Goal: Communication & Community: Answer question/provide support

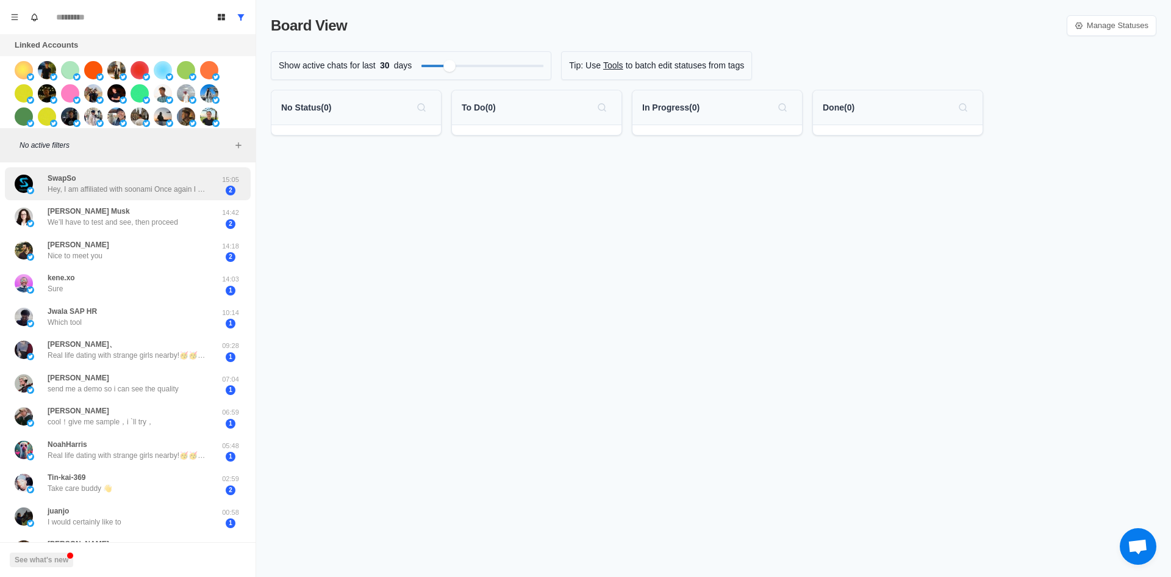
click at [143, 185] on p "Hey, I am affiliated with soonami Once again I want to remind you of our soonam…" at bounding box center [127, 189] width 159 height 11
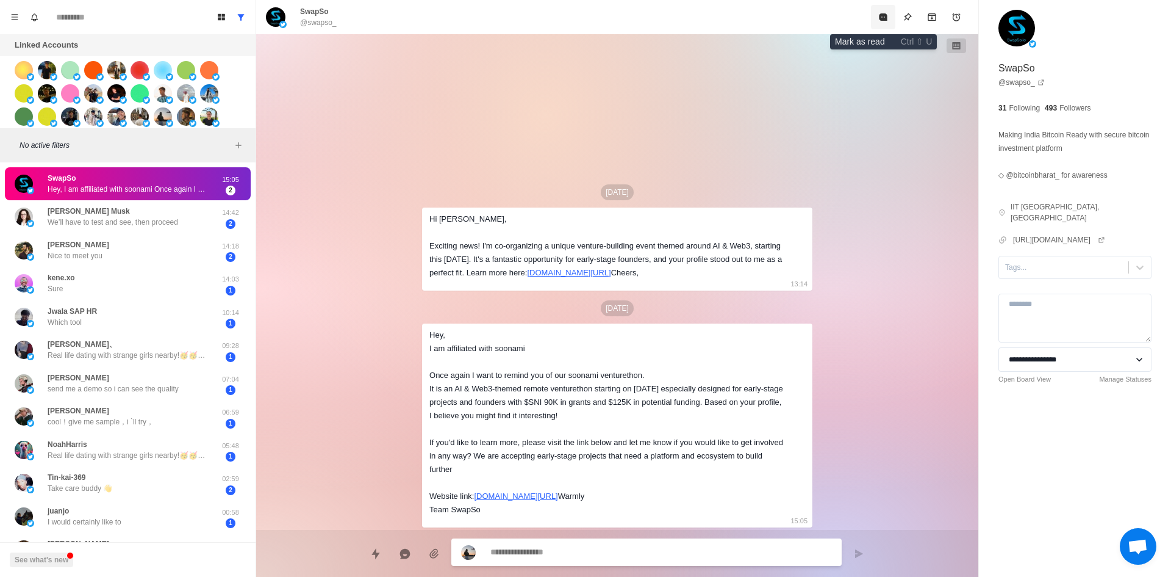
click at [885, 17] on icon "Mark as read" at bounding box center [883, 16] width 8 height 7
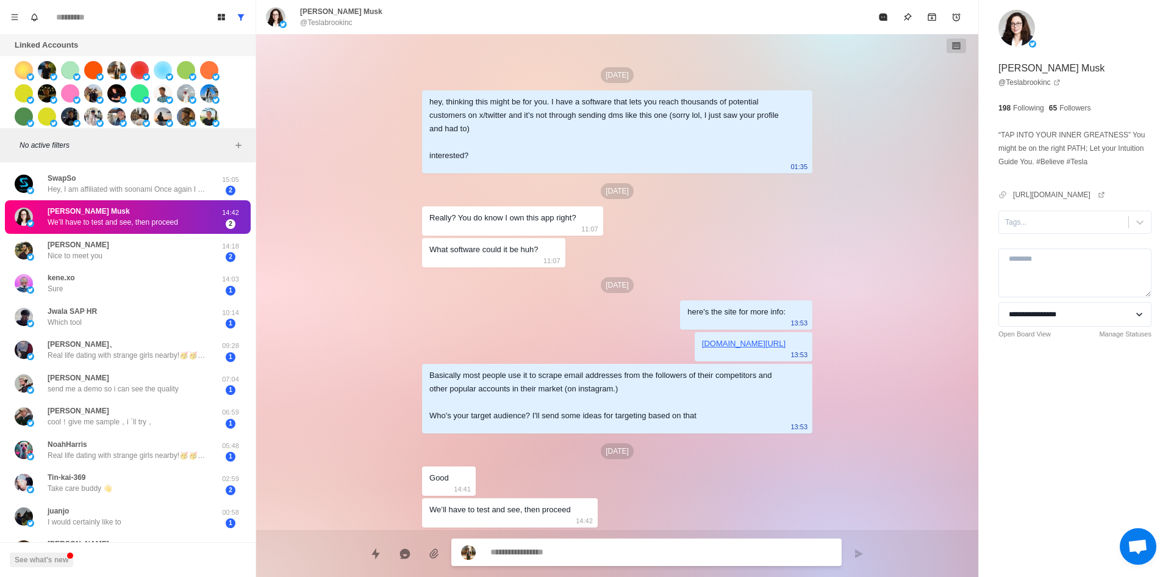
click at [626, 562] on div at bounding box center [646, 551] width 390 height 27
click at [622, 556] on textarea at bounding box center [662, 553] width 342 height 18
click at [1054, 215] on div "Tags..." at bounding box center [1063, 222] width 129 height 18
click at [1056, 247] on div "interested" at bounding box center [1075, 251] width 153 height 21
click at [552, 558] on textarea at bounding box center [662, 552] width 342 height 18
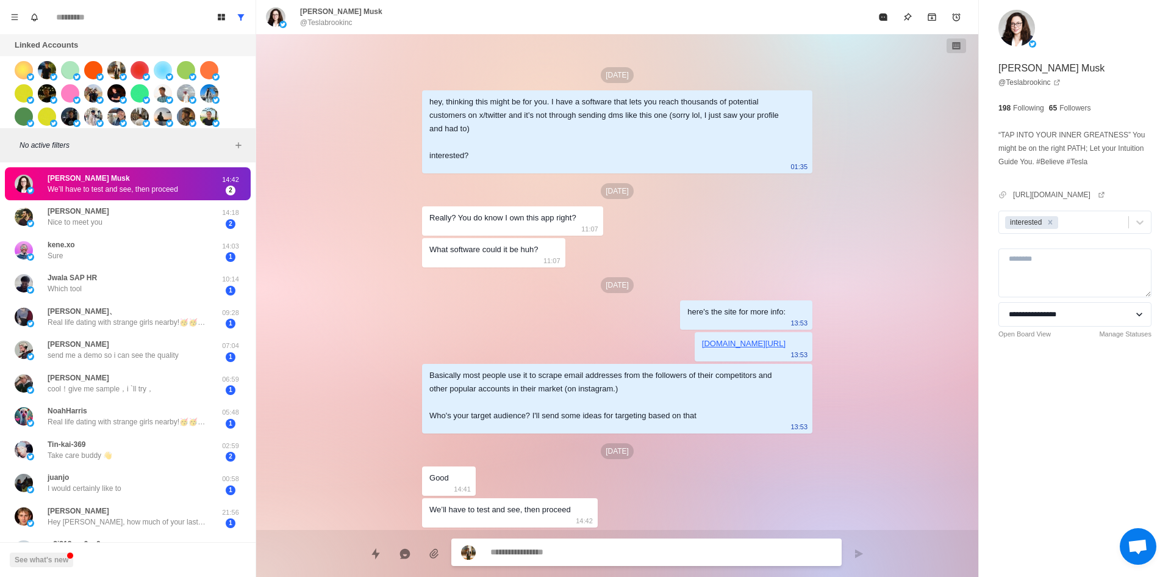
type textarea "*"
type textarea "**"
type textarea "*"
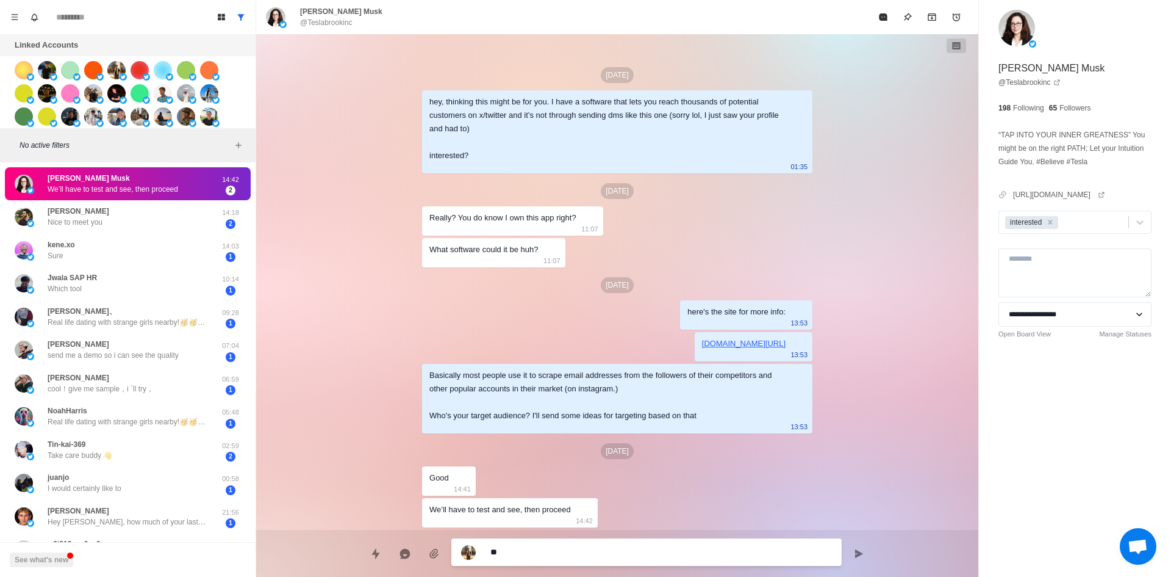
type textarea "***"
type textarea "*"
type textarea "****"
type textarea "*"
type textarea "****"
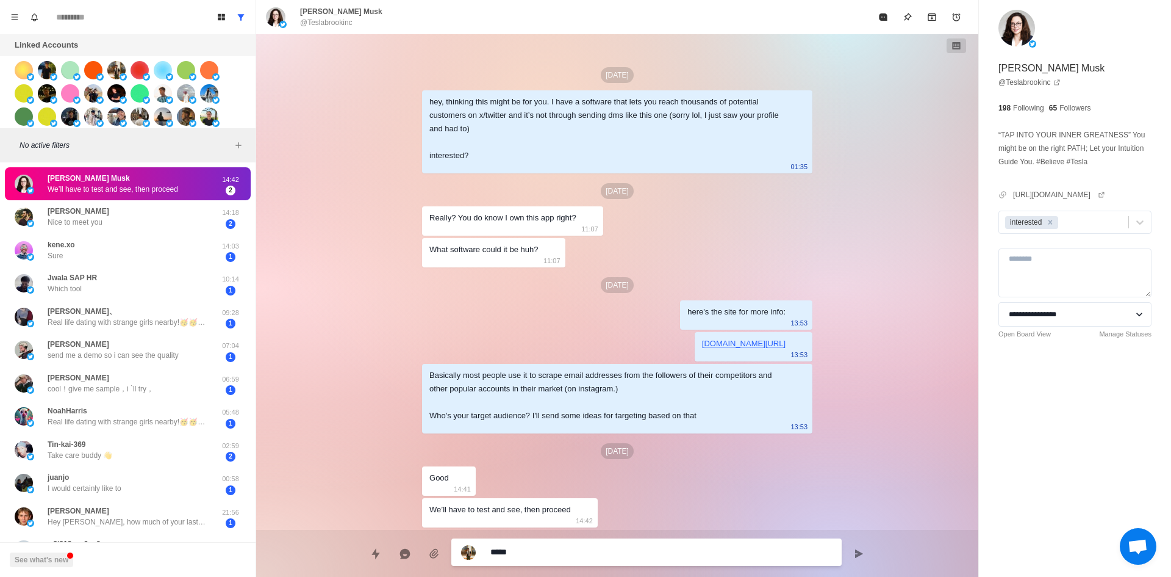
type textarea "*"
type textarea "******"
type textarea "*"
type textarea "*******"
type textarea "*"
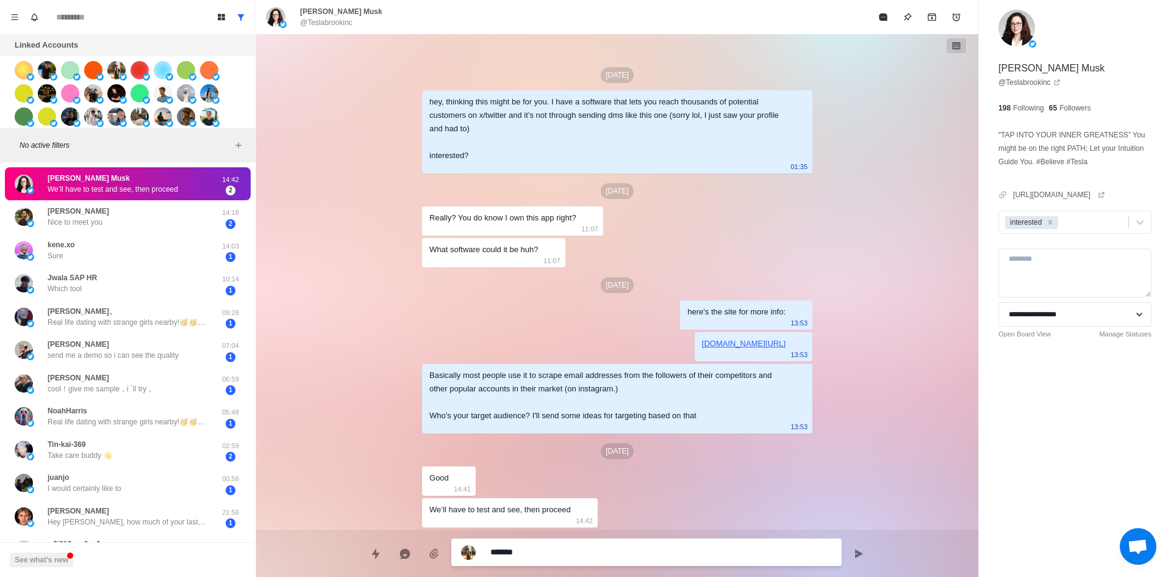
type textarea "********"
type textarea "*"
type textarea "*********"
type textarea "*"
type textarea "**********"
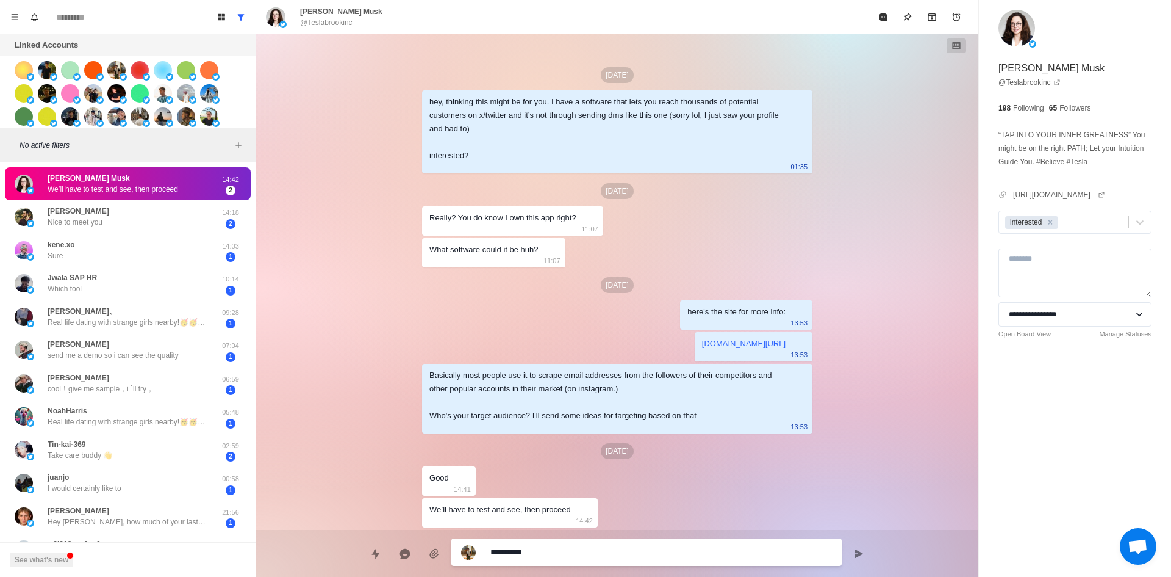
type textarea "*"
type textarea "**********"
type textarea "*"
type textarea "**********"
type textarea "*"
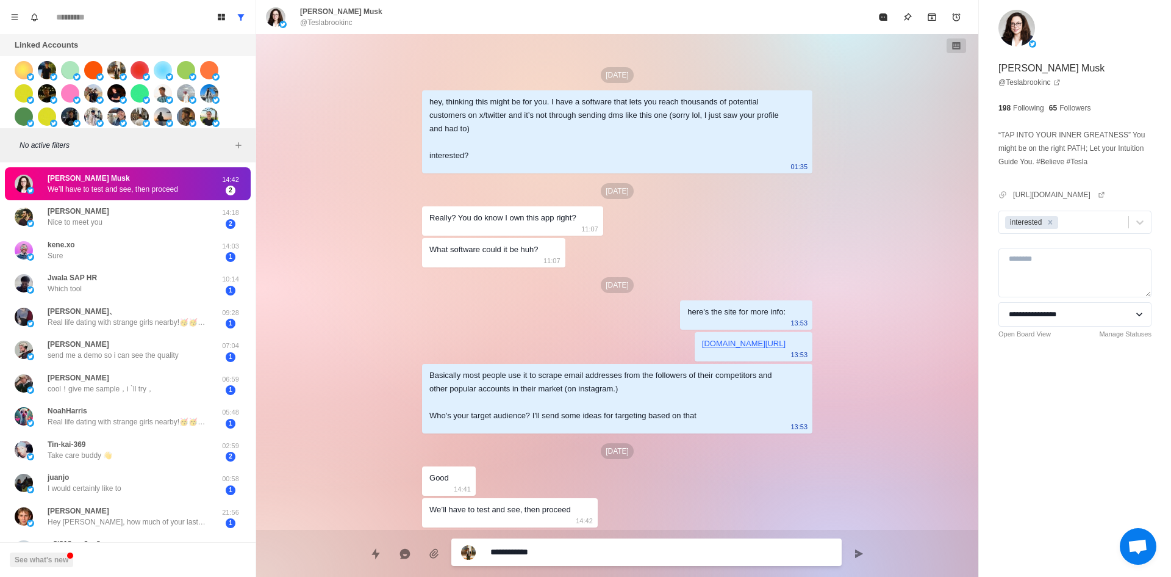
type textarea "**********"
type textarea "*"
type textarea "**********"
type textarea "*"
type textarea "**********"
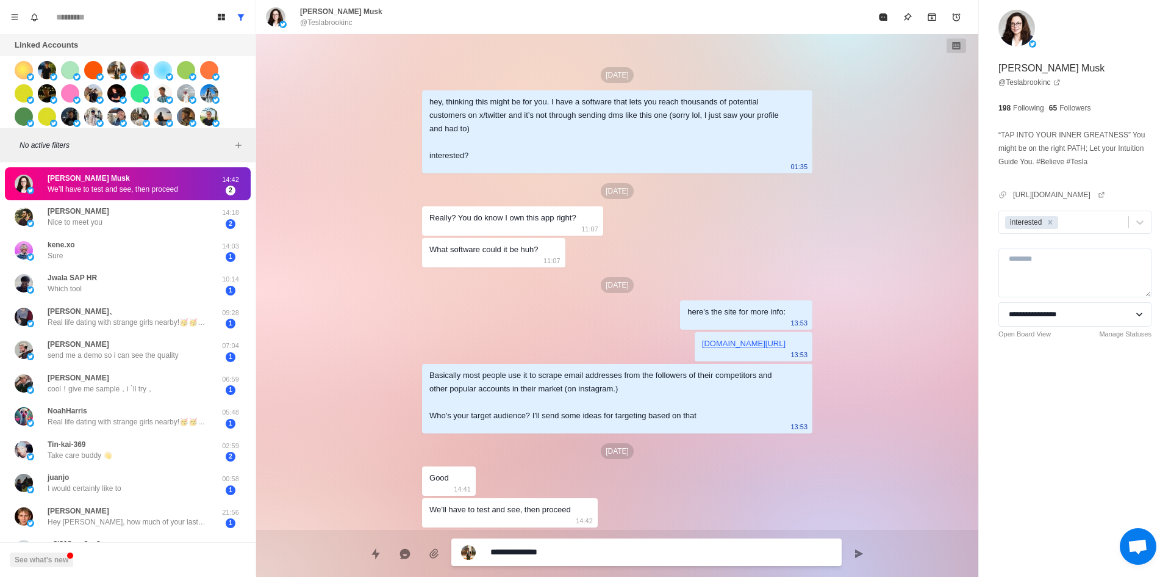
type textarea "*"
type textarea "**********"
type textarea "*"
type textarea "**********"
type textarea "*"
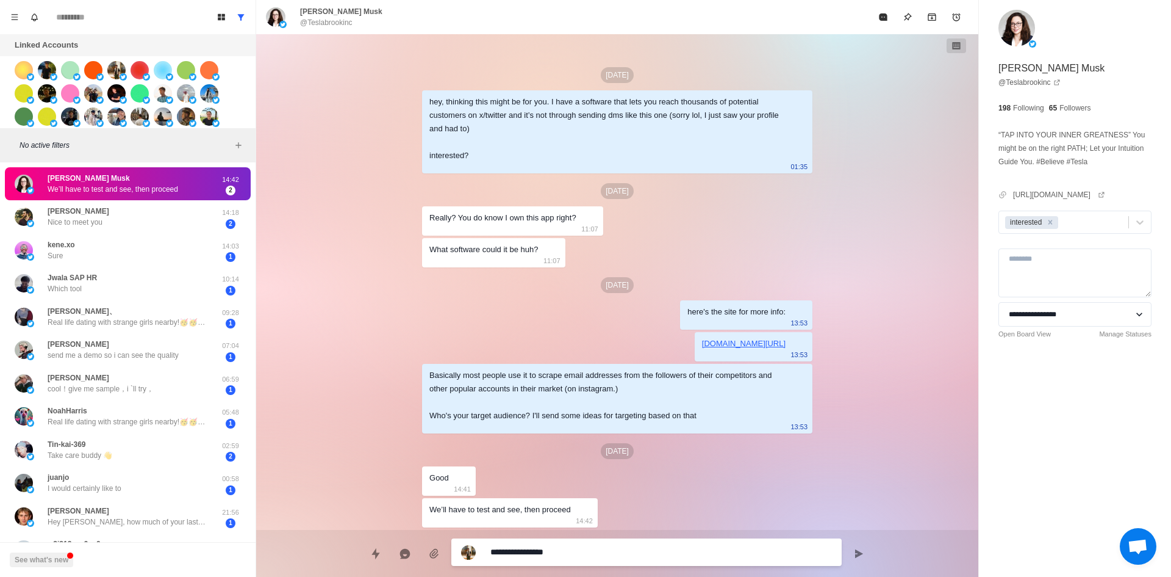
type textarea "**********"
type textarea "*"
type textarea "**********"
type textarea "*"
type textarea "**********"
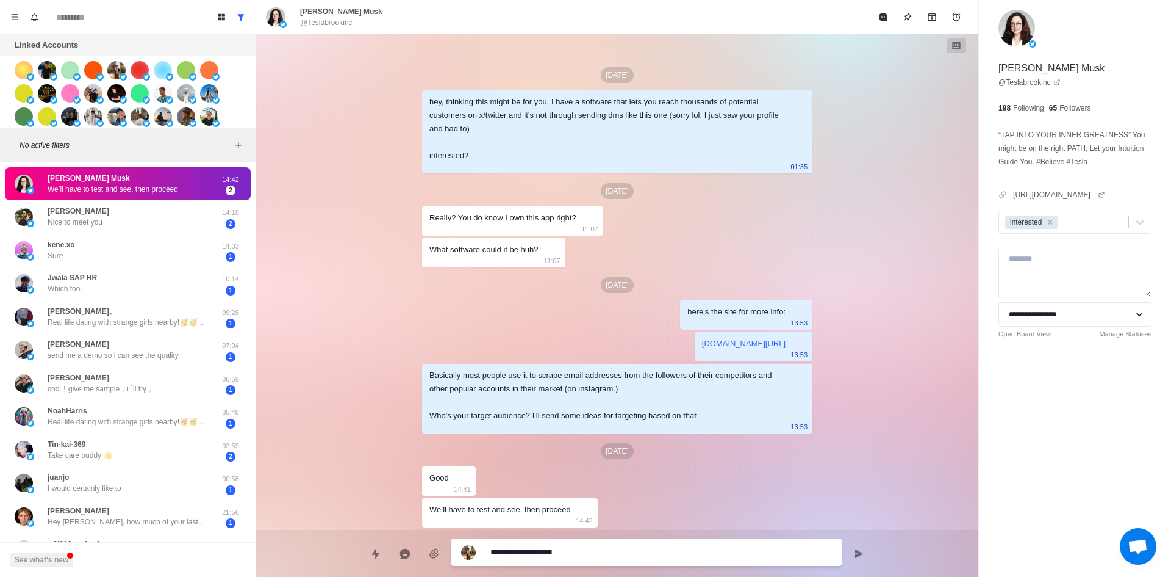
type textarea "*"
type textarea "**********"
type textarea "*"
type textarea "**********"
type textarea "*"
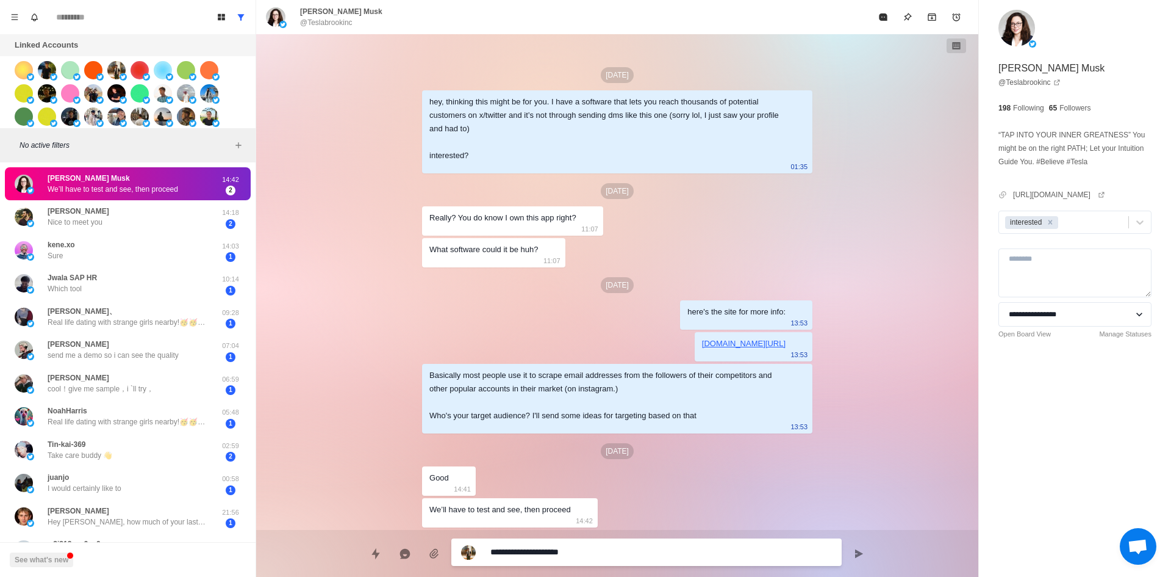
type textarea "**********"
type textarea "*"
type textarea "**********"
type textarea "*"
type textarea "**********"
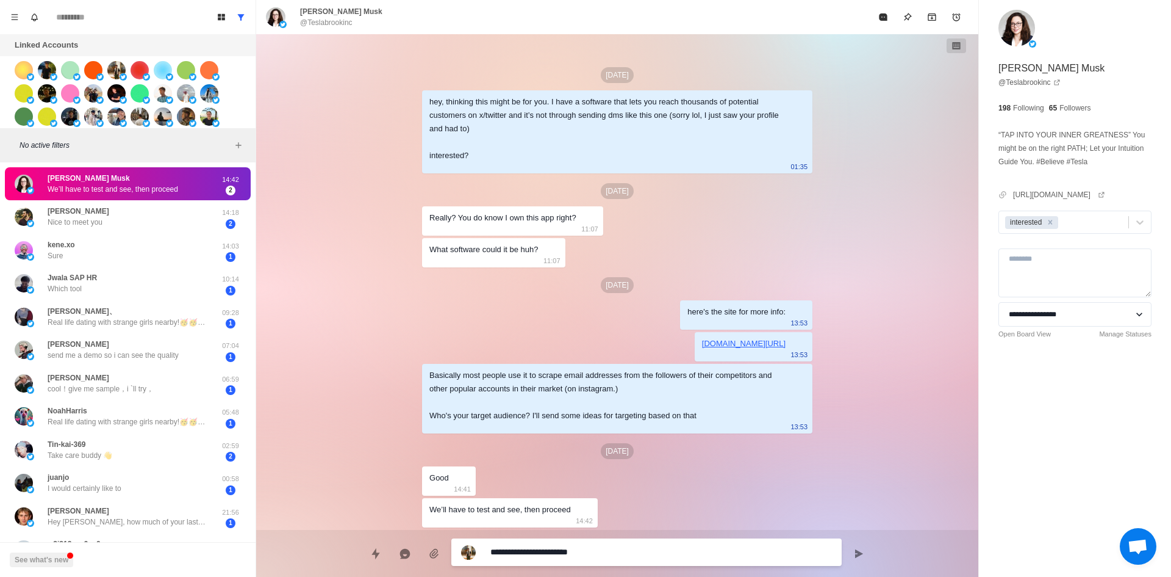
type textarea "*"
type textarea "**********"
type textarea "*"
type textarea "**********"
type textarea "*"
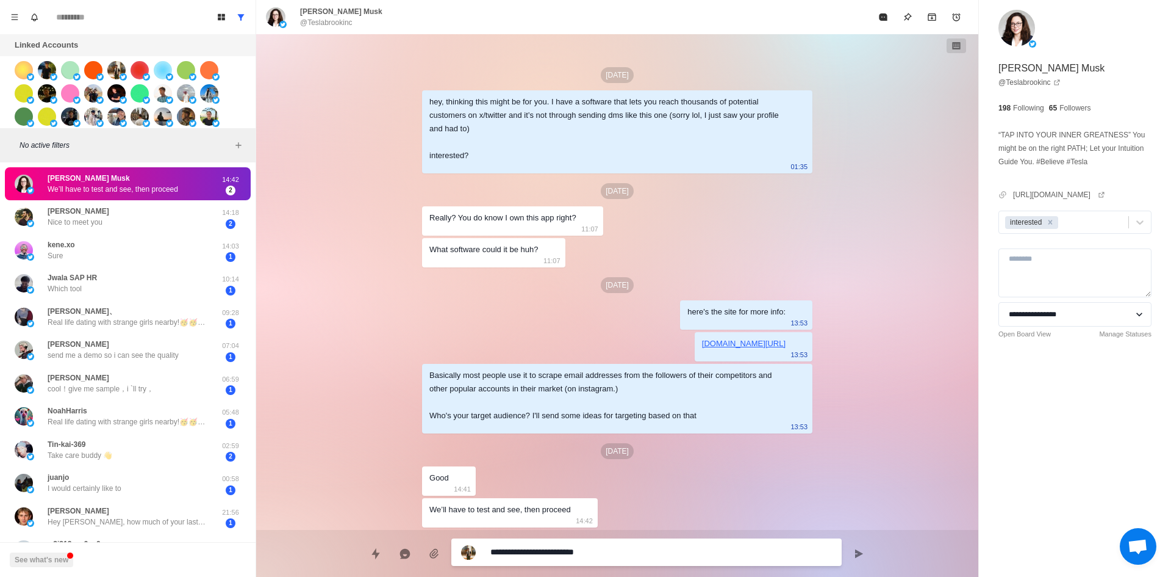
type textarea "**********"
type textarea "*"
type textarea "**********"
type textarea "*"
type textarea "**********"
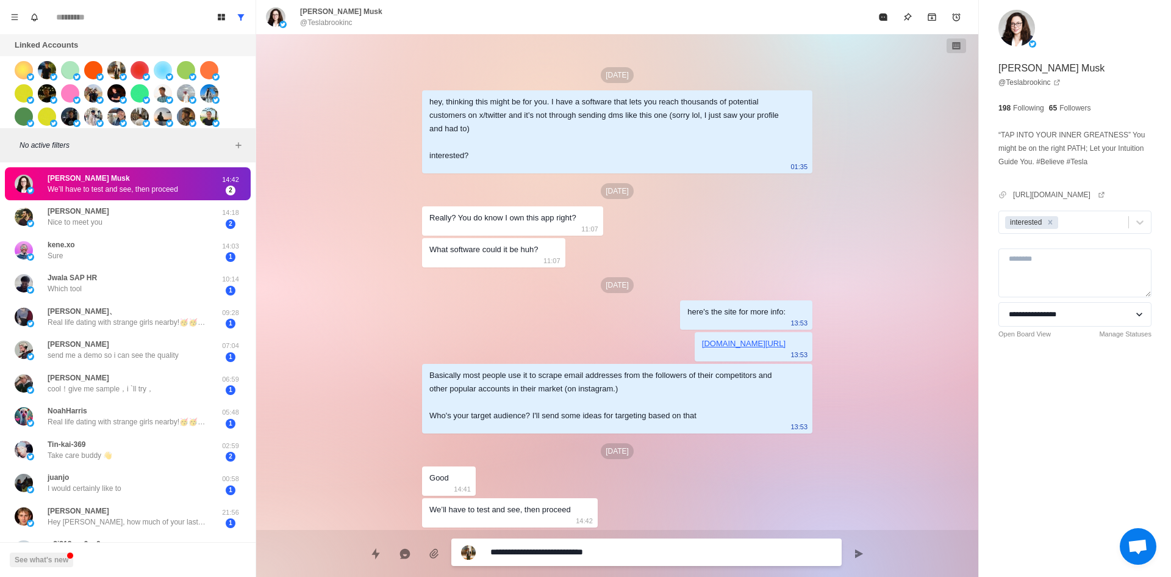
type textarea "*"
type textarea "**********"
type textarea "*"
type textarea "**********"
type textarea "*"
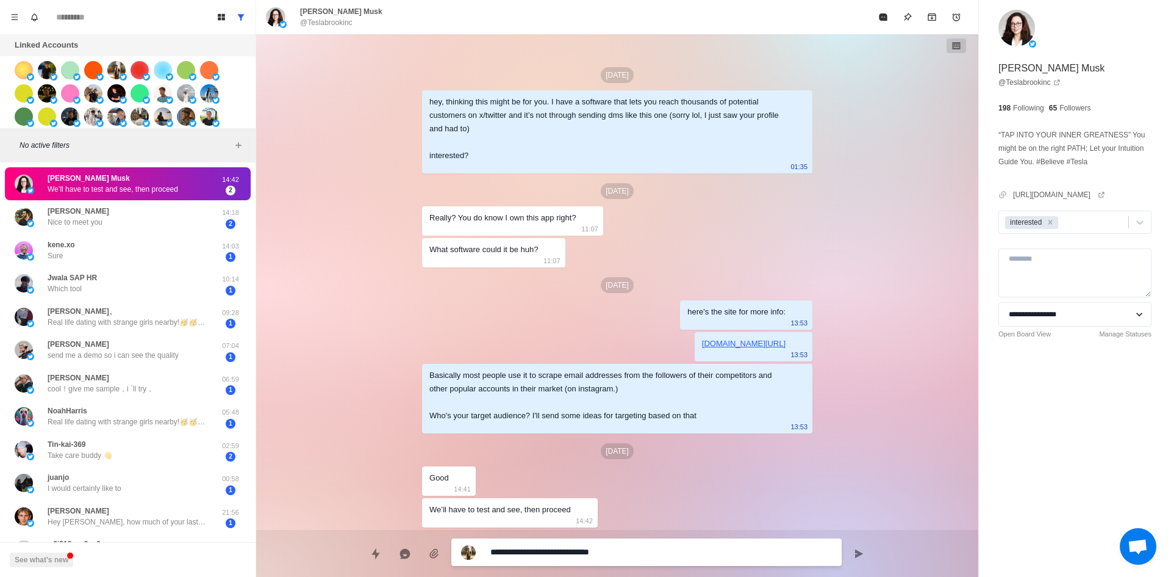
type textarea "**********"
type textarea "*"
type textarea "**********"
type textarea "*"
type textarea "**********"
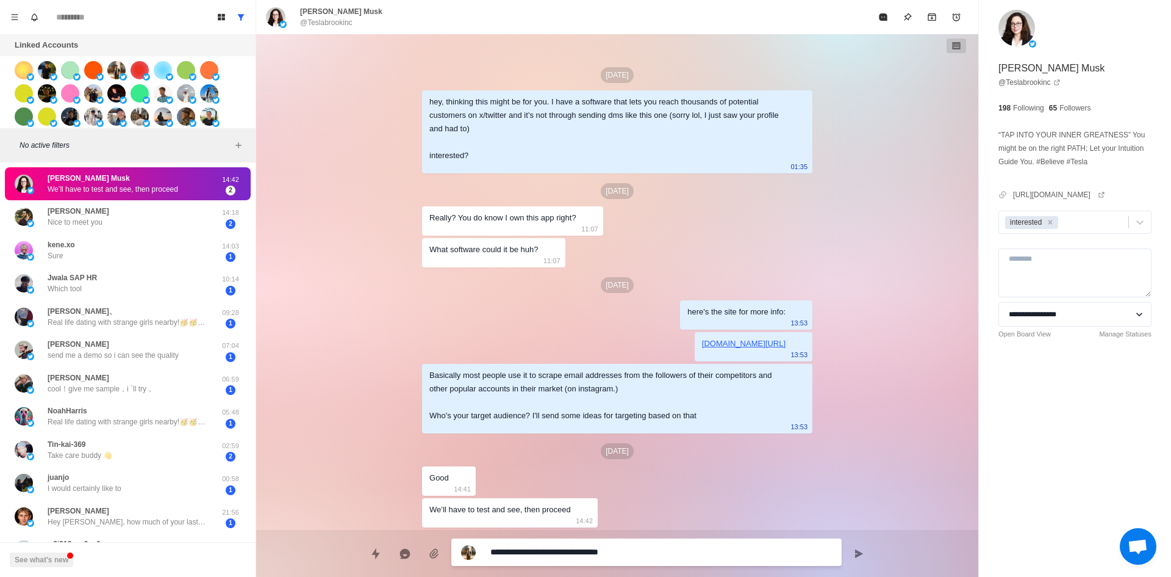
type textarea "*"
type textarea "**********"
type textarea "*"
type textarea "**********"
type textarea "*"
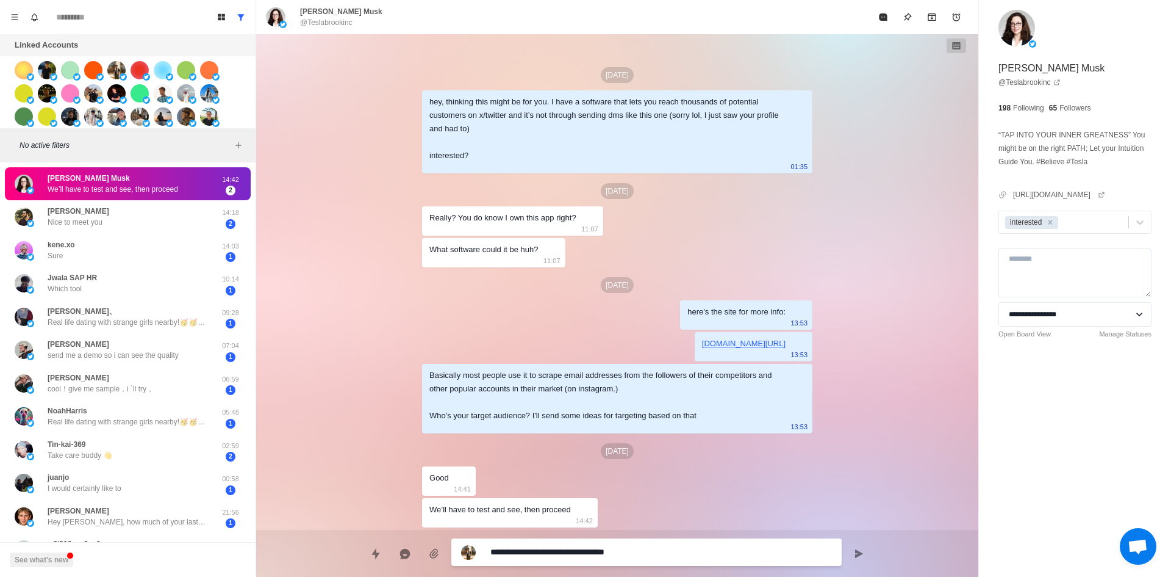
type textarea "**********"
type textarea "*"
type textarea "**********"
type textarea "*"
type textarea "**********"
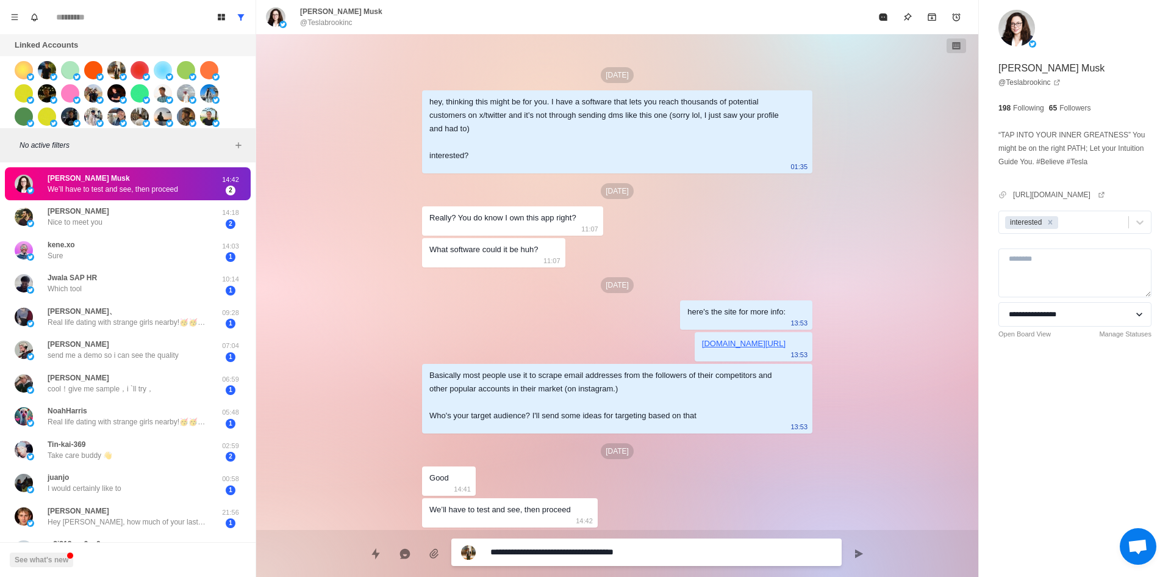
type textarea "*"
type textarea "**********"
type textarea "*"
type textarea "**********"
type textarea "*"
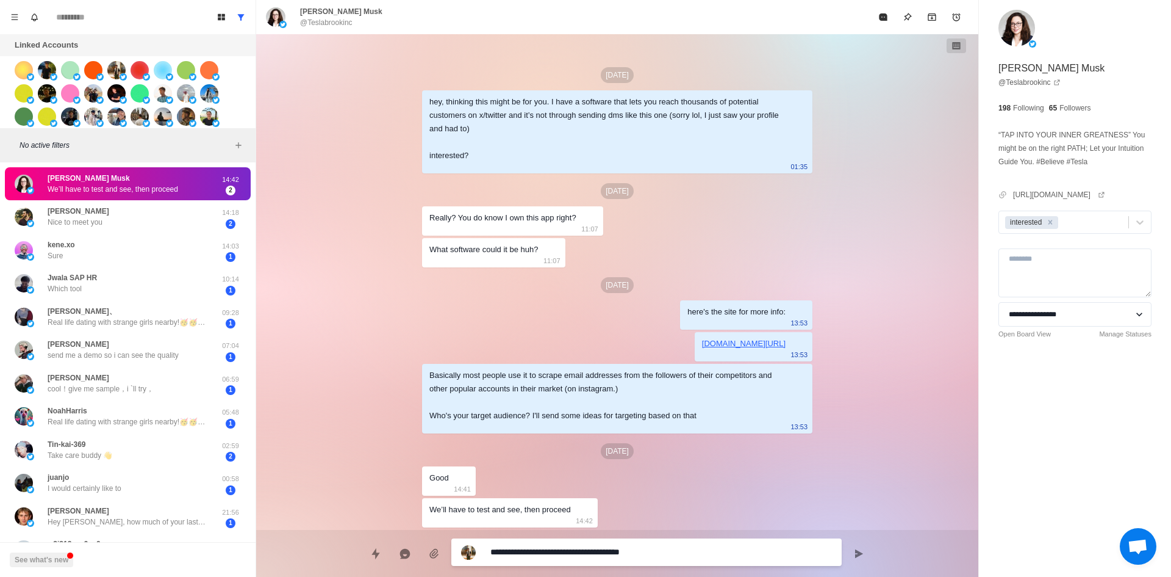
type textarea "**********"
type textarea "*"
type textarea "**********"
type textarea "*"
type textarea "**********"
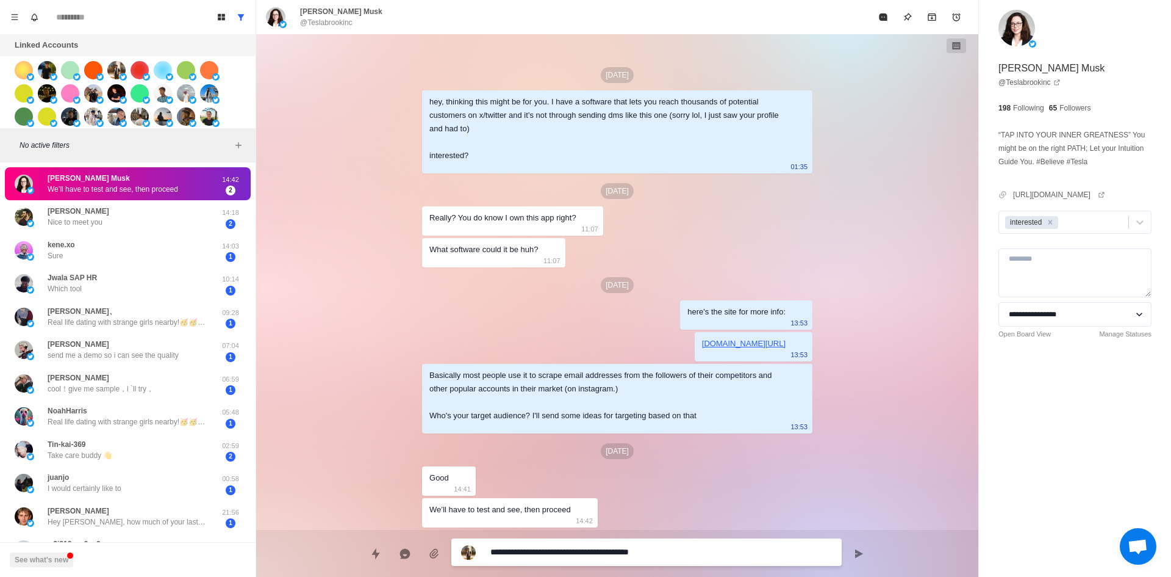
type textarea "*"
type textarea "**********"
type textarea "*"
type textarea "**********"
type textarea "*"
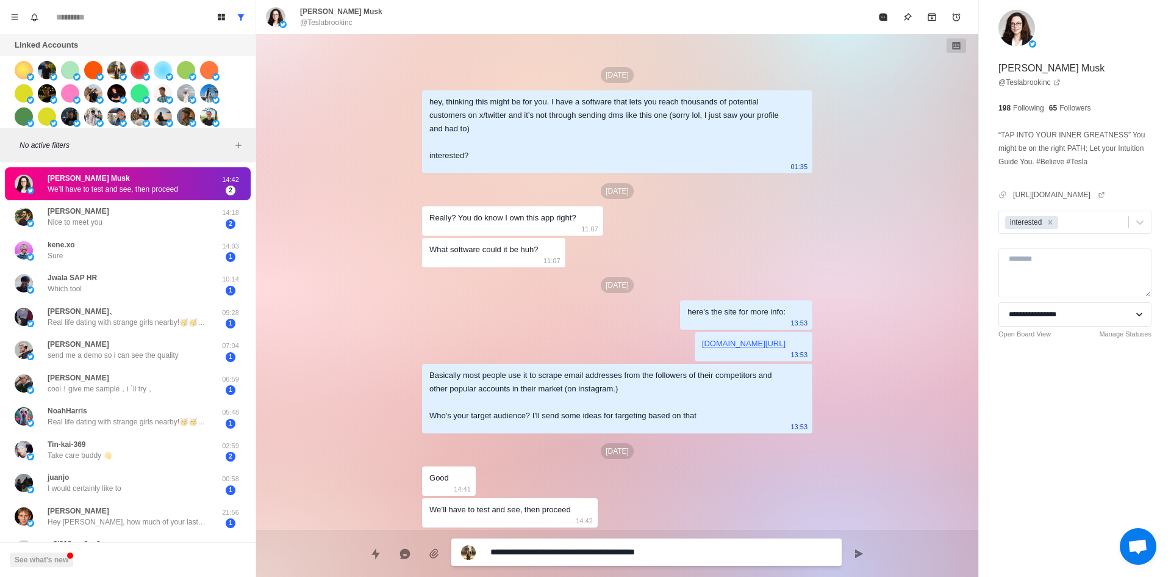
type textarea "**********"
type textarea "*"
type textarea "**********"
type textarea "*"
type textarea "**********"
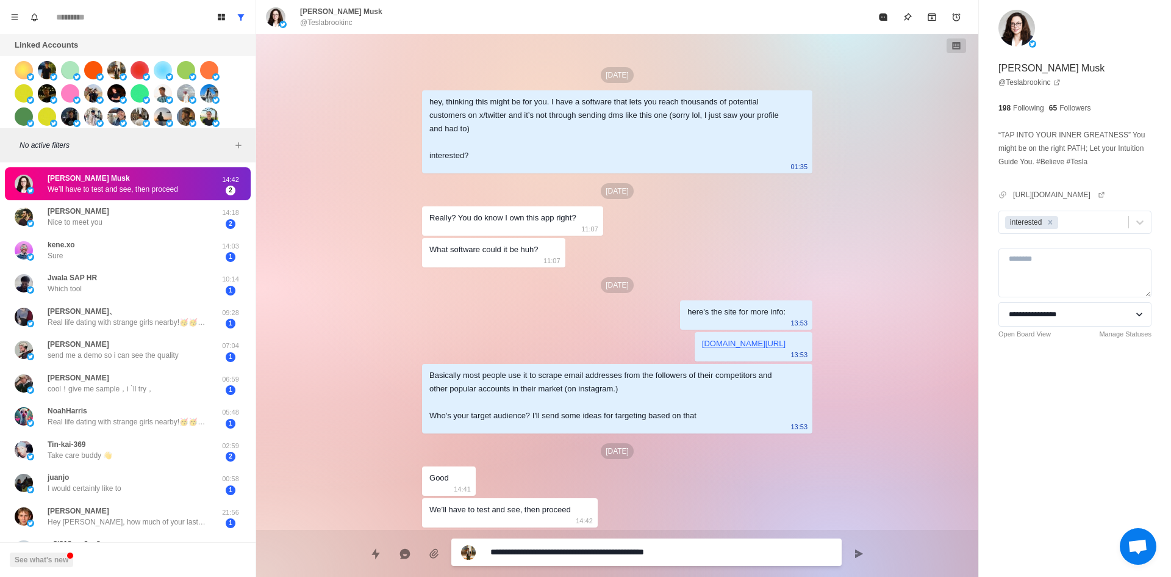
type textarea "*"
type textarea "**********"
type textarea "*"
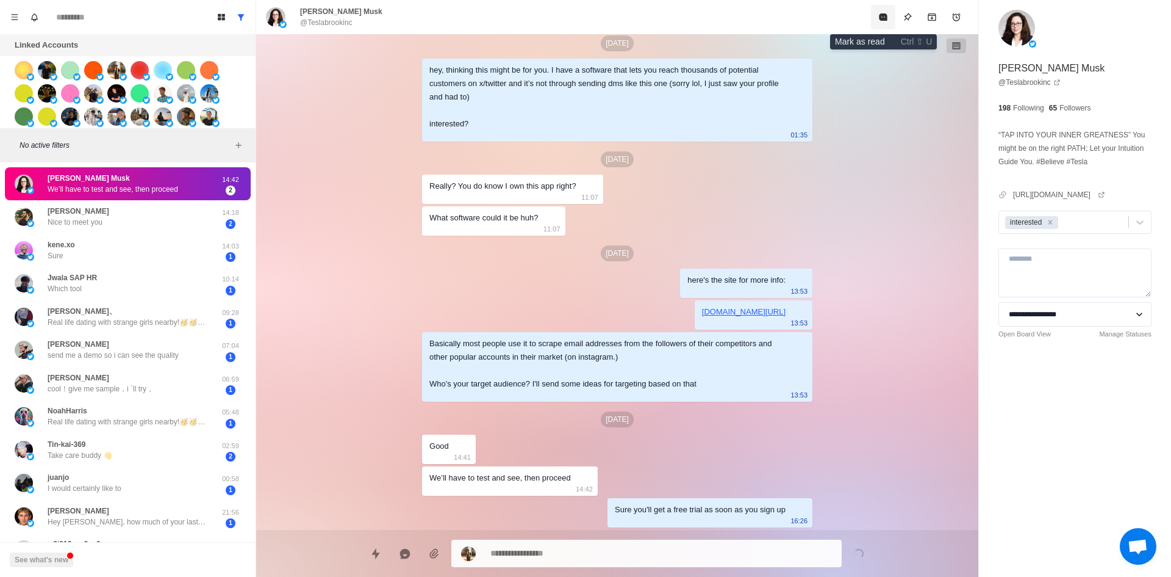
click at [882, 16] on icon "Mark as read" at bounding box center [883, 16] width 8 height 7
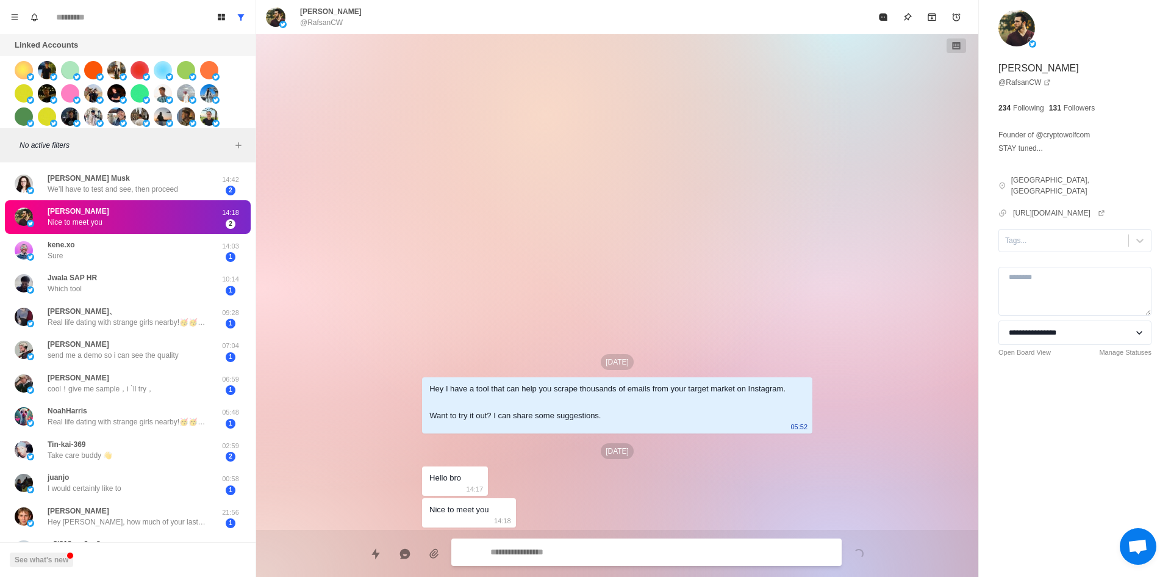
click at [558, 559] on textarea at bounding box center [662, 552] width 342 height 18
drag, startPoint x: 374, startPoint y: 555, endPoint x: 381, endPoint y: 548, distance: 9.9
click at [374, 555] on icon "Quick replies" at bounding box center [376, 553] width 12 height 12
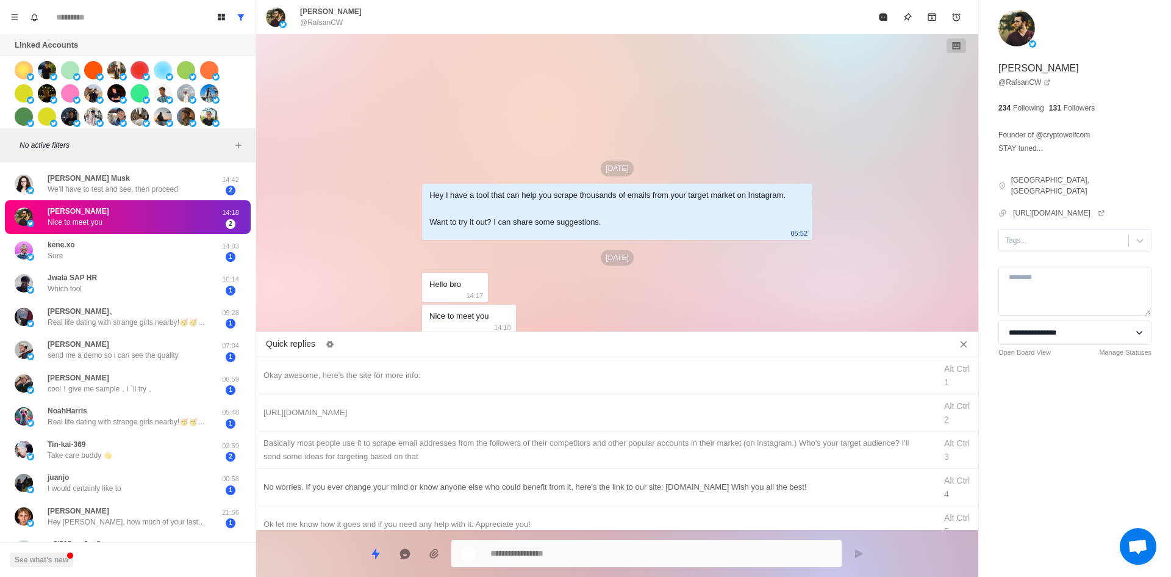
scroll to position [220, 0]
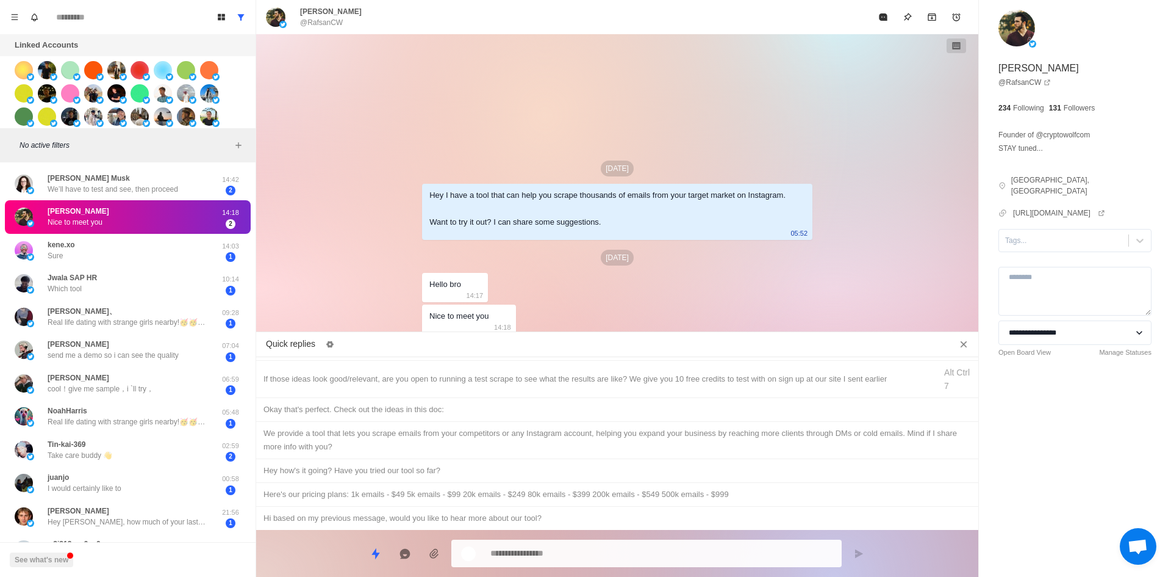
type textarea "*"
drag, startPoint x: 426, startPoint y: 472, endPoint x: 477, endPoint y: 532, distance: 78.8
click at [426, 472] on div "Hey how's it going? Have you tried our tool so far?" at bounding box center [618, 470] width 708 height 13
type textarea "**********"
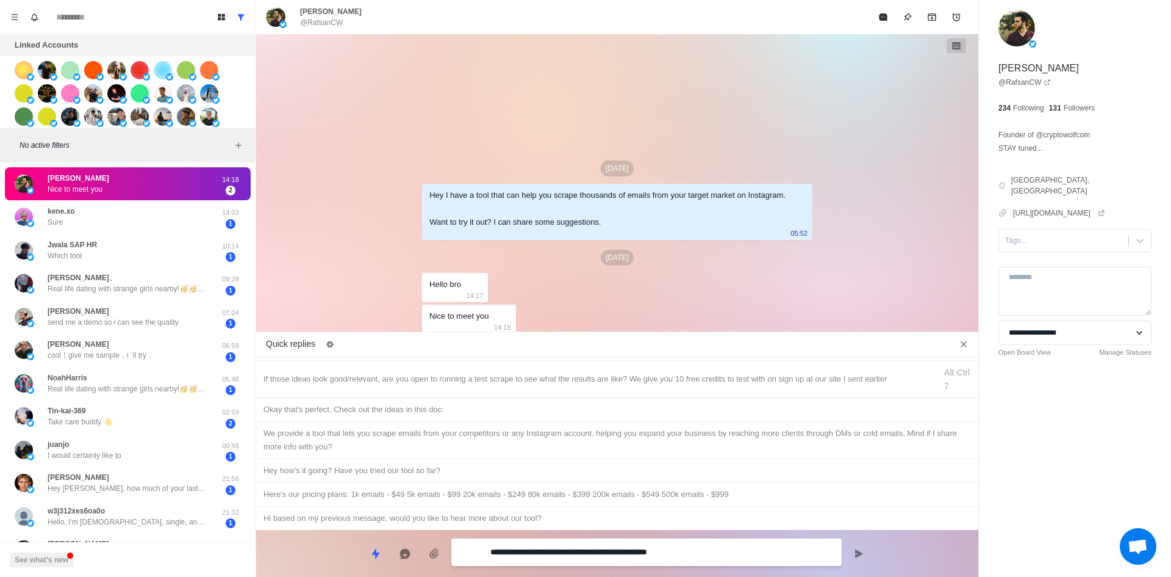
drag, startPoint x: 725, startPoint y: 552, endPoint x: 568, endPoint y: 554, distance: 156.8
click at [568, 554] on textarea "**********" at bounding box center [662, 552] width 342 height 18
type textarea "*"
type textarea "**********"
type textarea "*"
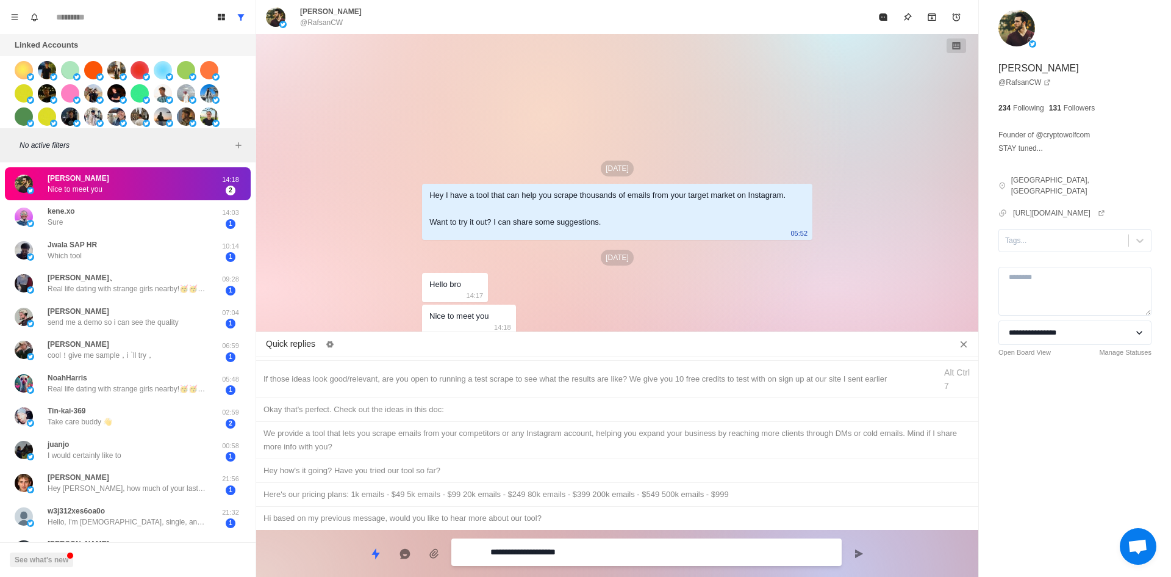
type textarea "**********"
type textarea "*"
type textarea "**********"
type textarea "*"
type textarea "**********"
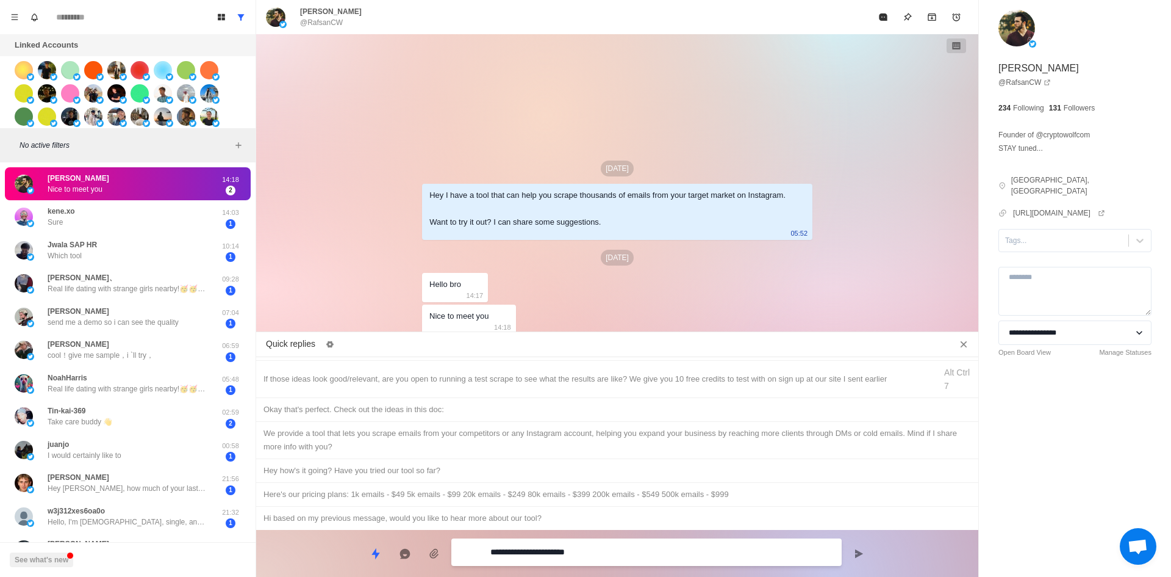
type textarea "*"
type textarea "**********"
type textarea "*"
type textarea "**********"
type textarea "*"
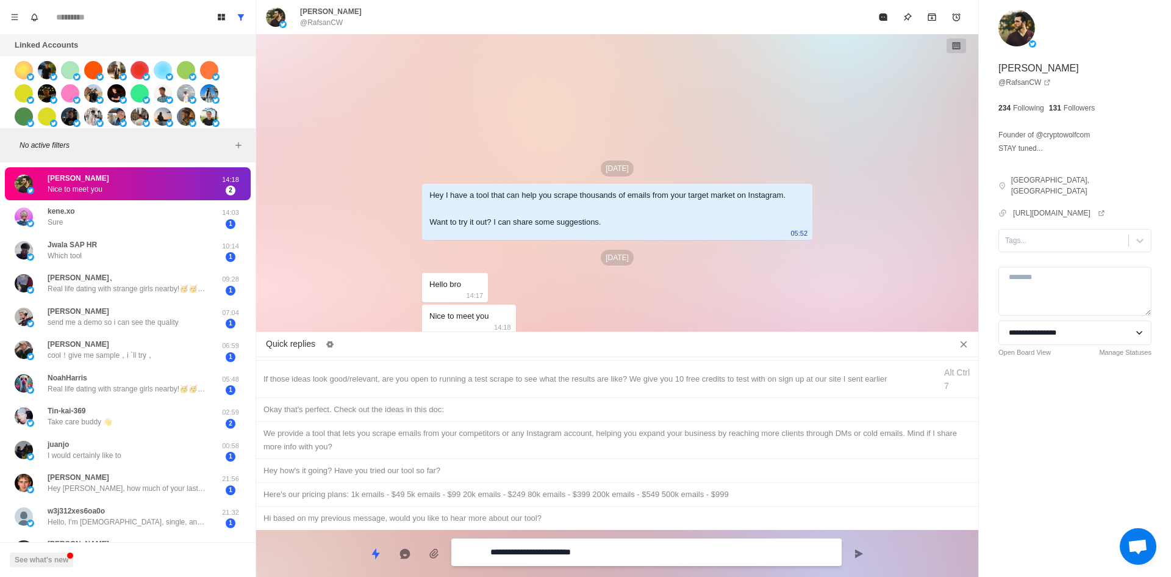
type textarea "**********"
type textarea "*"
type textarea "**********"
type textarea "*"
type textarea "**********"
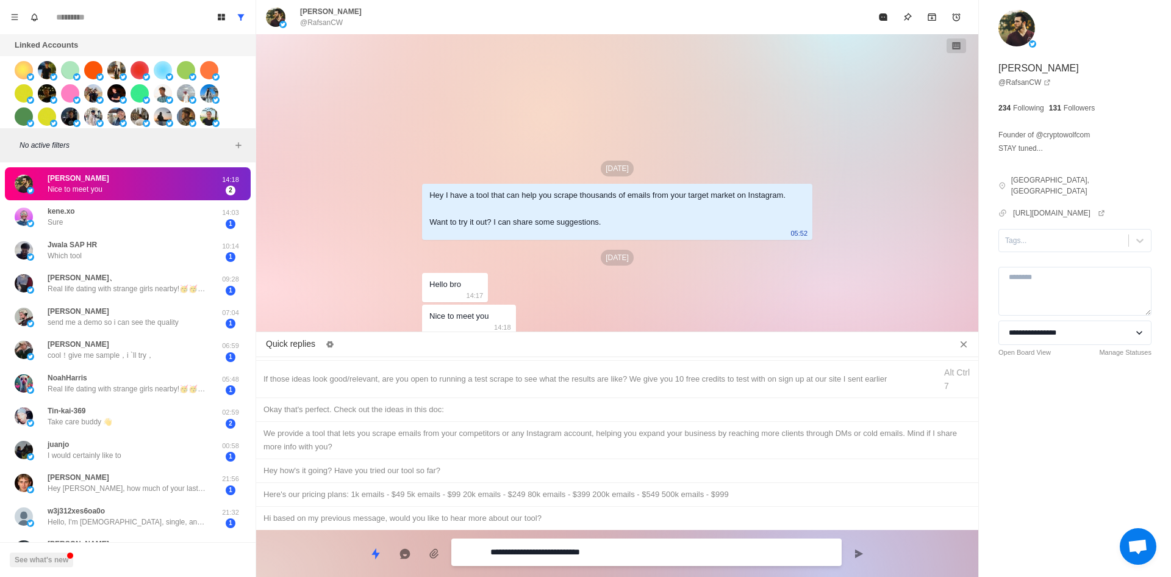
type textarea "*"
type textarea "**********"
type textarea "*"
type textarea "**********"
type textarea "*"
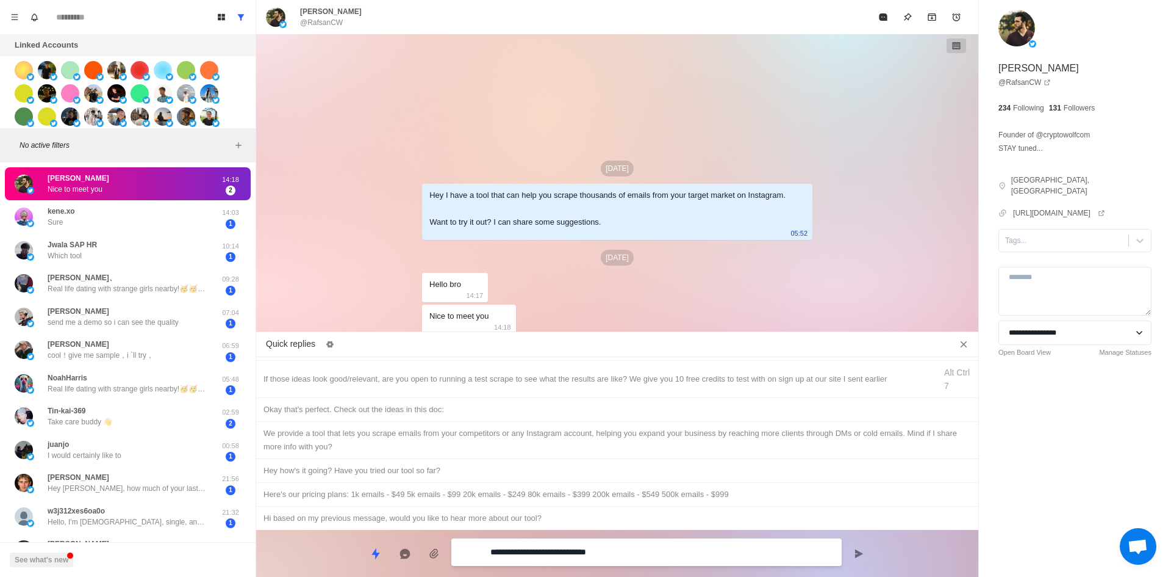
type textarea "**********"
type textarea "*"
type textarea "**********"
type textarea "*"
type textarea "**********"
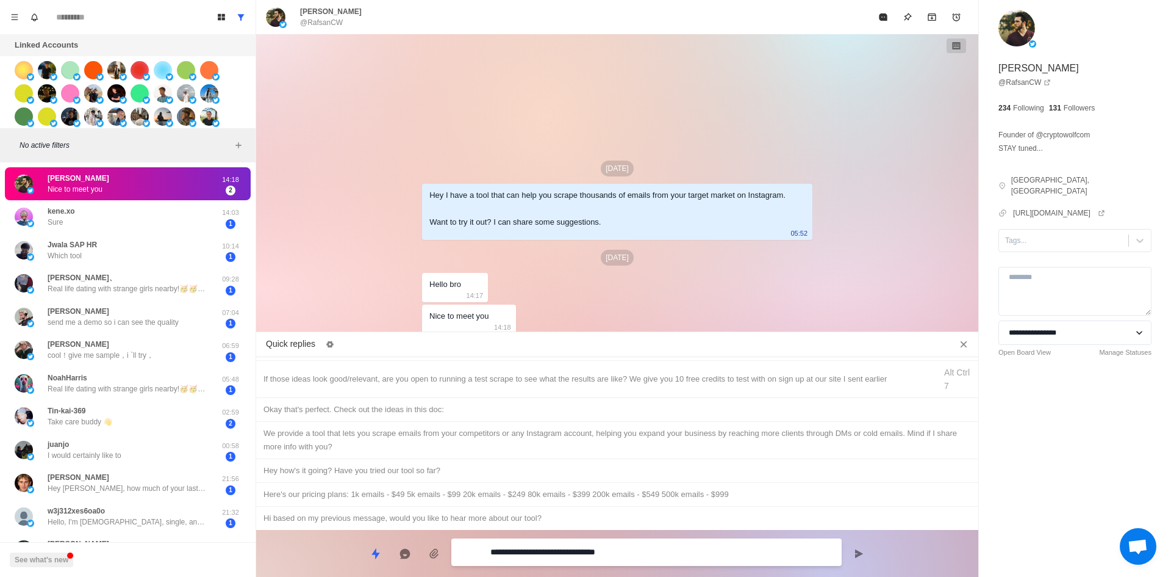
type textarea "*"
type textarea "**********"
type textarea "*"
type textarea "**********"
type textarea "*"
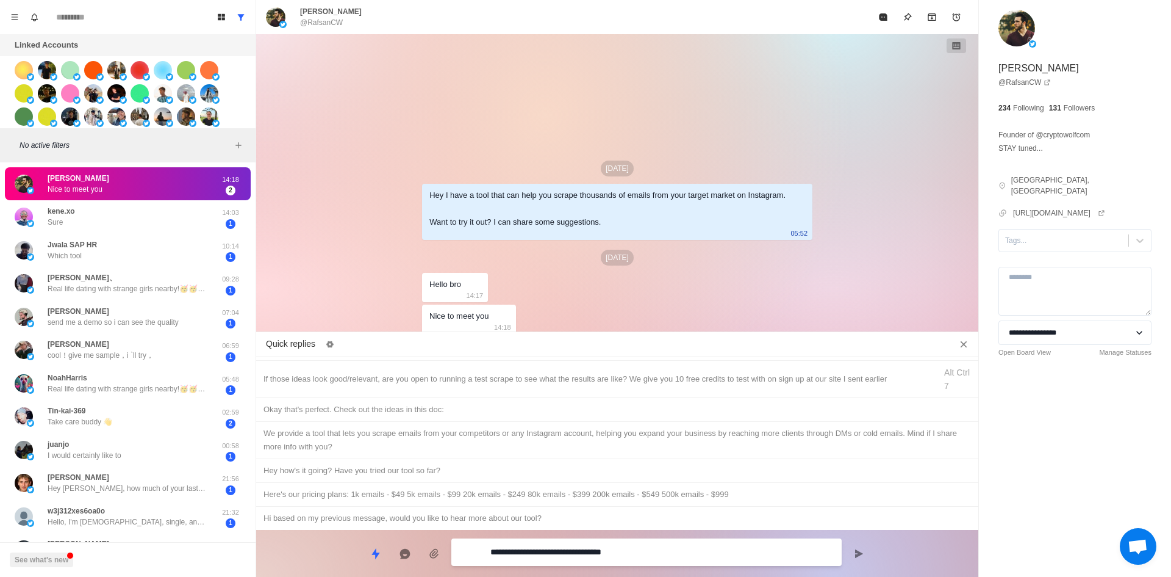
type textarea "**********"
type textarea "*"
type textarea "**********"
type textarea "*"
type textarea "**********"
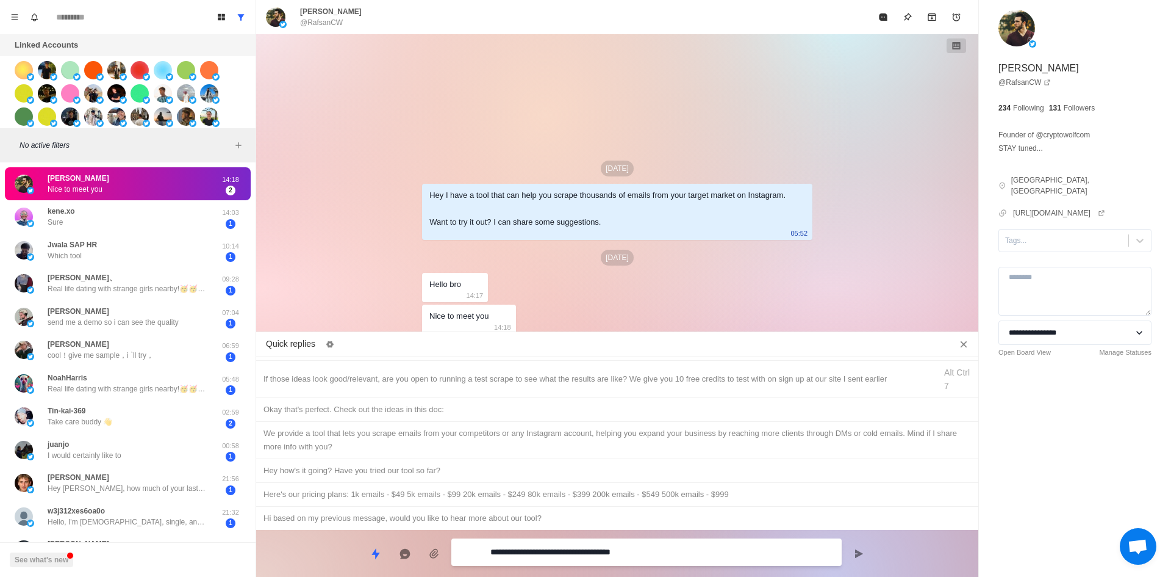
type textarea "*"
type textarea "**********"
type textarea "*"
type textarea "**********"
type textarea "*"
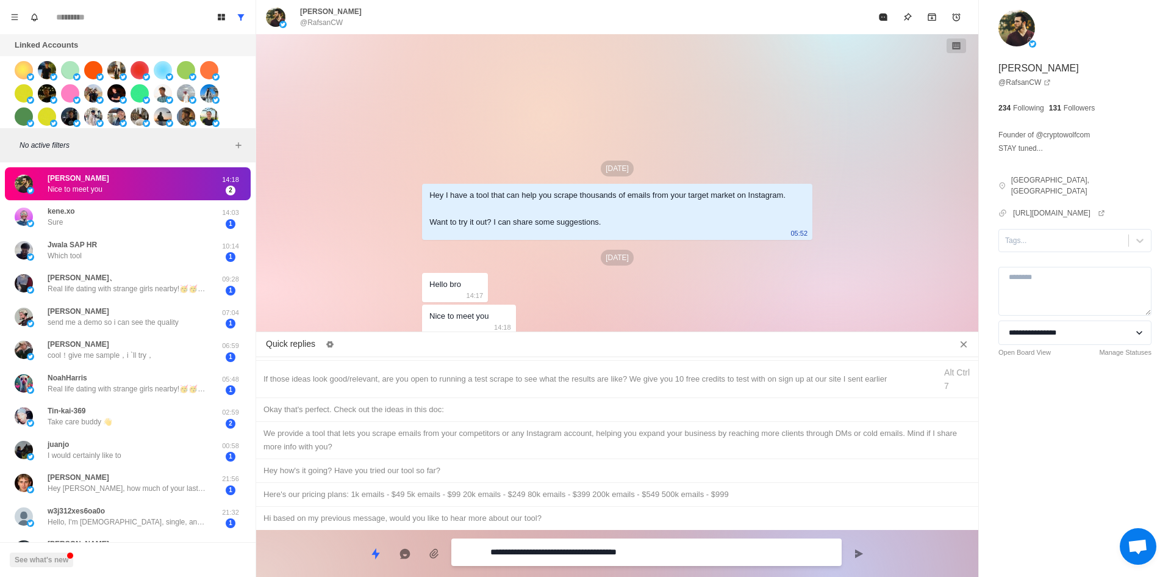
type textarea "**********"
type textarea "*"
type textarea "**********"
type textarea "*"
type textarea "**********"
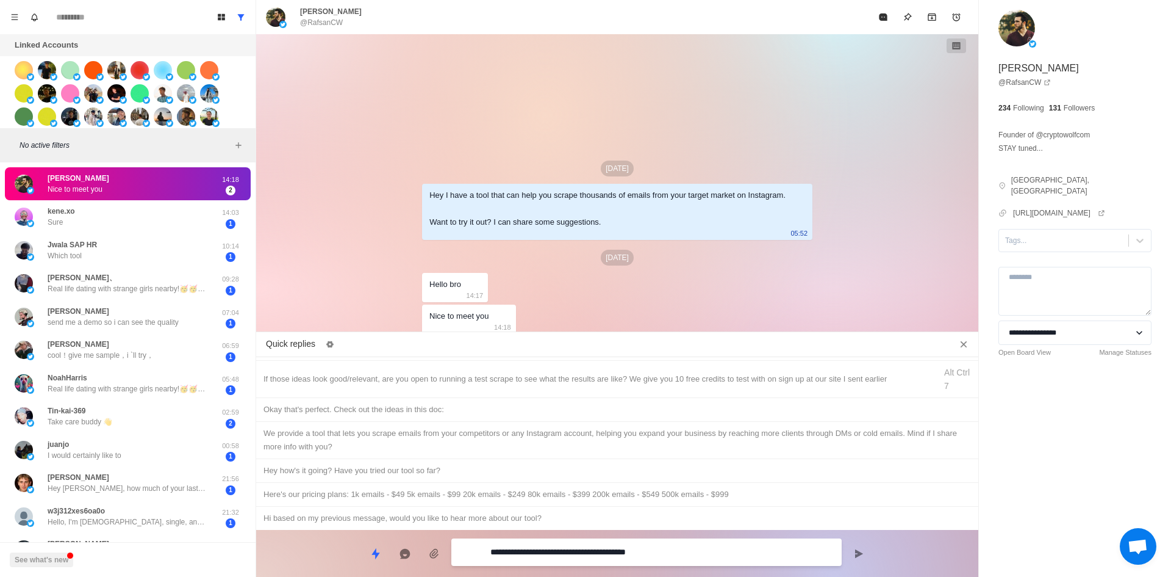
type textarea "*"
type textarea "**********"
type textarea "*"
type textarea "**********"
type textarea "*"
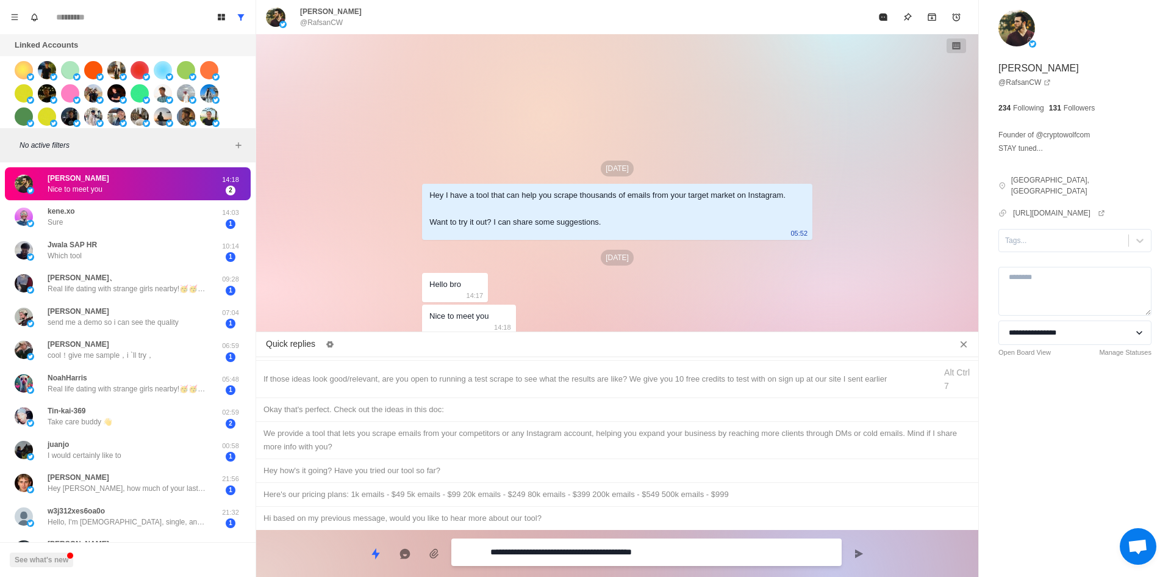
type textarea "**********"
type textarea "*"
type textarea "**********"
type textarea "*"
type textarea "**********"
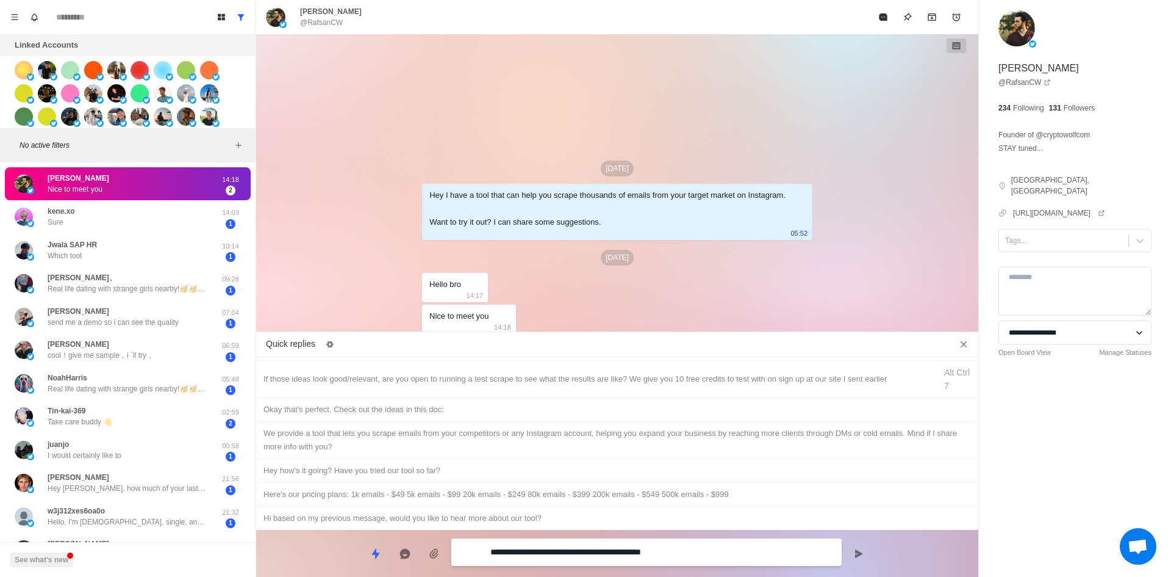
type textarea "*"
type textarea "**********"
type textarea "*"
type textarea "**********"
type textarea "*"
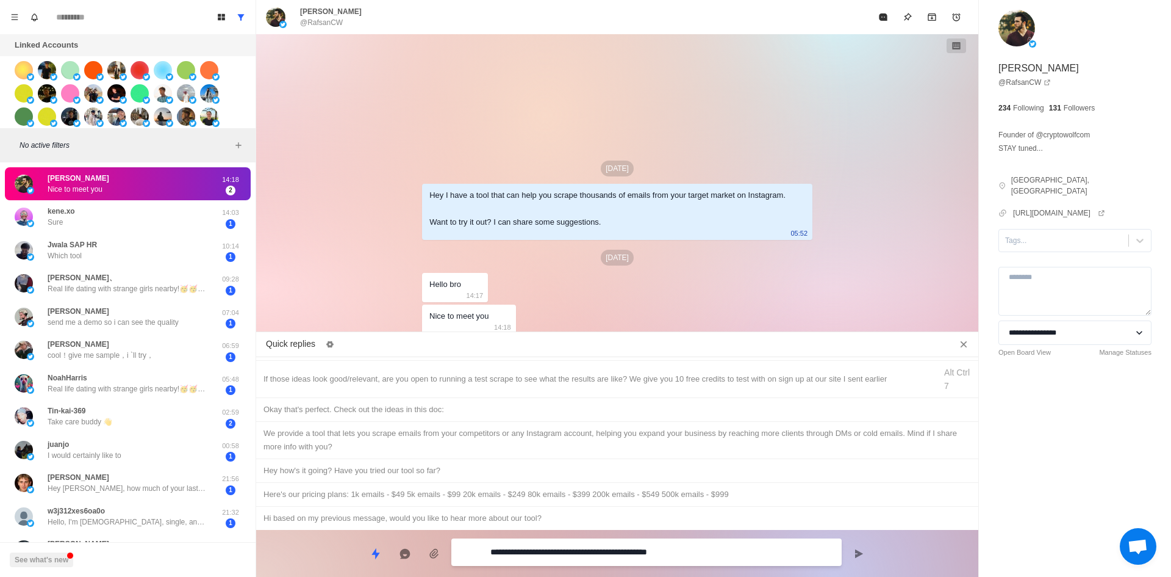
type textarea "**********"
type textarea "*"
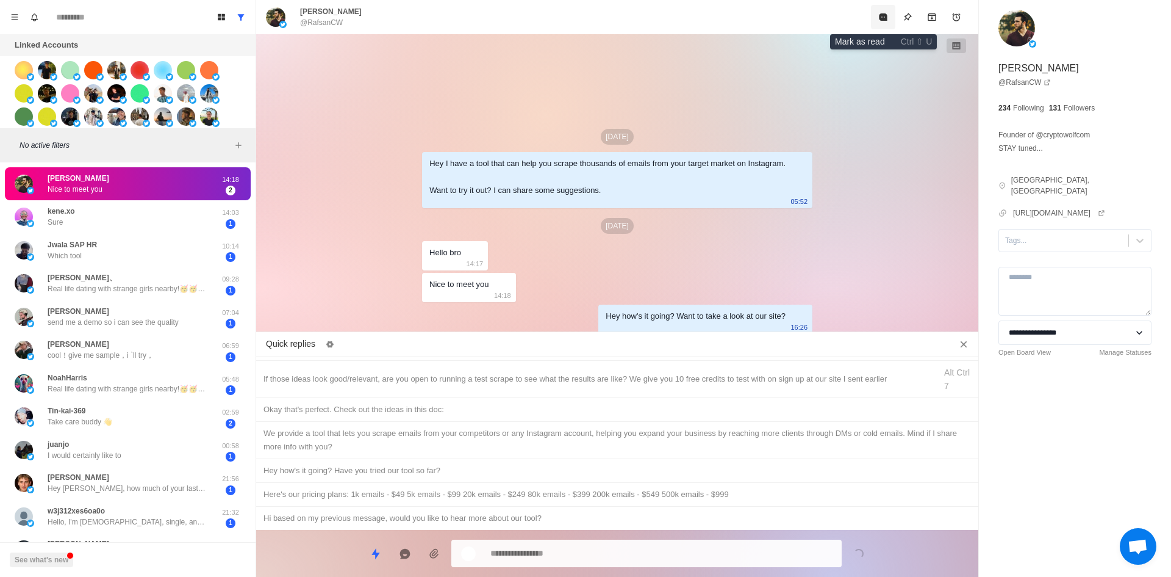
click at [881, 17] on icon "Mark as read" at bounding box center [883, 16] width 8 height 7
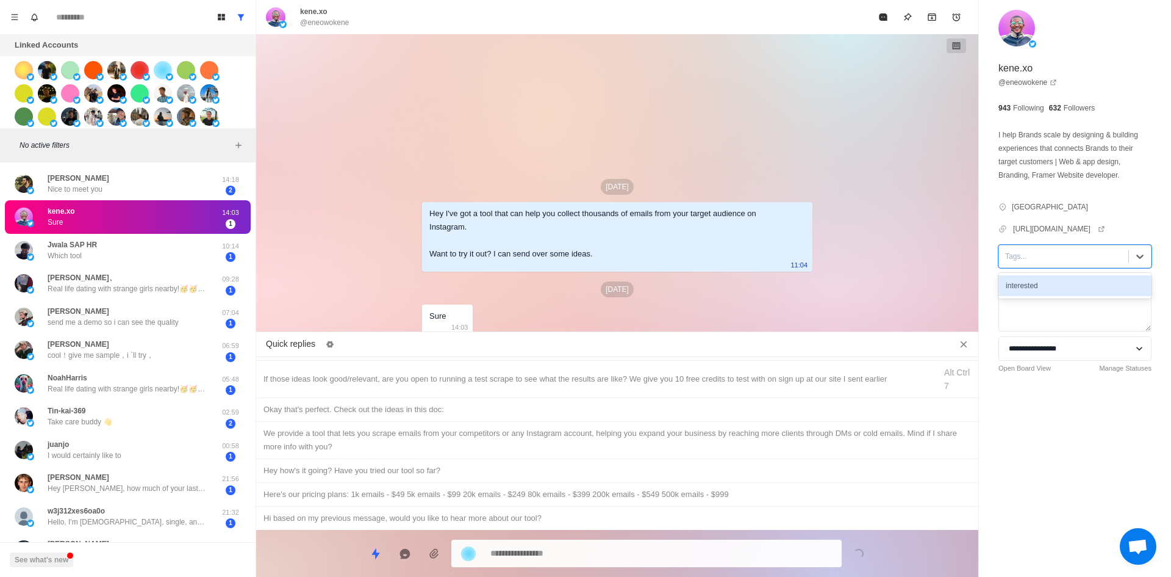
click at [1071, 261] on div at bounding box center [1063, 256] width 117 height 13
click at [1073, 290] on div "interested" at bounding box center [1075, 285] width 153 height 21
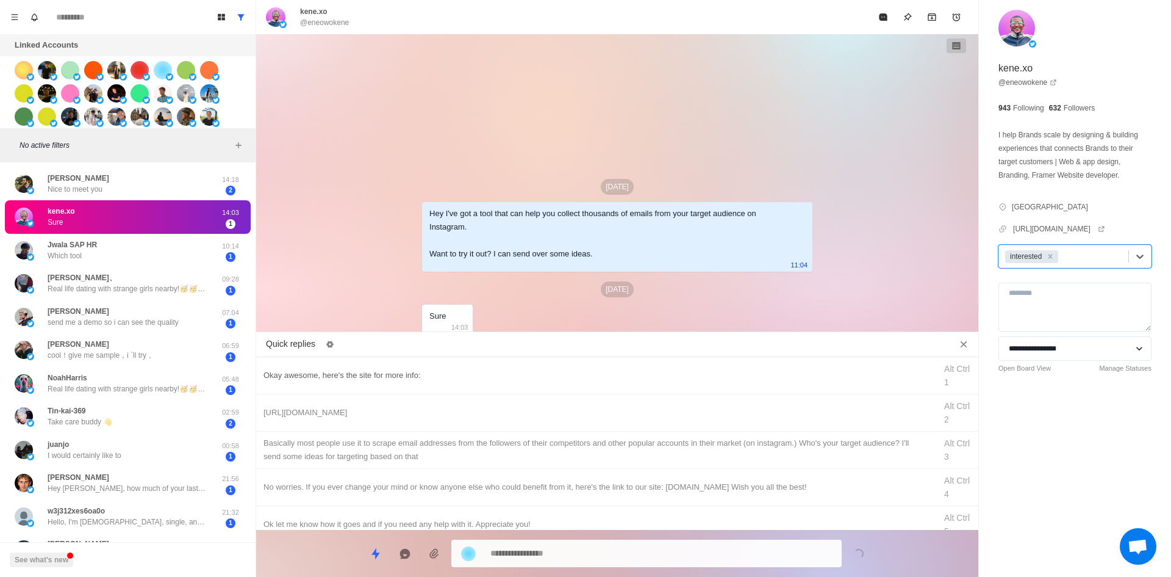
type textarea "*"
drag, startPoint x: 469, startPoint y: 373, endPoint x: 514, endPoint y: 434, distance: 75.4
click at [469, 373] on div "Okay awesome, here's the site for more info:" at bounding box center [596, 375] width 665 height 13
type textarea "**********"
click at [585, 555] on textarea "**********" at bounding box center [662, 553] width 342 height 18
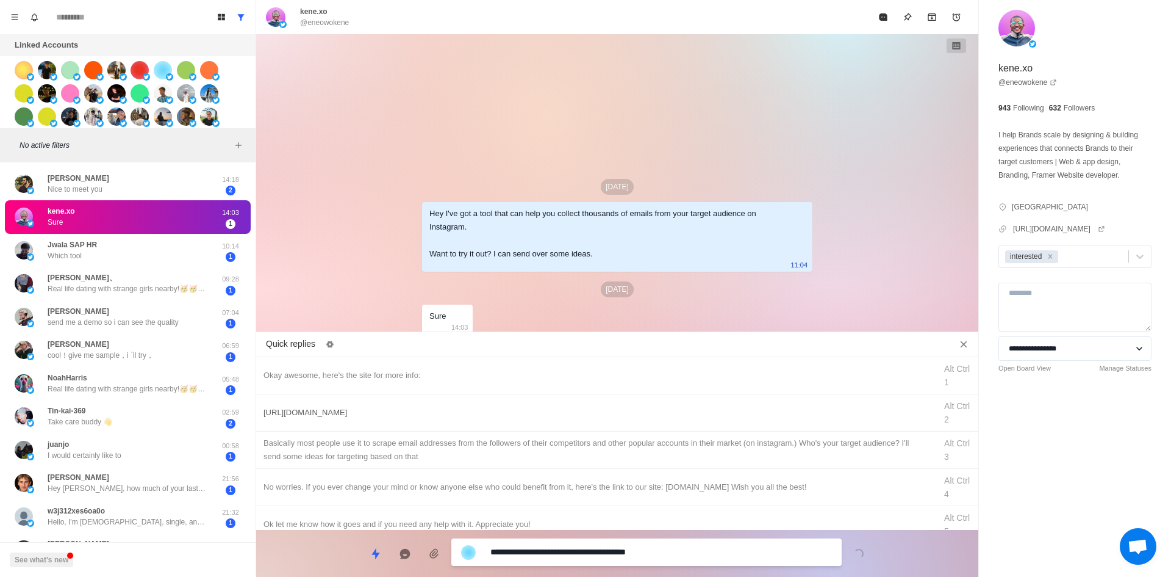
type textarea "*"
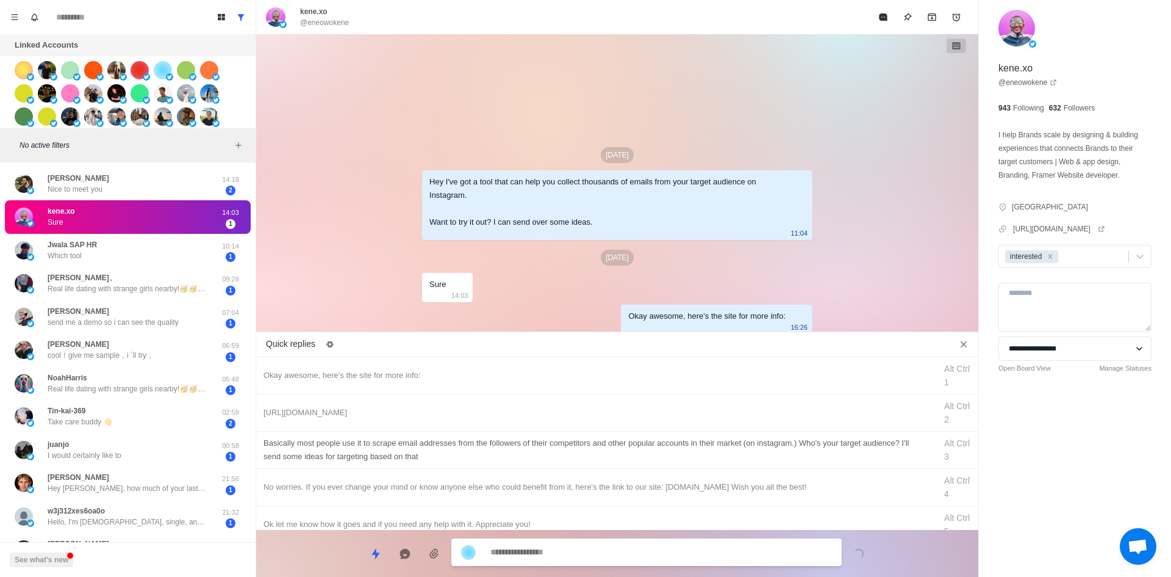
type textarea "*"
drag, startPoint x: 423, startPoint y: 408, endPoint x: 448, endPoint y: 433, distance: 35.8
click at [423, 408] on div "[URL][DOMAIN_NAME]" at bounding box center [596, 412] width 665 height 13
type textarea "**********"
click at [569, 558] on textarea "**********" at bounding box center [662, 552] width 342 height 18
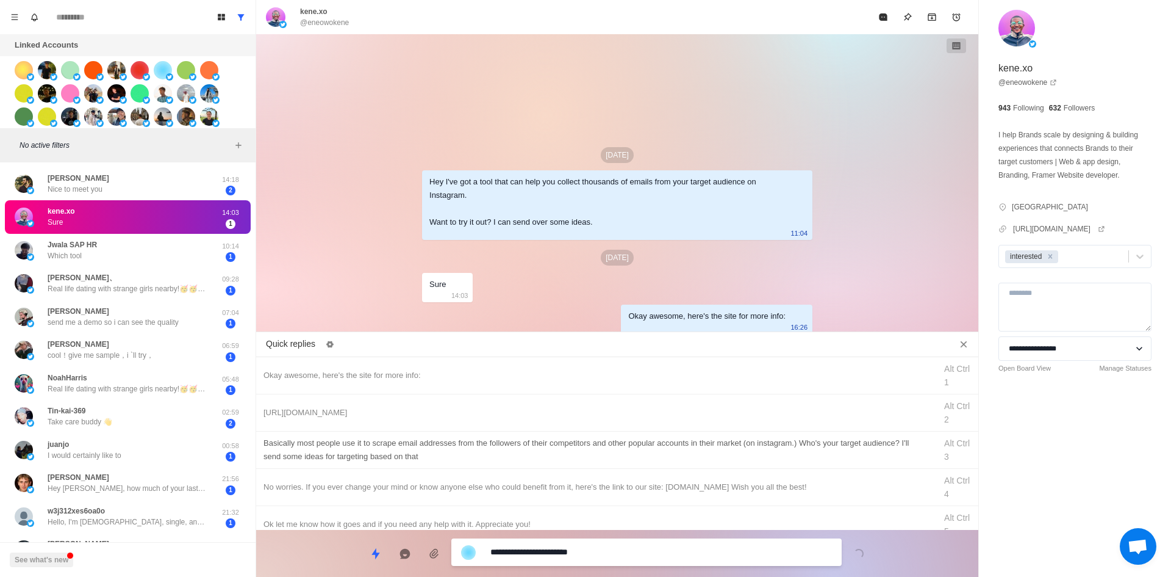
type textarea "*"
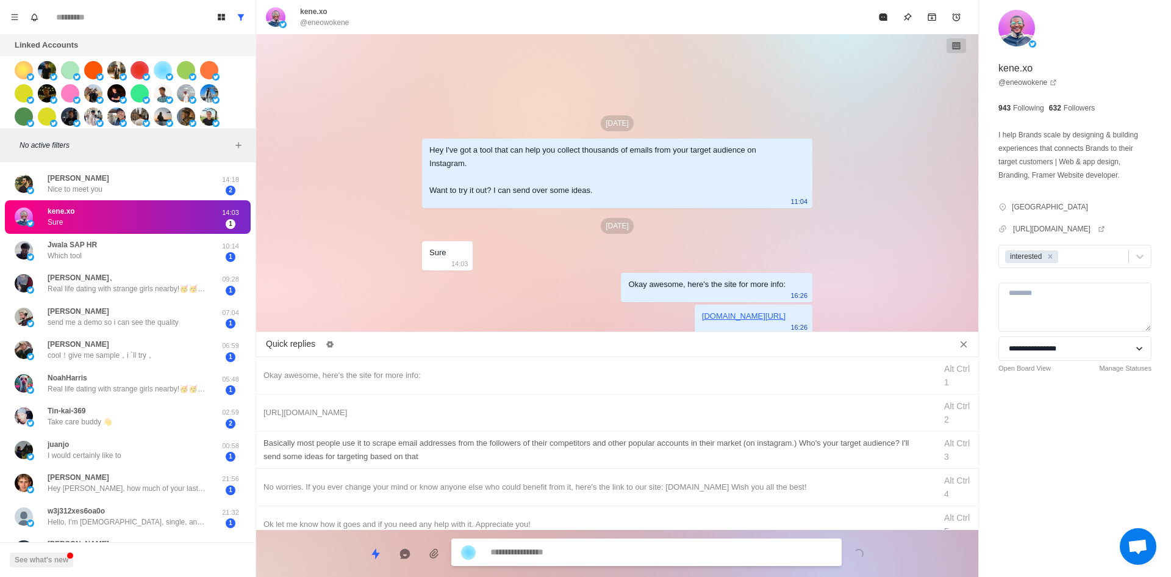
type textarea "*"
click at [467, 446] on div "​​Basically most people use it to scrape email addresses from the followers of …" at bounding box center [596, 449] width 665 height 27
type textarea "**********"
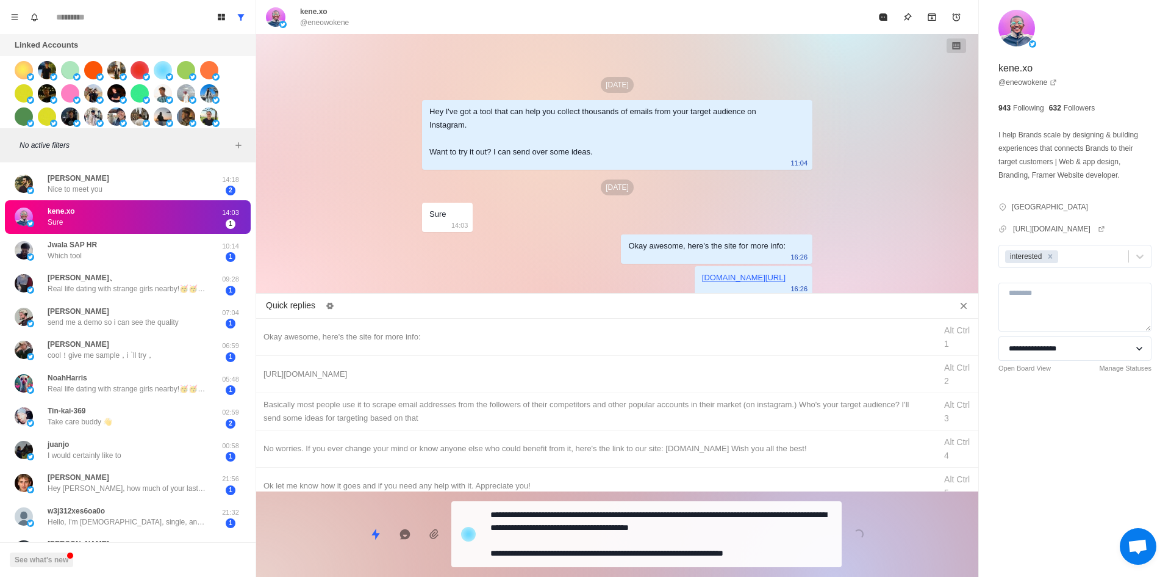
drag, startPoint x: 558, startPoint y: 554, endPoint x: 567, endPoint y: 539, distance: 17.3
click at [558, 554] on textarea "**********" at bounding box center [662, 534] width 342 height 56
type textarea "*"
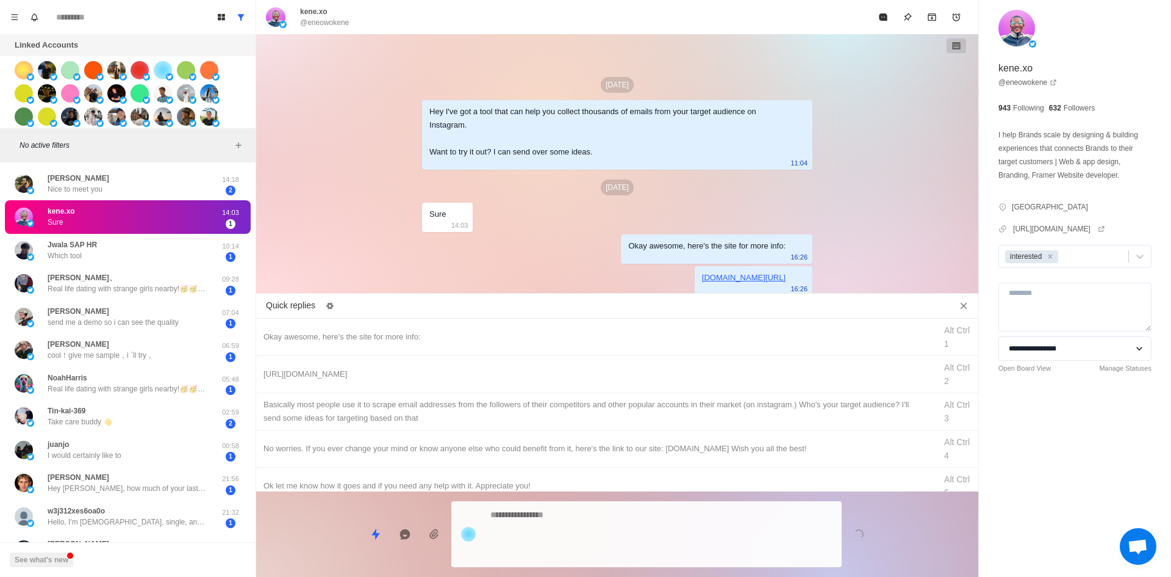
scroll to position [8, 0]
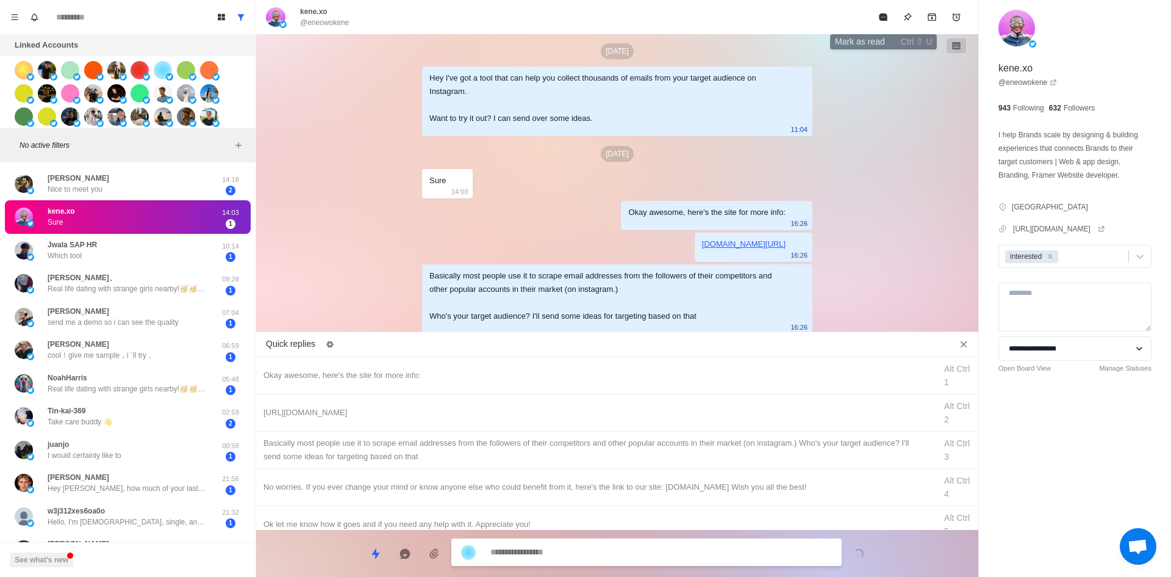
drag, startPoint x: 889, startPoint y: 13, endPoint x: 816, endPoint y: 86, distance: 103.1
click at [889, 13] on button "Mark as read" at bounding box center [883, 17] width 24 height 24
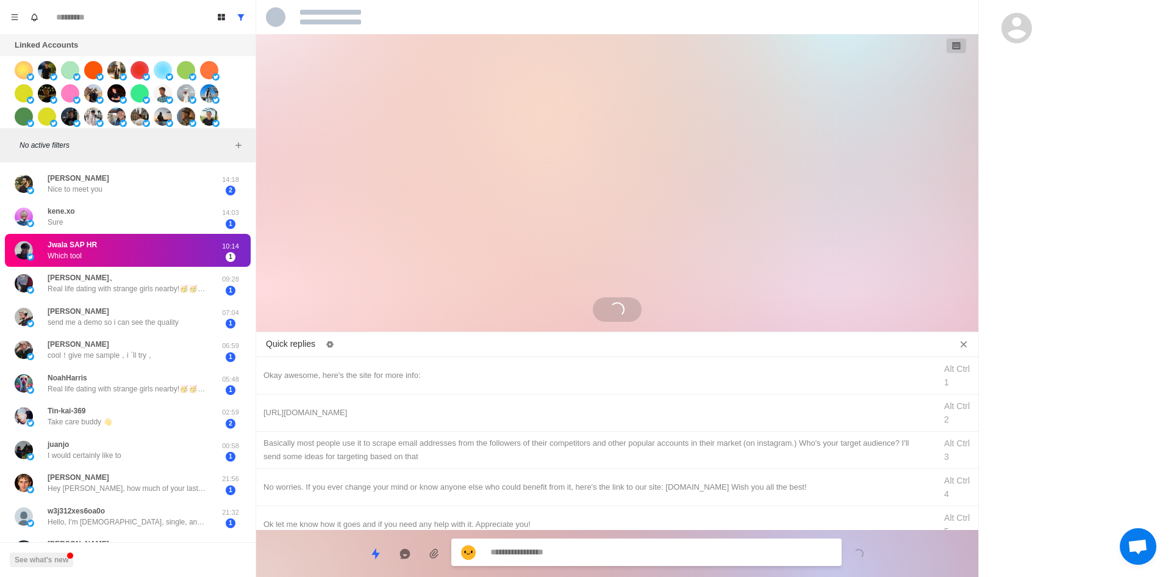
scroll to position [0, 0]
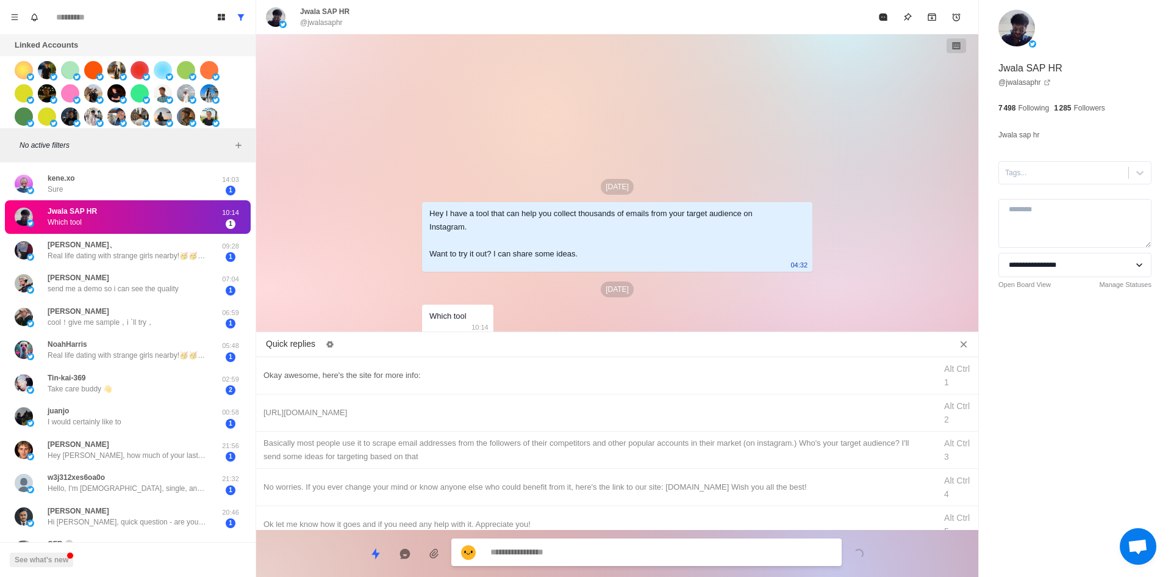
type textarea "*"
click at [412, 374] on div "Okay awesome, here's the site for more info:" at bounding box center [596, 375] width 665 height 13
type textarea "**********"
click at [1041, 171] on div at bounding box center [1063, 172] width 117 height 13
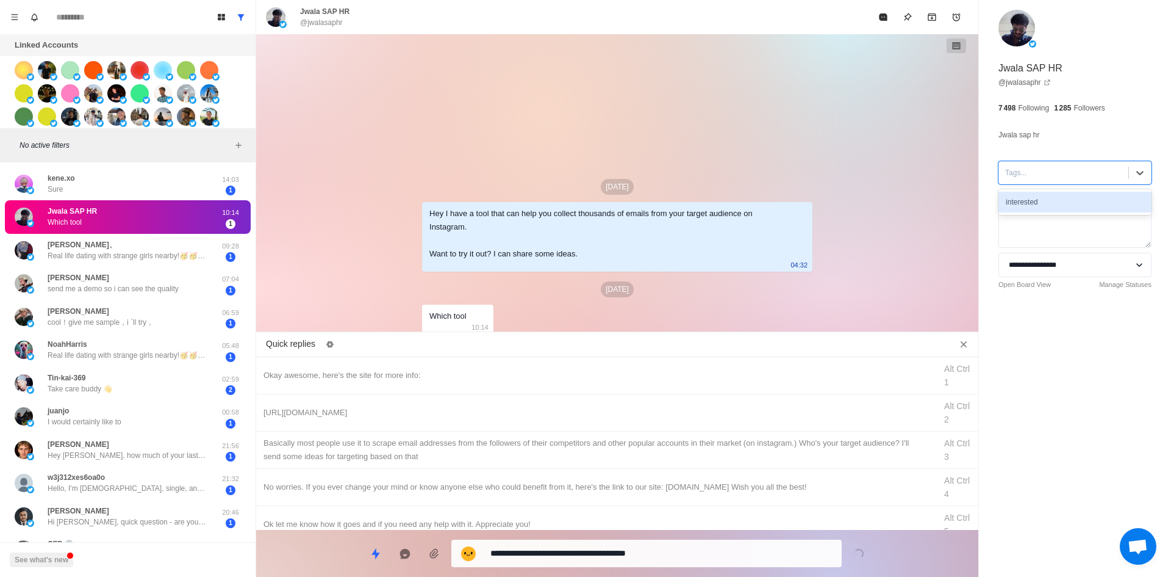
click at [1049, 197] on div "interested" at bounding box center [1075, 202] width 153 height 21
click at [373, 383] on div "Okay awesome, here's the site for more info: Alt Ctrl 1" at bounding box center [617, 375] width 722 height 37
drag, startPoint x: 555, startPoint y: 557, endPoint x: 328, endPoint y: 552, distance: 226.4
click at [328, 552] on div "**********" at bounding box center [617, 548] width 722 height 37
type textarea "*"
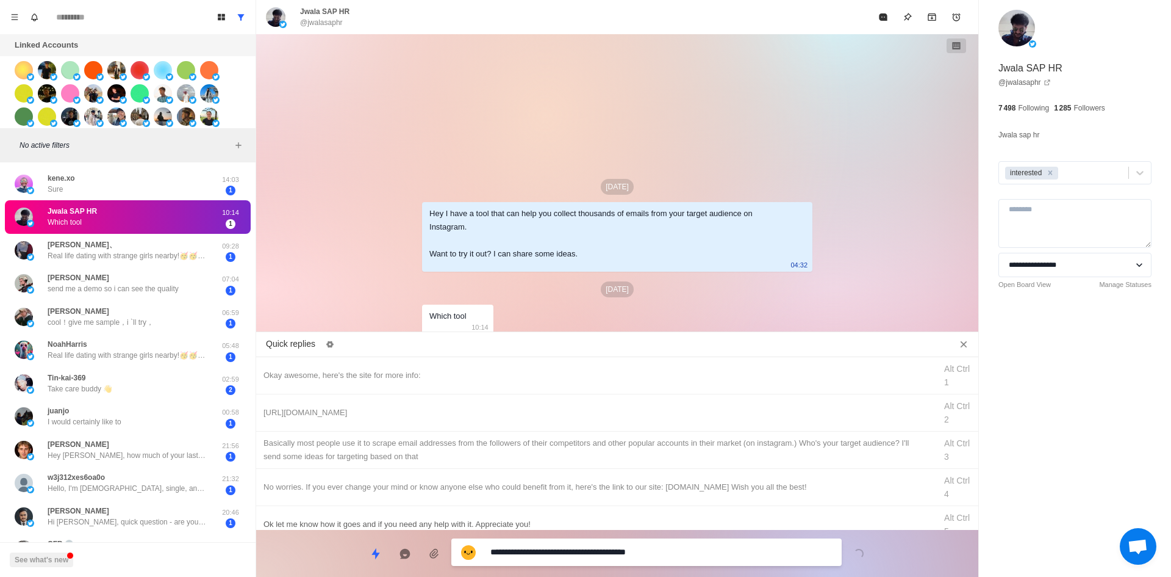
type textarea "**********"
type textarea "*"
click at [392, 414] on div "[URL][DOMAIN_NAME]" at bounding box center [596, 412] width 665 height 13
type textarea "**********"
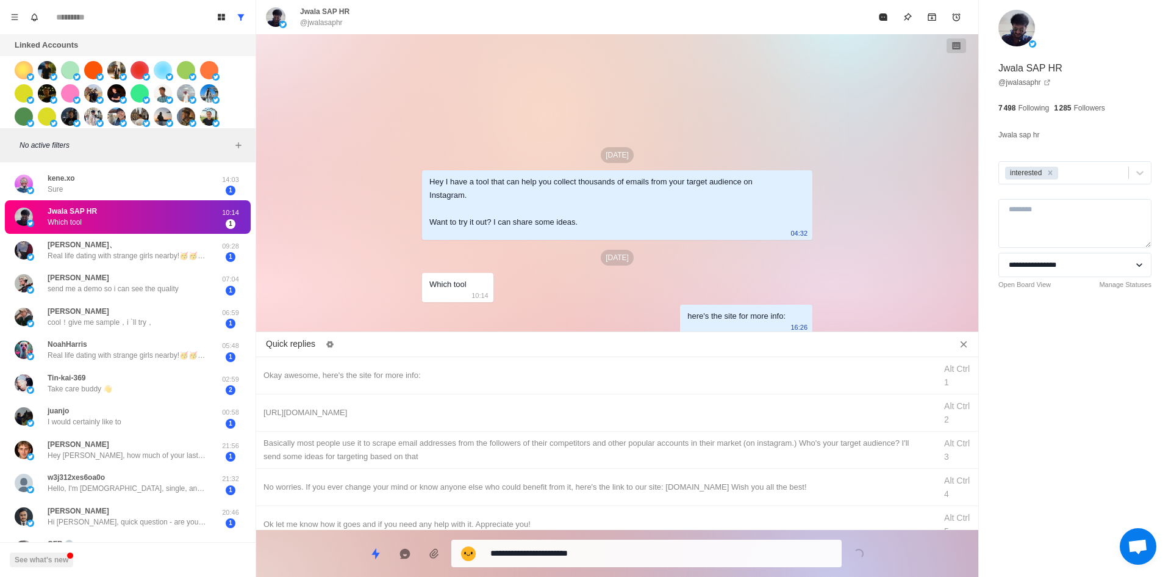
click at [553, 552] on textarea "**********" at bounding box center [662, 553] width 342 height 18
type textarea "*"
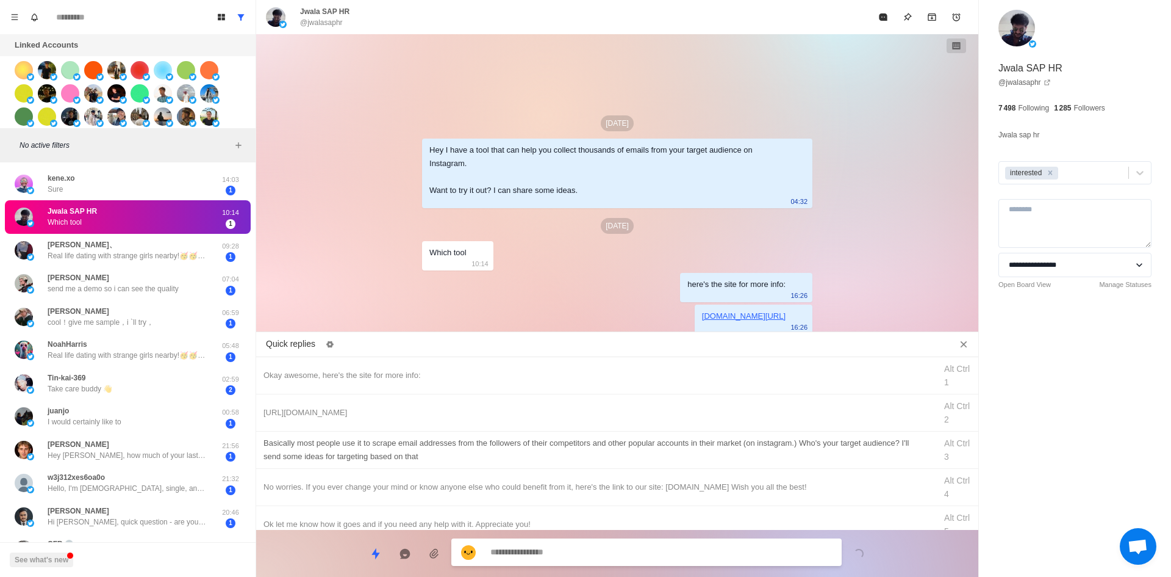
type textarea "*"
drag, startPoint x: 520, startPoint y: 445, endPoint x: 565, endPoint y: 541, distance: 105.6
click at [523, 450] on div "​​Basically most people use it to scrape email addresses from the followers of …" at bounding box center [596, 449] width 665 height 27
type textarea "**********"
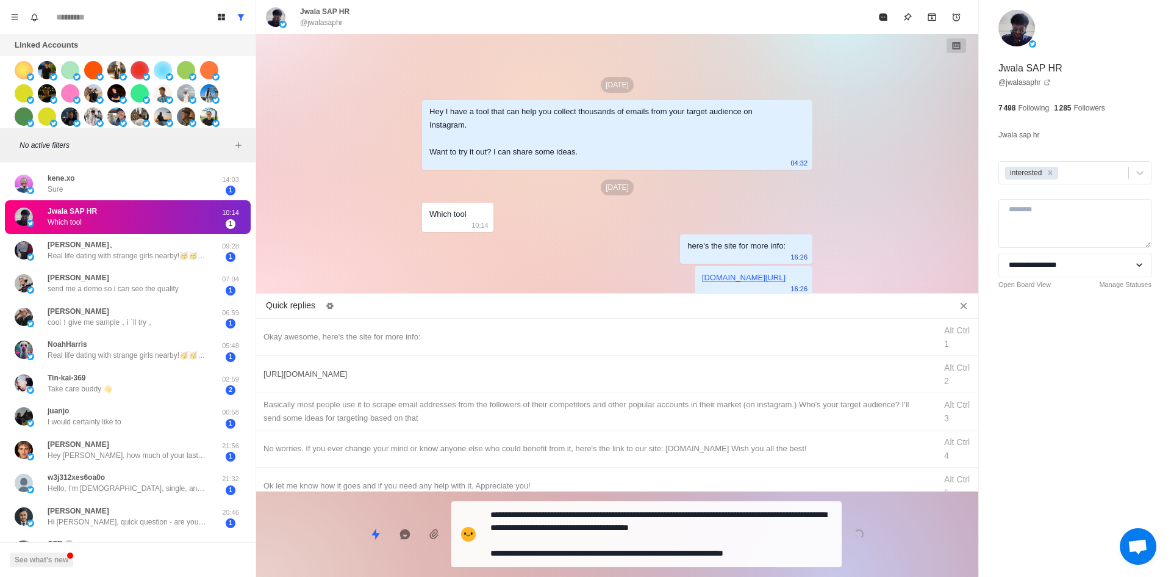
drag, startPoint x: 566, startPoint y: 547, endPoint x: 667, endPoint y: 416, distance: 164.9
click at [566, 547] on textarea "**********" at bounding box center [662, 534] width 342 height 56
type textarea "*"
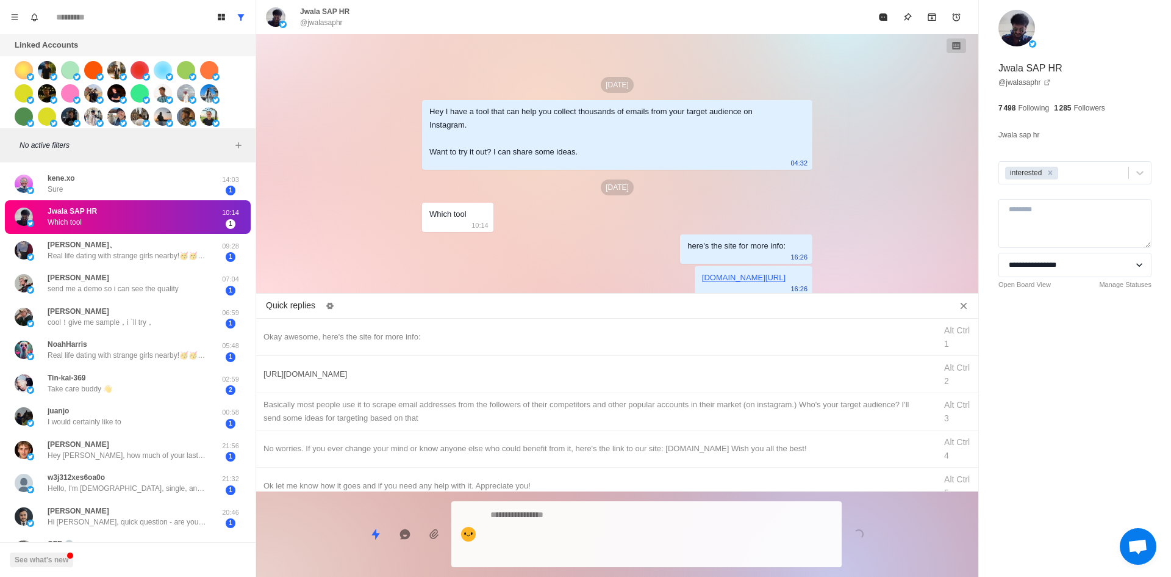
scroll to position [8, 0]
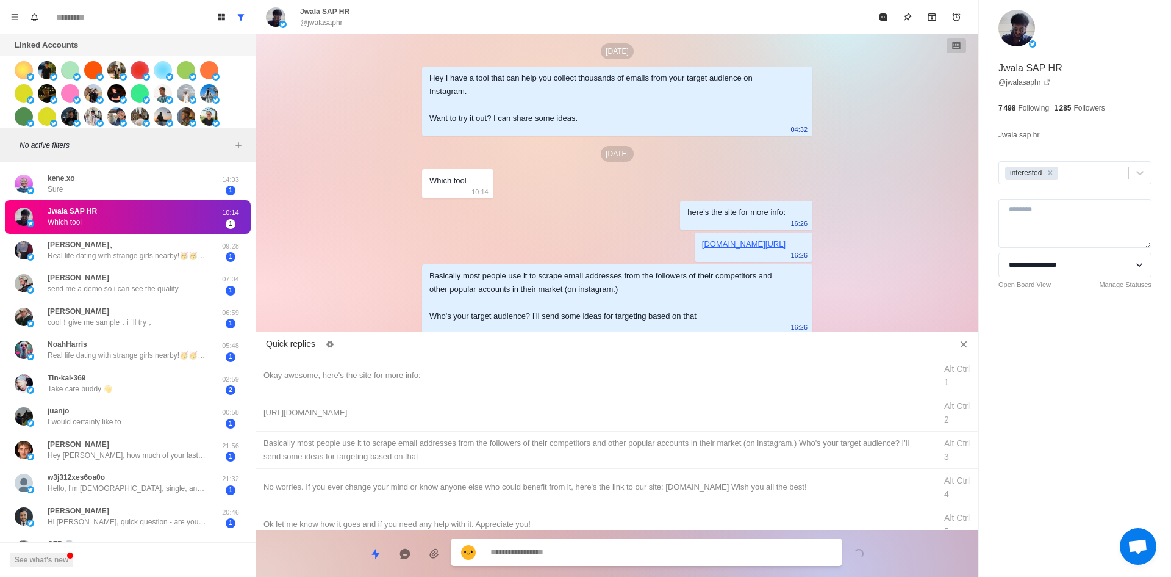
drag, startPoint x: 880, startPoint y: 21, endPoint x: 708, endPoint y: 88, distance: 185.0
click at [880, 21] on icon "Mark as read" at bounding box center [884, 17] width 10 height 10
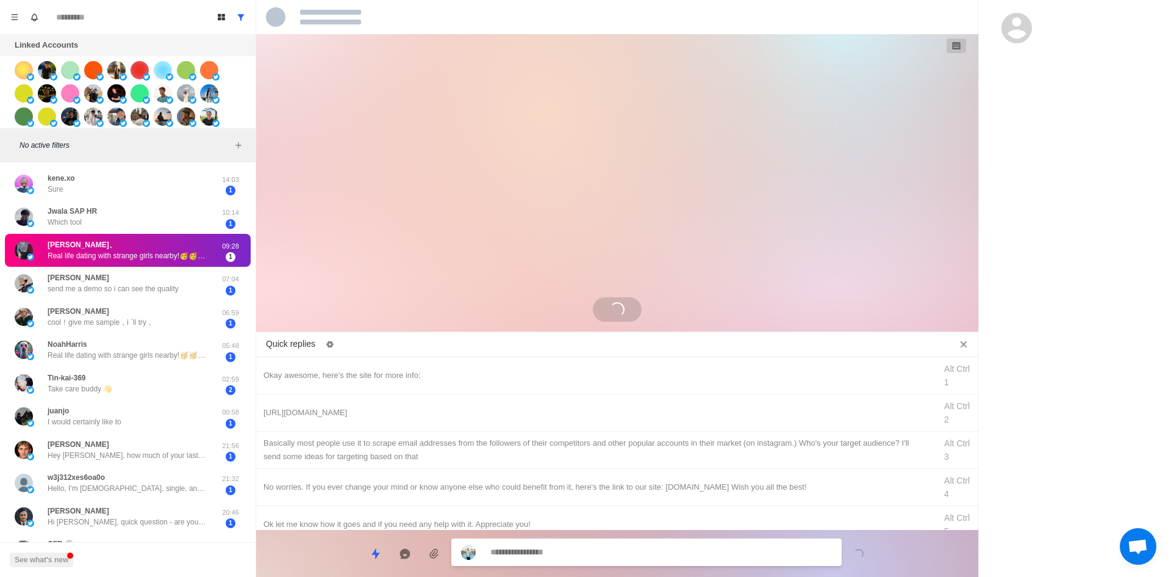
scroll to position [0, 0]
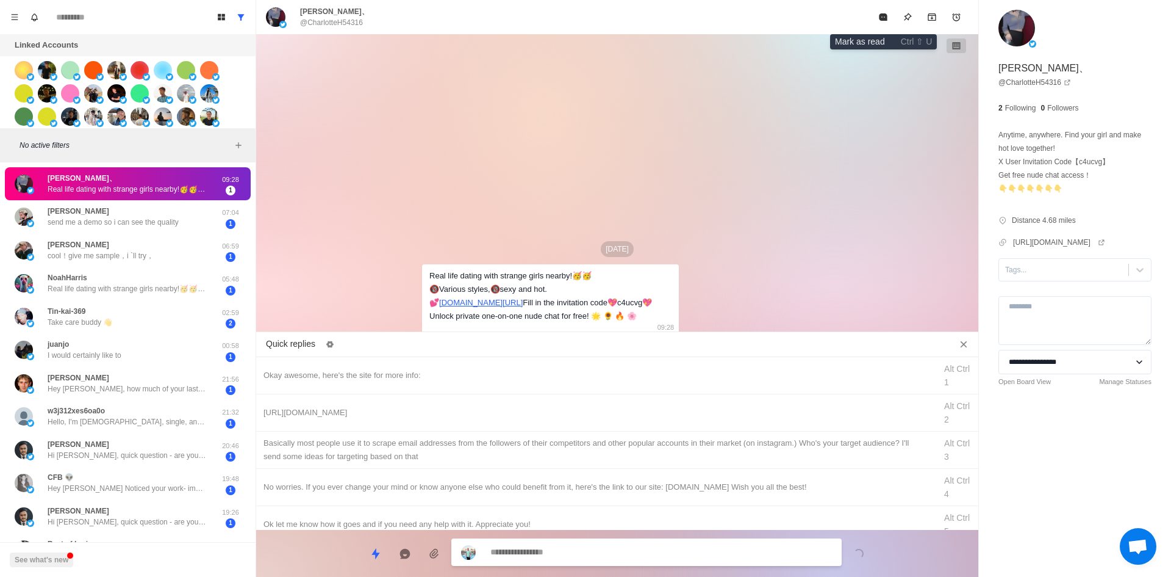
drag, startPoint x: 880, startPoint y: 13, endPoint x: 596, endPoint y: 206, distance: 343.9
click at [879, 13] on icon "Mark as read" at bounding box center [884, 17] width 10 height 10
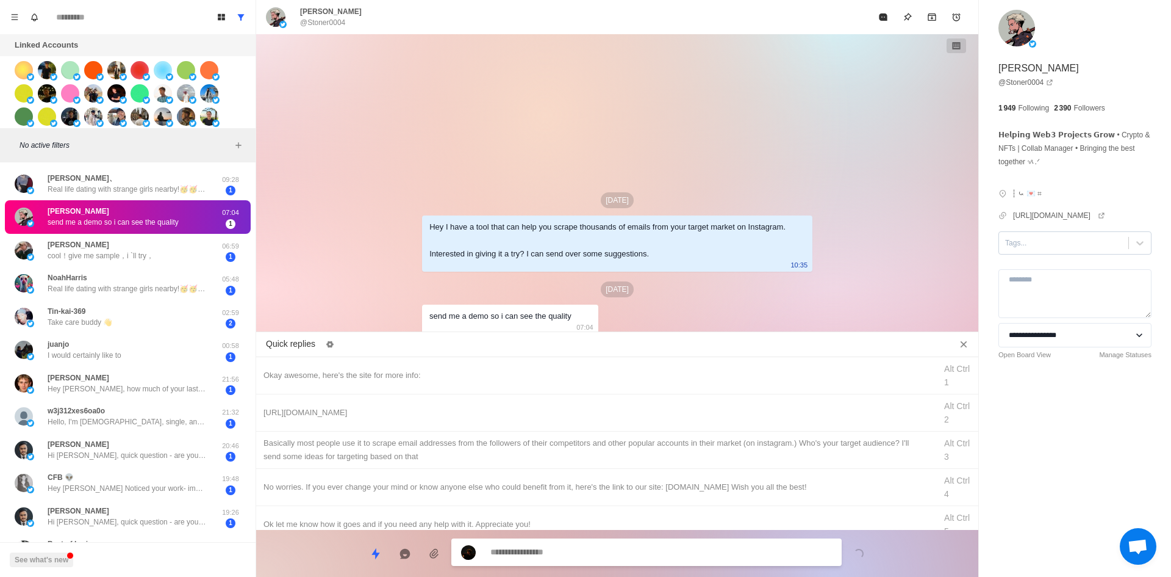
click at [1027, 244] on div at bounding box center [1063, 242] width 117 height 13
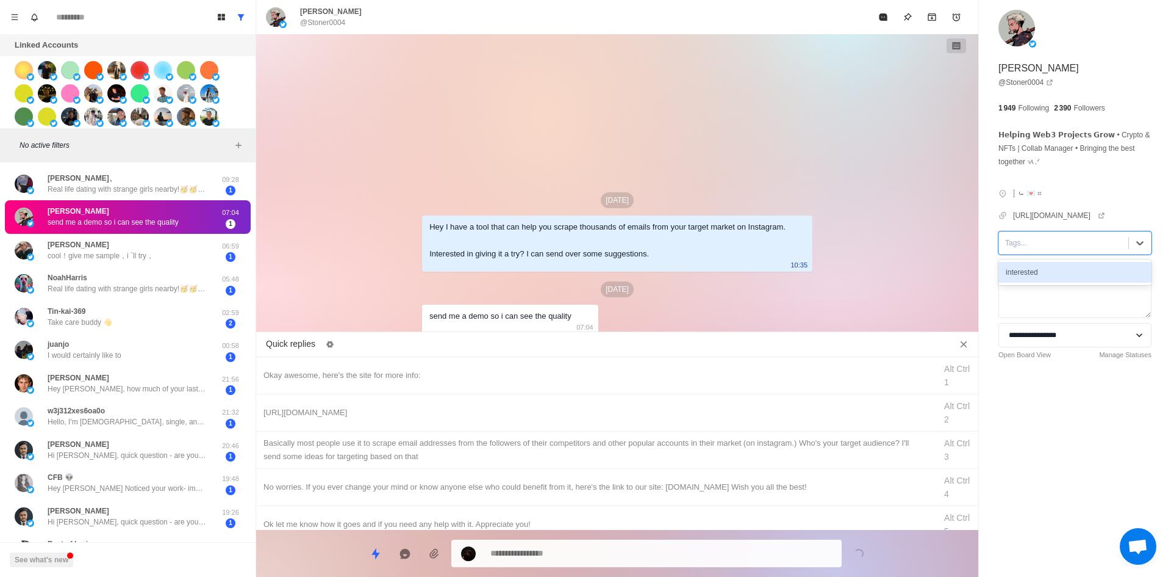
click at [1040, 268] on div "interested" at bounding box center [1075, 272] width 153 height 21
click at [562, 547] on textarea at bounding box center [662, 553] width 342 height 18
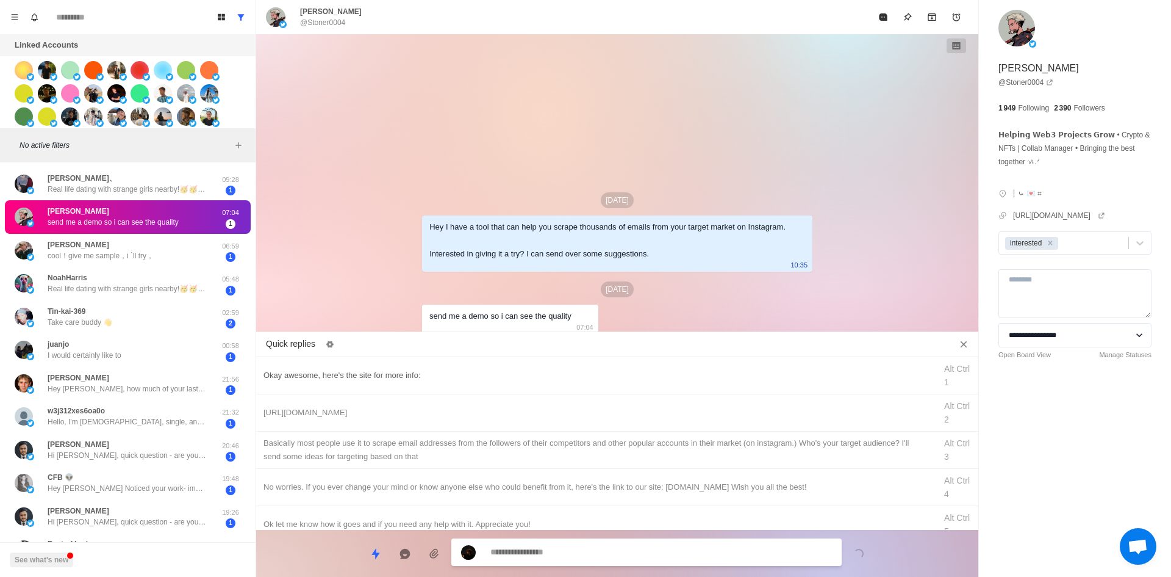
type textarea "*"
drag, startPoint x: 436, startPoint y: 378, endPoint x: 475, endPoint y: 441, distance: 74.5
click at [436, 378] on div "Okay awesome, here's the site for more info:" at bounding box center [596, 375] width 665 height 13
type textarea "**********"
drag, startPoint x: 552, startPoint y: 557, endPoint x: 246, endPoint y: 555, distance: 305.7
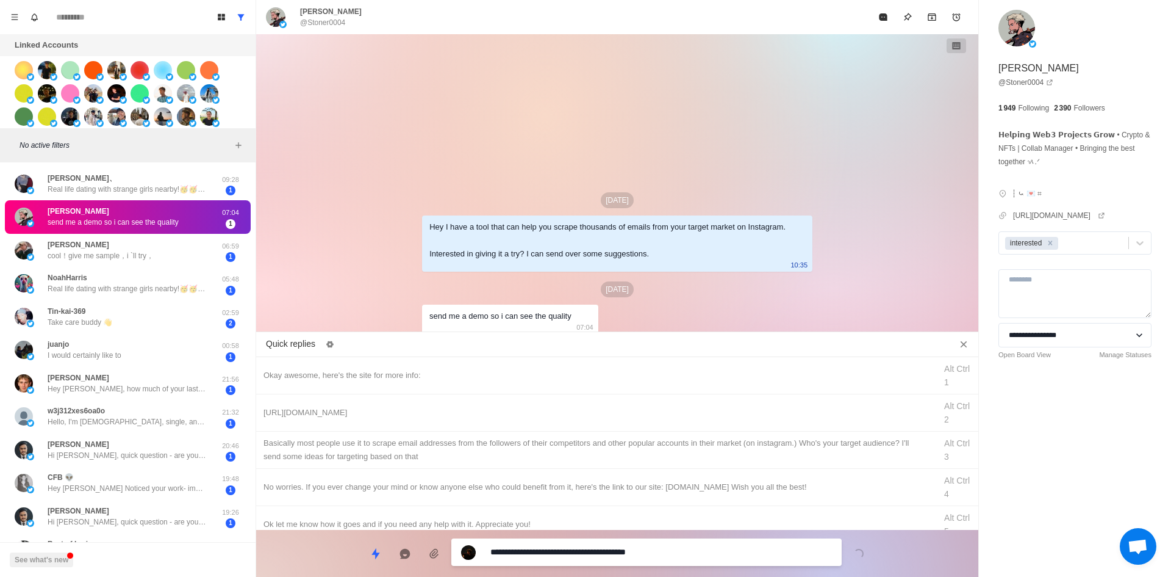
click at [229, 555] on div "Board View Tools Archived Chats Mark many as read Keyboard shortcuts Team Setti…" at bounding box center [585, 288] width 1171 height 577
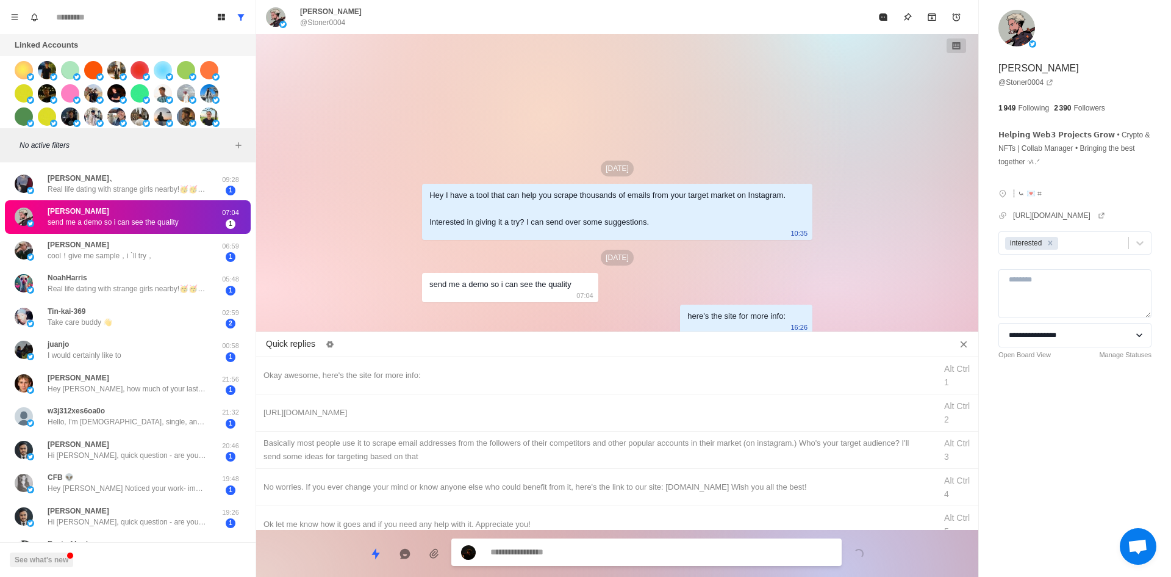
drag, startPoint x: 408, startPoint y: 411, endPoint x: 676, endPoint y: 535, distance: 295.6
click at [409, 412] on div "[URL][DOMAIN_NAME]" at bounding box center [596, 412] width 665 height 13
drag, startPoint x: 606, startPoint y: 555, endPoint x: 669, endPoint y: 443, distance: 128.1
click at [606, 555] on textarea "**********" at bounding box center [662, 553] width 342 height 18
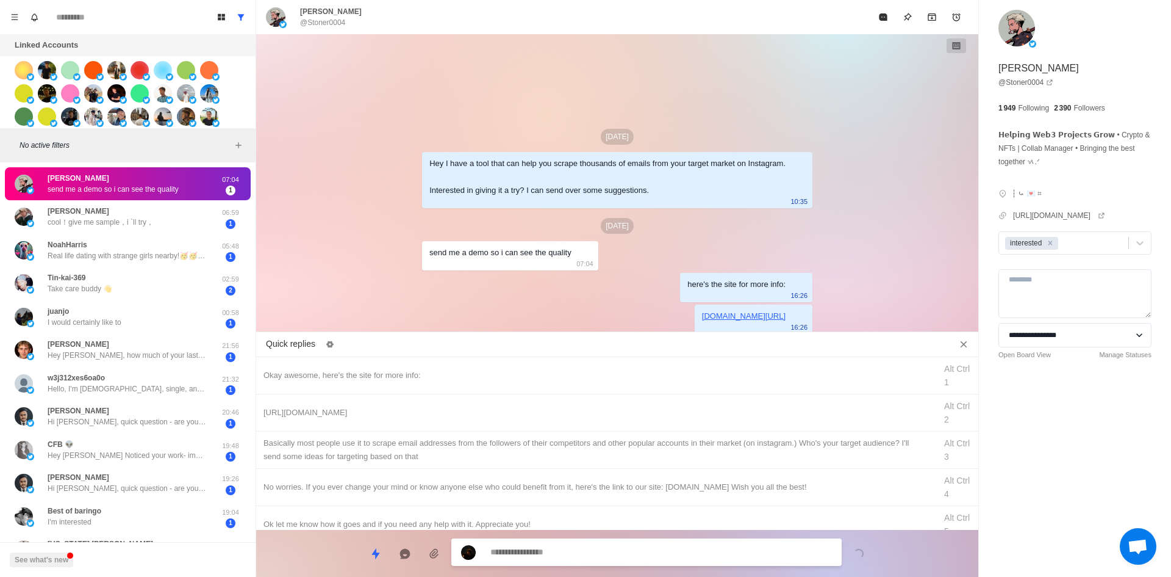
click at [633, 547] on textarea at bounding box center [662, 552] width 342 height 18
paste textarea "**********"
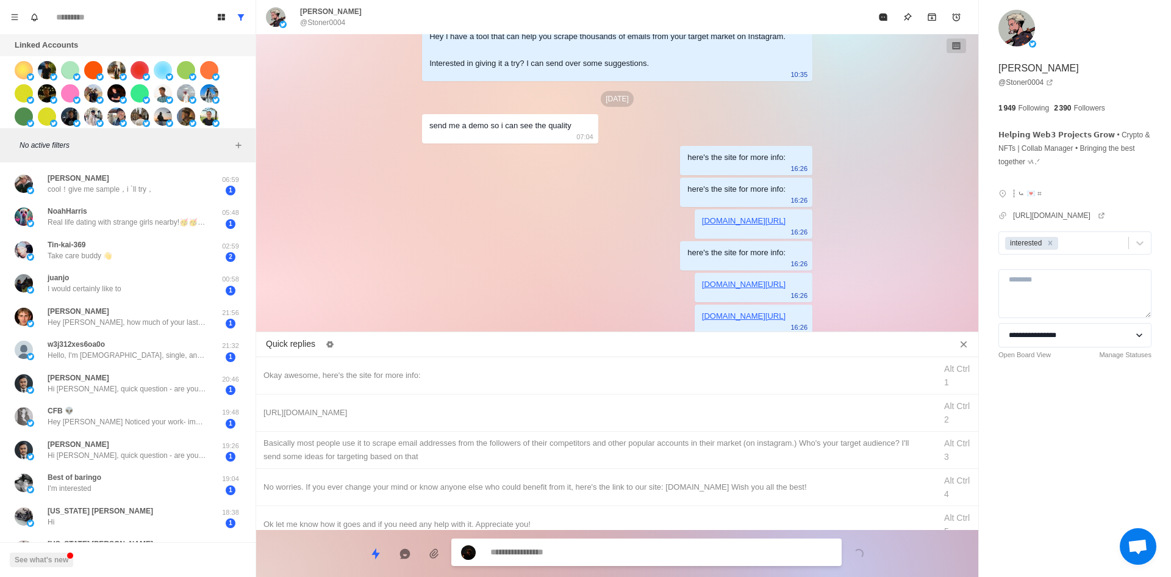
scroll to position [81, 0]
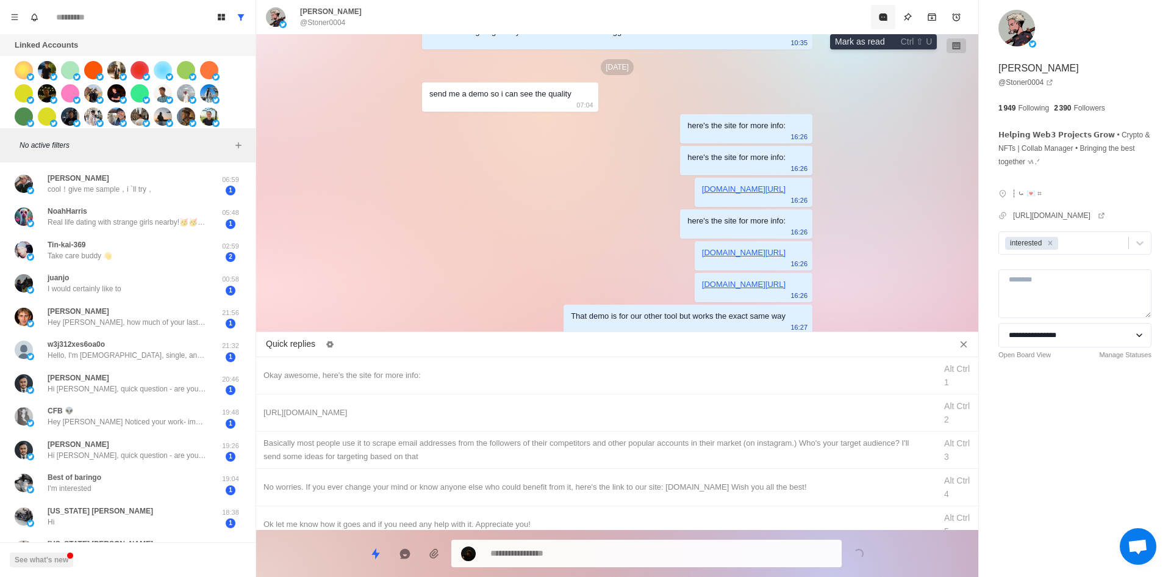
click at [878, 21] on button "Mark as read" at bounding box center [883, 17] width 24 height 24
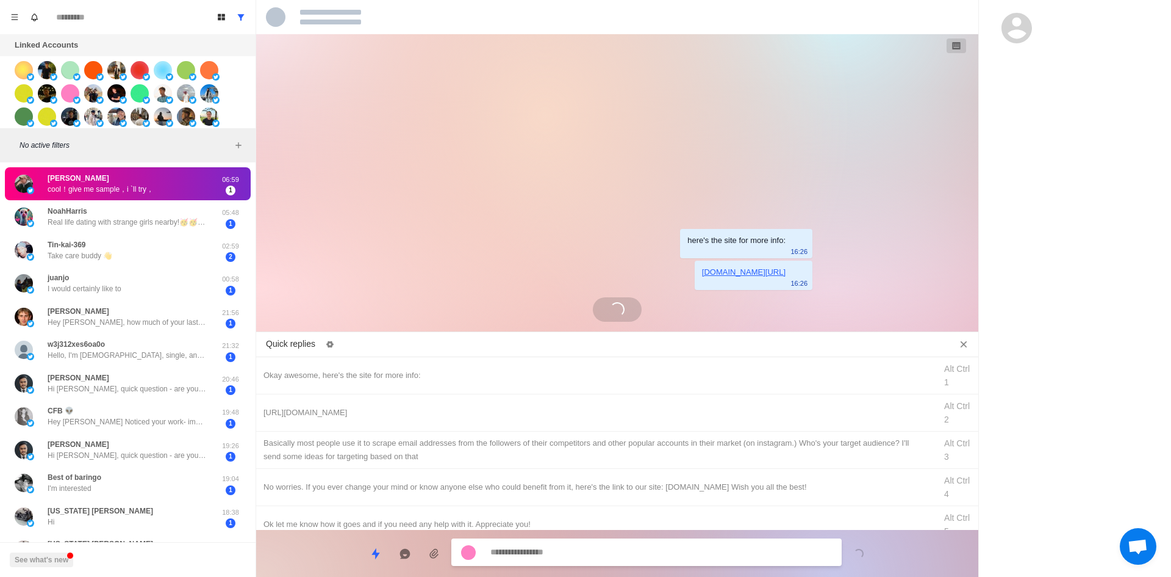
scroll to position [0, 0]
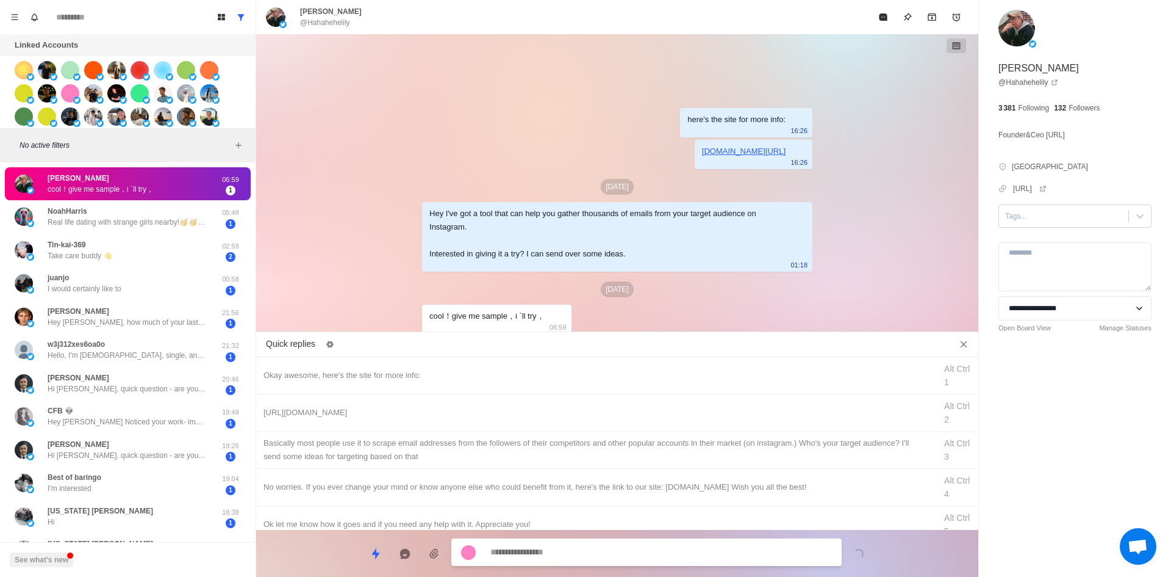
click at [1039, 220] on div at bounding box center [1063, 215] width 117 height 13
drag, startPoint x: 1046, startPoint y: 243, endPoint x: 904, endPoint y: 343, distance: 173.8
click at [1046, 243] on div "interested" at bounding box center [1075, 245] width 153 height 21
click at [590, 557] on textarea at bounding box center [662, 552] width 342 height 18
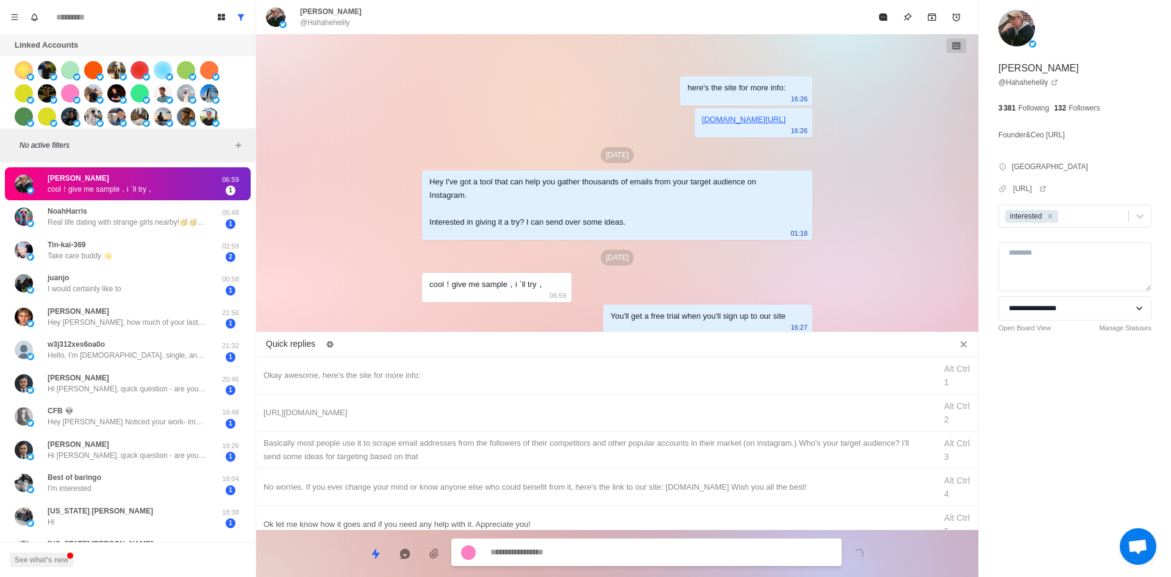
drag, startPoint x: 474, startPoint y: 375, endPoint x: 593, endPoint y: 521, distance: 188.2
click at [474, 376] on div "Okay awesome, here's the site for more info:" at bounding box center [596, 375] width 665 height 13
drag, startPoint x: 552, startPoint y: 555, endPoint x: 142, endPoint y: 559, distance: 409.4
click at [195, 555] on div "Board View Tools Archived Chats Mark many as read Keyboard shortcuts Team Setti…" at bounding box center [585, 288] width 1171 height 577
click at [339, 405] on div "[URL][DOMAIN_NAME] Alt Ctrl 2" at bounding box center [617, 412] width 722 height 37
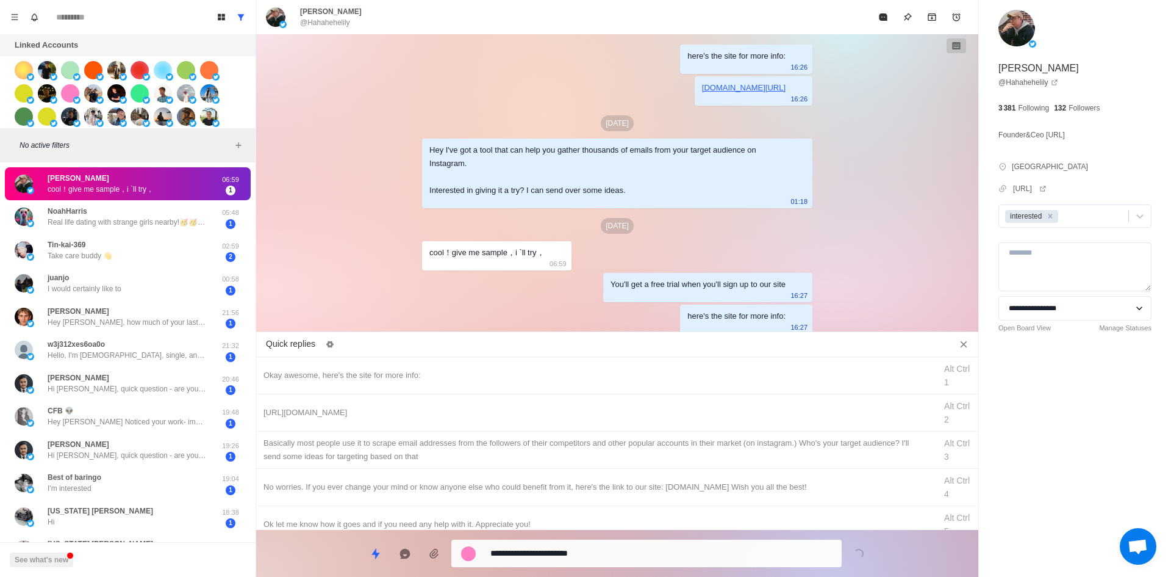
click at [602, 550] on textarea "**********" at bounding box center [662, 553] width 342 height 18
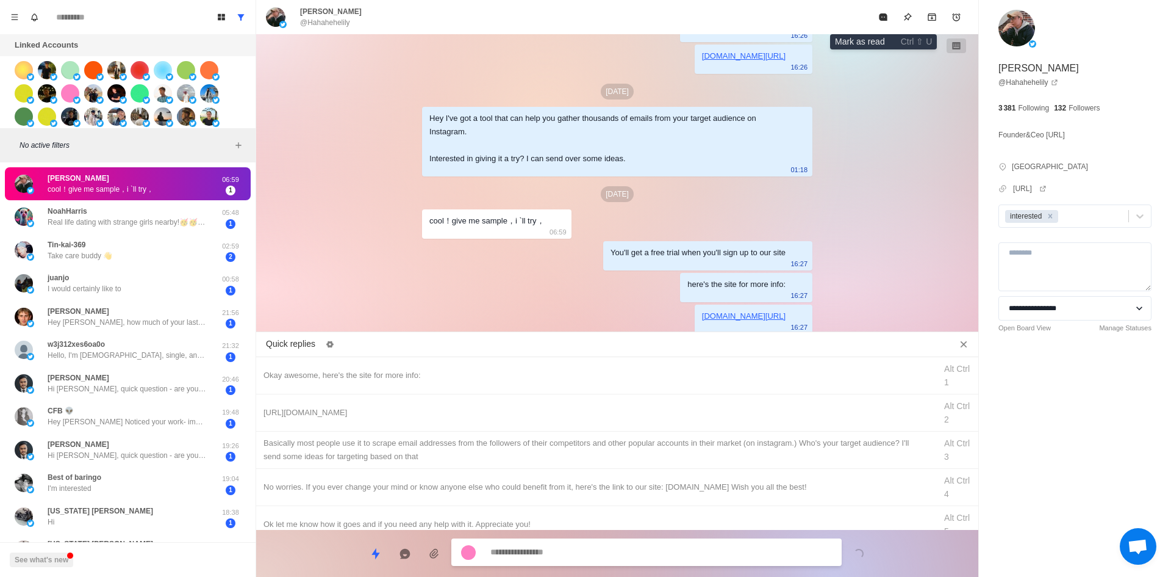
drag, startPoint x: 877, startPoint y: 21, endPoint x: 557, endPoint y: 337, distance: 449.5
click at [874, 23] on button "Mark as read" at bounding box center [883, 17] width 24 height 24
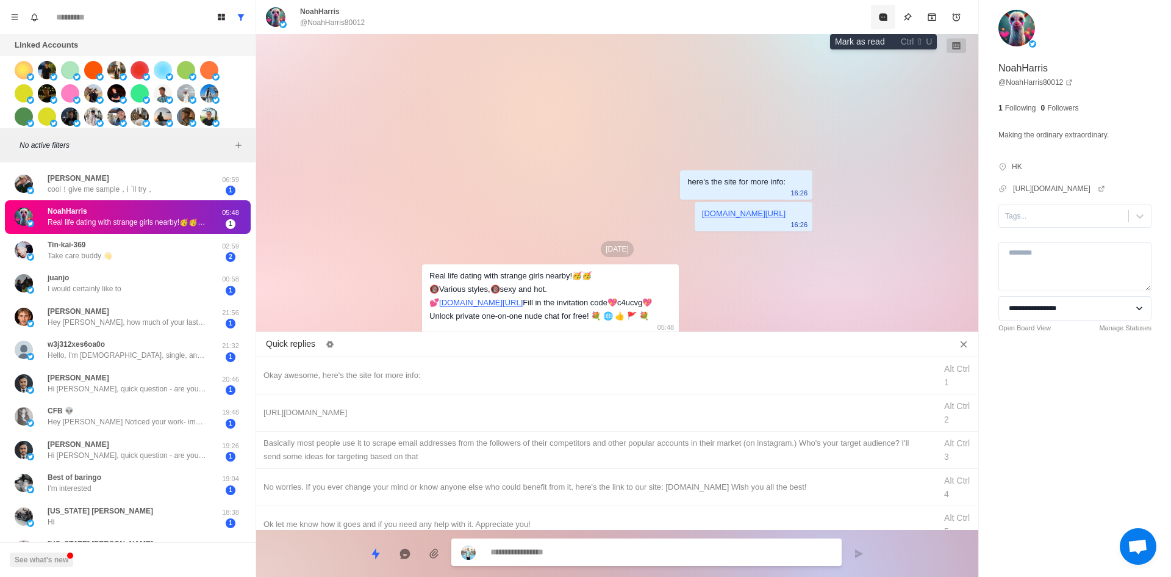
click at [886, 21] on icon "Mark as read" at bounding box center [883, 16] width 8 height 7
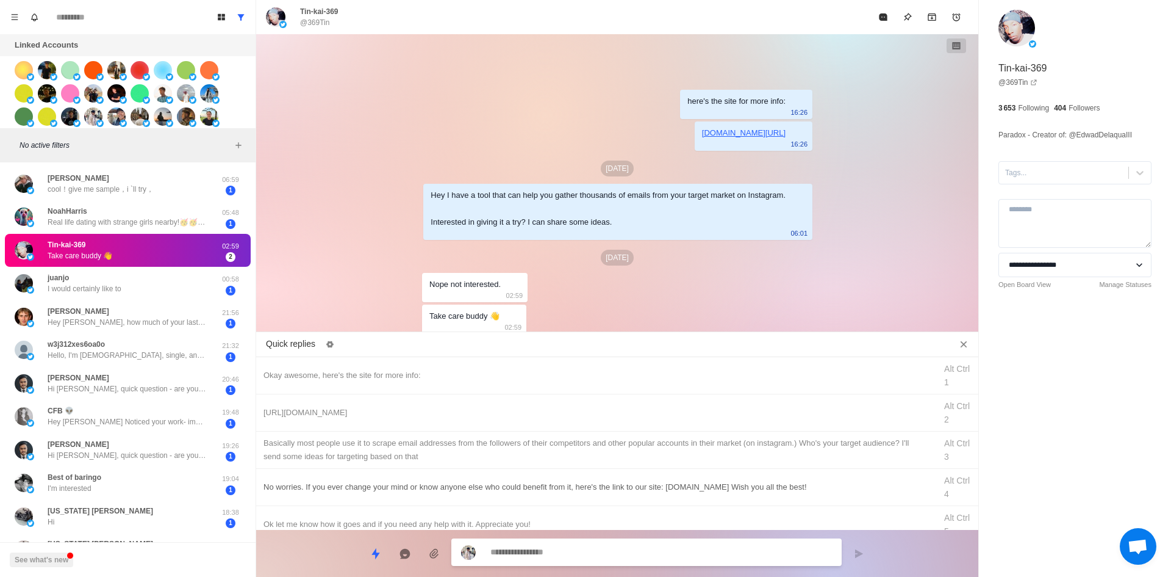
click at [442, 482] on div "No worries. If you ever change your mind or know anyone else who could benefit …" at bounding box center [596, 486] width 665 height 13
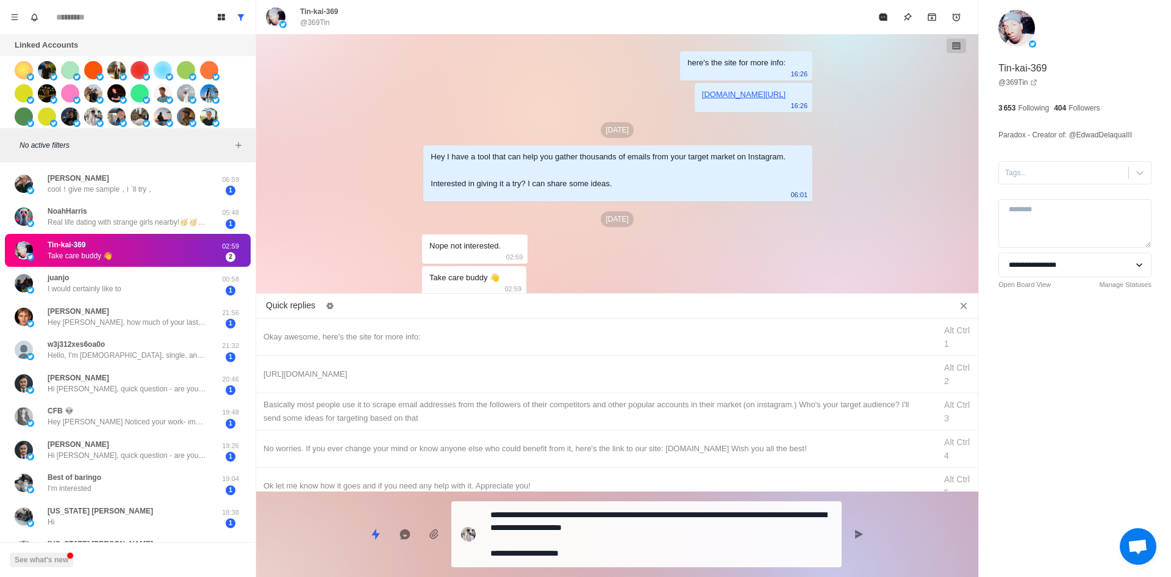
click at [629, 550] on textarea "**********" at bounding box center [662, 534] width 342 height 56
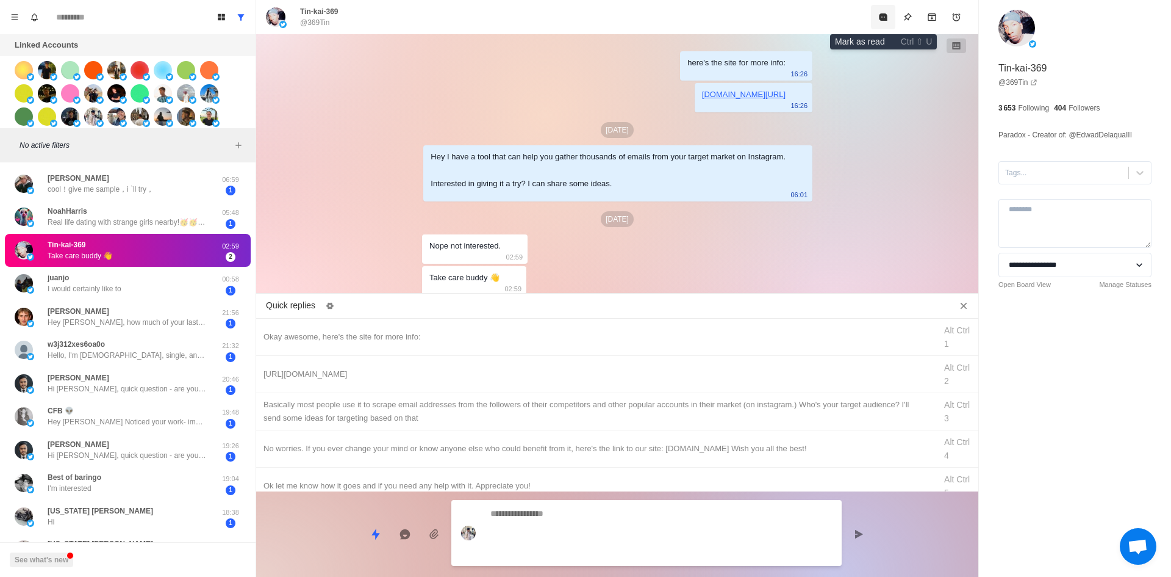
scroll to position [26, 0]
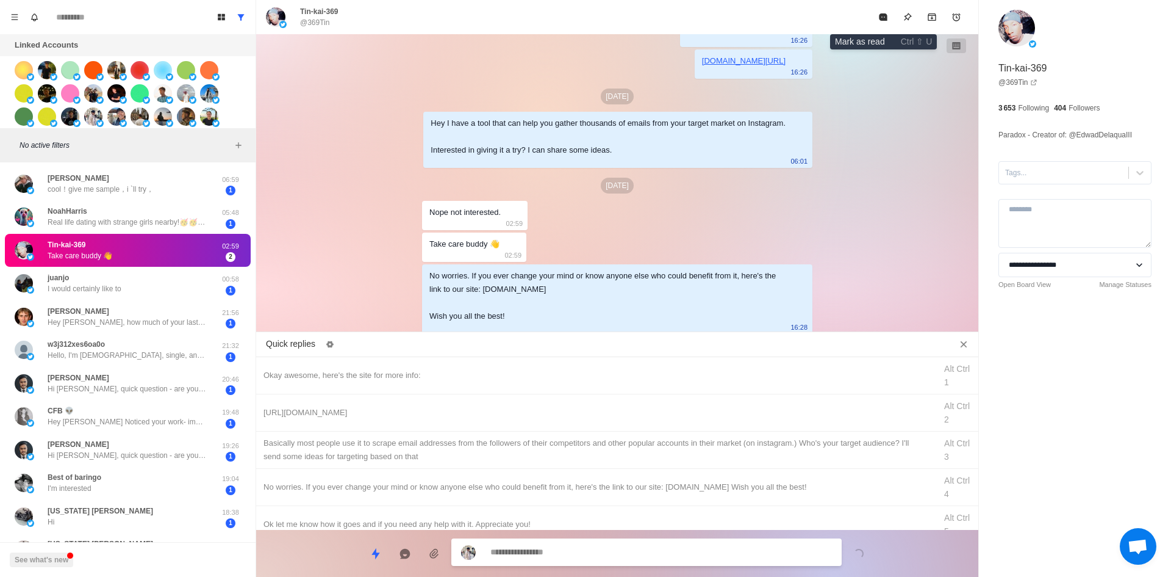
drag, startPoint x: 878, startPoint y: 23, endPoint x: 836, endPoint y: 60, distance: 56.2
click at [878, 23] on button "Mark as read" at bounding box center [883, 17] width 24 height 24
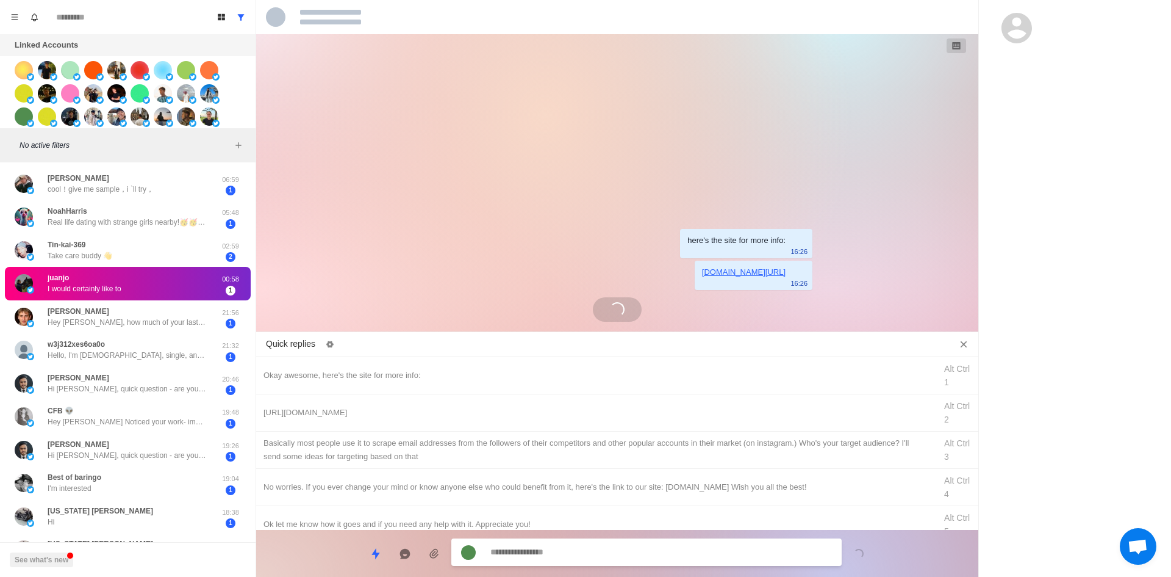
scroll to position [0, 0]
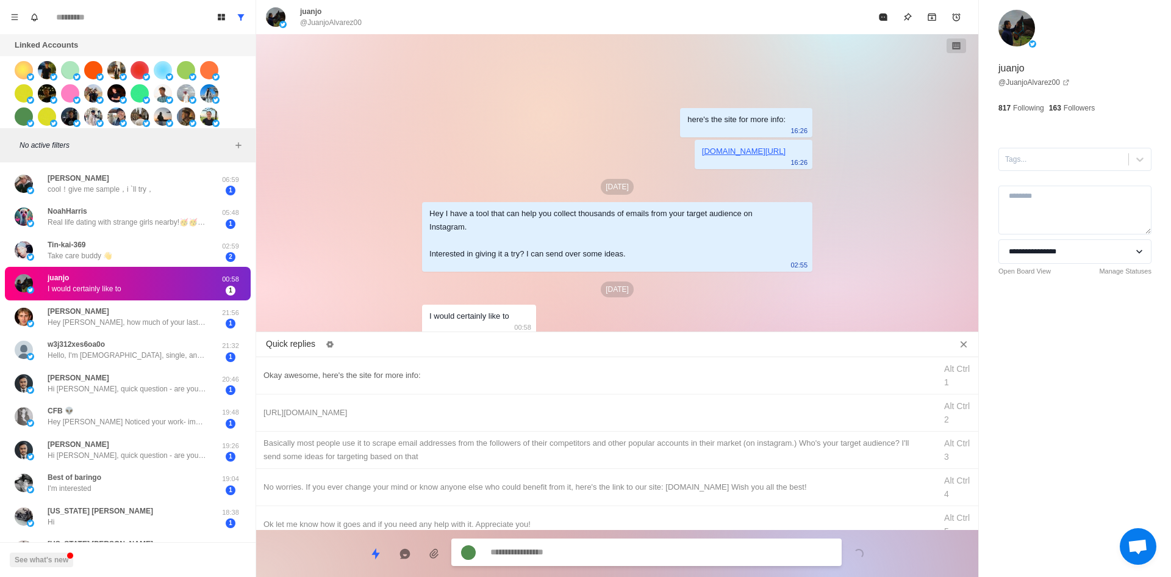
drag, startPoint x: 434, startPoint y: 367, endPoint x: 566, endPoint y: 503, distance: 189.8
click at [434, 368] on div "Okay awesome, here's the site for more info: Alt Ctrl 1" at bounding box center [617, 375] width 722 height 37
click at [574, 545] on textarea "**********" at bounding box center [662, 552] width 342 height 18
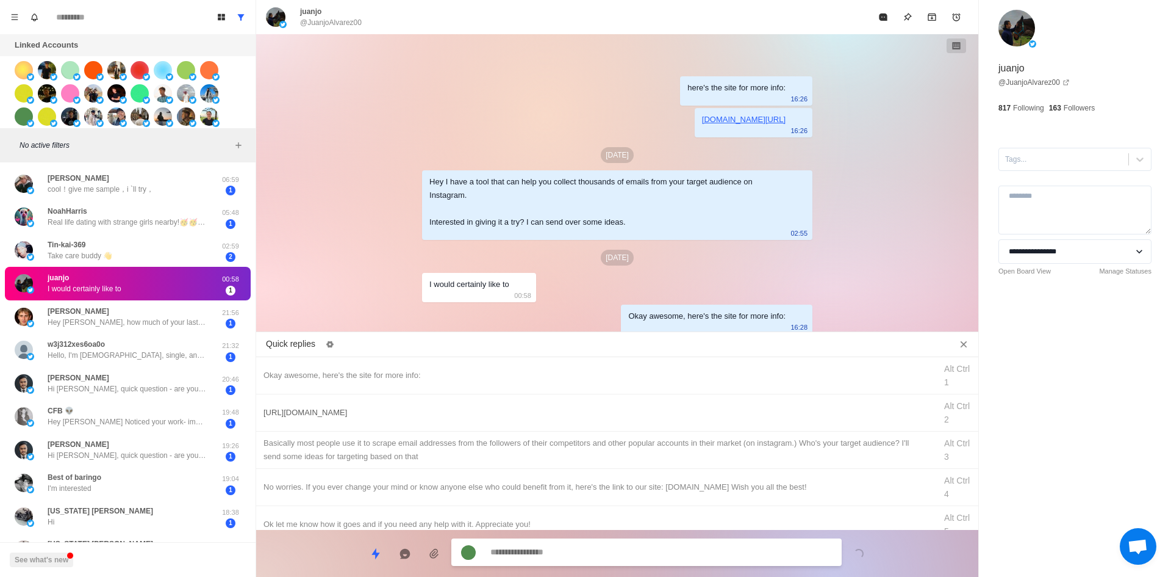
click at [429, 408] on div "[URL][DOMAIN_NAME]" at bounding box center [596, 412] width 665 height 13
click at [547, 553] on textarea "**********" at bounding box center [662, 553] width 342 height 18
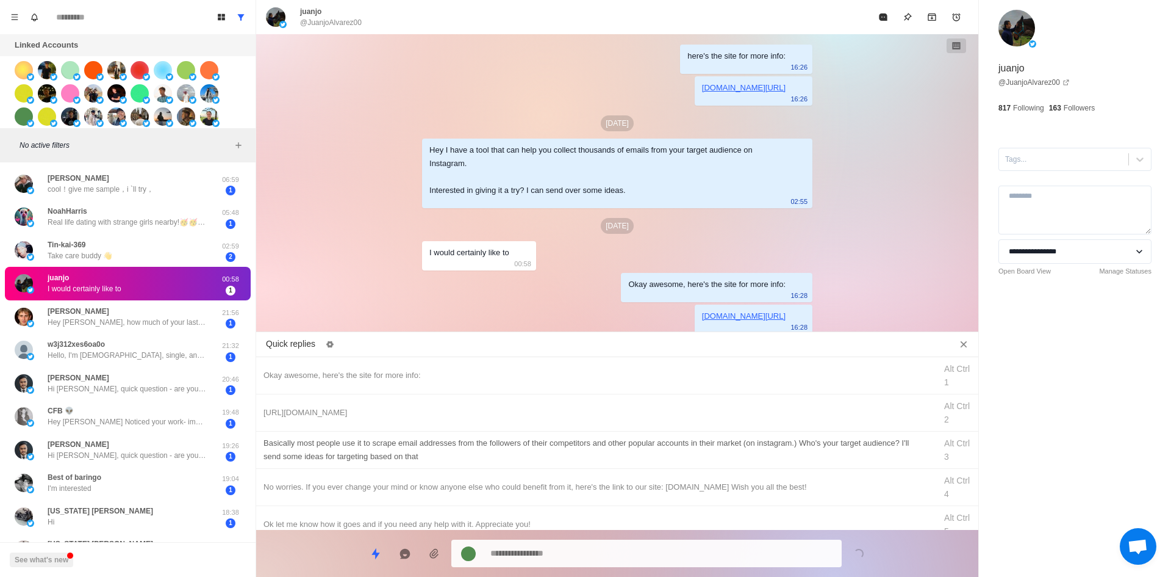
click at [550, 458] on div "​​Basically most people use it to scrape email addresses from the followers of …" at bounding box center [596, 449] width 665 height 27
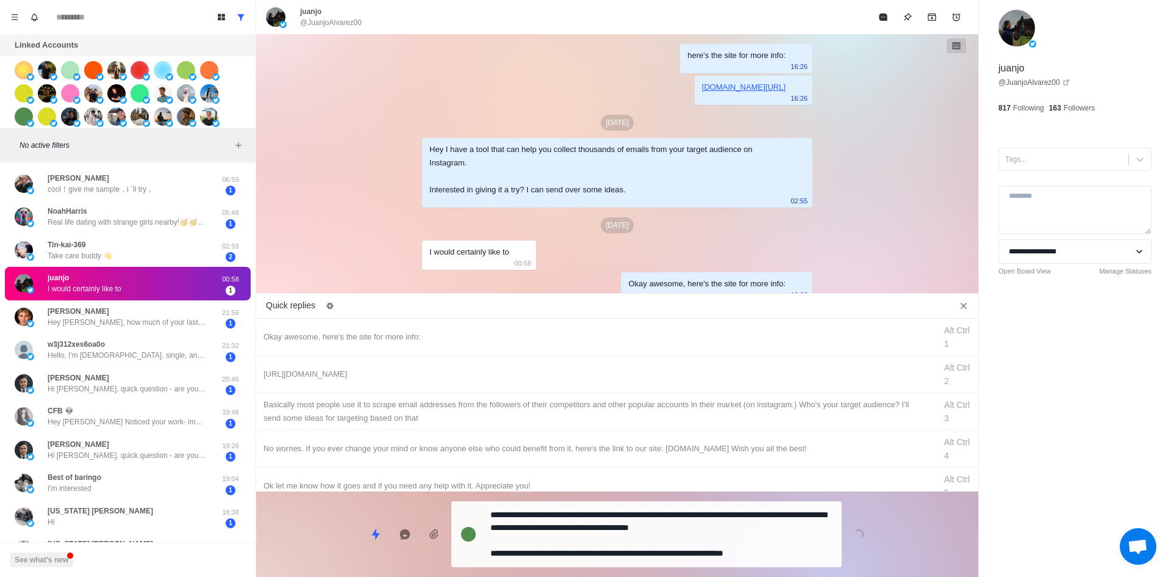
click at [570, 560] on textarea "**********" at bounding box center [662, 534] width 342 height 56
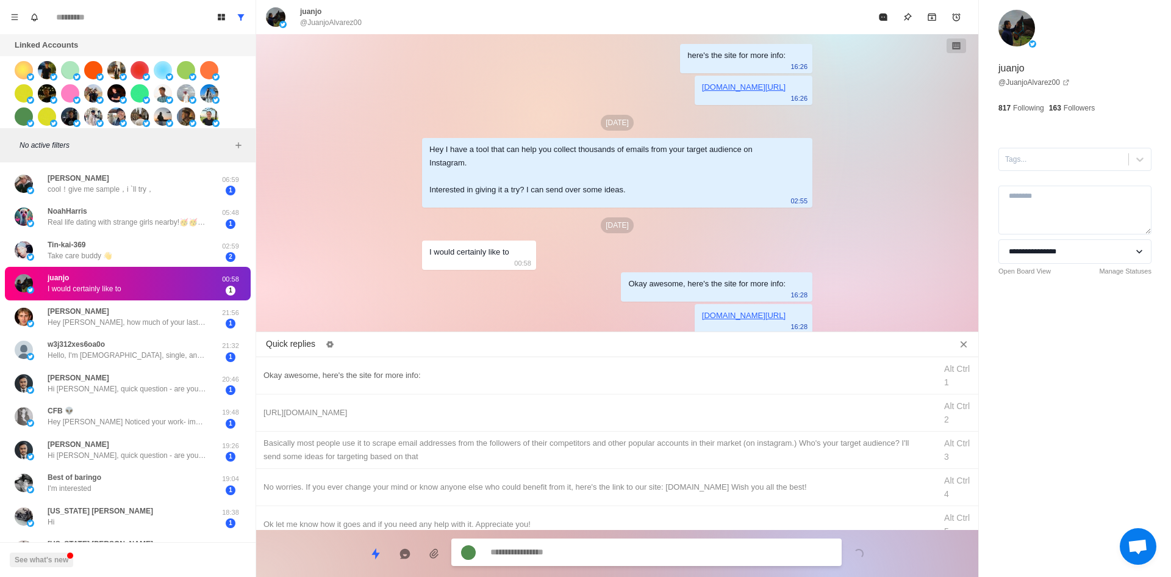
scroll to position [71, 0]
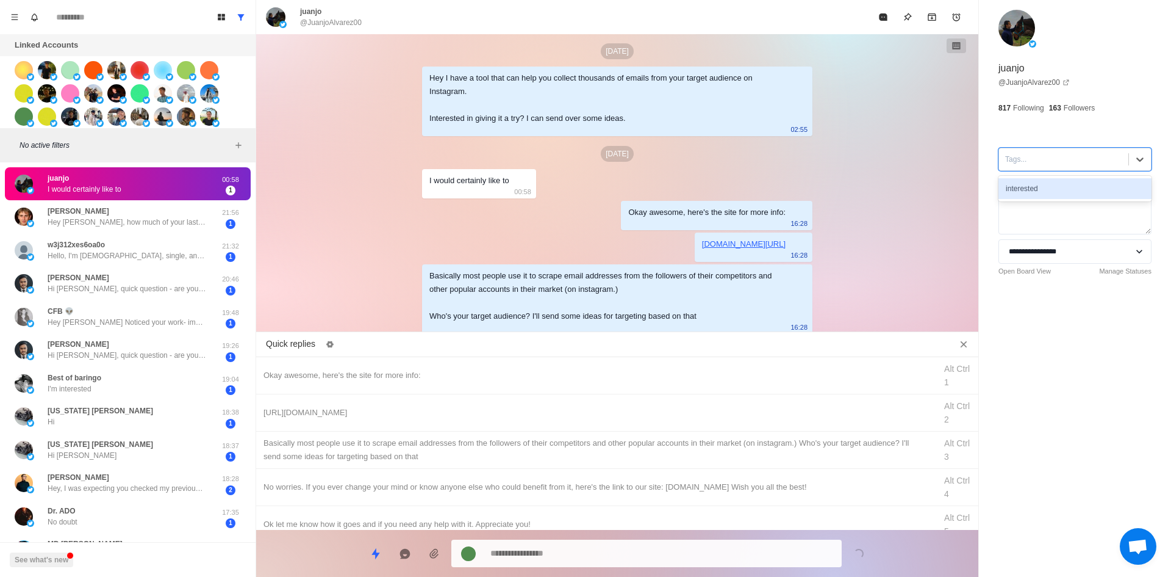
click at [1040, 168] on div "Tags..." at bounding box center [1063, 159] width 129 height 18
click at [1043, 194] on div "interested" at bounding box center [1075, 188] width 153 height 21
click at [883, 16] on icon "Mark as read" at bounding box center [883, 16] width 8 height 7
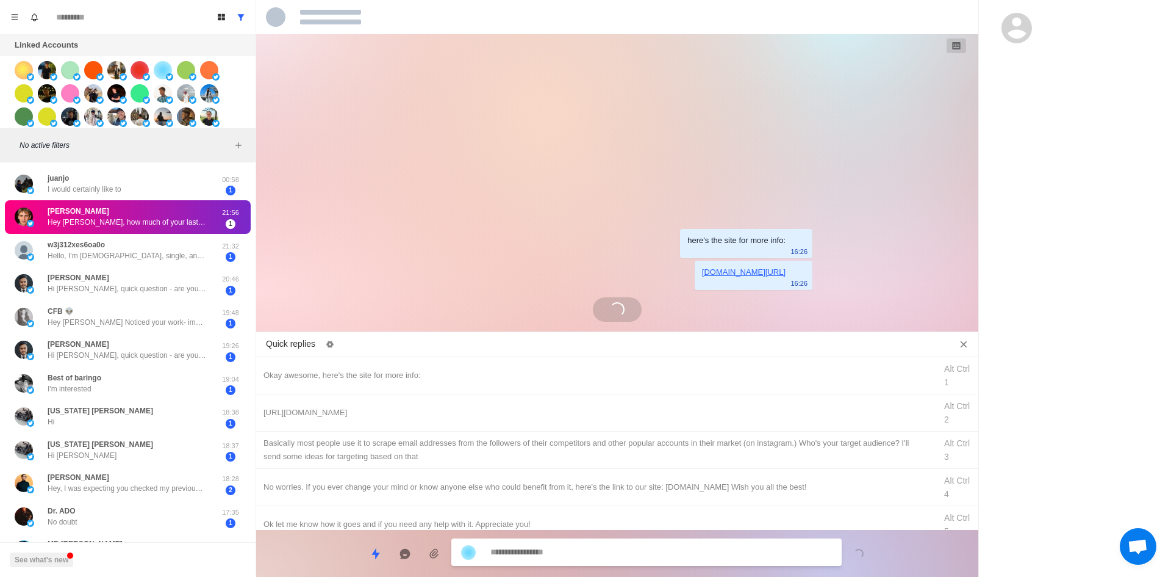
scroll to position [0, 0]
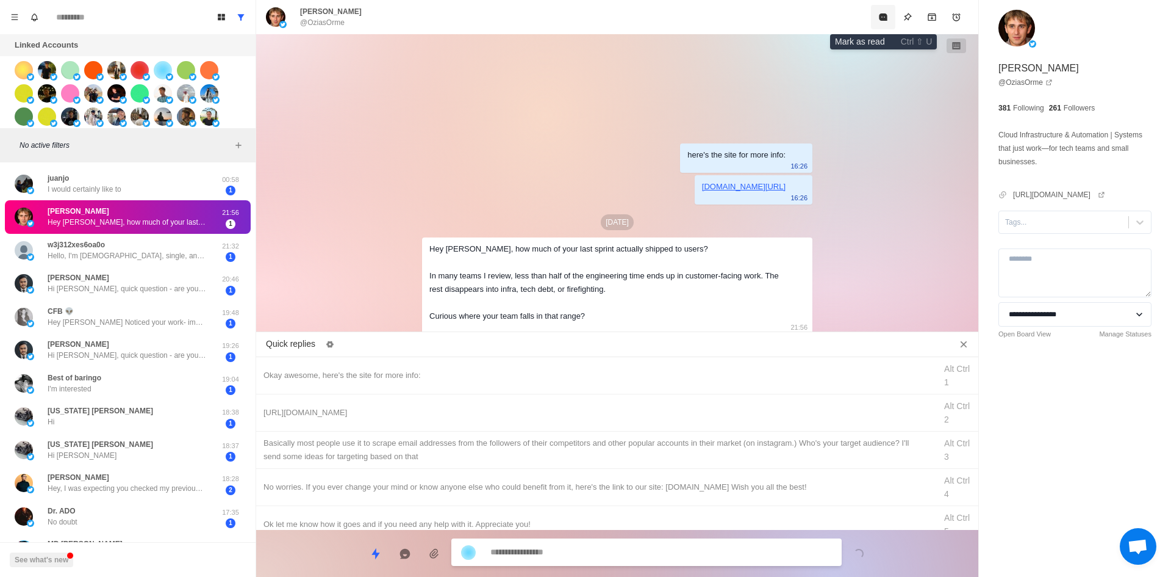
click at [883, 16] on icon "Mark as read" at bounding box center [883, 16] width 8 height 7
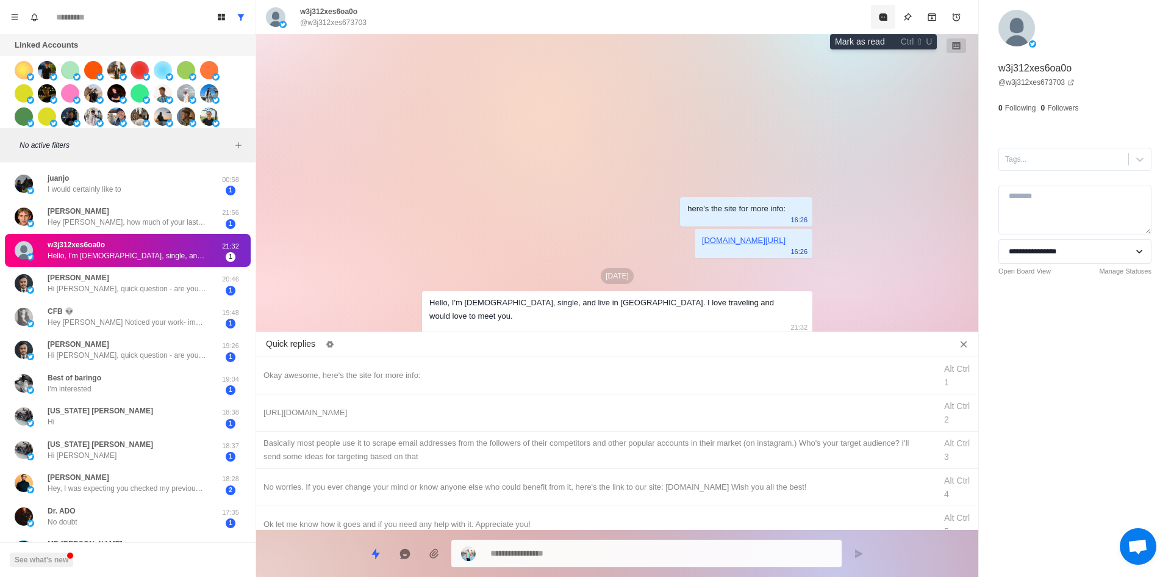
click at [880, 18] on icon "Mark as read" at bounding box center [883, 16] width 8 height 7
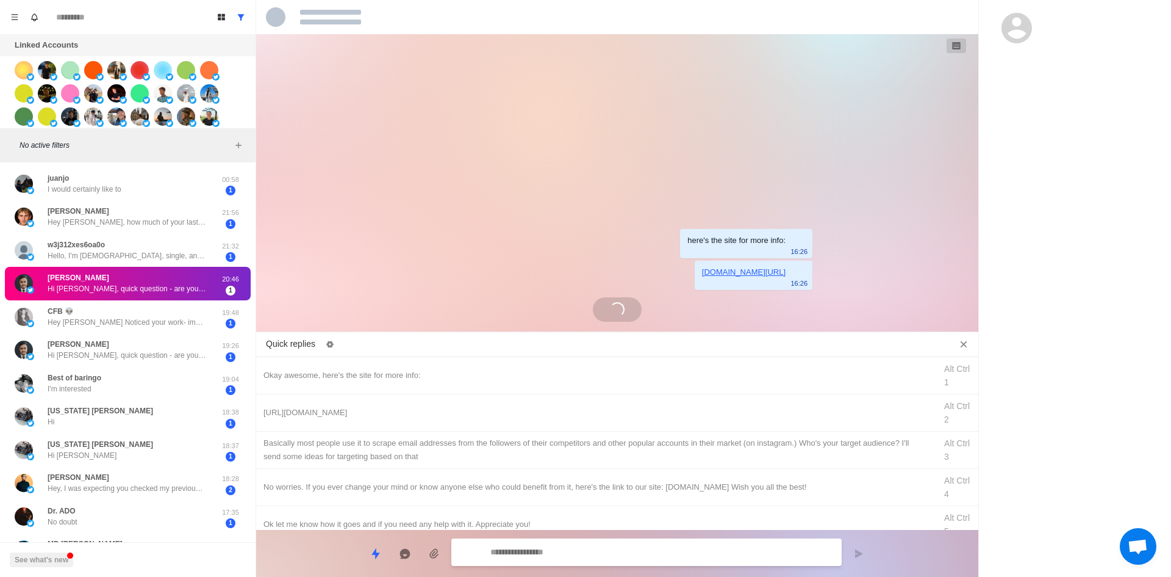
click at [880, 18] on div at bounding box center [617, 17] width 722 height 34
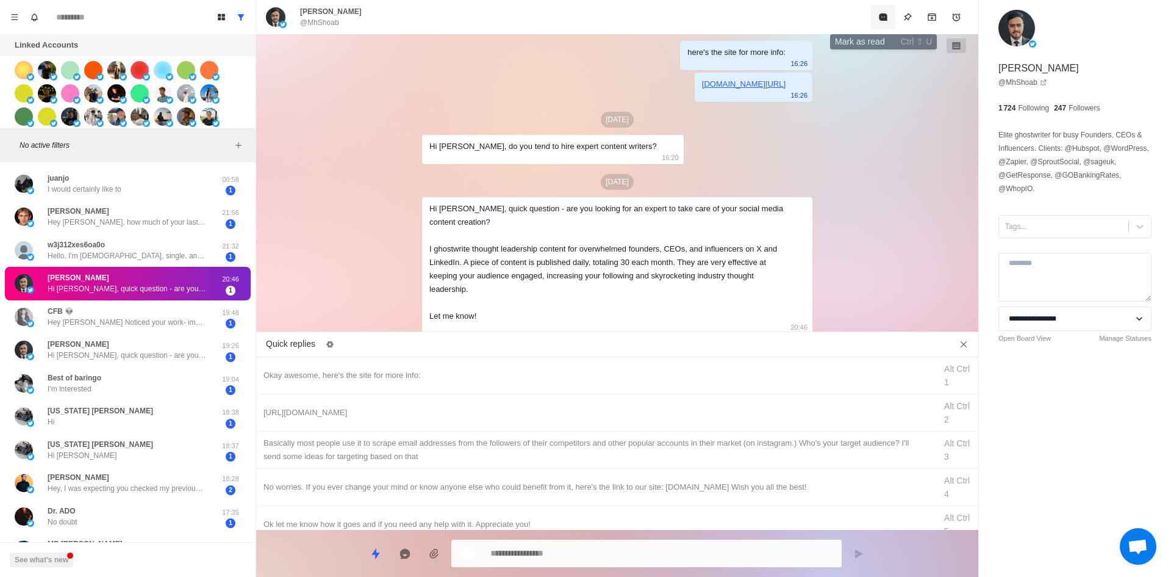
click at [880, 18] on icon "Mark as read" at bounding box center [883, 16] width 8 height 7
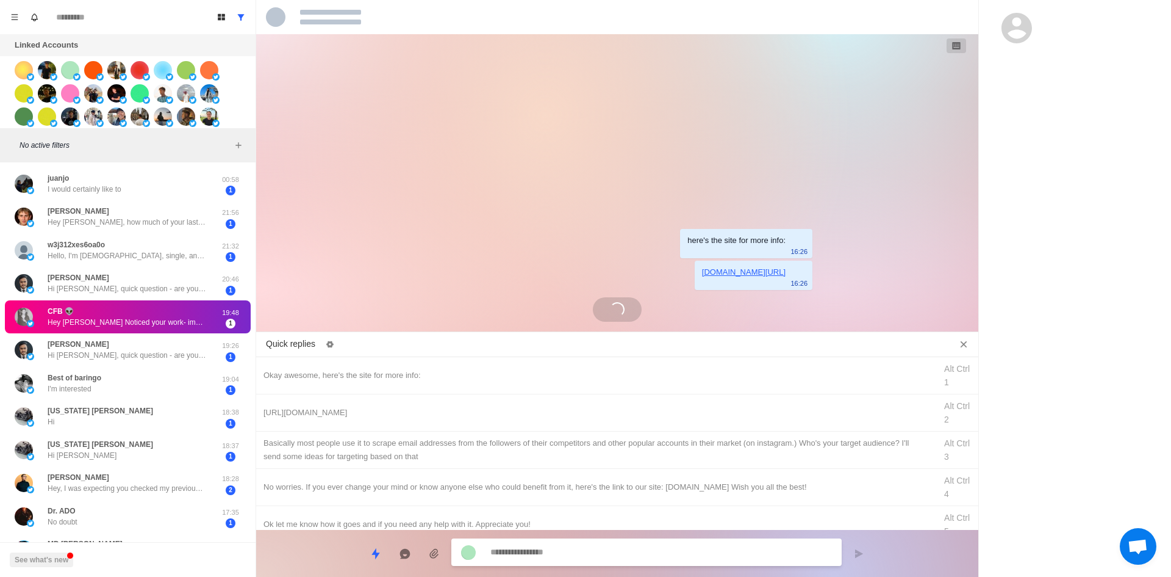
scroll to position [8, 0]
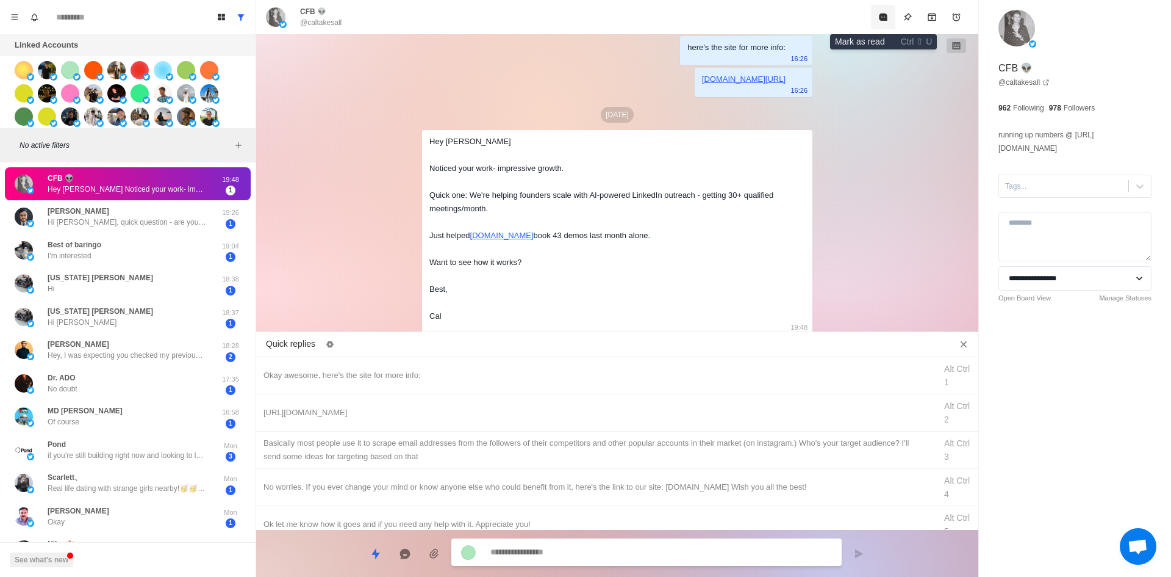
click at [880, 18] on icon "Mark as read" at bounding box center [883, 16] width 8 height 7
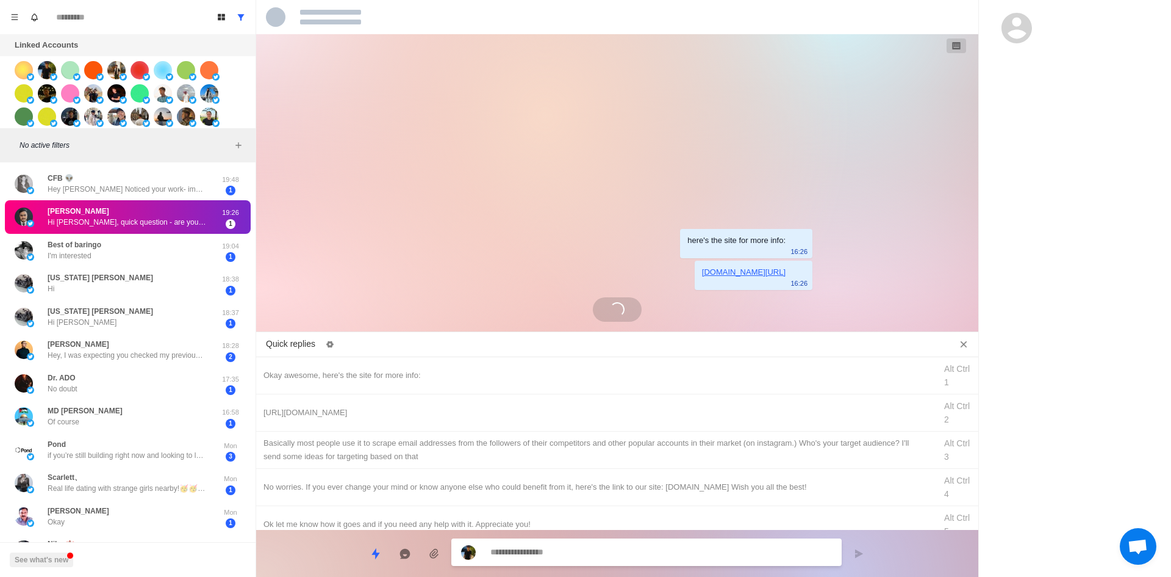
scroll to position [0, 0]
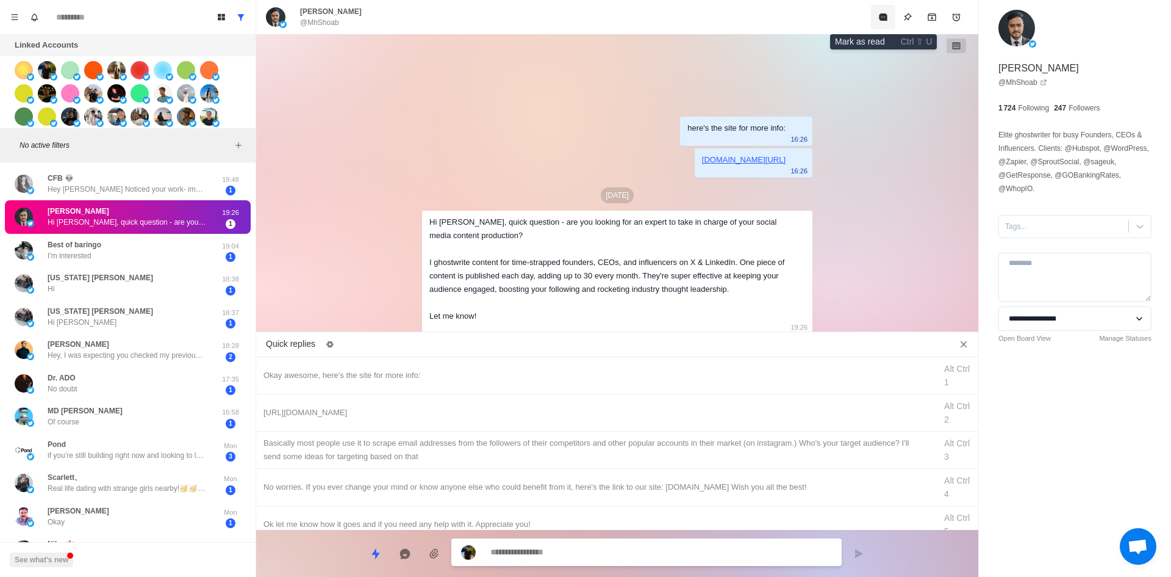
click at [880, 18] on icon "Mark as read" at bounding box center [883, 16] width 8 height 7
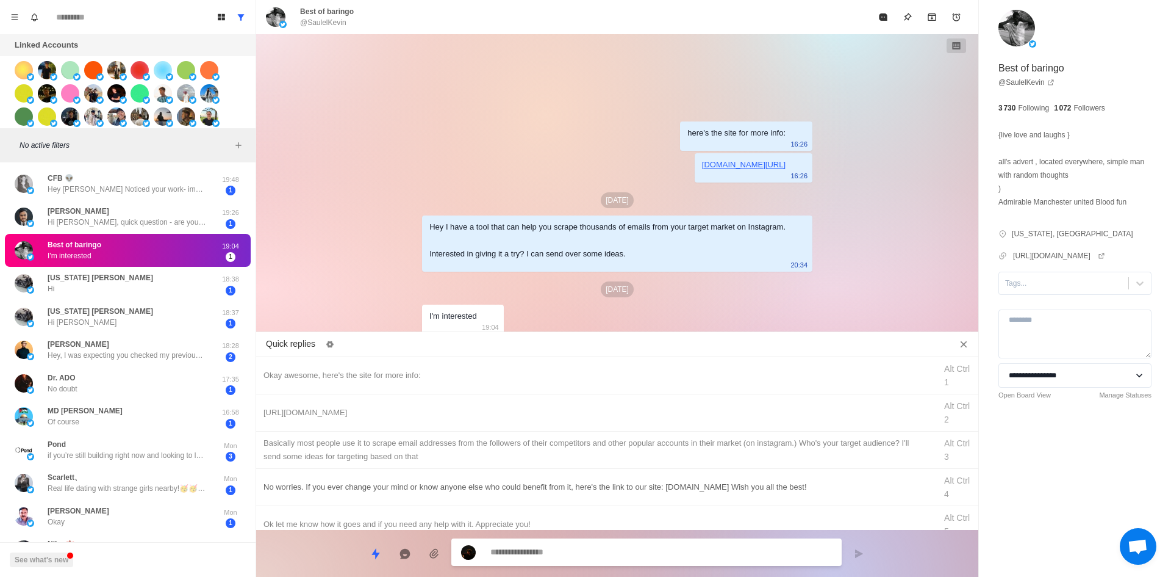
drag, startPoint x: 458, startPoint y: 373, endPoint x: 503, endPoint y: 468, distance: 105.3
click at [458, 373] on div "Okay awesome, here's the site for more info:" at bounding box center [596, 375] width 665 height 13
click at [577, 553] on textarea "**********" at bounding box center [662, 553] width 342 height 18
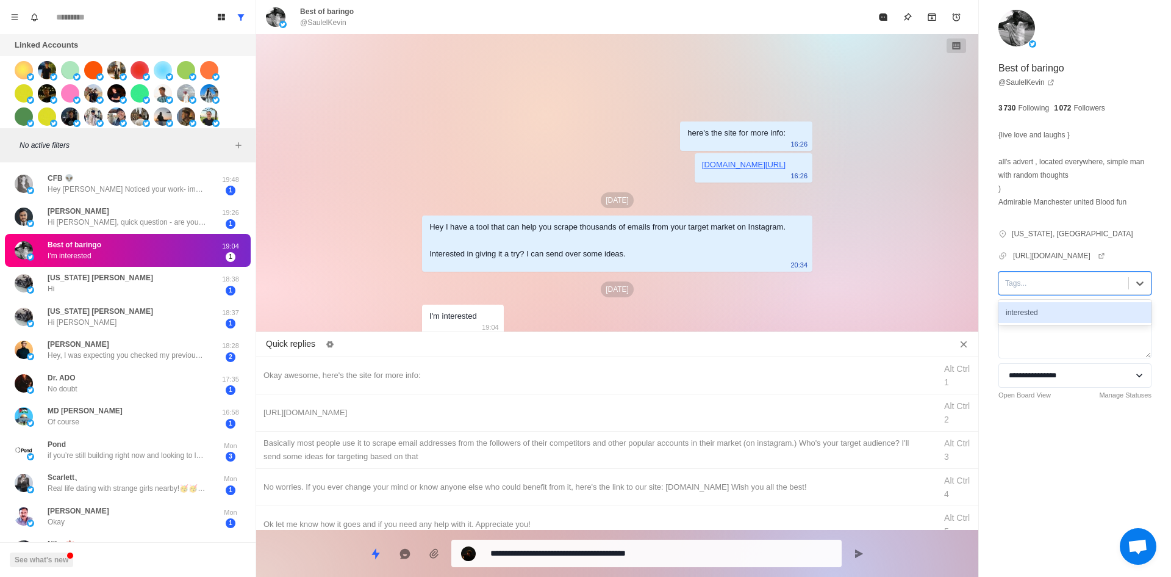
click at [1053, 290] on div at bounding box center [1063, 282] width 117 height 13
drag, startPoint x: 1046, startPoint y: 323, endPoint x: 991, endPoint y: 348, distance: 60.3
click at [1046, 323] on div "interested" at bounding box center [1075, 312] width 153 height 21
click at [602, 553] on textarea "**********" at bounding box center [662, 553] width 342 height 18
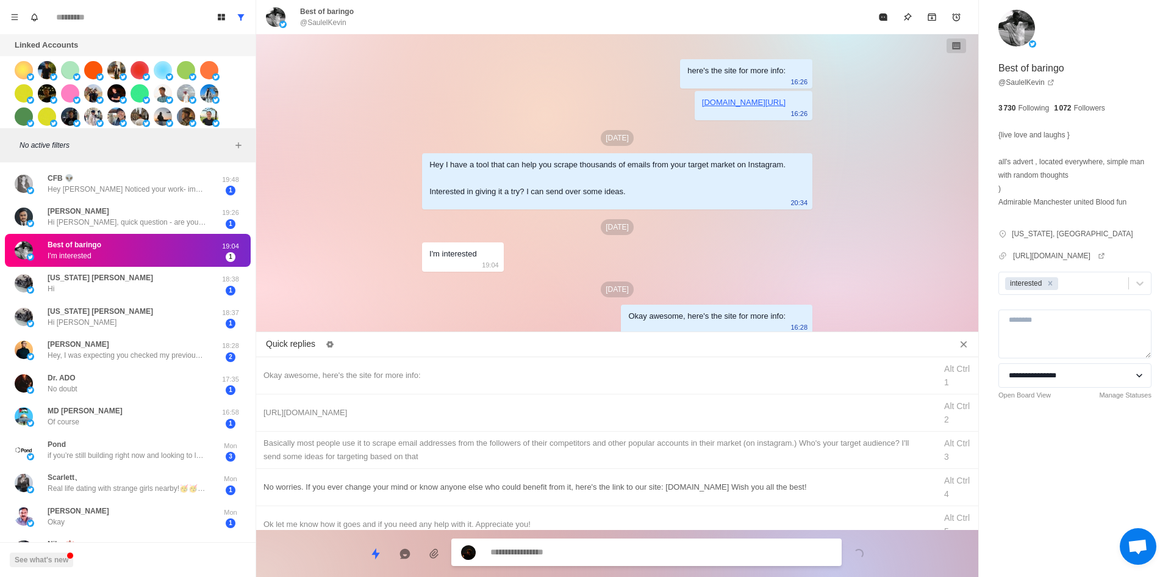
drag, startPoint x: 481, startPoint y: 406, endPoint x: 533, endPoint y: 489, distance: 97.5
click at [481, 406] on div "[URL][DOMAIN_NAME]" at bounding box center [596, 412] width 665 height 13
click at [570, 553] on textarea "**********" at bounding box center [662, 553] width 342 height 18
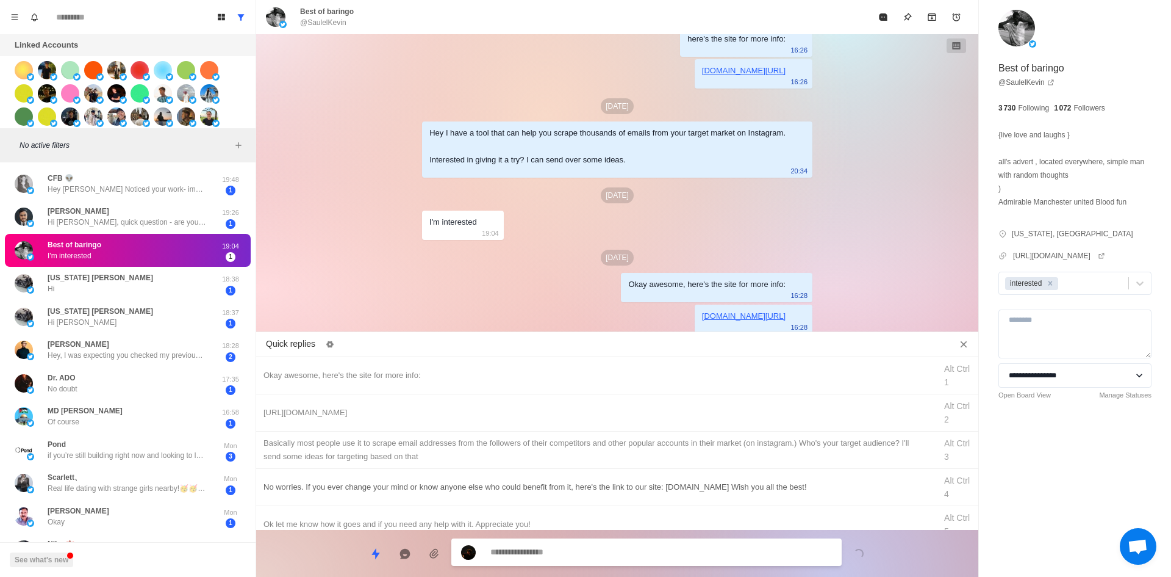
click at [625, 447] on div "​​Basically most people use it to scrape email addresses from the followers of …" at bounding box center [596, 449] width 665 height 27
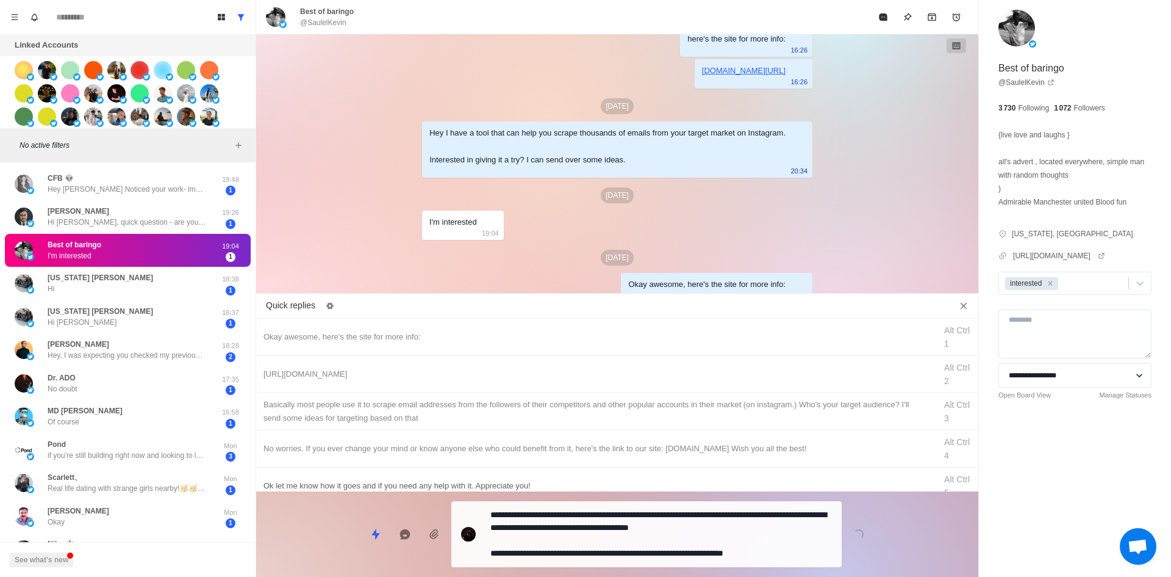
drag, startPoint x: 613, startPoint y: 551, endPoint x: 630, endPoint y: 528, distance: 28.4
click at [613, 551] on textarea "**********" at bounding box center [662, 534] width 342 height 56
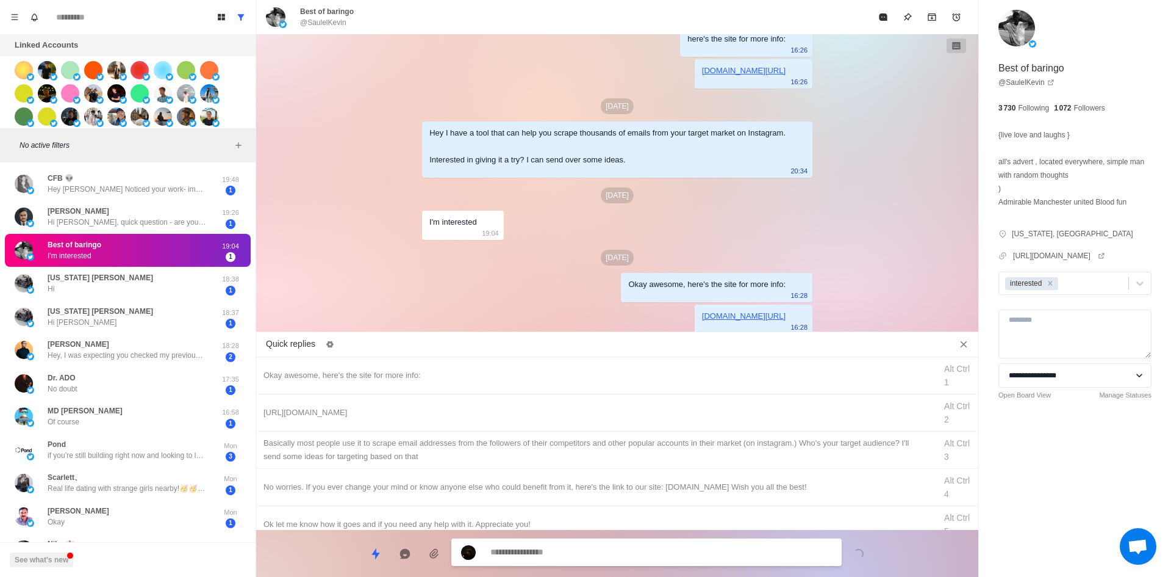
scroll to position [88, 0]
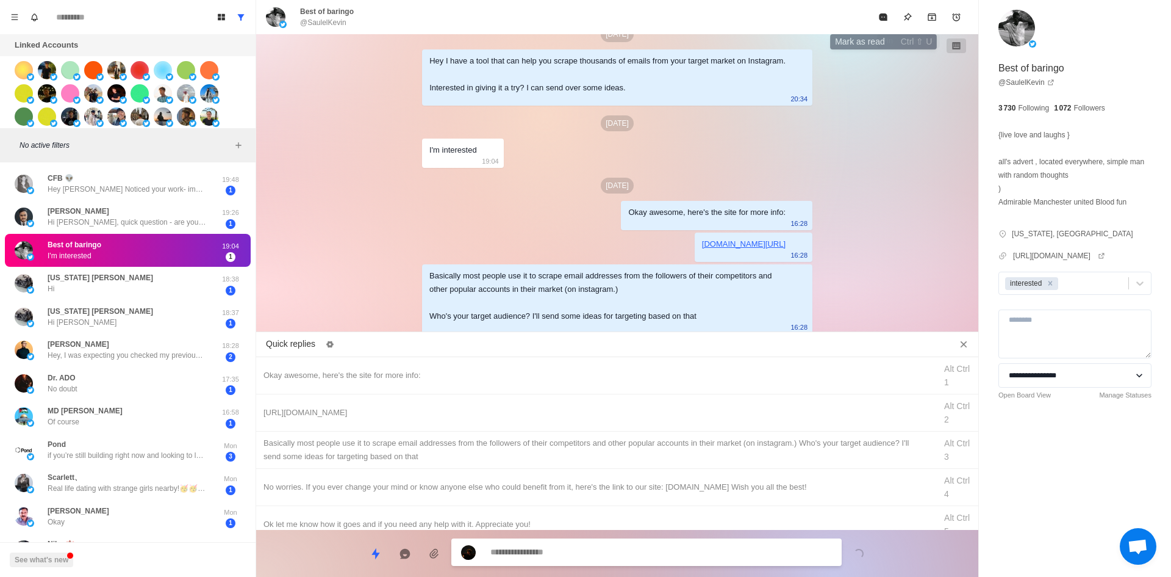
click at [869, 20] on div "Best of baringo @SaulelKevin" at bounding box center [568, 17] width 605 height 22
click at [881, 18] on icon "Mark as read" at bounding box center [883, 16] width 8 height 7
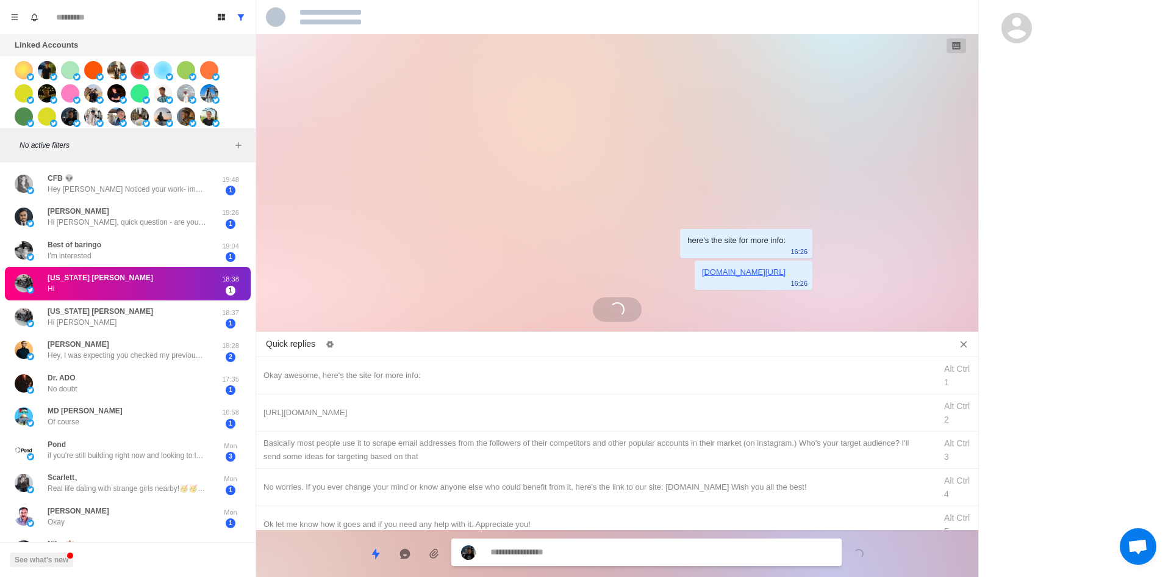
scroll to position [220, 0]
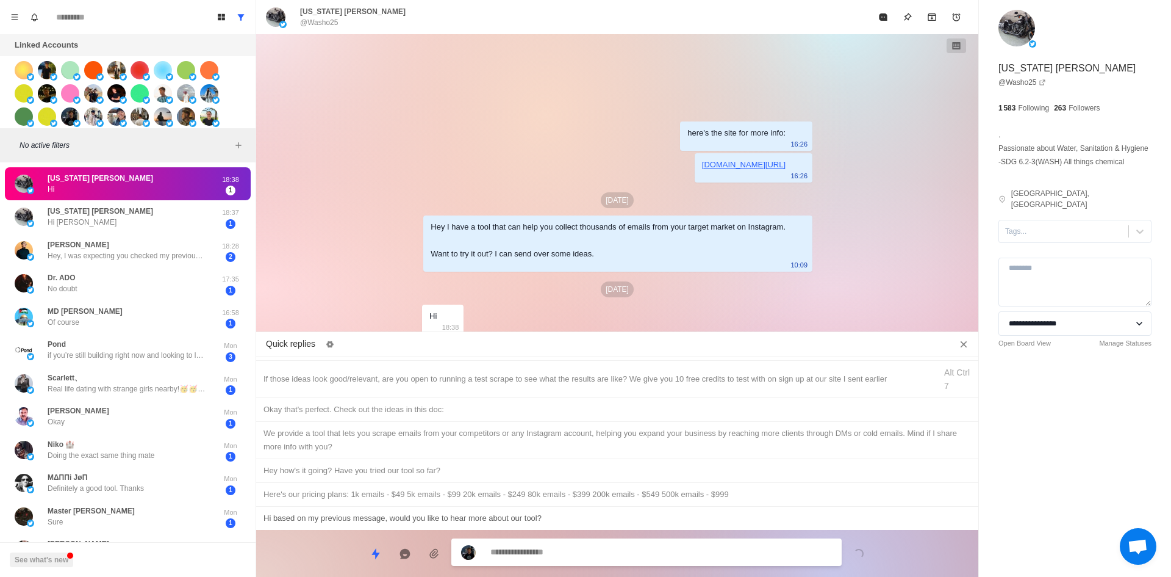
drag, startPoint x: 404, startPoint y: 470, endPoint x: 547, endPoint y: 510, distance: 148.8
click at [404, 470] on div "Hey how's it going? Have you tried our tool so far?" at bounding box center [618, 470] width 708 height 13
drag, startPoint x: 699, startPoint y: 554, endPoint x: 567, endPoint y: 545, distance: 132.1
click at [567, 545] on textarea "**********" at bounding box center [662, 552] width 342 height 18
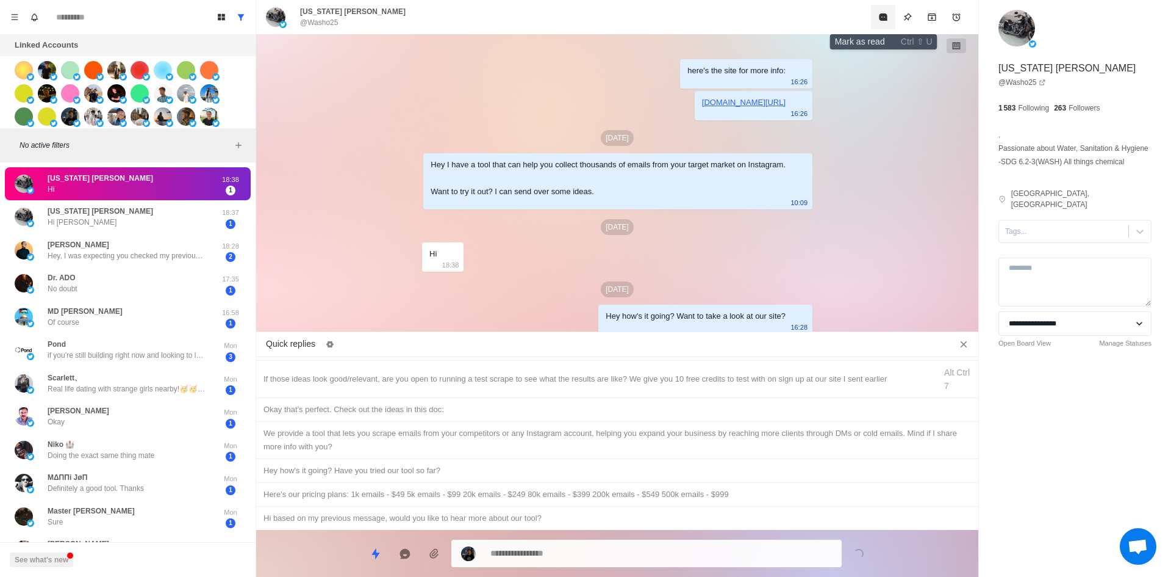
click at [884, 12] on icon "Mark as read" at bounding box center [884, 17] width 10 height 10
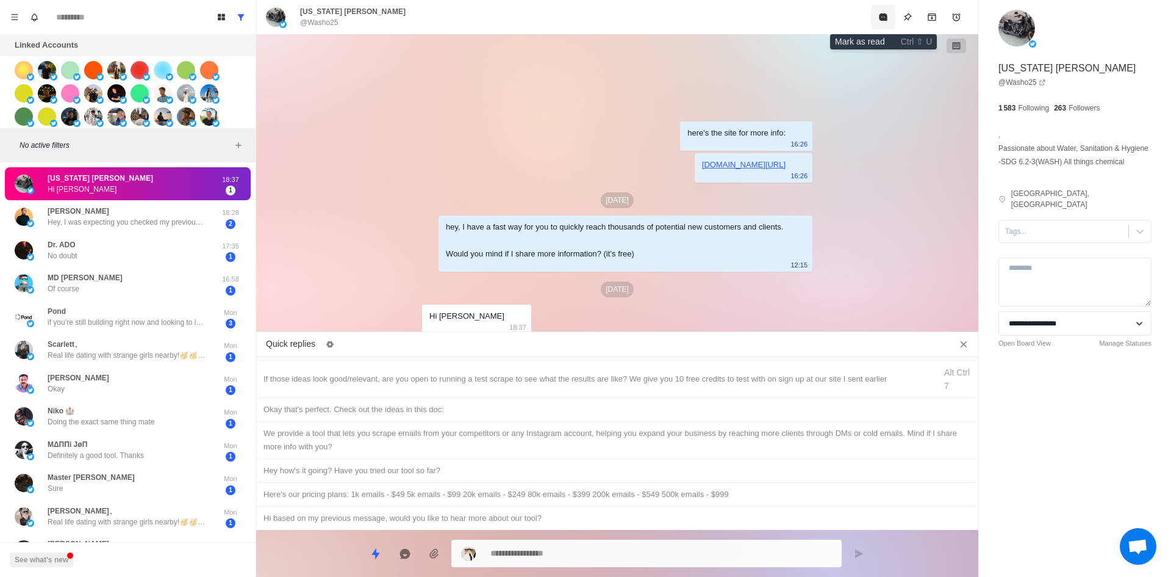
click at [882, 12] on icon "Mark as read" at bounding box center [884, 17] width 10 height 10
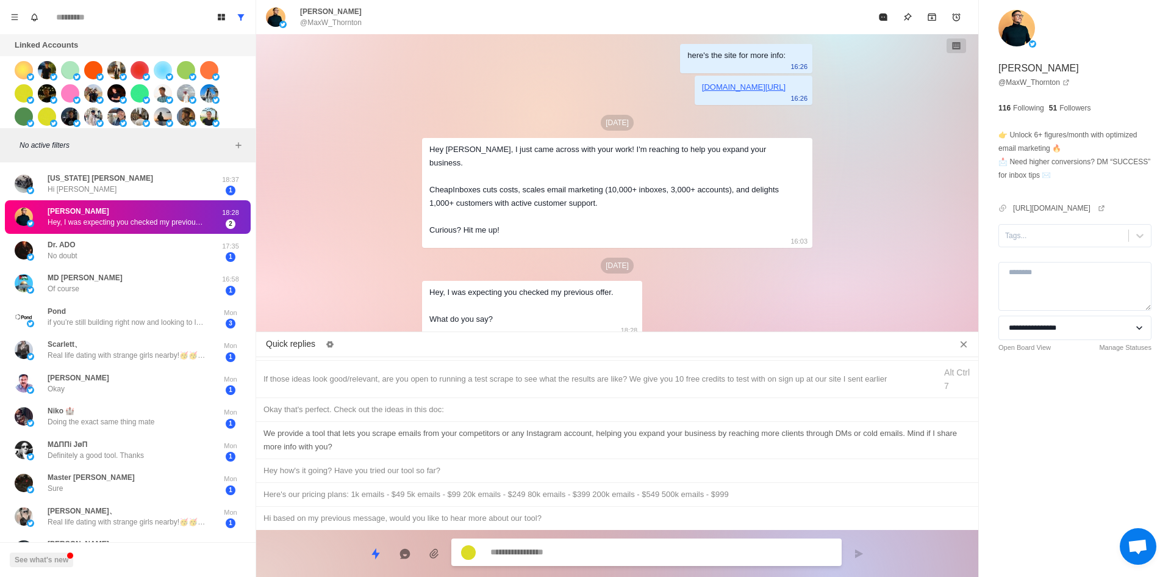
scroll to position [159, 0]
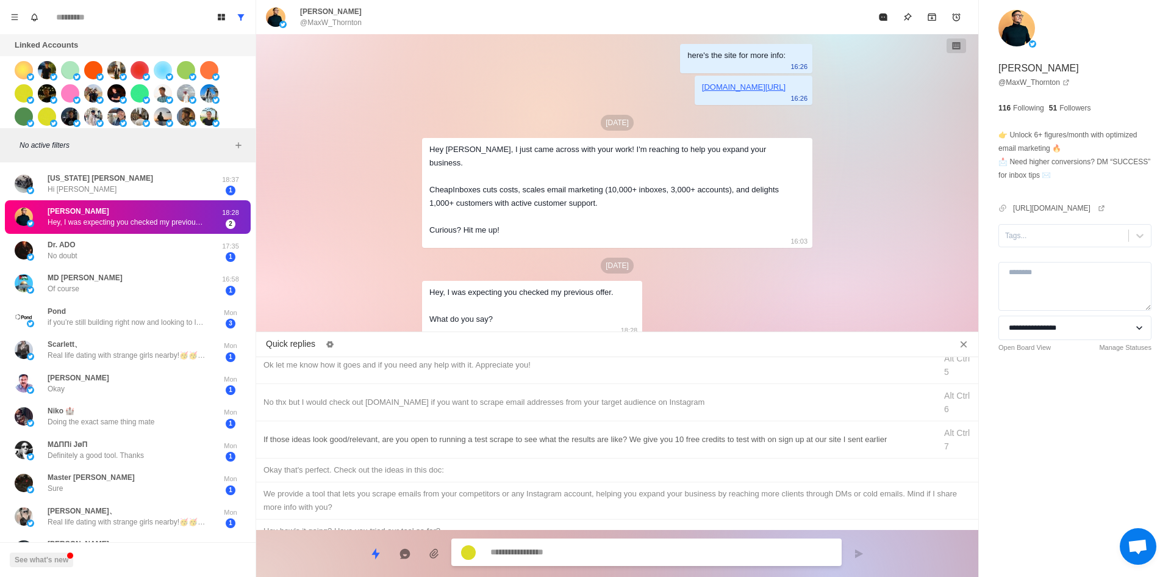
drag, startPoint x: 406, startPoint y: 401, endPoint x: 447, endPoint y: 419, distance: 44.0
click at [406, 401] on div "No thx but I would check out [DOMAIN_NAME] if you want to scrape email addresse…" at bounding box center [596, 401] width 665 height 13
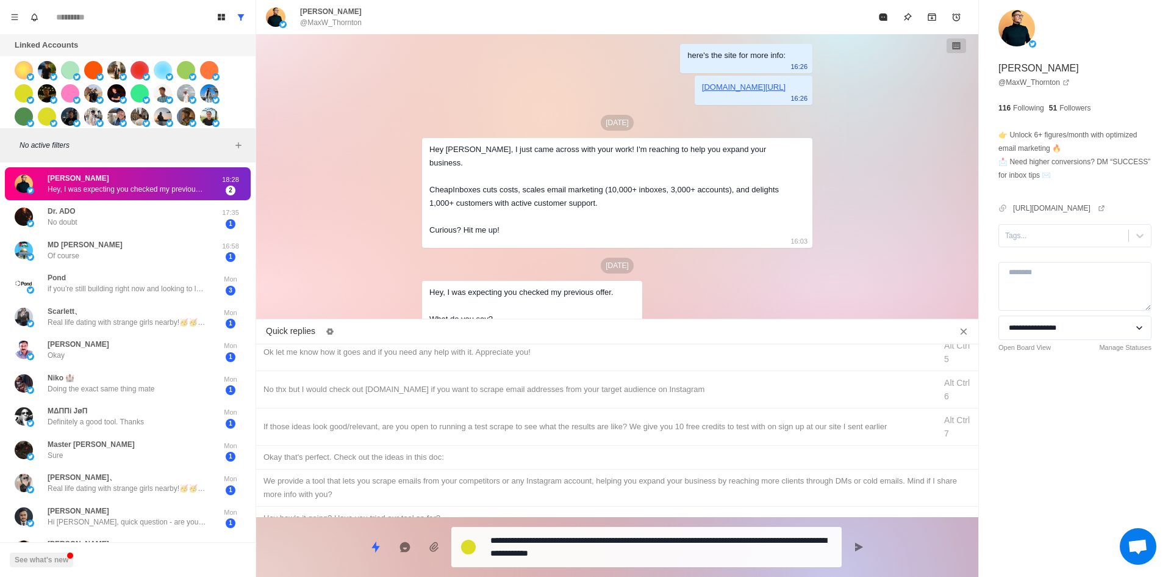
drag, startPoint x: 642, startPoint y: 552, endPoint x: 644, endPoint y: 543, distance: 9.5
click at [642, 552] on textarea "**********" at bounding box center [662, 546] width 342 height 31
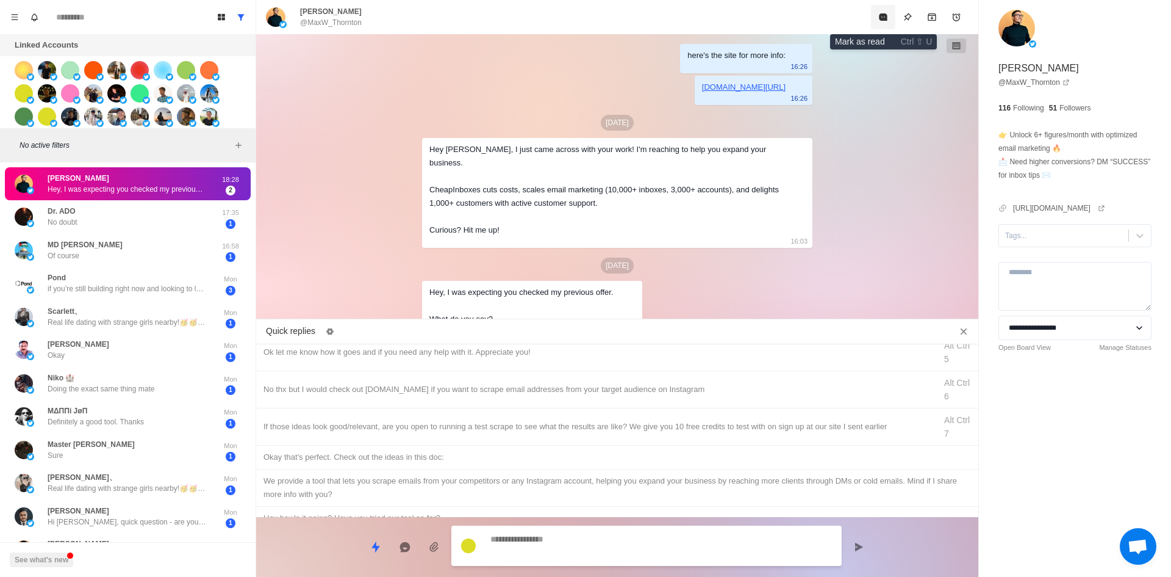
scroll to position [65, 0]
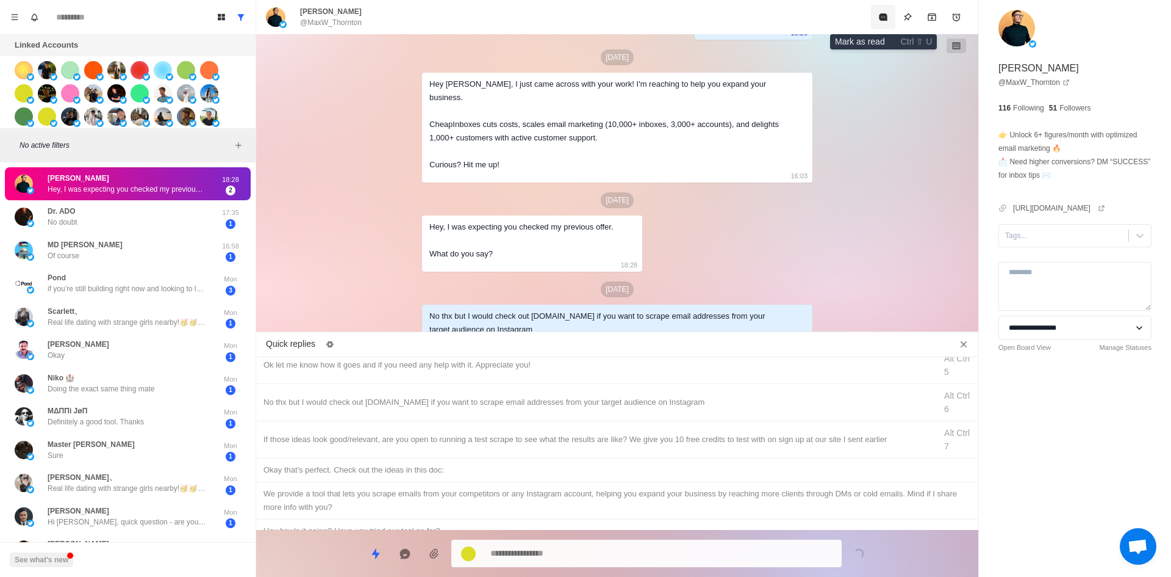
click at [880, 14] on icon "Mark as read" at bounding box center [883, 16] width 8 height 7
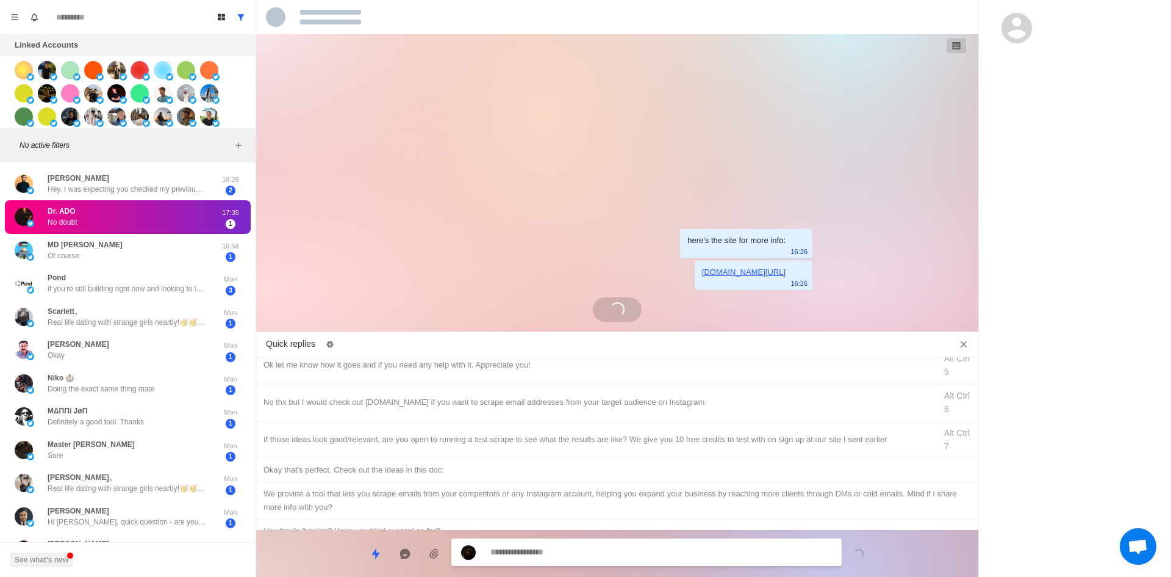
scroll to position [0, 0]
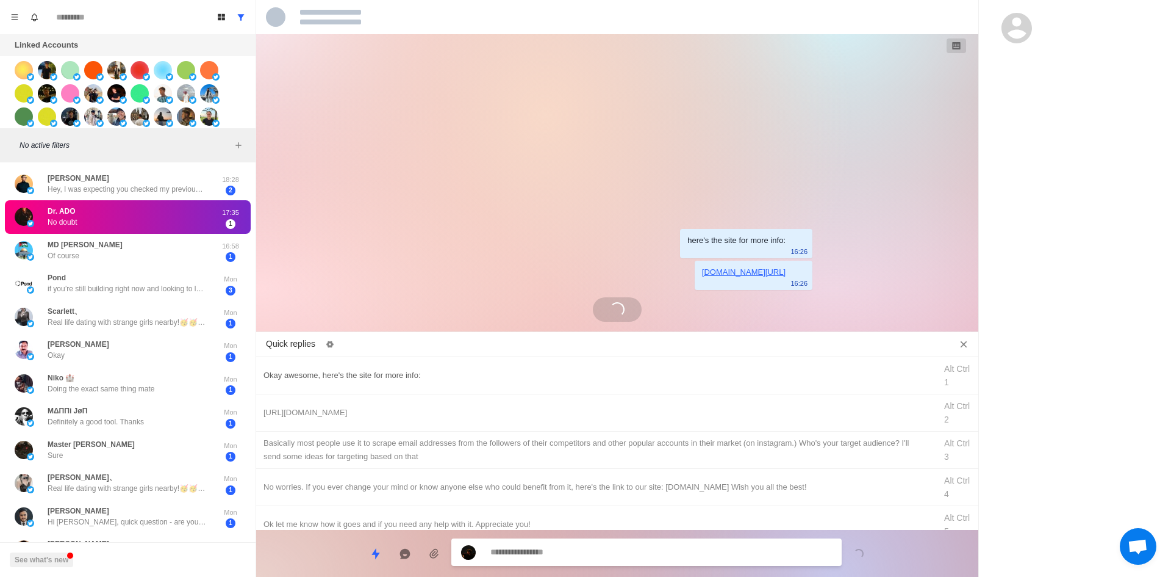
click at [442, 379] on div "Okay awesome, here's the site for more info:" at bounding box center [596, 375] width 665 height 13
click at [612, 552] on textarea "**********" at bounding box center [662, 553] width 342 height 18
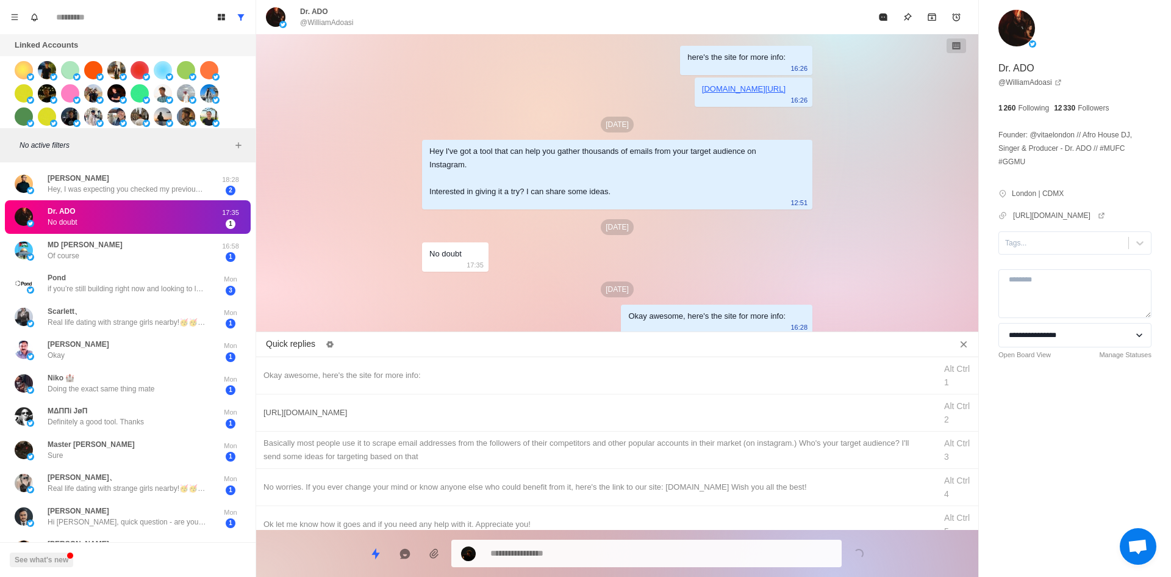
click at [408, 411] on div "[URL][DOMAIN_NAME]" at bounding box center [596, 412] width 665 height 13
click at [558, 552] on textarea "**********" at bounding box center [662, 553] width 342 height 18
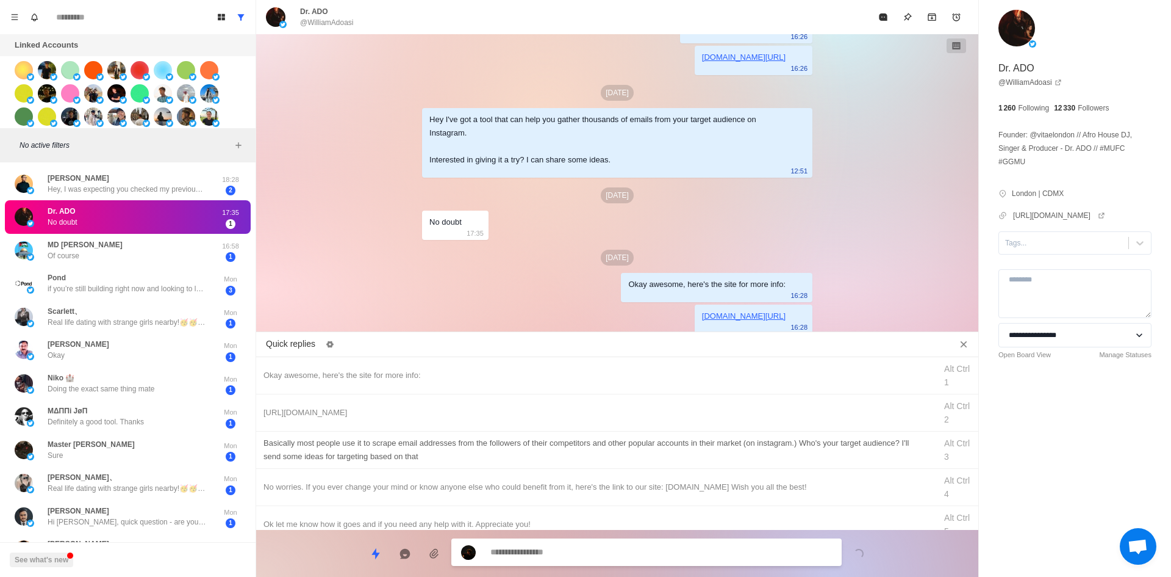
click at [480, 450] on div "​​Basically most people use it to scrape email addresses from the followers of …" at bounding box center [596, 449] width 665 height 27
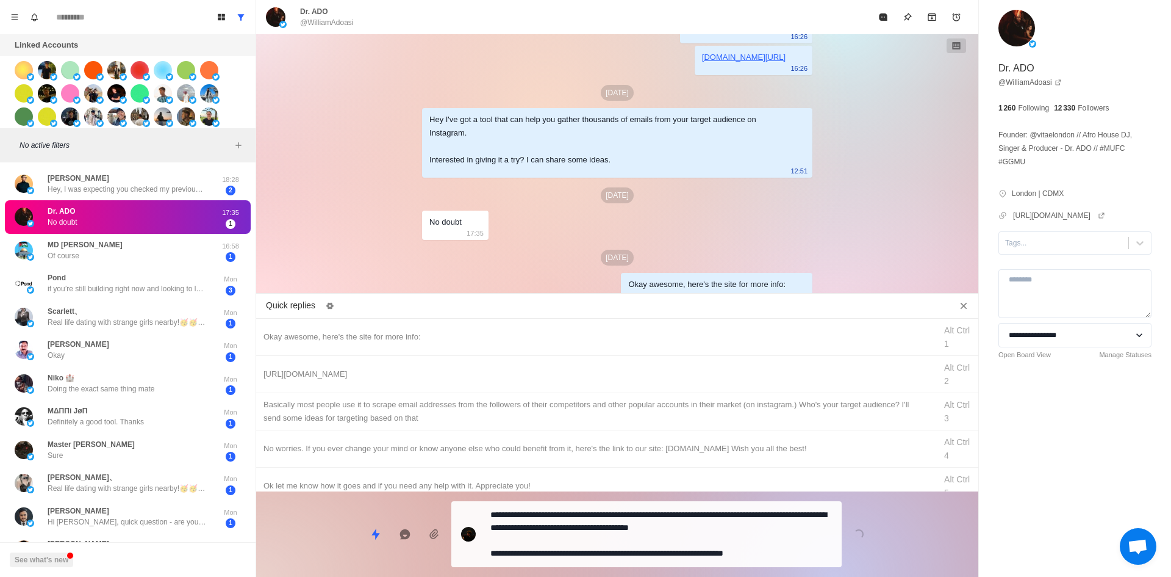
click at [573, 553] on textarea "**********" at bounding box center [662, 534] width 342 height 56
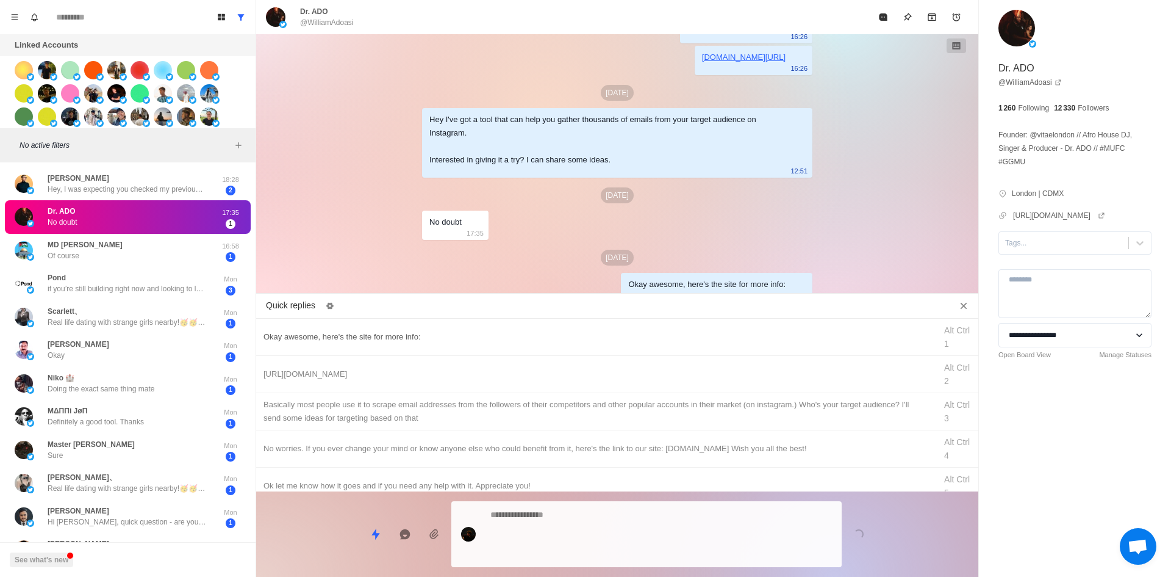
scroll to position [102, 0]
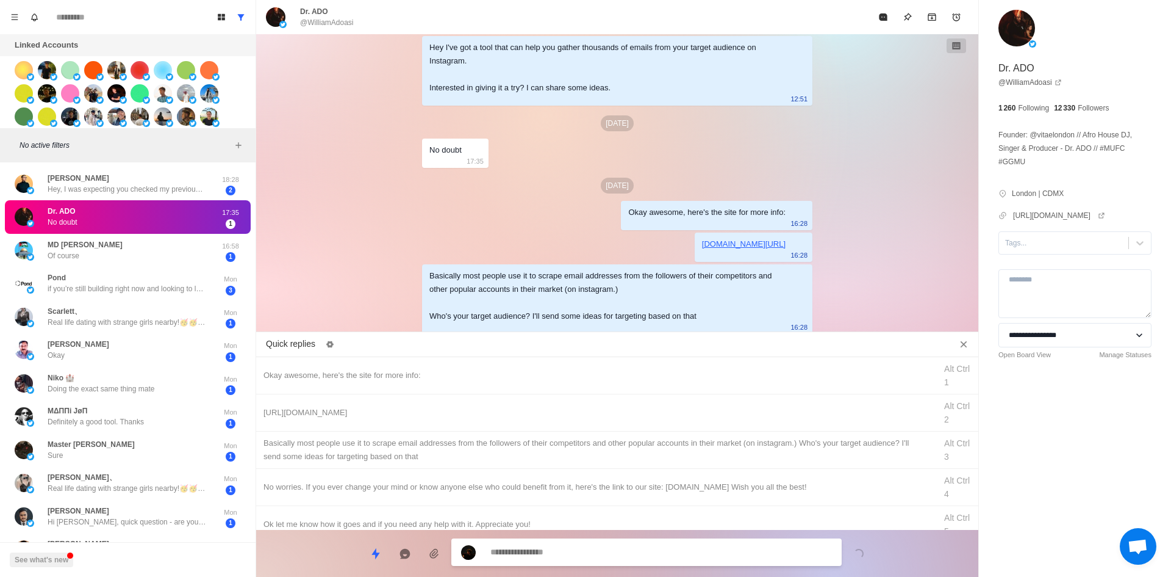
drag, startPoint x: 1042, startPoint y: 250, endPoint x: 1044, endPoint y: 259, distance: 8.7
click at [1042, 251] on div "Tags..." at bounding box center [1063, 243] width 129 height 18
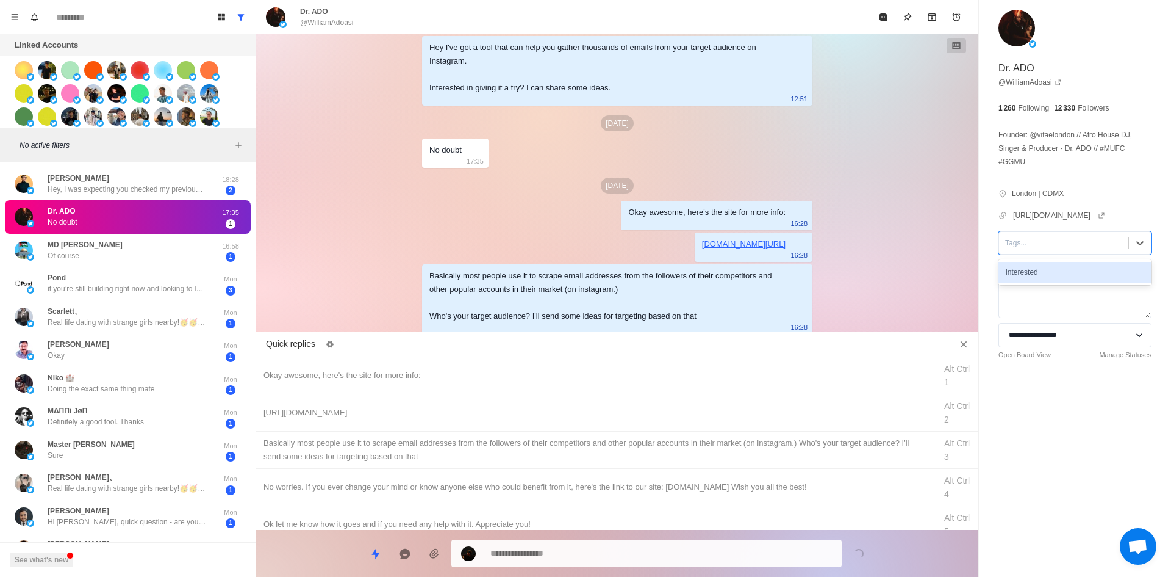
drag, startPoint x: 1044, startPoint y: 259, endPoint x: 1046, endPoint y: 281, distance: 22.0
click at [1046, 281] on div "interested" at bounding box center [1075, 272] width 153 height 21
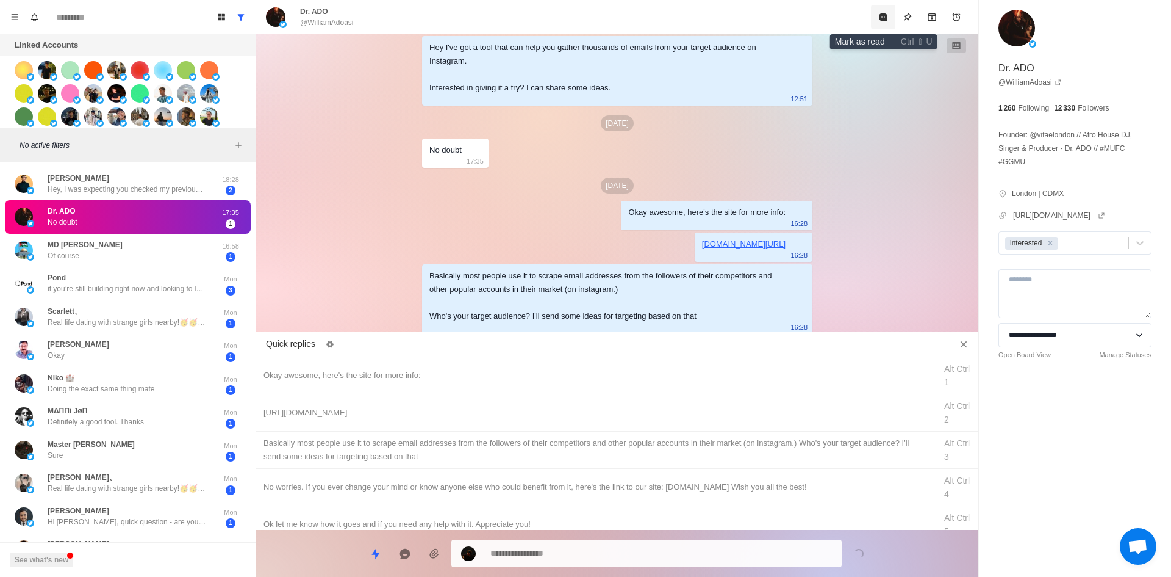
click at [882, 20] on icon "Mark as read" at bounding box center [883, 16] width 8 height 7
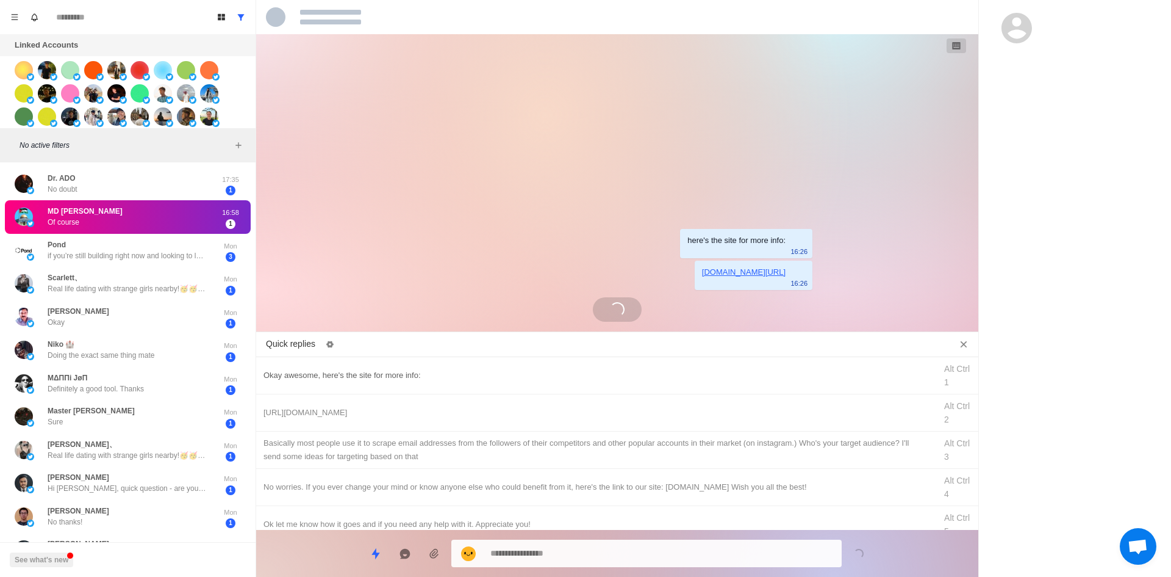
click at [404, 373] on div "Okay awesome, here's the site for more info:" at bounding box center [596, 375] width 665 height 13
click at [599, 558] on textarea "**********" at bounding box center [662, 552] width 342 height 18
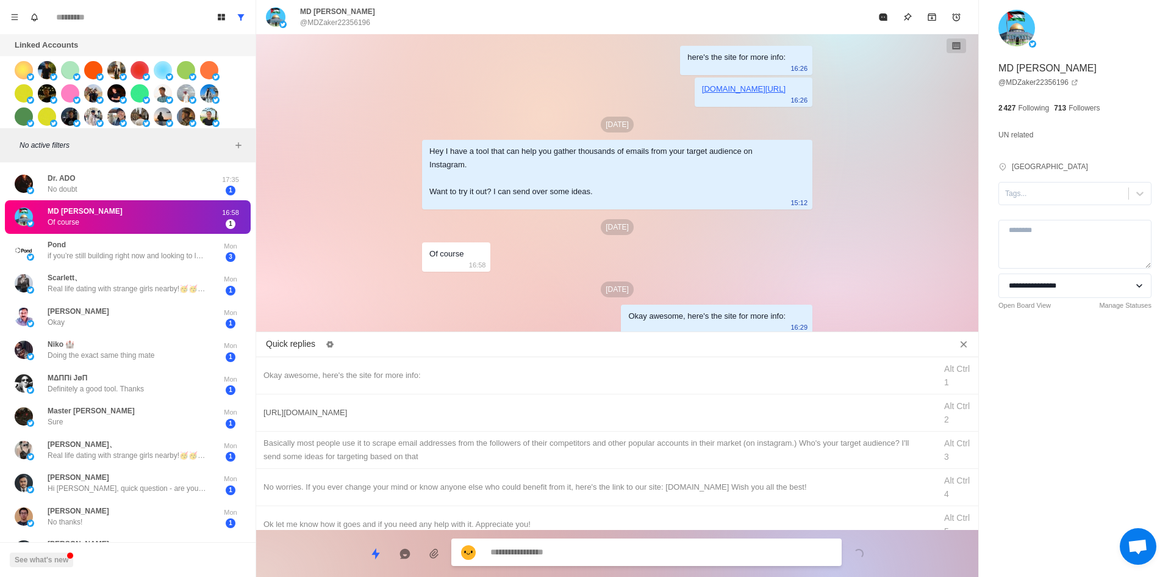
click at [444, 416] on div "[URL][DOMAIN_NAME]" at bounding box center [596, 412] width 665 height 13
click at [575, 552] on textarea "**********" at bounding box center [662, 553] width 342 height 18
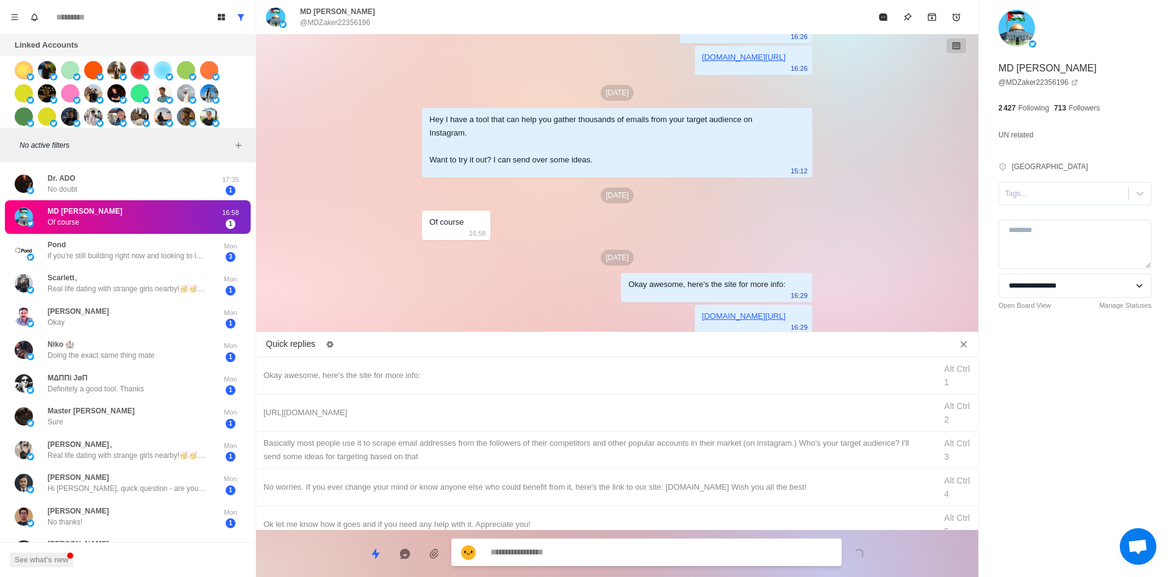
drag, startPoint x: 625, startPoint y: 452, endPoint x: 625, endPoint y: 497, distance: 45.2
click at [625, 452] on div "​​Basically most people use it to scrape email addresses from the followers of …" at bounding box center [596, 449] width 665 height 27
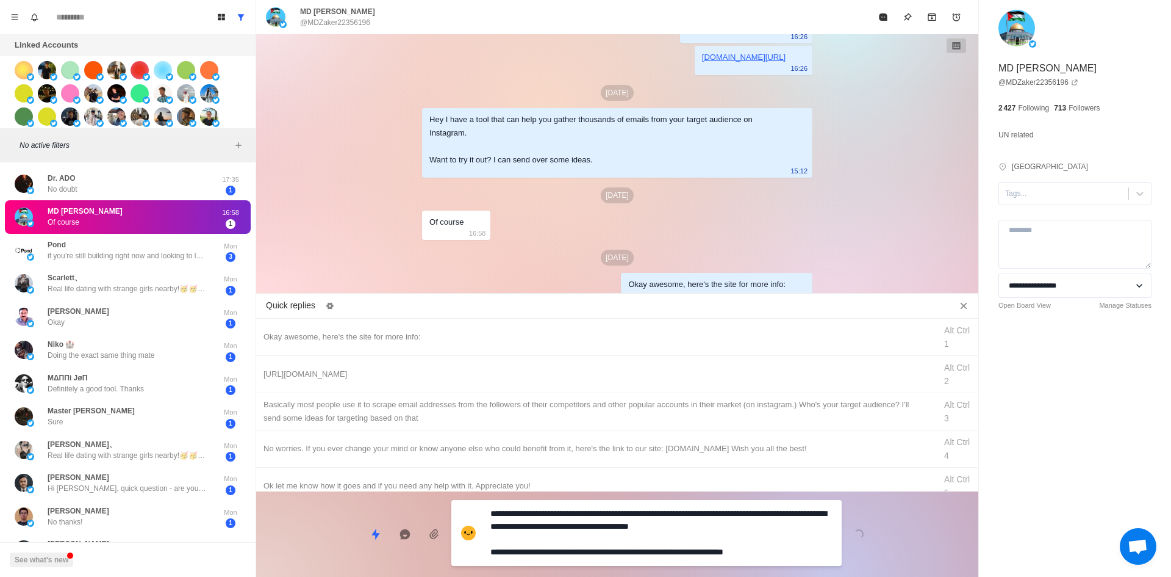
click at [618, 539] on textarea "**********" at bounding box center [662, 533] width 342 height 56
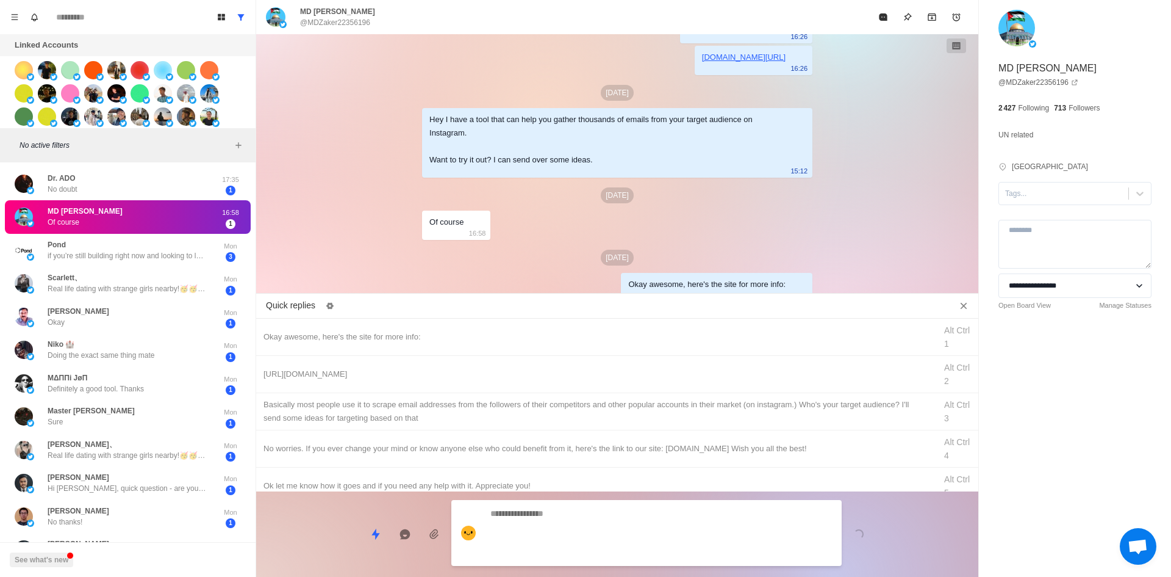
scroll to position [102, 0]
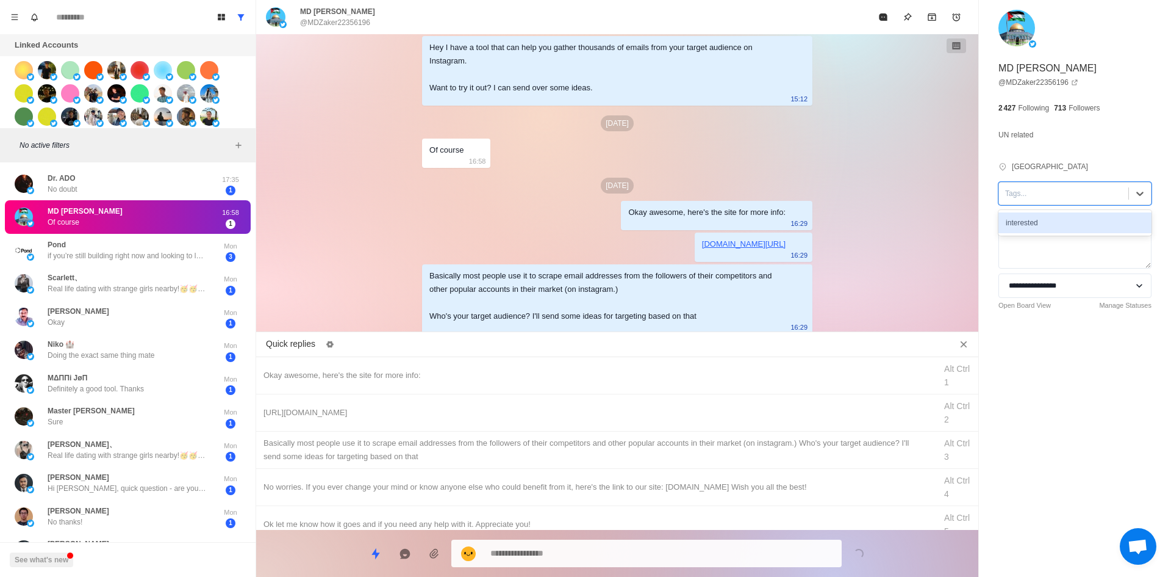
click at [1058, 186] on div "Tags..." at bounding box center [1063, 193] width 129 height 18
click at [1055, 226] on div "interested" at bounding box center [1075, 222] width 153 height 21
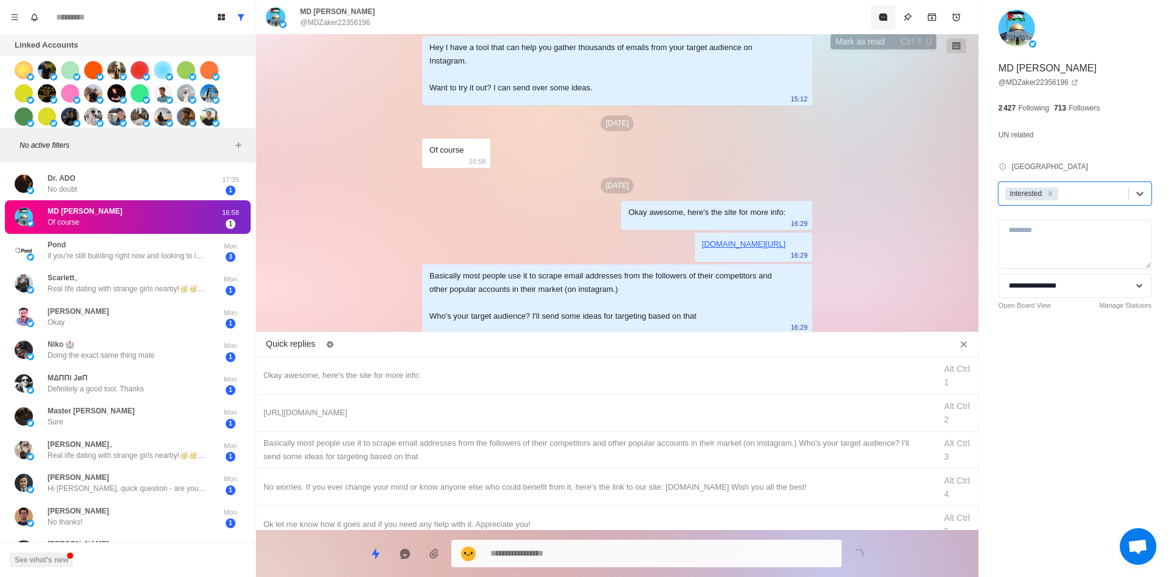
click at [889, 15] on button "Mark as read" at bounding box center [883, 17] width 24 height 24
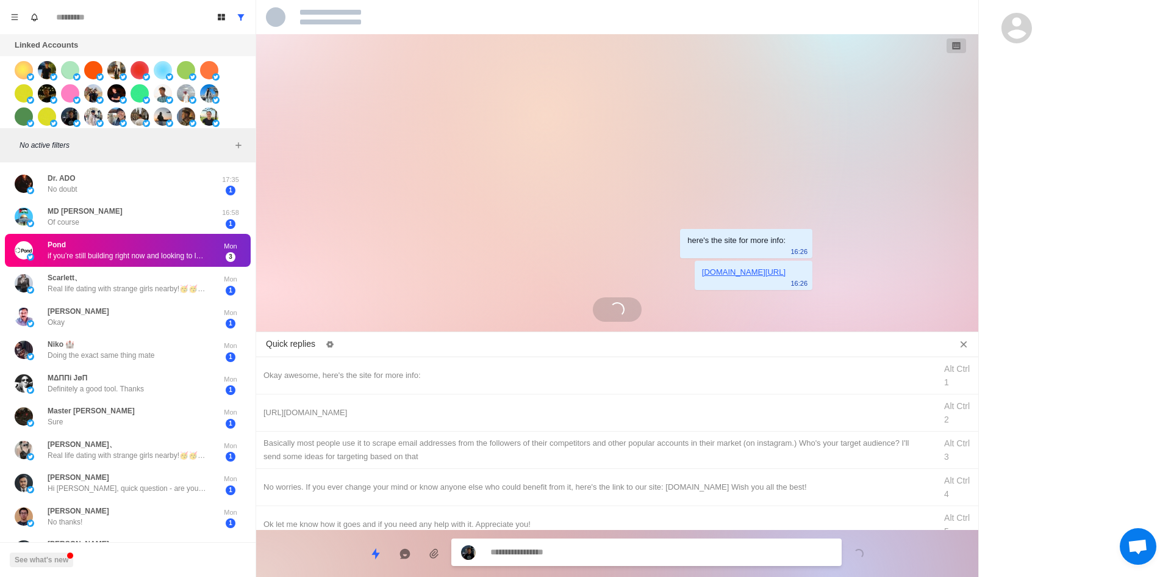
scroll to position [0, 0]
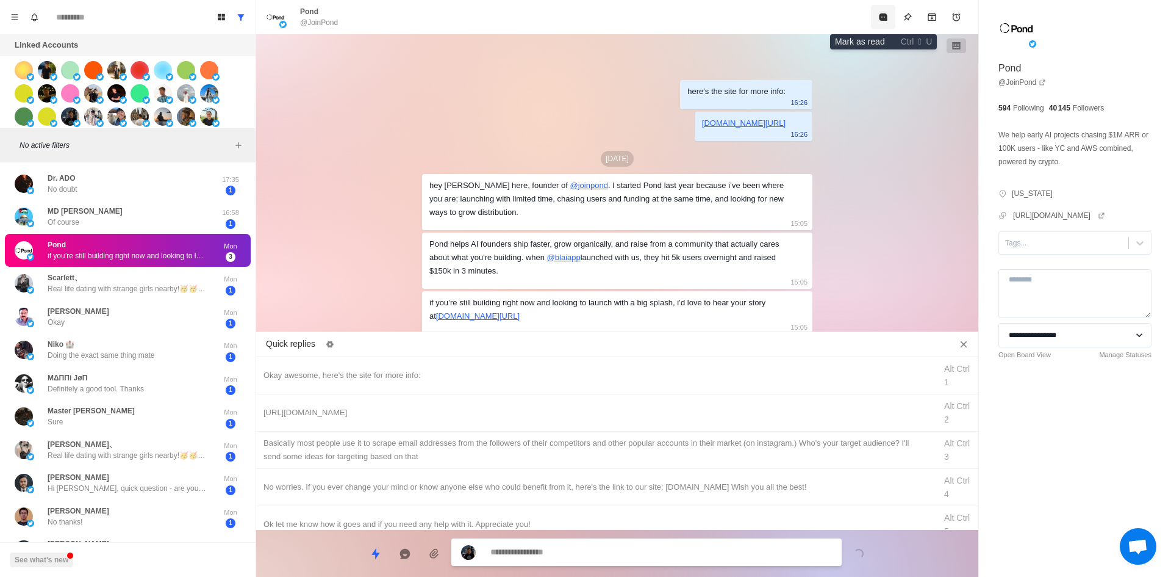
click at [882, 20] on icon "Mark as read" at bounding box center [883, 16] width 8 height 7
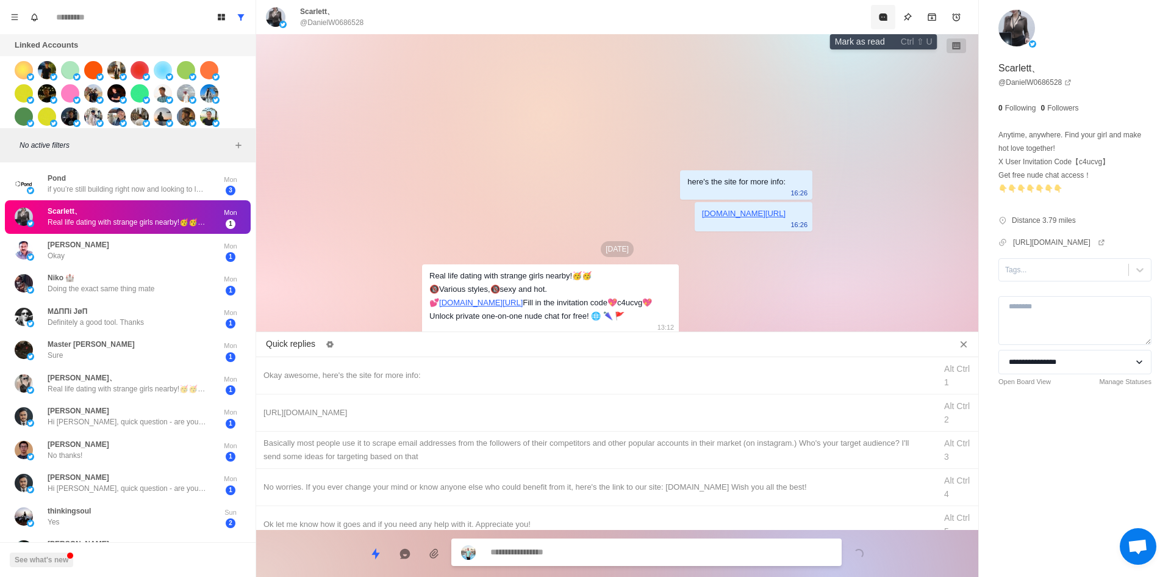
click at [882, 20] on icon "Mark as read" at bounding box center [883, 16] width 8 height 7
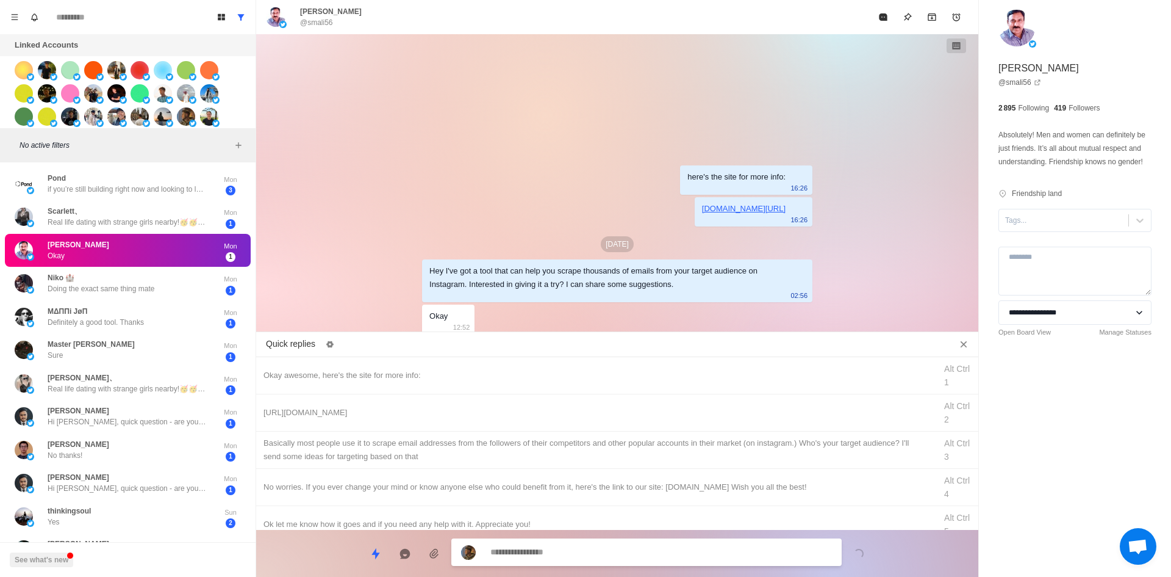
click at [1040, 229] on div "Tags..." at bounding box center [1063, 220] width 129 height 18
click at [1040, 260] on div "interested" at bounding box center [1075, 249] width 153 height 21
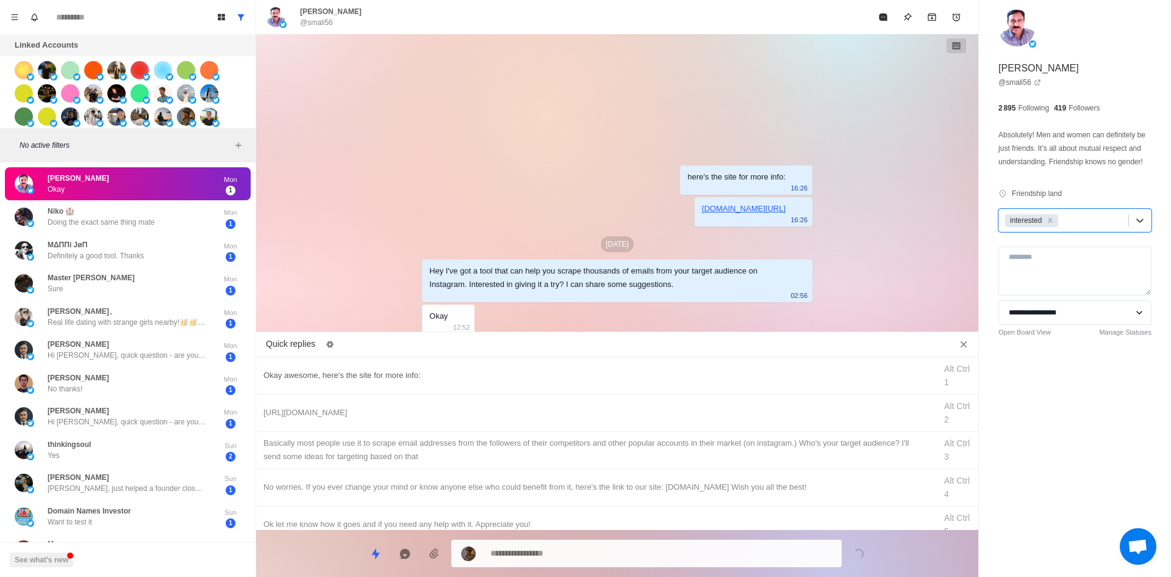
click at [461, 372] on div "Okay awesome, here's the site for more info:" at bounding box center [596, 375] width 665 height 13
click at [602, 552] on textarea "**********" at bounding box center [662, 552] width 342 height 18
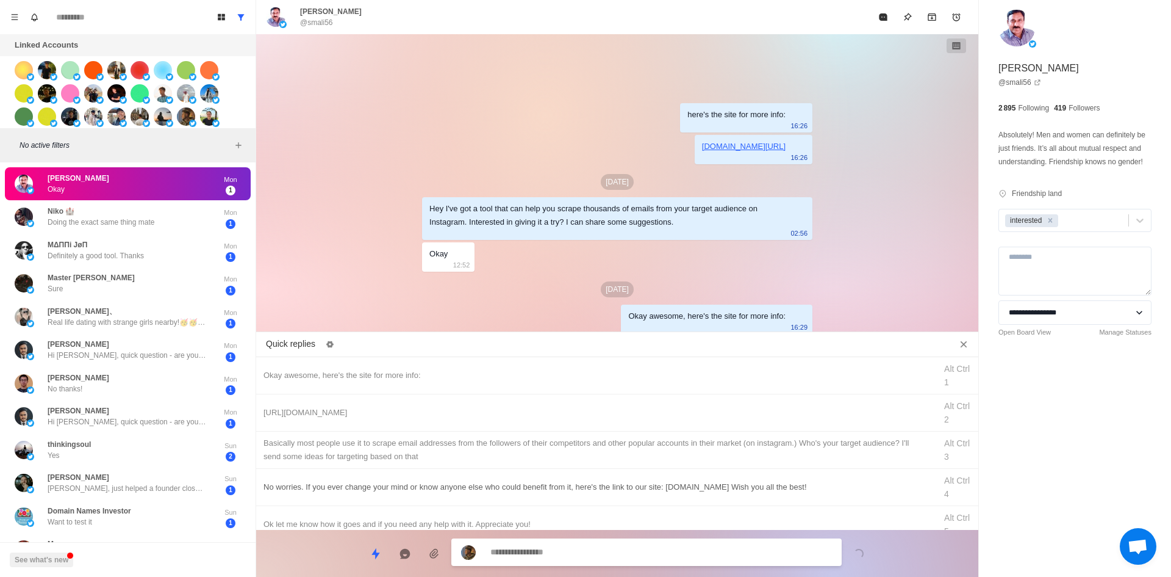
drag, startPoint x: 570, startPoint y: 406, endPoint x: 595, endPoint y: 484, distance: 82.2
click at [570, 406] on div "[URL][DOMAIN_NAME]" at bounding box center [596, 412] width 665 height 13
click at [603, 547] on textarea "**********" at bounding box center [662, 552] width 342 height 18
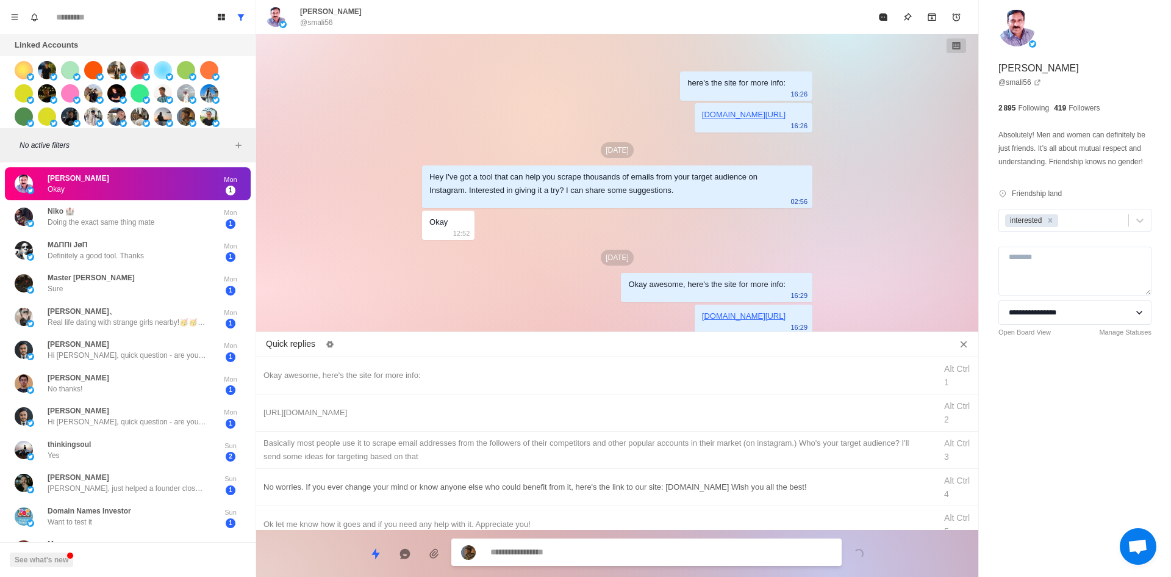
click at [599, 436] on div "​​Basically most people use it to scrape email addresses from the followers of …" at bounding box center [596, 449] width 665 height 27
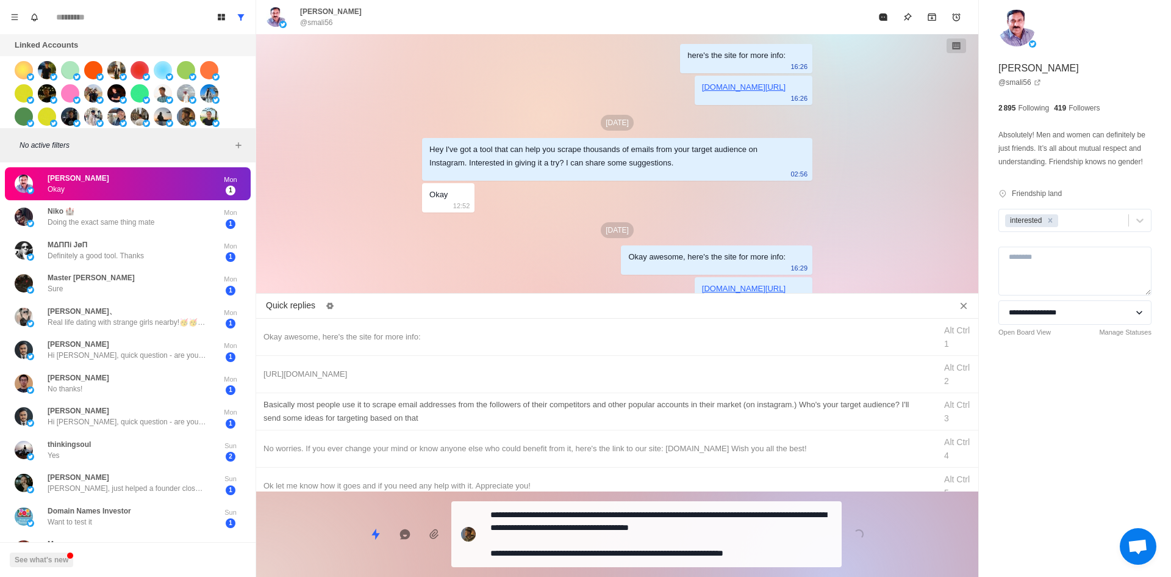
drag, startPoint x: 589, startPoint y: 556, endPoint x: 655, endPoint y: 454, distance: 121.3
click at [589, 555] on textarea "**********" at bounding box center [662, 534] width 342 height 56
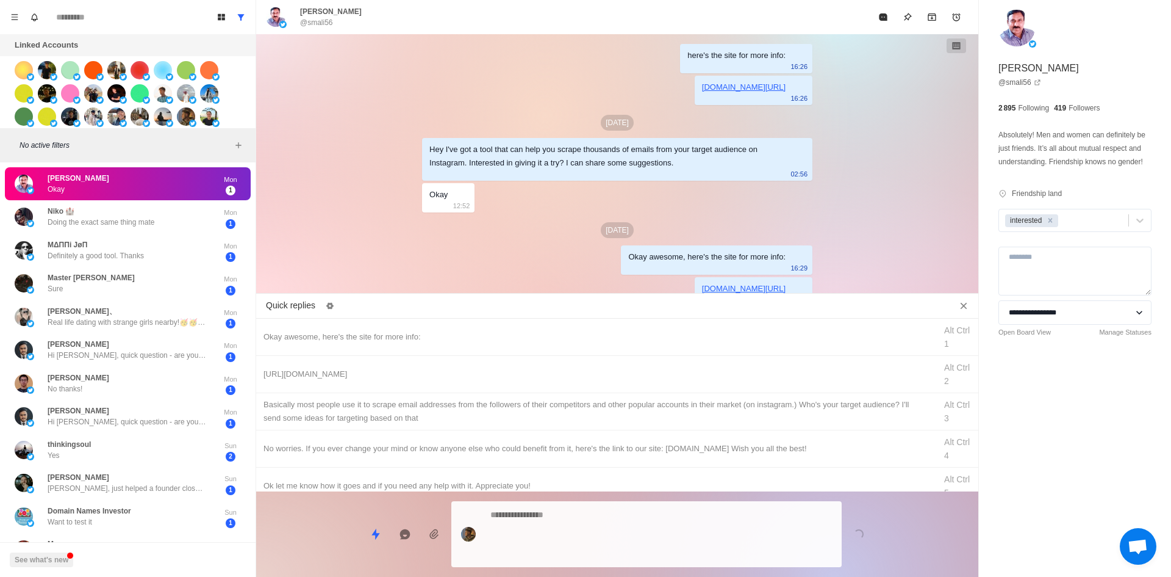
scroll to position [45, 0]
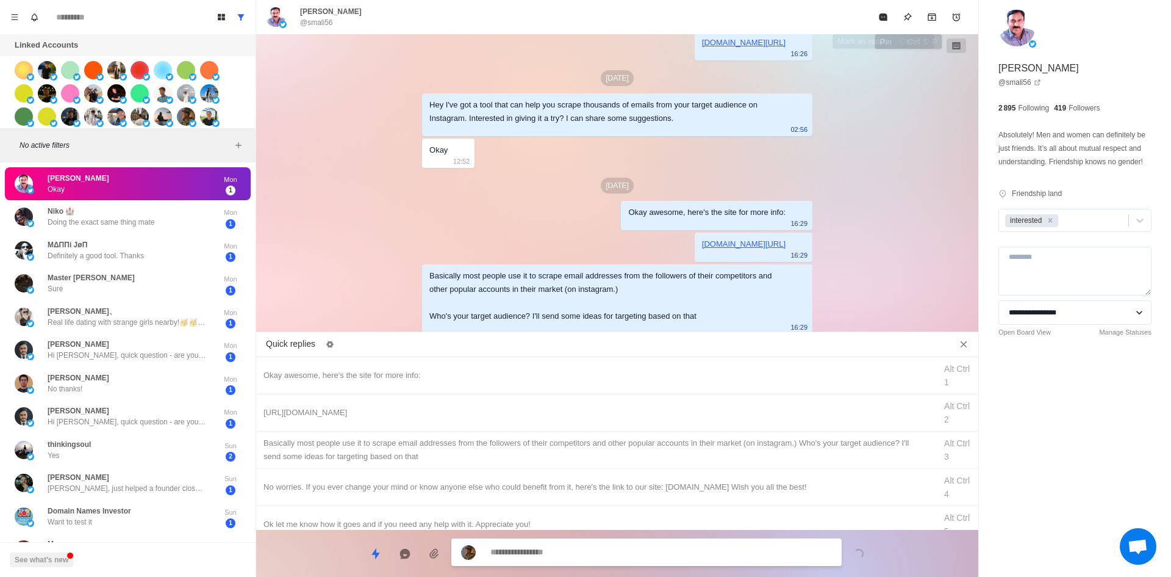
drag, startPoint x: 877, startPoint y: 13, endPoint x: 824, endPoint y: 90, distance: 92.9
click at [877, 13] on button "Mark as read" at bounding box center [883, 17] width 24 height 24
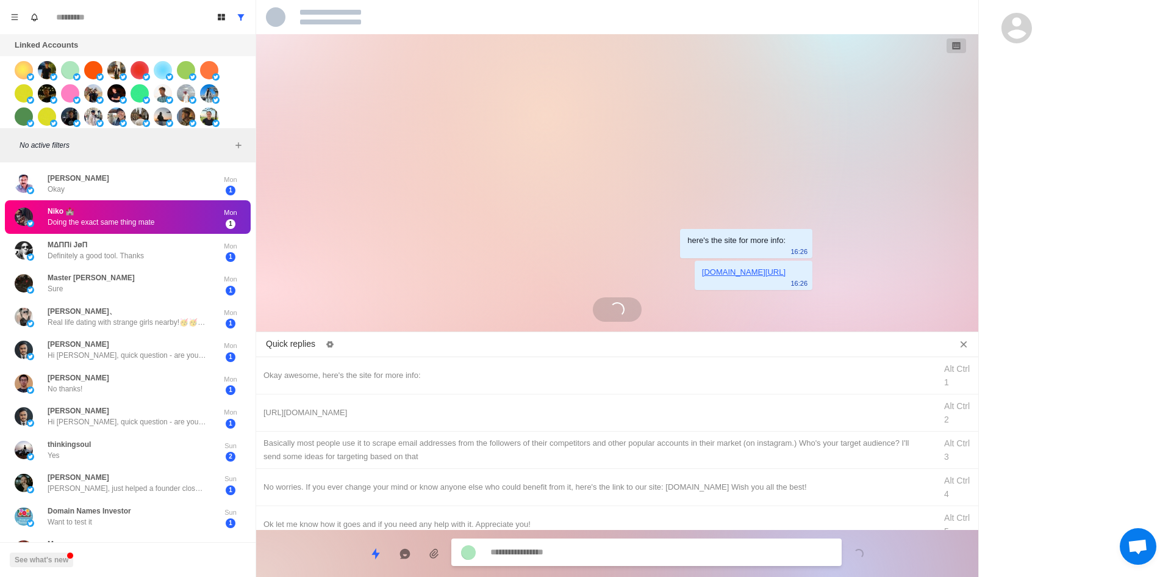
scroll to position [0, 0]
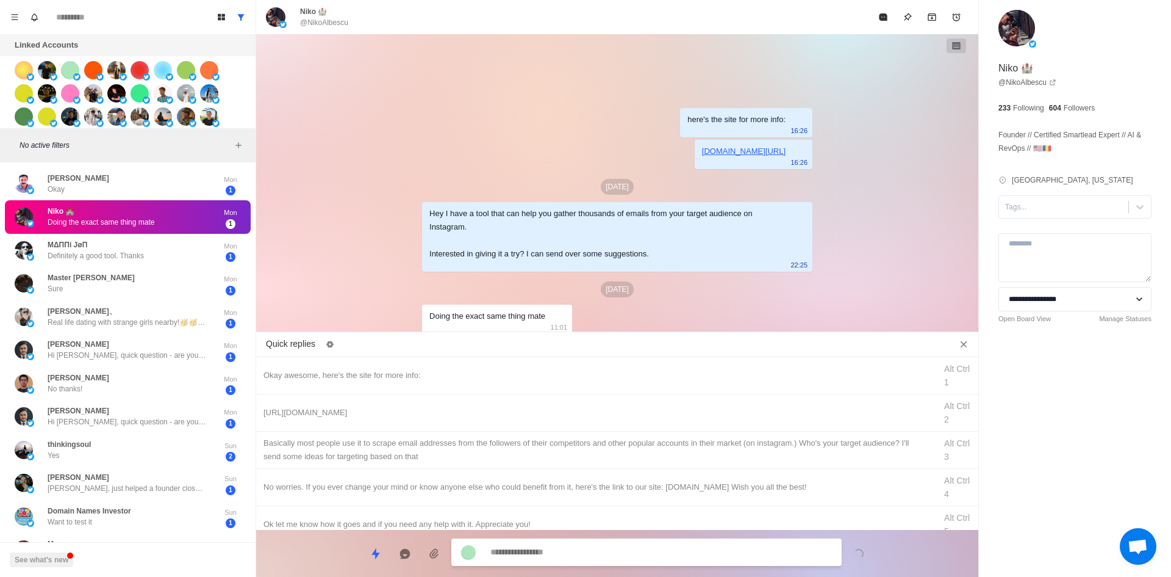
click at [628, 548] on textarea at bounding box center [662, 552] width 342 height 18
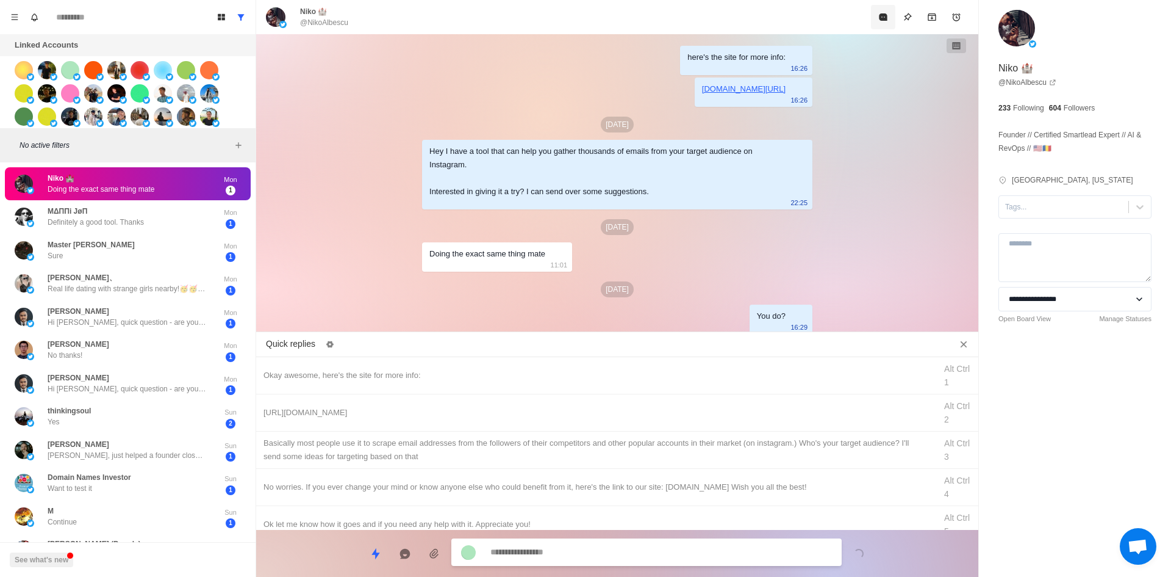
click at [874, 20] on button "Mark as read" at bounding box center [883, 17] width 24 height 24
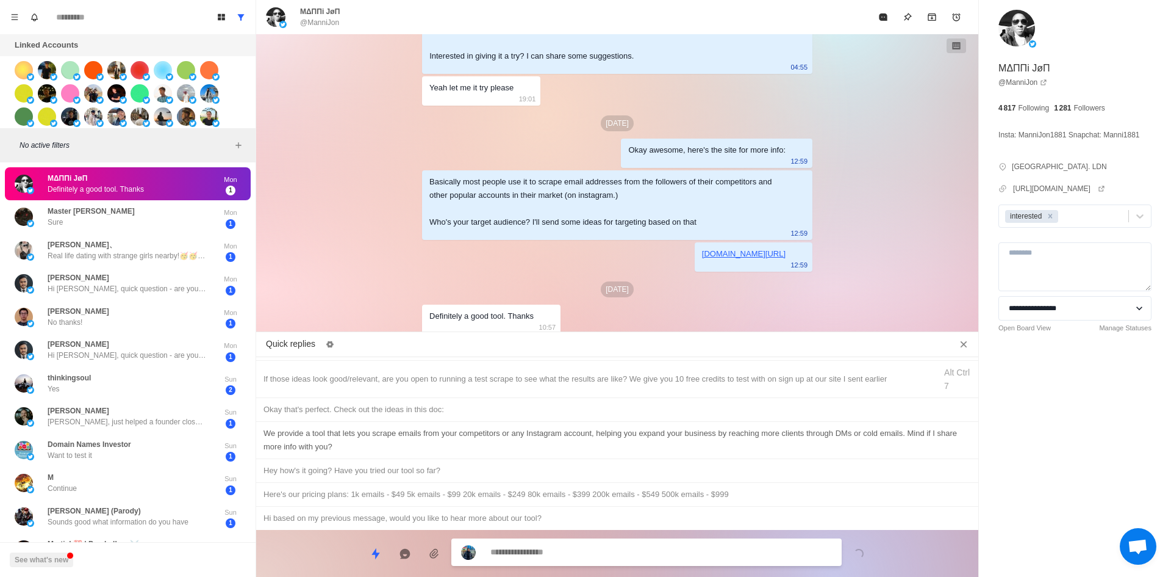
scroll to position [98, 0]
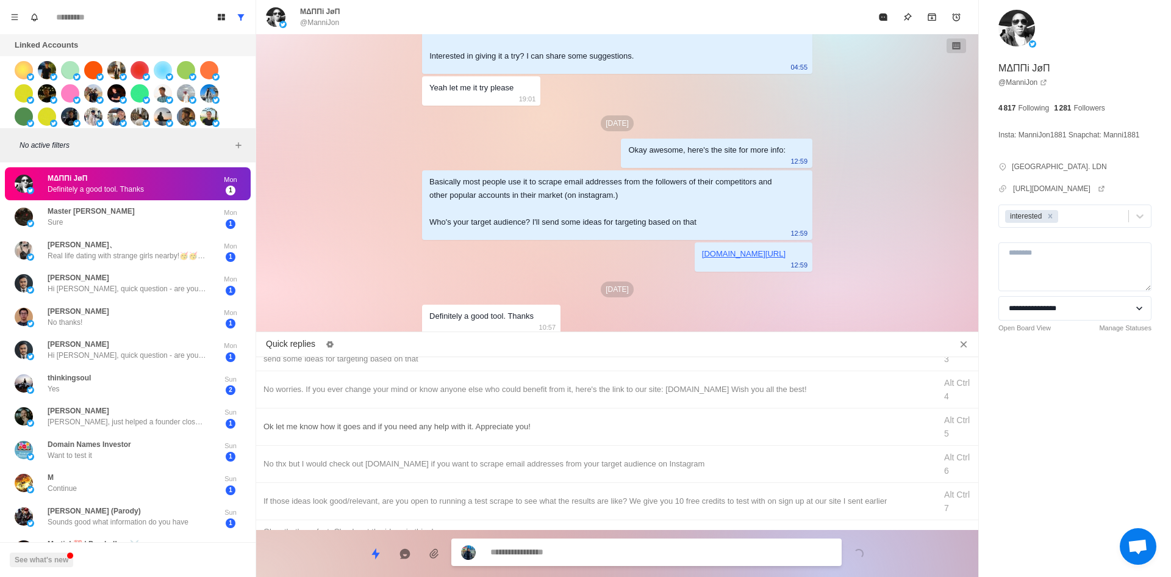
drag, startPoint x: 400, startPoint y: 423, endPoint x: 419, endPoint y: 441, distance: 25.9
click at [401, 426] on div "Ok let me know how it goes and if you need any help with it. Appreciate you!" at bounding box center [596, 426] width 665 height 13
drag, startPoint x: 644, startPoint y: 553, endPoint x: 658, endPoint y: 543, distance: 17.1
click at [644, 553] on textarea "**********" at bounding box center [662, 553] width 342 height 18
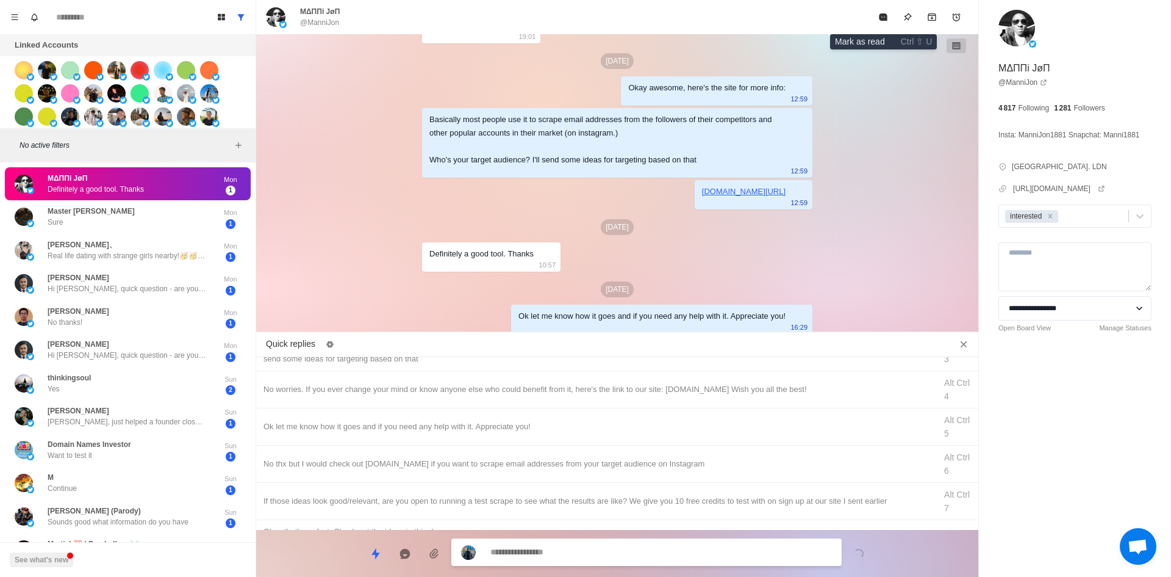
drag, startPoint x: 886, startPoint y: 21, endPoint x: 856, endPoint y: 52, distance: 43.6
click at [886, 21] on icon "Mark as read" at bounding box center [883, 16] width 8 height 7
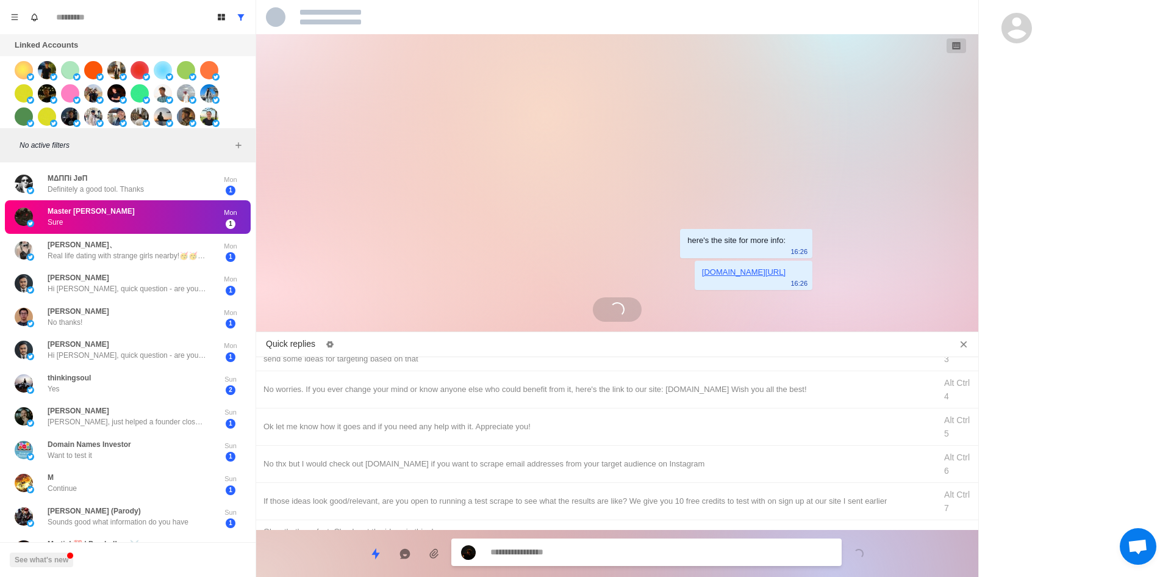
scroll to position [0, 0]
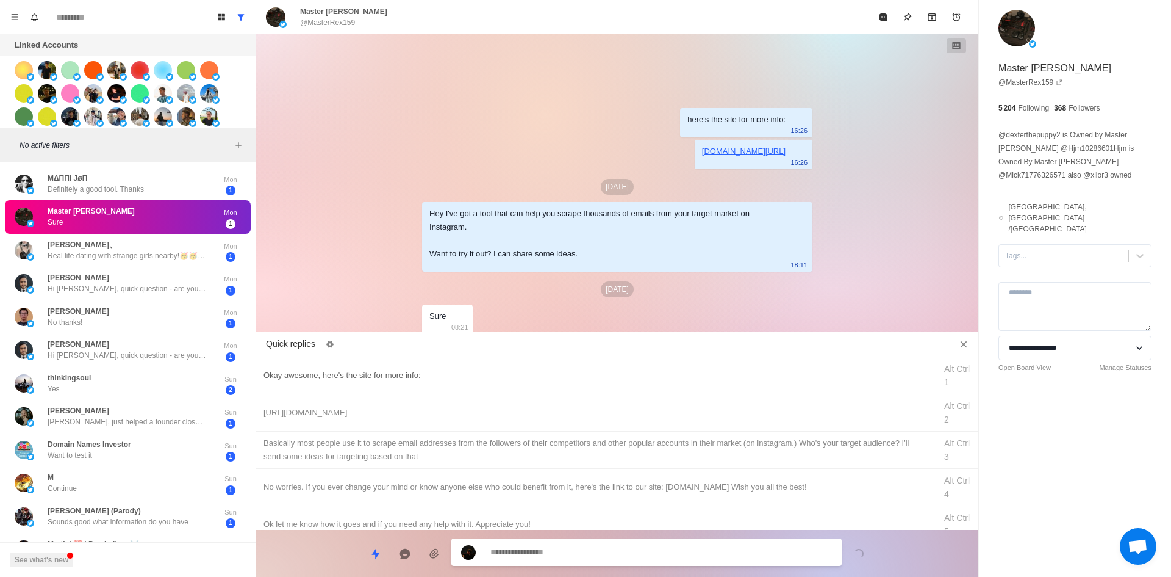
click at [413, 378] on div "Okay awesome, here's the site for more info:" at bounding box center [596, 375] width 665 height 13
click at [583, 549] on textarea "**********" at bounding box center [662, 553] width 342 height 18
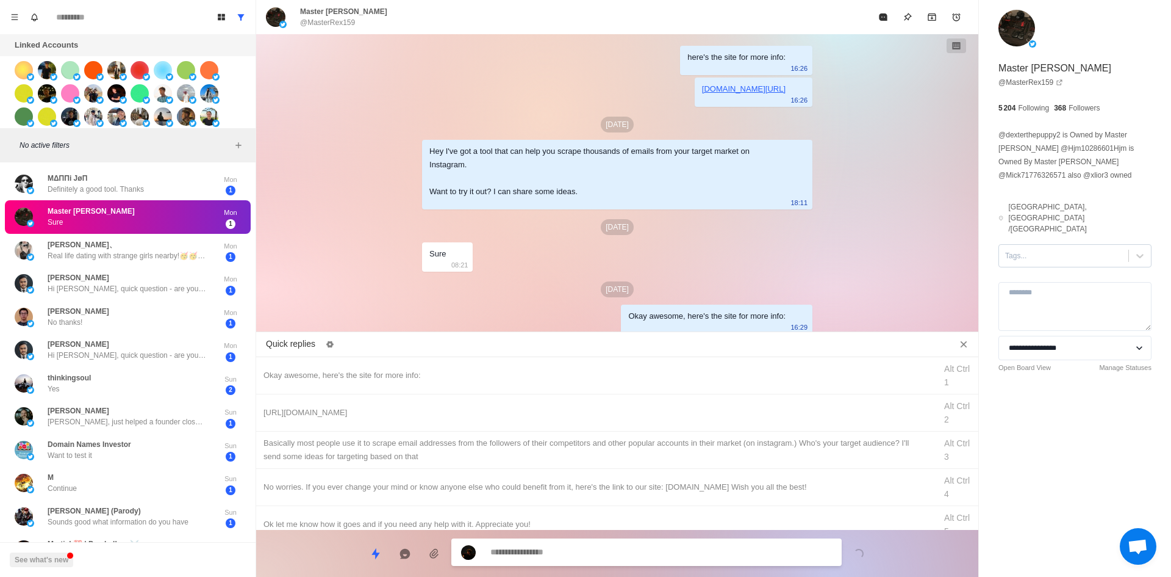
drag, startPoint x: 1035, startPoint y: 248, endPoint x: 1048, endPoint y: 232, distance: 21.2
click at [1037, 243] on div "**********" at bounding box center [1075, 213] width 192 height 426
drag, startPoint x: 1049, startPoint y: 232, endPoint x: 1051, endPoint y: 244, distance: 12.3
click at [1049, 249] on div at bounding box center [1063, 255] width 117 height 13
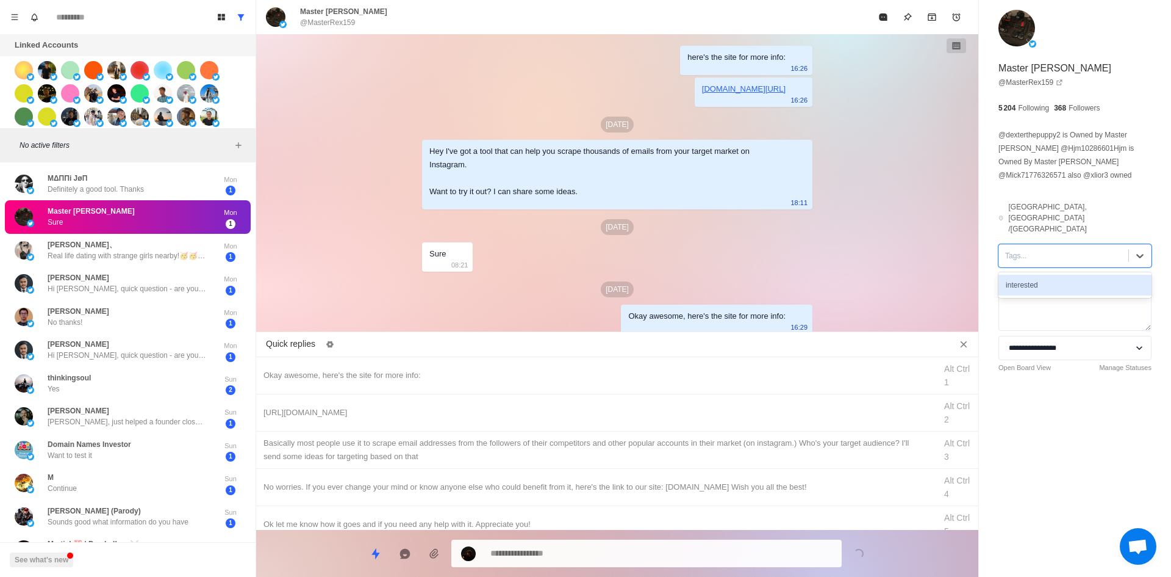
click at [1054, 275] on div "interested" at bounding box center [1075, 285] width 153 height 21
click at [462, 421] on div "[URL][DOMAIN_NAME] Alt Ctrl 2" at bounding box center [617, 412] width 722 height 37
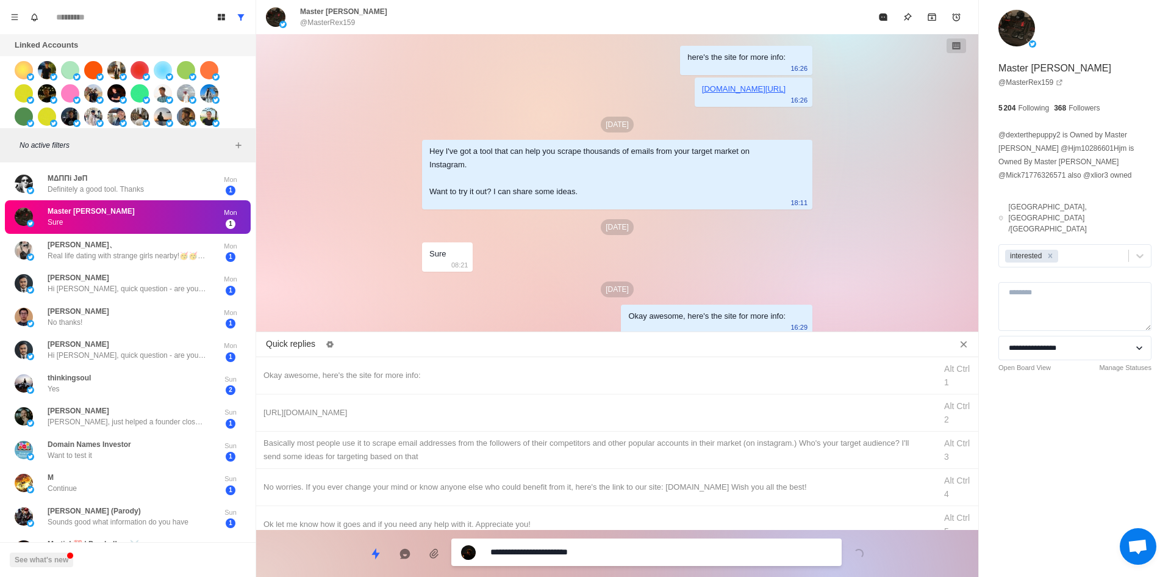
drag, startPoint x: 620, startPoint y: 548, endPoint x: 627, endPoint y: 501, distance: 48.1
click at [620, 547] on textarea "**********" at bounding box center [662, 552] width 342 height 18
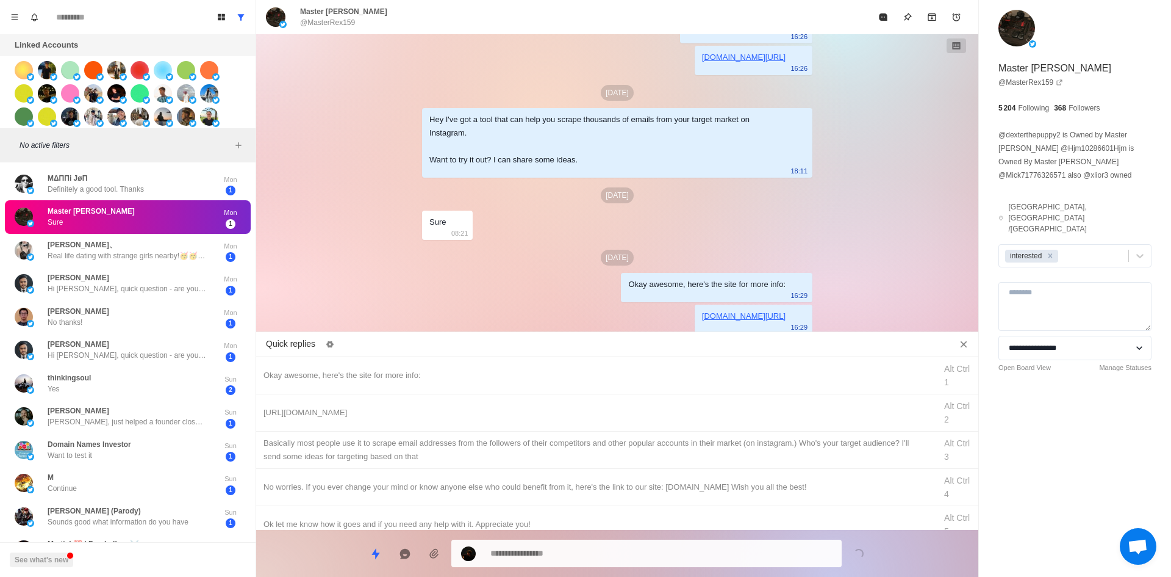
drag, startPoint x: 636, startPoint y: 458, endPoint x: 640, endPoint y: 519, distance: 60.6
click at [636, 459] on div "​​Basically most people use it to scrape email addresses from the followers of …" at bounding box center [596, 449] width 665 height 27
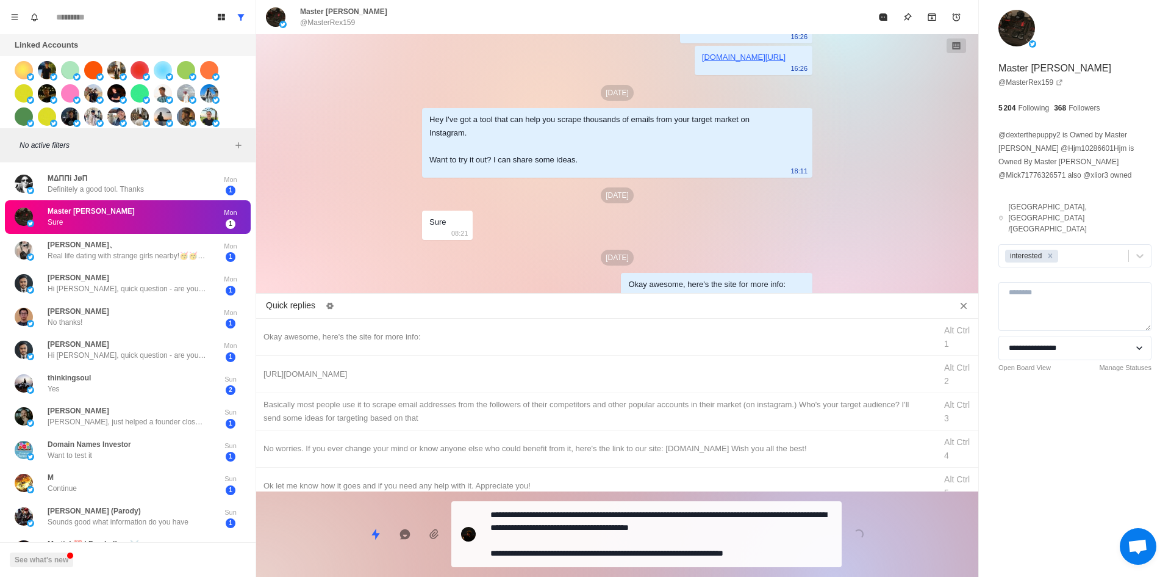
click at [639, 546] on textarea "**********" at bounding box center [662, 534] width 342 height 56
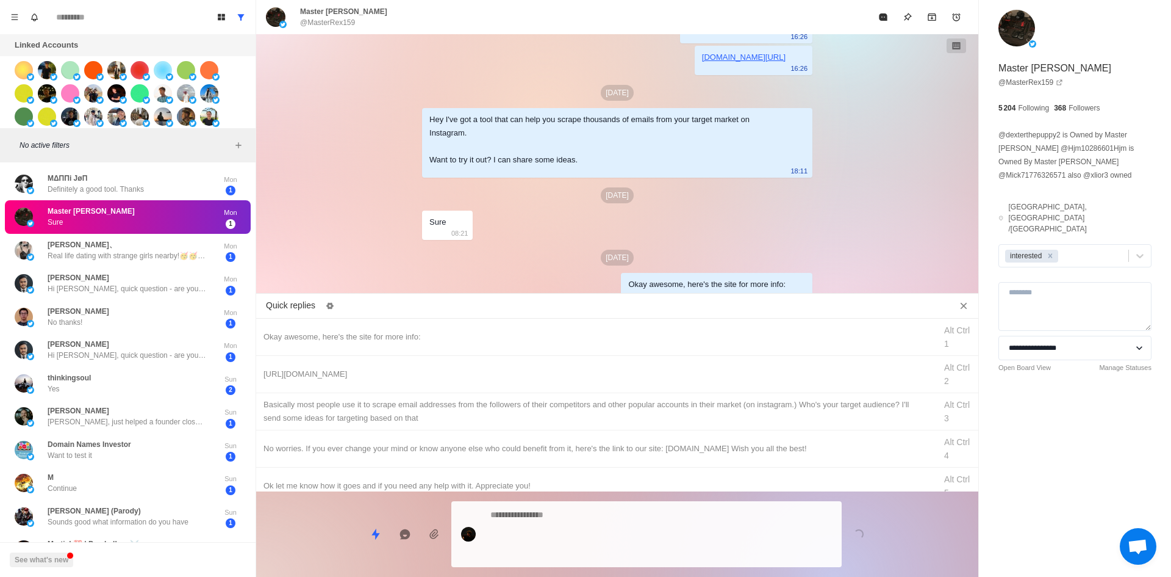
scroll to position [102, 0]
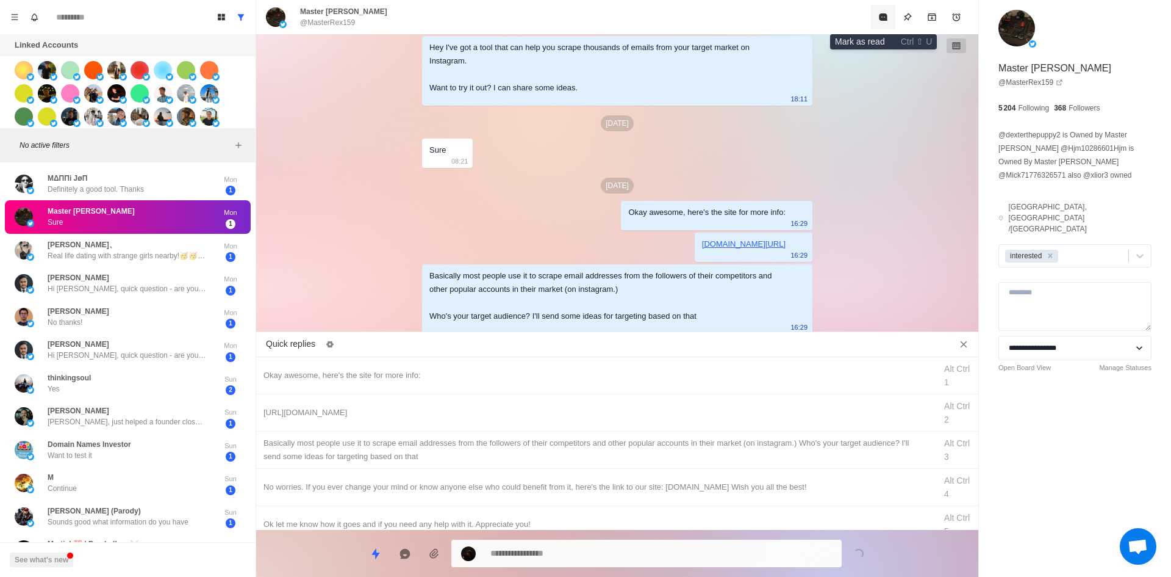
click at [893, 21] on button "Mark as read" at bounding box center [883, 17] width 24 height 24
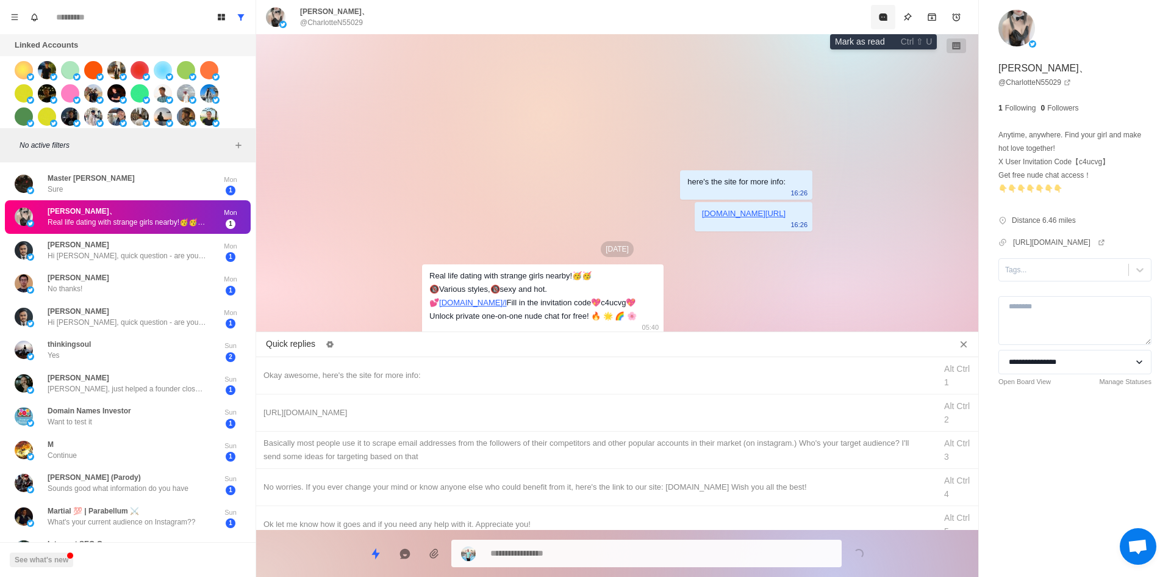
click at [882, 22] on button "Mark as read" at bounding box center [883, 17] width 24 height 24
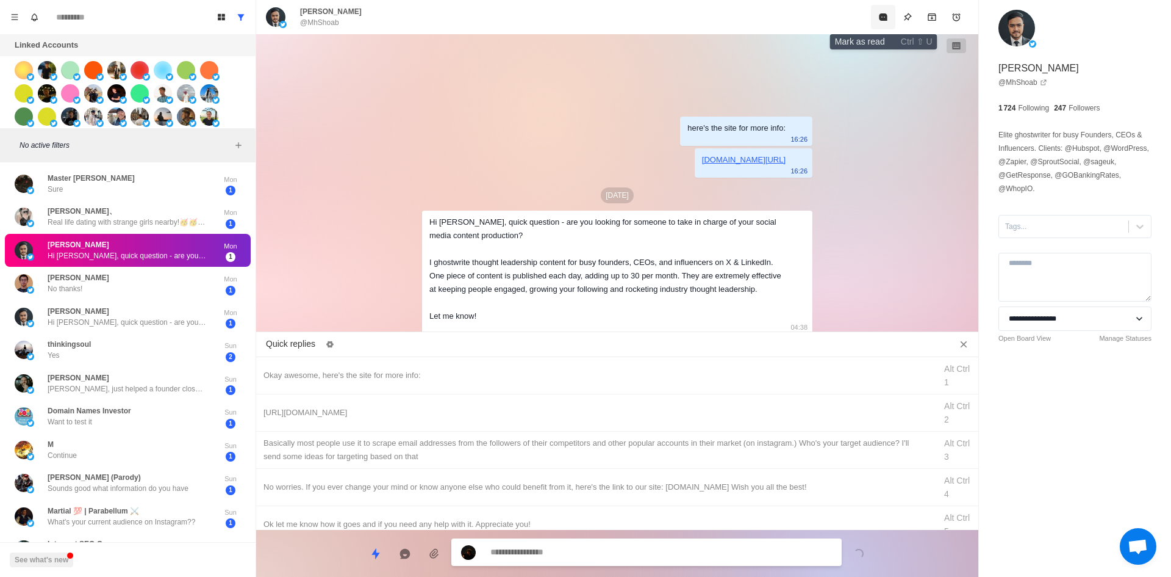
click at [882, 22] on button "Mark as read" at bounding box center [883, 17] width 24 height 24
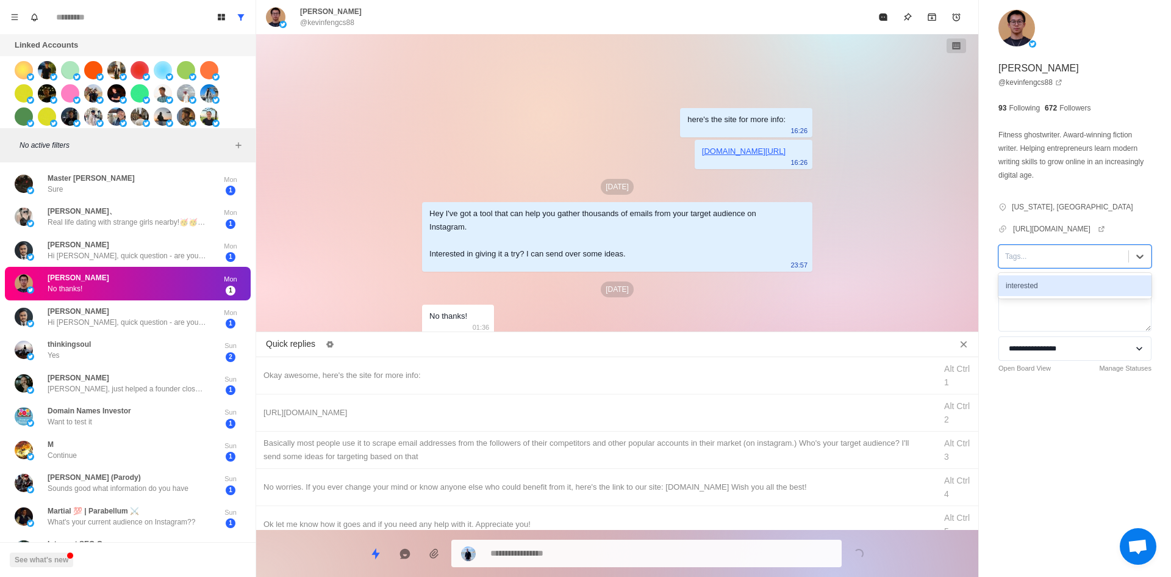
click at [1037, 263] on div at bounding box center [1063, 256] width 117 height 13
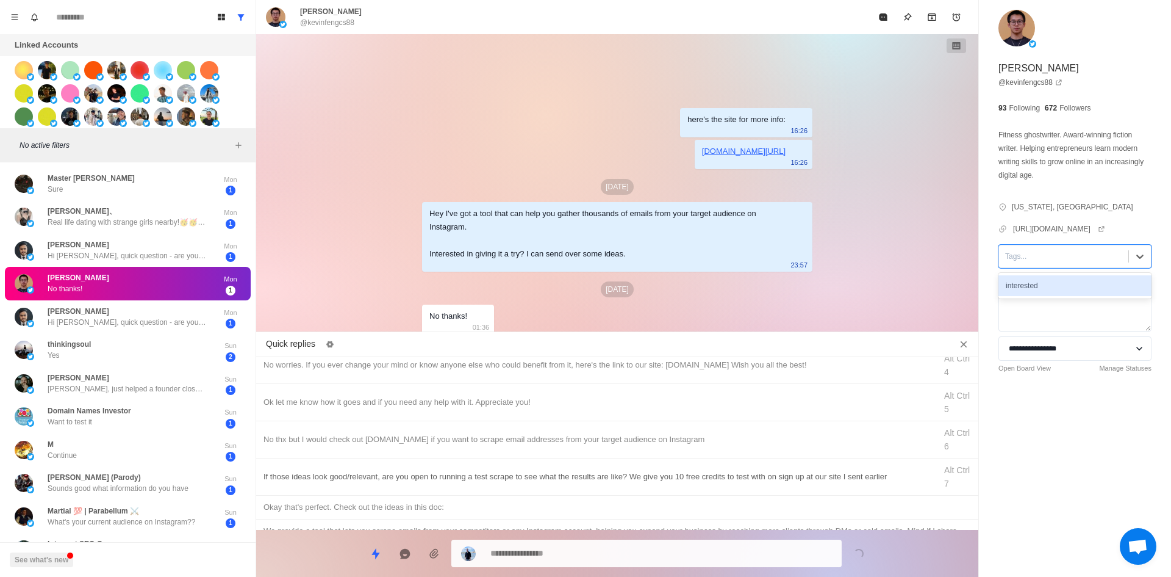
drag, startPoint x: 439, startPoint y: 372, endPoint x: 511, endPoint y: 446, distance: 103.6
click at [439, 372] on div "No worries. If you ever change your mind or know anyone else who could benefit …" at bounding box center [617, 365] width 722 height 37
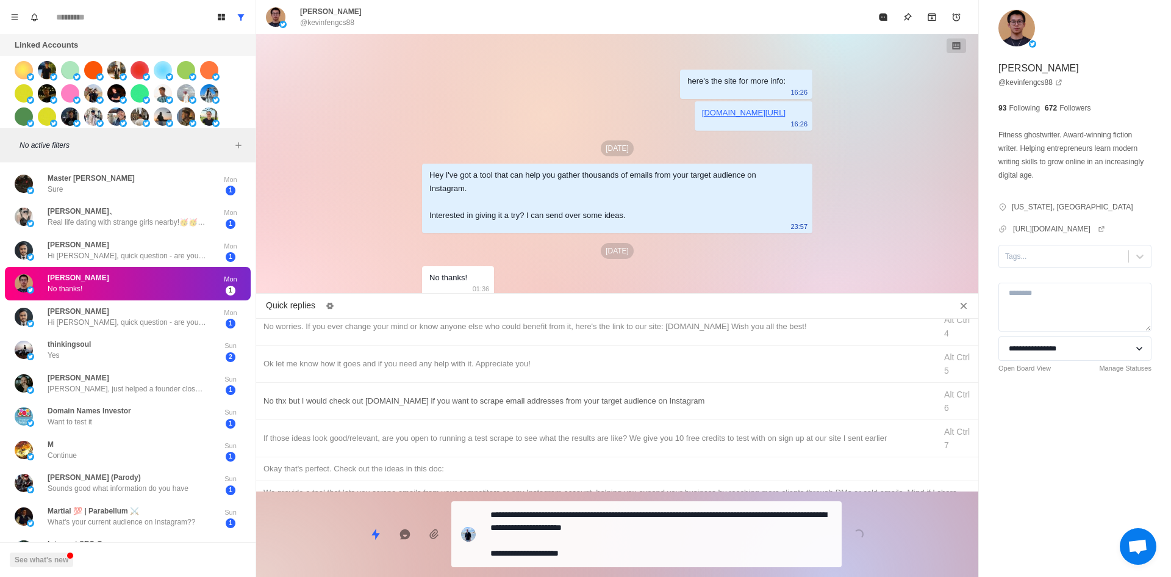
drag, startPoint x: 598, startPoint y: 553, endPoint x: 686, endPoint y: 425, distance: 154.9
click at [598, 553] on textarea "**********" at bounding box center [662, 534] width 342 height 56
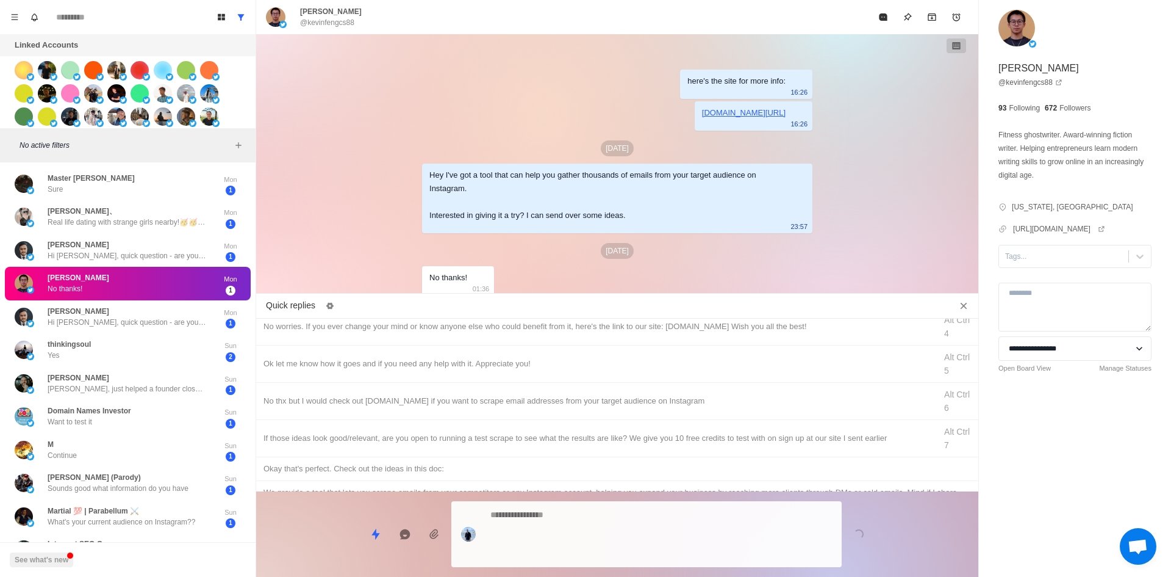
scroll to position [38, 0]
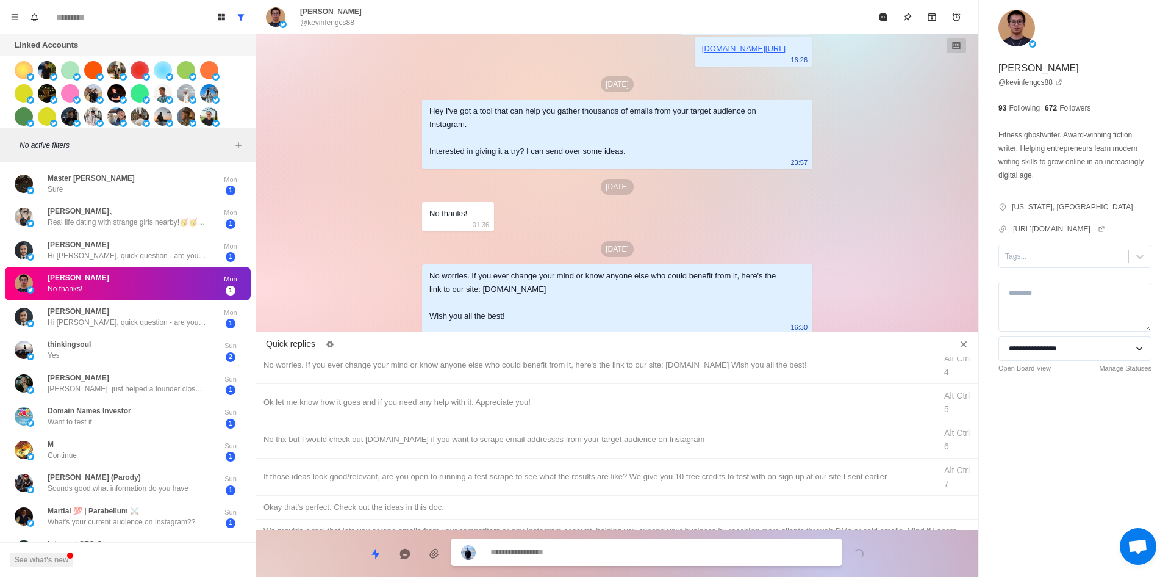
drag, startPoint x: 890, startPoint y: 24, endPoint x: 877, endPoint y: 56, distance: 34.2
click at [890, 24] on button "Mark as read" at bounding box center [883, 17] width 24 height 24
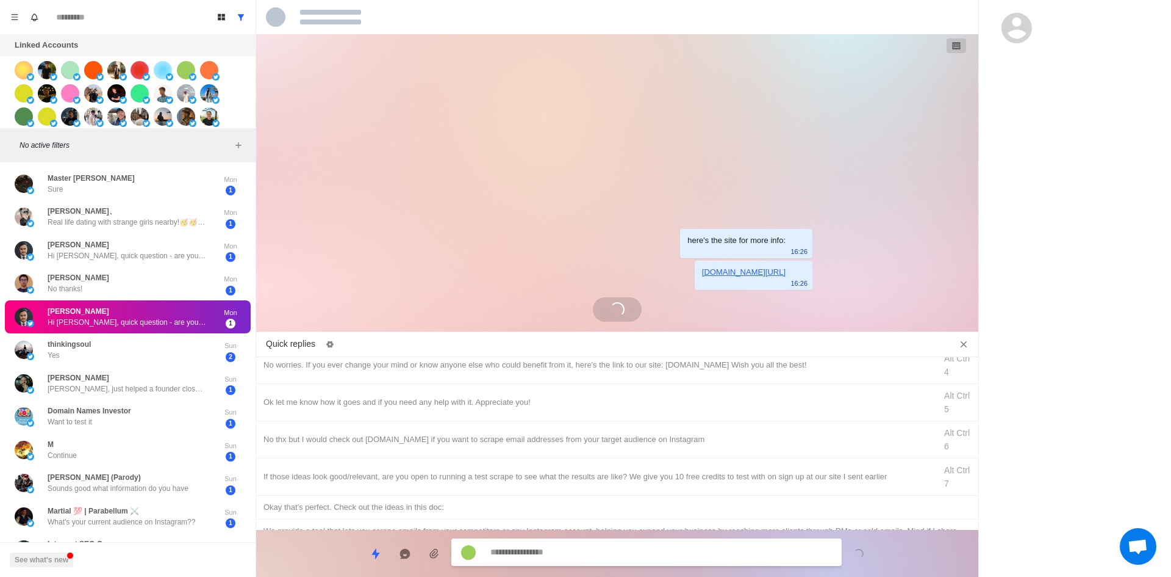
scroll to position [0, 0]
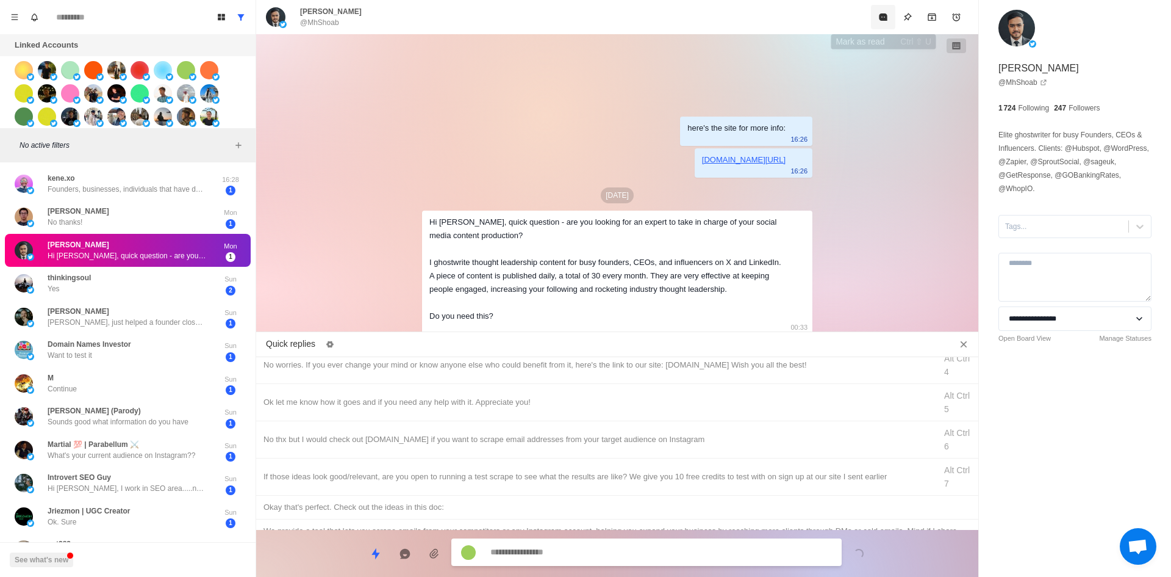
click at [879, 18] on icon "Mark as read" at bounding box center [884, 17] width 10 height 10
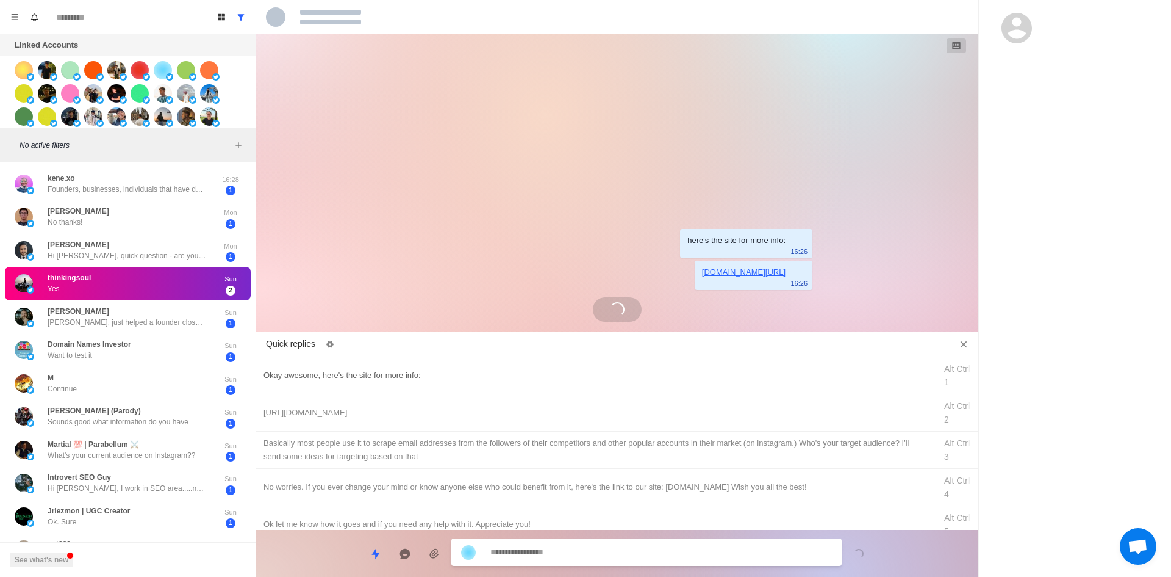
click at [463, 372] on div "Okay awesome, here's the site for more info:" at bounding box center [596, 375] width 665 height 13
click at [566, 557] on textarea "**********" at bounding box center [662, 553] width 342 height 18
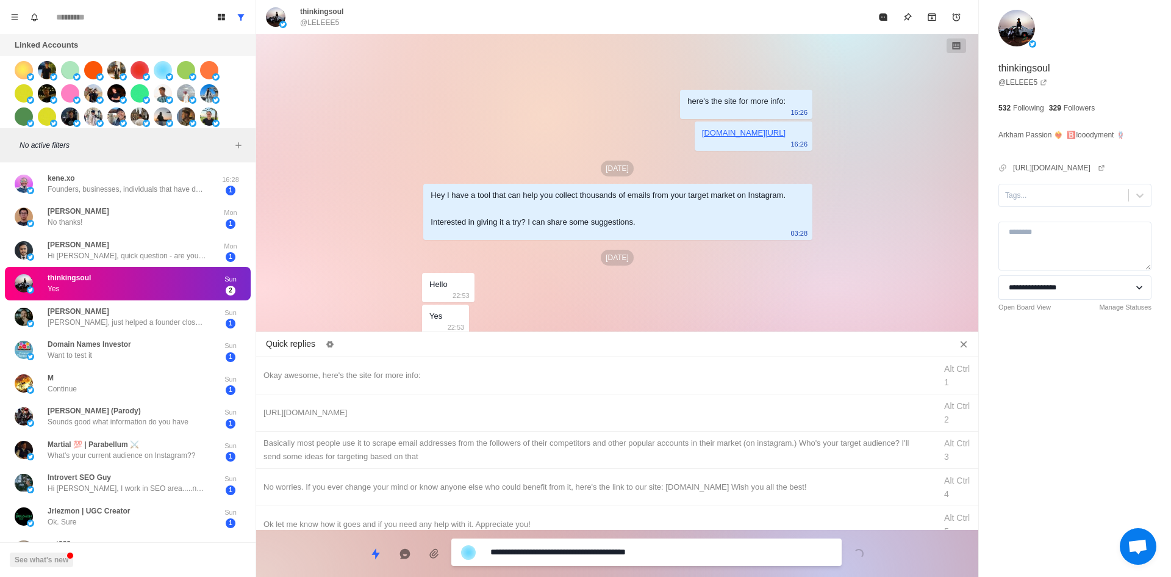
click at [1054, 204] on div "Tags..." at bounding box center [1063, 195] width 129 height 18
click at [1052, 233] on div "interested" at bounding box center [1075, 224] width 153 height 21
drag, startPoint x: 650, startPoint y: 566, endPoint x: 652, endPoint y: 556, distance: 9.3
click at [650, 565] on div "**********" at bounding box center [646, 552] width 390 height 27
click at [653, 555] on textarea "**********" at bounding box center [662, 552] width 342 height 18
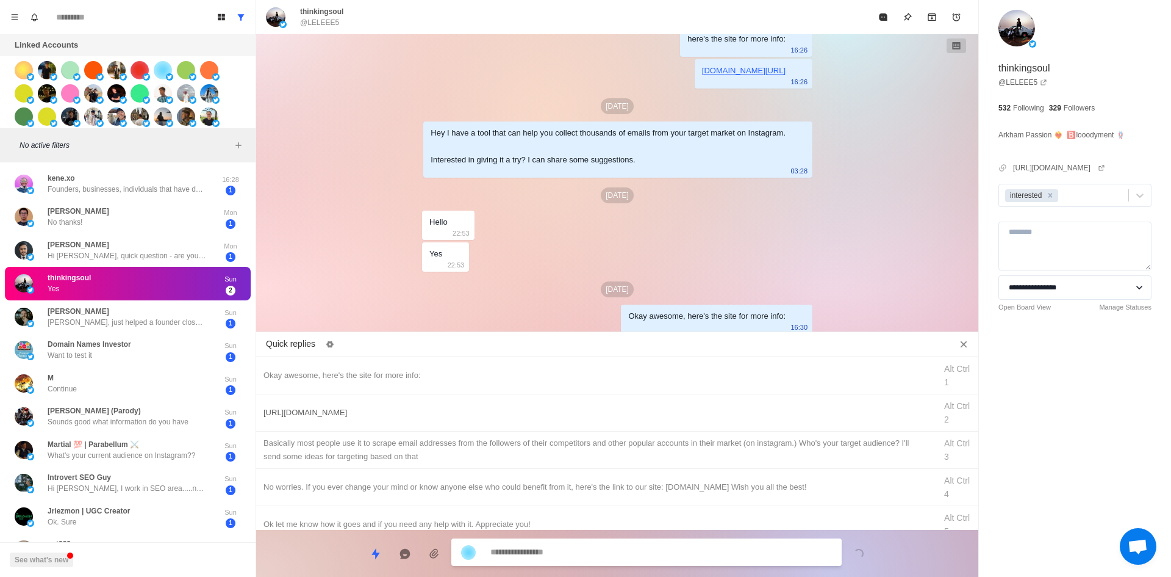
click at [669, 408] on div "[URL][DOMAIN_NAME]" at bounding box center [596, 412] width 665 height 13
click at [638, 554] on textarea "**********" at bounding box center [662, 553] width 342 height 18
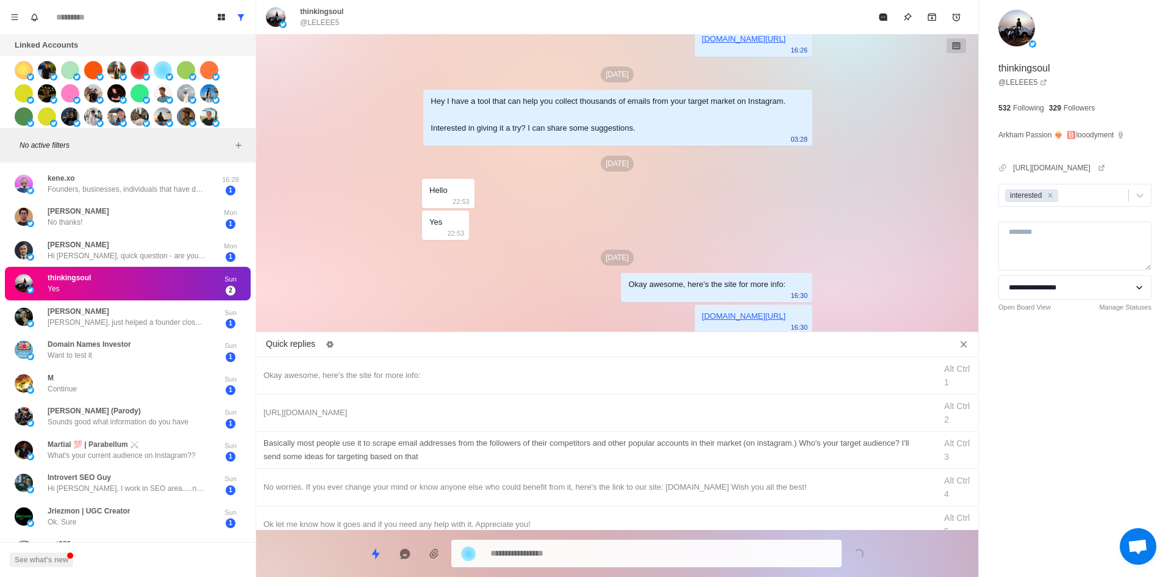
click at [653, 451] on div "​​Basically most people use it to scrape email addresses from the followers of …" at bounding box center [596, 449] width 665 height 27
click at [638, 550] on textarea at bounding box center [662, 552] width 342 height 18
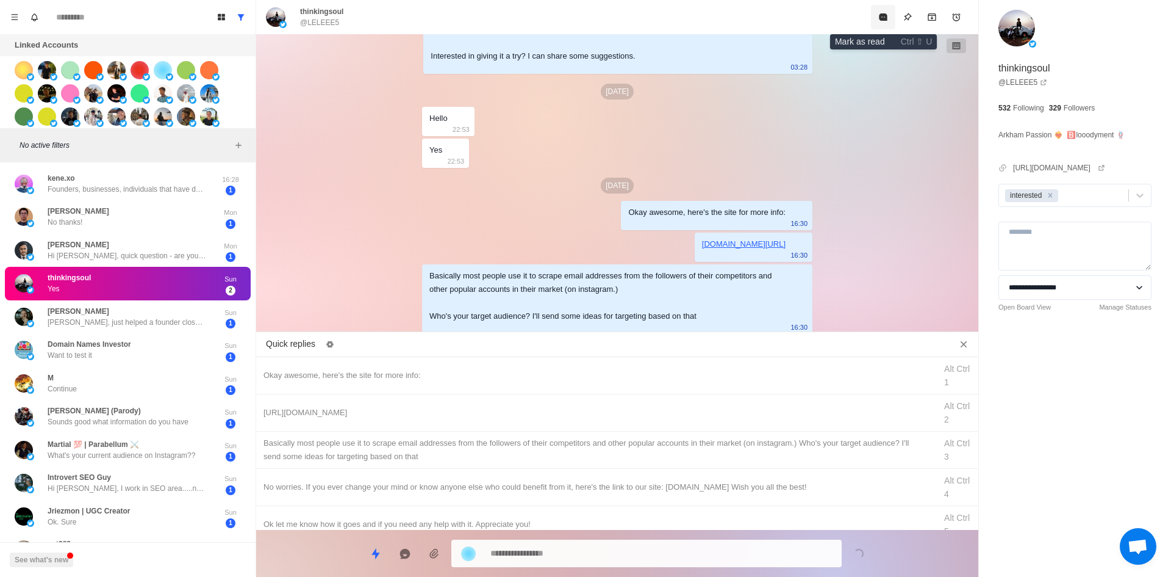
click at [882, 16] on icon "Mark as read" at bounding box center [883, 16] width 8 height 7
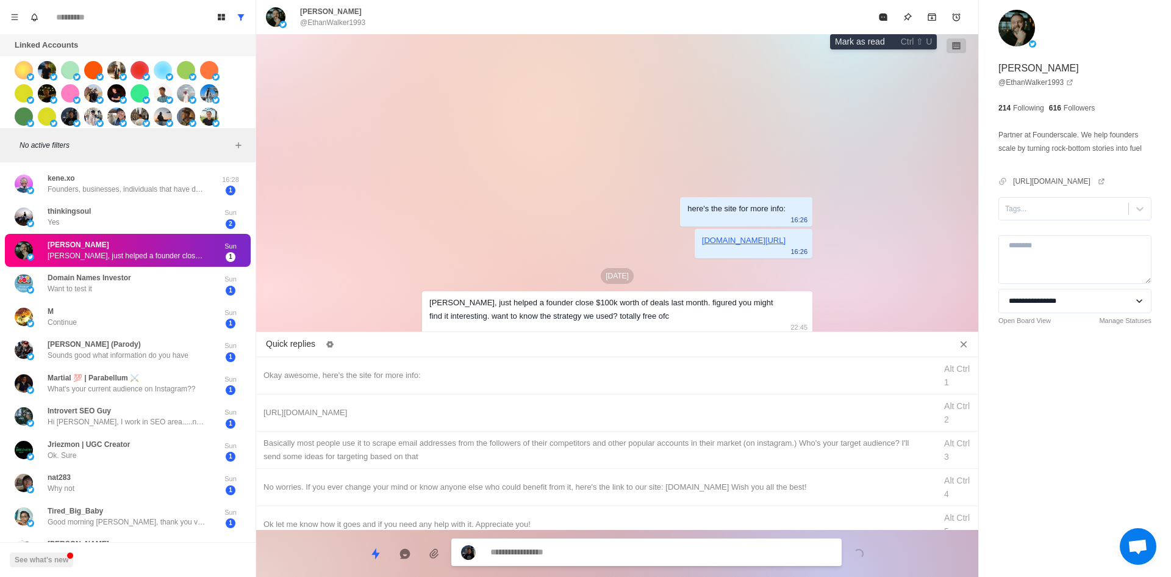
drag, startPoint x: 888, startPoint y: 20, endPoint x: 854, endPoint y: 54, distance: 48.8
click at [888, 20] on icon "Mark as read" at bounding box center [884, 17] width 10 height 10
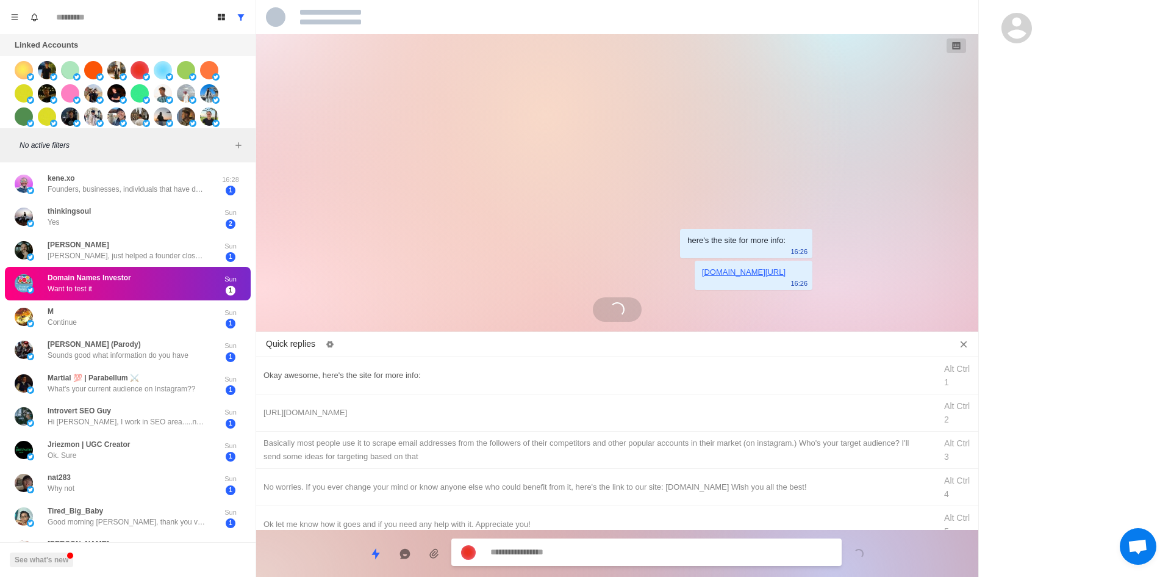
drag, startPoint x: 447, startPoint y: 368, endPoint x: 455, endPoint y: 380, distance: 14.6
click at [447, 369] on div "Okay awesome, here's the site for more info:" at bounding box center [596, 375] width 665 height 13
click at [609, 559] on textarea "**********" at bounding box center [662, 552] width 342 height 18
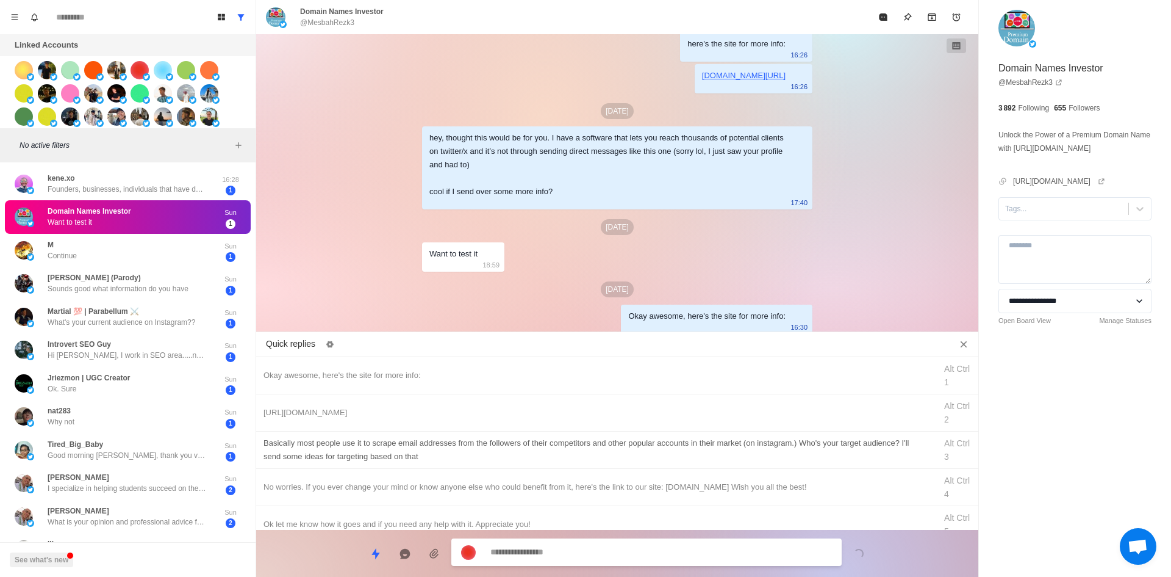
drag, startPoint x: 455, startPoint y: 409, endPoint x: 473, endPoint y: 447, distance: 42.8
click at [455, 409] on div "[URL][DOMAIN_NAME]" at bounding box center [596, 412] width 665 height 13
click at [552, 550] on textarea "**********" at bounding box center [662, 553] width 342 height 18
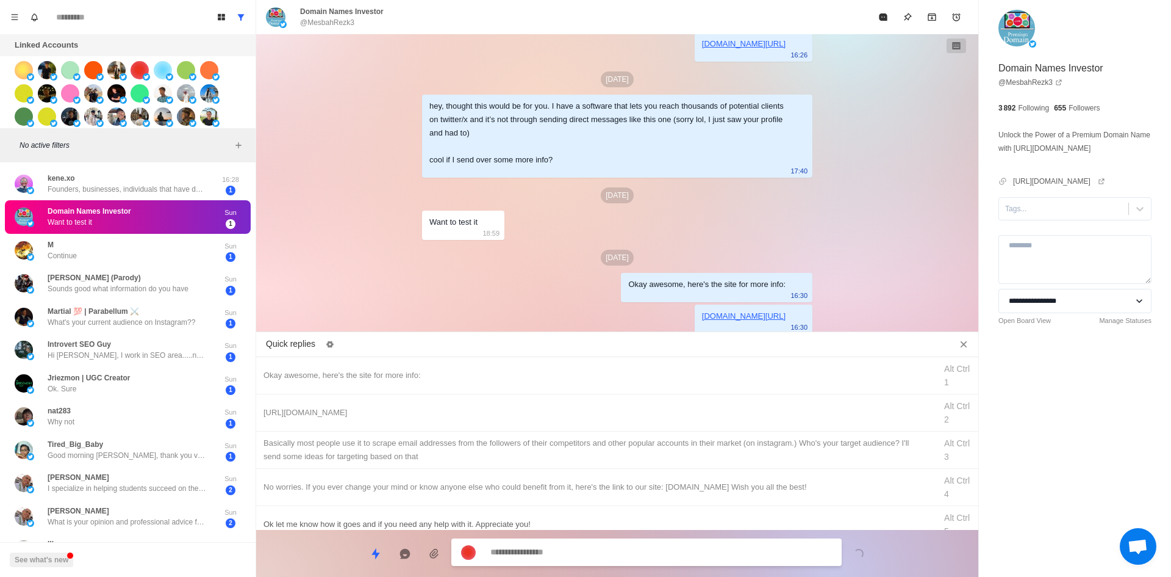
drag, startPoint x: 582, startPoint y: 447, endPoint x: 593, endPoint y: 483, distance: 37.6
click at [582, 447] on div "​​Basically most people use it to scrape email addresses from the followers of …" at bounding box center [596, 449] width 665 height 27
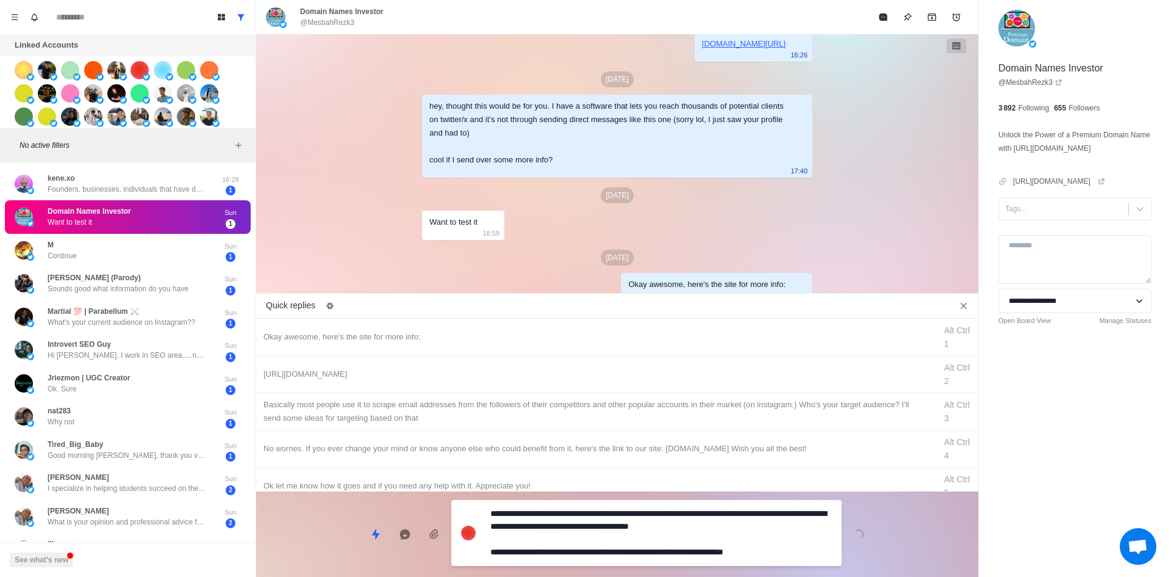
click at [617, 548] on textarea "**********" at bounding box center [662, 533] width 342 height 56
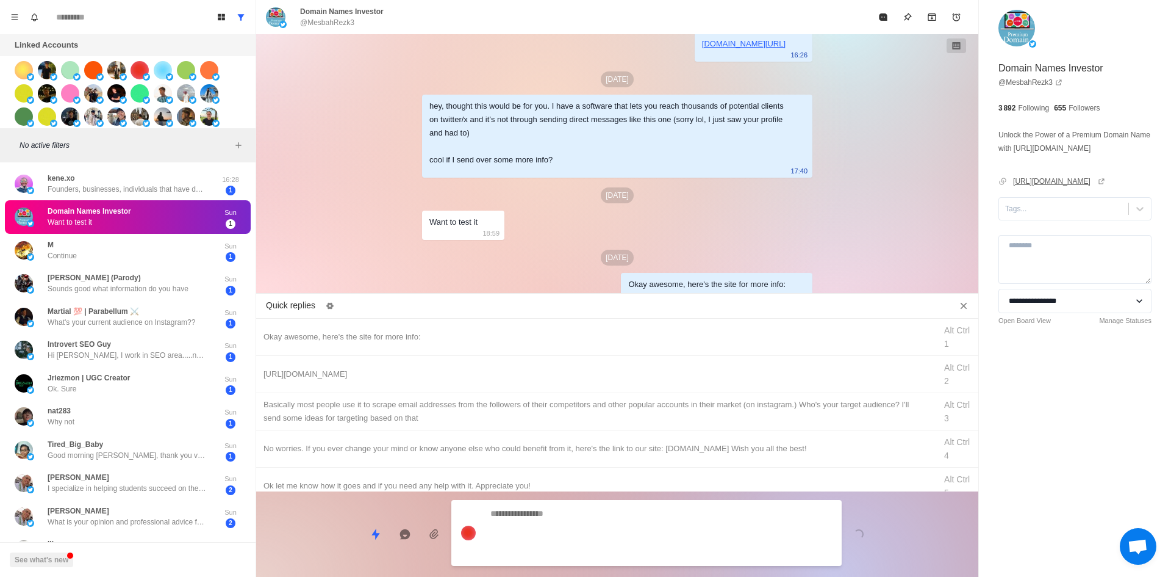
scroll to position [115, 0]
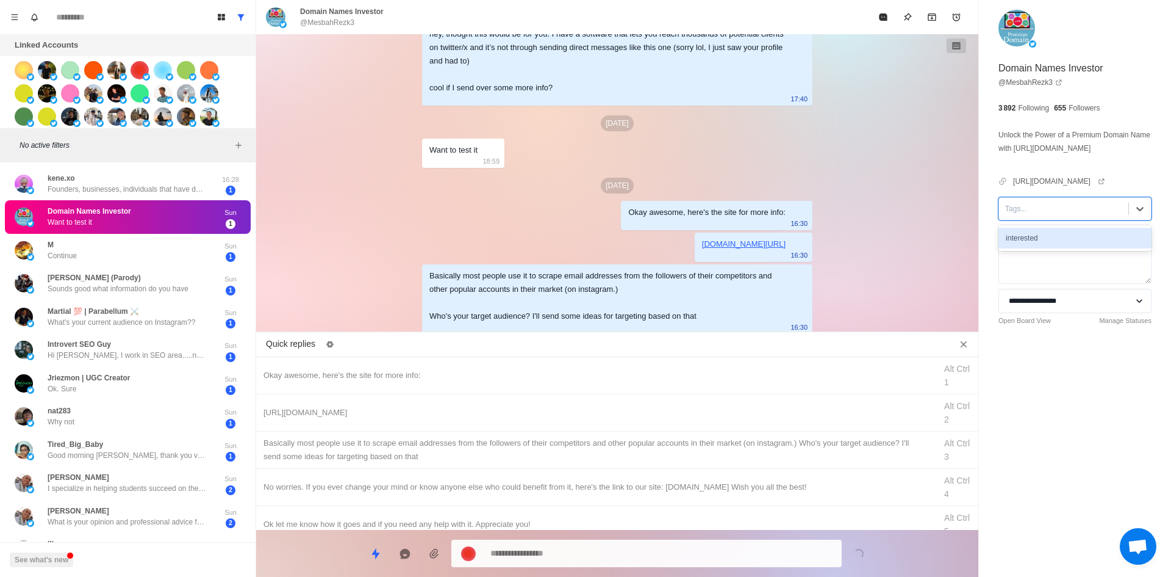
click at [1063, 215] on div at bounding box center [1063, 208] width 117 height 13
click at [1062, 248] on div "interested" at bounding box center [1075, 238] width 153 height 21
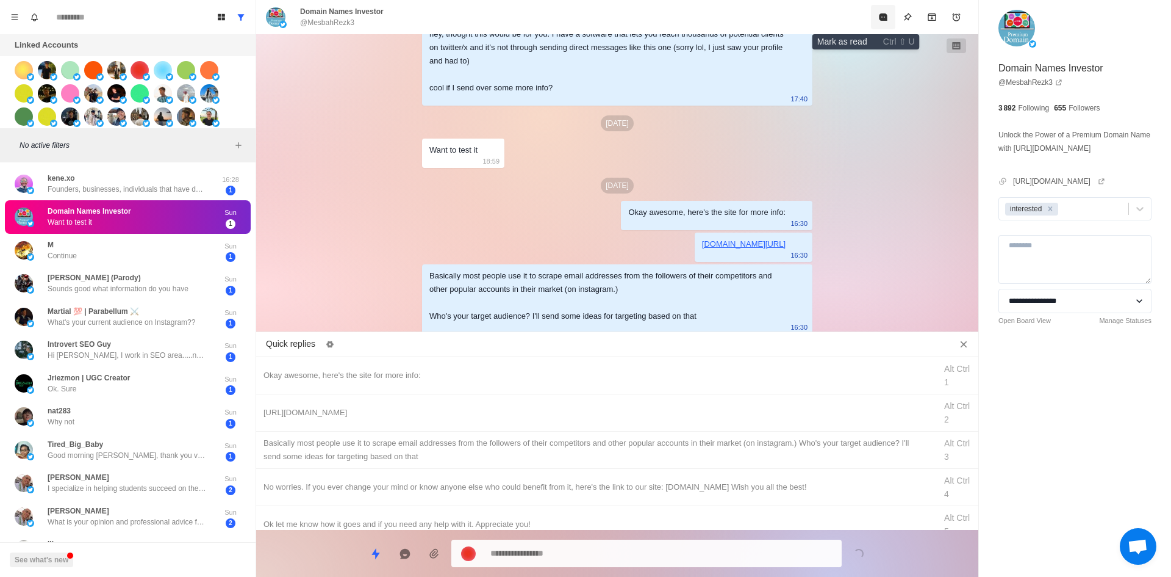
drag, startPoint x: 868, startPoint y: 15, endPoint x: 817, endPoint y: 214, distance: 206.0
click at [879, 15] on icon "Mark as read" at bounding box center [883, 16] width 8 height 7
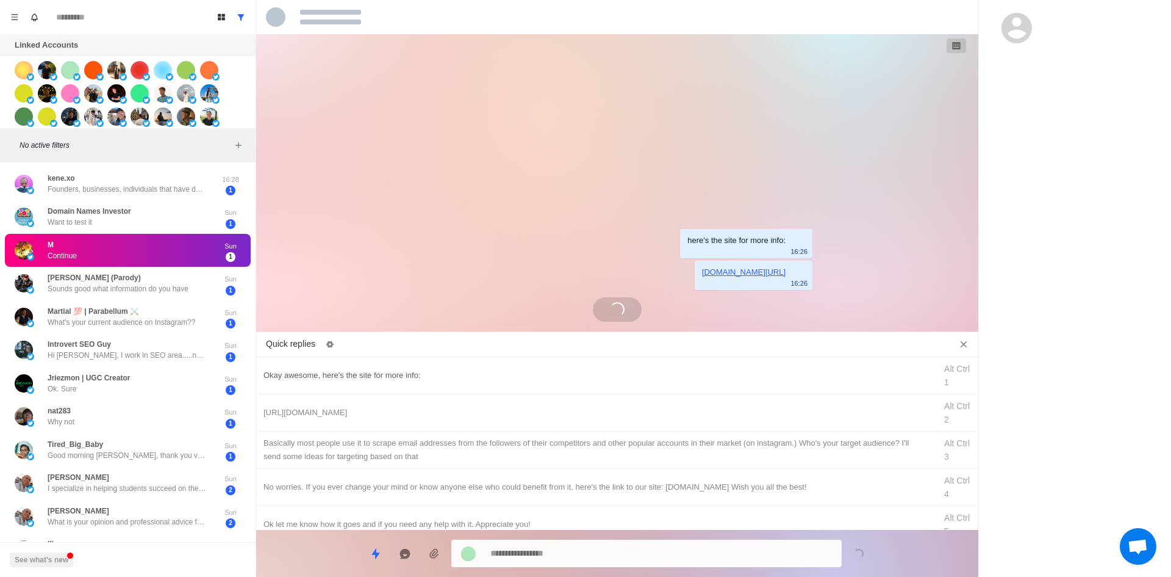
click at [411, 378] on div "Okay awesome, here's the site for more info:" at bounding box center [596, 375] width 665 height 13
click at [624, 550] on textarea "**********" at bounding box center [662, 553] width 342 height 18
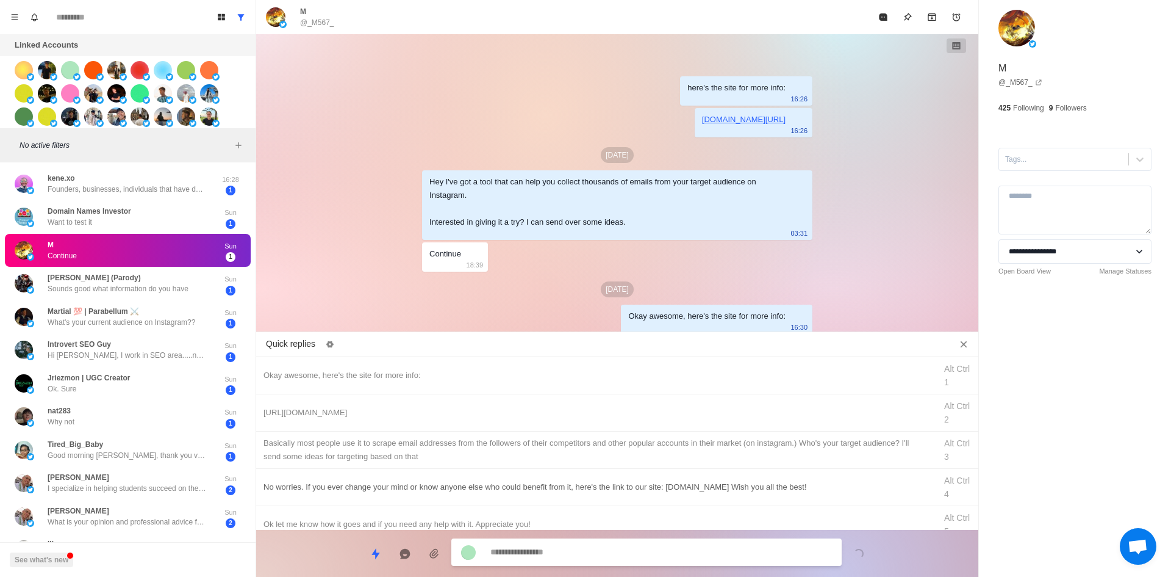
drag, startPoint x: 472, startPoint y: 412, endPoint x: 523, endPoint y: 490, distance: 93.7
click at [472, 412] on div "[URL][DOMAIN_NAME]" at bounding box center [596, 412] width 665 height 13
drag, startPoint x: 569, startPoint y: 548, endPoint x: 568, endPoint y: 535, distance: 13.4
click at [569, 548] on textarea "**********" at bounding box center [662, 553] width 342 height 18
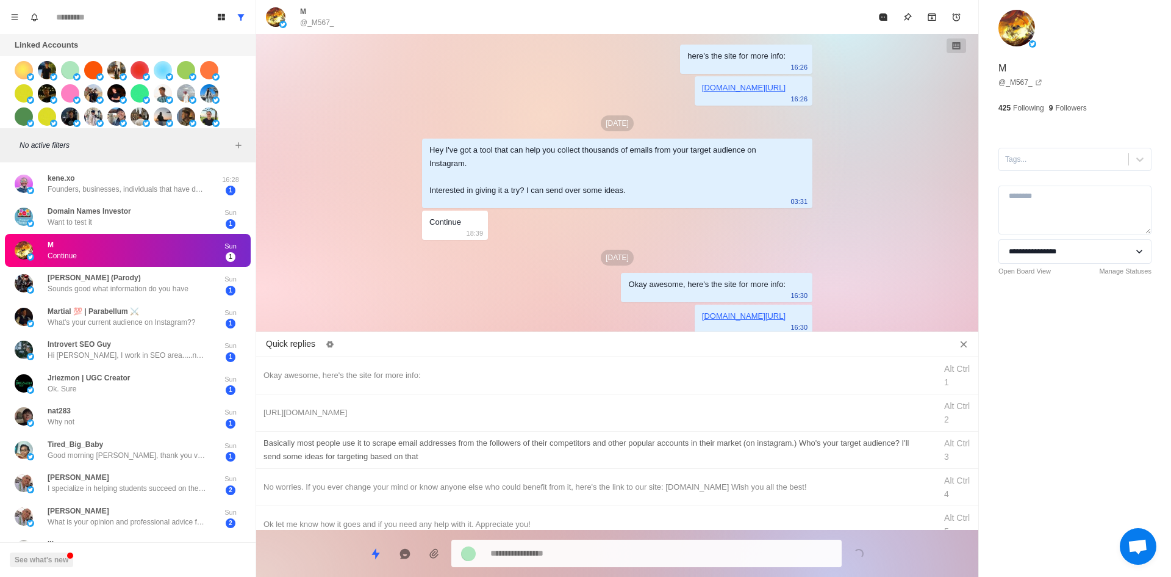
click at [585, 449] on div "​​Basically most people use it to scrape email addresses from the followers of …" at bounding box center [596, 449] width 665 height 27
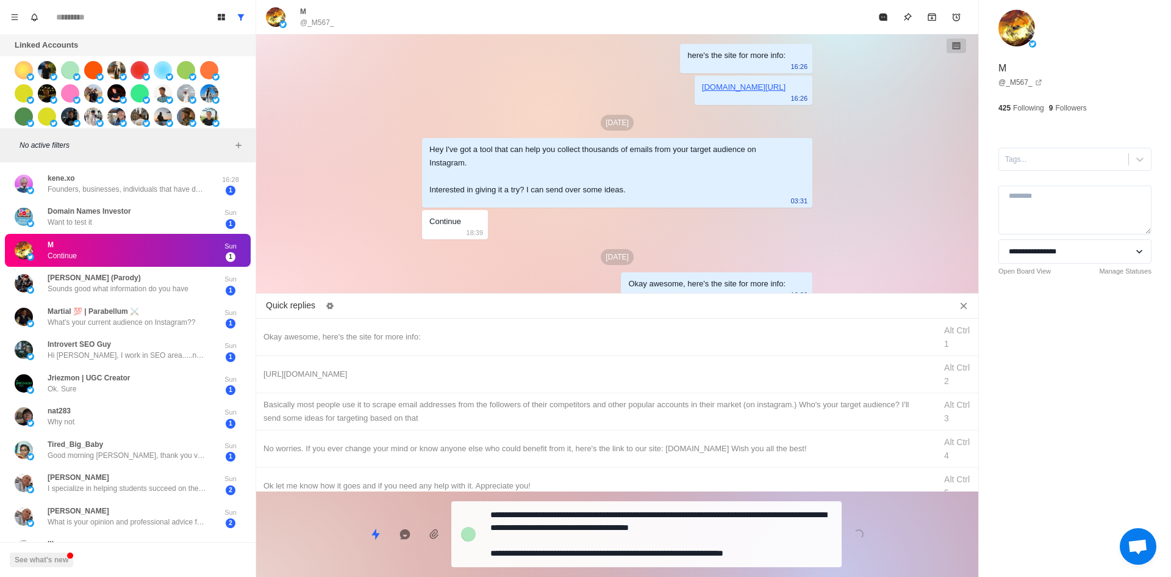
drag, startPoint x: 590, startPoint y: 558, endPoint x: 591, endPoint y: 550, distance: 8.0
click at [590, 558] on textarea "**********" at bounding box center [662, 534] width 342 height 56
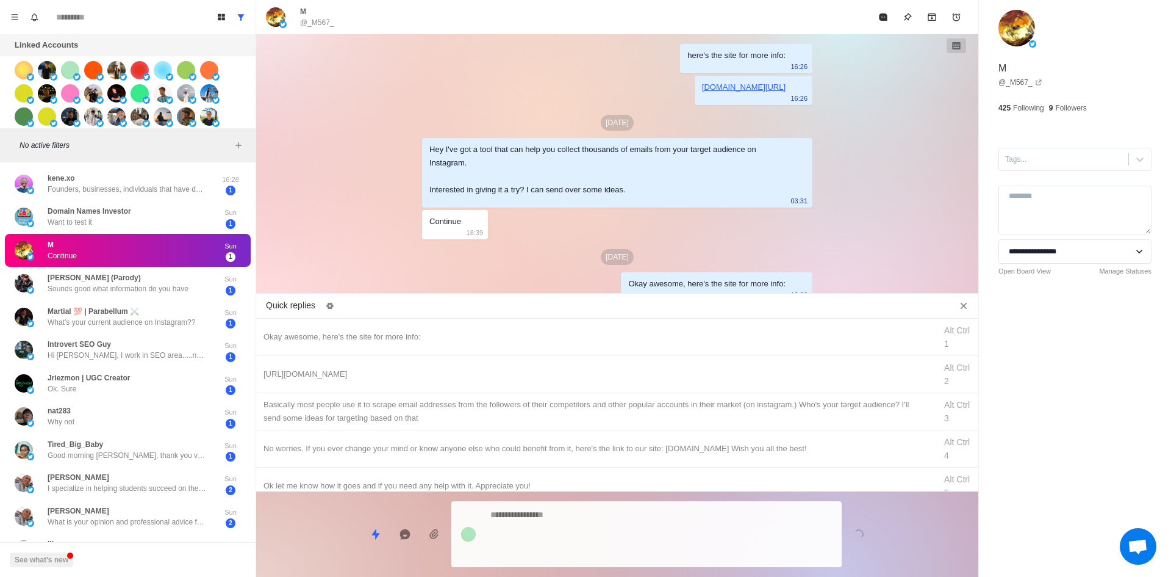
scroll to position [71, 0]
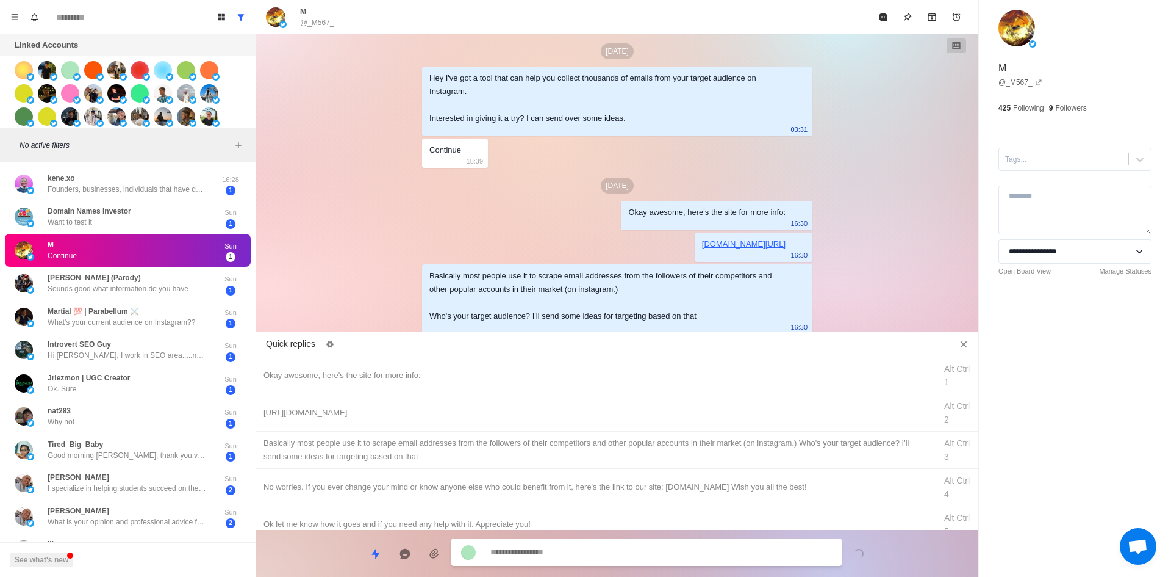
drag, startPoint x: 1040, startPoint y: 163, endPoint x: 1045, endPoint y: 175, distance: 13.1
click at [1040, 163] on div at bounding box center [1063, 159] width 117 height 13
click at [1049, 187] on div "interested" at bounding box center [1075, 188] width 153 height 21
click at [883, 11] on button "Mark as read" at bounding box center [883, 17] width 24 height 24
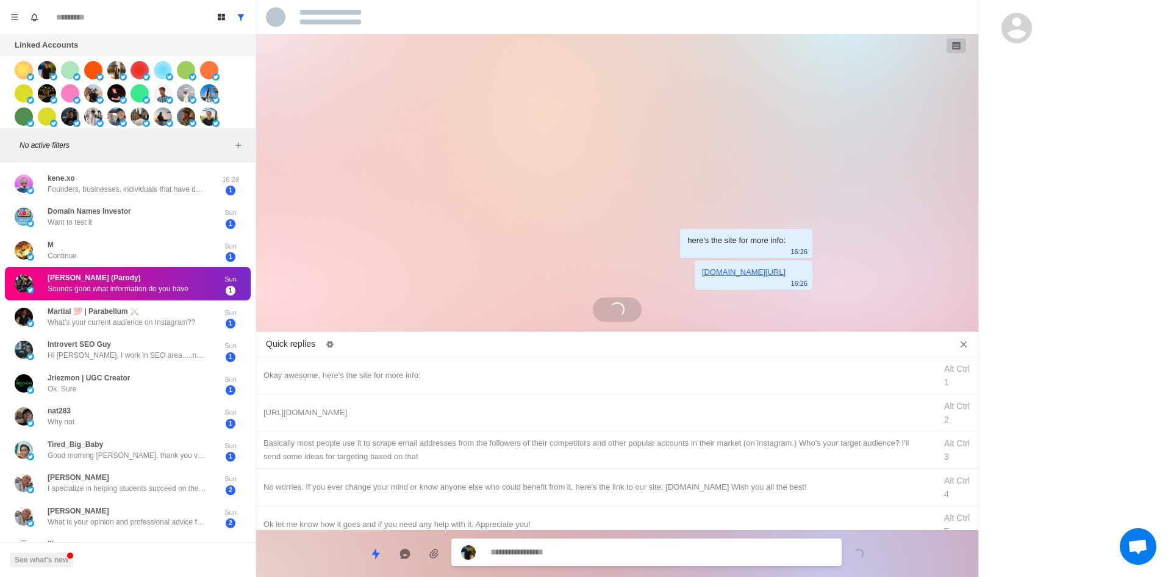
scroll to position [0, 0]
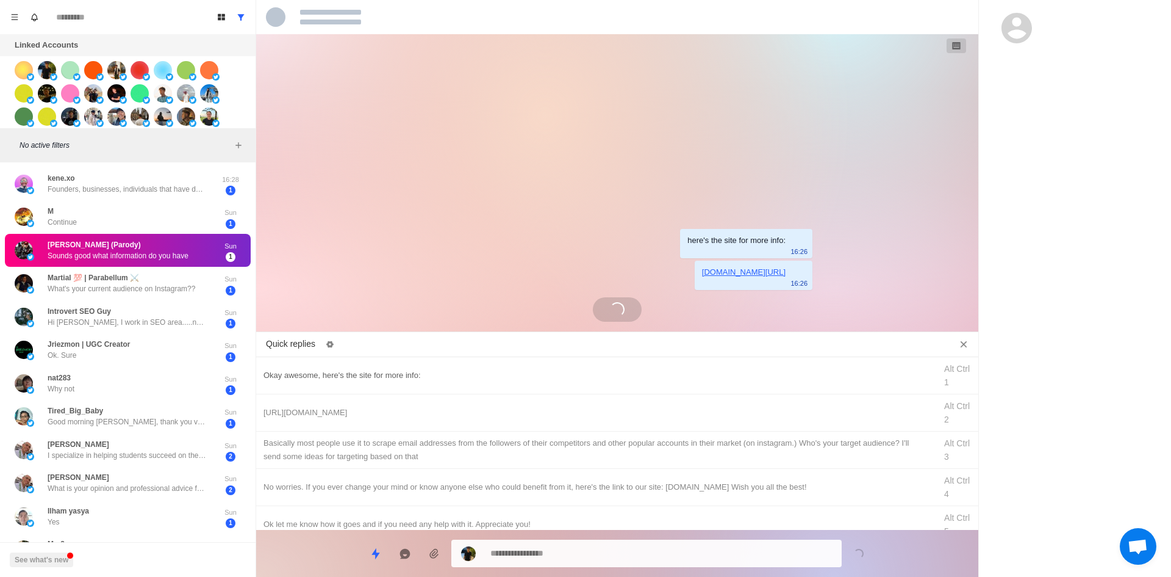
click at [474, 378] on div "Okay awesome, here's the site for more info:" at bounding box center [596, 375] width 665 height 13
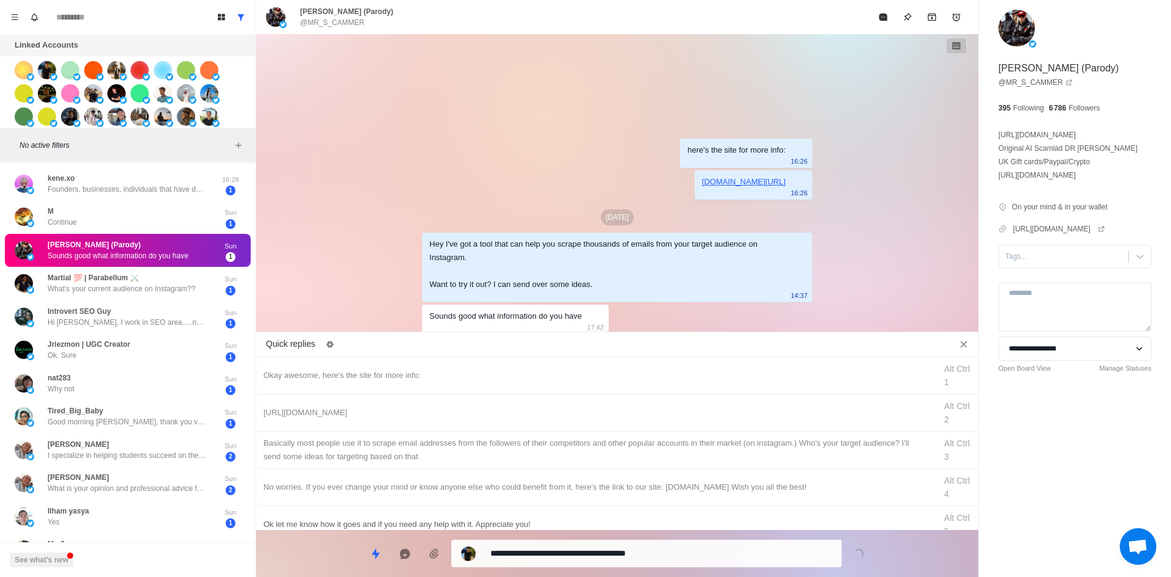
click at [576, 524] on div "Ok let me know how it goes and if you need any help with it. Appreciate you!" at bounding box center [596, 523] width 665 height 13
drag, startPoint x: 448, startPoint y: 359, endPoint x: 455, endPoint y: 368, distance: 11.0
click at [449, 361] on div "Okay awesome, here's the site for more info: Alt Ctrl 1" at bounding box center [617, 375] width 722 height 37
click at [611, 551] on textarea "**********" at bounding box center [662, 553] width 342 height 18
drag, startPoint x: 1054, startPoint y: 274, endPoint x: 1053, endPoint y: 283, distance: 9.2
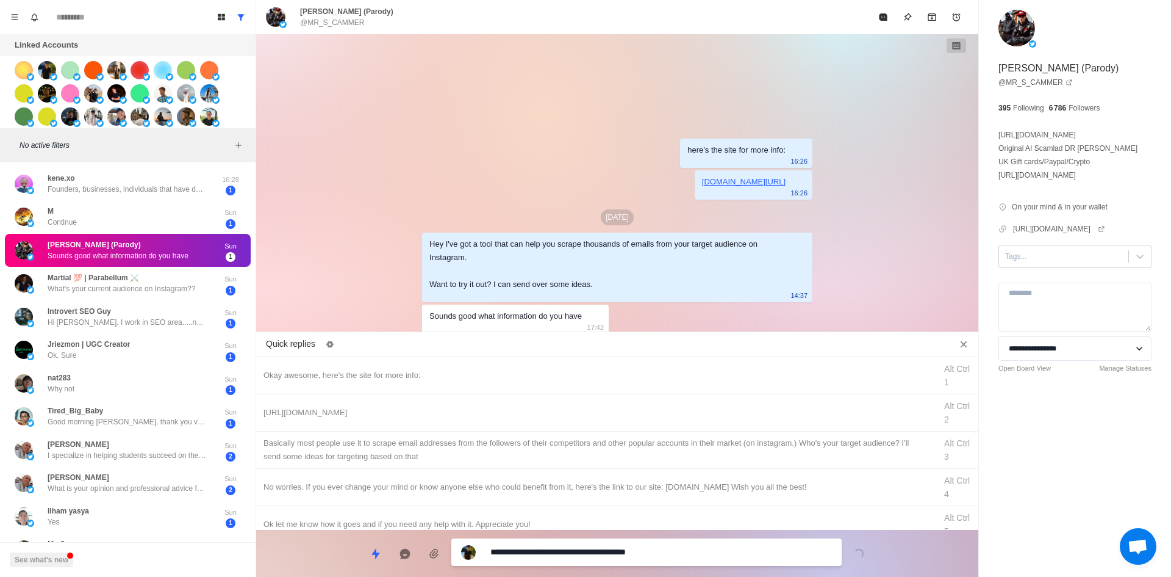
click at [1054, 263] on div at bounding box center [1063, 256] width 117 height 13
click at [1049, 296] on div "interested" at bounding box center [1075, 285] width 153 height 21
drag, startPoint x: 461, startPoint y: 376, endPoint x: 468, endPoint y: 382, distance: 8.7
click at [461, 376] on div "Okay awesome, here's the site for more info:" at bounding box center [596, 375] width 665 height 13
click at [647, 551] on textarea "**********" at bounding box center [662, 553] width 342 height 18
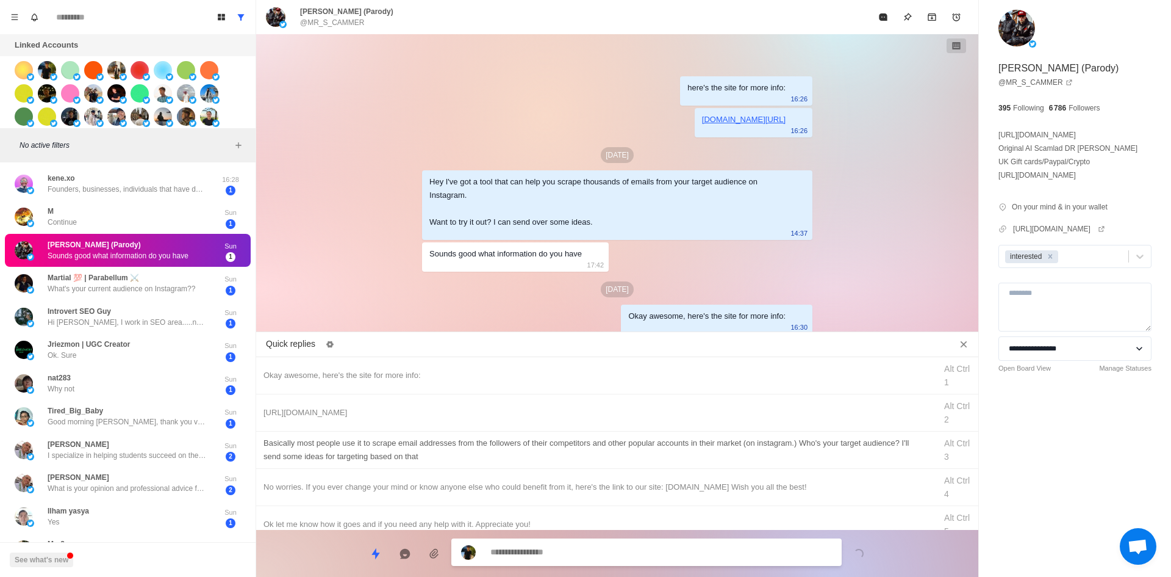
drag, startPoint x: 430, startPoint y: 401, endPoint x: 473, endPoint y: 444, distance: 60.0
click at [430, 401] on div "[URL][DOMAIN_NAME] Alt Ctrl 2" at bounding box center [617, 412] width 722 height 37
drag, startPoint x: 569, startPoint y: 554, endPoint x: 584, endPoint y: 495, distance: 61.1
click at [569, 554] on textarea "**********" at bounding box center [662, 553] width 342 height 18
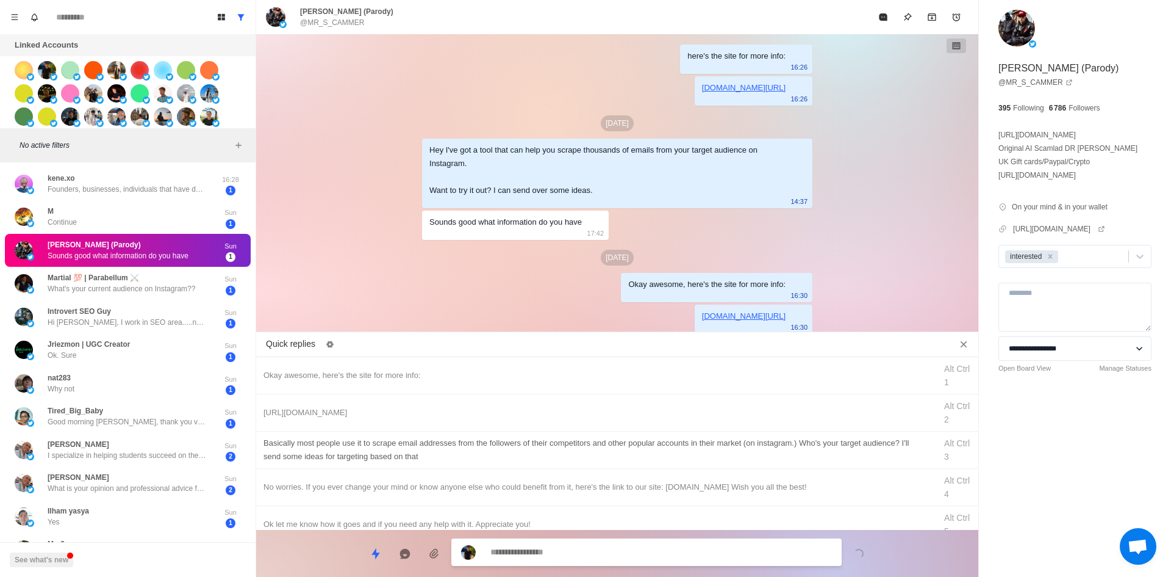
click at [599, 443] on div "​​Basically most people use it to scrape email addresses from the followers of …" at bounding box center [596, 449] width 665 height 27
click at [596, 561] on textarea at bounding box center [662, 552] width 342 height 18
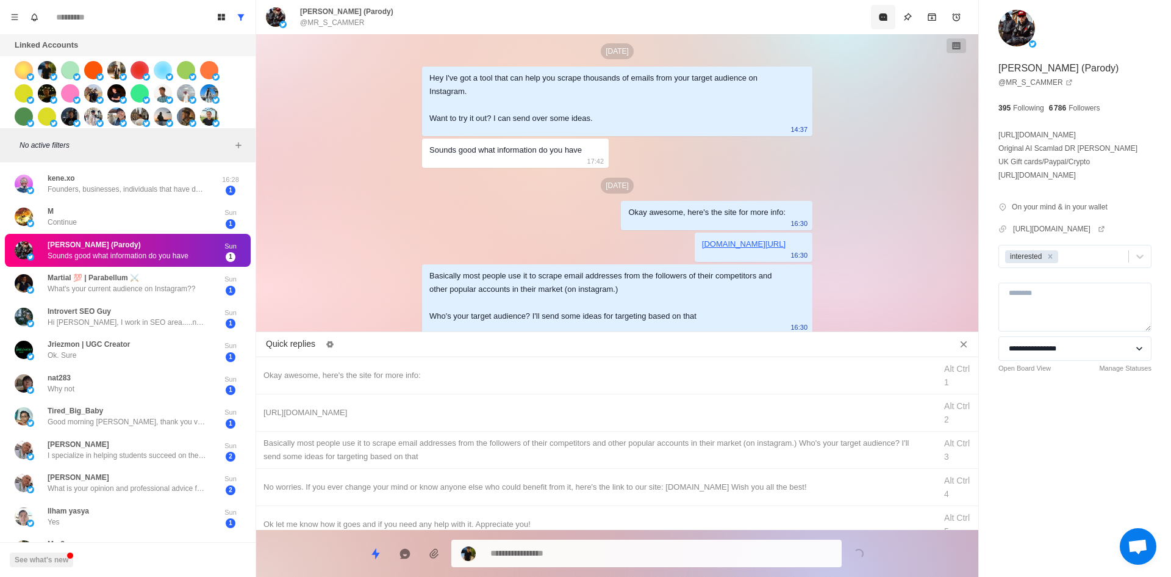
click at [878, 29] on div "[PERSON_NAME] (Parody) @MR_S_CAMMER" at bounding box center [617, 17] width 722 height 34
click at [882, 24] on button "Mark as read" at bounding box center [883, 17] width 24 height 24
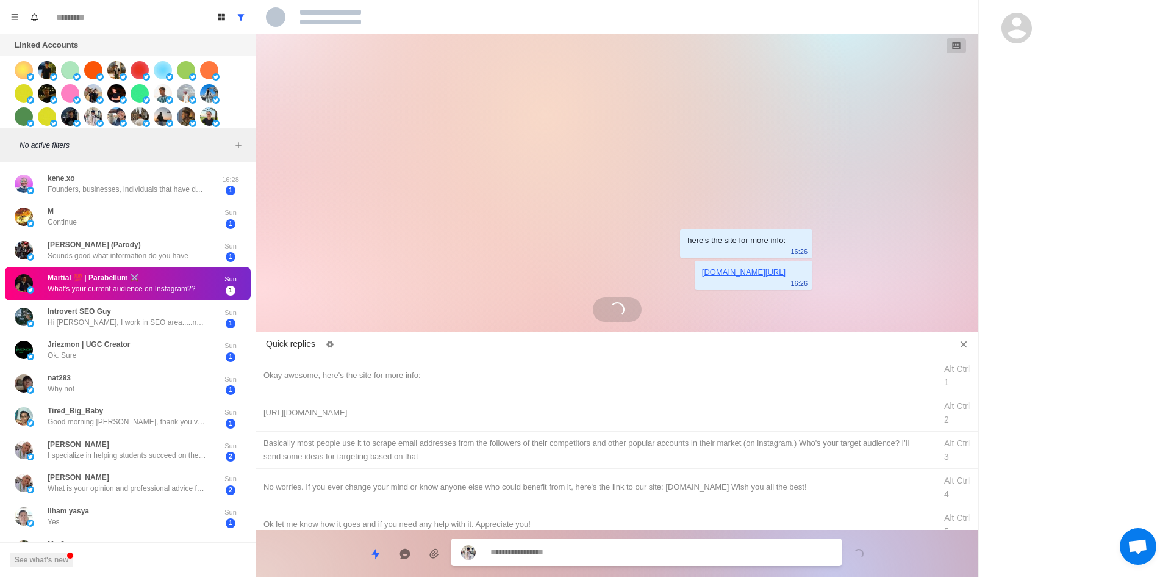
scroll to position [0, 0]
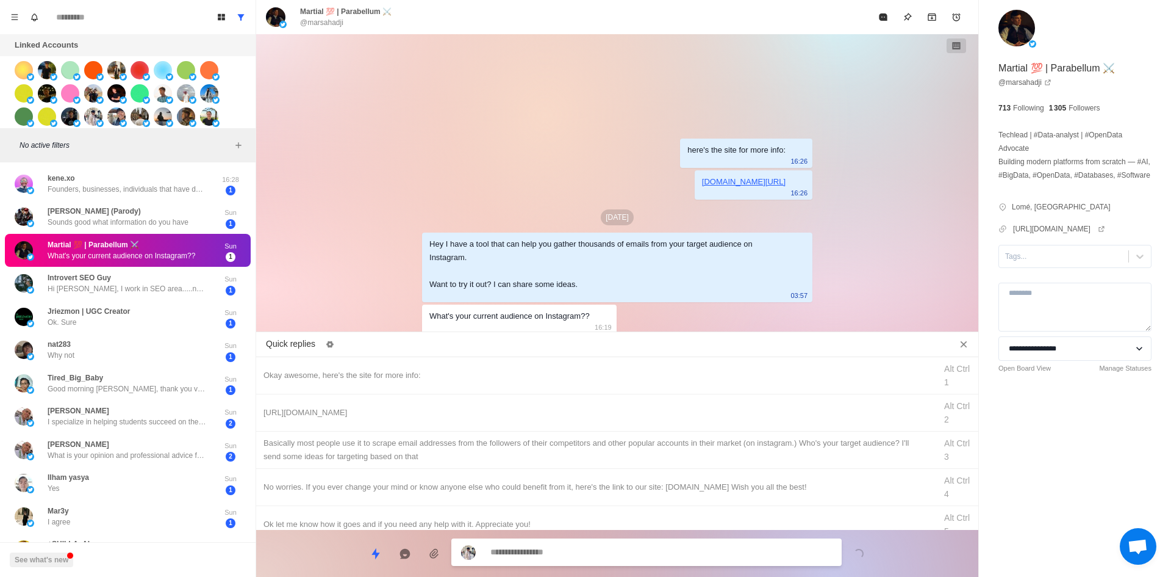
click at [567, 553] on textarea at bounding box center [662, 552] width 342 height 18
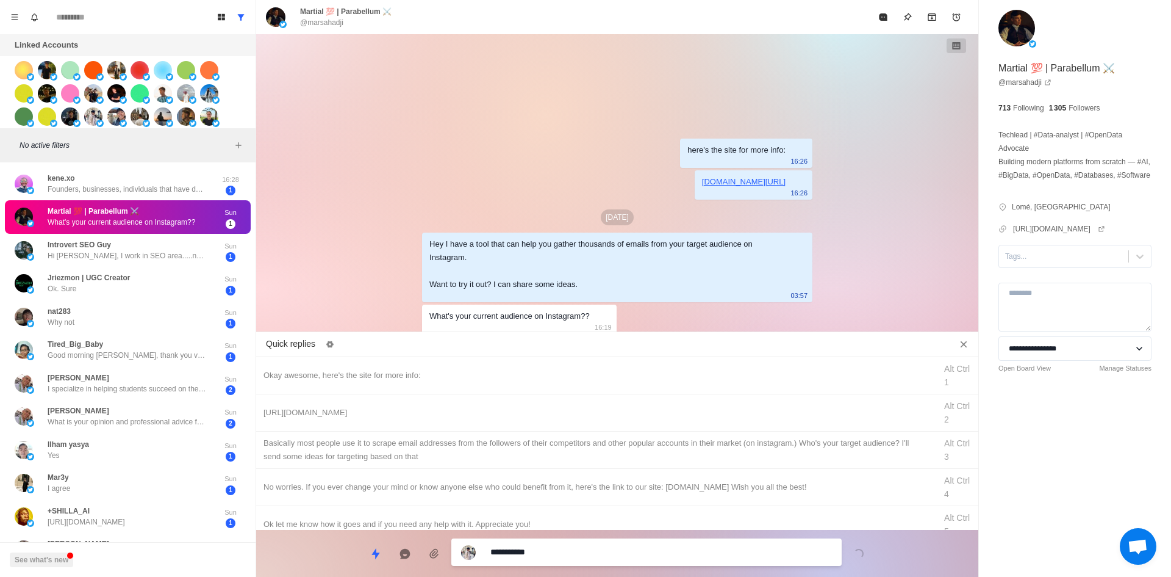
drag, startPoint x: 567, startPoint y: 547, endPoint x: 553, endPoint y: 553, distance: 15.9
click at [553, 553] on textarea "**********" at bounding box center [662, 552] width 342 height 18
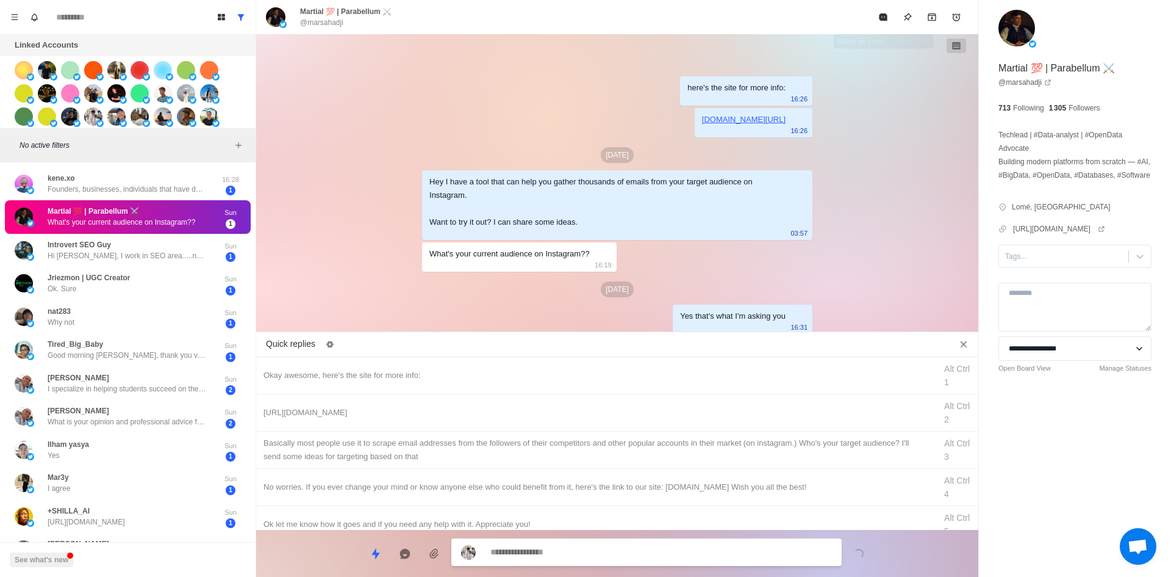
drag, startPoint x: 885, startPoint y: 15, endPoint x: 854, endPoint y: 105, distance: 95.7
click at [885, 15] on icon "Mark as read" at bounding box center [883, 16] width 8 height 7
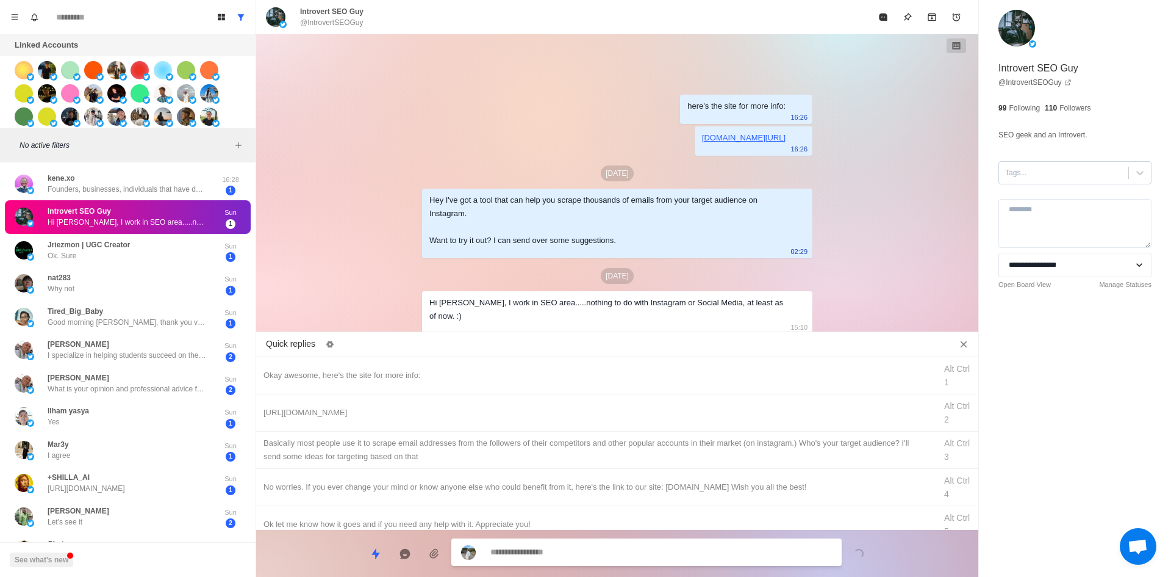
click at [1036, 174] on div at bounding box center [1063, 172] width 117 height 13
click at [605, 555] on textarea at bounding box center [662, 552] width 342 height 18
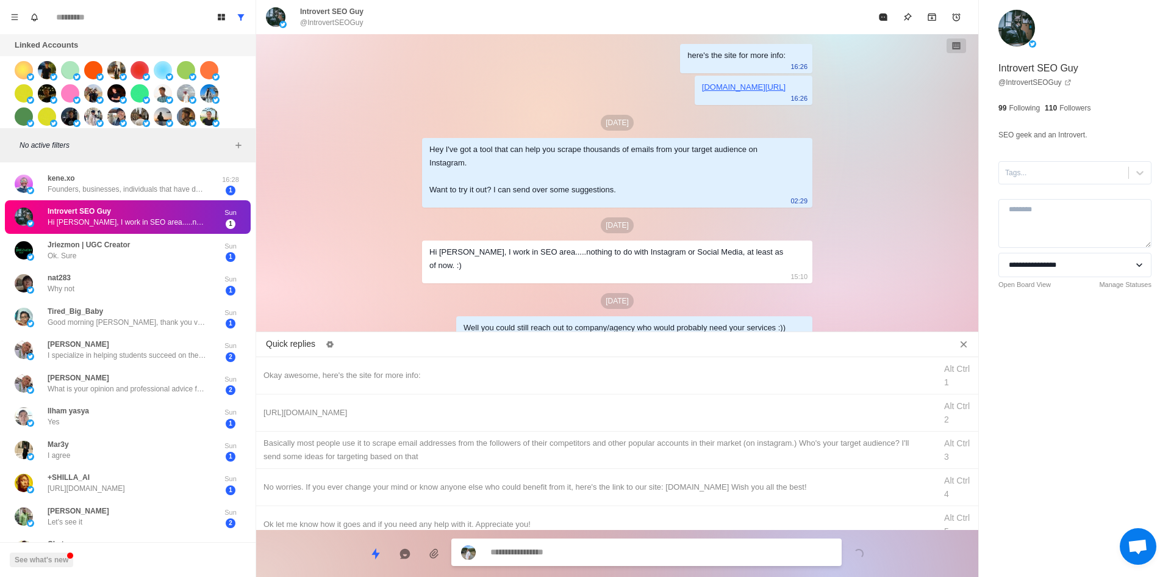
scroll to position [30, 0]
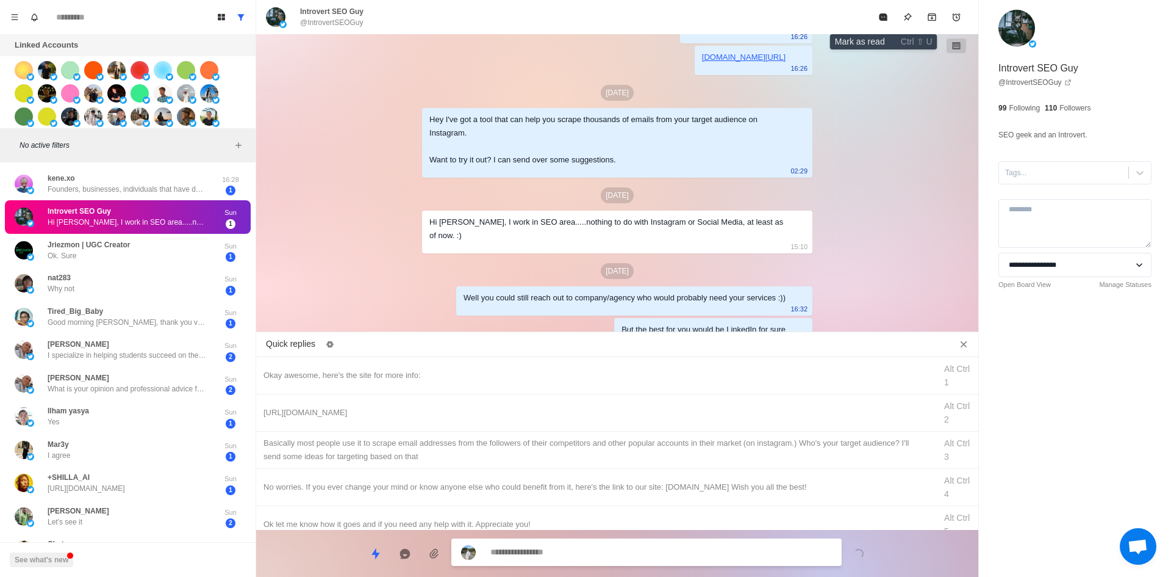
drag, startPoint x: 886, startPoint y: 21, endPoint x: 827, endPoint y: 90, distance: 90.9
click at [886, 21] on icon "Mark as read" at bounding box center [883, 16] width 8 height 7
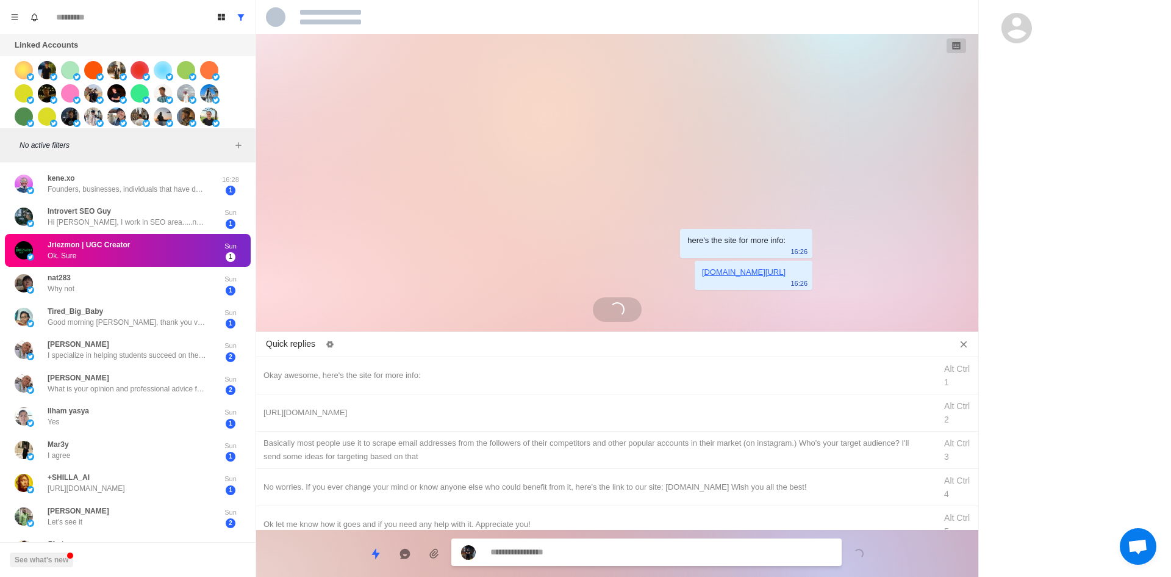
scroll to position [0, 0]
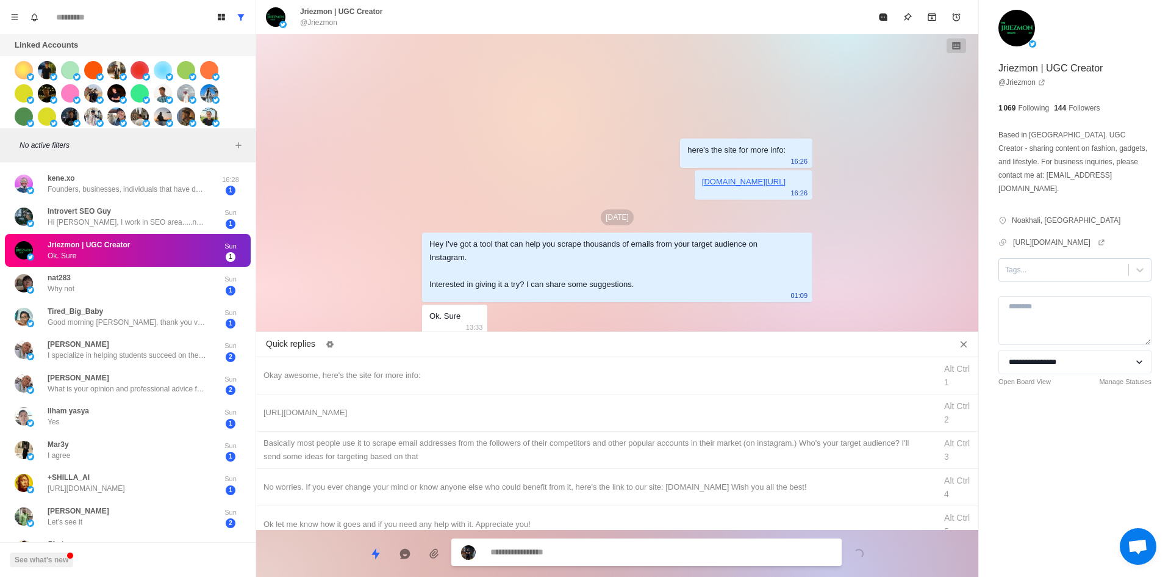
click at [1049, 263] on div at bounding box center [1063, 269] width 117 height 13
drag, startPoint x: 1053, startPoint y: 271, endPoint x: 1058, endPoint y: 279, distance: 9.8
click at [1058, 289] on div "interested" at bounding box center [1075, 299] width 153 height 21
click at [360, 372] on div "Okay awesome, here's the site for more info:" at bounding box center [596, 375] width 665 height 13
drag, startPoint x: 638, startPoint y: 545, endPoint x: 627, endPoint y: 514, distance: 33.6
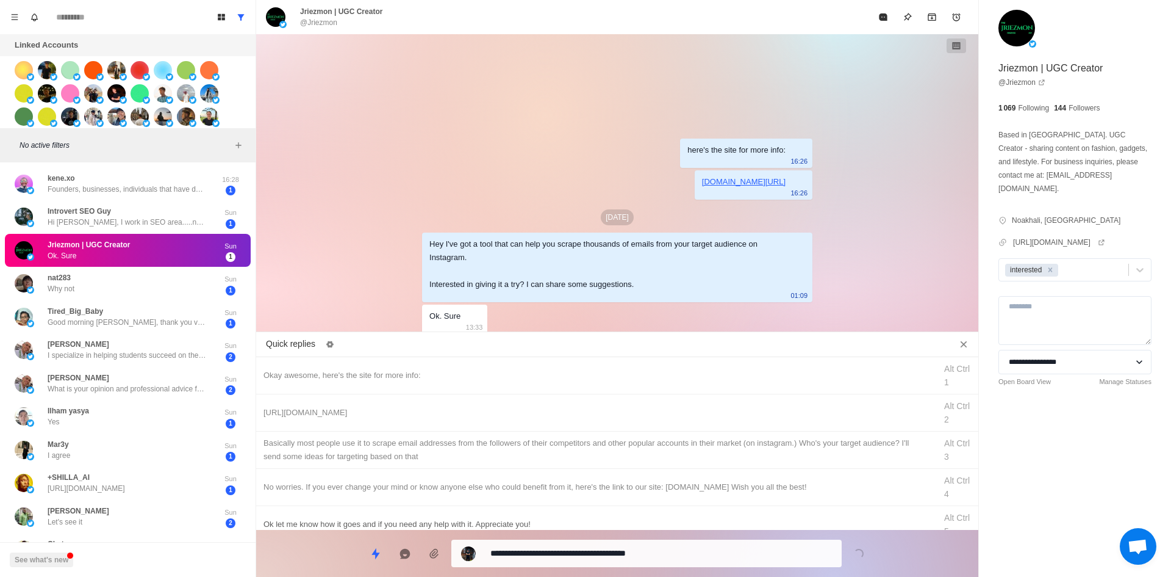
click at [638, 545] on textarea "**********" at bounding box center [662, 553] width 342 height 18
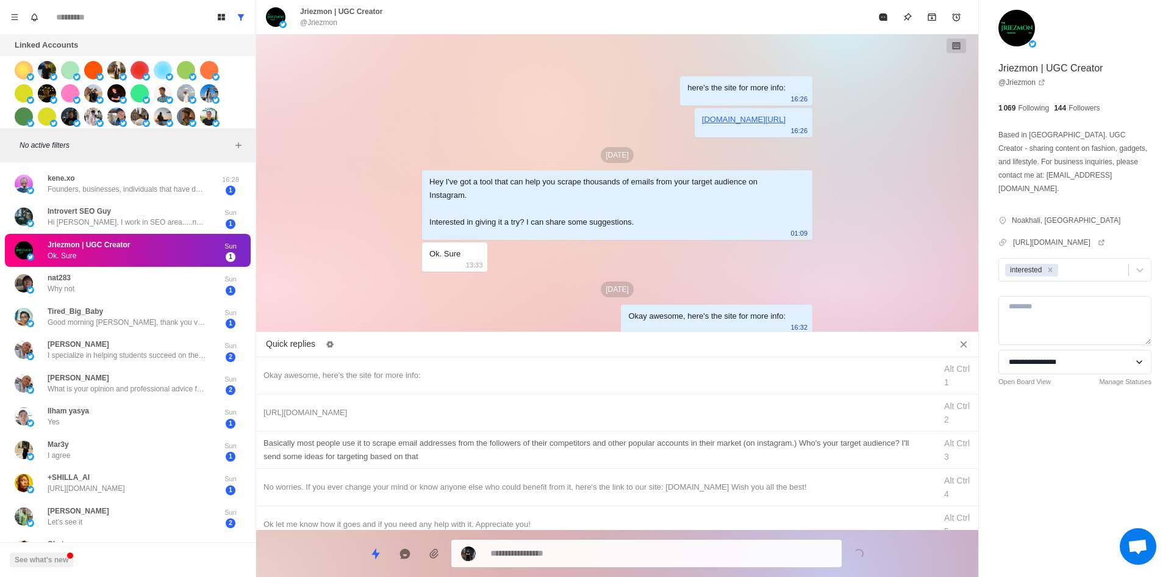
drag, startPoint x: 614, startPoint y: 409, endPoint x: 619, endPoint y: 456, distance: 46.6
click at [614, 409] on div "[URL][DOMAIN_NAME]" at bounding box center [596, 412] width 665 height 13
click at [609, 555] on textarea "**********" at bounding box center [662, 552] width 342 height 18
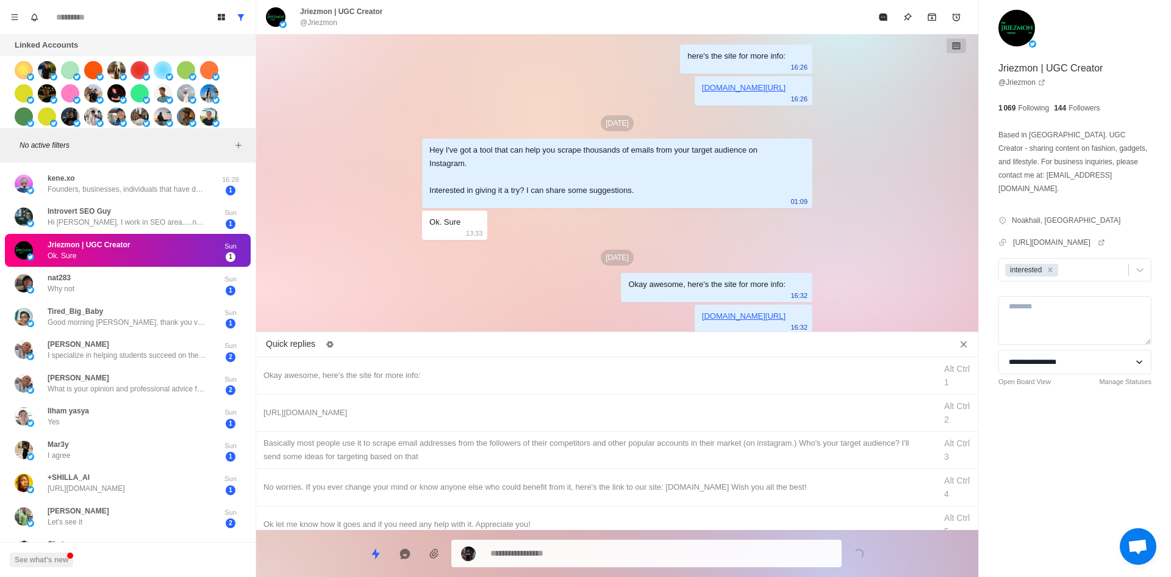
drag, startPoint x: 619, startPoint y: 457, endPoint x: 626, endPoint y: 509, distance: 52.9
click at [619, 457] on div "​​Basically most people use it to scrape email addresses from the followers of …" at bounding box center [596, 449] width 665 height 27
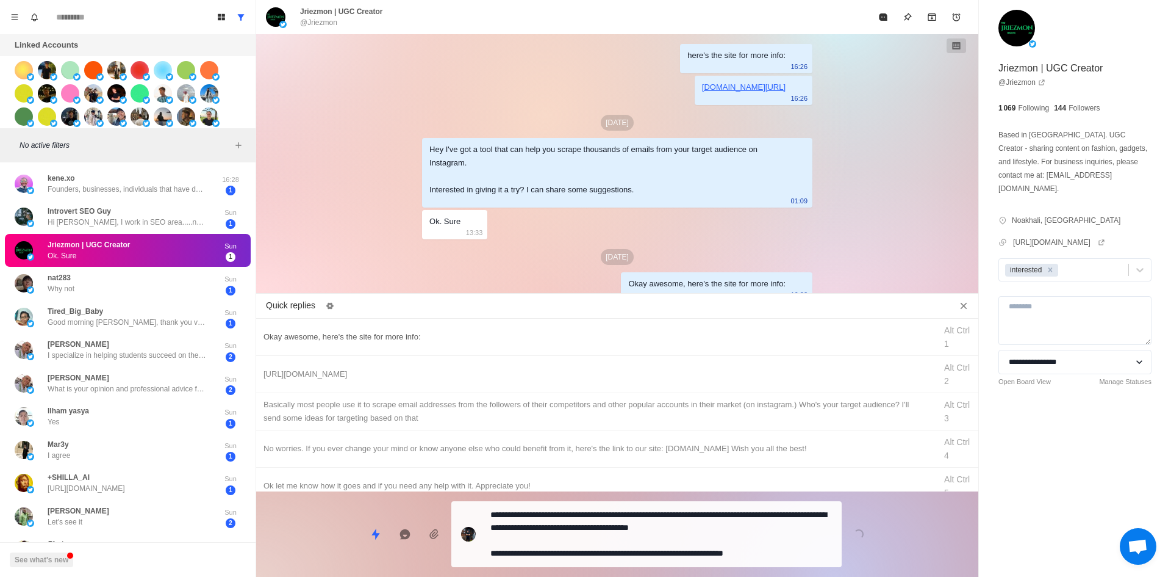
drag, startPoint x: 626, startPoint y: 540, endPoint x: 689, endPoint y: 378, distance: 174.3
click at [626, 540] on div "**********" at bounding box center [646, 534] width 390 height 66
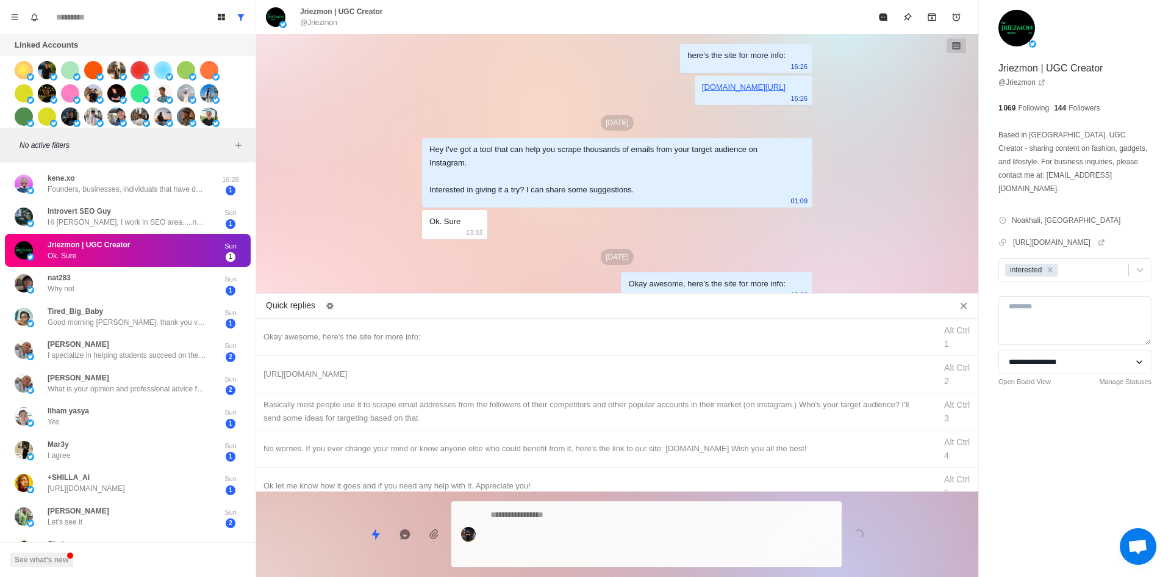
scroll to position [71, 0]
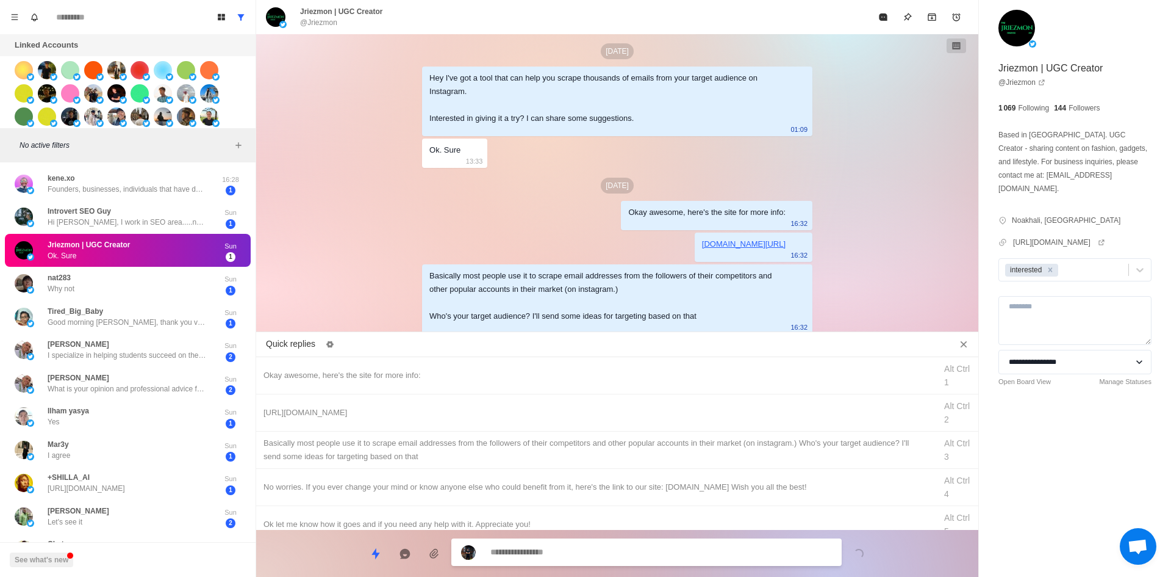
click at [885, 12] on button "Mark as read" at bounding box center [883, 17] width 24 height 24
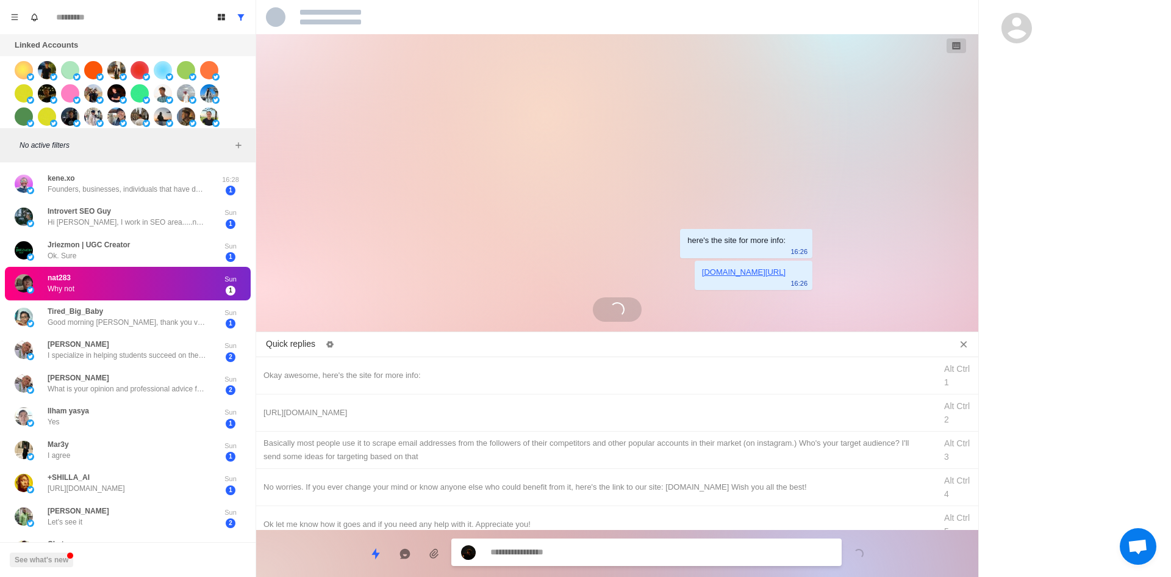
scroll to position [0, 0]
click at [400, 383] on div "Okay awesome, here's the site for more info: Alt Ctrl 1" at bounding box center [617, 375] width 722 height 37
click at [595, 550] on textarea "**********" at bounding box center [662, 553] width 342 height 18
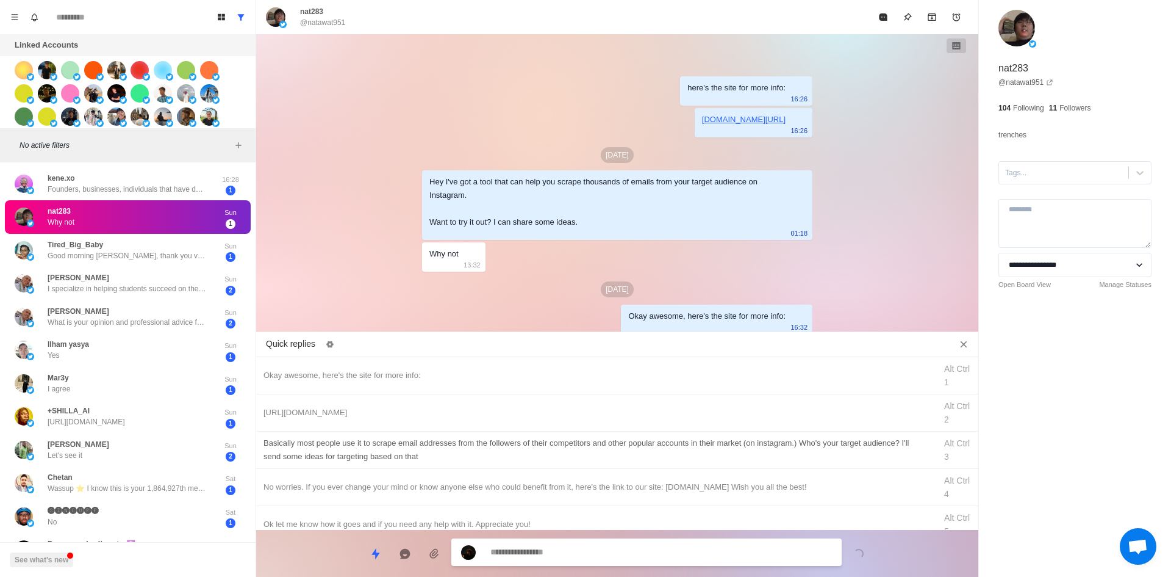
drag, startPoint x: 435, startPoint y: 411, endPoint x: 457, endPoint y: 435, distance: 32.4
click at [435, 411] on div "[URL][DOMAIN_NAME]" at bounding box center [596, 412] width 665 height 13
click at [554, 559] on textarea "**********" at bounding box center [662, 552] width 342 height 18
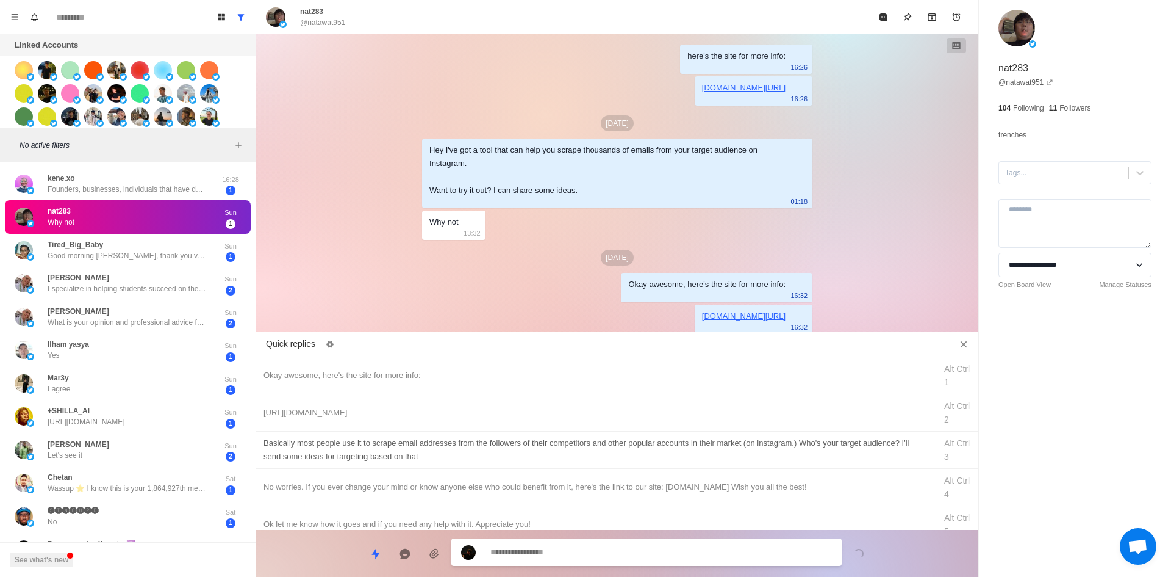
drag, startPoint x: 564, startPoint y: 456, endPoint x: 571, endPoint y: 500, distance: 43.8
click at [564, 457] on div "​​Basically most people use it to scrape email addresses from the followers of …" at bounding box center [596, 449] width 665 height 27
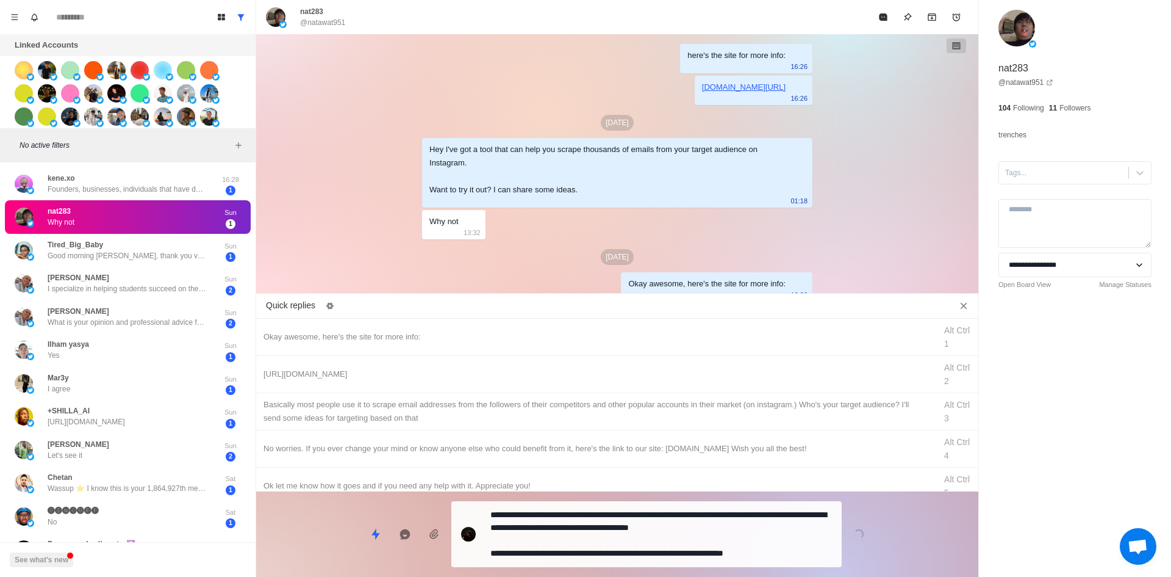
click at [578, 540] on div "**********" at bounding box center [646, 534] width 390 height 66
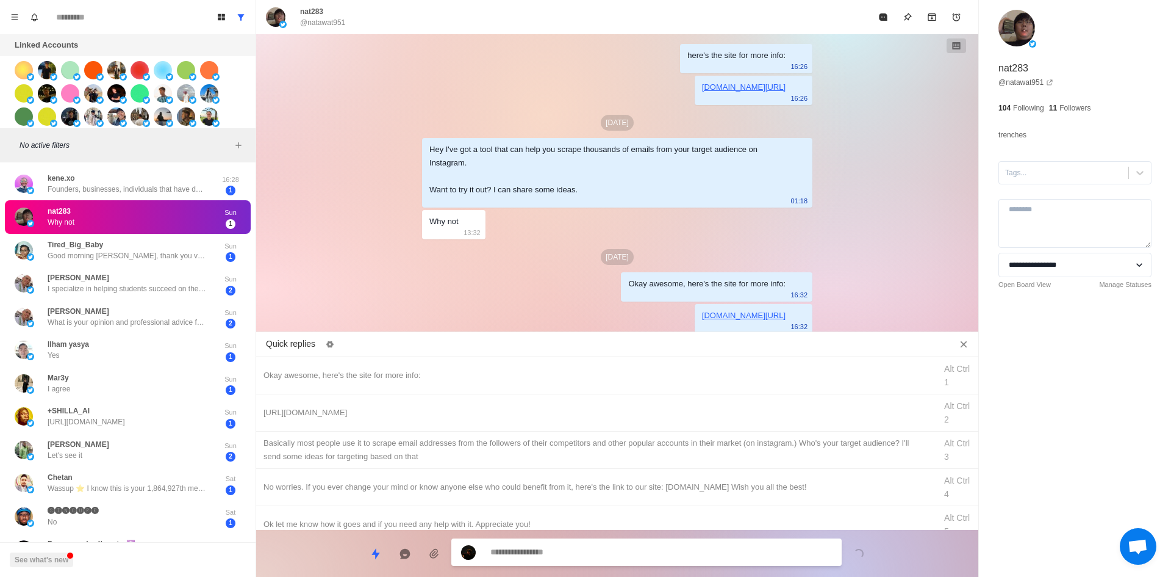
scroll to position [71, 0]
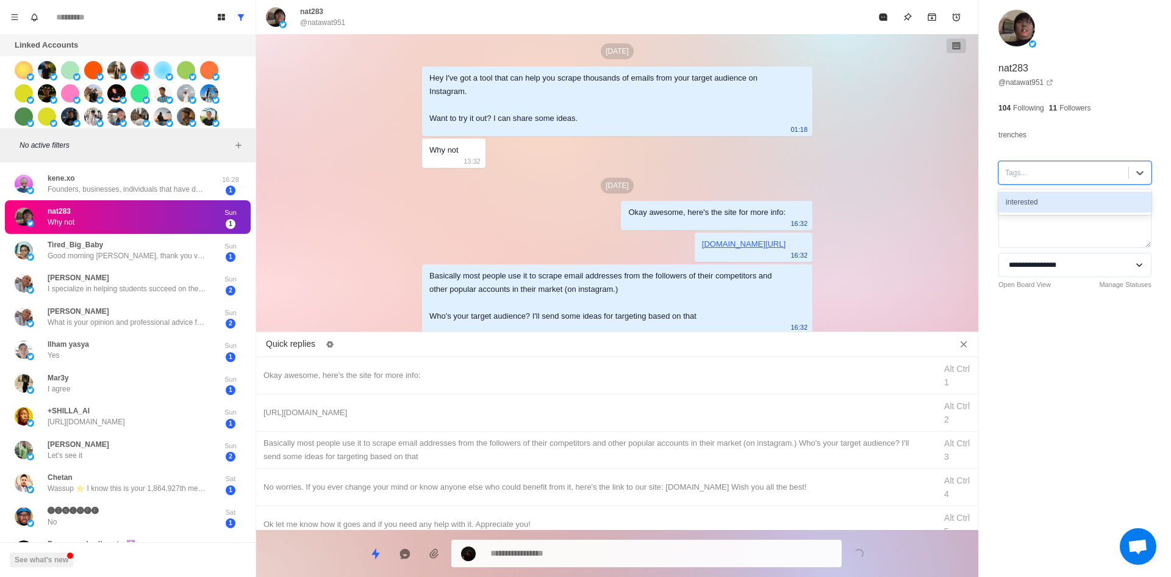
click at [1046, 178] on div at bounding box center [1063, 172] width 117 height 13
click at [1059, 204] on div "interested" at bounding box center [1075, 202] width 153 height 21
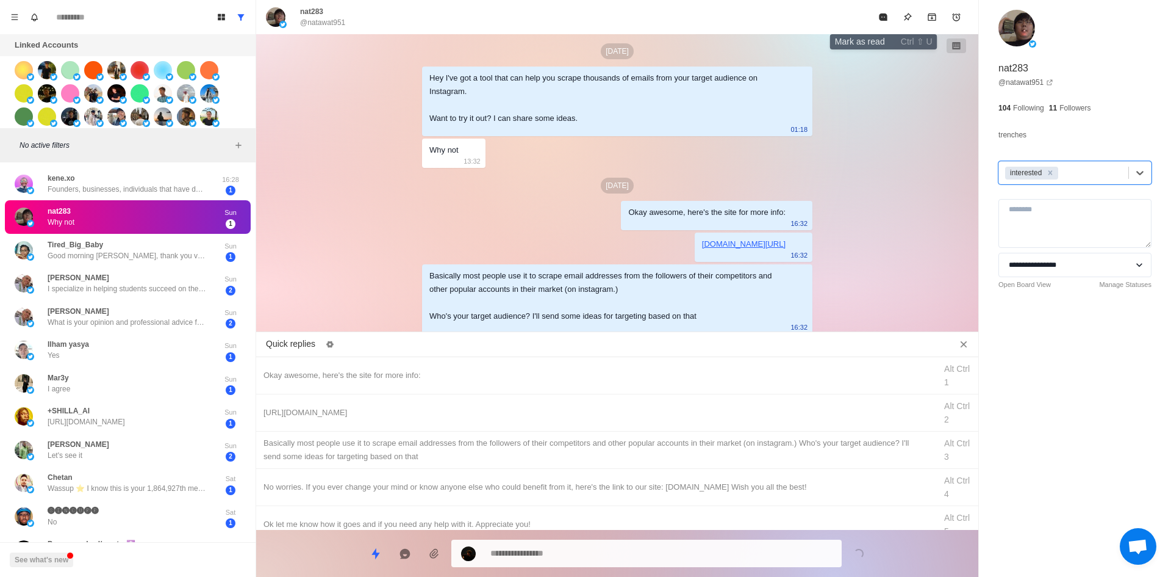
drag, startPoint x: 888, startPoint y: 17, endPoint x: 871, endPoint y: 77, distance: 62.4
click at [888, 17] on icon "Mark as read" at bounding box center [884, 17] width 10 height 10
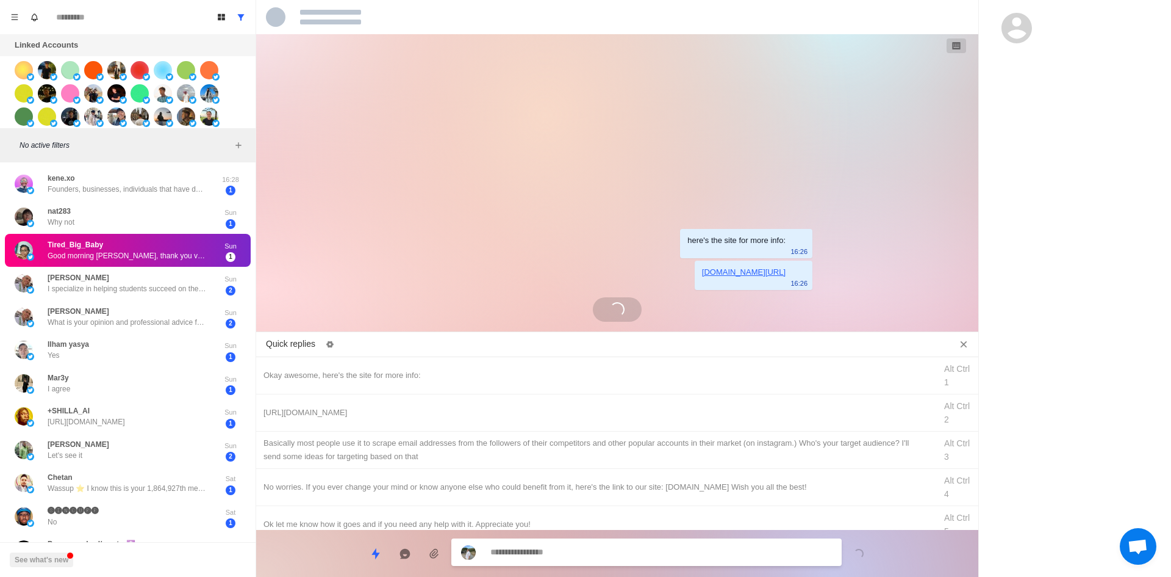
scroll to position [0, 0]
click at [435, 492] on div "No worries. If you ever change your mind or know anyone else who could benefit …" at bounding box center [596, 486] width 665 height 13
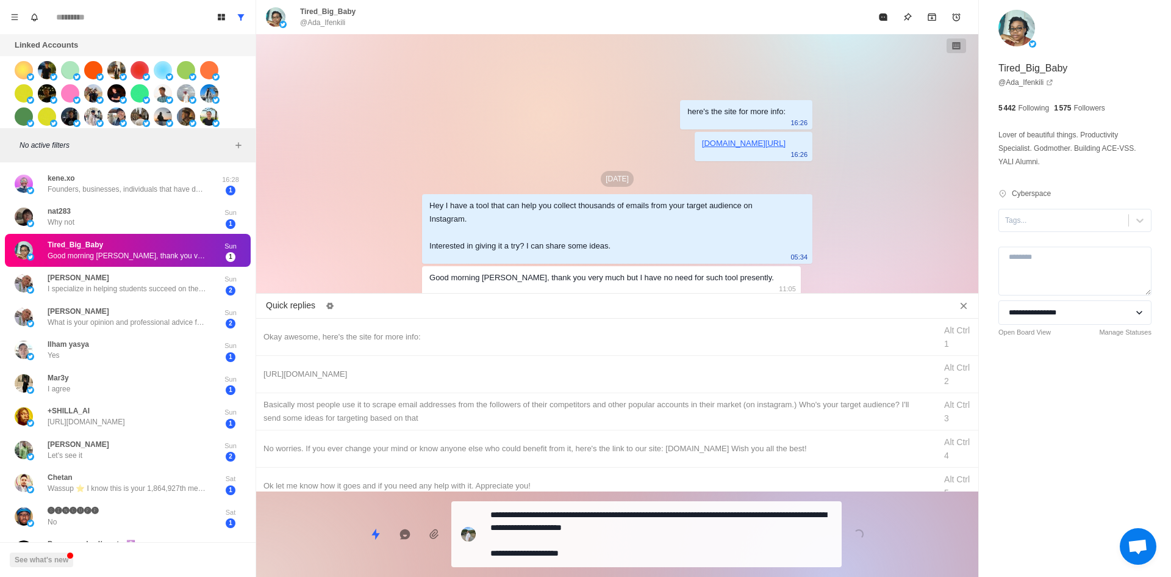
click at [608, 552] on textarea "**********" at bounding box center [662, 534] width 342 height 56
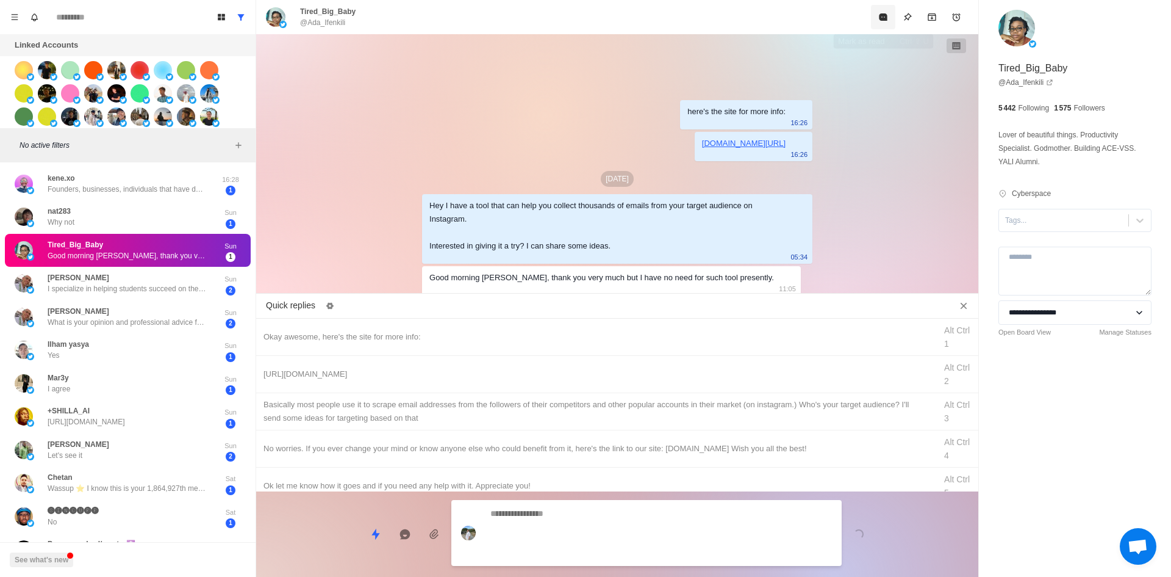
scroll to position [8, 0]
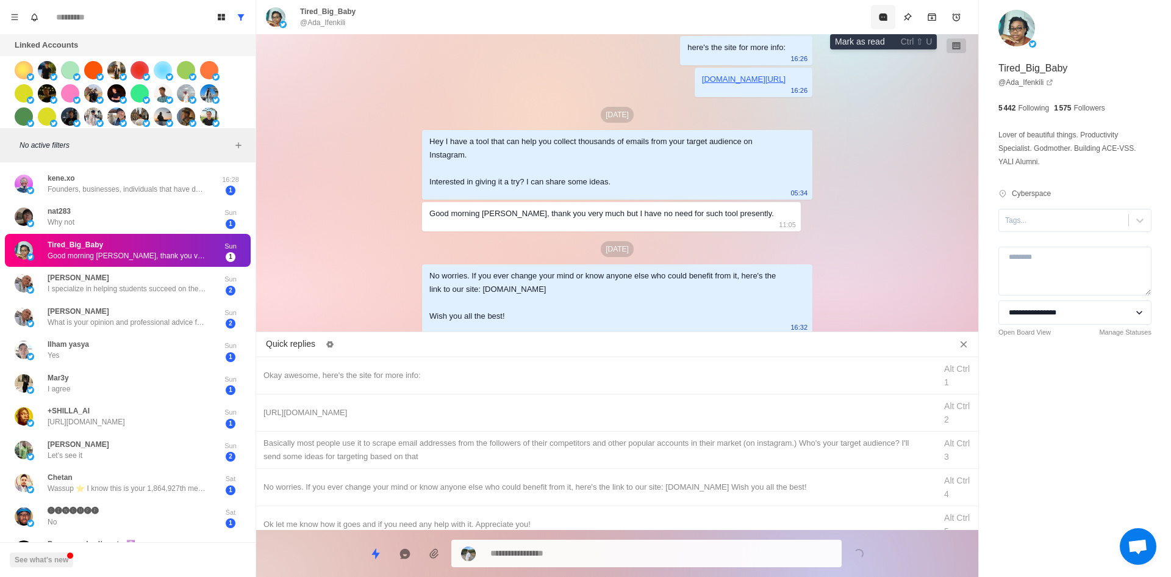
click at [879, 23] on button "Mark as read" at bounding box center [883, 17] width 24 height 24
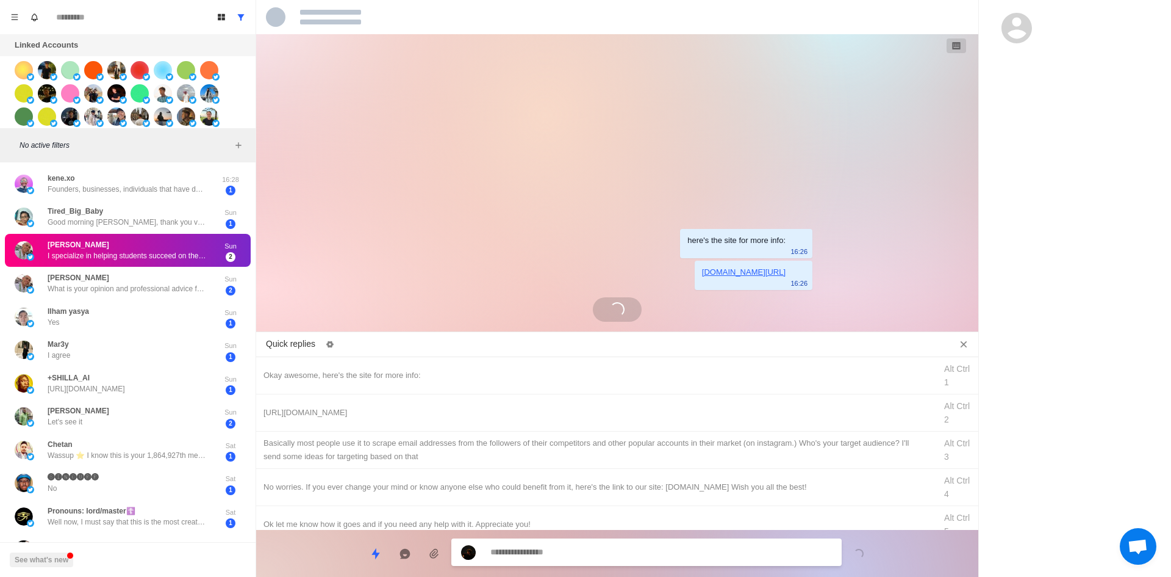
scroll to position [21, 0]
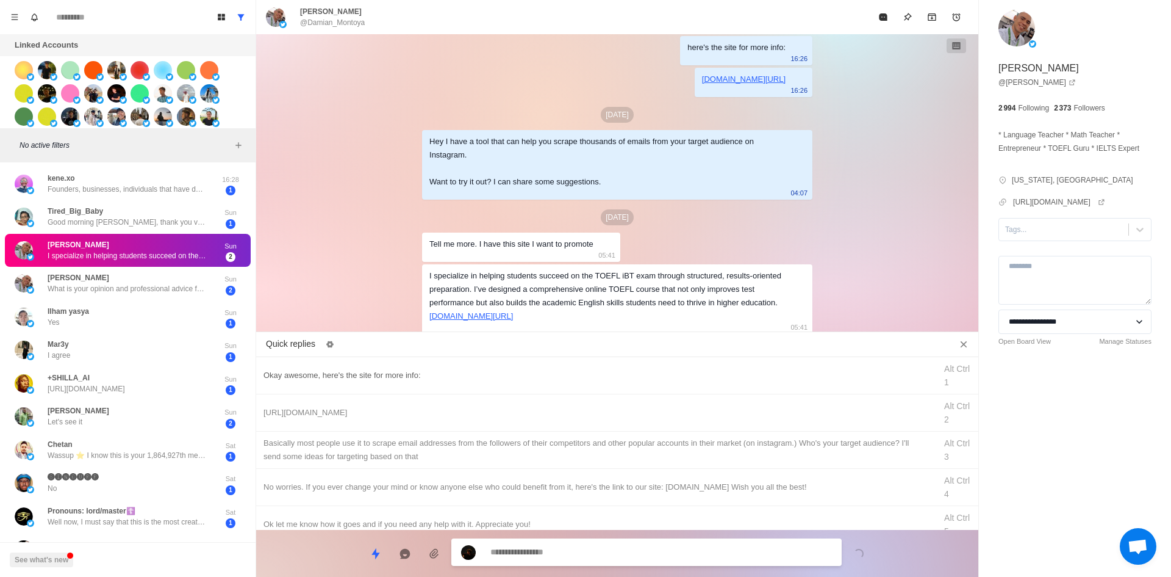
click at [483, 383] on div "Okay awesome, here's the site for more info: Alt Ctrl 1" at bounding box center [617, 375] width 722 height 37
click at [578, 555] on textarea "**********" at bounding box center [662, 552] width 342 height 18
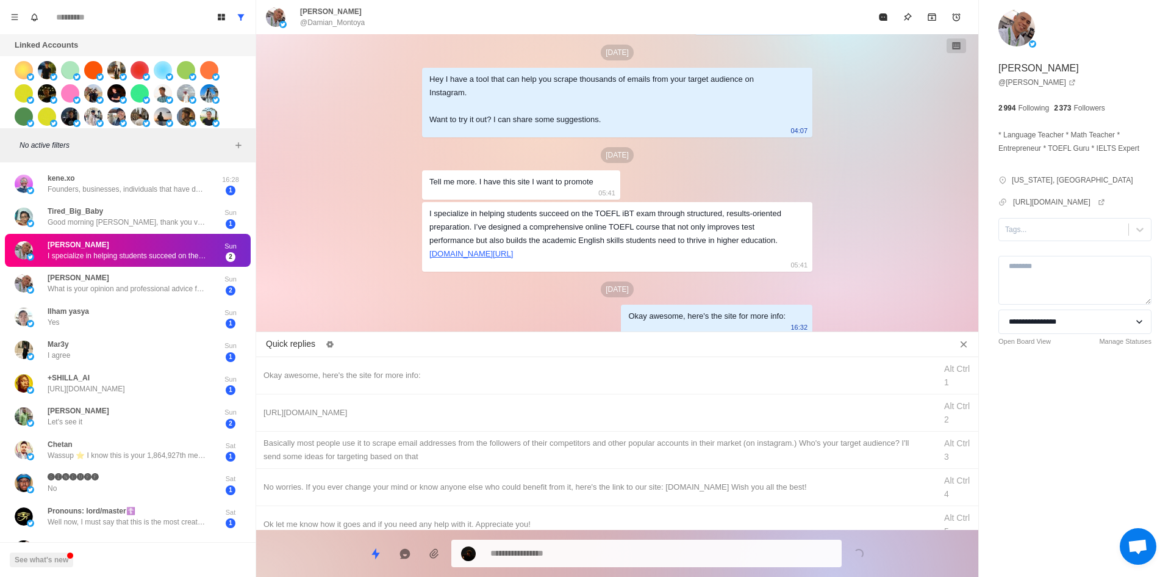
drag, startPoint x: 483, startPoint y: 416, endPoint x: 555, endPoint y: 530, distance: 134.4
click at [484, 415] on div "[URL][DOMAIN_NAME]" at bounding box center [596, 412] width 665 height 13
click at [563, 542] on div "**********" at bounding box center [646, 552] width 390 height 27
click at [570, 554] on textarea "**********" at bounding box center [662, 553] width 342 height 18
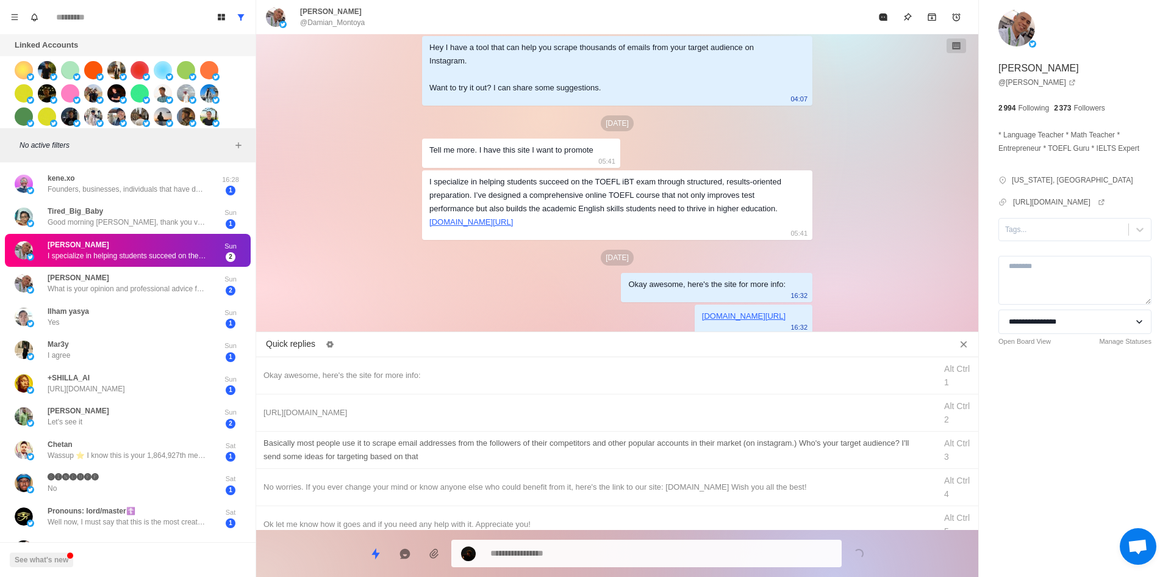
click at [573, 447] on div "​​Basically most people use it to scrape email addresses from the followers of …" at bounding box center [596, 449] width 665 height 27
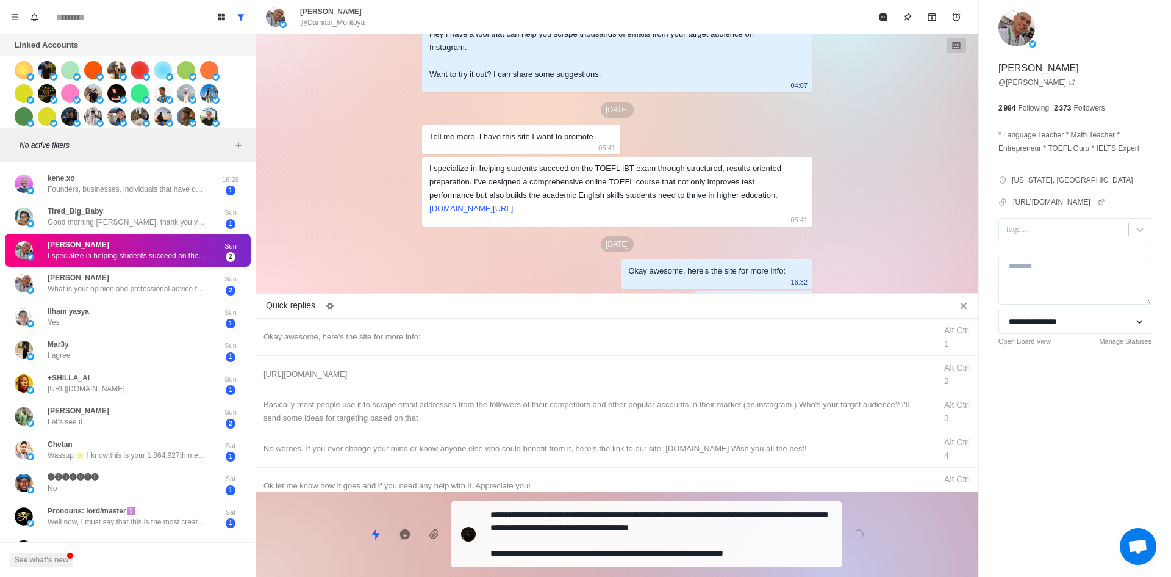
click at [581, 543] on div "**********" at bounding box center [646, 534] width 390 height 66
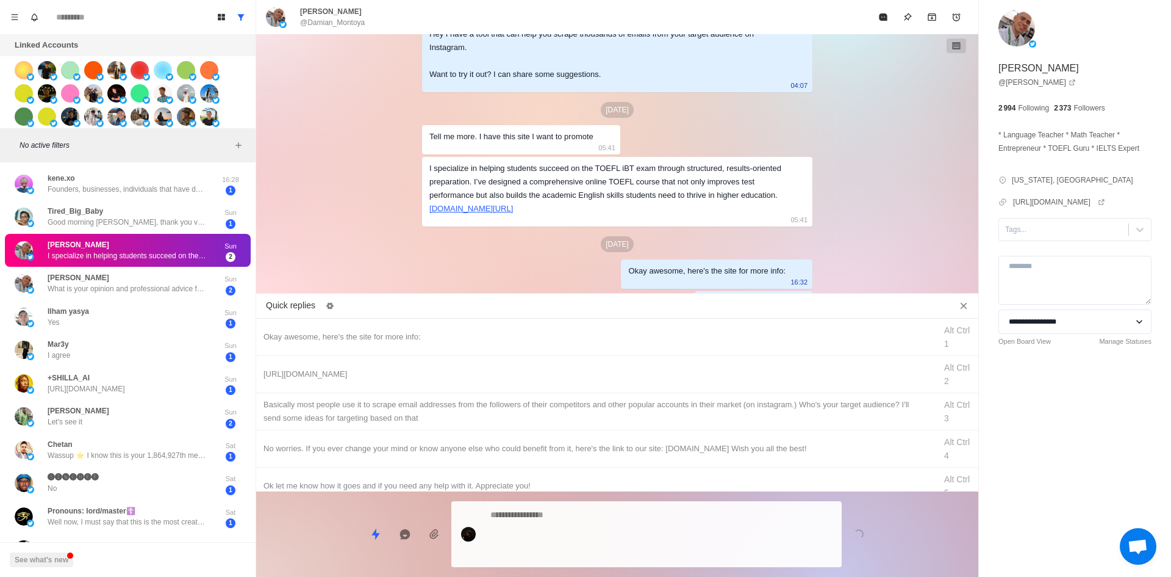
scroll to position [187, 0]
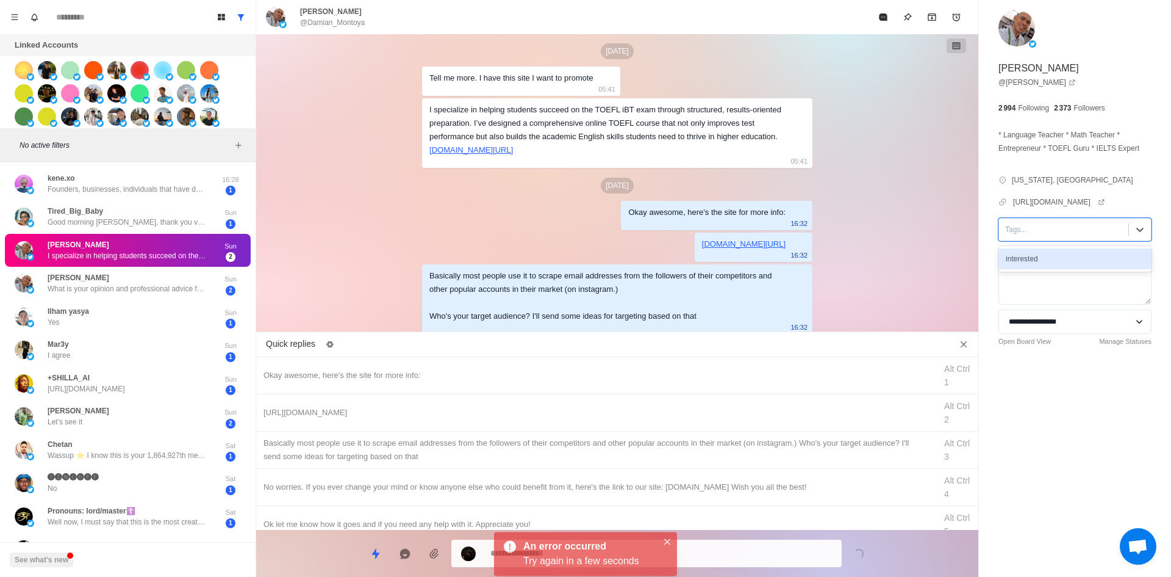
click at [1042, 236] on div at bounding box center [1063, 229] width 117 height 13
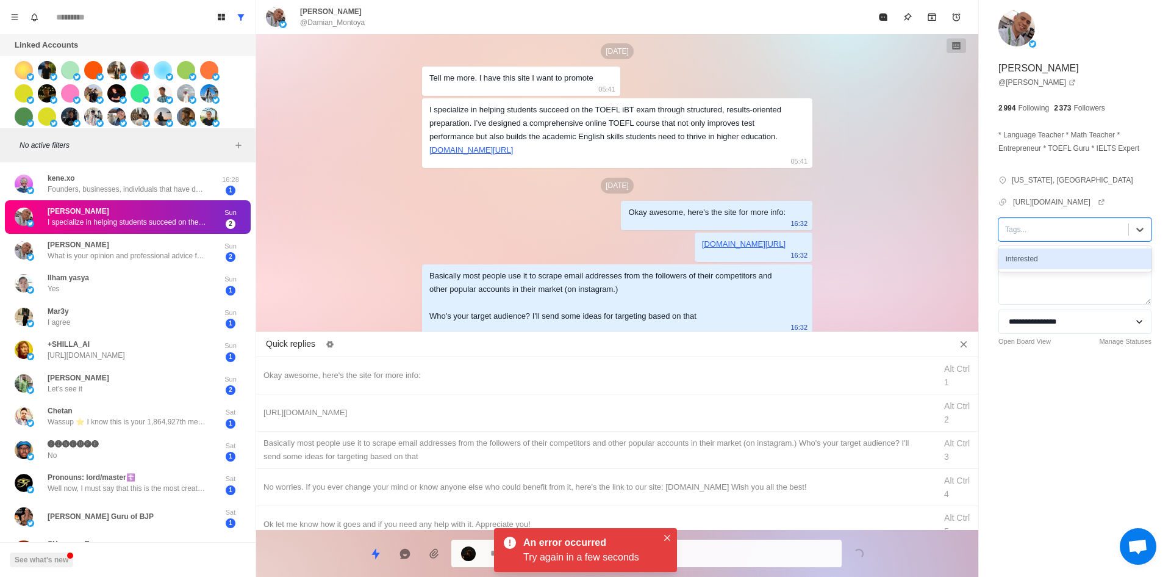
drag, startPoint x: 1045, startPoint y: 269, endPoint x: 1050, endPoint y: 273, distance: 7.0
click at [1045, 269] on div "interested" at bounding box center [1075, 259] width 153 height 26
click at [1051, 269] on div "interested" at bounding box center [1075, 258] width 153 height 21
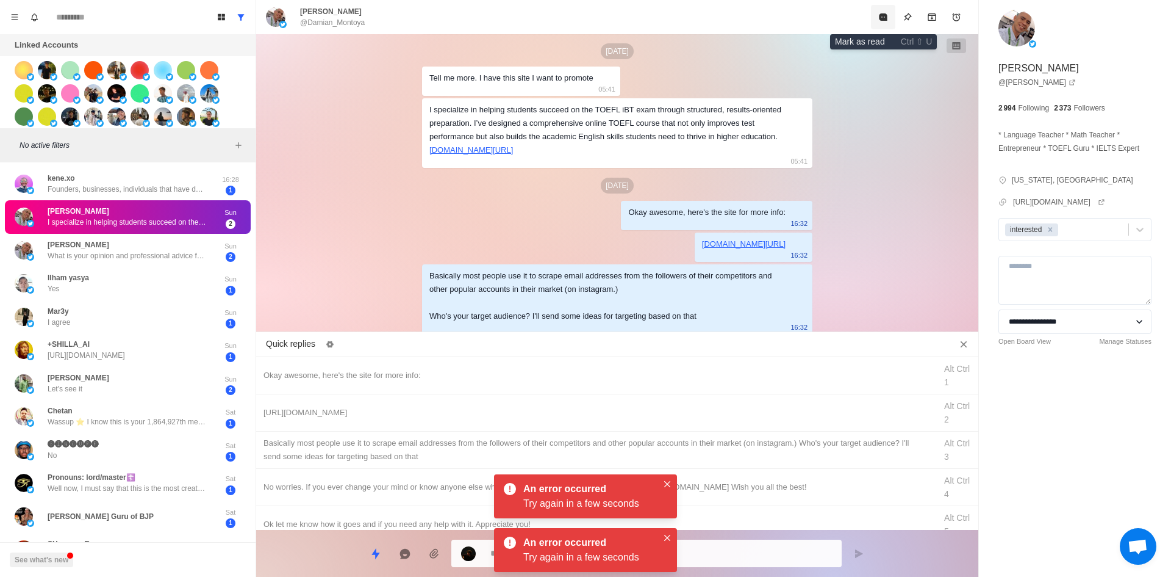
click at [885, 18] on icon "Mark as read" at bounding box center [883, 16] width 8 height 7
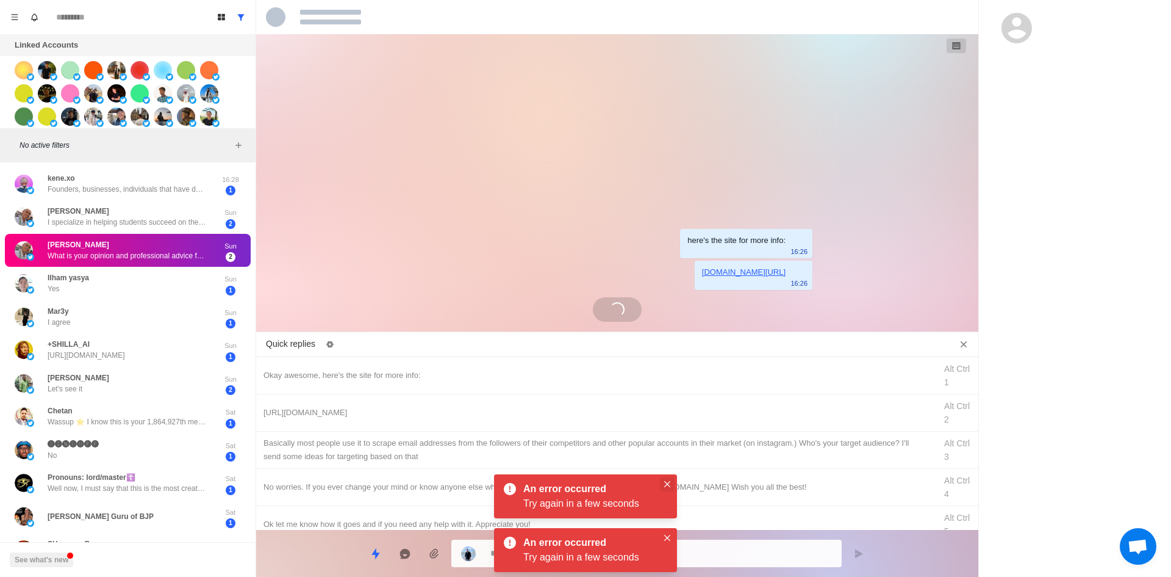
click at [667, 483] on icon "Close" at bounding box center [667, 484] width 6 height 6
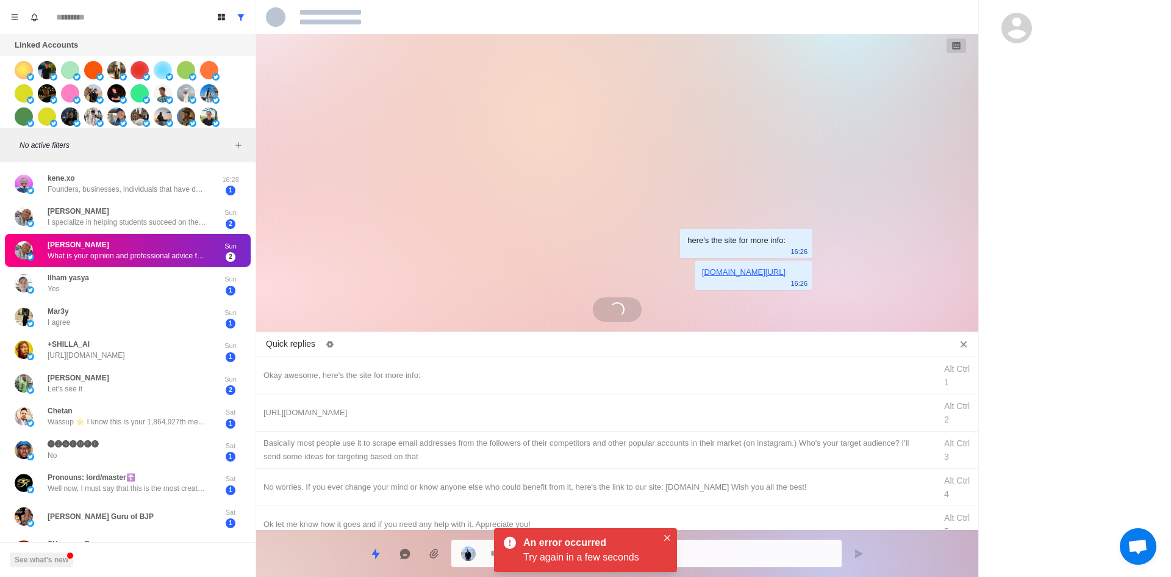
click at [669, 539] on icon "Close" at bounding box center [667, 537] width 6 height 6
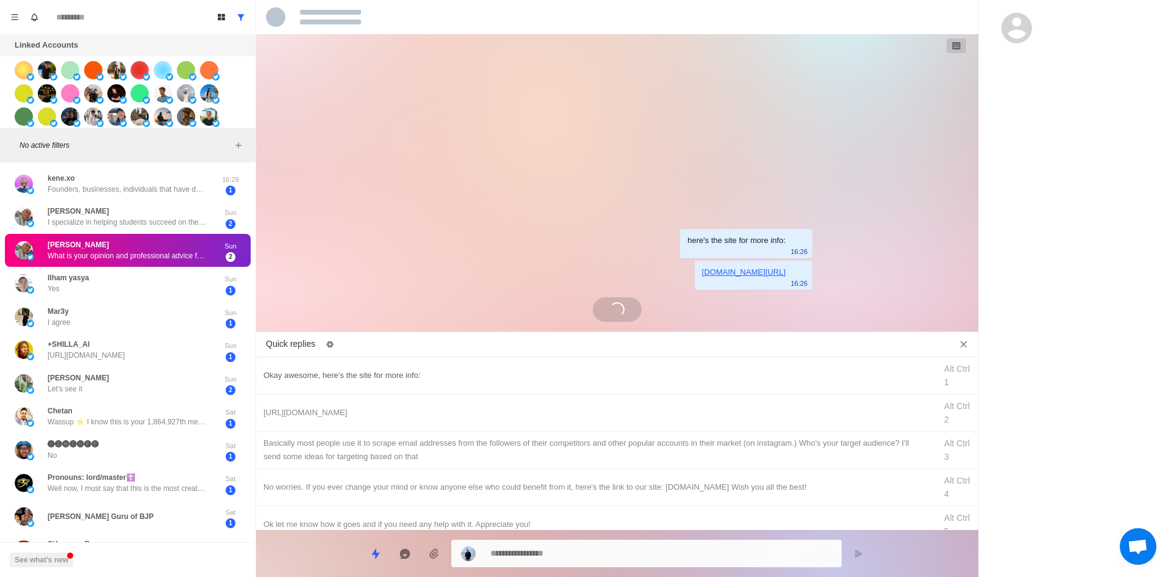
click at [446, 377] on div "Okay awesome, here's the site for more info:" at bounding box center [596, 375] width 665 height 13
click at [580, 551] on textarea "**********" at bounding box center [662, 553] width 342 height 18
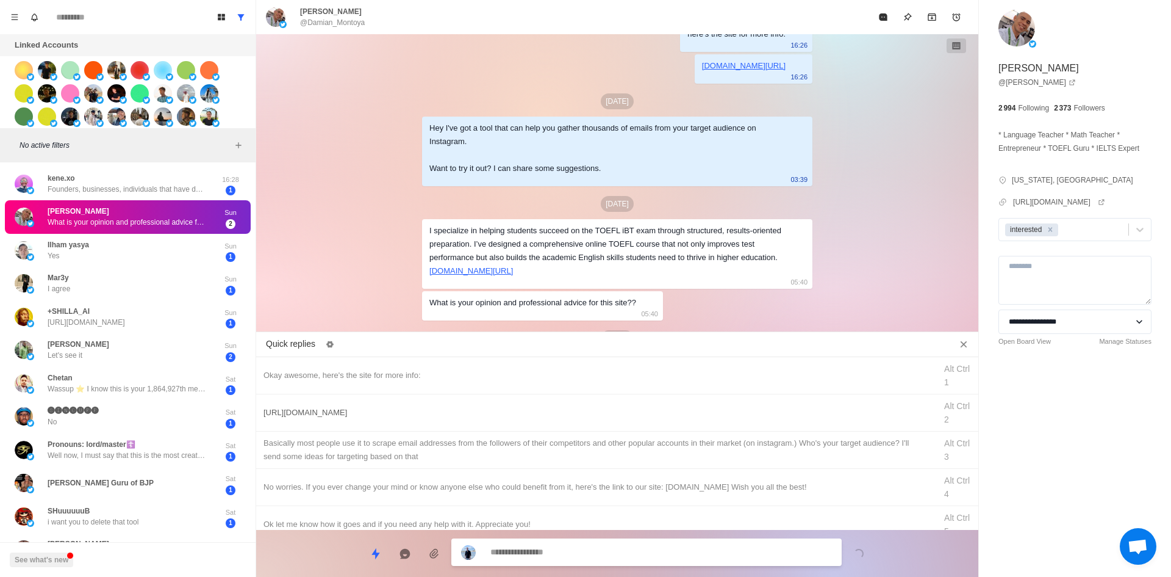
scroll to position [84, 0]
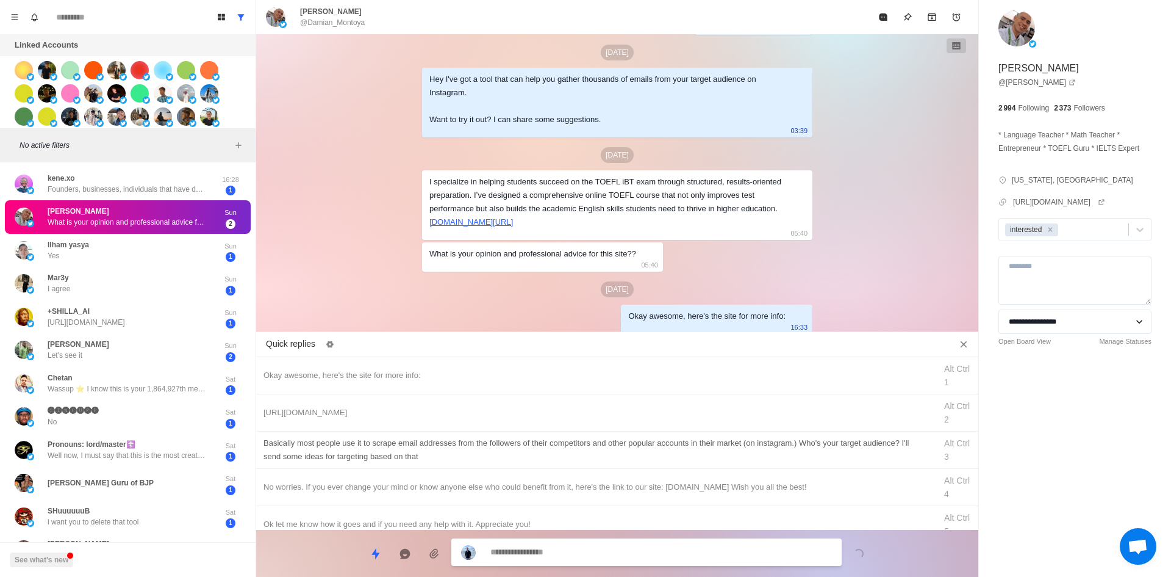
drag, startPoint x: 409, startPoint y: 412, endPoint x: 456, endPoint y: 452, distance: 61.9
click at [409, 412] on div "[URL][DOMAIN_NAME]" at bounding box center [596, 412] width 665 height 13
drag, startPoint x: 599, startPoint y: 559, endPoint x: 563, endPoint y: 517, distance: 54.9
click at [599, 559] on textarea "**********" at bounding box center [662, 553] width 342 height 18
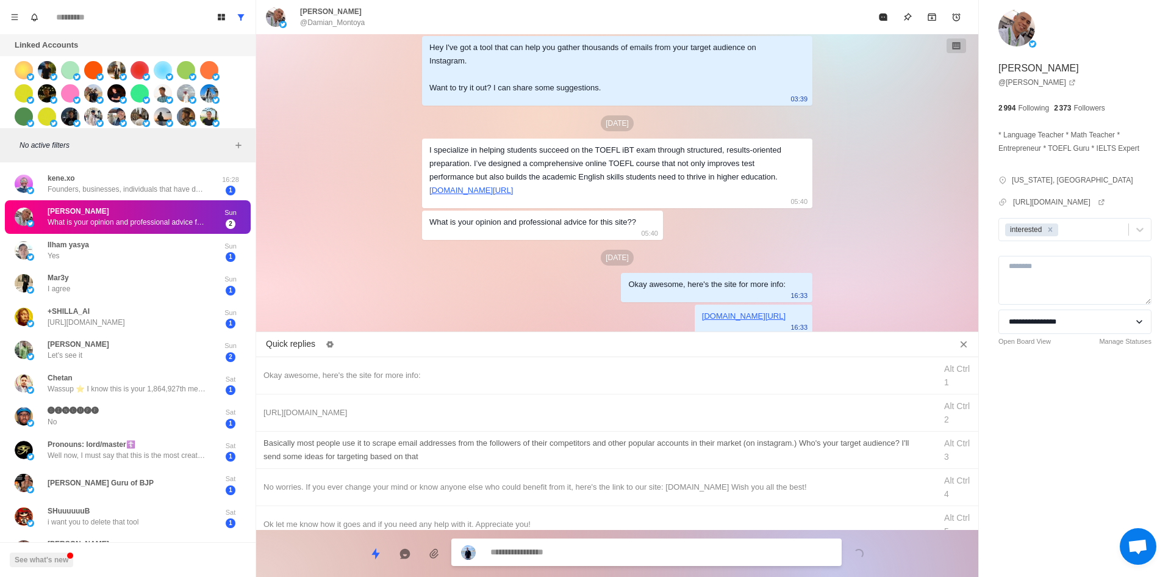
click at [486, 458] on div "​​Basically most people use it to scrape email addresses from the followers of …" at bounding box center [596, 449] width 665 height 27
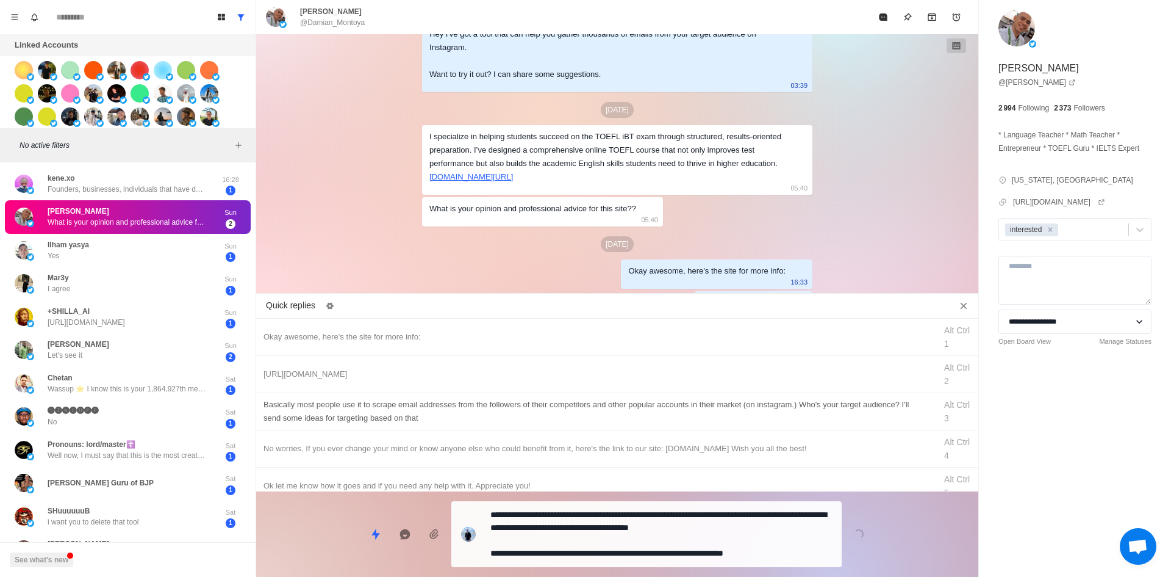
drag, startPoint x: 610, startPoint y: 555, endPoint x: 674, endPoint y: 451, distance: 121.9
click at [608, 553] on textarea "**********" at bounding box center [662, 534] width 342 height 56
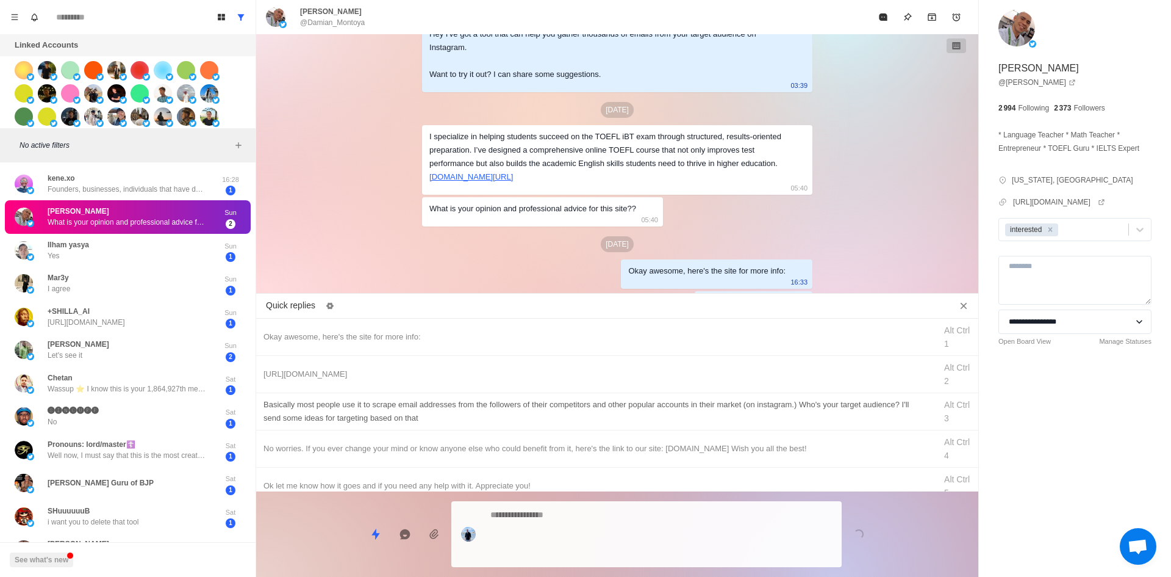
scroll to position [187, 0]
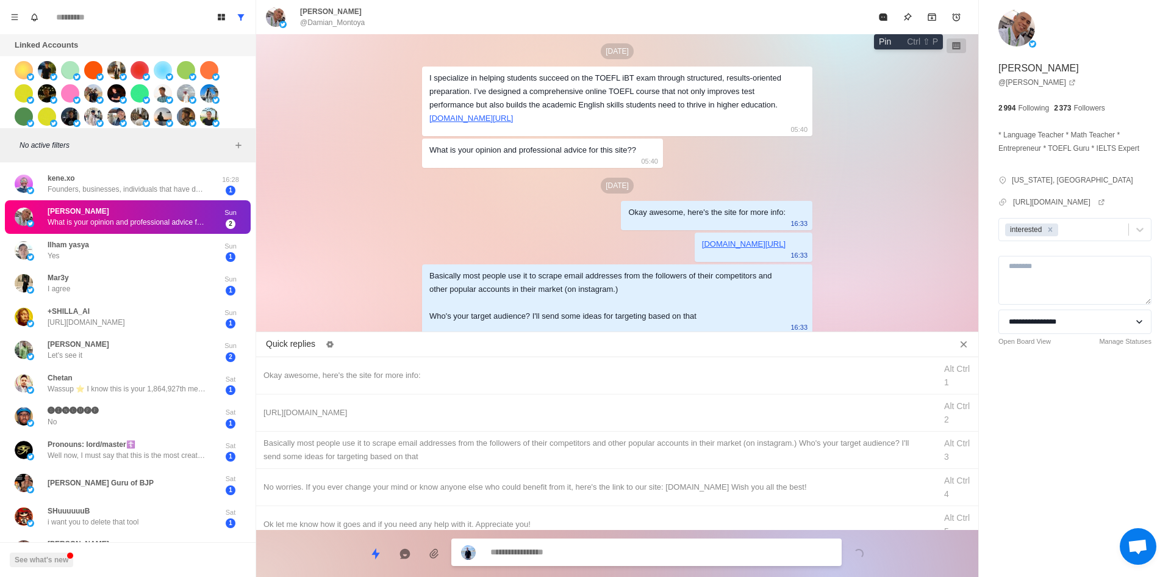
drag, startPoint x: 877, startPoint y: 13, endPoint x: 774, endPoint y: 104, distance: 137.5
click at [877, 13] on button "Mark as read" at bounding box center [883, 17] width 24 height 24
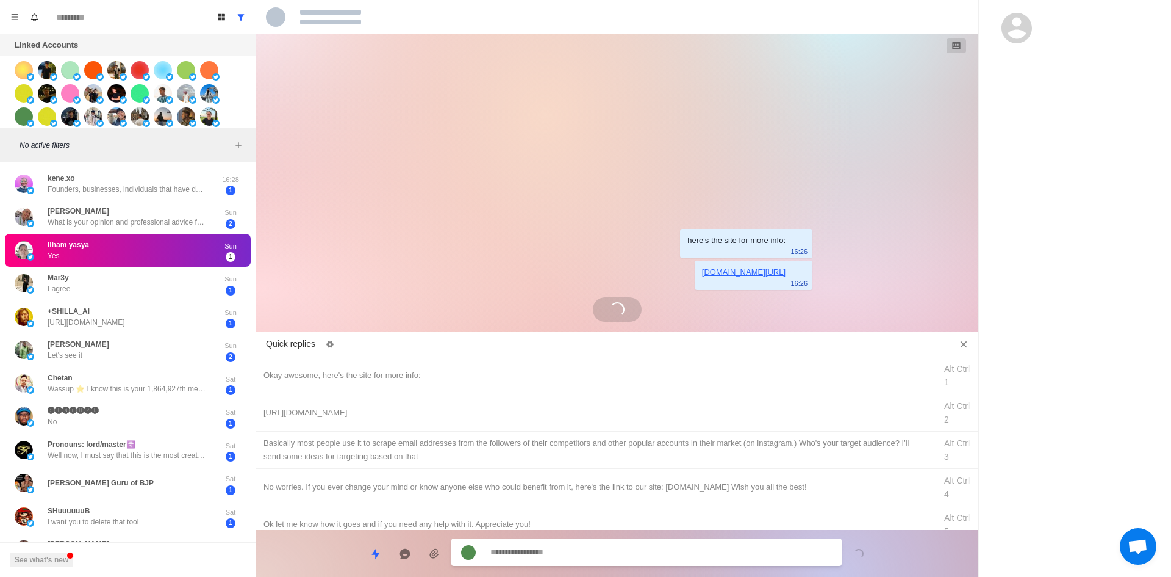
scroll to position [0, 0]
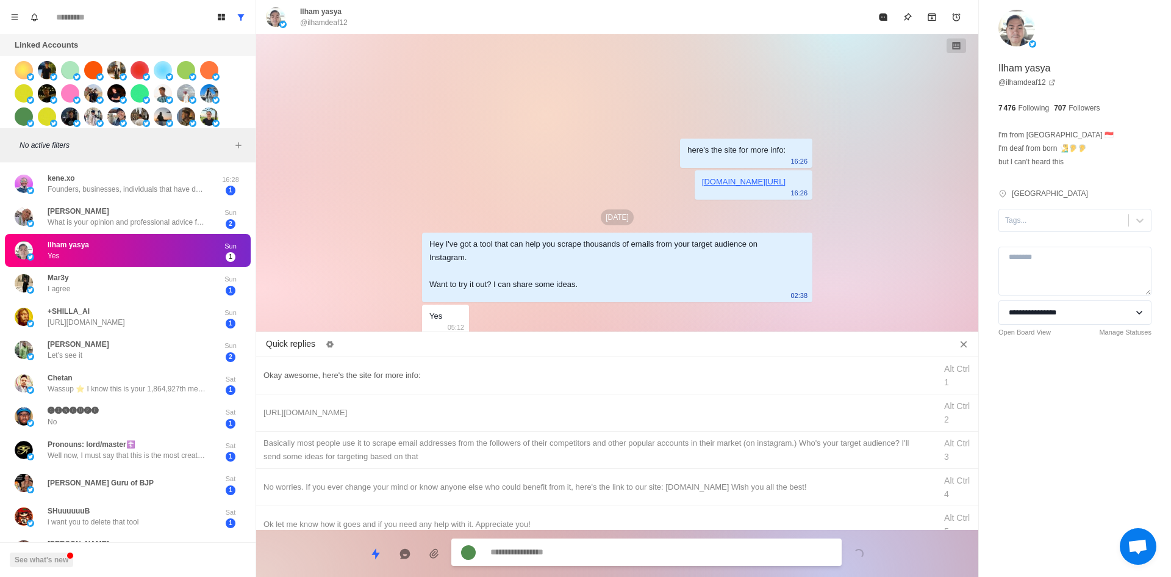
drag, startPoint x: 447, startPoint y: 381, endPoint x: 459, endPoint y: 393, distance: 16.8
click at [447, 381] on div "Okay awesome, here's the site for more info:" at bounding box center [596, 375] width 665 height 13
click at [600, 559] on textarea "**********" at bounding box center [662, 553] width 342 height 18
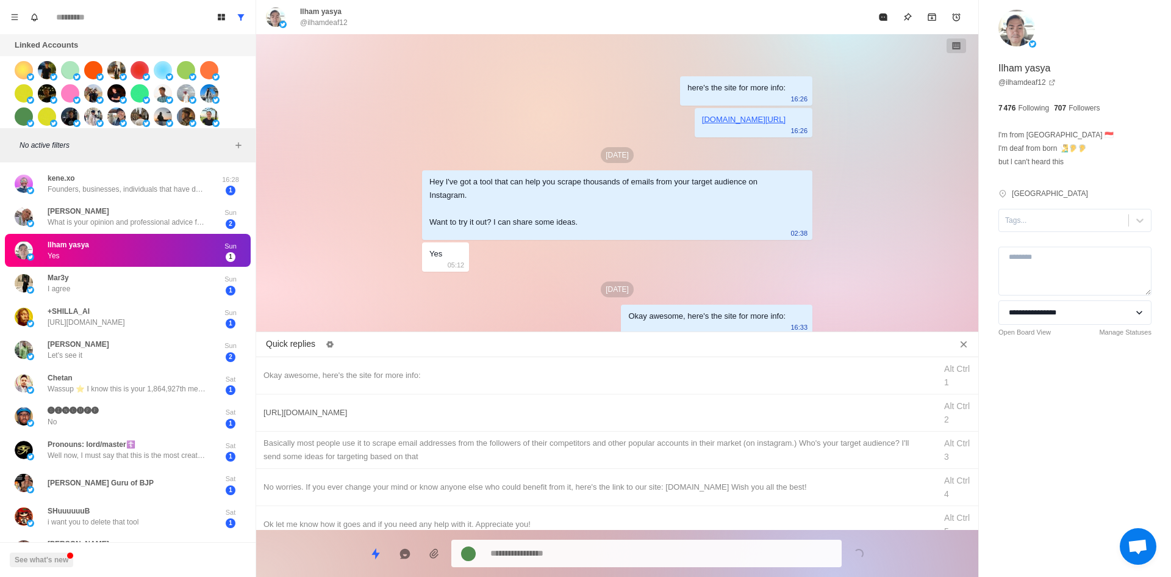
click at [531, 415] on div "[URL][DOMAIN_NAME]" at bounding box center [596, 412] width 665 height 13
click at [586, 556] on textarea "**********" at bounding box center [662, 553] width 342 height 18
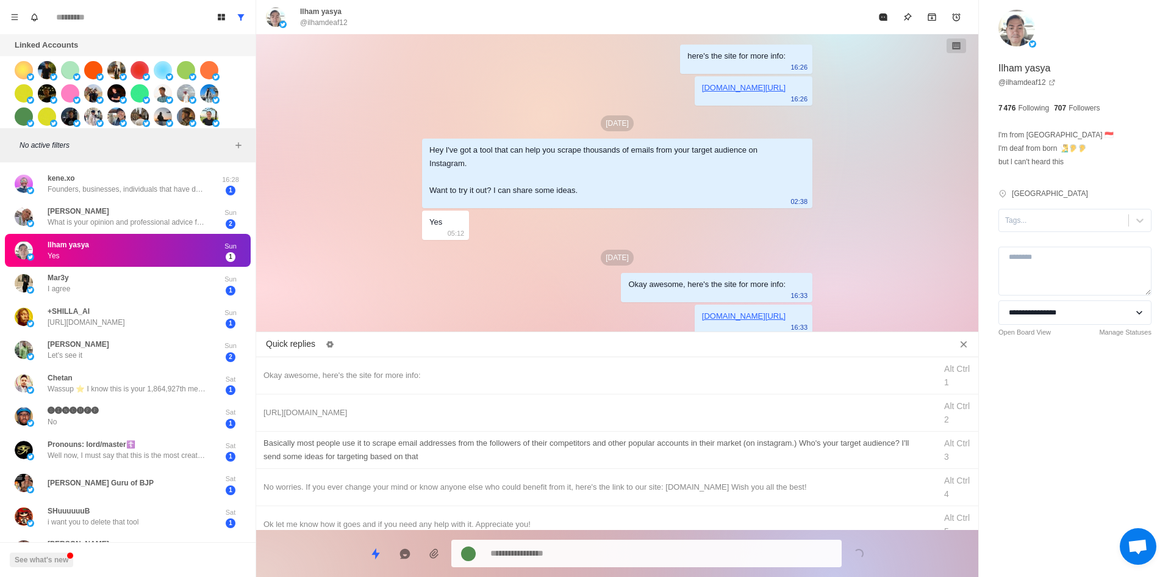
click at [603, 461] on div "​​Basically most people use it to scrape email addresses from the followers of …" at bounding box center [596, 449] width 665 height 27
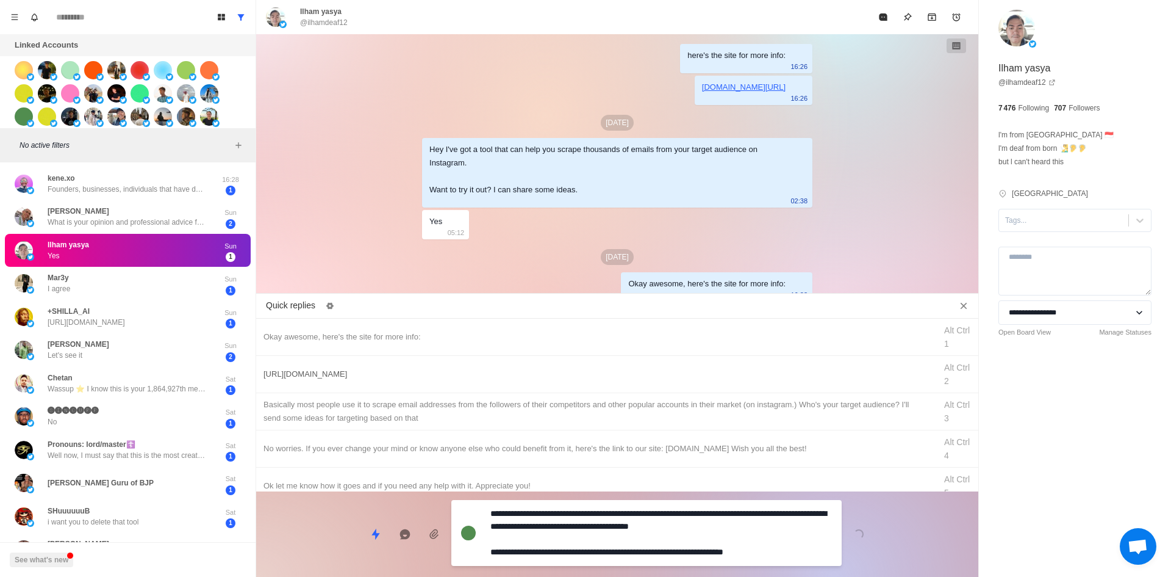
drag, startPoint x: 613, startPoint y: 556, endPoint x: 694, endPoint y: 417, distance: 160.7
click at [613, 556] on textarea "**********" at bounding box center [662, 533] width 342 height 56
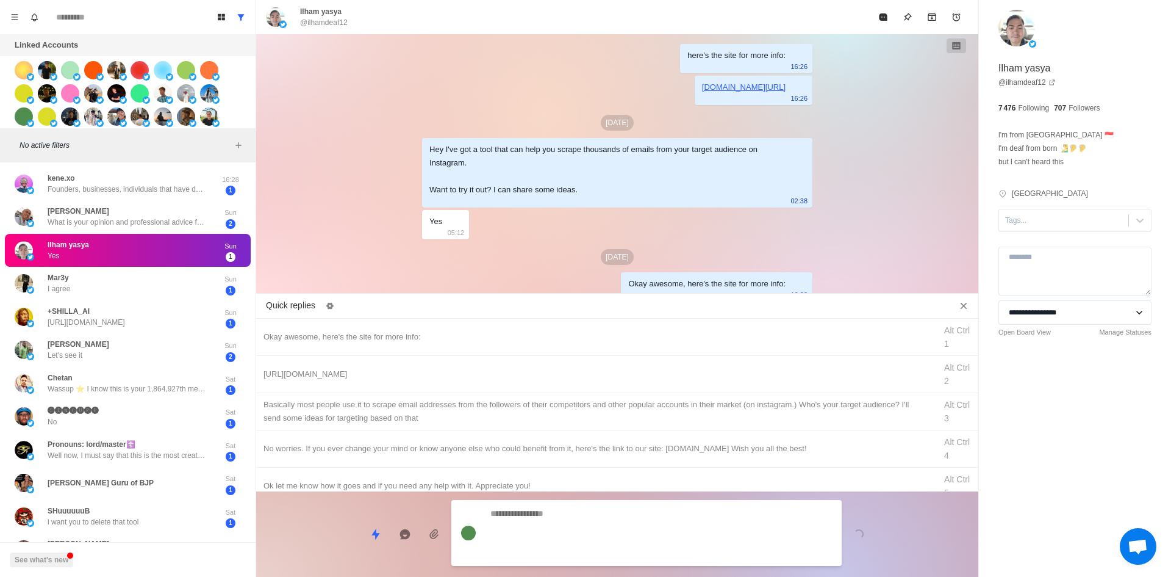
scroll to position [71, 0]
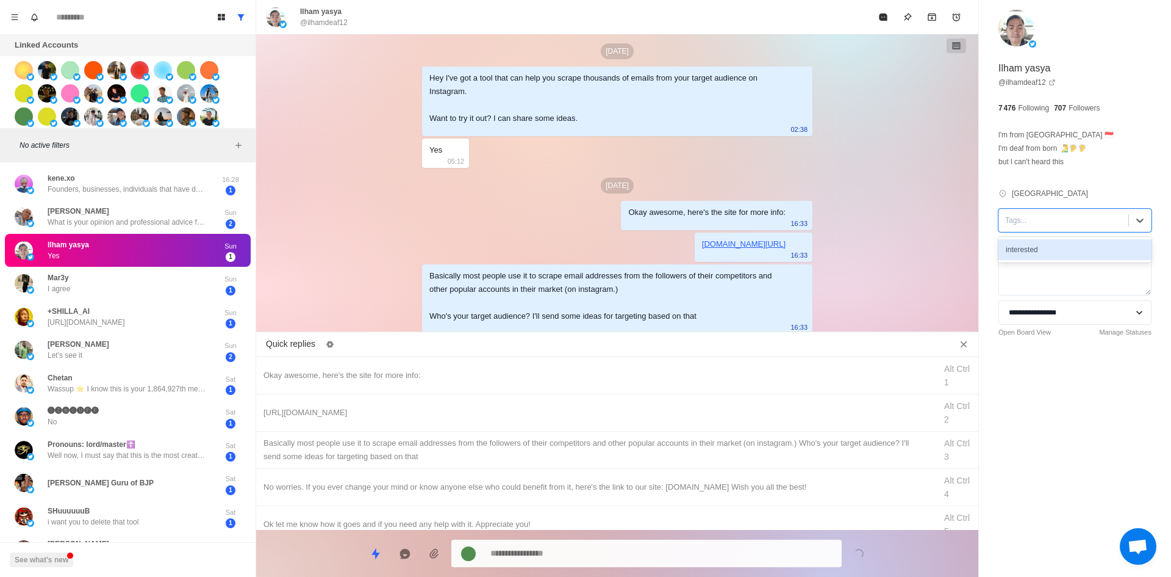
drag, startPoint x: 1027, startPoint y: 220, endPoint x: 1037, endPoint y: 240, distance: 22.7
click at [1027, 221] on div at bounding box center [1063, 220] width 117 height 13
click at [1040, 246] on div "interested" at bounding box center [1075, 249] width 153 height 21
click at [884, 21] on icon "Mark as read" at bounding box center [884, 17] width 10 height 10
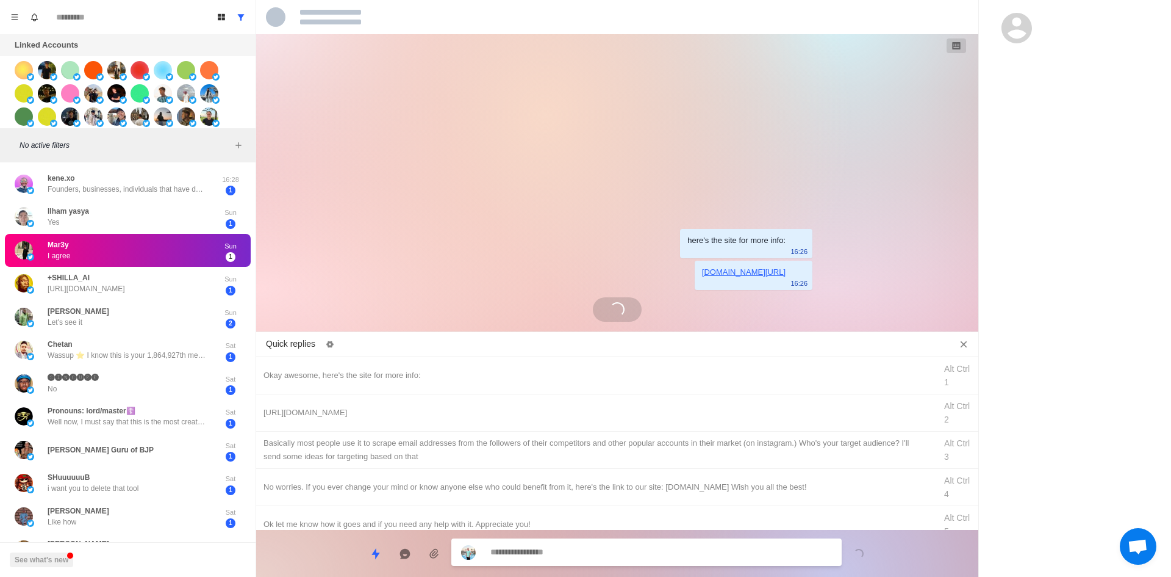
scroll to position [0, 0]
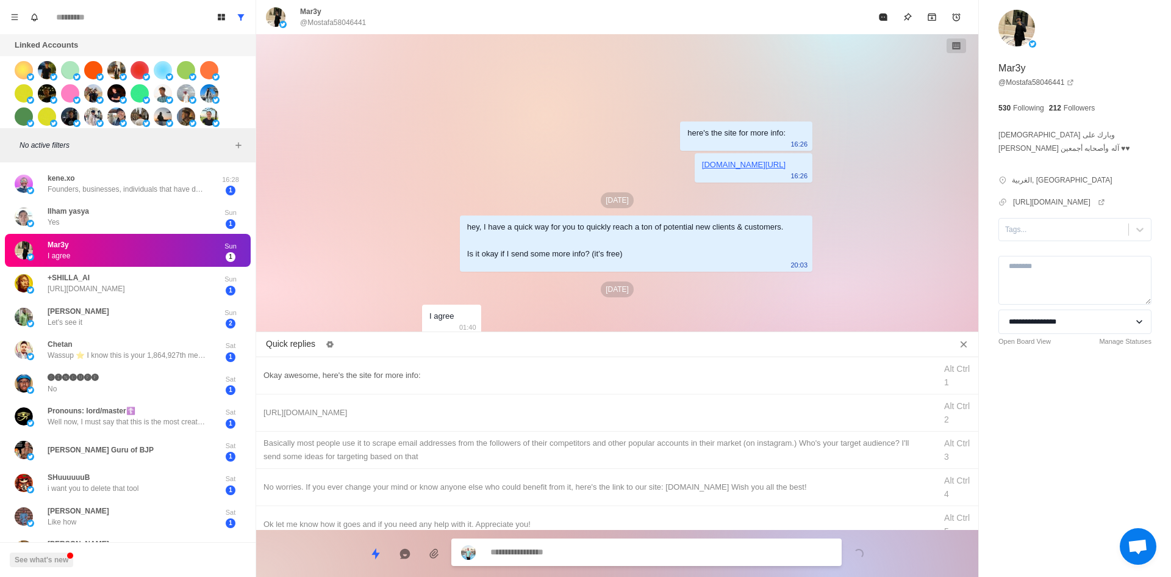
drag, startPoint x: 467, startPoint y: 372, endPoint x: 470, endPoint y: 378, distance: 6.8
click at [467, 372] on div "Okay awesome, here's the site for more info:" at bounding box center [596, 375] width 665 height 13
click at [599, 557] on textarea "**********" at bounding box center [662, 552] width 342 height 18
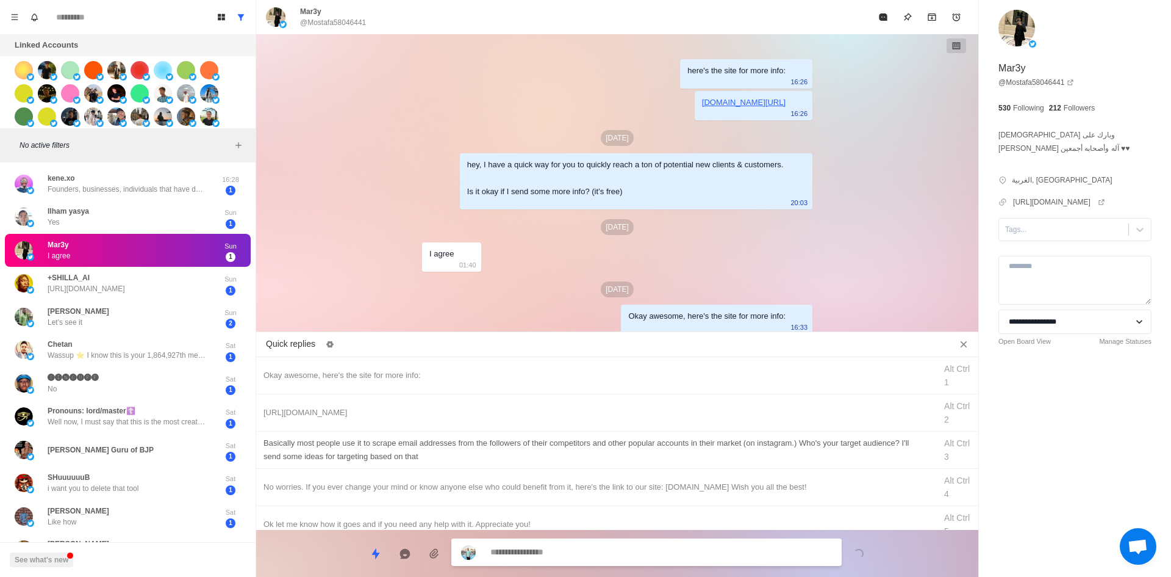
drag, startPoint x: 541, startPoint y: 415, endPoint x: 555, endPoint y: 448, distance: 35.2
click at [541, 415] on div "[URL][DOMAIN_NAME]" at bounding box center [596, 412] width 665 height 13
click at [587, 545] on textarea "**********" at bounding box center [662, 552] width 342 height 18
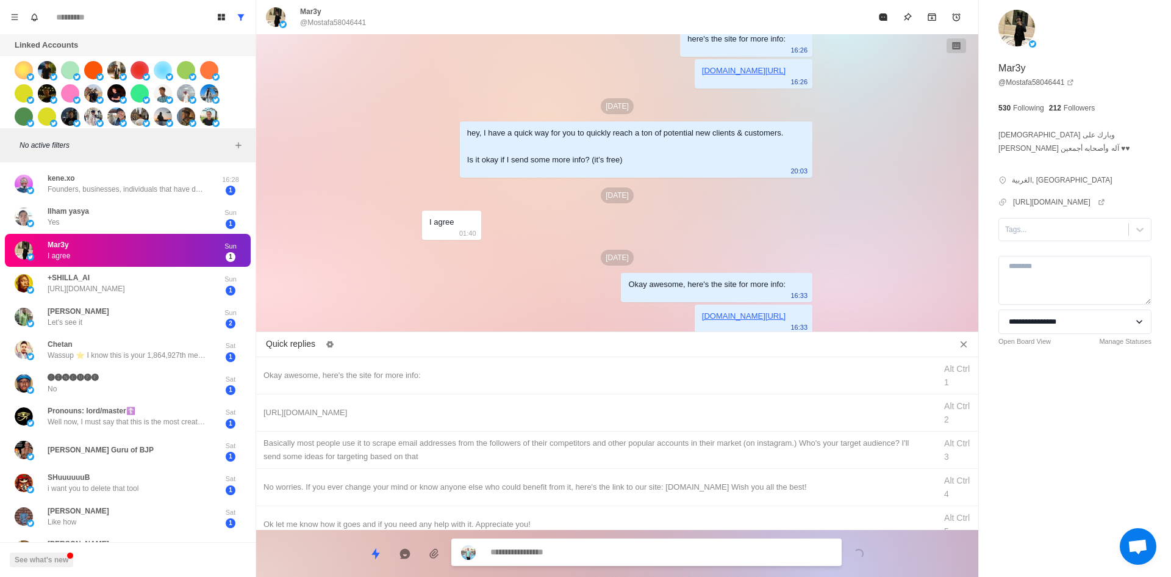
drag, startPoint x: 628, startPoint y: 453, endPoint x: 625, endPoint y: 517, distance: 64.7
click at [628, 455] on div "​​Basically most people use it to scrape email addresses from the followers of …" at bounding box center [596, 449] width 665 height 27
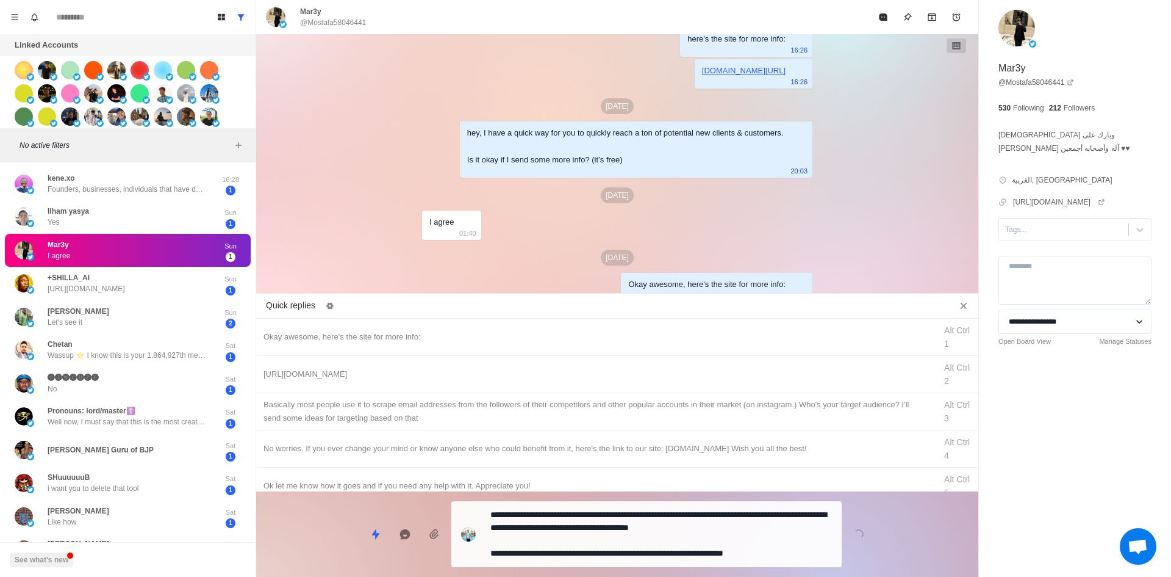
click at [624, 552] on textarea "**********" at bounding box center [662, 534] width 342 height 56
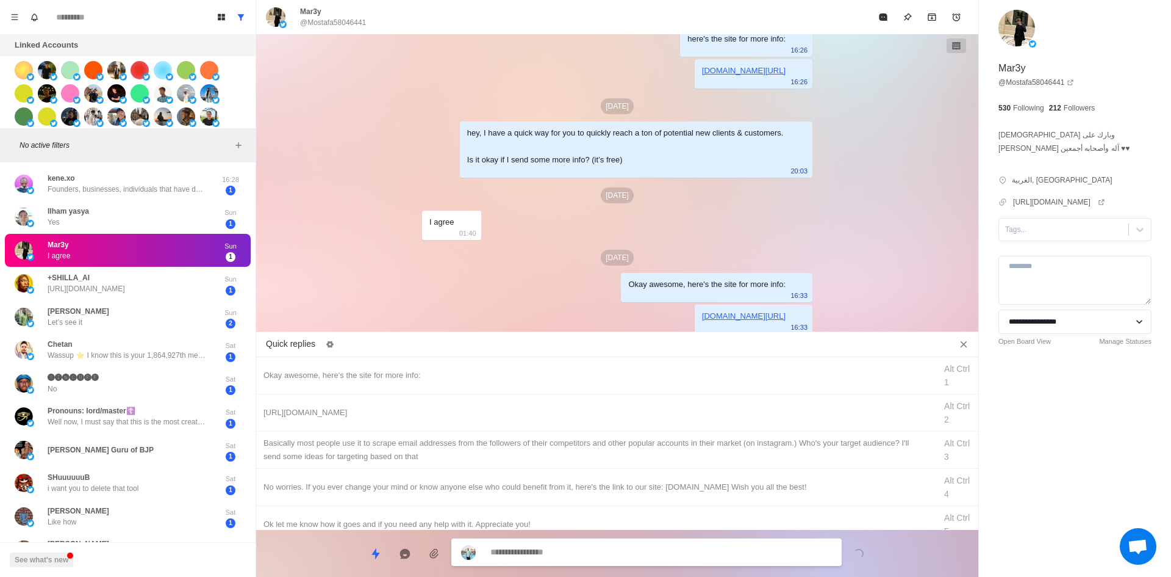
scroll to position [88, 0]
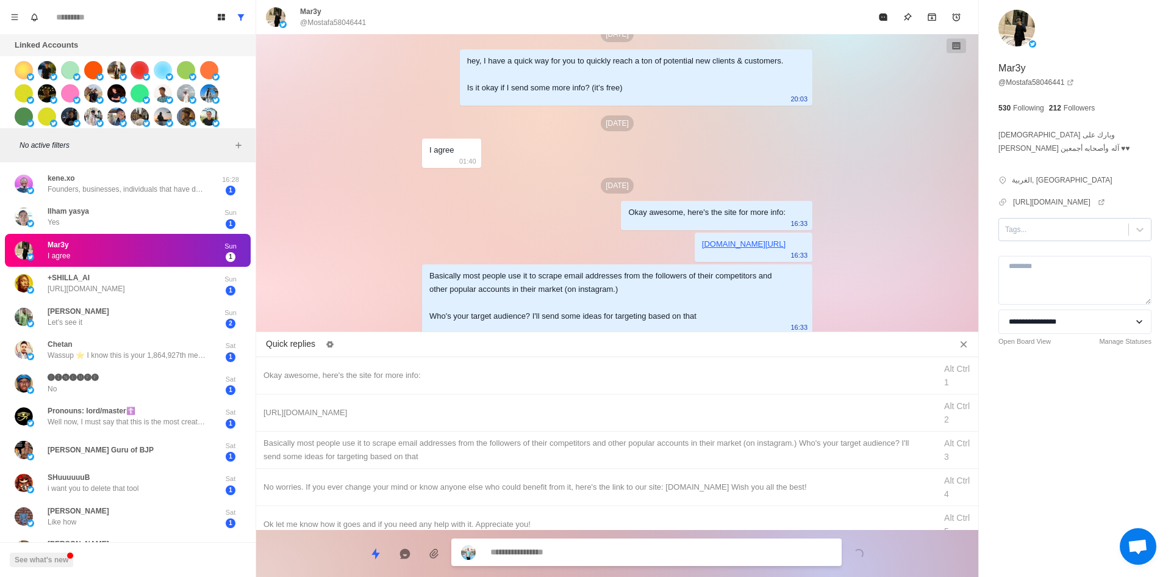
click at [1025, 236] on div at bounding box center [1063, 229] width 117 height 13
click at [1030, 269] on div "interested" at bounding box center [1075, 258] width 153 height 21
drag, startPoint x: 883, startPoint y: 0, endPoint x: 883, endPoint y: 9, distance: 8.5
click at [883, 7] on div "Mar3y @Mostafa58046441" at bounding box center [617, 17] width 722 height 34
click at [882, 16] on icon "Mark as read" at bounding box center [883, 16] width 8 height 7
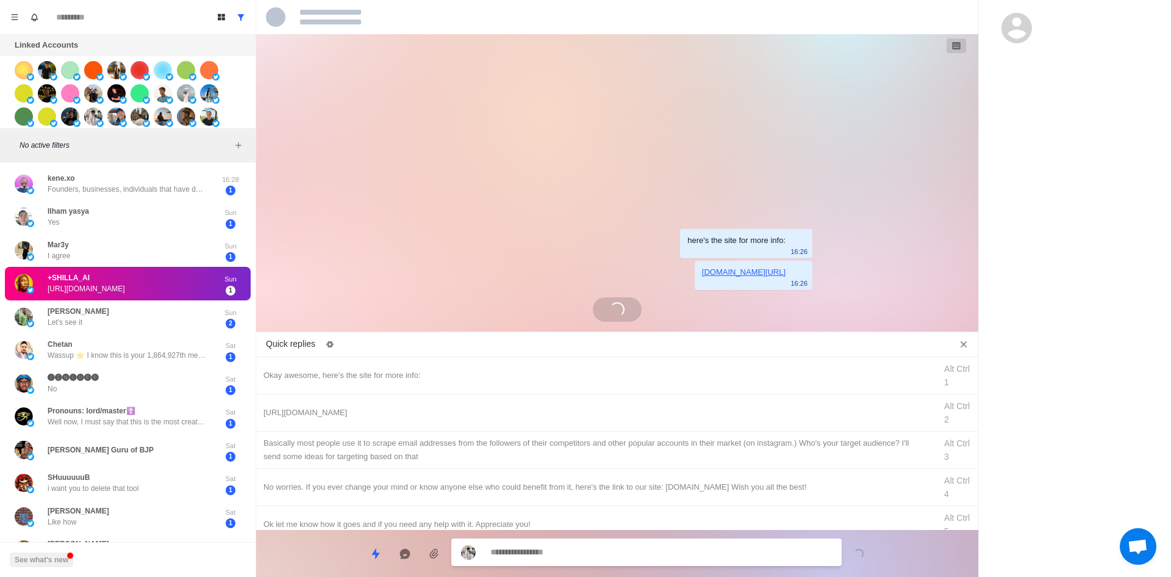
scroll to position [0, 0]
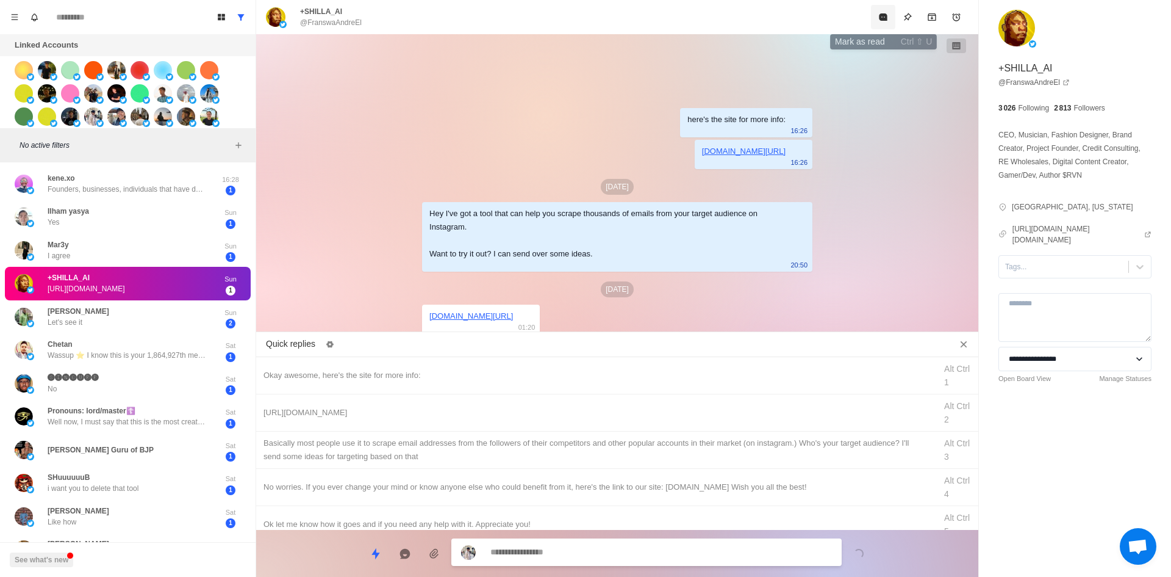
click at [876, 24] on button "Mark as read" at bounding box center [883, 17] width 24 height 24
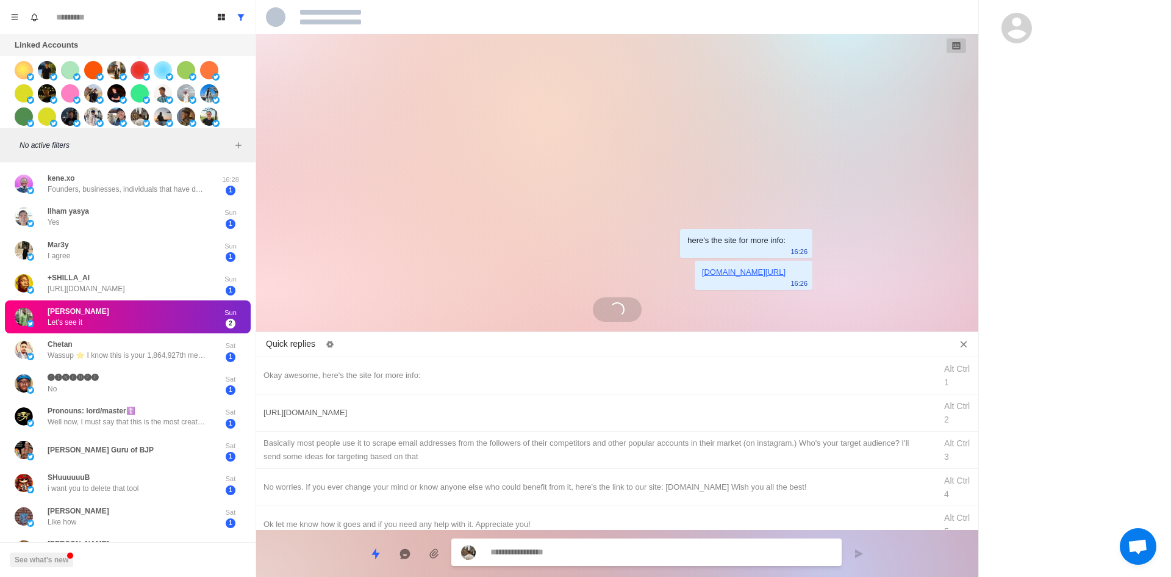
drag, startPoint x: 458, startPoint y: 368, endPoint x: 470, endPoint y: 397, distance: 31.2
click at [458, 369] on div "Okay awesome, here's the site for more info:" at bounding box center [596, 375] width 665 height 13
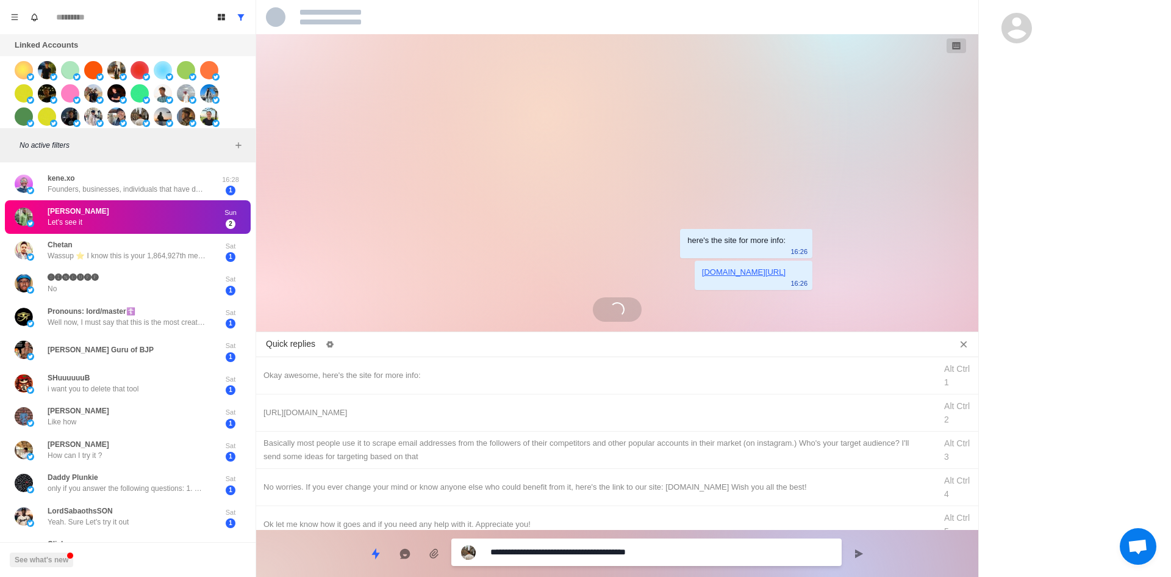
click at [592, 556] on textarea "**********" at bounding box center [662, 552] width 342 height 18
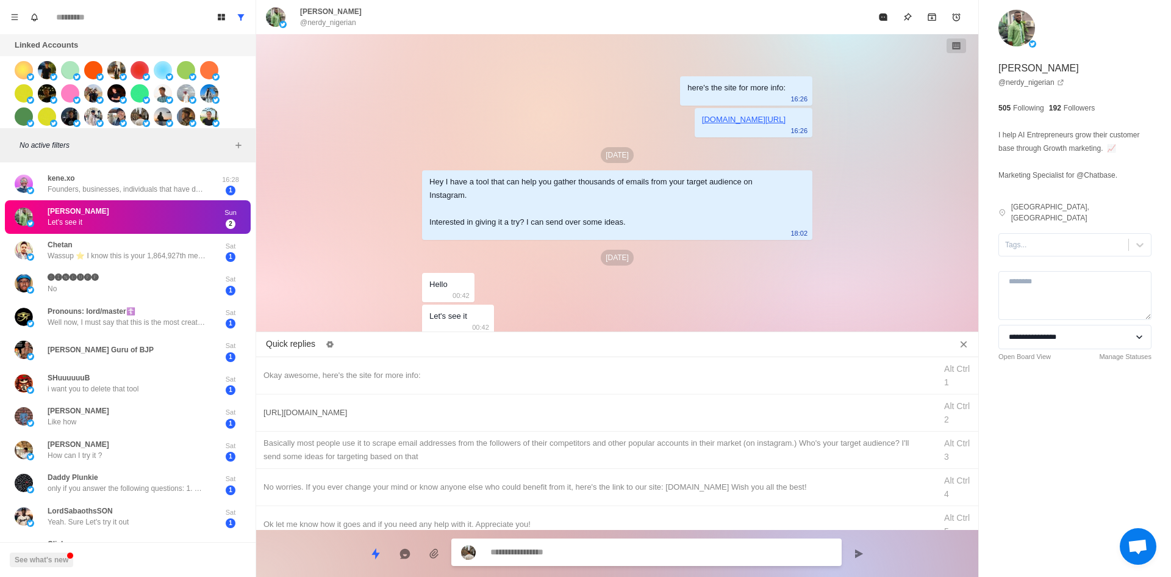
scroll to position [30, 0]
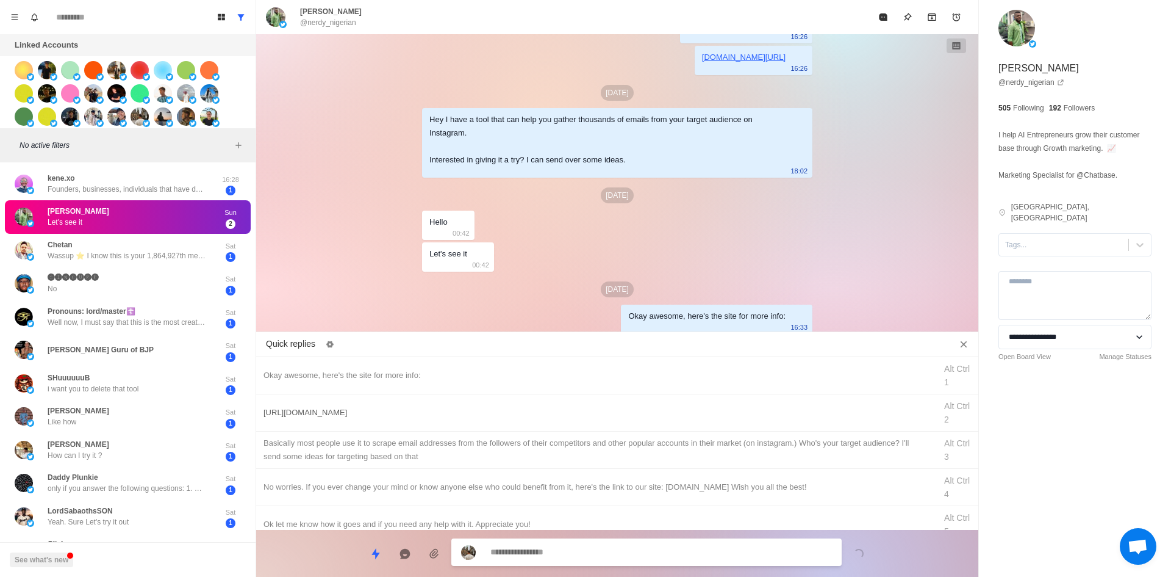
click at [516, 412] on div "[URL][DOMAIN_NAME]" at bounding box center [596, 412] width 665 height 13
click at [571, 554] on textarea "**********" at bounding box center [662, 553] width 342 height 18
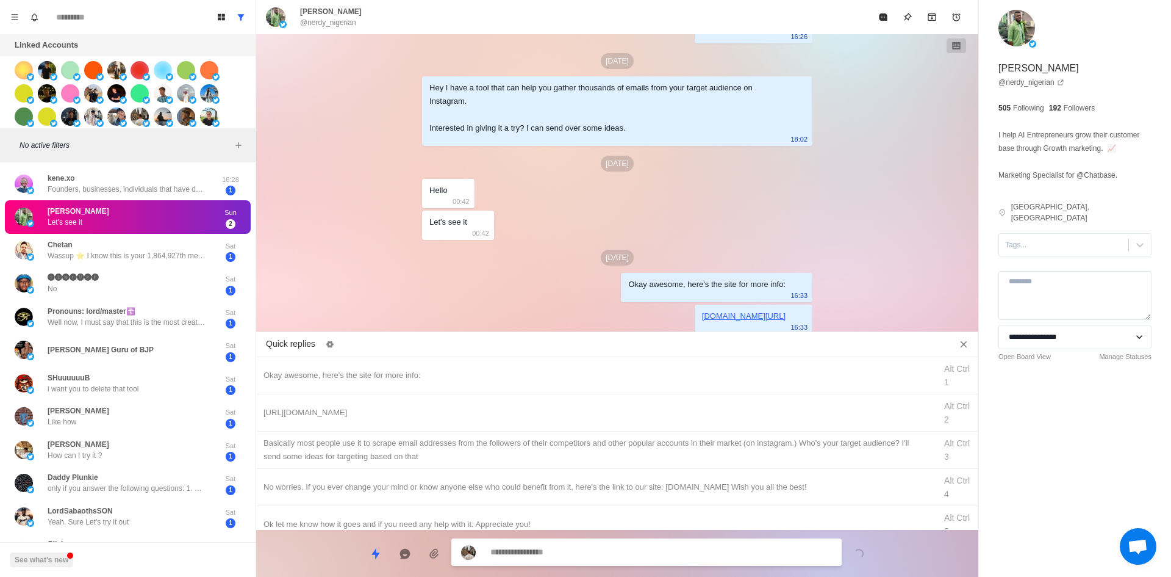
drag, startPoint x: 537, startPoint y: 450, endPoint x: 564, endPoint y: 518, distance: 73.6
click at [538, 450] on div "​​Basically most people use it to scrape email addresses from the followers of …" at bounding box center [596, 449] width 665 height 27
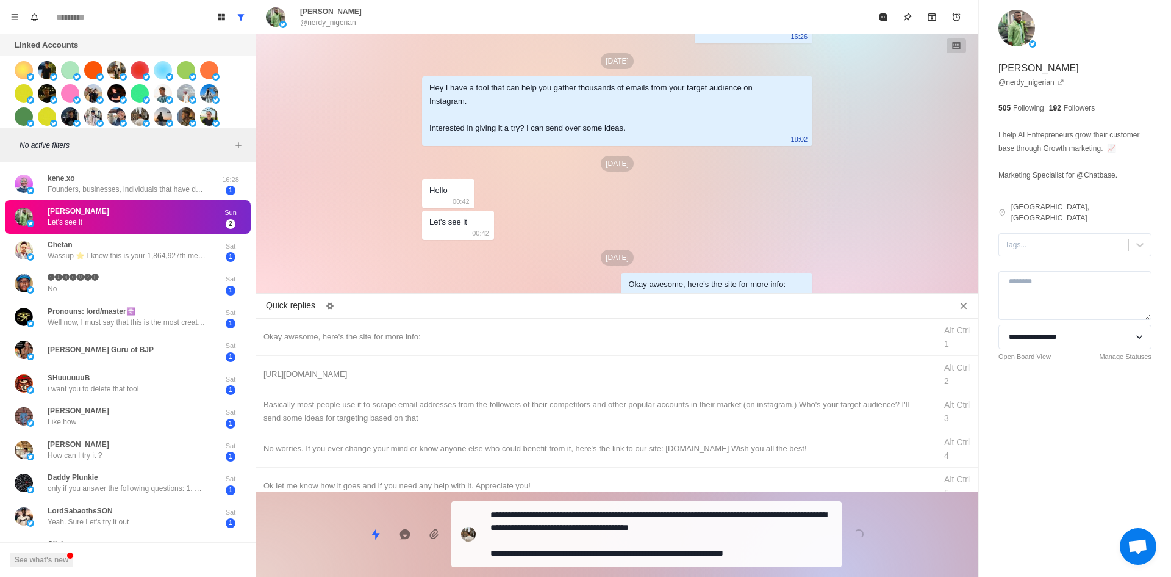
click at [573, 533] on textarea "**********" at bounding box center [662, 534] width 342 height 56
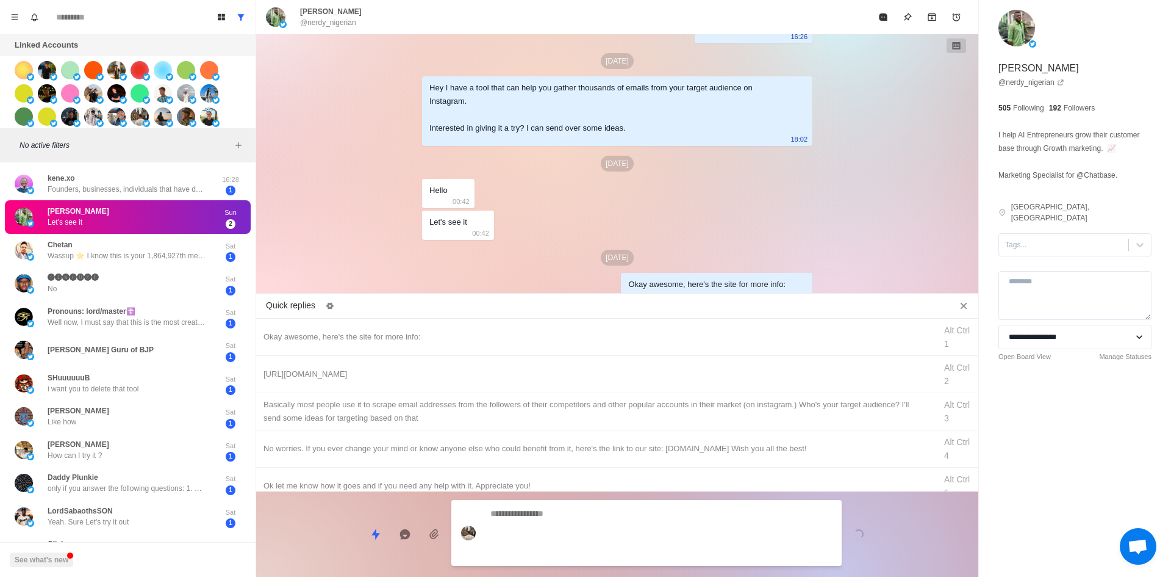
scroll to position [134, 0]
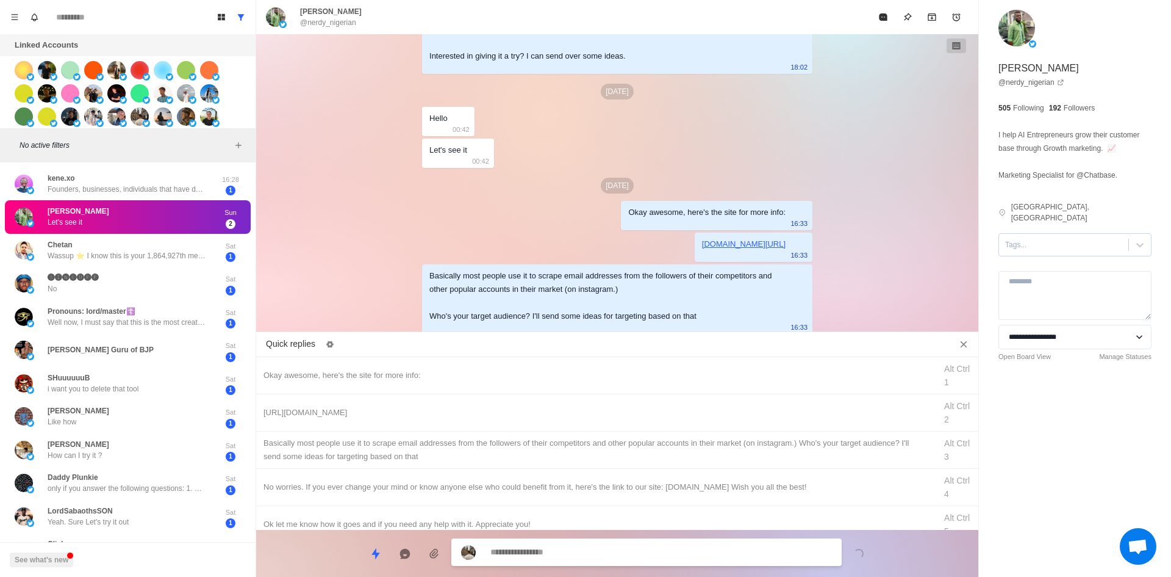
click at [1045, 238] on div at bounding box center [1063, 244] width 117 height 13
click at [1055, 264] on div "interested" at bounding box center [1075, 274] width 153 height 21
click at [882, 23] on button "Mark as read" at bounding box center [883, 17] width 24 height 24
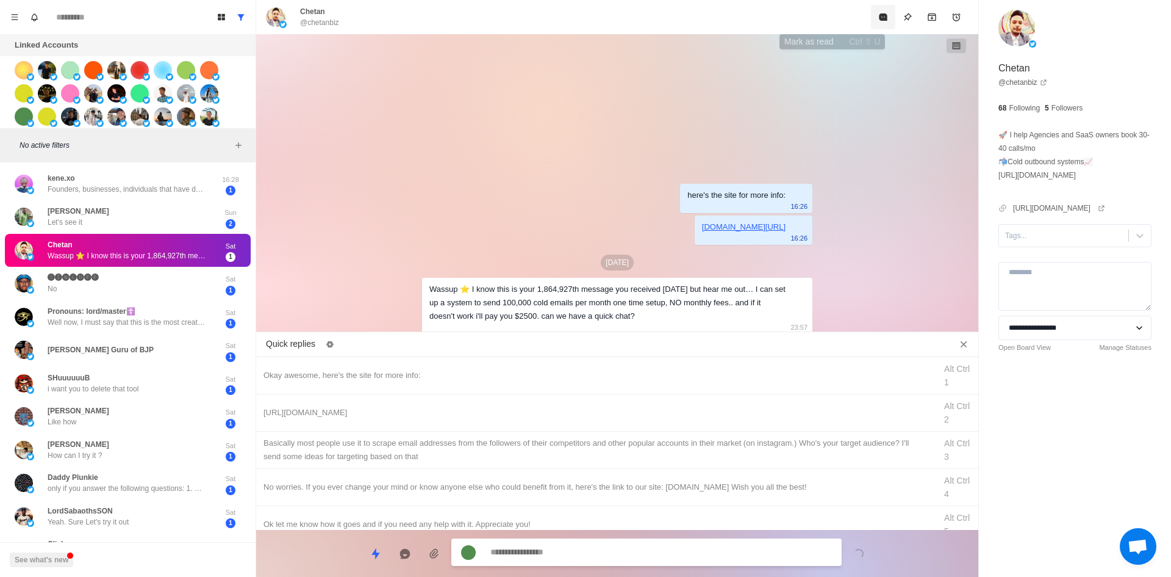
click at [879, 16] on icon "Mark as read" at bounding box center [883, 16] width 8 height 7
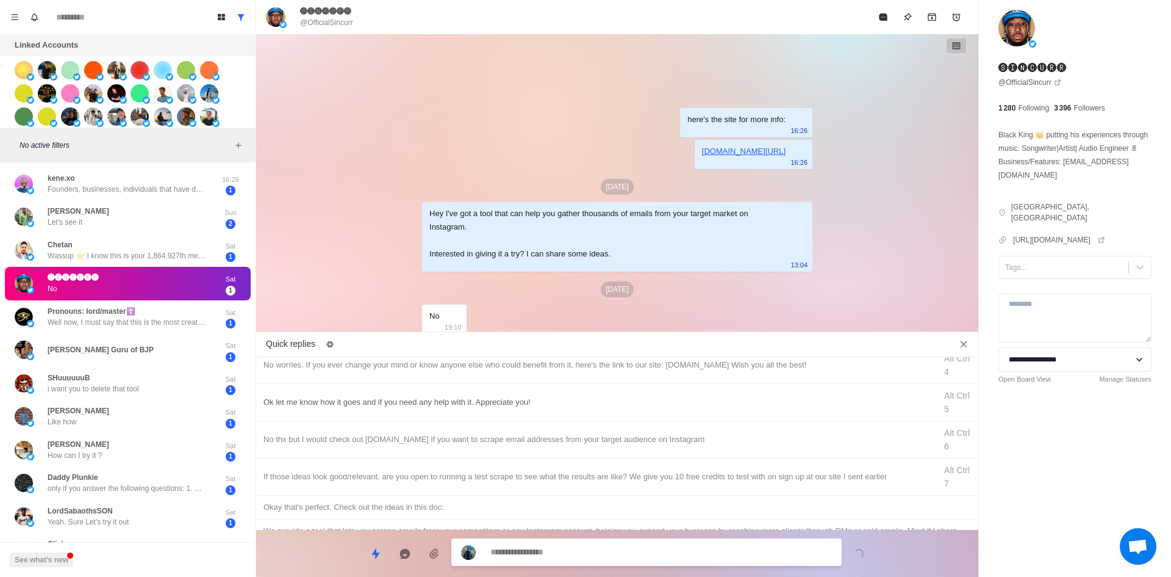
scroll to position [61, 0]
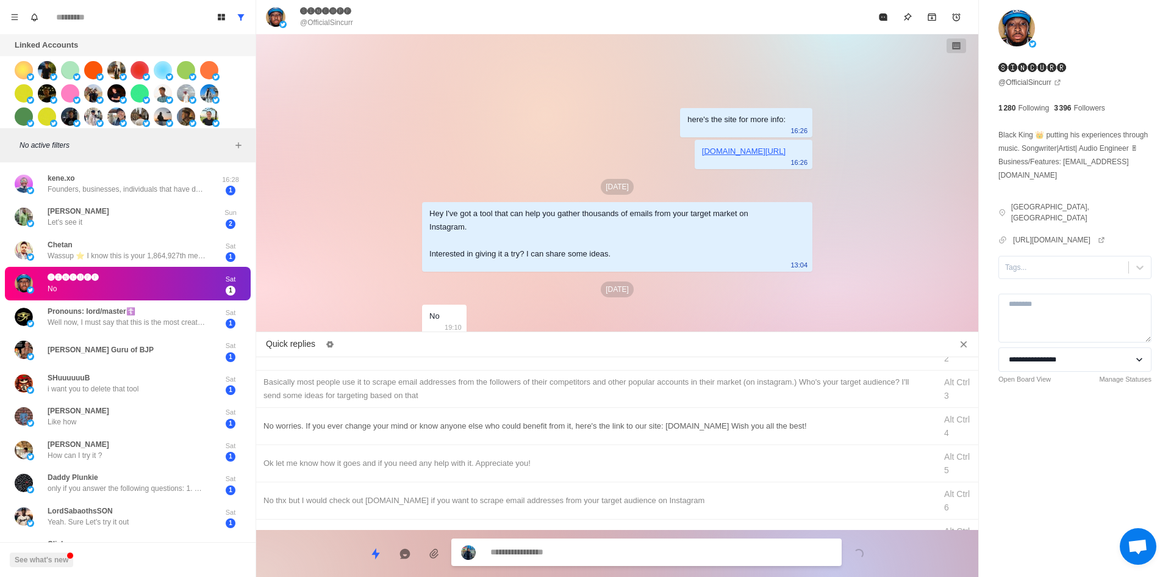
click at [391, 426] on div "No worries. If you ever change your mind or know anyone else who could benefit …" at bounding box center [596, 425] width 665 height 13
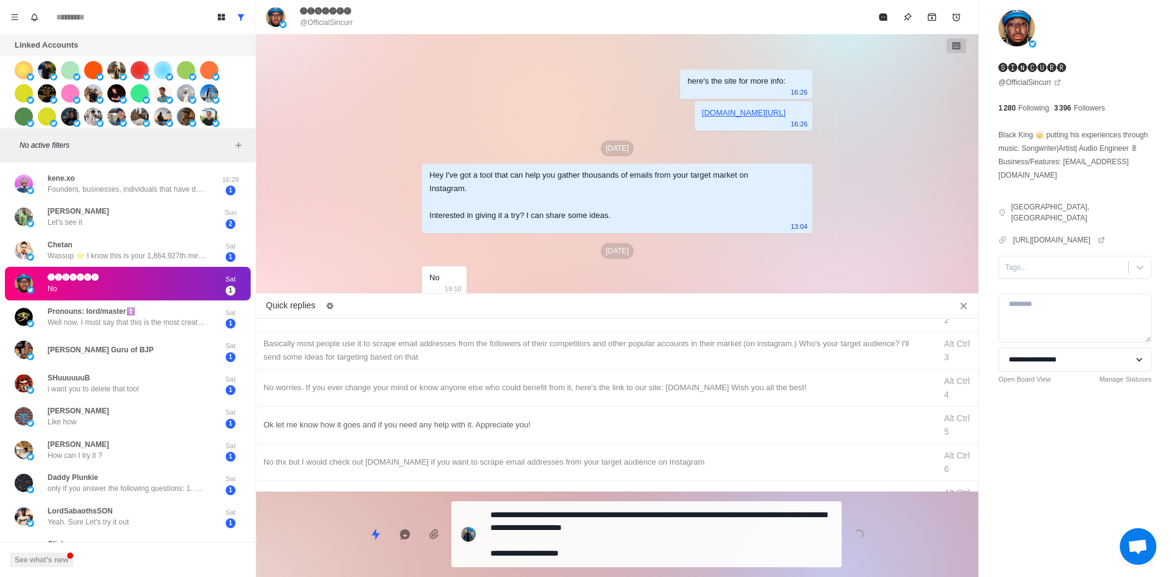
drag, startPoint x: 621, startPoint y: 550, endPoint x: 672, endPoint y: 453, distance: 108.9
click at [621, 550] on textarea "**********" at bounding box center [662, 534] width 342 height 56
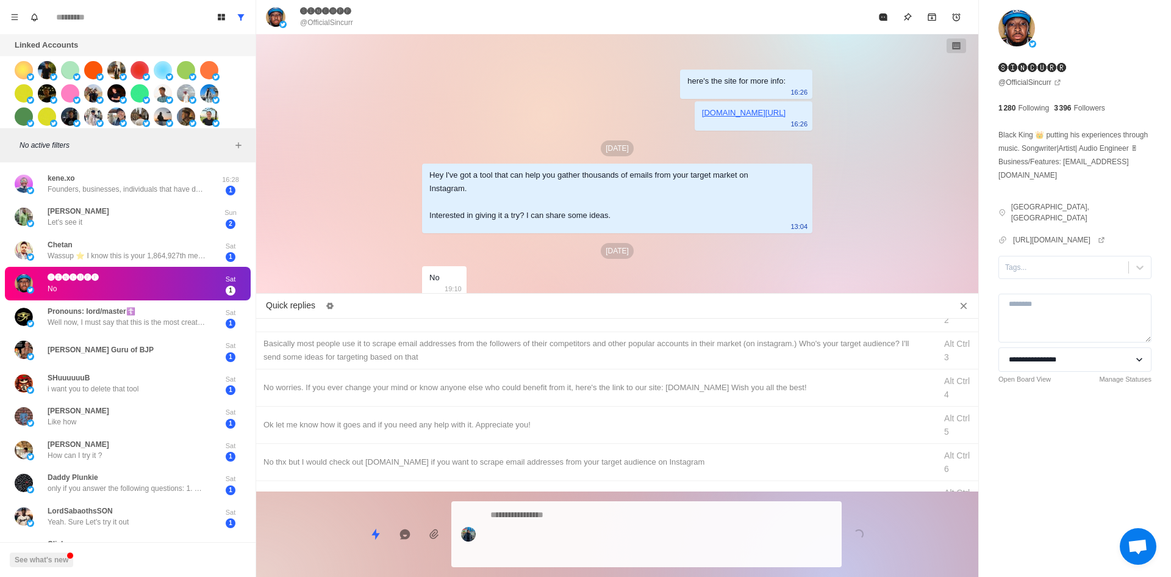
scroll to position [38, 0]
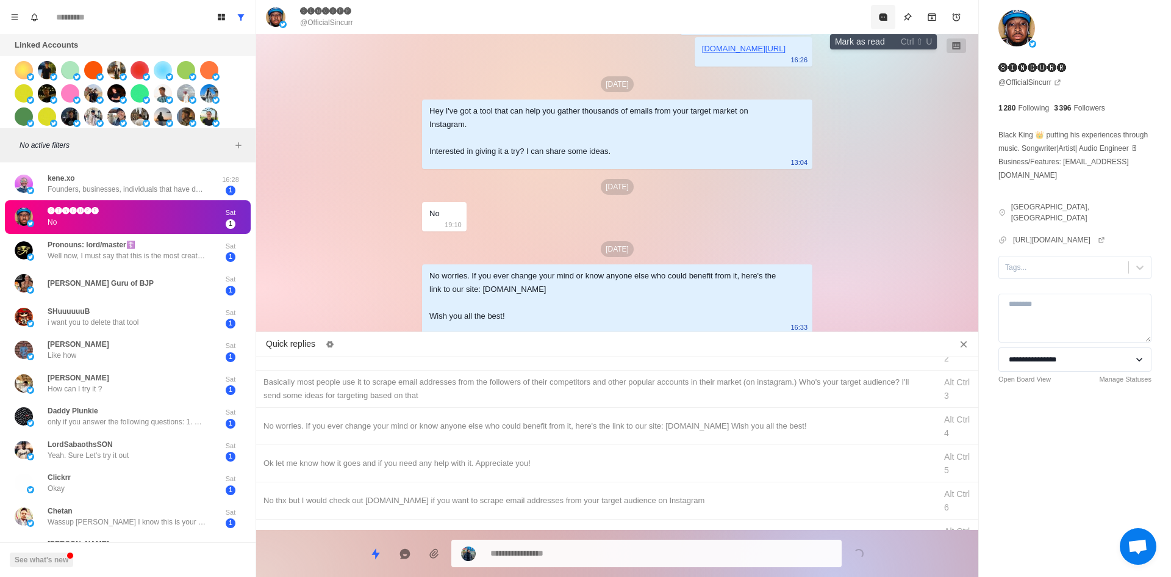
drag, startPoint x: 883, startPoint y: 17, endPoint x: 869, endPoint y: 63, distance: 48.3
click at [883, 18] on icon "Mark as read" at bounding box center [883, 16] width 8 height 7
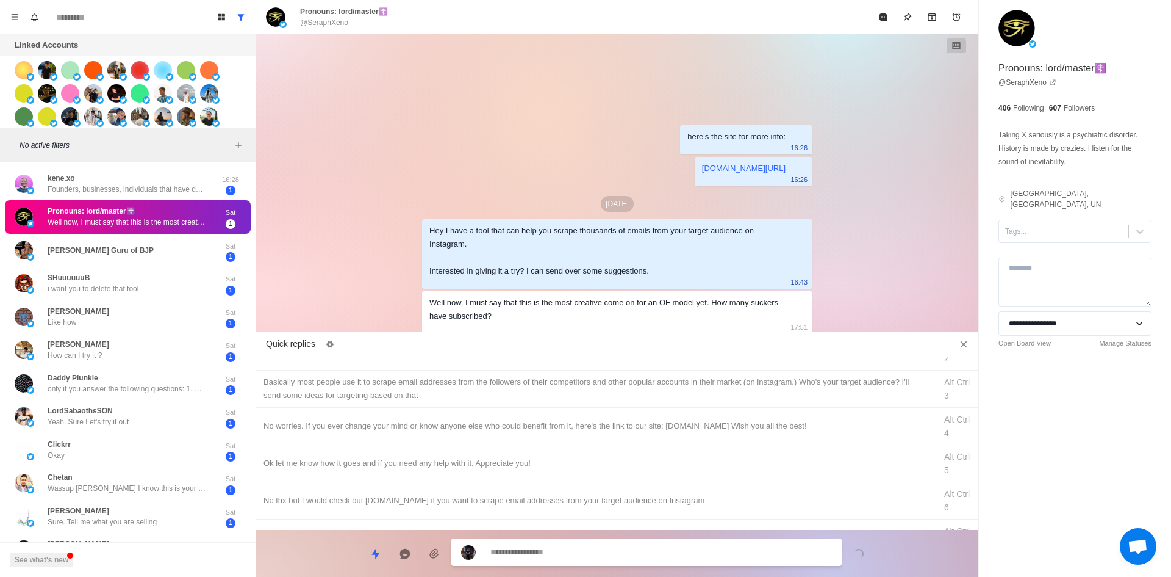
click at [550, 558] on textarea at bounding box center [662, 552] width 342 height 18
click at [554, 552] on textarea at bounding box center [662, 552] width 342 height 18
click at [544, 559] on textarea at bounding box center [662, 552] width 342 height 18
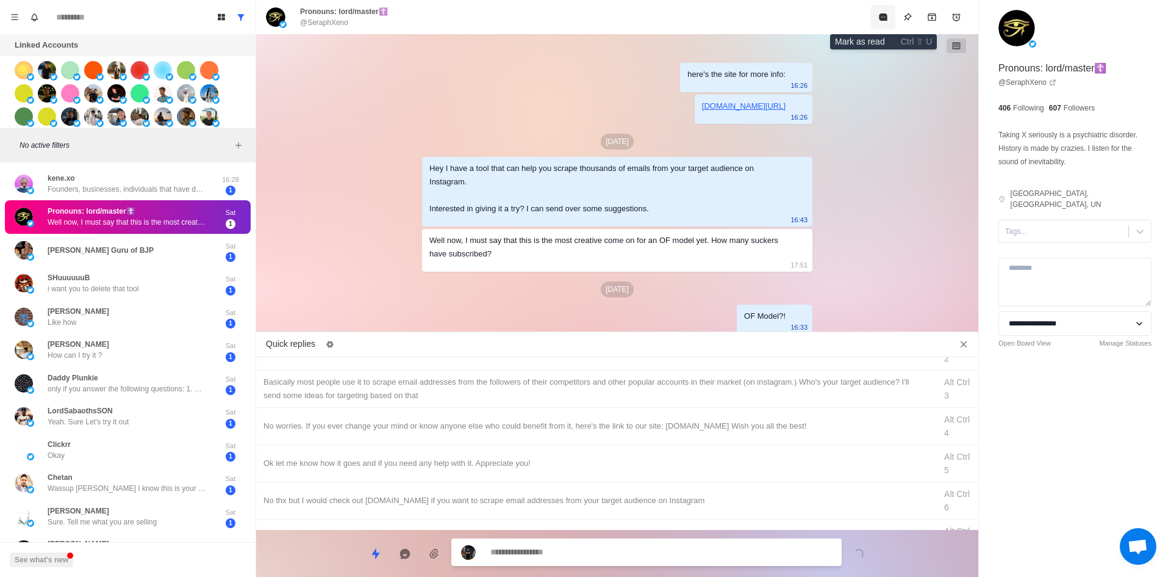
click at [881, 7] on button "Mark as read" at bounding box center [883, 17] width 24 height 24
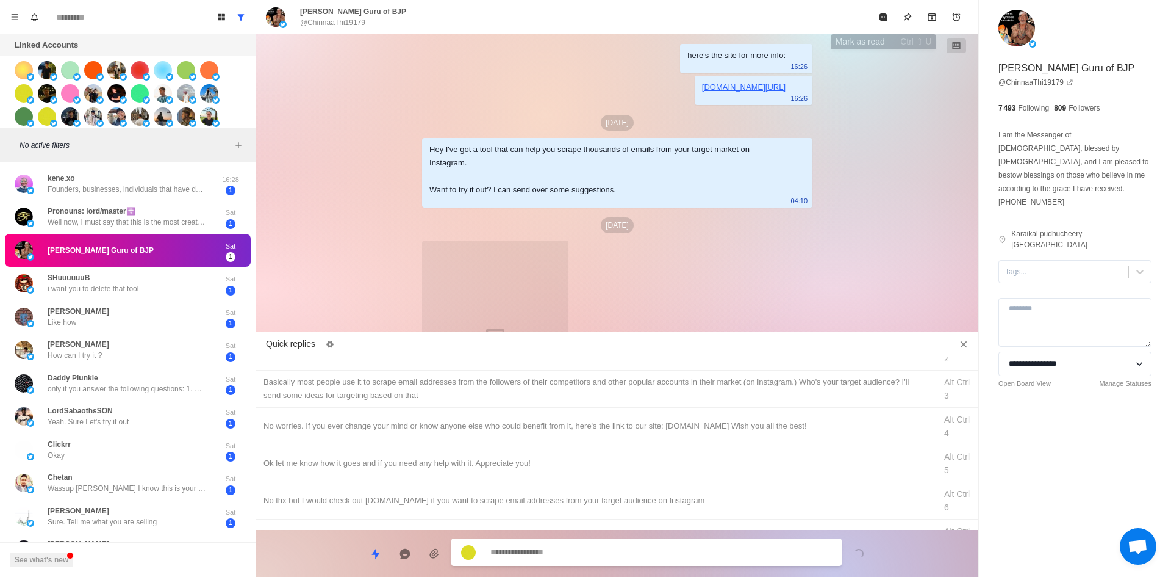
scroll to position [118, 0]
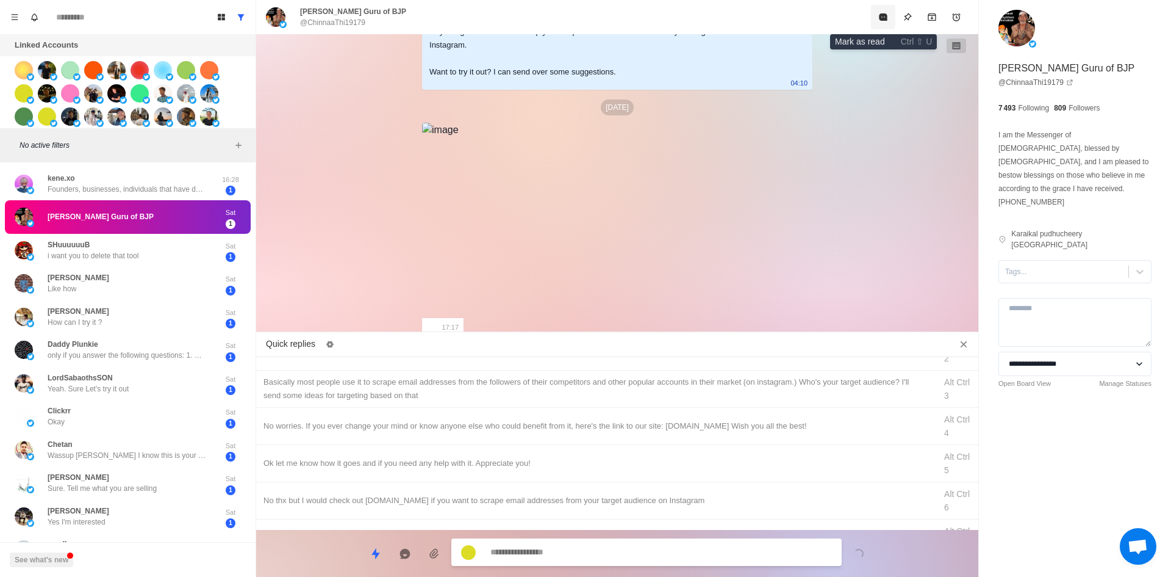
click at [881, 7] on button "Mark as read" at bounding box center [883, 17] width 24 height 24
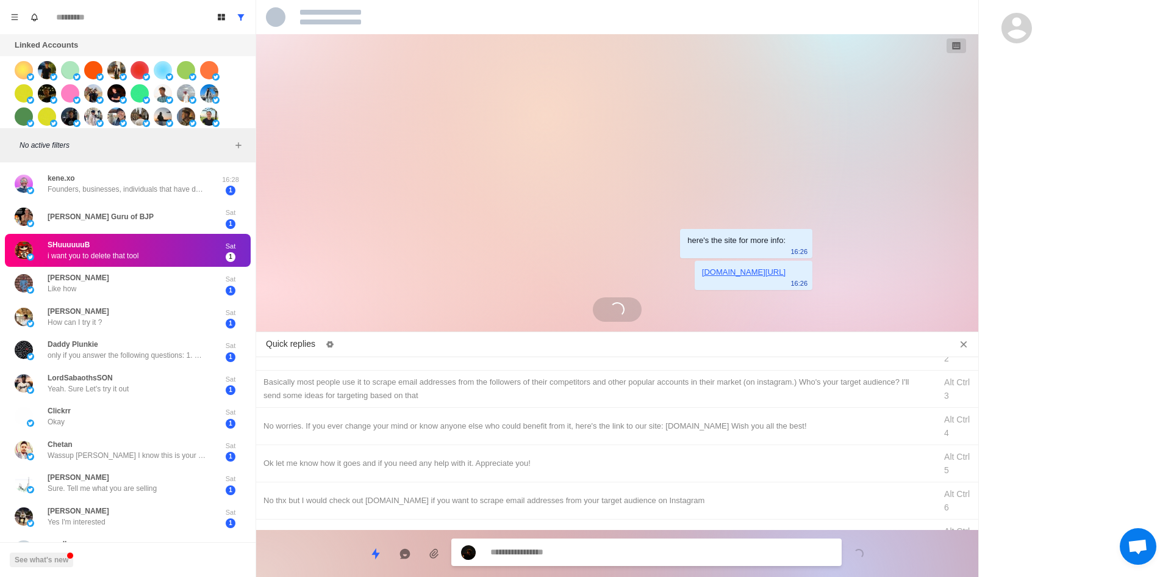
scroll to position [0, 0]
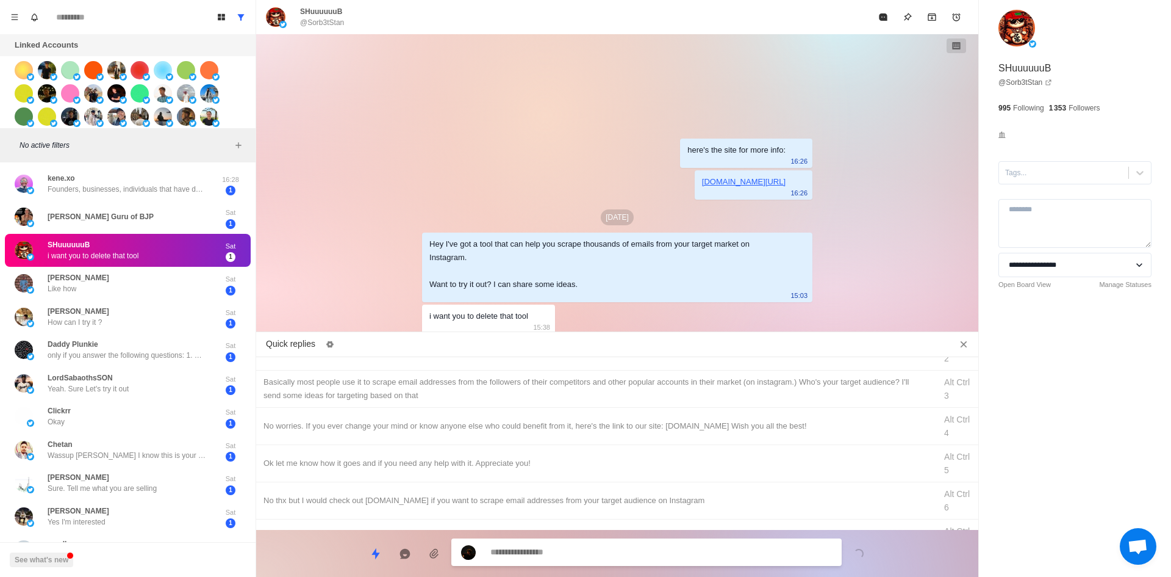
click at [605, 544] on textarea at bounding box center [662, 552] width 342 height 18
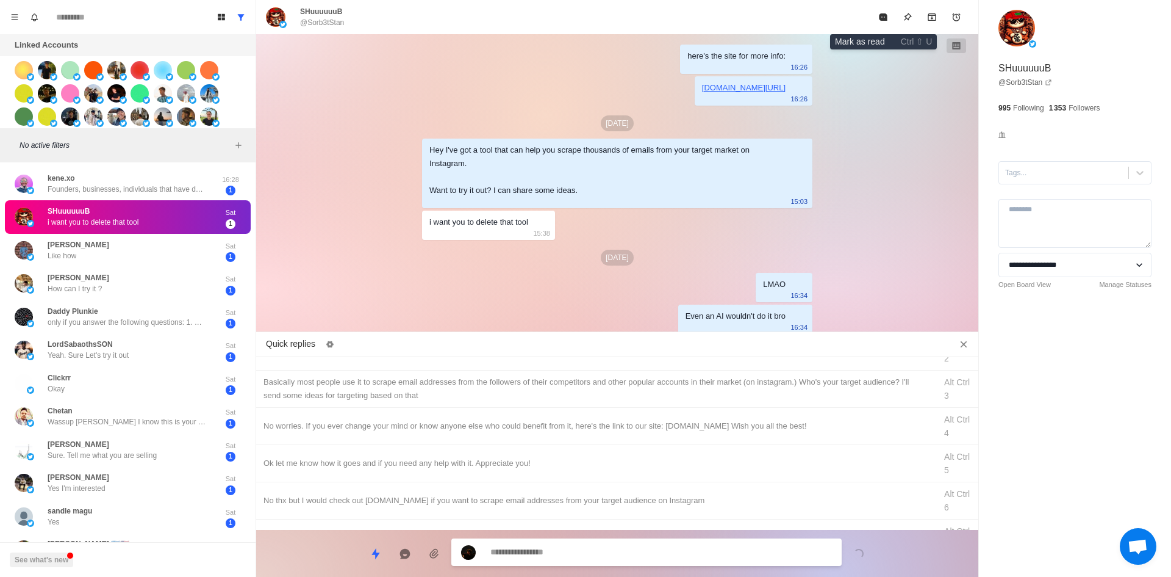
drag, startPoint x: 883, startPoint y: 20, endPoint x: 864, endPoint y: 35, distance: 24.4
click at [883, 20] on icon "Mark as read" at bounding box center [883, 16] width 8 height 7
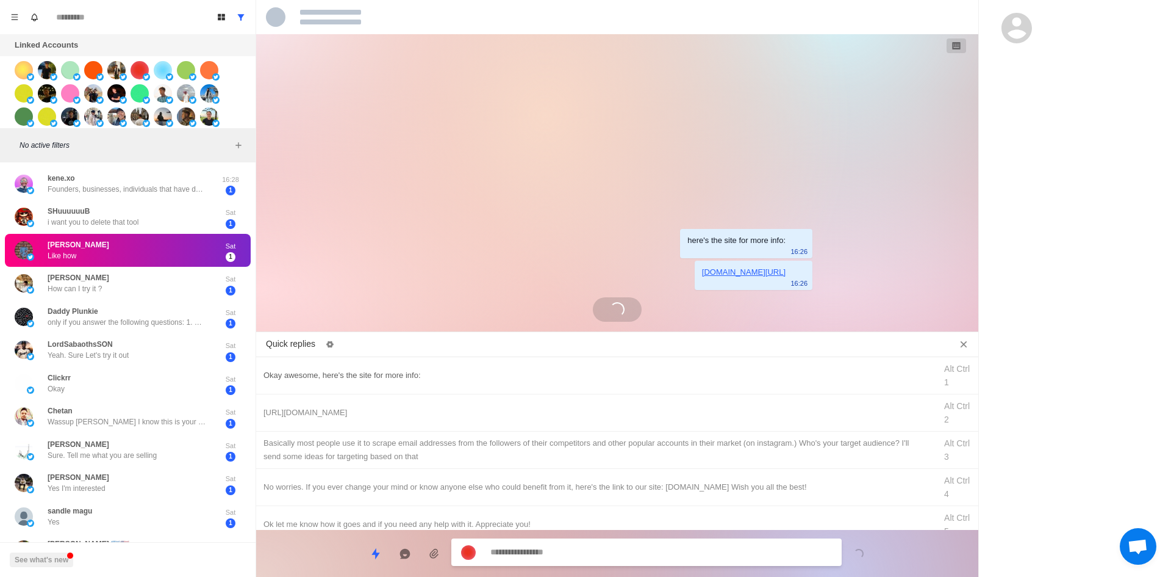
click at [414, 375] on div "Okay awesome, here's the site for more info:" at bounding box center [596, 375] width 665 height 13
drag, startPoint x: 553, startPoint y: 552, endPoint x: 373, endPoint y: 538, distance: 180.5
click at [368, 538] on div "**********" at bounding box center [617, 548] width 722 height 37
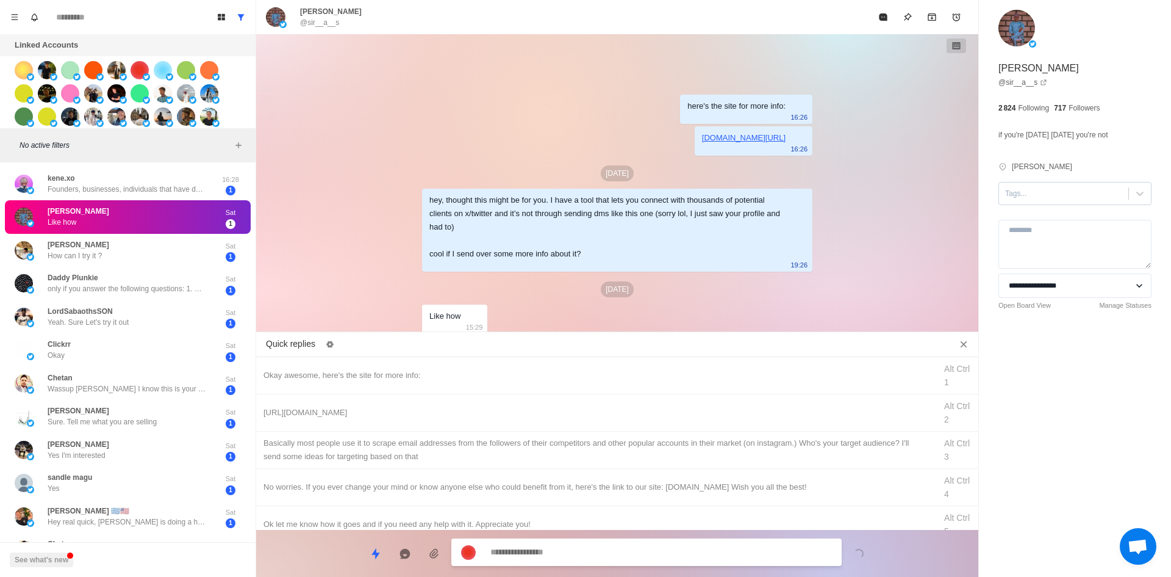
scroll to position [12, 0]
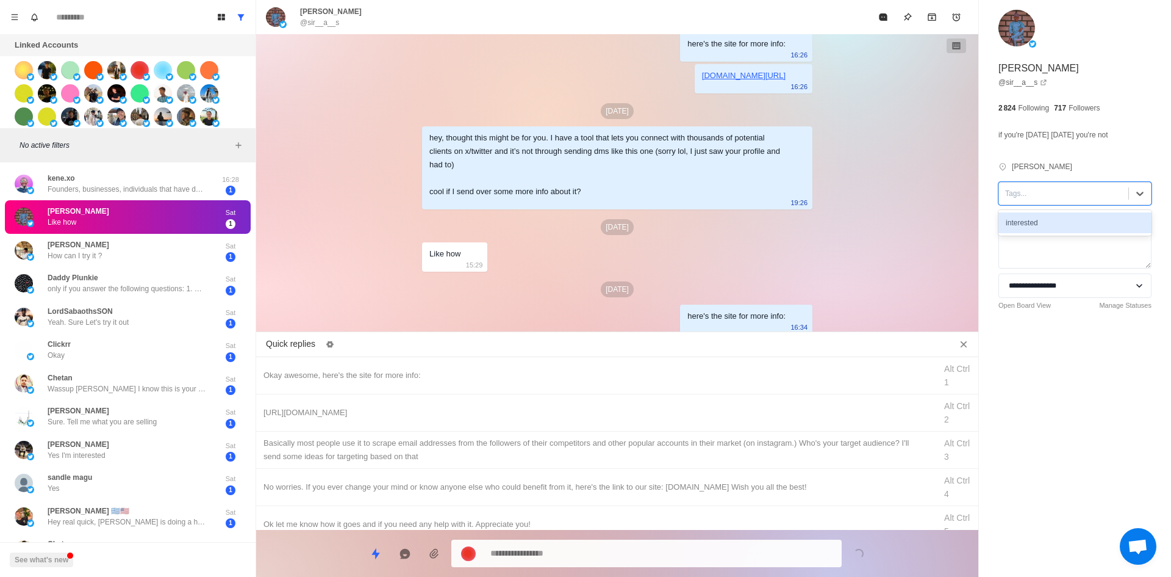
click at [1049, 193] on div at bounding box center [1063, 193] width 117 height 13
click at [1061, 225] on div "interested" at bounding box center [1075, 222] width 153 height 21
click at [450, 401] on div "[URL][DOMAIN_NAME] Alt Ctrl 2" at bounding box center [617, 412] width 722 height 37
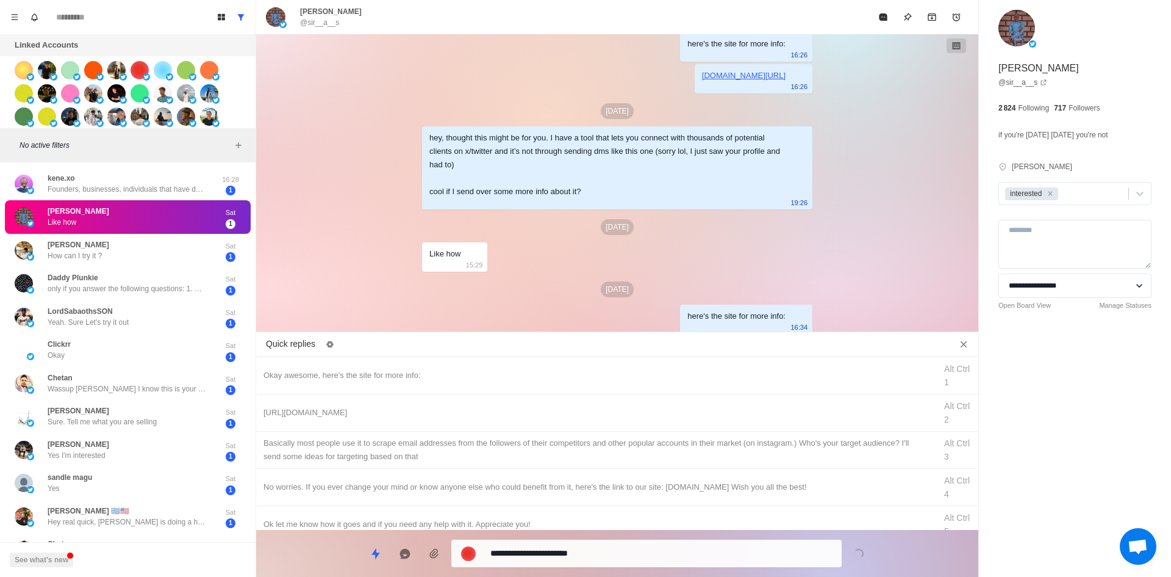
click at [588, 560] on textarea "**********" at bounding box center [662, 553] width 342 height 18
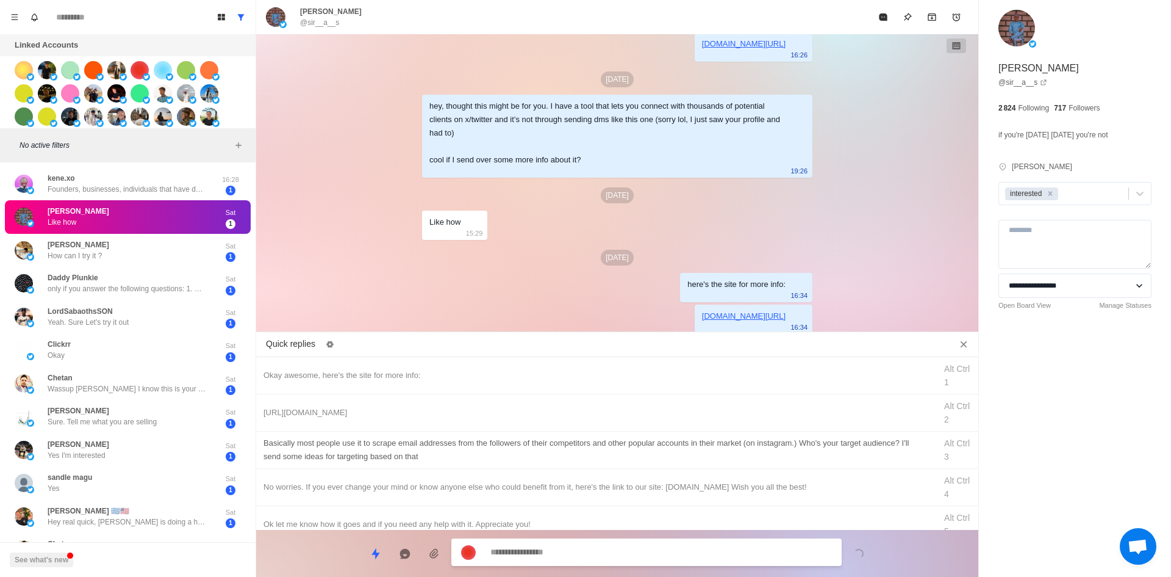
click at [586, 449] on div "​​Basically most people use it to scrape email addresses from the followers of …" at bounding box center [596, 449] width 665 height 27
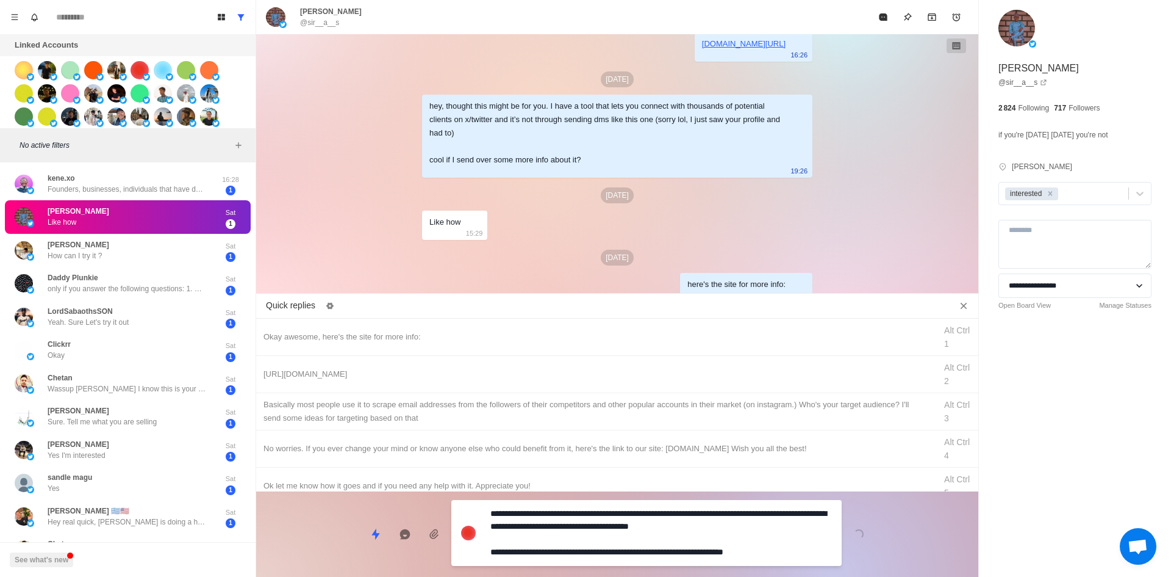
click at [591, 545] on textarea "**********" at bounding box center [662, 533] width 342 height 56
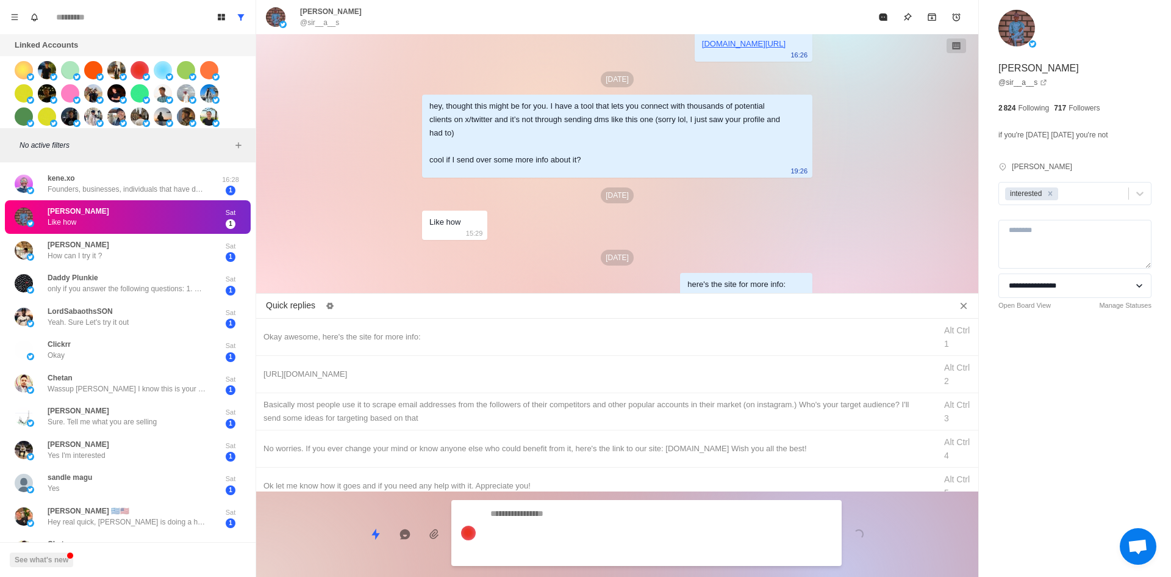
scroll to position [115, 0]
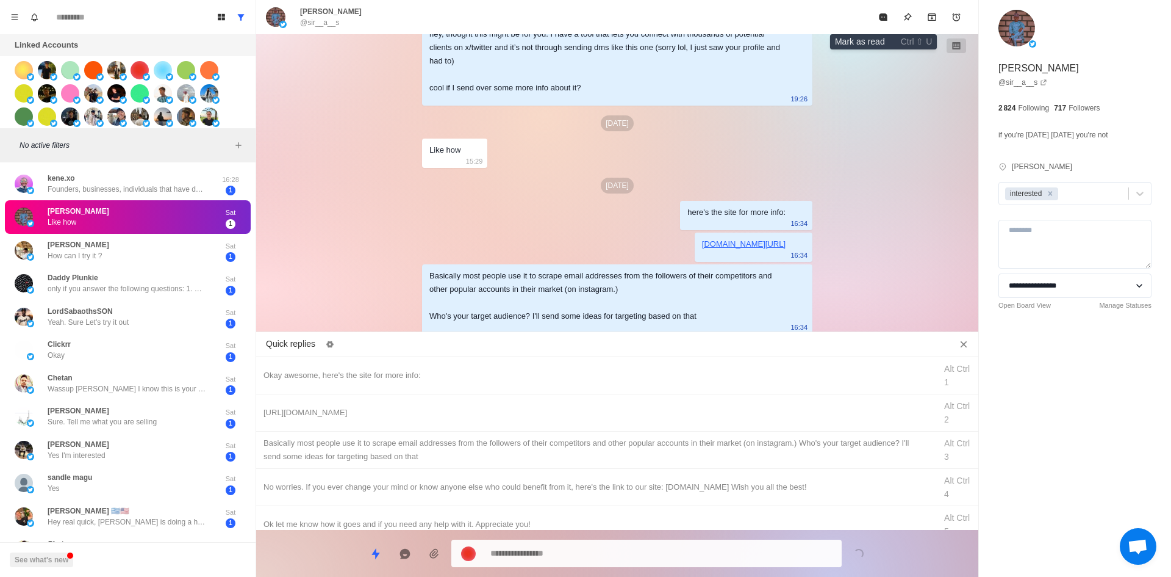
drag, startPoint x: 877, startPoint y: 16, endPoint x: 846, endPoint y: 83, distance: 73.2
click at [877, 17] on button "Mark as read" at bounding box center [883, 17] width 24 height 24
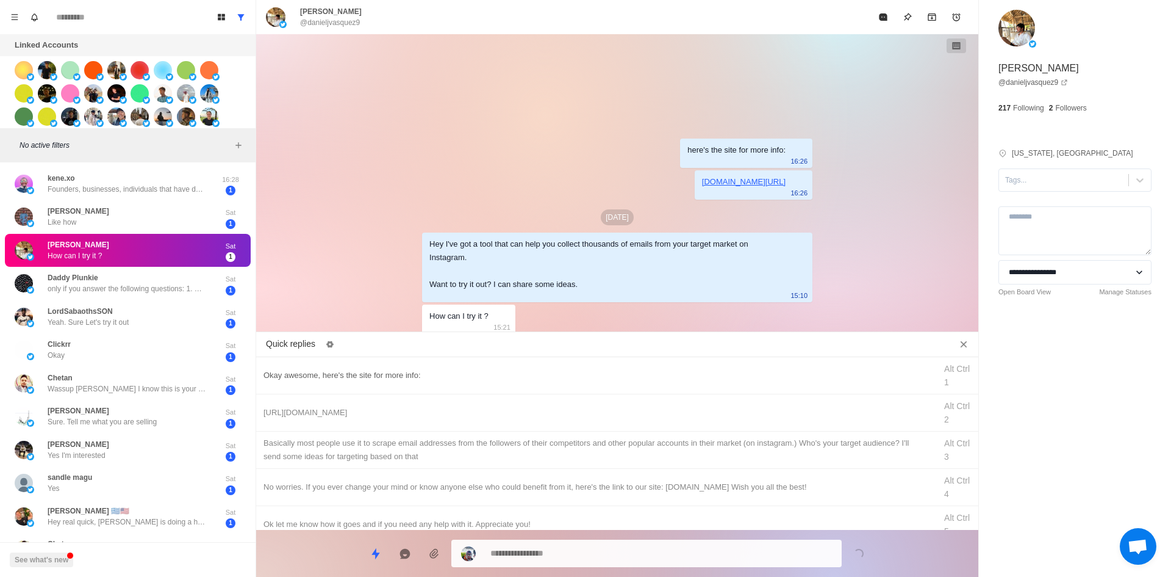
click at [429, 373] on div "Okay awesome, here's the site for more info:" at bounding box center [596, 375] width 665 height 13
drag, startPoint x: 549, startPoint y: 553, endPoint x: 312, endPoint y: 549, distance: 237.4
click at [315, 548] on div "**********" at bounding box center [617, 548] width 722 height 37
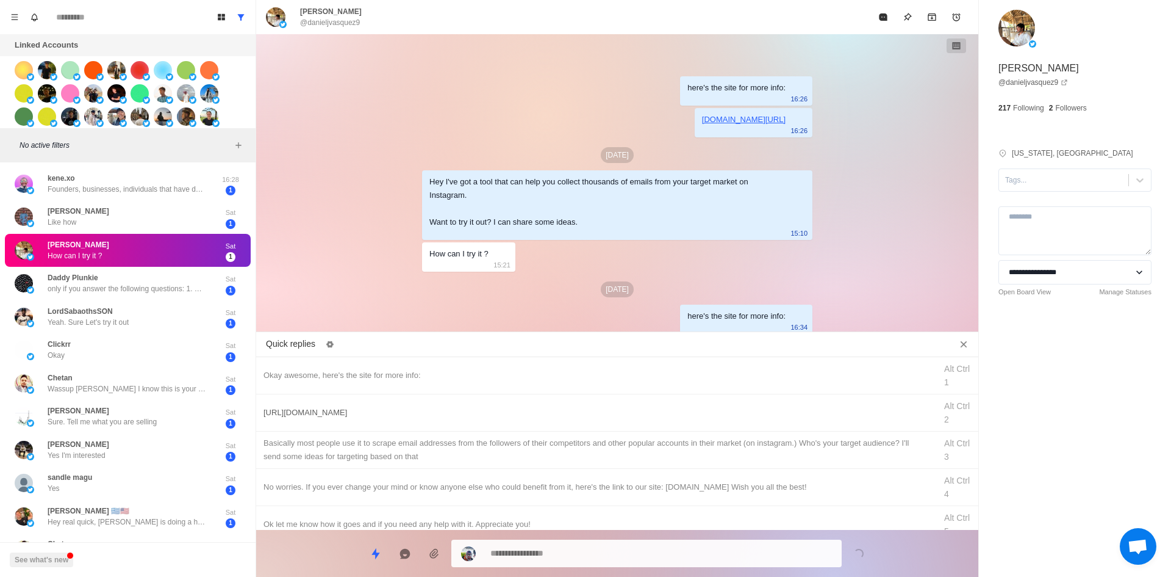
click at [388, 414] on div "[URL][DOMAIN_NAME]" at bounding box center [596, 412] width 665 height 13
click at [581, 545] on textarea "**********" at bounding box center [662, 552] width 342 height 18
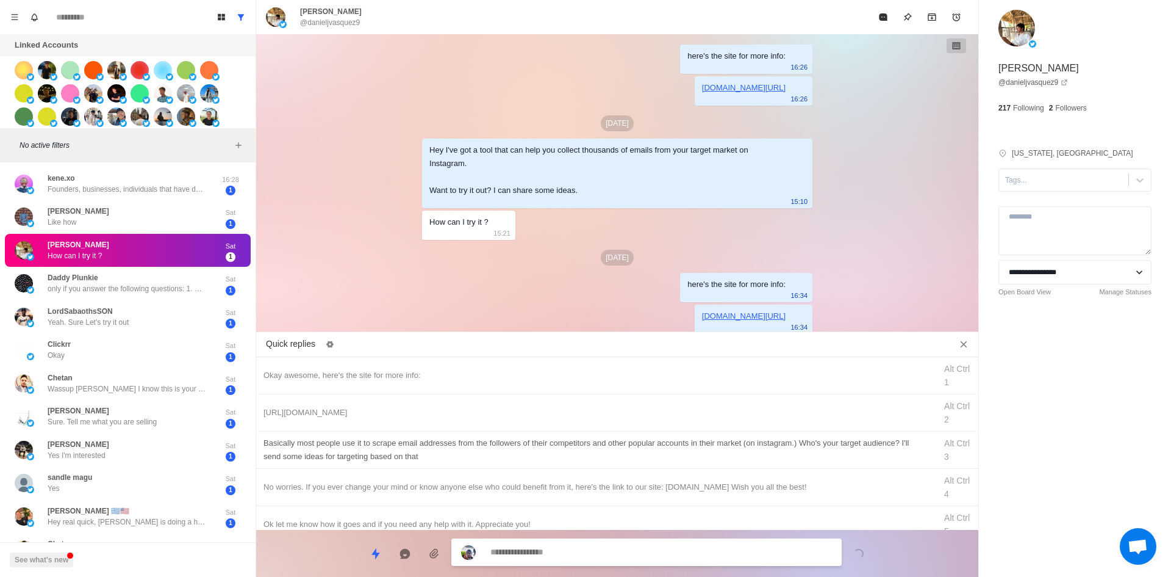
click at [582, 445] on div "​​Basically most people use it to scrape email addresses from the followers of …" at bounding box center [596, 449] width 665 height 27
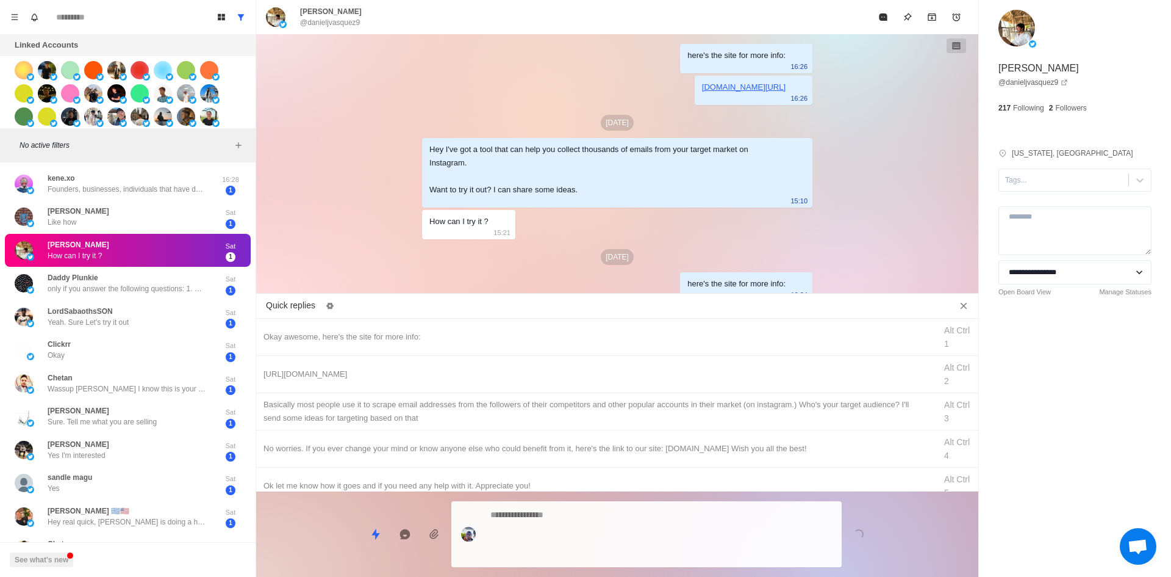
click at [607, 547] on textarea at bounding box center [662, 534] width 342 height 56
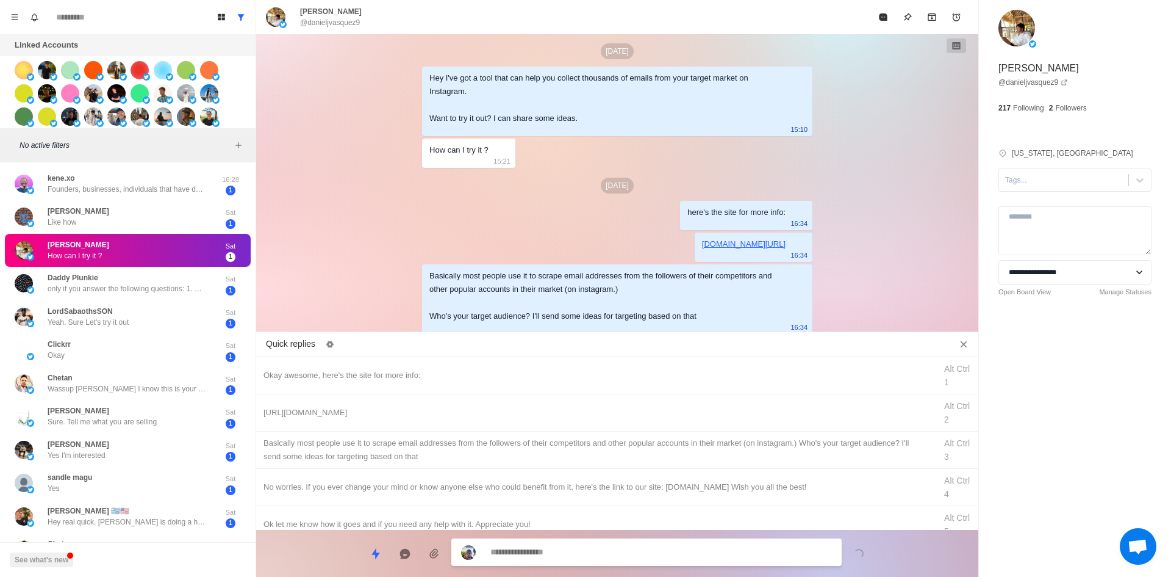
click at [608, 553] on textarea at bounding box center [662, 552] width 342 height 18
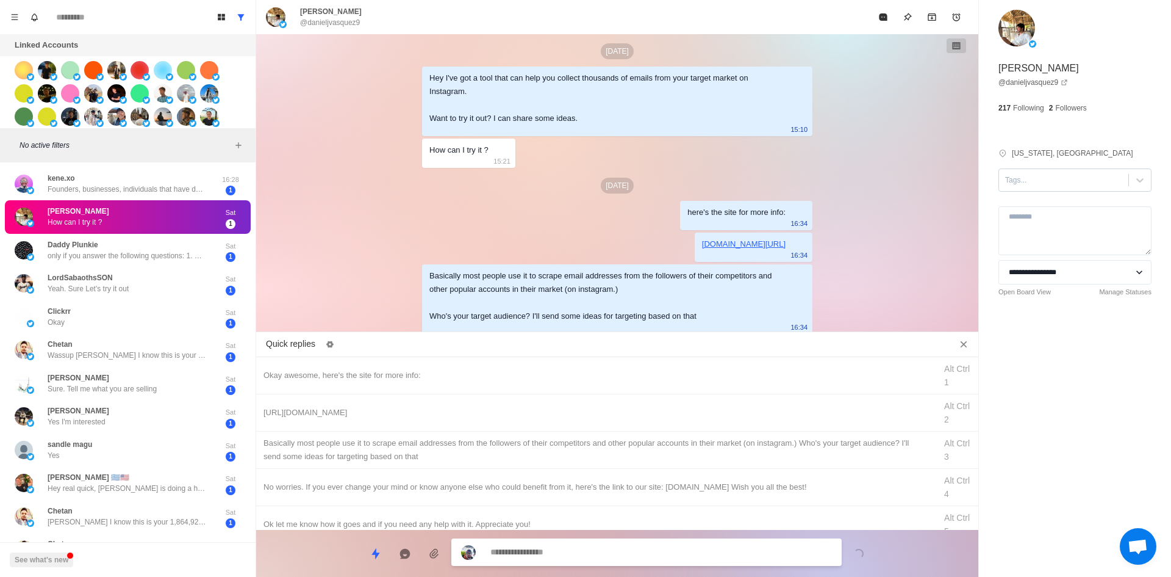
scroll to position [103, 0]
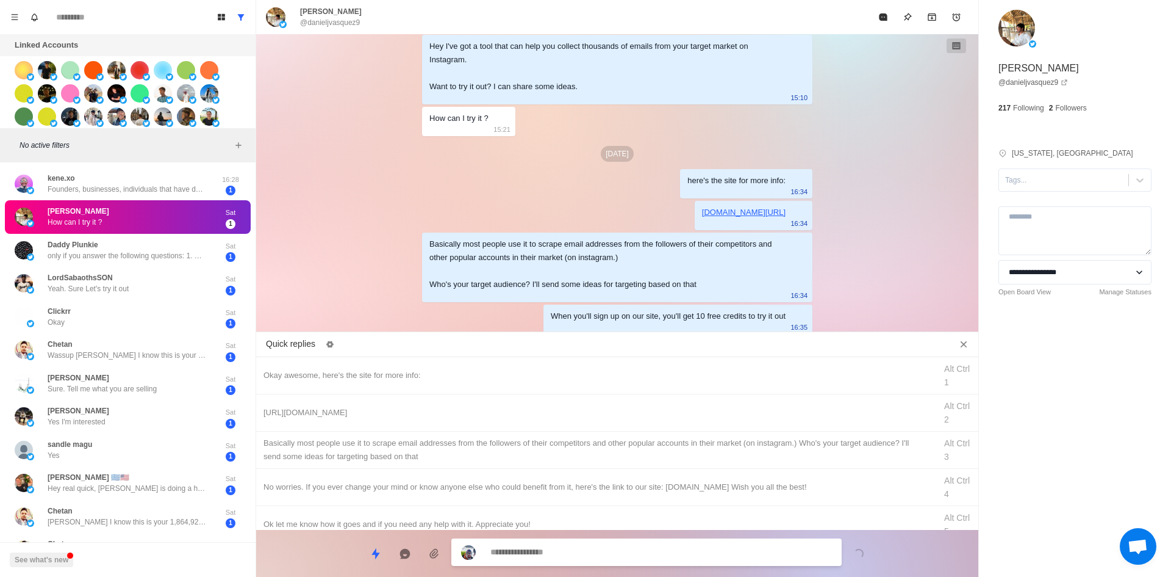
drag, startPoint x: 1047, startPoint y: 186, endPoint x: 1051, endPoint y: 196, distance: 10.7
click at [1047, 186] on div at bounding box center [1063, 179] width 117 height 13
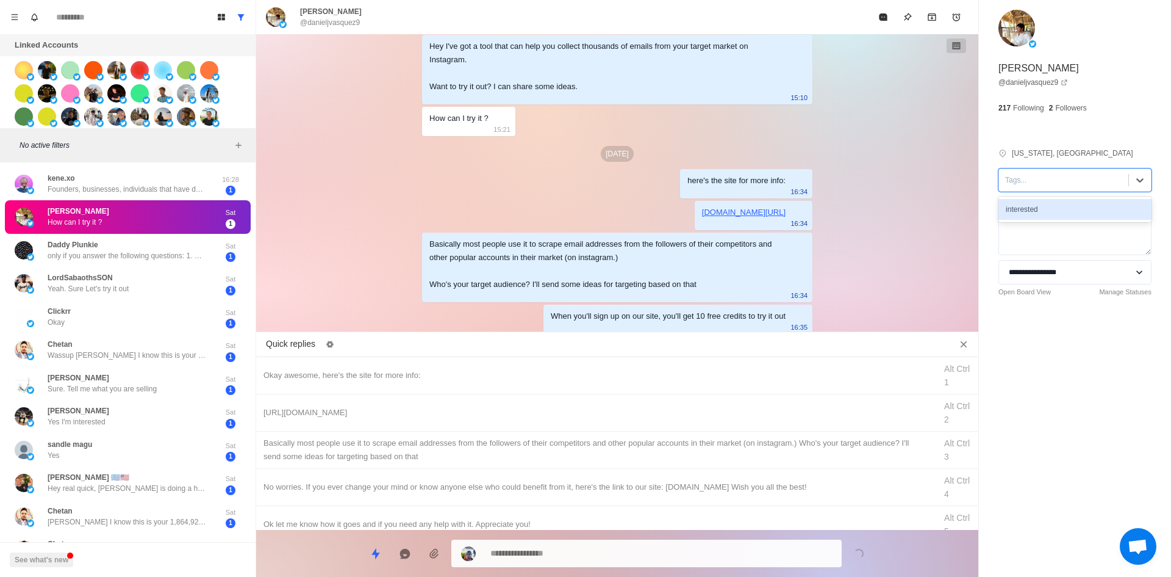
click at [1062, 211] on div "interested" at bounding box center [1075, 209] width 153 height 21
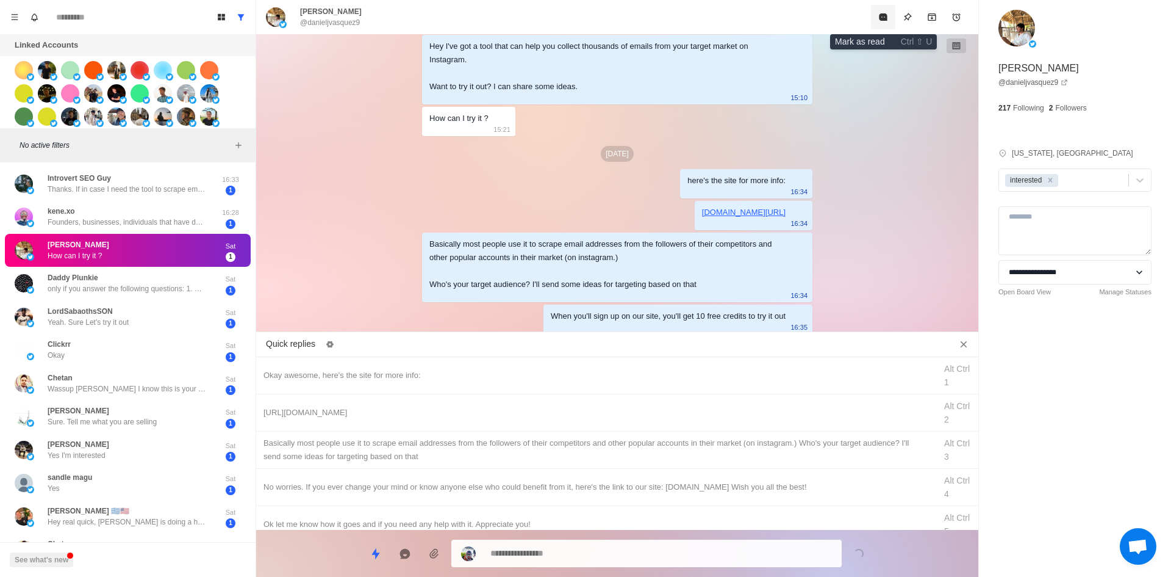
click at [883, 20] on icon "Mark as read" at bounding box center [883, 16] width 8 height 7
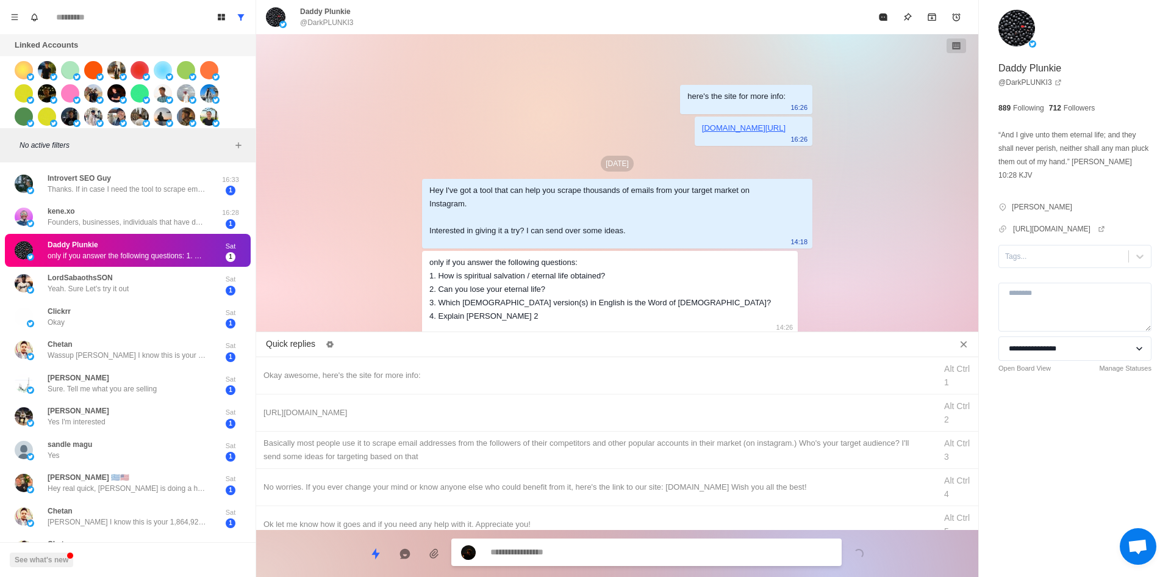
click at [555, 552] on textarea at bounding box center [662, 552] width 342 height 18
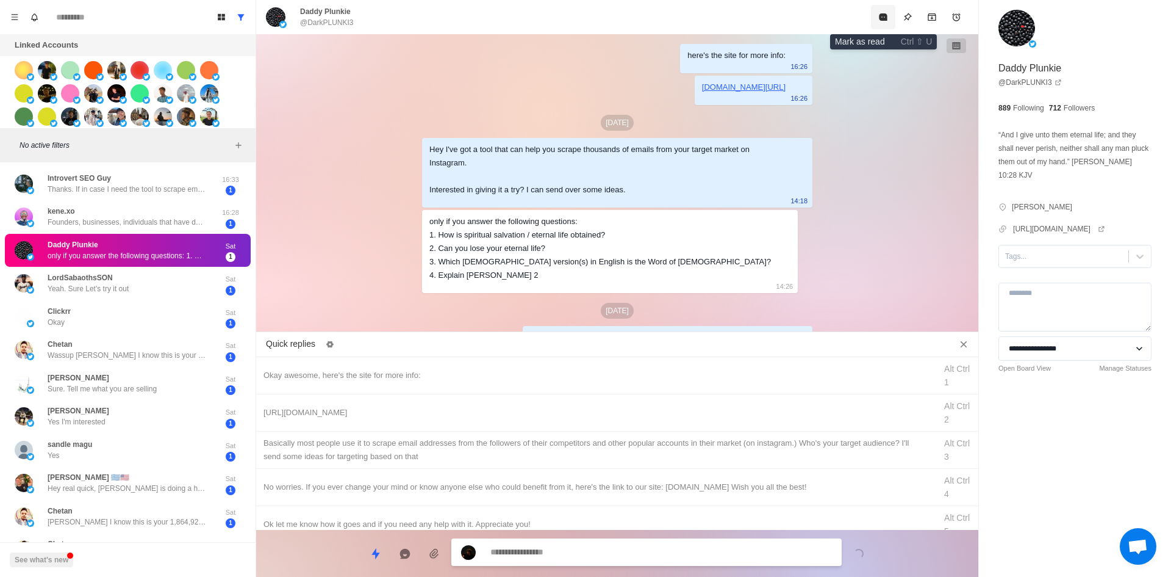
scroll to position [21, 0]
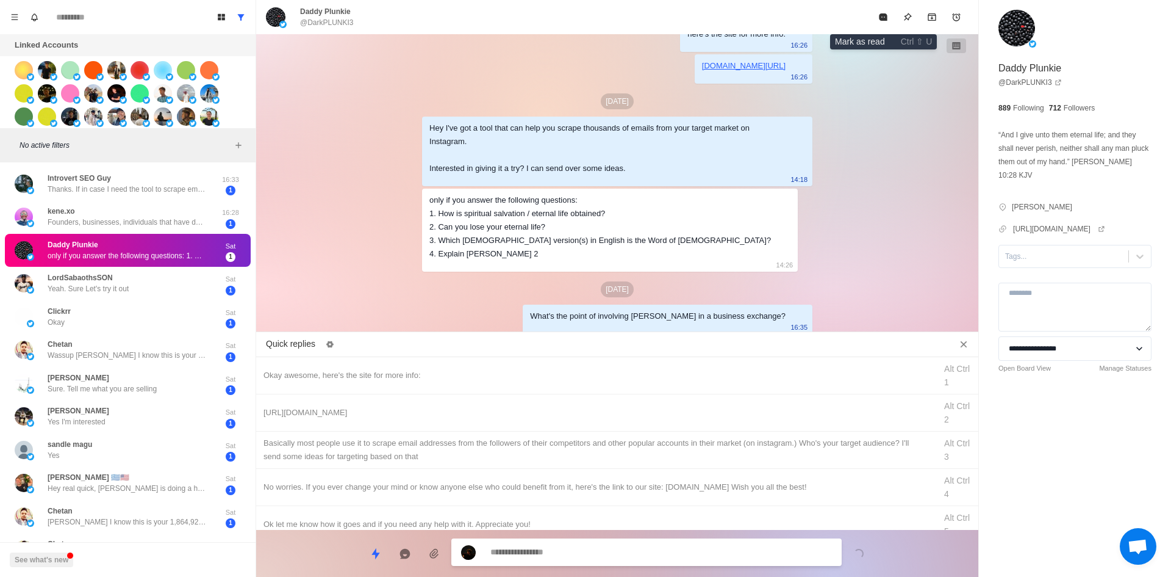
drag, startPoint x: 884, startPoint y: 13, endPoint x: 874, endPoint y: 22, distance: 13.0
click at [884, 13] on icon "Mark as read" at bounding box center [883, 16] width 8 height 7
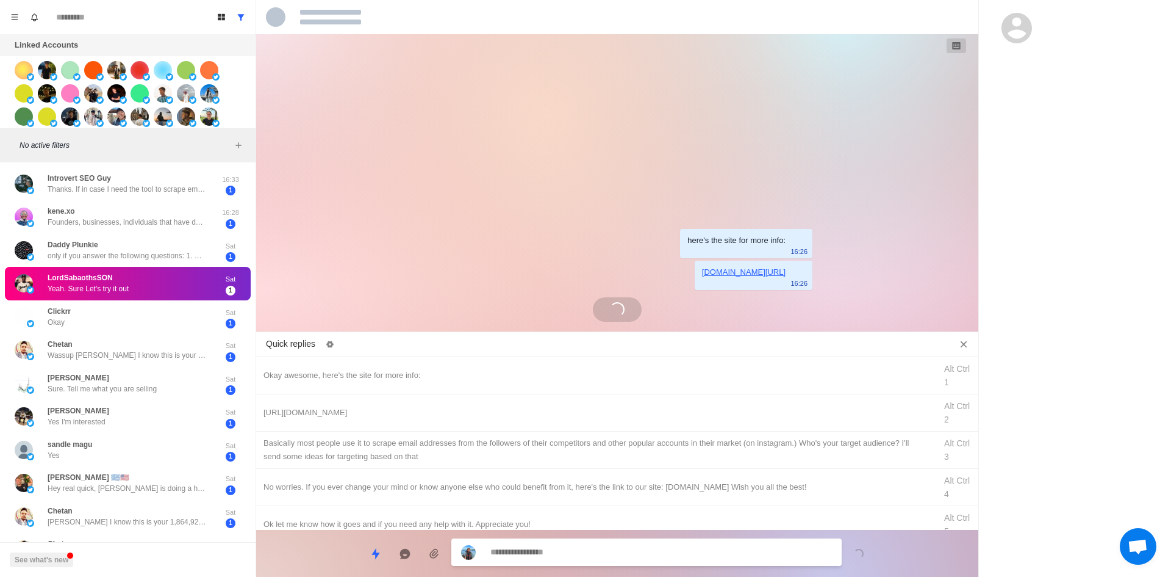
scroll to position [0, 0]
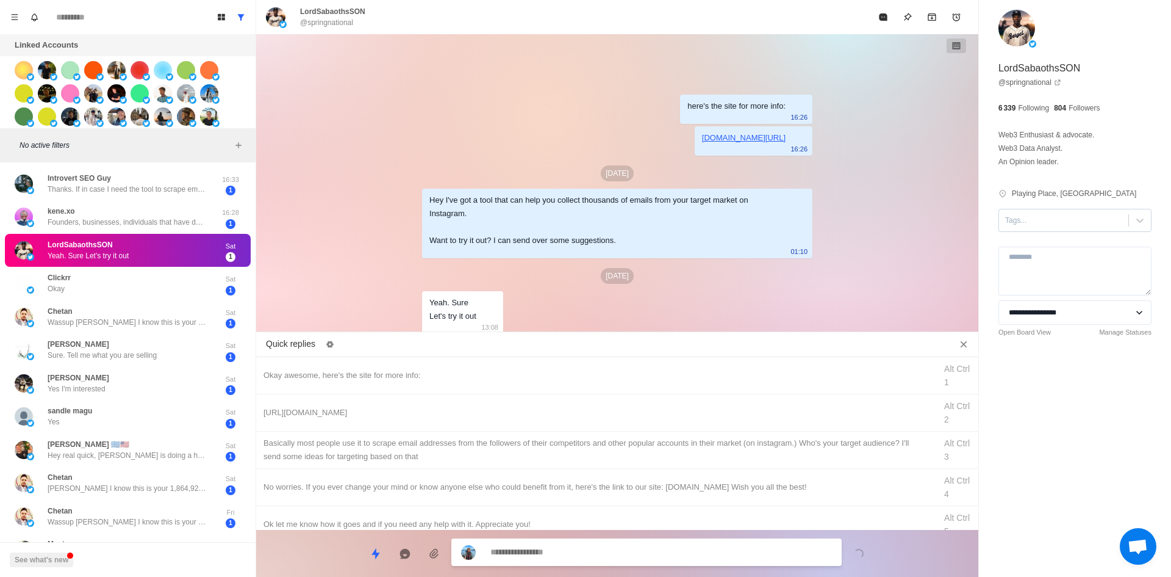
click at [1054, 215] on div at bounding box center [1063, 220] width 117 height 13
drag, startPoint x: 1062, startPoint y: 235, endPoint x: 987, endPoint y: 259, distance: 78.9
click at [1064, 242] on div "interested" at bounding box center [1075, 249] width 153 height 21
drag, startPoint x: 458, startPoint y: 379, endPoint x: 498, endPoint y: 415, distance: 53.2
click at [458, 379] on div "Okay awesome, here's the site for more info:" at bounding box center [596, 375] width 665 height 13
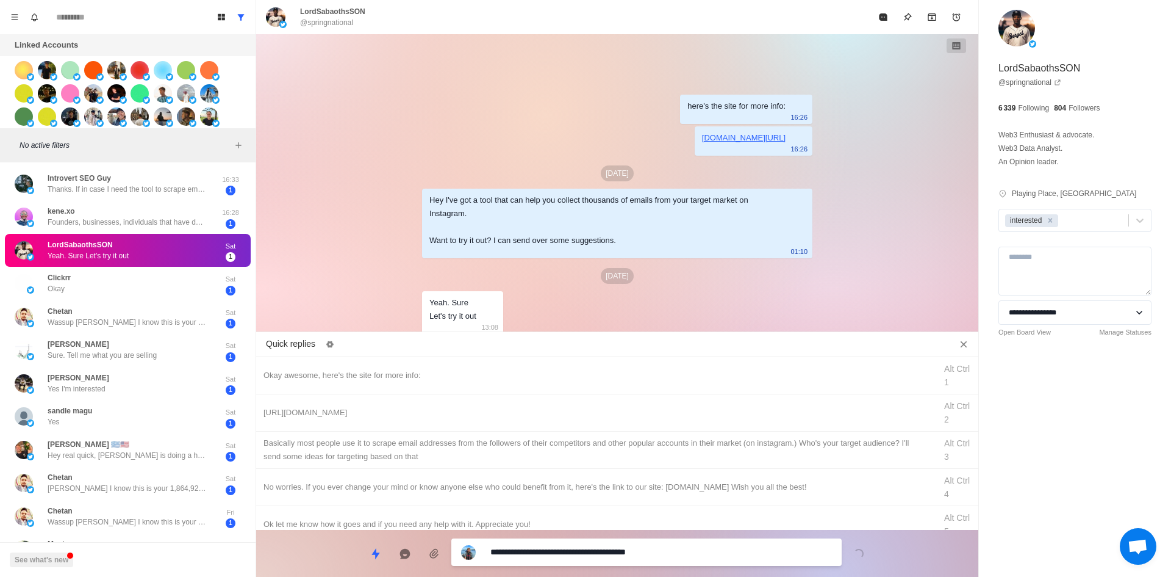
drag, startPoint x: 592, startPoint y: 546, endPoint x: 589, endPoint y: 536, distance: 11.0
click at [592, 545] on textarea "**********" at bounding box center [662, 552] width 342 height 18
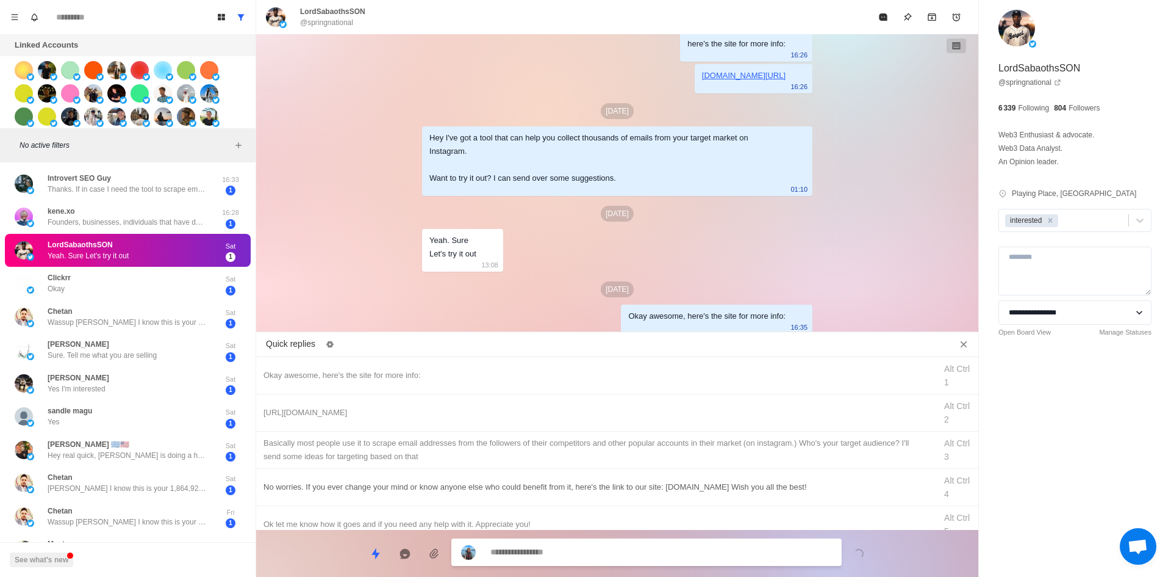
drag, startPoint x: 581, startPoint y: 417, endPoint x: 599, endPoint y: 479, distance: 64.3
click at [581, 417] on div "[URL][DOMAIN_NAME]" at bounding box center [596, 412] width 665 height 13
click at [592, 563] on div "**********" at bounding box center [646, 552] width 390 height 27
click at [592, 559] on textarea "**********" at bounding box center [662, 552] width 342 height 18
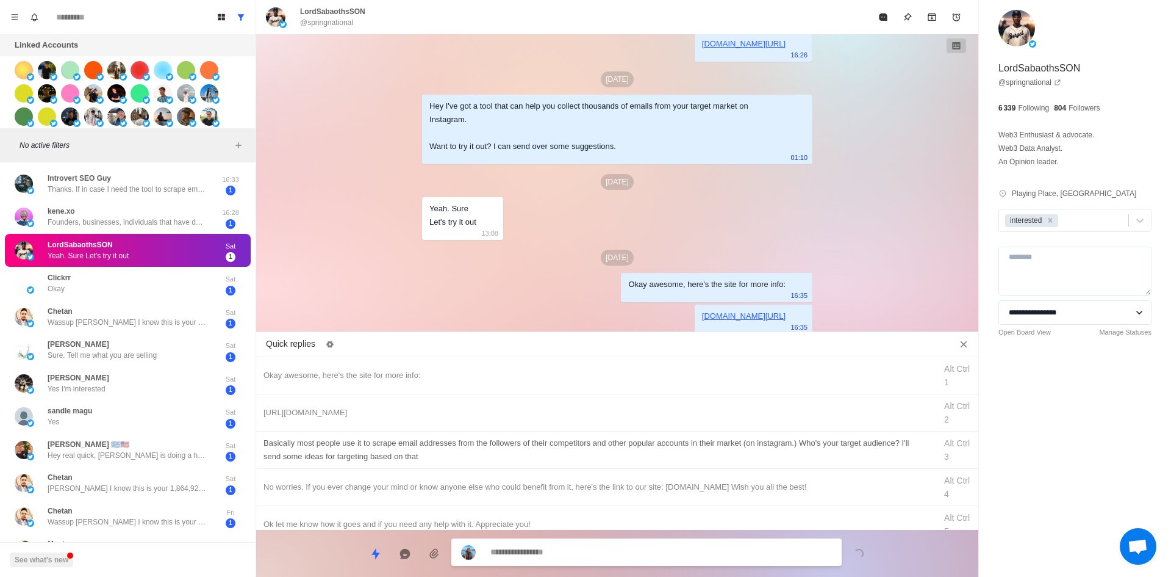
click at [608, 454] on div "​​Basically most people use it to scrape email addresses from the followers of …" at bounding box center [596, 449] width 665 height 27
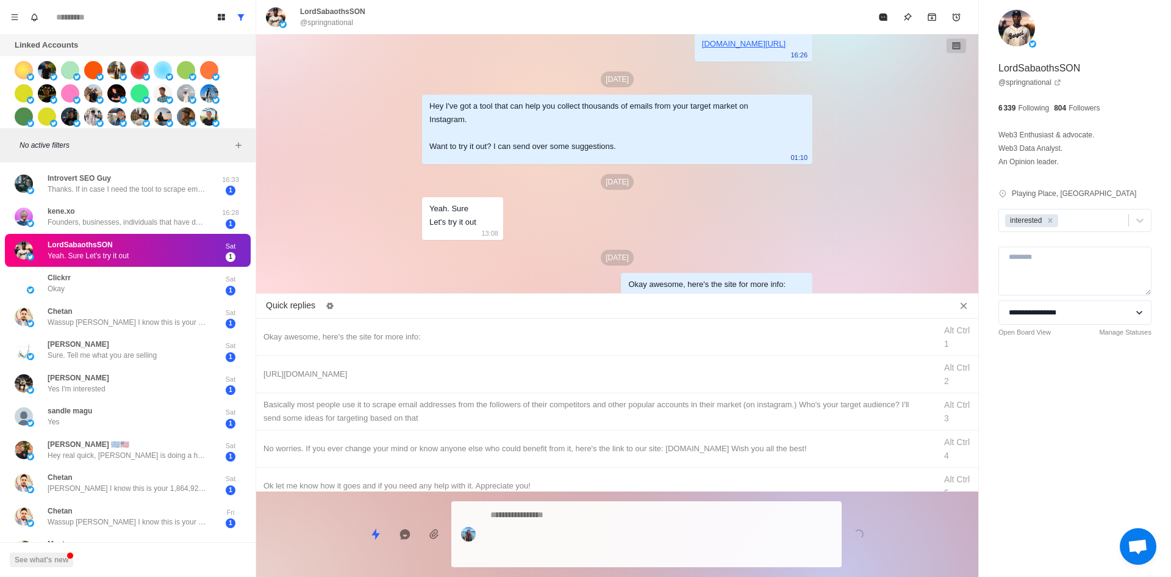
click at [614, 552] on textarea at bounding box center [662, 534] width 342 height 56
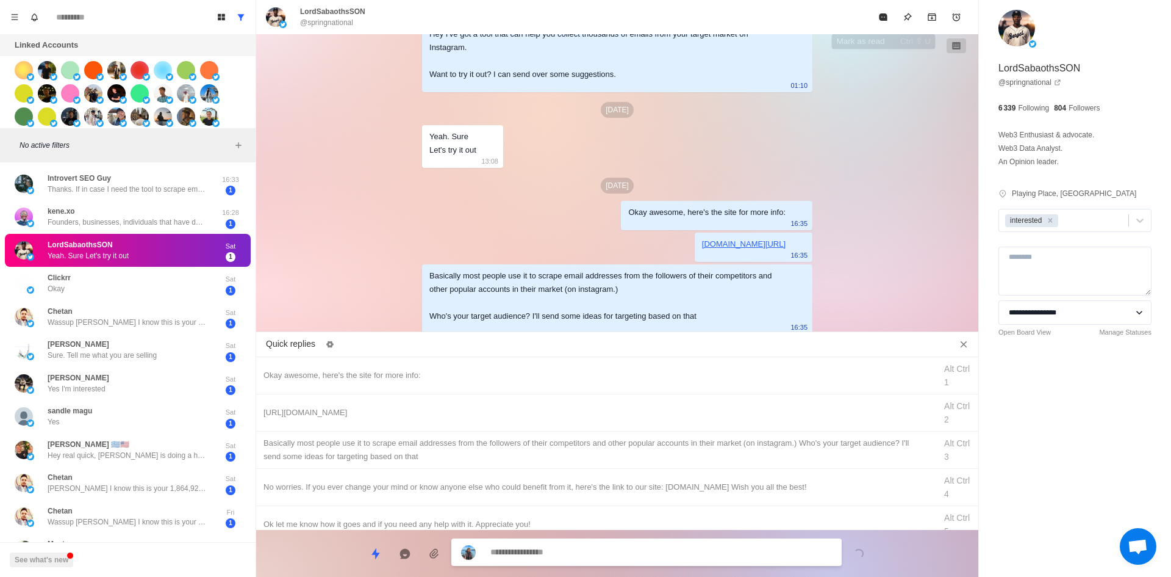
drag, startPoint x: 888, startPoint y: 13, endPoint x: 844, endPoint y: 81, distance: 81.2
click at [888, 13] on icon "Mark as read" at bounding box center [884, 17] width 10 height 10
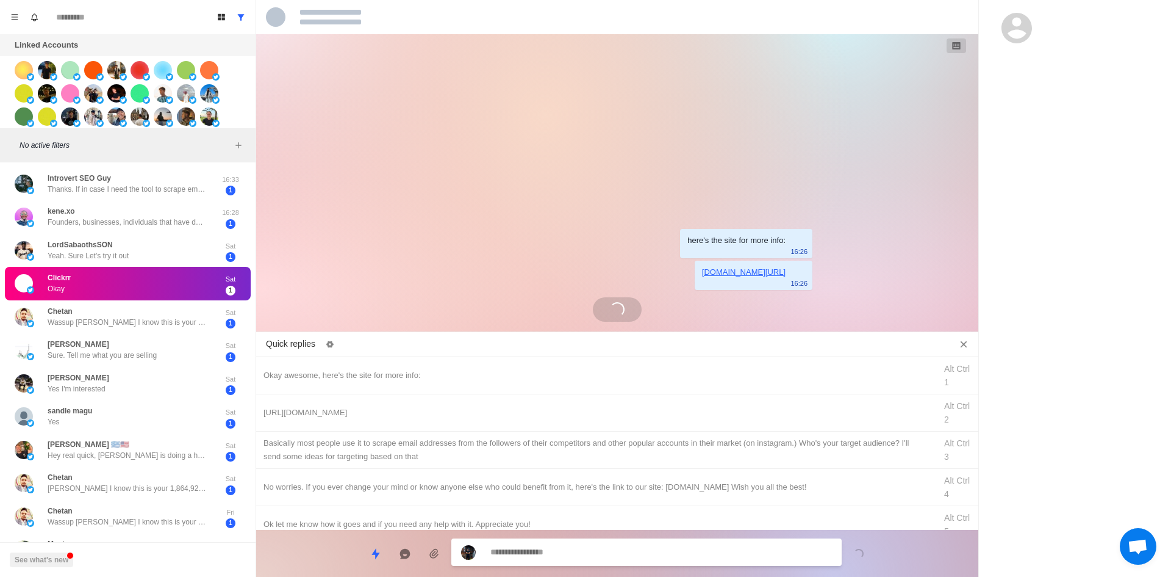
scroll to position [0, 0]
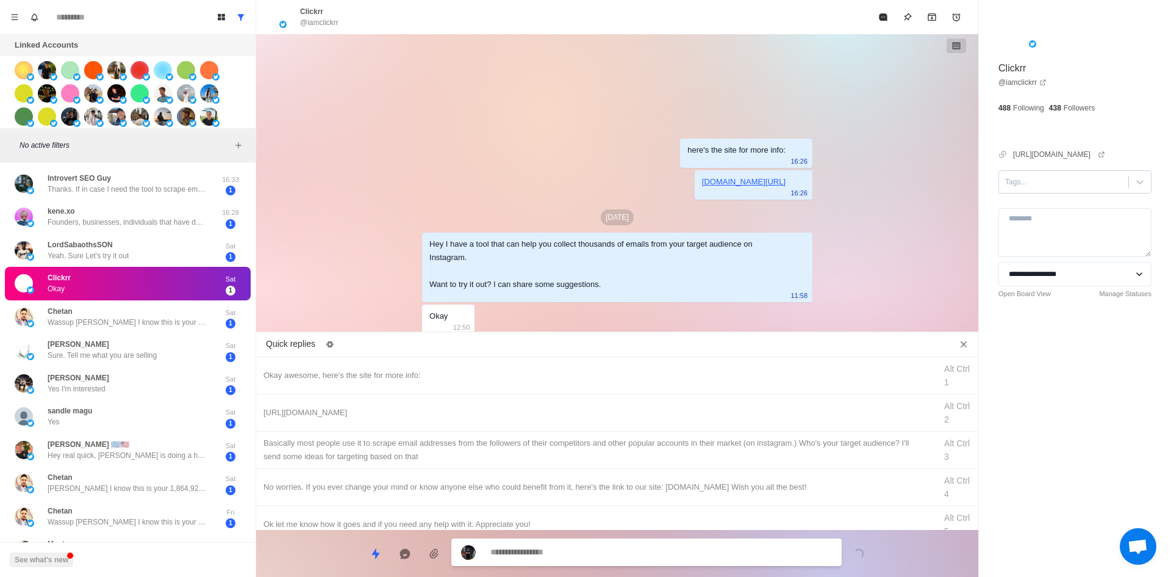
drag, startPoint x: 1026, startPoint y: 173, endPoint x: 1034, endPoint y: 190, distance: 19.4
click at [1026, 176] on div "Tags..." at bounding box center [1063, 182] width 129 height 18
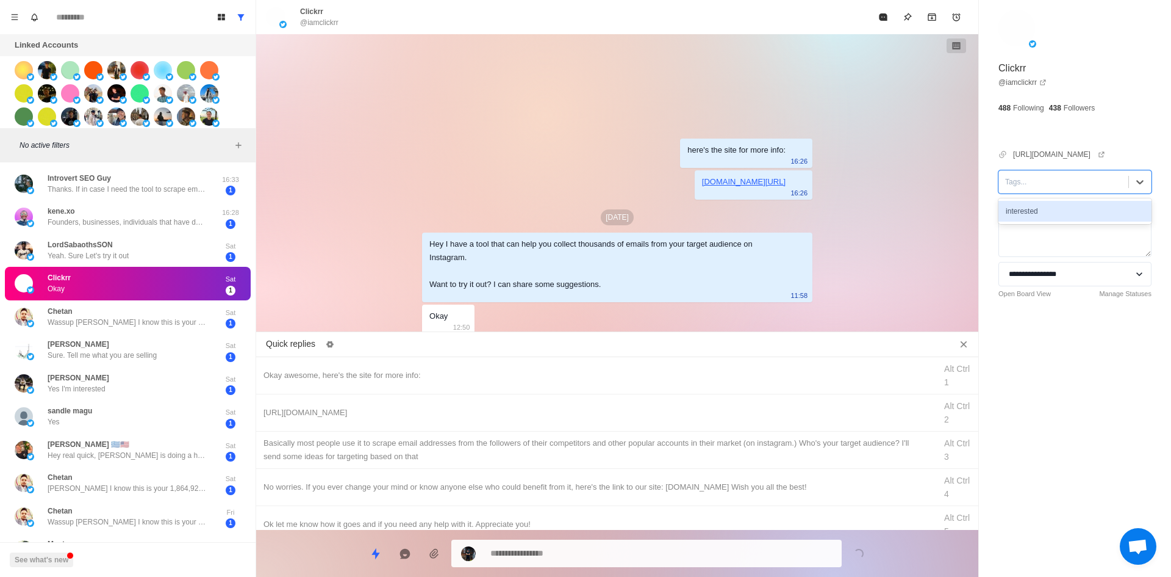
drag, startPoint x: 1035, startPoint y: 211, endPoint x: 883, endPoint y: 279, distance: 167.1
click at [1035, 212] on div "interested" at bounding box center [1075, 211] width 153 height 21
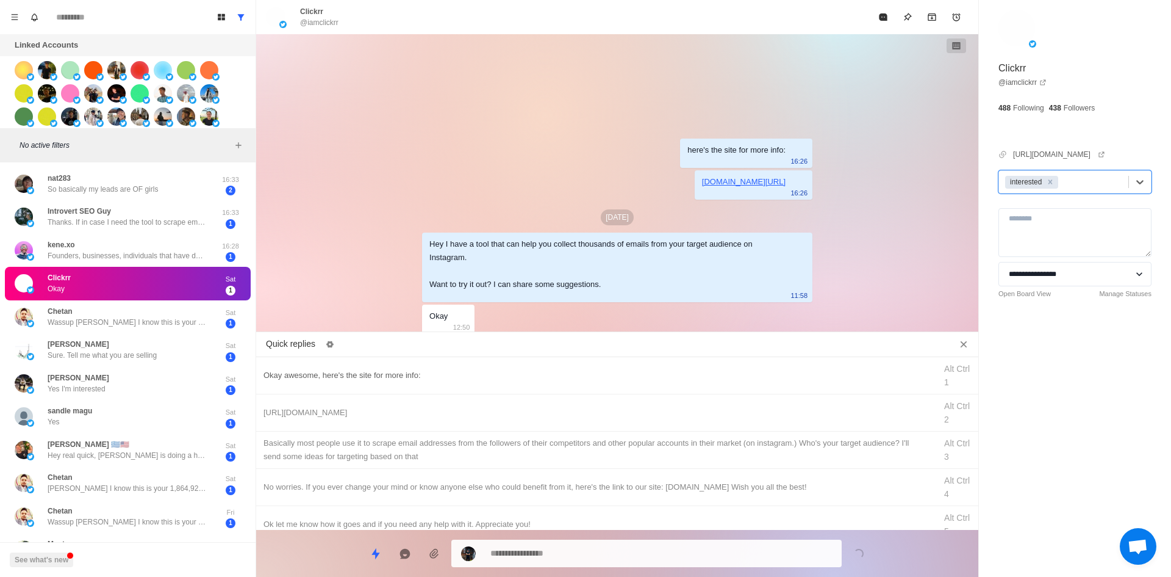
click at [592, 379] on div "Okay awesome, here's the site for more info:" at bounding box center [596, 375] width 665 height 13
click at [584, 547] on textarea "**********" at bounding box center [662, 552] width 342 height 18
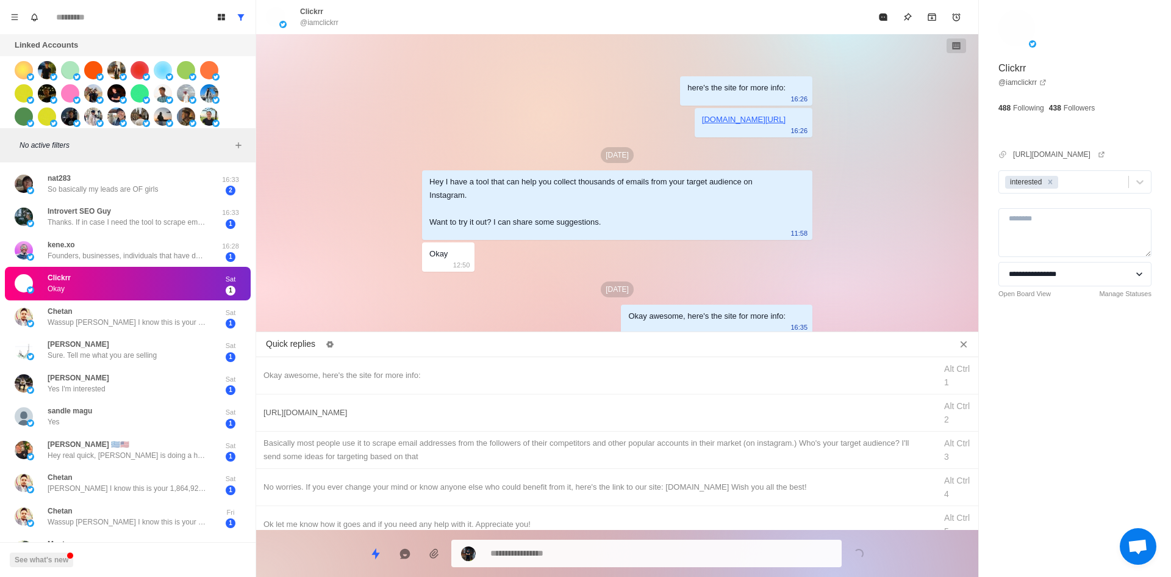
drag, startPoint x: 500, startPoint y: 406, endPoint x: 553, endPoint y: 541, distance: 145.1
click at [500, 406] on div "[URL][DOMAIN_NAME]" at bounding box center [596, 412] width 665 height 13
click at [568, 547] on textarea "**********" at bounding box center [662, 553] width 342 height 18
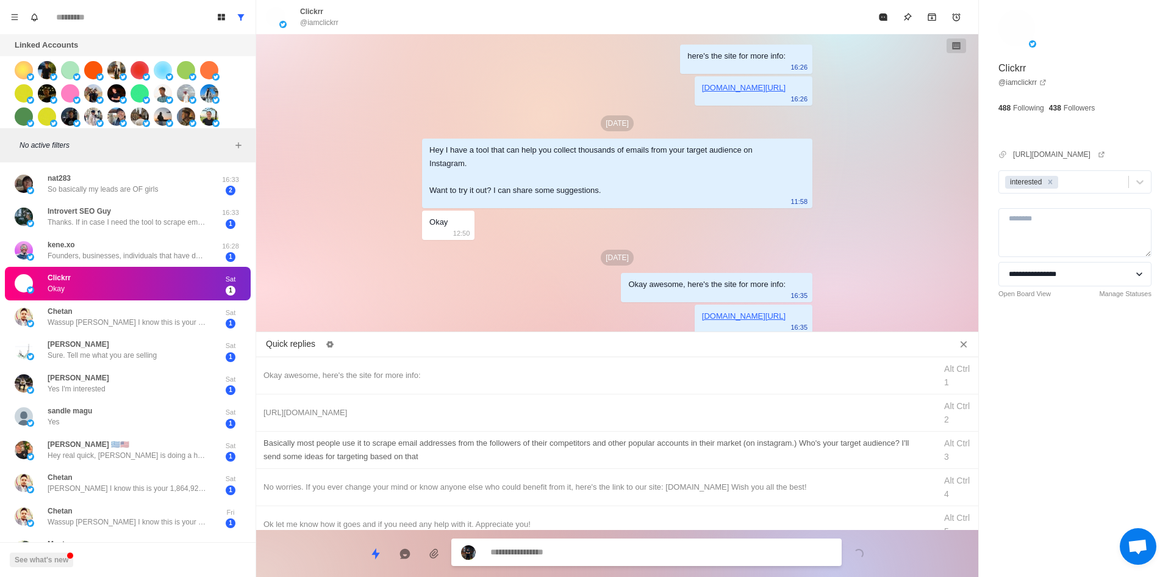
click at [566, 442] on div "​​Basically most people use it to scrape email addresses from the followers of …" at bounding box center [596, 449] width 665 height 27
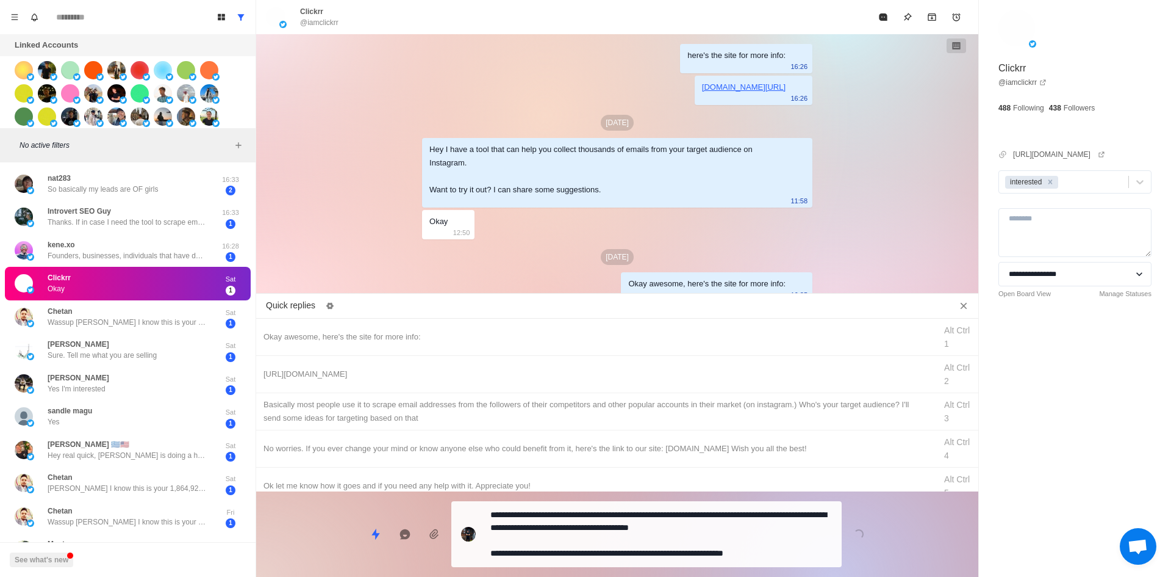
click at [578, 545] on textarea "**********" at bounding box center [662, 534] width 342 height 56
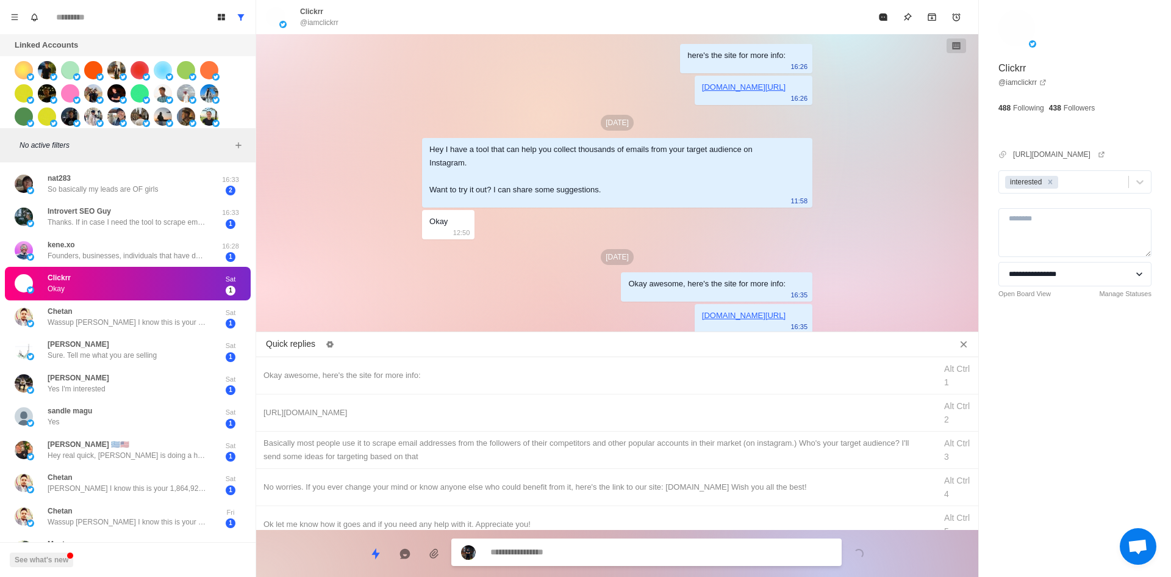
scroll to position [71, 0]
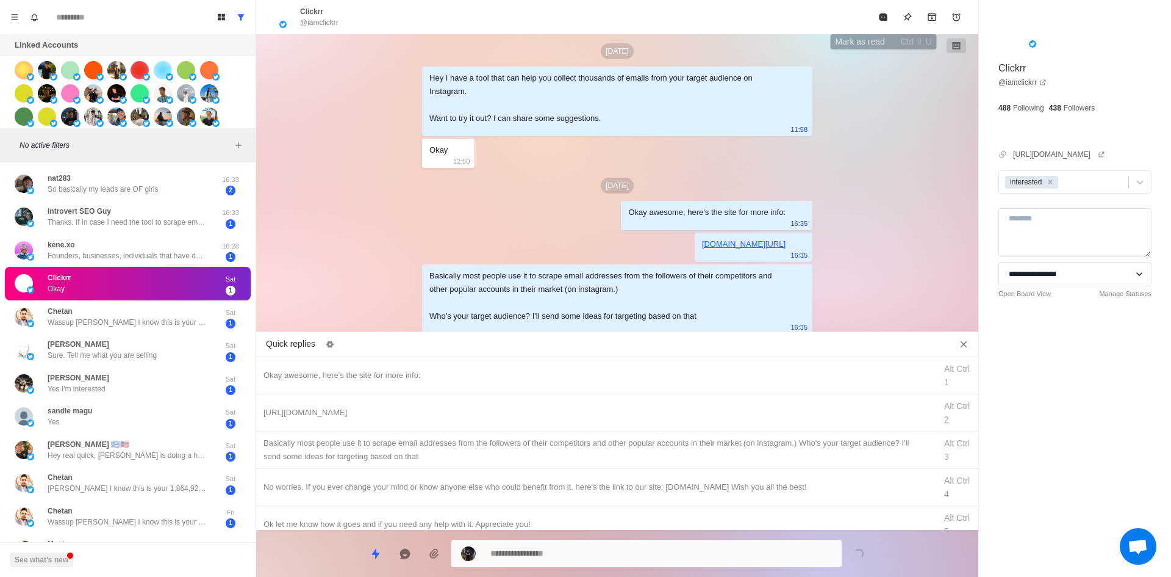
drag, startPoint x: 886, startPoint y: 13, endPoint x: 776, endPoint y: 143, distance: 170.5
click at [886, 14] on icon "Mark as read" at bounding box center [884, 17] width 10 height 10
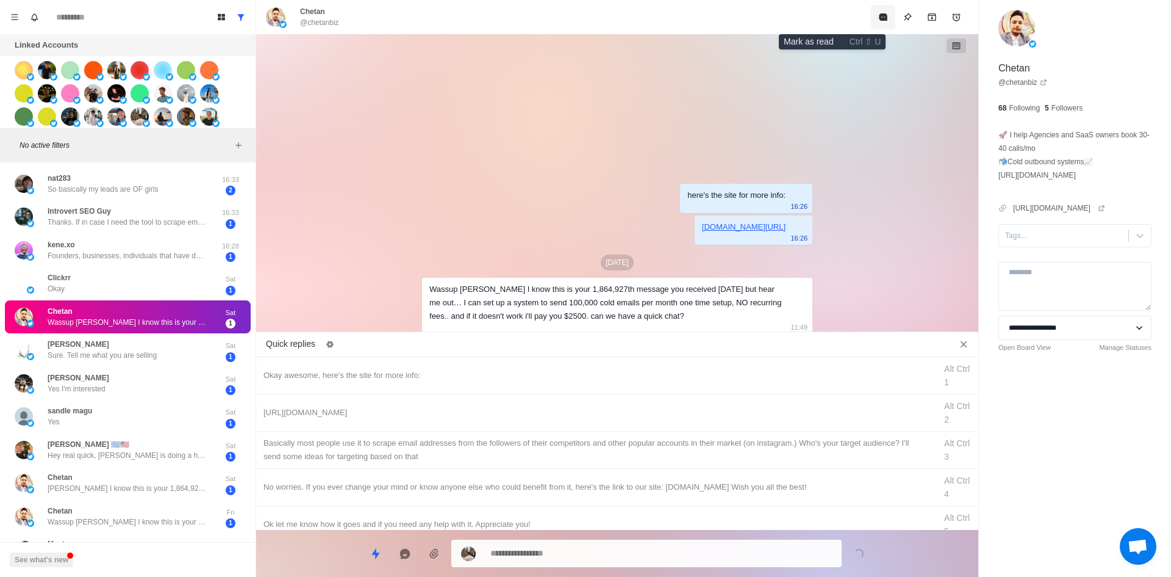
click at [871, 23] on button "Mark as read" at bounding box center [883, 17] width 24 height 24
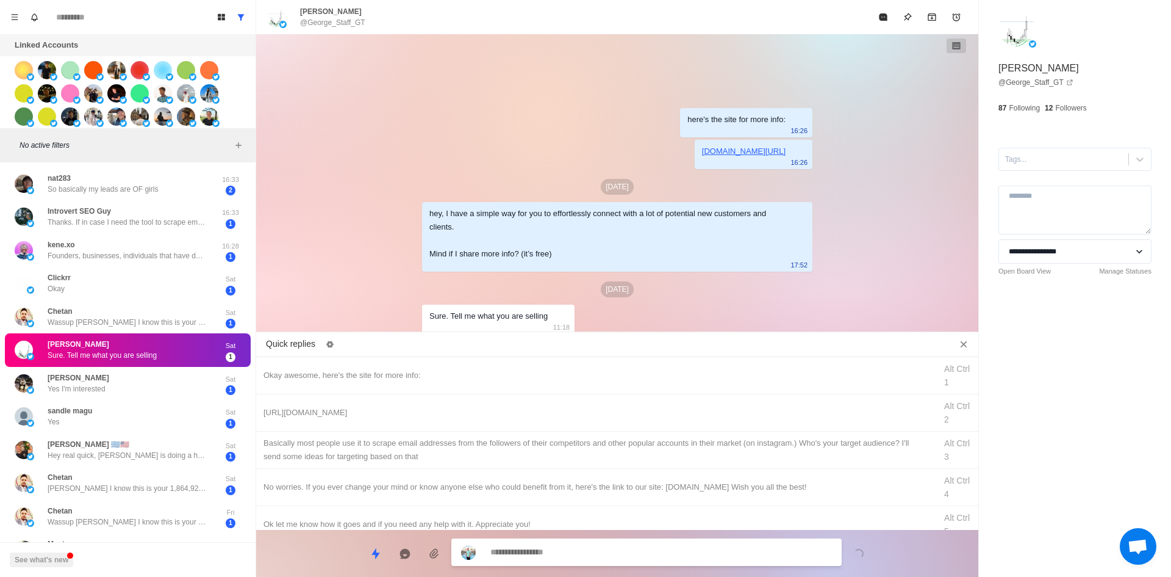
drag, startPoint x: 1043, startPoint y: 165, endPoint x: 1046, endPoint y: 174, distance: 10.4
click at [1043, 165] on div at bounding box center [1063, 159] width 117 height 13
click at [1049, 184] on div "interested" at bounding box center [1075, 188] width 153 height 21
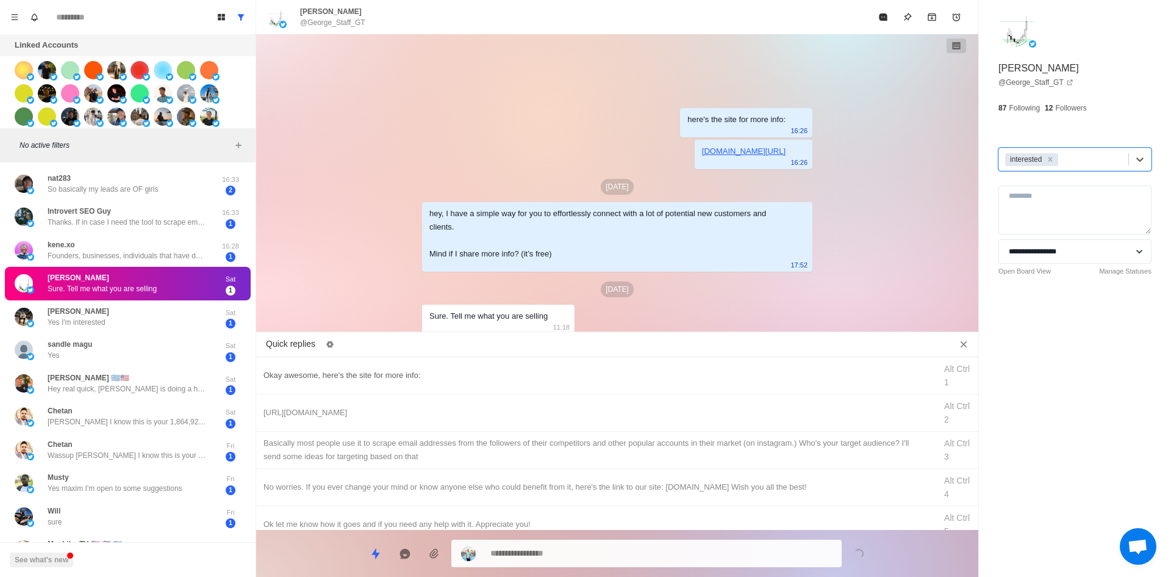
click at [468, 372] on div "Okay awesome, here's the site for more info:" at bounding box center [596, 375] width 665 height 13
click at [589, 558] on textarea "**********" at bounding box center [662, 552] width 342 height 18
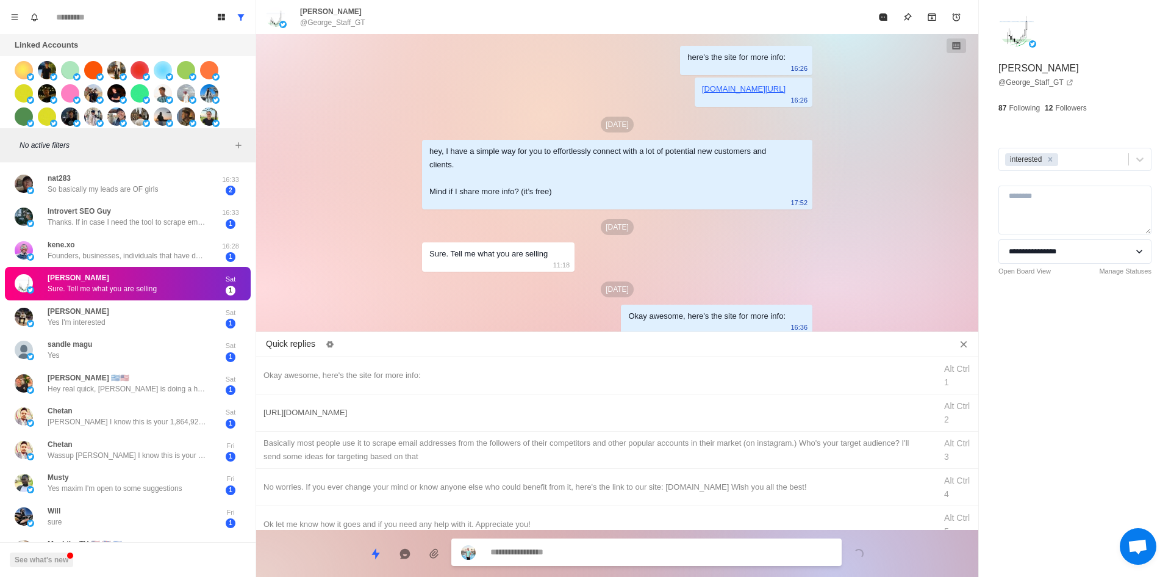
click at [405, 400] on div "[URL][DOMAIN_NAME] Alt Ctrl 2" at bounding box center [617, 412] width 722 height 37
click at [533, 553] on textarea "**********" at bounding box center [662, 552] width 342 height 18
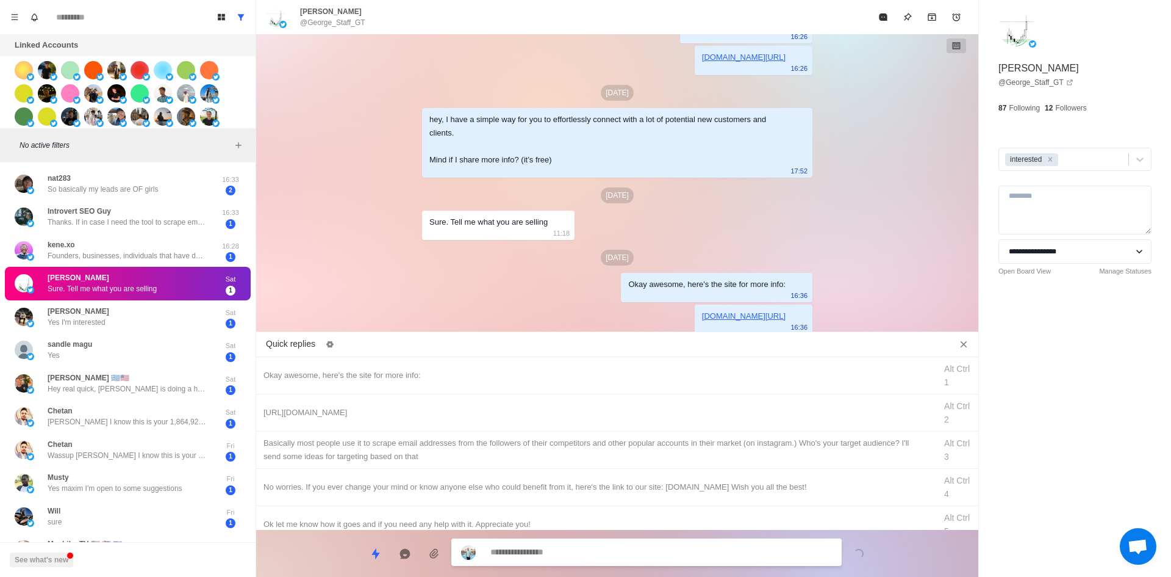
drag, startPoint x: 572, startPoint y: 441, endPoint x: 583, endPoint y: 536, distance: 95.2
click at [572, 441] on div "​​Basically most people use it to scrape email addresses from the followers of …" at bounding box center [596, 449] width 665 height 27
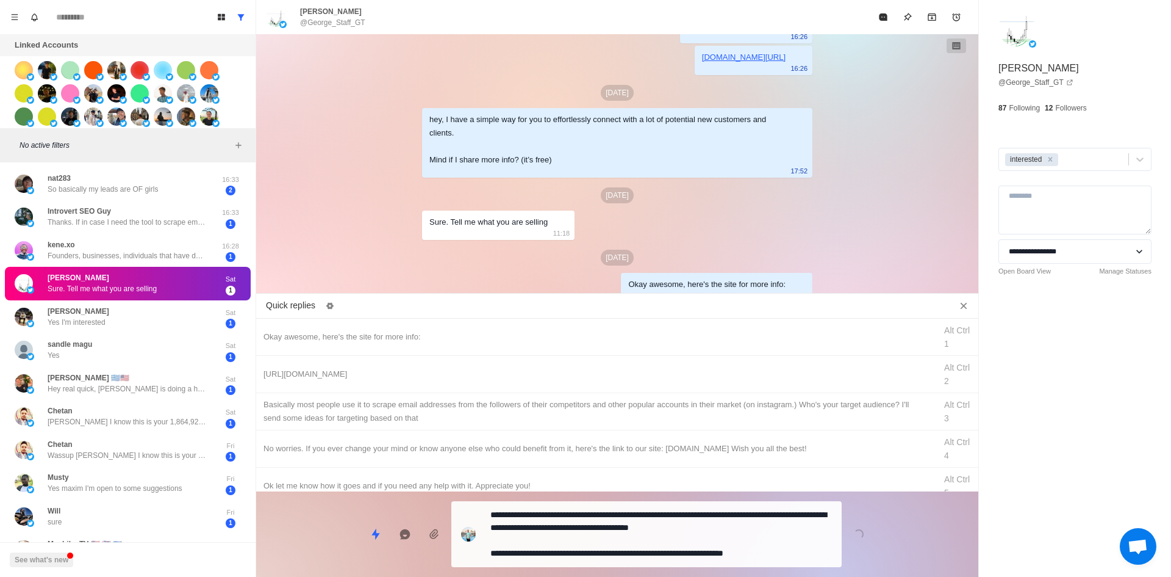
click at [586, 544] on textarea "**********" at bounding box center [662, 534] width 342 height 56
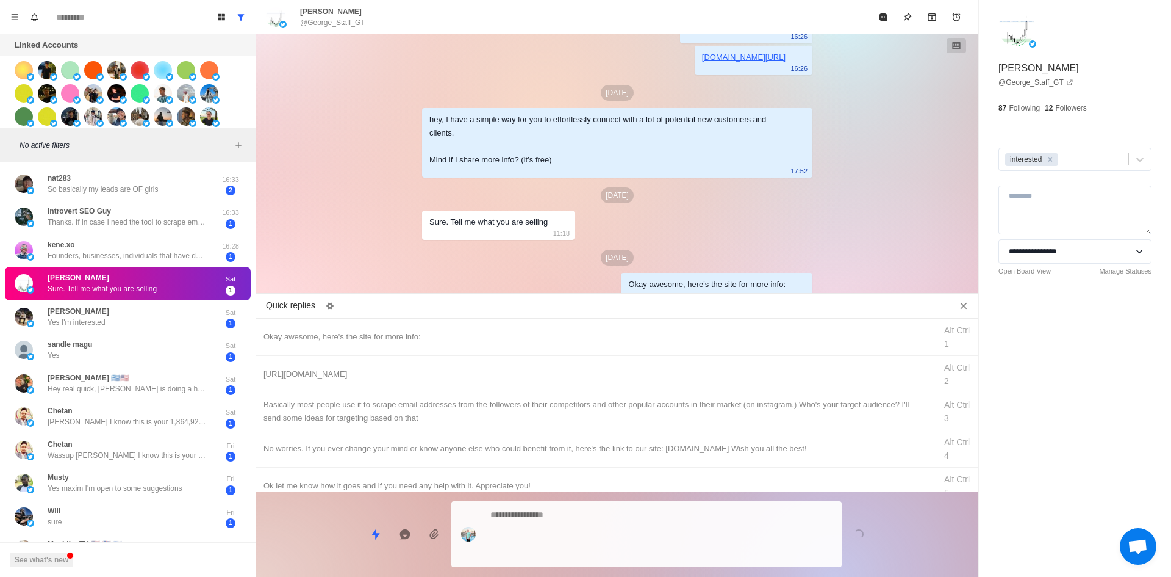
scroll to position [102, 0]
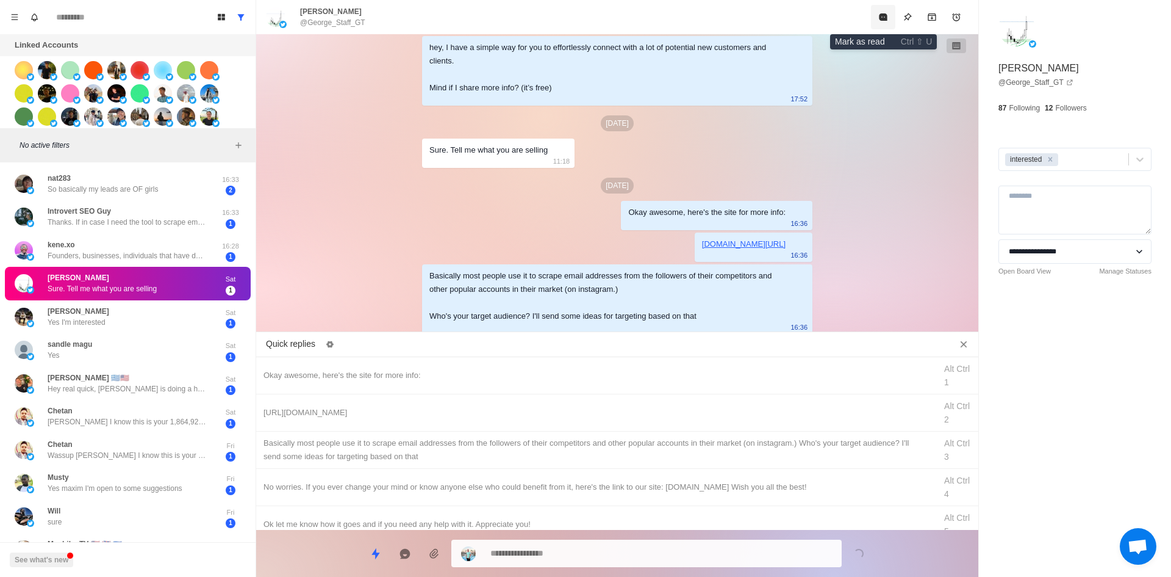
click at [883, 18] on icon "Mark as read" at bounding box center [883, 16] width 8 height 7
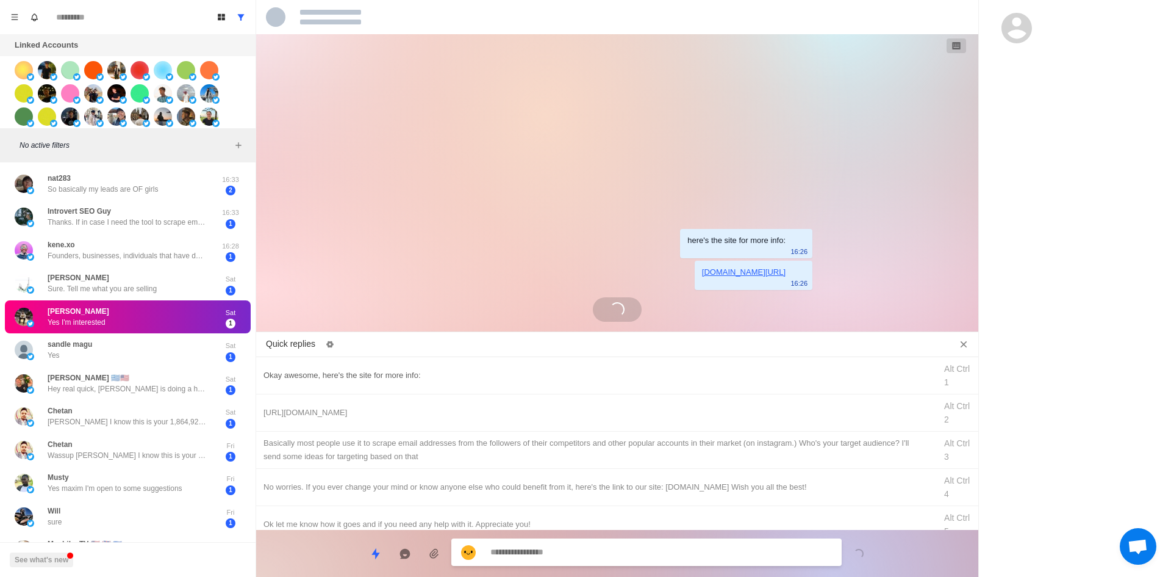
click at [481, 370] on div "Okay awesome, here's the site for more info:" at bounding box center [596, 375] width 665 height 13
drag, startPoint x: 590, startPoint y: 555, endPoint x: 575, endPoint y: 519, distance: 38.9
click at [590, 554] on textarea "**********" at bounding box center [662, 553] width 342 height 18
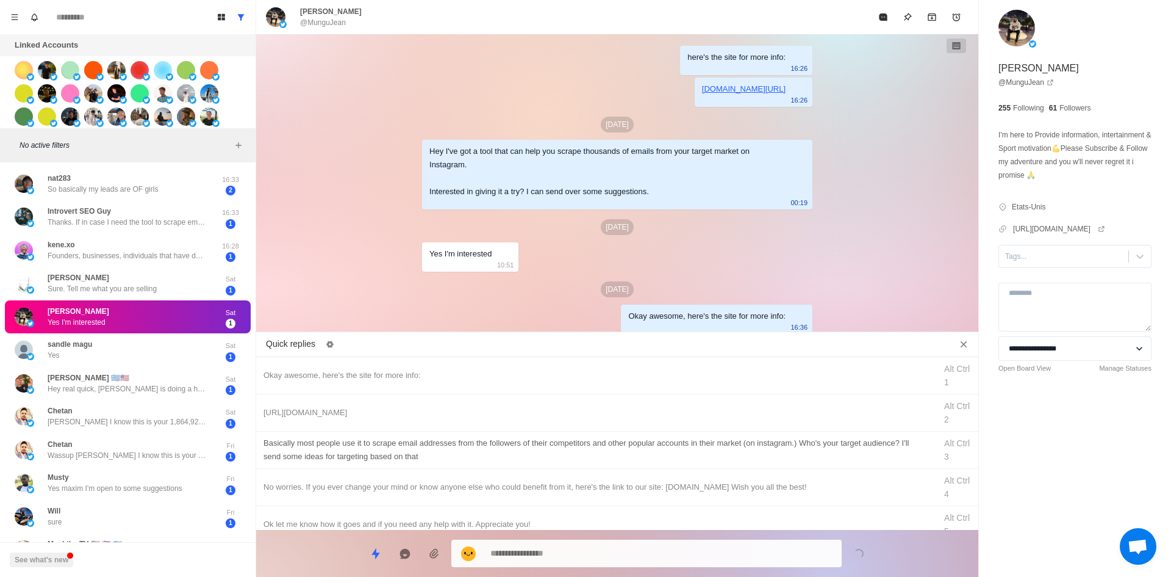
drag, startPoint x: 470, startPoint y: 418, endPoint x: 507, endPoint y: 460, distance: 55.8
click at [473, 423] on div "[URL][DOMAIN_NAME] Alt Ctrl 2" at bounding box center [617, 412] width 722 height 37
click at [566, 558] on div "**********" at bounding box center [646, 552] width 390 height 27
drag, startPoint x: 565, startPoint y: 556, endPoint x: 569, endPoint y: 508, distance: 47.8
click at [565, 556] on textarea "**********" at bounding box center [662, 553] width 342 height 18
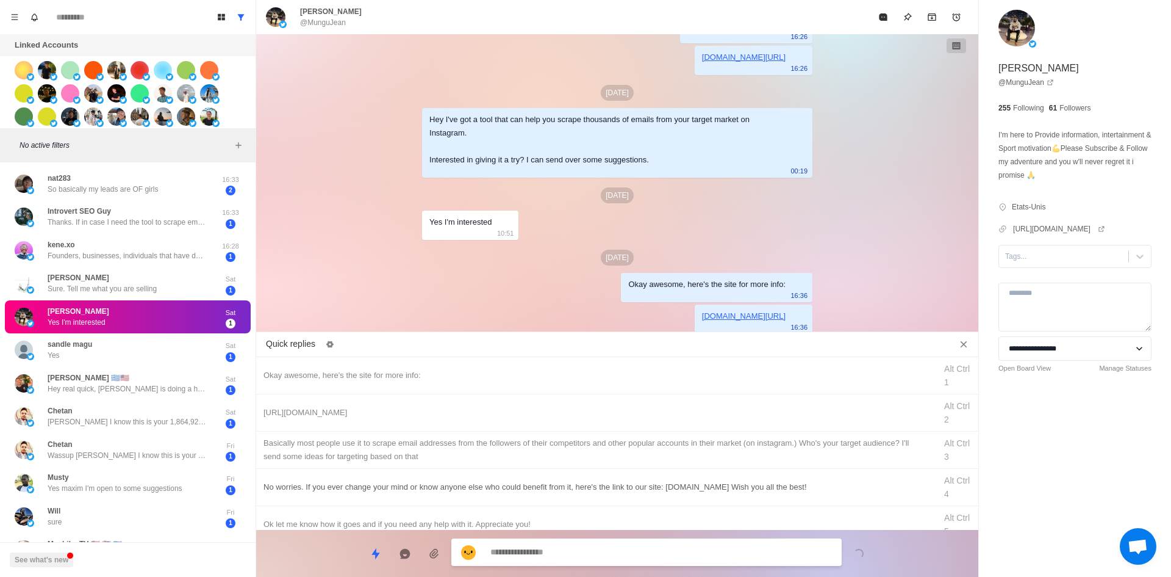
click at [583, 449] on div "​​Basically most people use it to scrape email addresses from the followers of …" at bounding box center [596, 449] width 665 height 27
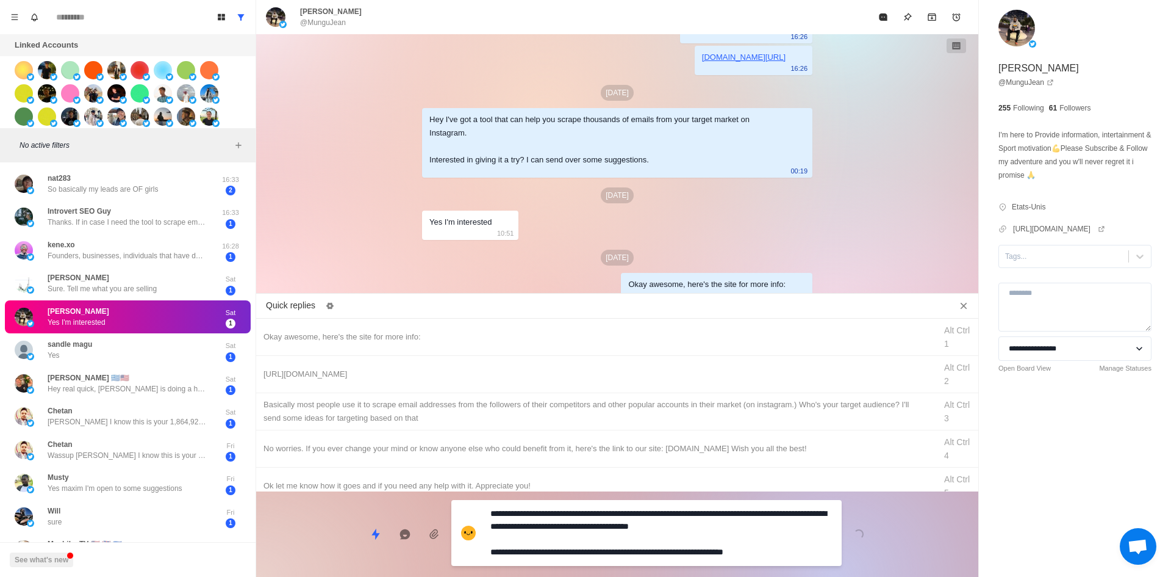
click at [602, 560] on textarea "**********" at bounding box center [662, 533] width 342 height 56
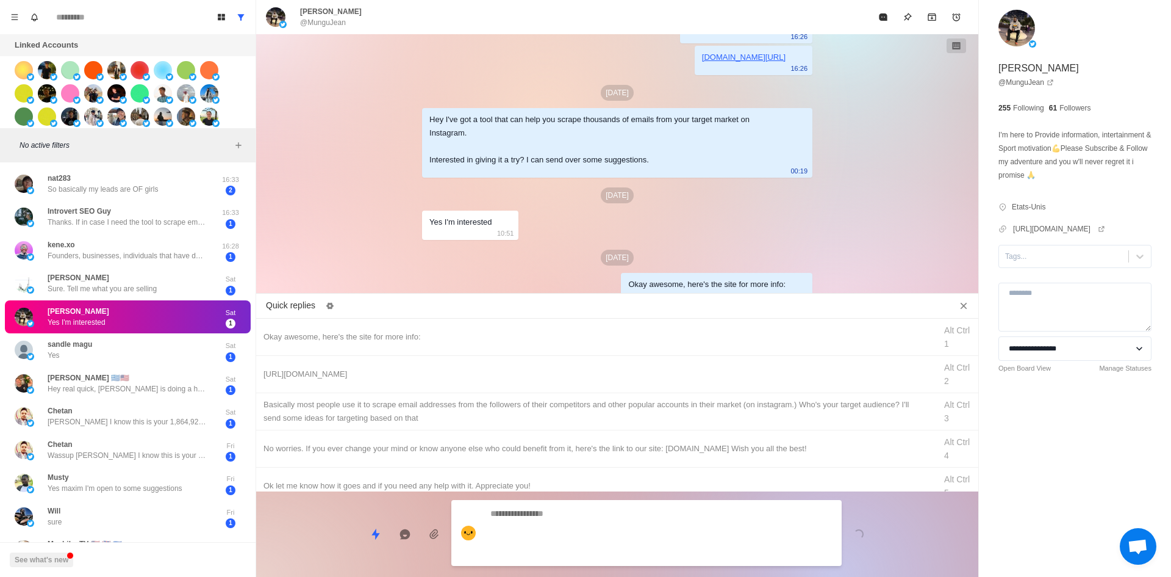
scroll to position [102, 0]
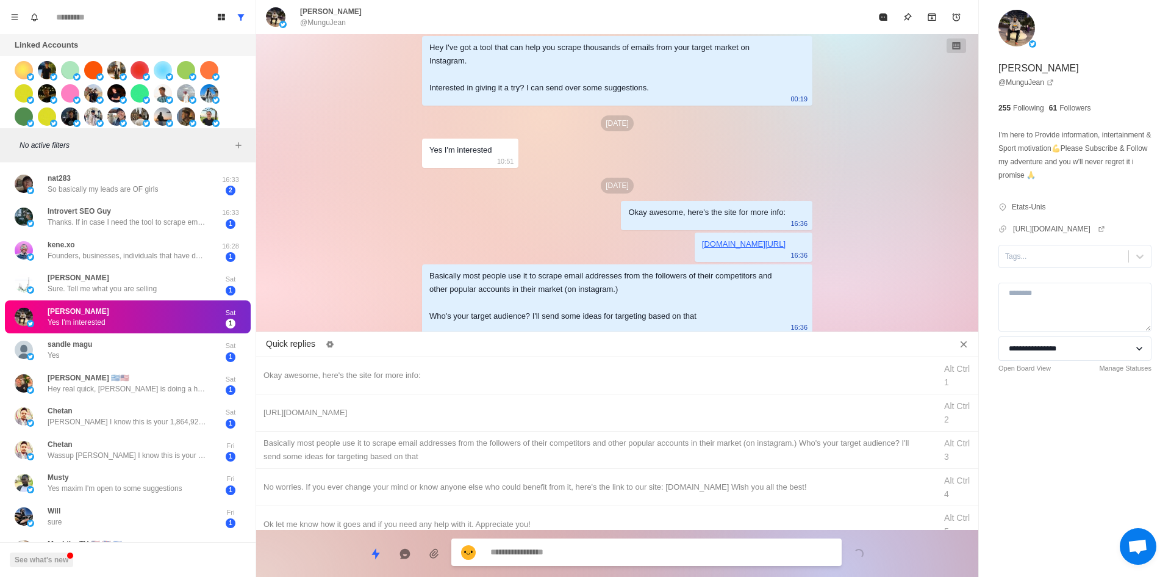
drag, startPoint x: 1048, startPoint y: 272, endPoint x: 1048, endPoint y: 282, distance: 11.0
click at [1048, 263] on div at bounding box center [1063, 256] width 117 height 13
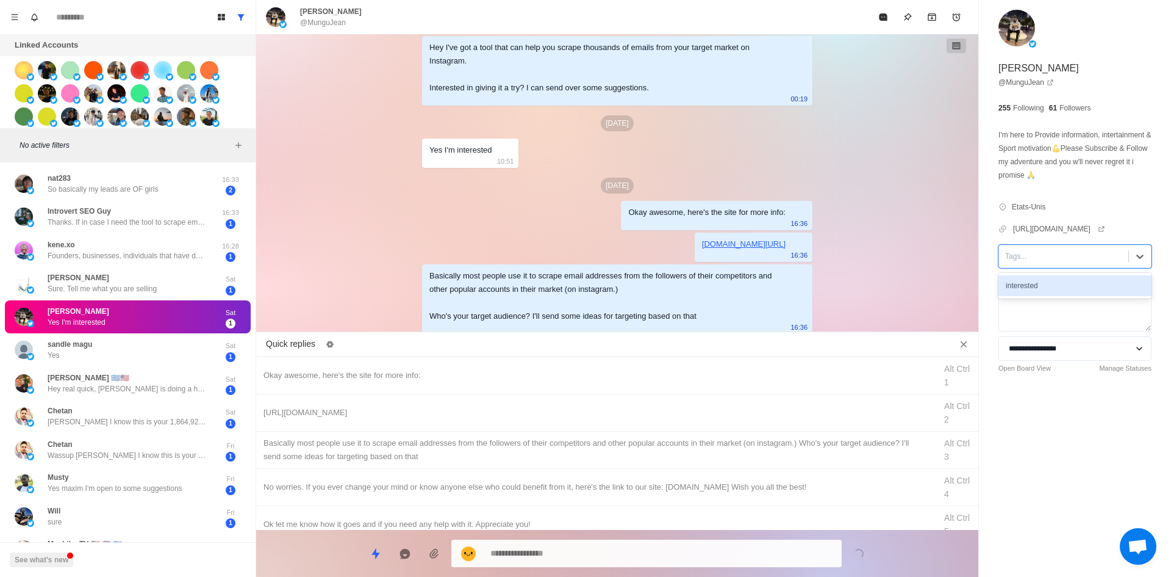
click at [1051, 296] on div "interested" at bounding box center [1075, 285] width 153 height 21
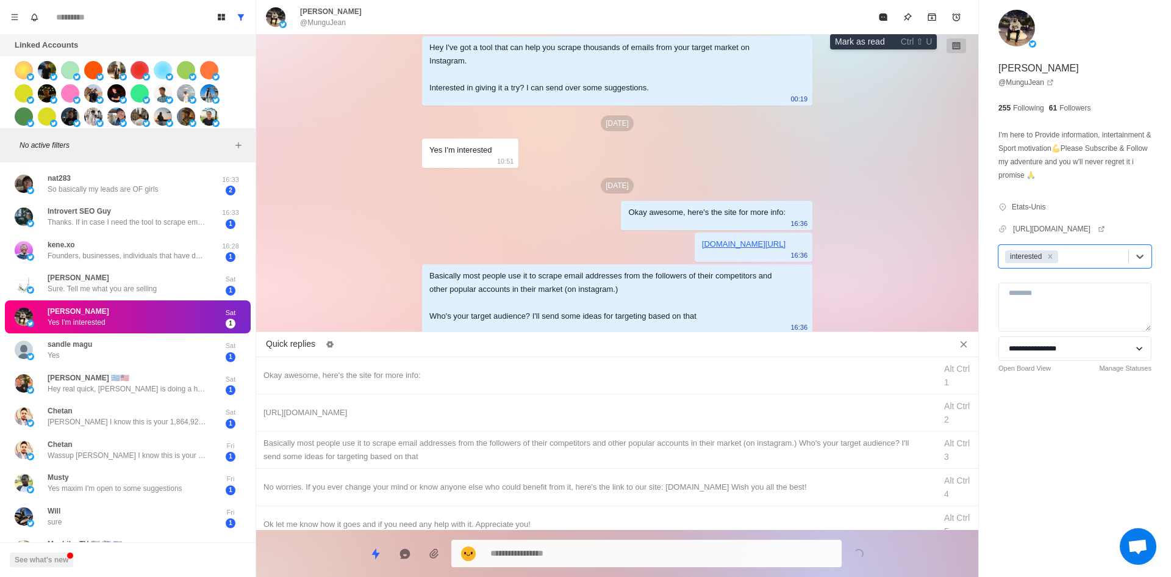
drag, startPoint x: 879, startPoint y: 13, endPoint x: 657, endPoint y: 163, distance: 267.5
click at [878, 14] on button "Mark as read" at bounding box center [883, 17] width 24 height 24
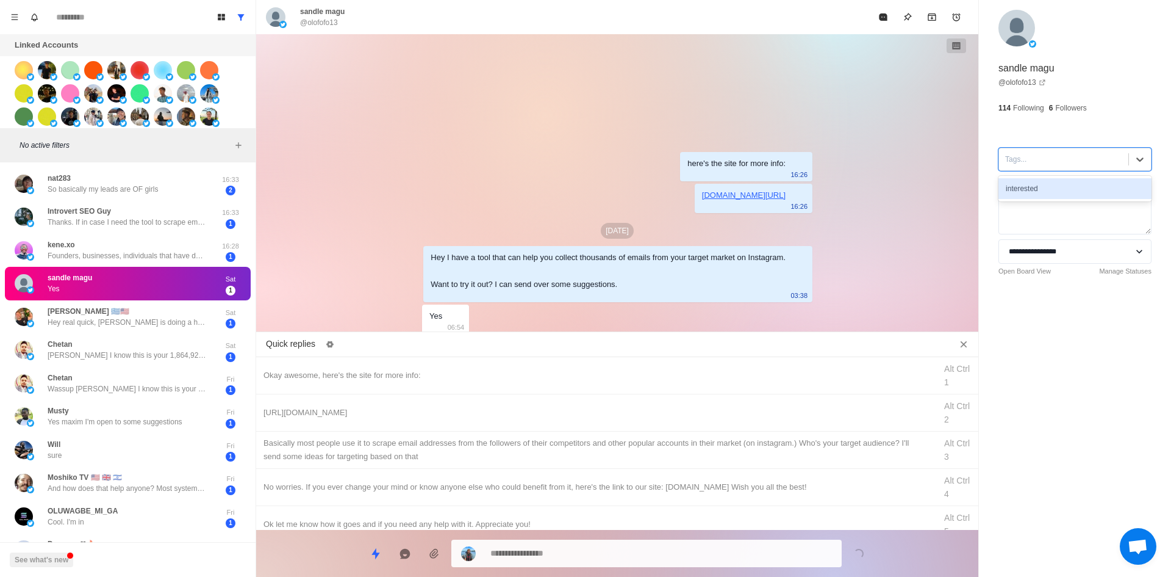
click at [1041, 159] on div at bounding box center [1063, 159] width 117 height 13
click at [1049, 185] on div "interested" at bounding box center [1075, 188] width 153 height 21
drag, startPoint x: 451, startPoint y: 375, endPoint x: 456, endPoint y: 383, distance: 8.8
click at [451, 375] on div "Okay awesome, here's the site for more info:" at bounding box center [596, 375] width 665 height 13
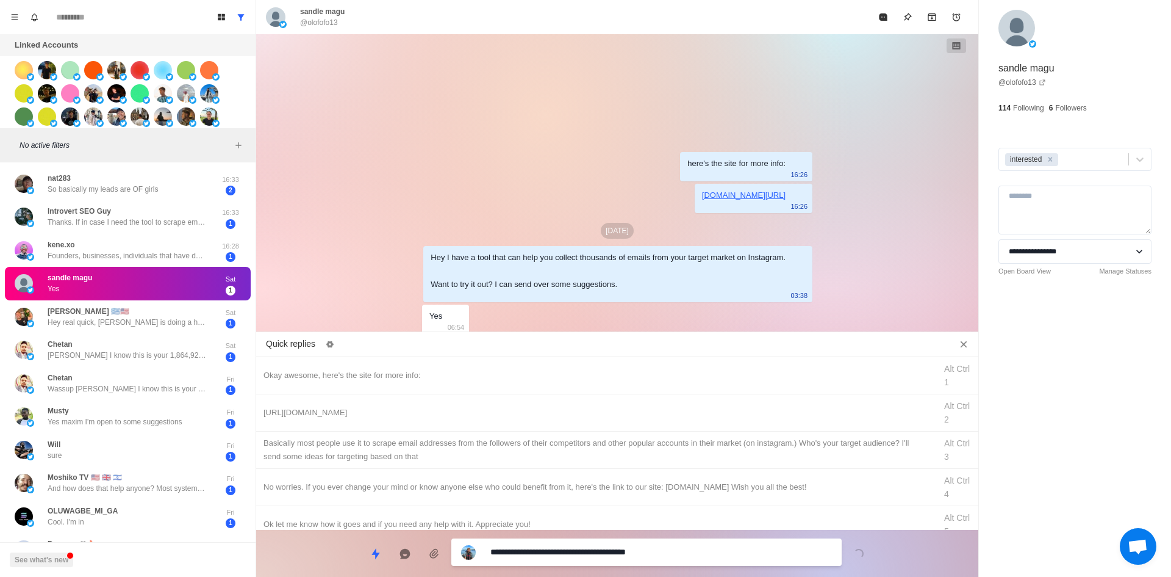
click at [569, 555] on textarea "**********" at bounding box center [662, 552] width 342 height 18
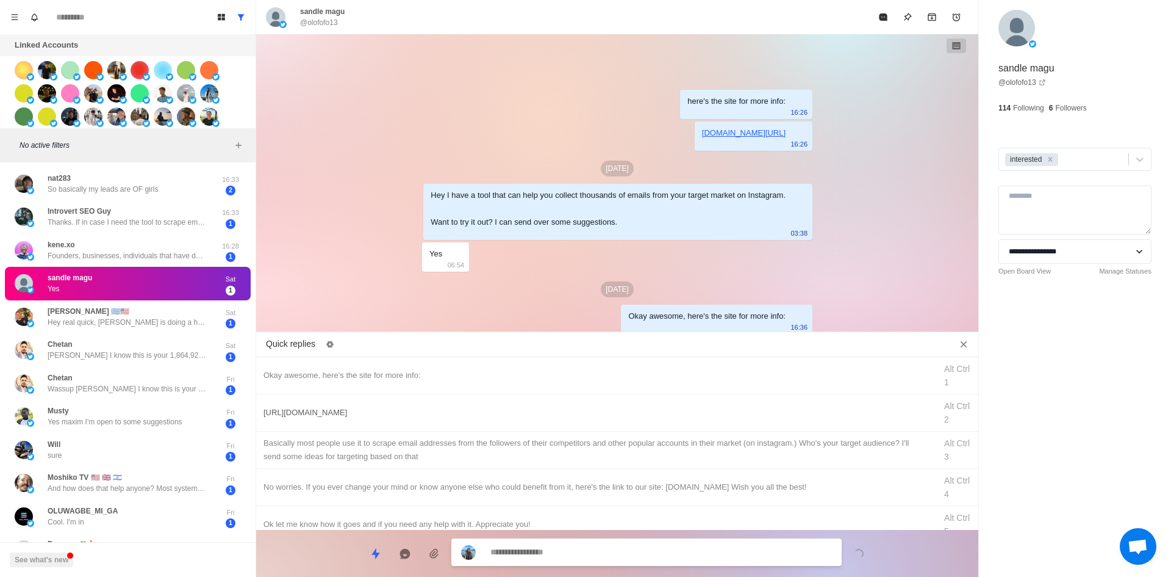
click at [493, 423] on div "[URL][DOMAIN_NAME] Alt Ctrl 2" at bounding box center [617, 412] width 722 height 37
drag, startPoint x: 567, startPoint y: 551, endPoint x: 555, endPoint y: 501, distance: 51.5
click at [567, 551] on textarea "**********" at bounding box center [662, 553] width 342 height 18
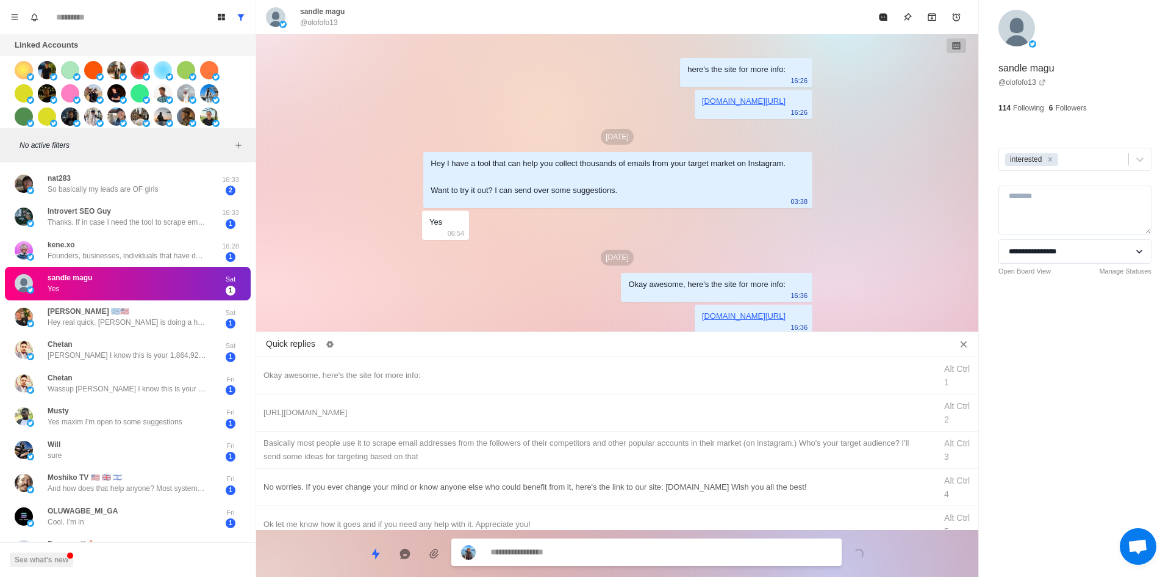
click at [571, 451] on div "​​Basically most people use it to scrape email addresses from the followers of …" at bounding box center [596, 449] width 665 height 27
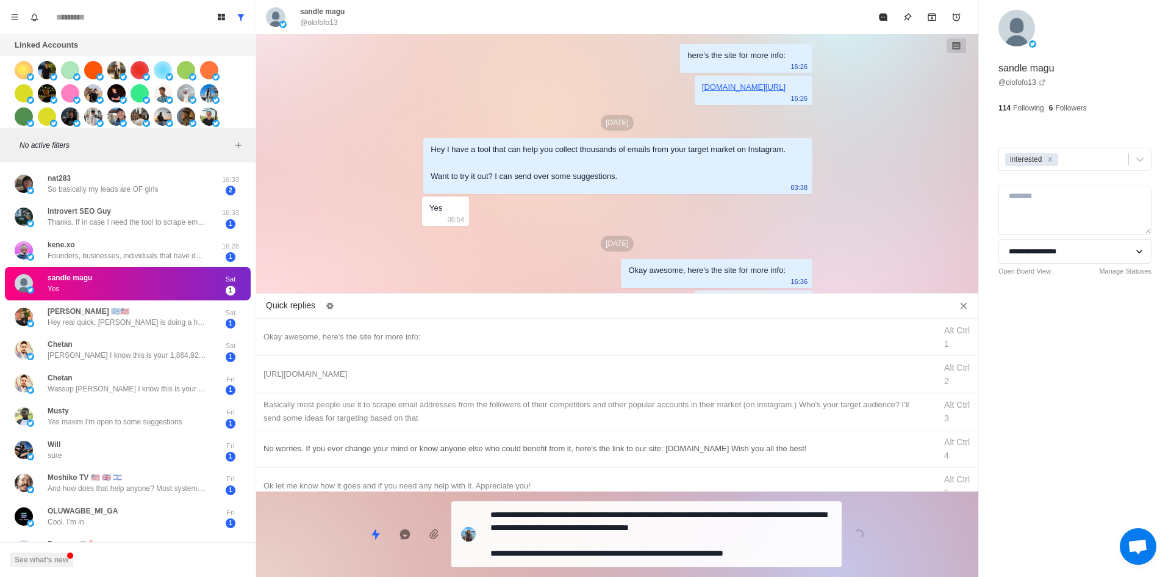
drag, startPoint x: 578, startPoint y: 553, endPoint x: 630, endPoint y: 484, distance: 87.1
click at [578, 553] on textarea "**********" at bounding box center [662, 534] width 342 height 56
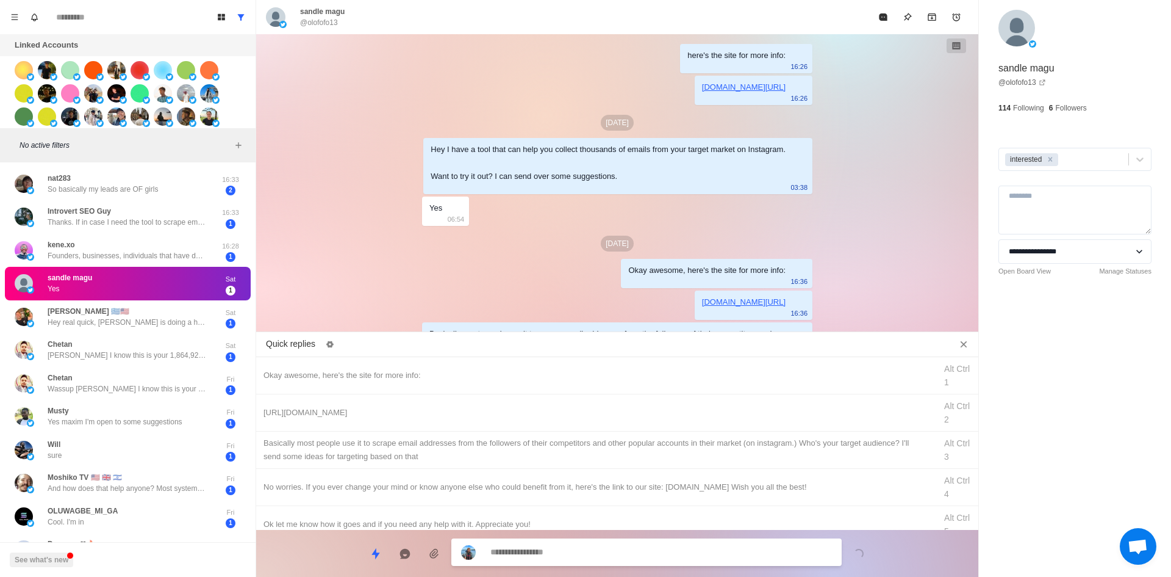
scroll to position [58, 0]
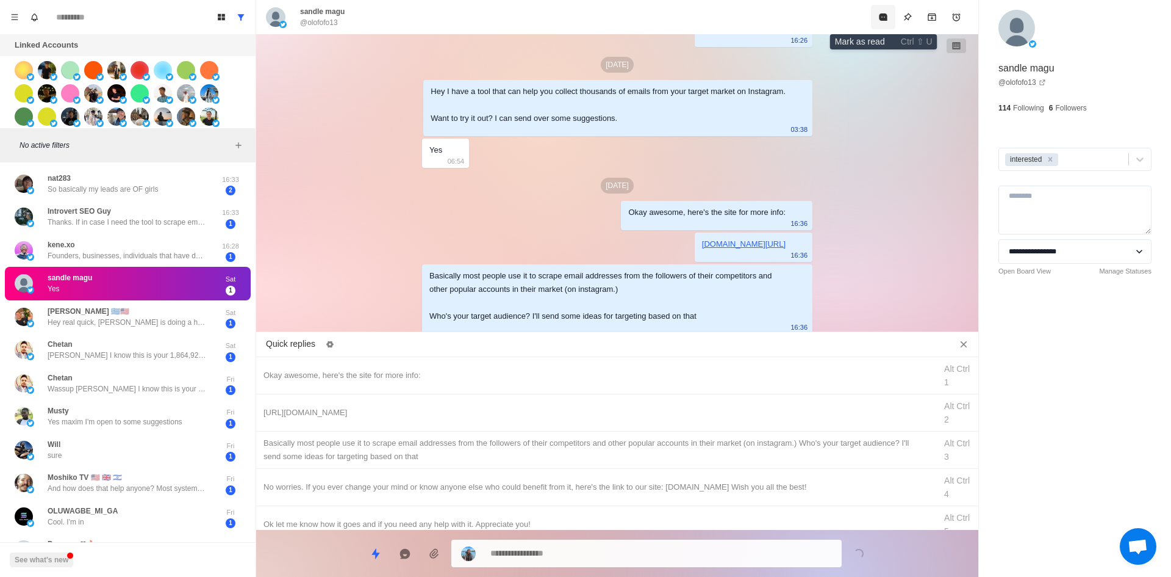
click at [880, 28] on button "Mark as read" at bounding box center [883, 17] width 24 height 24
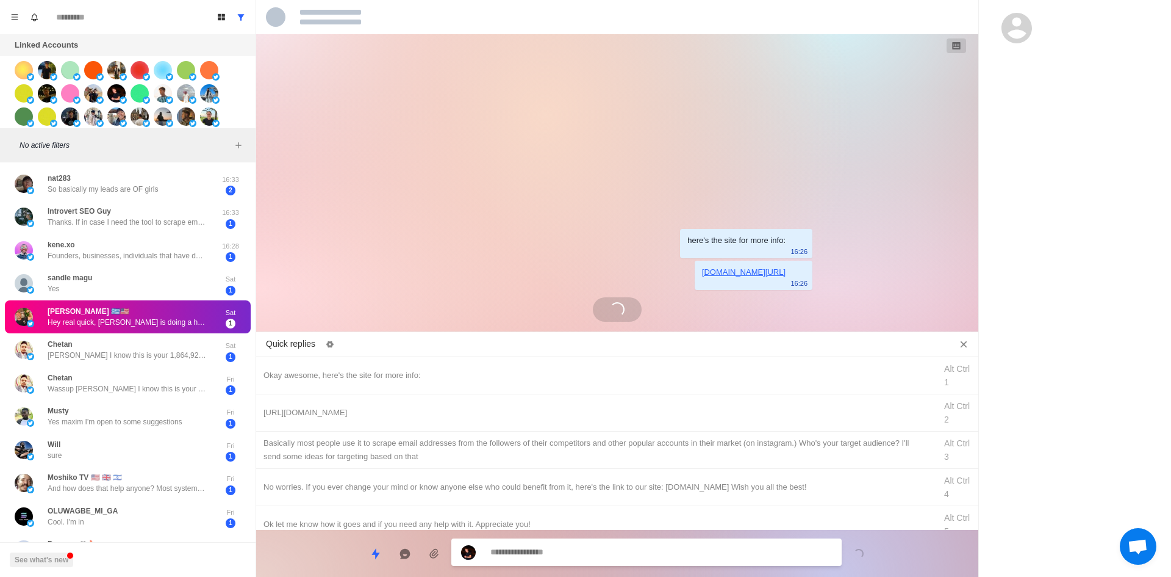
scroll to position [0, 0]
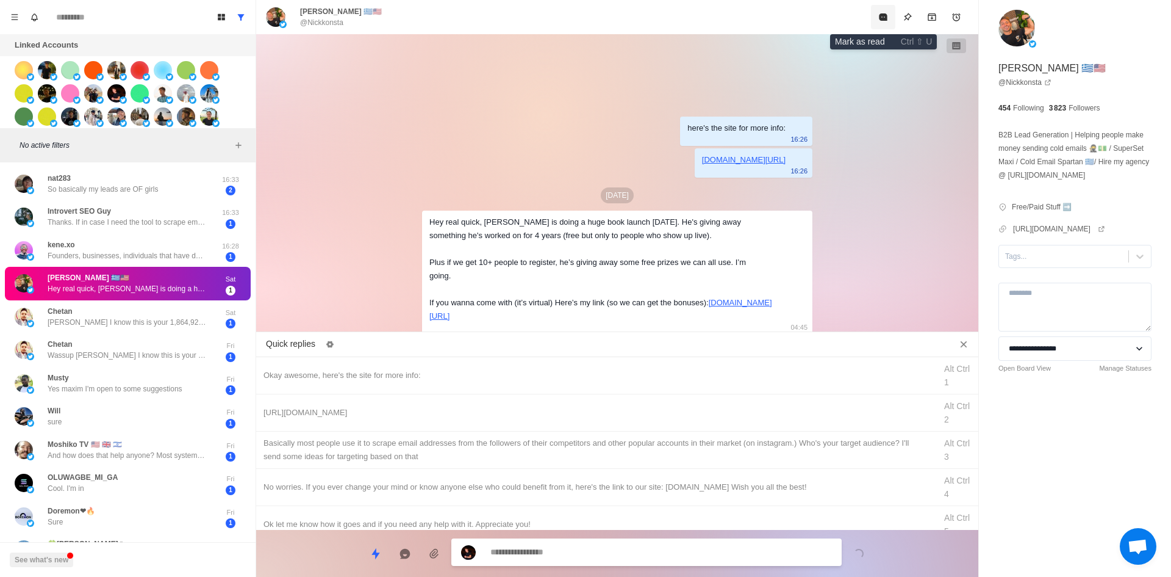
click at [880, 20] on icon "Mark as read" at bounding box center [884, 17] width 10 height 10
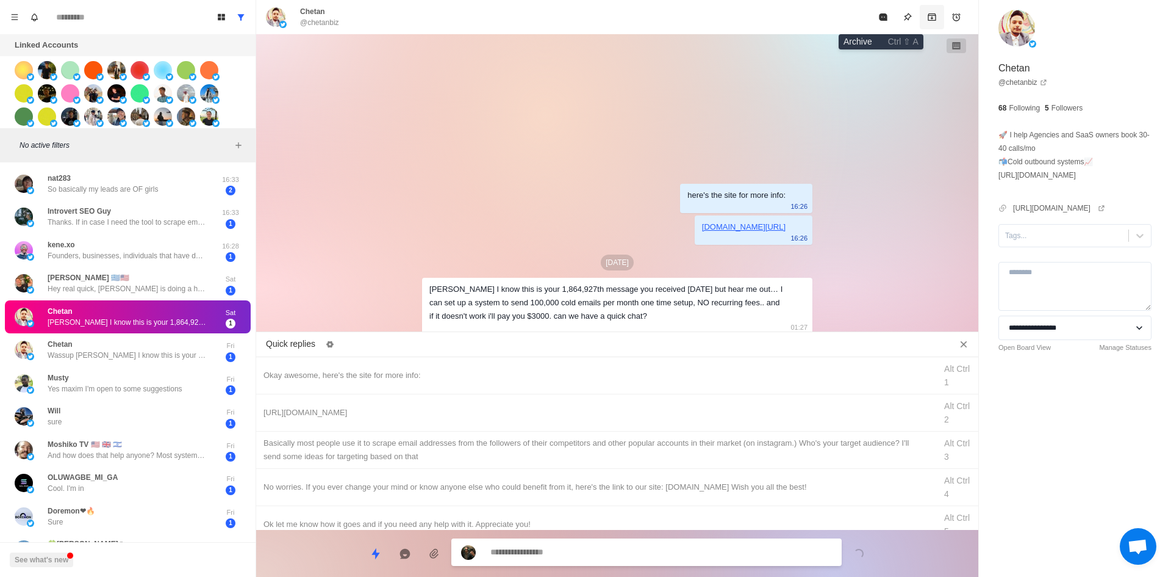
click at [928, 20] on icon "Archive" at bounding box center [932, 16] width 8 height 7
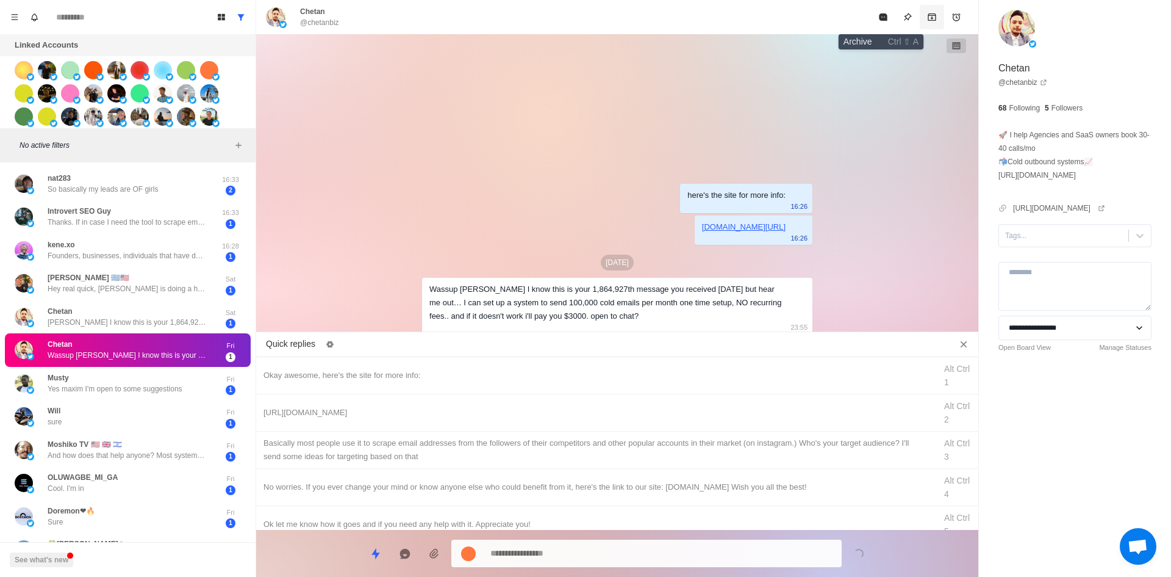
click at [928, 20] on icon "Archive" at bounding box center [932, 16] width 8 height 7
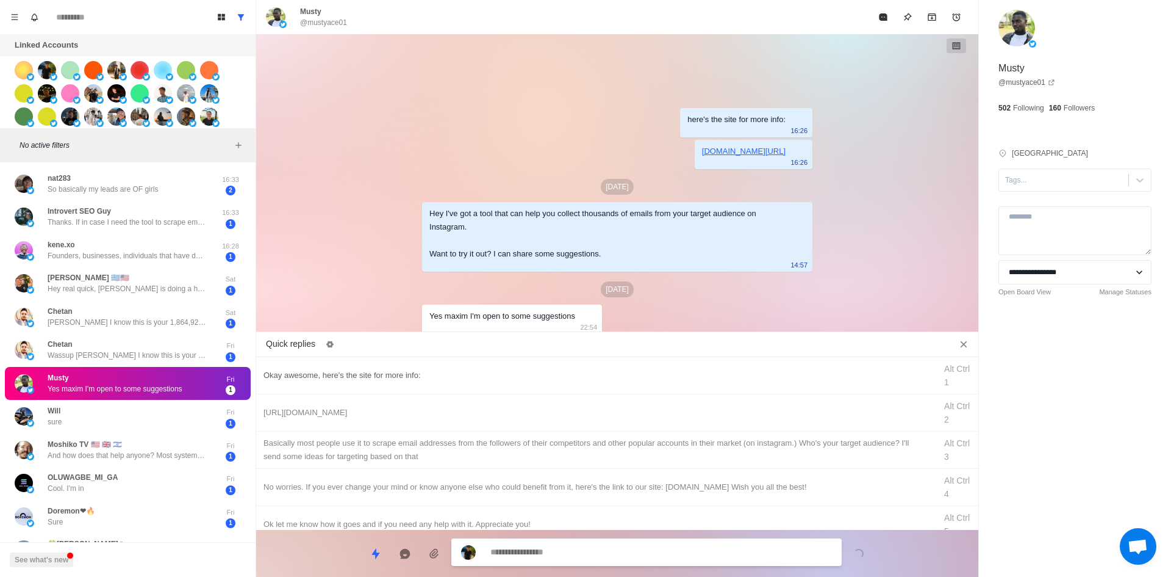
drag, startPoint x: 420, startPoint y: 378, endPoint x: 434, endPoint y: 389, distance: 17.8
click at [420, 378] on div "Okay awesome, here's the site for more info:" at bounding box center [596, 375] width 665 height 13
drag, startPoint x: 586, startPoint y: 552, endPoint x: 583, endPoint y: 545, distance: 7.7
click at [586, 552] on textarea "**********" at bounding box center [662, 553] width 342 height 18
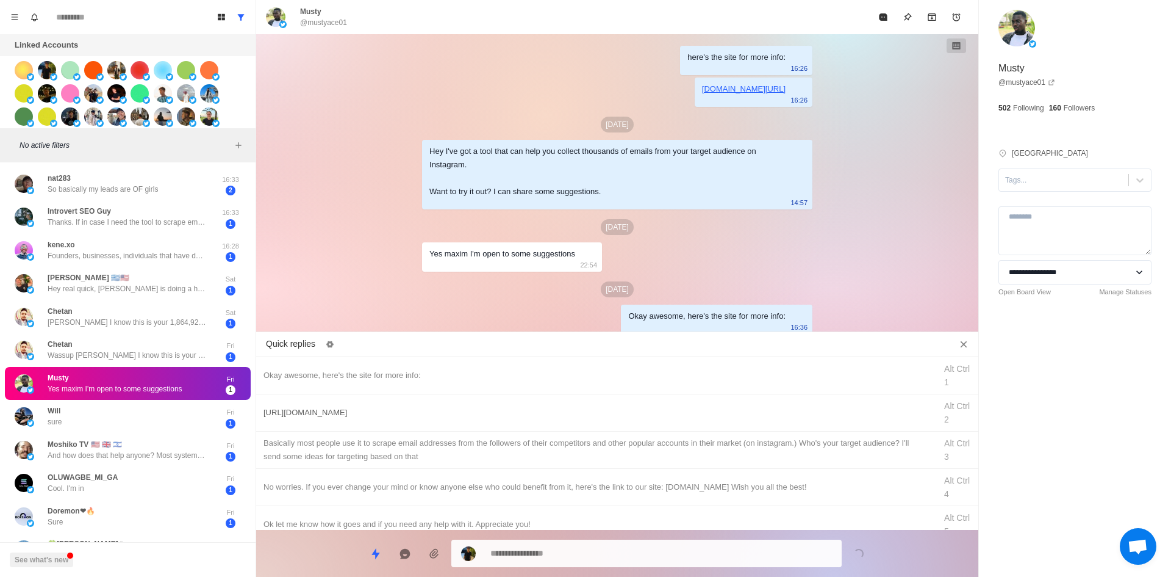
click at [590, 400] on div "[URL][DOMAIN_NAME] Alt Ctrl 2" at bounding box center [617, 412] width 722 height 37
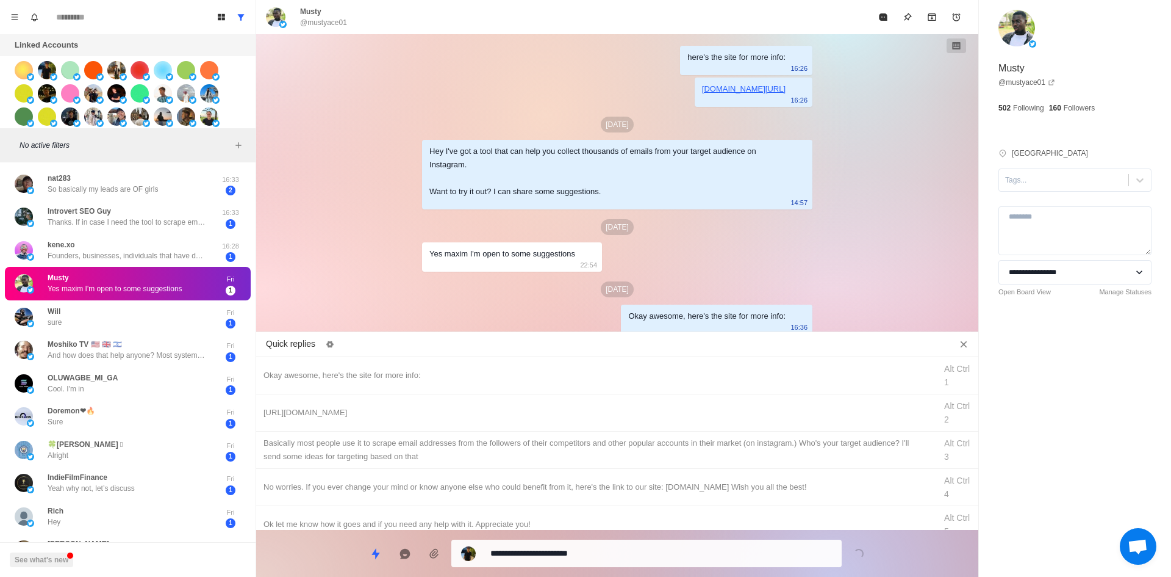
click at [590, 566] on div "**********" at bounding box center [646, 552] width 390 height 27
click at [588, 549] on textarea "**********" at bounding box center [662, 553] width 342 height 18
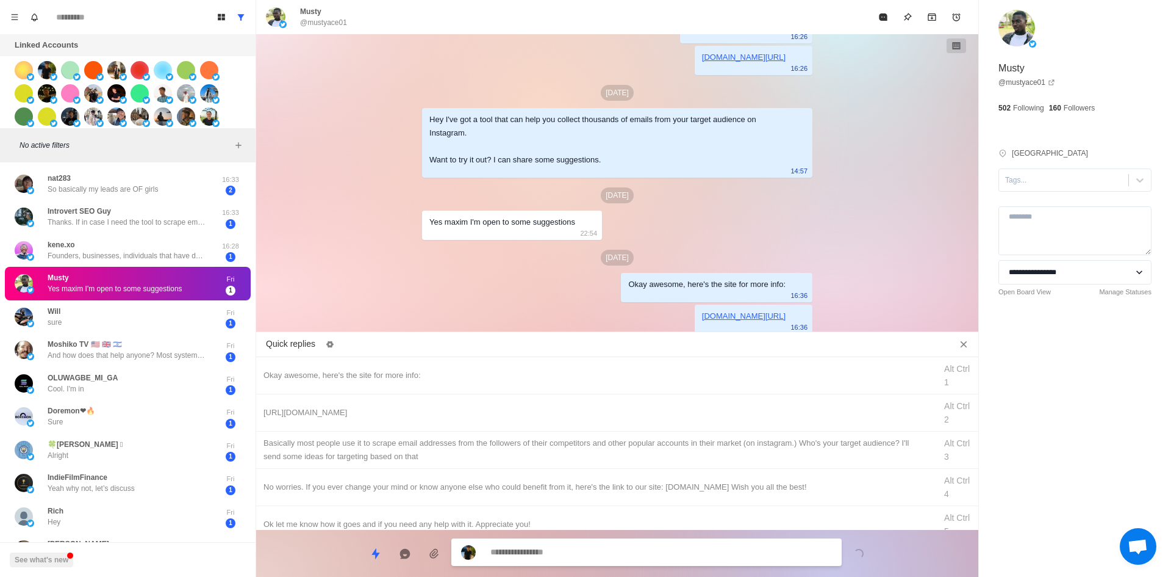
drag, startPoint x: 628, startPoint y: 449, endPoint x: 621, endPoint y: 497, distance: 48.1
click at [628, 449] on div "​​Basically most people use it to scrape email addresses from the followers of …" at bounding box center [596, 449] width 665 height 27
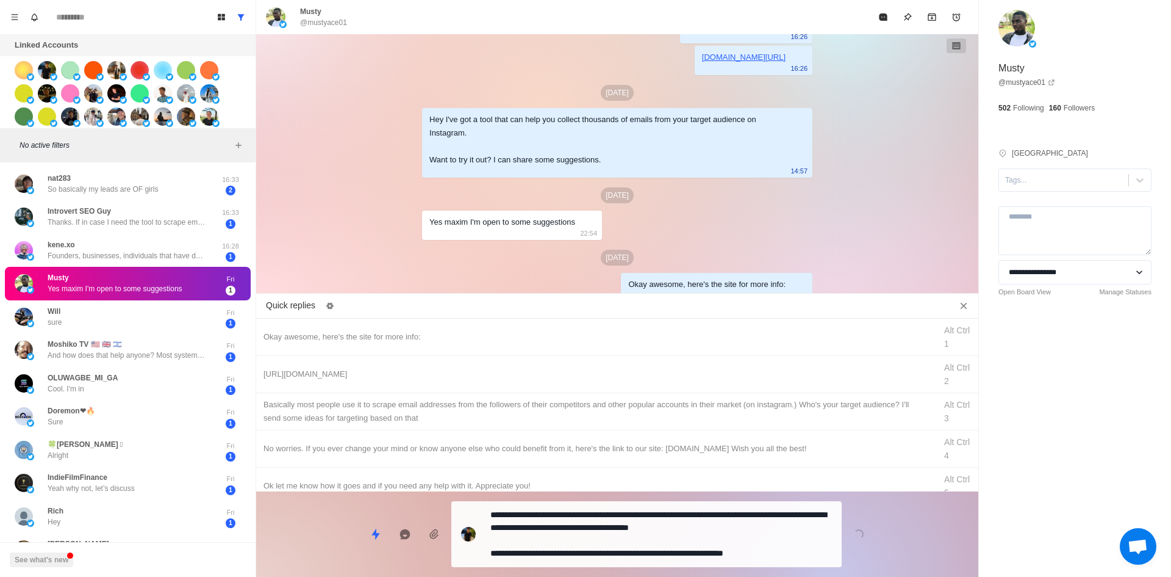
click at [613, 541] on div "**********" at bounding box center [646, 534] width 390 height 66
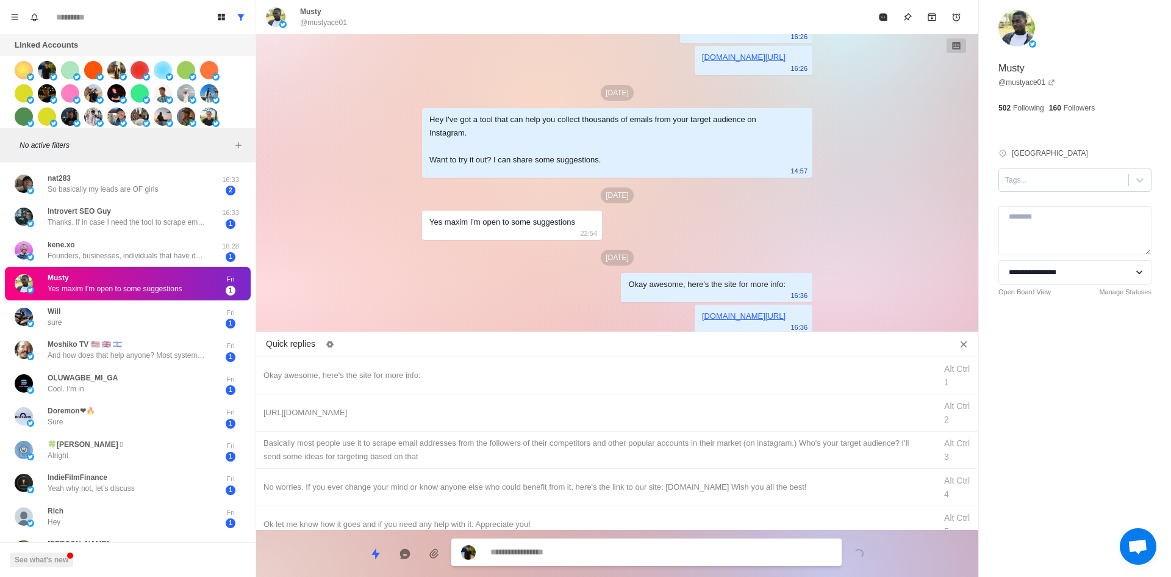
scroll to position [102, 0]
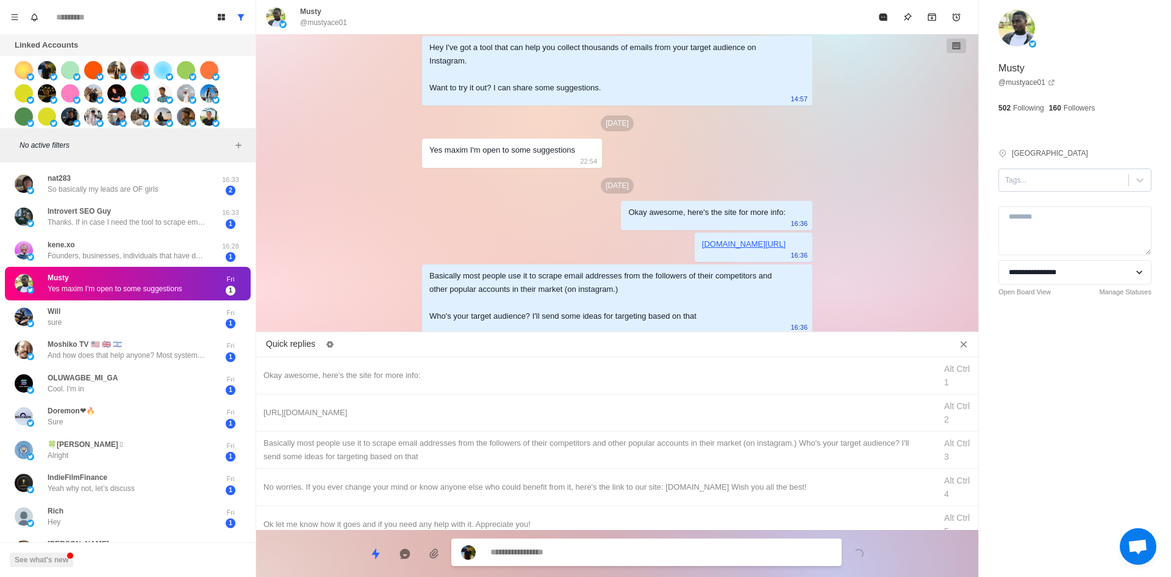
click at [1035, 170] on div "Tags..." at bounding box center [1075, 179] width 153 height 23
click at [1041, 217] on div "interested" at bounding box center [1075, 209] width 153 height 21
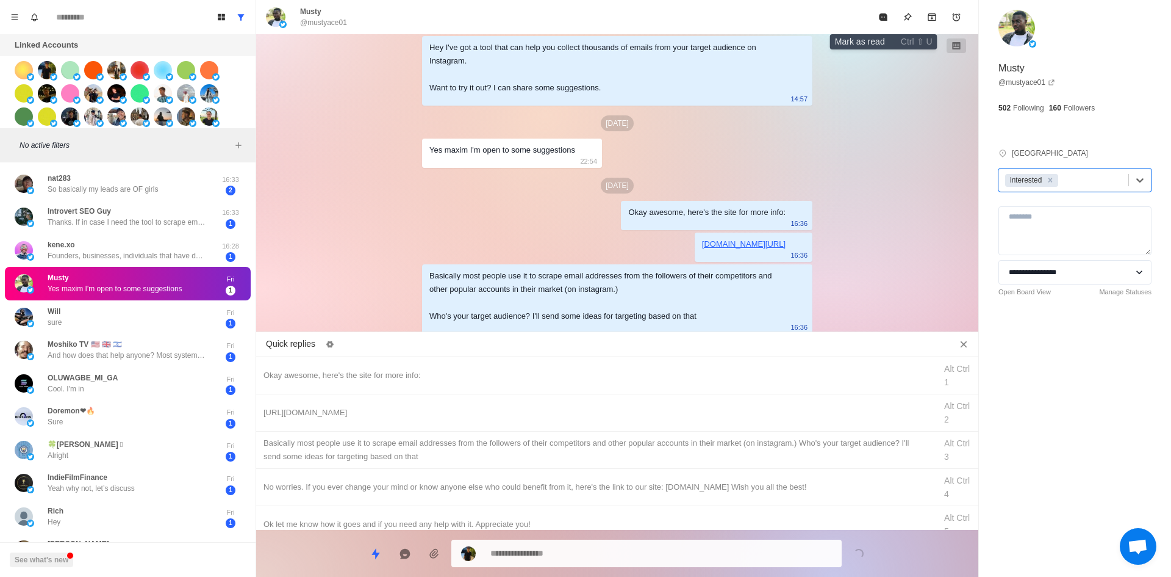
drag, startPoint x: 877, startPoint y: 19, endPoint x: 852, endPoint y: 68, distance: 55.7
click at [877, 19] on button "Mark as read" at bounding box center [883, 17] width 24 height 24
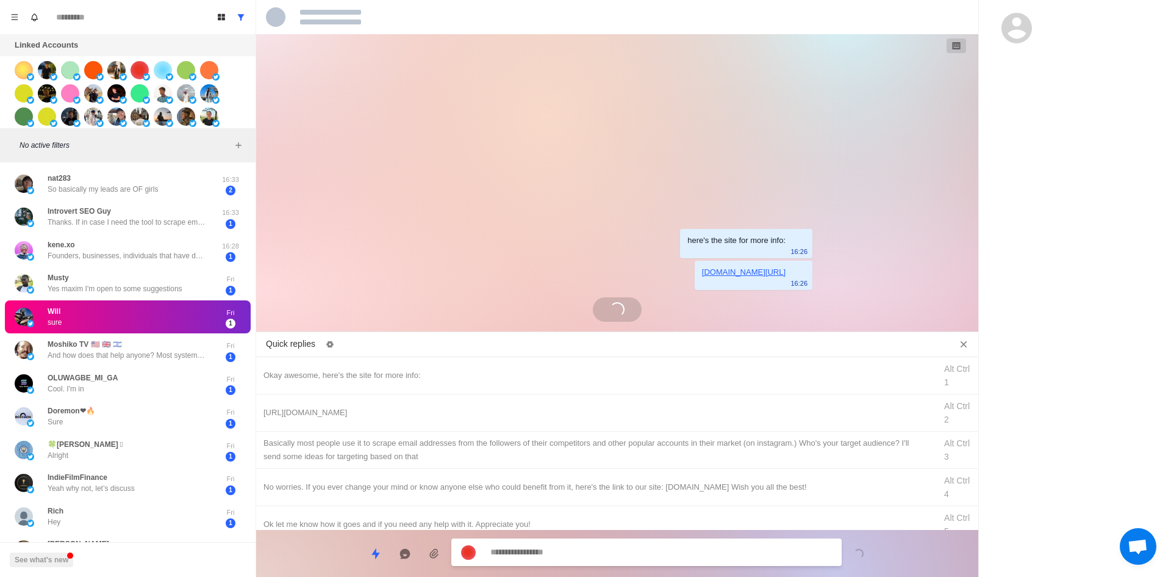
scroll to position [0, 0]
click at [426, 373] on div "Okay awesome, here's the site for more info:" at bounding box center [596, 375] width 665 height 13
drag, startPoint x: 607, startPoint y: 555, endPoint x: 575, endPoint y: 518, distance: 48.4
click at [607, 555] on textarea "**********" at bounding box center [662, 553] width 342 height 18
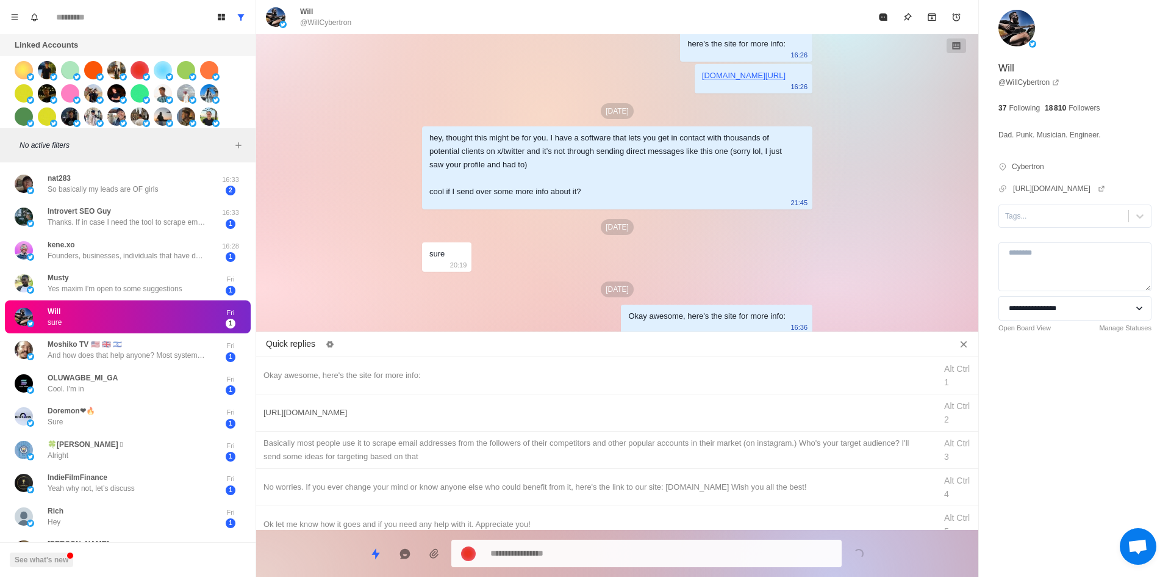
click at [475, 427] on div "[URL][DOMAIN_NAME] Alt Ctrl 2" at bounding box center [617, 412] width 722 height 37
click at [584, 552] on textarea "**********" at bounding box center [662, 552] width 342 height 18
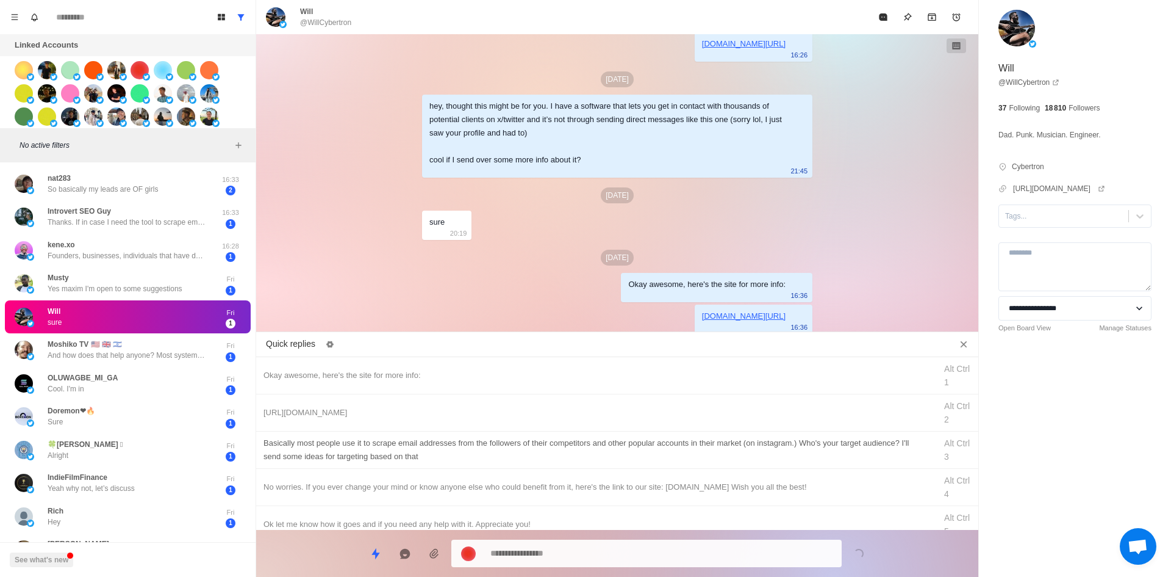
click at [600, 451] on div "​​Basically most people use it to scrape email addresses from the followers of …" at bounding box center [596, 449] width 665 height 27
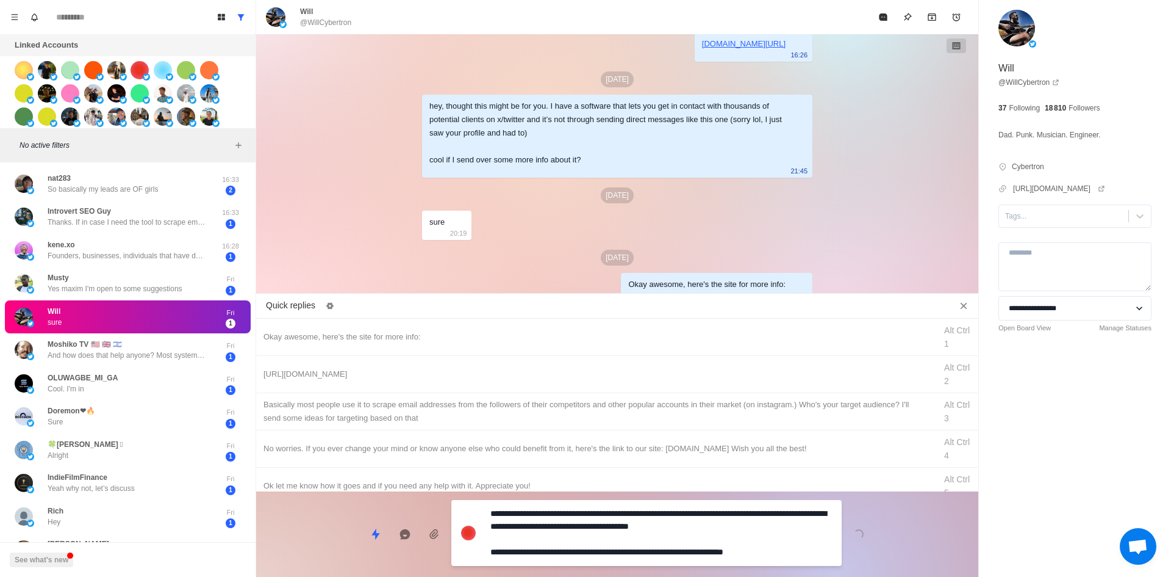
click at [608, 537] on textarea "**********" at bounding box center [662, 533] width 342 height 56
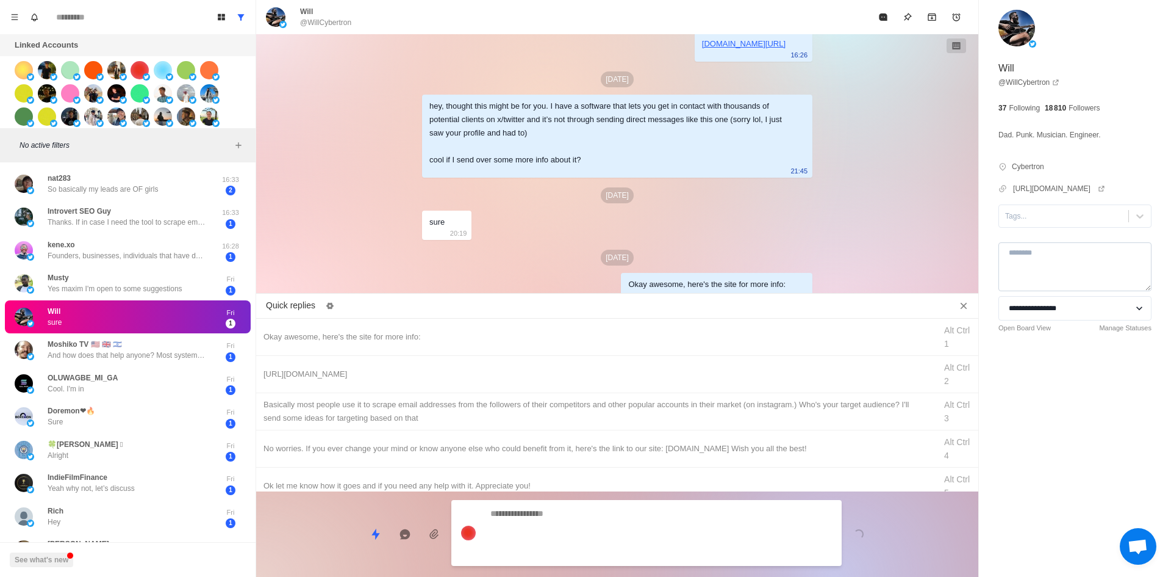
scroll to position [115, 0]
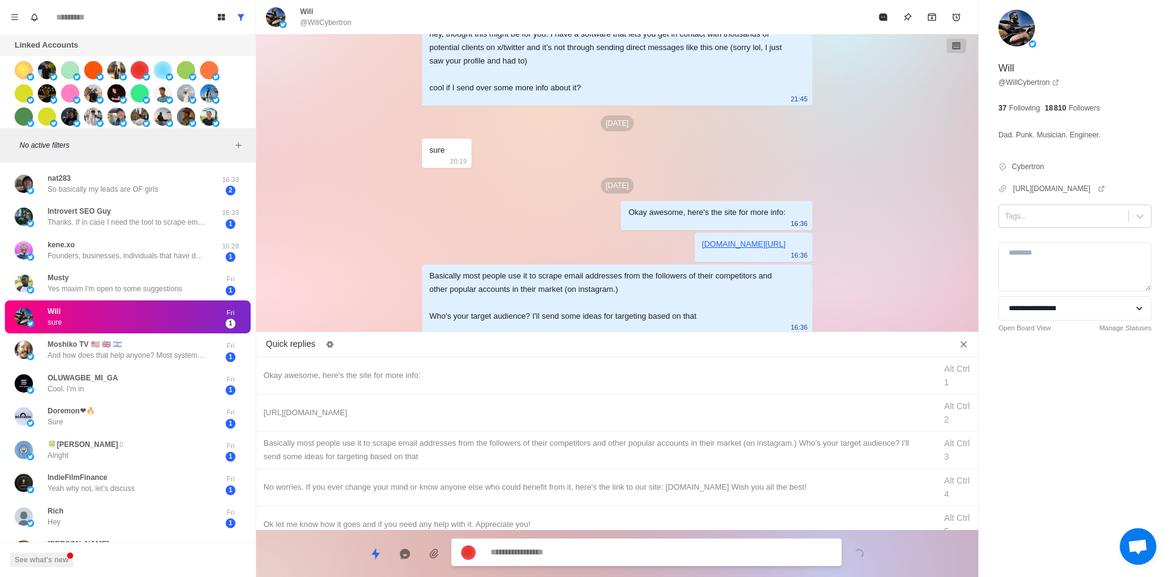
click at [1043, 216] on div at bounding box center [1063, 215] width 117 height 13
drag, startPoint x: 1044, startPoint y: 229, endPoint x: 1046, endPoint y: 251, distance: 22.0
click at [1046, 251] on div "interested" at bounding box center [1075, 245] width 153 height 21
click at [885, 12] on button "Mark as read" at bounding box center [883, 17] width 24 height 24
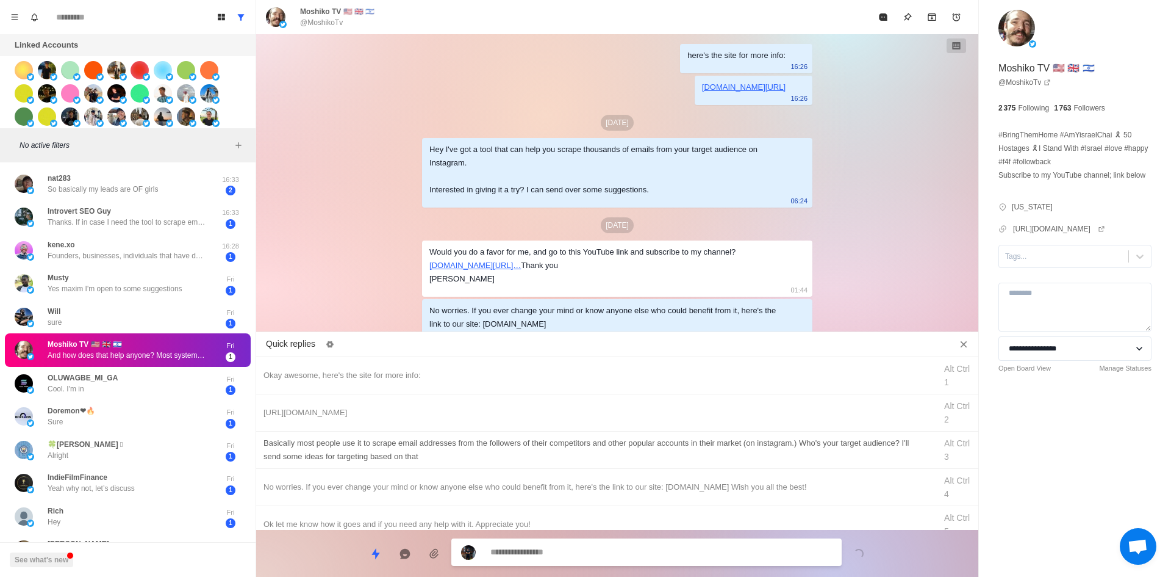
scroll to position [110, 0]
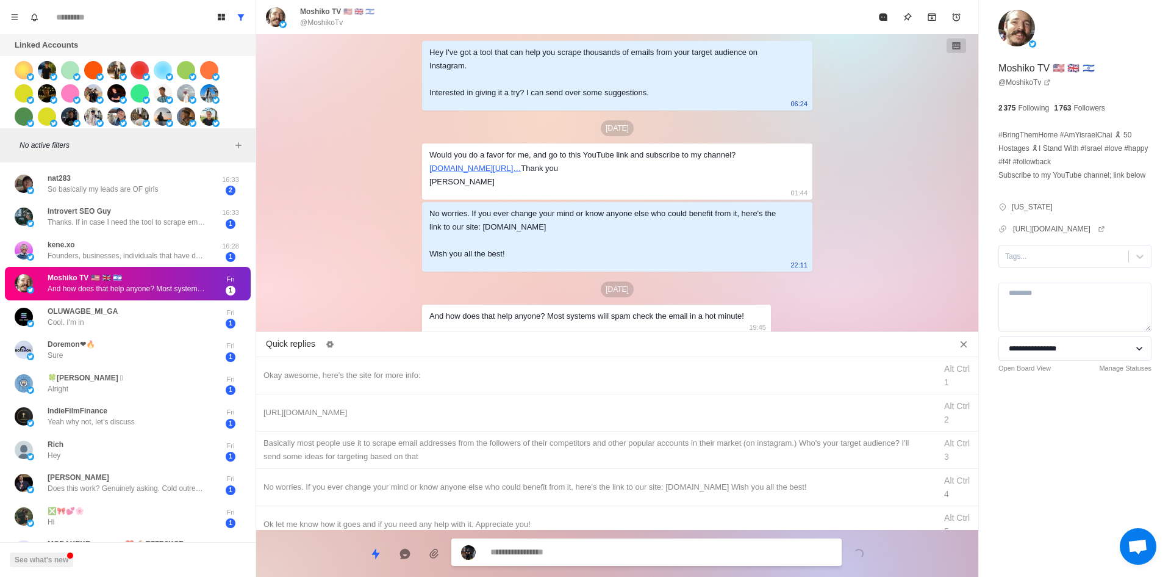
drag, startPoint x: 1036, startPoint y: 292, endPoint x: 1038, endPoint y: 303, distance: 11.2
click at [1036, 263] on div at bounding box center [1063, 256] width 117 height 13
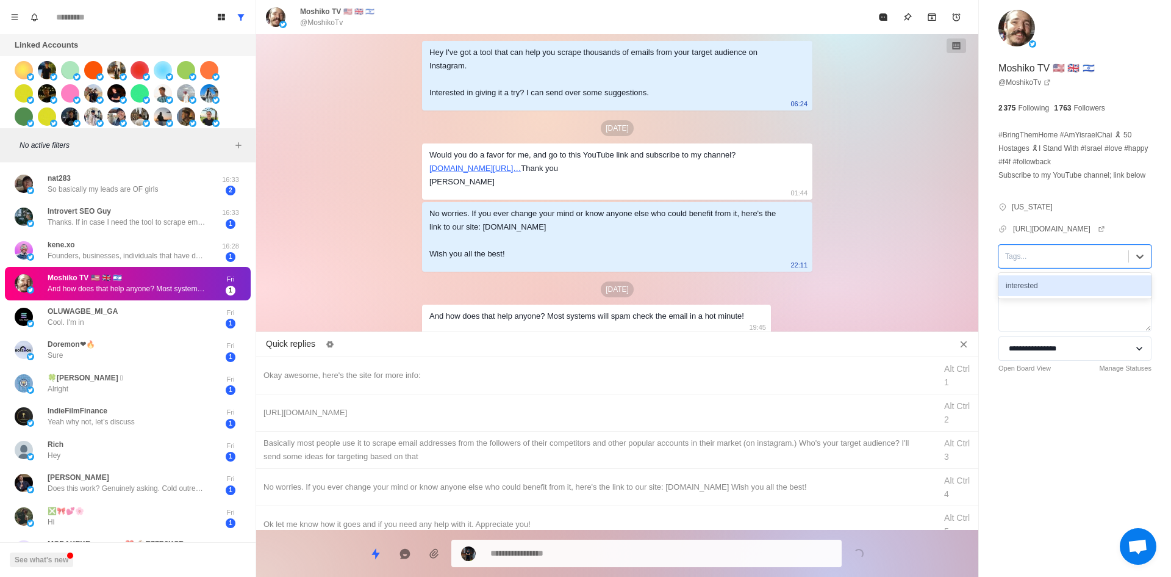
click at [1041, 296] on div "interested" at bounding box center [1075, 285] width 153 height 21
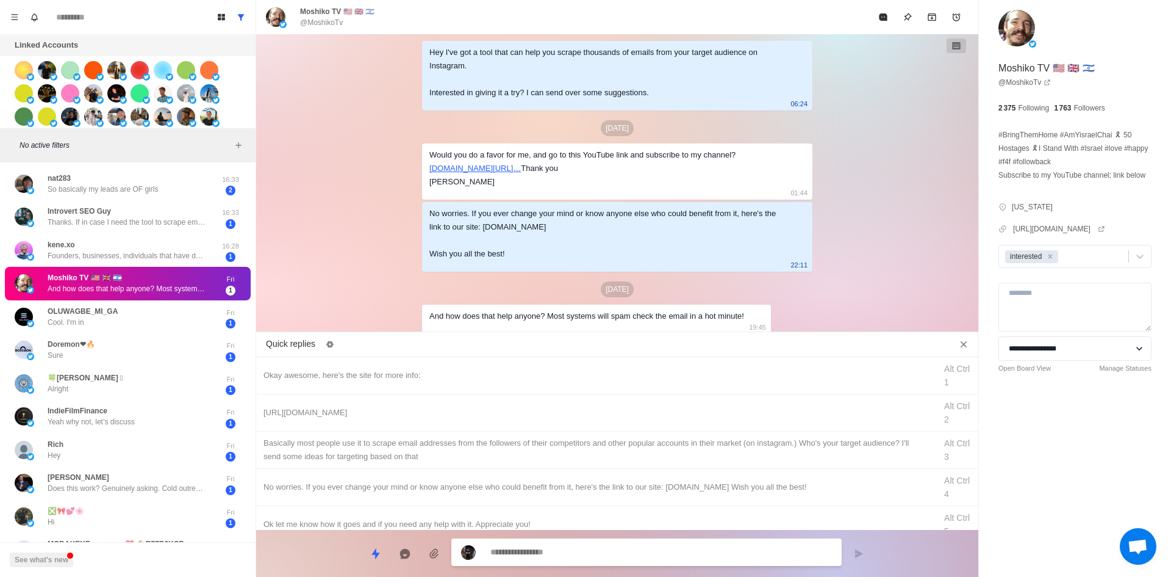
click at [547, 561] on textarea at bounding box center [662, 552] width 342 height 18
click at [548, 559] on textarea at bounding box center [662, 552] width 342 height 18
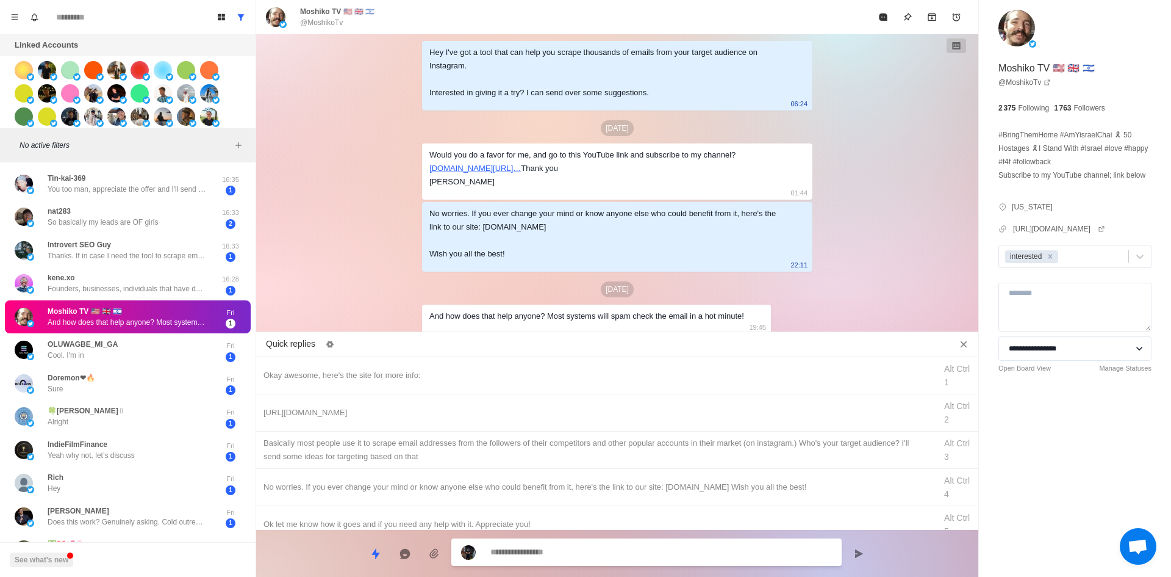
scroll to position [173, 0]
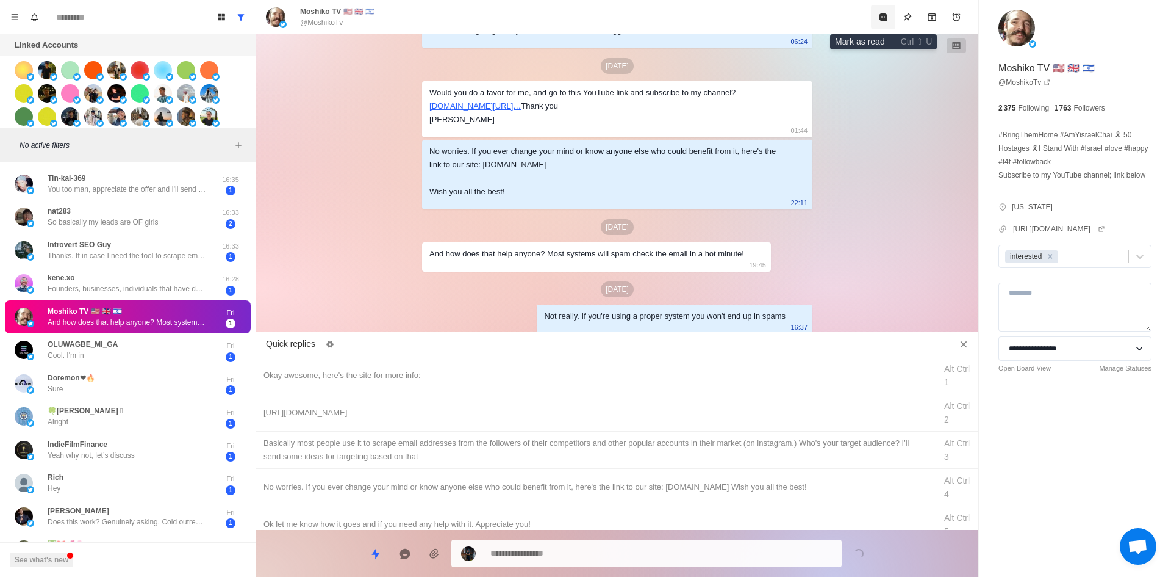
click at [884, 24] on button "Mark as read" at bounding box center [883, 17] width 24 height 24
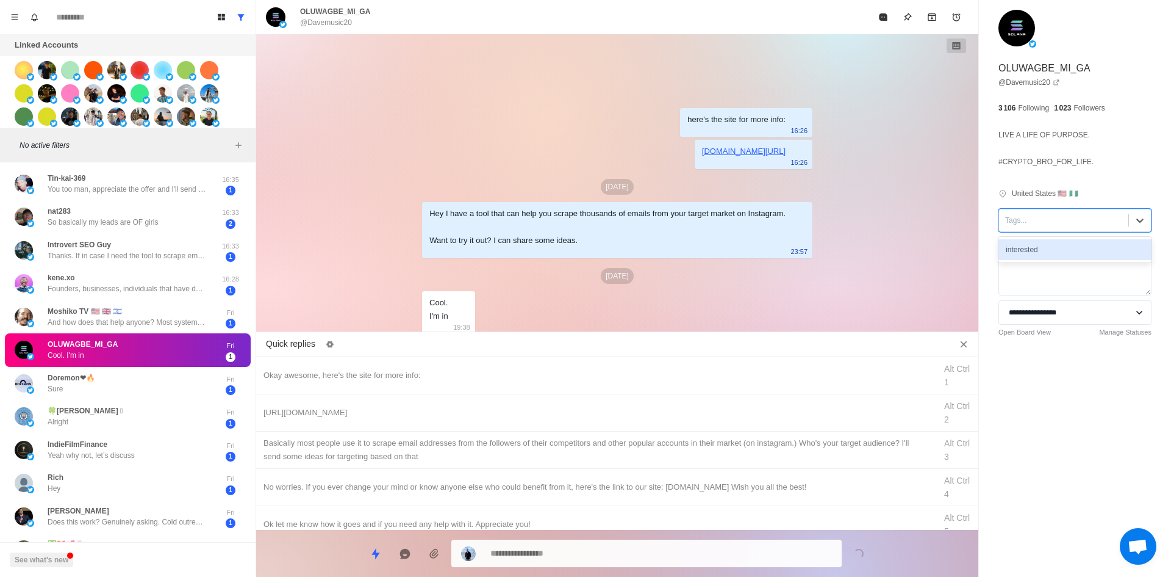
click at [1010, 219] on div at bounding box center [1063, 220] width 117 height 13
click at [1031, 242] on div "interested" at bounding box center [1075, 249] width 153 height 21
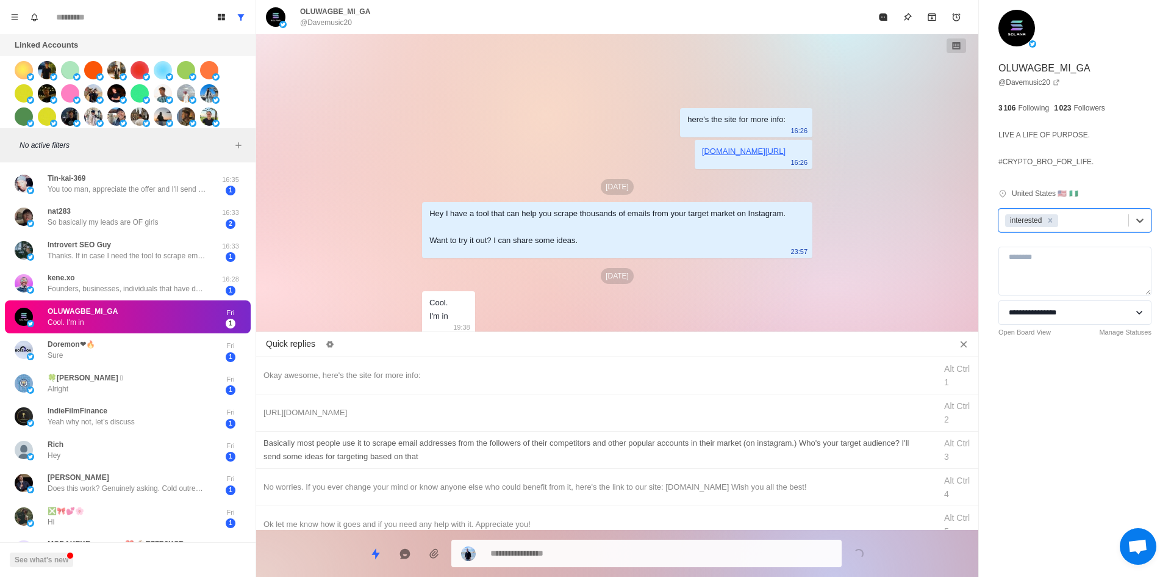
drag, startPoint x: 512, startPoint y: 368, endPoint x: 551, endPoint y: 462, distance: 101.7
click at [512, 369] on div "Okay awesome, here's the site for more info:" at bounding box center [596, 375] width 665 height 13
click at [575, 551] on textarea "**********" at bounding box center [662, 553] width 342 height 18
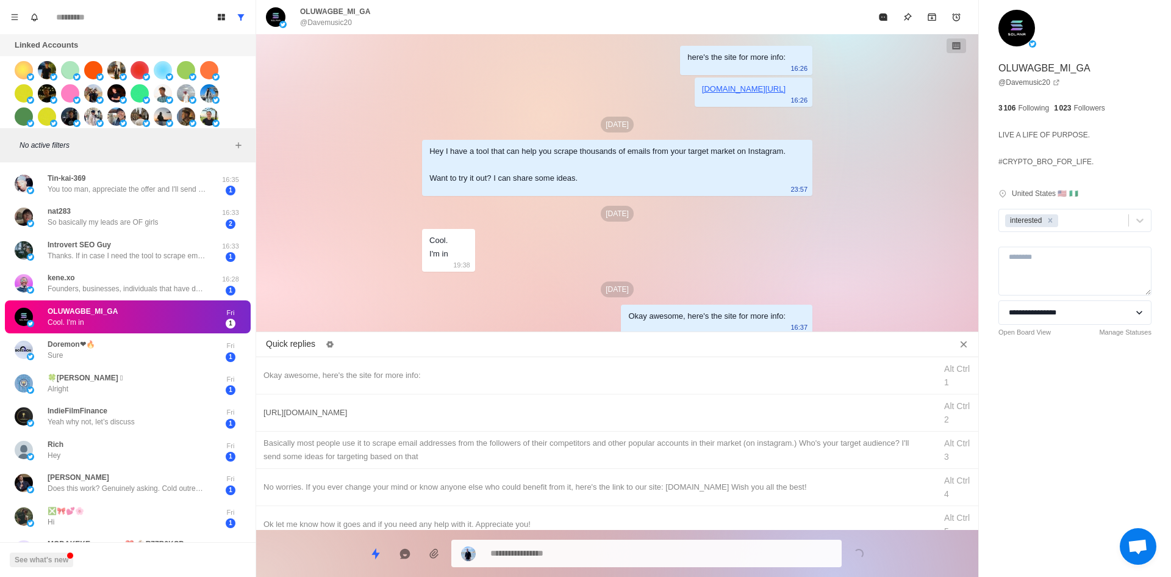
drag, startPoint x: 530, startPoint y: 403, endPoint x: 543, endPoint y: 441, distance: 40.7
click at [530, 403] on div "[URL][DOMAIN_NAME] Alt Ctrl 2" at bounding box center [617, 412] width 722 height 37
click at [571, 553] on textarea "**********" at bounding box center [662, 552] width 342 height 18
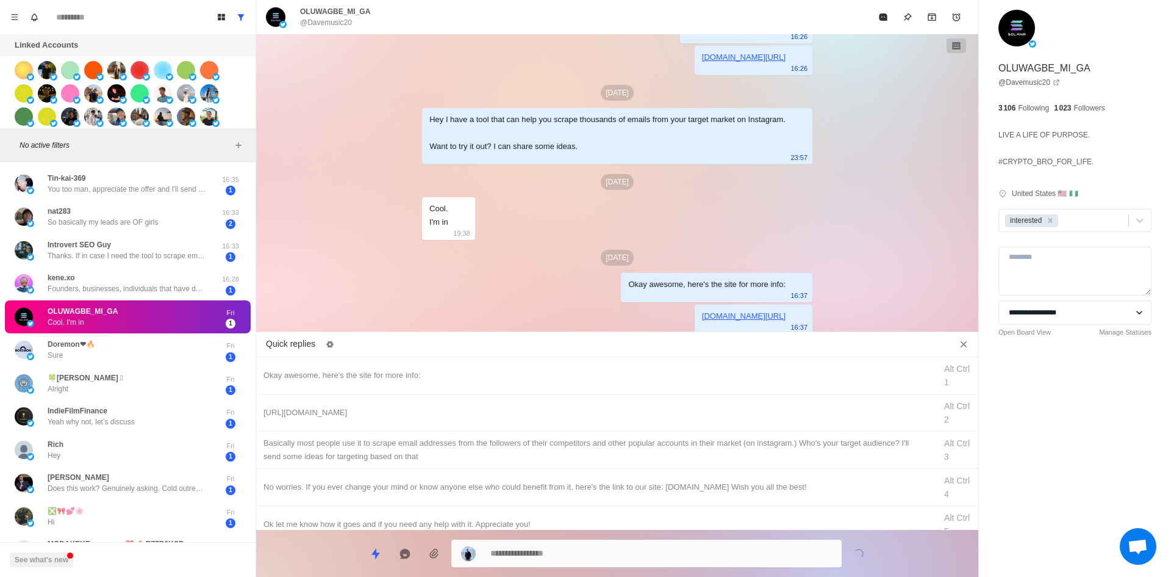
drag, startPoint x: 577, startPoint y: 453, endPoint x: 584, endPoint y: 539, distance: 87.0
click at [577, 453] on div "​​Basically most people use it to scrape email addresses from the followers of …" at bounding box center [596, 449] width 665 height 27
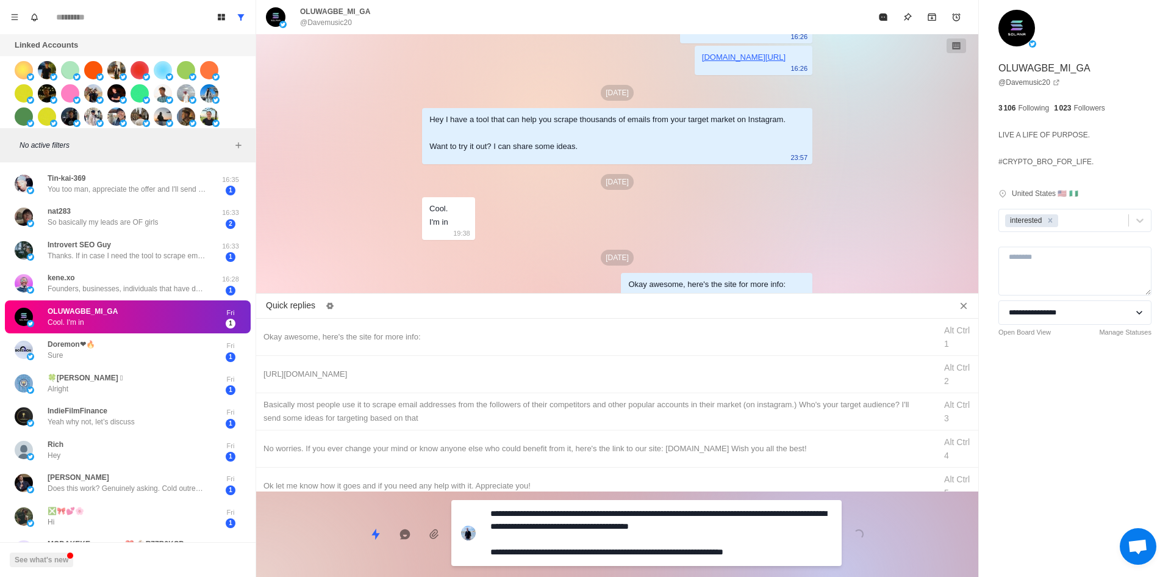
click at [585, 550] on textarea "**********" at bounding box center [662, 533] width 342 height 56
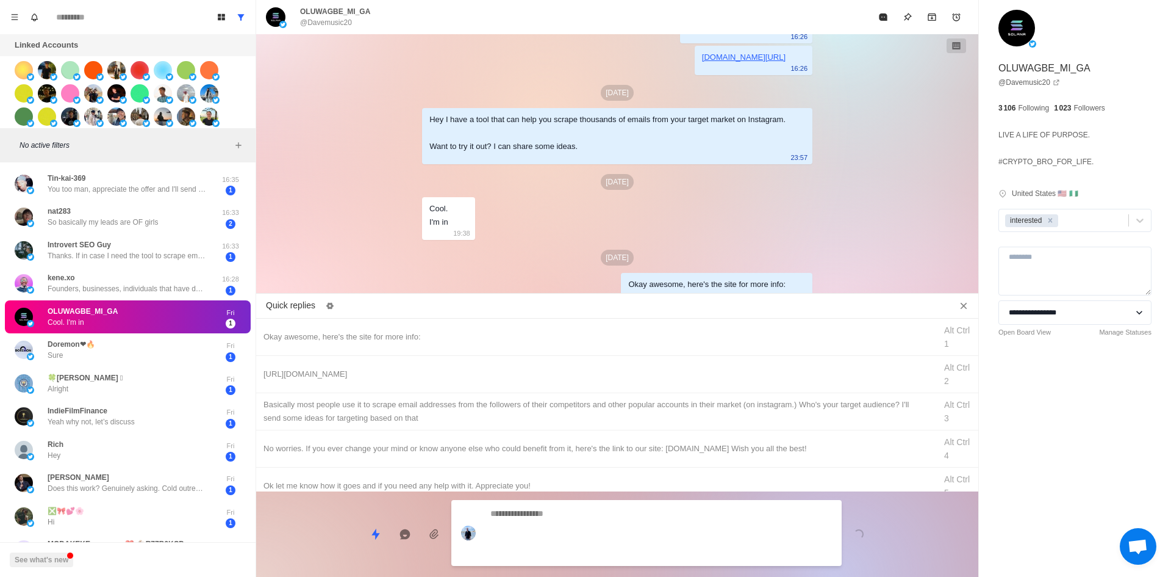
scroll to position [102, 0]
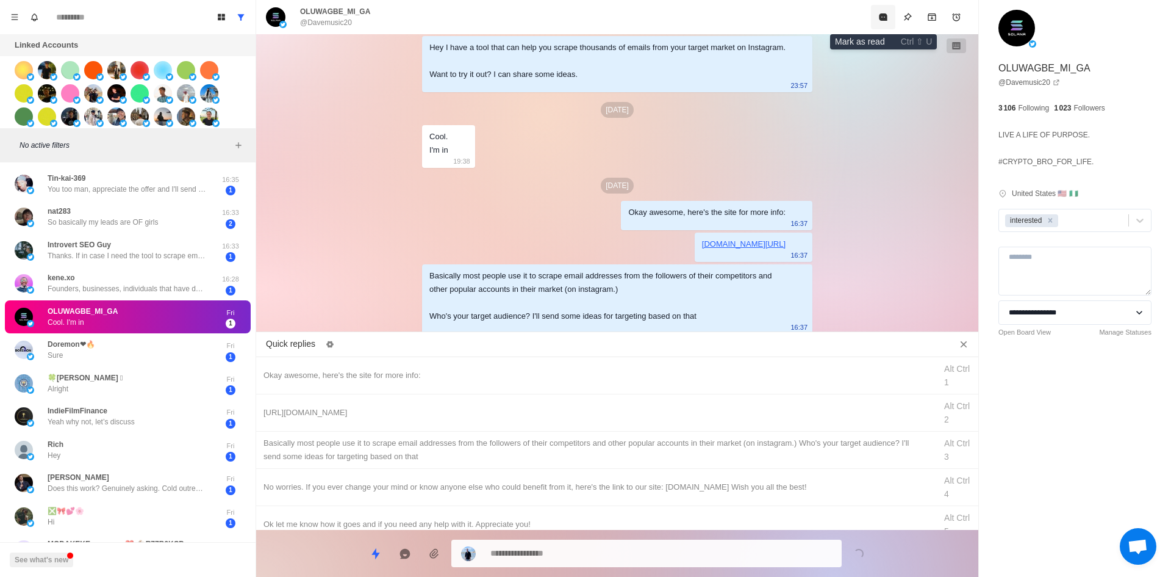
click at [884, 20] on icon "Mark as read" at bounding box center [883, 16] width 8 height 7
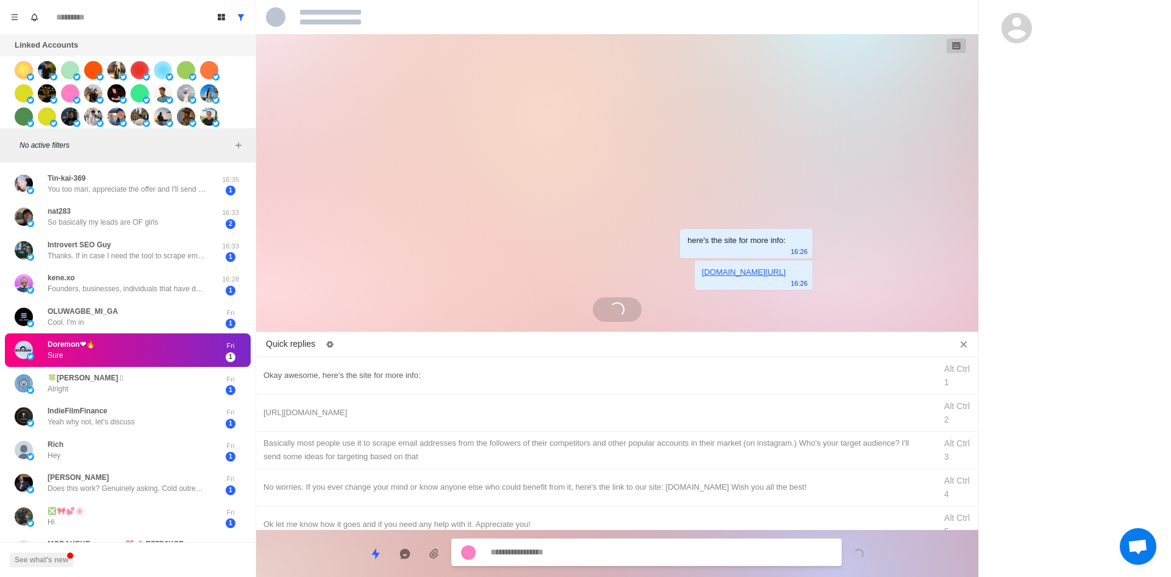
scroll to position [0, 0]
click at [450, 378] on div "Okay awesome, here's the site for more info:" at bounding box center [596, 375] width 665 height 13
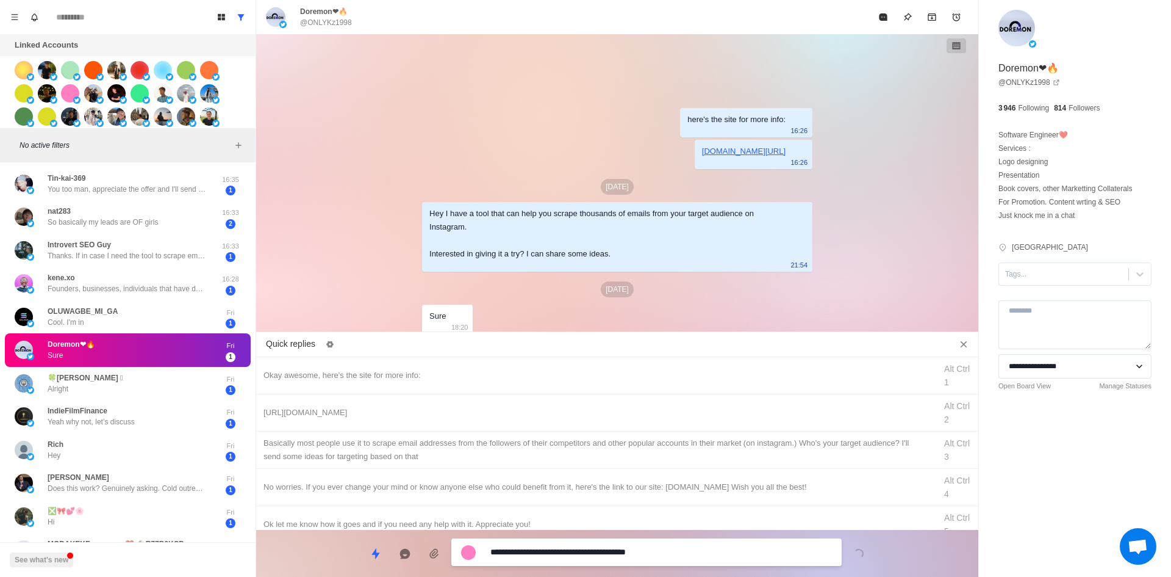
click at [597, 550] on textarea "**********" at bounding box center [662, 552] width 342 height 18
drag, startPoint x: 1043, startPoint y: 289, endPoint x: 1054, endPoint y: 270, distance: 22.2
click at [1043, 289] on div "**********" at bounding box center [1075, 222] width 192 height 445
drag, startPoint x: 1054, startPoint y: 270, endPoint x: 1053, endPoint y: 279, distance: 9.2
click at [1054, 270] on div at bounding box center [1063, 273] width 117 height 13
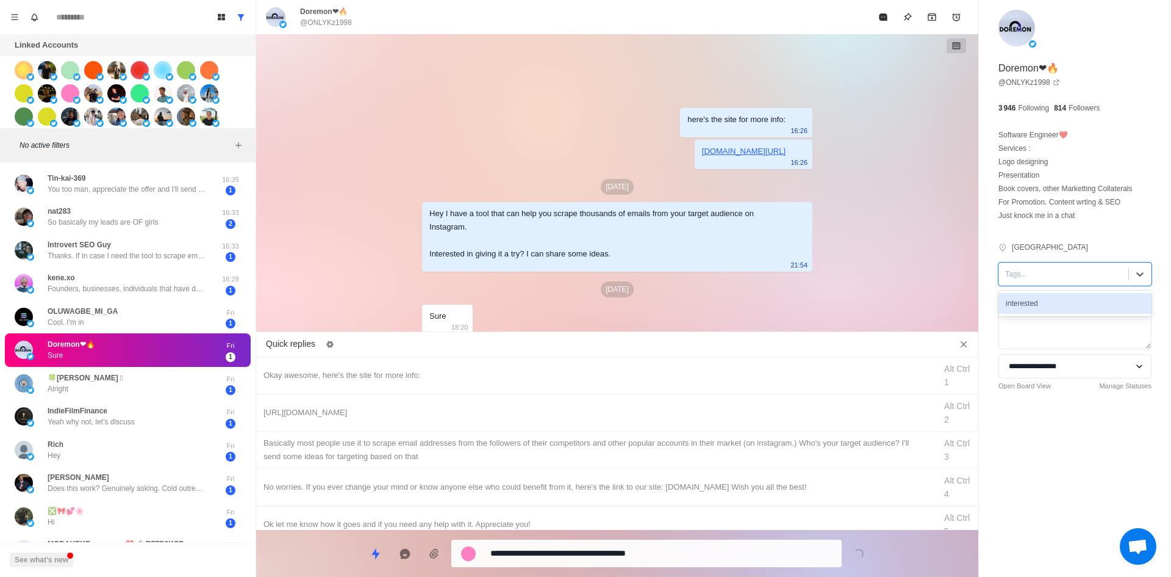
click at [1051, 295] on div "interested" at bounding box center [1075, 303] width 153 height 21
click at [595, 548] on textarea "**********" at bounding box center [662, 553] width 342 height 18
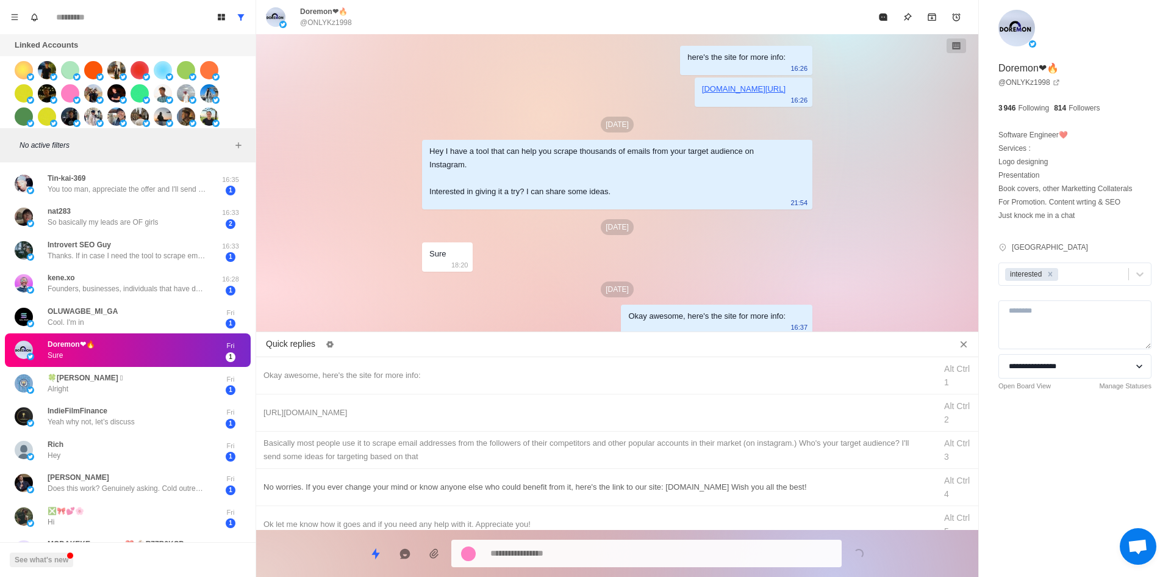
drag, startPoint x: 479, startPoint y: 408, endPoint x: 530, endPoint y: 487, distance: 94.4
click at [480, 409] on div "[URL][DOMAIN_NAME]" at bounding box center [596, 412] width 665 height 13
click at [573, 558] on textarea "**********" at bounding box center [662, 553] width 342 height 18
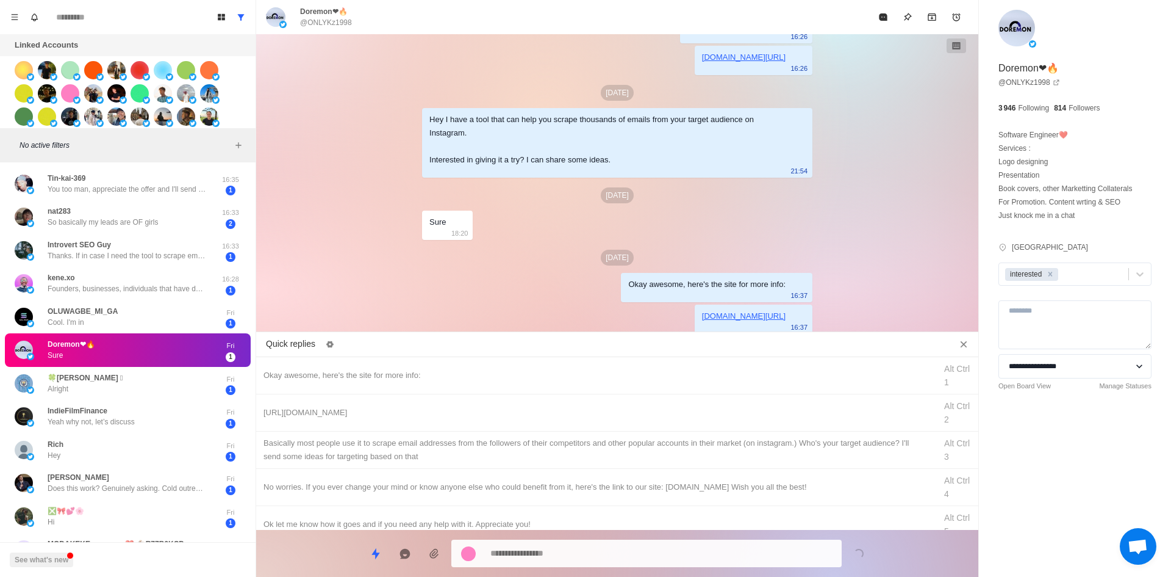
drag, startPoint x: 576, startPoint y: 451, endPoint x: 578, endPoint y: 540, distance: 89.1
click at [576, 451] on div "​​Basically most people use it to scrape email addresses from the followers of …" at bounding box center [596, 449] width 665 height 27
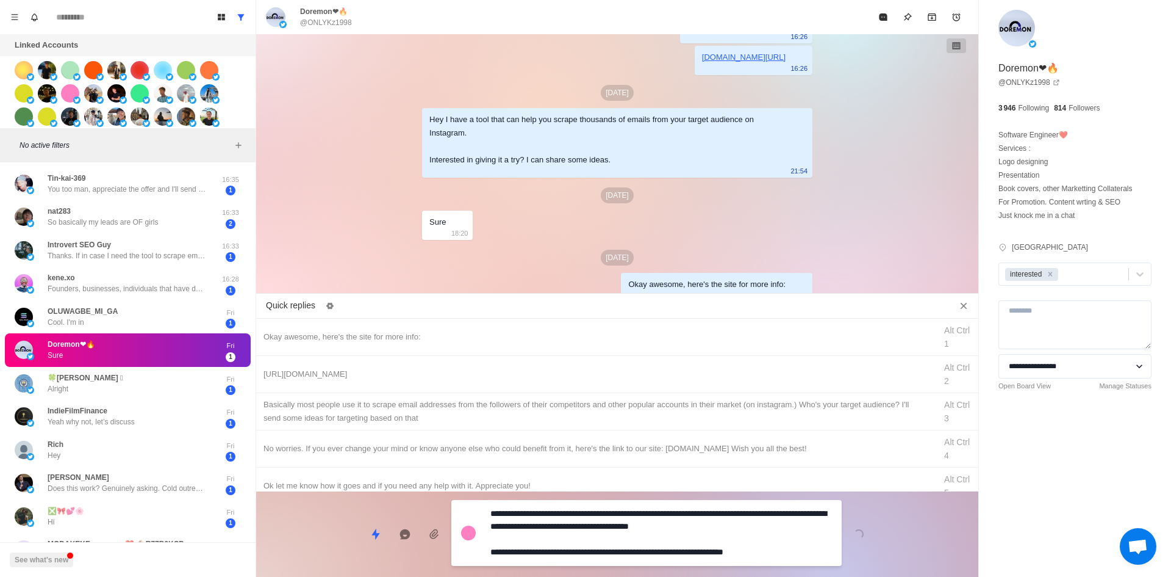
click at [581, 553] on textarea "**********" at bounding box center [662, 533] width 342 height 56
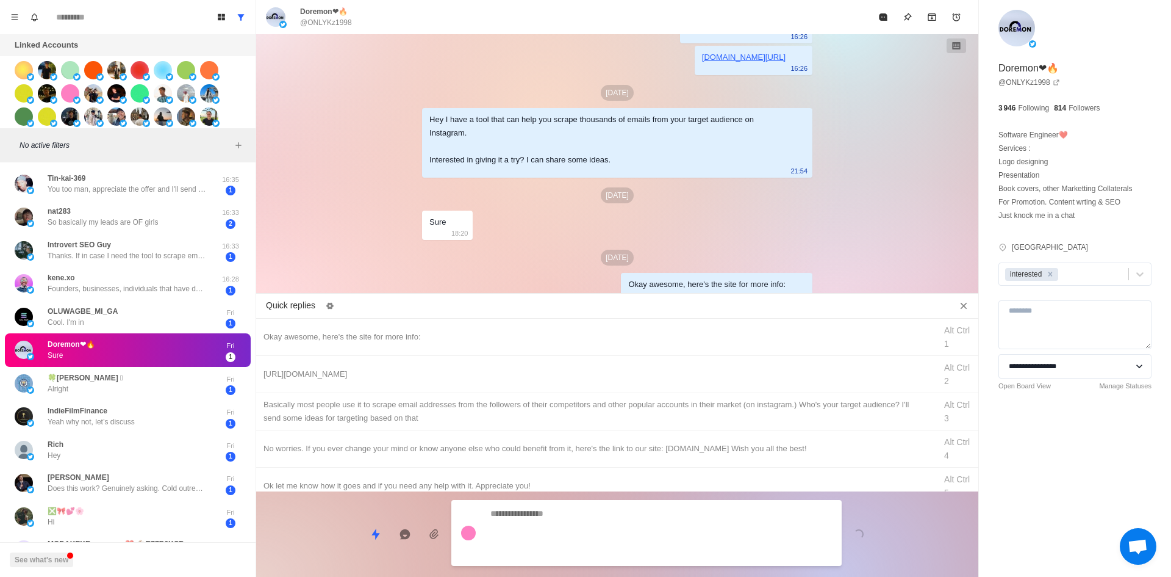
scroll to position [102, 0]
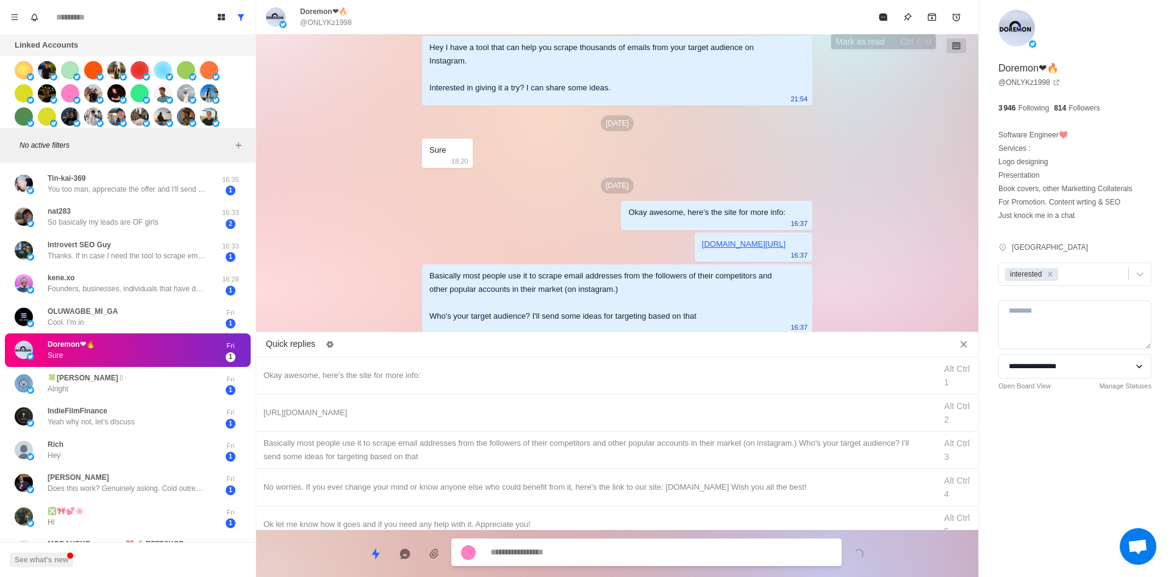
drag, startPoint x: 877, startPoint y: 23, endPoint x: 780, endPoint y: 127, distance: 142.0
click at [877, 23] on button "Mark as read" at bounding box center [883, 17] width 24 height 24
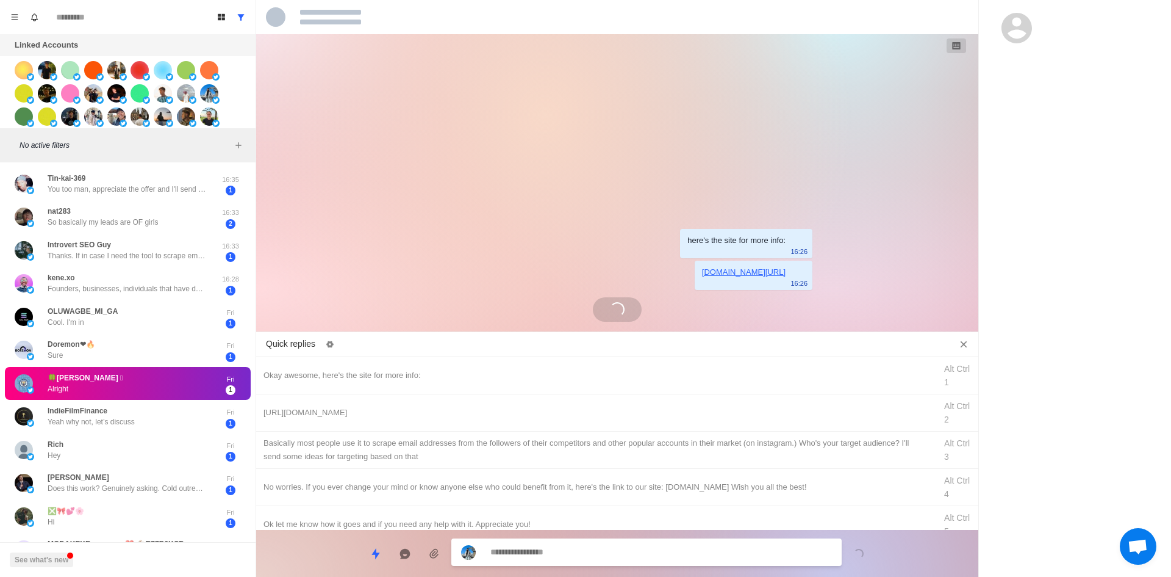
scroll to position [0, 0]
click at [519, 378] on div "Okay awesome, here's the site for more info:" at bounding box center [596, 375] width 665 height 13
click at [540, 547] on textarea "**********" at bounding box center [662, 552] width 342 height 18
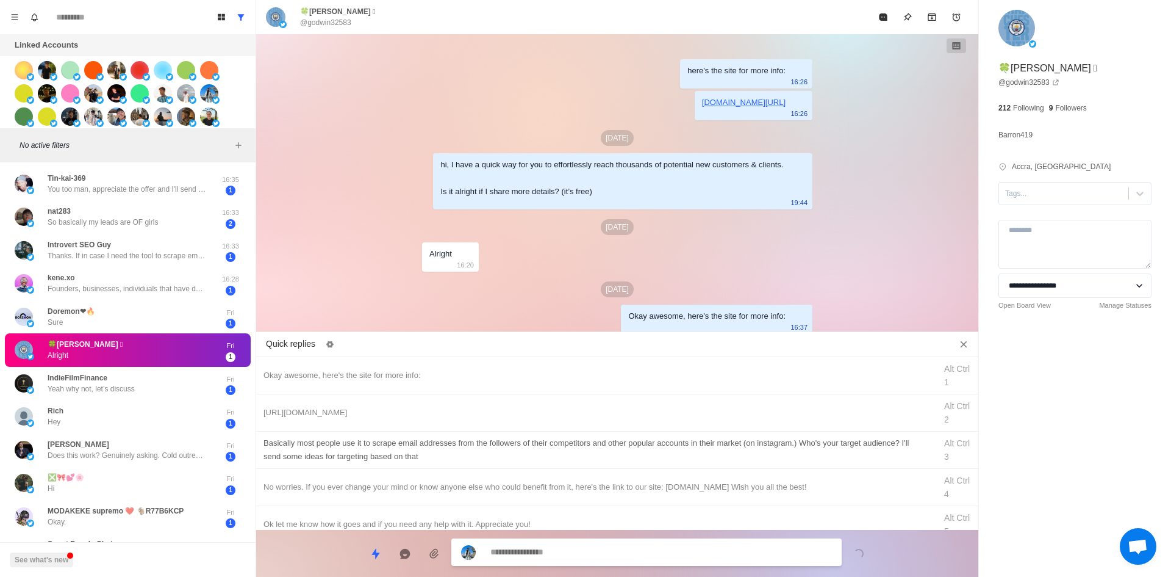
drag, startPoint x: 482, startPoint y: 415, endPoint x: 496, endPoint y: 448, distance: 35.2
click at [482, 415] on div "[URL][DOMAIN_NAME]" at bounding box center [596, 412] width 665 height 13
click at [551, 554] on textarea at bounding box center [662, 553] width 342 height 18
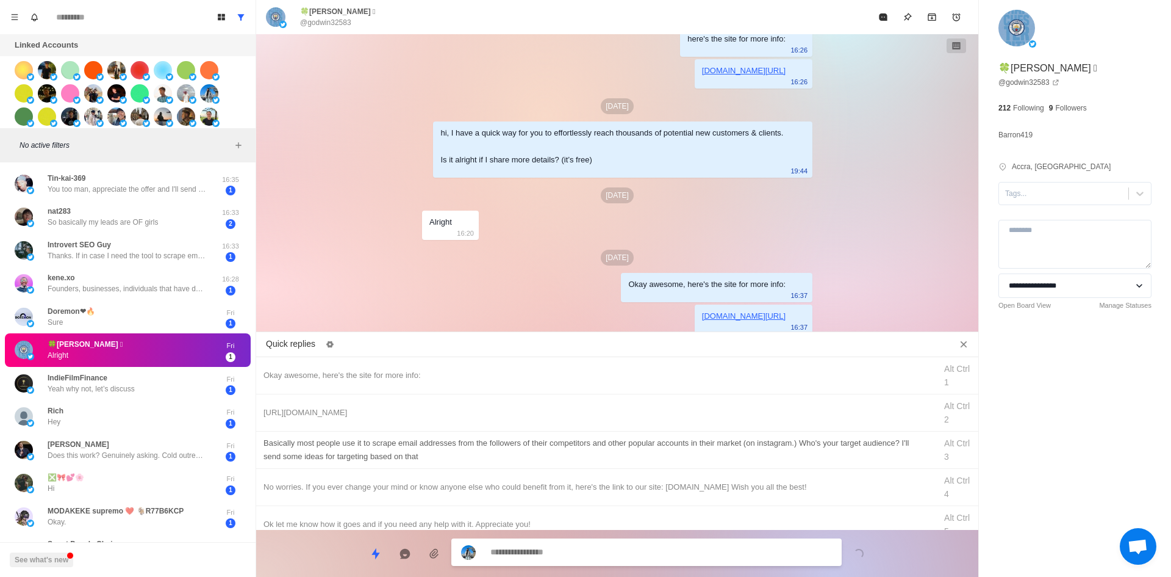
click at [605, 439] on div "​​Basically most people use it to scrape email addresses from the followers of …" at bounding box center [596, 449] width 665 height 27
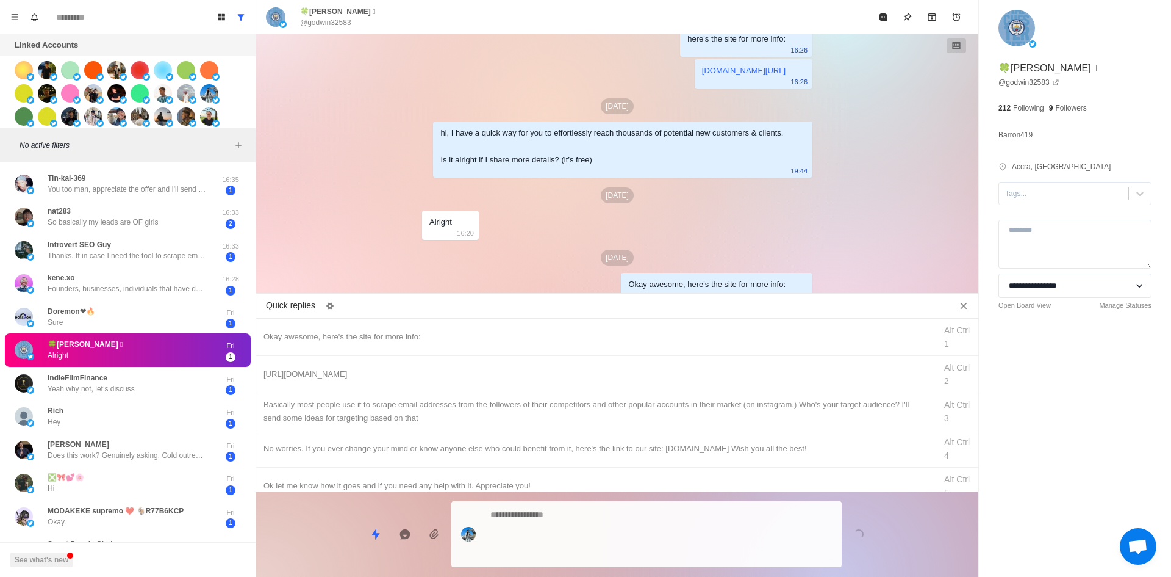
click at [602, 539] on div at bounding box center [646, 534] width 390 height 66
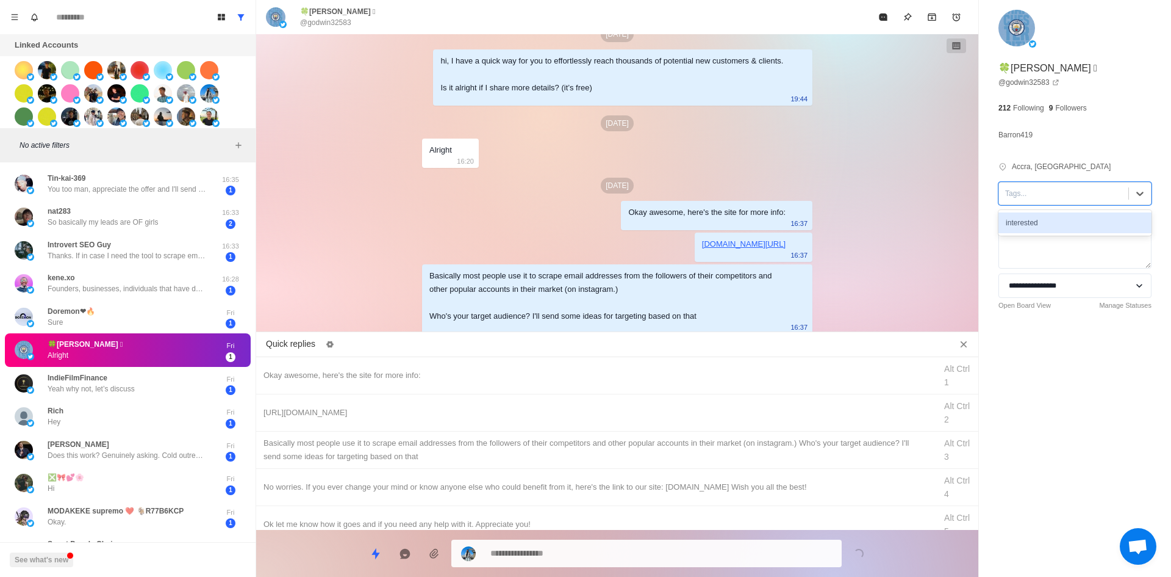
click at [1038, 192] on div at bounding box center [1063, 193] width 117 height 13
click at [1046, 229] on div "interested" at bounding box center [1075, 222] width 153 height 21
drag, startPoint x: 885, startPoint y: 0, endPoint x: 875, endPoint y: 37, distance: 38.5
click at [883, 9] on button "Mark as read" at bounding box center [883, 17] width 24 height 24
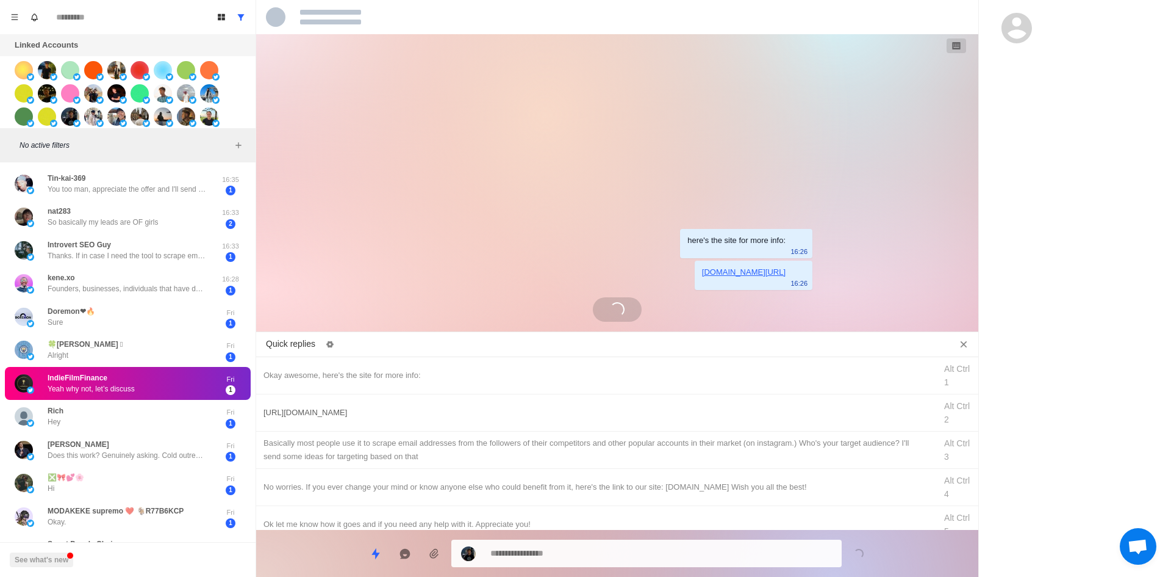
drag, startPoint x: 446, startPoint y: 372, endPoint x: 457, endPoint y: 396, distance: 26.8
click at [446, 372] on div "Okay awesome, here's the site for more info:" at bounding box center [596, 375] width 665 height 13
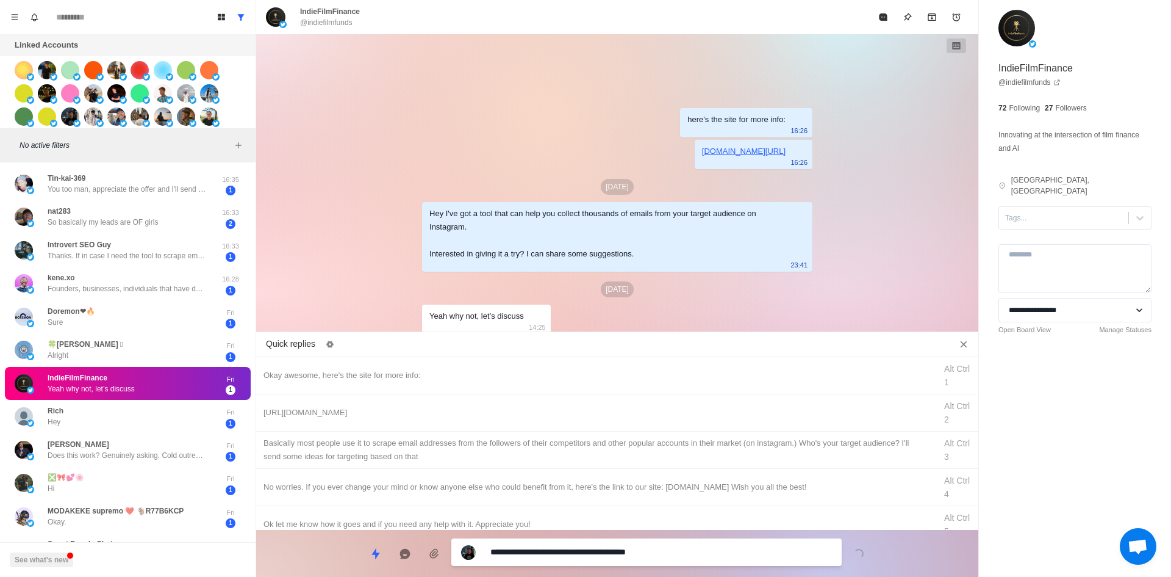
click at [566, 553] on textarea "**********" at bounding box center [662, 552] width 342 height 18
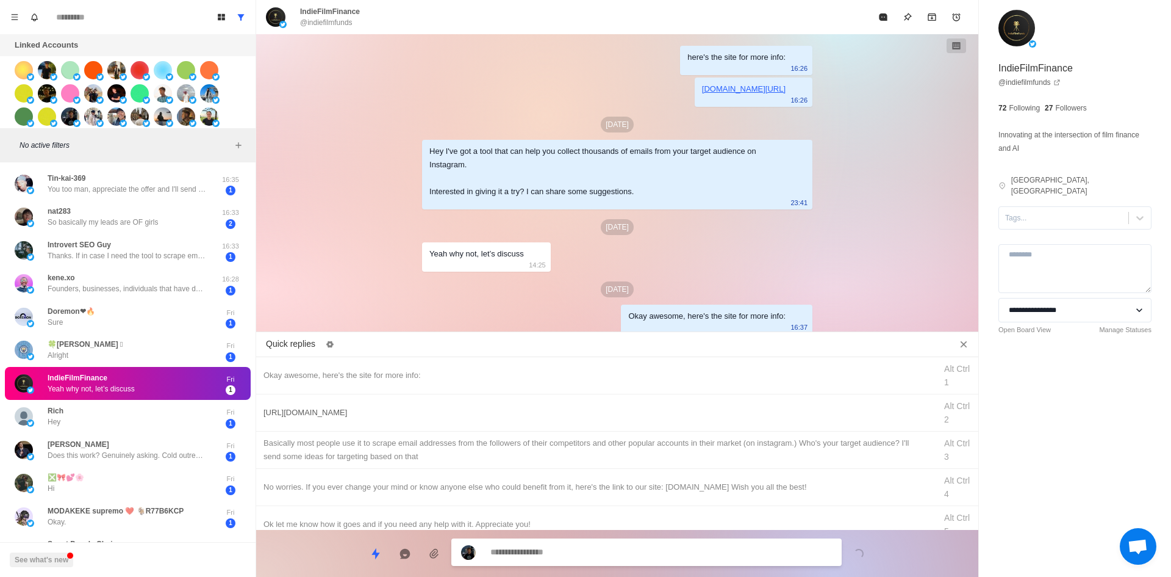
click at [528, 416] on div "[URL][DOMAIN_NAME]" at bounding box center [596, 412] width 665 height 13
drag, startPoint x: 566, startPoint y: 560, endPoint x: 583, endPoint y: 489, distance: 73.0
click at [566, 560] on textarea "**********" at bounding box center [662, 553] width 342 height 18
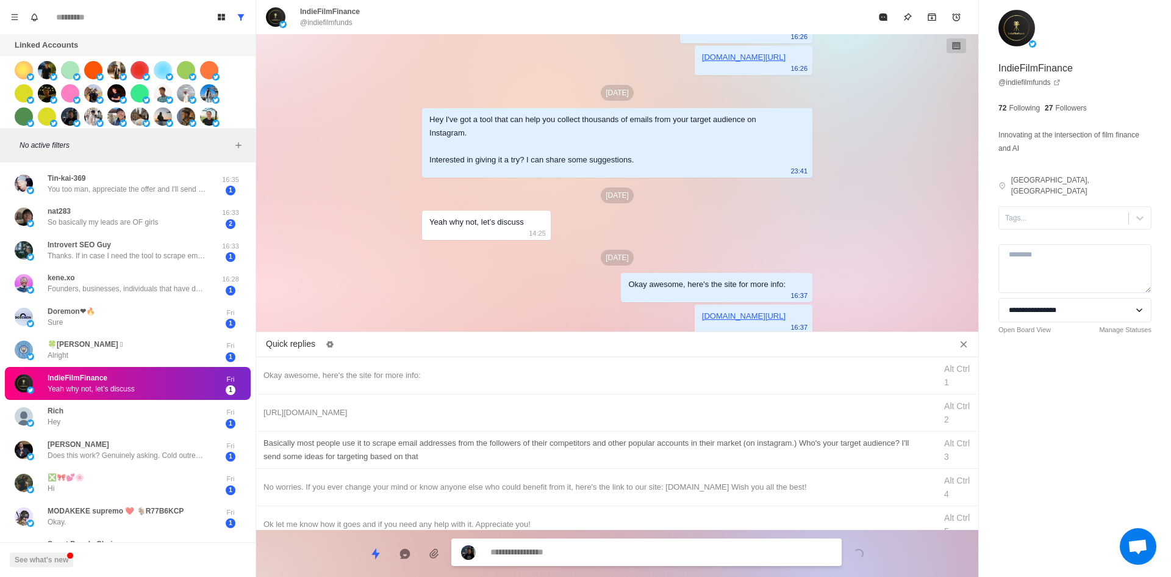
click at [597, 455] on div "​​Basically most people use it to scrape email addresses from the followers of …" at bounding box center [596, 449] width 665 height 27
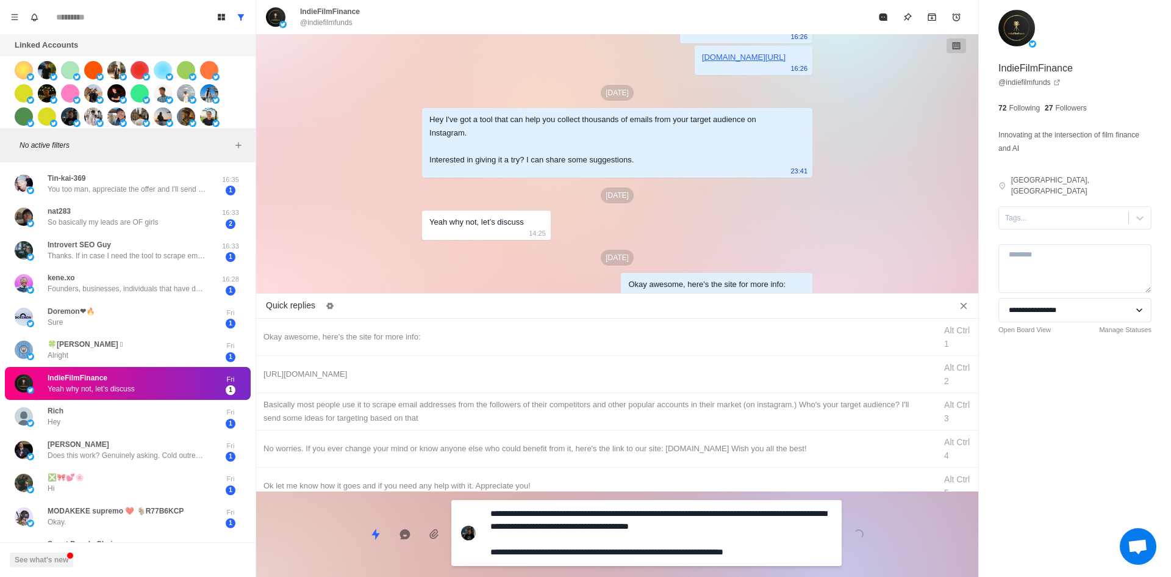
click at [590, 532] on textarea "**********" at bounding box center [662, 533] width 342 height 56
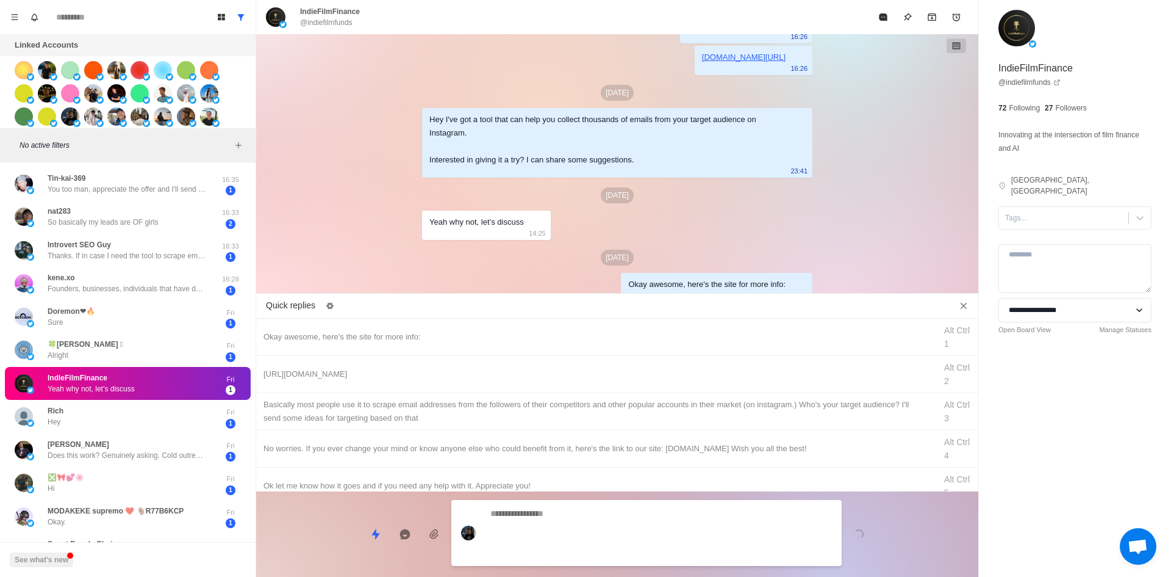
scroll to position [102, 0]
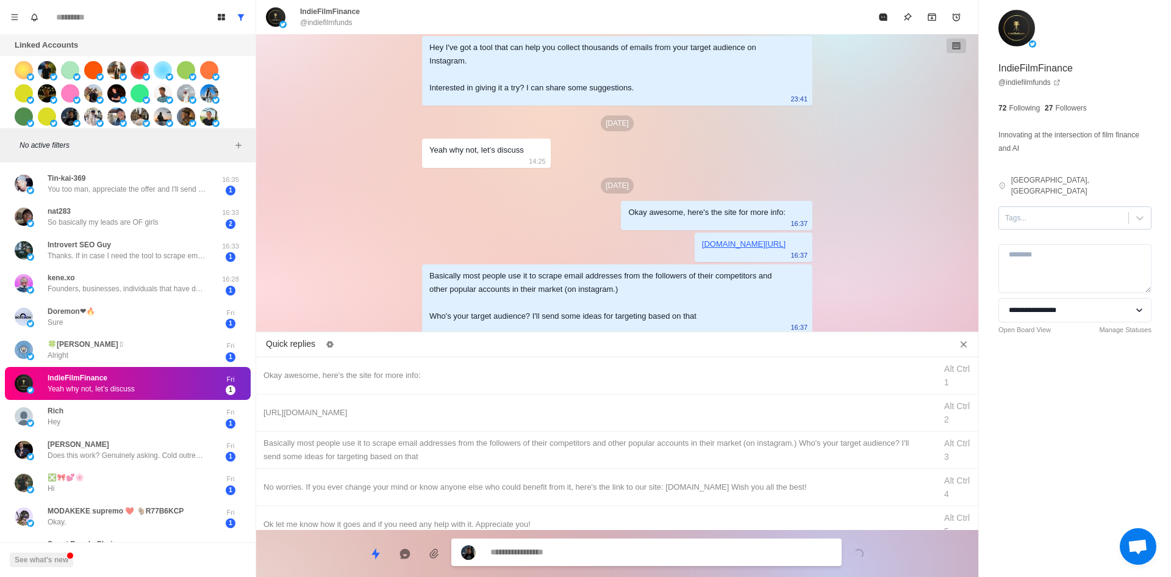
click at [1053, 217] on div "Tags..." at bounding box center [1075, 217] width 153 height 23
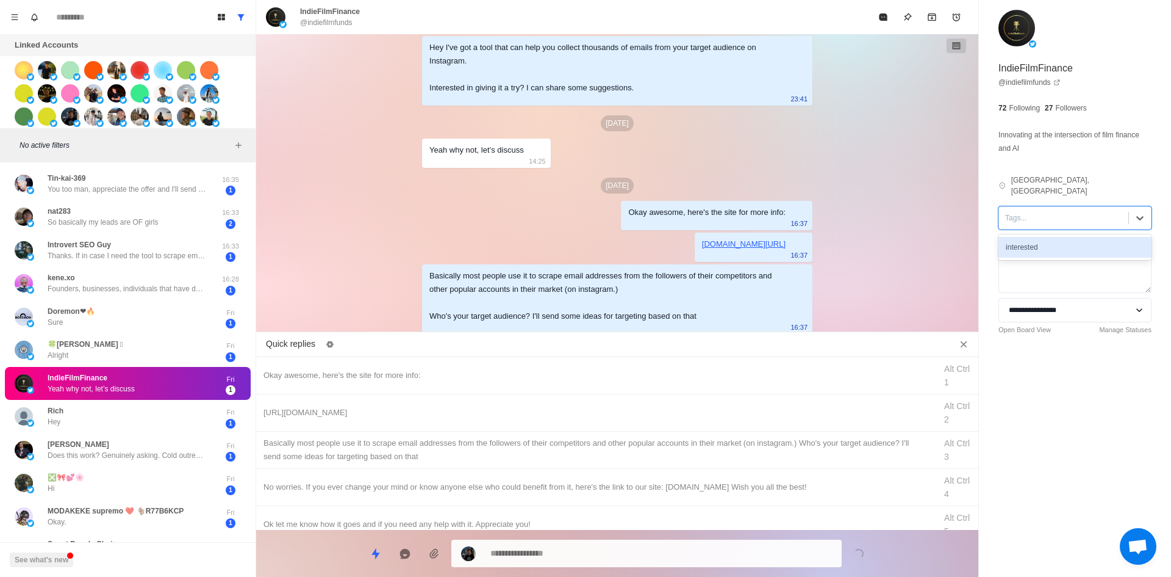
click at [1059, 237] on div "interested" at bounding box center [1075, 247] width 153 height 21
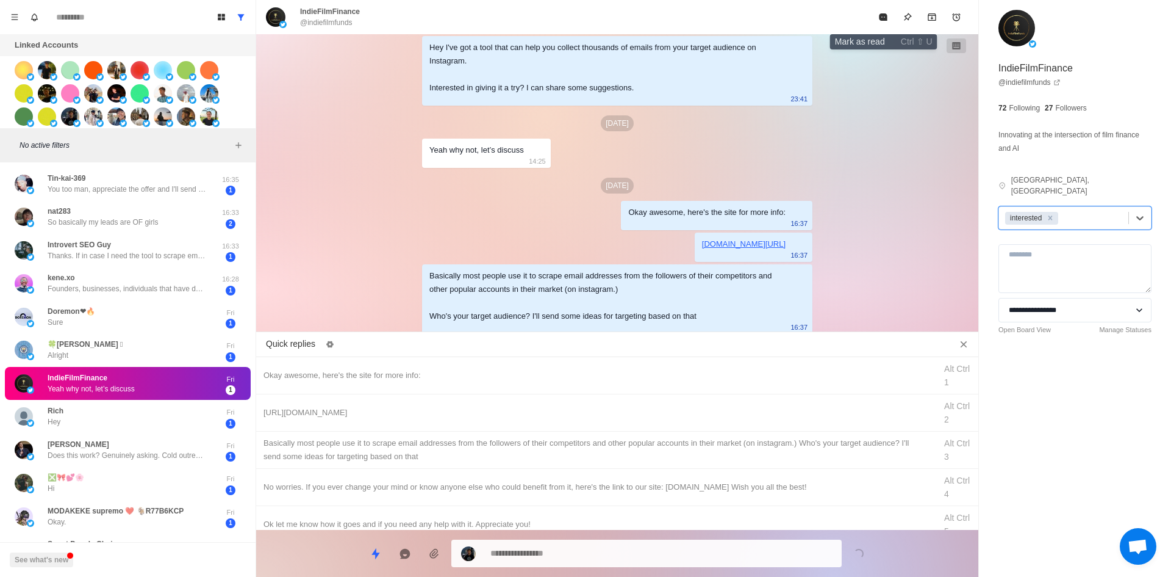
click at [882, 22] on button "Mark as read" at bounding box center [883, 17] width 24 height 24
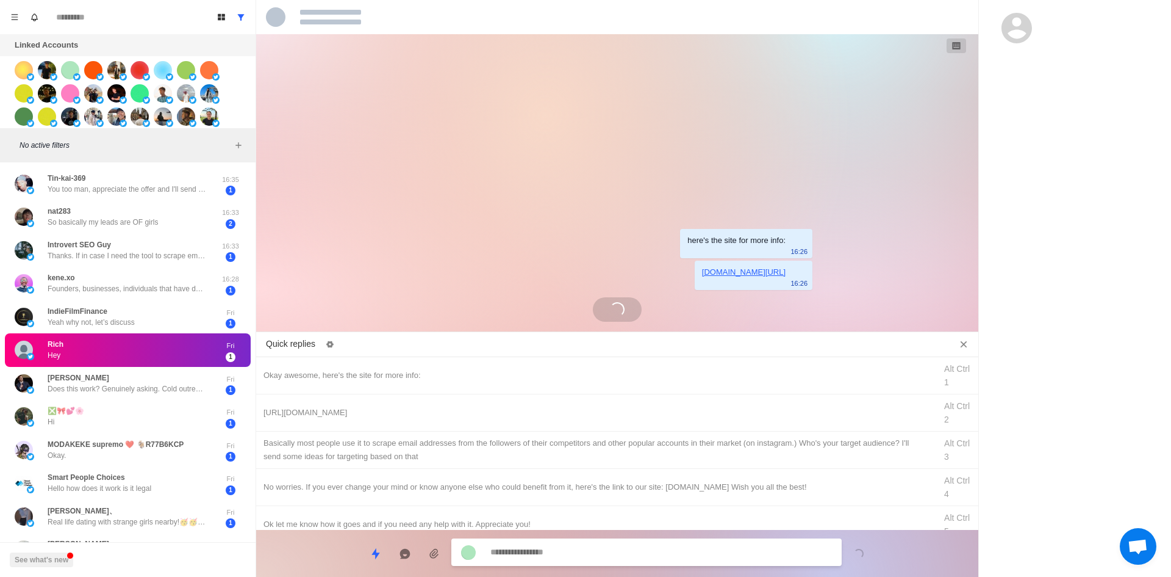
scroll to position [0, 0]
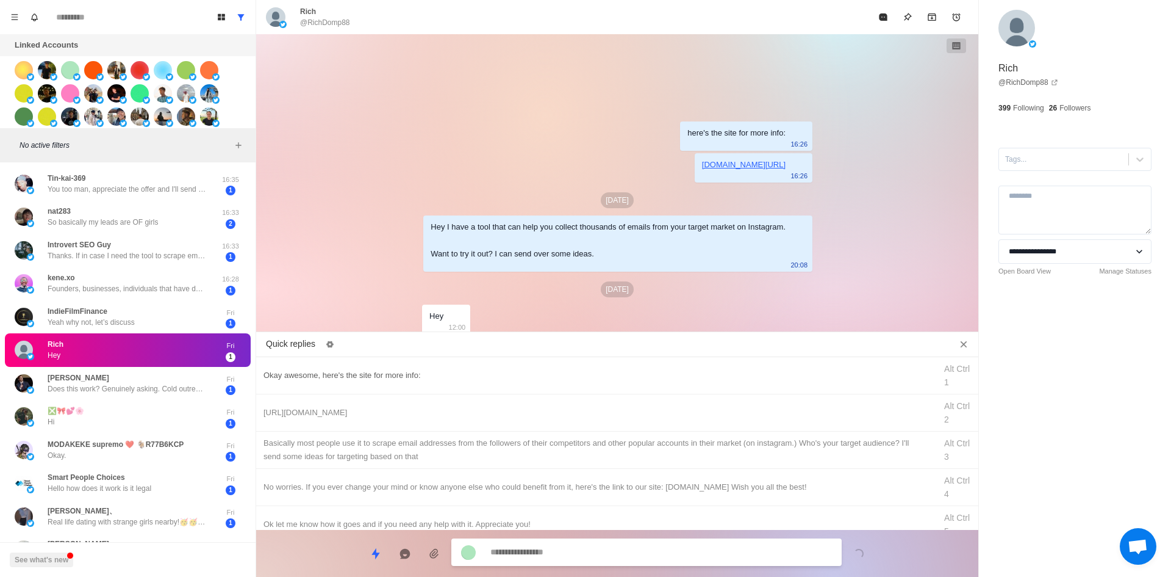
click at [499, 366] on div "Okay awesome, here's the site for more info: Alt Ctrl 1" at bounding box center [617, 375] width 722 height 37
click at [1049, 167] on div "Tags..." at bounding box center [1063, 159] width 129 height 18
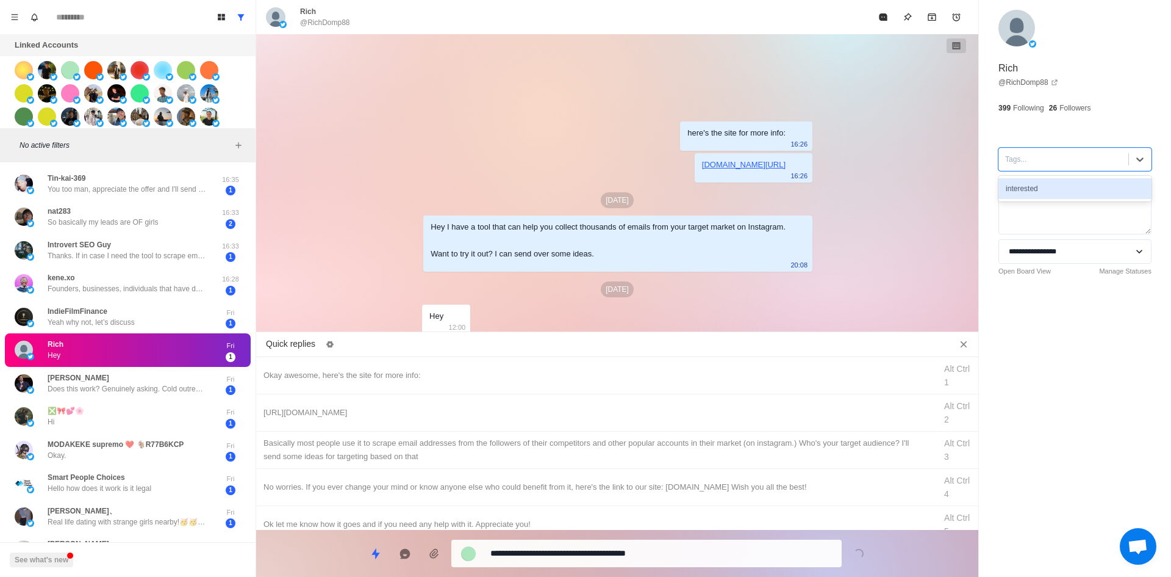
click at [1045, 190] on div "interested" at bounding box center [1075, 188] width 153 height 21
drag, startPoint x: 530, startPoint y: 368, endPoint x: 537, endPoint y: 412, distance: 44.4
click at [530, 369] on div "Okay awesome, here's the site for more info:" at bounding box center [596, 375] width 665 height 13
click at [597, 554] on textarea "**********" at bounding box center [662, 553] width 342 height 18
drag, startPoint x: 550, startPoint y: 552, endPoint x: 254, endPoint y: 541, distance: 296.7
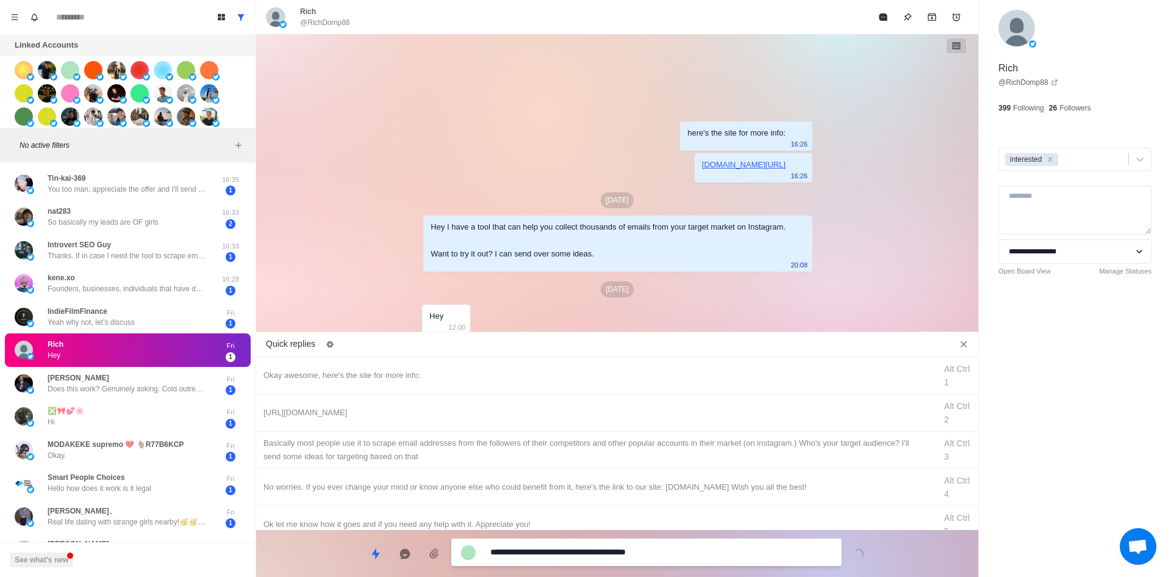
click at [253, 570] on div "Board View Tools Archived Chats Mark many as read Keyboard shortcuts Team Setti…" at bounding box center [585, 288] width 1171 height 577
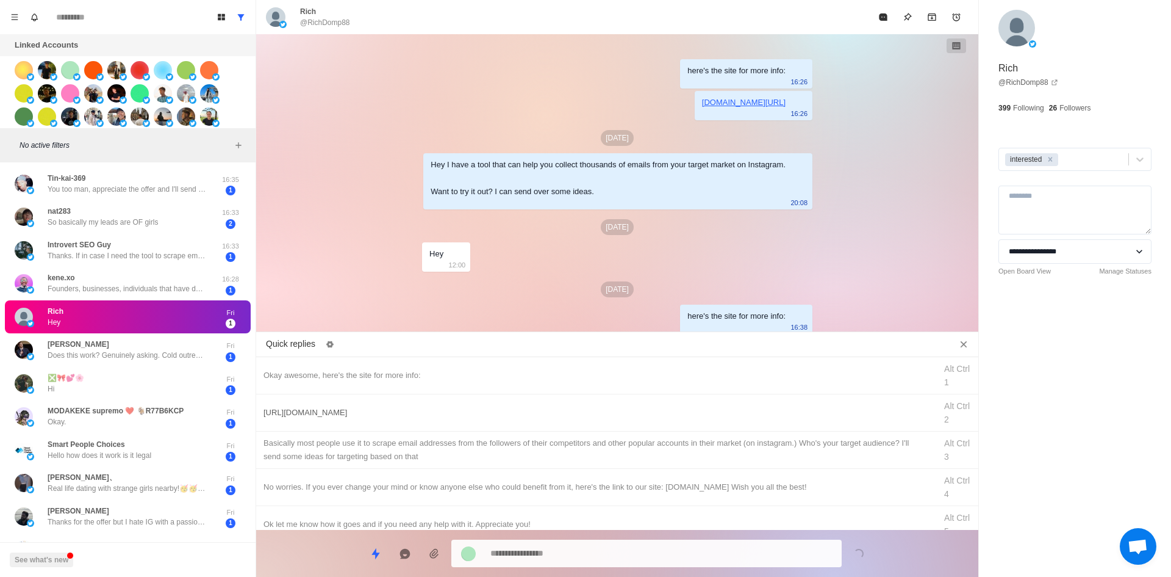
click at [384, 414] on div "[URL][DOMAIN_NAME]" at bounding box center [596, 412] width 665 height 13
drag, startPoint x: 579, startPoint y: 557, endPoint x: 562, endPoint y: 525, distance: 36.0
click at [579, 556] on textarea "**********" at bounding box center [662, 553] width 342 height 18
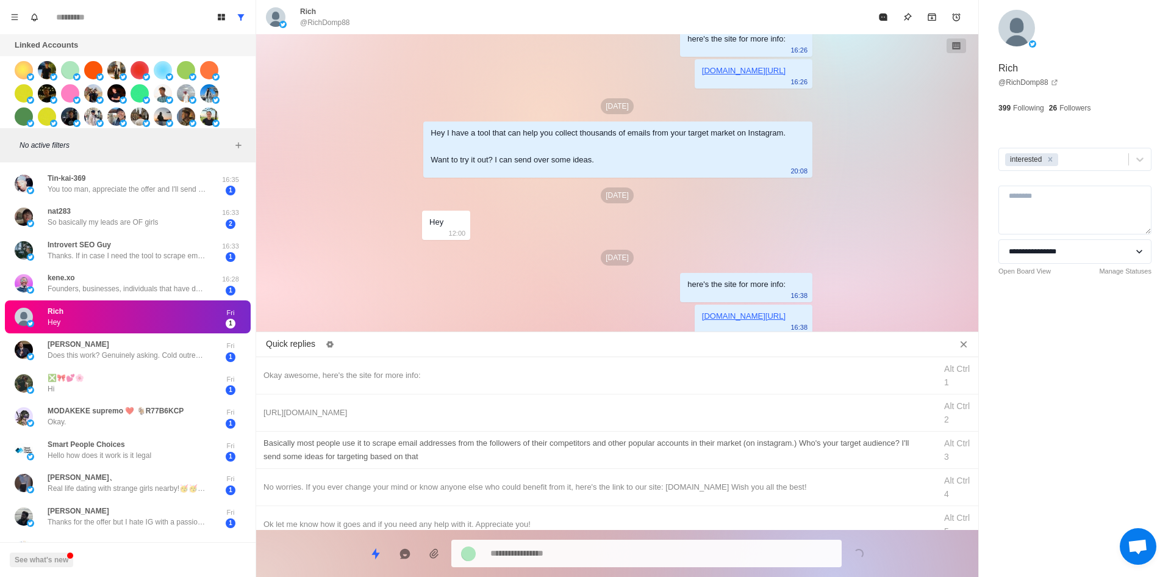
click at [553, 447] on div "​​Basically most people use it to scrape email addresses from the followers of …" at bounding box center [596, 449] width 665 height 27
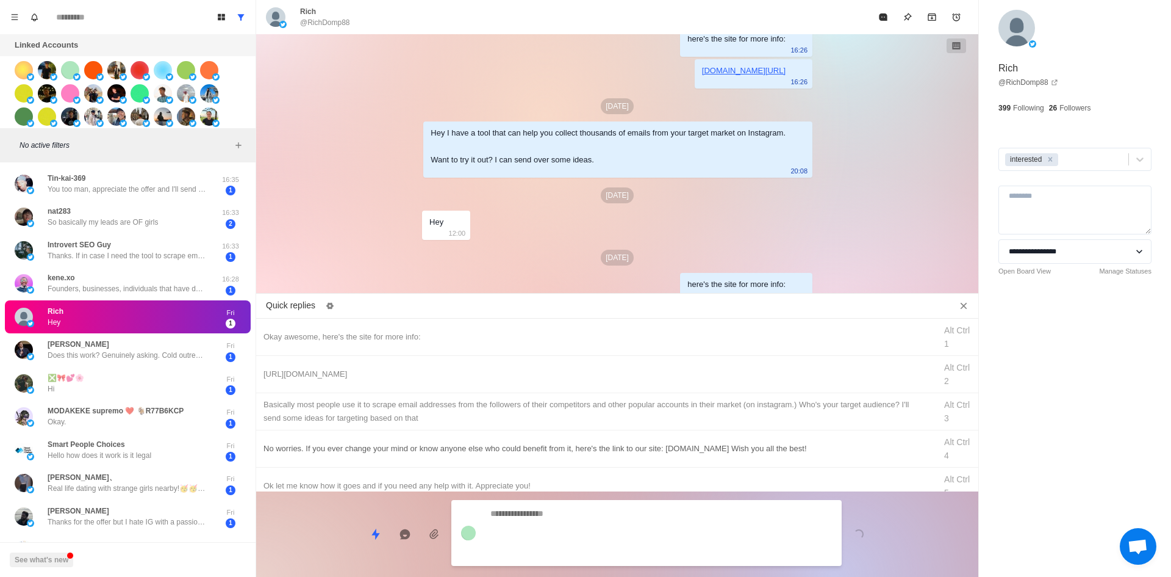
drag, startPoint x: 577, startPoint y: 547, endPoint x: 605, endPoint y: 492, distance: 61.7
click at [577, 547] on textarea at bounding box center [662, 533] width 342 height 56
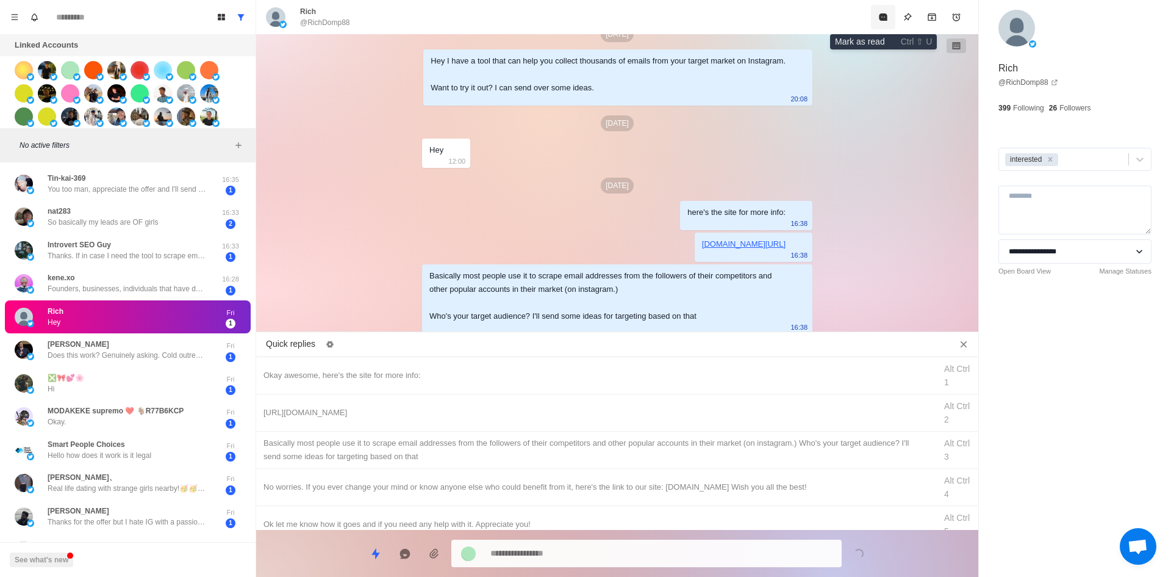
click at [885, 25] on button "Mark as read" at bounding box center [883, 17] width 24 height 24
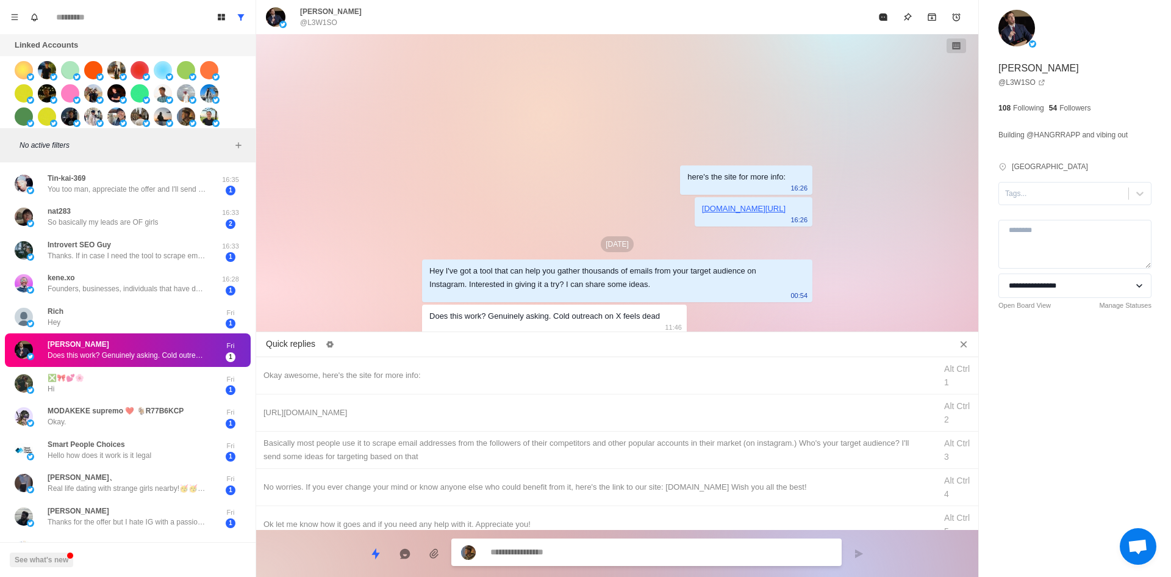
drag, startPoint x: 1045, startPoint y: 200, endPoint x: 1046, endPoint y: 208, distance: 8.6
click at [1045, 200] on div at bounding box center [1063, 193] width 117 height 13
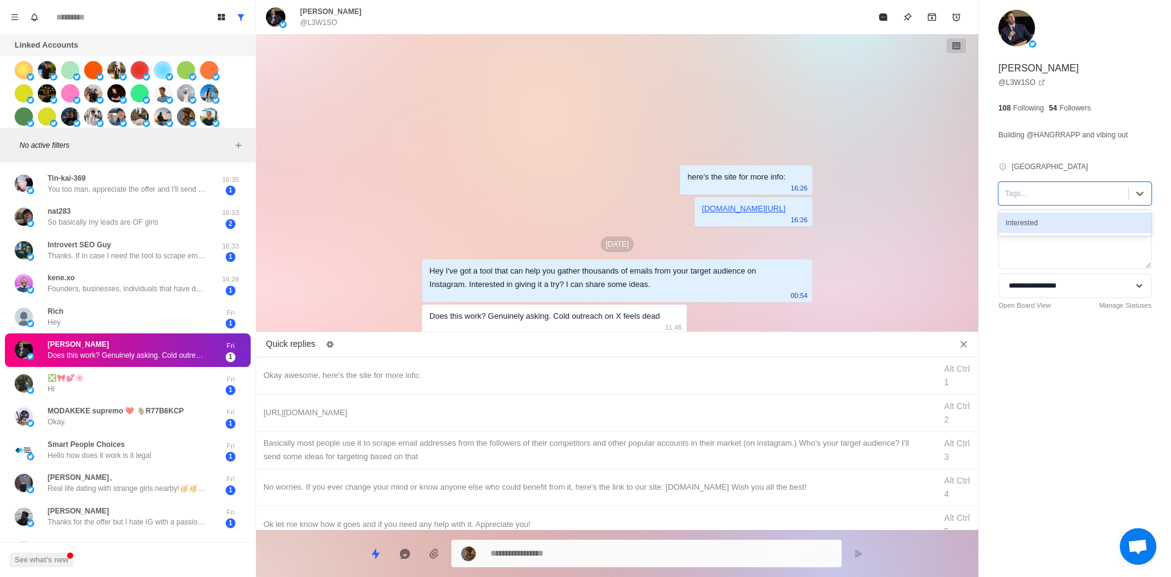
click at [1046, 225] on div "interested" at bounding box center [1075, 222] width 153 height 21
click at [588, 564] on div at bounding box center [646, 552] width 390 height 27
click at [600, 552] on textarea at bounding box center [662, 553] width 342 height 18
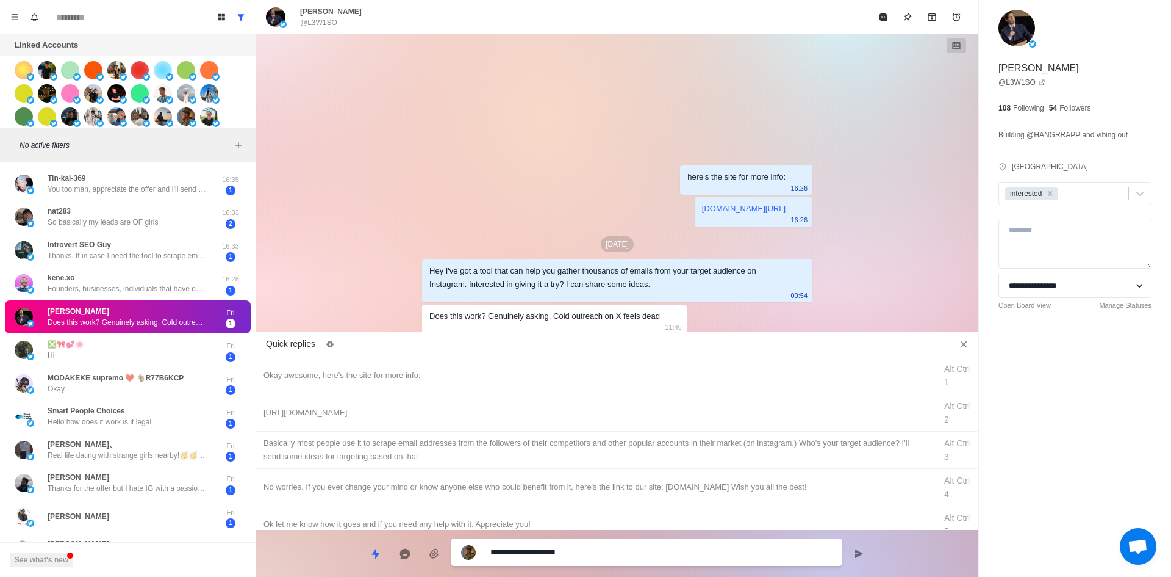
click at [548, 548] on textarea "**********" at bounding box center [662, 552] width 342 height 18
click at [554, 558] on textarea "**********" at bounding box center [662, 552] width 342 height 18
click at [554, 554] on textarea "**********" at bounding box center [662, 552] width 342 height 18
click at [553, 554] on textarea "**********" at bounding box center [662, 552] width 342 height 18
drag, startPoint x: 553, startPoint y: 554, endPoint x: 569, endPoint y: 565, distance: 19.3
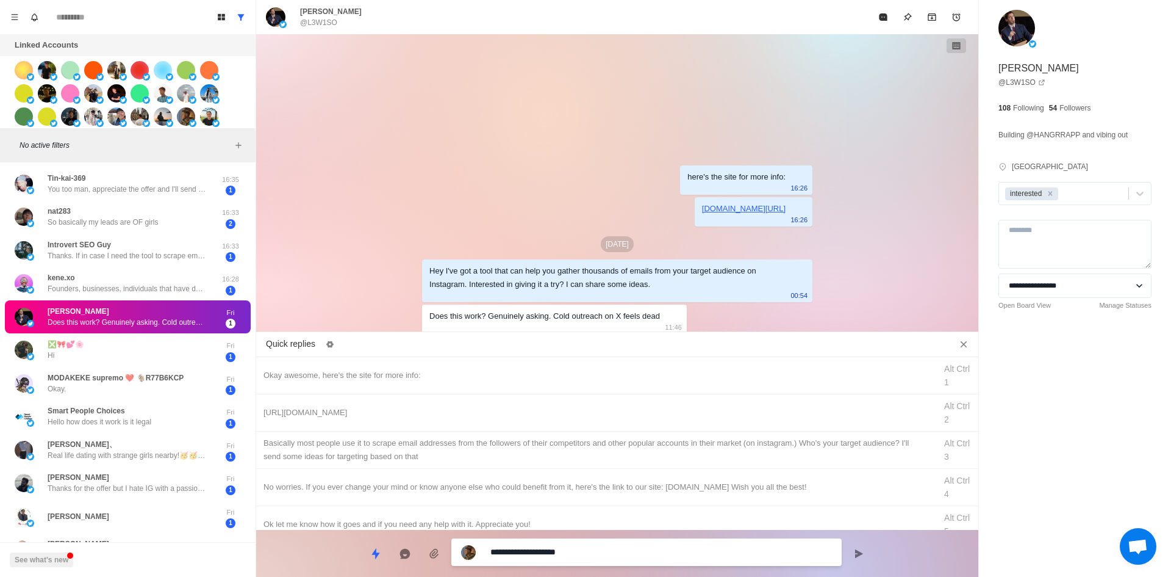
click at [569, 565] on div "**********" at bounding box center [646, 551] width 390 height 27
click at [572, 558] on textarea "**********" at bounding box center [662, 553] width 342 height 18
click at [572, 558] on textarea "**********" at bounding box center [662, 552] width 342 height 18
click at [588, 553] on textarea "**********" at bounding box center [662, 552] width 342 height 18
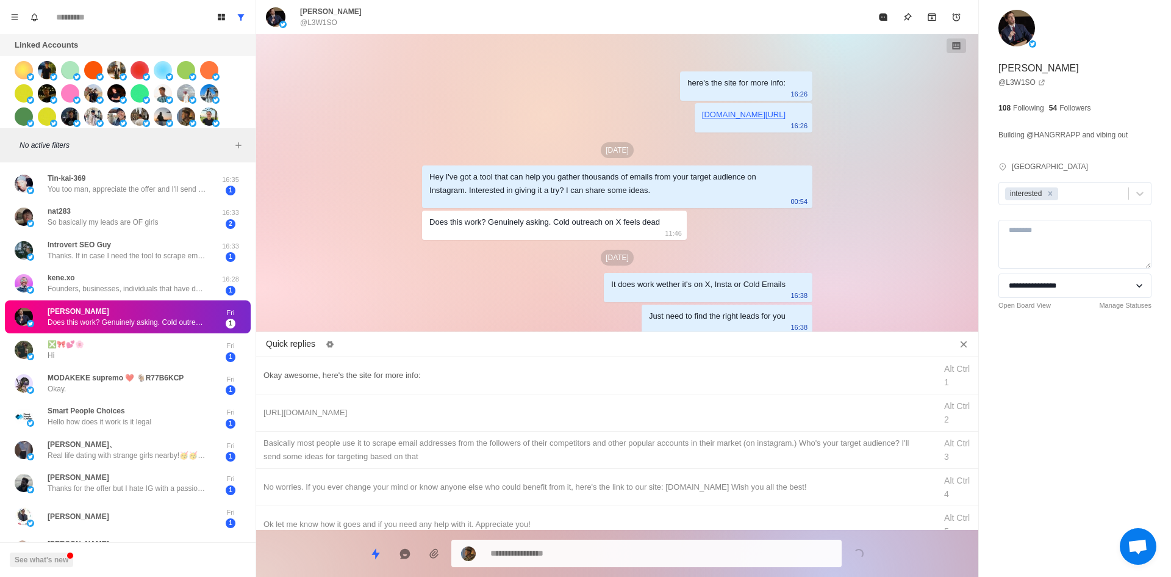
click at [438, 375] on div "Okay awesome, here's the site for more info:" at bounding box center [596, 375] width 665 height 13
click at [552, 555] on textarea "**********" at bounding box center [662, 553] width 342 height 18
click at [552, 555] on textarea "**********" at bounding box center [662, 552] width 342 height 18
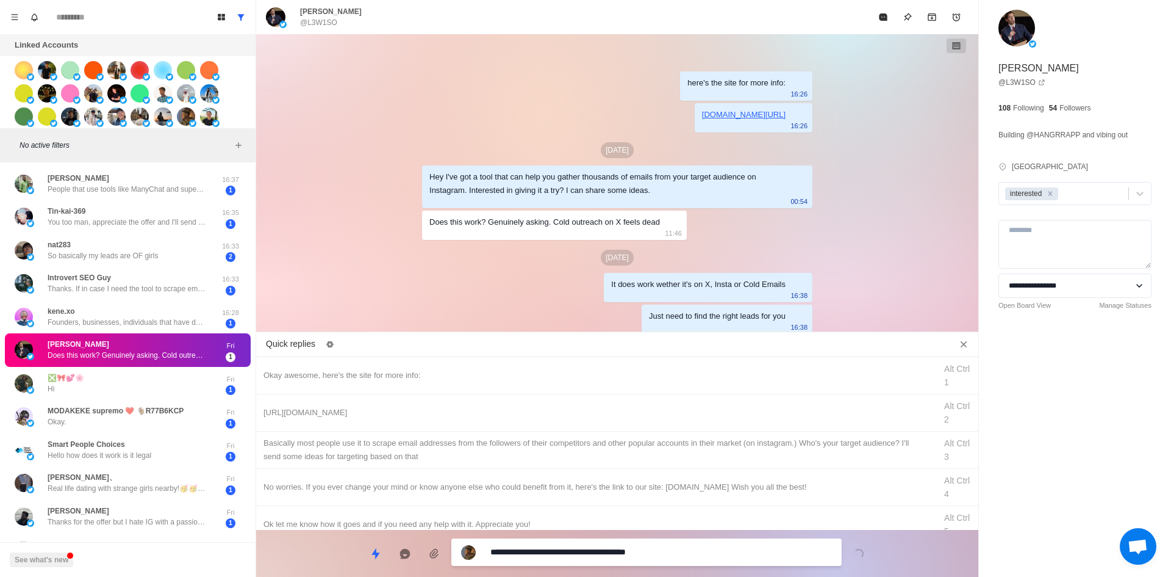
click at [553, 554] on textarea "**********" at bounding box center [662, 552] width 342 height 18
click at [551, 554] on textarea "**********" at bounding box center [662, 552] width 342 height 18
click at [703, 548] on textarea "**********" at bounding box center [662, 552] width 342 height 18
drag, startPoint x: 553, startPoint y: 555, endPoint x: 251, endPoint y: 552, distance: 302.6
click at [250, 552] on div "Board View Tools Archived Chats Mark many as read Keyboard shortcuts Team Setti…" at bounding box center [585, 288] width 1171 height 577
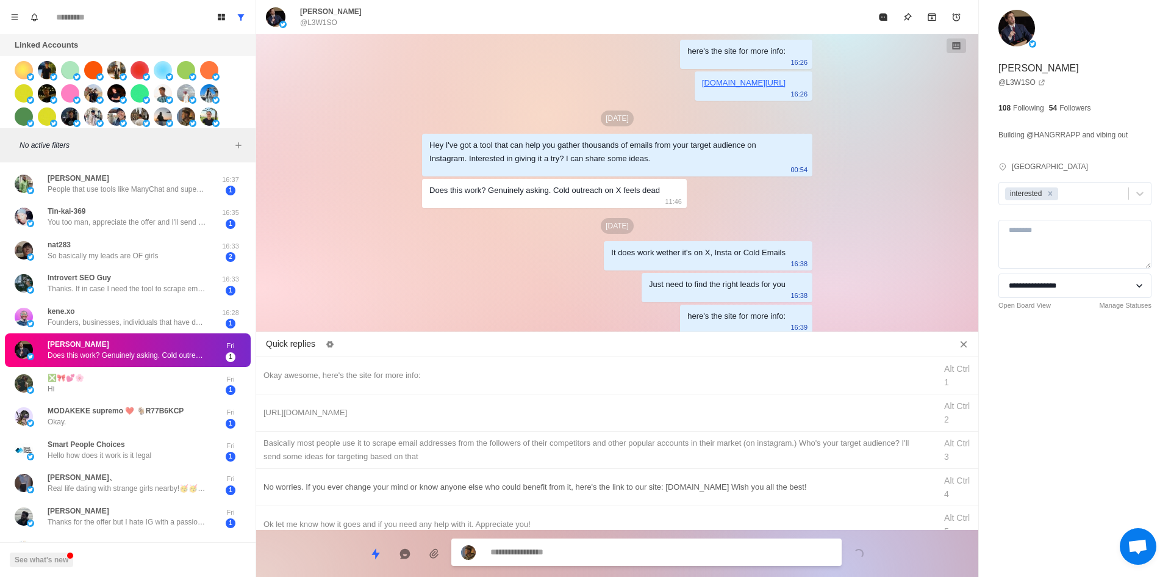
drag, startPoint x: 378, startPoint y: 415, endPoint x: 505, endPoint y: 468, distance: 137.3
click at [380, 417] on div "[URL][DOMAIN_NAME]" at bounding box center [596, 412] width 665 height 13
click at [571, 548] on textarea "**********" at bounding box center [662, 553] width 342 height 18
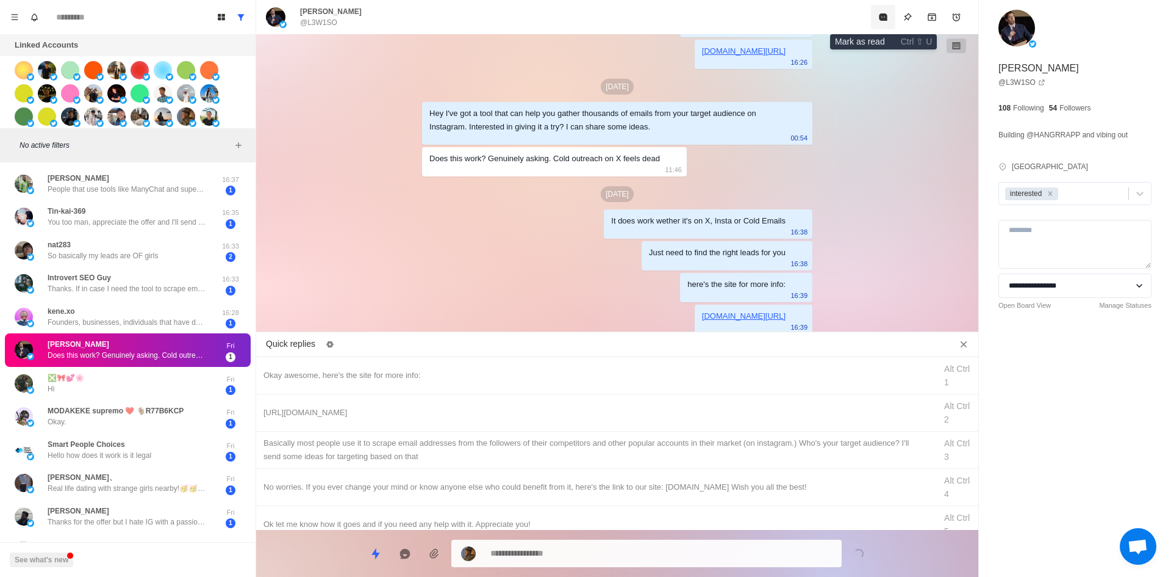
click at [877, 22] on button "Mark as read" at bounding box center [883, 17] width 24 height 24
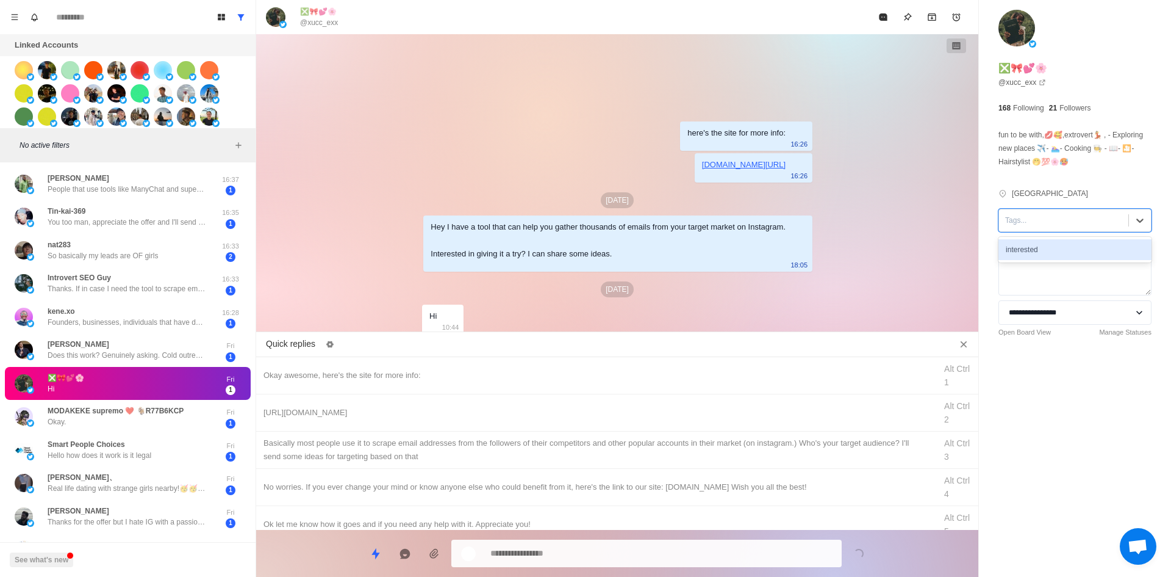
click at [1052, 214] on div at bounding box center [1063, 220] width 117 height 13
click at [1044, 249] on div "interested" at bounding box center [1075, 249] width 153 height 21
drag, startPoint x: 474, startPoint y: 371, endPoint x: 549, endPoint y: 500, distance: 149.5
click at [475, 372] on div "Okay awesome, here's the site for more info:" at bounding box center [596, 375] width 665 height 13
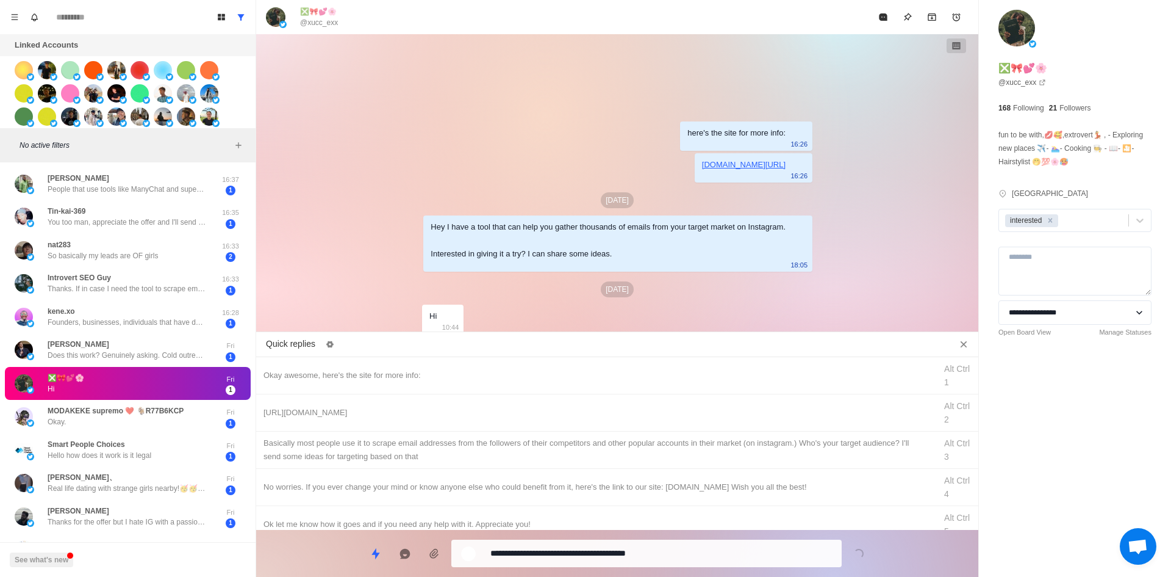
drag, startPoint x: 552, startPoint y: 557, endPoint x: 243, endPoint y: 563, distance: 308.8
click at [268, 560] on div "**********" at bounding box center [617, 548] width 722 height 37
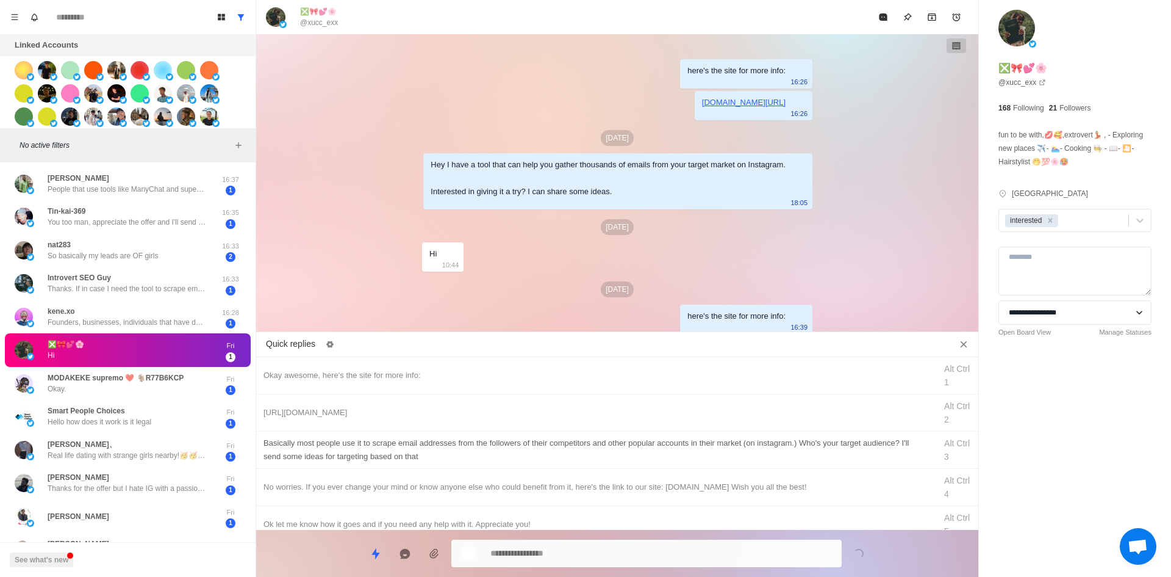
drag, startPoint x: 375, startPoint y: 419, endPoint x: 429, endPoint y: 455, distance: 65.5
click at [375, 419] on div "[URL][DOMAIN_NAME]" at bounding box center [596, 412] width 665 height 13
click at [547, 551] on textarea "**********" at bounding box center [662, 552] width 342 height 18
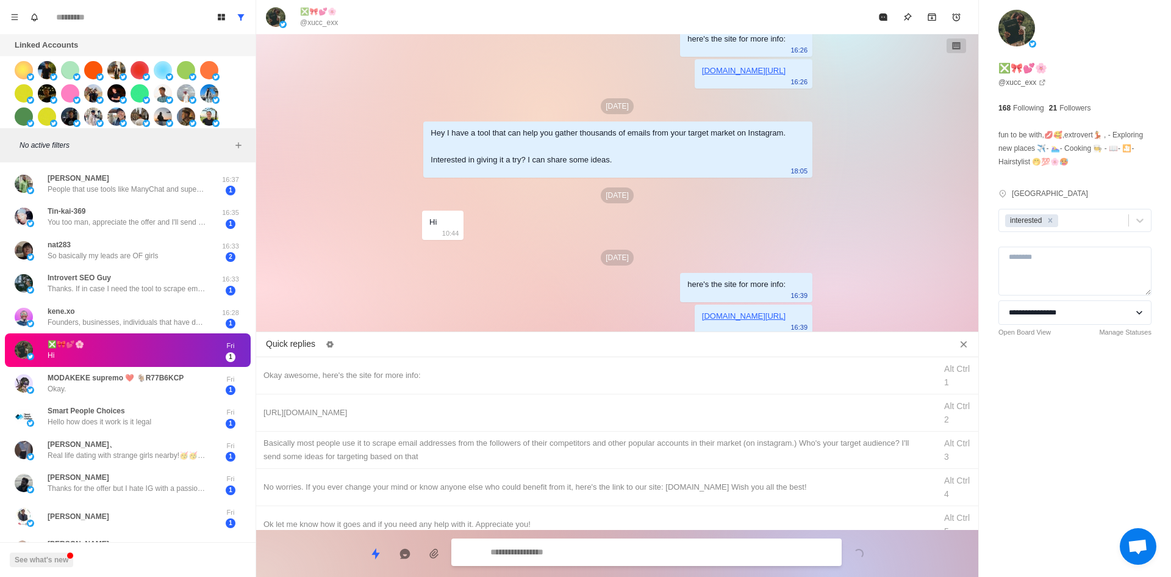
drag, startPoint x: 538, startPoint y: 445, endPoint x: 554, endPoint y: 521, distance: 77.9
click at [539, 445] on div "​​Basically most people use it to scrape email addresses from the followers of …" at bounding box center [596, 449] width 665 height 27
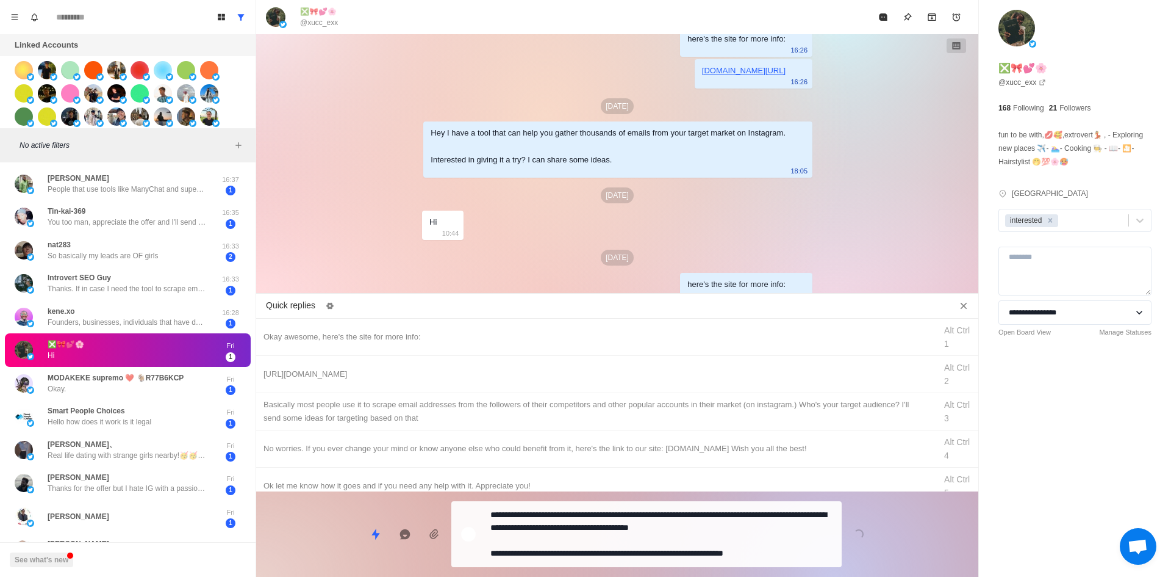
click at [559, 564] on div "**********" at bounding box center [646, 534] width 390 height 66
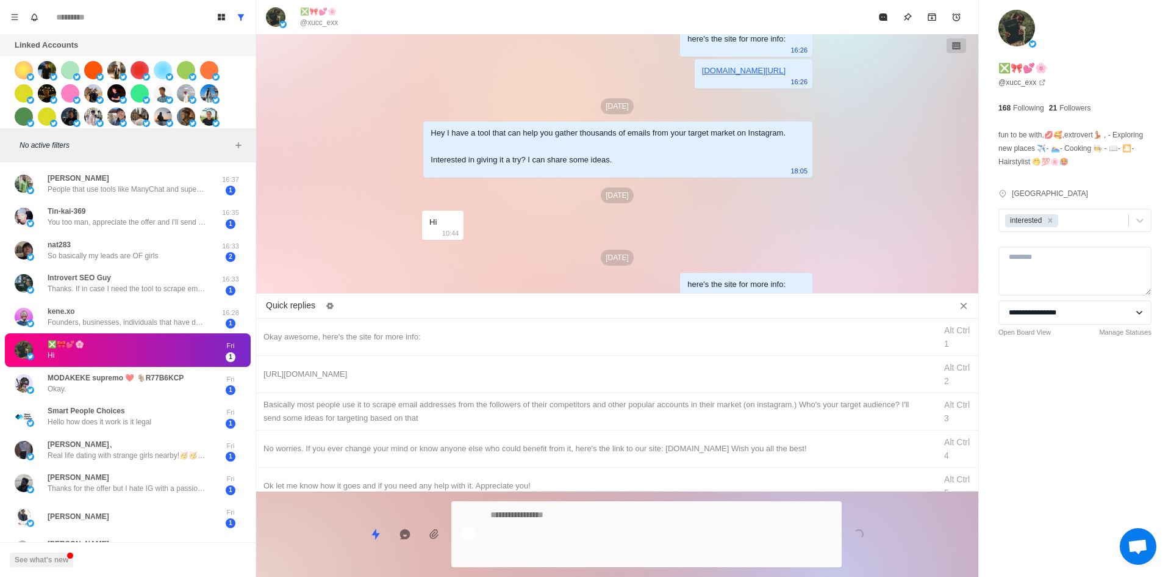
click at [563, 554] on textarea at bounding box center [662, 534] width 342 height 56
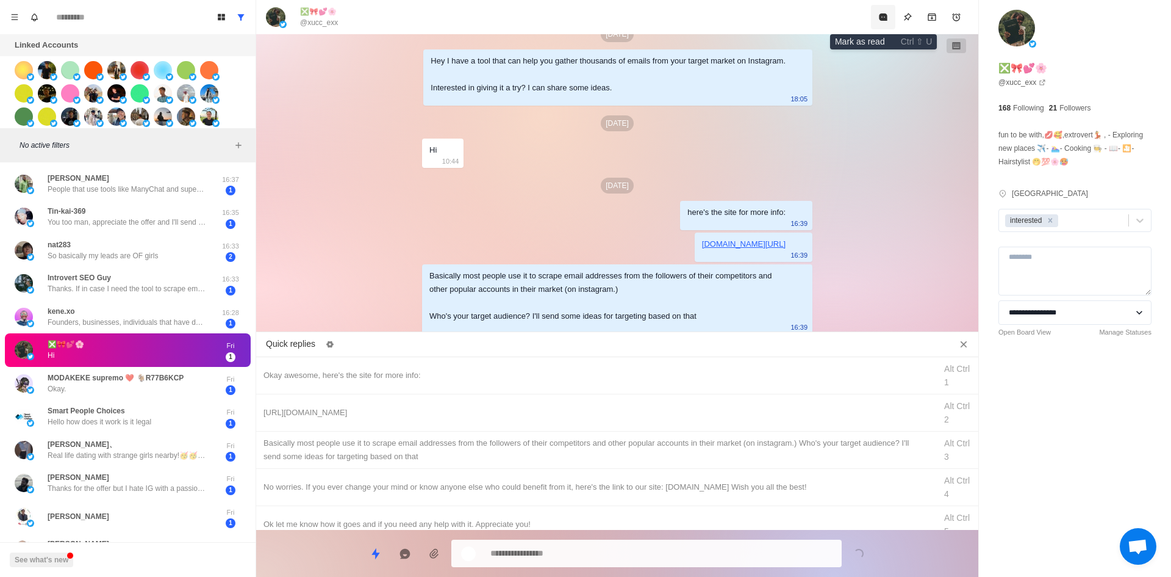
click at [889, 20] on button "Mark as read" at bounding box center [883, 17] width 24 height 24
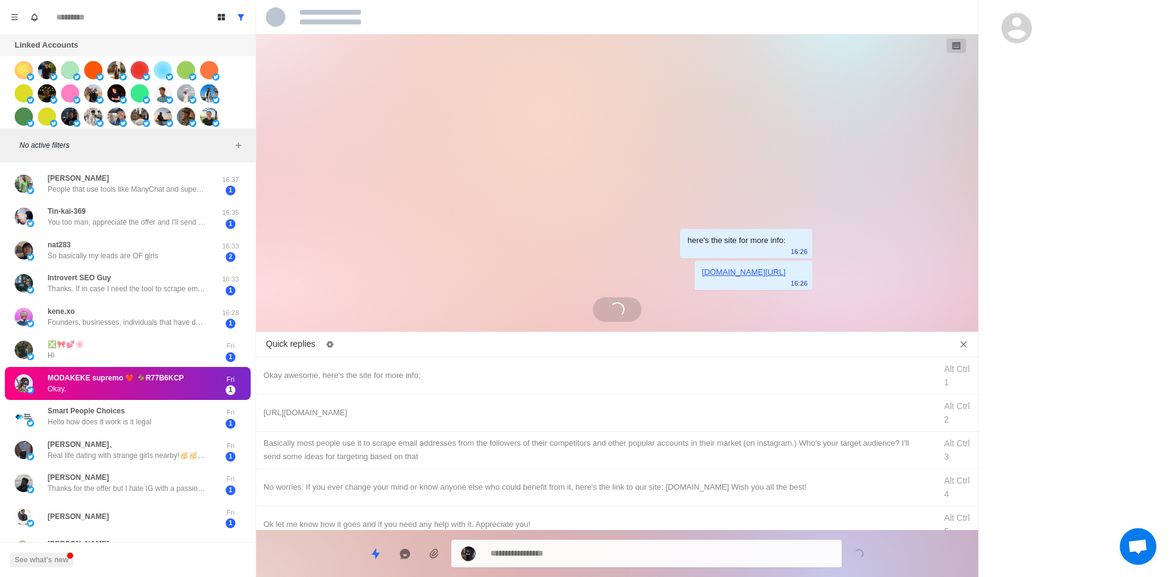
drag, startPoint x: 481, startPoint y: 370, endPoint x: 570, endPoint y: 566, distance: 214.6
click at [482, 373] on div "Okay awesome, here's the site for more info:" at bounding box center [596, 375] width 665 height 13
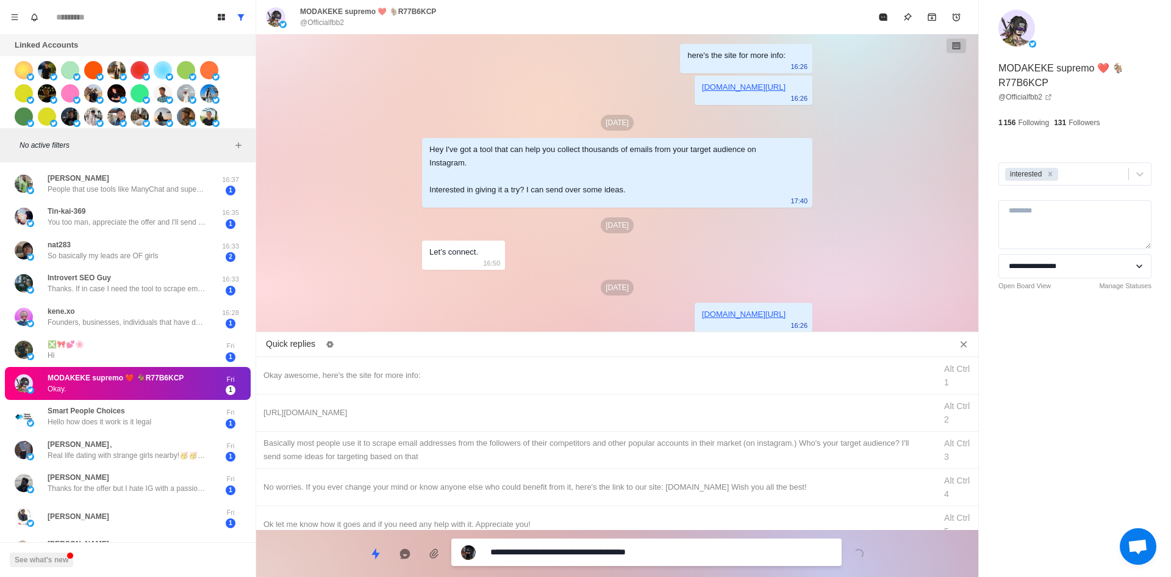
click at [563, 555] on textarea "**********" at bounding box center [662, 552] width 342 height 18
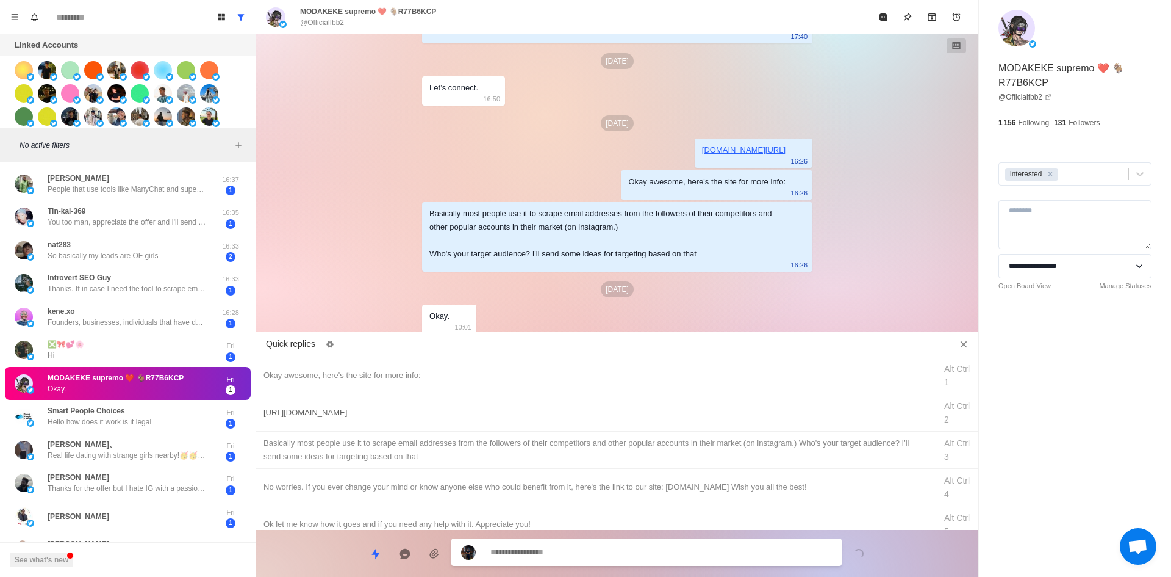
scroll to position [226, 0]
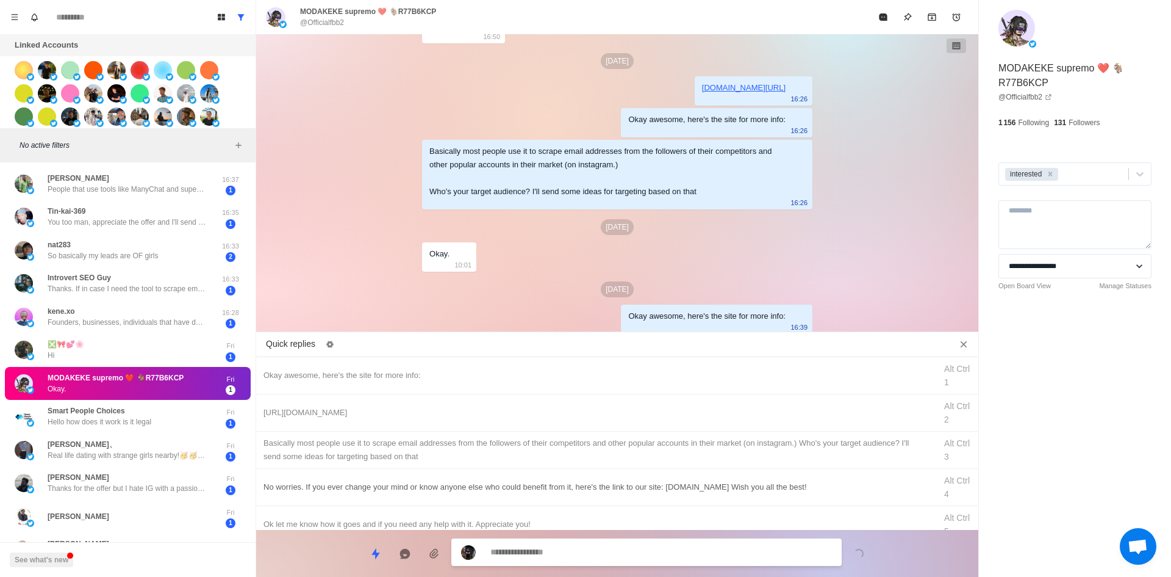
drag, startPoint x: 474, startPoint y: 408, endPoint x: 521, endPoint y: 487, distance: 92.2
click at [474, 408] on div "[URL][DOMAIN_NAME]" at bounding box center [596, 412] width 665 height 13
click at [602, 556] on textarea "**********" at bounding box center [662, 553] width 342 height 18
click at [602, 555] on textarea "**********" at bounding box center [662, 552] width 342 height 18
click at [601, 555] on textarea "**********" at bounding box center [662, 552] width 342 height 18
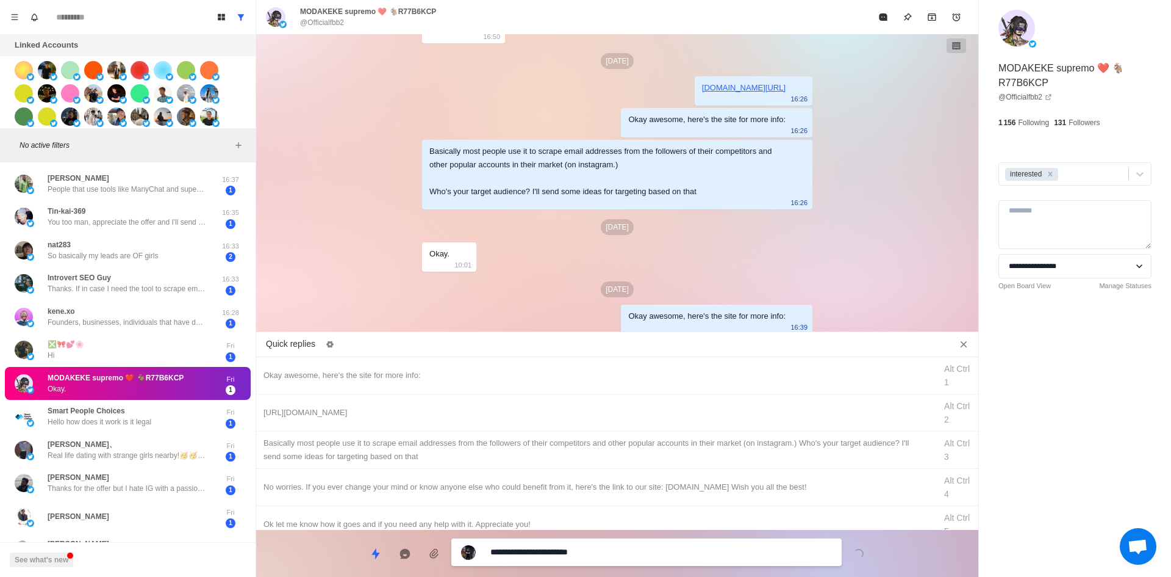
click at [601, 556] on textarea "**********" at bounding box center [662, 552] width 342 height 18
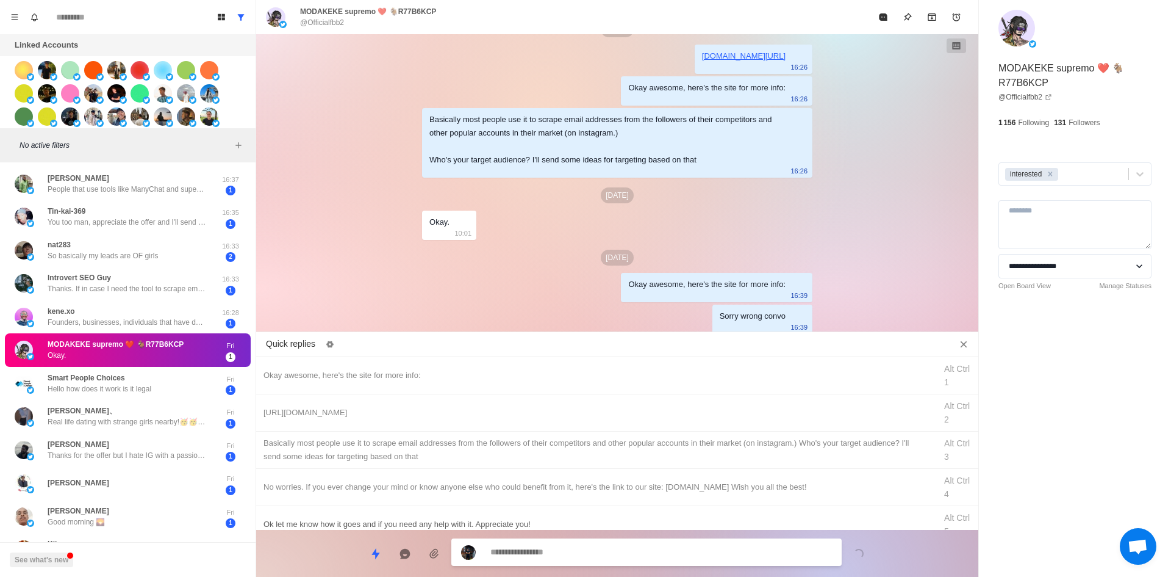
scroll to position [290, 0]
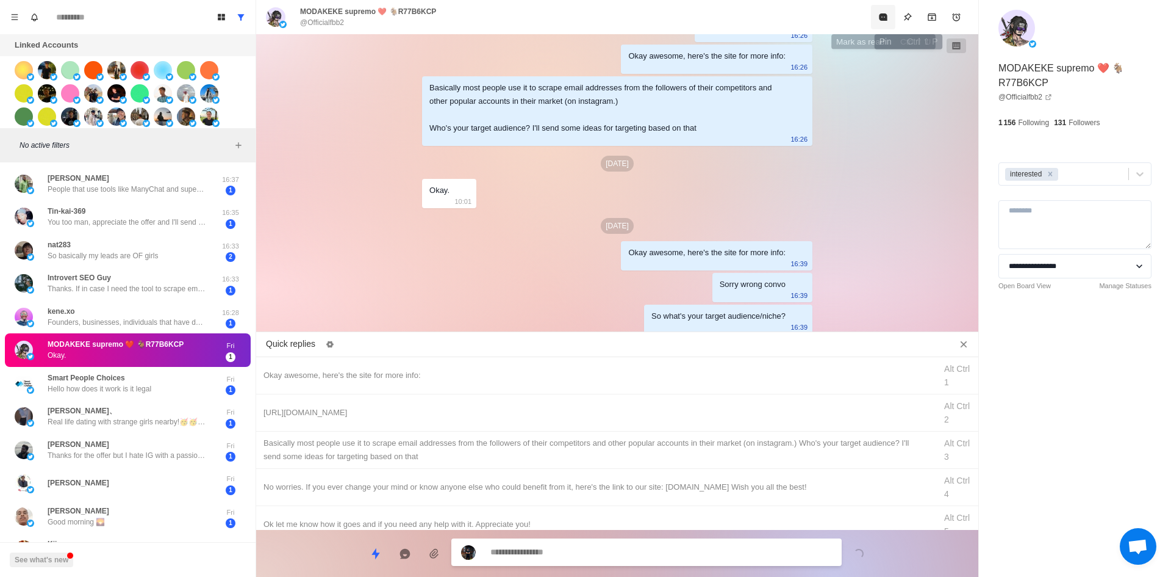
click at [882, 22] on button "Mark as read" at bounding box center [883, 17] width 24 height 24
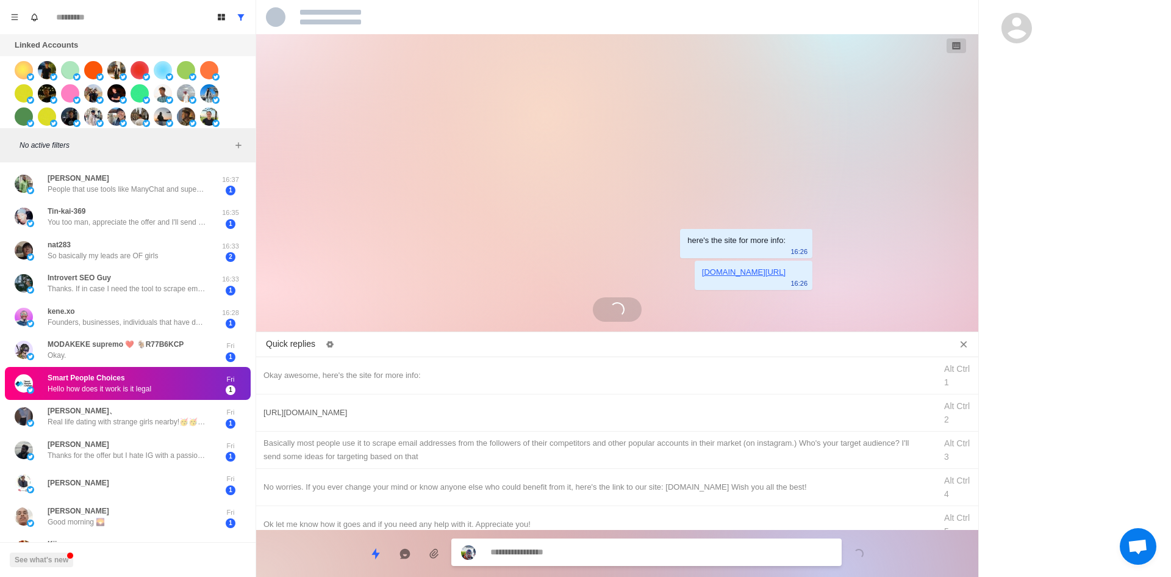
scroll to position [259, 0]
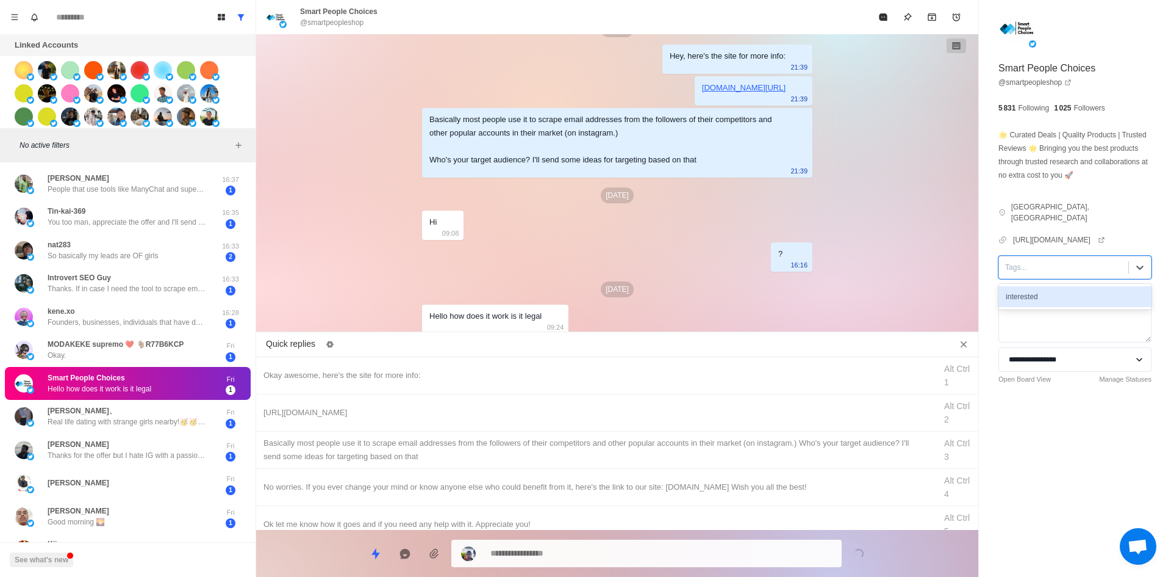
click at [1032, 261] on div at bounding box center [1063, 267] width 117 height 13
click at [1048, 284] on div "interested" at bounding box center [1075, 297] width 153 height 26
click at [1053, 286] on div "interested" at bounding box center [1075, 296] width 153 height 21
click at [599, 552] on textarea at bounding box center [662, 553] width 342 height 18
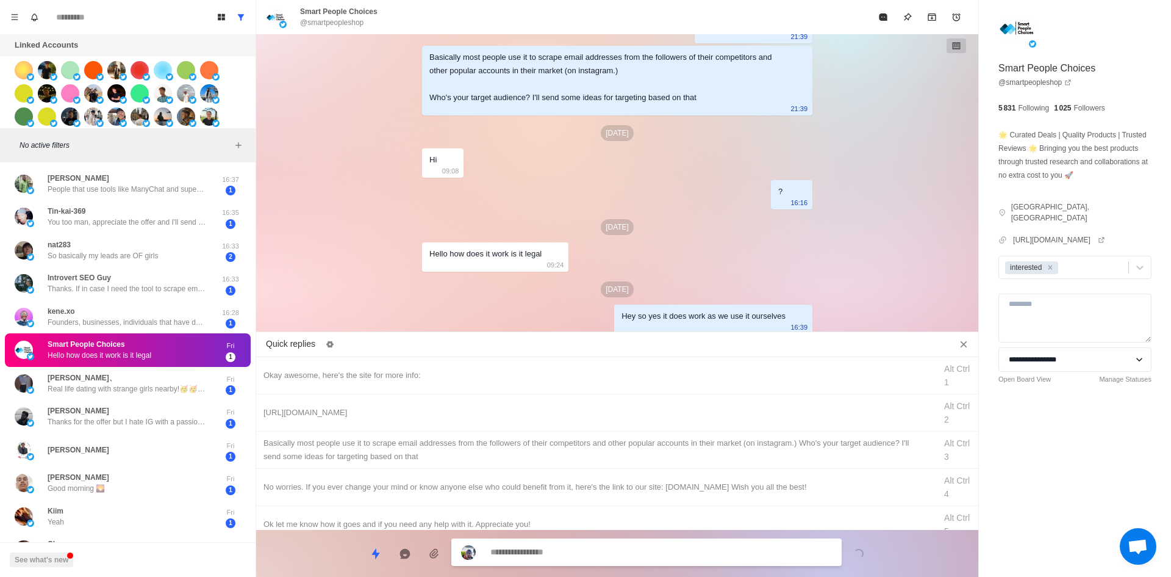
scroll to position [353, 0]
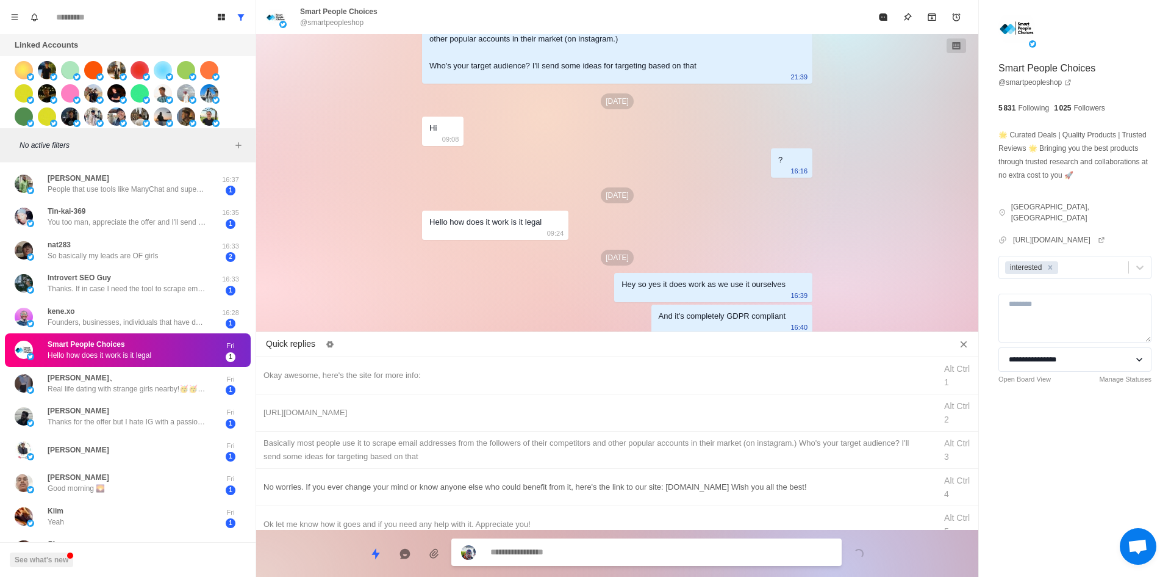
drag, startPoint x: 450, startPoint y: 379, endPoint x: 533, endPoint y: 468, distance: 121.7
click at [450, 379] on div "Okay awesome, here's the site for more info:" at bounding box center [596, 375] width 665 height 13
drag, startPoint x: 552, startPoint y: 557, endPoint x: 210, endPoint y: 558, distance: 342.3
click at [210, 558] on div "Board View Tools Archived Chats Mark many as read Keyboard shortcuts Team Setti…" at bounding box center [585, 288] width 1171 height 577
drag, startPoint x: 500, startPoint y: 545, endPoint x: 462, endPoint y: 406, distance: 144.0
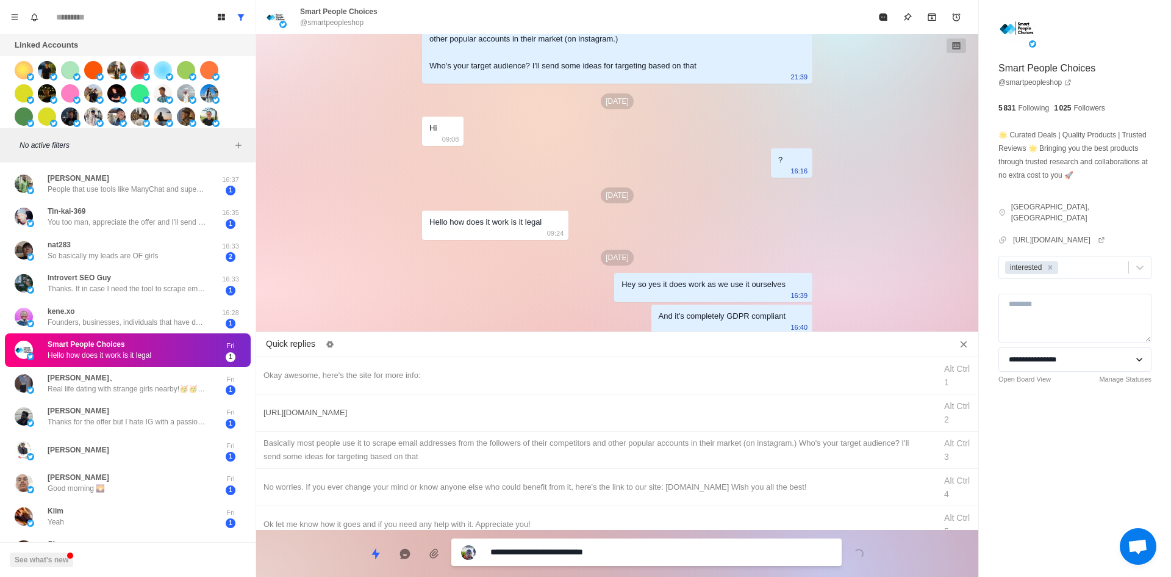
click at [151, 564] on div "Board View Tools Archived Chats Mark many as read Keyboard shortcuts Team Setti…" at bounding box center [585, 288] width 1171 height 577
click at [883, 20] on icon "Mark as read" at bounding box center [883, 16] width 8 height 7
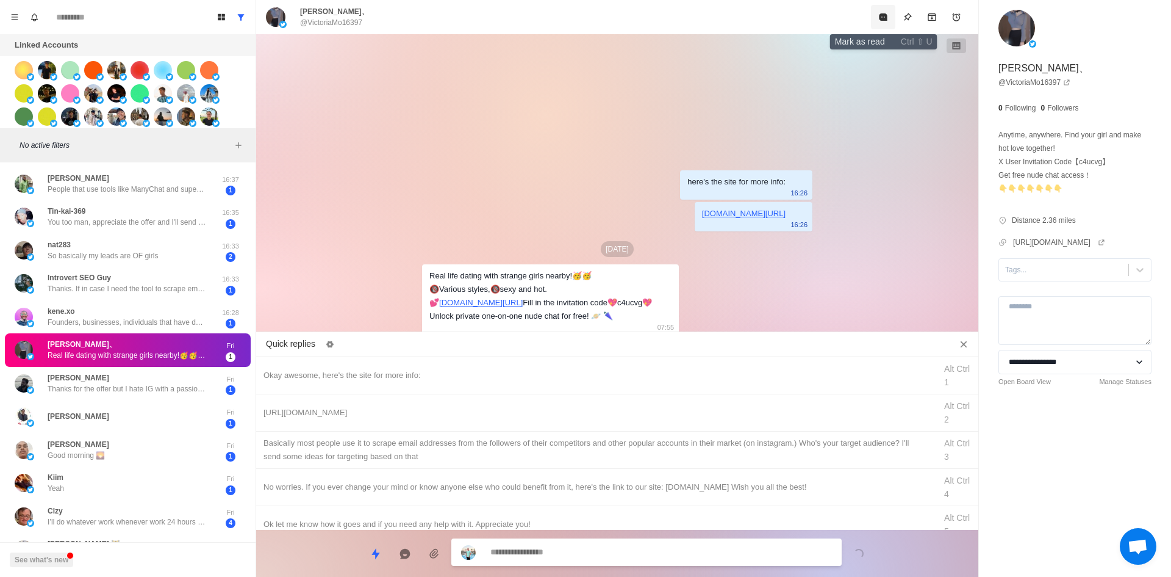
click at [884, 10] on button "Mark as read" at bounding box center [883, 17] width 24 height 24
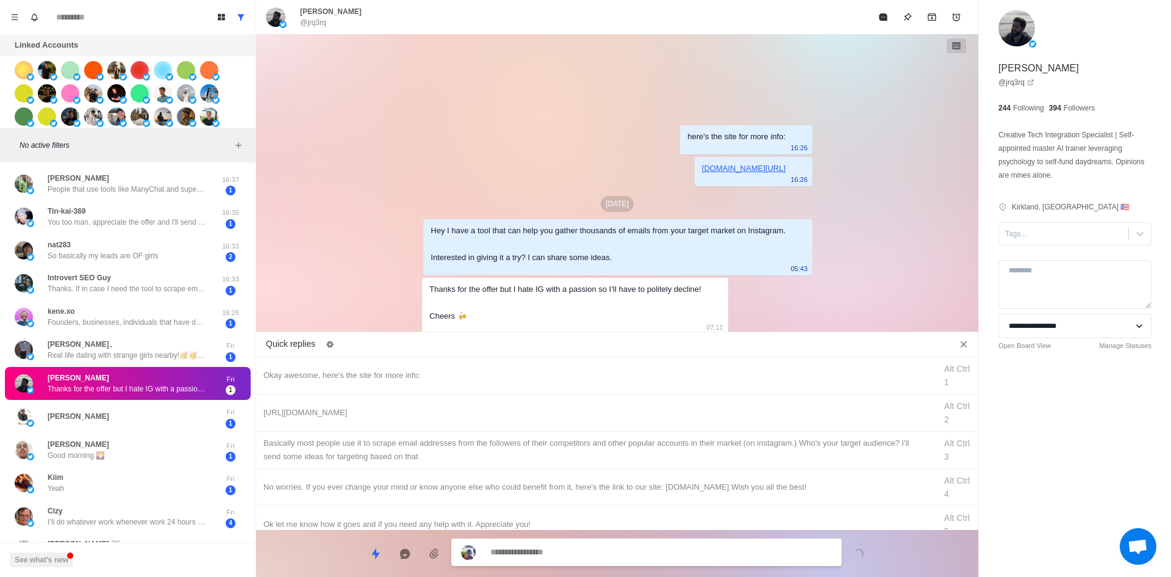
drag, startPoint x: 1037, startPoint y: 234, endPoint x: 1045, endPoint y: 248, distance: 17.0
click at [1037, 234] on div at bounding box center [1063, 233] width 117 height 13
click at [1052, 261] on div "interested" at bounding box center [1075, 263] width 153 height 21
click at [593, 547] on textarea at bounding box center [662, 553] width 342 height 18
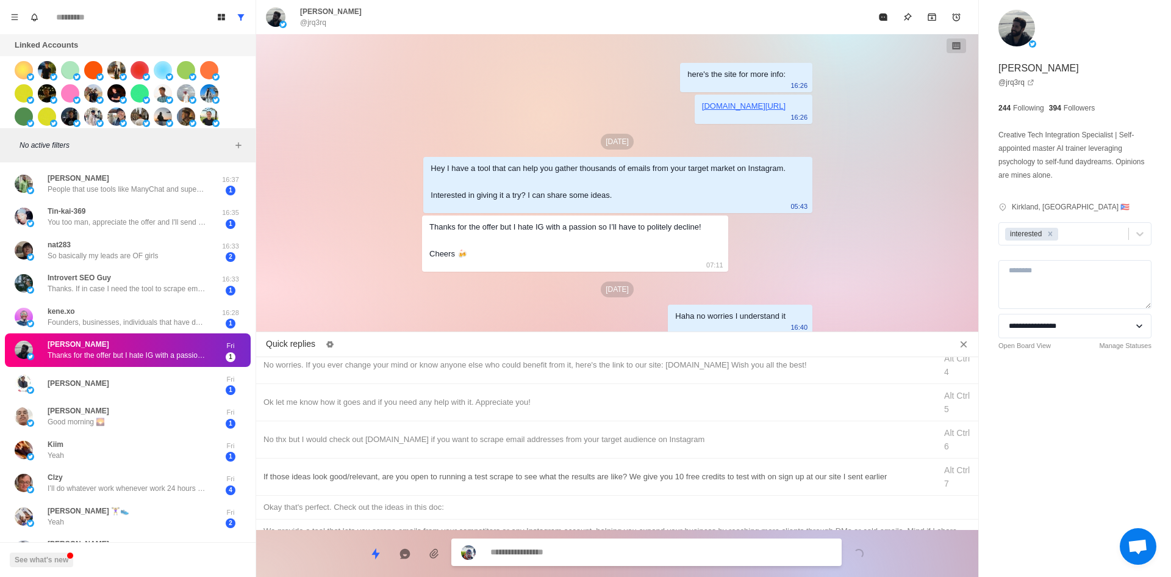
scroll to position [61, 0]
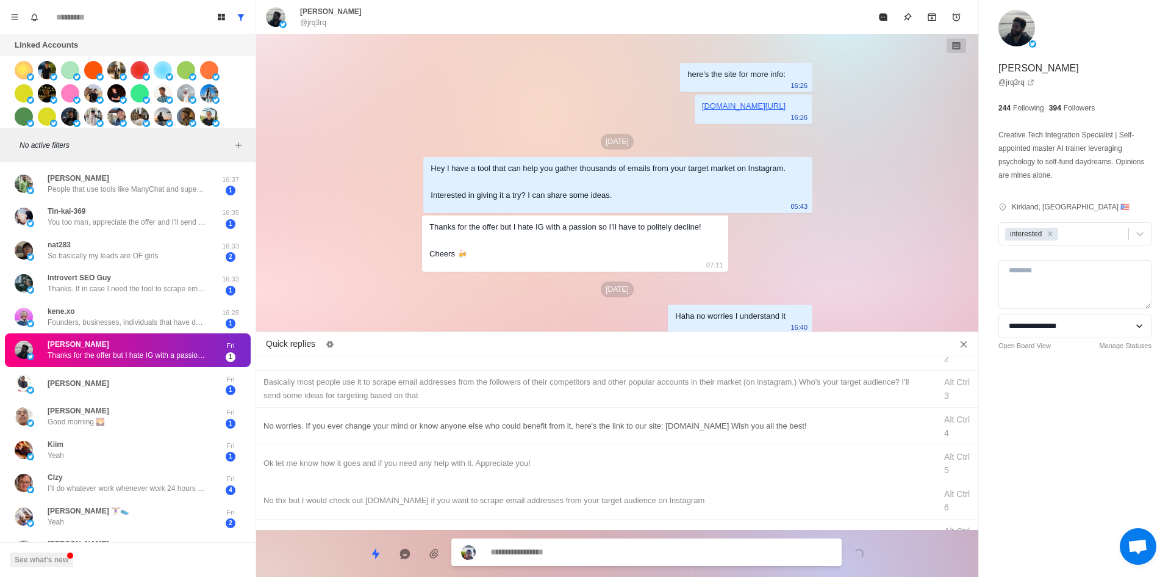
click at [434, 425] on div "No worries. If you ever change your mind or know anyone else who could benefit …" at bounding box center [596, 425] width 665 height 13
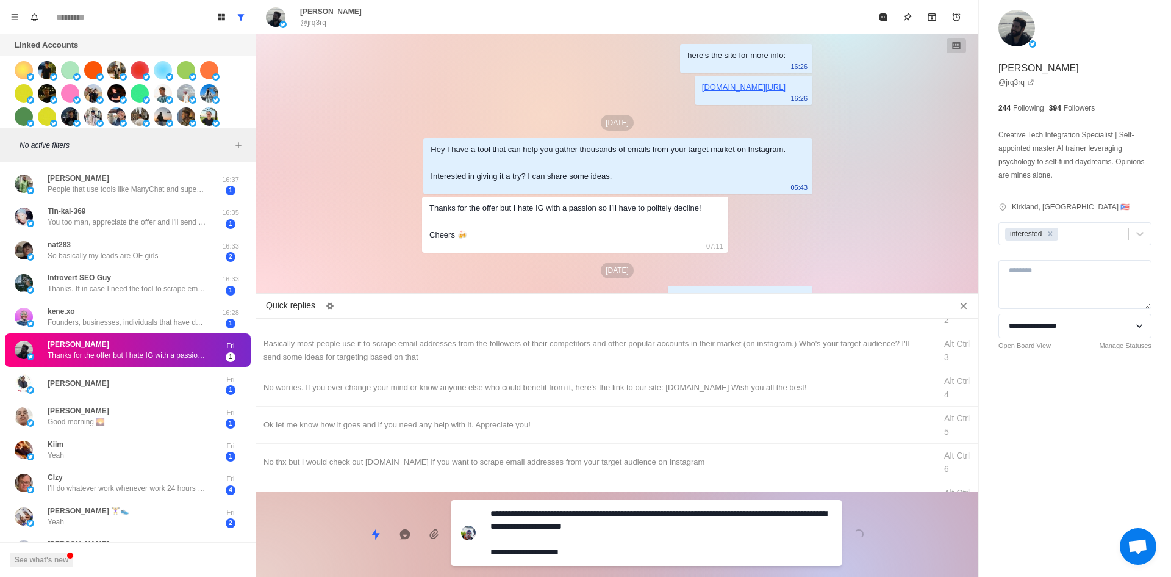
drag, startPoint x: 536, startPoint y: 514, endPoint x: 286, endPoint y: 539, distance: 251.4
click at [286, 539] on div "**********" at bounding box center [617, 529] width 722 height 76
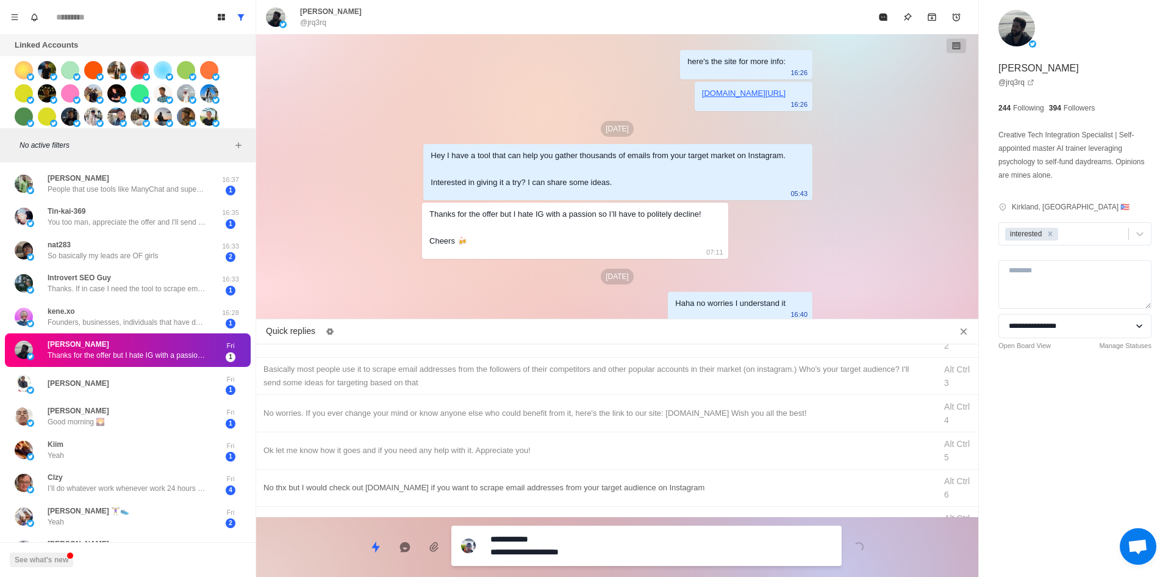
drag, startPoint x: 601, startPoint y: 550, endPoint x: 368, endPoint y: 491, distance: 240.6
click at [299, 507] on div "Quick replies Okay awesome, here's the site for more info: Alt Ctrl 1 [URL][DOM…" at bounding box center [617, 450] width 722 height 254
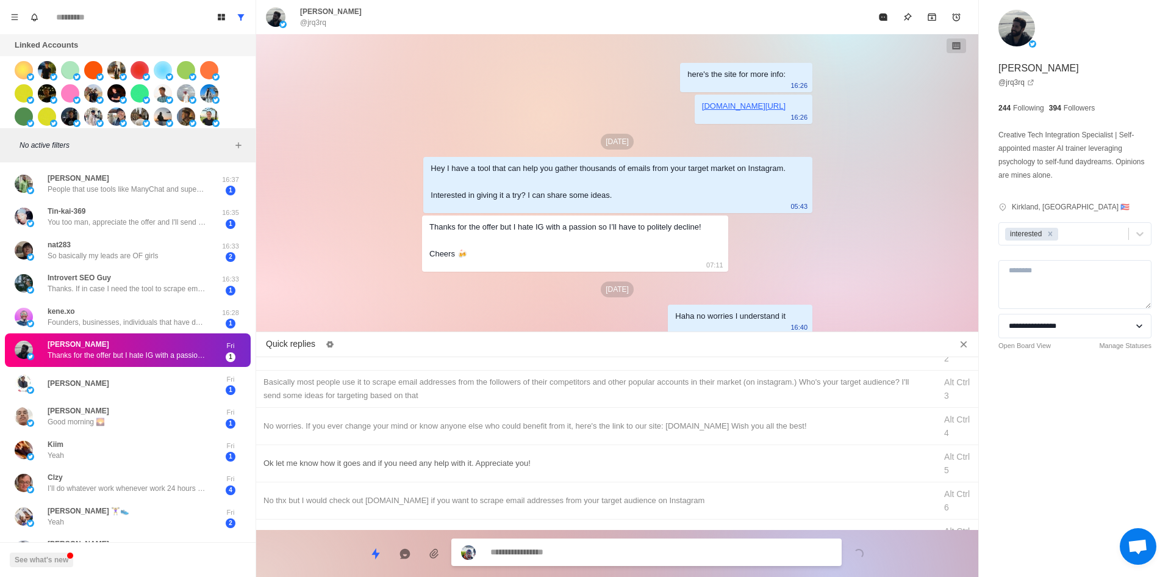
click at [453, 426] on div "No worries. If you ever change your mind or know anyone else who could benefit …" at bounding box center [596, 425] width 665 height 13
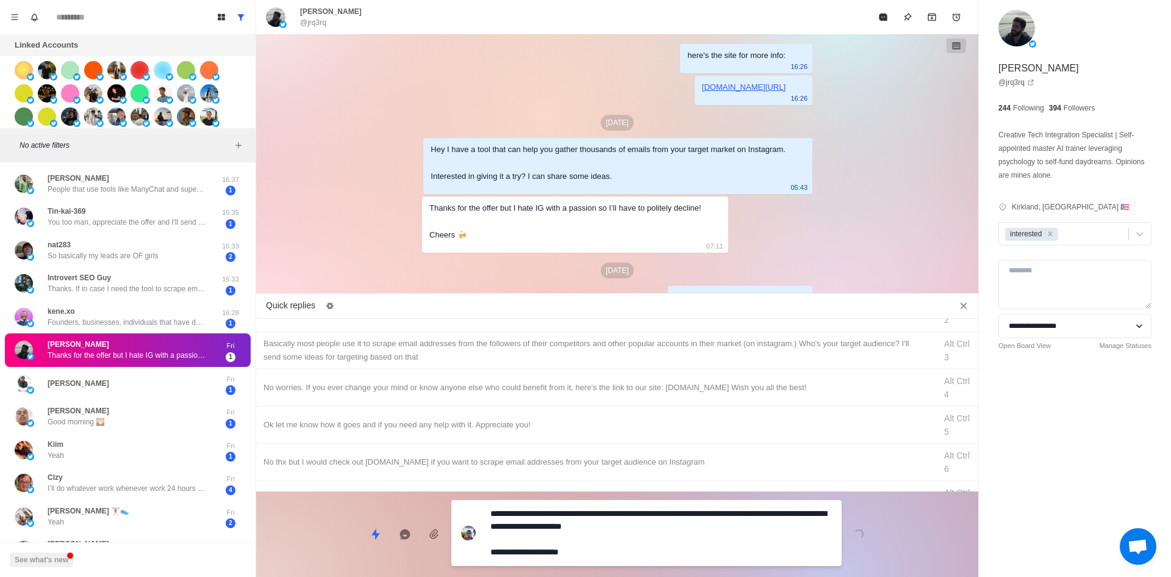
drag, startPoint x: 537, startPoint y: 519, endPoint x: 303, endPoint y: 530, distance: 234.6
click at [237, 525] on div "Board View Tools Archived Chats Mark many as read Keyboard shortcuts Team Setti…" at bounding box center [585, 288] width 1171 height 577
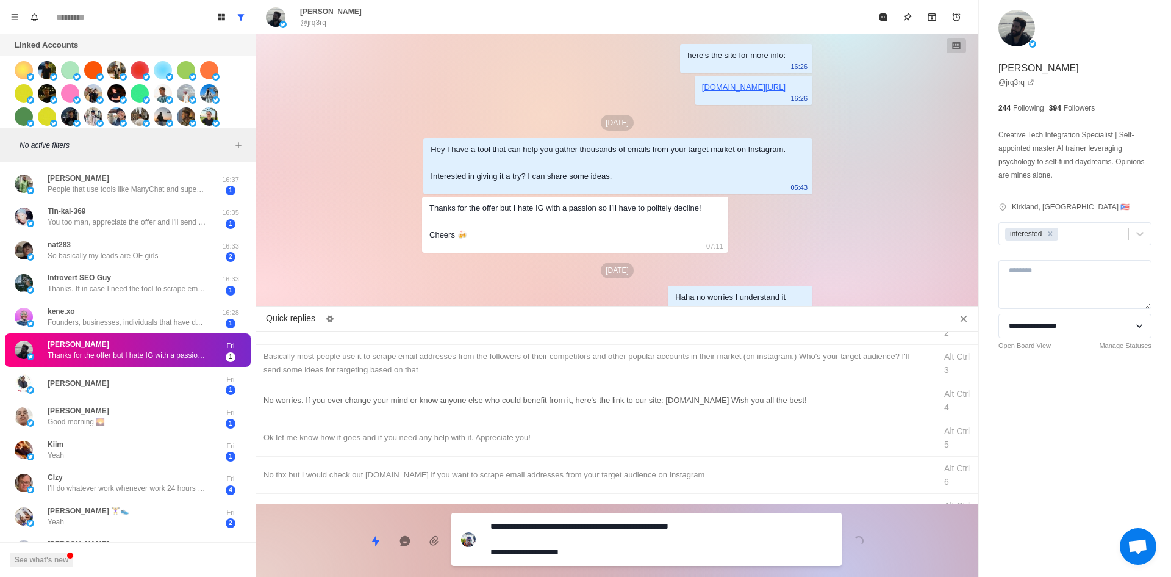
click at [413, 408] on div "No worries. If you ever change your mind or know anyone else who could benefit …" at bounding box center [617, 400] width 722 height 37
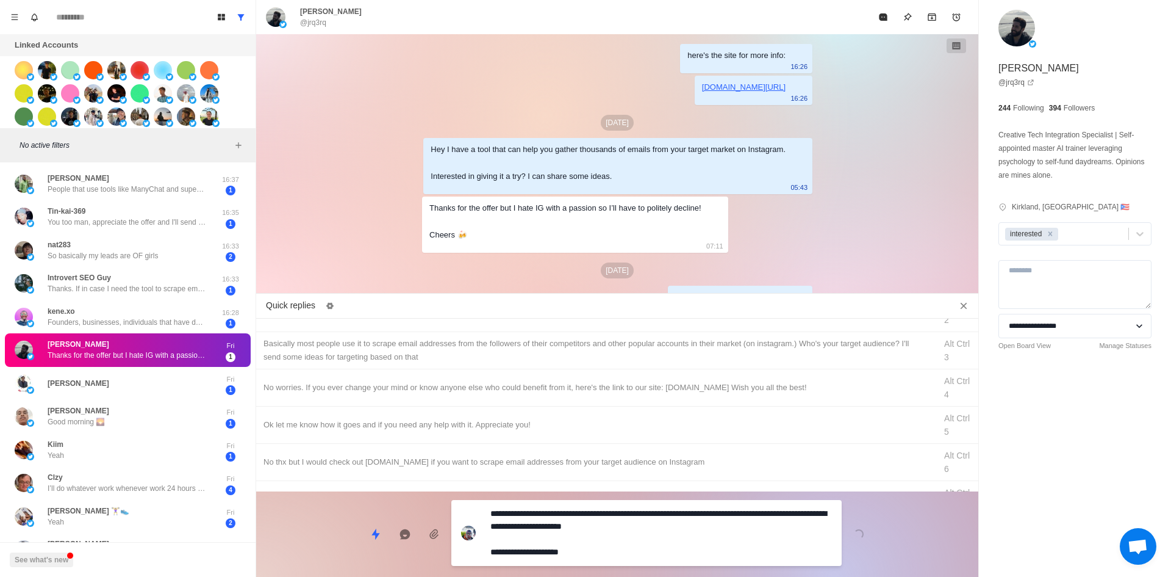
drag, startPoint x: 536, startPoint y: 514, endPoint x: 457, endPoint y: 515, distance: 78.7
click at [457, 515] on div "**********" at bounding box center [646, 533] width 390 height 66
click at [650, 528] on textarea "**********" at bounding box center [662, 533] width 342 height 56
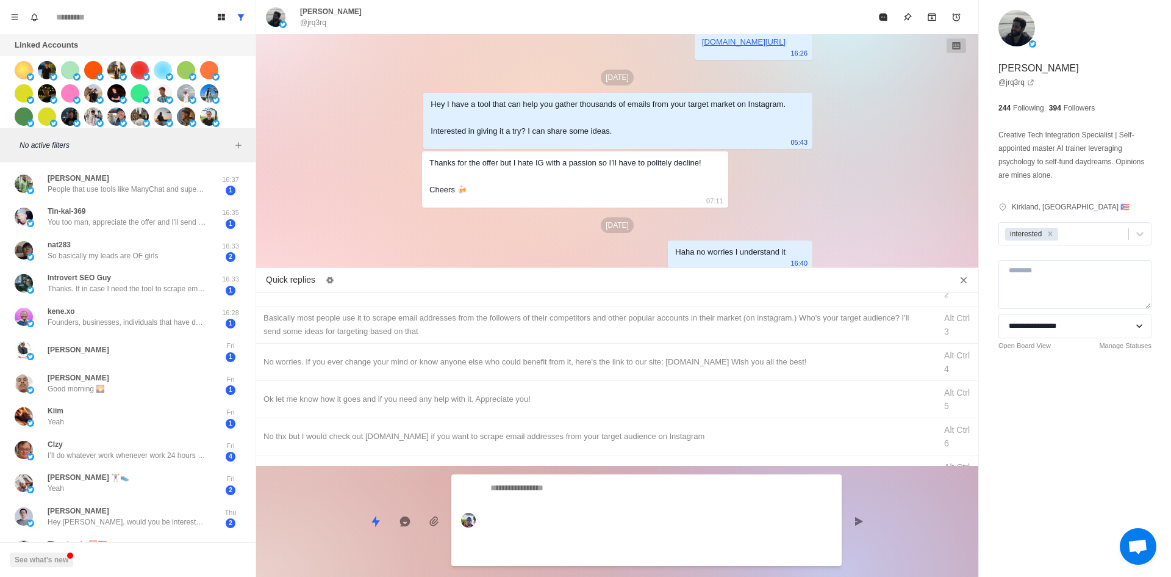
scroll to position [80, 0]
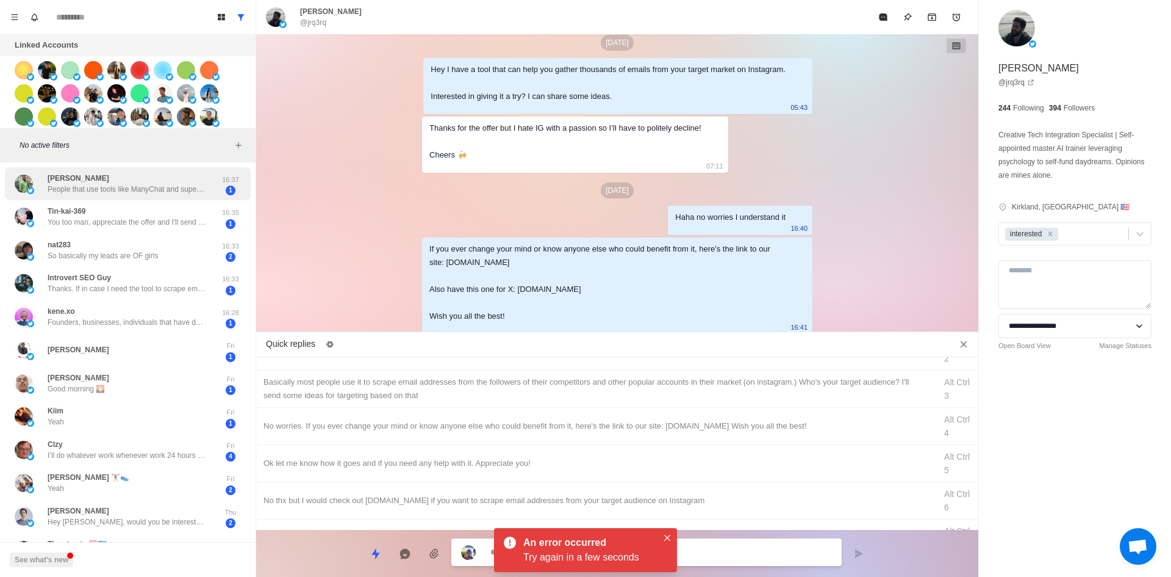
click at [142, 188] on p "People that use tools like ManyChat and superchat" at bounding box center [127, 189] width 159 height 11
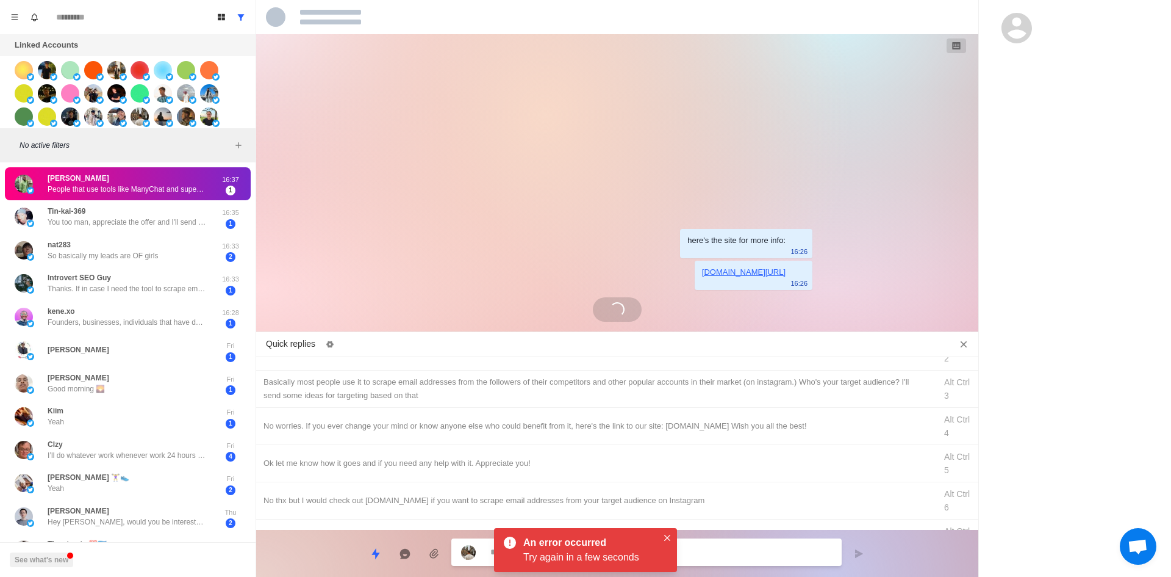
scroll to position [165, 0]
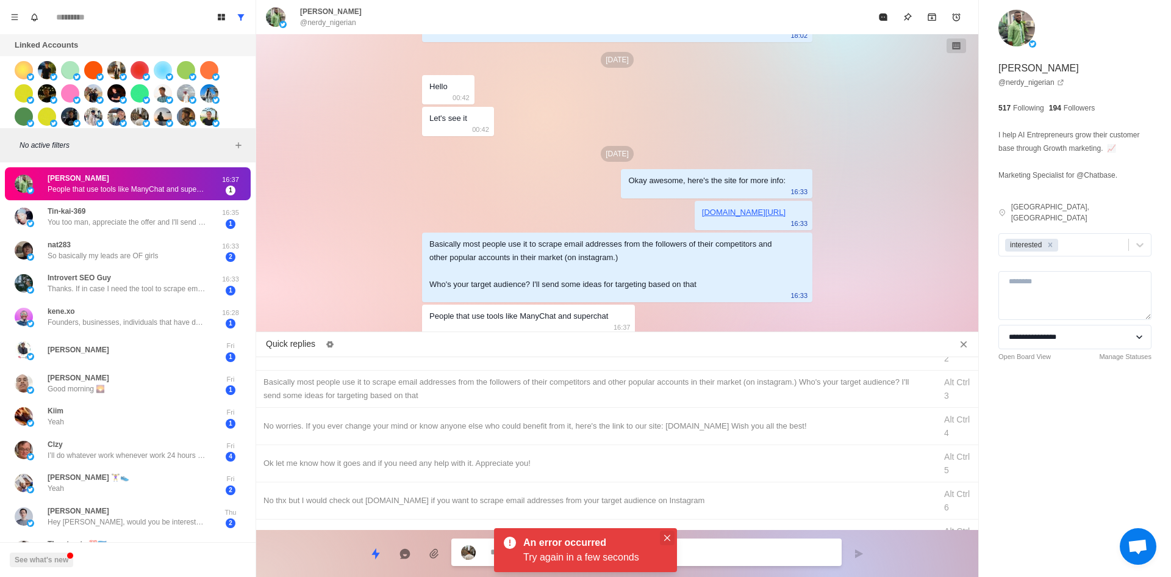
click at [669, 531] on button "Close" at bounding box center [667, 537] width 15 height 15
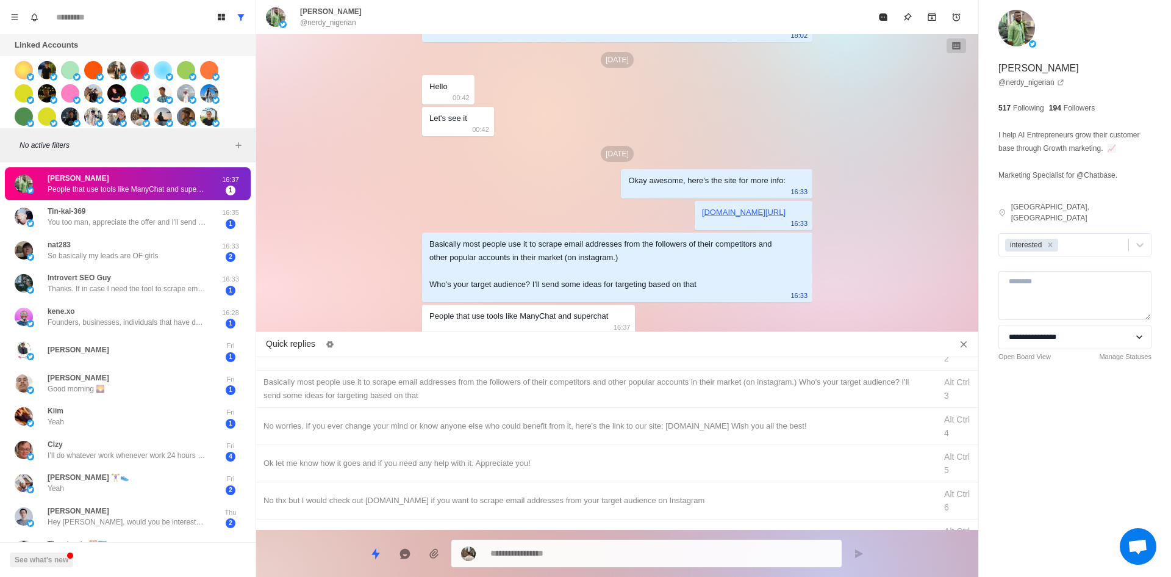
drag, startPoint x: 144, startPoint y: 217, endPoint x: 287, endPoint y: 221, distance: 142.8
click at [144, 217] on p "You too man, appreciate the offer and I'll send folks your way! 🙏" at bounding box center [127, 222] width 159 height 11
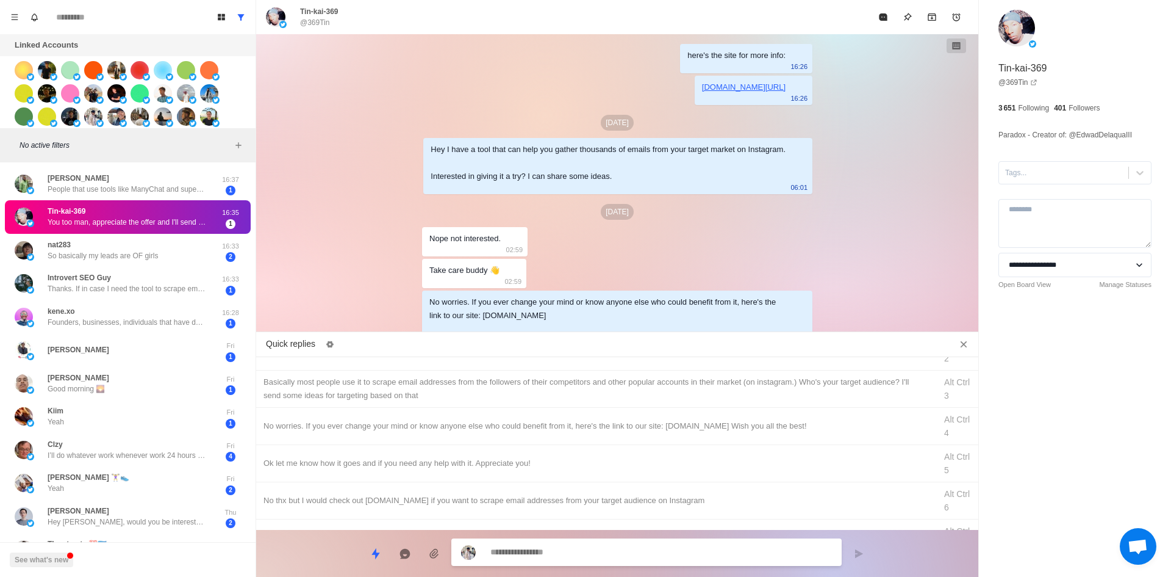
scroll to position [58, 0]
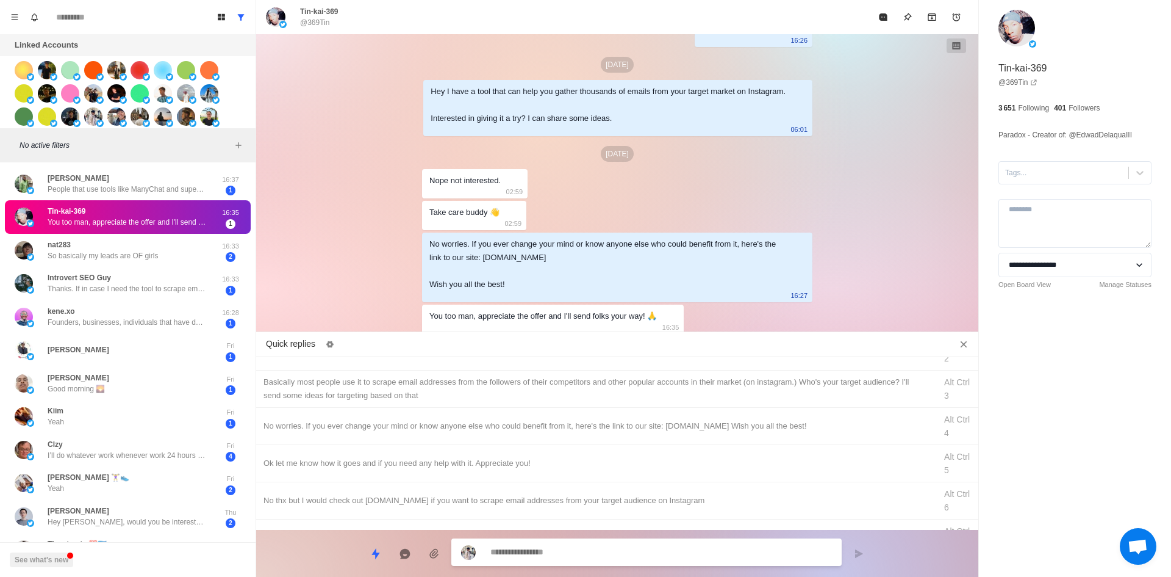
click at [633, 556] on textarea at bounding box center [662, 552] width 342 height 18
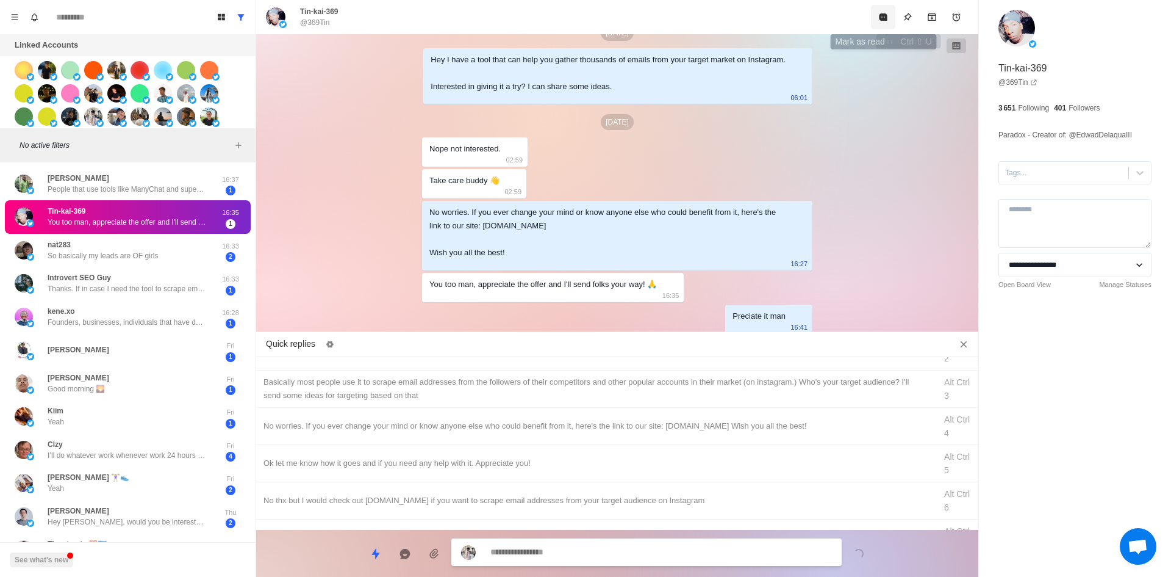
click at [888, 24] on button "Mark as read" at bounding box center [883, 17] width 24 height 24
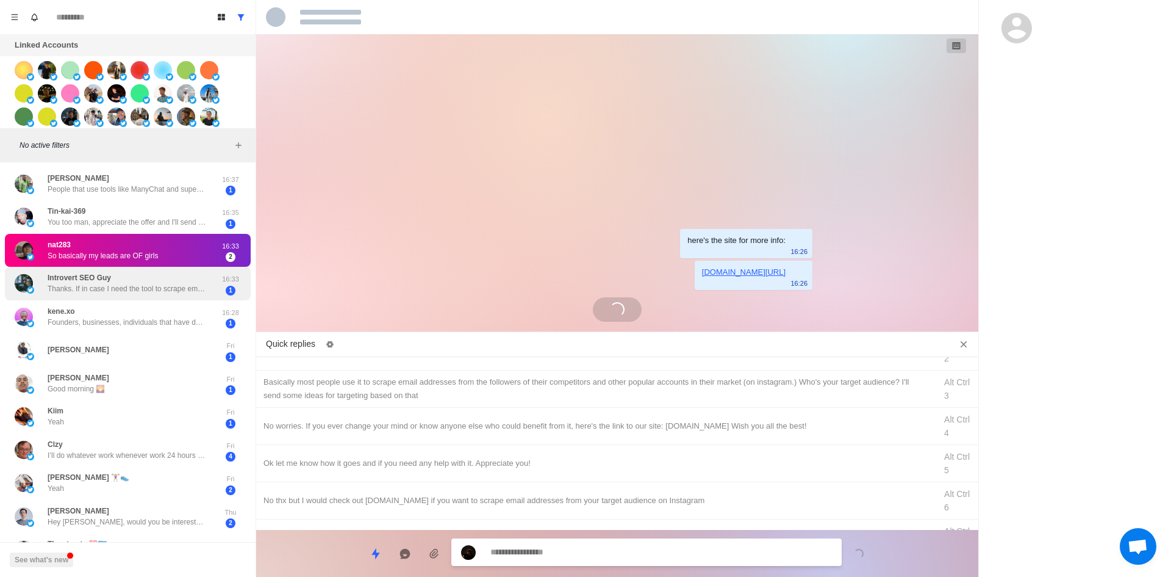
scroll to position [135, 0]
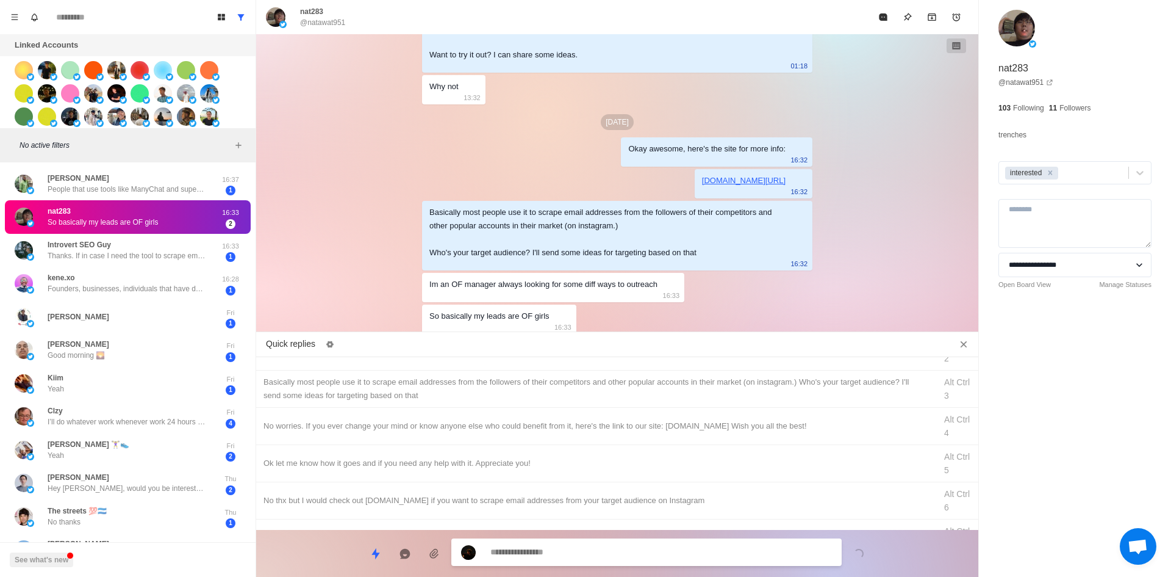
click at [561, 553] on textarea at bounding box center [662, 552] width 342 height 18
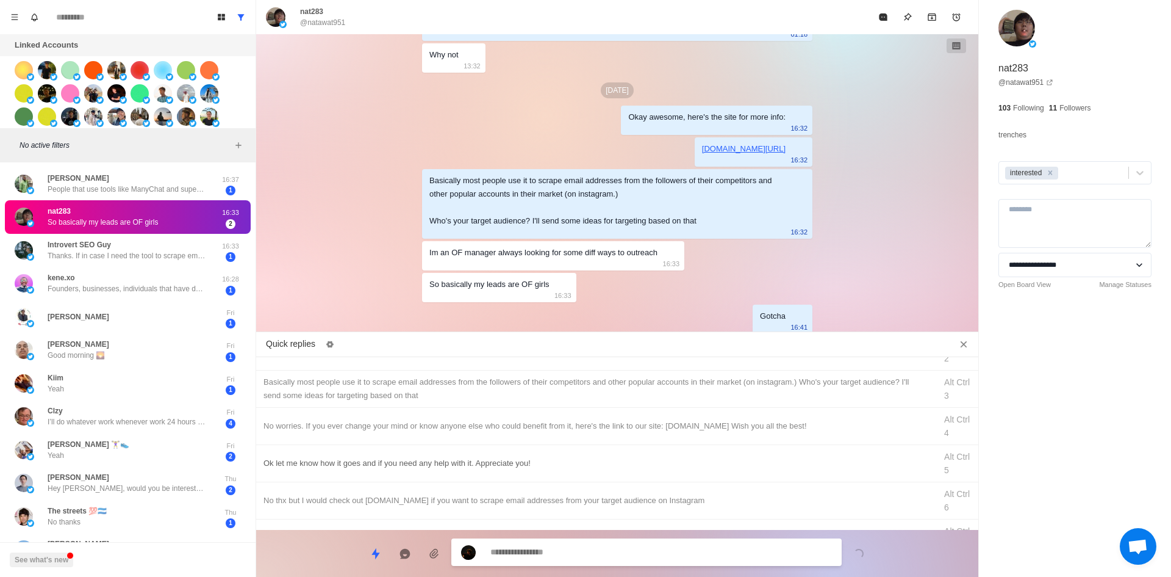
scroll to position [198, 0]
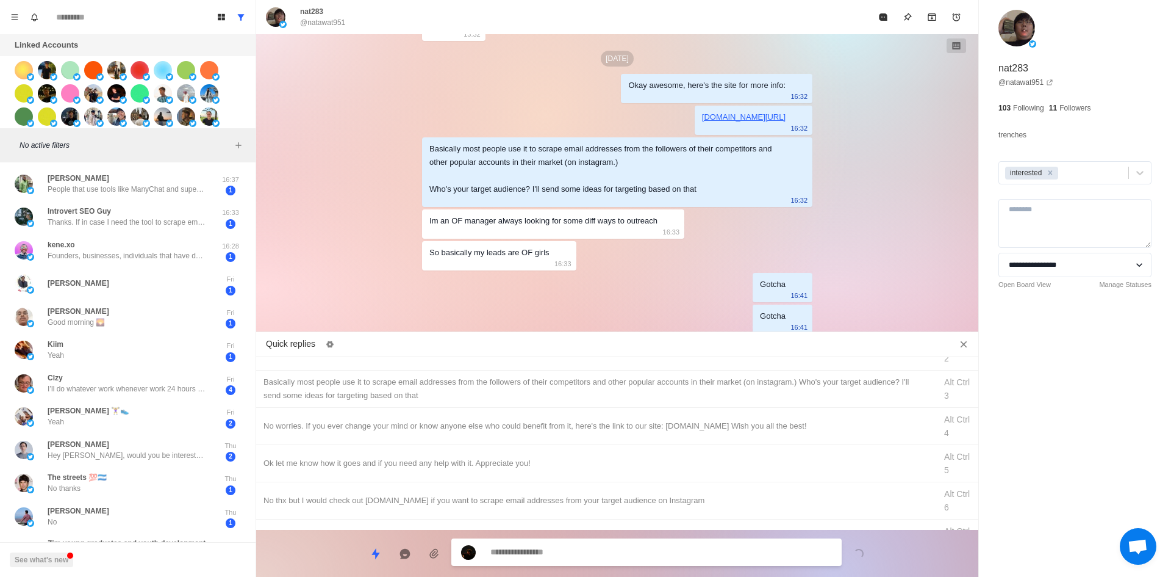
paste textarea "**********"
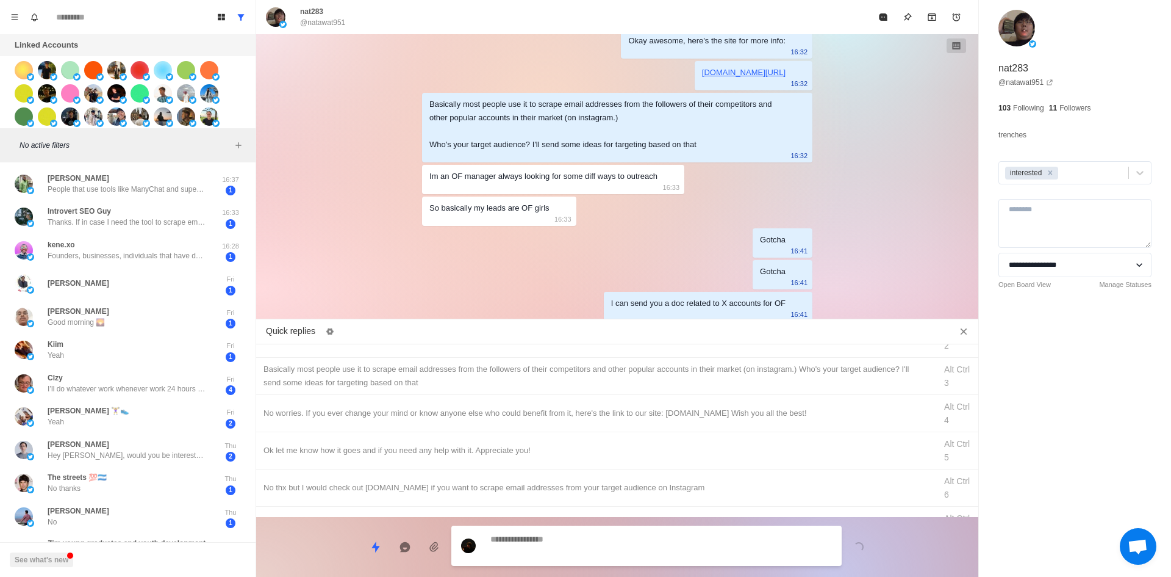
scroll to position [262, 0]
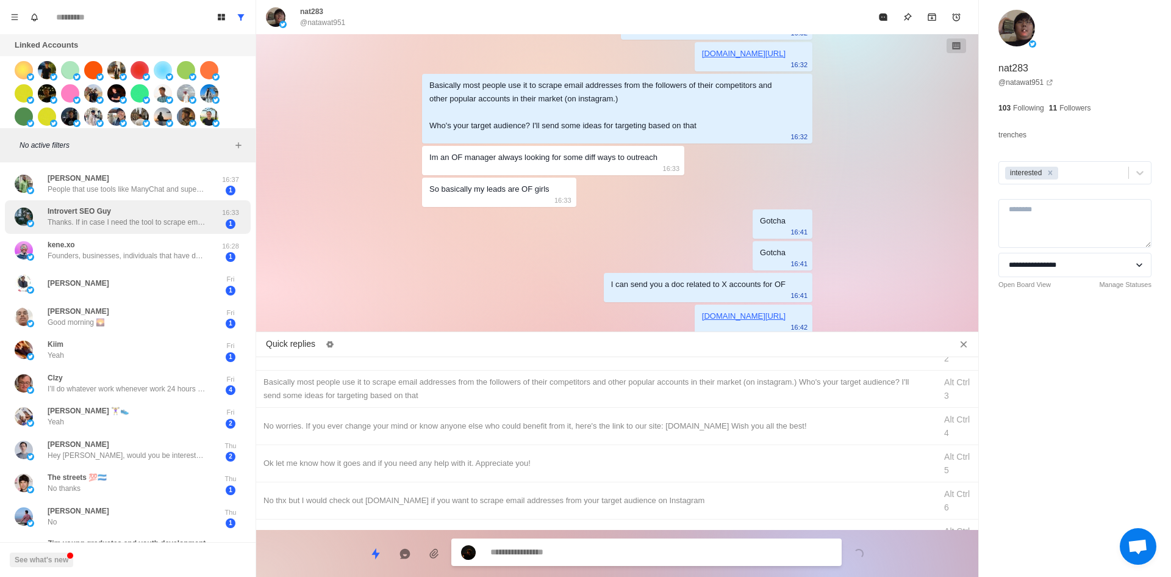
drag, startPoint x: 178, startPoint y: 220, endPoint x: 232, endPoint y: 211, distance: 55.1
click at [178, 220] on p "Thanks. If in case I need the tool to scrape emails, will surely let you know." at bounding box center [127, 222] width 159 height 11
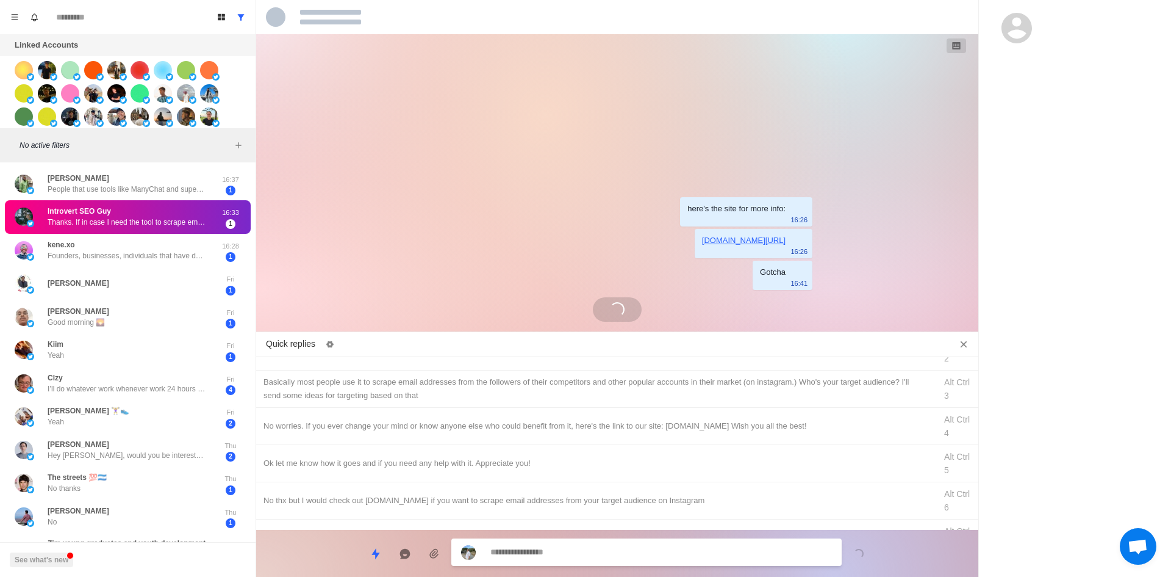
scroll to position [107, 0]
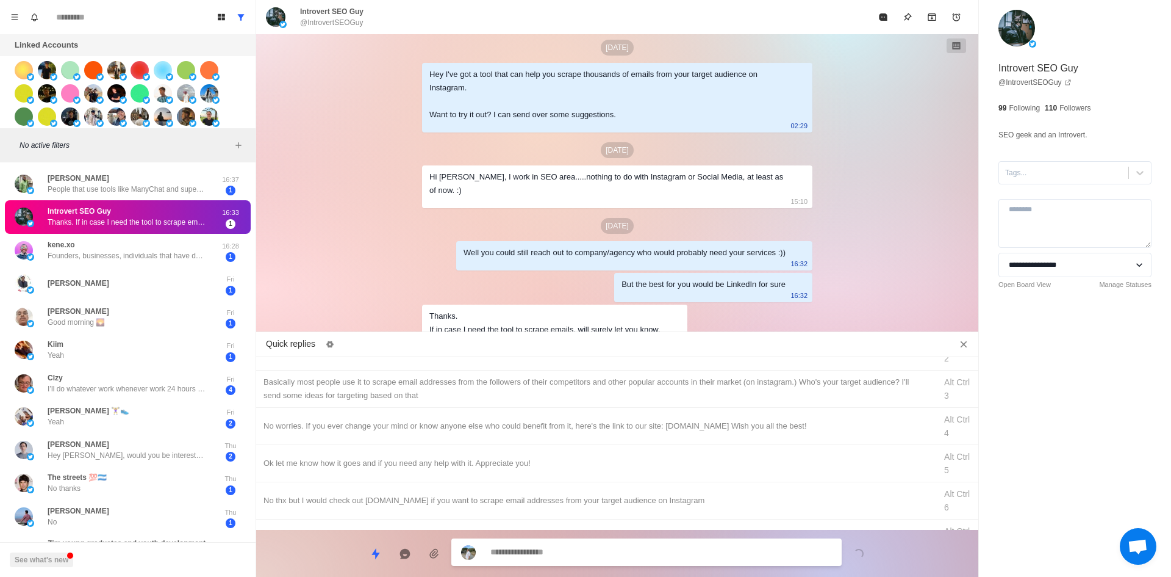
click at [578, 546] on textarea at bounding box center [662, 552] width 342 height 18
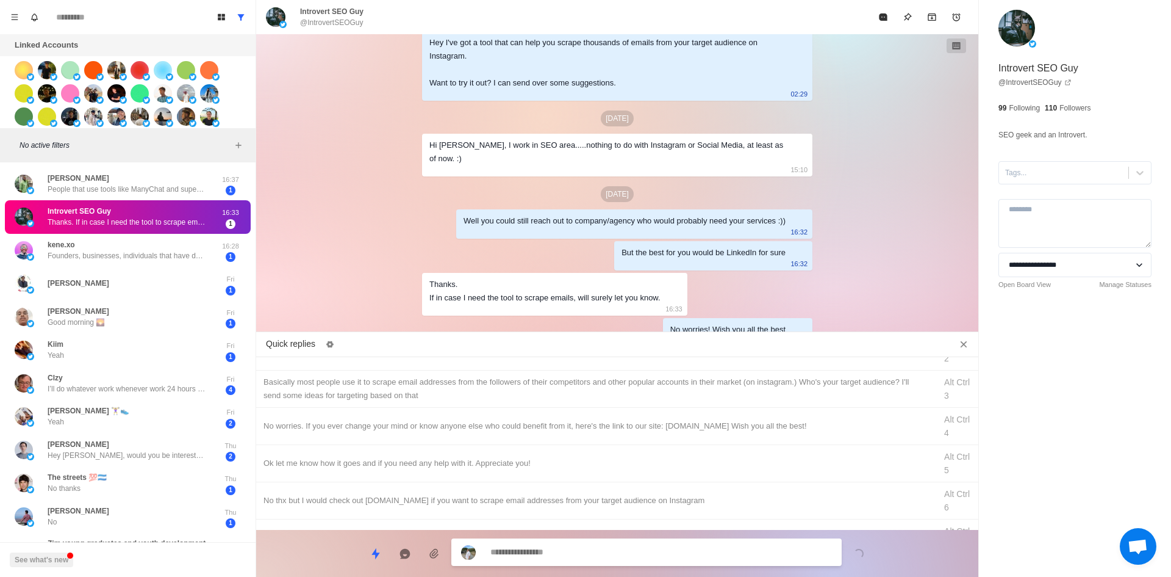
drag, startPoint x: 1042, startPoint y: 169, endPoint x: 1049, endPoint y: 184, distance: 16.7
click at [1042, 169] on div at bounding box center [1063, 172] width 117 height 13
click at [1060, 200] on div "interested" at bounding box center [1075, 202] width 153 height 21
click at [1052, 170] on div "Remove interested" at bounding box center [1050, 173] width 13 height 13
click at [876, 15] on button "Mark as read" at bounding box center [883, 17] width 24 height 24
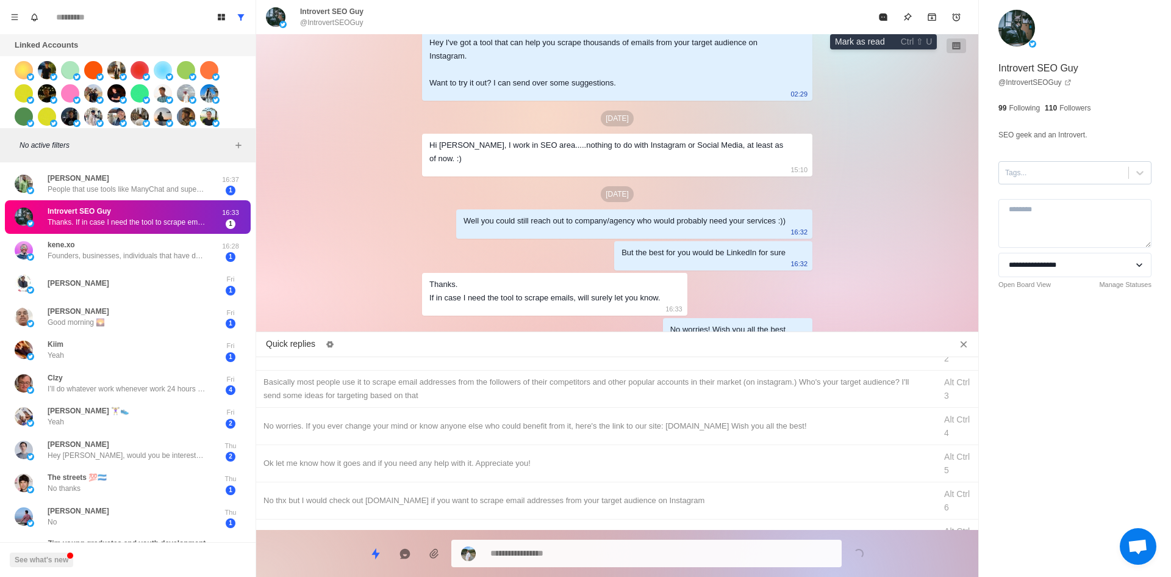
scroll to position [0, 0]
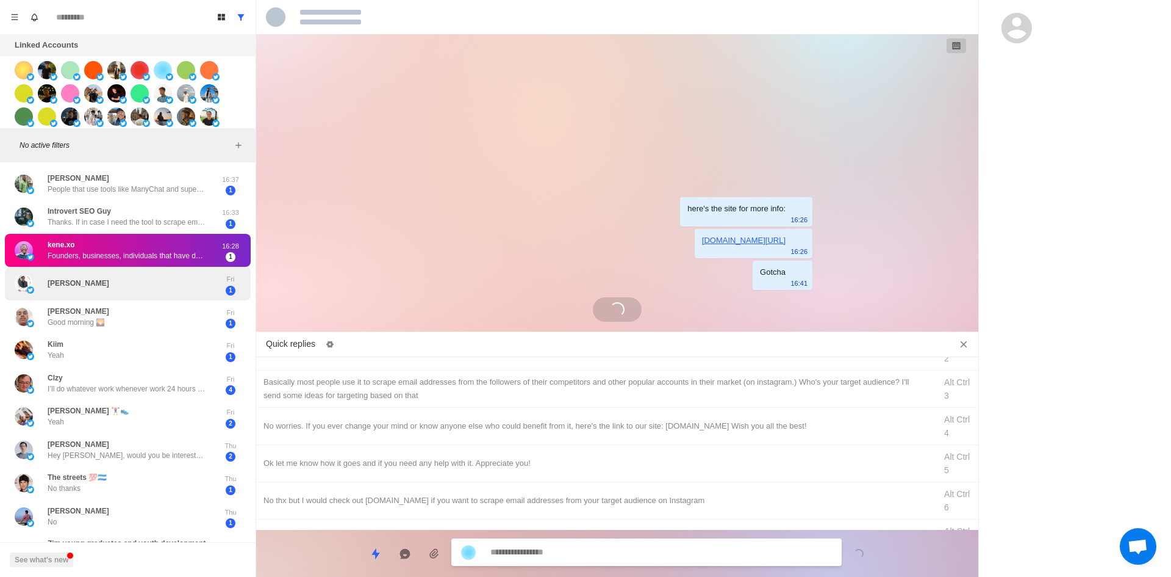
click at [162, 282] on div "[PERSON_NAME]" at bounding box center [115, 284] width 201 height 24
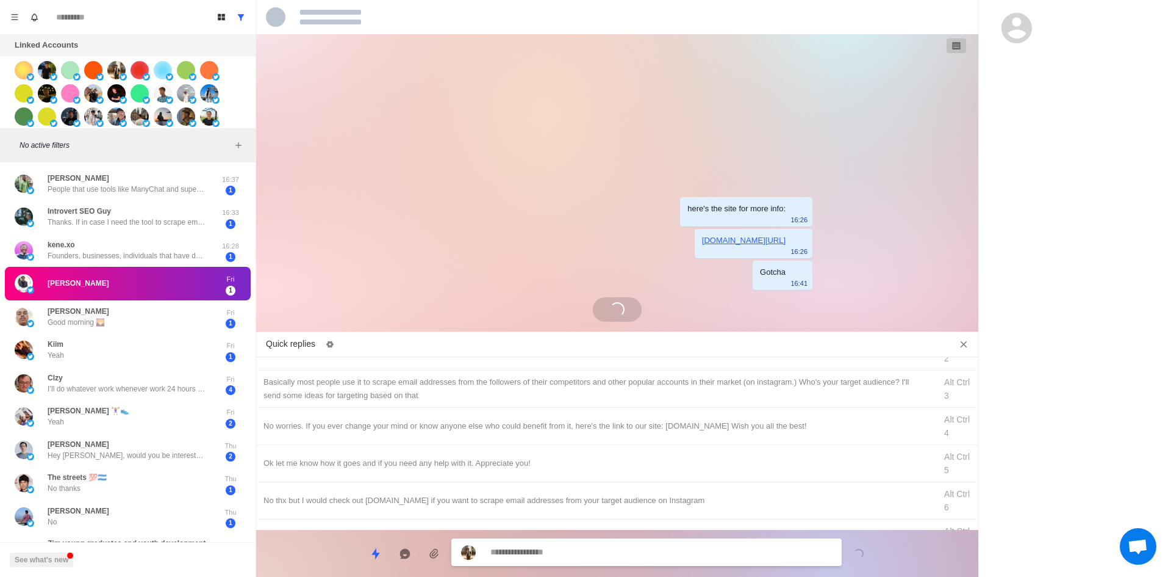
scroll to position [149, 0]
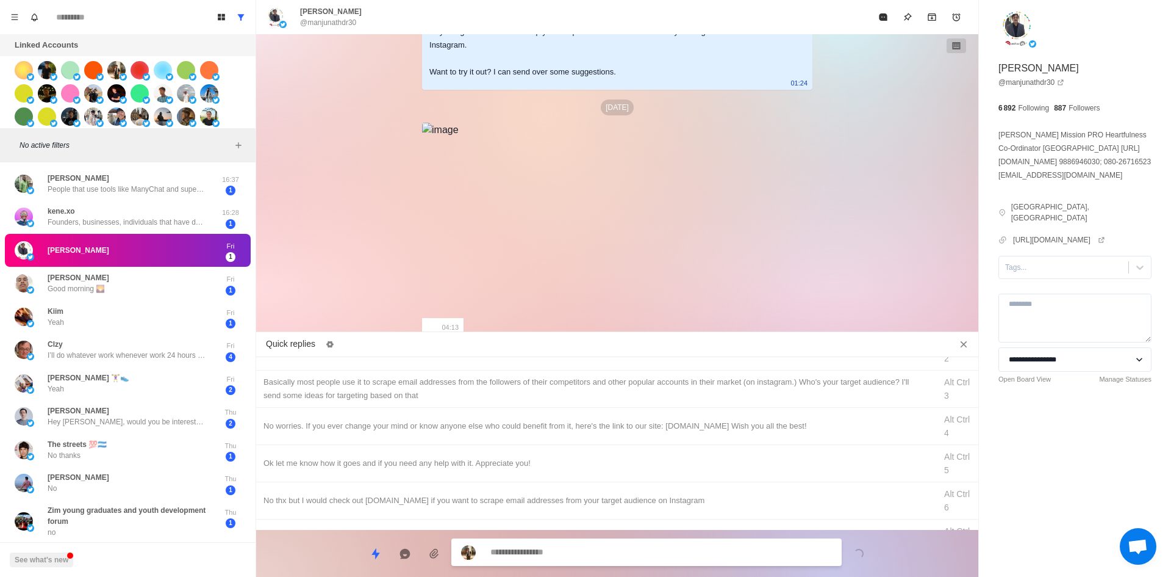
click at [612, 549] on textarea at bounding box center [662, 552] width 342 height 18
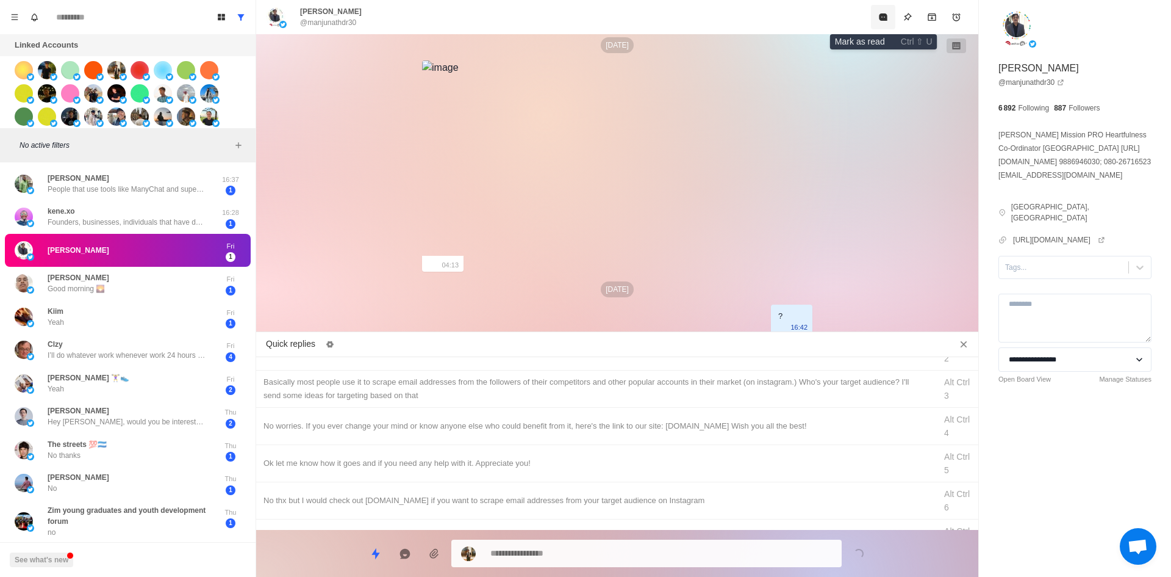
click at [884, 22] on button "Mark as read" at bounding box center [883, 17] width 24 height 24
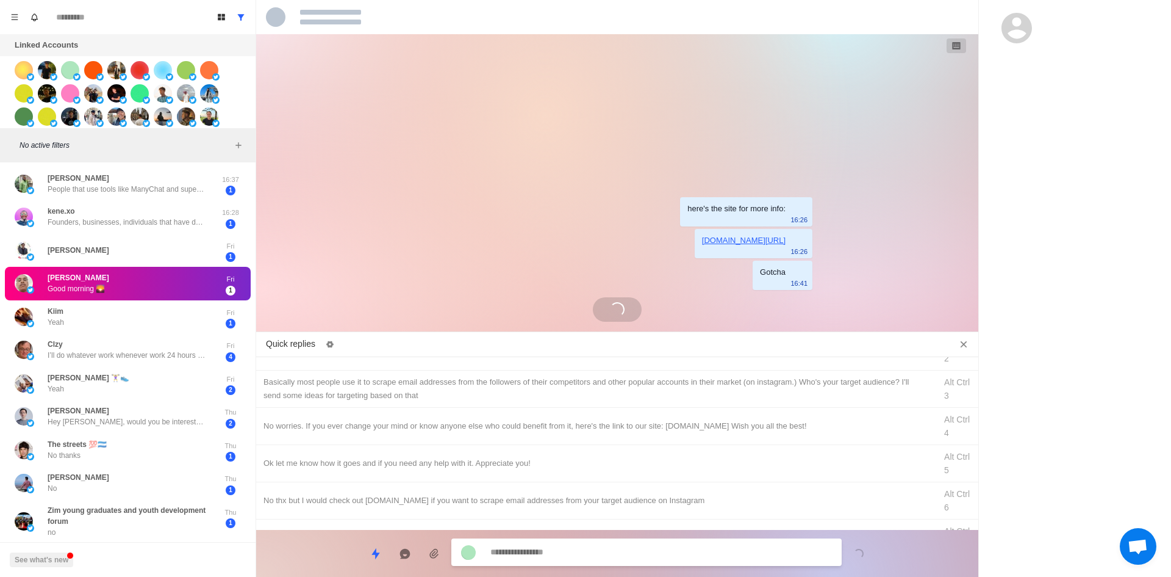
scroll to position [0, 0]
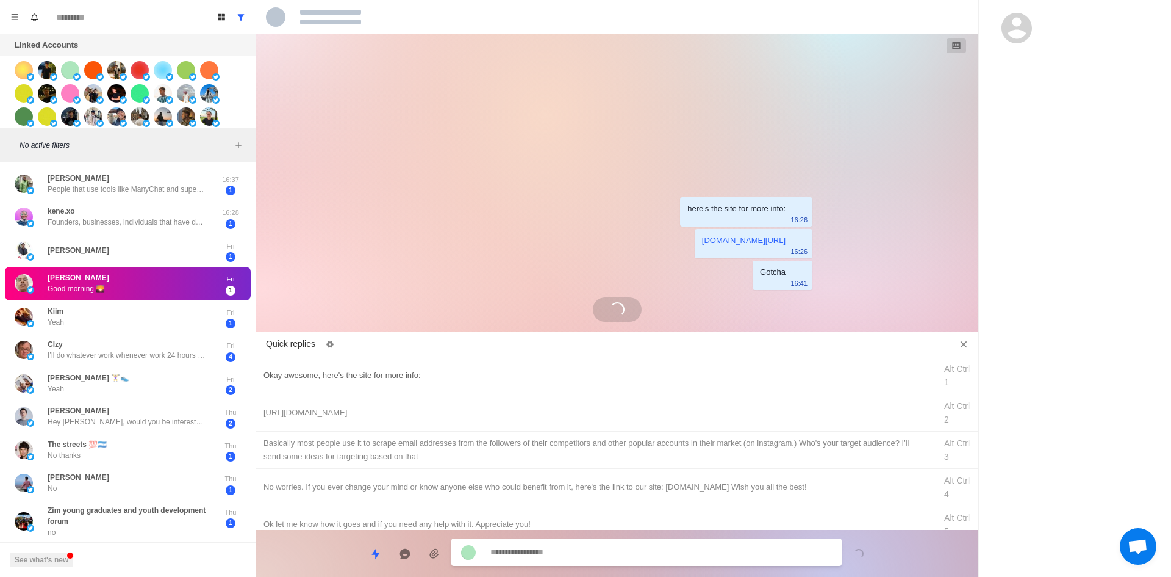
click at [417, 370] on div "Okay awesome, here's the site for more info:" at bounding box center [596, 375] width 665 height 13
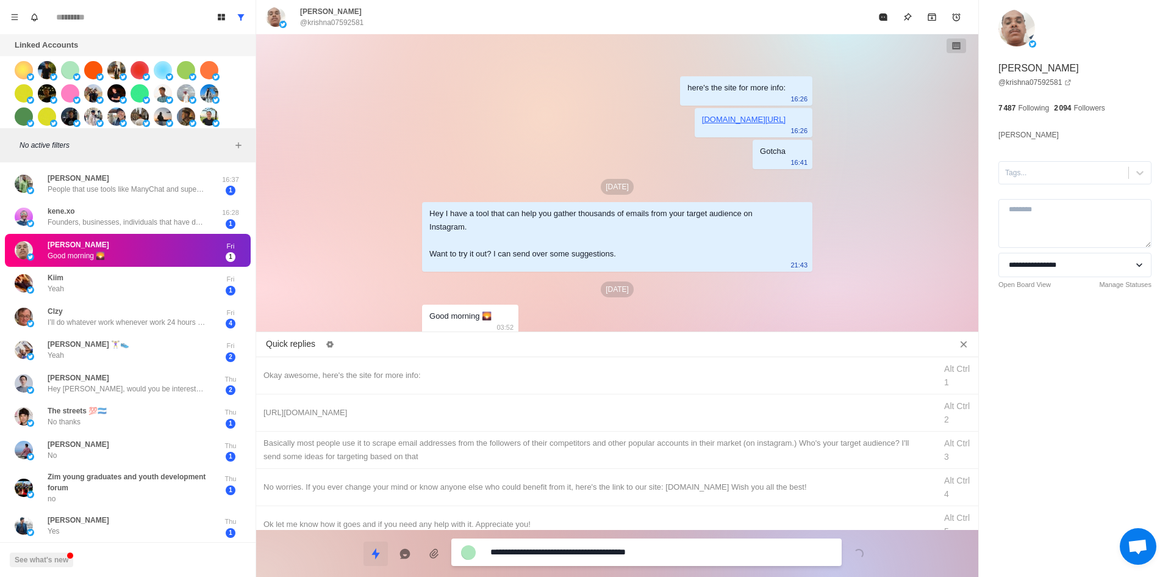
drag, startPoint x: 551, startPoint y: 555, endPoint x: 367, endPoint y: 546, distance: 183.8
click at [370, 547] on div "**********" at bounding box center [617, 548] width 722 height 37
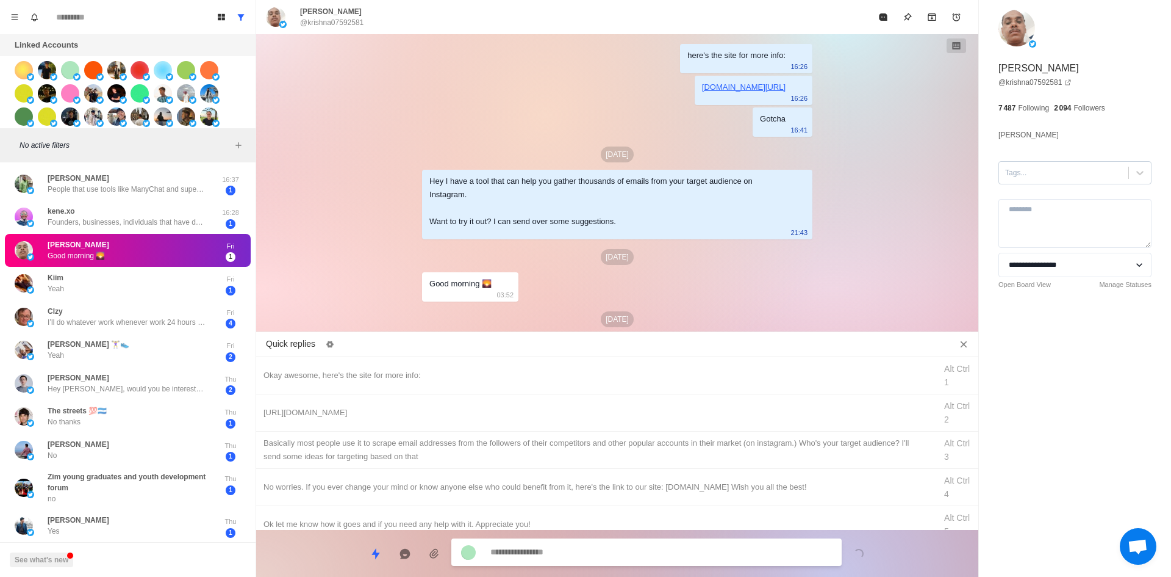
scroll to position [30, 0]
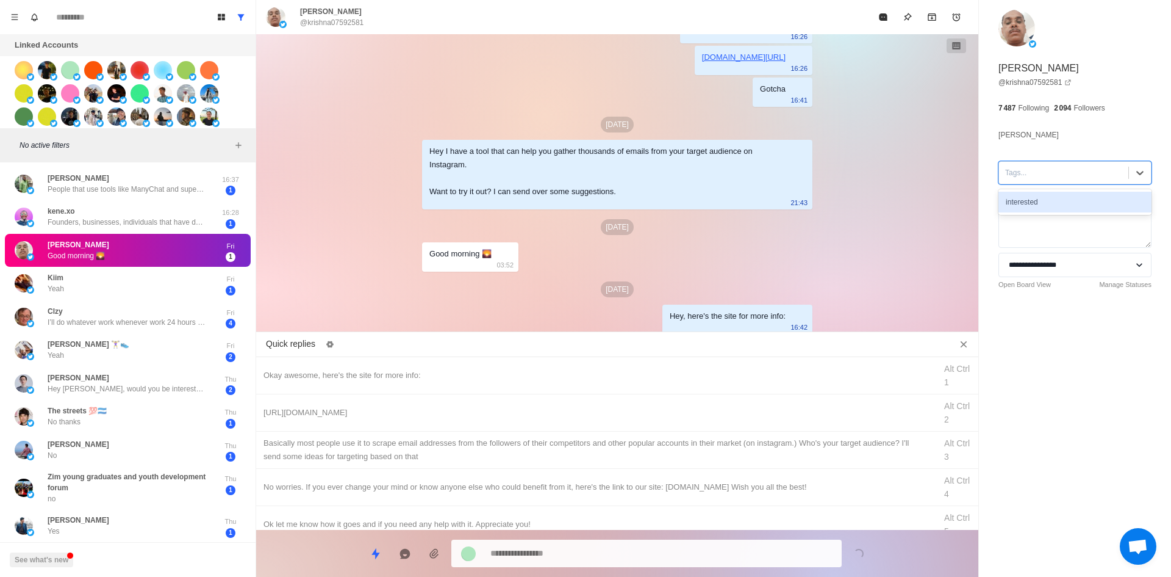
drag, startPoint x: 1049, startPoint y: 169, endPoint x: 1049, endPoint y: 182, distance: 13.4
click at [1049, 169] on div at bounding box center [1063, 172] width 117 height 13
click at [1054, 205] on div "interested" at bounding box center [1075, 202] width 153 height 21
drag, startPoint x: 426, startPoint y: 419, endPoint x: 520, endPoint y: 500, distance: 124.1
click at [426, 419] on div "[URL][DOMAIN_NAME]" at bounding box center [596, 412] width 665 height 13
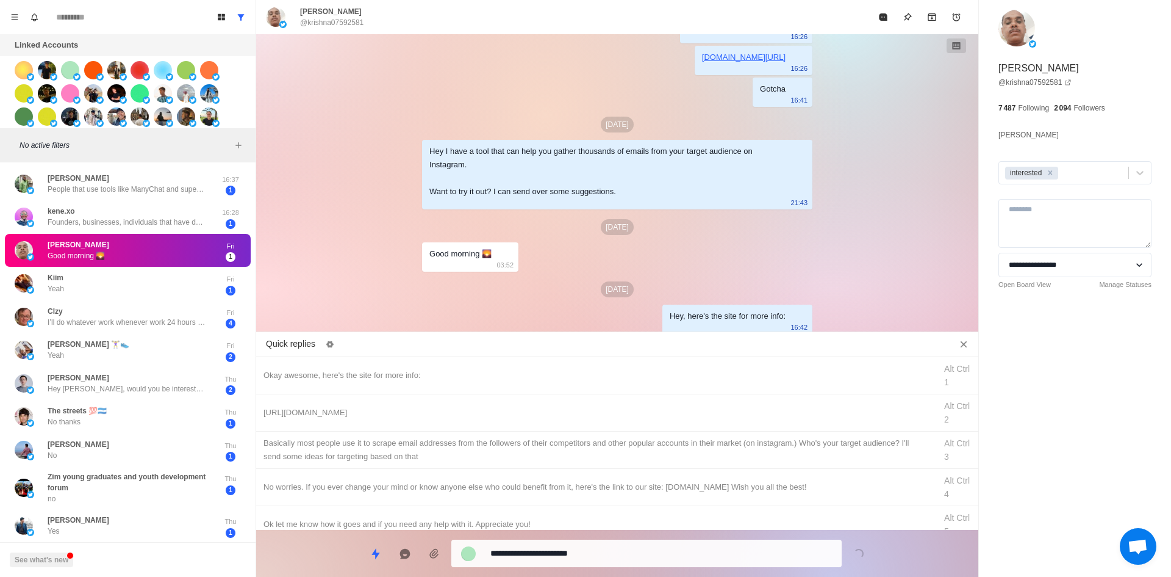
click at [563, 547] on textarea "**********" at bounding box center [662, 553] width 342 height 18
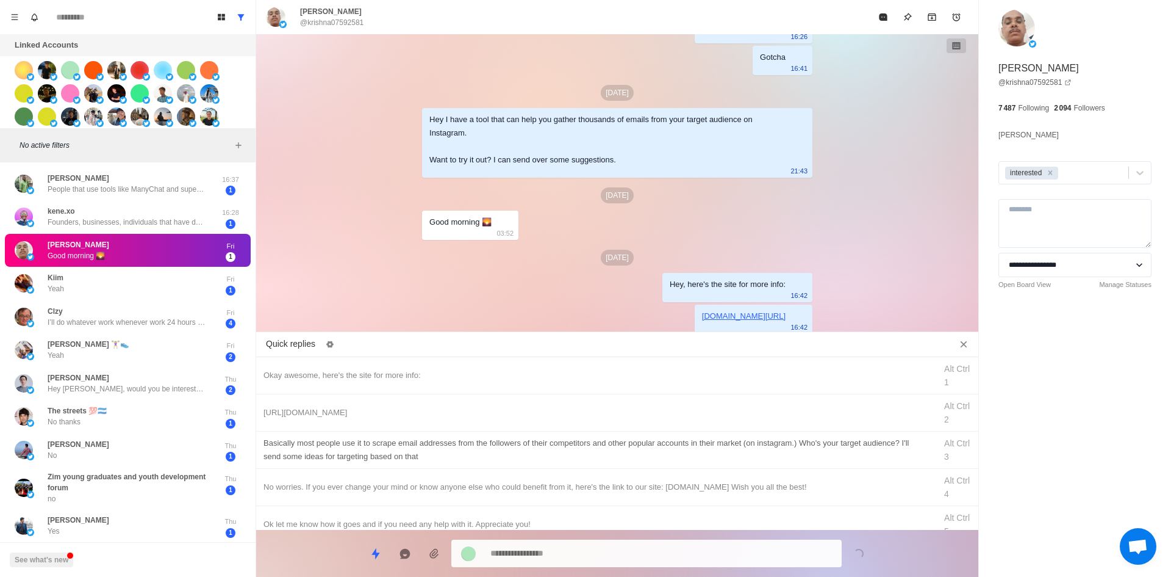
click at [597, 455] on div "​​Basically most people use it to scrape email addresses from the followers of …" at bounding box center [596, 449] width 665 height 27
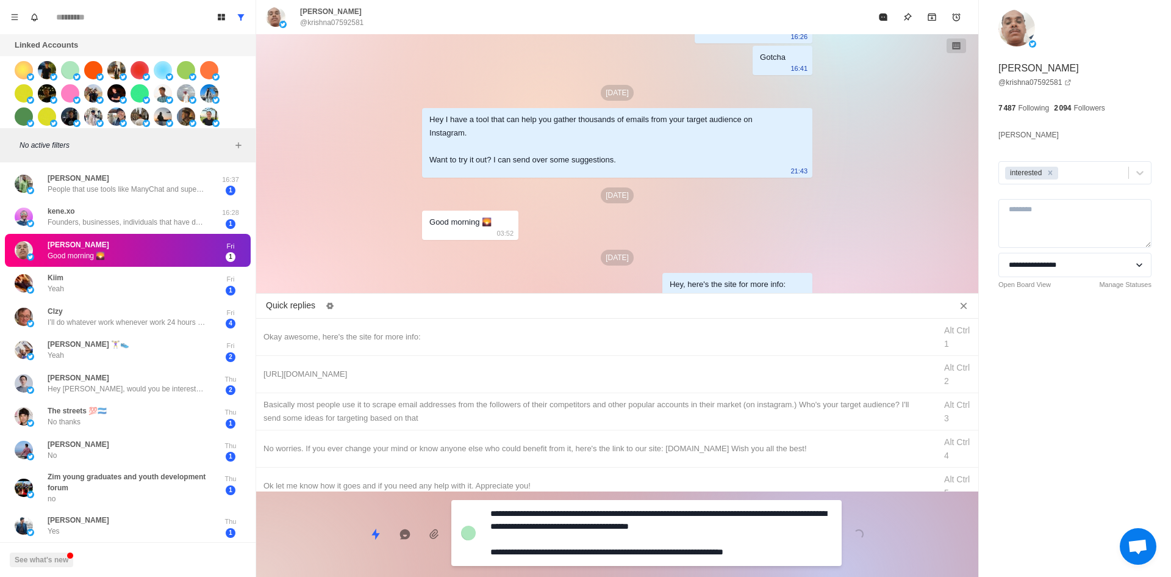
click at [592, 539] on div "**********" at bounding box center [646, 533] width 390 height 66
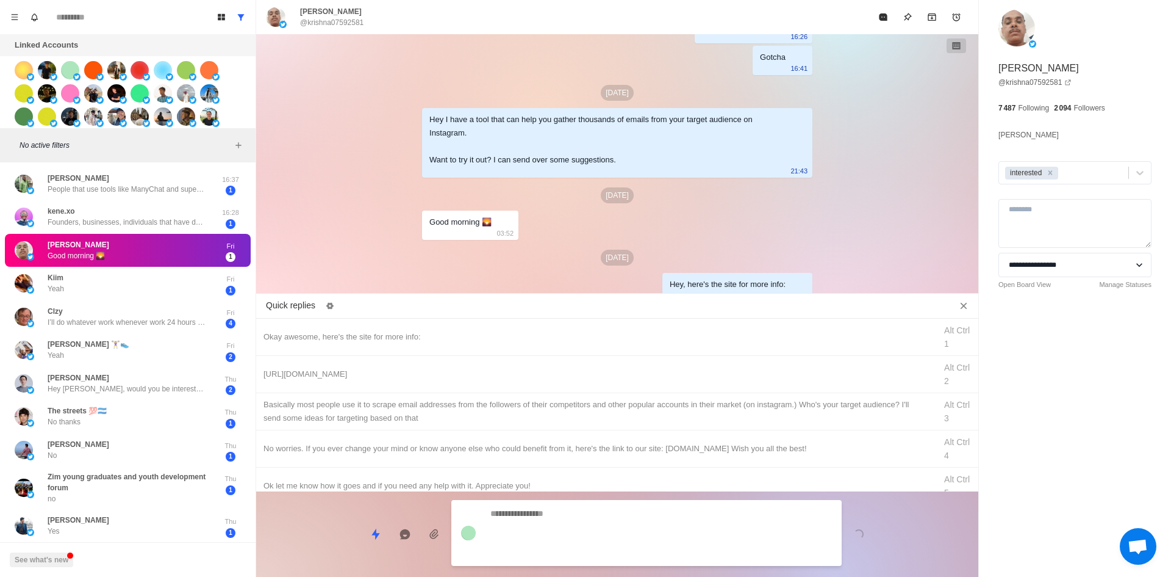
scroll to position [134, 0]
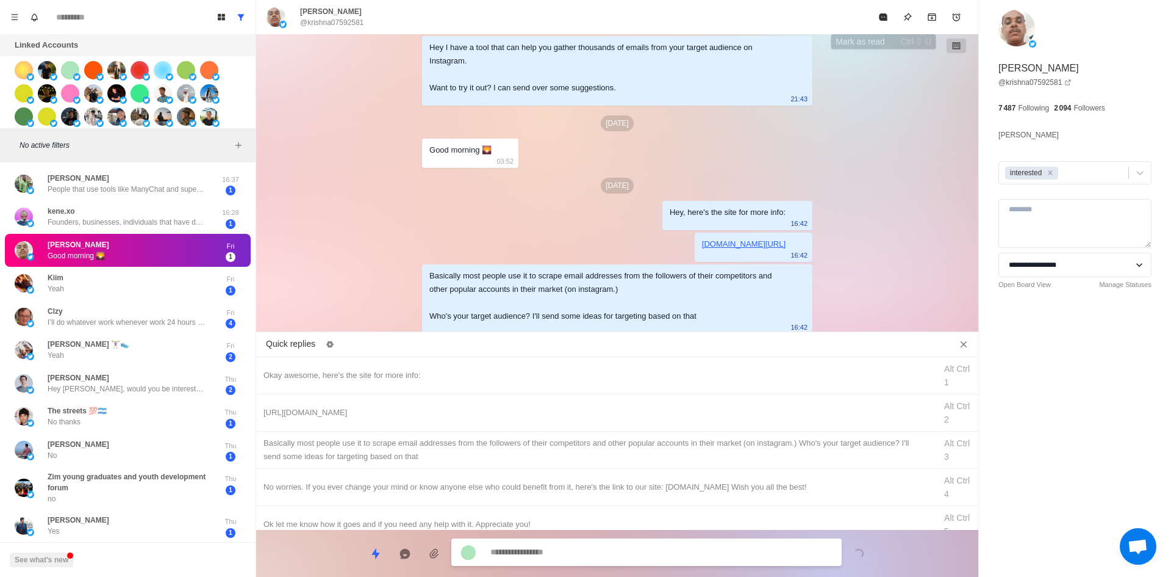
click at [879, 22] on button "Mark as read" at bounding box center [883, 17] width 24 height 24
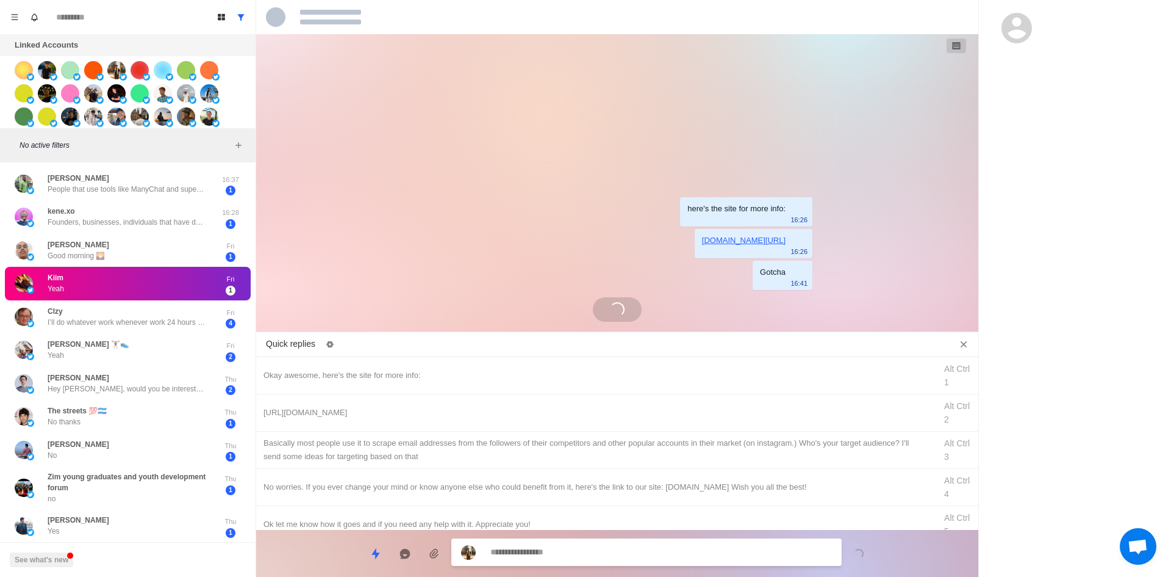
scroll to position [0, 0]
click at [454, 381] on div "Okay awesome, here's the site for more info:" at bounding box center [596, 375] width 665 height 13
click at [569, 552] on textarea "**********" at bounding box center [662, 553] width 342 height 18
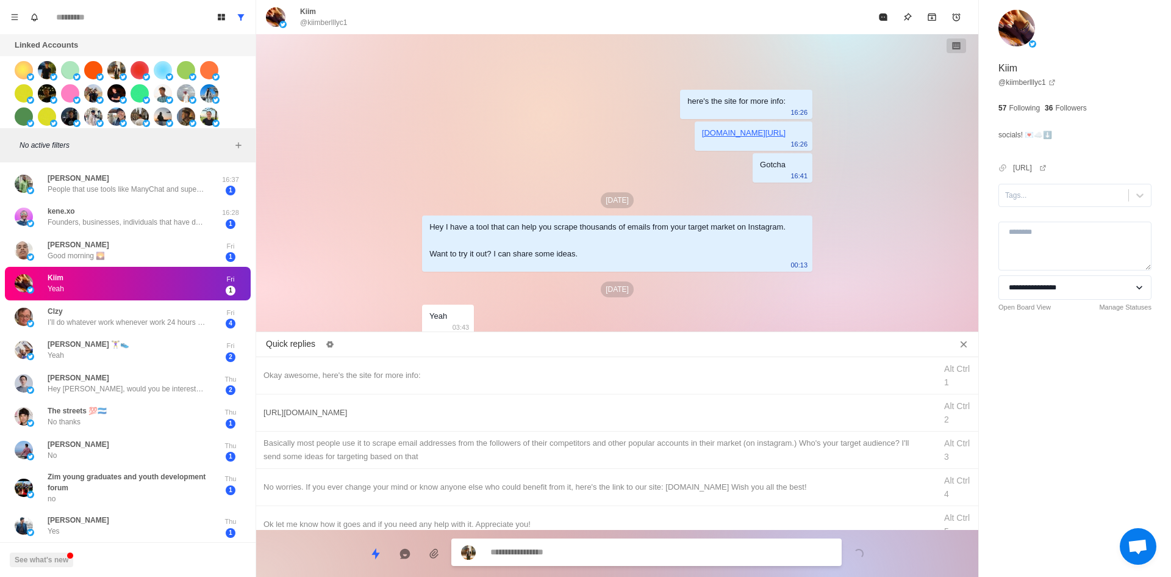
click at [451, 408] on div "[URL][DOMAIN_NAME]" at bounding box center [596, 412] width 665 height 13
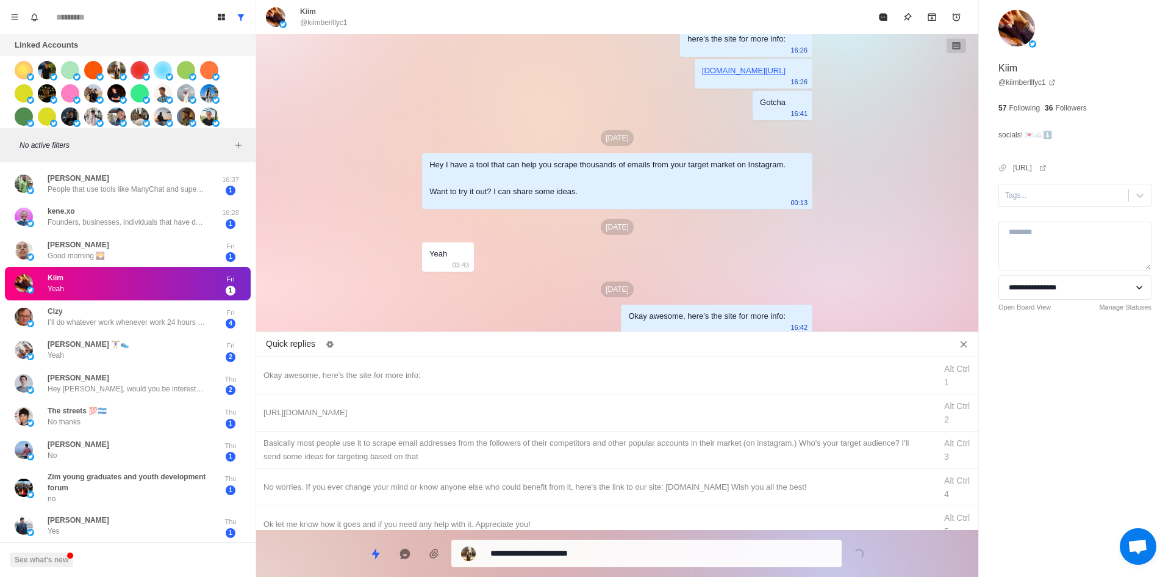
drag, startPoint x: 558, startPoint y: 560, endPoint x: 555, endPoint y: 540, distance: 20.4
click at [558, 560] on textarea "**********" at bounding box center [662, 553] width 342 height 18
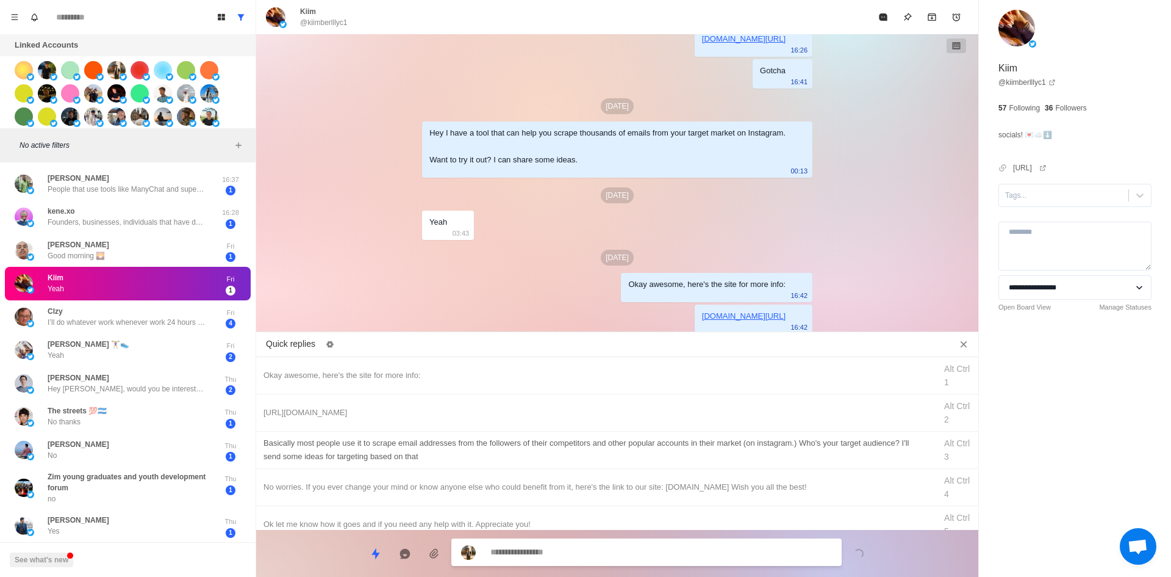
click at [547, 451] on div "​​Basically most people use it to scrape email addresses from the followers of …" at bounding box center [596, 449] width 665 height 27
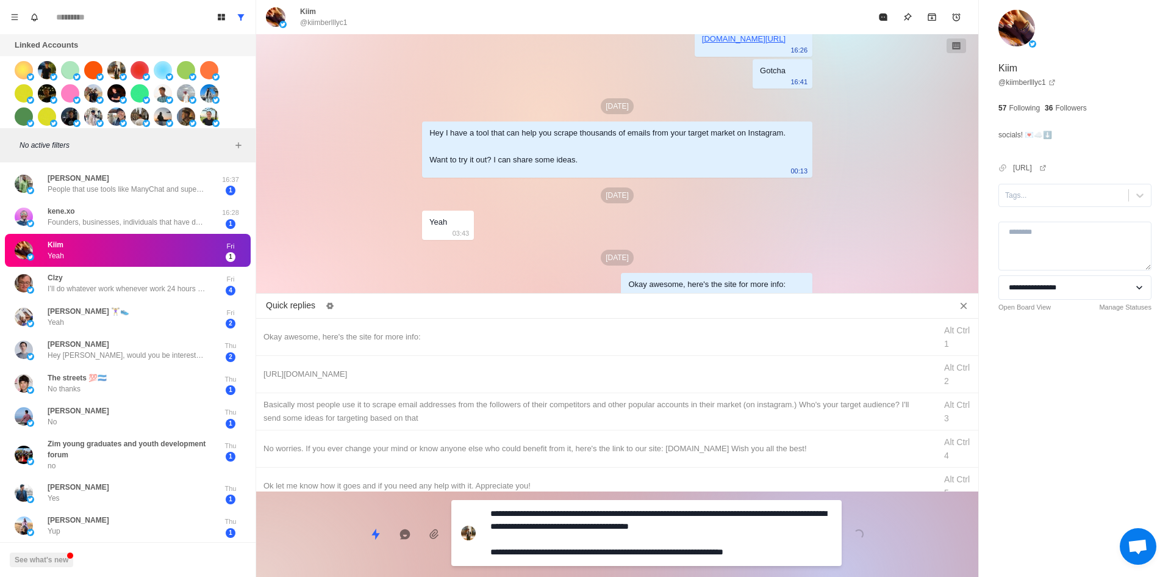
click at [570, 553] on textarea "**********" at bounding box center [662, 533] width 342 height 56
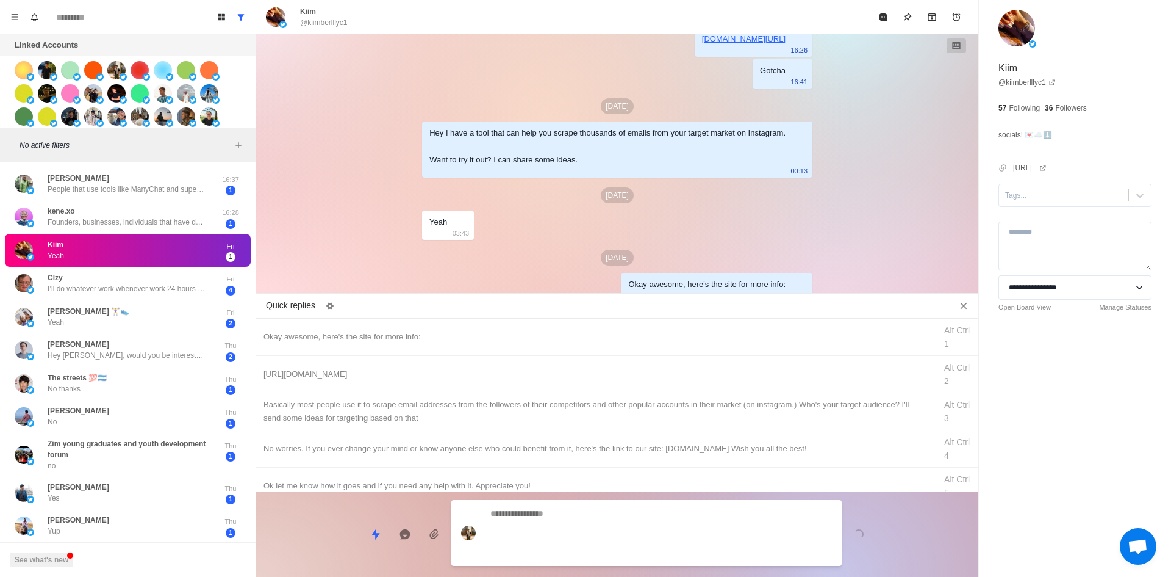
scroll to position [120, 0]
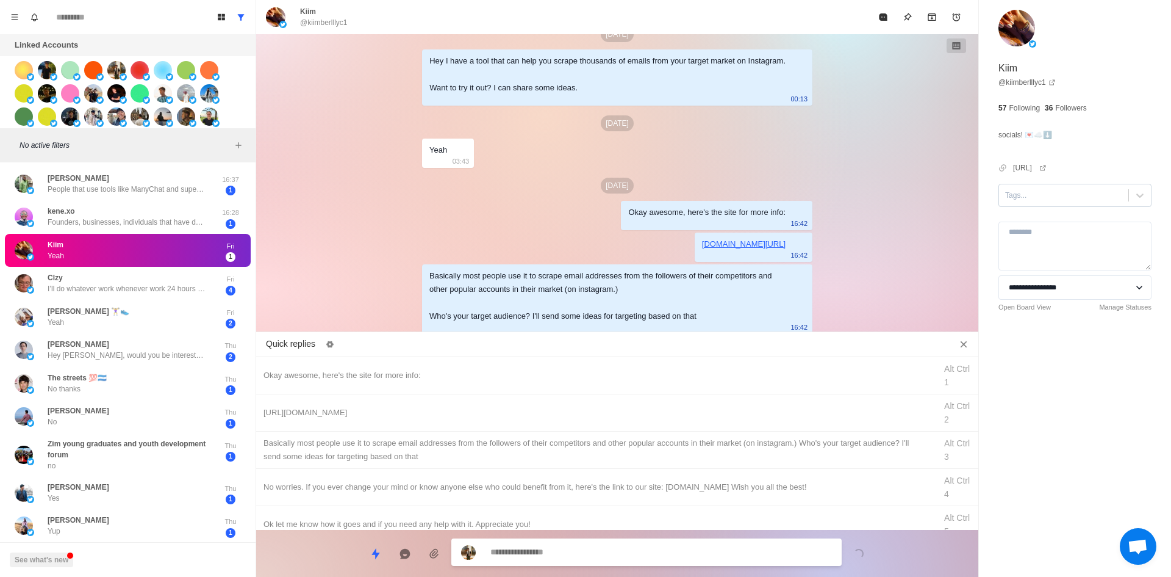
drag, startPoint x: 1032, startPoint y: 192, endPoint x: 1036, endPoint y: 200, distance: 8.7
click at [1032, 192] on div at bounding box center [1063, 195] width 117 height 13
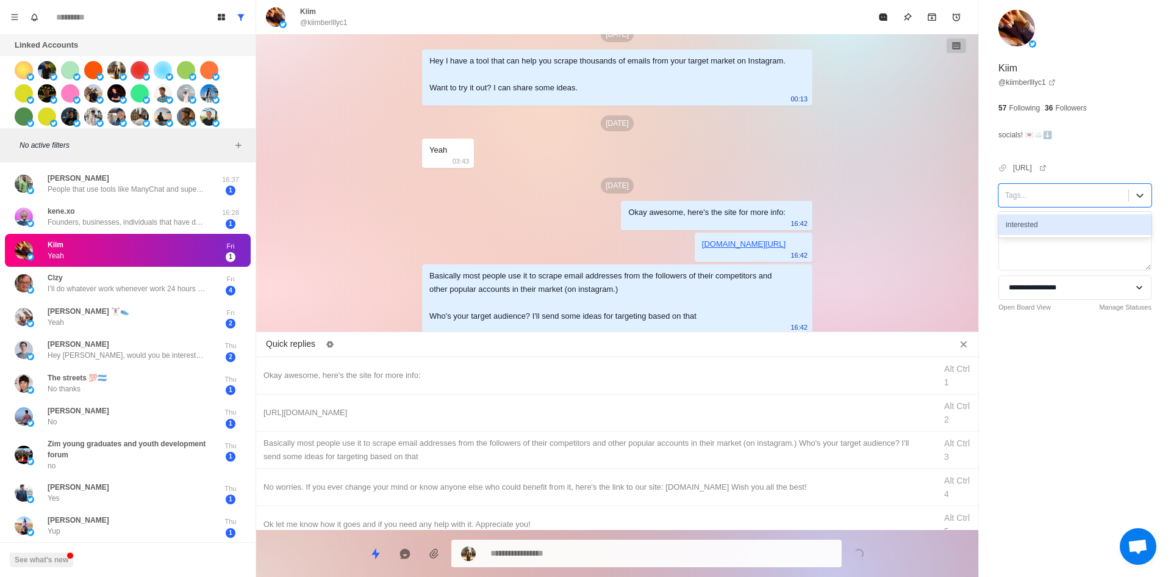
click at [1047, 223] on div "interested" at bounding box center [1075, 224] width 153 height 21
click at [880, 24] on button "Mark as read" at bounding box center [883, 17] width 24 height 24
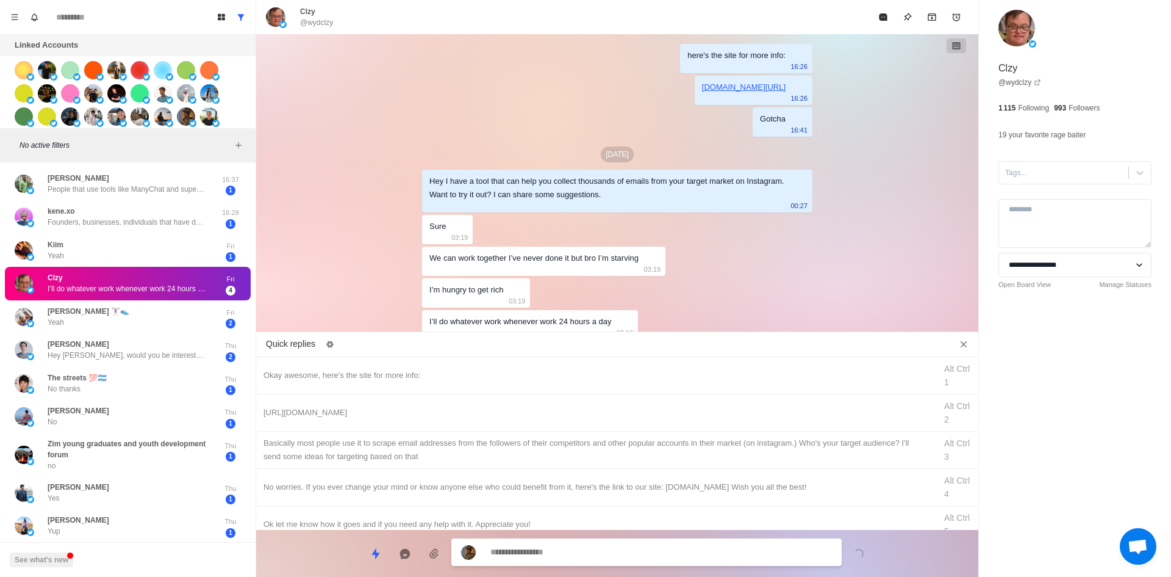
scroll to position [5, 0]
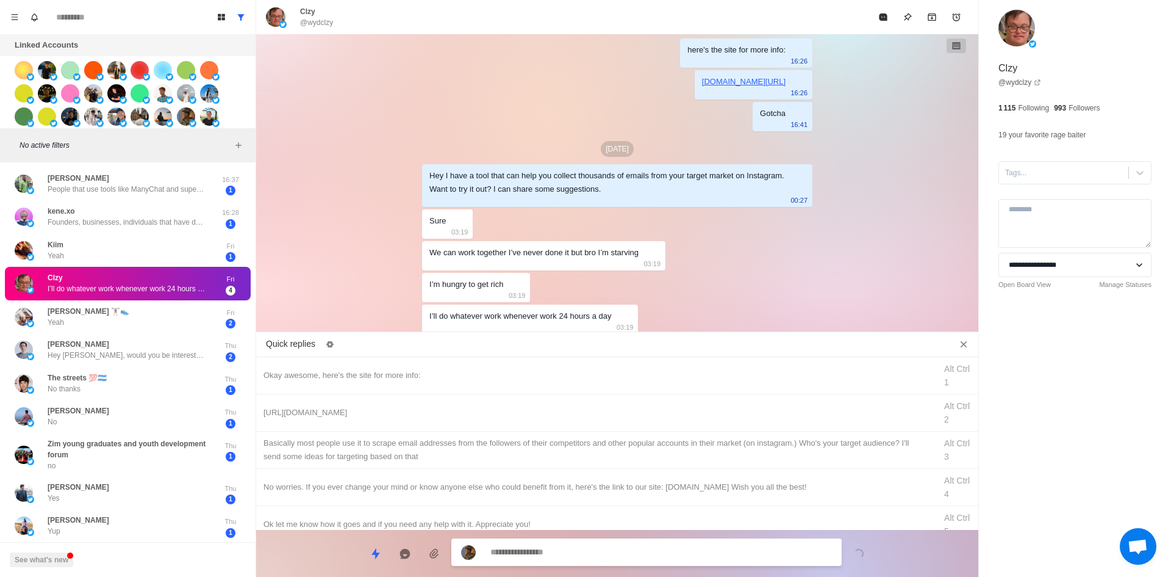
click at [570, 555] on textarea at bounding box center [662, 552] width 342 height 18
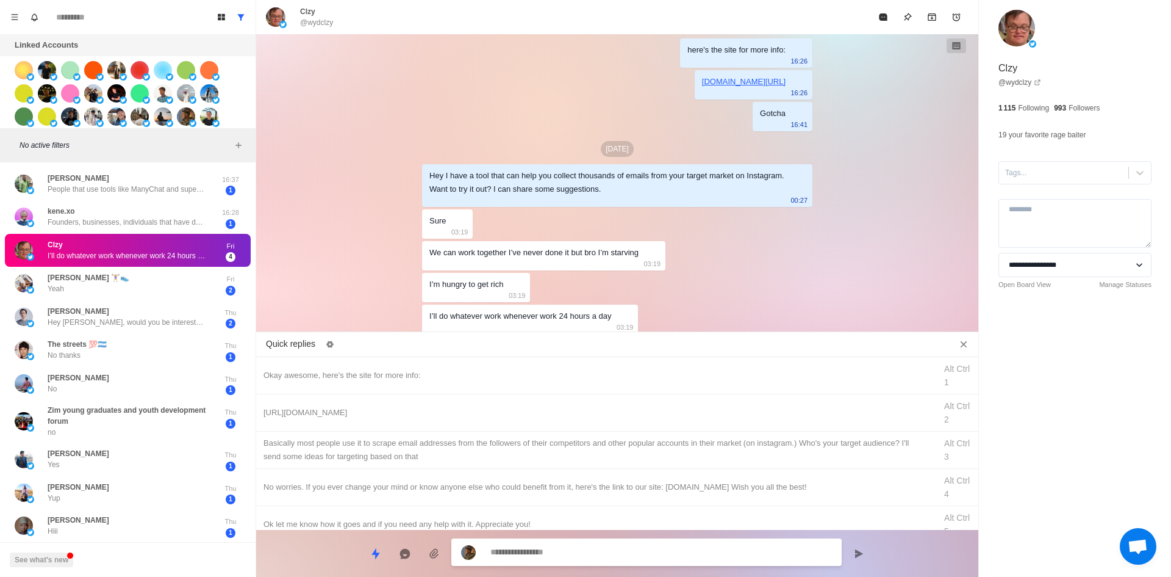
scroll to position [68, 0]
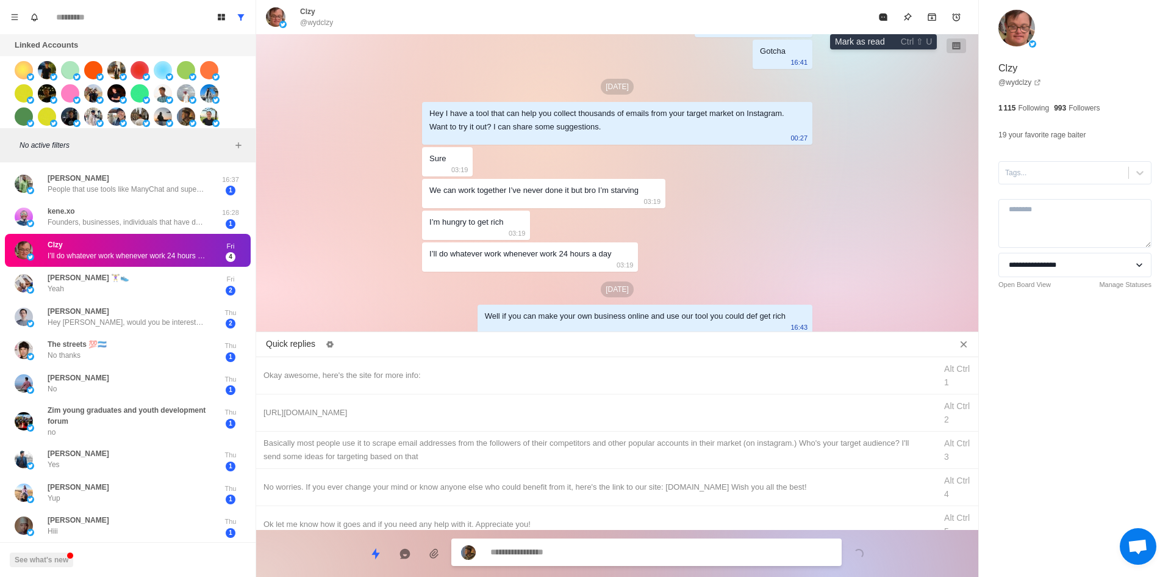
drag, startPoint x: 882, startPoint y: 12, endPoint x: 838, endPoint y: 56, distance: 62.1
click at [882, 12] on button "Mark as read" at bounding box center [883, 17] width 24 height 24
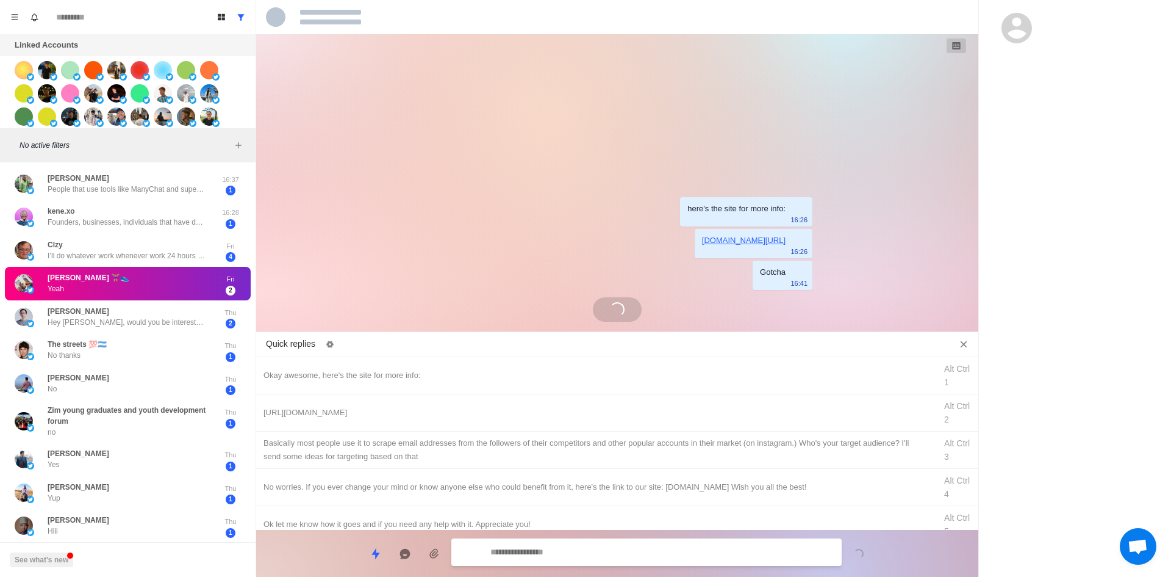
scroll to position [0, 0]
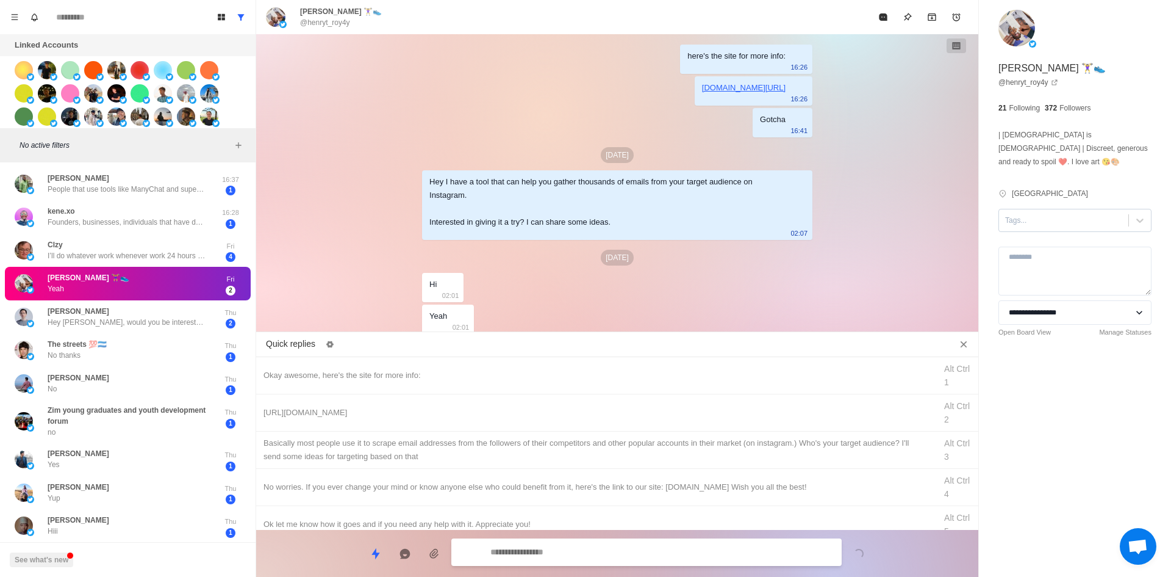
click at [1049, 211] on div "Tags..." at bounding box center [1063, 220] width 129 height 18
click at [1062, 237] on div "interested" at bounding box center [1075, 250] width 153 height 26
click at [1065, 239] on div "interested" at bounding box center [1075, 249] width 153 height 21
click at [457, 364] on div "Okay awesome, here's the site for more info: Alt Ctrl 1" at bounding box center [617, 375] width 722 height 37
drag, startPoint x: 622, startPoint y: 549, endPoint x: 592, endPoint y: 497, distance: 59.6
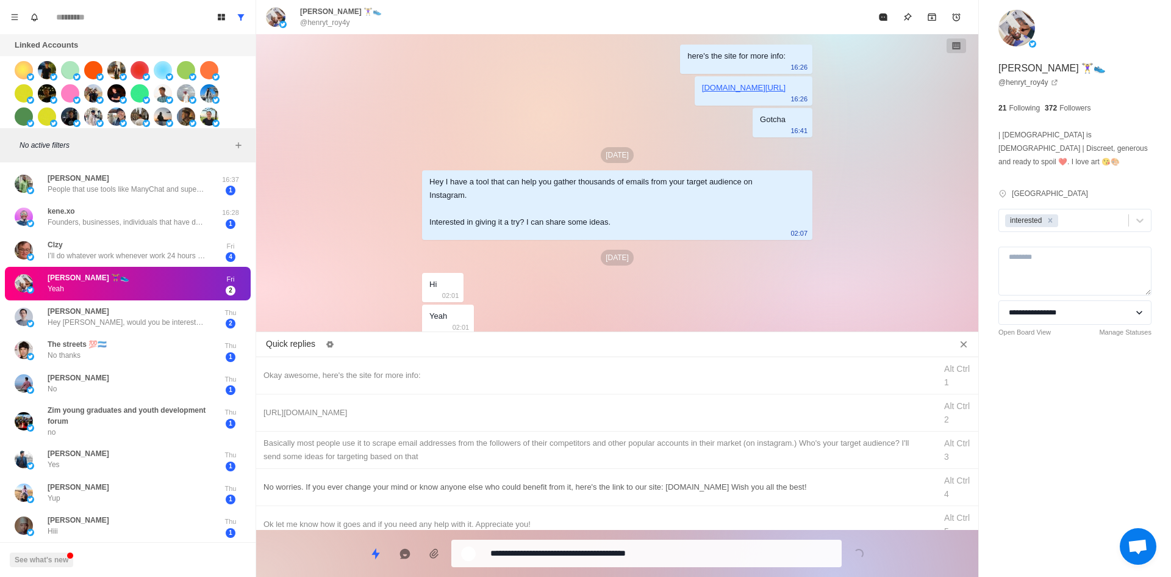
click at [622, 549] on textarea "**********" at bounding box center [662, 553] width 342 height 18
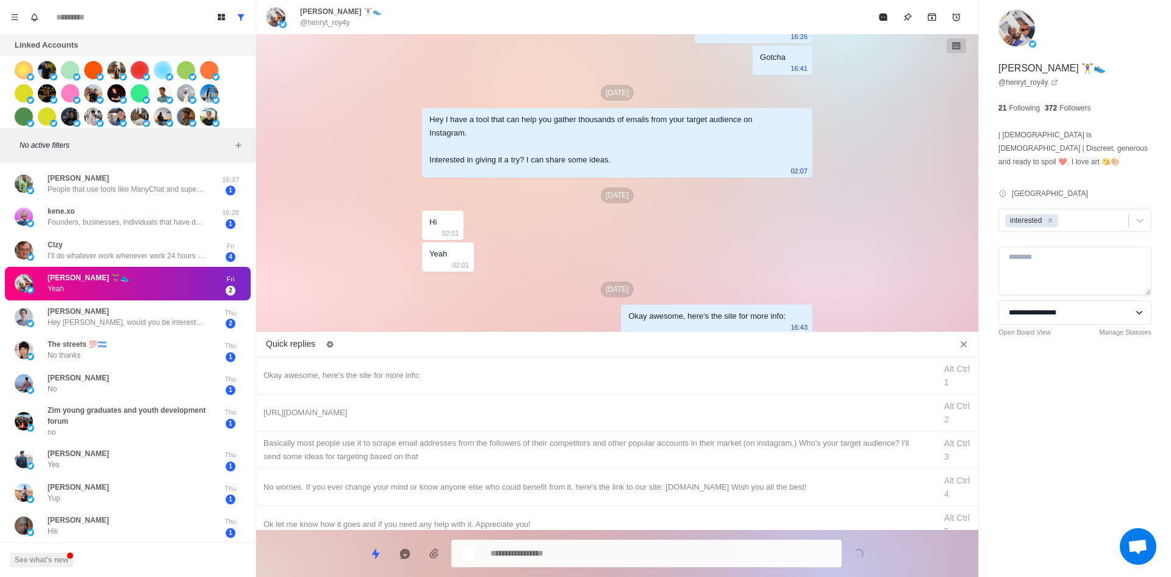
drag, startPoint x: 608, startPoint y: 401, endPoint x: 600, endPoint y: 551, distance: 149.7
click at [609, 402] on div "[URL][DOMAIN_NAME] Alt Ctrl 2" at bounding box center [617, 412] width 722 height 37
click at [597, 546] on textarea "**********" at bounding box center [662, 553] width 342 height 18
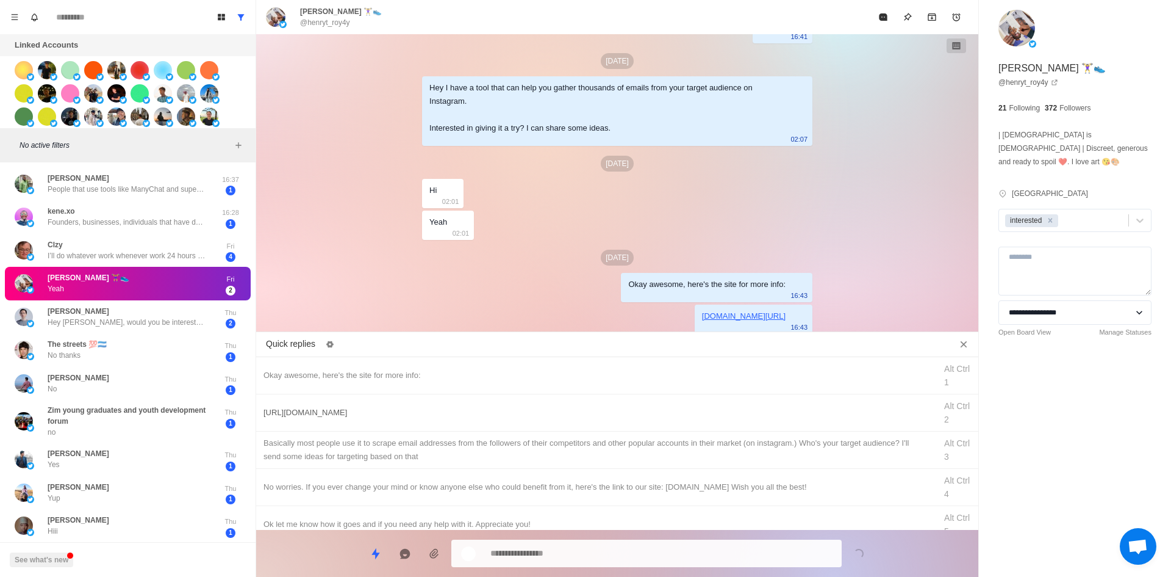
click at [630, 426] on div "[URL][DOMAIN_NAME] Alt Ctrl 2" at bounding box center [617, 412] width 722 height 37
drag, startPoint x: 641, startPoint y: 458, endPoint x: 640, endPoint y: 475, distance: 17.7
click at [641, 458] on div "​​Basically most people use it to scrape email addresses from the followers of …" at bounding box center [596, 449] width 665 height 27
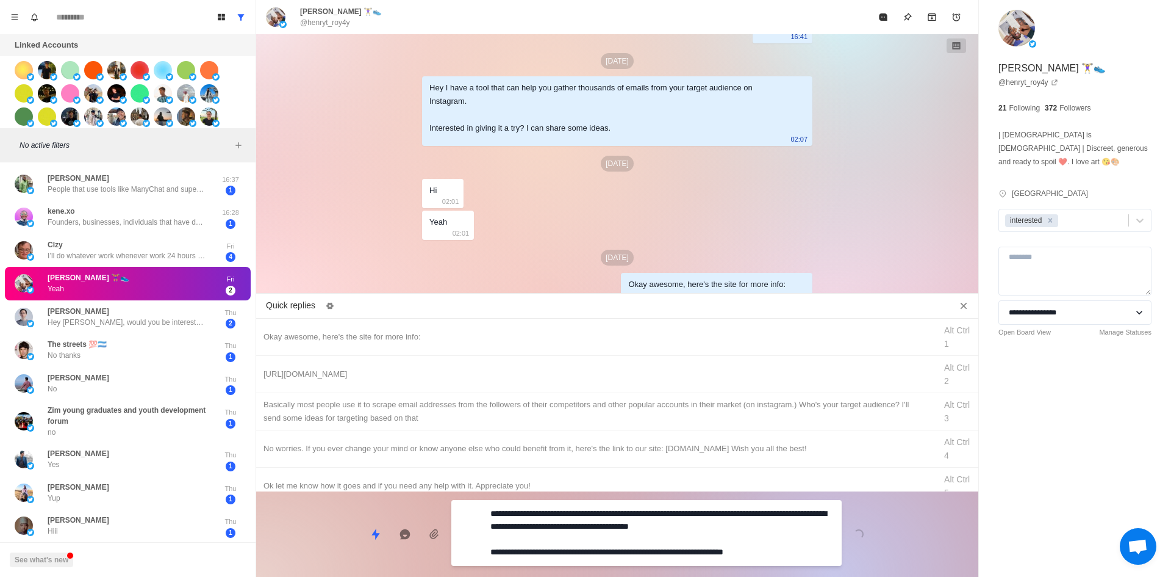
click at [624, 545] on textarea "**********" at bounding box center [662, 533] width 342 height 56
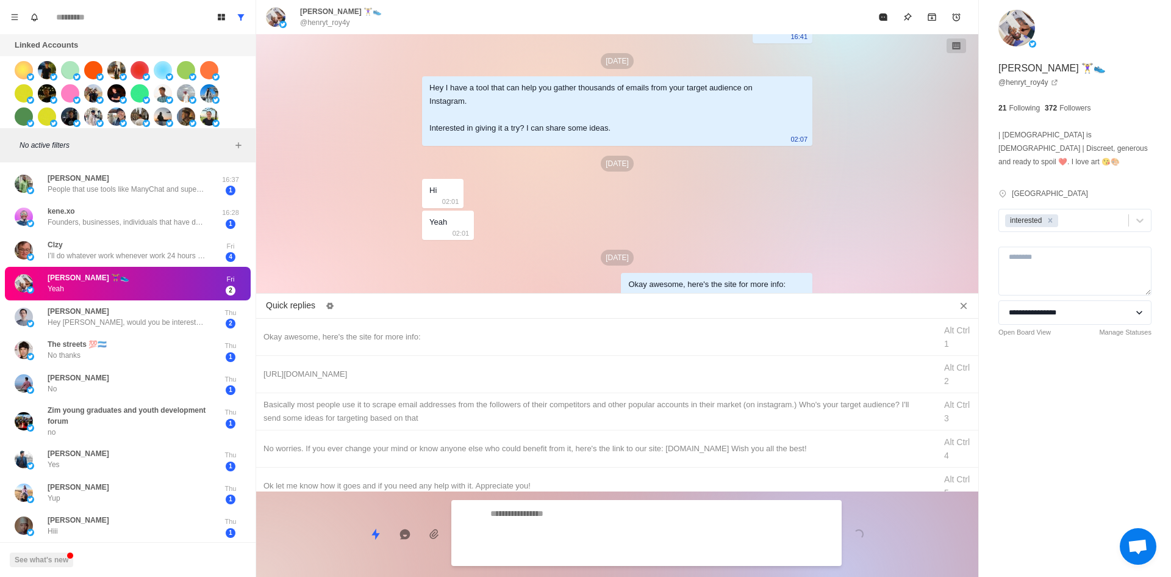
scroll to position [165, 0]
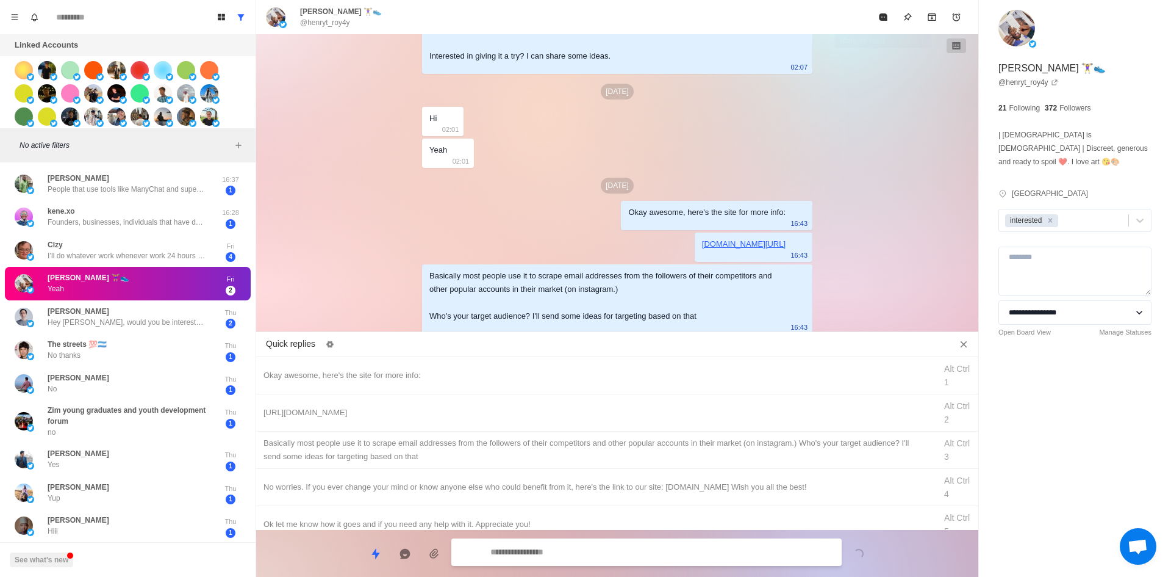
drag, startPoint x: 882, startPoint y: 18, endPoint x: 791, endPoint y: 144, distance: 156.0
click at [882, 18] on icon "Mark as read" at bounding box center [883, 16] width 8 height 7
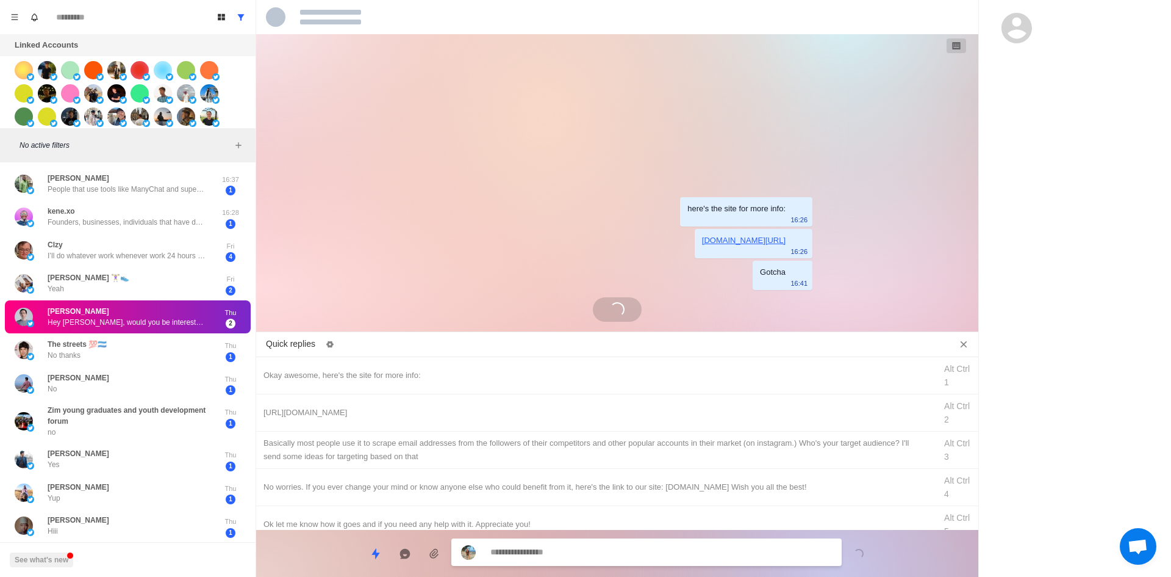
scroll to position [0, 0]
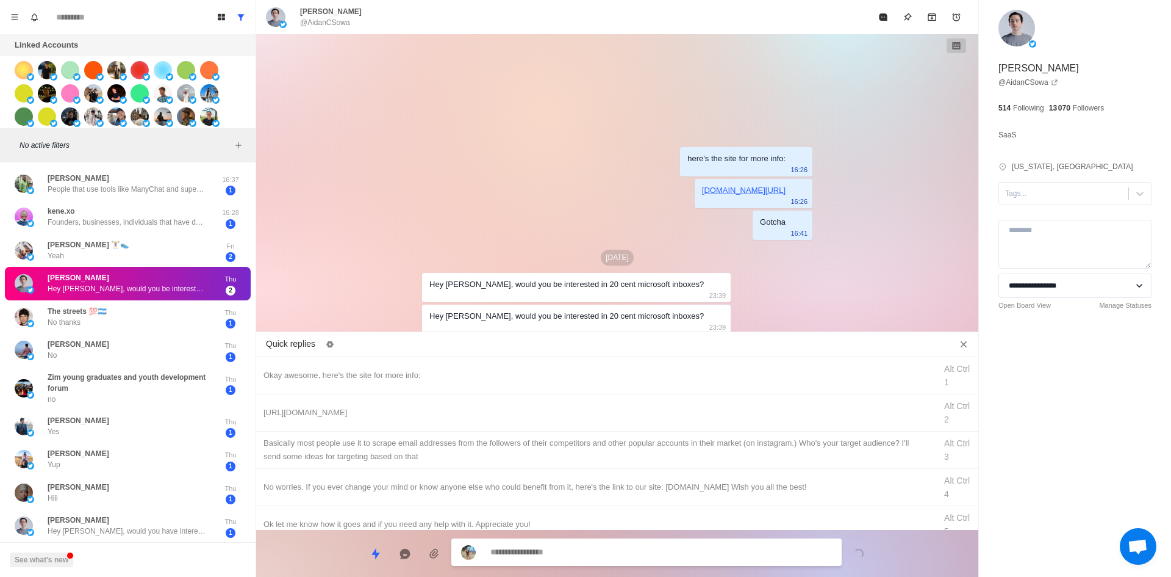
click at [525, 548] on textarea at bounding box center [662, 552] width 342 height 18
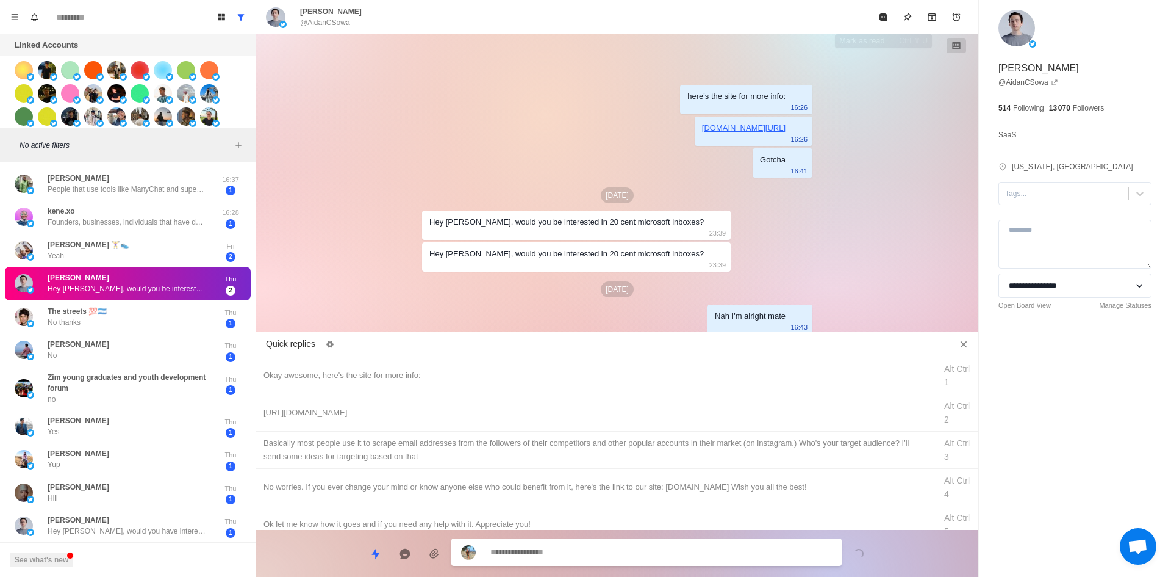
drag, startPoint x: 877, startPoint y: 16, endPoint x: 835, endPoint y: 86, distance: 81.3
click at [877, 16] on button "Mark as read" at bounding box center [883, 17] width 24 height 24
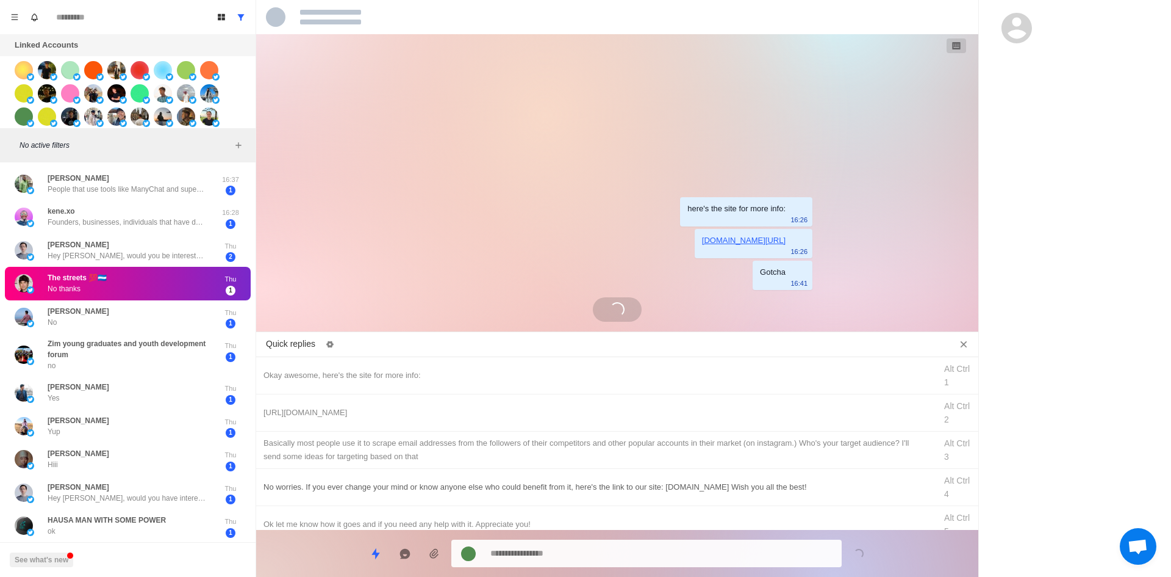
click at [432, 493] on div "No worries. If you ever change your mind or know anyone else who could benefit …" at bounding box center [596, 486] width 665 height 13
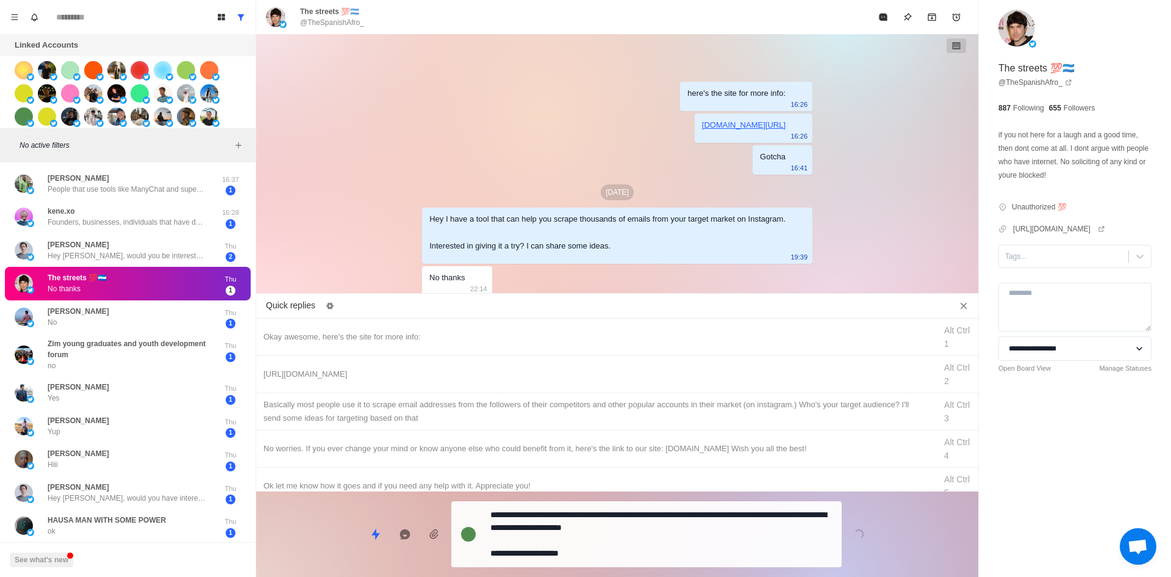
click at [601, 560] on textarea "**********" at bounding box center [662, 534] width 342 height 56
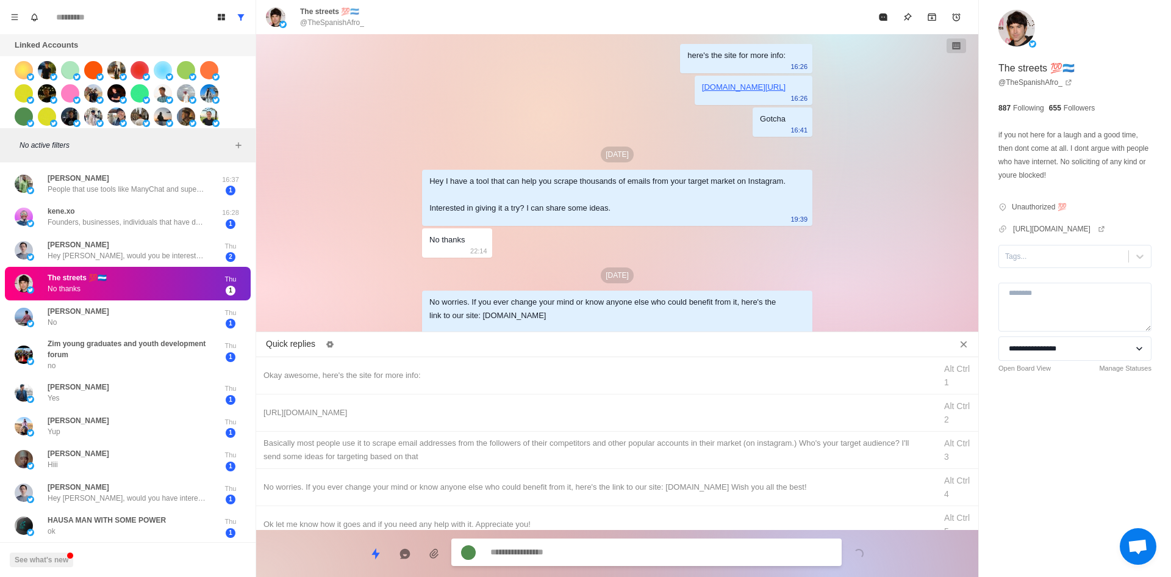
scroll to position [26, 0]
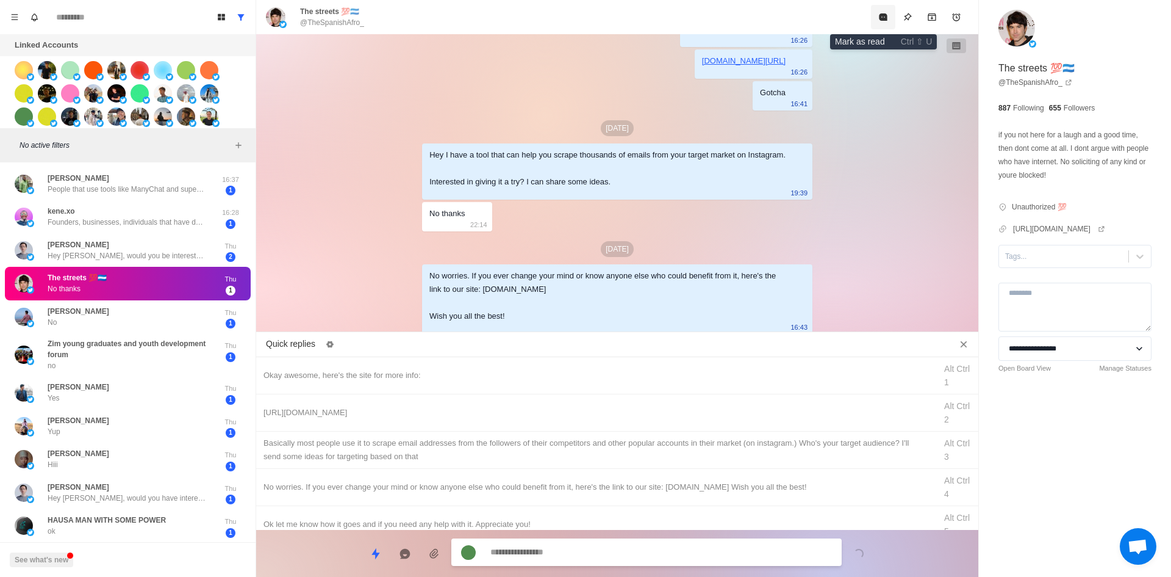
click at [872, 23] on button "Mark as read" at bounding box center [883, 17] width 24 height 24
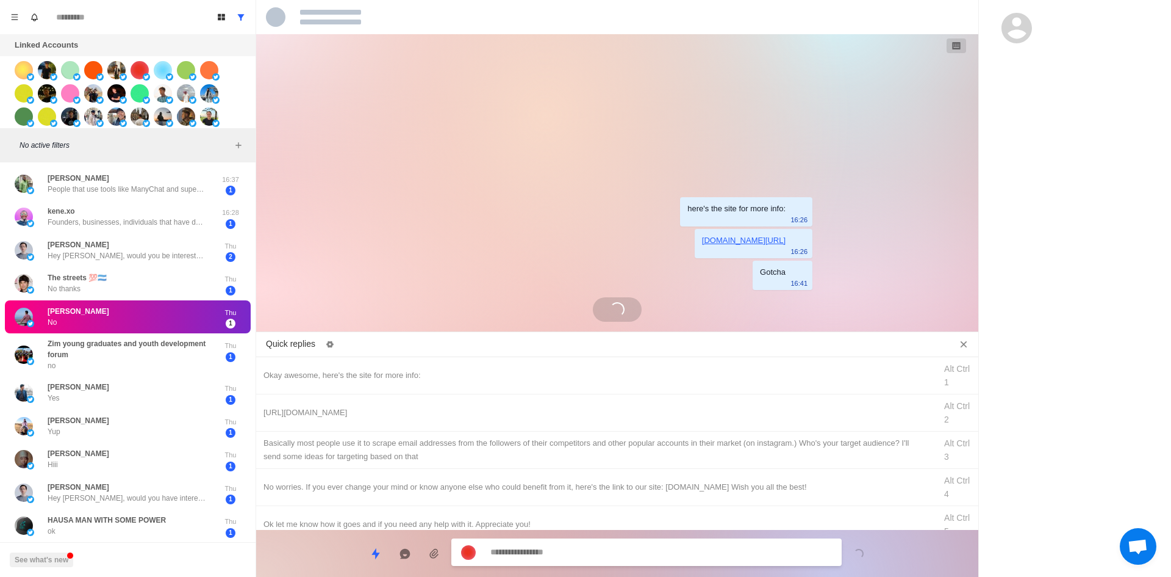
scroll to position [0, 0]
drag, startPoint x: 411, startPoint y: 489, endPoint x: 558, endPoint y: 522, distance: 150.6
click at [411, 489] on div "No worries. If you ever change your mind or know anyone else who could benefit …" at bounding box center [596, 486] width 665 height 13
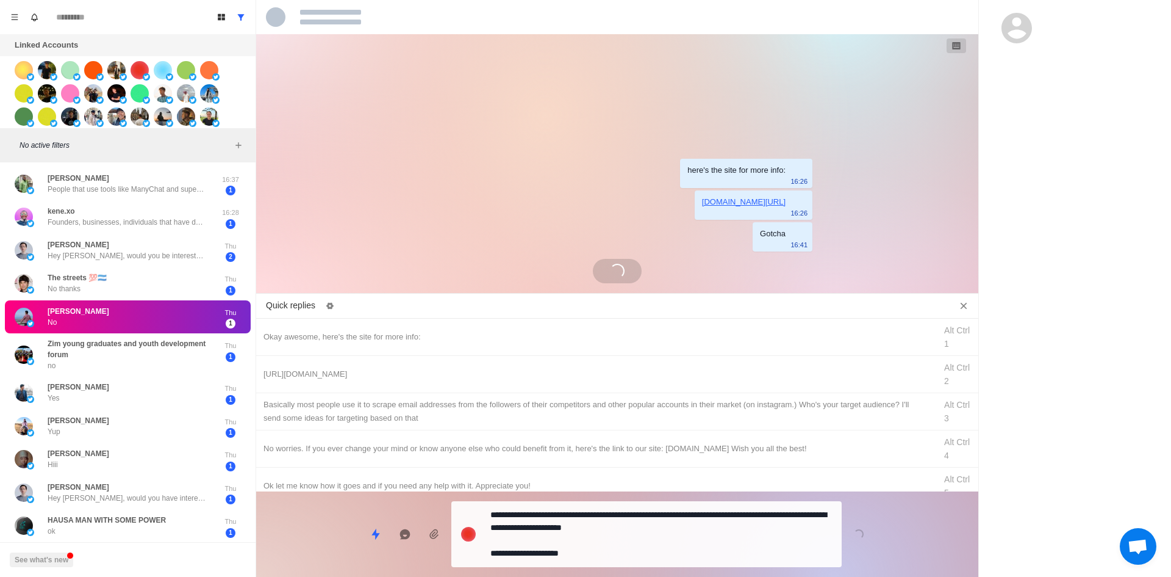
click at [592, 559] on textarea "**********" at bounding box center [662, 534] width 342 height 56
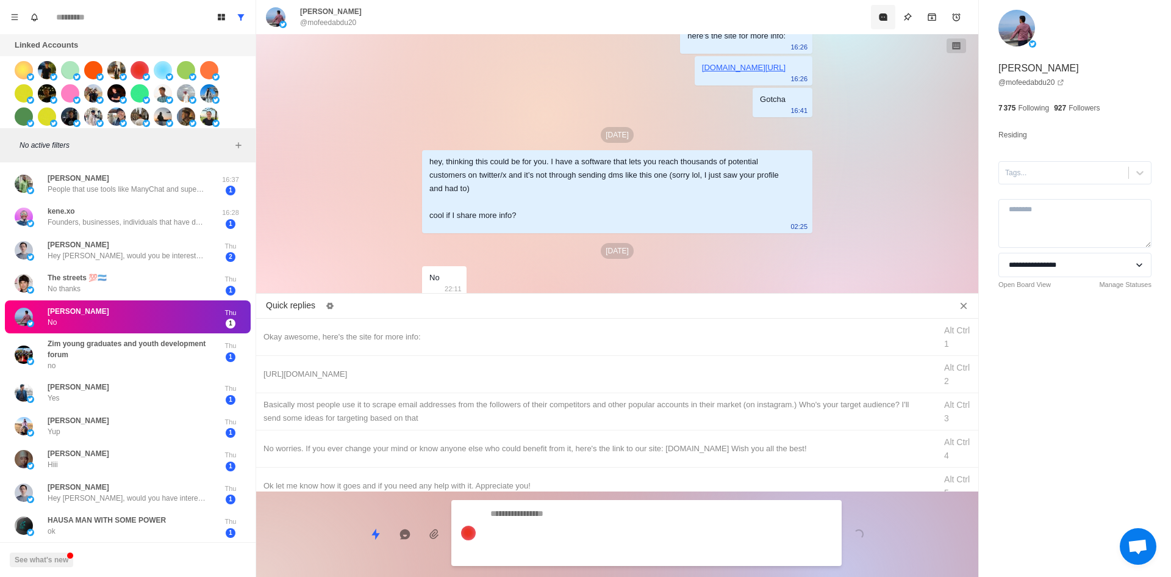
scroll to position [84, 0]
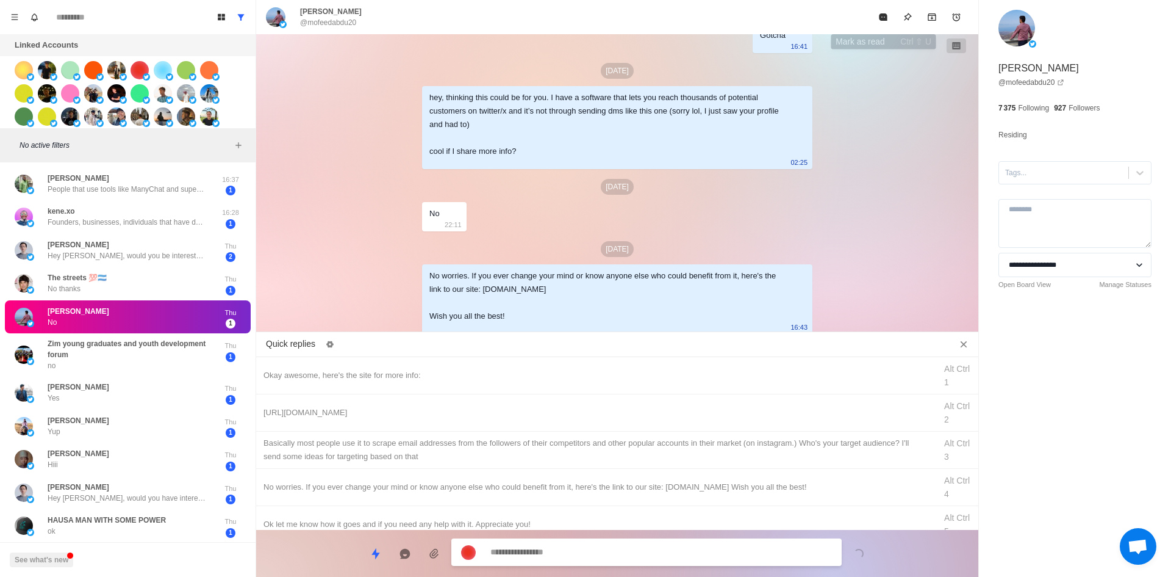
drag, startPoint x: 882, startPoint y: 25, endPoint x: 801, endPoint y: 81, distance: 98.7
click at [882, 25] on button "Mark as read" at bounding box center [883, 17] width 24 height 24
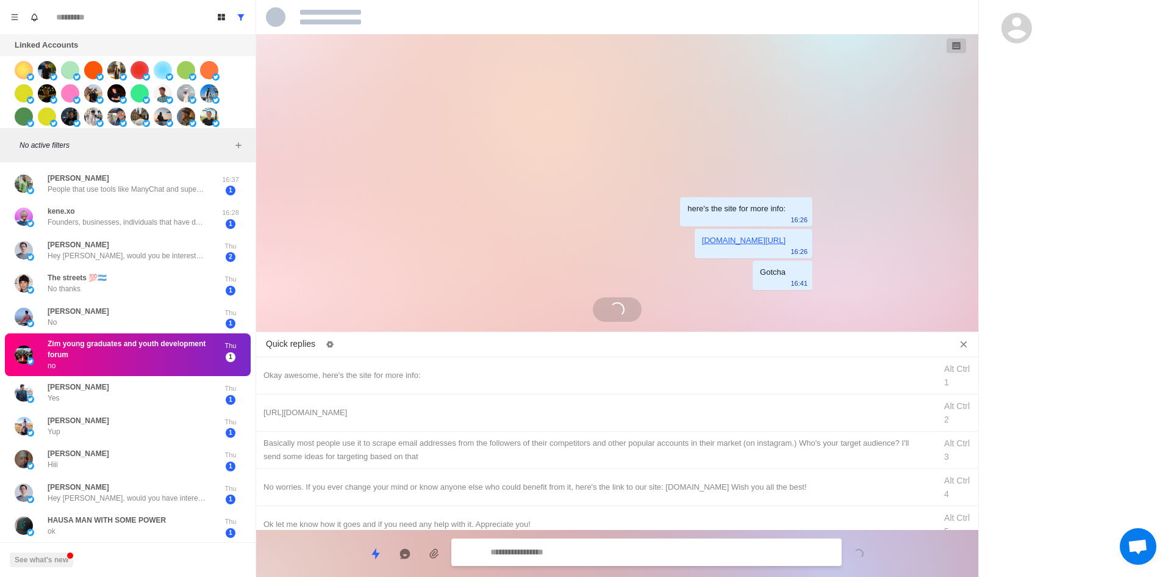
scroll to position [0, 0]
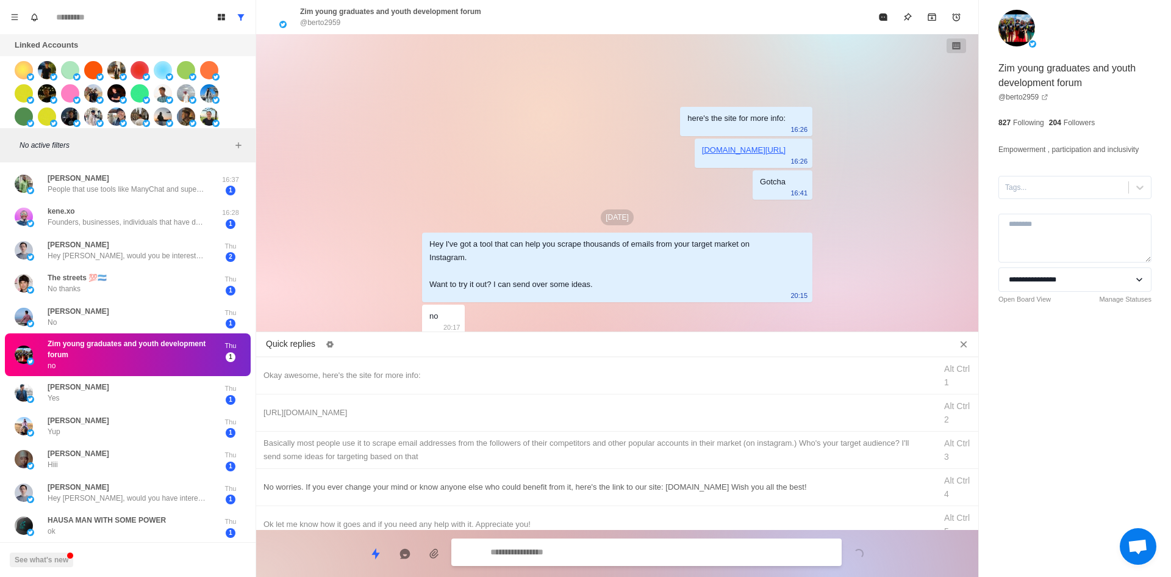
click at [470, 503] on div "No worries. If you ever change your mind or know anyone else who could benefit …" at bounding box center [617, 487] width 722 height 37
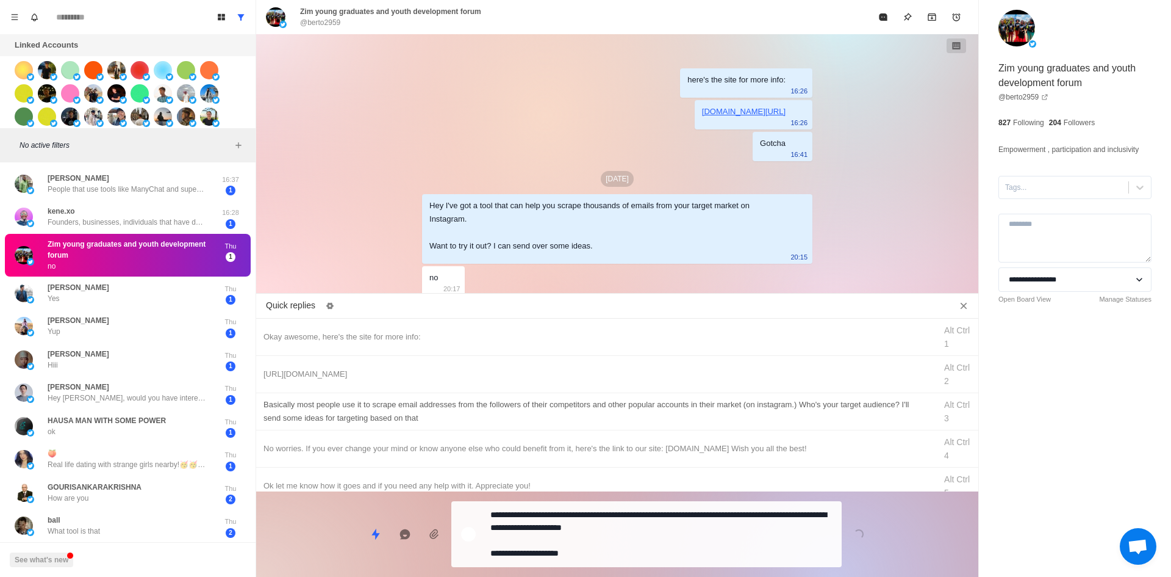
drag, startPoint x: 595, startPoint y: 562, endPoint x: 703, endPoint y: 396, distance: 198.0
click at [596, 559] on div "**********" at bounding box center [646, 534] width 390 height 66
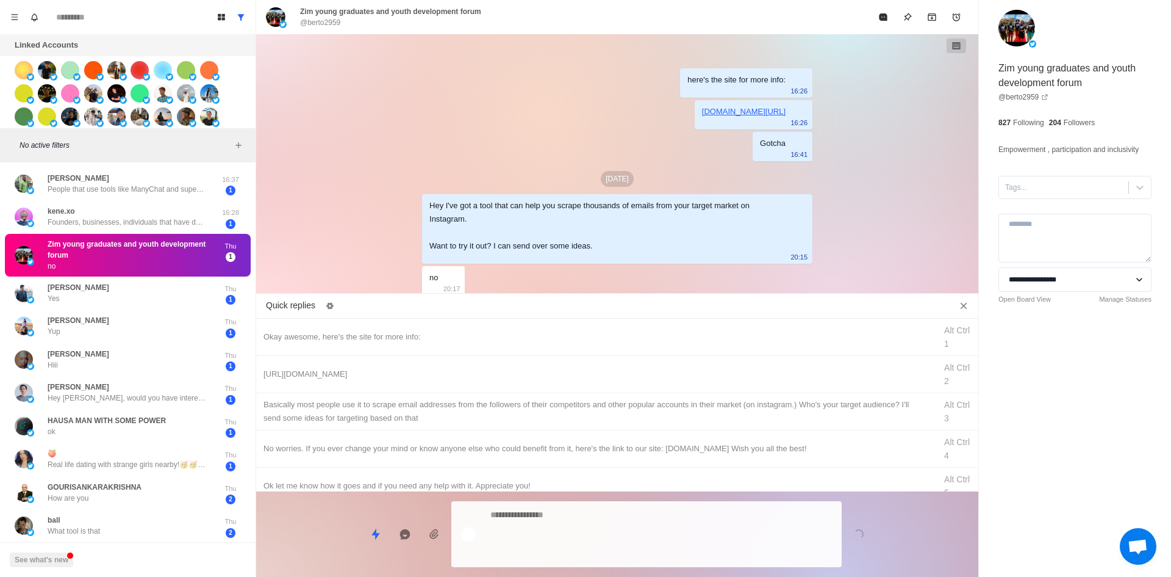
click at [667, 551] on textarea at bounding box center [662, 534] width 342 height 56
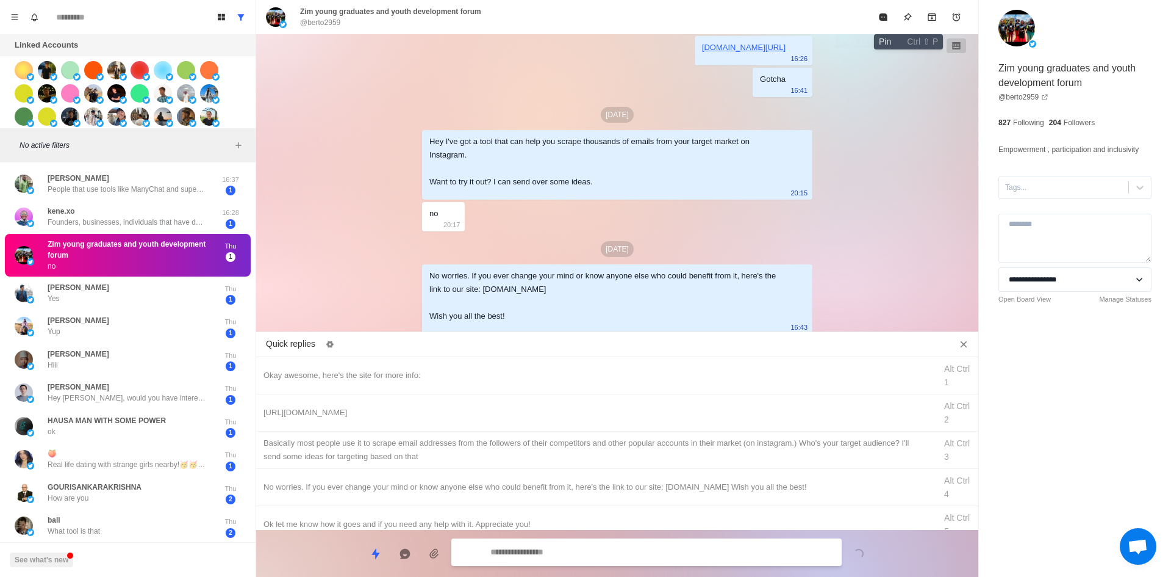
drag, startPoint x: 886, startPoint y: 20, endPoint x: 810, endPoint y: 143, distance: 145.3
click at [886, 20] on icon "Mark as read" at bounding box center [883, 16] width 8 height 7
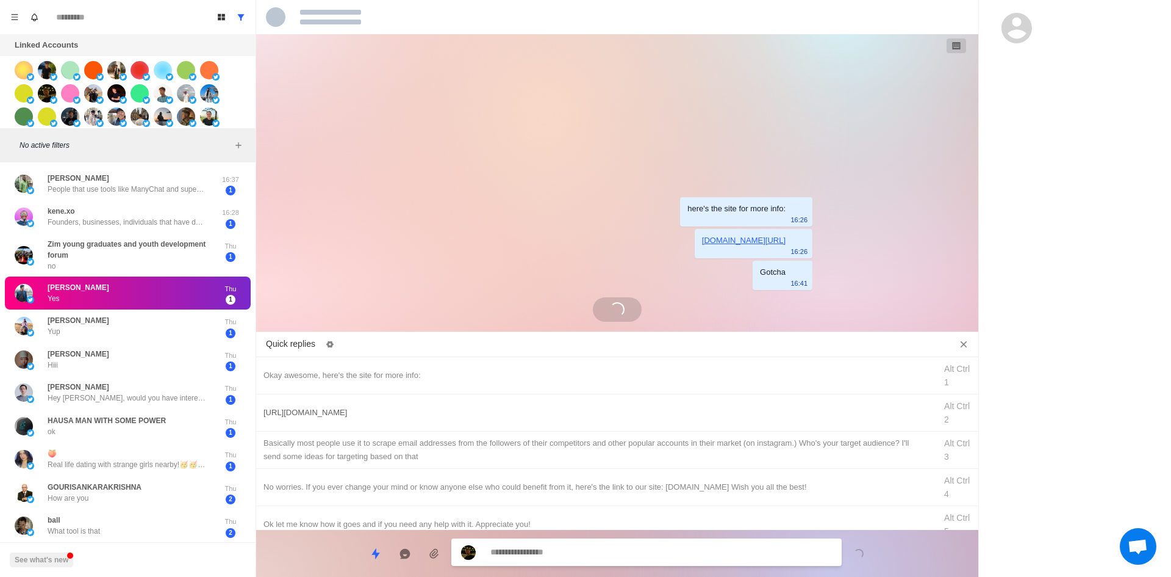
scroll to position [0, 0]
drag, startPoint x: 417, startPoint y: 373, endPoint x: 430, endPoint y: 403, distance: 32.2
click at [417, 373] on div "Okay awesome, here's the site for more info:" at bounding box center [596, 375] width 665 height 13
drag, startPoint x: 545, startPoint y: 553, endPoint x: 511, endPoint y: 513, distance: 52.3
click at [545, 552] on textarea "**********" at bounding box center [662, 553] width 342 height 18
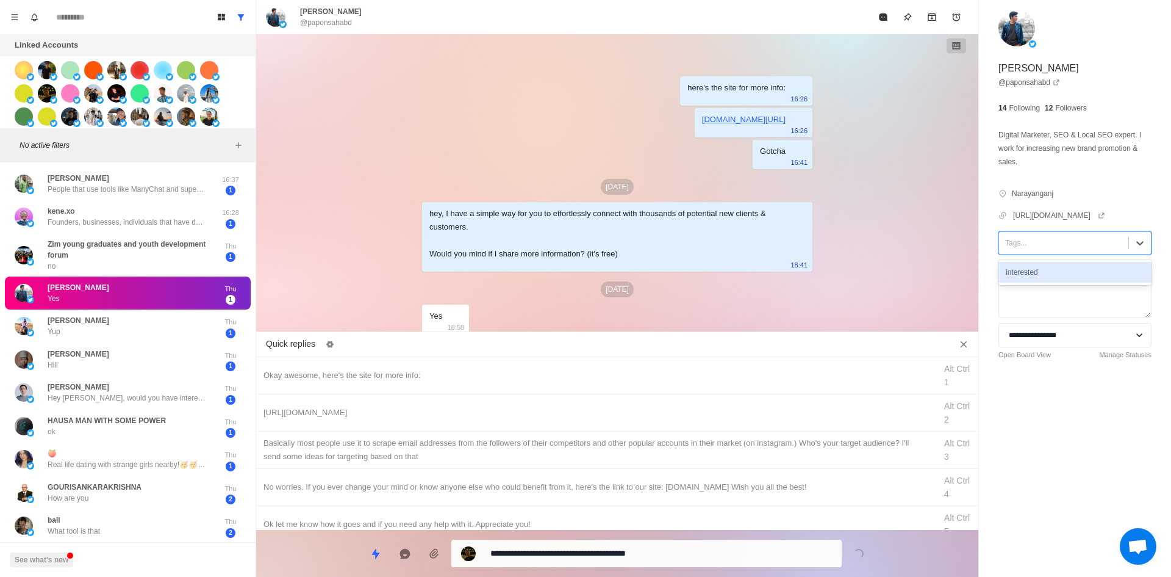
drag, startPoint x: 1040, startPoint y: 237, endPoint x: 1051, endPoint y: 259, distance: 24.3
click at [1040, 239] on div at bounding box center [1063, 242] width 117 height 13
click at [1051, 262] on div "interested" at bounding box center [1075, 272] width 153 height 26
drag, startPoint x: 1052, startPoint y: 265, endPoint x: 656, endPoint y: 387, distance: 414.3
click at [1052, 266] on div "interested" at bounding box center [1075, 272] width 153 height 21
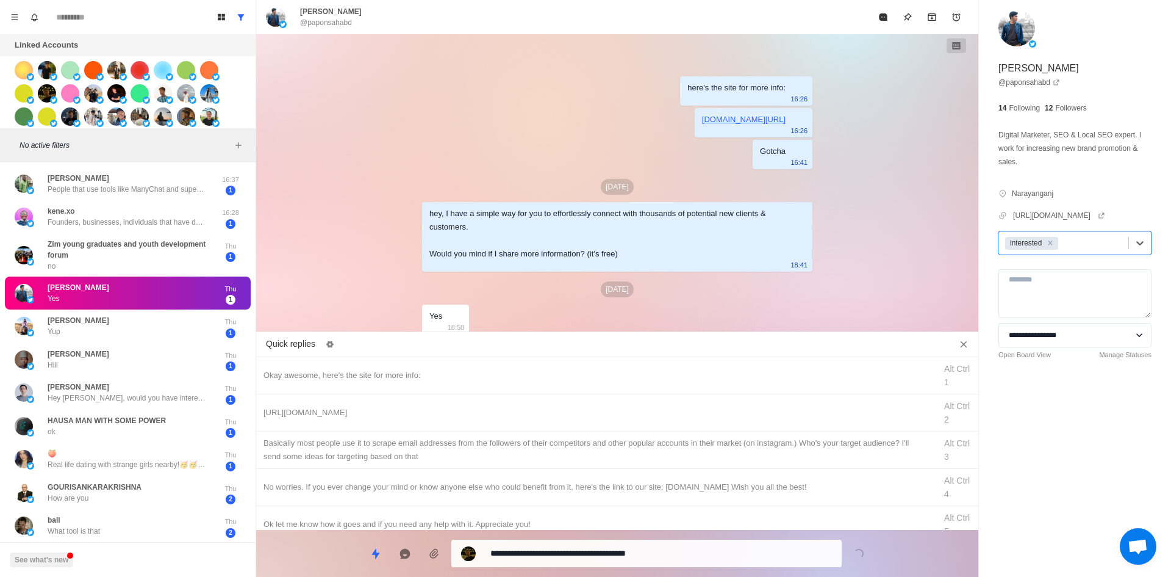
click at [595, 560] on textarea "**********" at bounding box center [662, 553] width 342 height 18
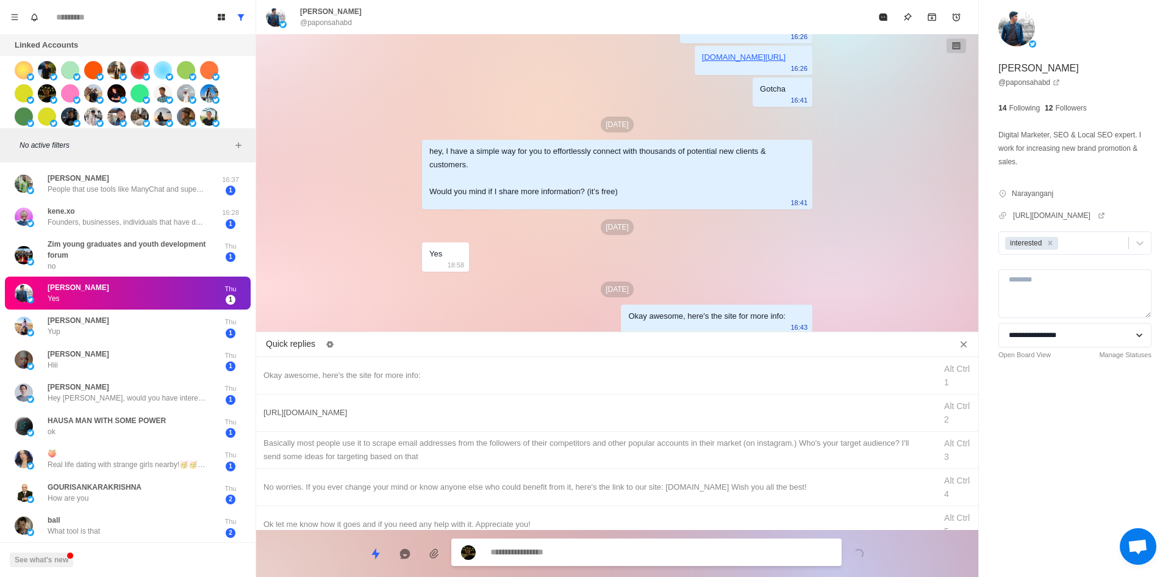
click at [433, 417] on div "[URL][DOMAIN_NAME]" at bounding box center [596, 412] width 665 height 13
click at [555, 552] on textarea "**********" at bounding box center [662, 553] width 342 height 18
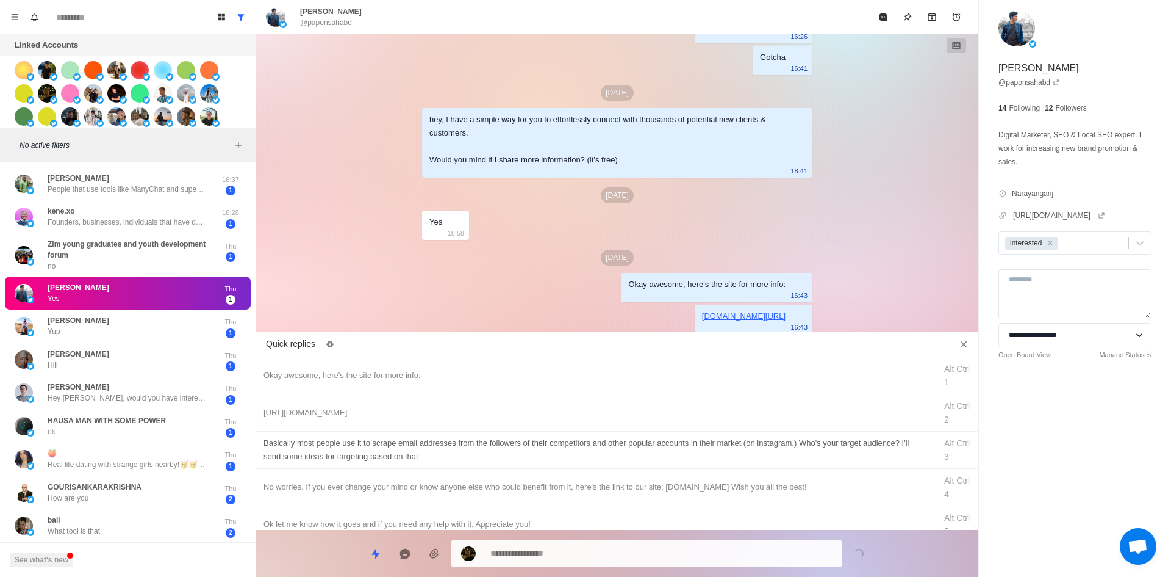
click at [580, 457] on div "​​Basically most people use it to scrape email addresses from the followers of …" at bounding box center [596, 449] width 665 height 27
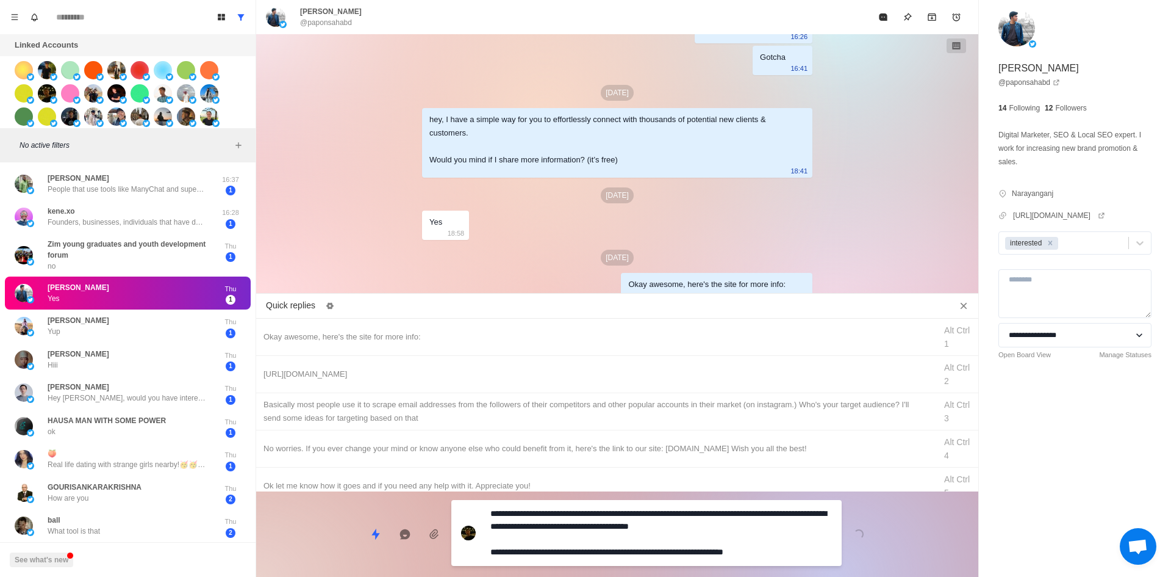
click at [581, 534] on textarea "**********" at bounding box center [662, 533] width 342 height 56
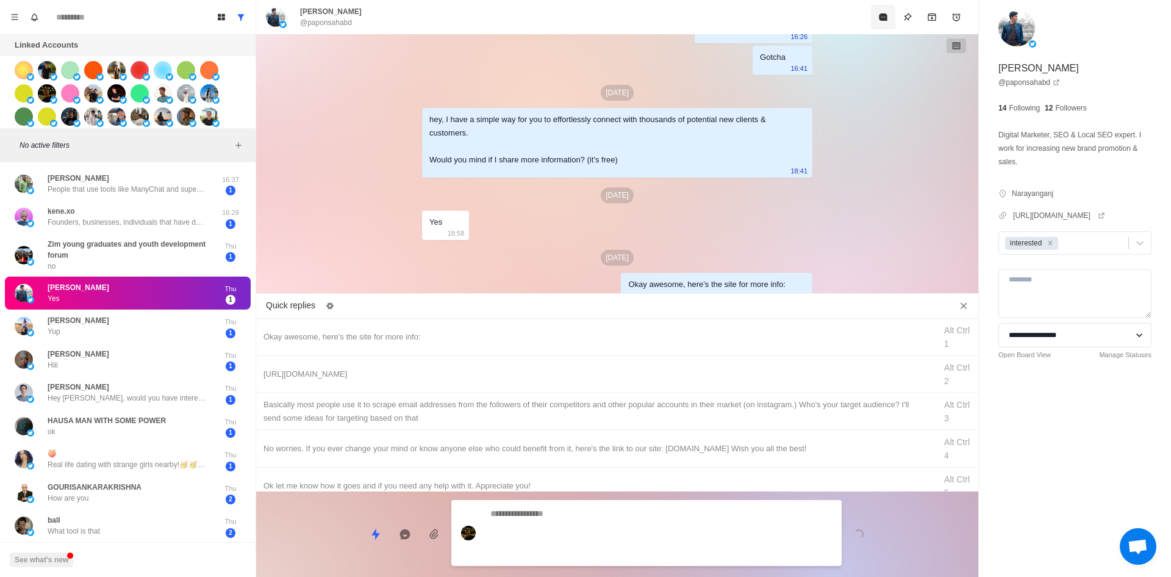
scroll to position [134, 0]
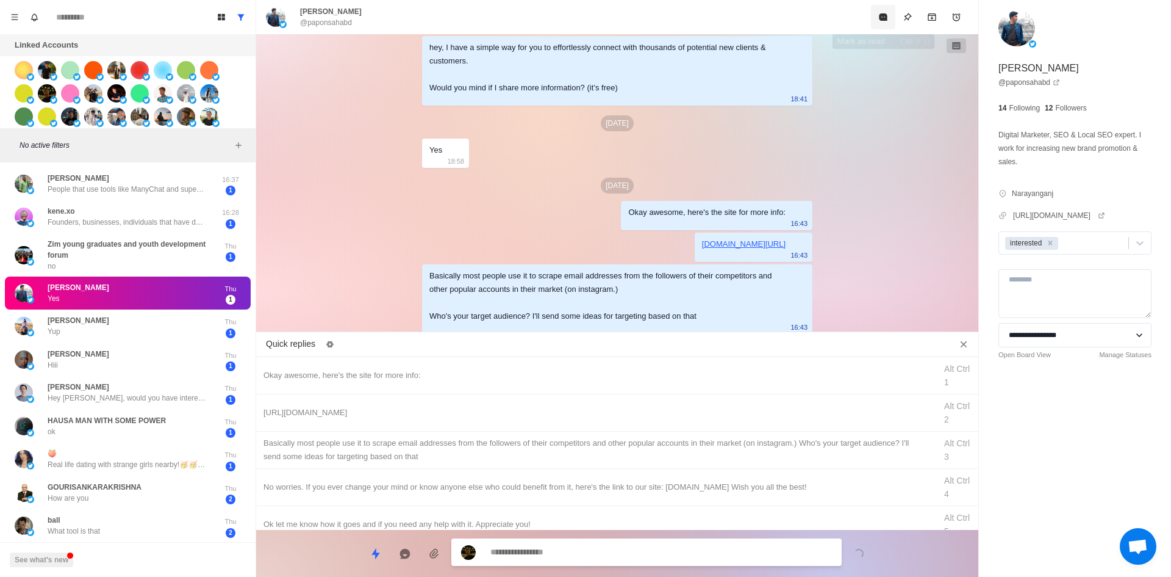
click at [884, 21] on icon "Mark as read" at bounding box center [884, 17] width 10 height 10
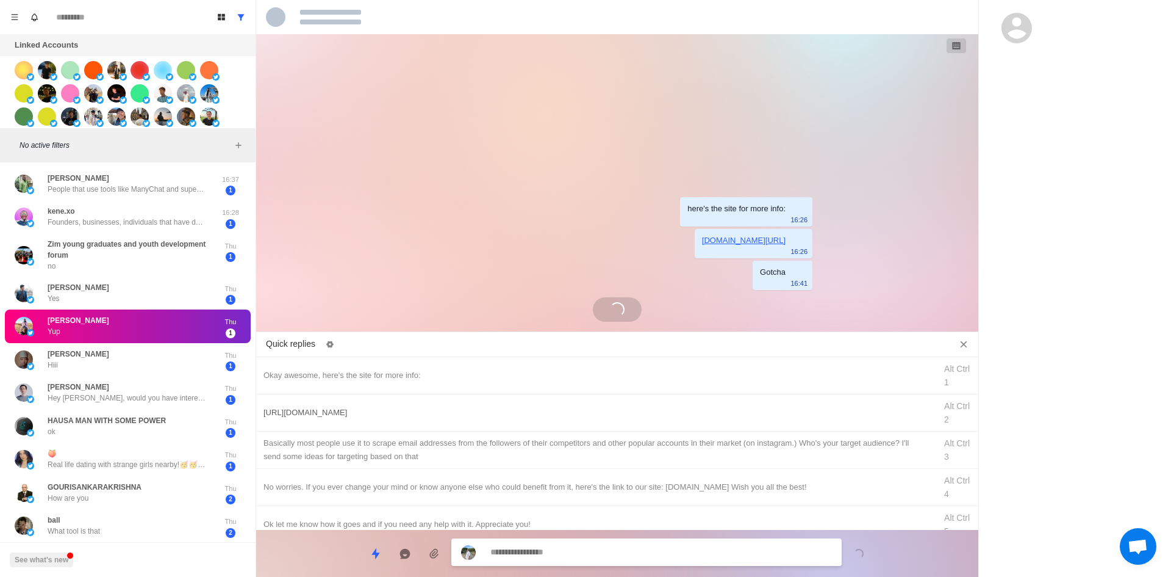
scroll to position [0, 0]
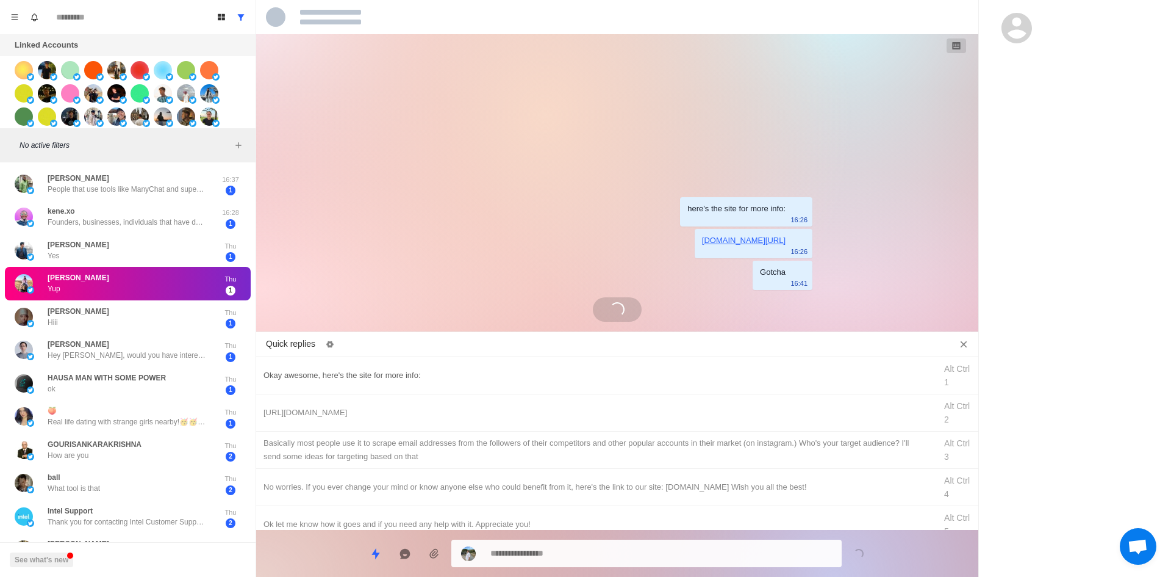
click at [500, 376] on div "Okay awesome, here's the site for more info:" at bounding box center [596, 375] width 665 height 13
drag, startPoint x: 598, startPoint y: 553, endPoint x: 570, endPoint y: 519, distance: 43.8
click at [599, 553] on textarea "**********" at bounding box center [662, 553] width 342 height 18
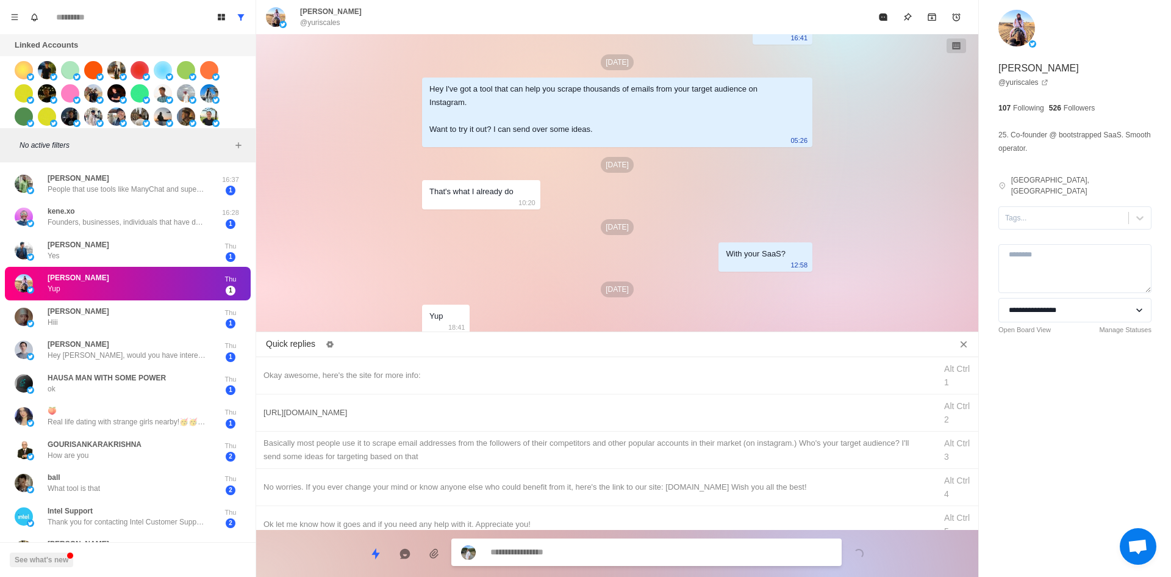
scroll to position [154, 0]
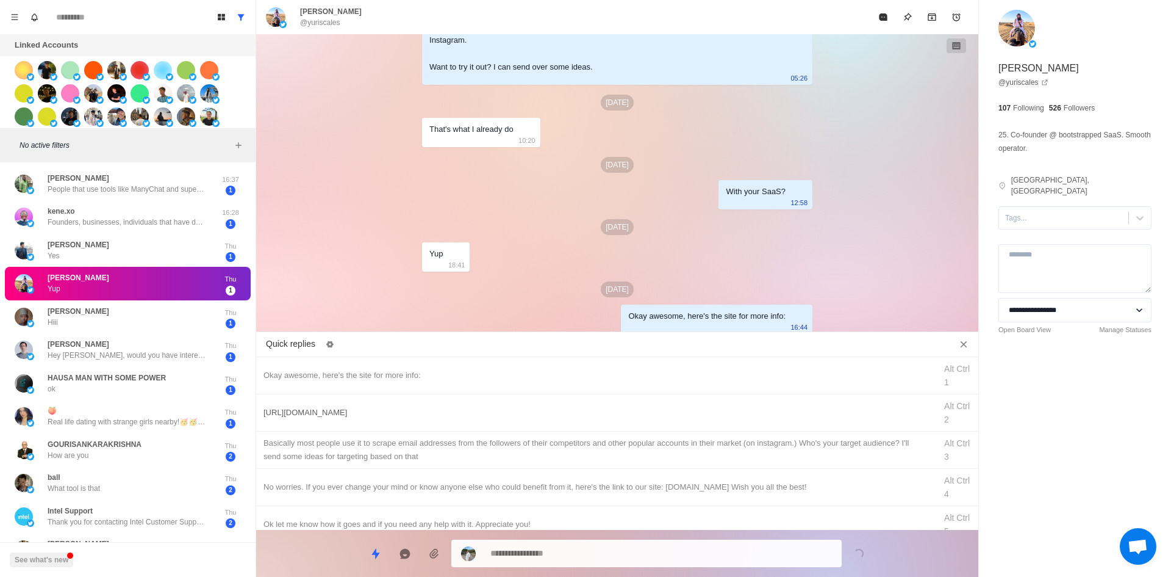
click at [509, 410] on div "[URL][DOMAIN_NAME]" at bounding box center [596, 412] width 665 height 13
drag, startPoint x: 613, startPoint y: 556, endPoint x: 253, endPoint y: 584, distance: 360.5
click at [253, 576] on html "Board View Tools Archived Chats Mark many as read Keyboard shortcuts Team Setti…" at bounding box center [585, 288] width 1171 height 577
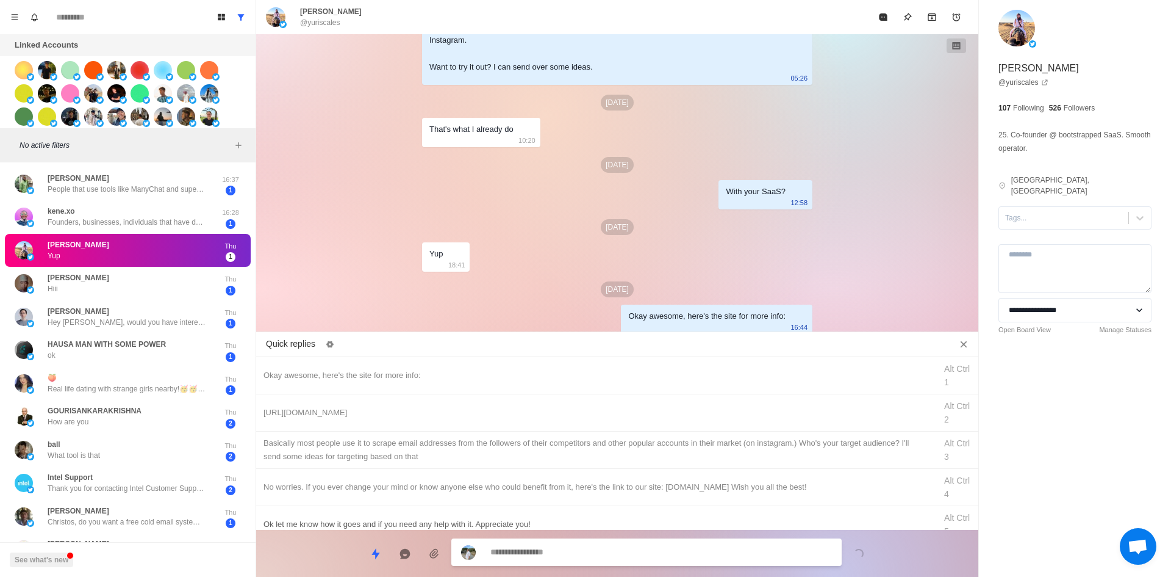
scroll to position [186, 0]
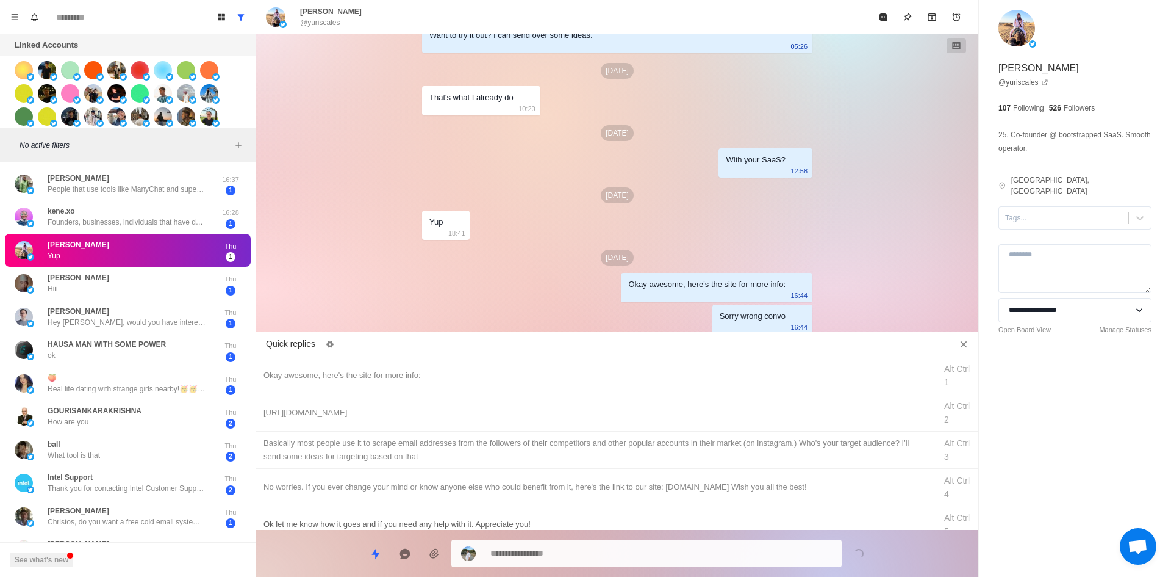
drag, startPoint x: 880, startPoint y: 23, endPoint x: 782, endPoint y: 519, distance: 506.3
click at [795, 503] on div "[PERSON_NAME] @yuriscales here's the site for more info: 16:26 [DOMAIN_NAME][UR…" at bounding box center [617, 288] width 722 height 577
click at [624, 550] on textarea at bounding box center [662, 553] width 342 height 18
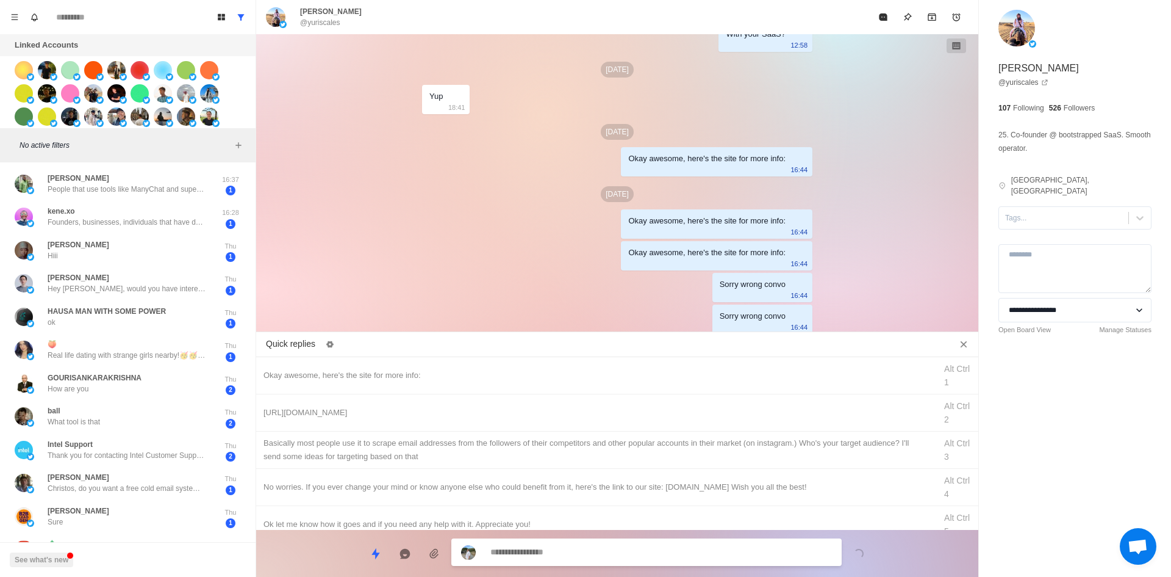
scroll to position [343, 0]
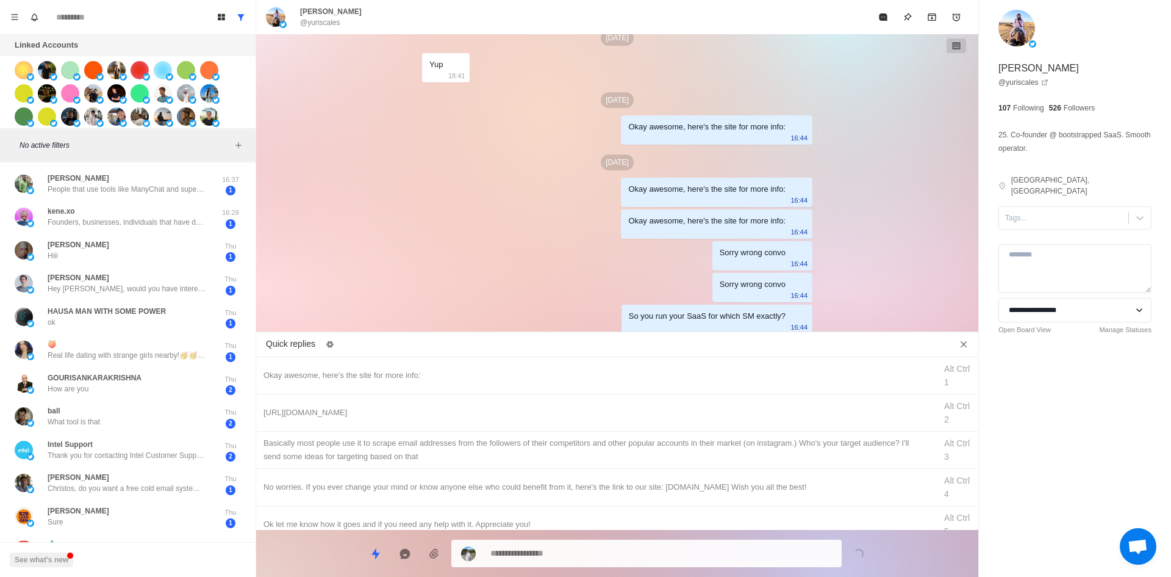
drag, startPoint x: 149, startPoint y: 245, endPoint x: 674, endPoint y: 174, distance: 529.4
click at [149, 245] on div "[PERSON_NAME] Hiii" at bounding box center [115, 251] width 201 height 24
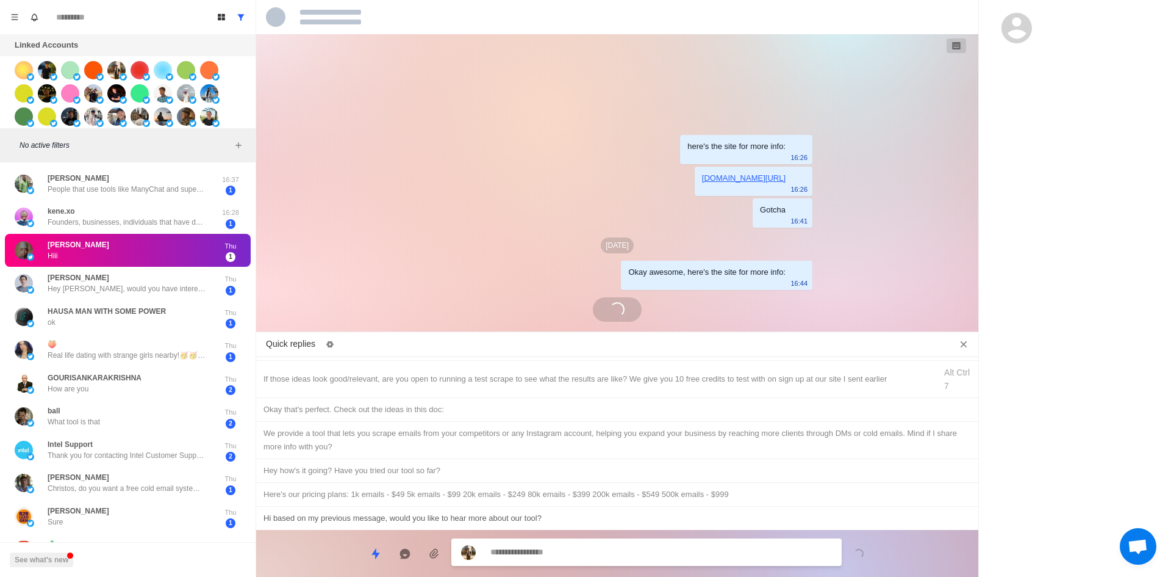
scroll to position [43, 0]
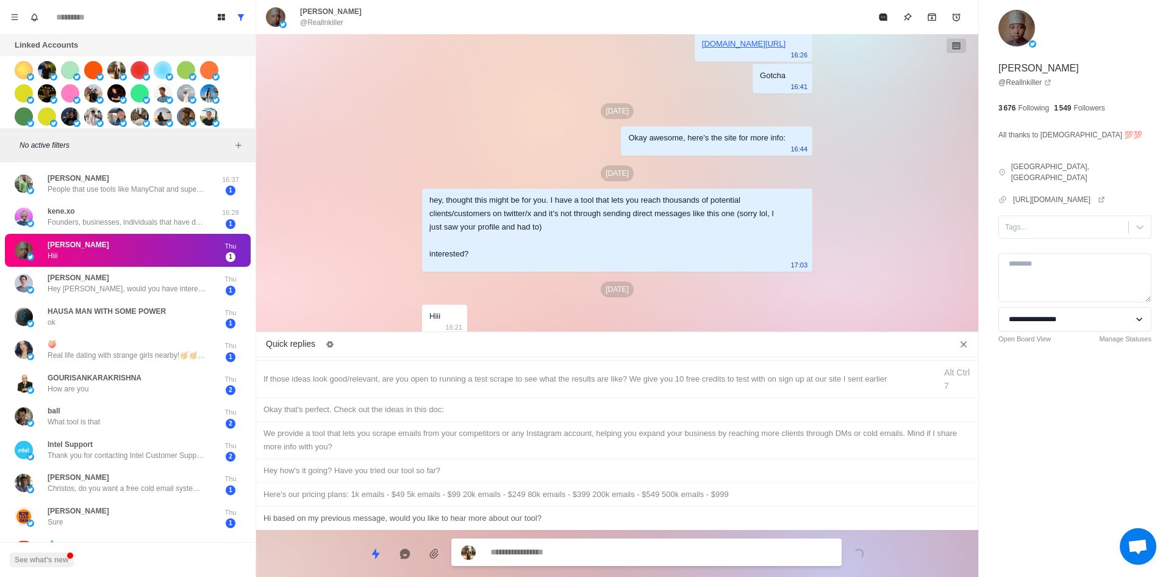
click at [435, 515] on div "Hi based on my previous message, would you like to hear more about our tool?" at bounding box center [618, 517] width 708 height 13
click at [603, 550] on textarea "**********" at bounding box center [662, 552] width 342 height 18
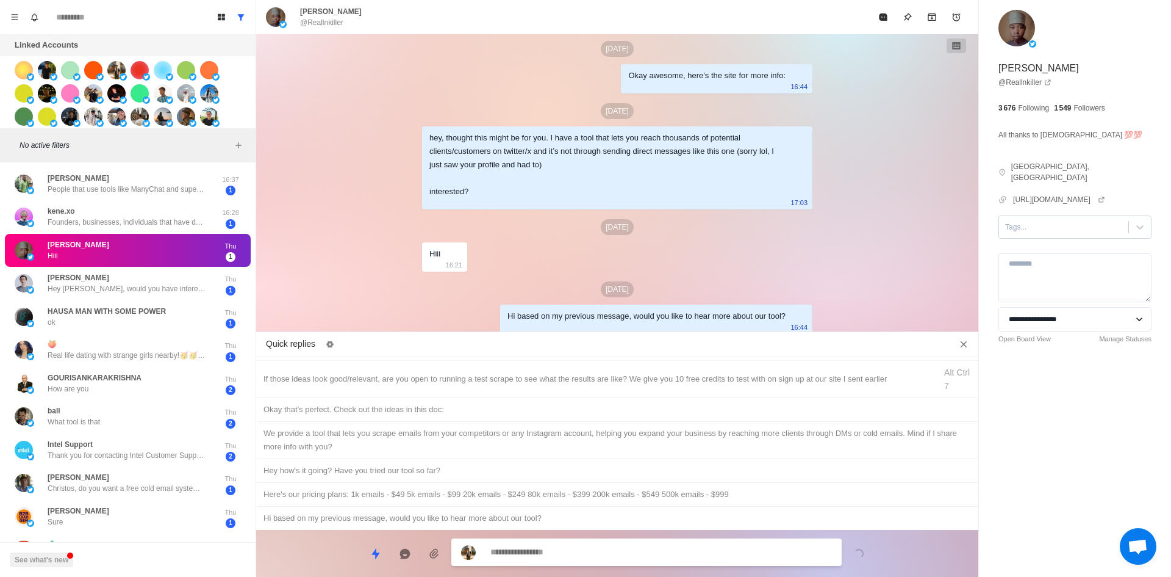
click at [1037, 223] on div "Tags..." at bounding box center [1063, 227] width 129 height 18
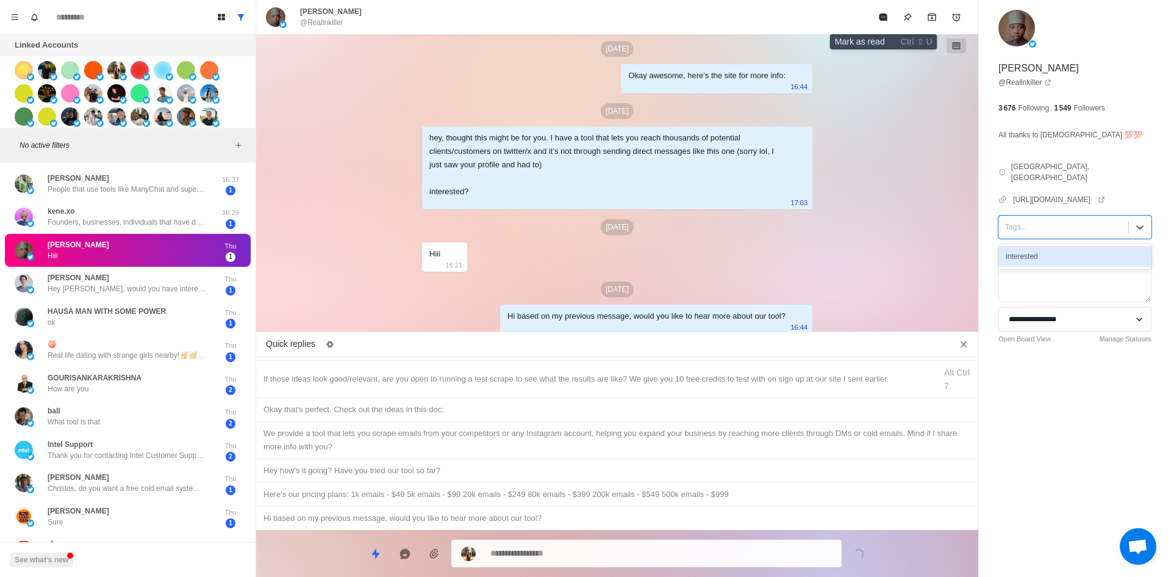
drag, startPoint x: 887, startPoint y: 16, endPoint x: 850, endPoint y: 82, distance: 75.1
click at [887, 16] on icon "Mark as read" at bounding box center [883, 16] width 8 height 7
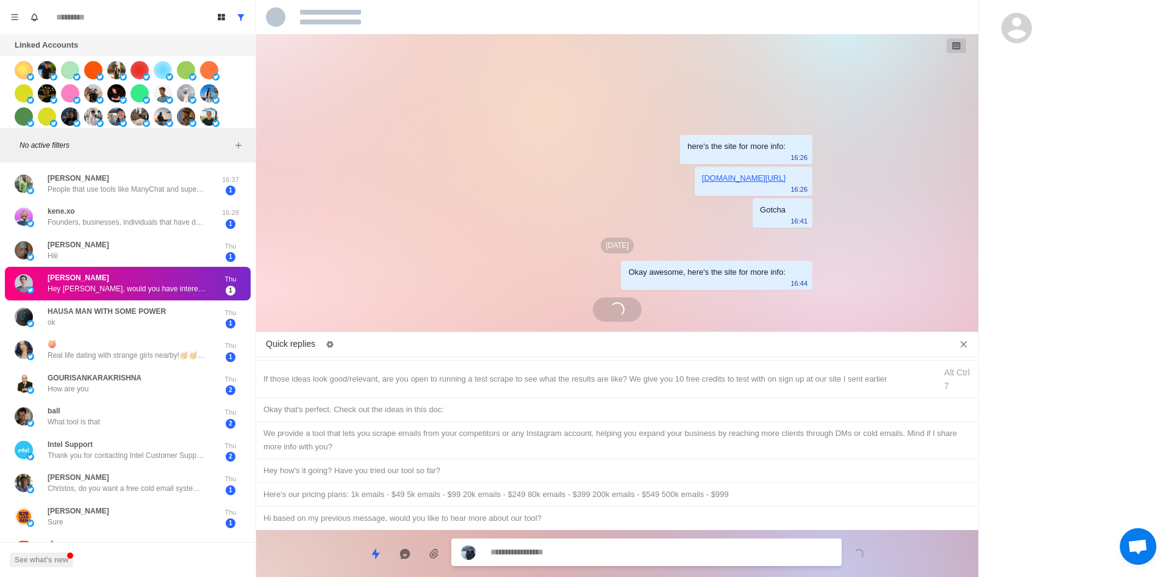
scroll to position [65, 0]
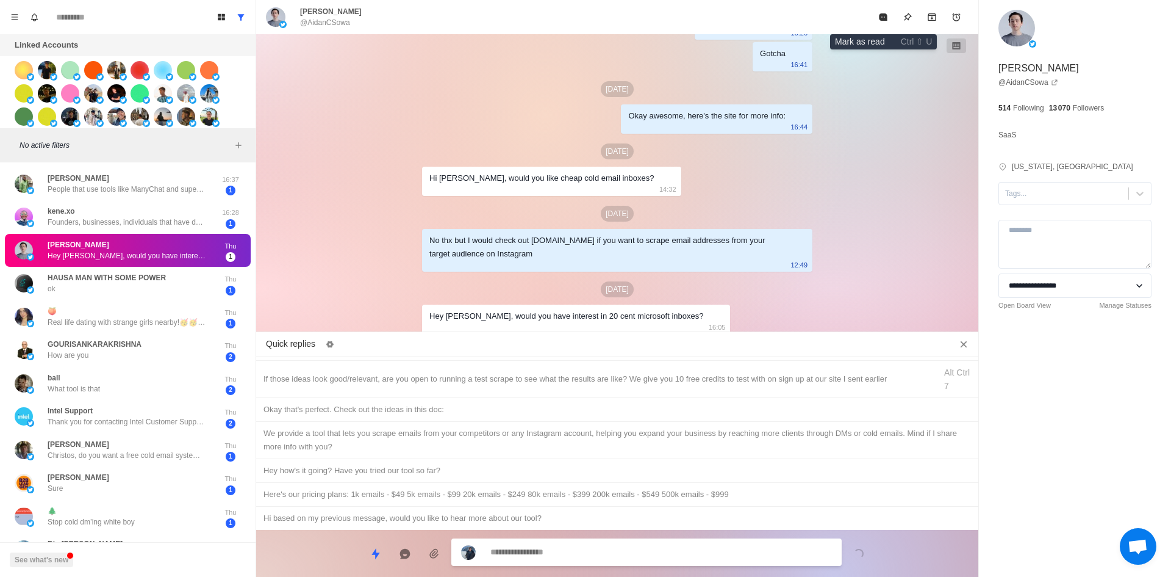
drag, startPoint x: 888, startPoint y: 26, endPoint x: 882, endPoint y: 23, distance: 6.6
click at [888, 14] on icon "Mark as read" at bounding box center [884, 17] width 10 height 10
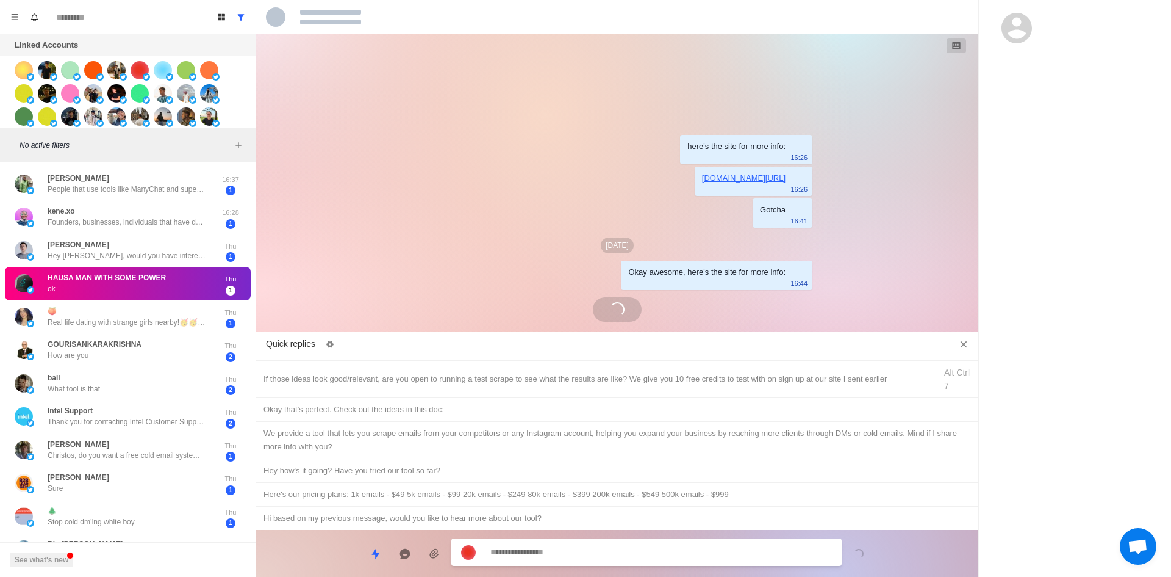
scroll to position [0, 0]
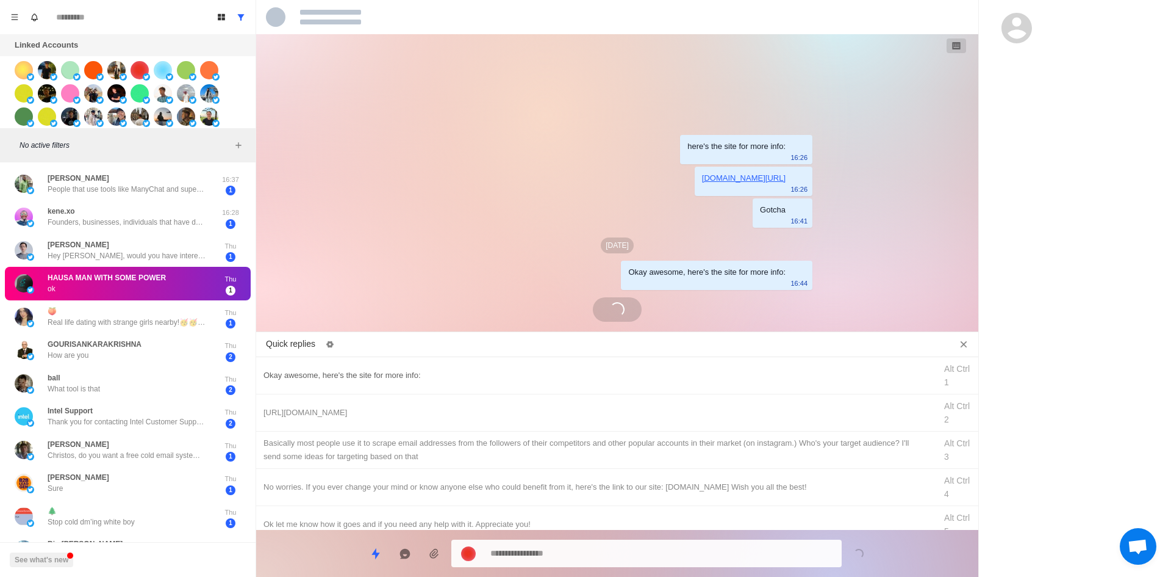
click at [470, 377] on div "Okay awesome, here's the site for more info:" at bounding box center [596, 375] width 665 height 13
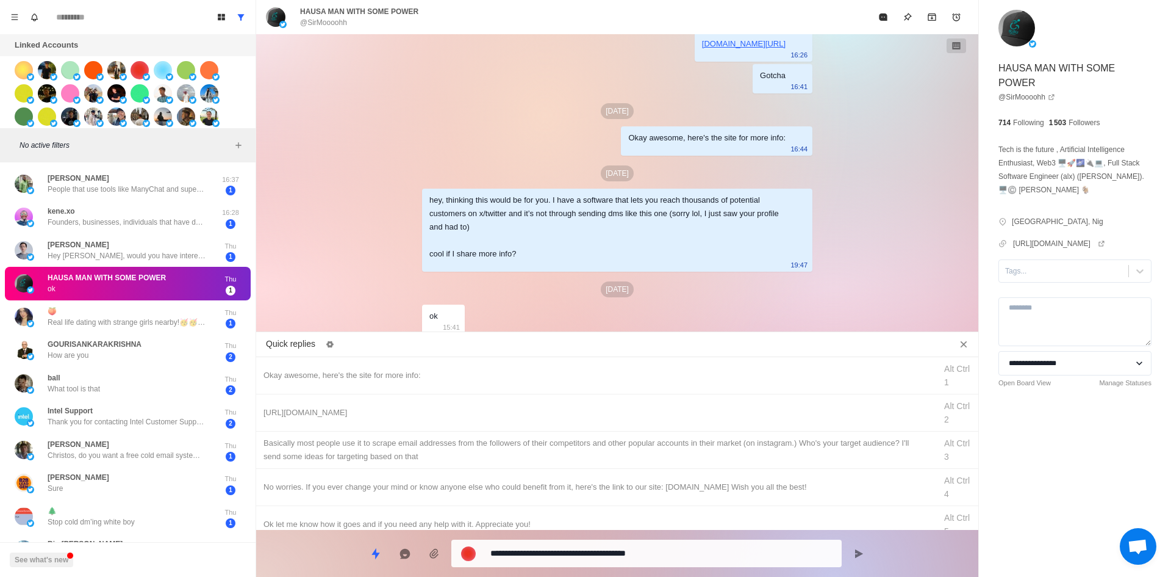
click at [599, 553] on textarea "**********" at bounding box center [662, 553] width 342 height 18
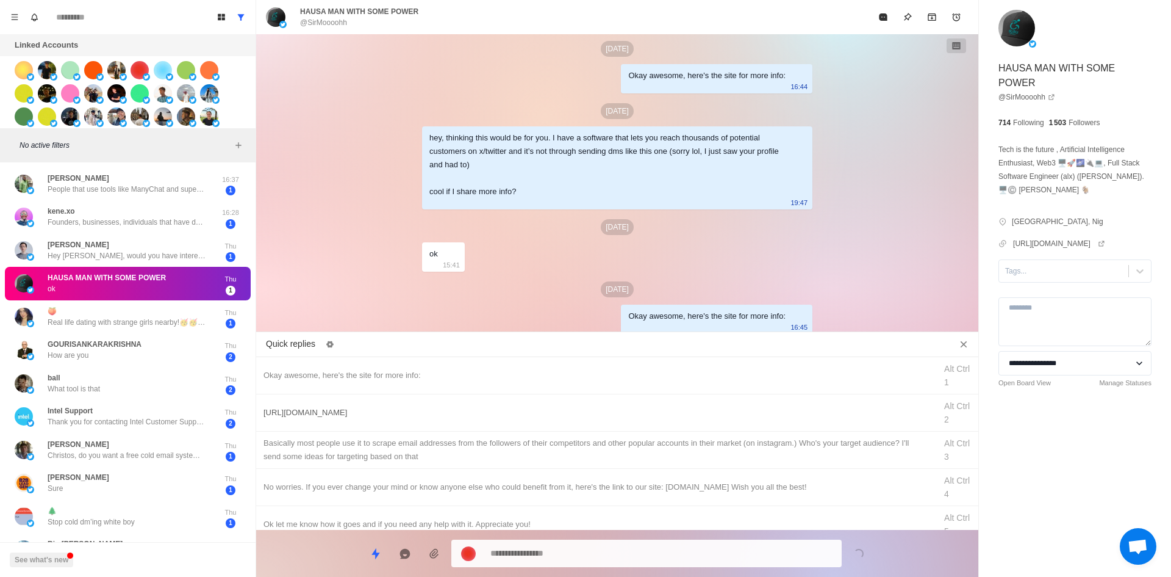
click at [577, 420] on div "[URL][DOMAIN_NAME] Alt Ctrl 2" at bounding box center [617, 412] width 722 height 37
drag, startPoint x: 603, startPoint y: 560, endPoint x: 606, endPoint y: 511, distance: 49.5
click at [603, 560] on textarea "**********" at bounding box center [662, 552] width 342 height 18
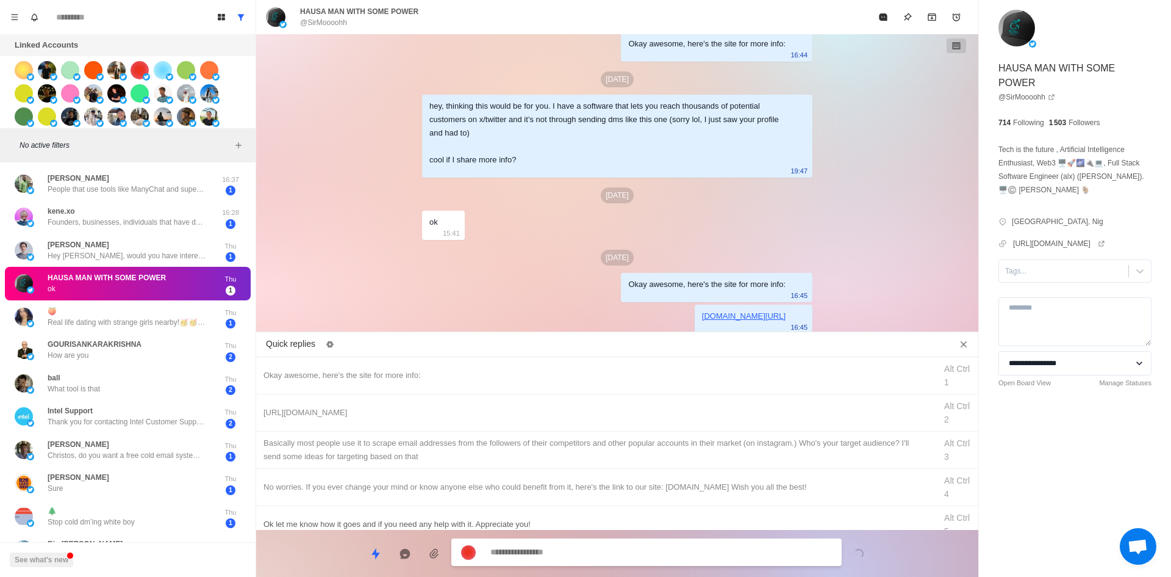
click at [624, 454] on div "​​Basically most people use it to scrape email addresses from the followers of …" at bounding box center [596, 449] width 665 height 27
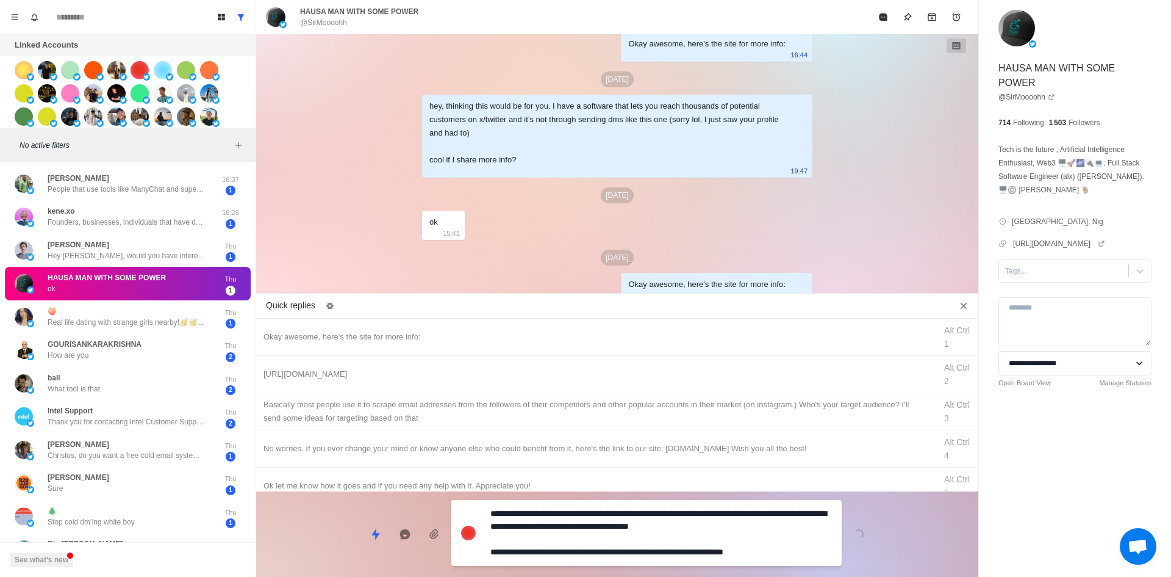
click at [628, 557] on textarea "**********" at bounding box center [662, 533] width 342 height 56
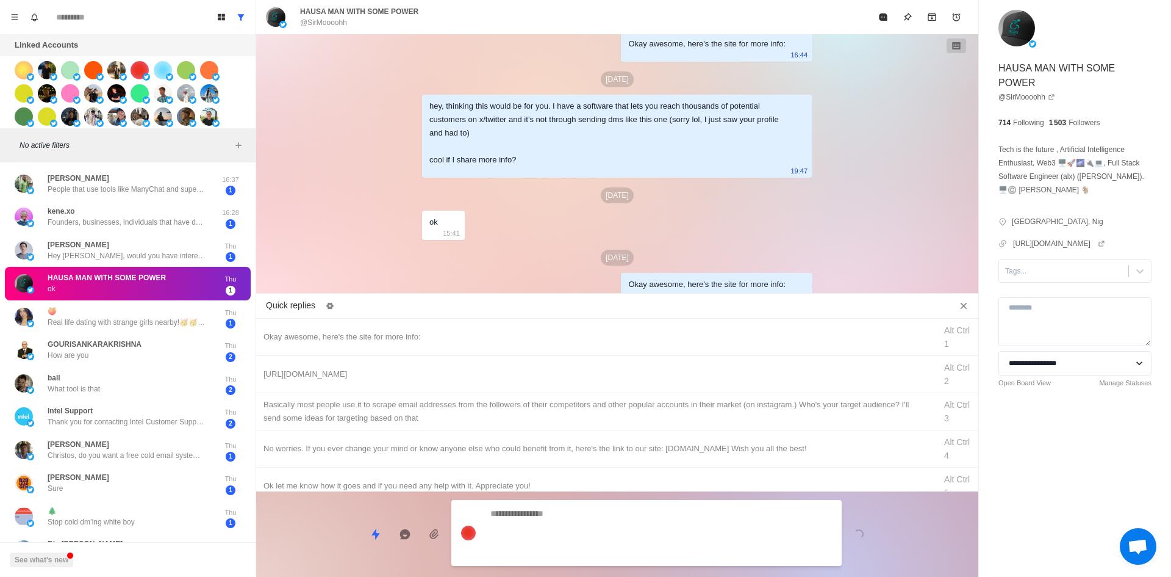
scroll to position [209, 0]
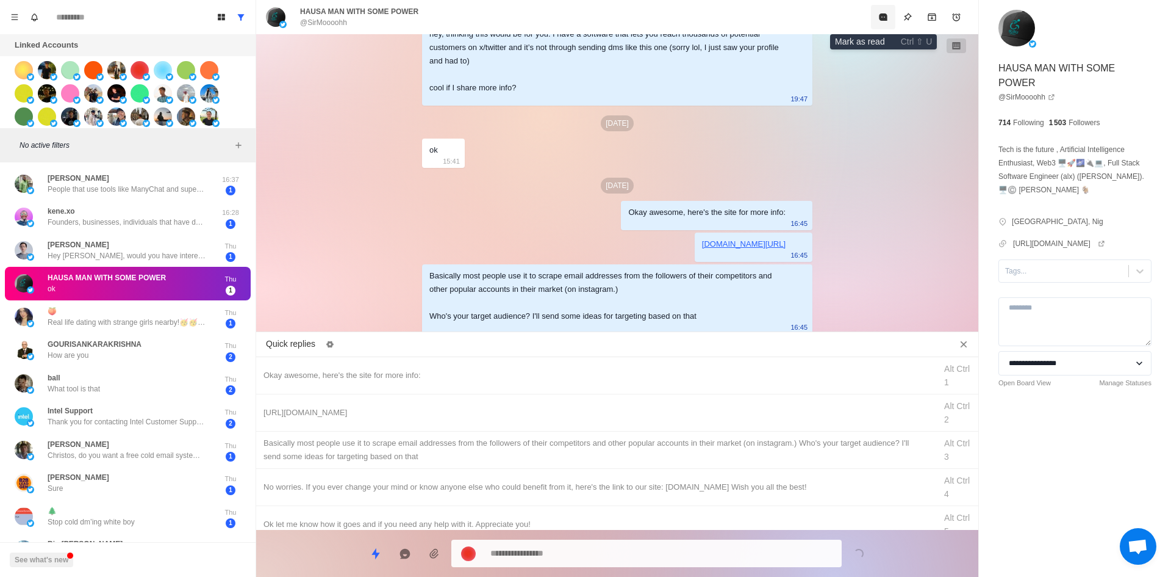
click at [877, 10] on button "Mark as read" at bounding box center [883, 17] width 24 height 24
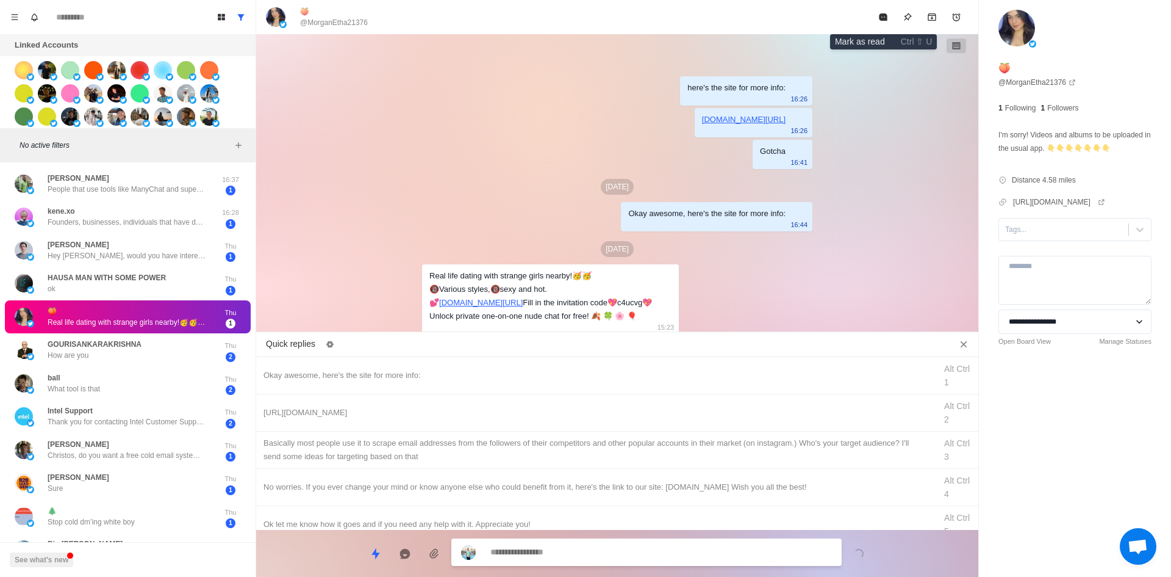
click at [877, 22] on button "Mark as read" at bounding box center [883, 17] width 24 height 24
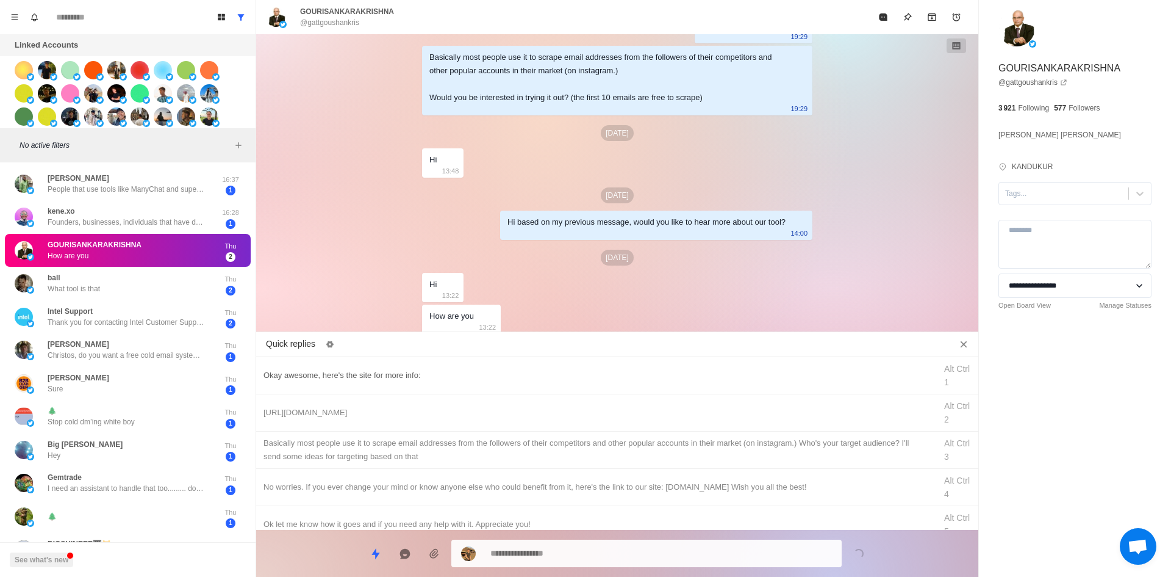
drag, startPoint x: 414, startPoint y: 376, endPoint x: 422, endPoint y: 386, distance: 11.7
click at [414, 376] on div "Okay awesome, here's the site for more info:" at bounding box center [596, 375] width 665 height 13
drag, startPoint x: 553, startPoint y: 555, endPoint x: 201, endPoint y: 538, distance: 353.1
click at [201, 537] on div "Board View Tools Archived Chats Mark many as read Keyboard shortcuts Team Setti…" at bounding box center [585, 288] width 1171 height 577
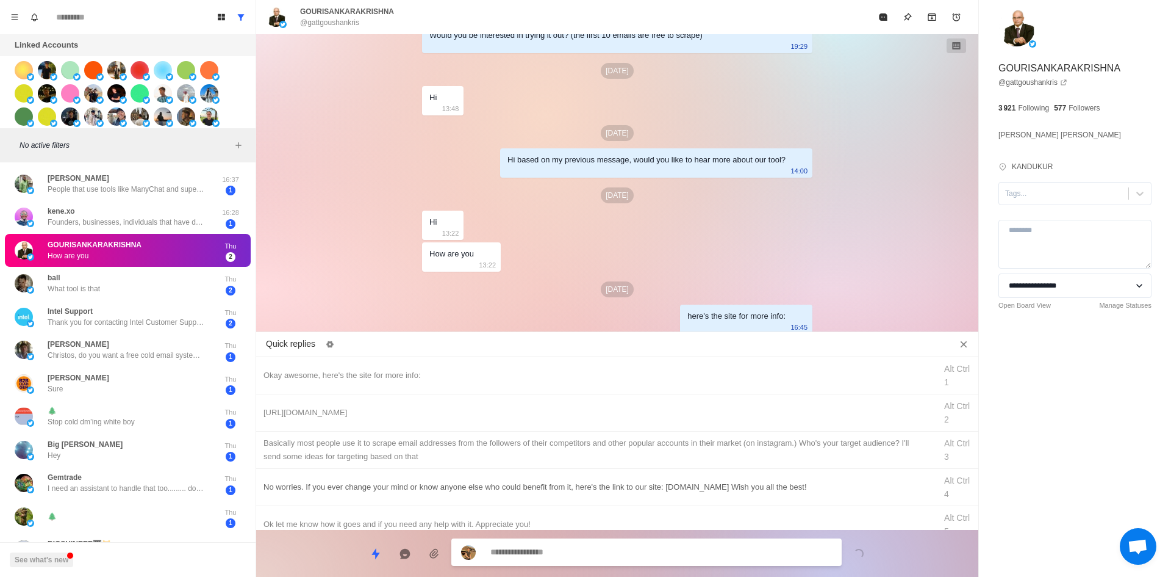
drag, startPoint x: 379, startPoint y: 408, endPoint x: 480, endPoint y: 472, distance: 119.0
click at [379, 408] on div "[URL][DOMAIN_NAME]" at bounding box center [596, 412] width 665 height 13
click at [577, 550] on textarea "**********" at bounding box center [662, 552] width 342 height 18
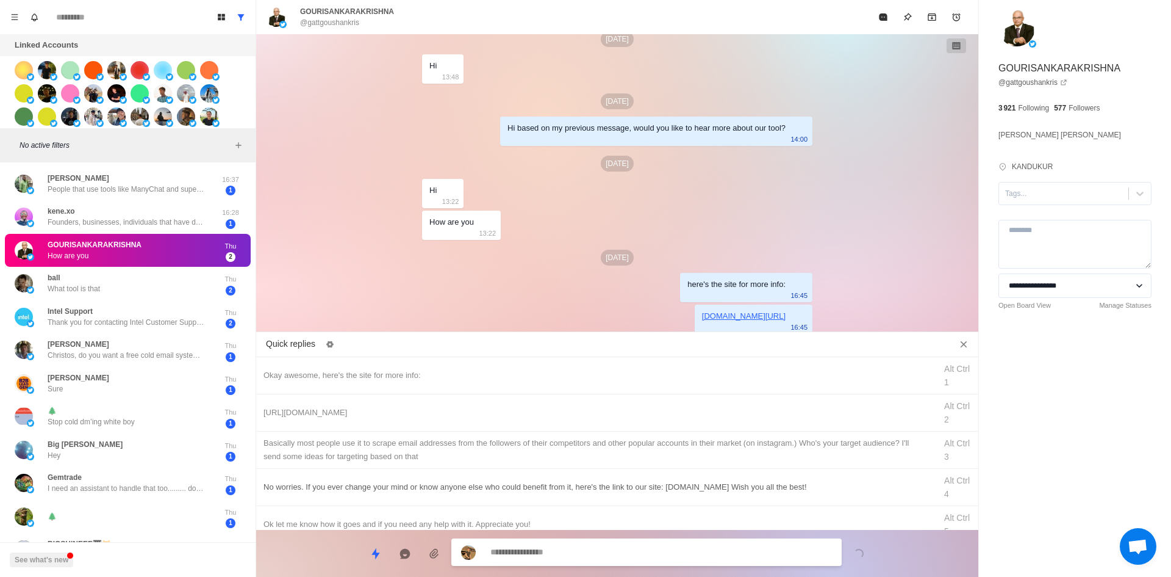
click at [583, 449] on div "​​Basically most people use it to scrape email addresses from the followers of …" at bounding box center [596, 449] width 665 height 27
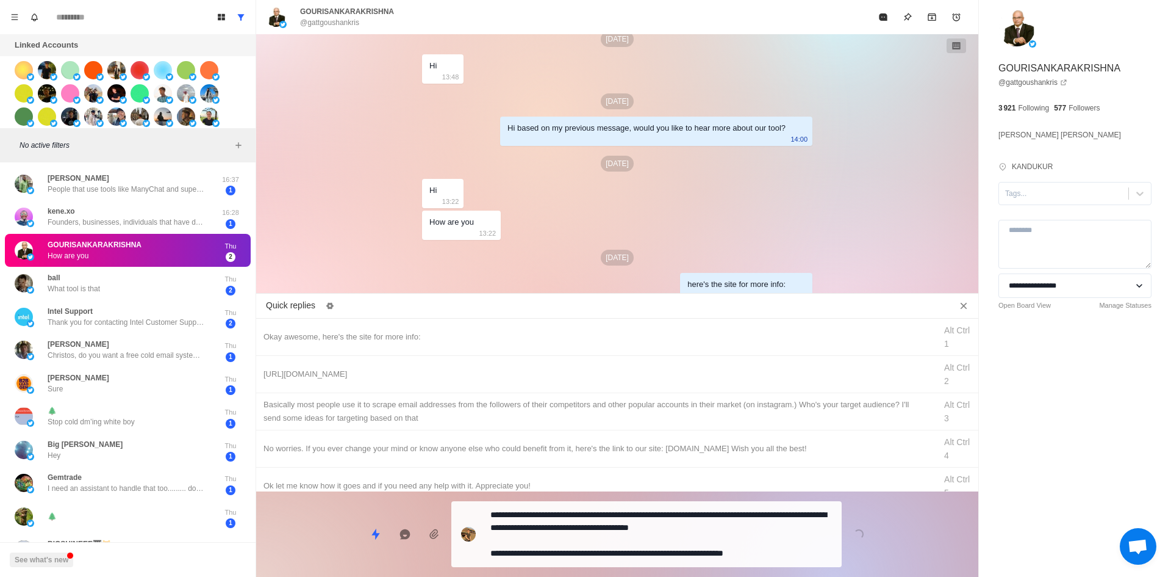
click at [605, 561] on div "**********" at bounding box center [646, 534] width 390 height 66
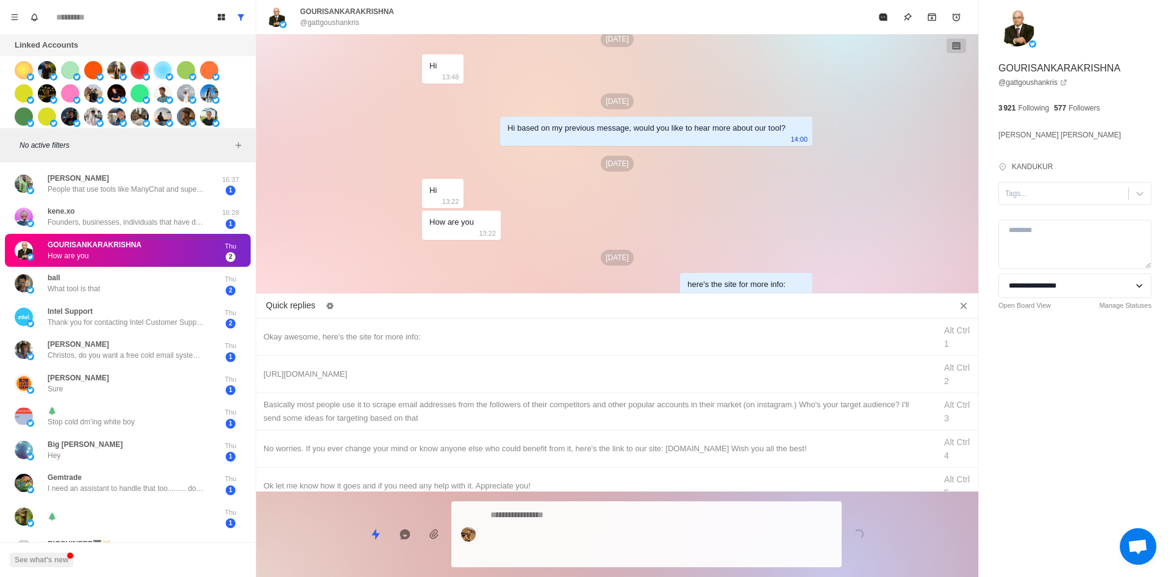
click at [602, 548] on textarea at bounding box center [662, 534] width 342 height 56
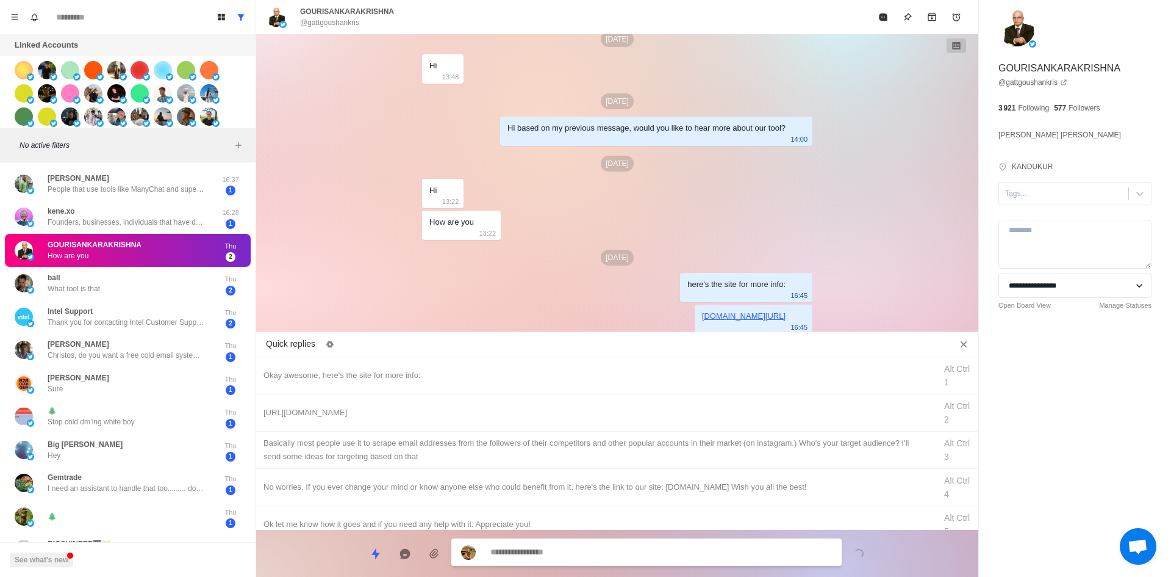
scroll to position [567, 0]
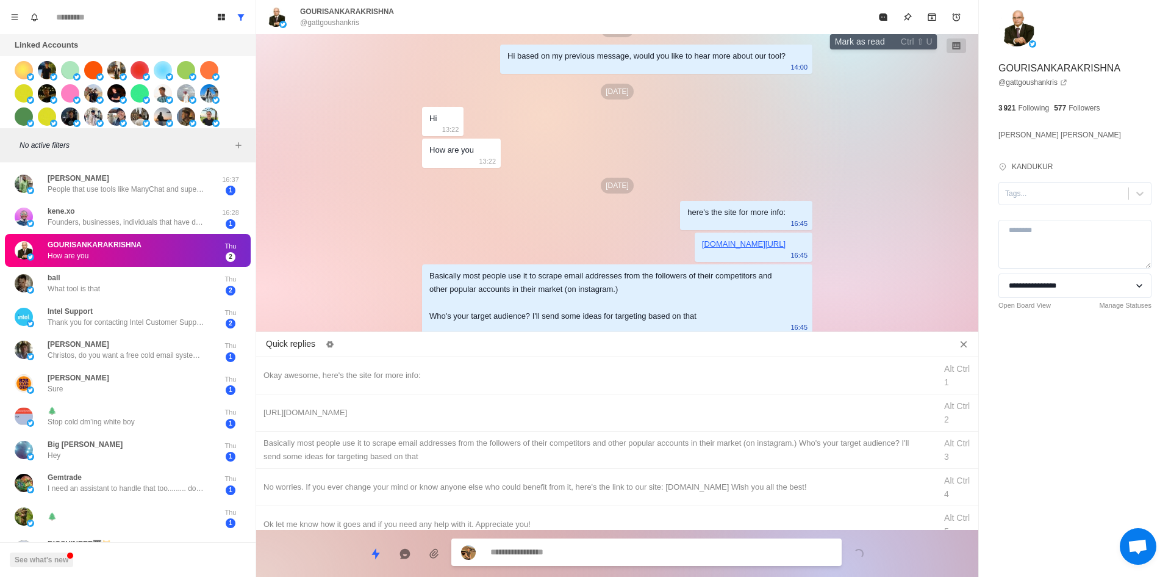
drag, startPoint x: 876, startPoint y: 12, endPoint x: 796, endPoint y: 103, distance: 121.4
click at [876, 12] on button "Mark as read" at bounding box center [883, 17] width 24 height 24
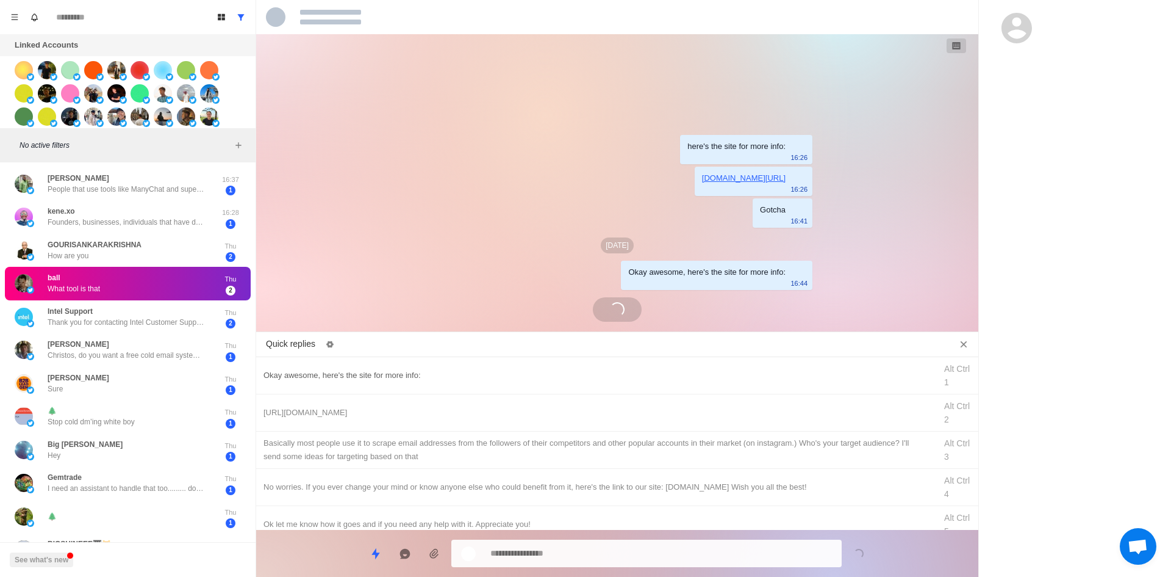
click at [401, 381] on div "Okay awesome, here's the site for more info:" at bounding box center [596, 375] width 665 height 13
drag, startPoint x: 551, startPoint y: 556, endPoint x: 357, endPoint y: 542, distance: 194.5
click at [301, 559] on div "**********" at bounding box center [617, 548] width 722 height 37
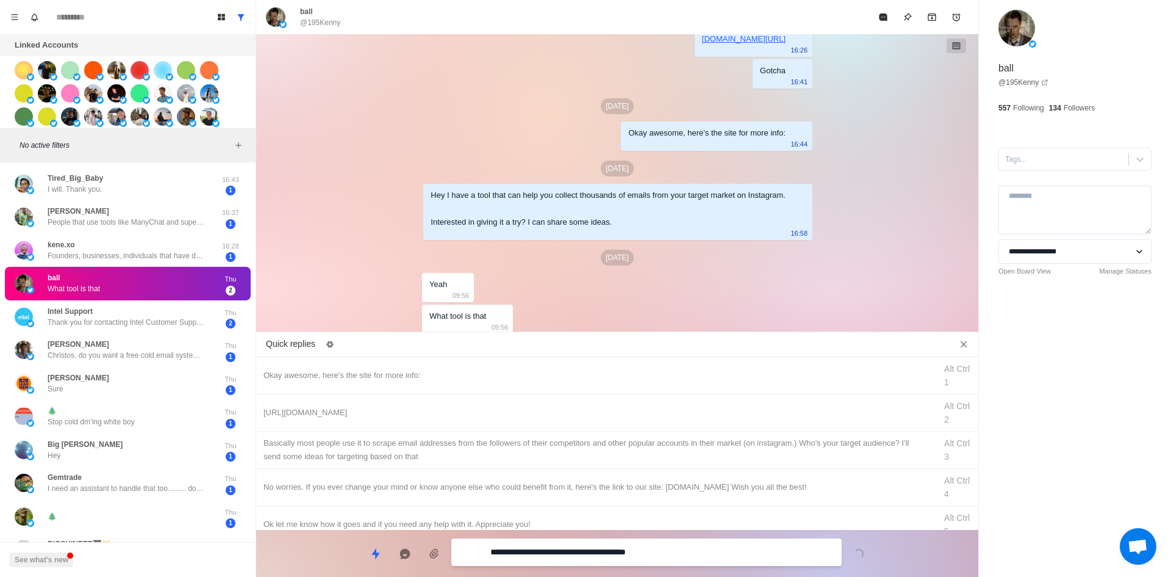
click at [620, 556] on textarea "**********" at bounding box center [662, 552] width 342 height 18
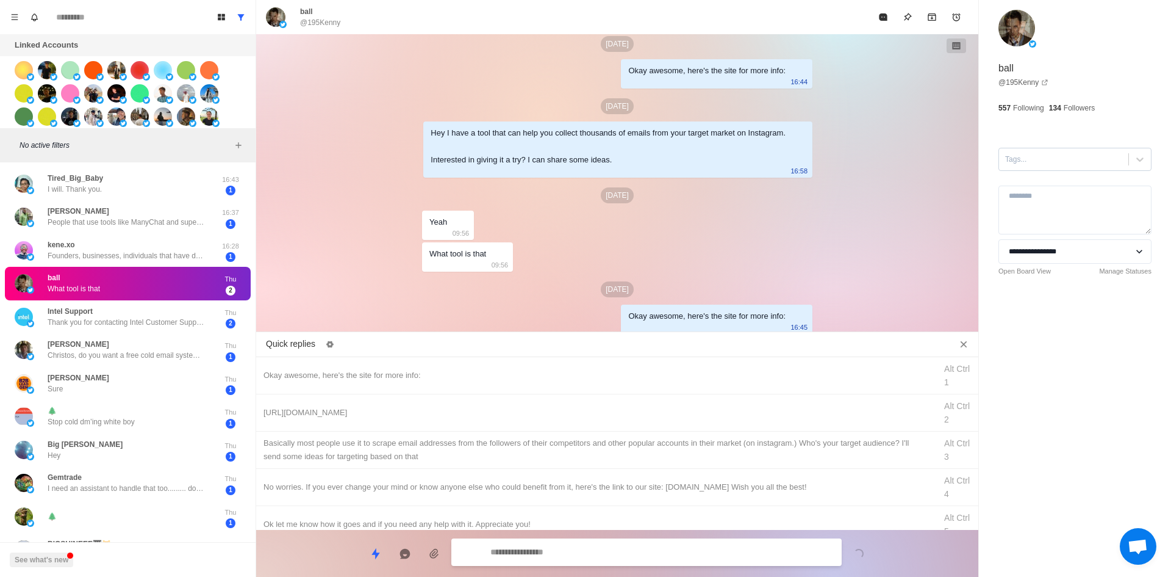
drag, startPoint x: 1057, startPoint y: 160, endPoint x: 1056, endPoint y: 168, distance: 8.0
click at [1057, 159] on div at bounding box center [1063, 159] width 117 height 13
click at [1056, 197] on div "interested" at bounding box center [1075, 188] width 153 height 21
click at [519, 411] on div "[URL][DOMAIN_NAME]" at bounding box center [596, 412] width 665 height 13
click at [586, 555] on textarea "**********" at bounding box center [662, 552] width 342 height 18
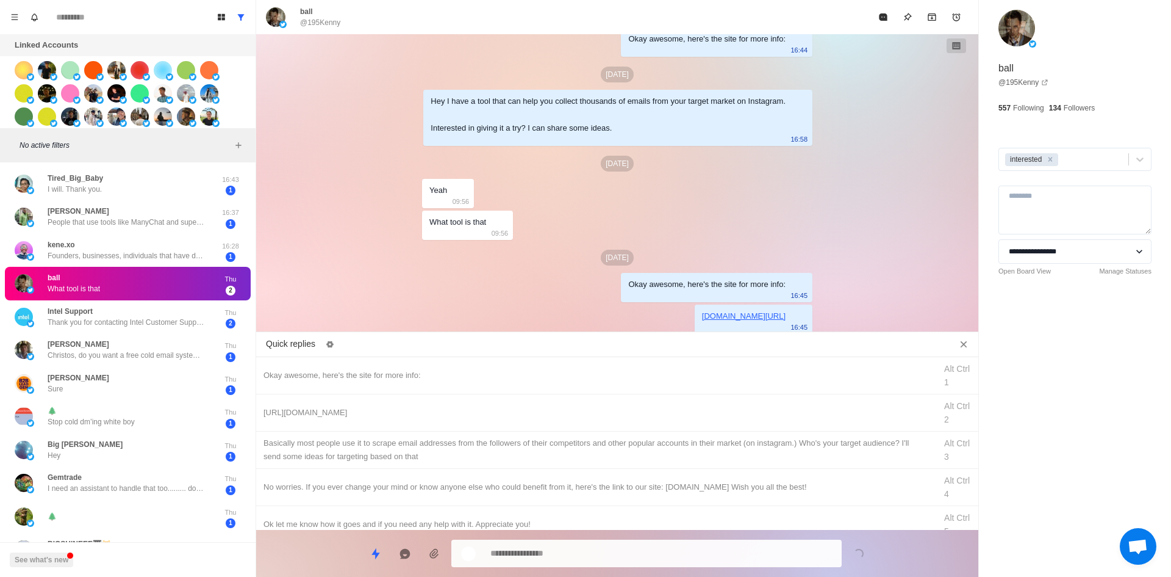
drag, startPoint x: 620, startPoint y: 447, endPoint x: 632, endPoint y: 552, distance: 106.3
click at [620, 446] on div "​​Basically most people use it to scrape email addresses from the followers of …" at bounding box center [596, 449] width 665 height 27
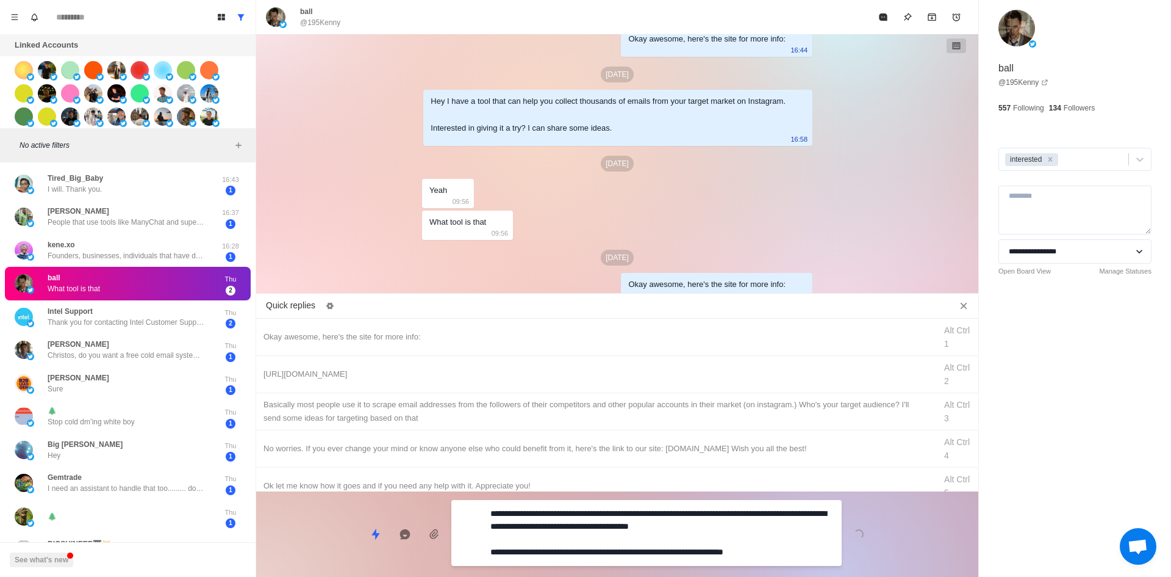
click at [633, 552] on textarea "**********" at bounding box center [662, 533] width 342 height 56
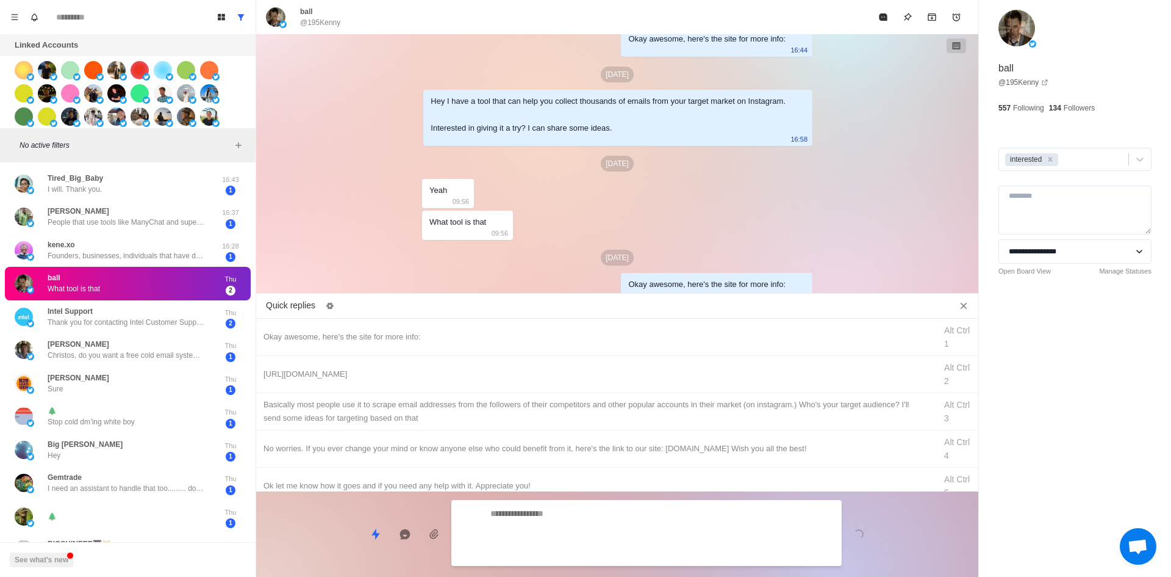
scroll to position [214, 0]
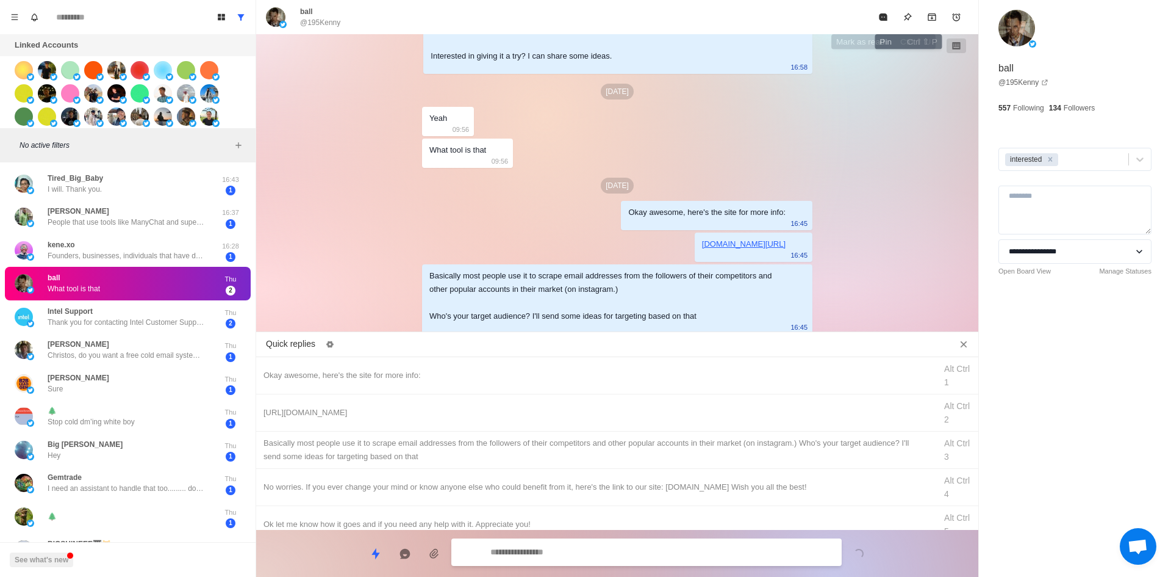
drag, startPoint x: 885, startPoint y: 19, endPoint x: 838, endPoint y: 106, distance: 98.8
click at [883, 20] on icon "Mark as read" at bounding box center [883, 16] width 8 height 7
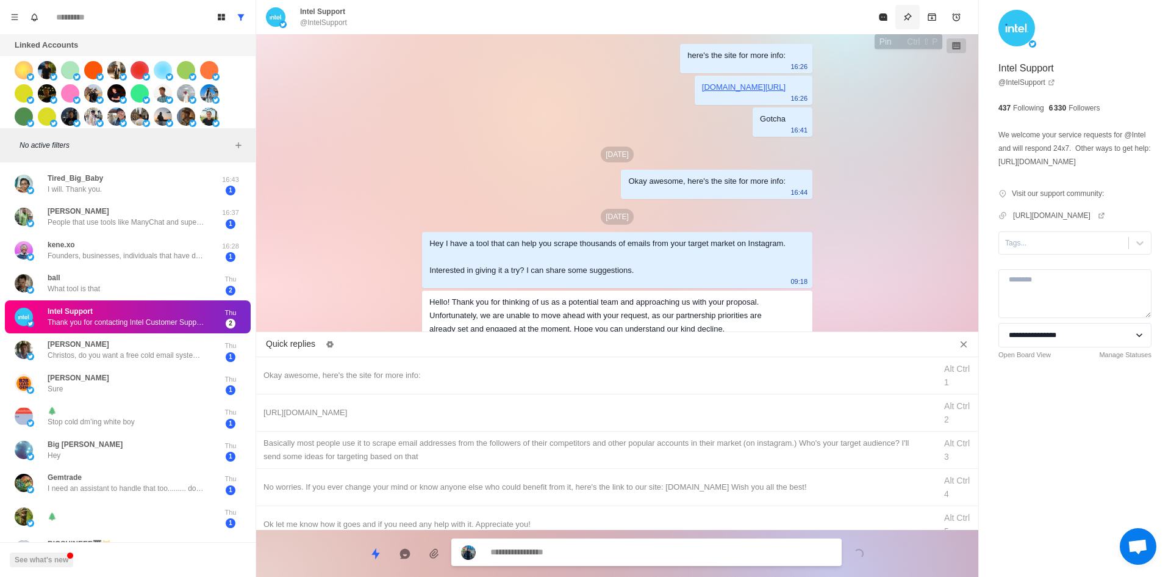
scroll to position [85, 0]
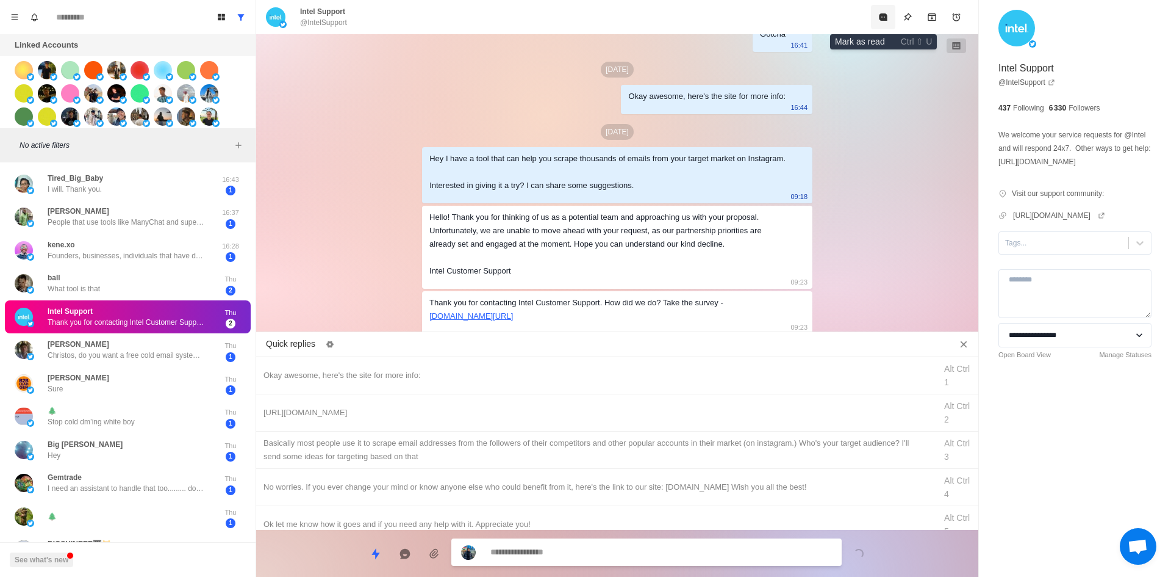
click at [890, 15] on button "Mark as read" at bounding box center [883, 17] width 24 height 24
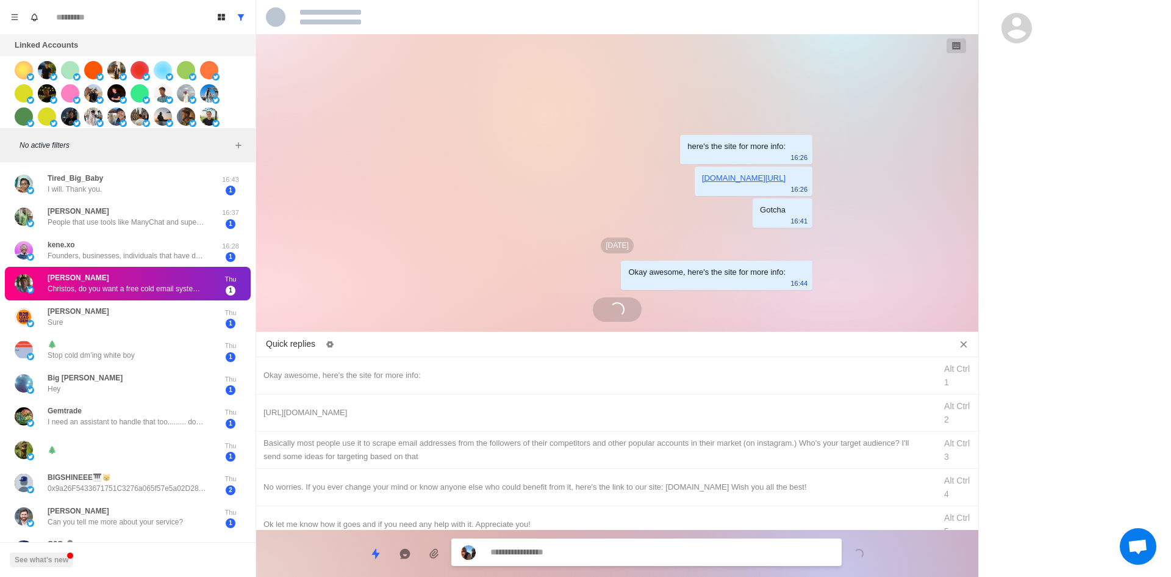
scroll to position [35, 0]
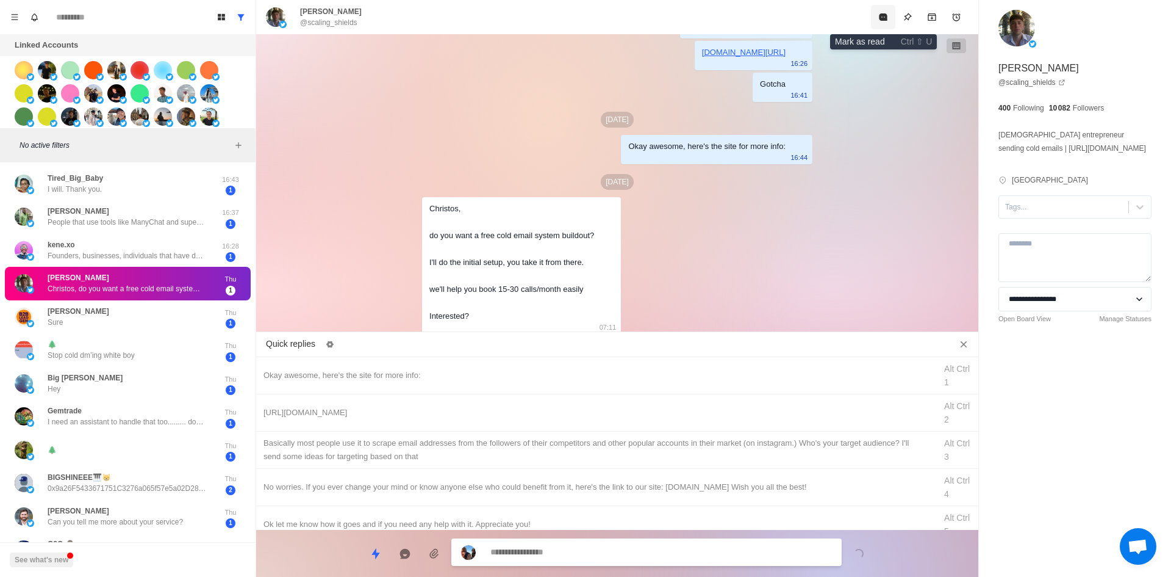
click at [879, 22] on button "Mark as read" at bounding box center [883, 17] width 24 height 24
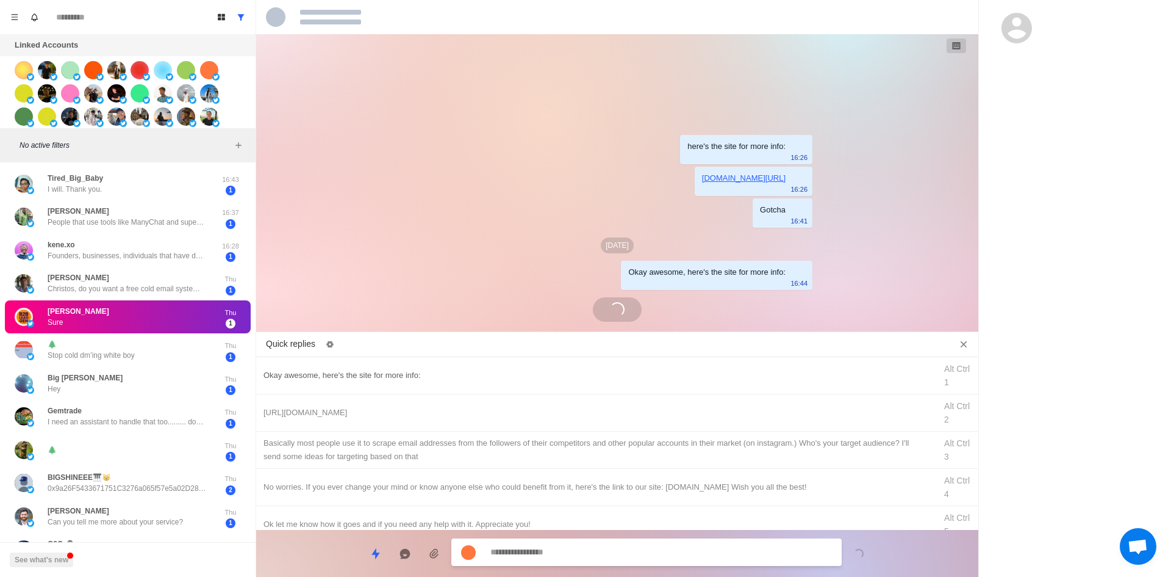
scroll to position [30, 0]
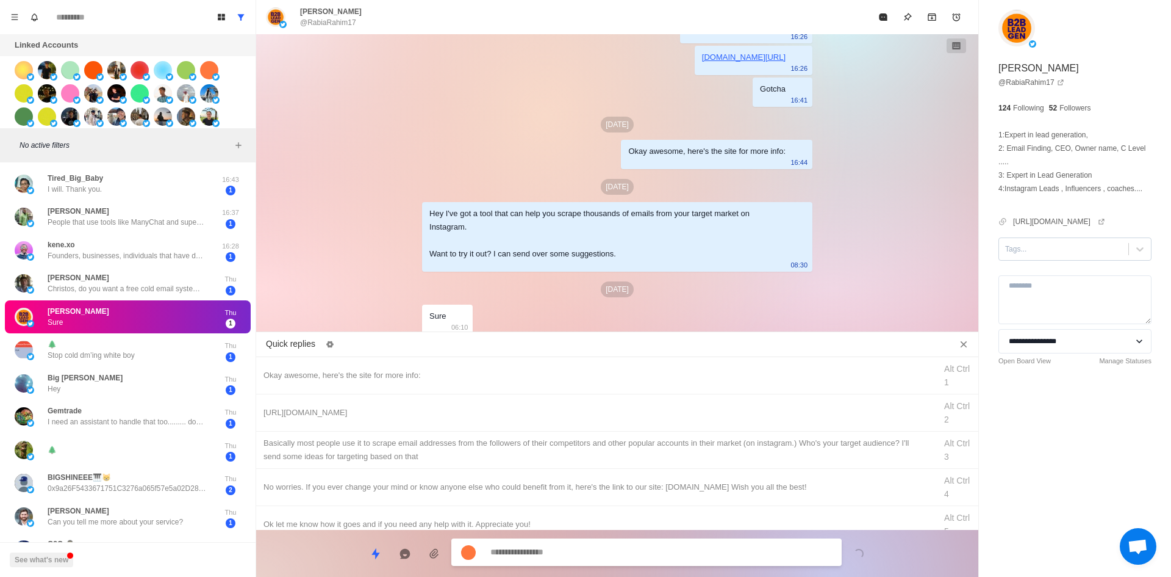
click at [1023, 256] on div at bounding box center [1063, 248] width 117 height 13
drag, startPoint x: 1034, startPoint y: 272, endPoint x: 1009, endPoint y: 297, distance: 35.4
click at [1043, 281] on div "interested" at bounding box center [1075, 278] width 153 height 21
drag, startPoint x: 497, startPoint y: 372, endPoint x: 519, endPoint y: 419, distance: 52.4
click at [497, 372] on div "Okay awesome, here's the site for more info:" at bounding box center [596, 375] width 665 height 13
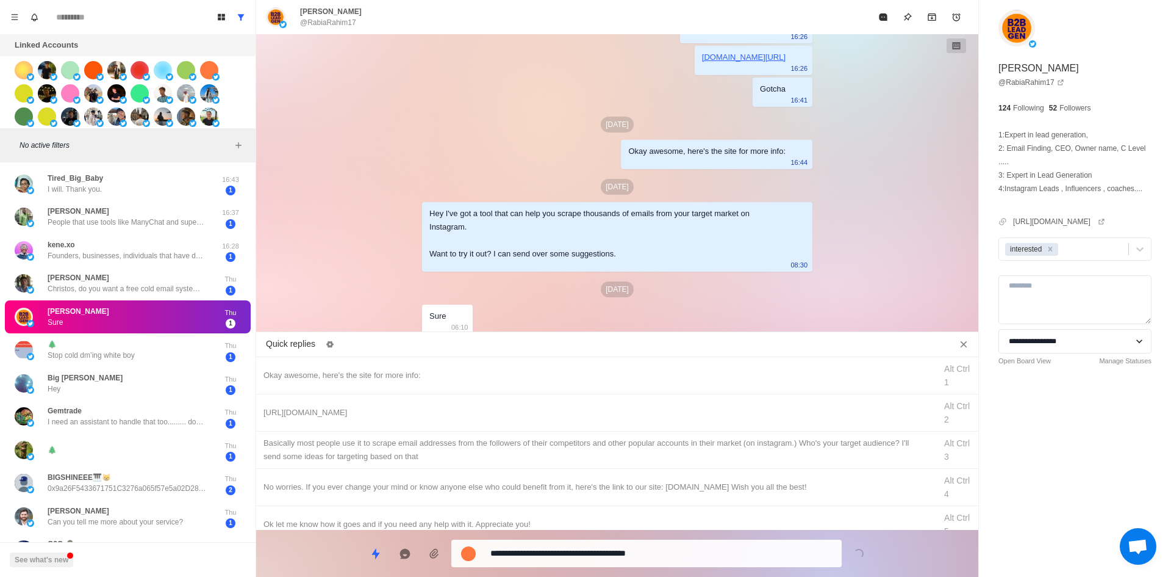
click at [586, 547] on textarea "**********" at bounding box center [662, 553] width 342 height 18
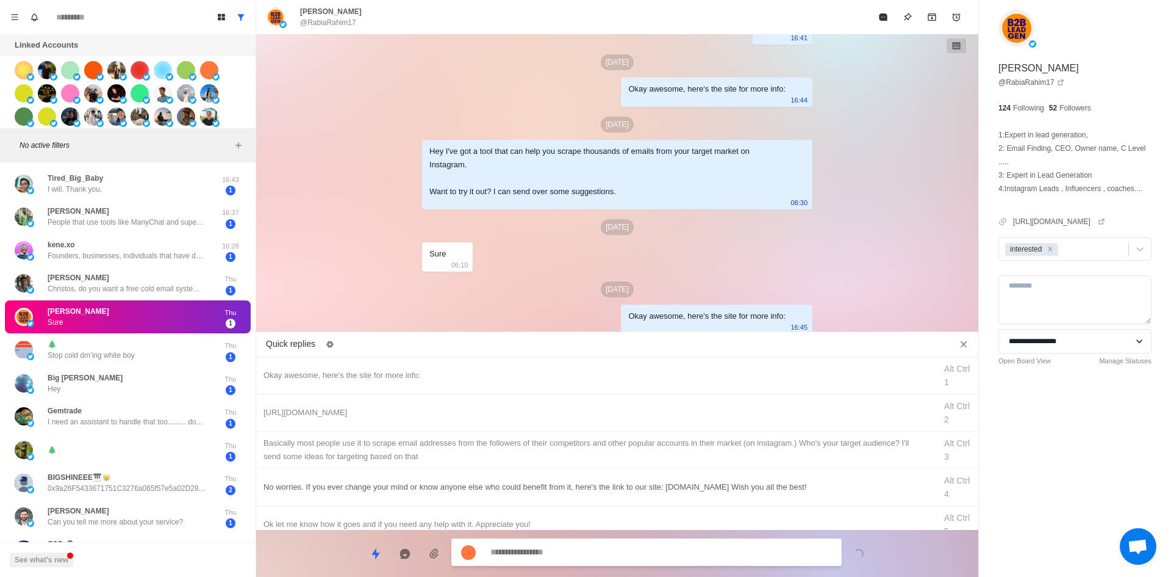
drag, startPoint x: 505, startPoint y: 413, endPoint x: 538, endPoint y: 486, distance: 79.7
click at [505, 413] on div "[URL][DOMAIN_NAME]" at bounding box center [596, 412] width 665 height 13
click at [574, 548] on textarea "**********" at bounding box center [662, 553] width 342 height 18
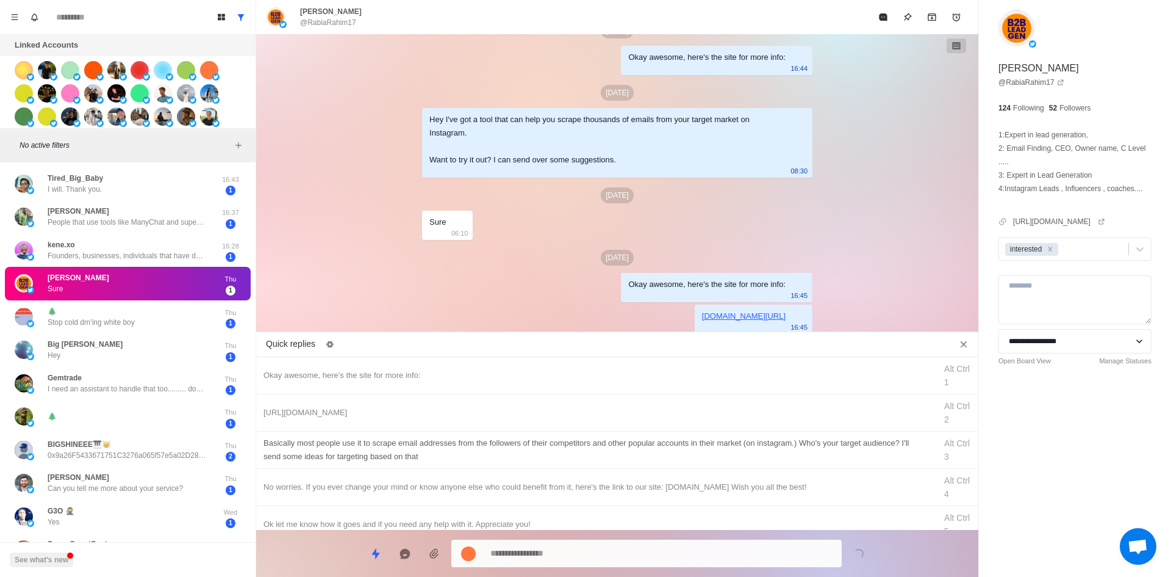
click at [578, 455] on div "​​Basically most people use it to scrape email addresses from the followers of …" at bounding box center [596, 449] width 665 height 27
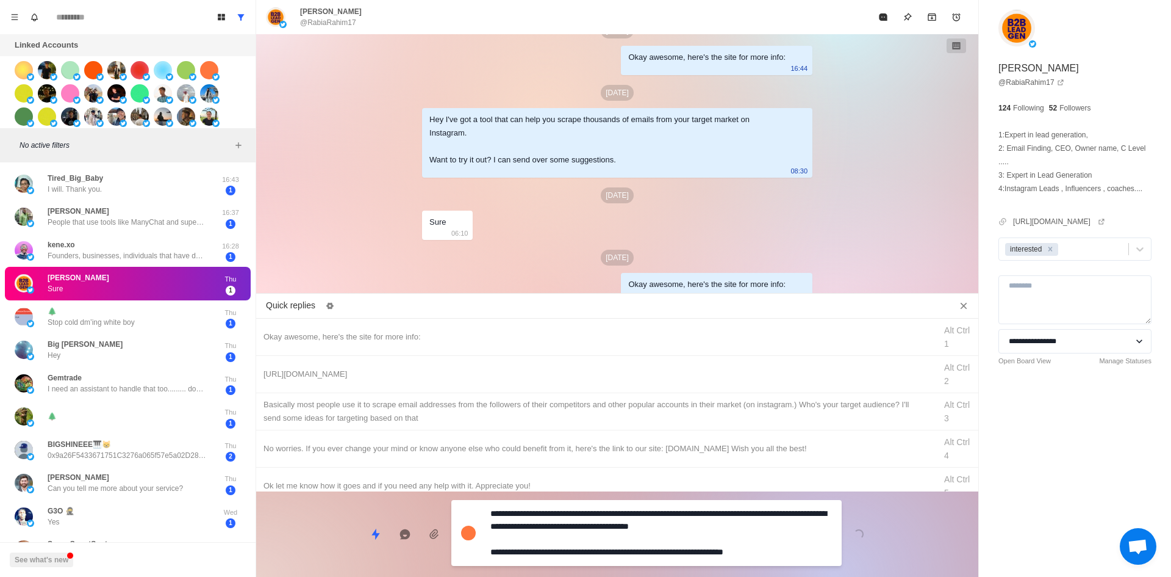
click at [595, 547] on textarea "**********" at bounding box center [662, 533] width 342 height 56
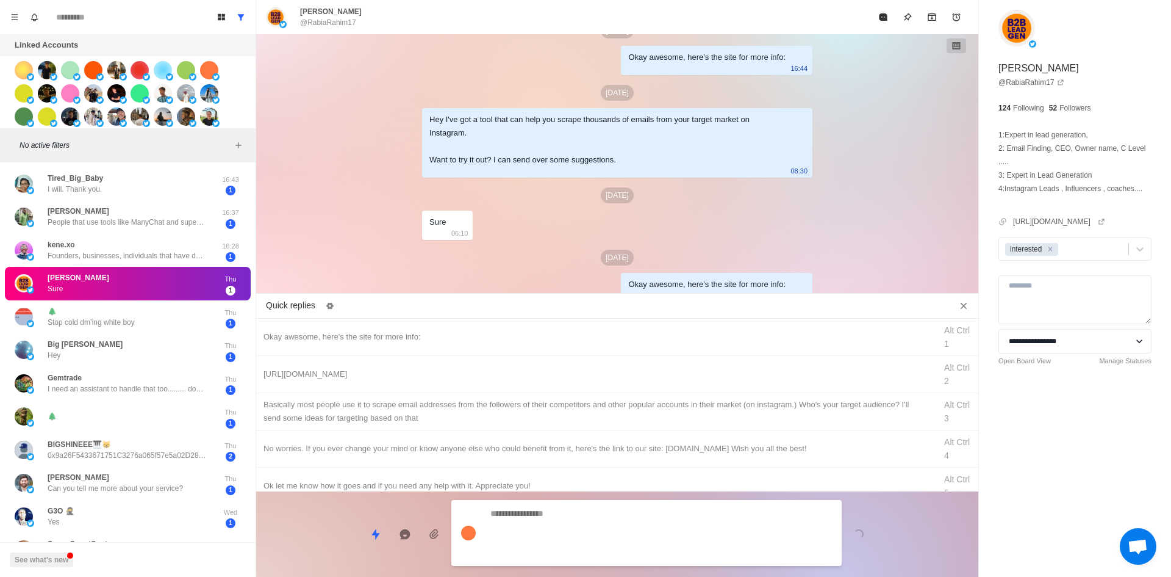
scroll to position [196, 0]
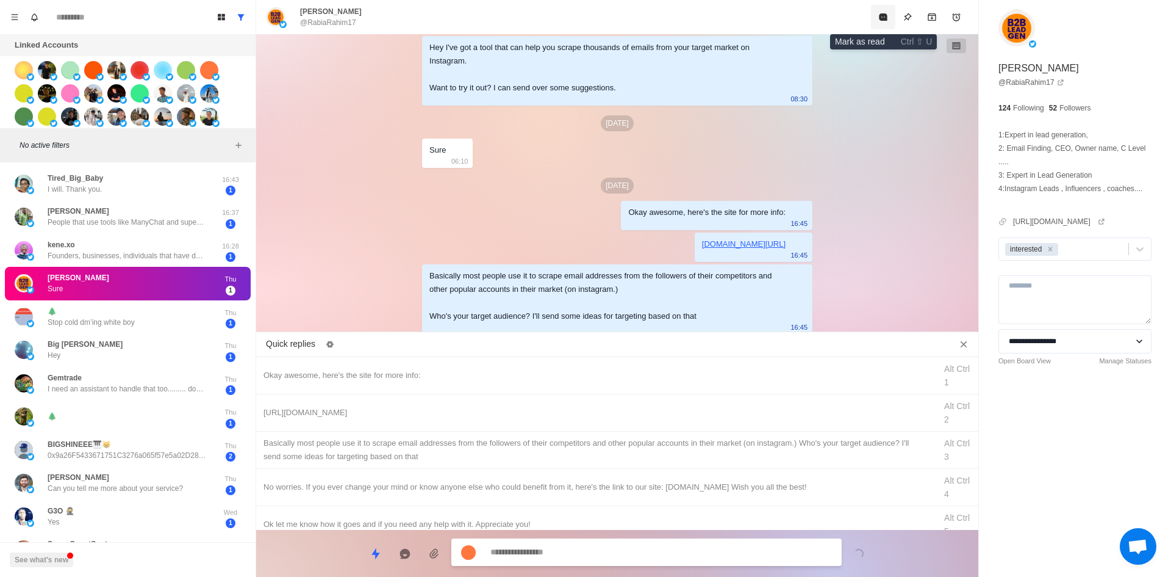
click at [883, 27] on button "Mark as read" at bounding box center [883, 17] width 24 height 24
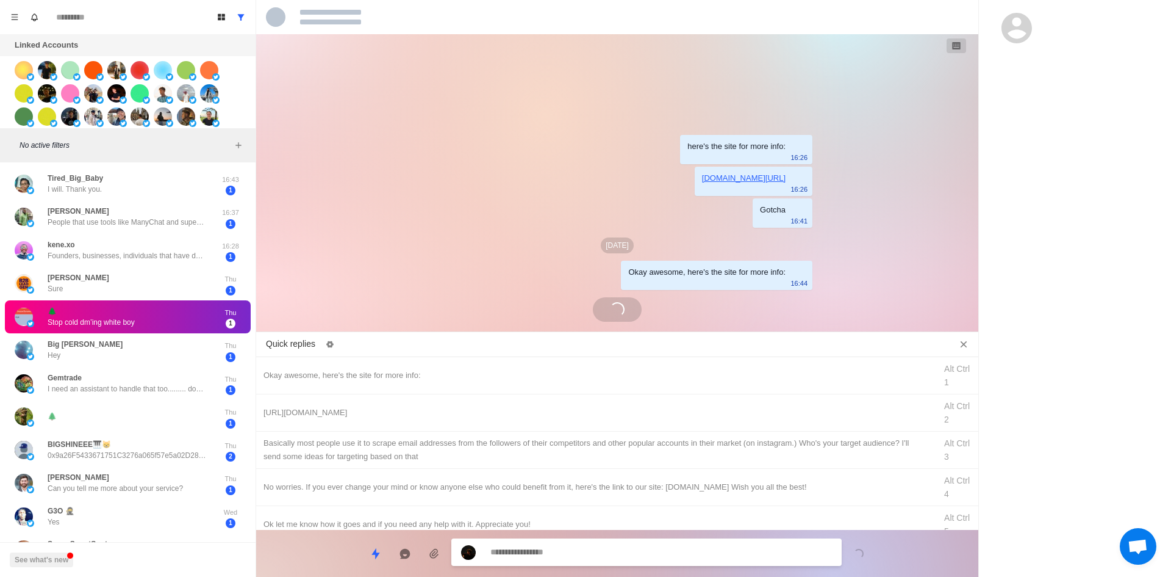
scroll to position [0, 0]
click at [588, 548] on textarea at bounding box center [662, 552] width 342 height 18
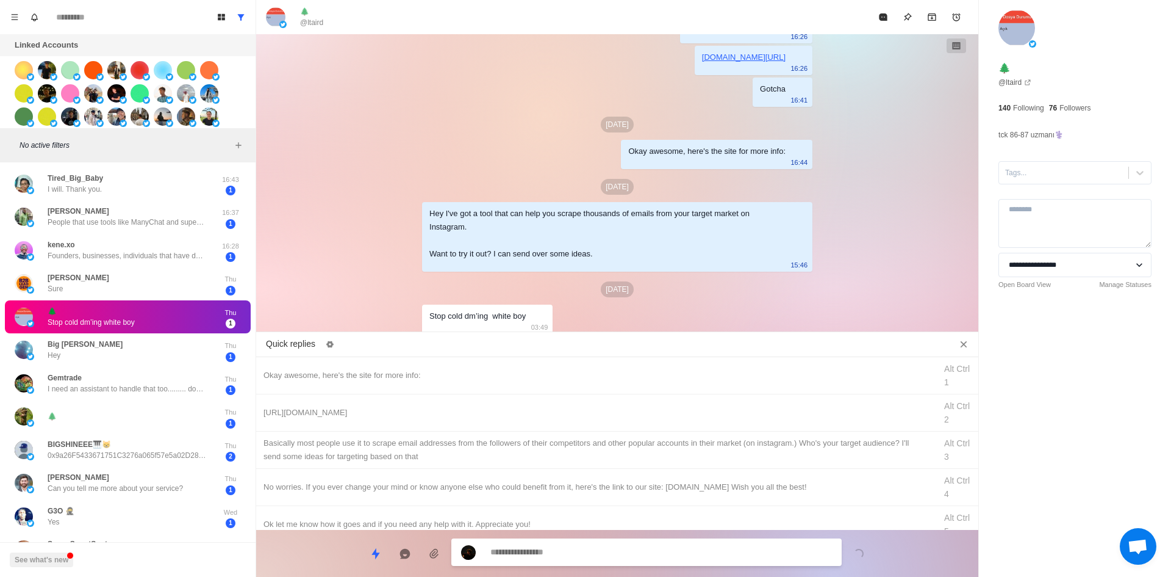
scroll to position [92, 0]
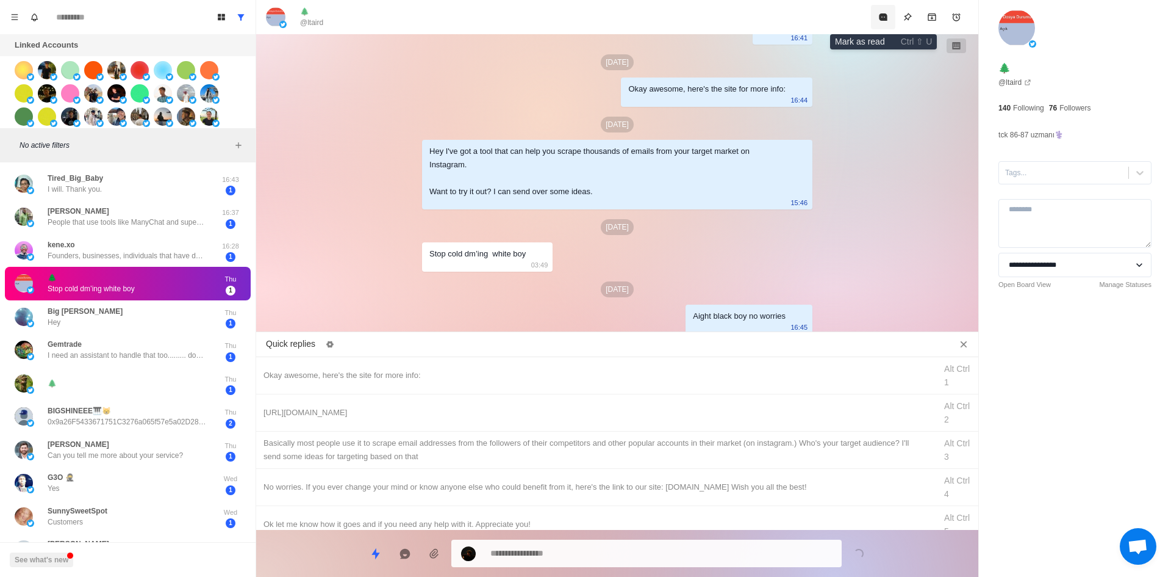
click at [883, 15] on icon "Mark as read" at bounding box center [883, 16] width 8 height 7
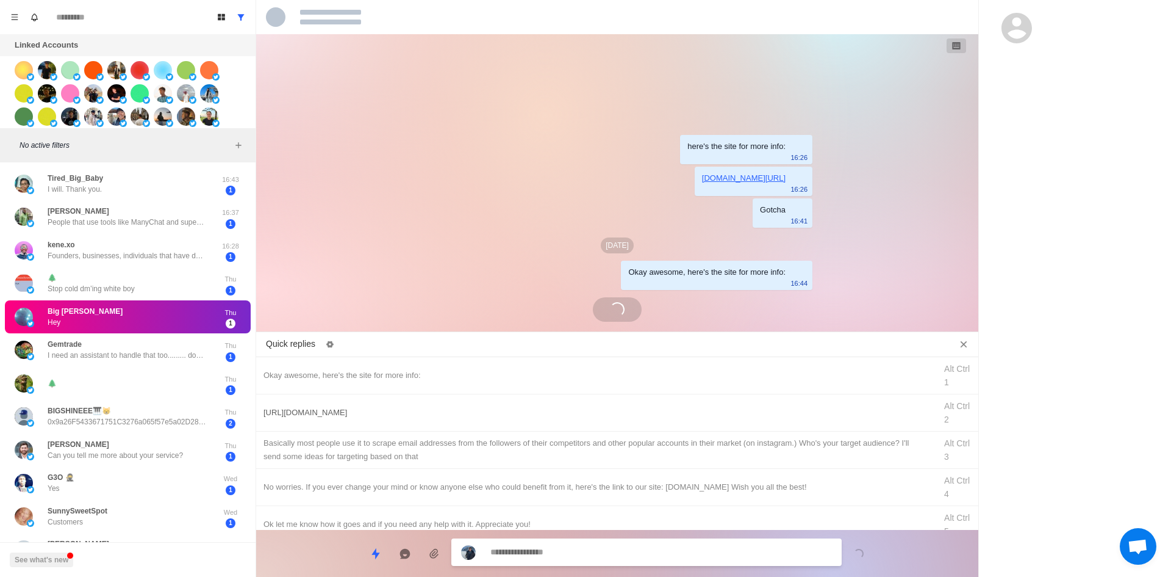
drag, startPoint x: 466, startPoint y: 376, endPoint x: 481, endPoint y: 407, distance: 33.8
click at [466, 376] on div "Okay awesome, here's the site for more info:" at bounding box center [596, 375] width 665 height 13
drag, startPoint x: 552, startPoint y: 558, endPoint x: 313, endPoint y: 575, distance: 239.8
click at [313, 575] on div "Quick replies Okay awesome, here's the site for more info: Alt Ctrl 1 [URL][DOM…" at bounding box center [617, 456] width 722 height 241
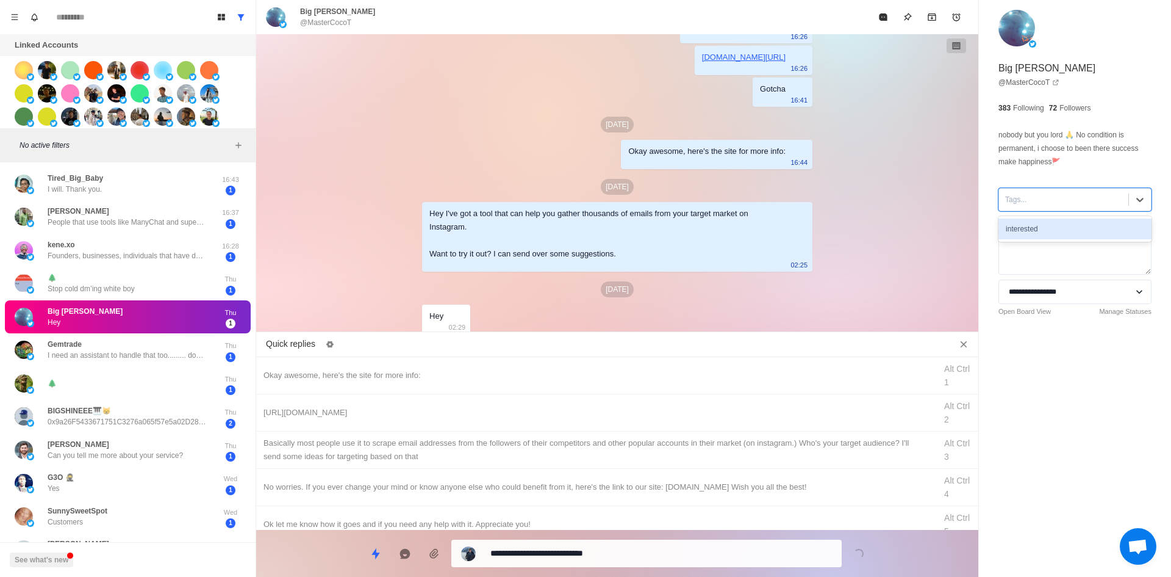
click at [1061, 207] on div "Tags..." at bounding box center [1063, 199] width 129 height 18
click at [1060, 223] on div "interested" at bounding box center [1075, 228] width 153 height 21
click at [652, 551] on textarea "**********" at bounding box center [662, 553] width 342 height 18
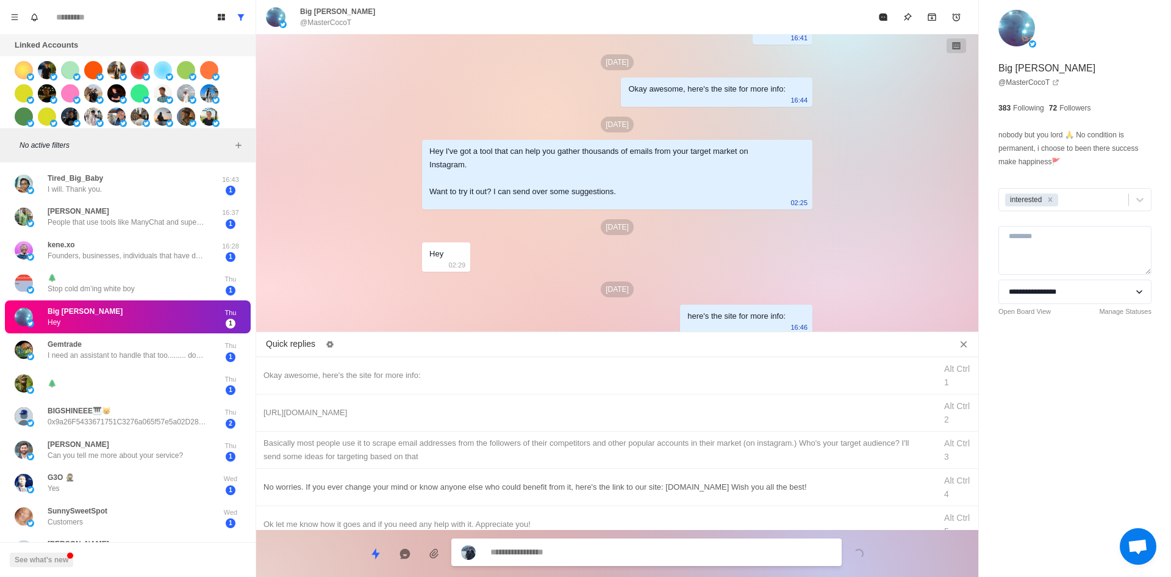
drag, startPoint x: 473, startPoint y: 415, endPoint x: 548, endPoint y: 505, distance: 116.1
click at [473, 415] on div "[URL][DOMAIN_NAME]" at bounding box center [596, 412] width 665 height 13
click at [574, 555] on textarea "**********" at bounding box center [662, 552] width 342 height 18
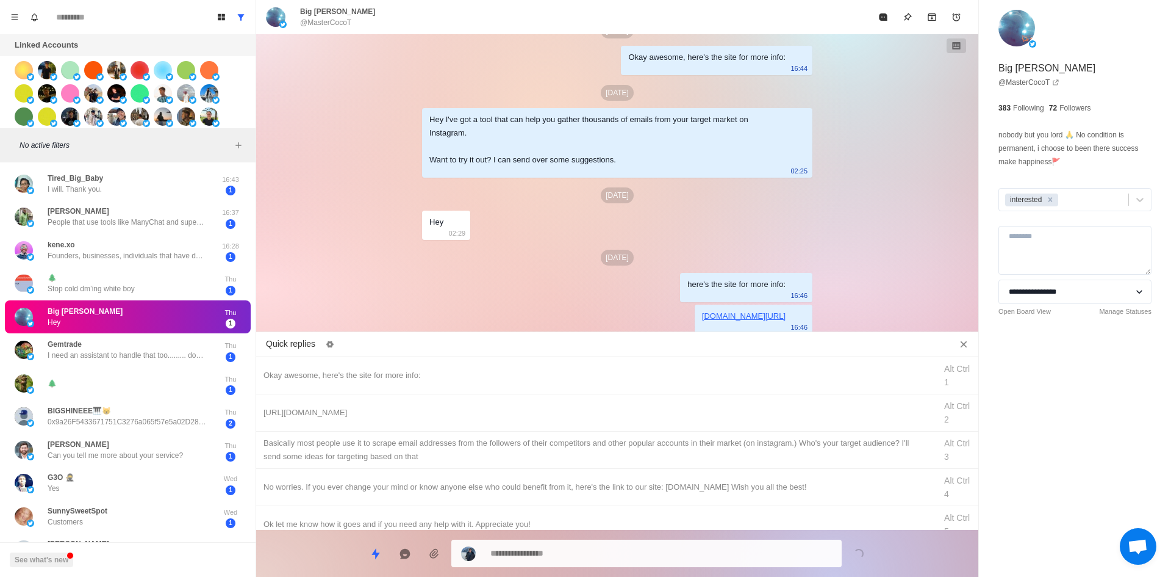
drag, startPoint x: 593, startPoint y: 459, endPoint x: 601, endPoint y: 517, distance: 59.1
click at [593, 459] on div "​​Basically most people use it to scrape email addresses from the followers of …" at bounding box center [596, 449] width 665 height 27
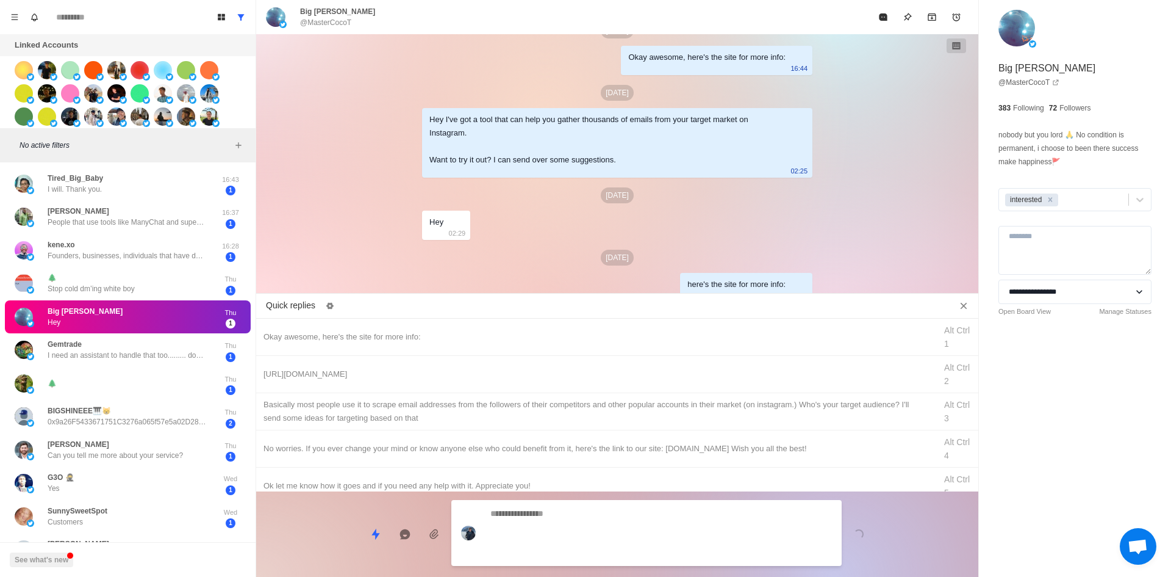
click at [604, 556] on textarea at bounding box center [662, 533] width 342 height 56
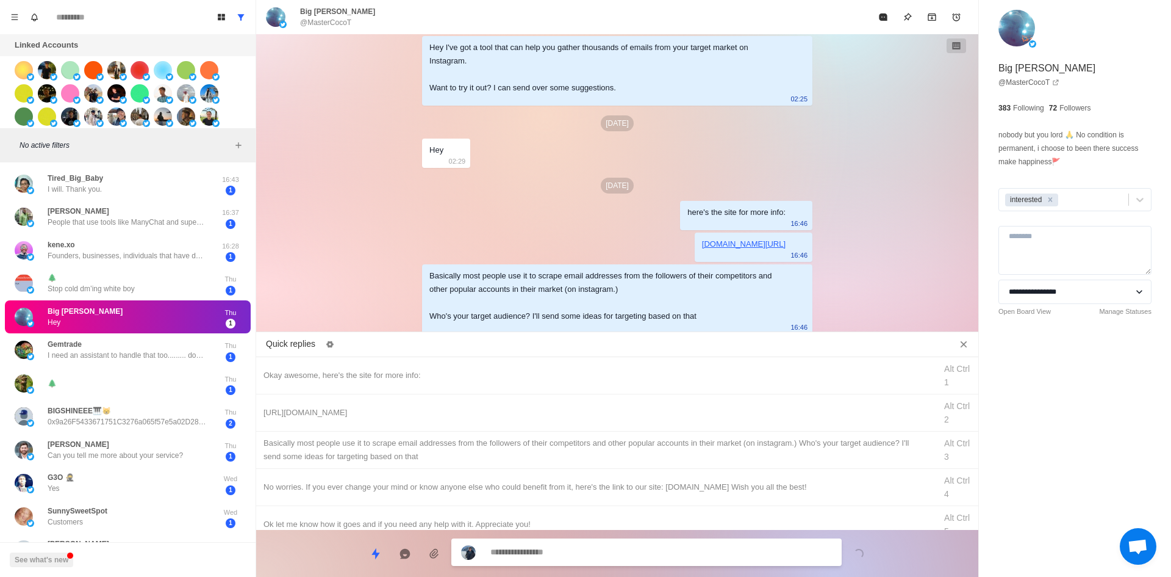
click at [887, 23] on button "Mark as read" at bounding box center [883, 17] width 24 height 24
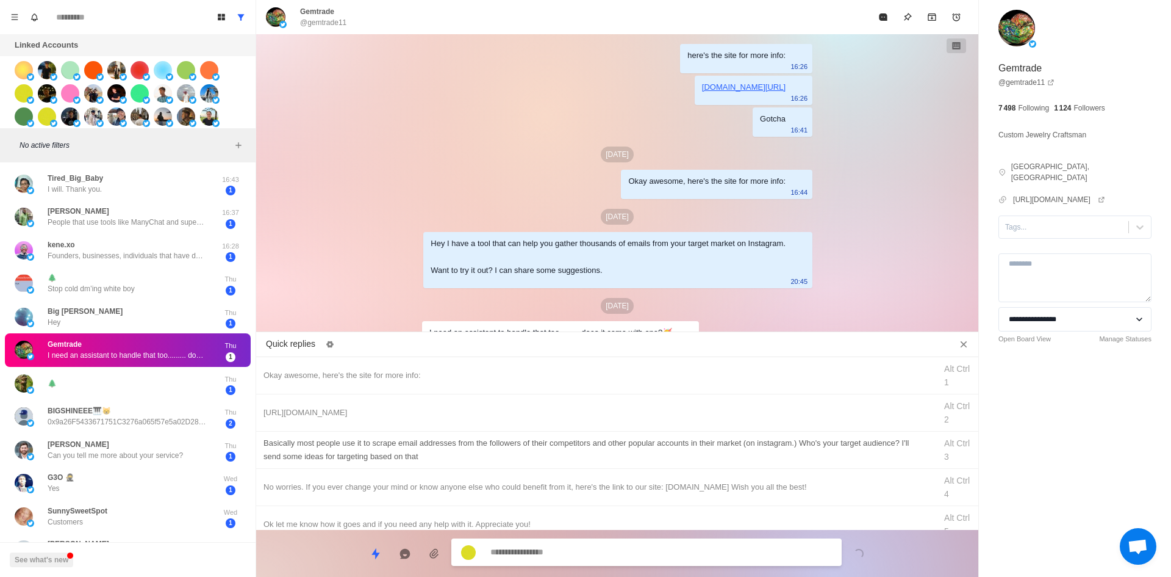
scroll to position [16, 0]
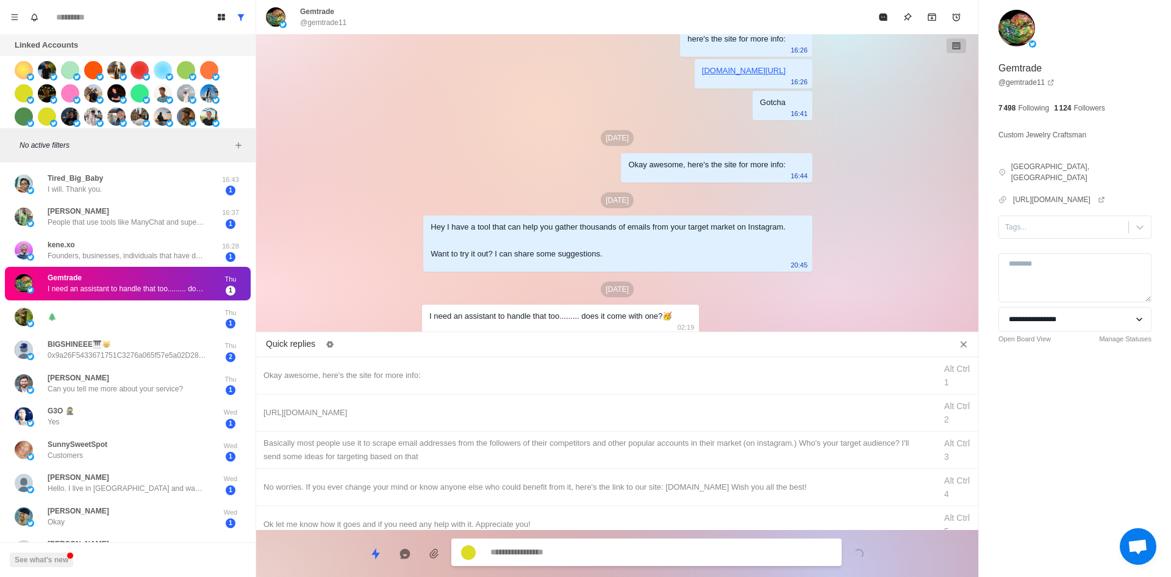
click at [556, 557] on textarea at bounding box center [662, 552] width 342 height 18
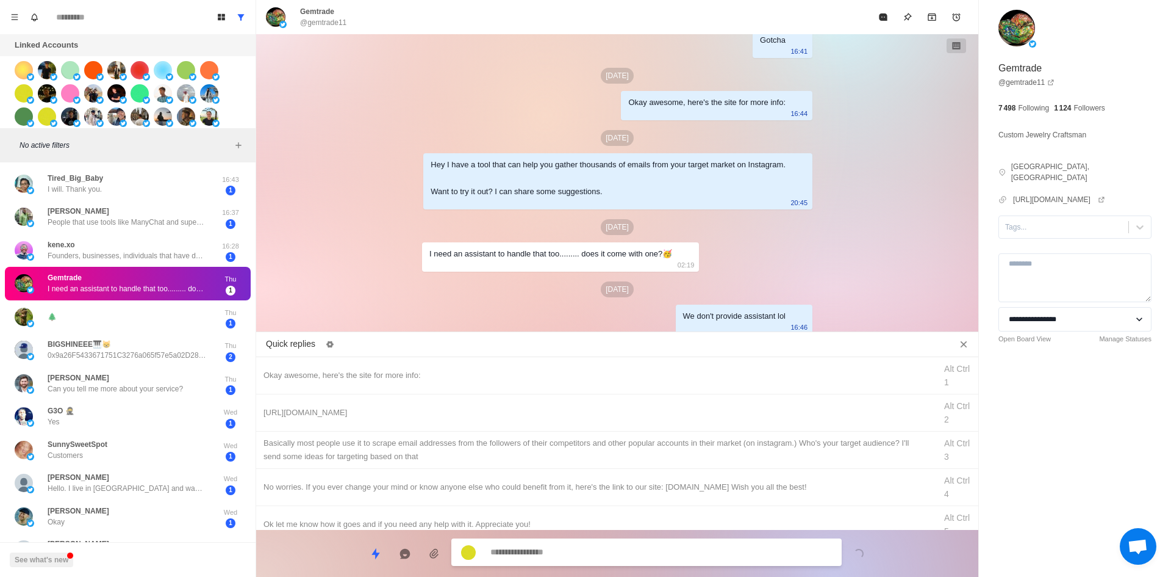
scroll to position [110, 0]
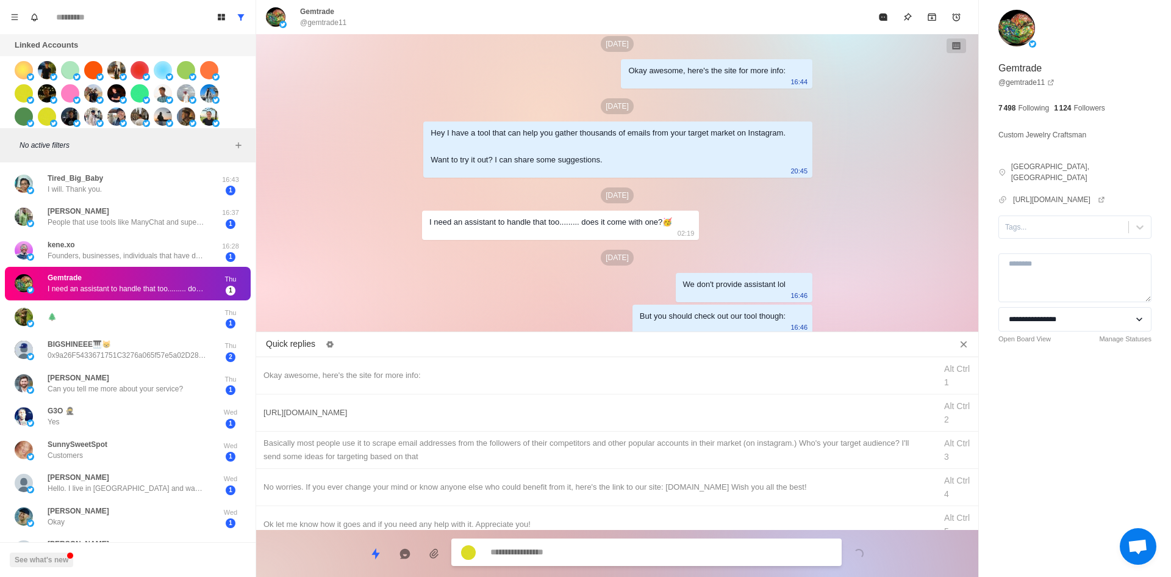
click at [465, 404] on div "[URL][DOMAIN_NAME] Alt Ctrl 2" at bounding box center [617, 412] width 722 height 37
click at [583, 550] on textarea "**********" at bounding box center [662, 553] width 342 height 18
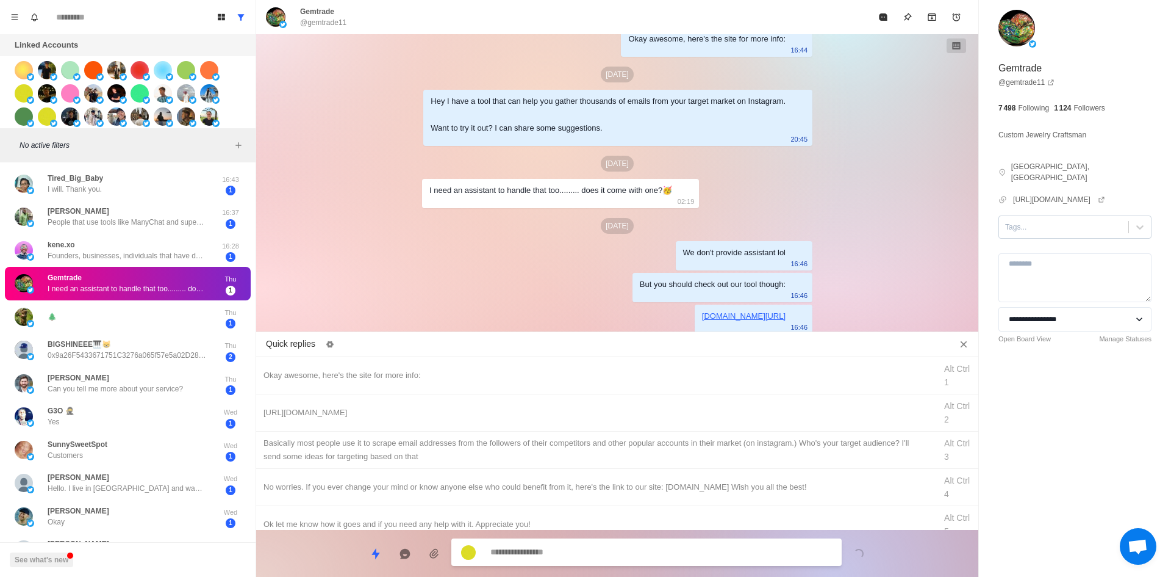
drag, startPoint x: 1044, startPoint y: 224, endPoint x: 1044, endPoint y: 233, distance: 9.2
click at [1041, 224] on div at bounding box center [1063, 226] width 117 height 13
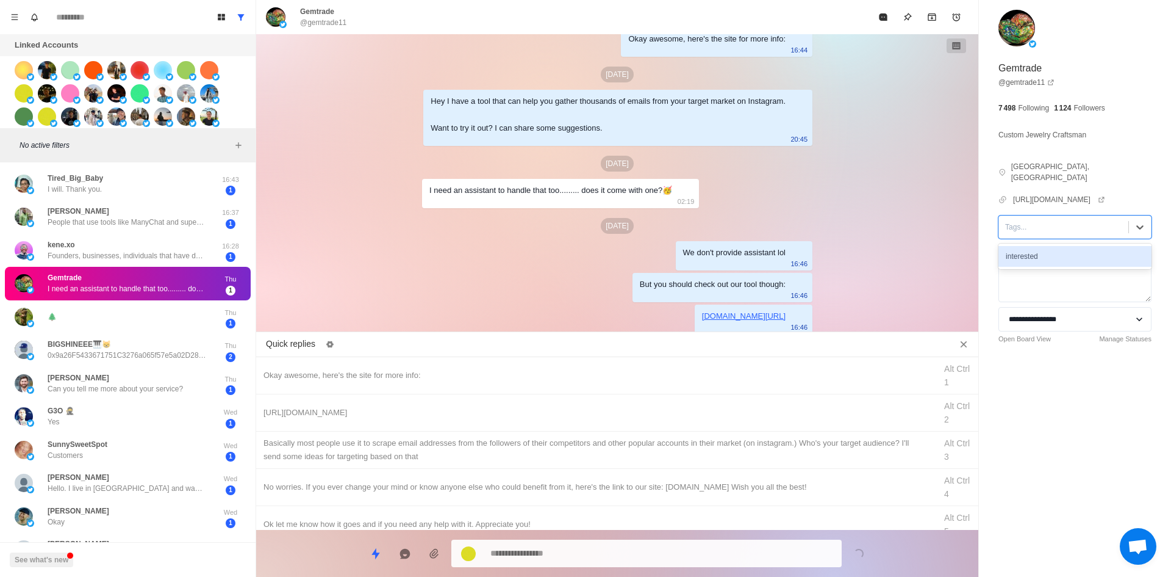
click at [1046, 250] on div "interested" at bounding box center [1075, 256] width 153 height 21
drag, startPoint x: 883, startPoint y: 20, endPoint x: 732, endPoint y: 240, distance: 266.7
click at [883, 21] on icon "Mark as read" at bounding box center [883, 16] width 8 height 7
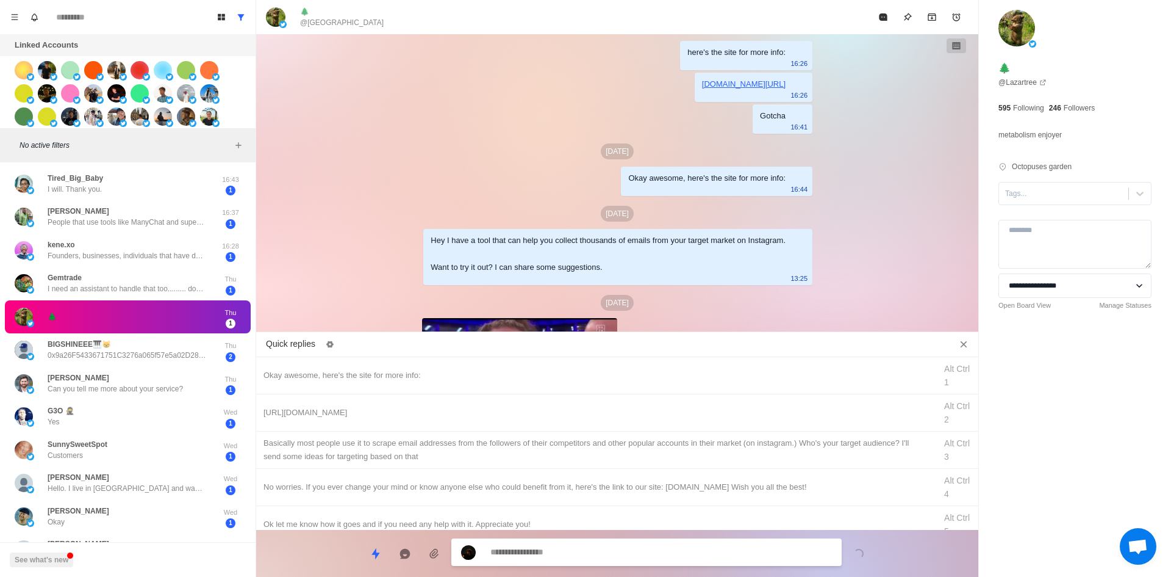
scroll to position [113, 0]
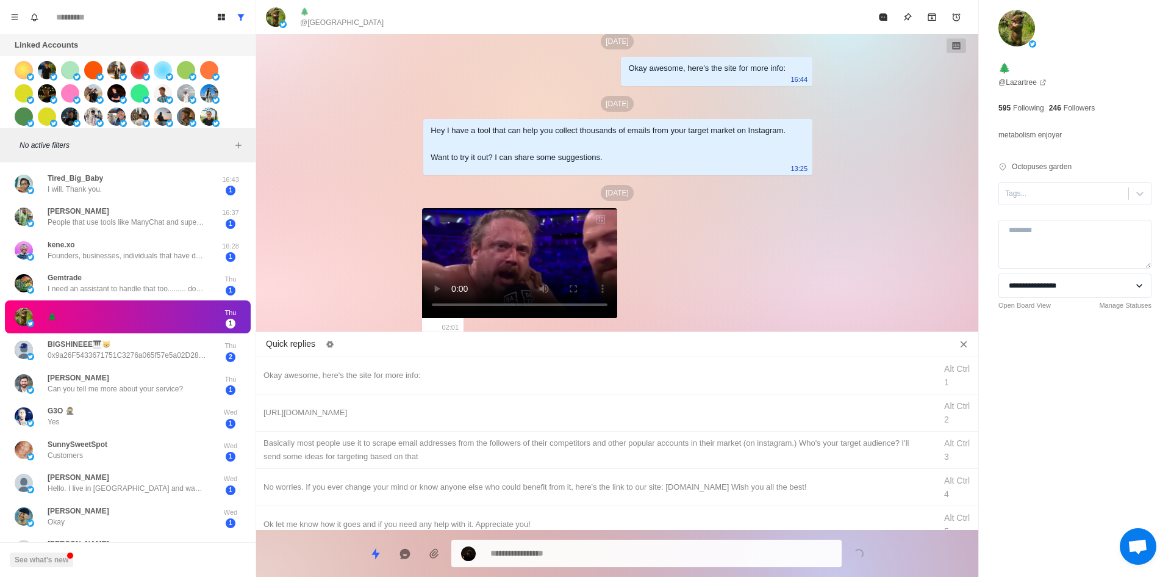
click at [682, 552] on textarea at bounding box center [662, 553] width 342 height 18
click at [580, 547] on textarea at bounding box center [662, 552] width 342 height 18
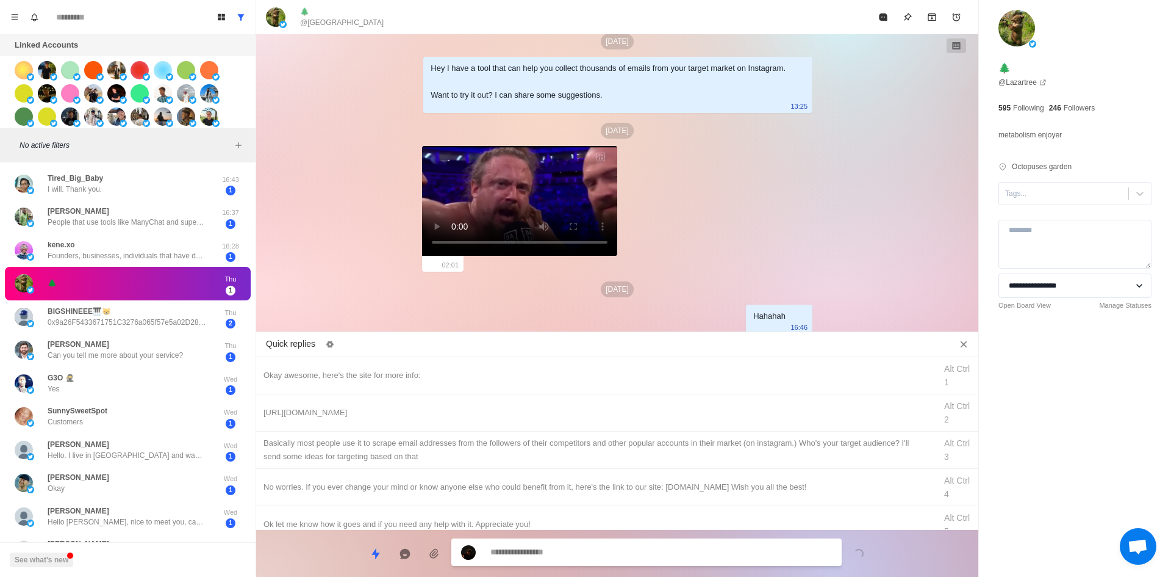
scroll to position [207, 0]
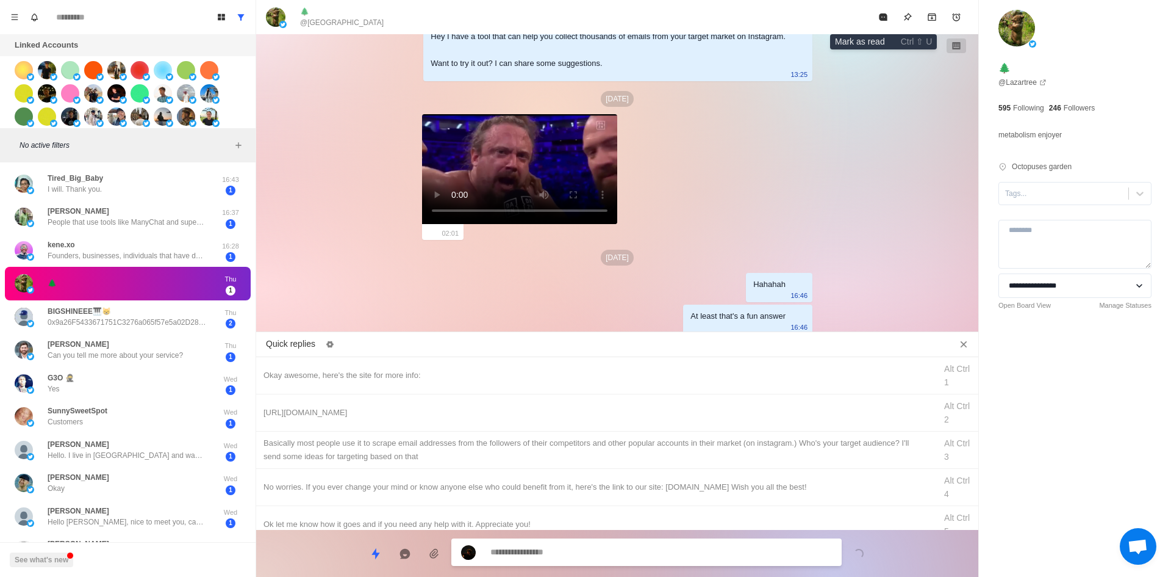
drag, startPoint x: 886, startPoint y: 11, endPoint x: 801, endPoint y: 73, distance: 105.3
click at [886, 11] on button "Mark as read" at bounding box center [883, 17] width 24 height 24
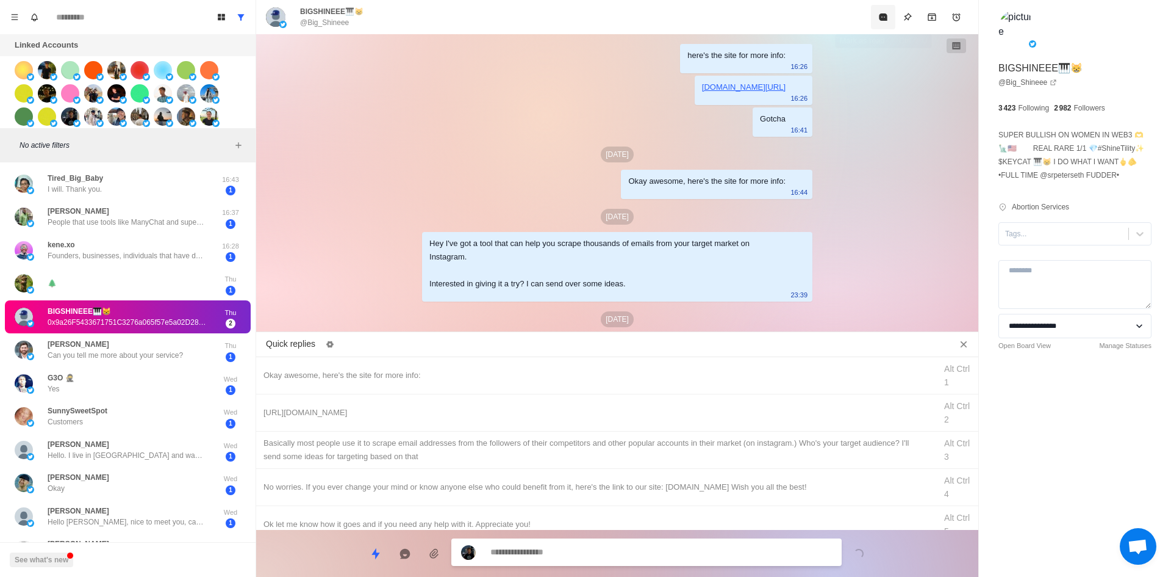
scroll to position [62, 0]
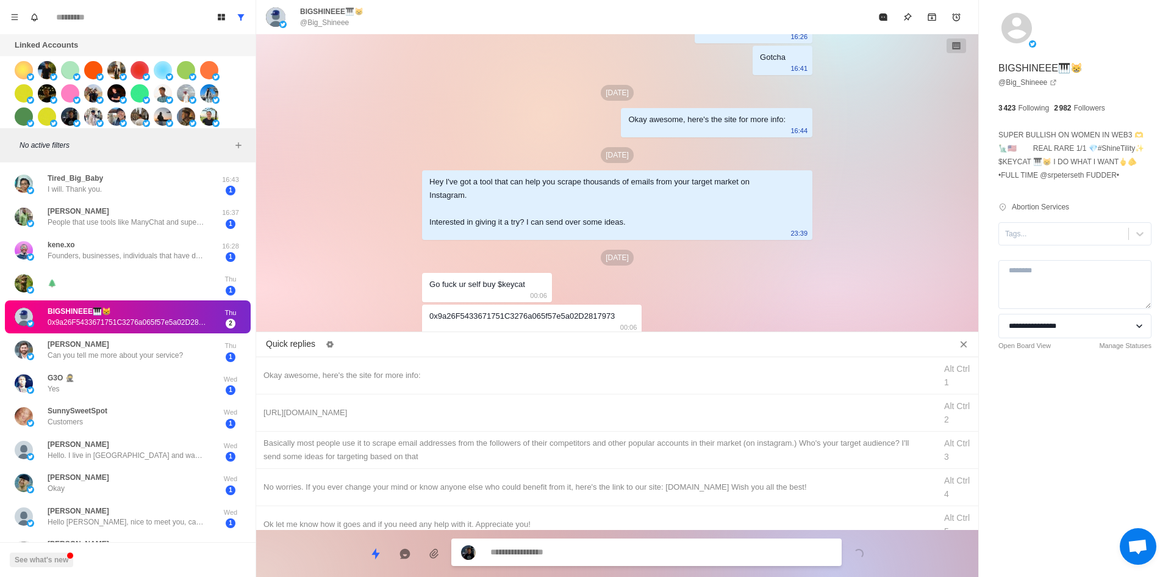
click at [567, 557] on textarea at bounding box center [662, 552] width 342 height 18
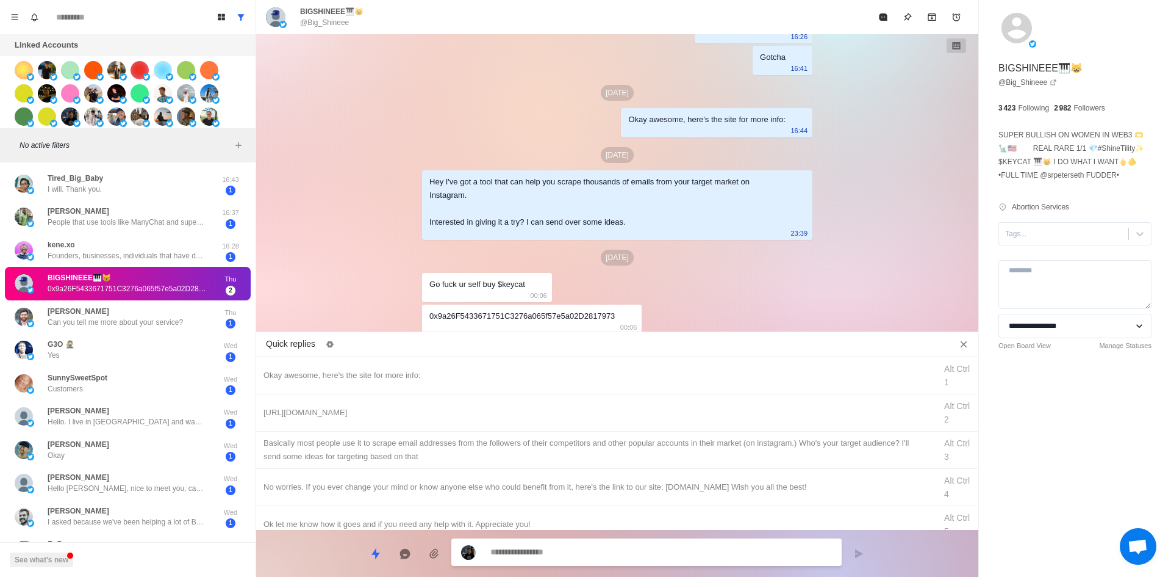
click at [530, 558] on textarea at bounding box center [662, 552] width 342 height 18
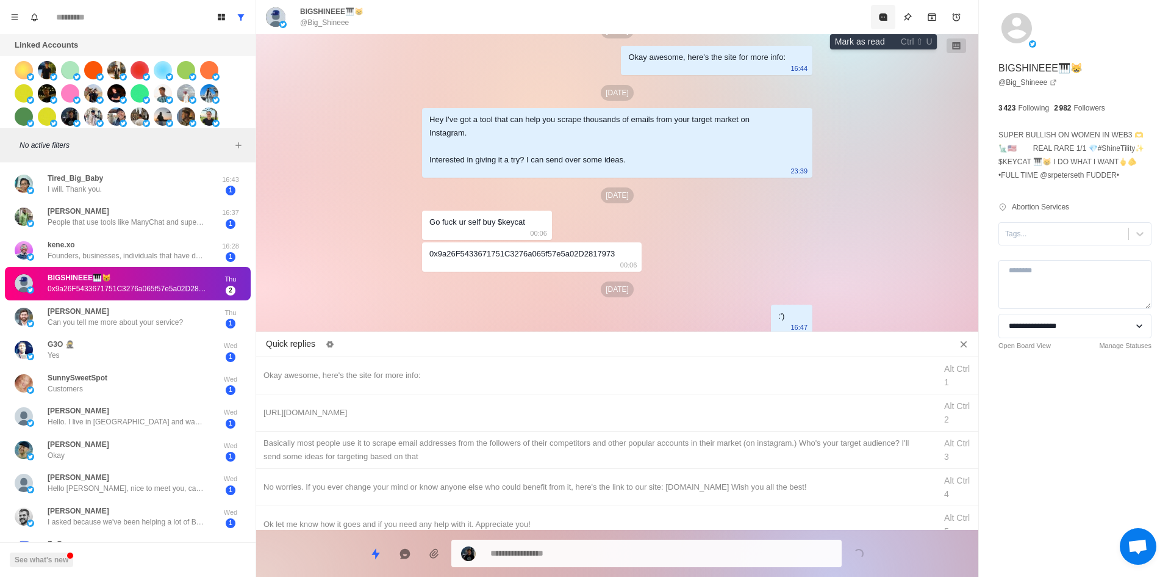
click at [880, 6] on button "Mark as read" at bounding box center [883, 17] width 24 height 24
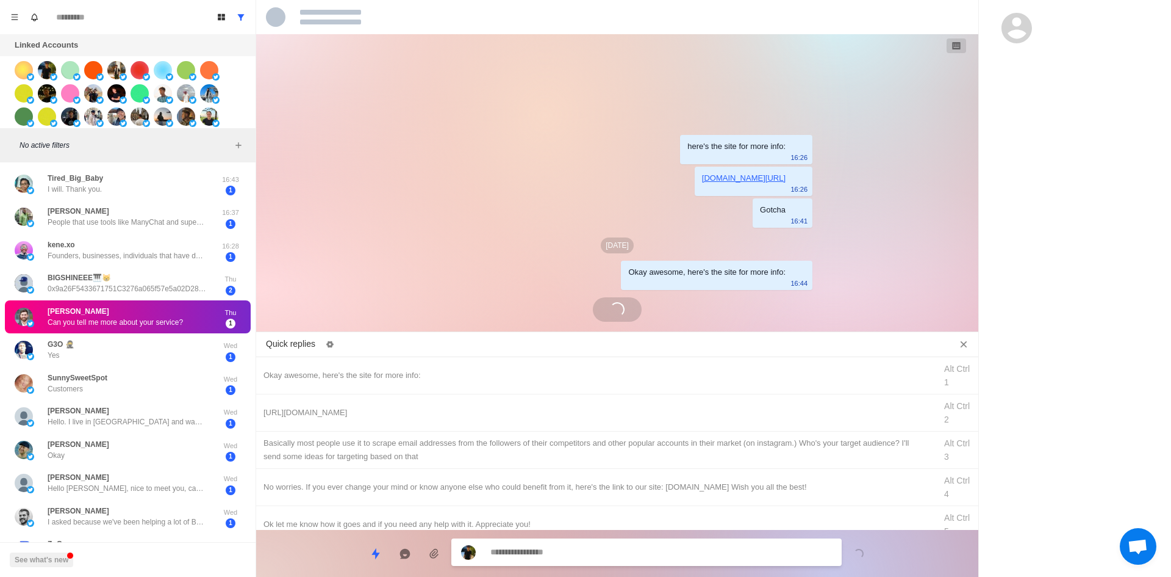
scroll to position [0, 0]
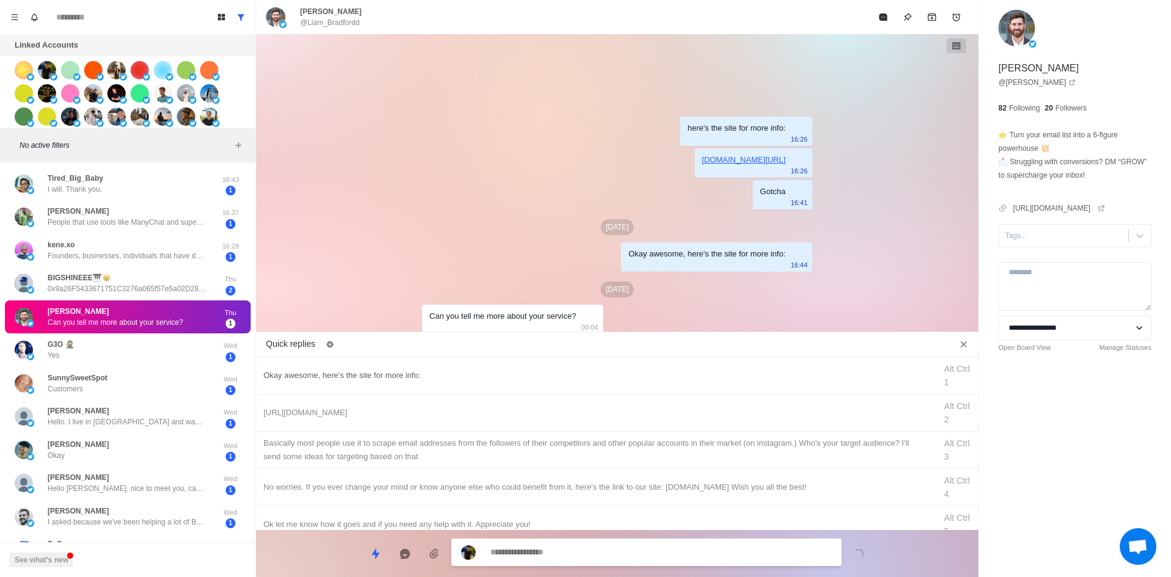
drag, startPoint x: 420, startPoint y: 365, endPoint x: 431, endPoint y: 372, distance: 13.2
click at [422, 367] on div "Okay awesome, here's the site for more info: Alt Ctrl 1" at bounding box center [617, 375] width 722 height 37
drag, startPoint x: 548, startPoint y: 556, endPoint x: 414, endPoint y: 558, distance: 134.9
click at [401, 558] on div "**********" at bounding box center [617, 548] width 722 height 37
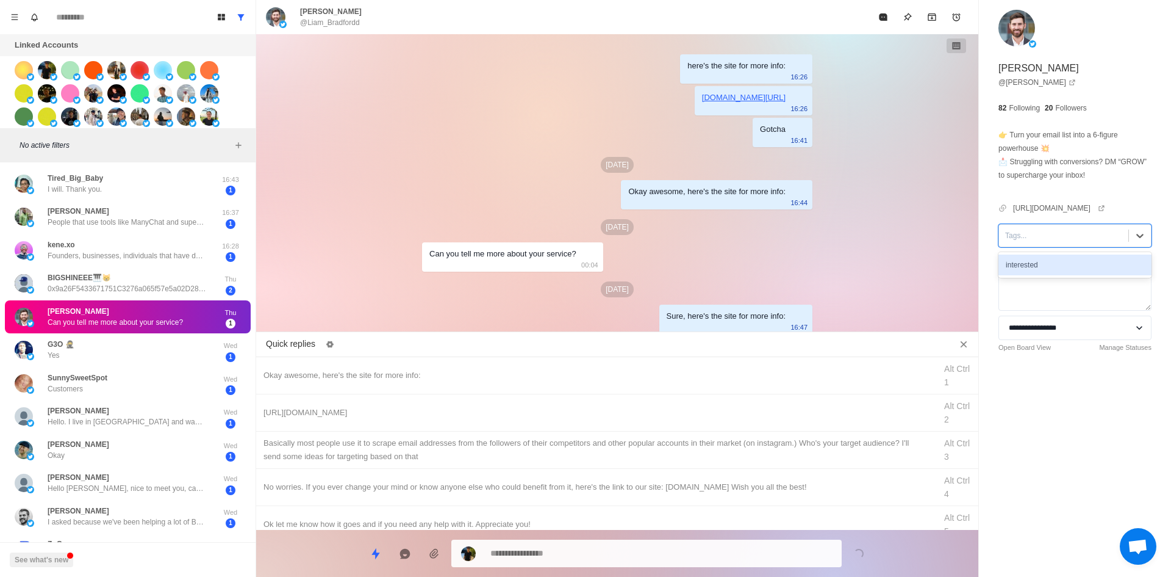
click at [1049, 237] on div at bounding box center [1063, 235] width 117 height 13
drag, startPoint x: 1051, startPoint y: 265, endPoint x: 971, endPoint y: 273, distance: 79.8
click at [1051, 265] on div "interested" at bounding box center [1075, 264] width 153 height 21
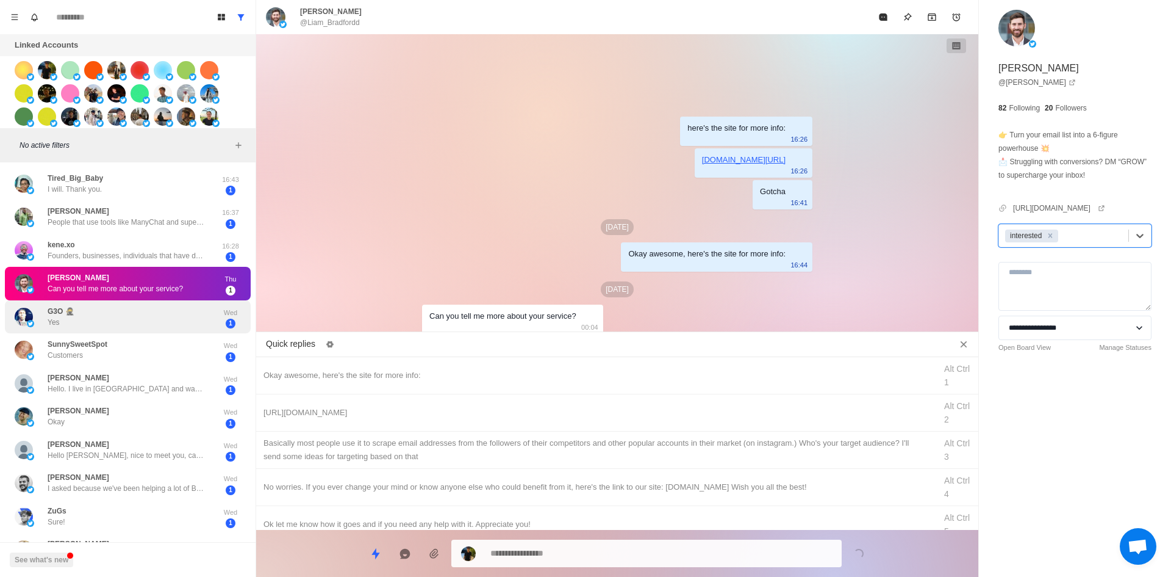
click at [102, 316] on div "G3O 🥷 Yes" at bounding box center [115, 317] width 201 height 24
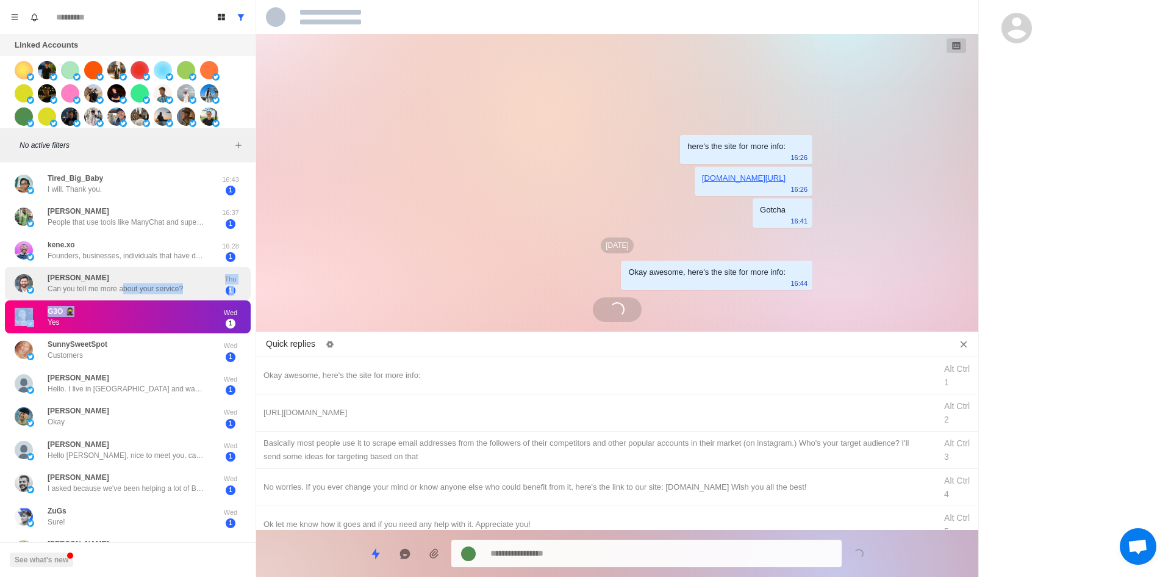
drag, startPoint x: 112, startPoint y: 303, endPoint x: 138, endPoint y: 283, distance: 33.6
click at [131, 287] on div "Tired_Big_Baby I will. Thank you. 16:43 1 [PERSON_NAME] People that use tools l…" at bounding box center [128, 543] width 256 height 753
click at [138, 283] on p "Can you tell me more about your service?" at bounding box center [115, 288] width 135 height 11
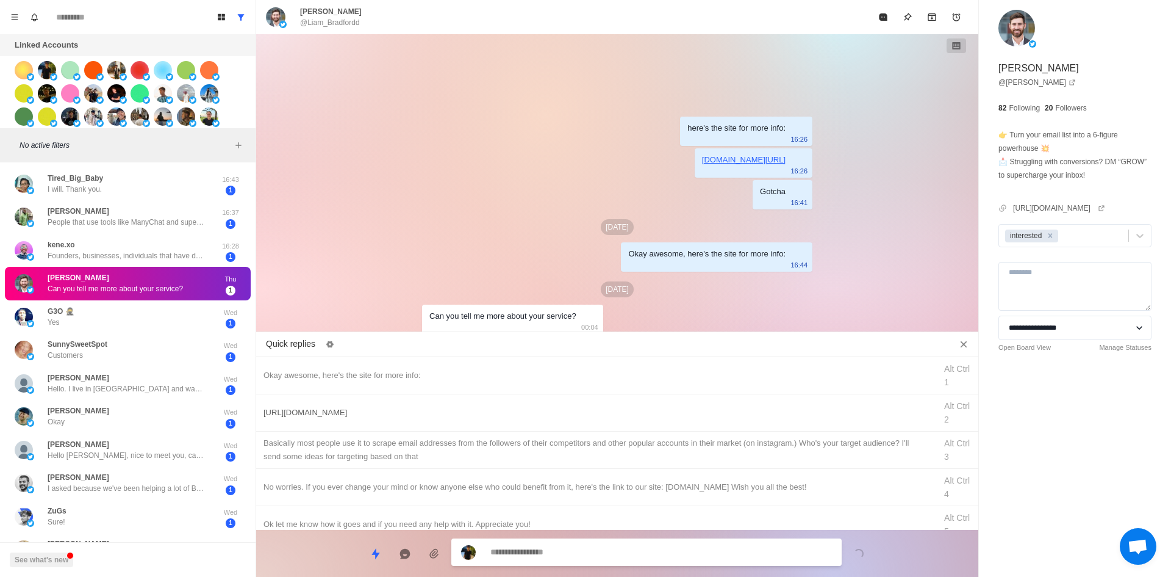
click at [449, 414] on div "[URL][DOMAIN_NAME]" at bounding box center [596, 412] width 665 height 13
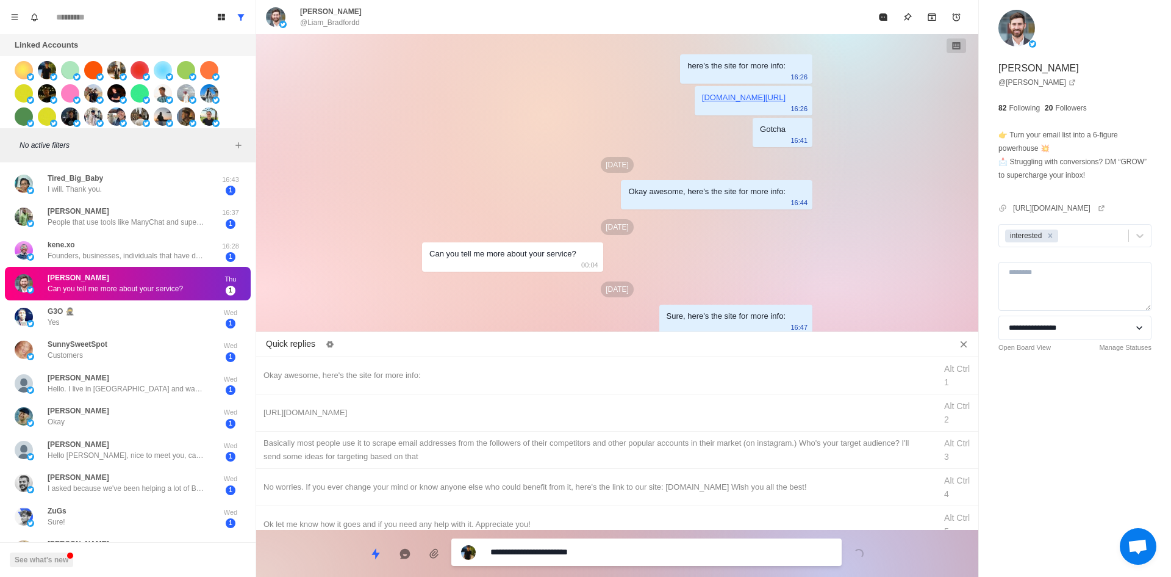
click at [591, 553] on textarea "**********" at bounding box center [662, 552] width 342 height 18
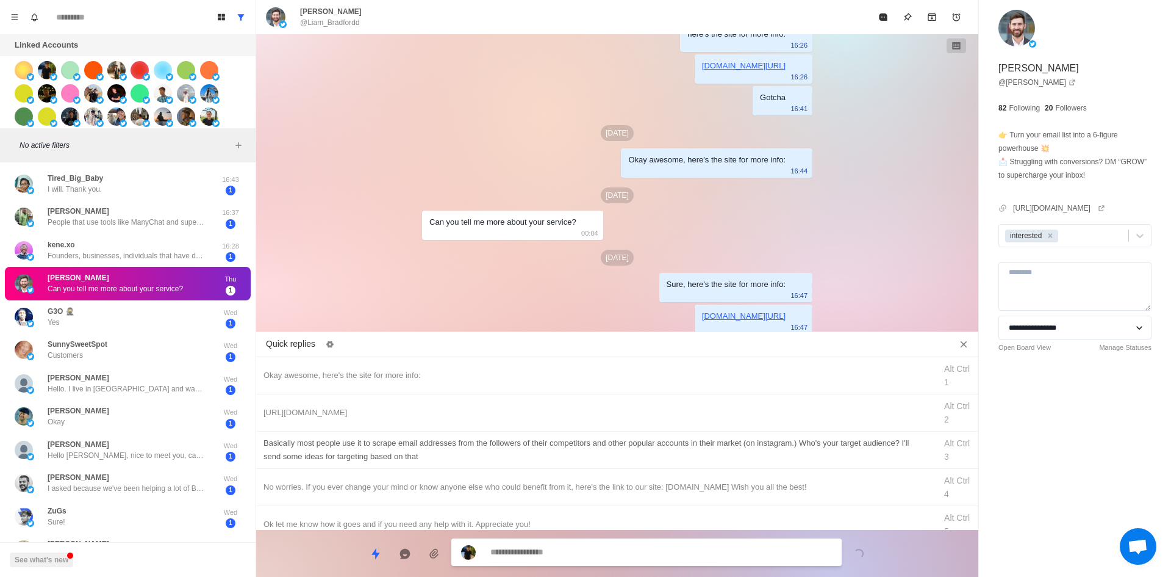
click at [484, 446] on div "​​Basically most people use it to scrape email addresses from the followers of …" at bounding box center [596, 449] width 665 height 27
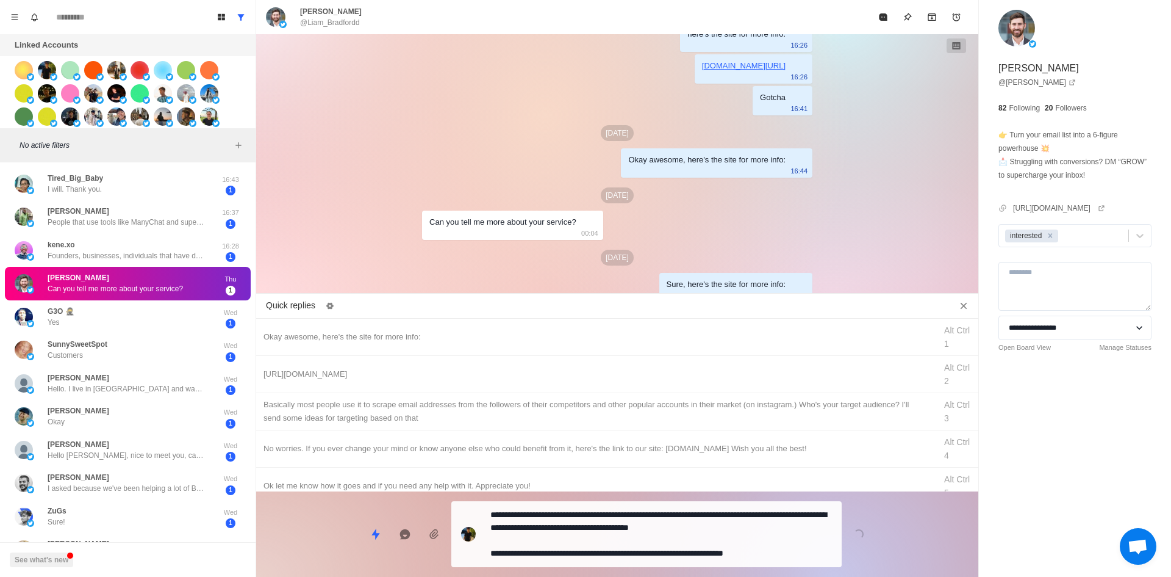
click at [593, 560] on textarea "**********" at bounding box center [662, 534] width 342 height 56
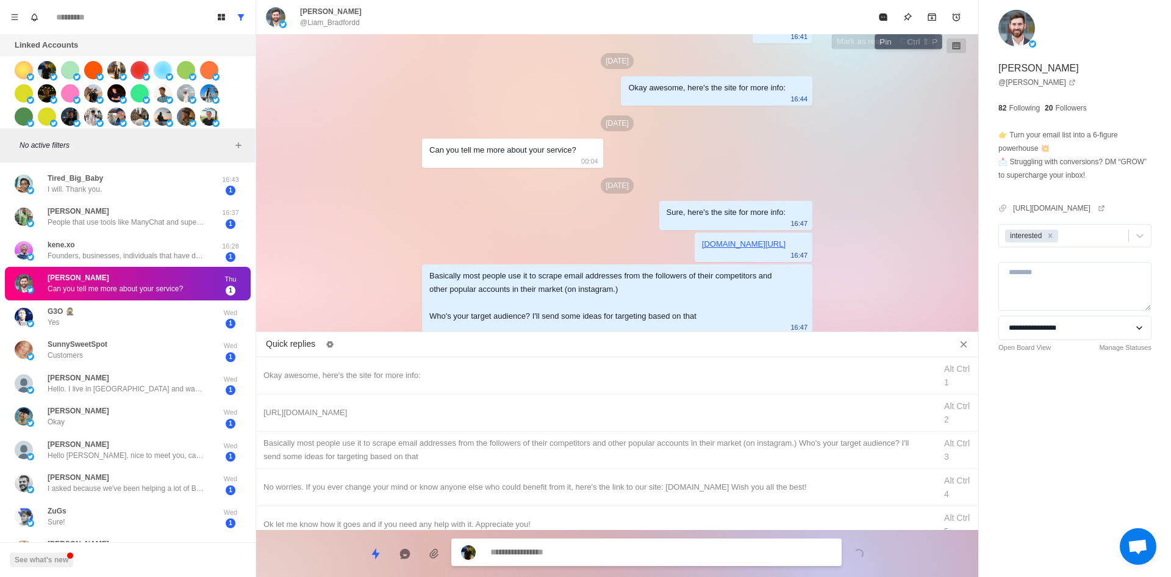
drag, startPoint x: 880, startPoint y: 15, endPoint x: 779, endPoint y: 142, distance: 163.2
click at [880, 15] on icon "Mark as read" at bounding box center [883, 16] width 8 height 7
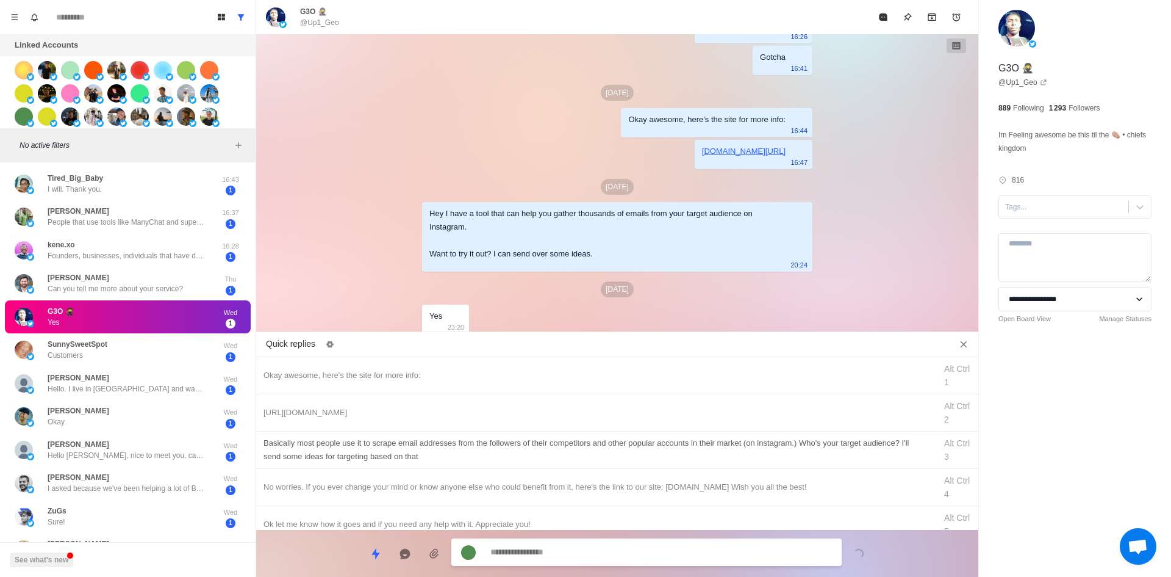
scroll to position [62, 0]
click at [458, 375] on div "Okay awesome, here's the site for more info:" at bounding box center [596, 375] width 665 height 13
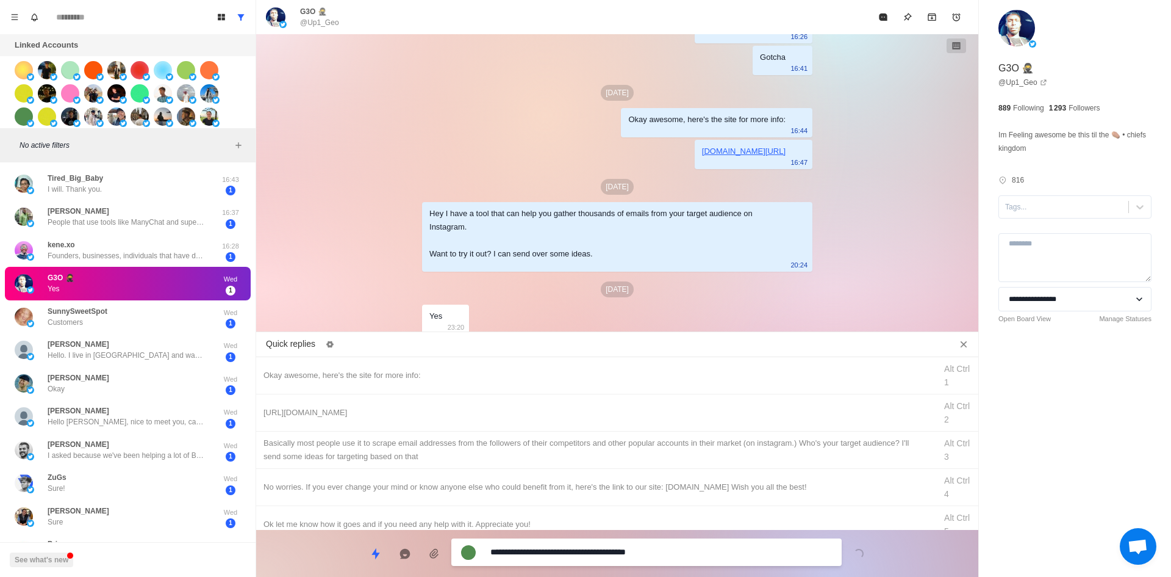
click at [625, 551] on textarea "**********" at bounding box center [662, 552] width 342 height 18
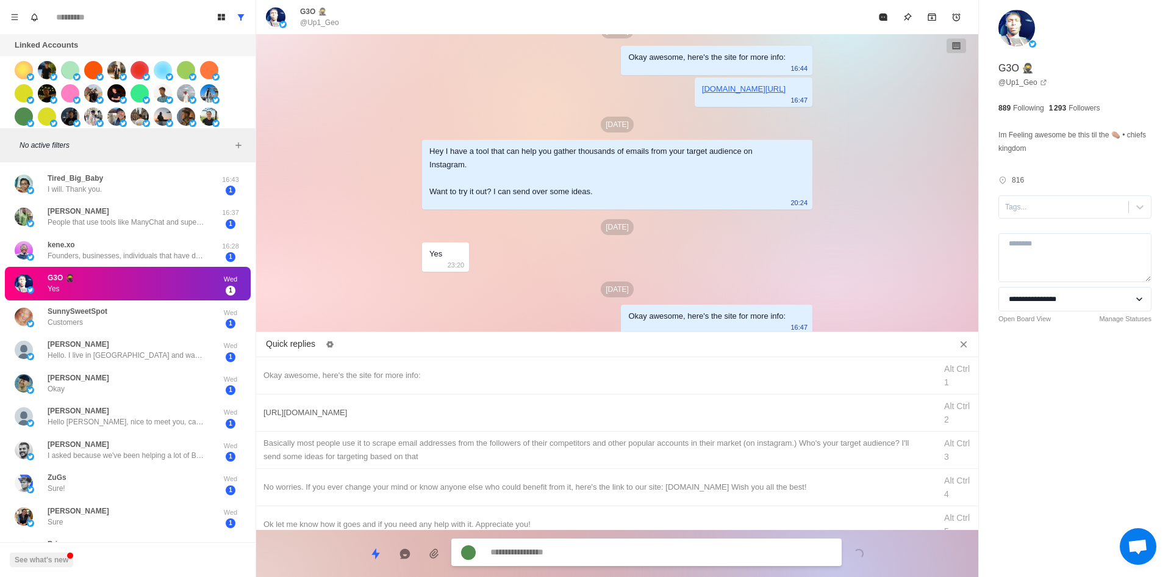
click at [428, 417] on div "[URL][DOMAIN_NAME]" at bounding box center [596, 412] width 665 height 13
click at [582, 551] on textarea "**********" at bounding box center [662, 553] width 342 height 18
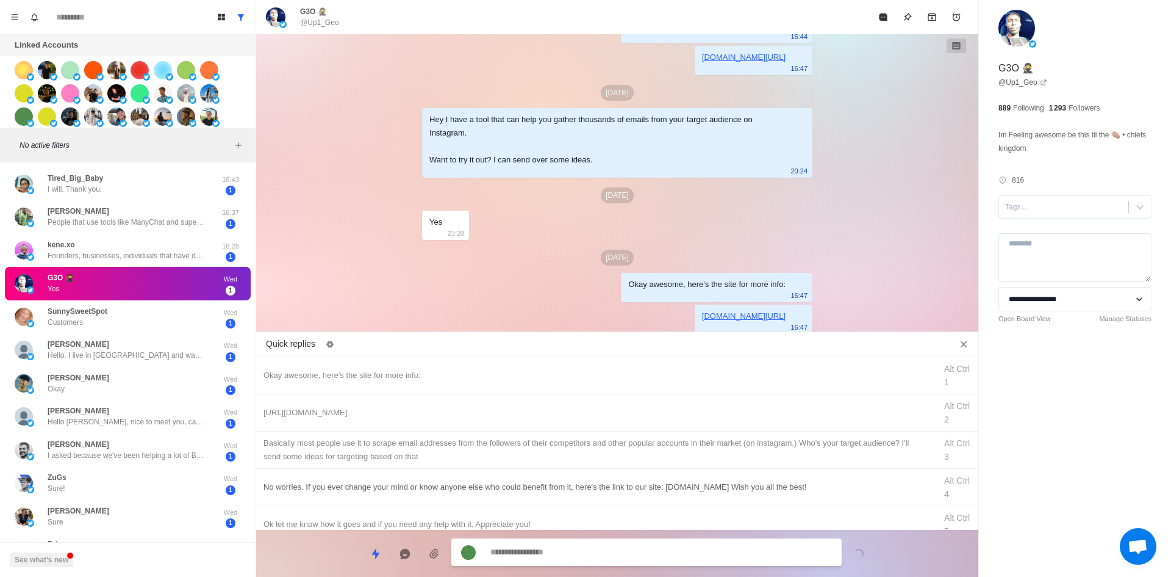
click at [555, 451] on div "​​Basically most people use it to scrape email addresses from the followers of …" at bounding box center [596, 449] width 665 height 27
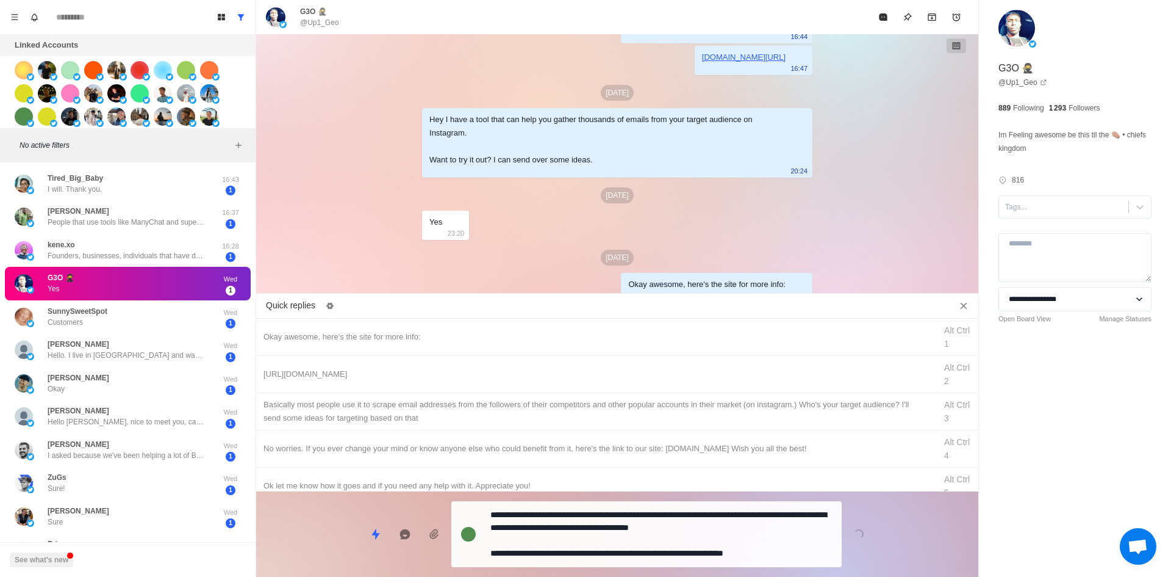
click at [600, 547] on textarea "**********" at bounding box center [662, 534] width 342 height 56
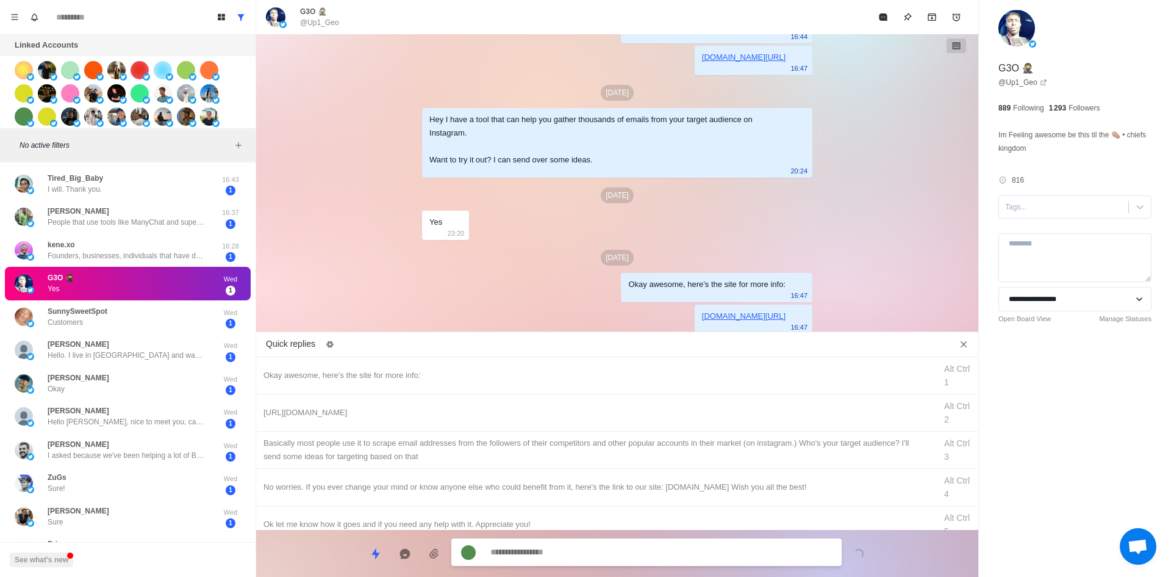
scroll to position [228, 0]
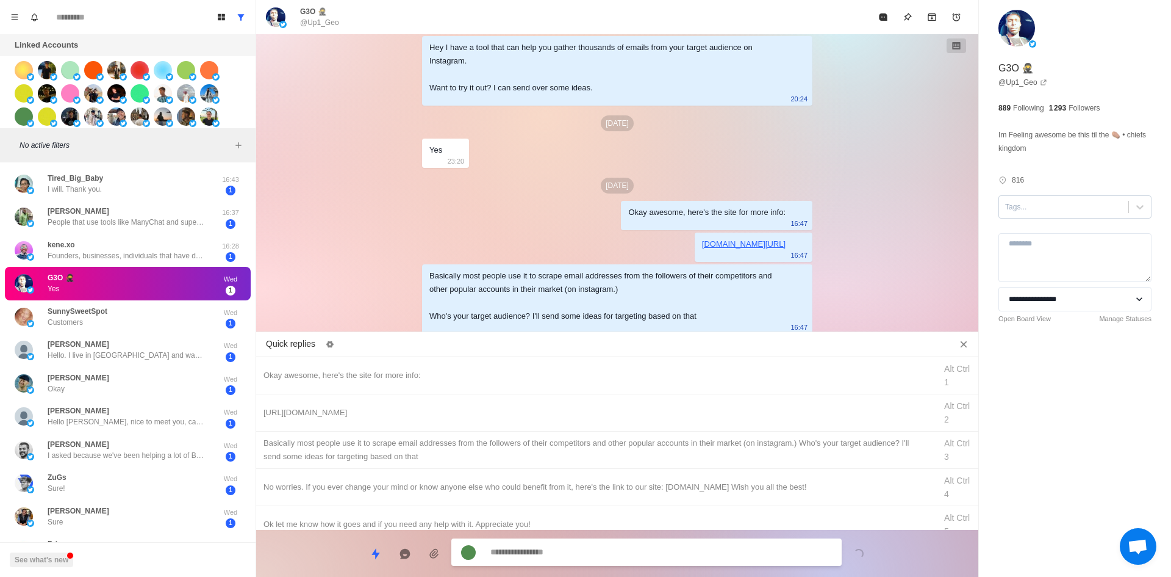
click at [1059, 203] on div at bounding box center [1063, 206] width 117 height 13
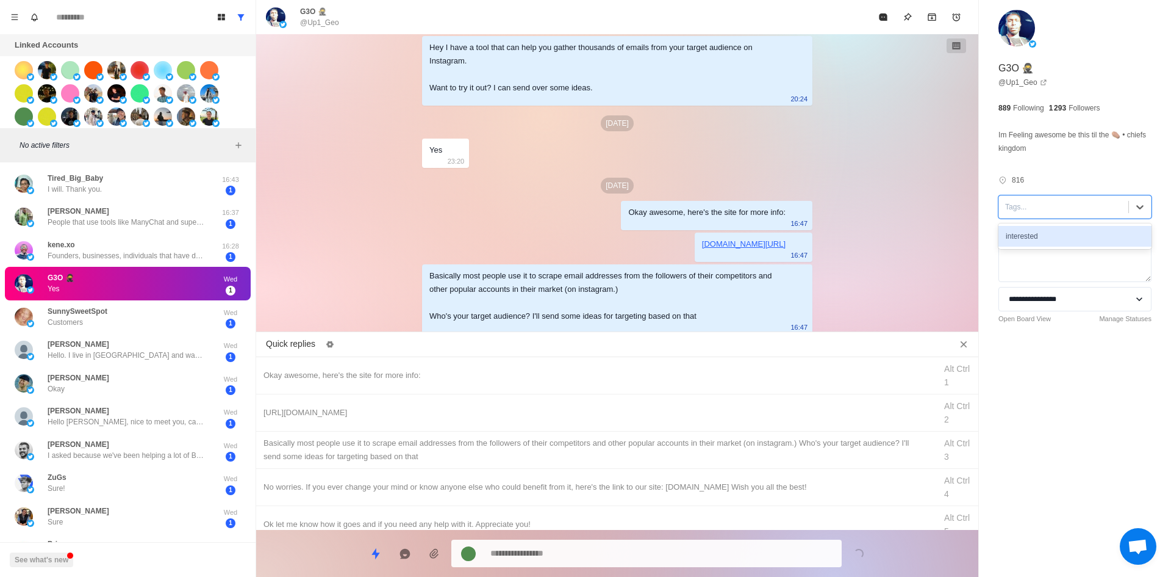
click at [1061, 229] on div "interested" at bounding box center [1075, 236] width 153 height 21
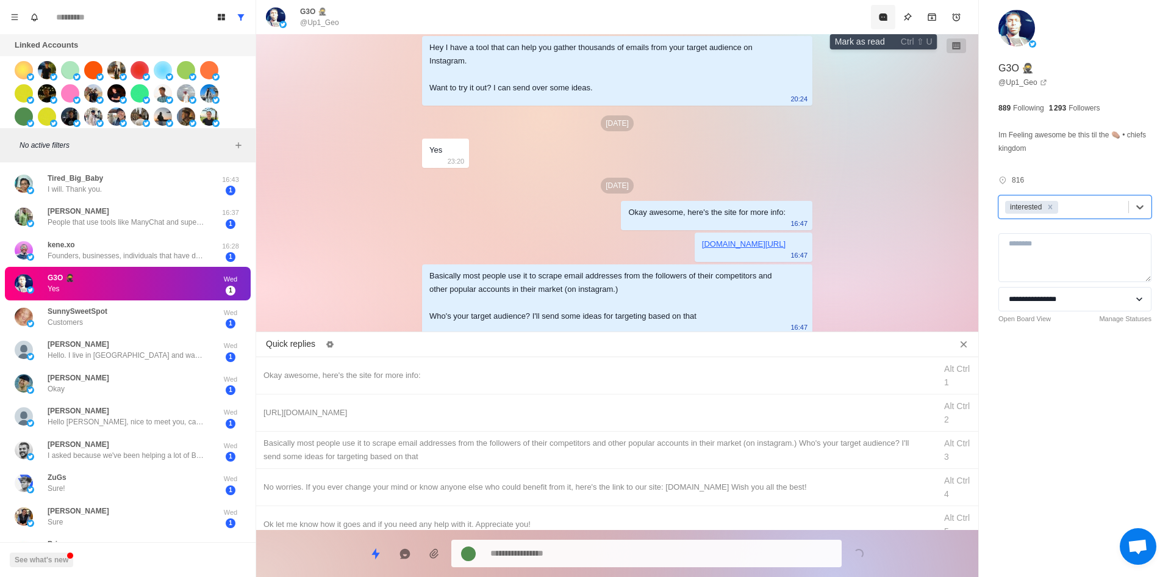
click at [886, 17] on icon "Mark as read" at bounding box center [883, 16] width 8 height 7
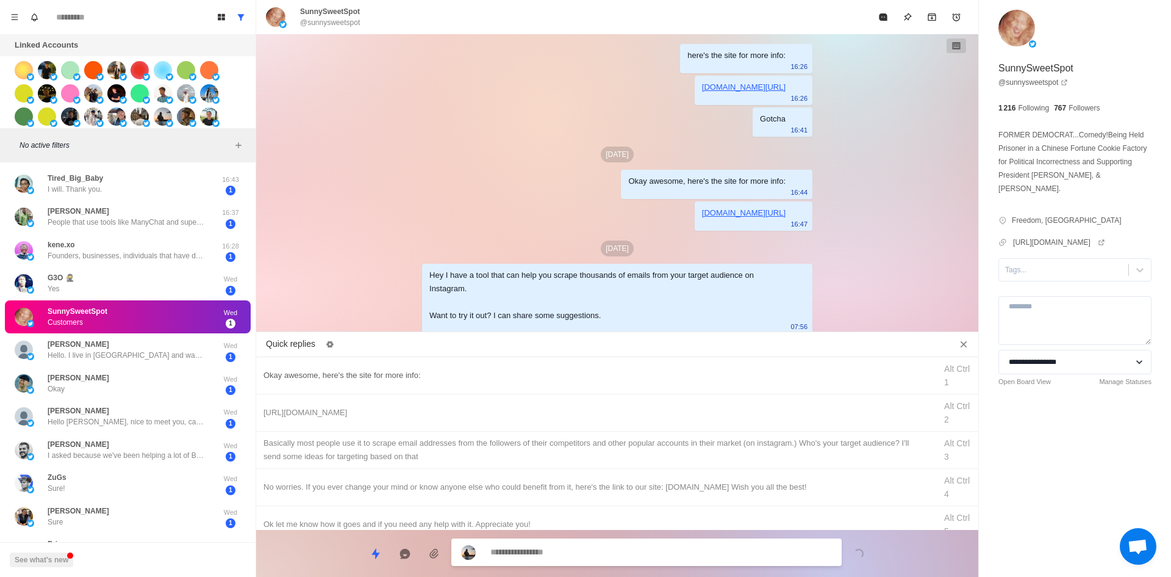
scroll to position [414, 0]
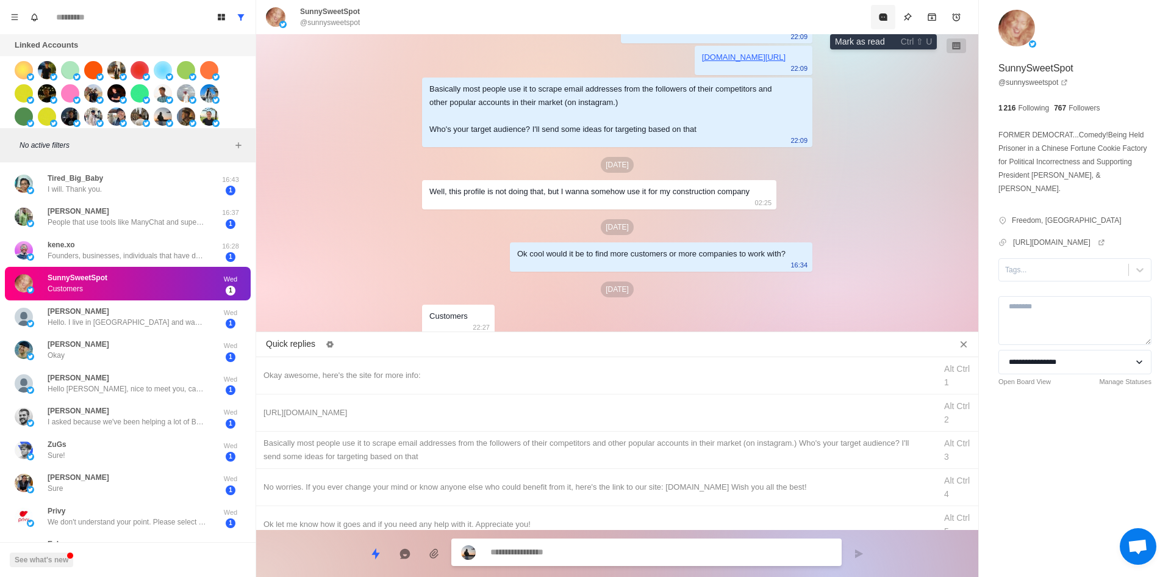
click at [885, 28] on button "Mark as read" at bounding box center [883, 17] width 24 height 24
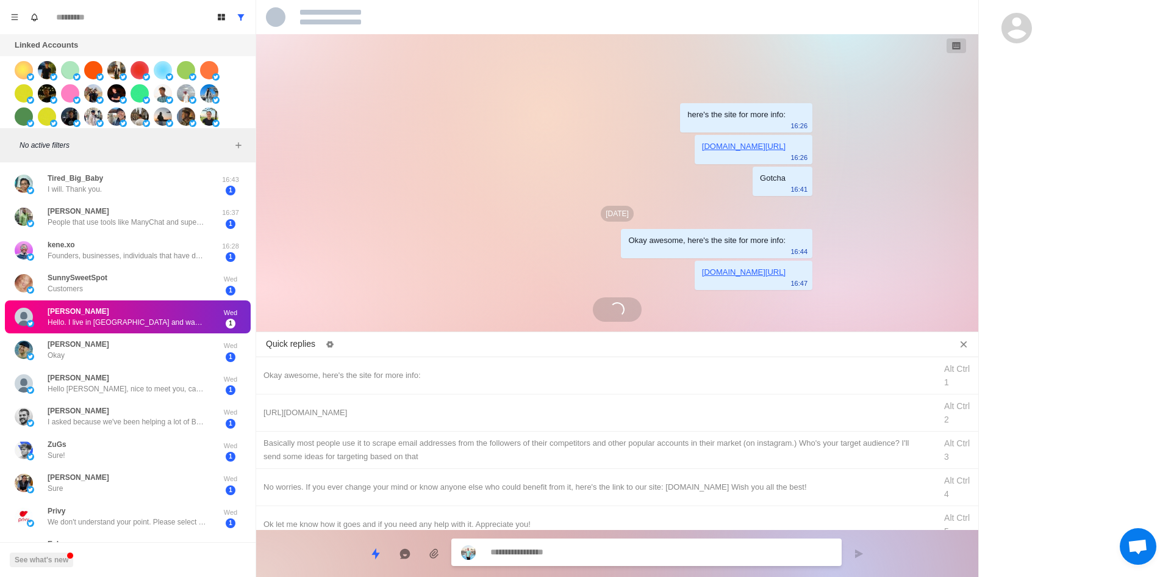
scroll to position [0, 0]
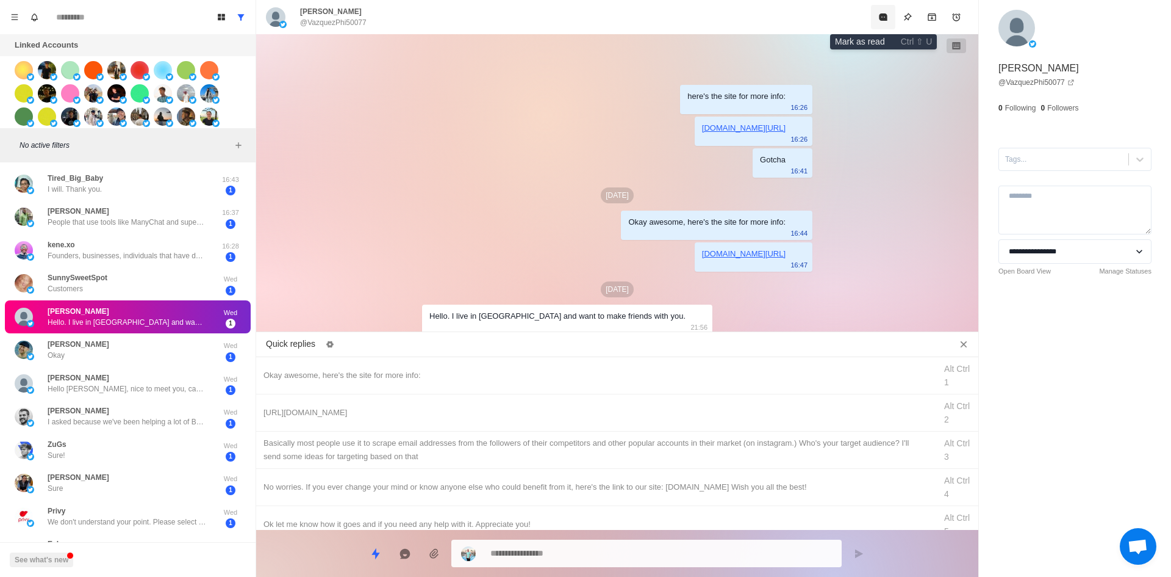
click at [878, 22] on button "Mark as read" at bounding box center [883, 17] width 24 height 24
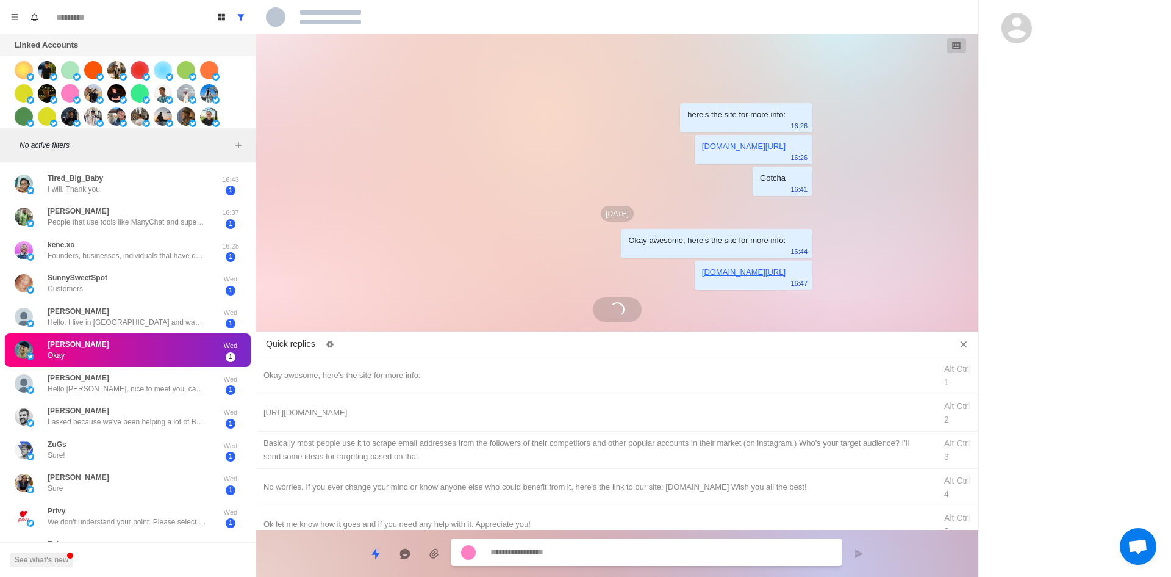
scroll to position [62, 0]
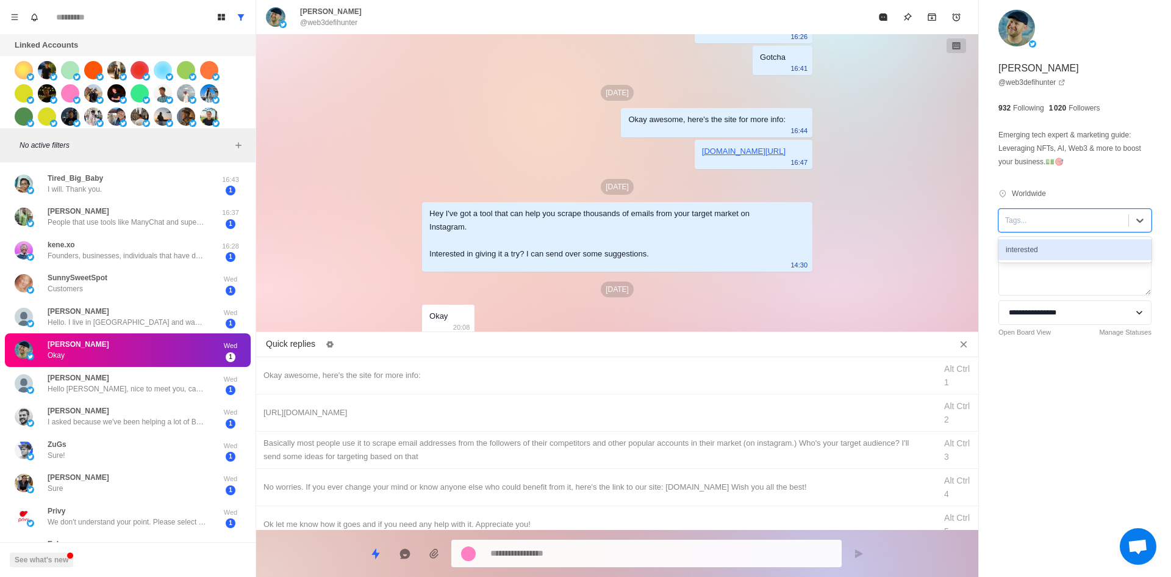
click at [1036, 230] on div "Tags..." at bounding box center [1075, 220] width 153 height 23
click at [1052, 252] on div "interested" at bounding box center [1075, 249] width 153 height 21
click at [472, 381] on div "Okay awesome, here's the site for more info:" at bounding box center [596, 375] width 665 height 13
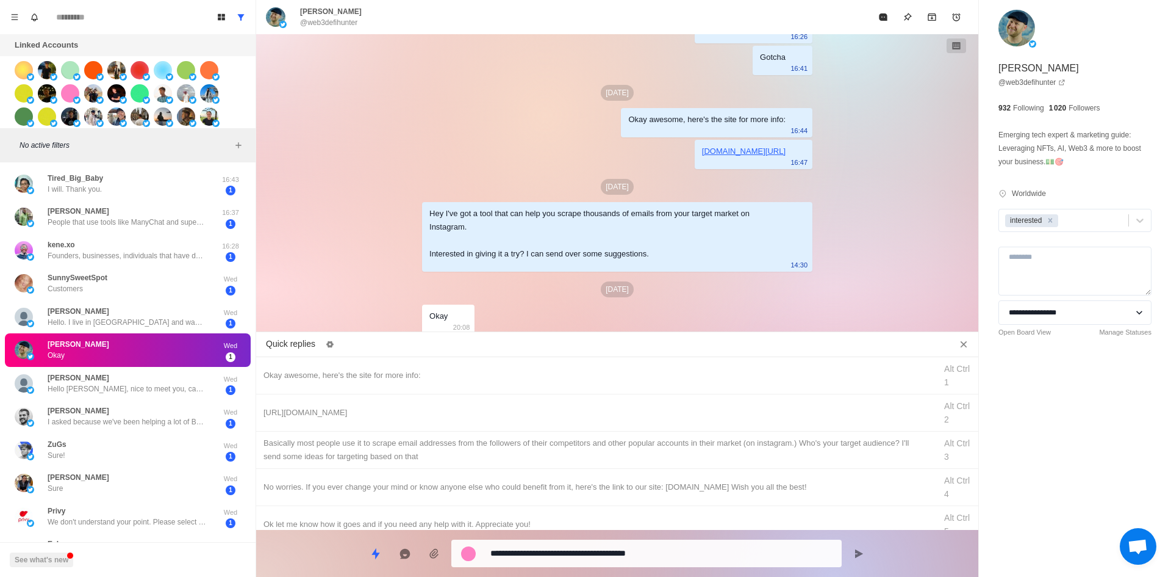
click at [584, 554] on textarea "**********" at bounding box center [662, 553] width 342 height 18
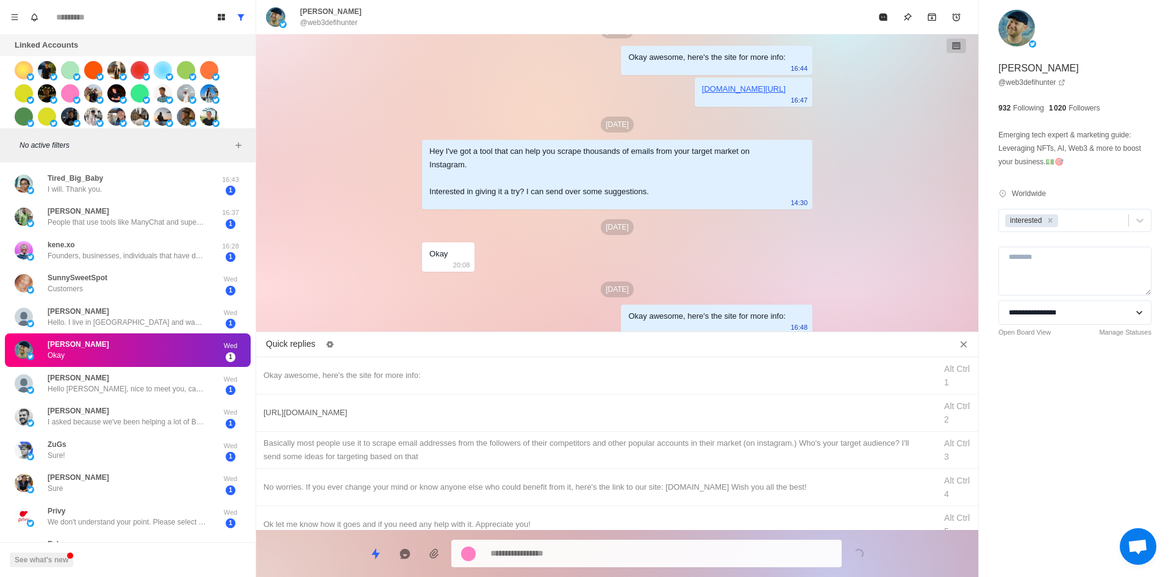
drag, startPoint x: 564, startPoint y: 409, endPoint x: 589, endPoint y: 554, distance: 146.6
click at [564, 410] on div "[URL][DOMAIN_NAME]" at bounding box center [596, 412] width 665 height 13
drag, startPoint x: 588, startPoint y: 553, endPoint x: 600, endPoint y: 478, distance: 76.0
click at [588, 553] on textarea "**********" at bounding box center [662, 553] width 342 height 18
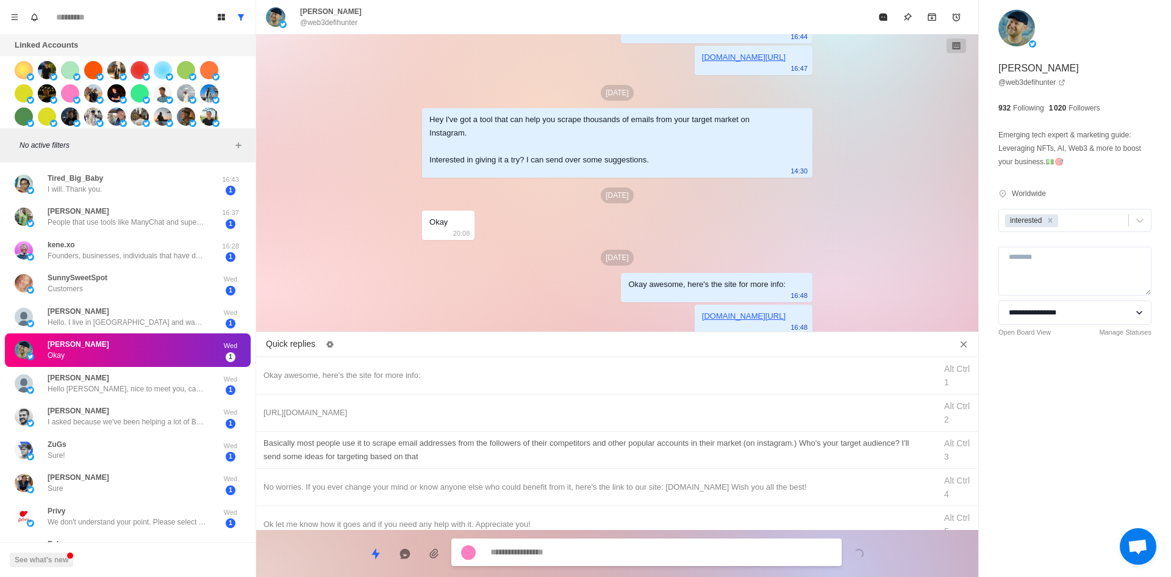
click at [607, 451] on div "​​Basically most people use it to scrape email addresses from the followers of …" at bounding box center [596, 449] width 665 height 27
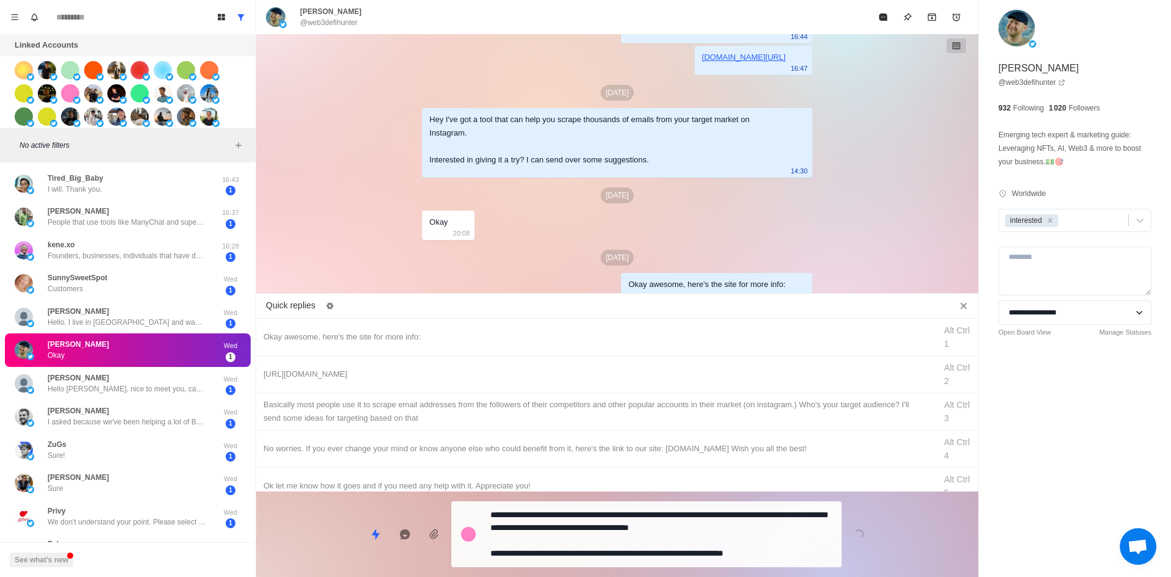
drag, startPoint x: 606, startPoint y: 545, endPoint x: 608, endPoint y: 532, distance: 12.9
click at [606, 545] on textarea "**********" at bounding box center [662, 534] width 342 height 56
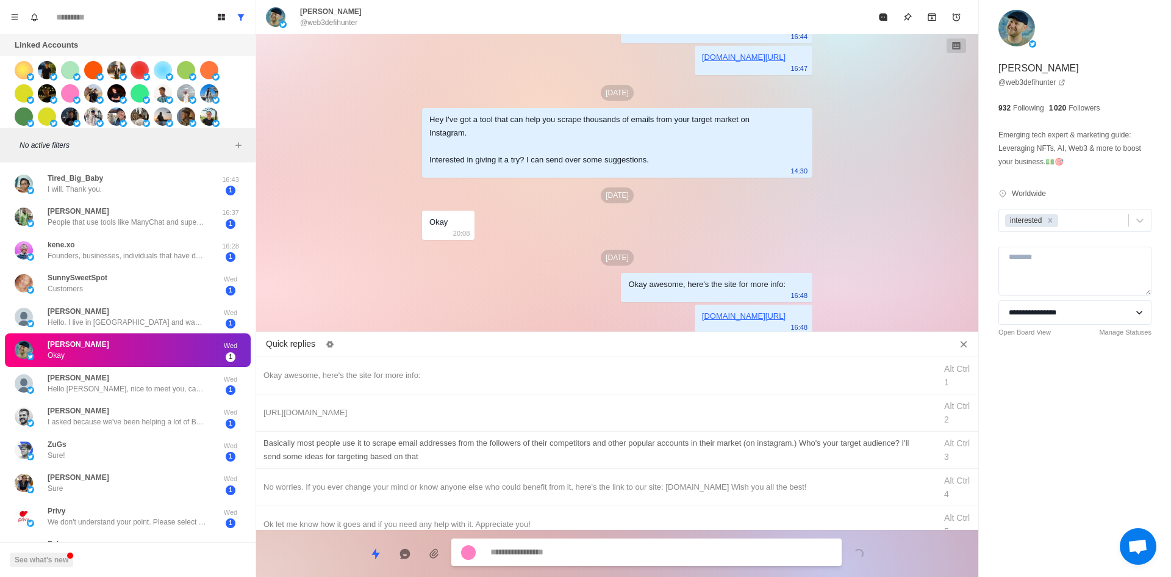
scroll to position [228, 0]
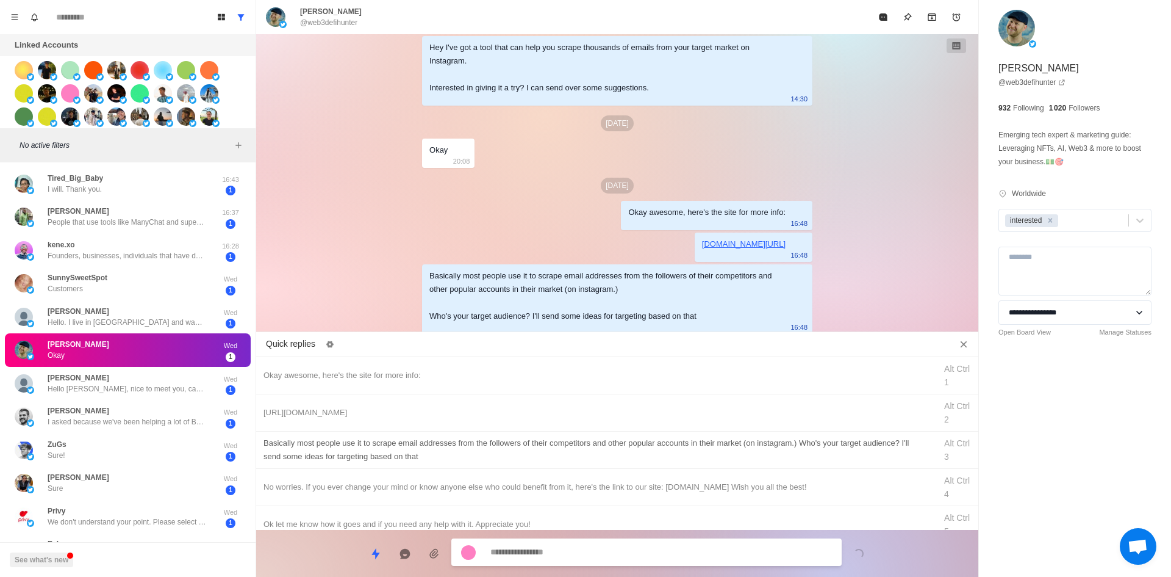
click at [639, 447] on div "​​Basically most people use it to scrape email addresses from the followers of …" at bounding box center [596, 449] width 665 height 27
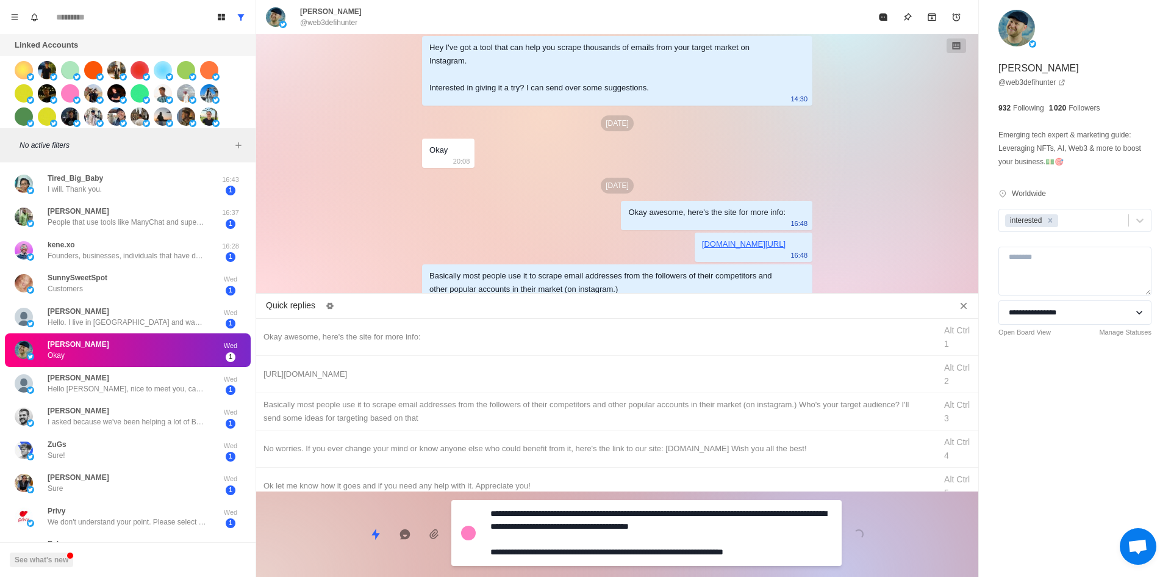
drag, startPoint x: 780, startPoint y: 541, endPoint x: 570, endPoint y: 312, distance: 310.0
click at [337, 365] on div "Quick replies Okay awesome, here's the site for more info: Alt Ctrl 1 [URL][DOM…" at bounding box center [617, 437] width 722 height 279
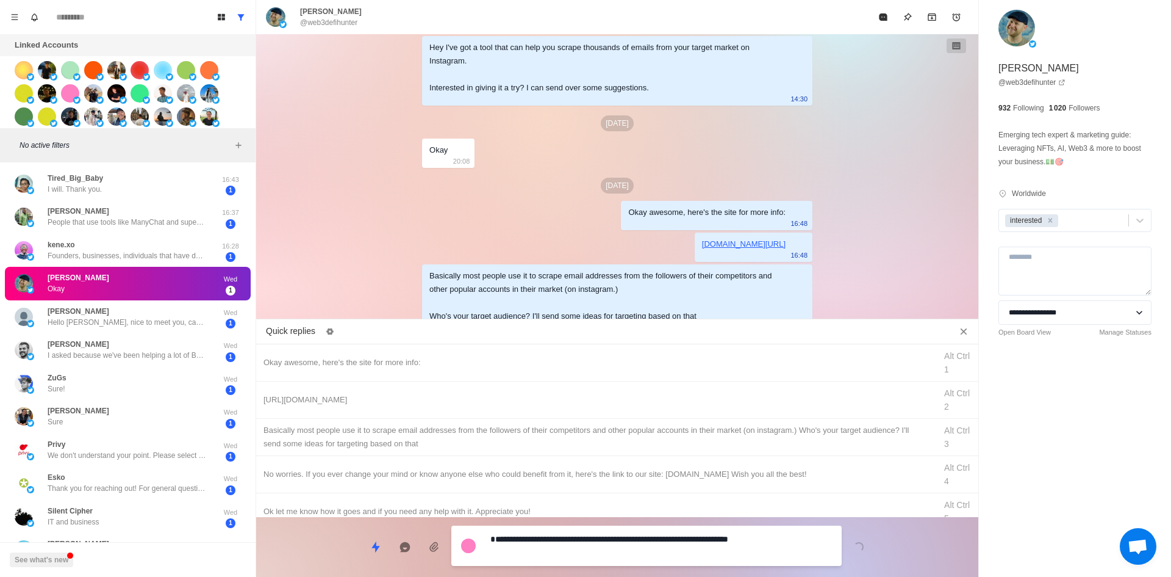
drag, startPoint x: 821, startPoint y: 547, endPoint x: 709, endPoint y: 287, distance: 283.4
click at [212, 483] on div "Board View Tools Archived Chats Mark many as read Keyboard shortcuts Team Setti…" at bounding box center [585, 288] width 1171 height 577
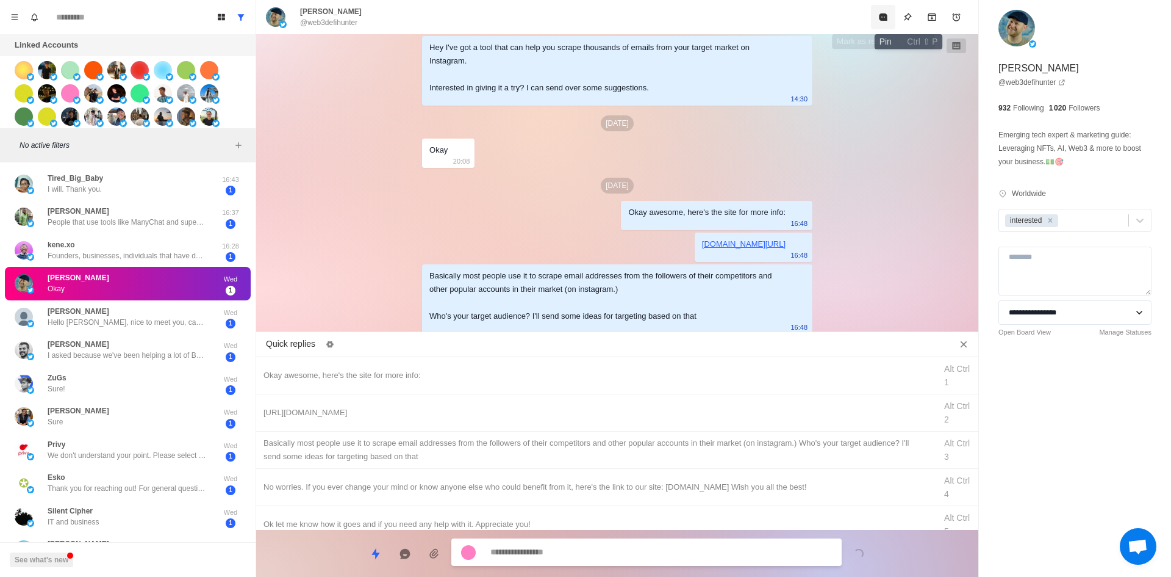
click at [883, 19] on icon "Mark as read" at bounding box center [883, 16] width 8 height 7
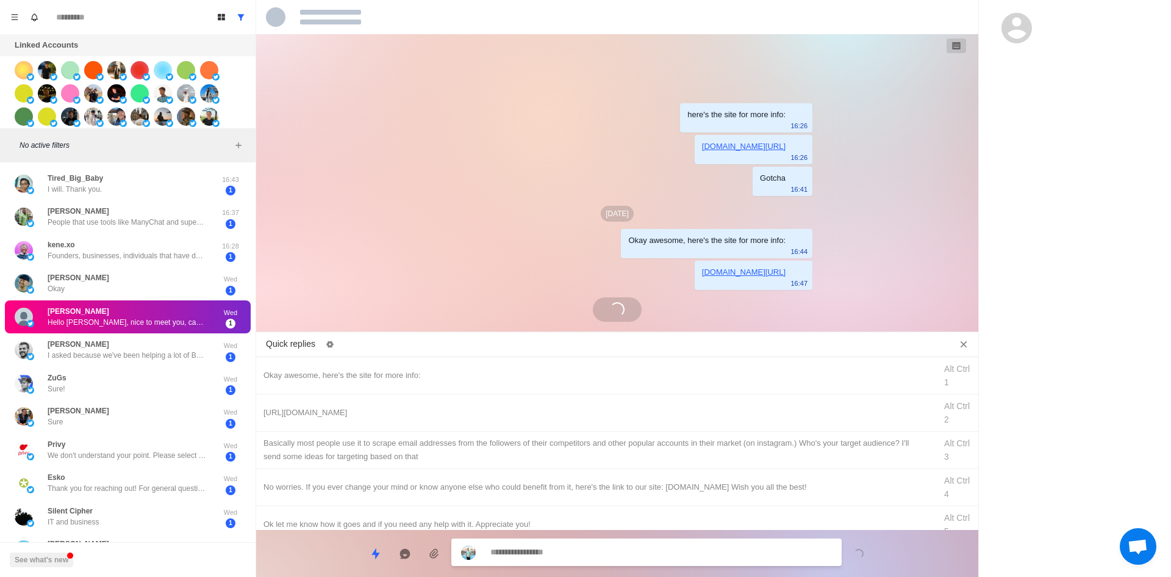
scroll to position [0, 0]
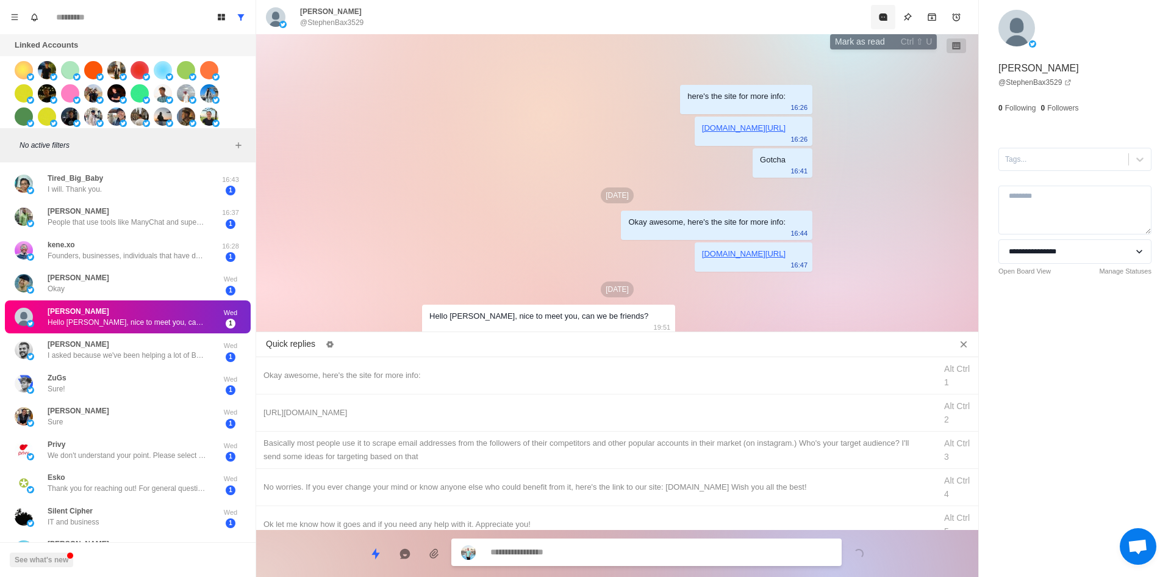
click at [886, 9] on button "Mark as read" at bounding box center [883, 17] width 24 height 24
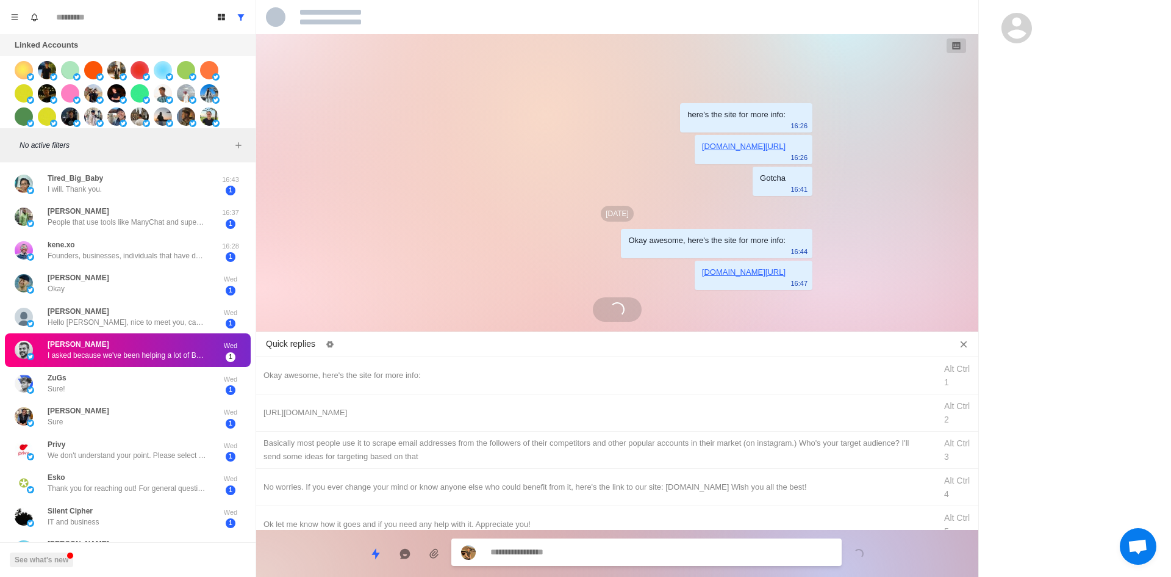
scroll to position [125, 0]
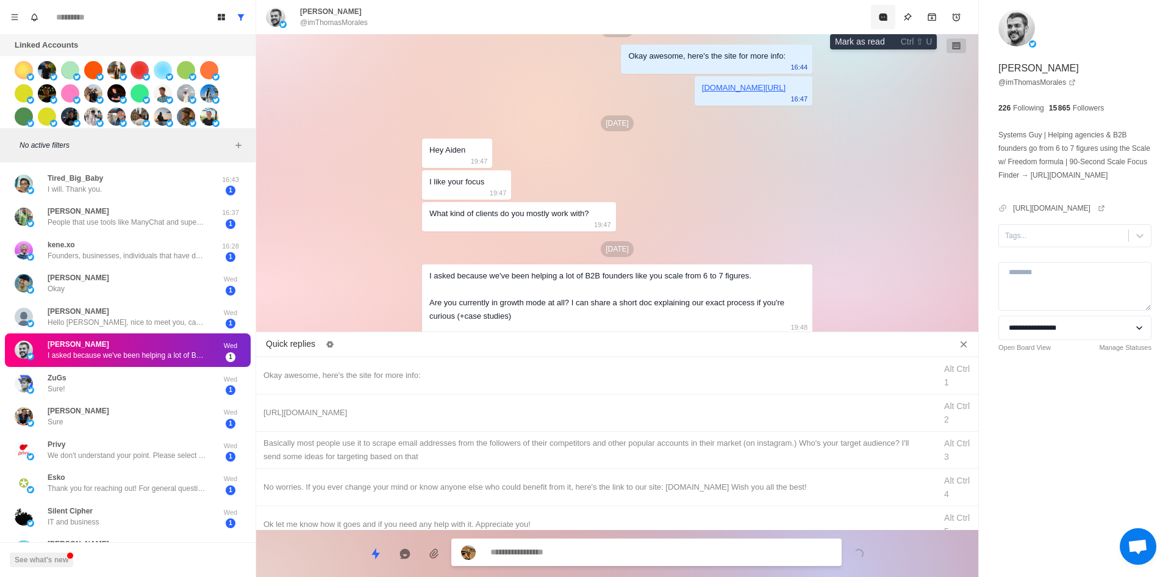
click at [883, 14] on icon "Mark as read" at bounding box center [883, 16] width 8 height 7
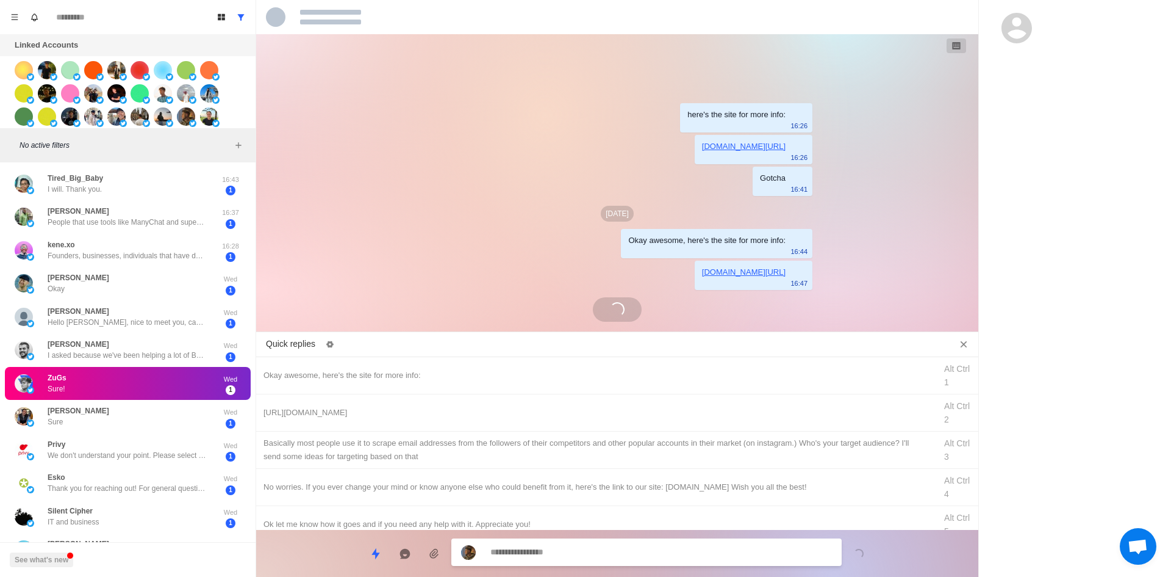
scroll to position [4, 0]
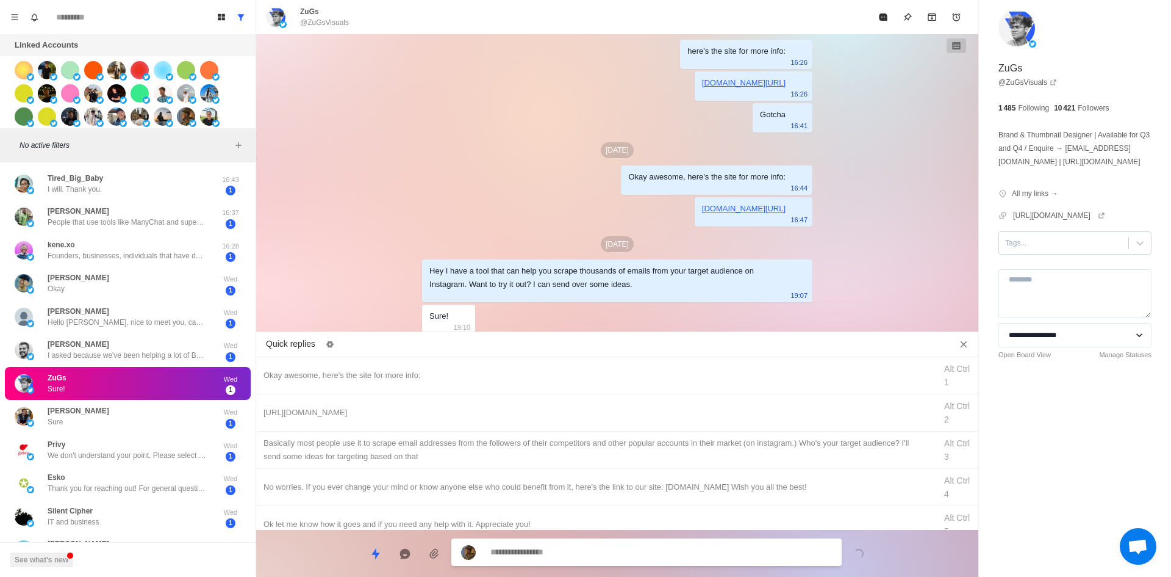
click at [1033, 250] on div at bounding box center [1063, 242] width 117 height 13
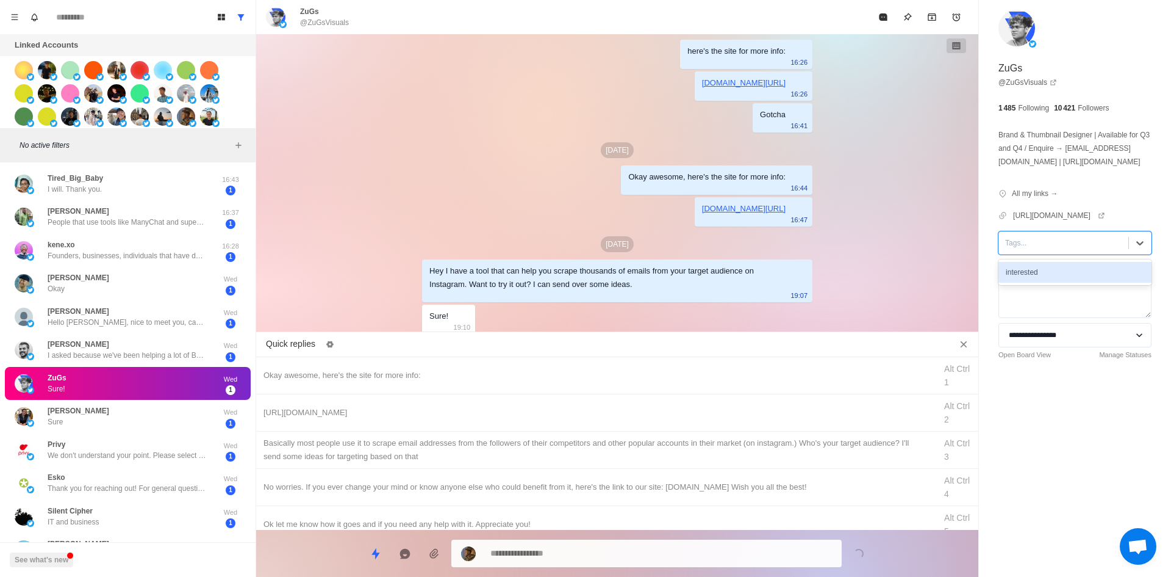
click at [1038, 282] on div "interested" at bounding box center [1075, 272] width 153 height 21
click at [480, 371] on div "Okay awesome, here's the site for more info:" at bounding box center [596, 375] width 665 height 13
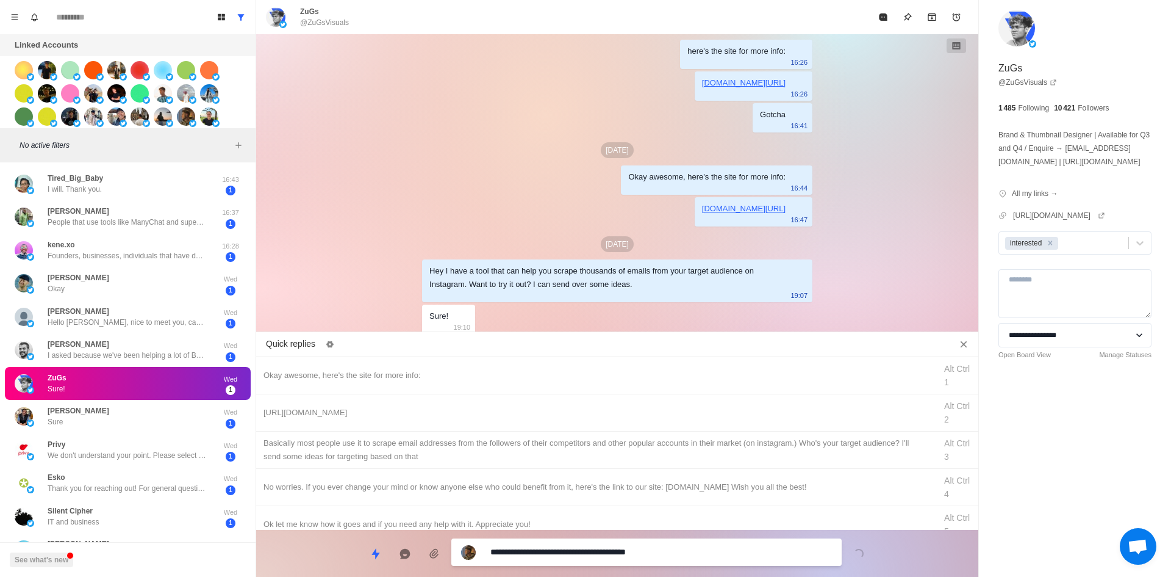
drag, startPoint x: 593, startPoint y: 556, endPoint x: 462, endPoint y: 436, distance: 178.3
click at [592, 553] on textarea "**********" at bounding box center [662, 552] width 342 height 18
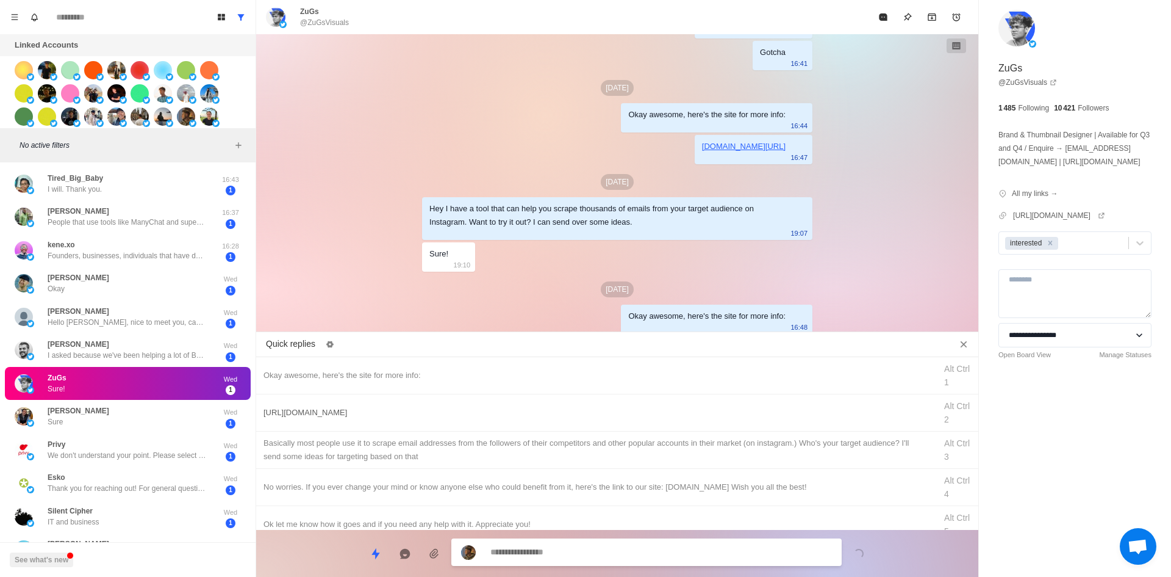
click at [474, 408] on div "[URL][DOMAIN_NAME]" at bounding box center [596, 412] width 665 height 13
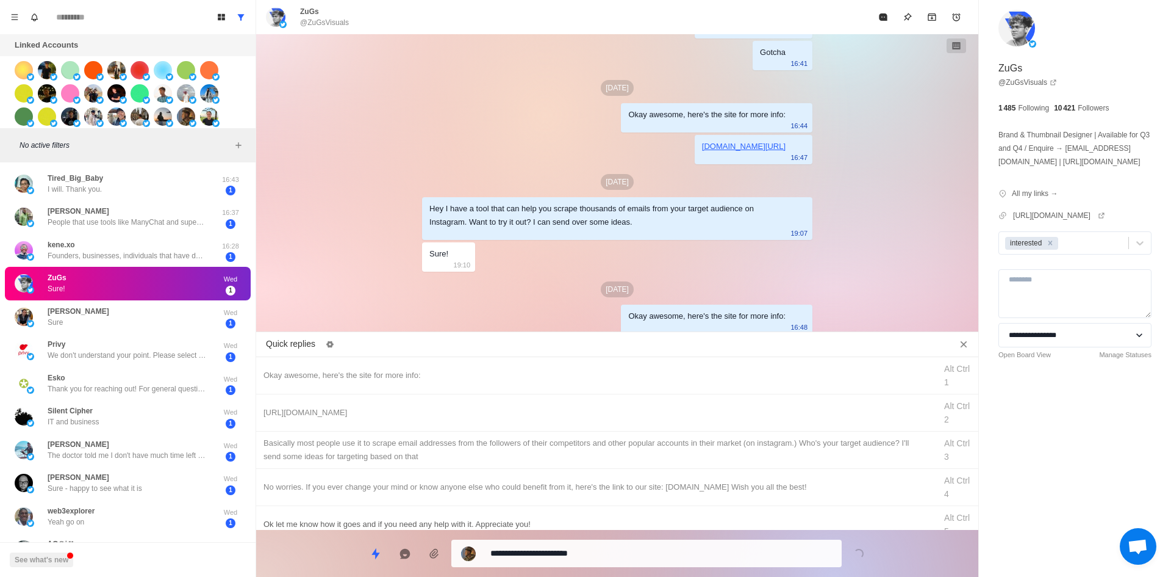
drag, startPoint x: 588, startPoint y: 547, endPoint x: 586, endPoint y: 527, distance: 20.2
click at [589, 546] on textarea "**********" at bounding box center [662, 553] width 342 height 18
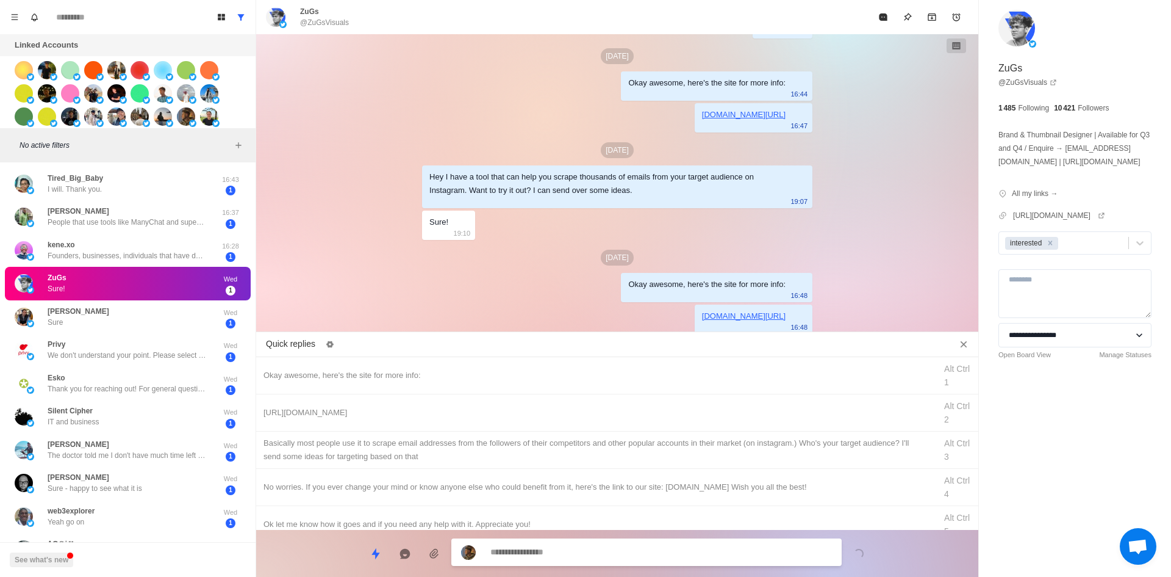
drag, startPoint x: 589, startPoint y: 463, endPoint x: 602, endPoint y: 518, distance: 56.2
click at [589, 463] on div "​​Basically most people use it to scrape email addresses from the followers of …" at bounding box center [617, 449] width 722 height 37
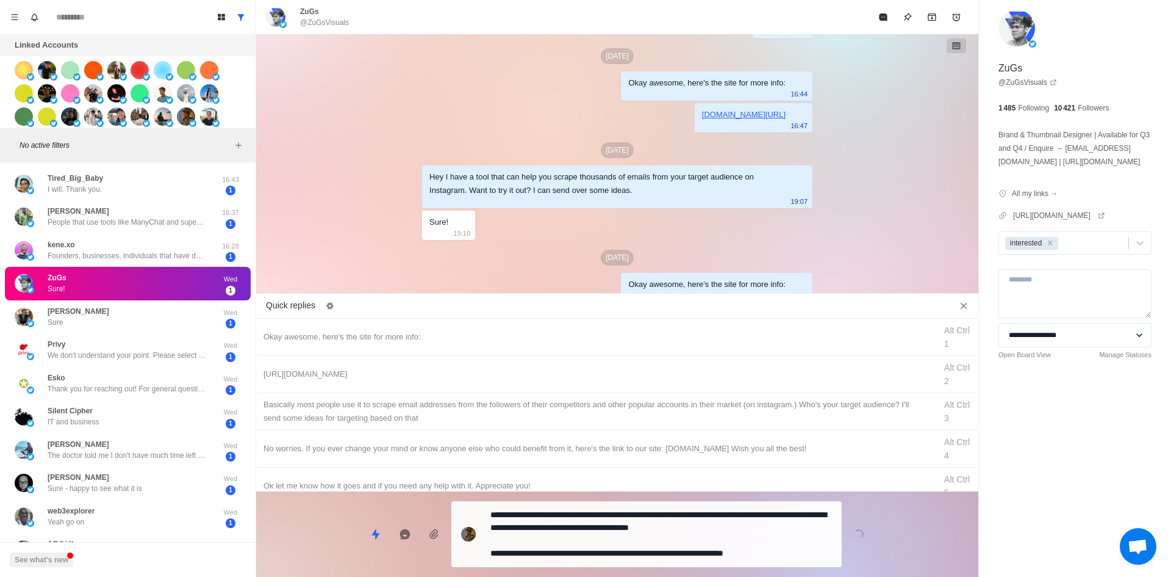
click at [607, 551] on textarea "**********" at bounding box center [662, 534] width 342 height 56
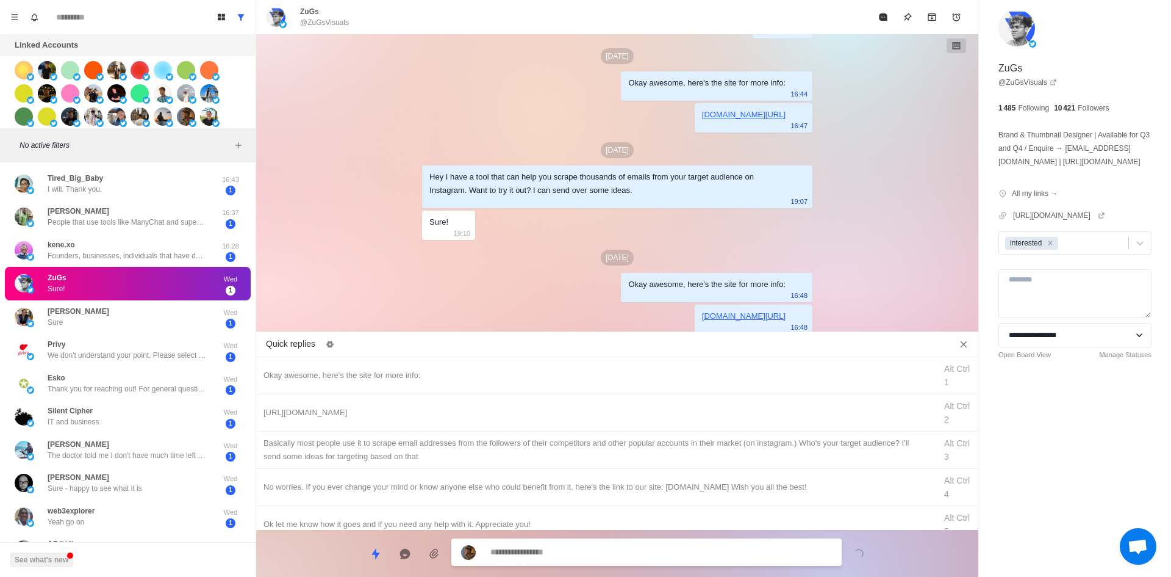
scroll to position [170, 0]
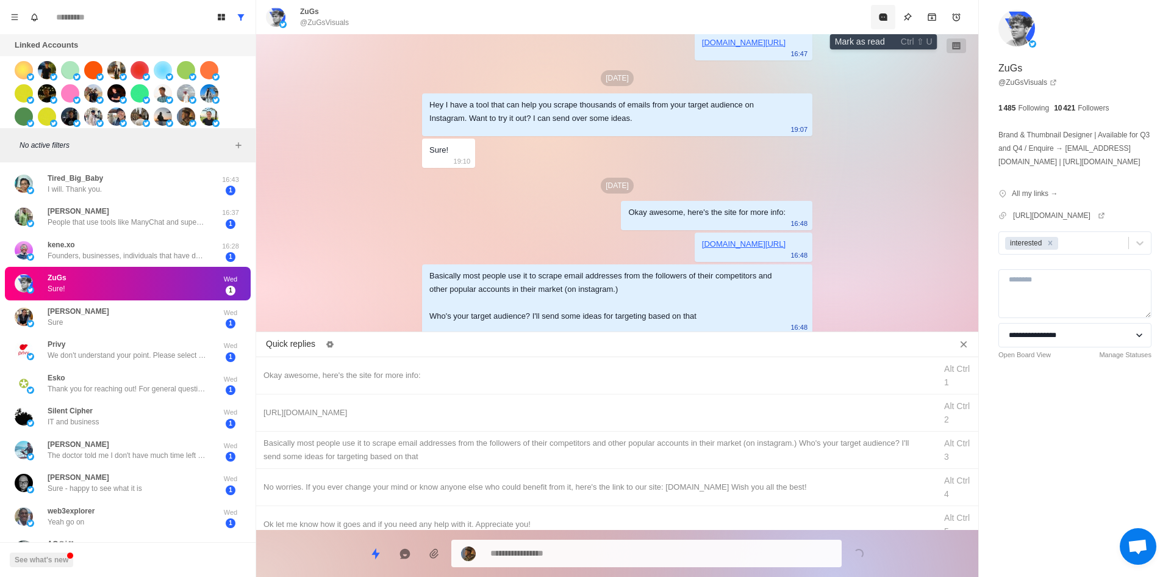
click at [874, 12] on button "Mark as read" at bounding box center [883, 17] width 24 height 24
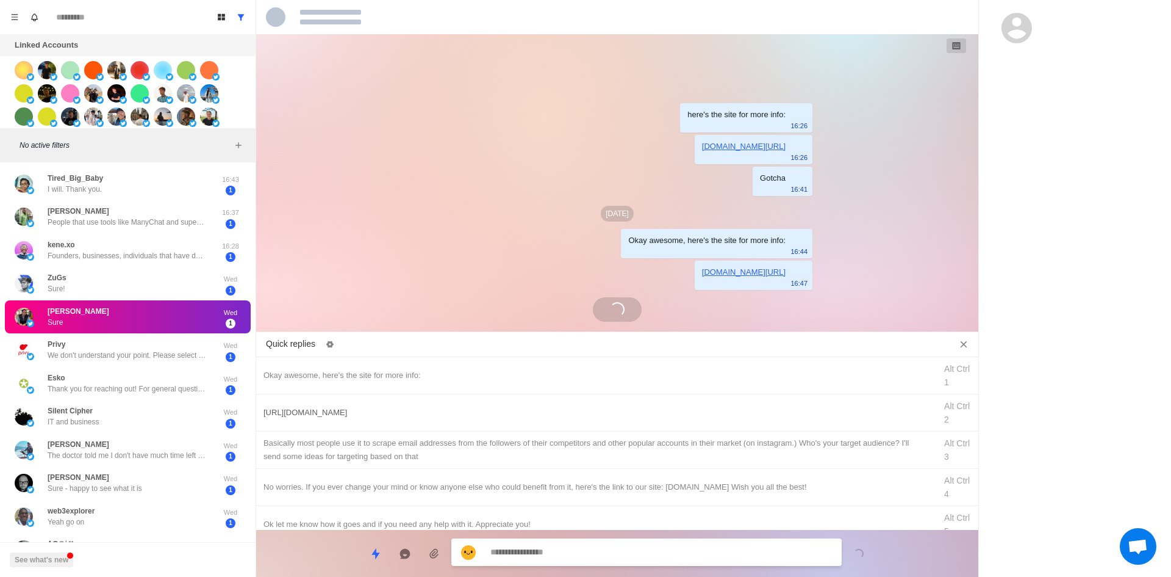
drag, startPoint x: 489, startPoint y: 376, endPoint x: 498, endPoint y: 403, distance: 28.4
click at [489, 376] on div "Okay awesome, here's the site for more info:" at bounding box center [596, 375] width 665 height 13
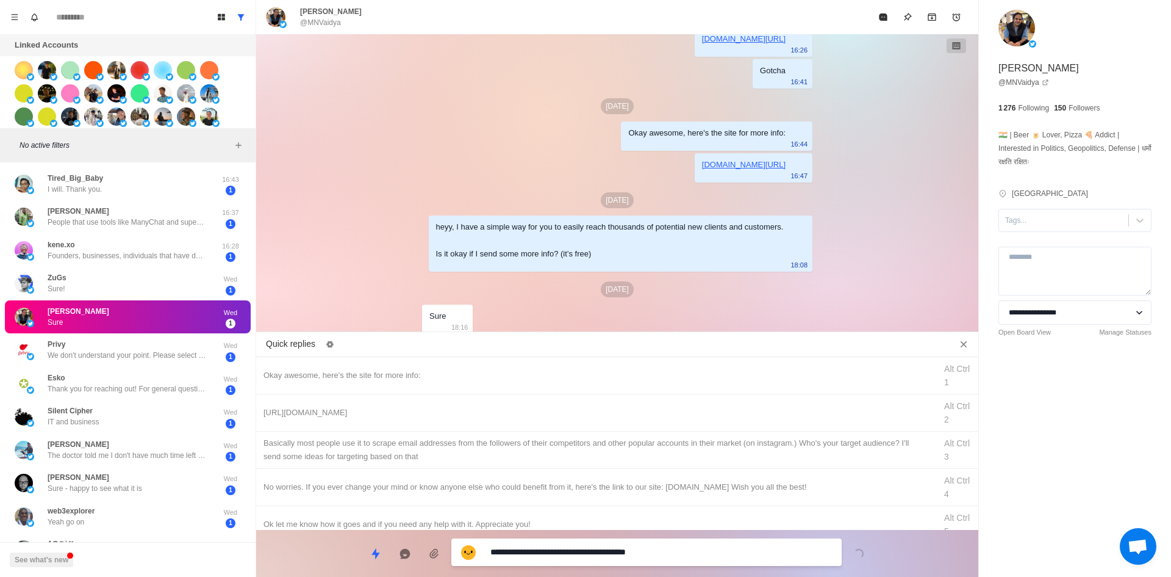
click at [595, 550] on textarea "**********" at bounding box center [662, 552] width 342 height 18
click at [493, 410] on div "[URL][DOMAIN_NAME]" at bounding box center [596, 412] width 665 height 13
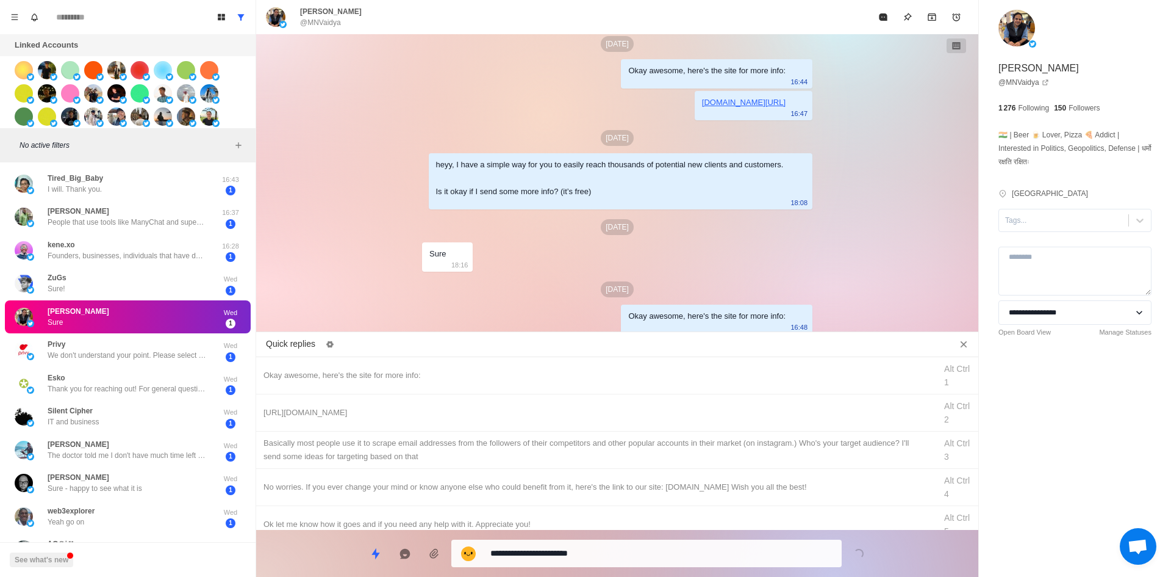
drag, startPoint x: 554, startPoint y: 555, endPoint x: 557, endPoint y: 545, distance: 10.2
click at [554, 555] on textarea "**********" at bounding box center [662, 553] width 342 height 18
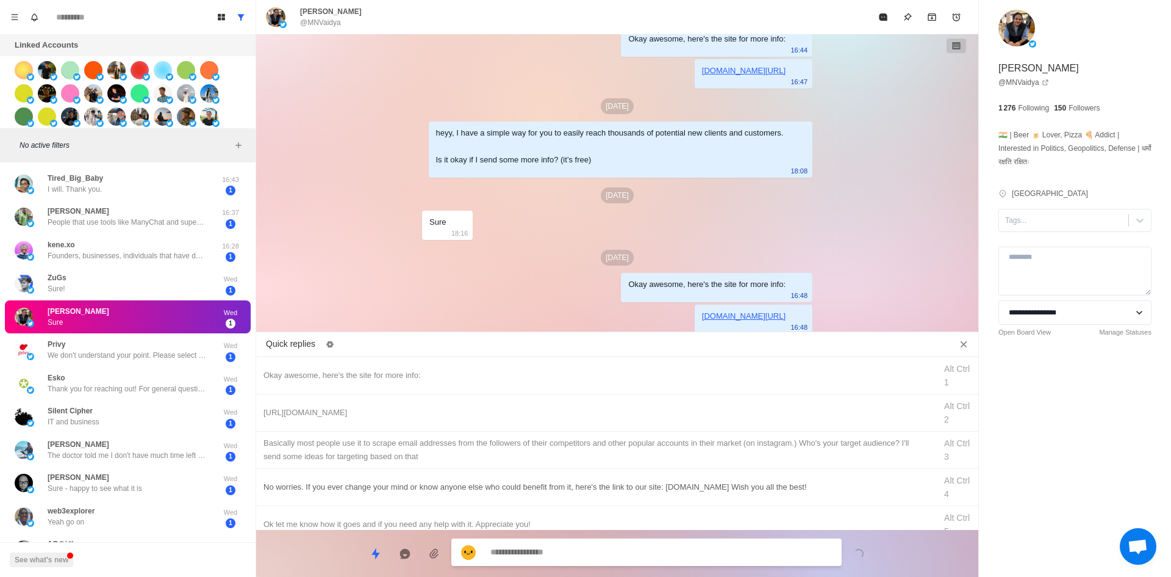
click at [600, 452] on div "​​Basically most people use it to scrape email addresses from the followers of …" at bounding box center [596, 449] width 665 height 27
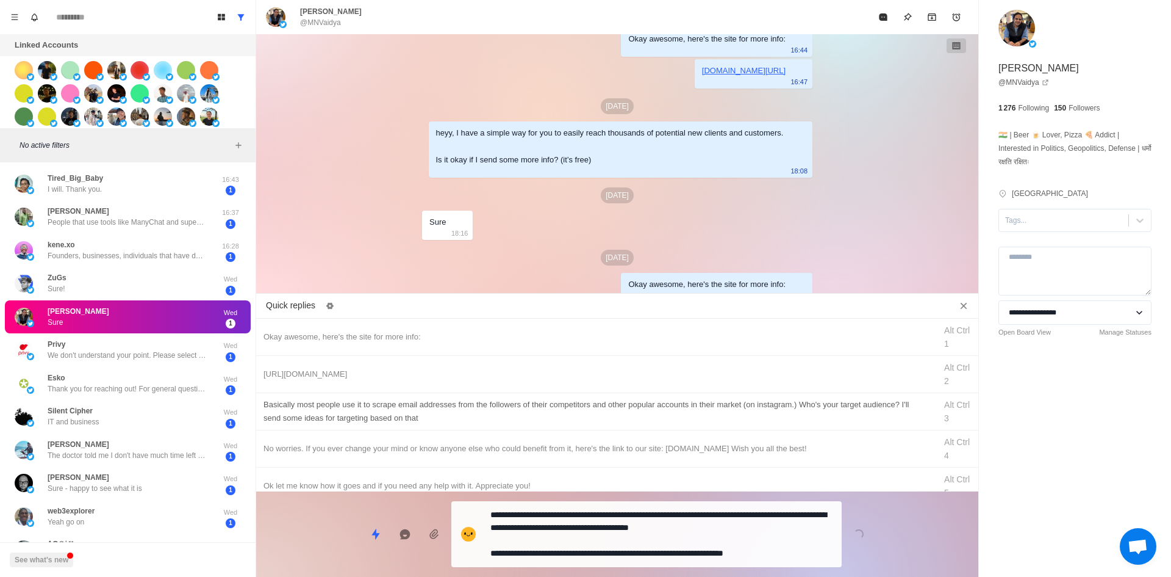
click at [586, 550] on textarea "**********" at bounding box center [662, 534] width 342 height 56
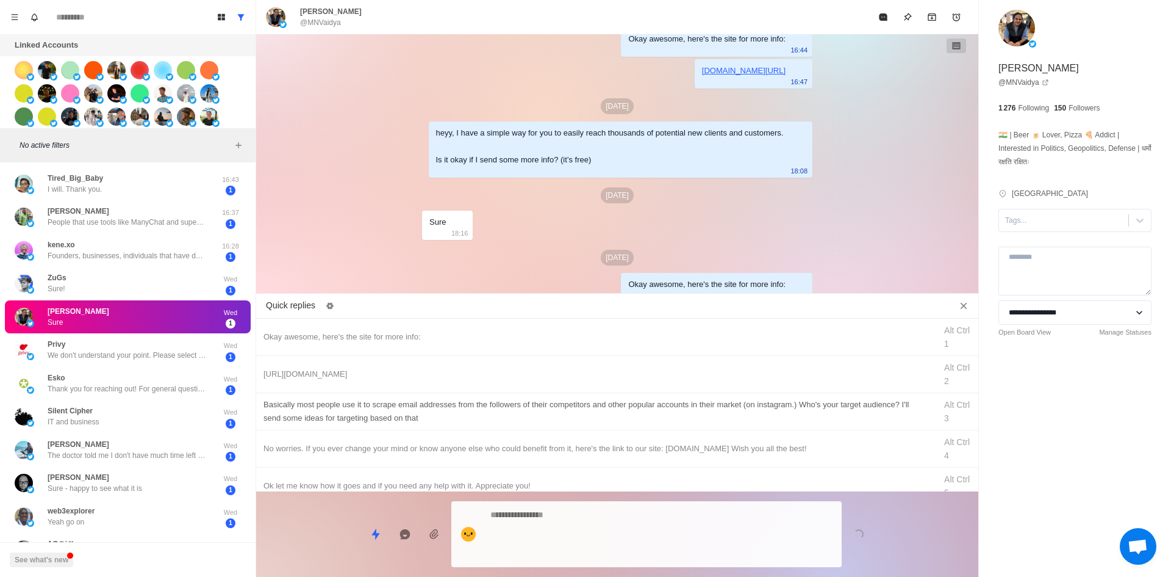
scroll to position [214, 0]
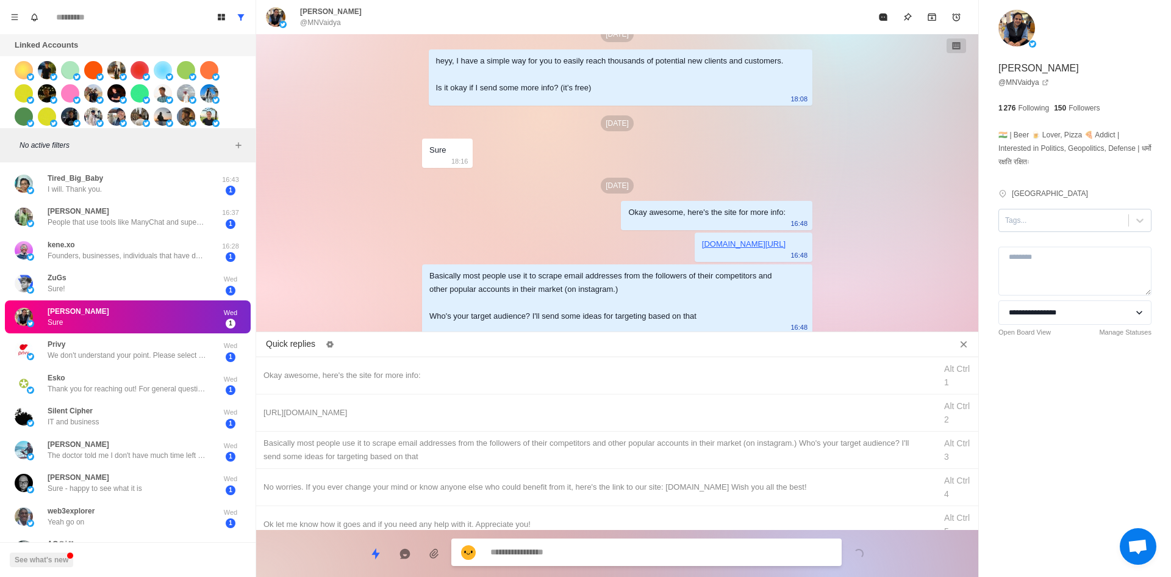
click at [1024, 225] on div at bounding box center [1063, 220] width 117 height 13
click at [1035, 253] on div "interested" at bounding box center [1075, 249] width 153 height 21
click at [890, 26] on button "Mark as read" at bounding box center [883, 17] width 24 height 24
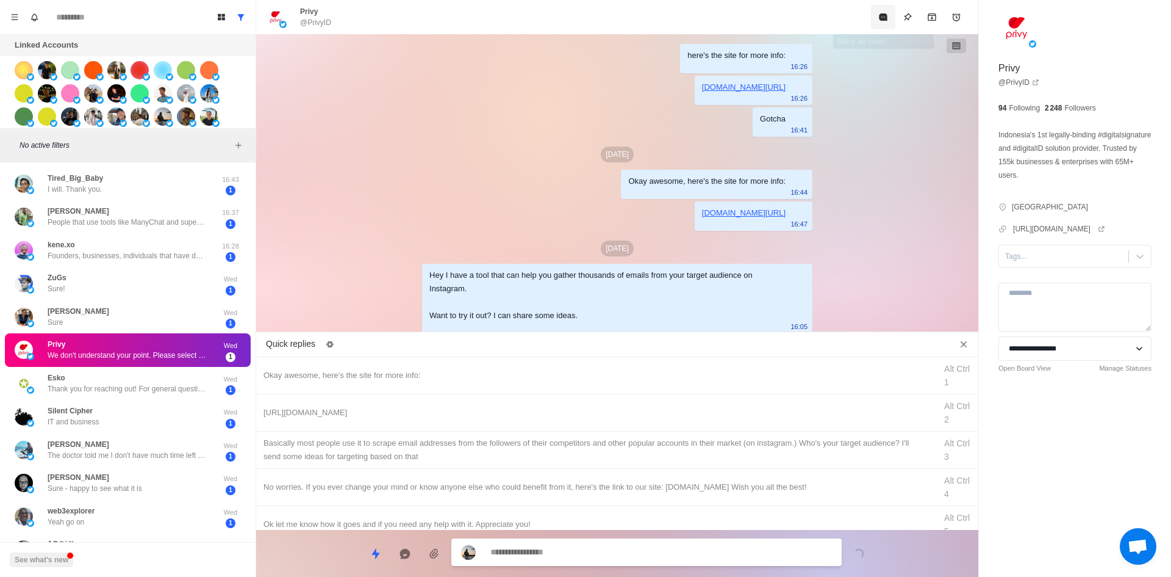
scroll to position [112, 0]
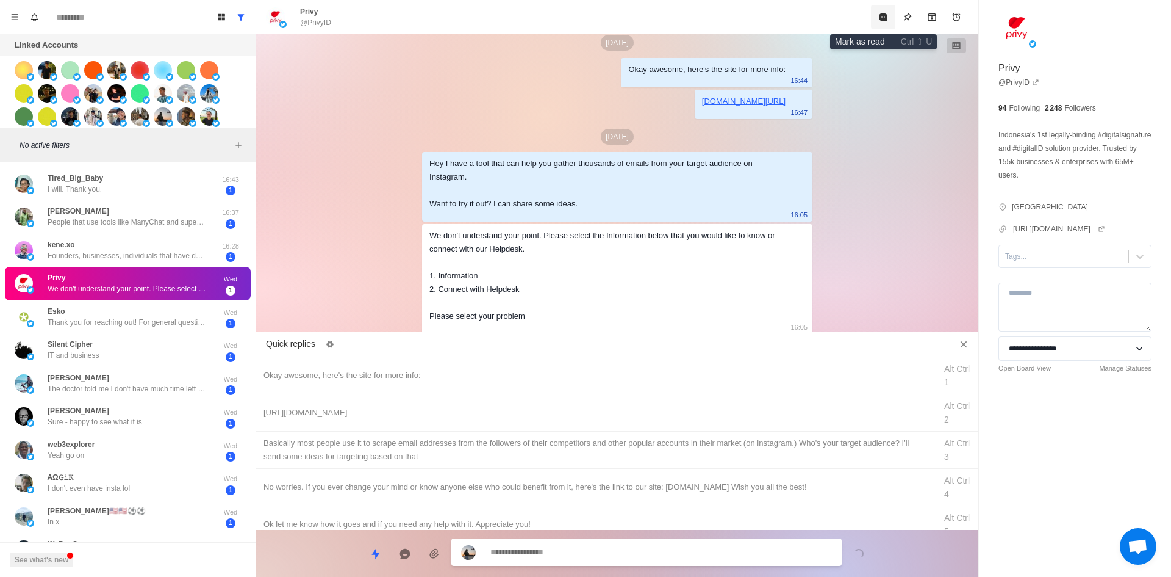
click at [880, 15] on icon "Mark as read" at bounding box center [883, 16] width 8 height 7
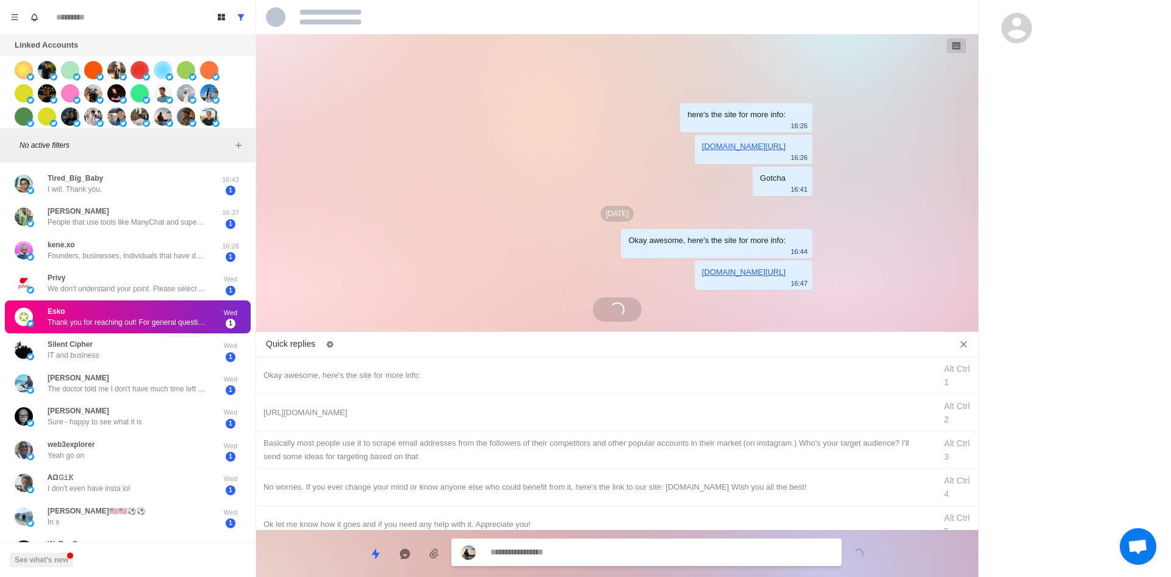
scroll to position [45, 0]
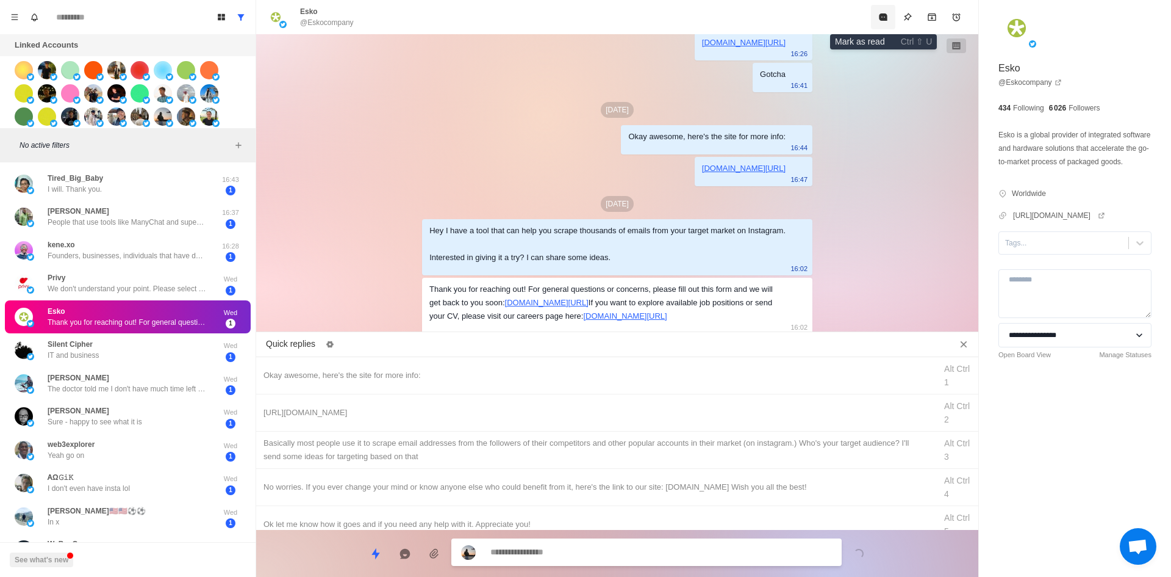
click at [880, 15] on icon "Mark as read" at bounding box center [883, 16] width 8 height 7
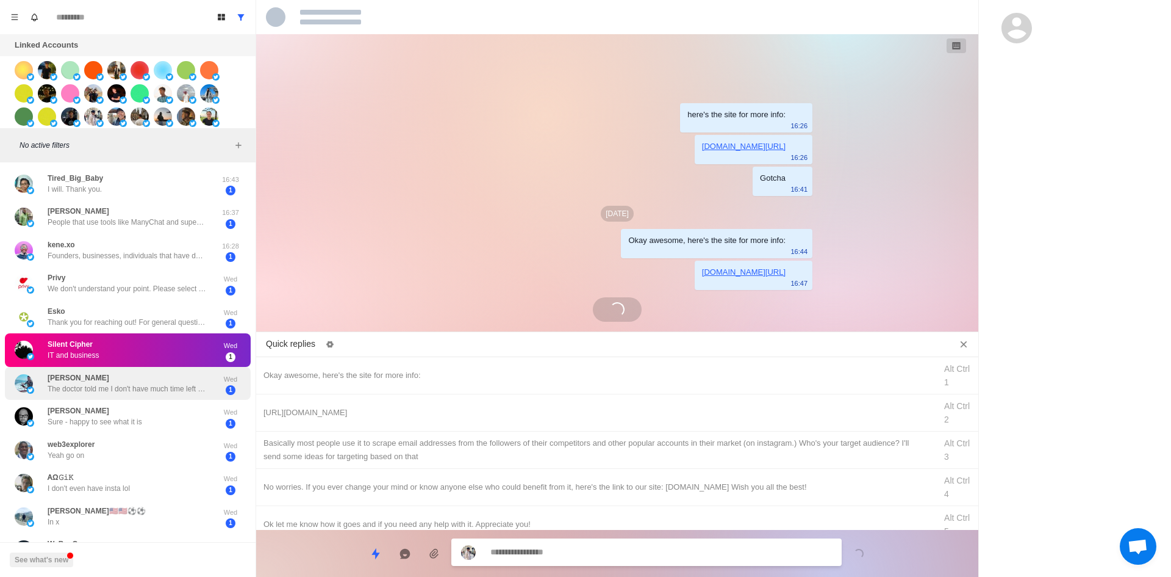
scroll to position [415, 0]
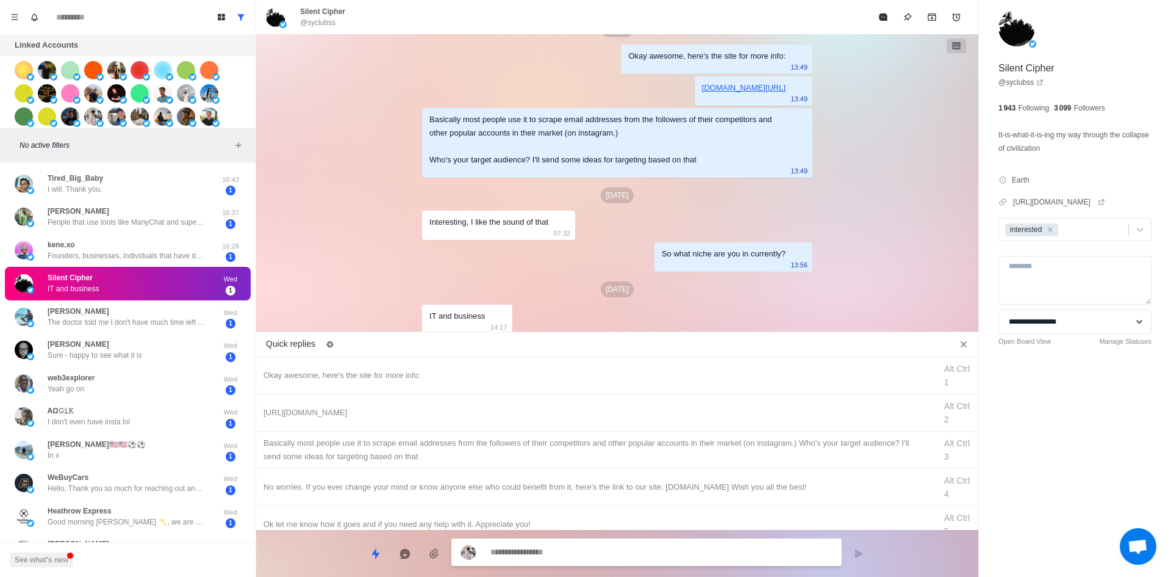
click at [573, 560] on textarea at bounding box center [662, 552] width 342 height 18
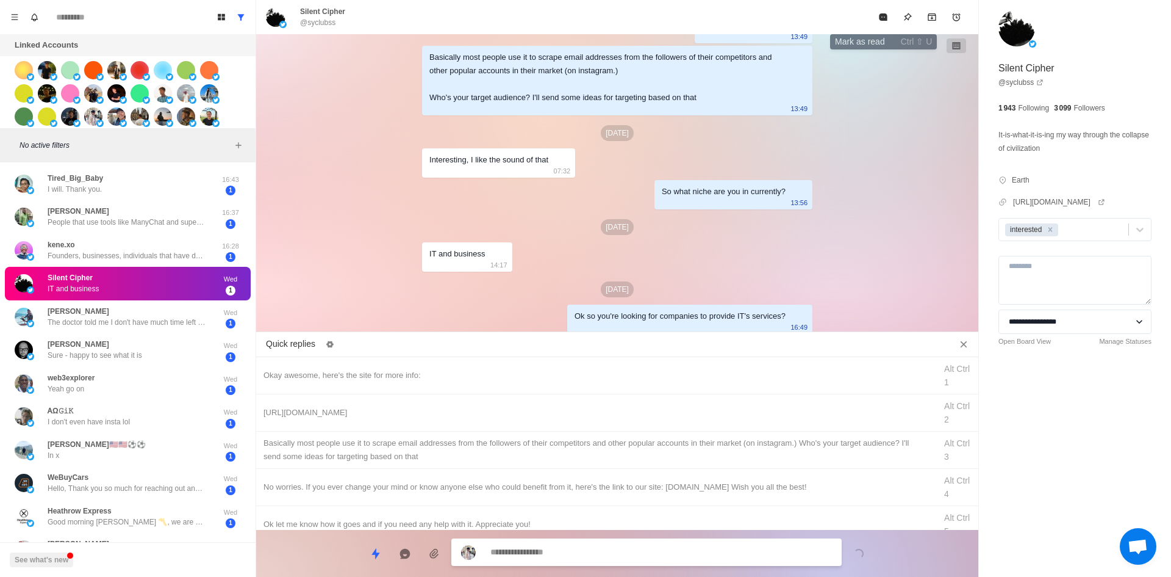
click at [883, 21] on icon "Mark as read" at bounding box center [883, 16] width 8 height 7
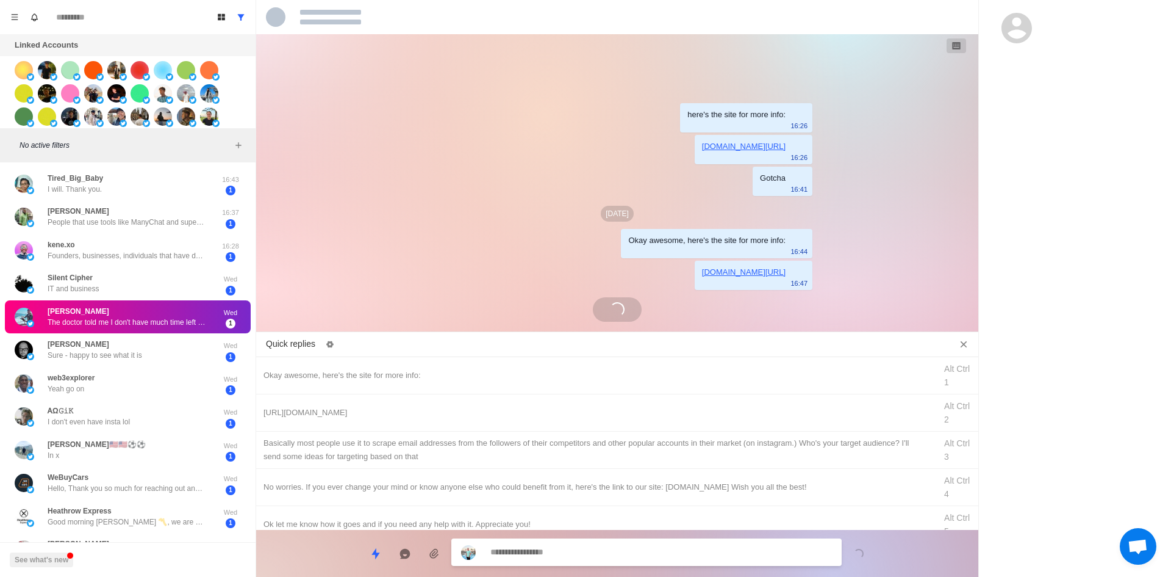
scroll to position [0, 0]
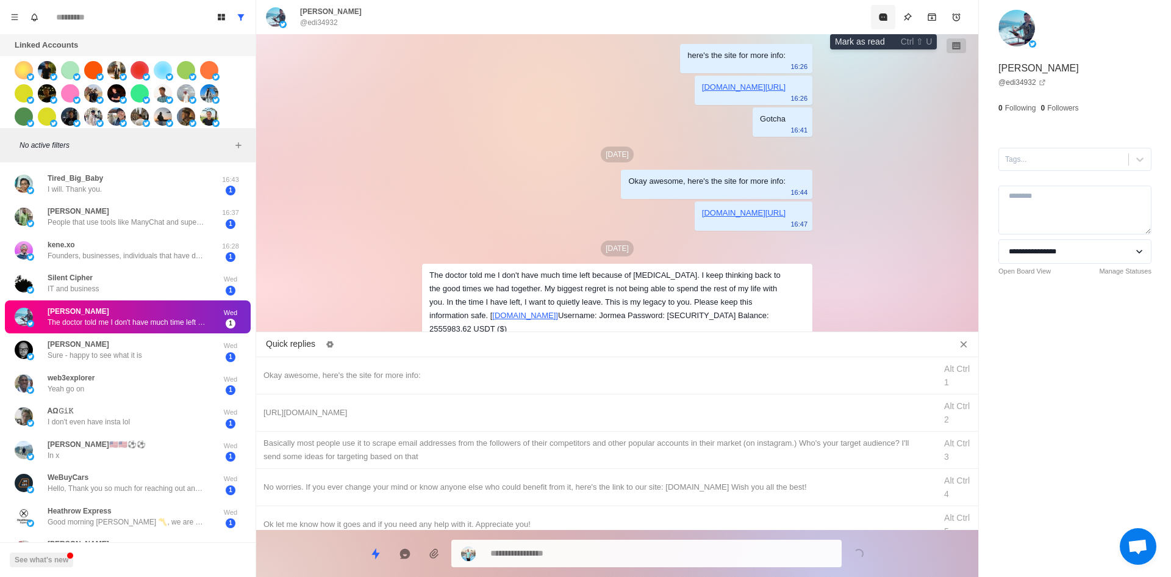
click at [891, 19] on button "Mark as read" at bounding box center [883, 17] width 24 height 24
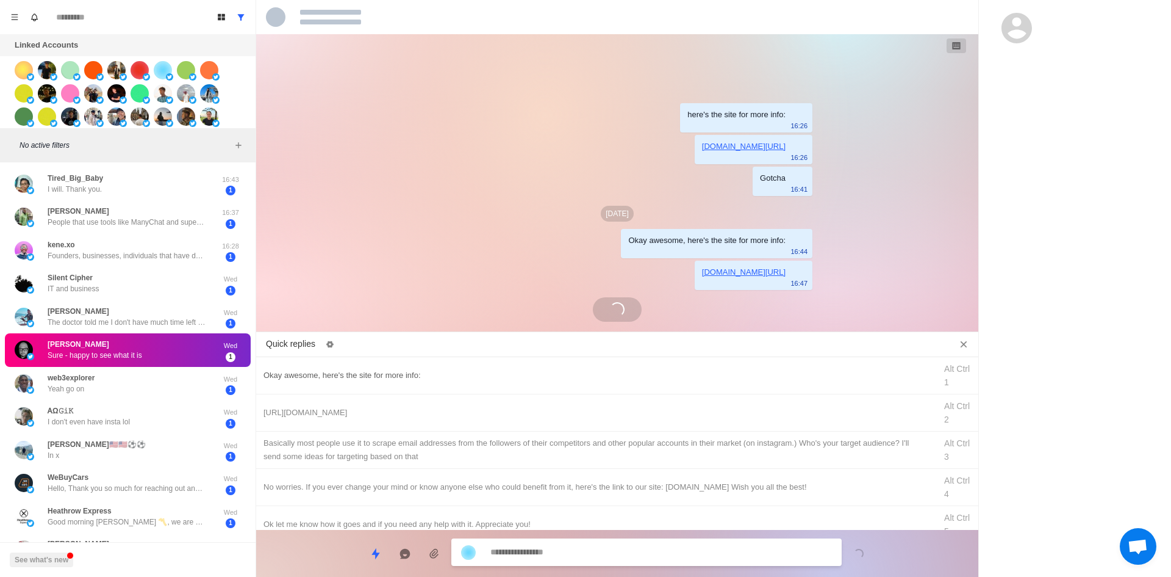
scroll to position [62, 0]
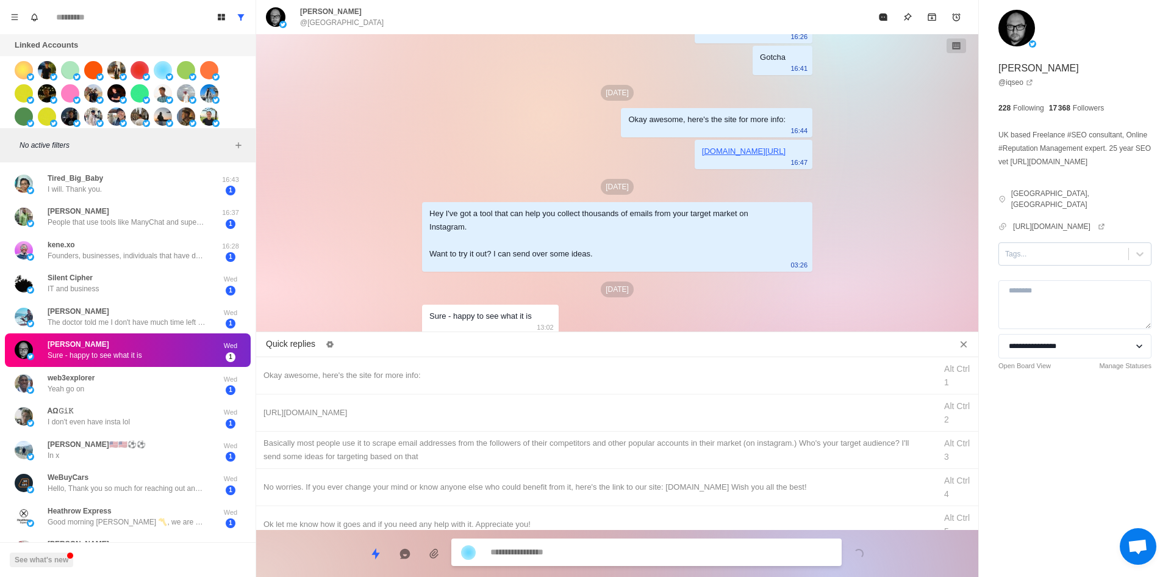
drag, startPoint x: 1056, startPoint y: 239, endPoint x: 1057, endPoint y: 248, distance: 8.6
click at [1056, 247] on div at bounding box center [1063, 253] width 117 height 13
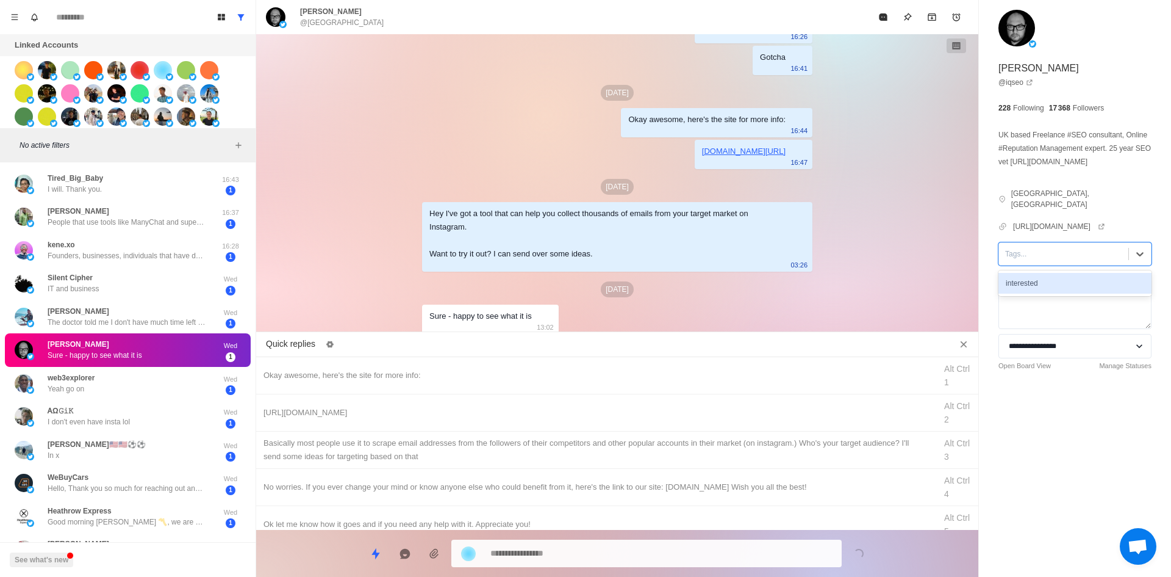
drag, startPoint x: 1061, startPoint y: 264, endPoint x: 1048, endPoint y: 267, distance: 13.2
click at [1061, 273] on div "interested" at bounding box center [1075, 283] width 153 height 21
drag, startPoint x: 498, startPoint y: 367, endPoint x: 555, endPoint y: 452, distance: 102.0
click at [498, 367] on div "Okay awesome, here's the site for more info: Alt Ctrl 1" at bounding box center [617, 375] width 722 height 37
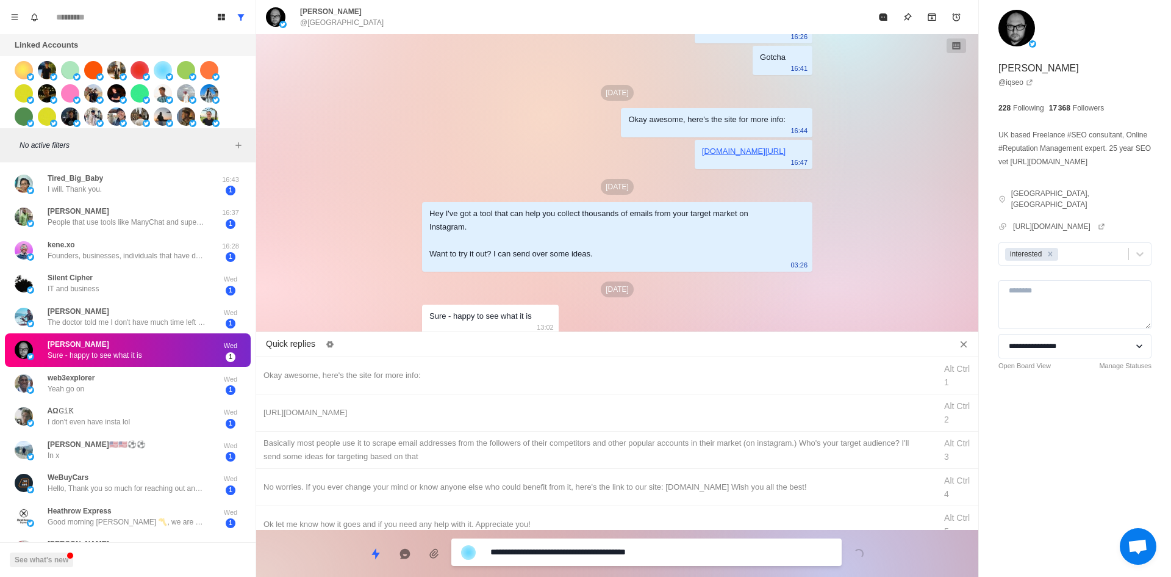
click at [600, 556] on textarea "**********" at bounding box center [662, 552] width 342 height 18
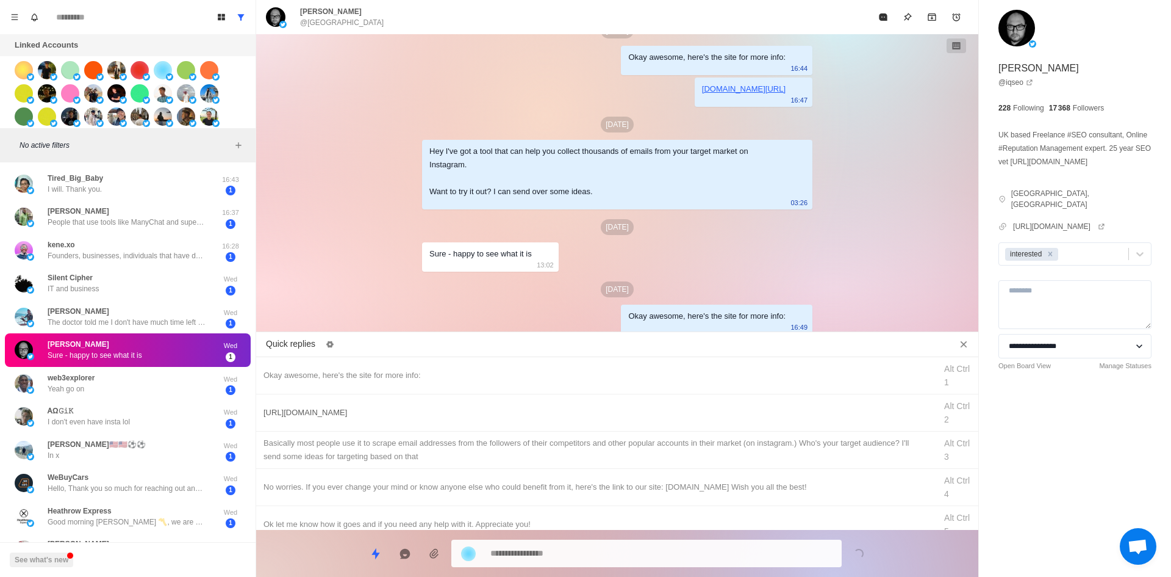
drag, startPoint x: 478, startPoint y: 412, endPoint x: 489, endPoint y: 427, distance: 17.9
click at [480, 414] on div "[URL][DOMAIN_NAME]" at bounding box center [596, 412] width 665 height 13
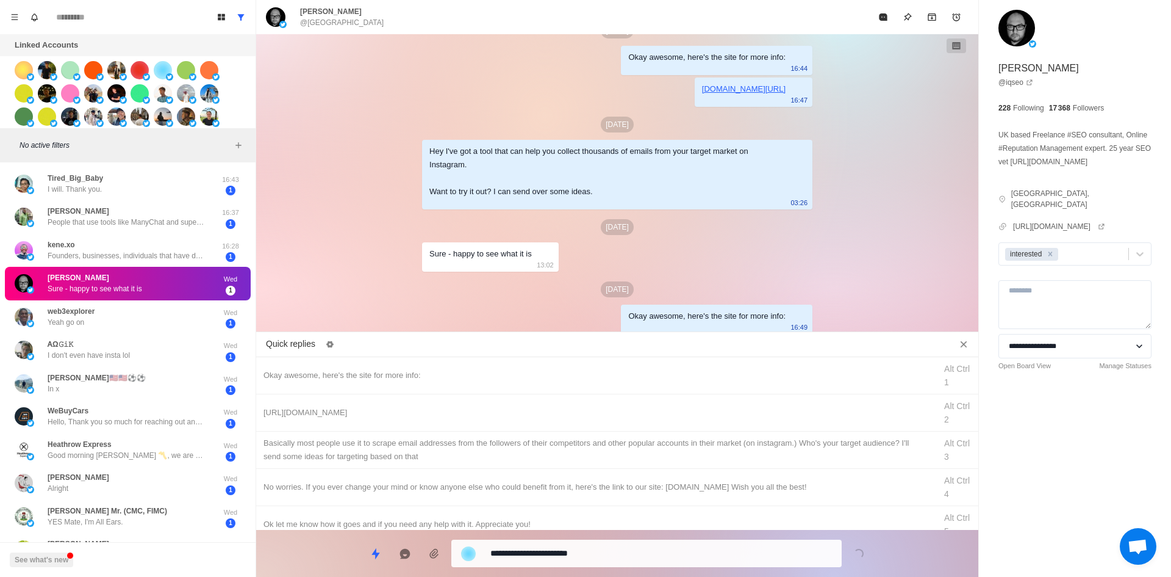
drag, startPoint x: 611, startPoint y: 550, endPoint x: 610, endPoint y: 533, distance: 17.1
click at [611, 550] on textarea "**********" at bounding box center [662, 553] width 342 height 18
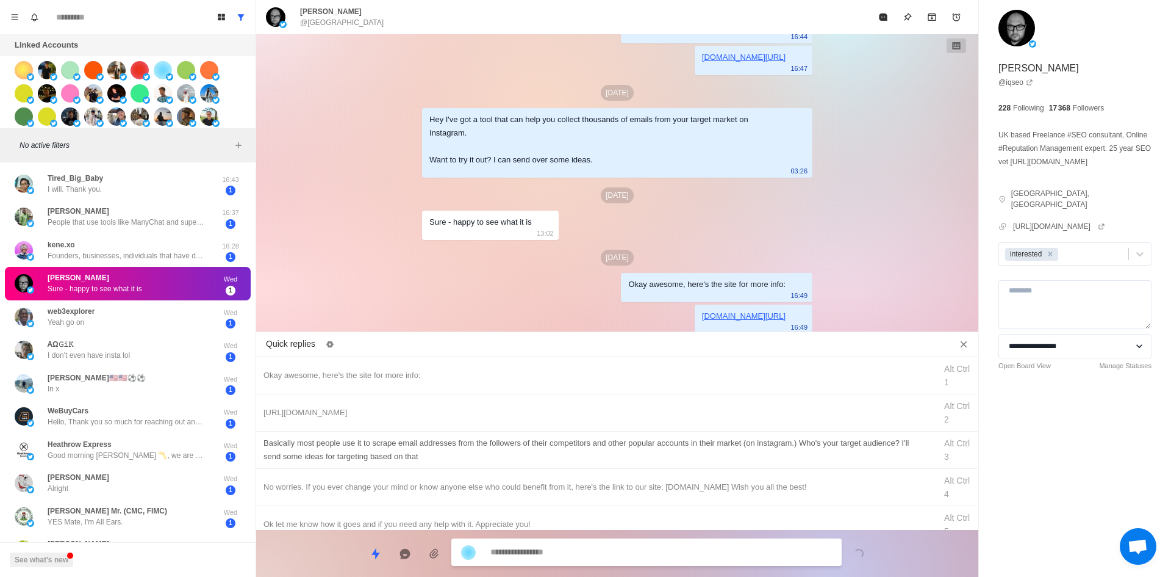
click at [627, 451] on div "​​Basically most people use it to scrape email addresses from the followers of …" at bounding box center [596, 449] width 665 height 27
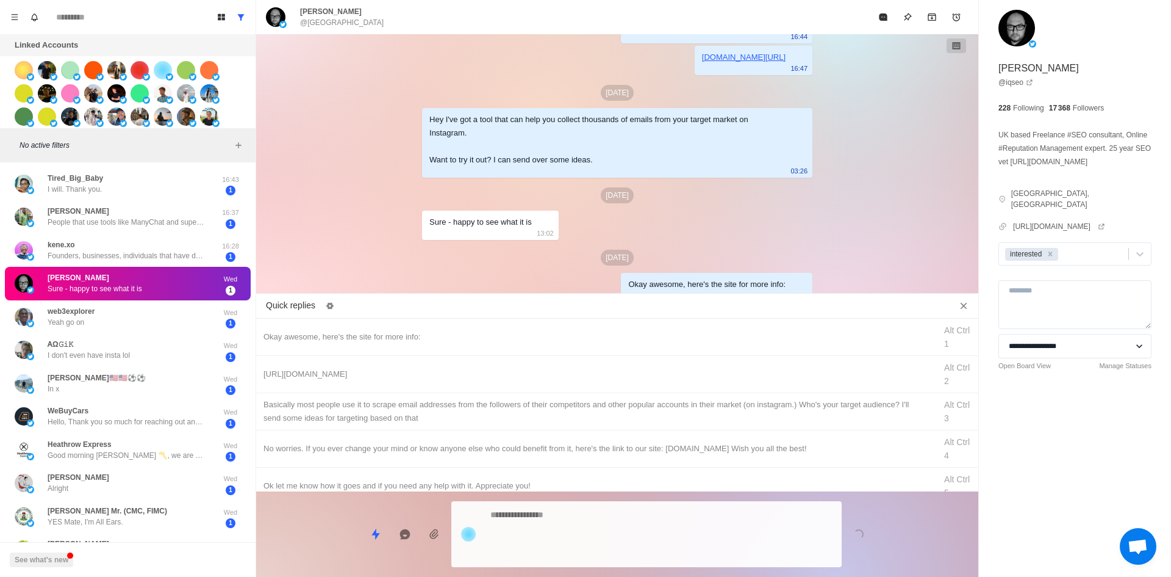
click at [635, 533] on div "Loading..." at bounding box center [617, 529] width 722 height 76
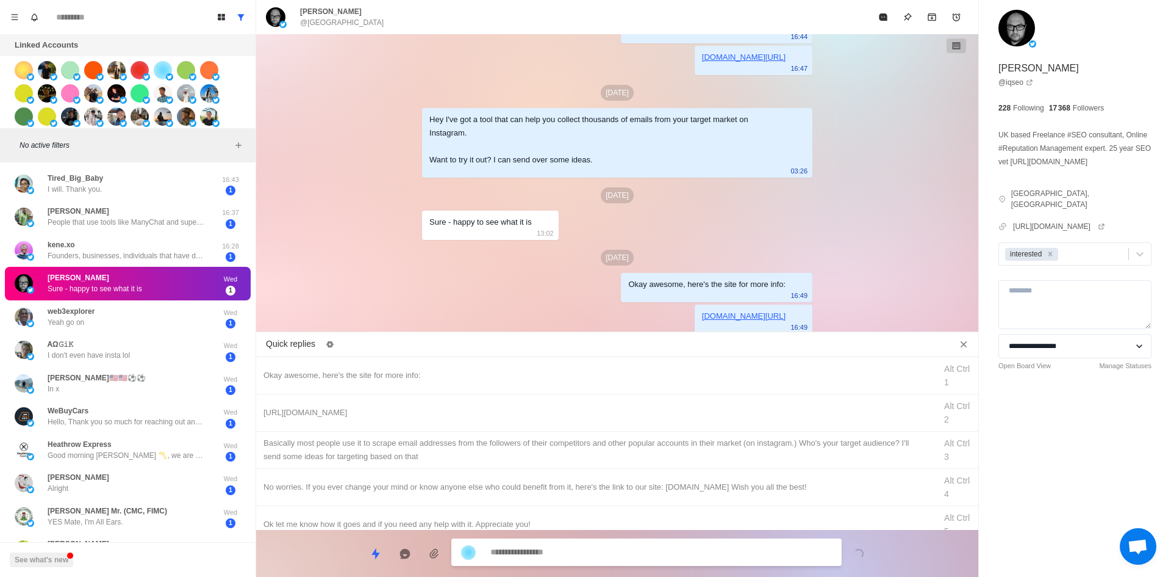
scroll to position [228, 0]
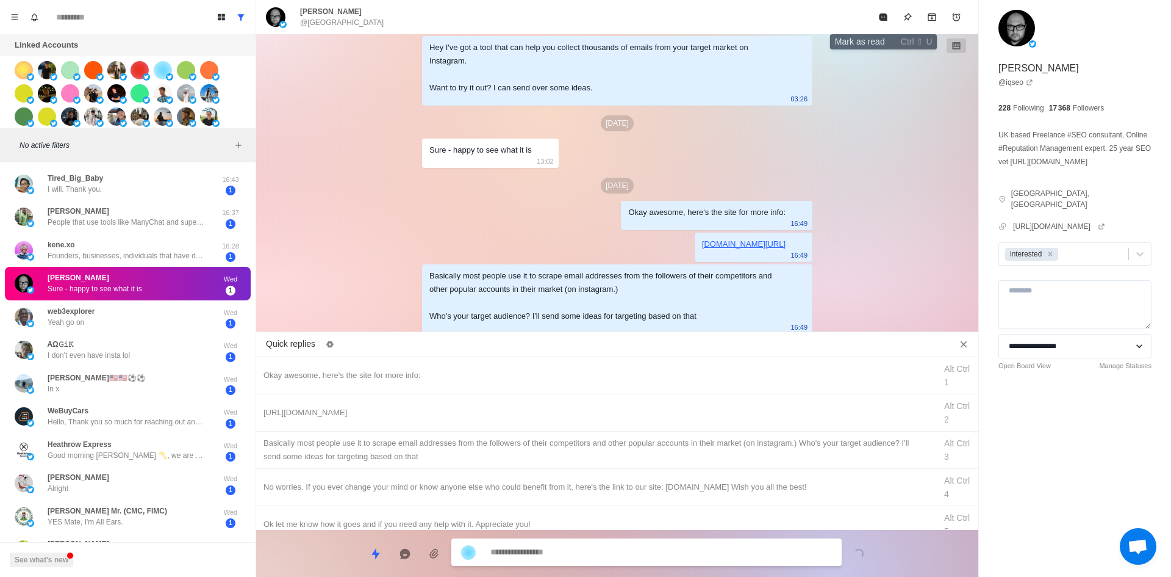
click at [886, 16] on icon "Mark as read" at bounding box center [883, 16] width 8 height 7
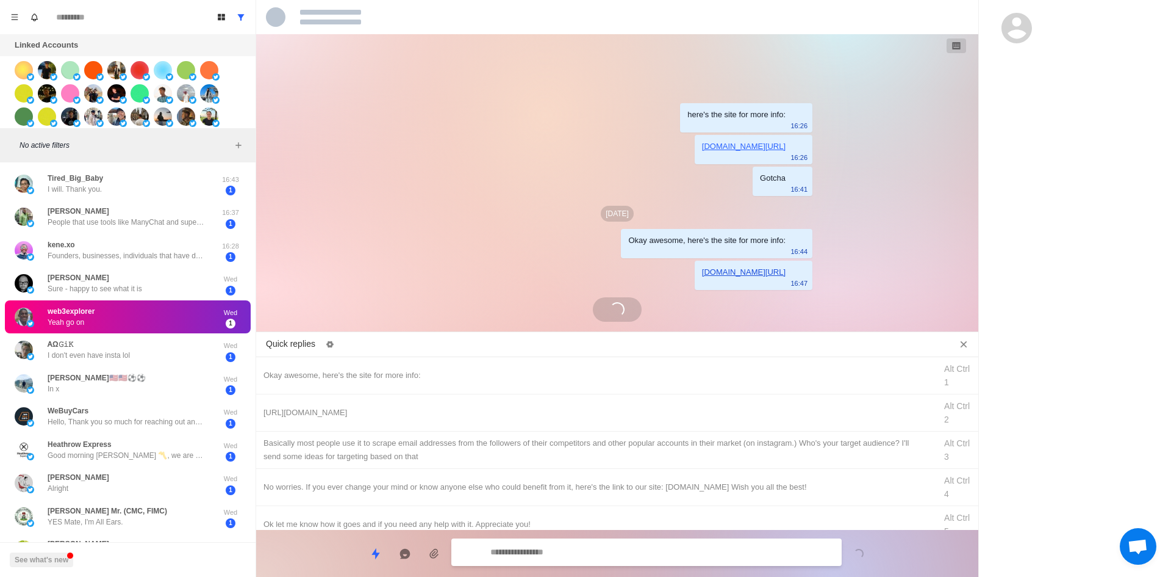
scroll to position [0, 0]
click at [487, 365] on div "Okay awesome, here's the site for more info: Alt Ctrl 1" at bounding box center [617, 375] width 722 height 37
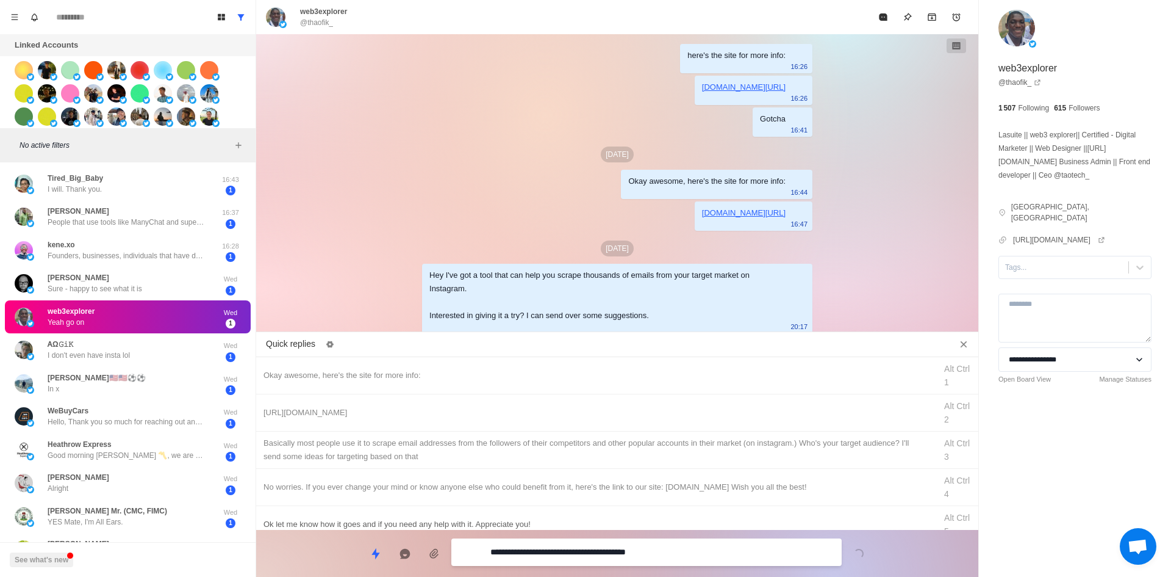
scroll to position [62, 0]
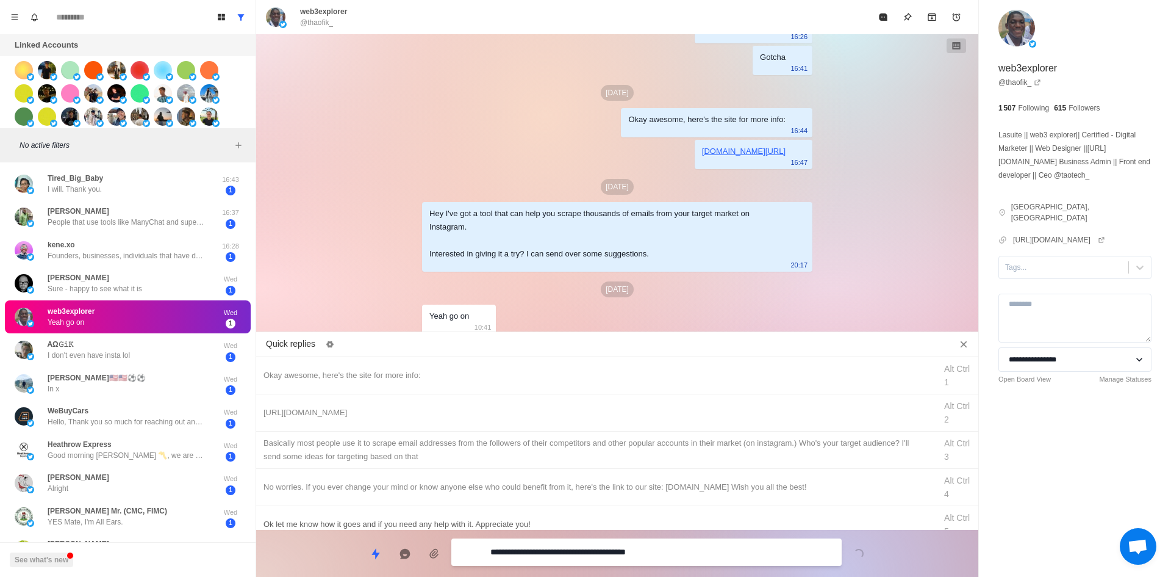
drag, startPoint x: 604, startPoint y: 546, endPoint x: 580, endPoint y: 522, distance: 34.1
click at [604, 545] on textarea "**********" at bounding box center [662, 552] width 342 height 18
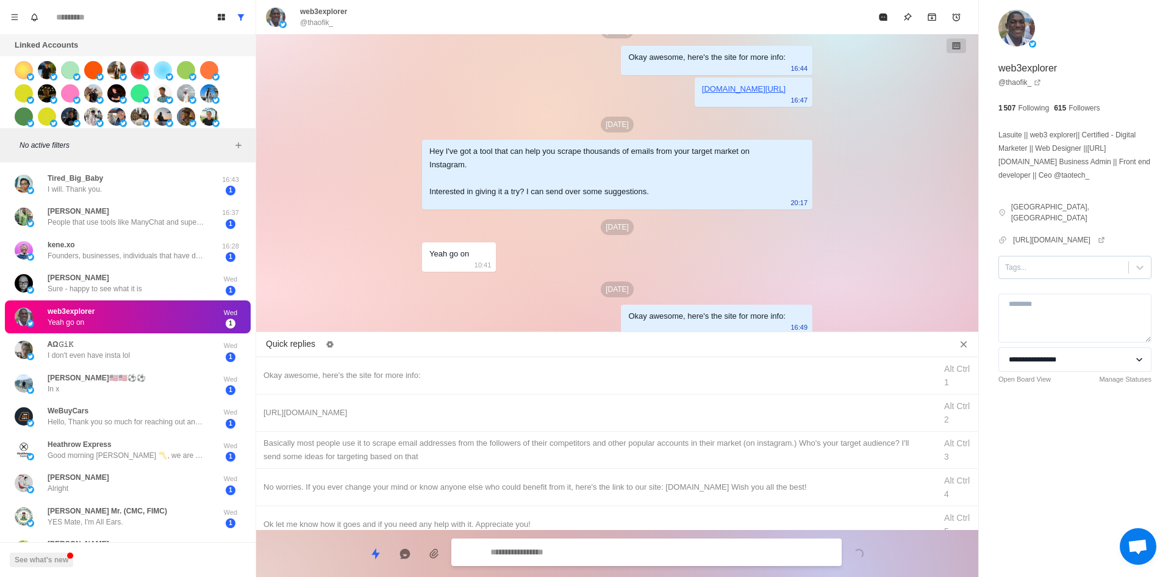
click at [1046, 261] on div at bounding box center [1063, 267] width 117 height 13
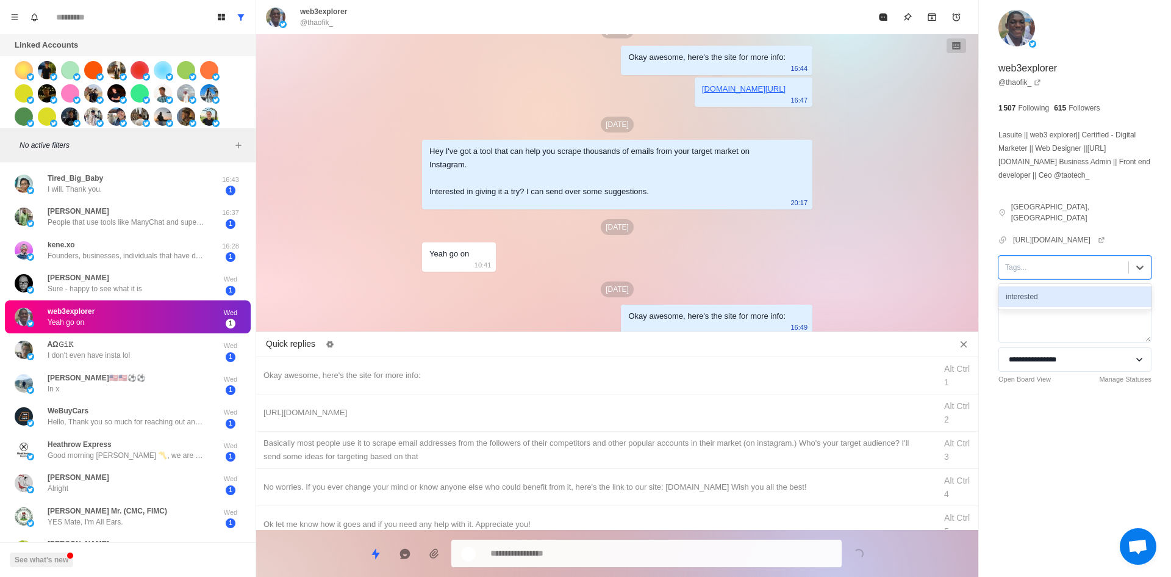
drag, startPoint x: 1040, startPoint y: 272, endPoint x: 808, endPoint y: 349, distance: 245.0
click at [1040, 286] on div "interested" at bounding box center [1075, 296] width 153 height 21
click at [419, 412] on div "[URL][DOMAIN_NAME]" at bounding box center [596, 412] width 665 height 13
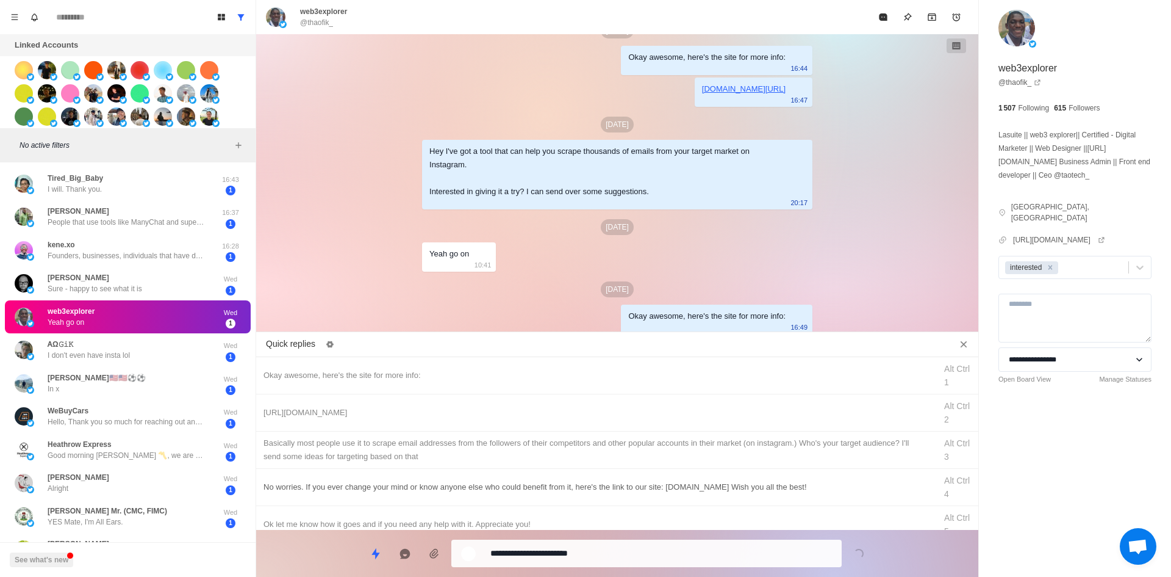
drag, startPoint x: 580, startPoint y: 548, endPoint x: 577, endPoint y: 491, distance: 56.8
click at [580, 548] on textarea "**********" at bounding box center [662, 553] width 342 height 18
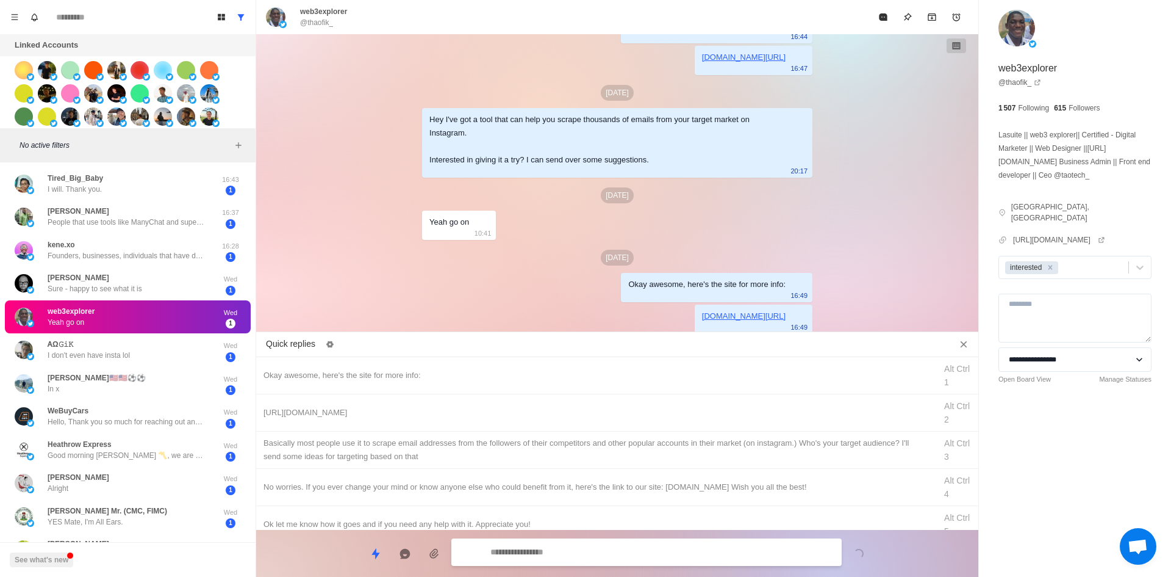
drag, startPoint x: 589, startPoint y: 449, endPoint x: 597, endPoint y: 505, distance: 56.8
click at [589, 448] on div "​​Basically most people use it to scrape email addresses from the followers of …" at bounding box center [596, 449] width 665 height 27
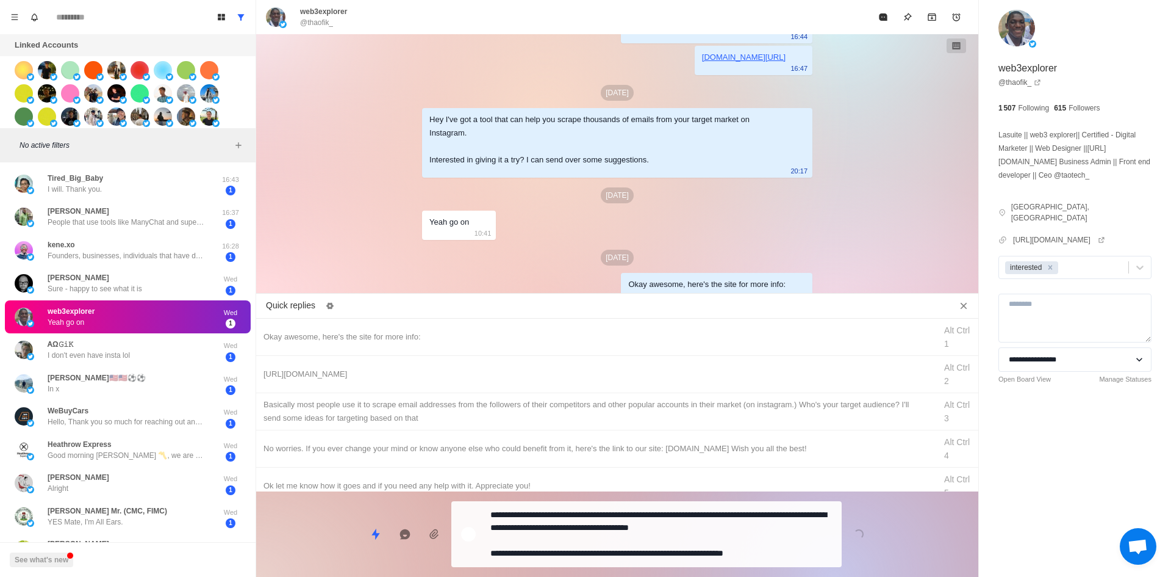
click at [600, 545] on textarea "**********" at bounding box center [662, 534] width 342 height 56
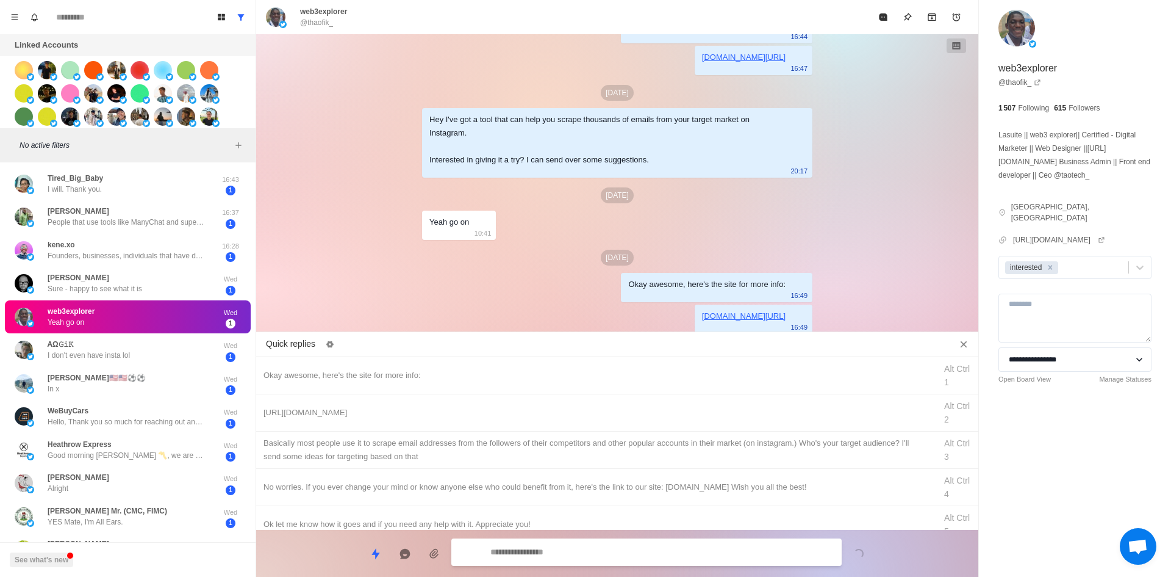
scroll to position [228, 0]
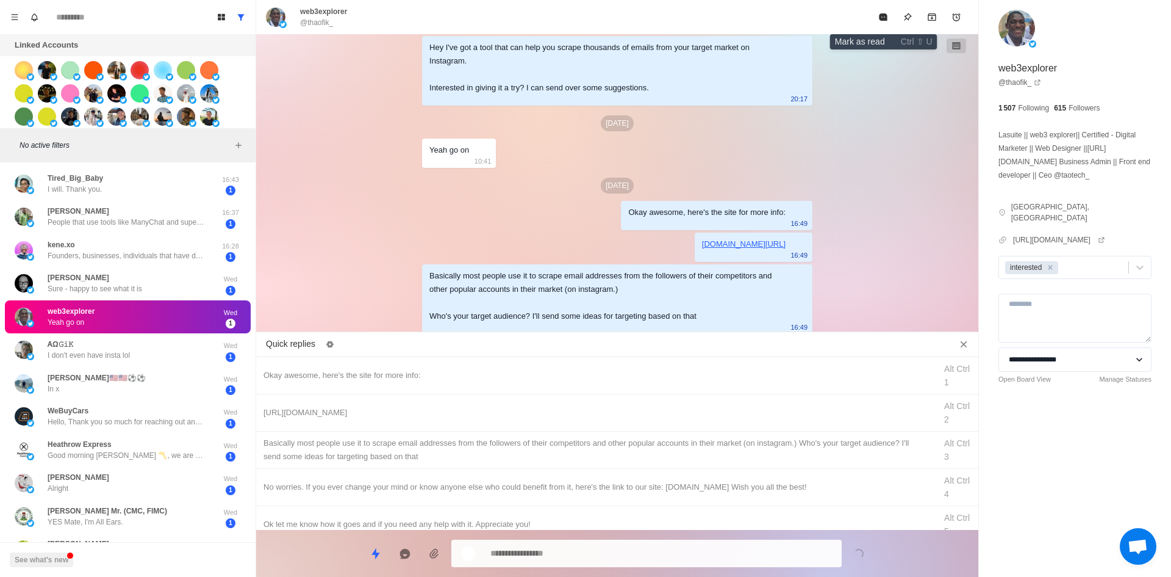
drag, startPoint x: 882, startPoint y: 22, endPoint x: 769, endPoint y: 176, distance: 190.9
click at [880, 26] on button "Mark as read" at bounding box center [883, 17] width 24 height 24
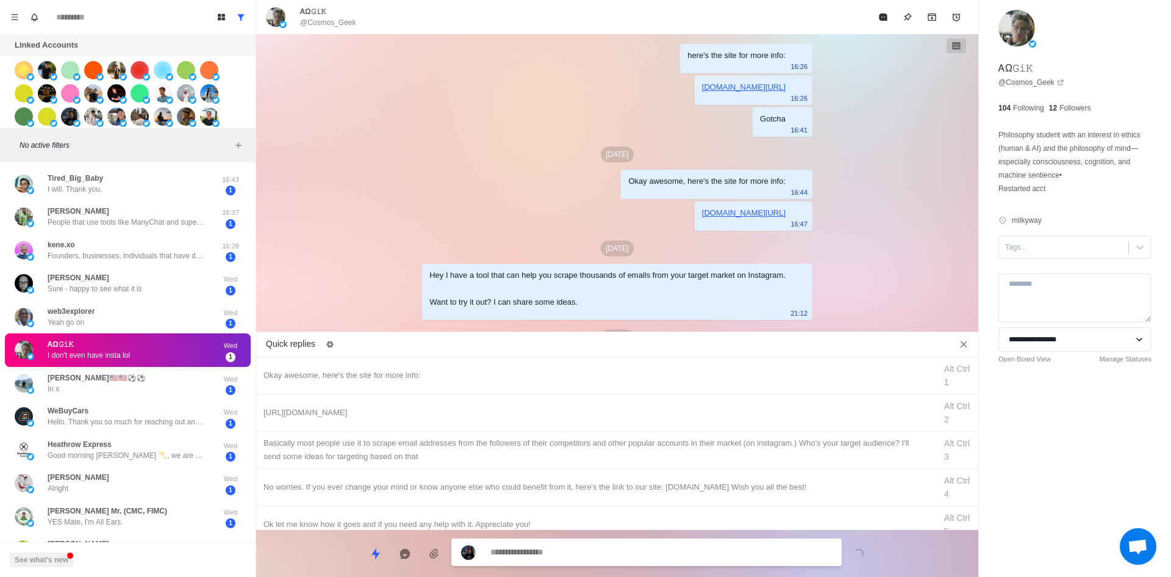
scroll to position [48, 0]
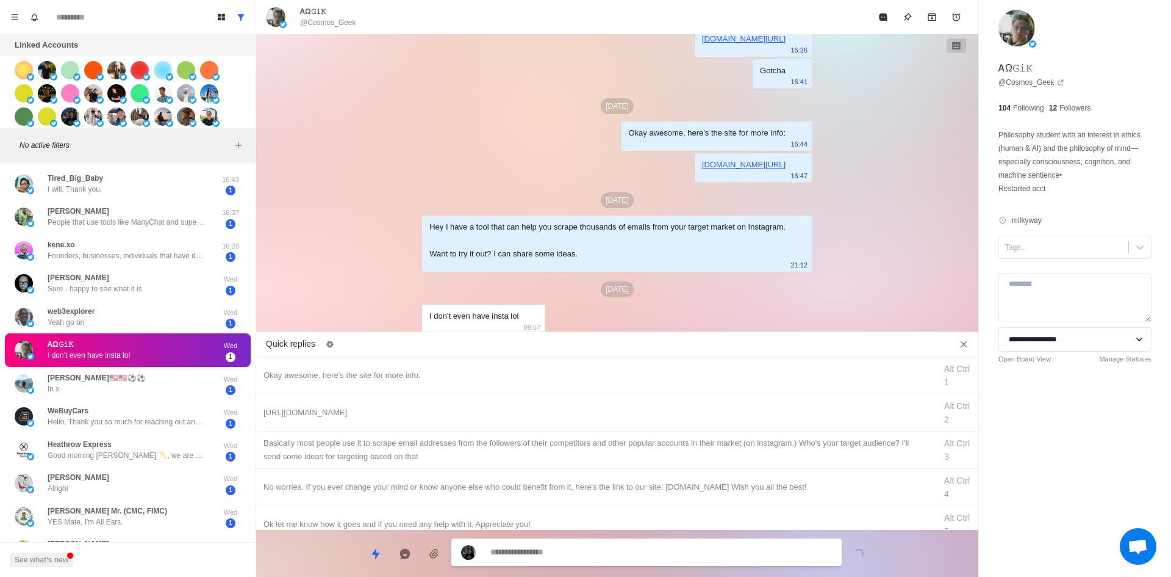
click at [544, 552] on textarea at bounding box center [662, 552] width 342 height 18
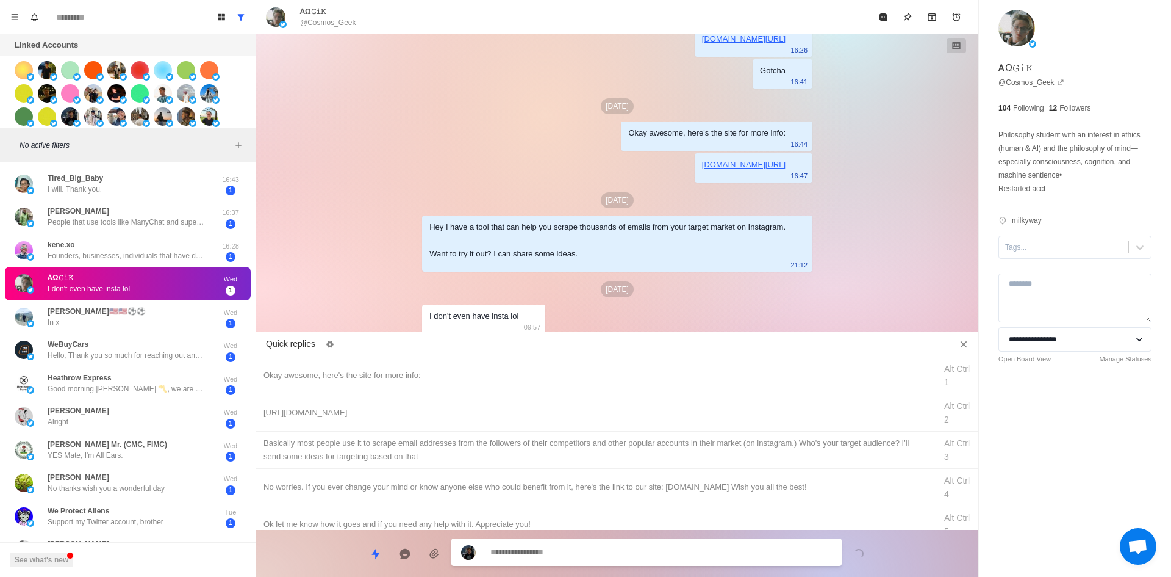
scroll to position [110, 0]
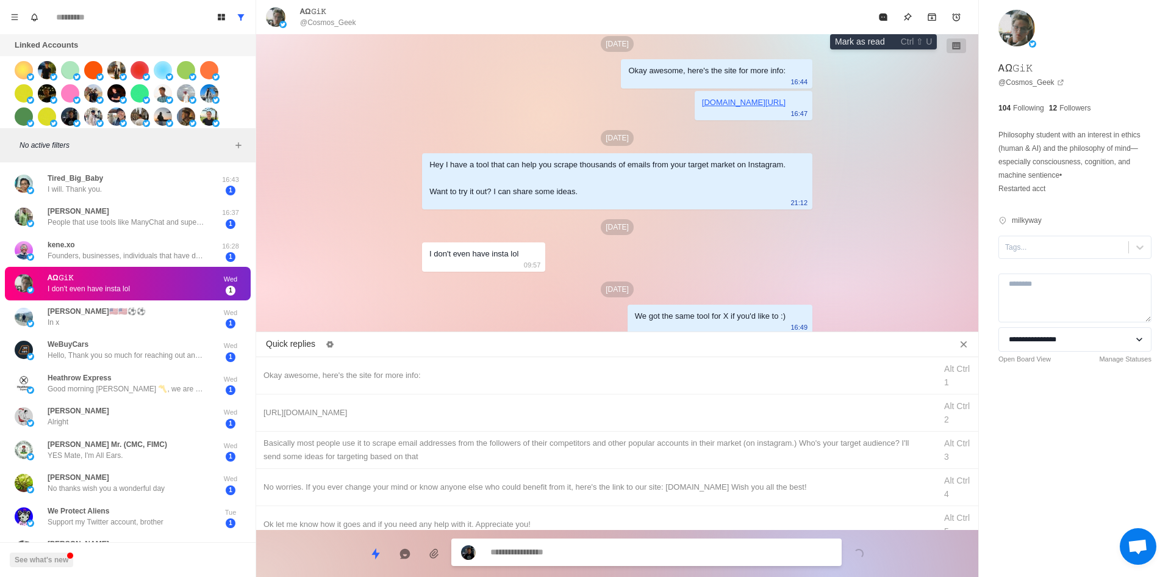
drag, startPoint x: 891, startPoint y: 23, endPoint x: 785, endPoint y: 166, distance: 178.8
click at [891, 23] on button "Mark as read" at bounding box center [883, 17] width 24 height 24
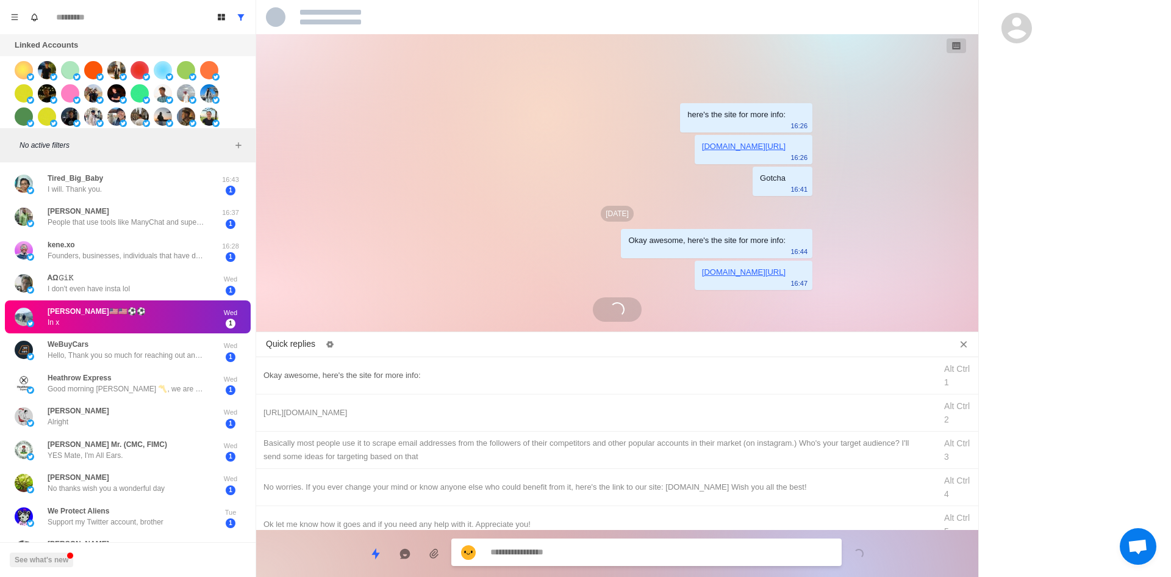
scroll to position [186, 0]
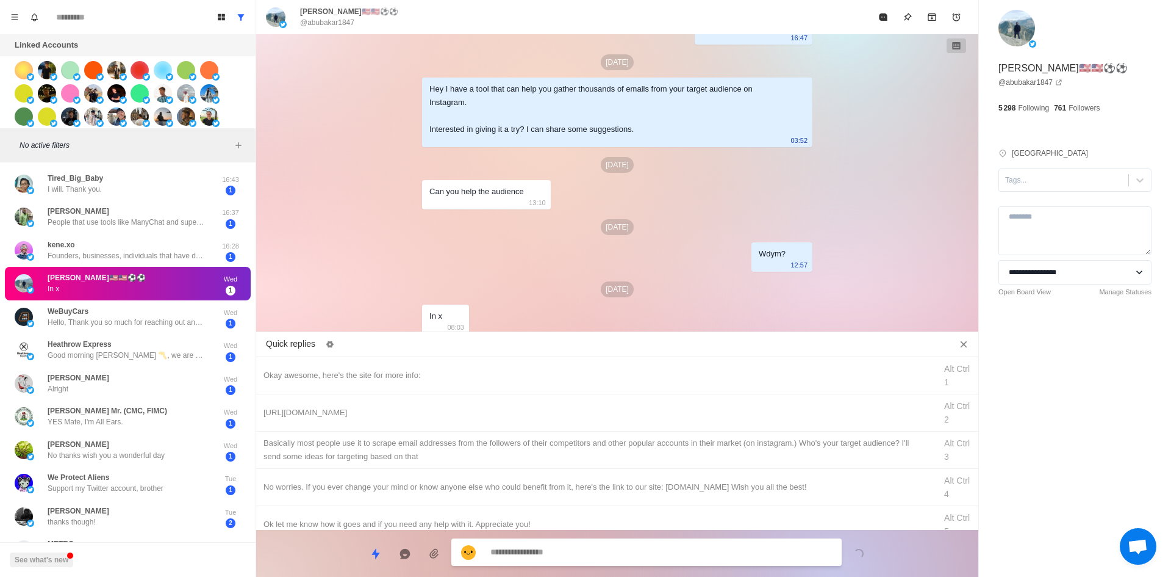
drag, startPoint x: 1069, startPoint y: 194, endPoint x: 1063, endPoint y: 207, distance: 14.7
click at [1069, 187] on div at bounding box center [1063, 179] width 117 height 13
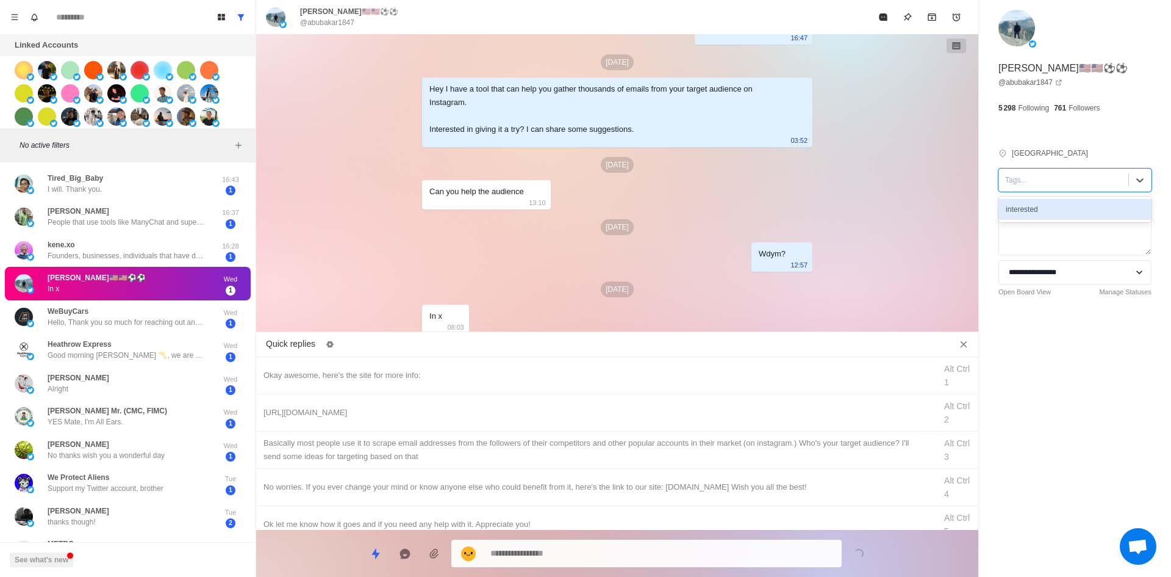
click at [887, 248] on div "here's the site for more info: 16:26 [DOMAIN_NAME][URL] 16:26 Gotcha 16:41 [DAT…" at bounding box center [617, 185] width 722 height 302
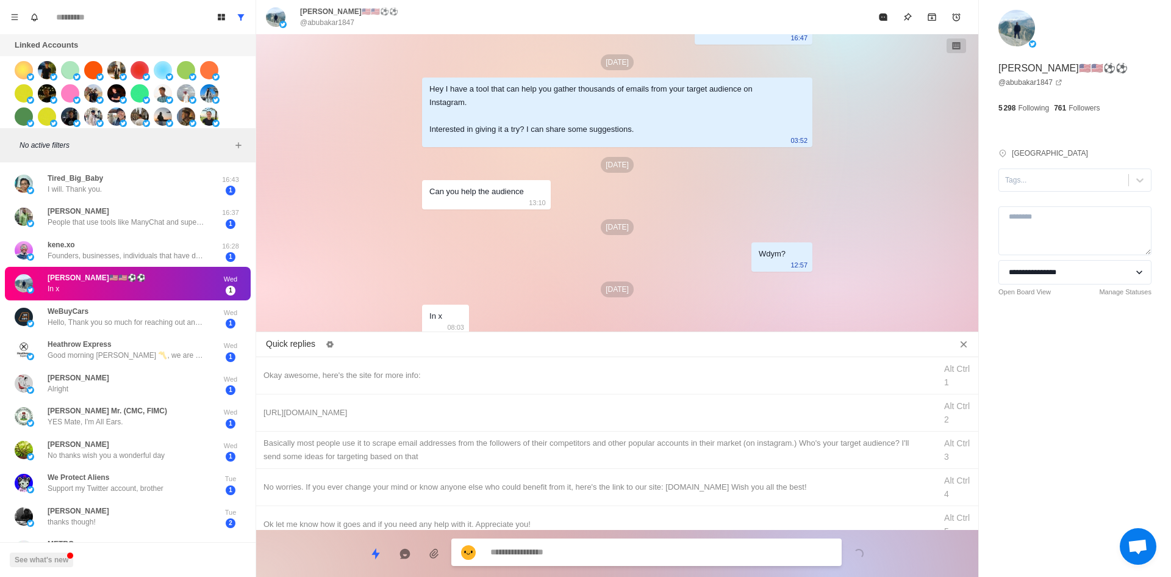
click at [561, 556] on textarea at bounding box center [662, 552] width 342 height 18
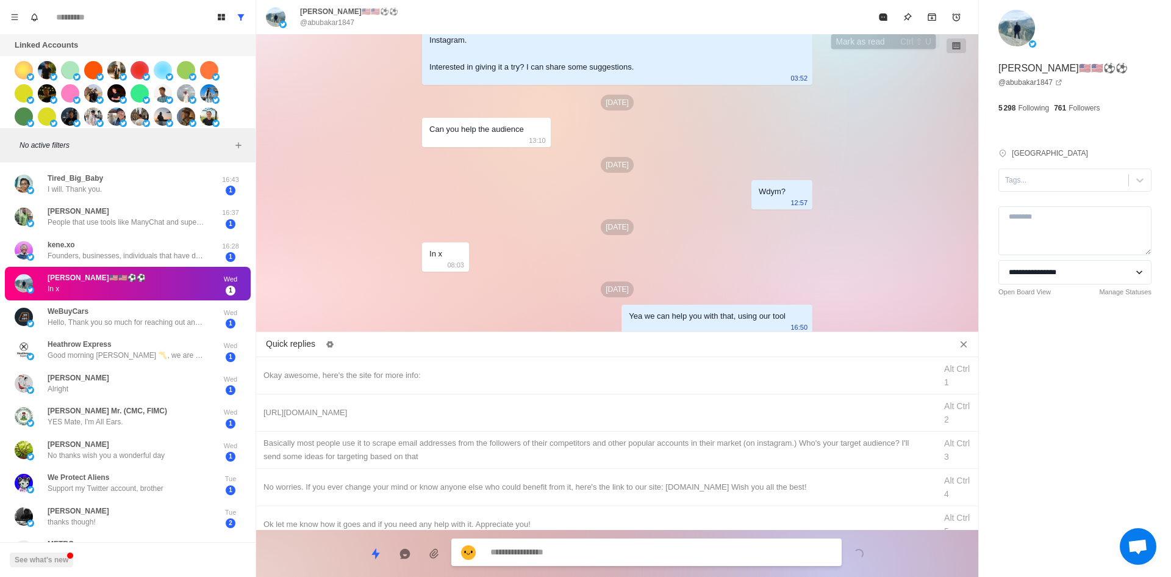
drag, startPoint x: 884, startPoint y: 19, endPoint x: 833, endPoint y: 81, distance: 80.2
click at [884, 19] on icon "Mark as read" at bounding box center [883, 16] width 8 height 7
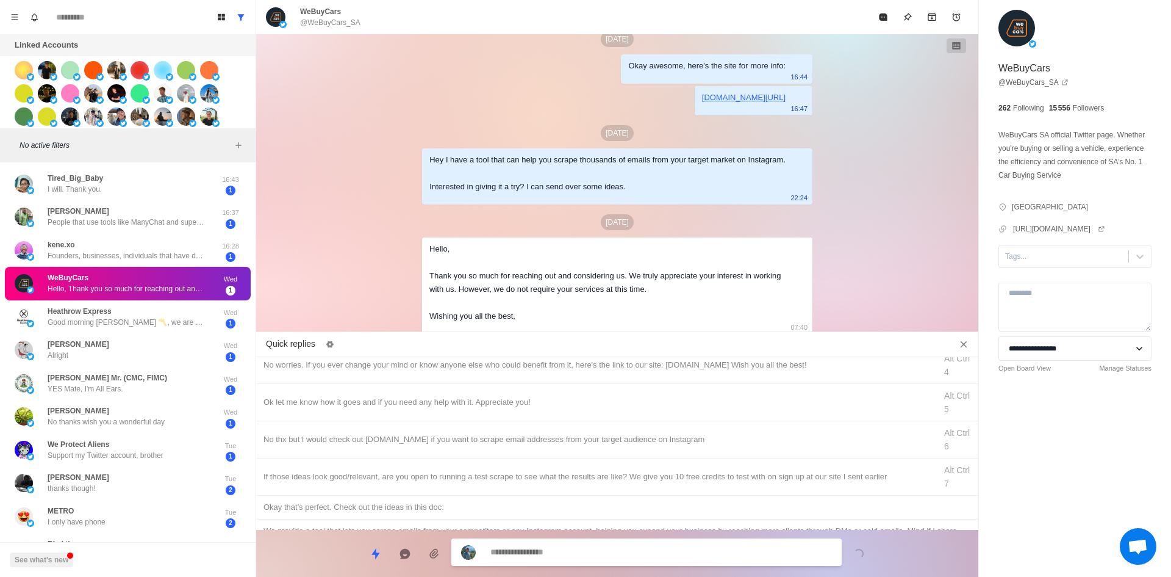
scroll to position [61, 0]
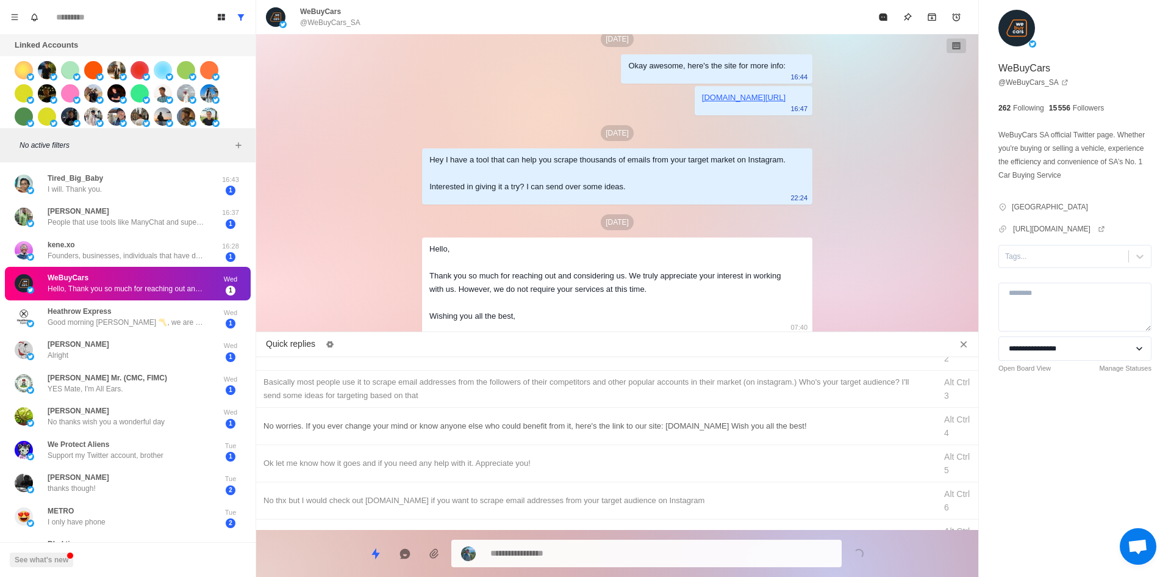
click at [430, 421] on div "No worries. If you ever change your mind or know anyone else who could benefit …" at bounding box center [596, 425] width 665 height 13
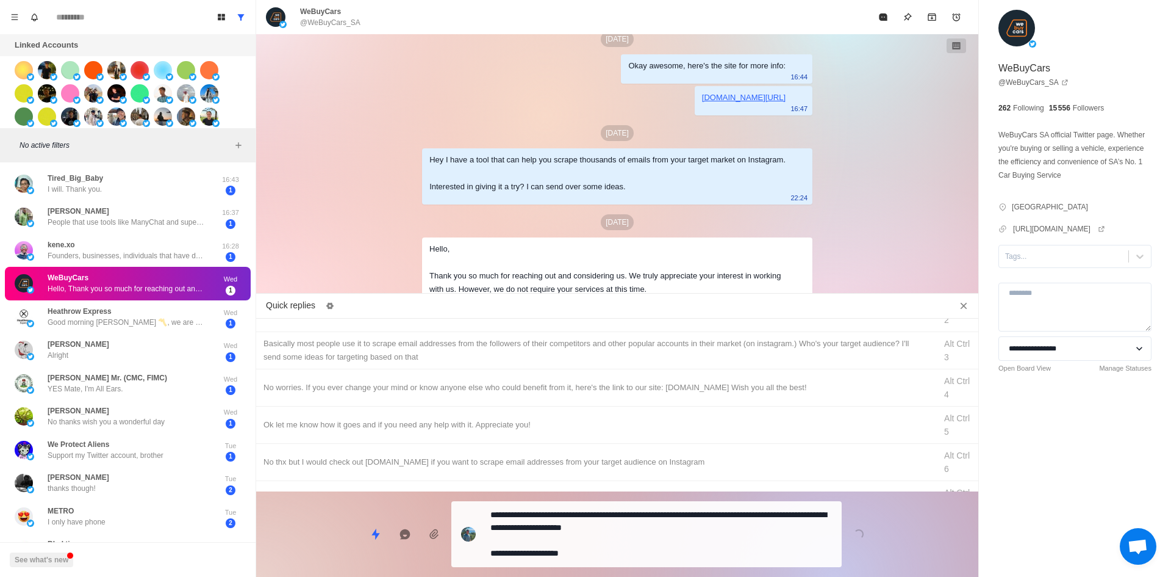
click at [617, 548] on textarea "**********" at bounding box center [662, 534] width 342 height 56
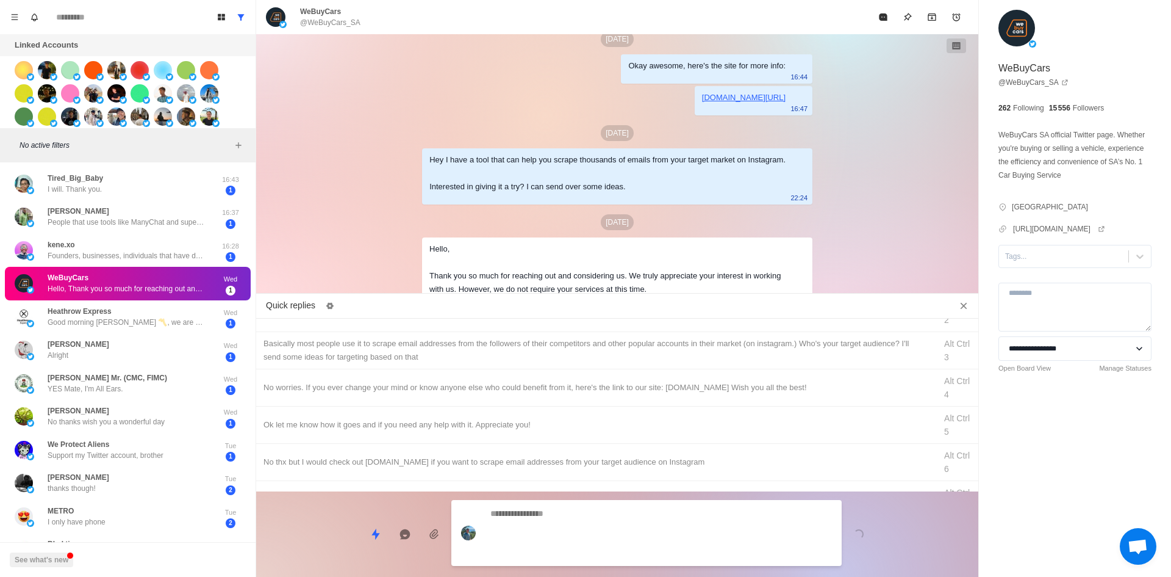
scroll to position [218, 0]
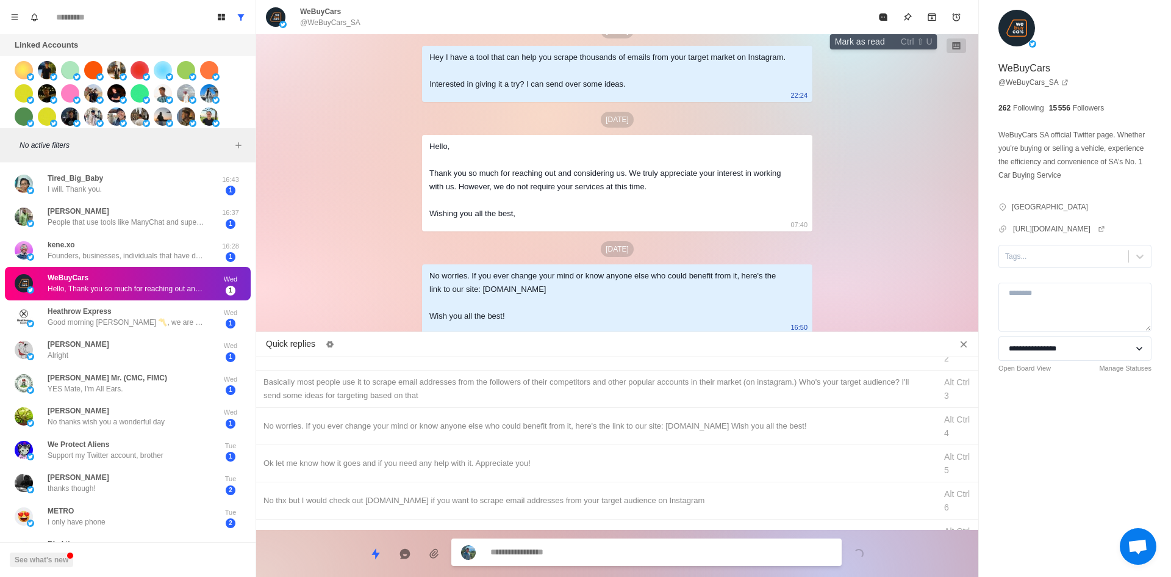
drag, startPoint x: 880, startPoint y: 27, endPoint x: 819, endPoint y: 120, distance: 111.0
click at [880, 27] on button "Mark as read" at bounding box center [883, 17] width 24 height 24
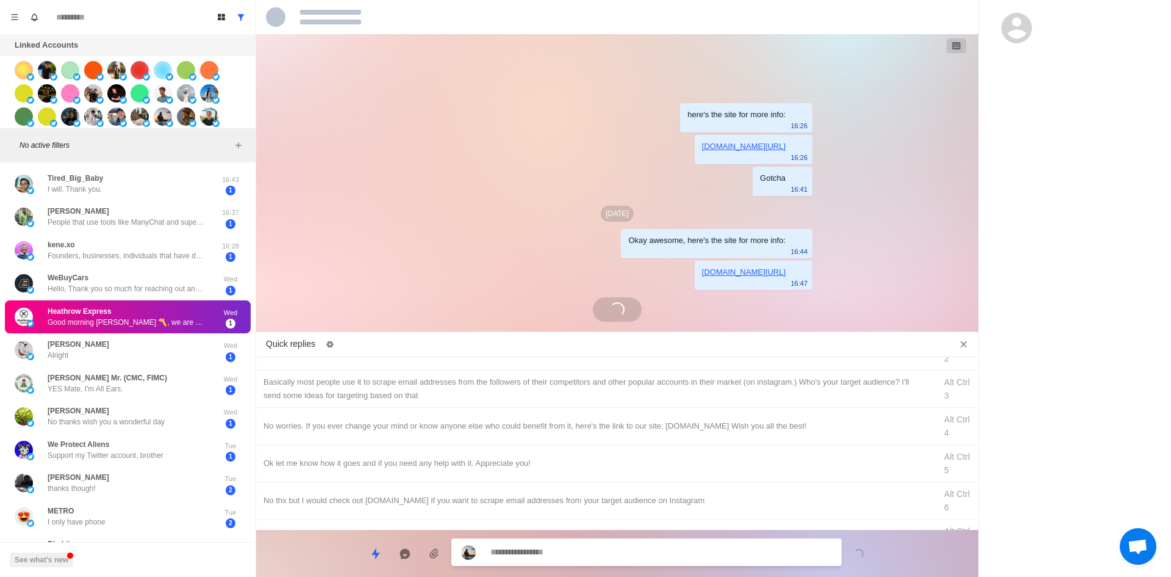
scroll to position [76, 0]
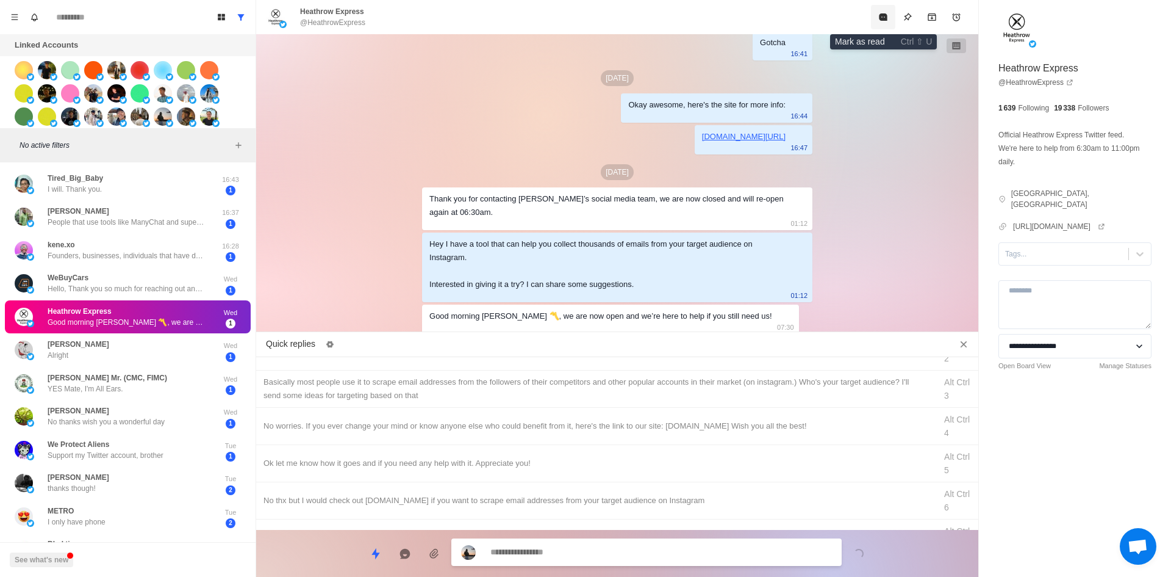
click at [885, 20] on icon "Mark as read" at bounding box center [883, 16] width 8 height 7
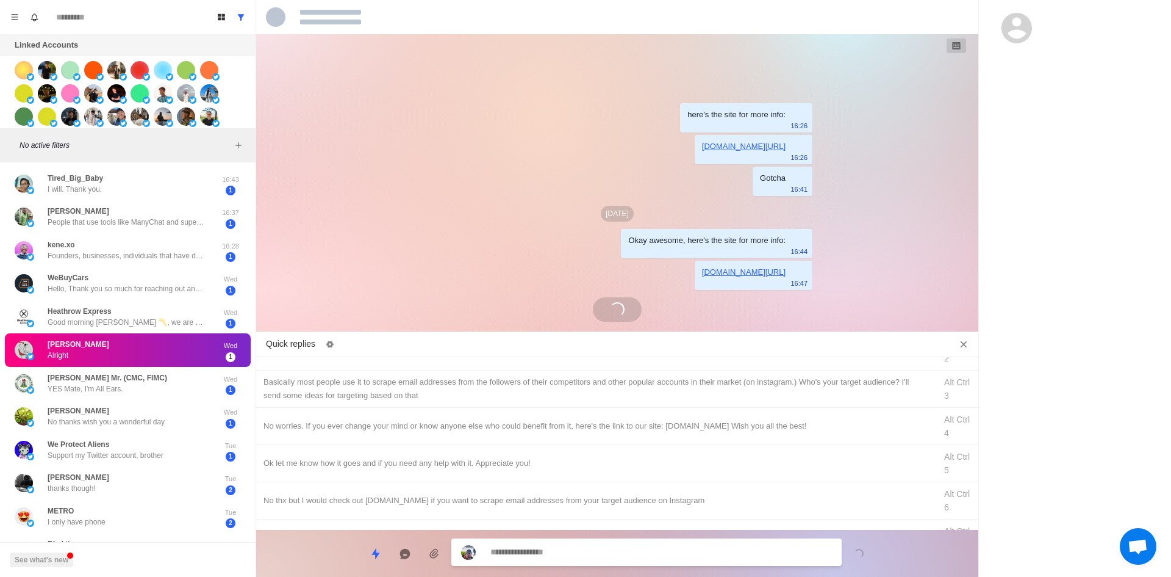
scroll to position [0, 0]
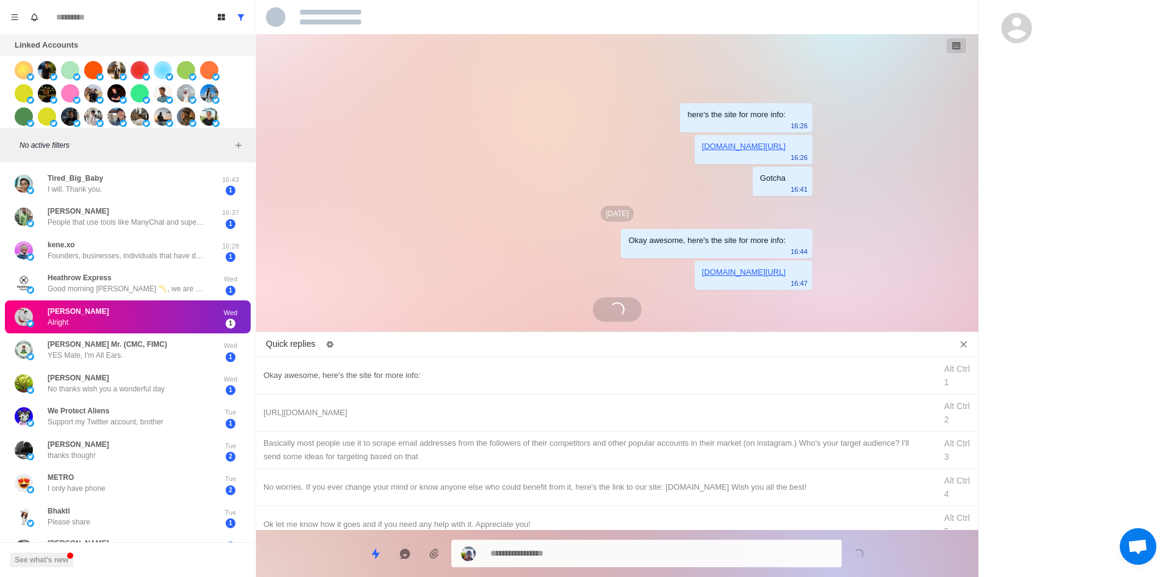
click at [396, 372] on div "Okay awesome, here's the site for more info:" at bounding box center [596, 375] width 665 height 13
click at [563, 558] on textarea "**********" at bounding box center [662, 553] width 342 height 18
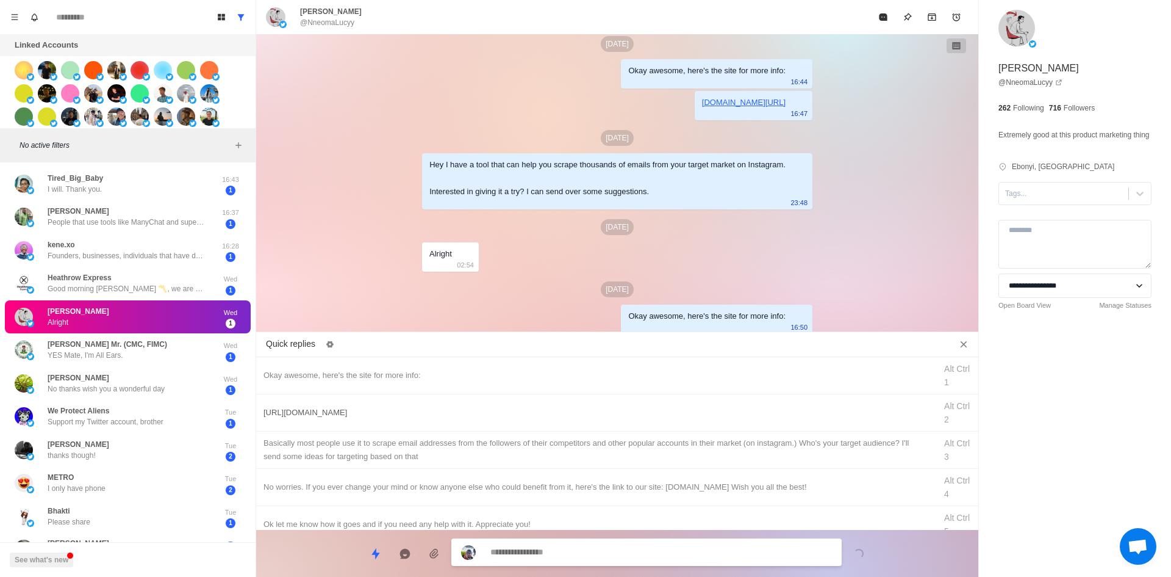
drag, startPoint x: 400, startPoint y: 413, endPoint x: 406, endPoint y: 423, distance: 12.4
click at [400, 413] on div "[URL][DOMAIN_NAME]" at bounding box center [596, 412] width 665 height 13
click at [563, 552] on textarea "**********" at bounding box center [662, 552] width 342 height 18
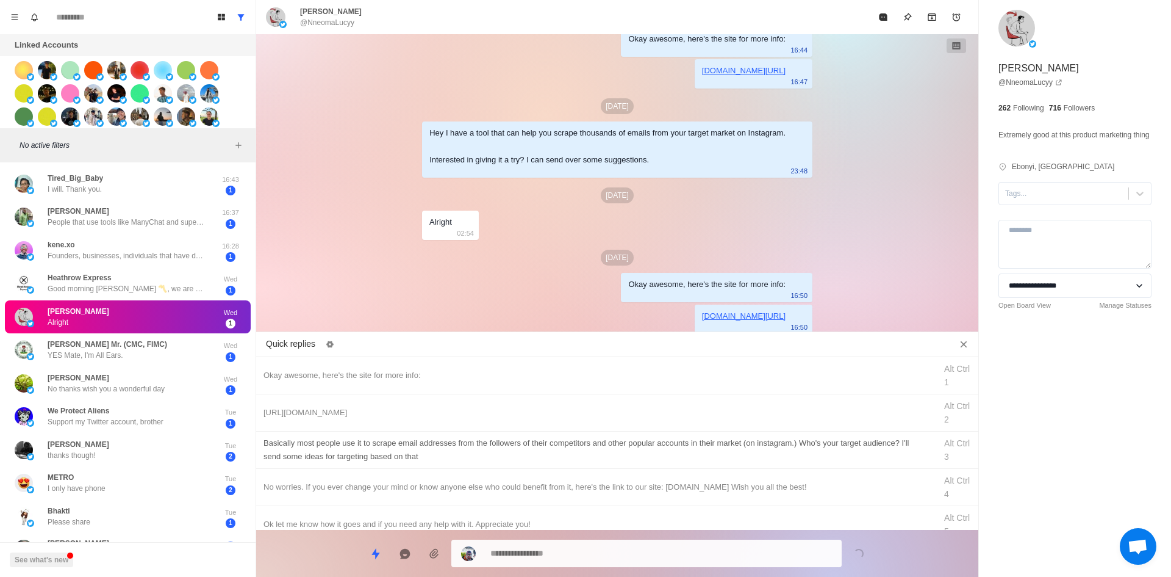
click at [505, 448] on div "​​Basically most people use it to scrape email addresses from the followers of …" at bounding box center [596, 449] width 665 height 27
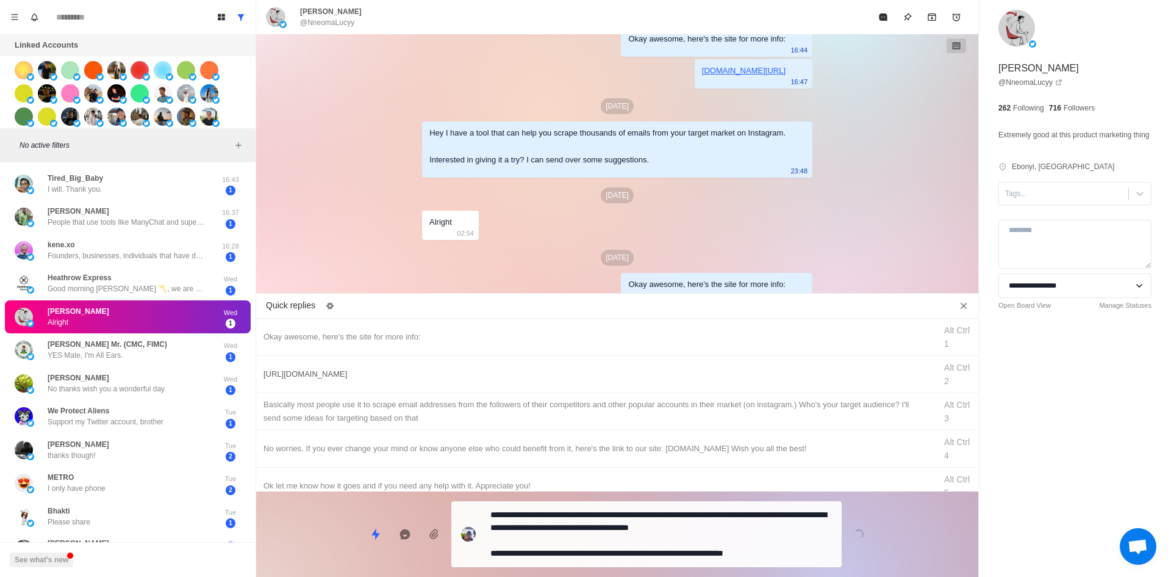
drag, startPoint x: 584, startPoint y: 555, endPoint x: 800, endPoint y: 397, distance: 268.0
click at [583, 554] on textarea "**********" at bounding box center [662, 534] width 342 height 56
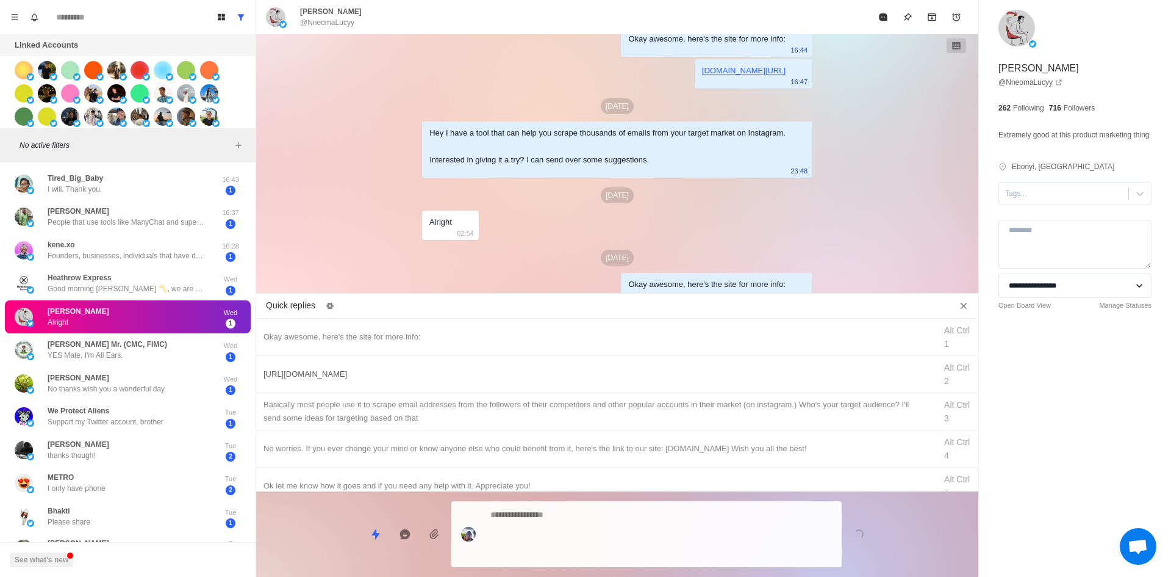
scroll to position [214, 0]
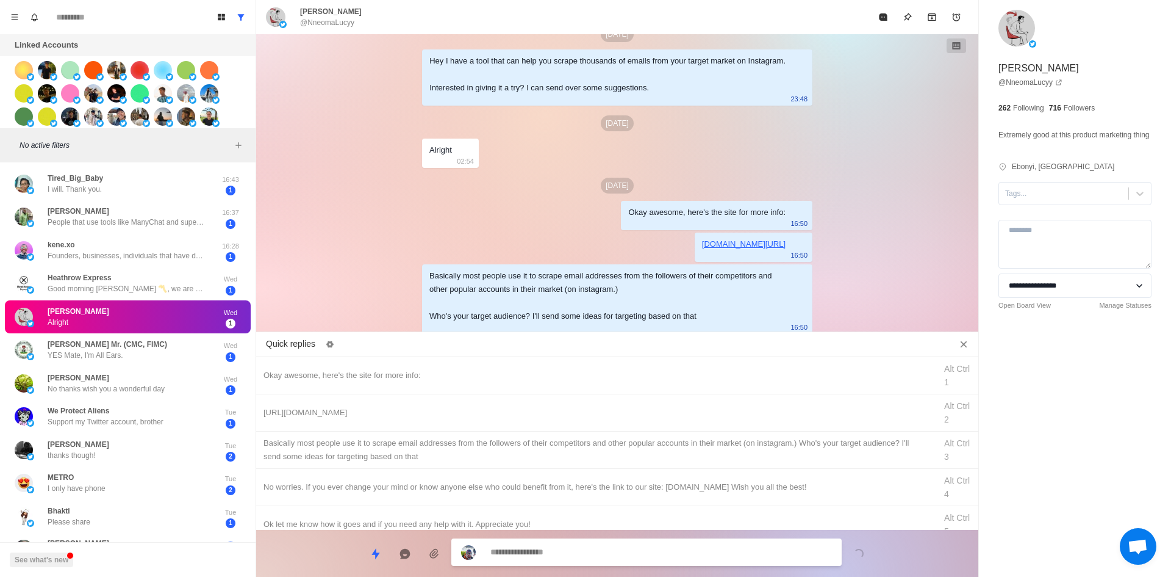
drag, startPoint x: 1035, startPoint y: 204, endPoint x: 1044, endPoint y: 223, distance: 21.0
click at [1038, 200] on div at bounding box center [1063, 193] width 117 height 13
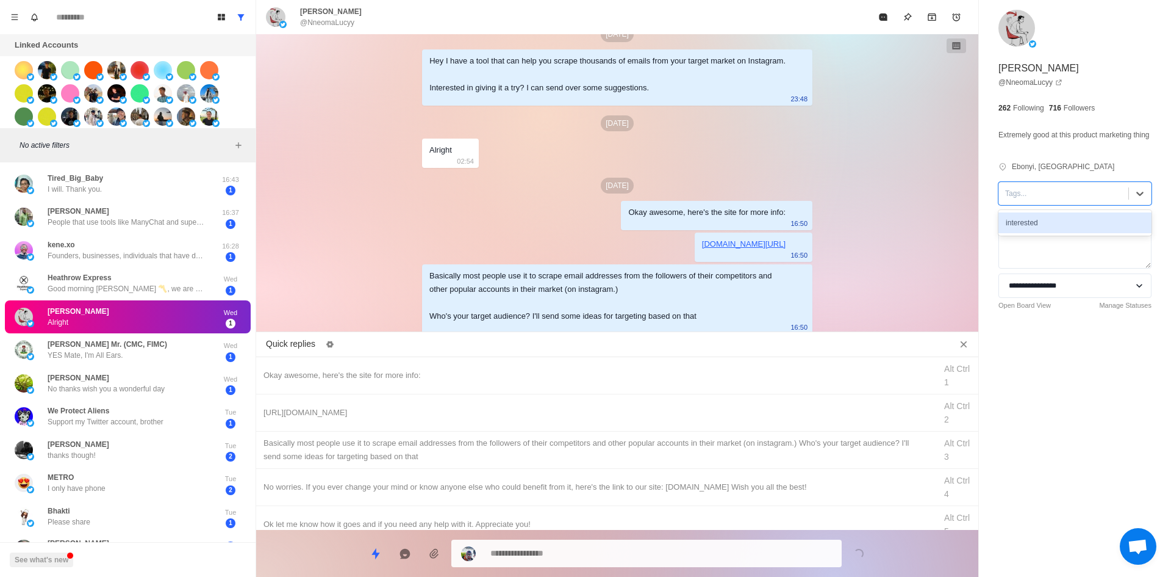
click at [1056, 236] on div "interested" at bounding box center [1075, 223] width 153 height 26
drag, startPoint x: 1050, startPoint y: 236, endPoint x: 991, endPoint y: 194, distance: 72.6
click at [1050, 233] on div "interested" at bounding box center [1075, 222] width 153 height 21
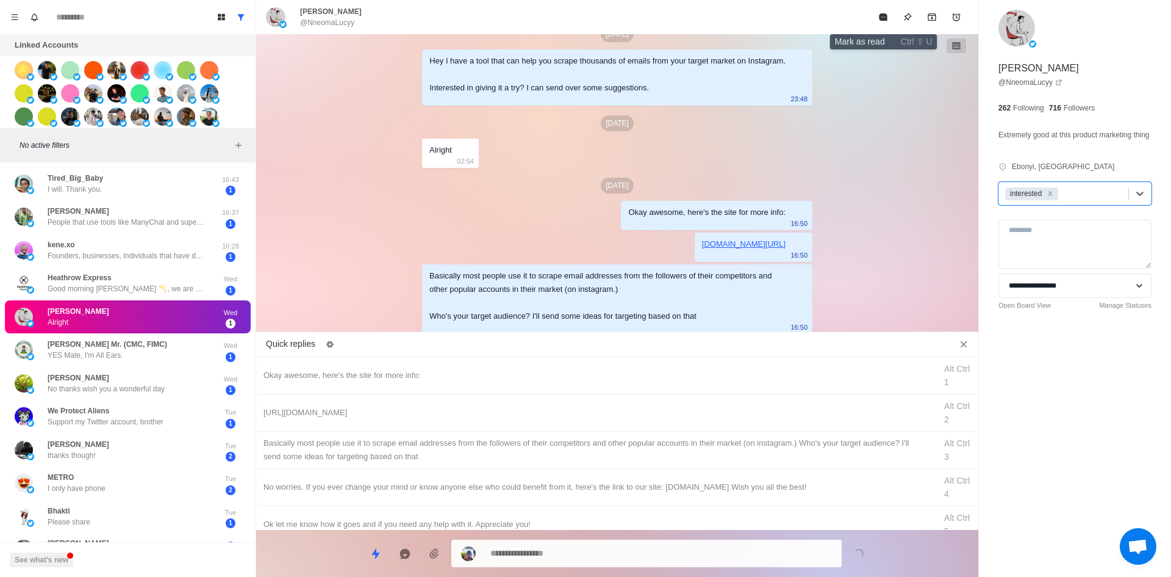
drag, startPoint x: 883, startPoint y: 20, endPoint x: 842, endPoint y: 88, distance: 79.6
click at [883, 20] on icon "Mark as read" at bounding box center [883, 16] width 8 height 7
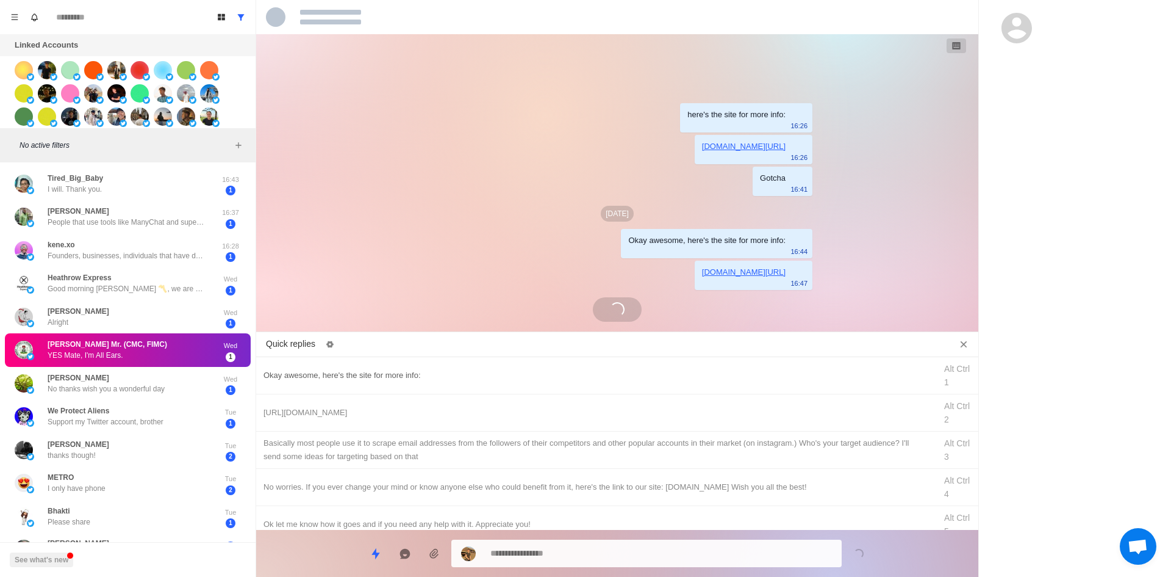
click at [441, 372] on div "Okay awesome, here's the site for more info:" at bounding box center [596, 375] width 665 height 13
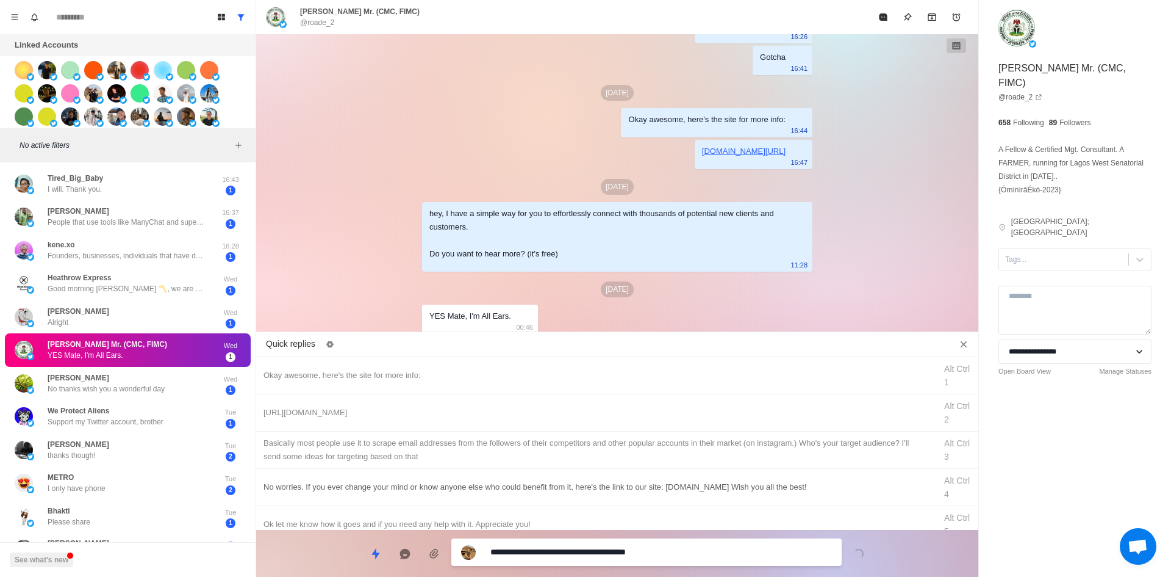
drag, startPoint x: 538, startPoint y: 555, endPoint x: 511, endPoint y: 486, distance: 74.6
click at [538, 555] on textarea "**********" at bounding box center [662, 552] width 342 height 18
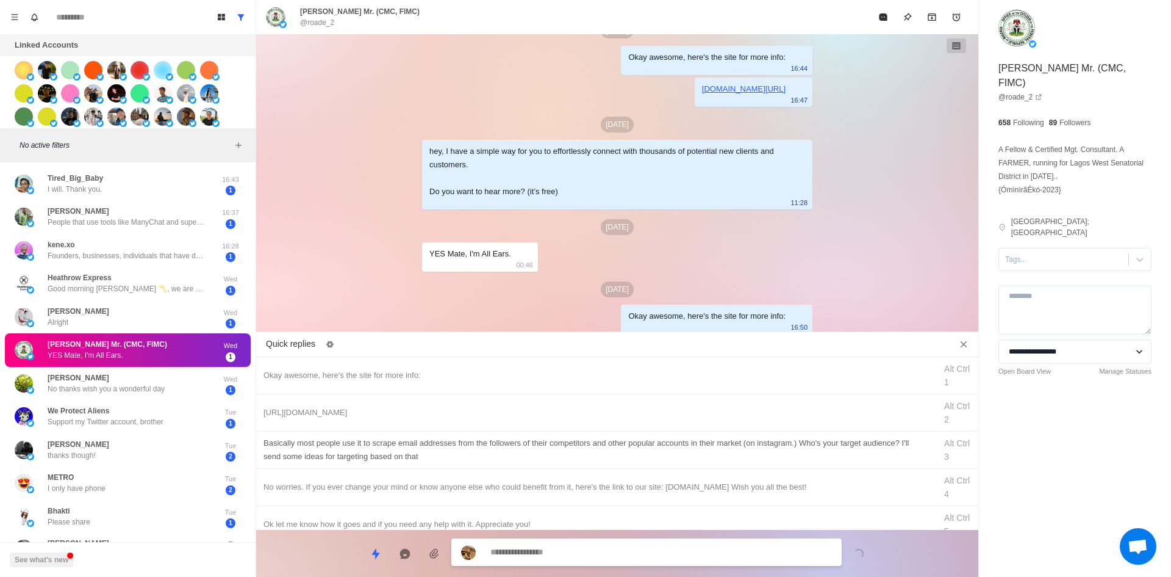
drag, startPoint x: 495, startPoint y: 408, endPoint x: 523, endPoint y: 466, distance: 64.7
click at [495, 408] on div "[URL][DOMAIN_NAME]" at bounding box center [596, 412] width 665 height 13
click at [561, 553] on textarea "**********" at bounding box center [662, 553] width 342 height 18
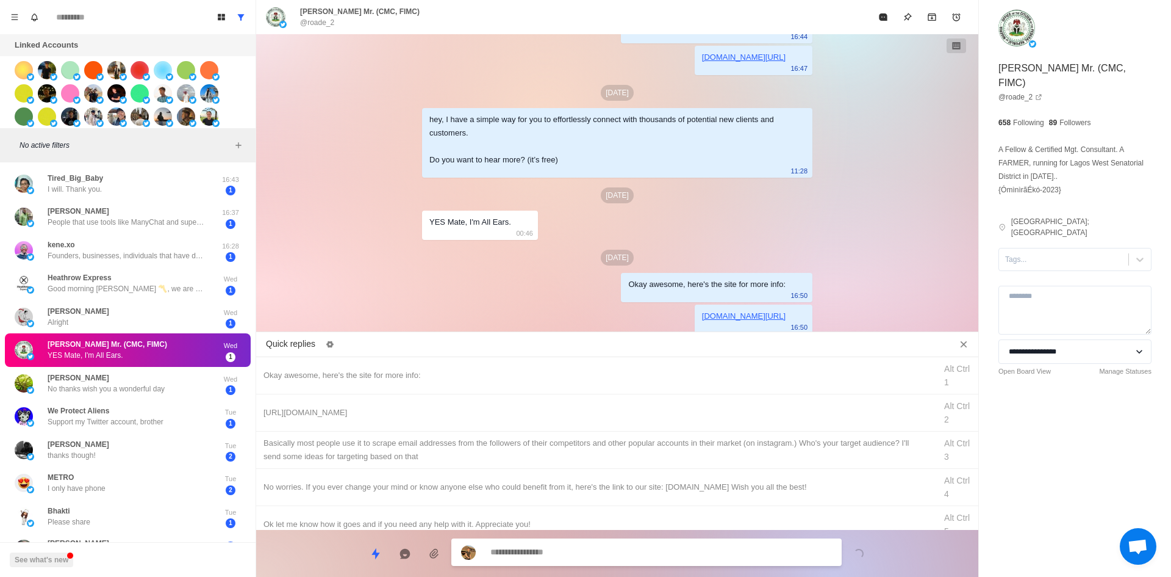
drag, startPoint x: 590, startPoint y: 453, endPoint x: 595, endPoint y: 520, distance: 67.3
click at [590, 453] on div "​​Basically most people use it to scrape email addresses from the followers of …" at bounding box center [596, 449] width 665 height 27
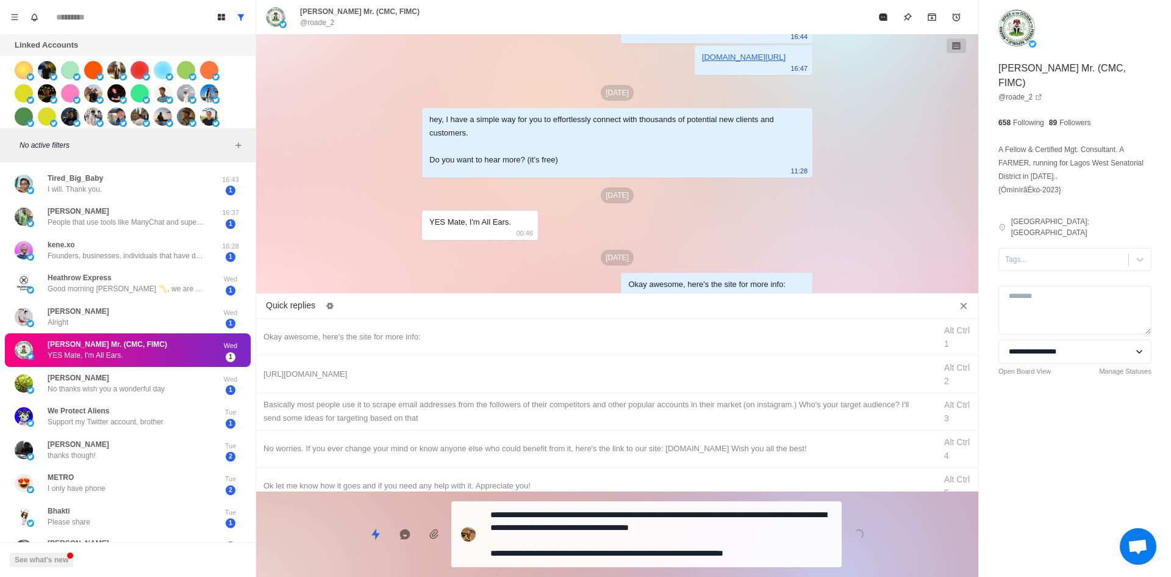
click at [595, 542] on div "**********" at bounding box center [646, 534] width 390 height 66
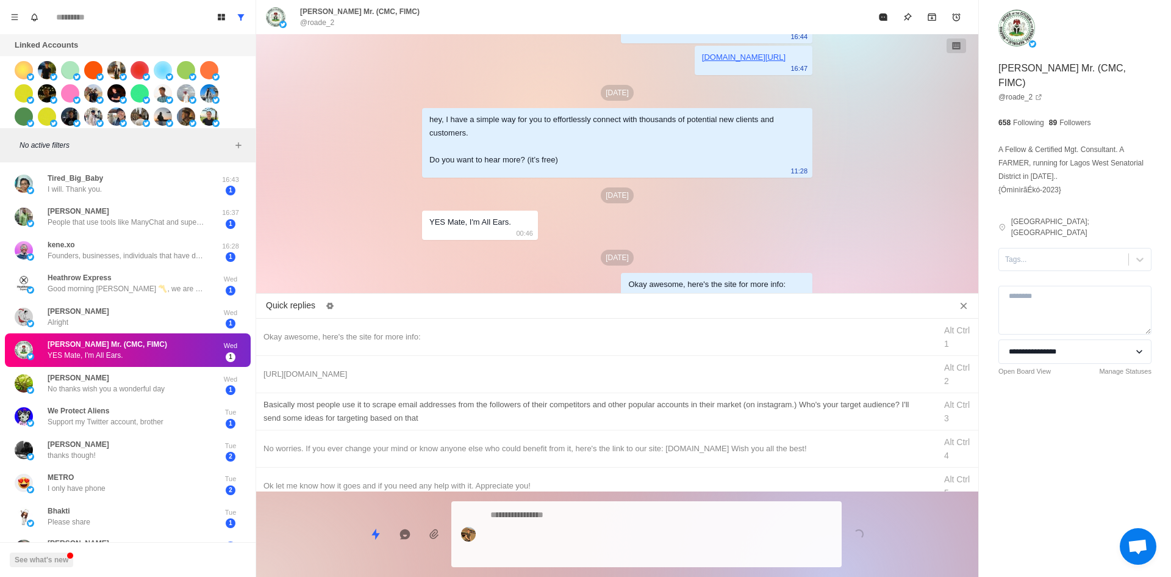
scroll to position [228, 0]
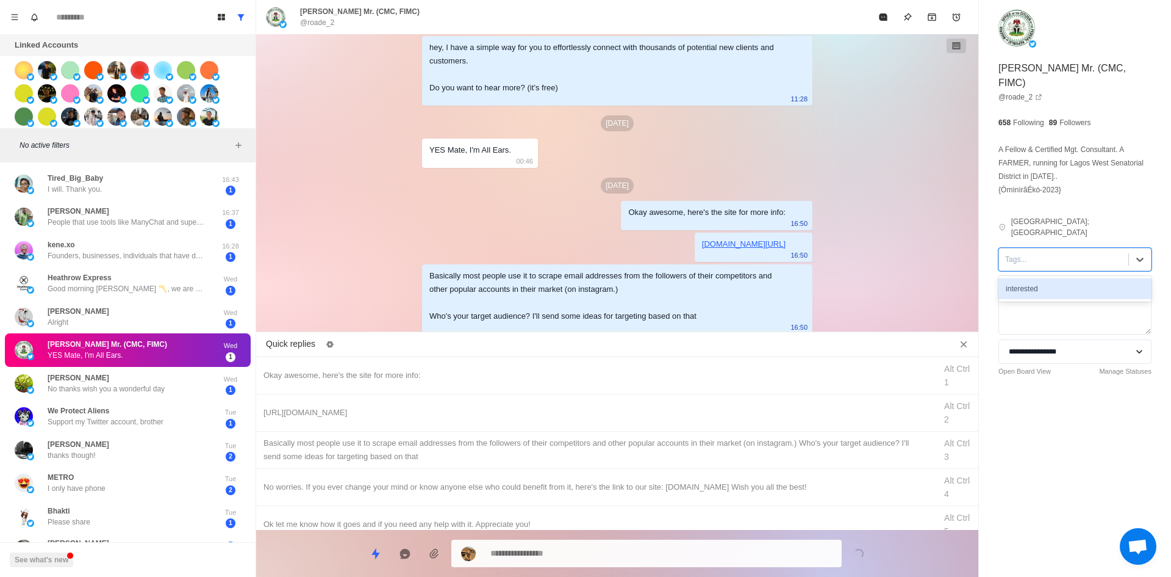
click at [1038, 258] on div "Tags..." at bounding box center [1075, 259] width 153 height 23
click at [1051, 278] on div "interested" at bounding box center [1075, 288] width 153 height 21
drag, startPoint x: 894, startPoint y: 18, endPoint x: 848, endPoint y: 66, distance: 66.9
click at [894, 17] on button "Mark as read" at bounding box center [883, 17] width 24 height 24
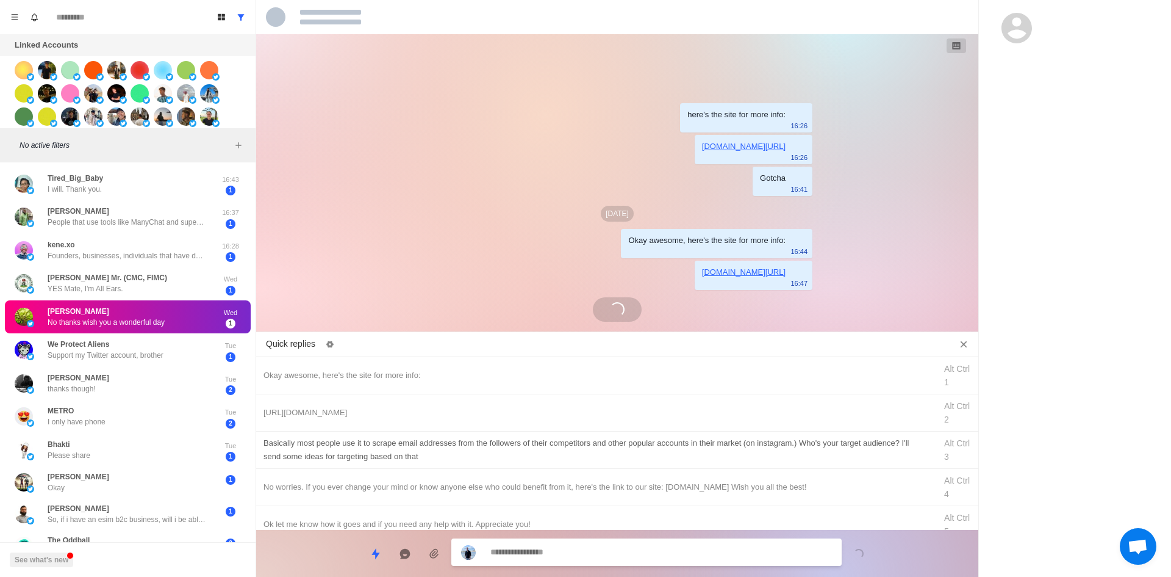
scroll to position [61, 0]
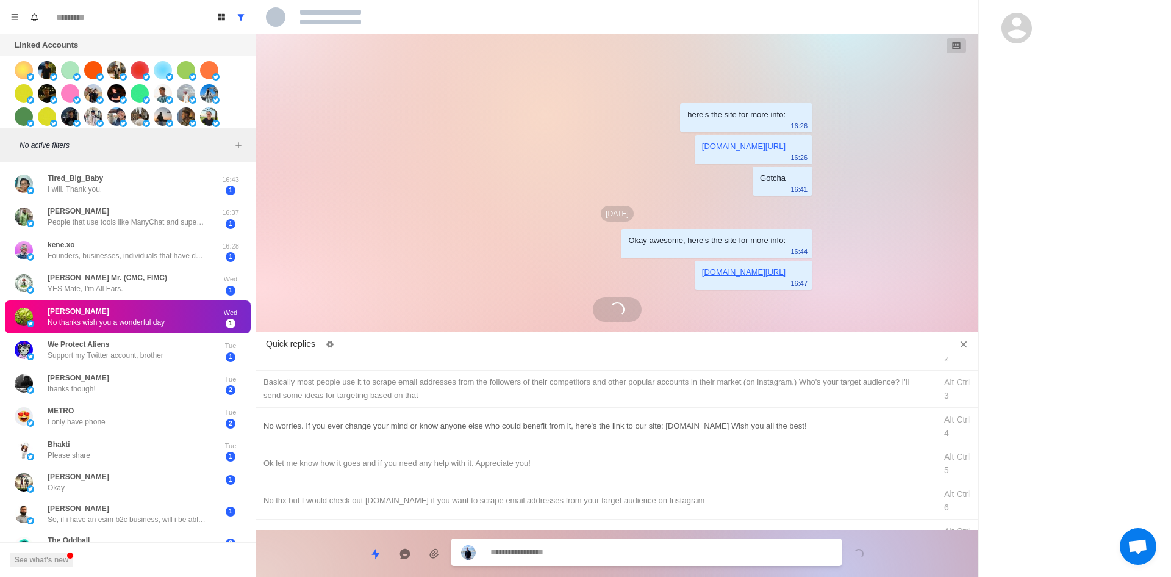
click at [396, 431] on div "No worries. If you ever change your mind or know anyone else who could benefit …" at bounding box center [596, 425] width 665 height 13
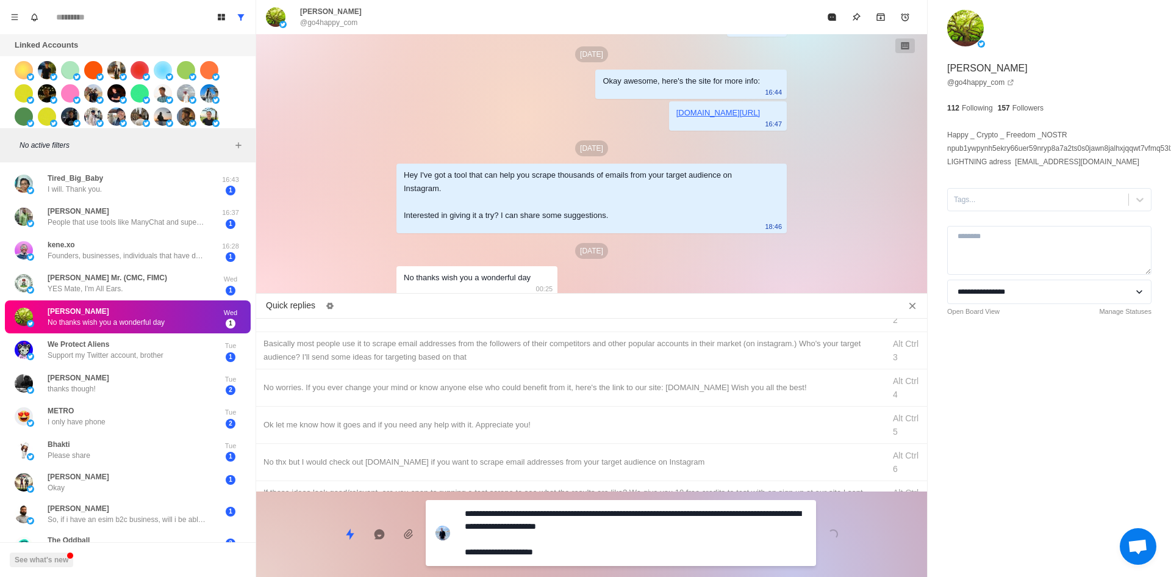
drag, startPoint x: 581, startPoint y: 554, endPoint x: 639, endPoint y: 492, distance: 84.6
click at [581, 553] on textarea "**********" at bounding box center [636, 533] width 342 height 56
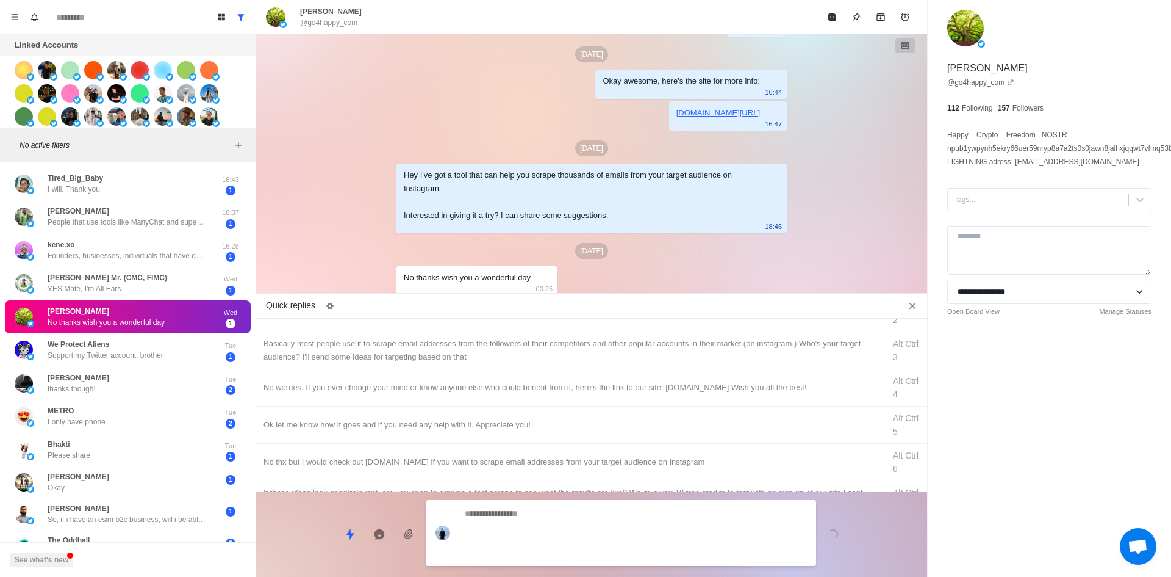
scroll to position [164, 0]
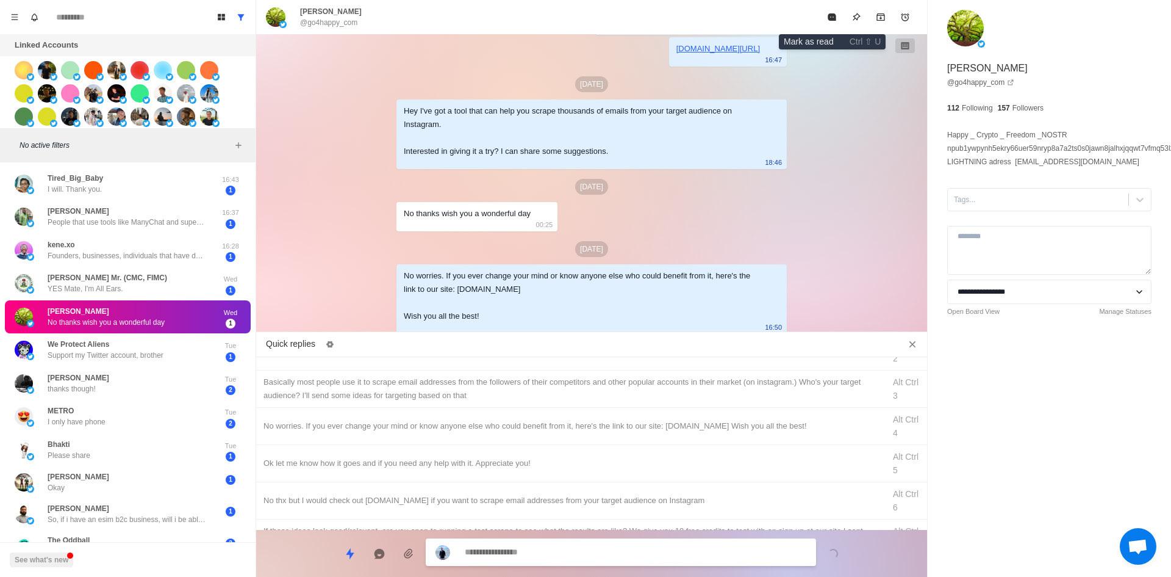
drag, startPoint x: 830, startPoint y: 18, endPoint x: 732, endPoint y: 97, distance: 125.8
click at [830, 18] on icon "Mark as read" at bounding box center [832, 16] width 8 height 7
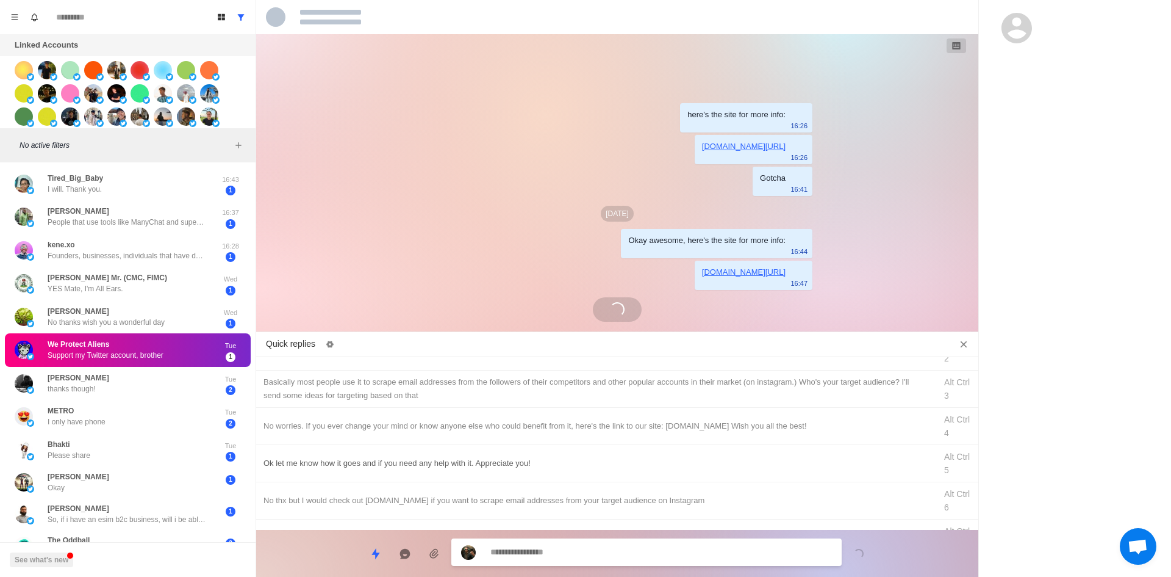
scroll to position [0, 0]
click at [526, 548] on textarea at bounding box center [662, 552] width 342 height 18
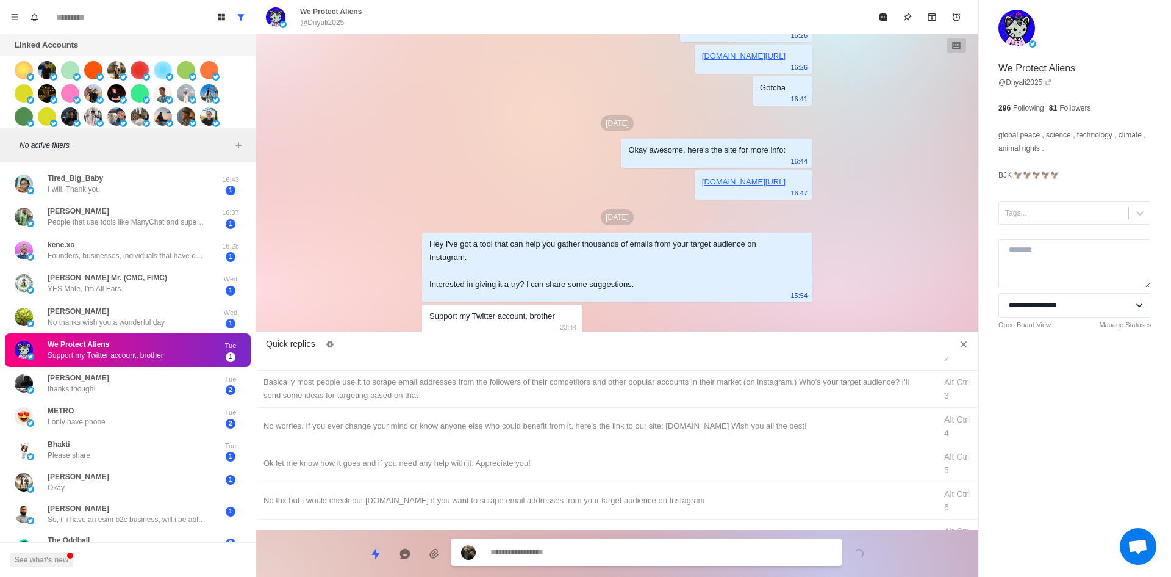
scroll to position [93, 0]
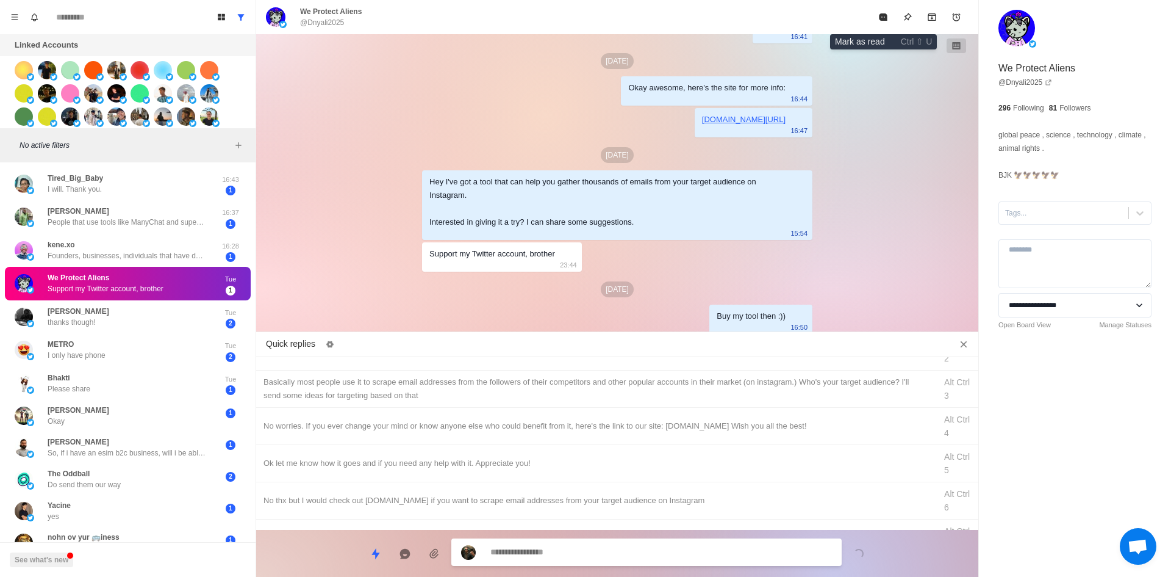
drag, startPoint x: 879, startPoint y: 14, endPoint x: 808, endPoint y: 57, distance: 83.5
click at [879, 14] on icon "Mark as read" at bounding box center [884, 17] width 10 height 10
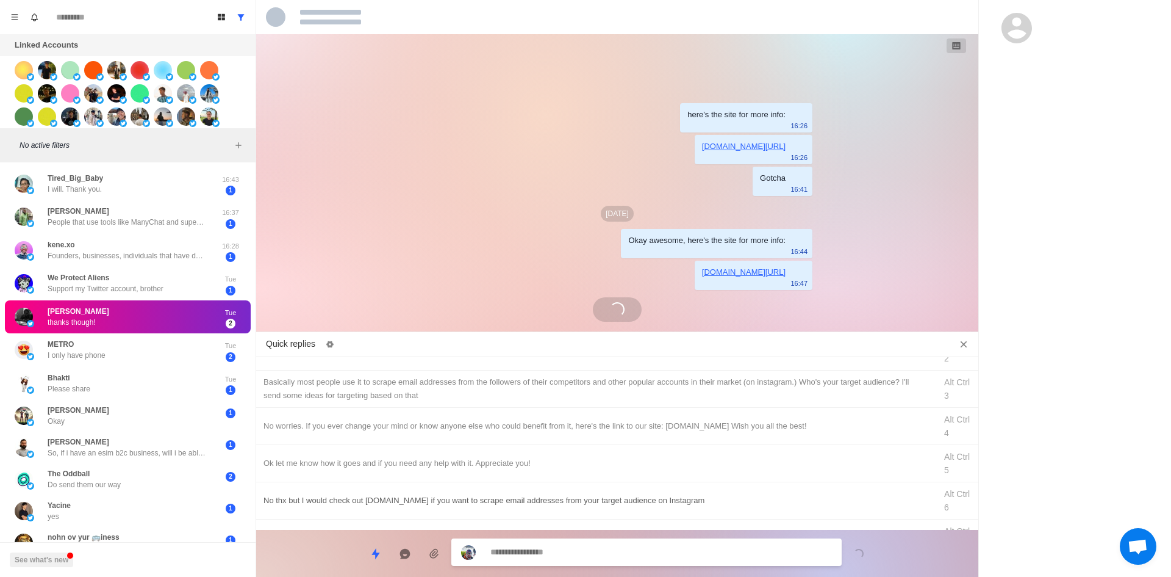
drag, startPoint x: 397, startPoint y: 431, endPoint x: 430, endPoint y: 447, distance: 36.6
click at [397, 431] on div "No worries. If you ever change your mind or know anyone else who could benefit …" at bounding box center [596, 425] width 665 height 13
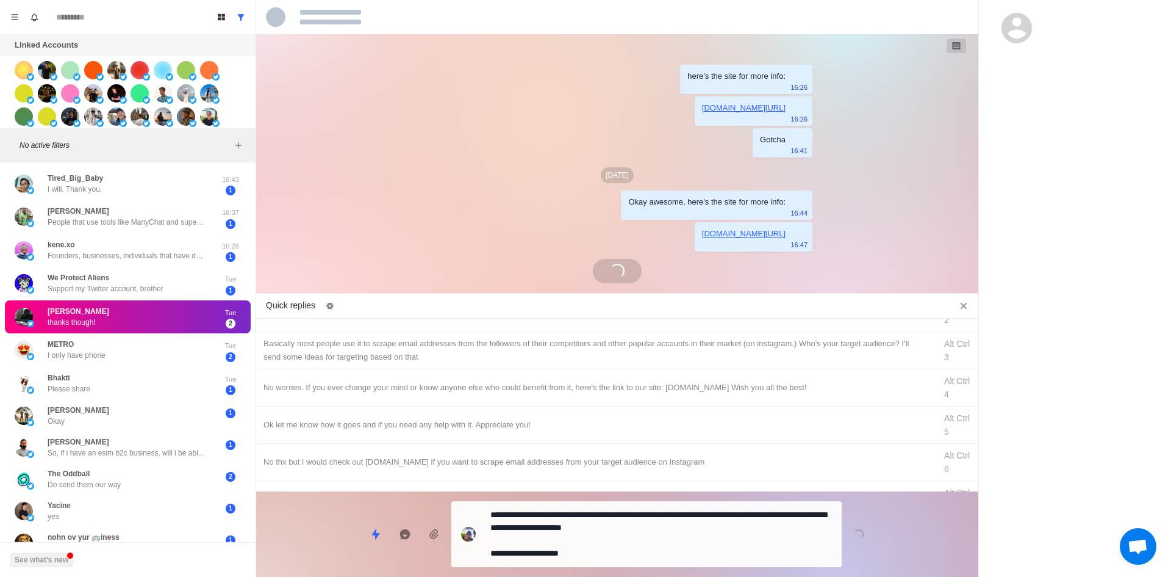
click at [598, 554] on textarea "**********" at bounding box center [662, 534] width 342 height 56
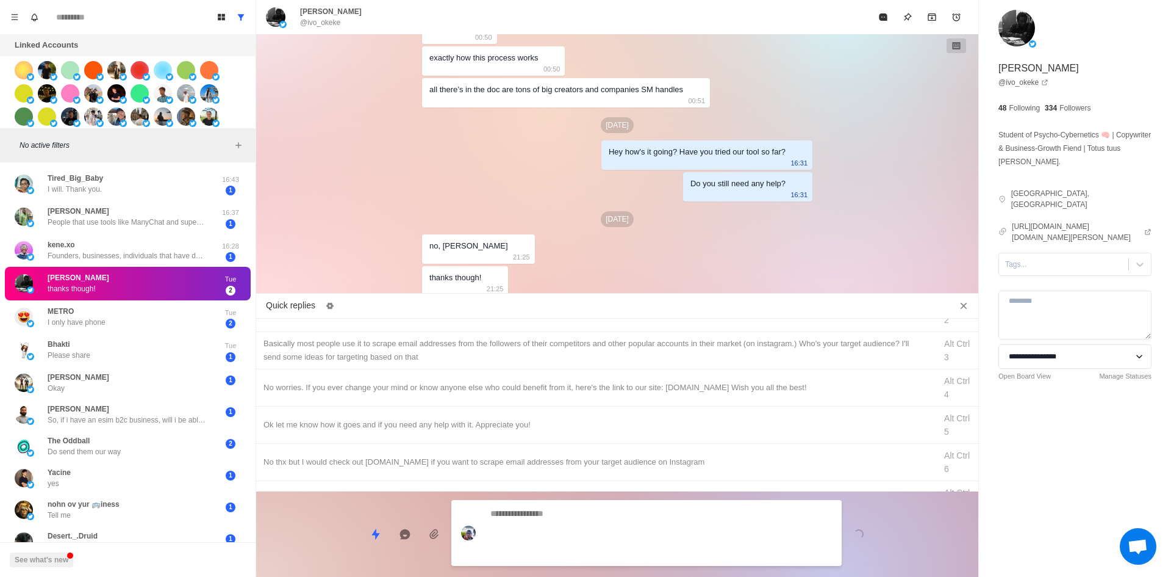
scroll to position [1193, 0]
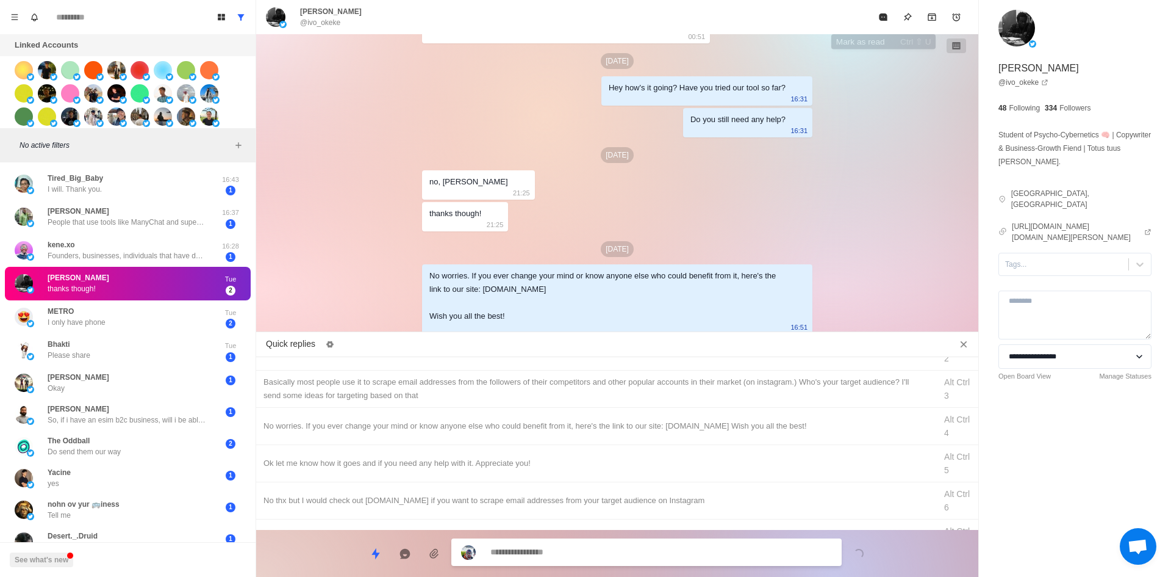
drag, startPoint x: 883, startPoint y: 23, endPoint x: 848, endPoint y: 51, distance: 44.3
click at [883, 23] on button "Mark as read" at bounding box center [883, 17] width 24 height 24
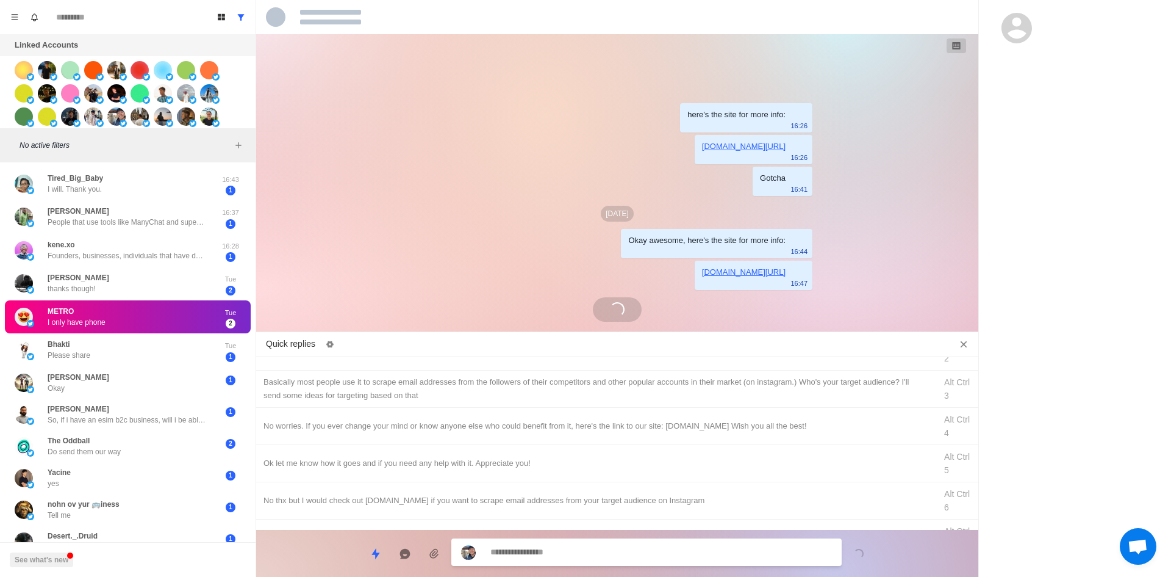
scroll to position [0, 0]
click at [544, 554] on textarea at bounding box center [662, 552] width 342 height 18
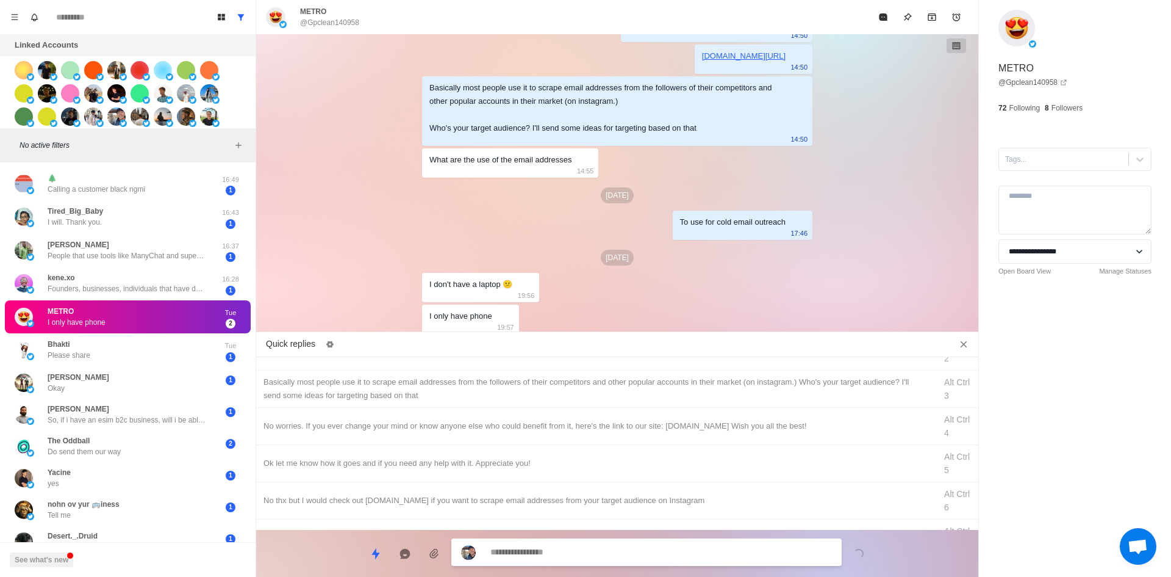
scroll to position [509, 0]
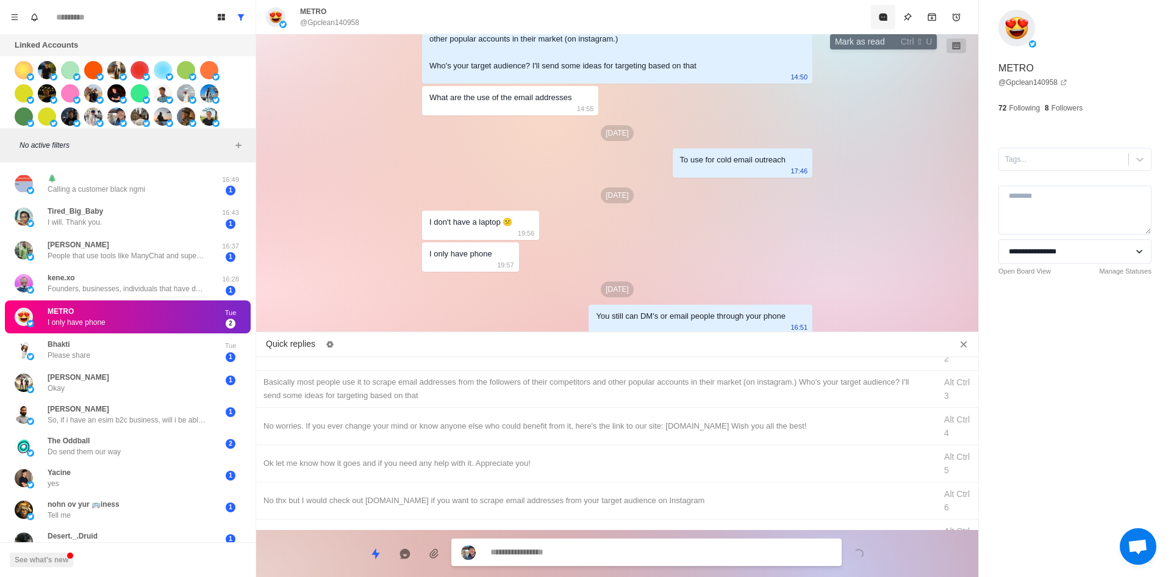
click at [888, 17] on icon "Mark as read" at bounding box center [884, 17] width 10 height 10
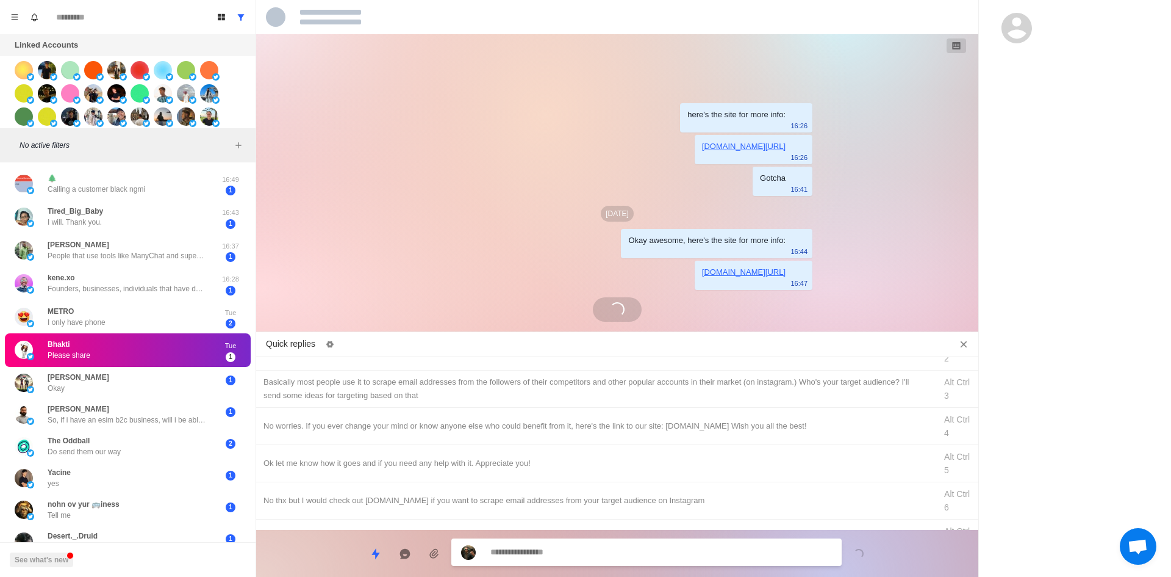
scroll to position [0, 0]
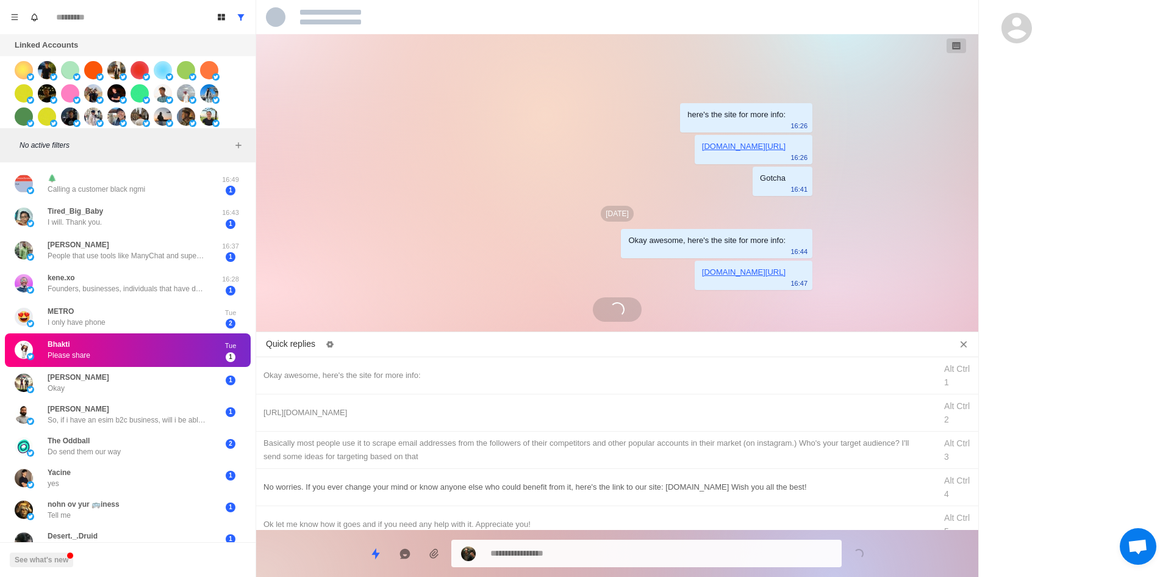
drag, startPoint x: 439, startPoint y: 378, endPoint x: 531, endPoint y: 496, distance: 149.1
click at [439, 378] on div "Okay awesome, here's the site for more info:" at bounding box center [596, 375] width 665 height 13
drag, startPoint x: 589, startPoint y: 553, endPoint x: 564, endPoint y: 528, distance: 34.9
click at [589, 553] on textarea "**********" at bounding box center [662, 552] width 342 height 18
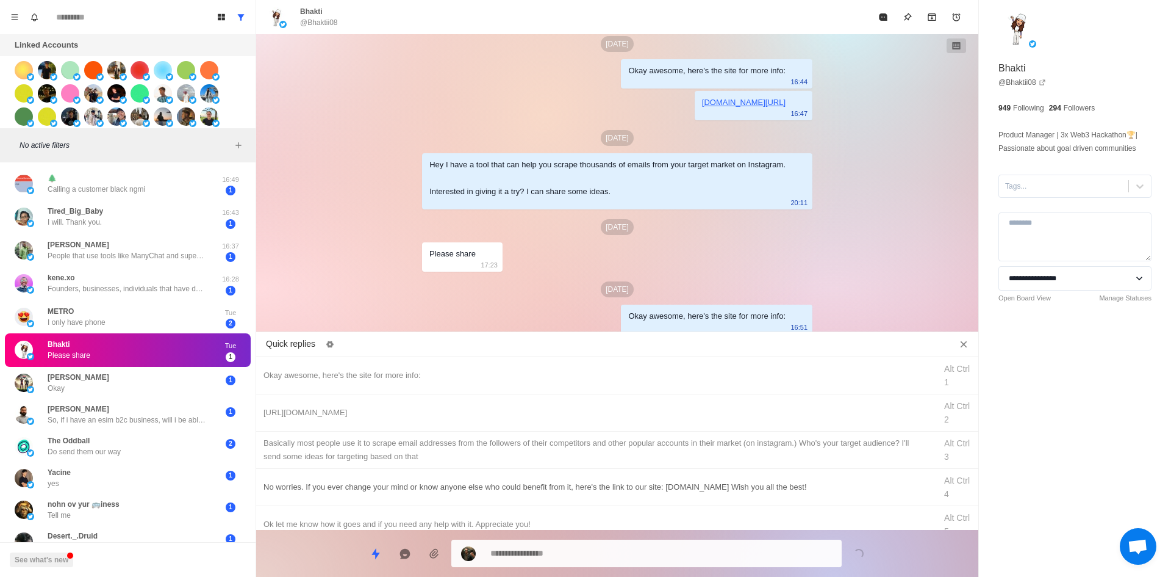
drag, startPoint x: 403, startPoint y: 408, endPoint x: 490, endPoint y: 479, distance: 112.3
click at [403, 408] on div "[URL][DOMAIN_NAME]" at bounding box center [596, 412] width 665 height 13
click at [606, 550] on textarea "**********" at bounding box center [662, 553] width 342 height 18
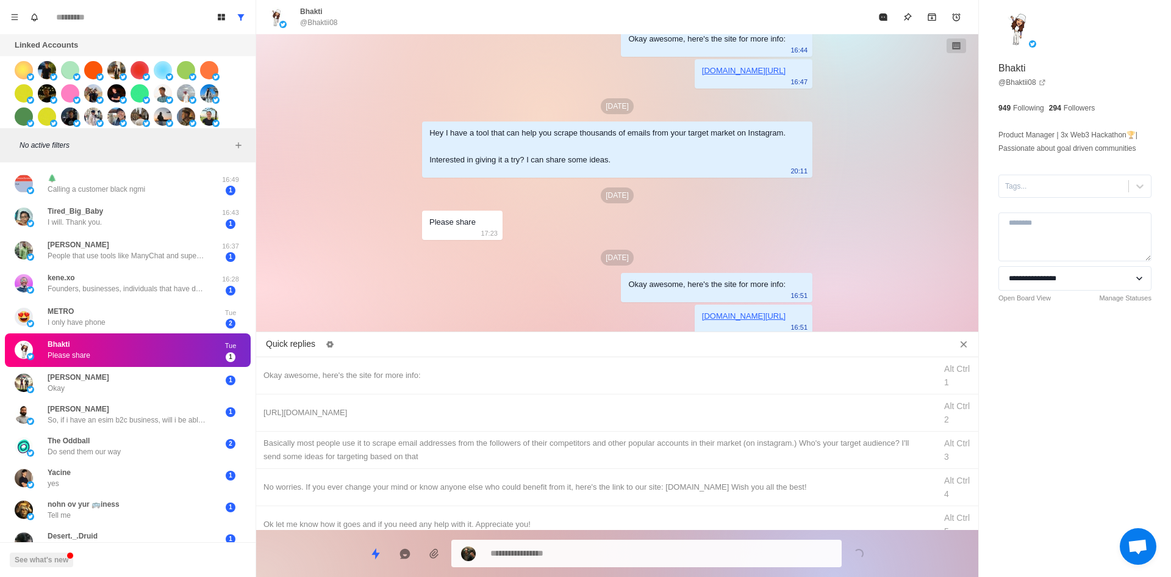
drag, startPoint x: 569, startPoint y: 454, endPoint x: 601, endPoint y: 549, distance: 100.3
click at [570, 457] on div "​​Basically most people use it to scrape email addresses from the followers of …" at bounding box center [596, 449] width 665 height 27
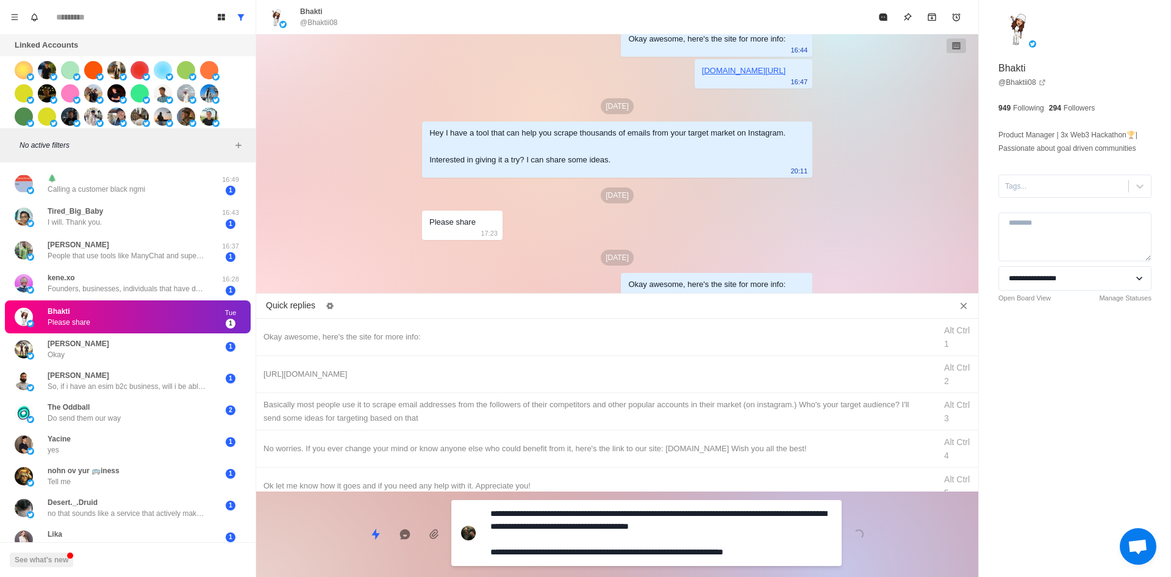
click at [603, 552] on textarea "**********" at bounding box center [662, 533] width 342 height 56
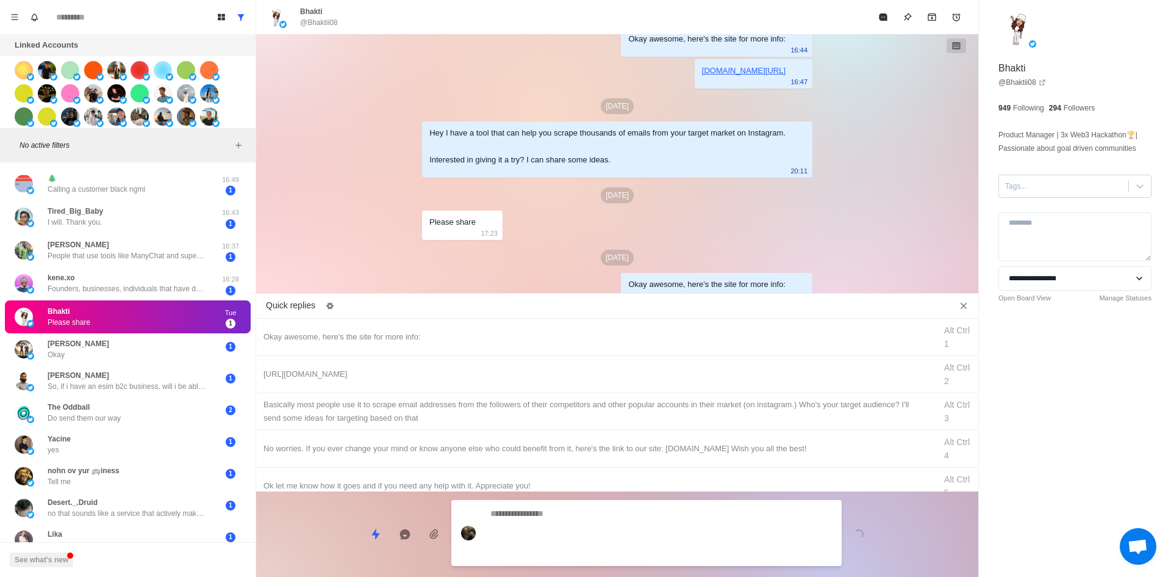
scroll to position [214, 0]
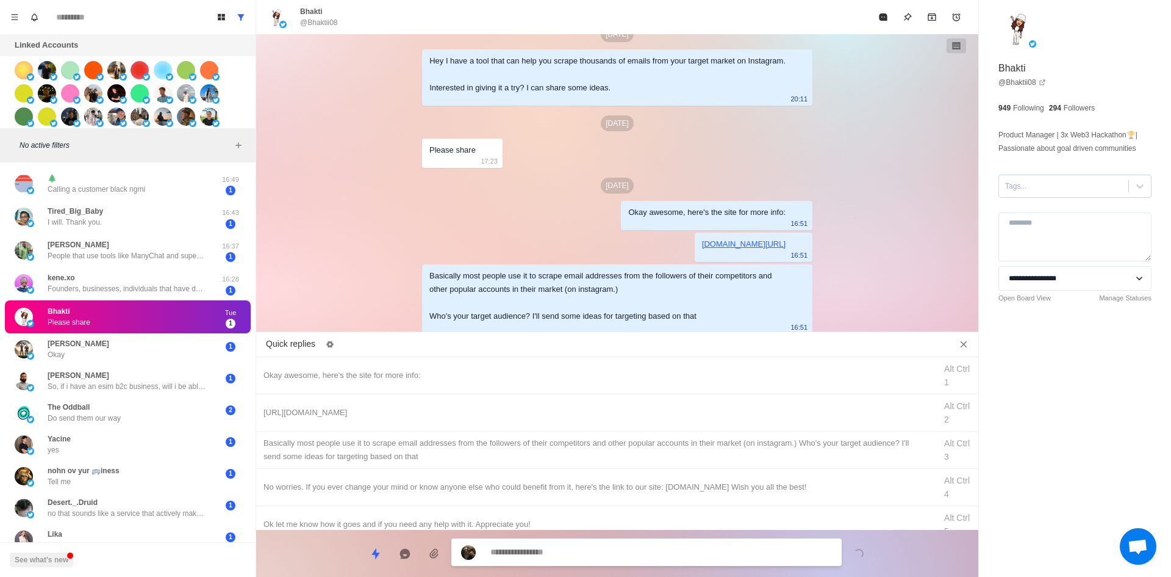
click at [1051, 187] on div at bounding box center [1063, 185] width 117 height 13
click at [1049, 212] on div "interested" at bounding box center [1075, 215] width 153 height 21
click at [885, 12] on button "Mark as read" at bounding box center [883, 17] width 24 height 24
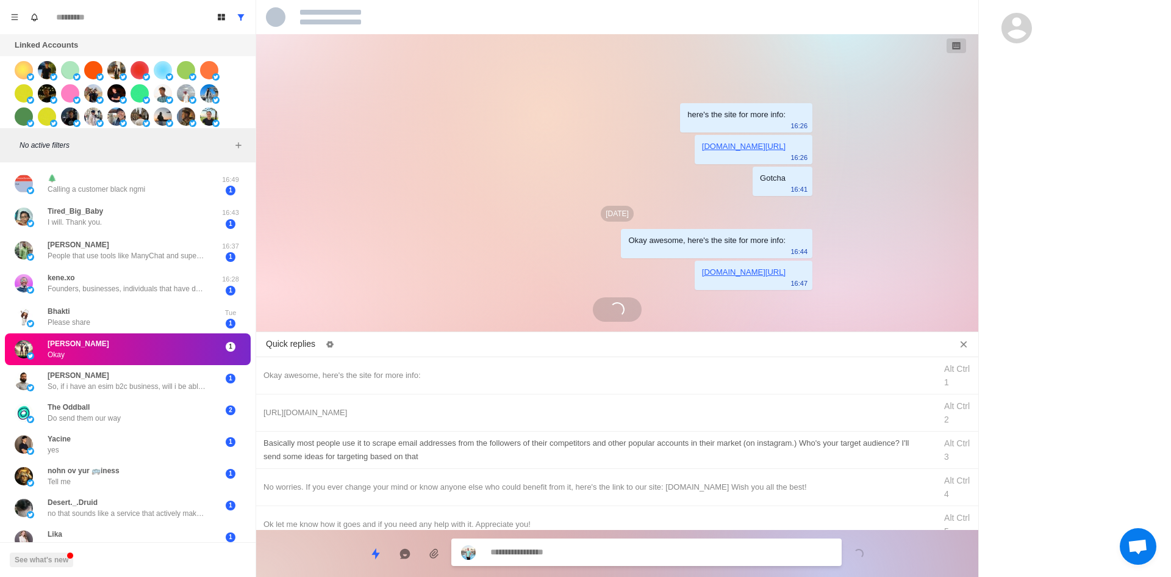
scroll to position [290, 0]
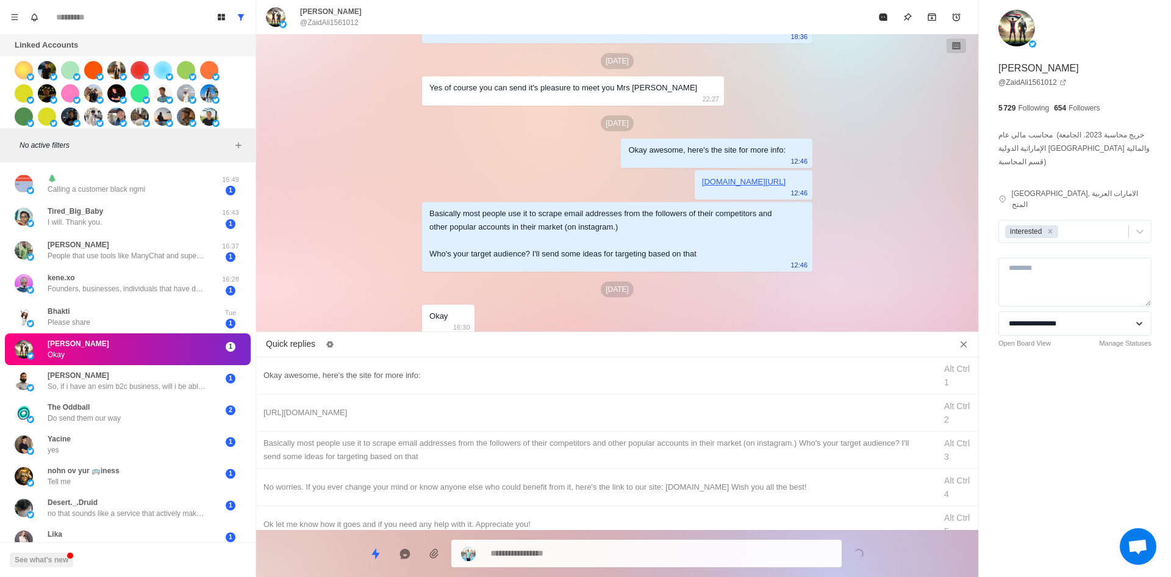
click at [437, 373] on div "Okay awesome, here's the site for more info:" at bounding box center [596, 375] width 665 height 13
click at [639, 561] on textarea "**********" at bounding box center [662, 553] width 342 height 18
drag, startPoint x: 700, startPoint y: 552, endPoint x: 361, endPoint y: 576, distance: 340.1
click at [204, 576] on html "Board View Tools Archived Chats Mark many as read Keyboard shortcuts Team Setti…" at bounding box center [585, 288] width 1171 height 577
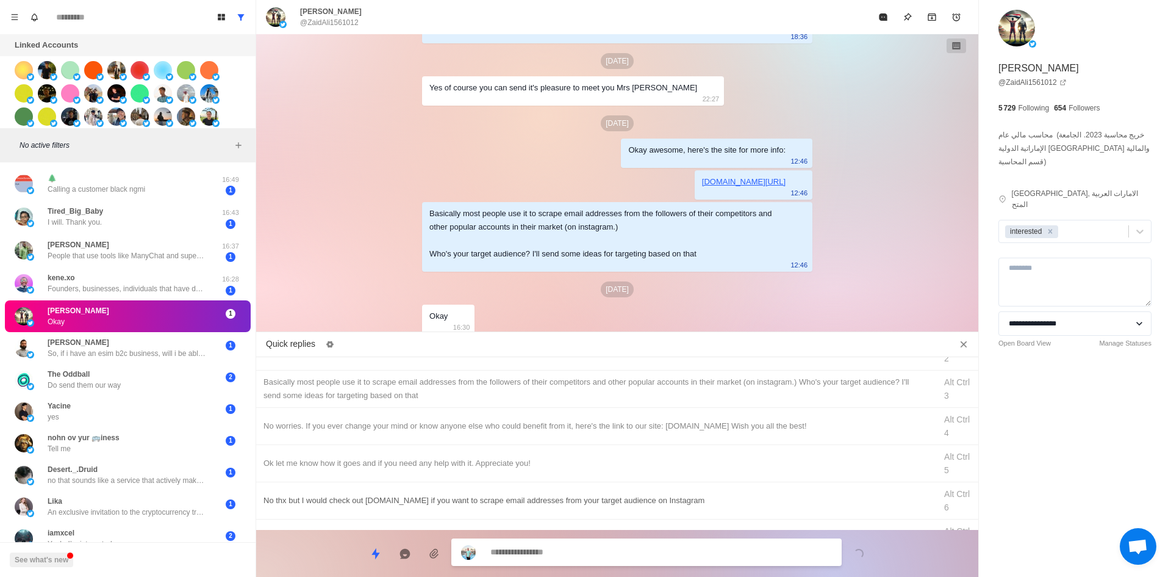
scroll to position [352, 0]
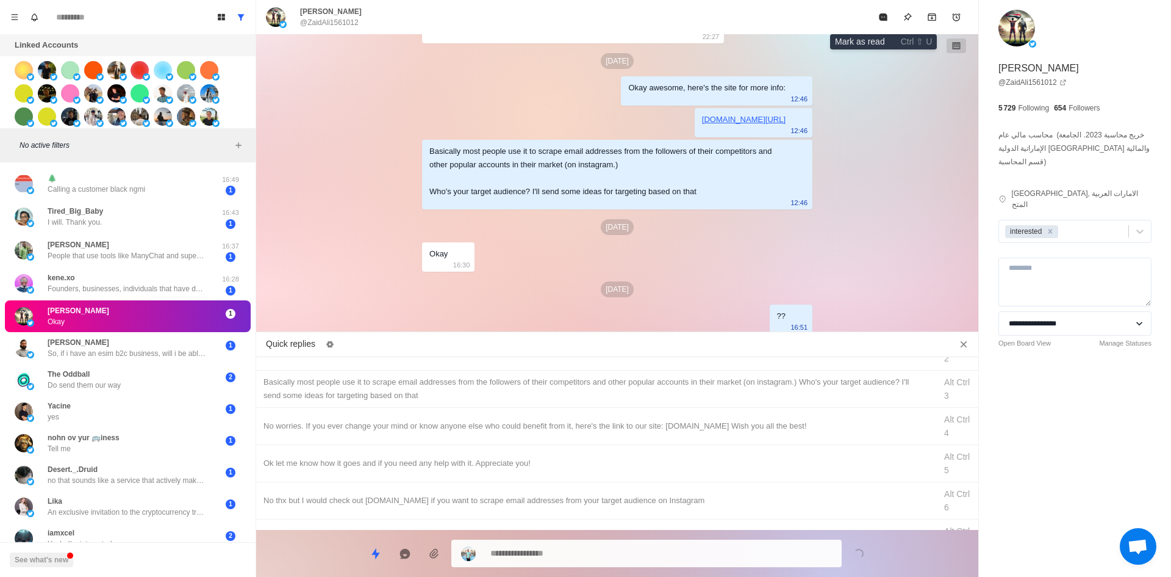
drag, startPoint x: 883, startPoint y: 19, endPoint x: 788, endPoint y: 104, distance: 127.0
click at [883, 19] on icon "Mark as read" at bounding box center [883, 16] width 8 height 7
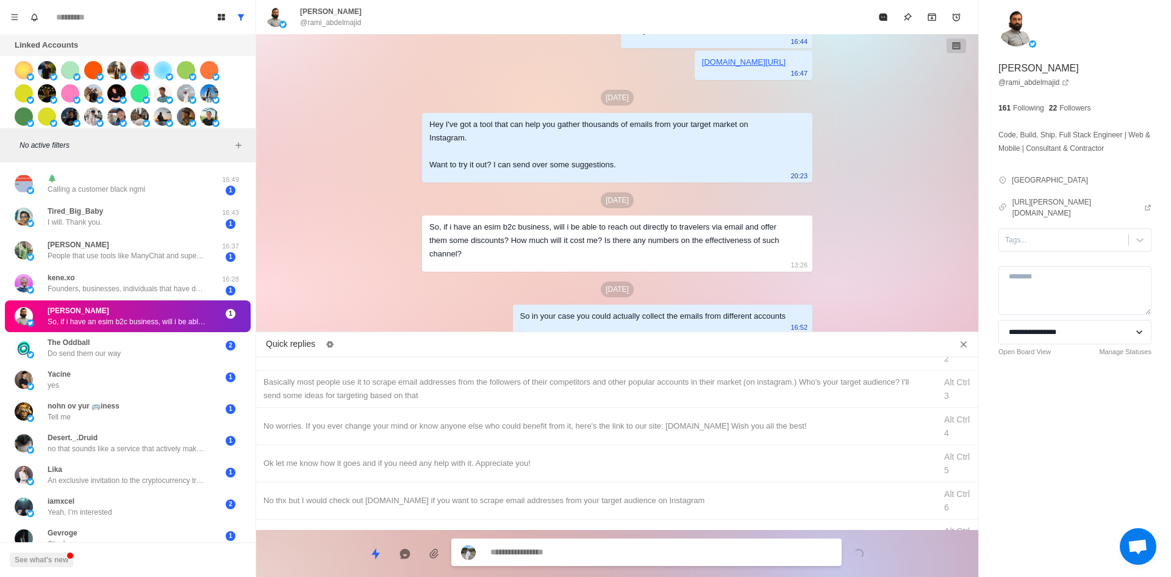
scroll to position [182, 0]
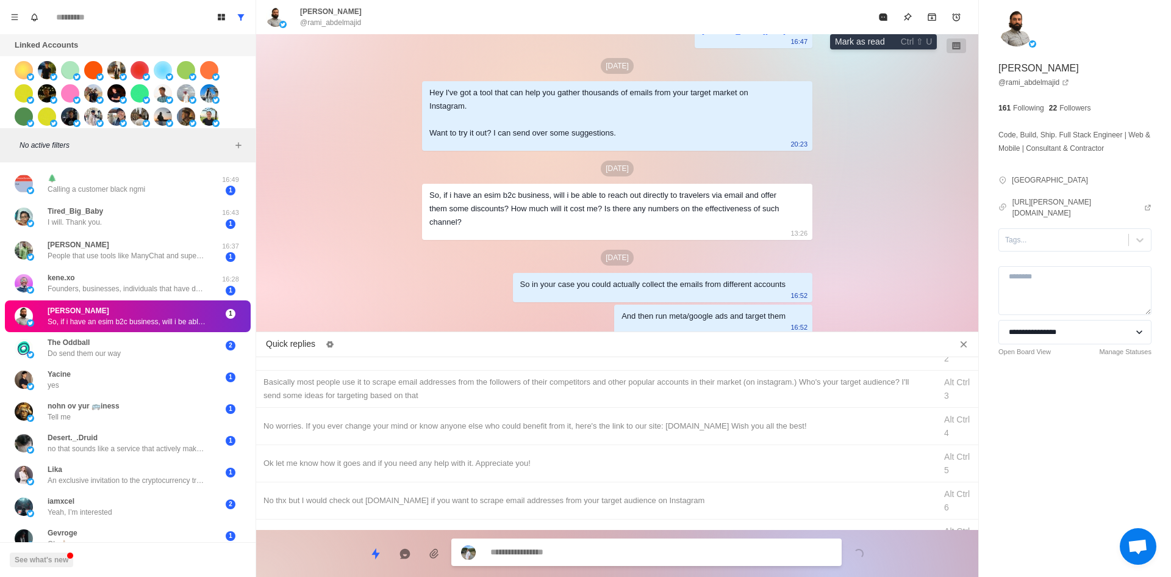
drag, startPoint x: 880, startPoint y: 16, endPoint x: 839, endPoint y: 57, distance: 57.8
click at [880, 16] on icon "Mark as read" at bounding box center [883, 16] width 8 height 7
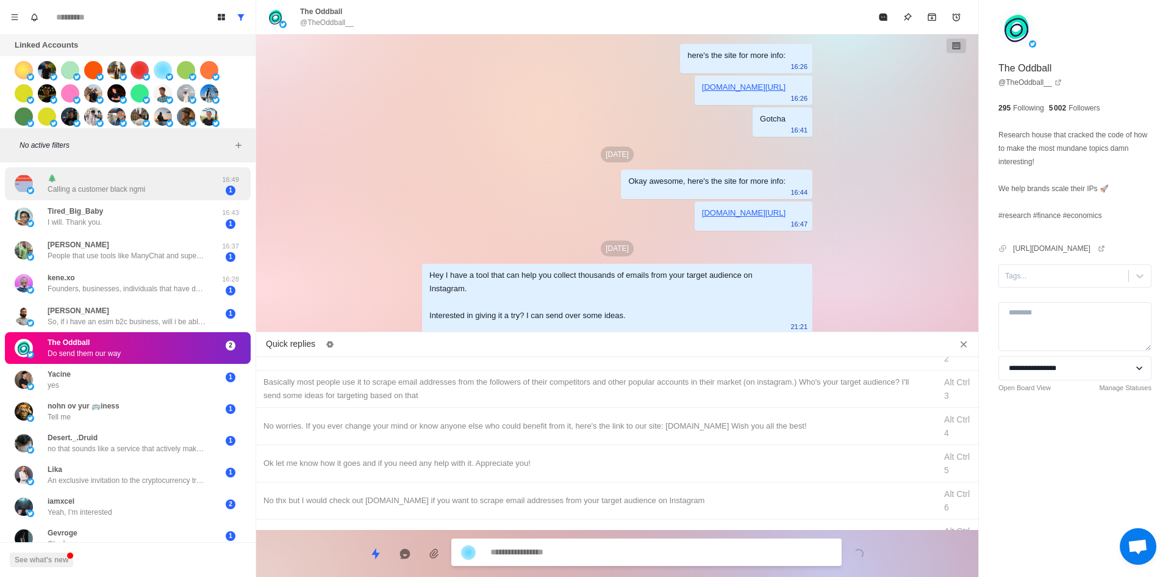
scroll to position [93, 0]
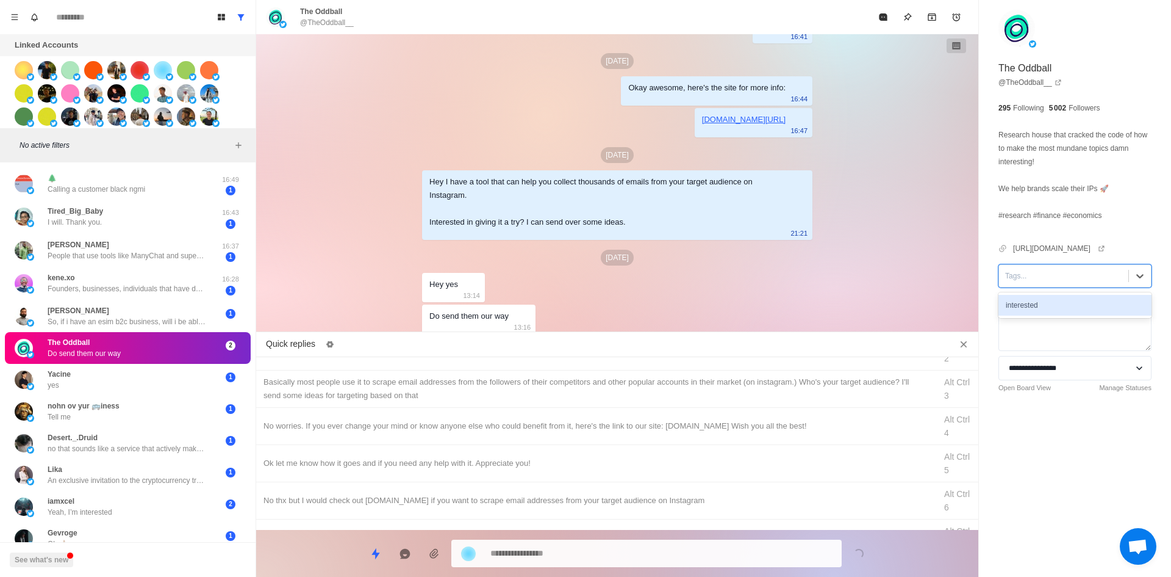
click at [1060, 274] on div at bounding box center [1063, 275] width 117 height 13
click
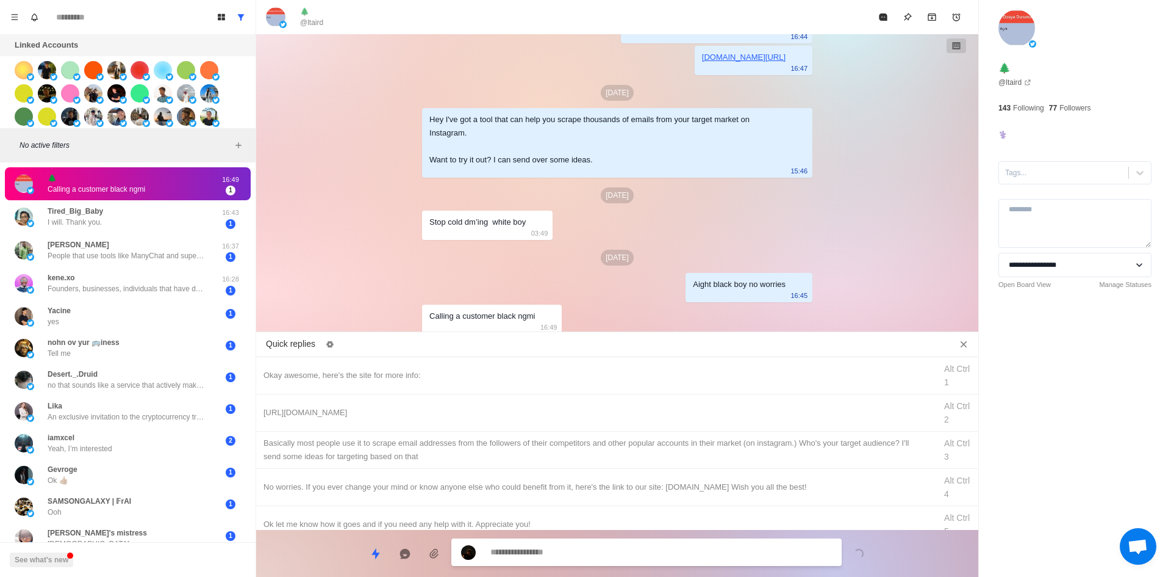
scroll to position [187, 0]
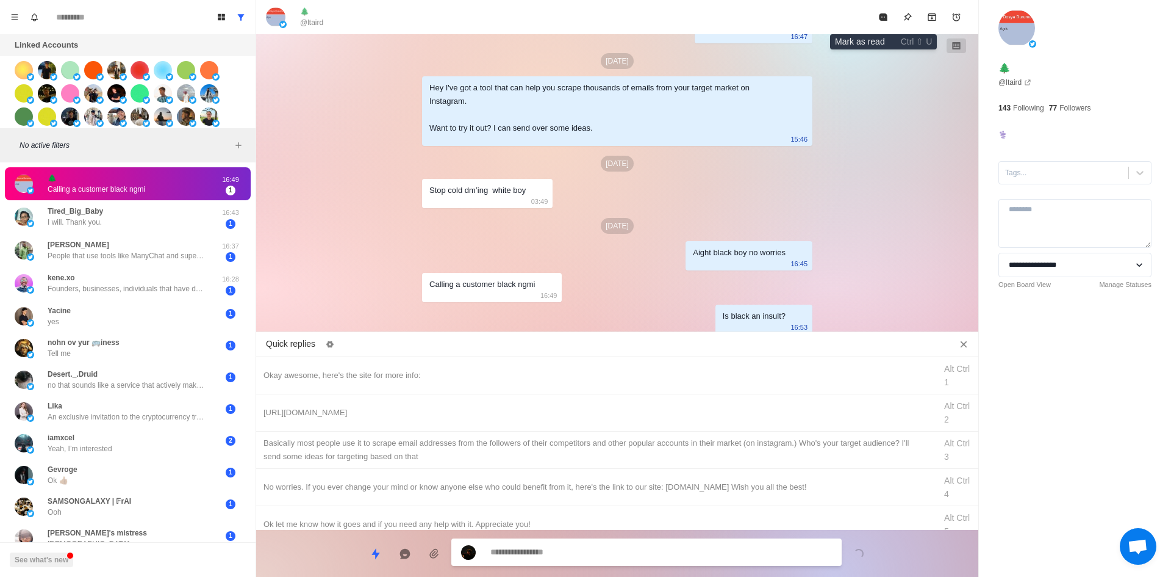
drag, startPoint x: 883, startPoint y: 18, endPoint x: 707, endPoint y: 137, distance: 213.0
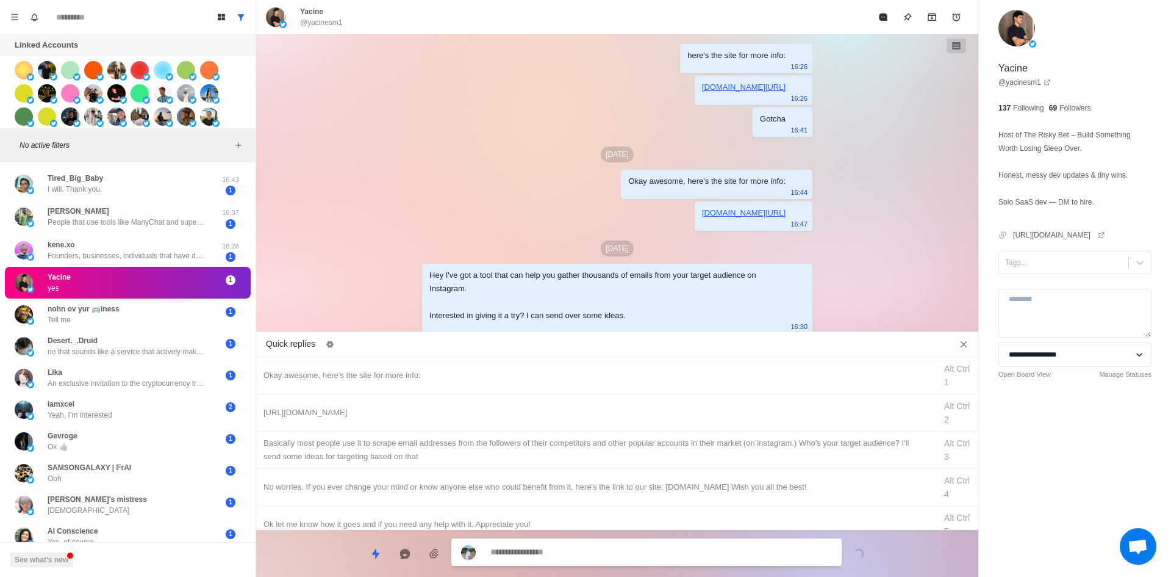
scroll to position [62, 0]
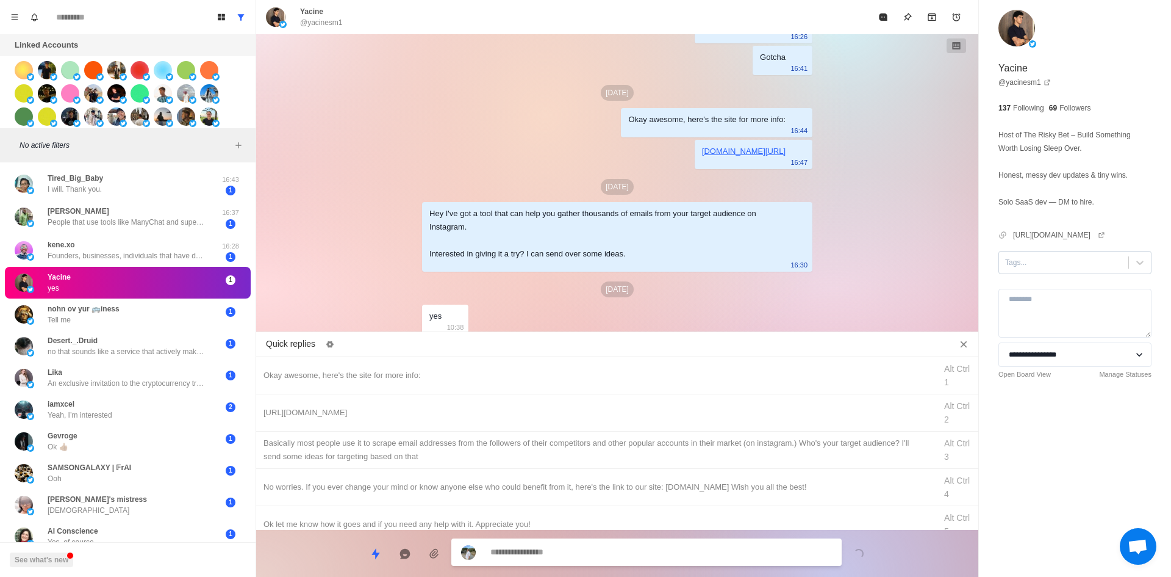
drag, startPoint x: 1054, startPoint y: 259, endPoint x: 1057, endPoint y: 267, distance: 7.9
drag, startPoint x: 422, startPoint y: 362, endPoint x: 486, endPoint y: 430, distance: 93.2
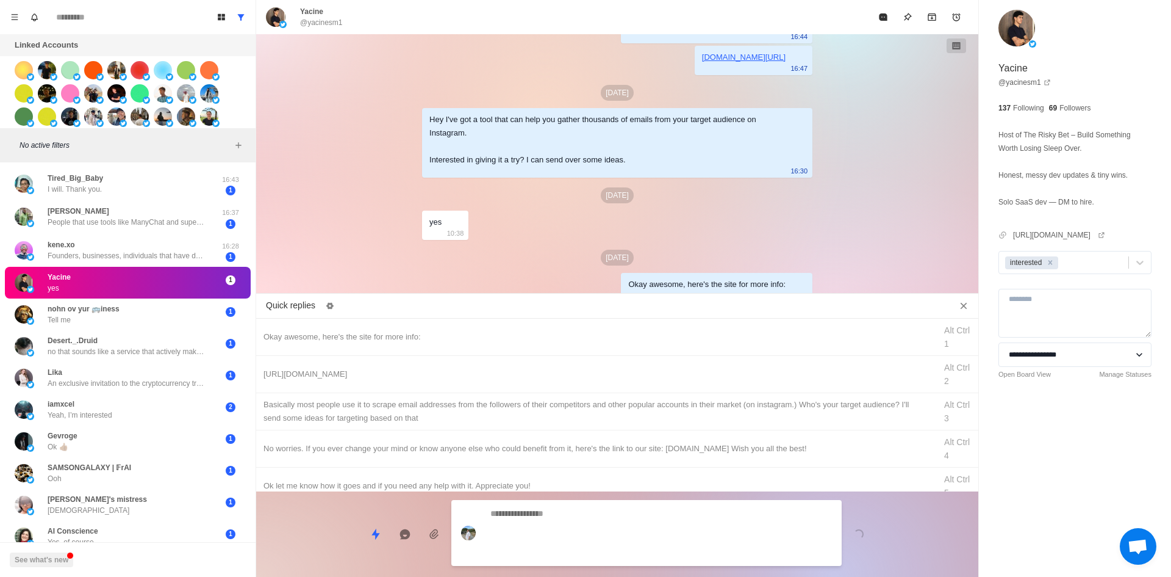
scroll to position [228, 0]
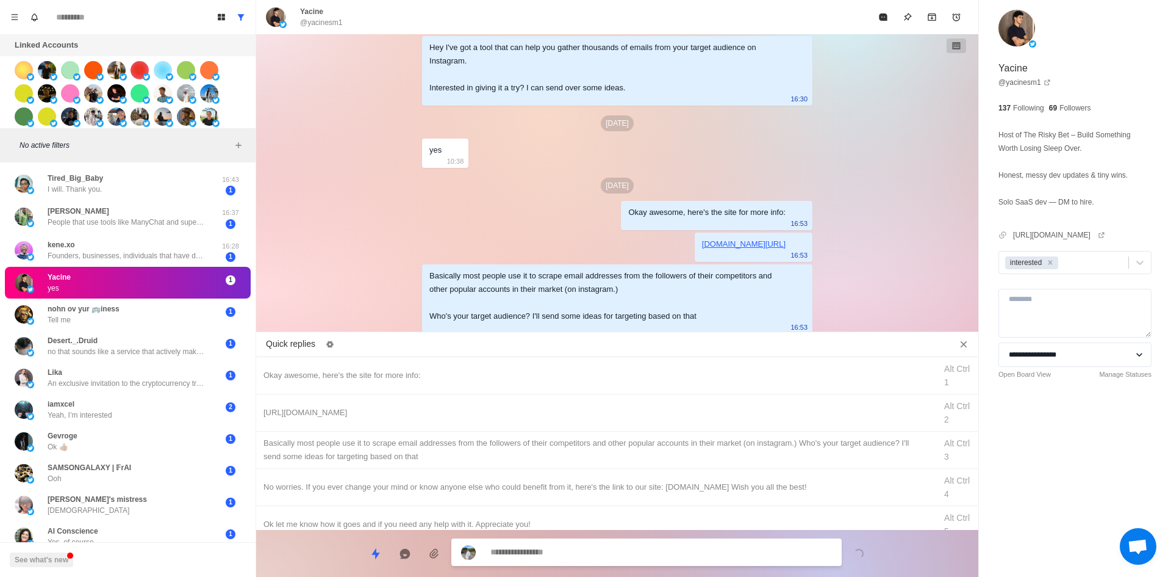
drag, startPoint x: 625, startPoint y: 546, endPoint x: 886, endPoint y: 22, distance: 585.3
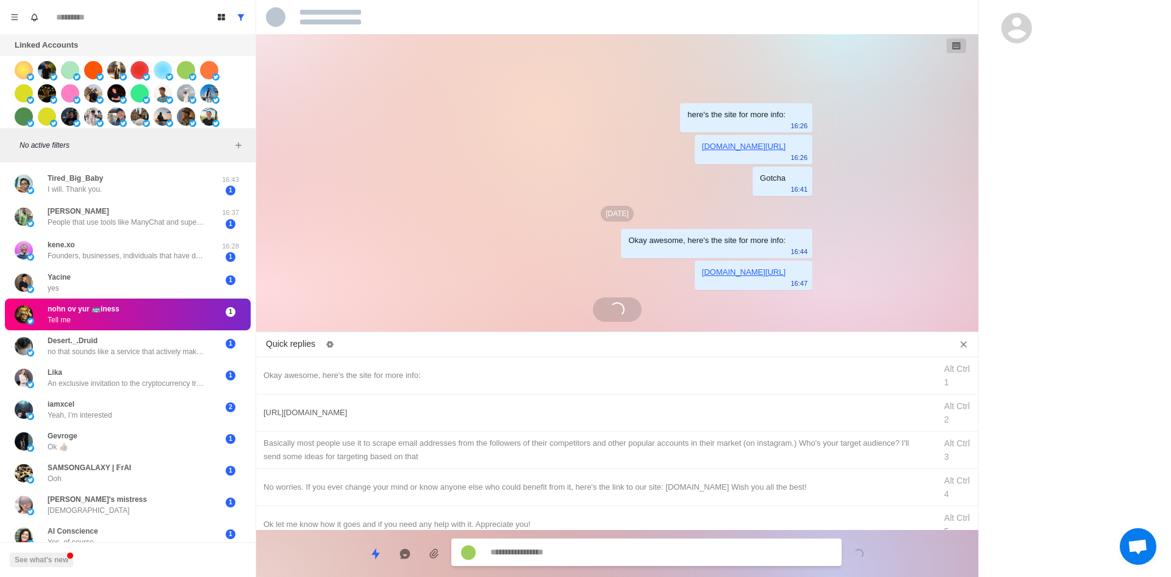
drag, startPoint x: 500, startPoint y: 376, endPoint x: 505, endPoint y: 397, distance: 21.8
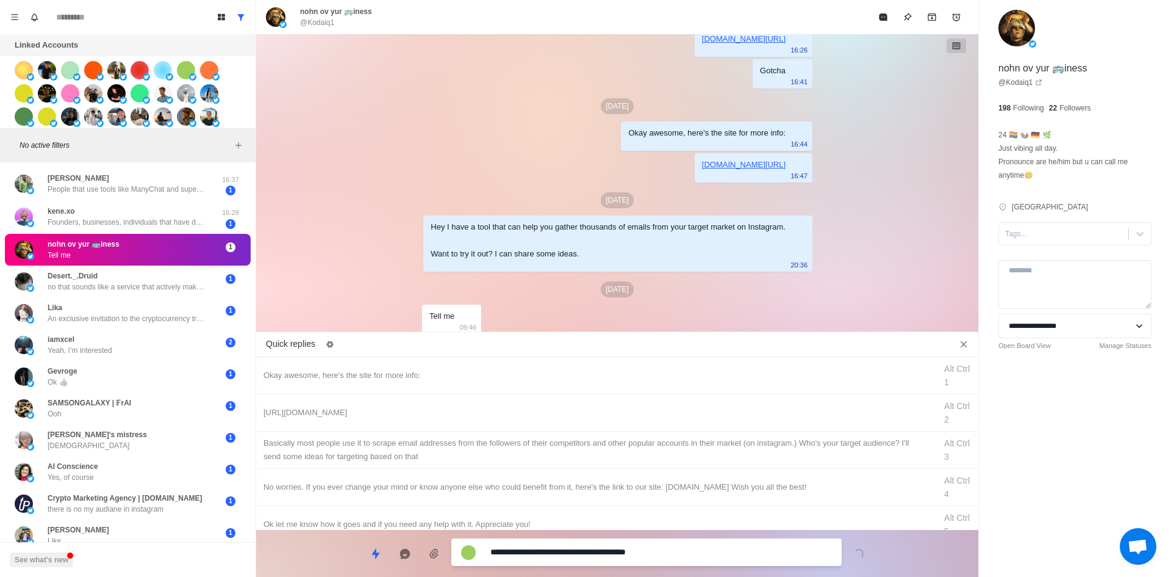
drag, startPoint x: 1037, startPoint y: 234, endPoint x: 1044, endPoint y: 249, distance: 16.7
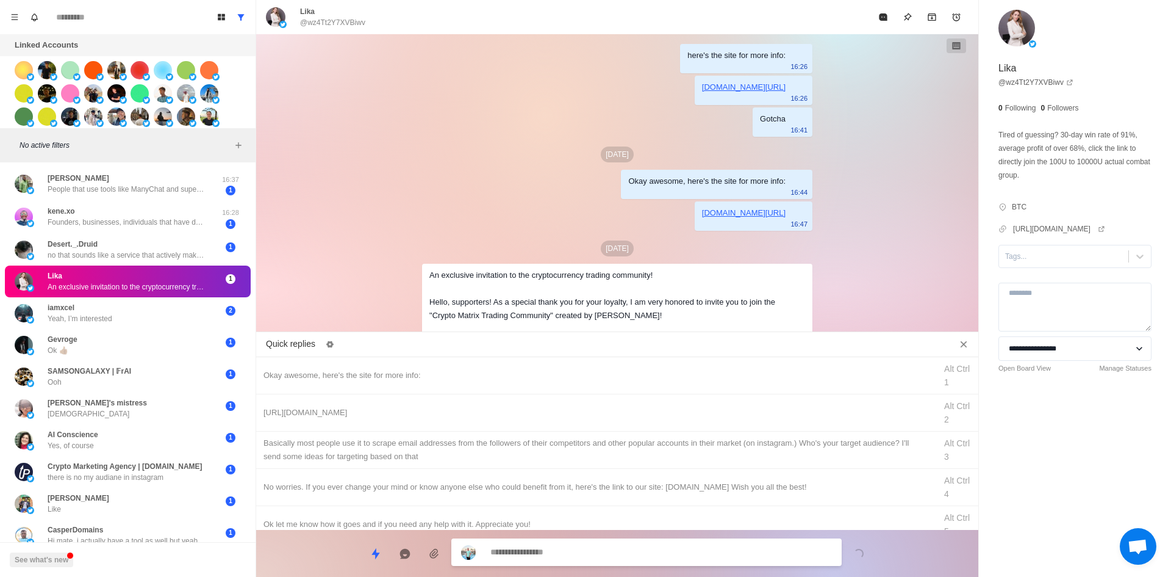
scroll to position [134, 0]
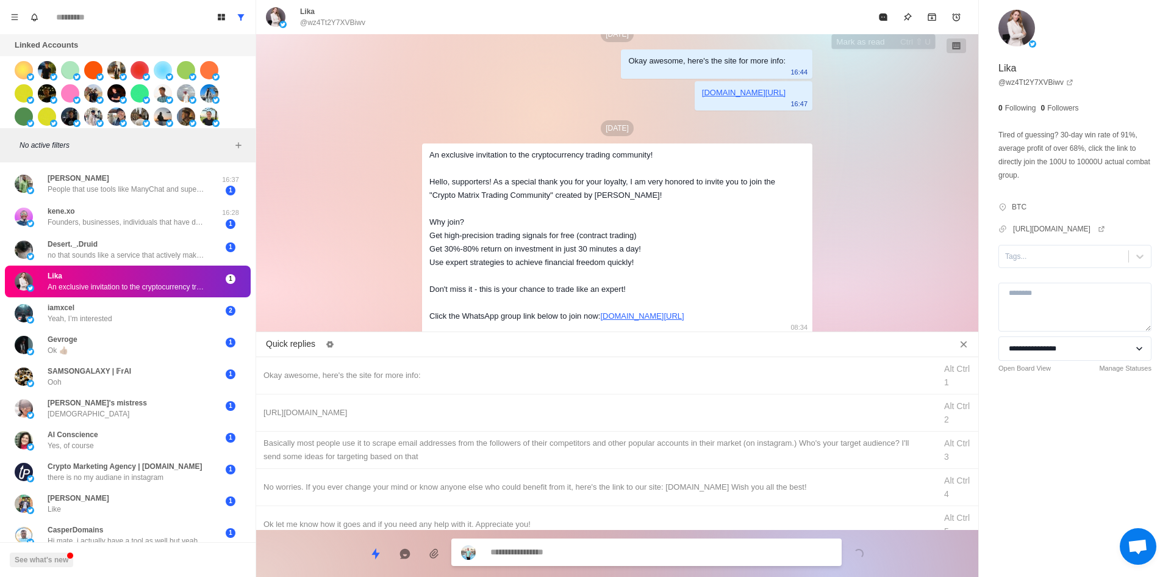
drag, startPoint x: 888, startPoint y: 10, endPoint x: 887, endPoint y: 20, distance: 9.8
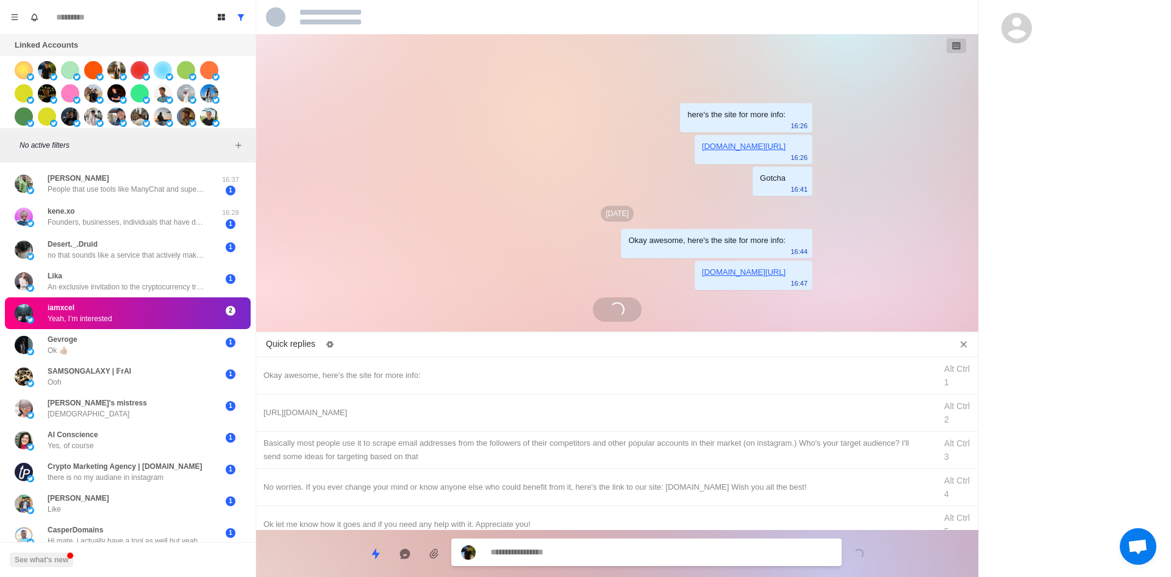
scroll to position [80, 0]
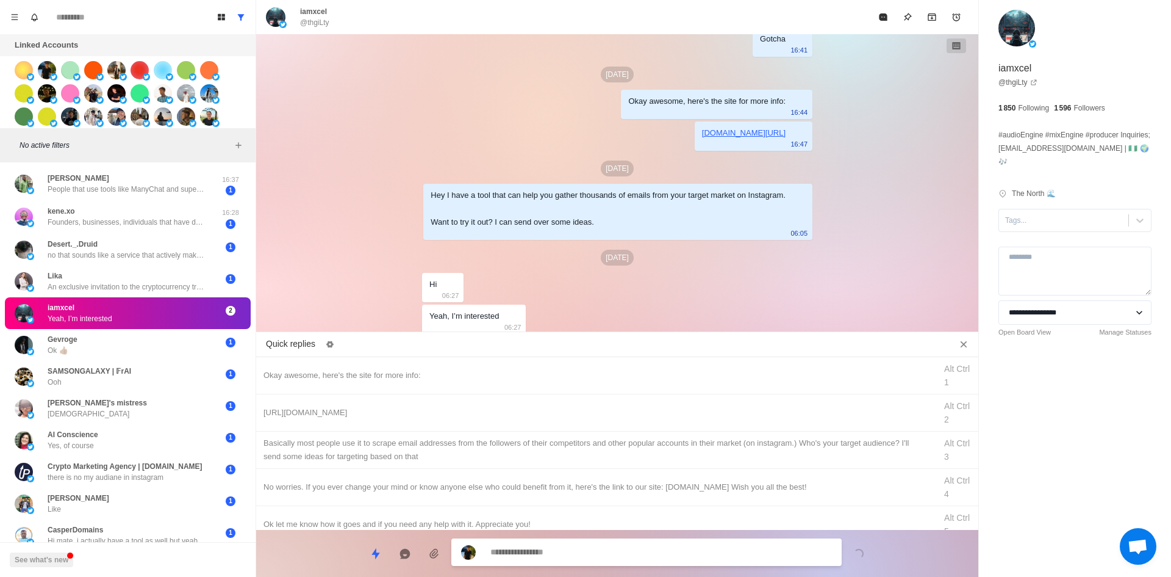
drag, startPoint x: 1052, startPoint y: 210, endPoint x: 1054, endPoint y: 221, distance: 11.1
drag, startPoint x: 1054, startPoint y: 221, endPoint x: 1054, endPoint y: 234, distance: 12.8
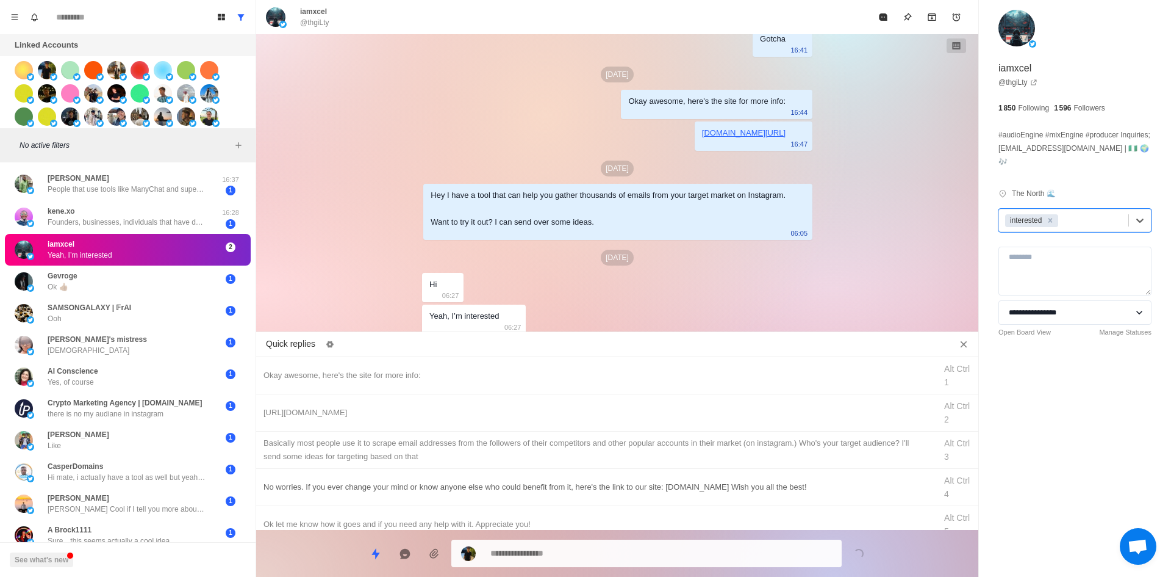
drag, startPoint x: 478, startPoint y: 379, endPoint x: 552, endPoint y: 483, distance: 126.5
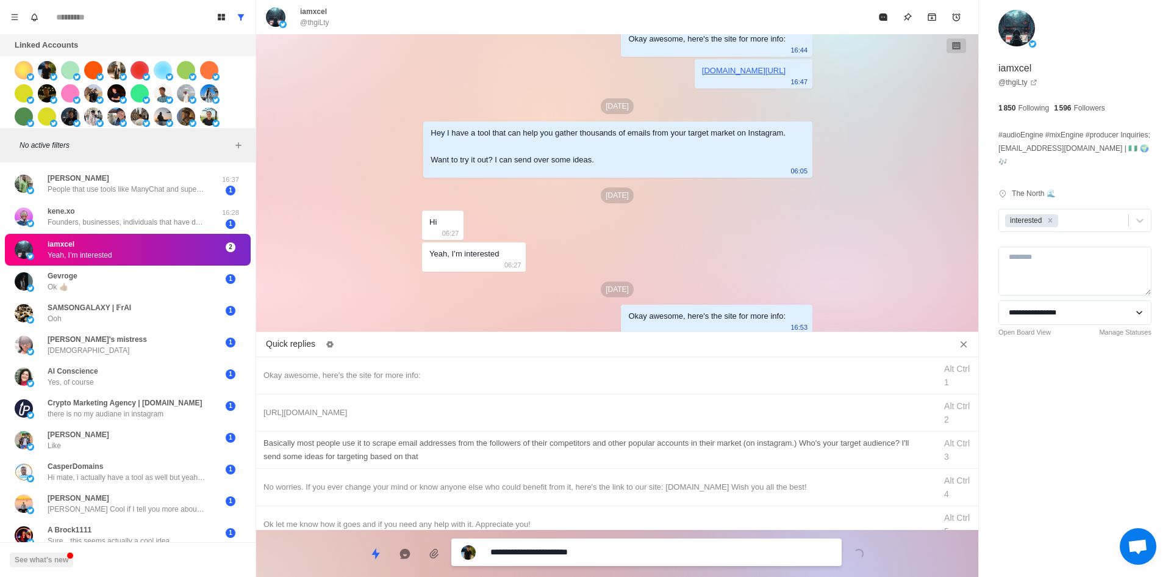
drag, startPoint x: 597, startPoint y: 548, endPoint x: 616, endPoint y: 459, distance: 91.7
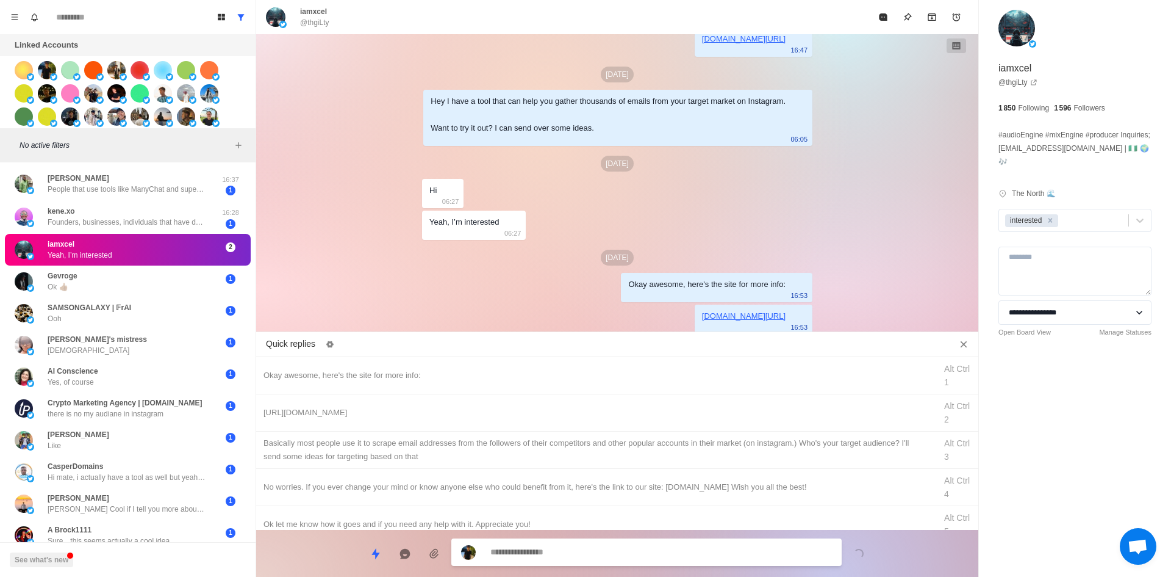
drag, startPoint x: 619, startPoint y: 448, endPoint x: 615, endPoint y: 525, distance: 77.6
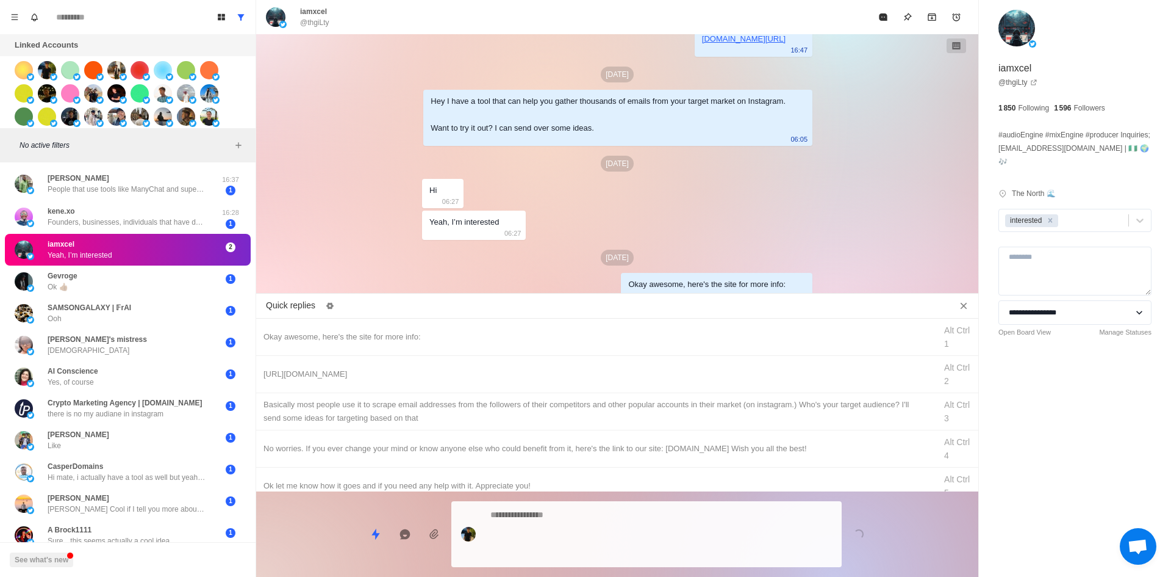
scroll to position [246, 0]
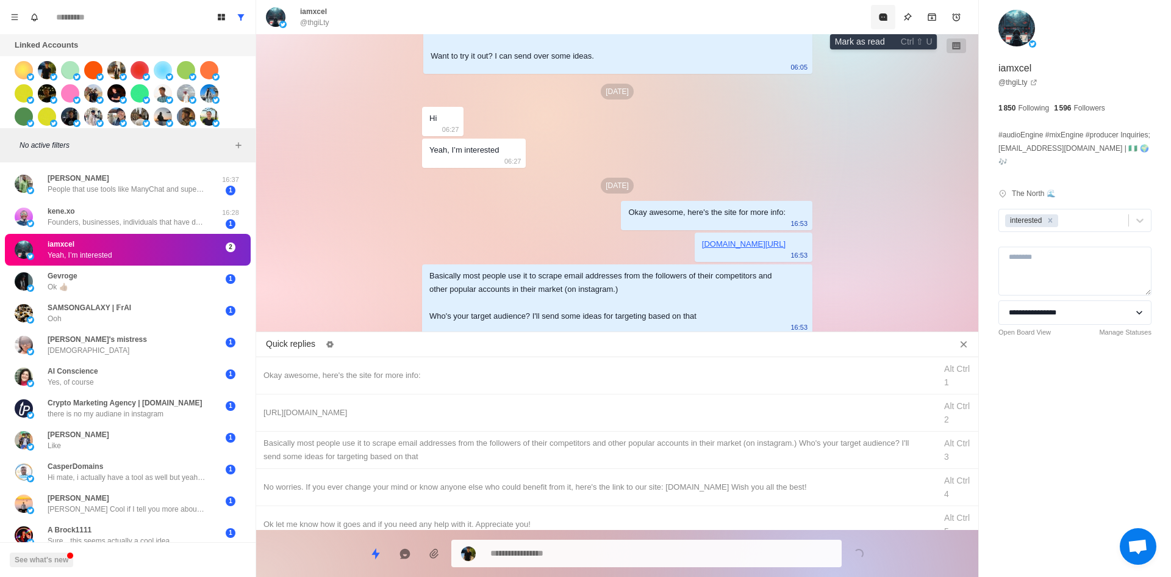
drag, startPoint x: 885, startPoint y: 12, endPoint x: 871, endPoint y: 60, distance: 51.0
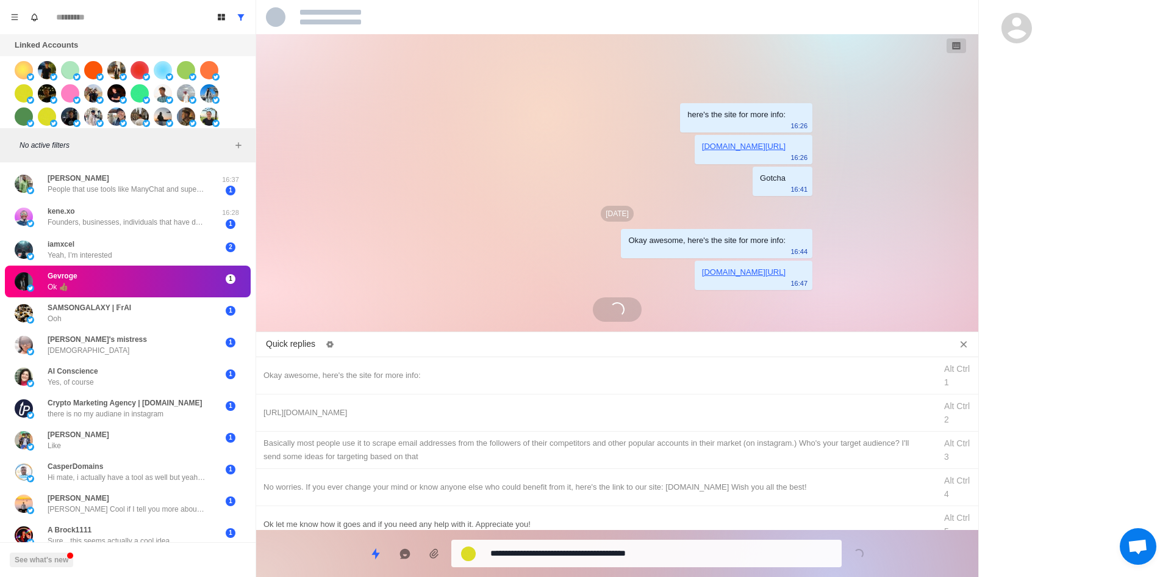
drag, startPoint x: 558, startPoint y: 553, endPoint x: 557, endPoint y: 525, distance: 28.1
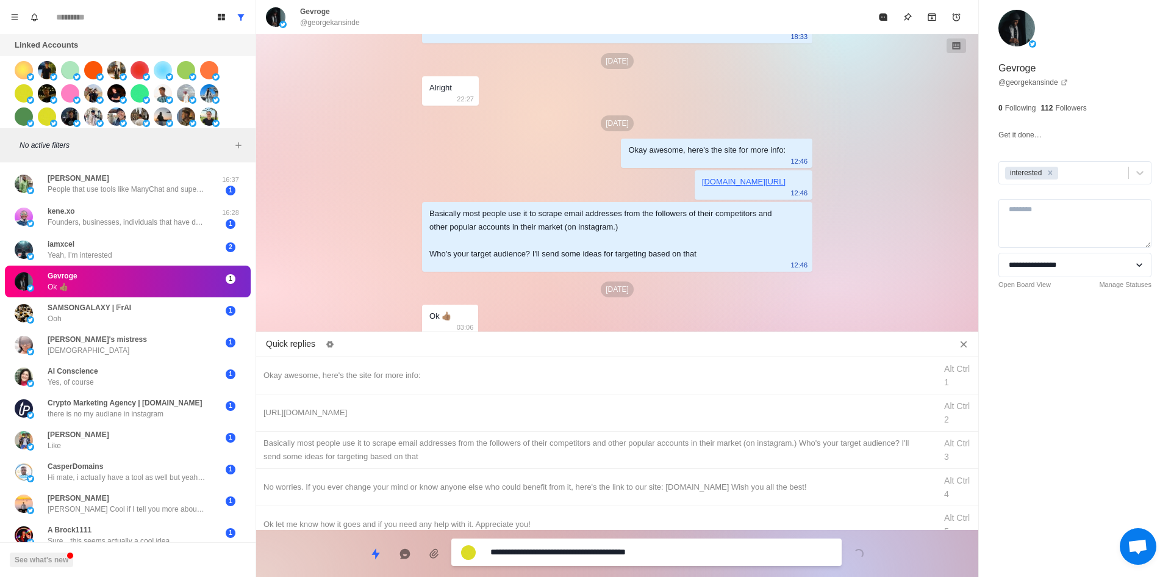
drag, startPoint x: 186, startPoint y: 577, endPoint x: 108, endPoint y: 590, distance: 79.1
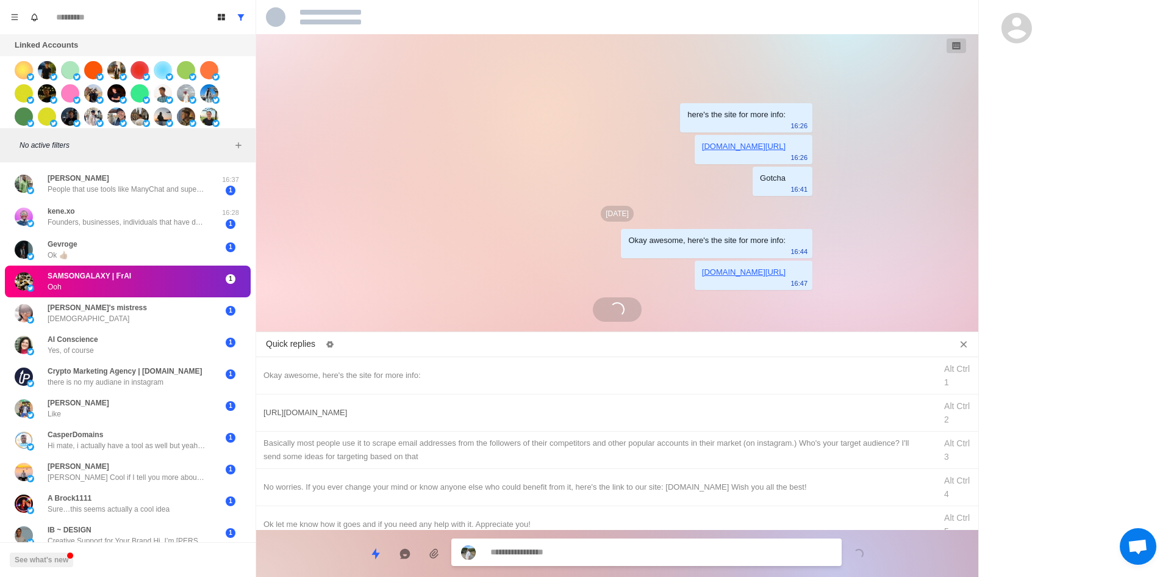
scroll to position [31, 0]
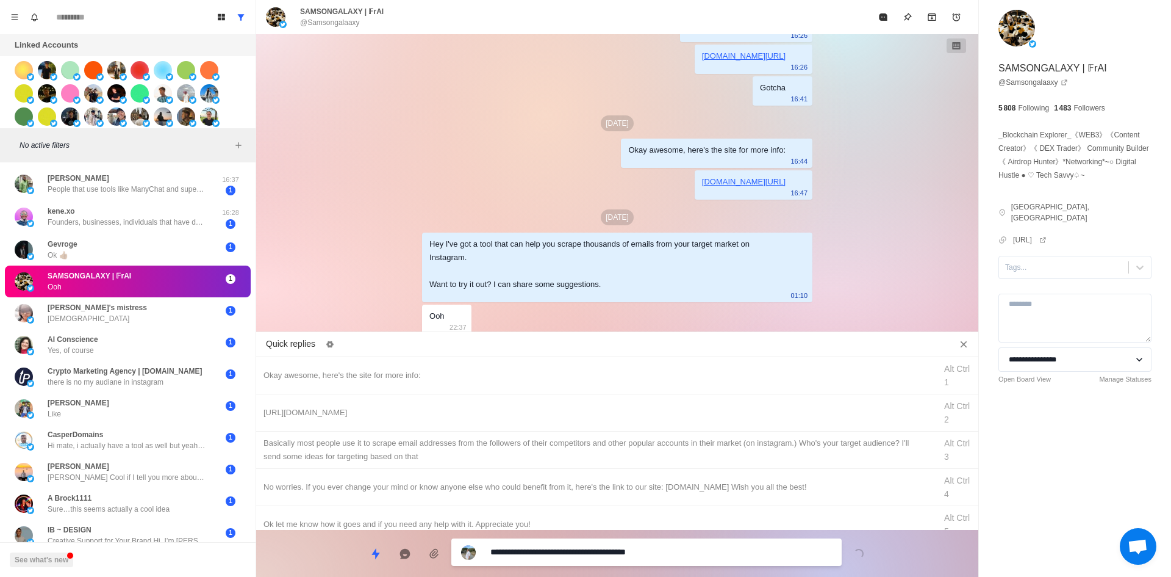
drag, startPoint x: 549, startPoint y: 558, endPoint x: 242, endPoint y: 554, distance: 307.5
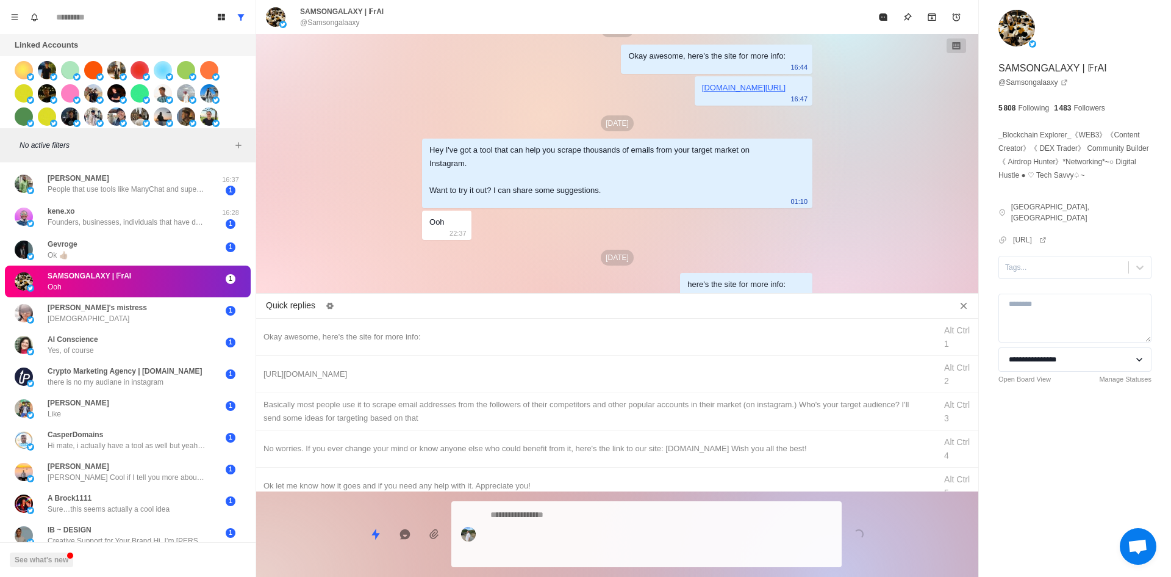
scroll to position [197, 0]
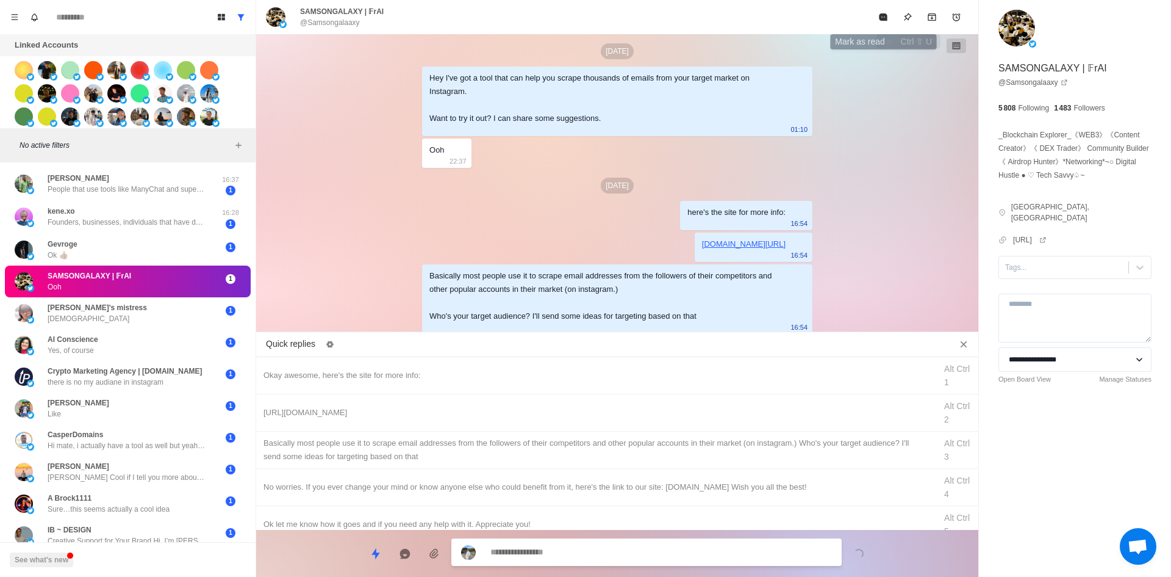
drag, startPoint x: 882, startPoint y: 15, endPoint x: 844, endPoint y: 59, distance: 57.9
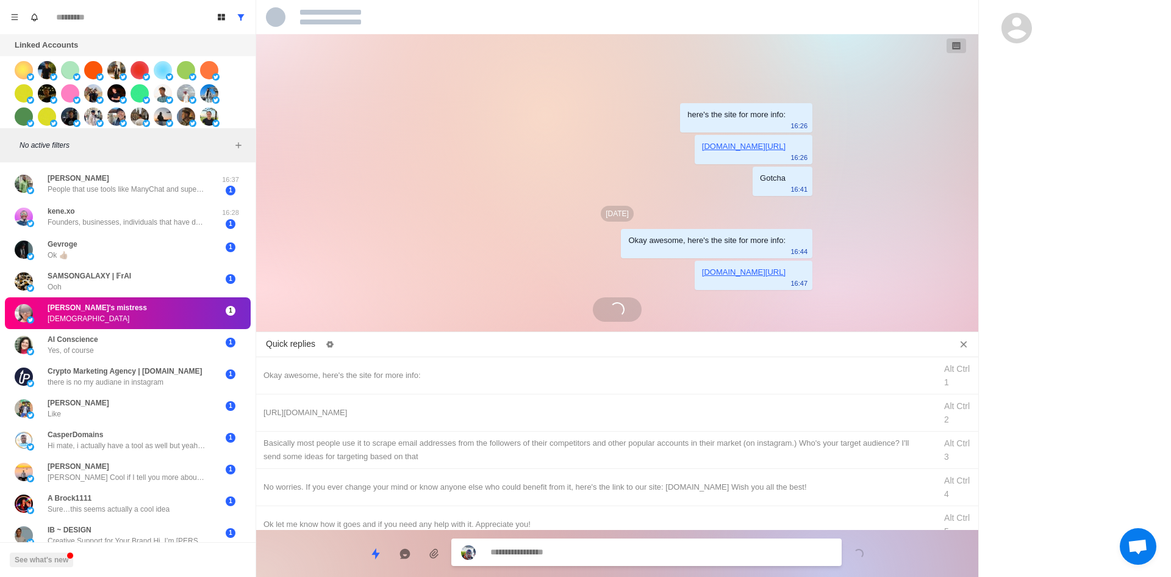
scroll to position [0, 0]
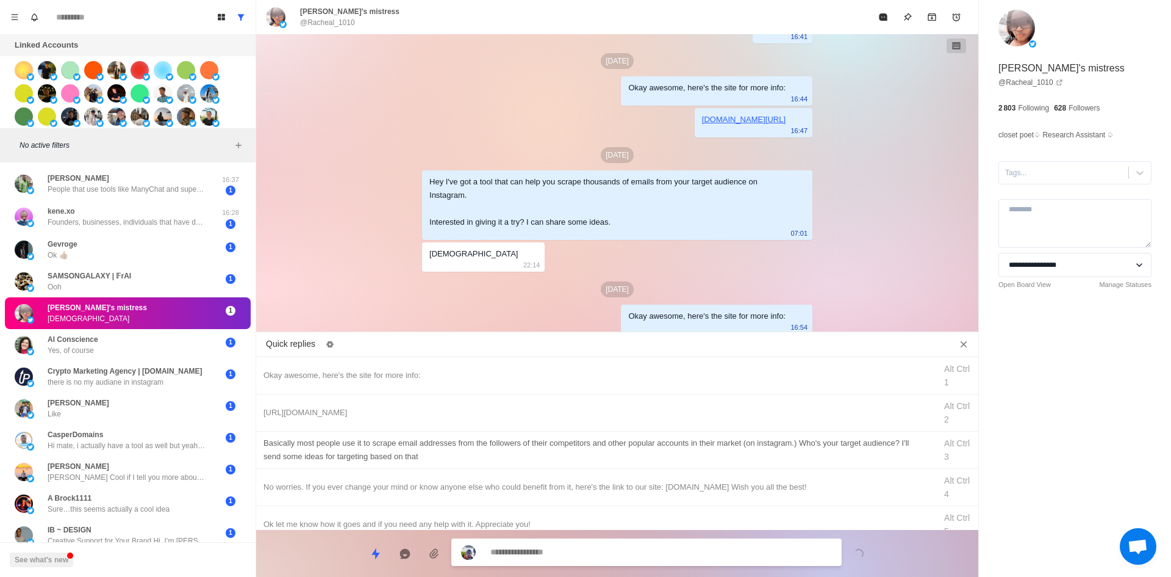
drag, startPoint x: 422, startPoint y: 415, endPoint x: 445, endPoint y: 439, distance: 33.2
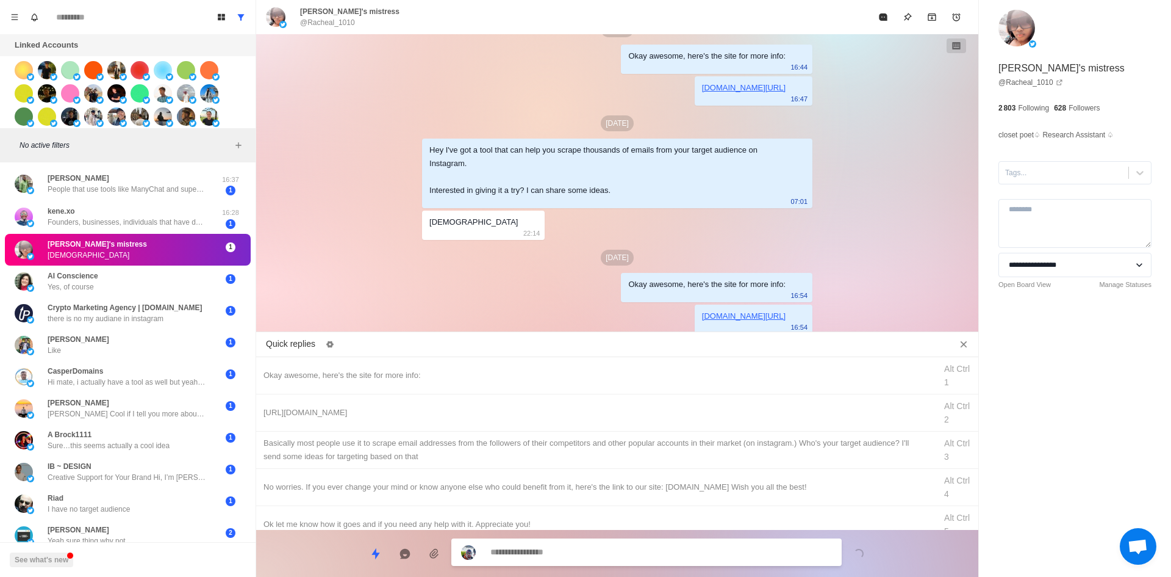
drag, startPoint x: 599, startPoint y: 462, endPoint x: 614, endPoint y: 510, distance: 50.0
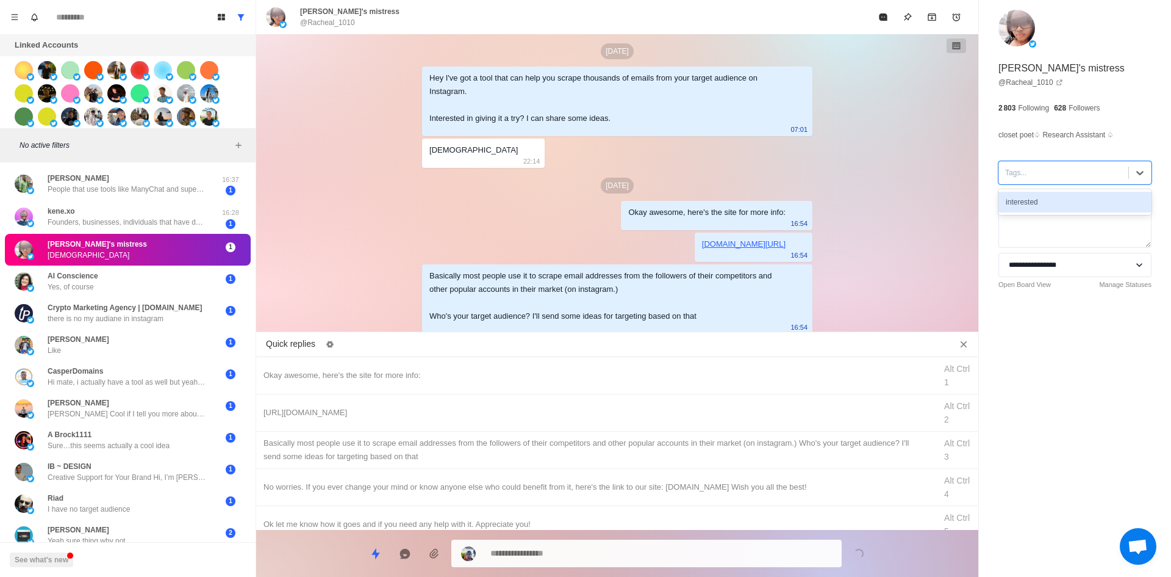
drag, startPoint x: 1049, startPoint y: 204, endPoint x: 984, endPoint y: 138, distance: 91.9
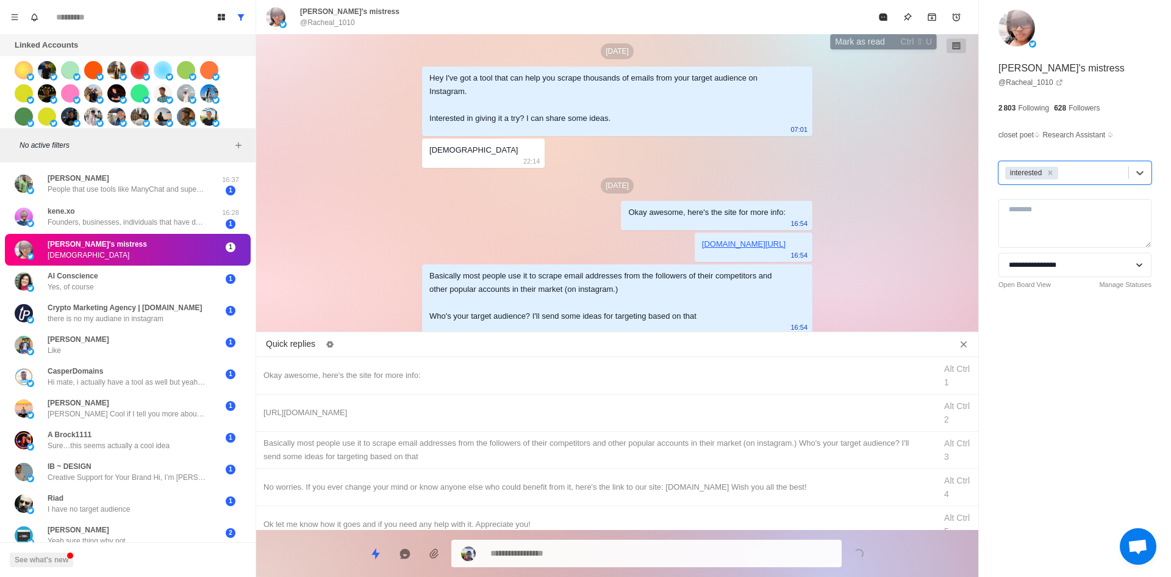
drag, startPoint x: 874, startPoint y: 29, endPoint x: 860, endPoint y: 76, distance: 49.0
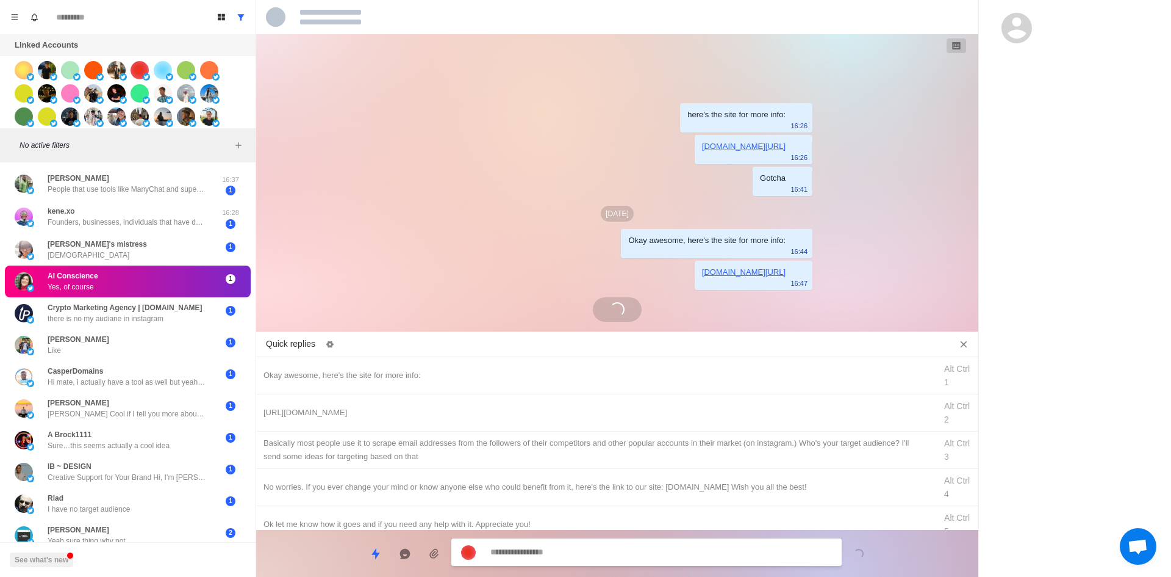
scroll to position [0, 0]
drag, startPoint x: 430, startPoint y: 375, endPoint x: 456, endPoint y: 393, distance: 31.1
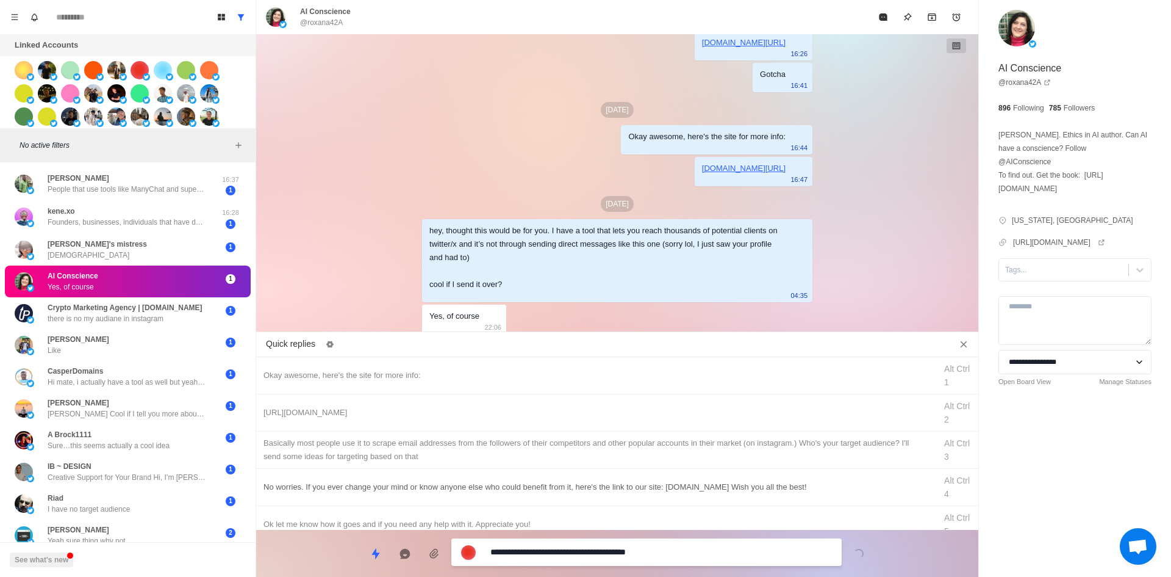
drag, startPoint x: 613, startPoint y: 557, endPoint x: 772, endPoint y: 473, distance: 180.1
drag, startPoint x: 683, startPoint y: 558, endPoint x: 666, endPoint y: 538, distance: 25.9
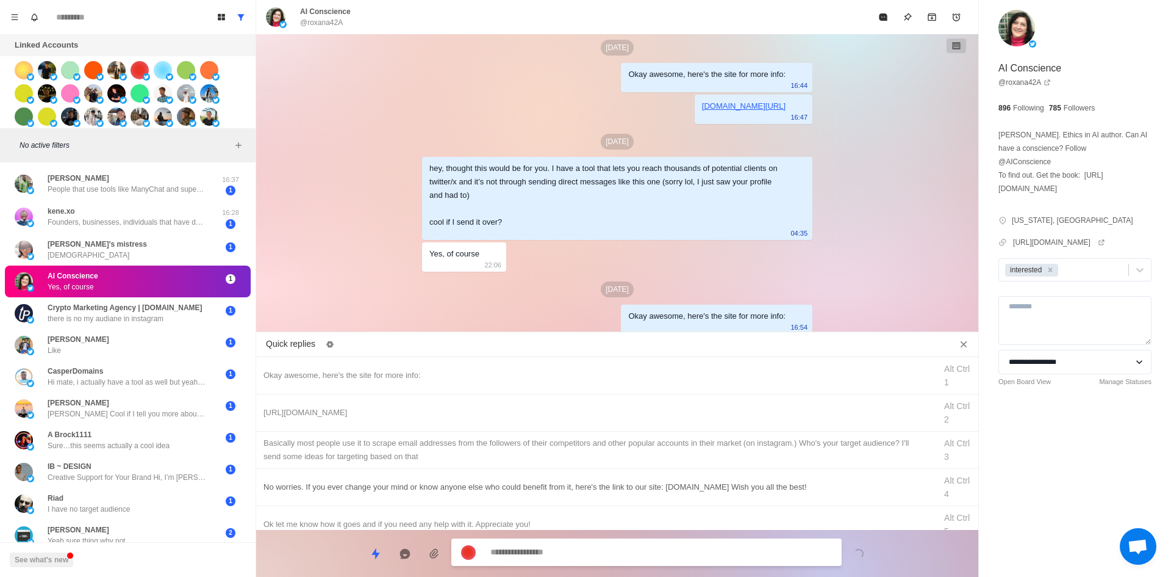
drag, startPoint x: 402, startPoint y: 411, endPoint x: 547, endPoint y: 497, distance: 168.5
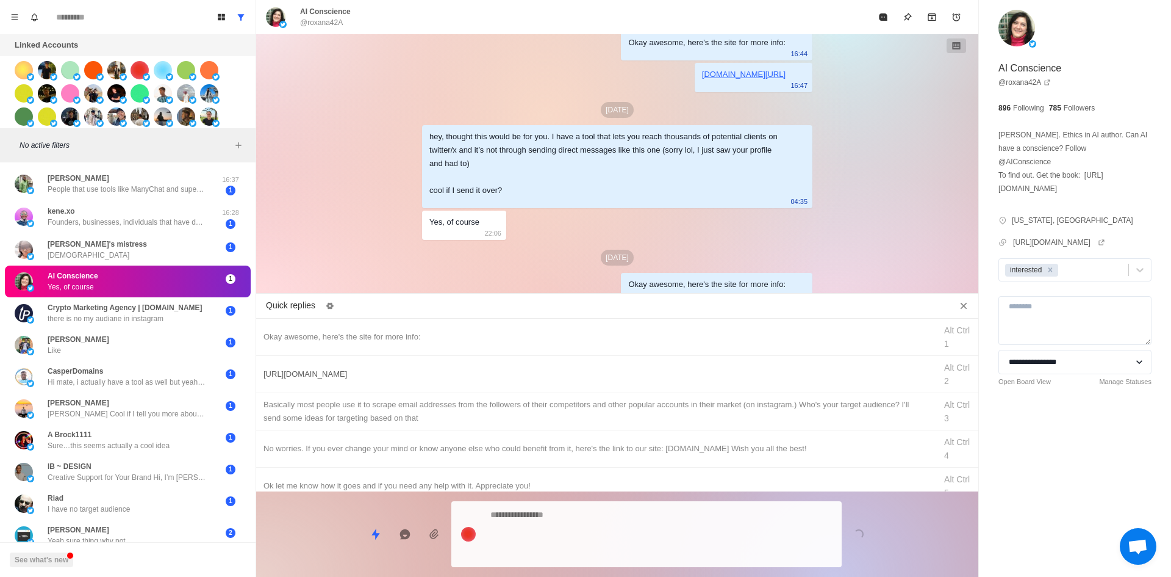
drag, startPoint x: 595, startPoint y: 547, endPoint x: 678, endPoint y: 428, distance: 144.9
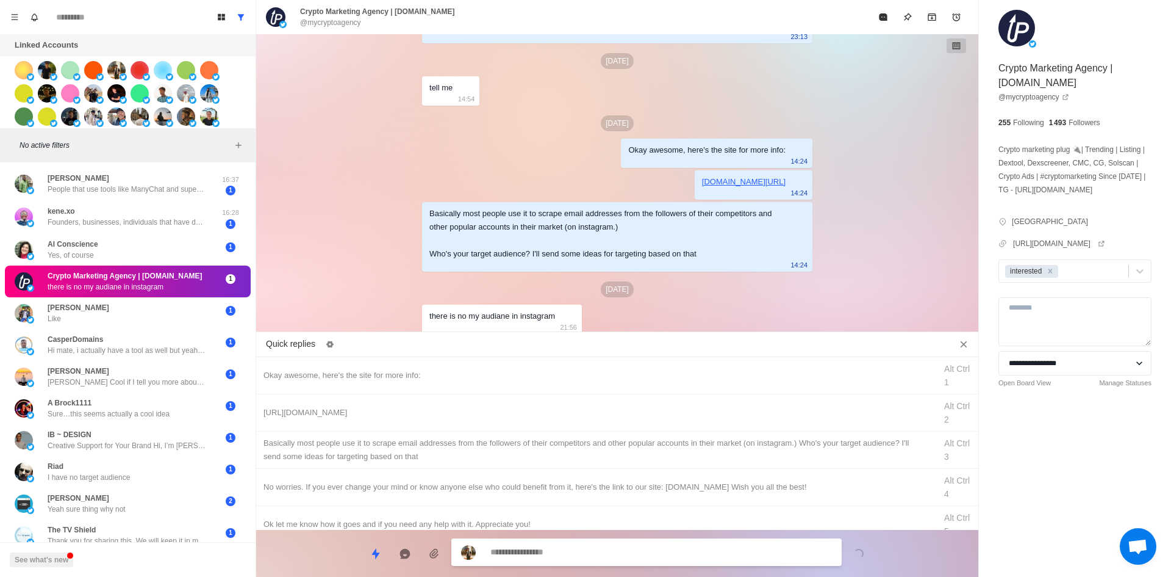
scroll to position [365, 0]
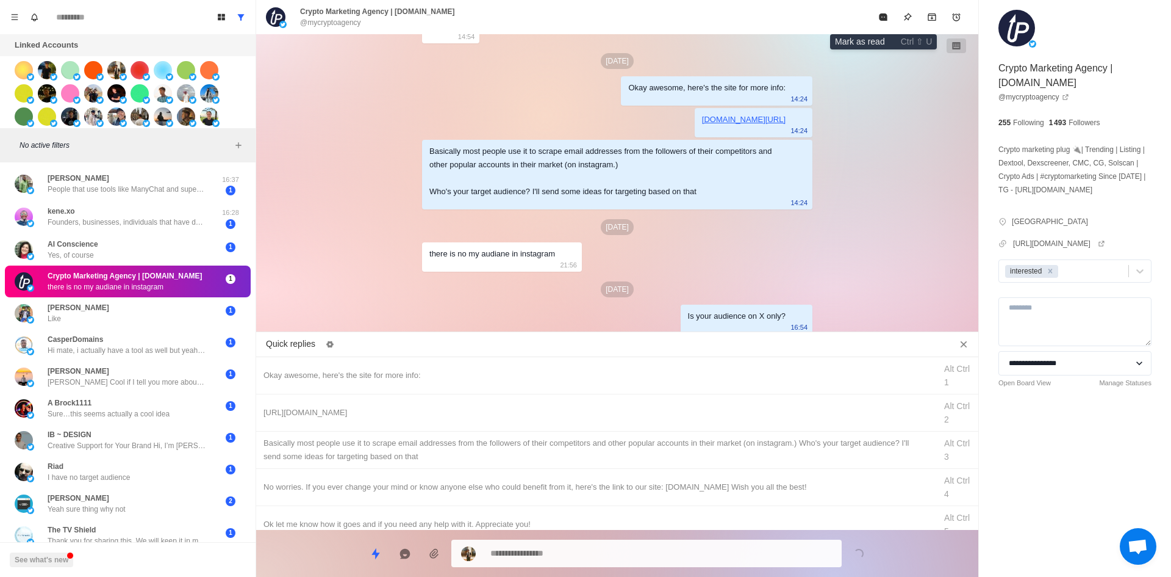
drag, startPoint x: 886, startPoint y: 13, endPoint x: 571, endPoint y: 219, distance: 376.9
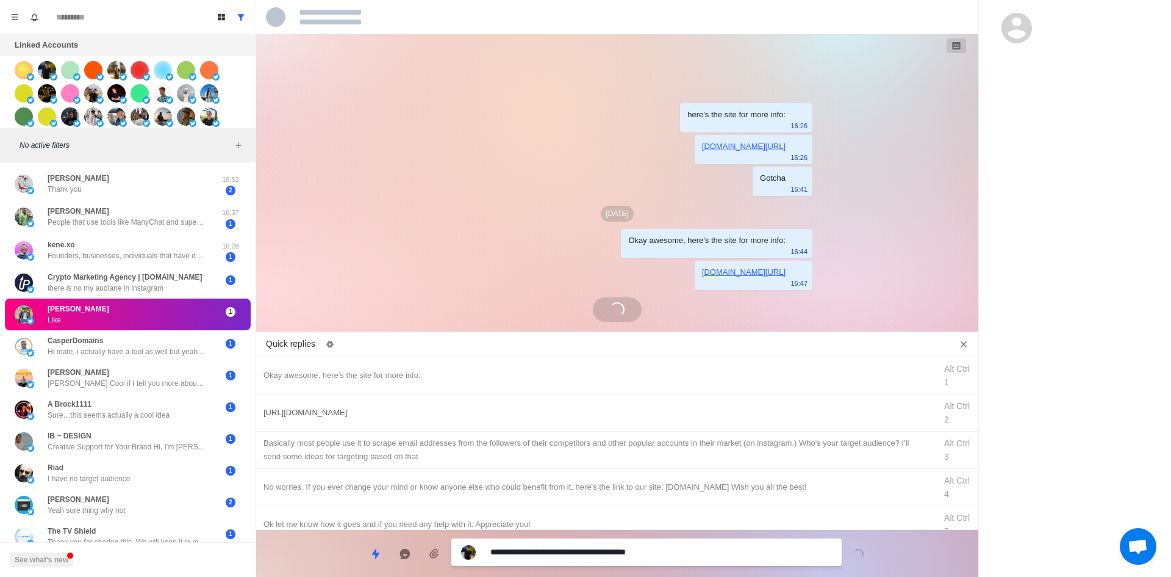
scroll to position [186, 0]
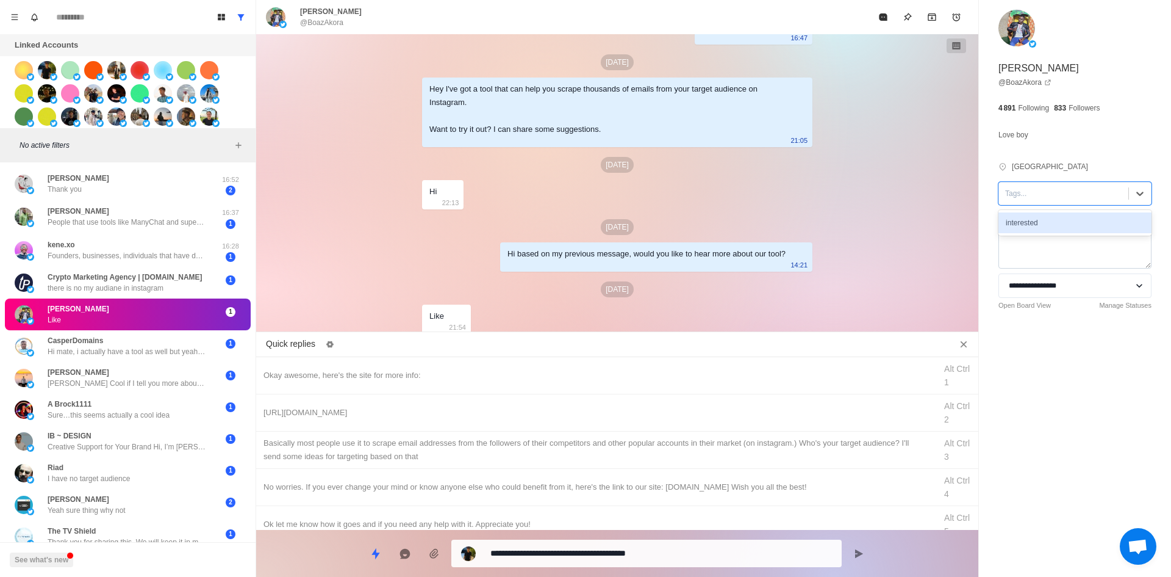
drag, startPoint x: 1049, startPoint y: 220, endPoint x: 1027, endPoint y: 243, distance: 31.5
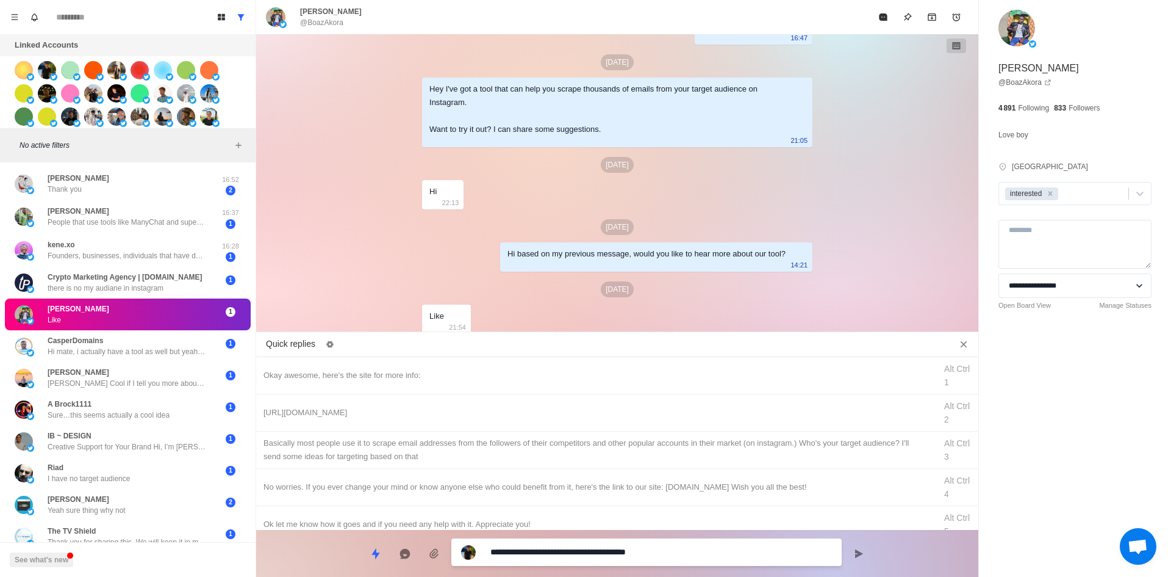
drag, startPoint x: 553, startPoint y: 553, endPoint x: 218, endPoint y: 550, distance: 335.0
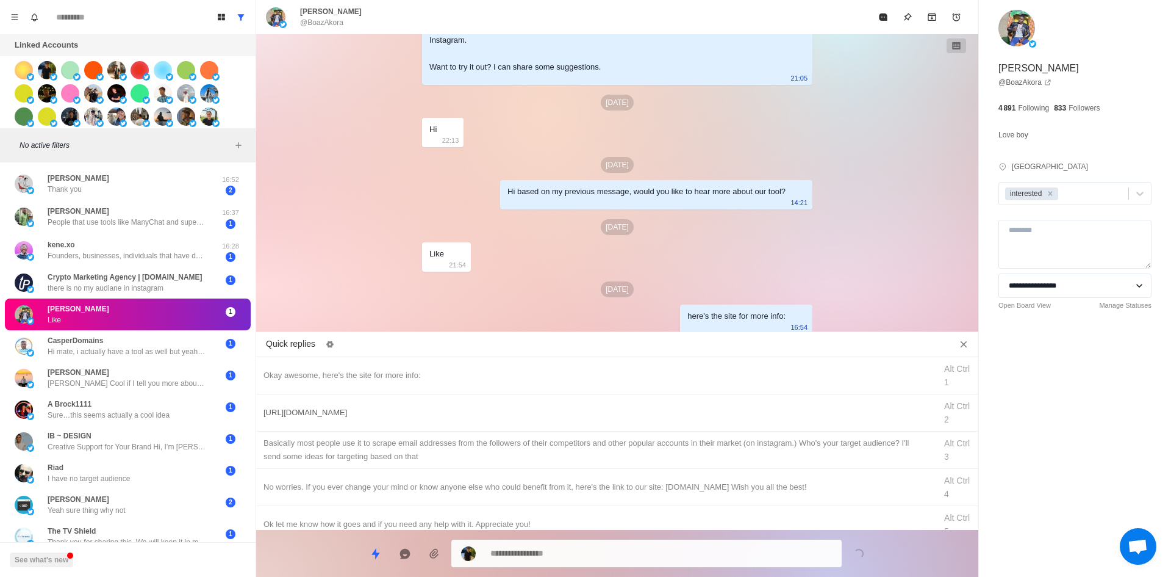
drag, startPoint x: 398, startPoint y: 405, endPoint x: 525, endPoint y: 536, distance: 182.5
drag, startPoint x: 545, startPoint y: 558, endPoint x: 556, endPoint y: 494, distance: 65.6
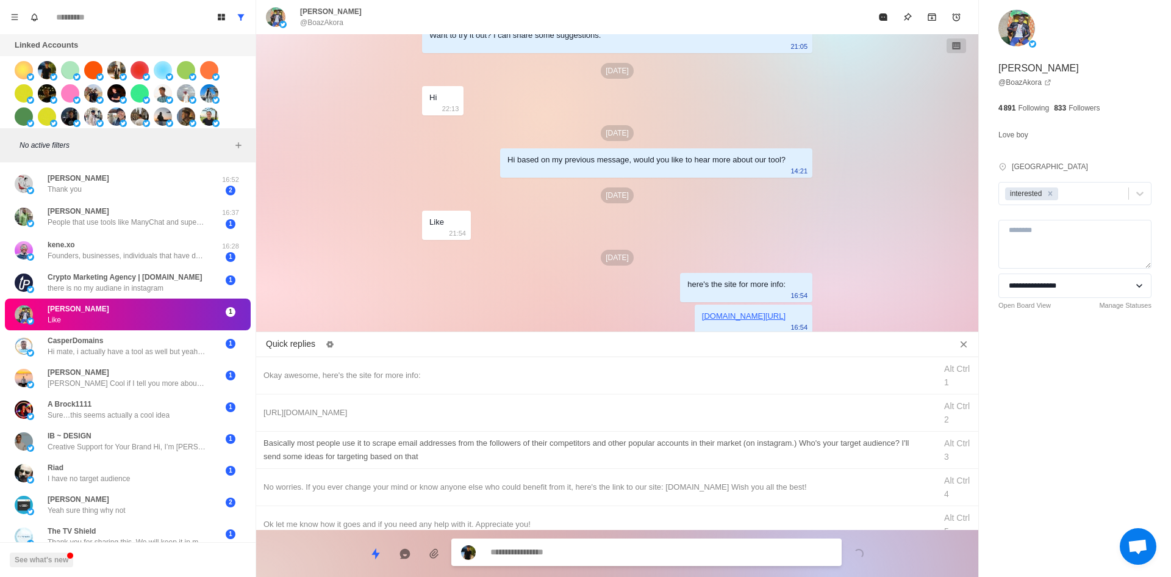
drag, startPoint x: 586, startPoint y: 430, endPoint x: 596, endPoint y: 451, distance: 24.0
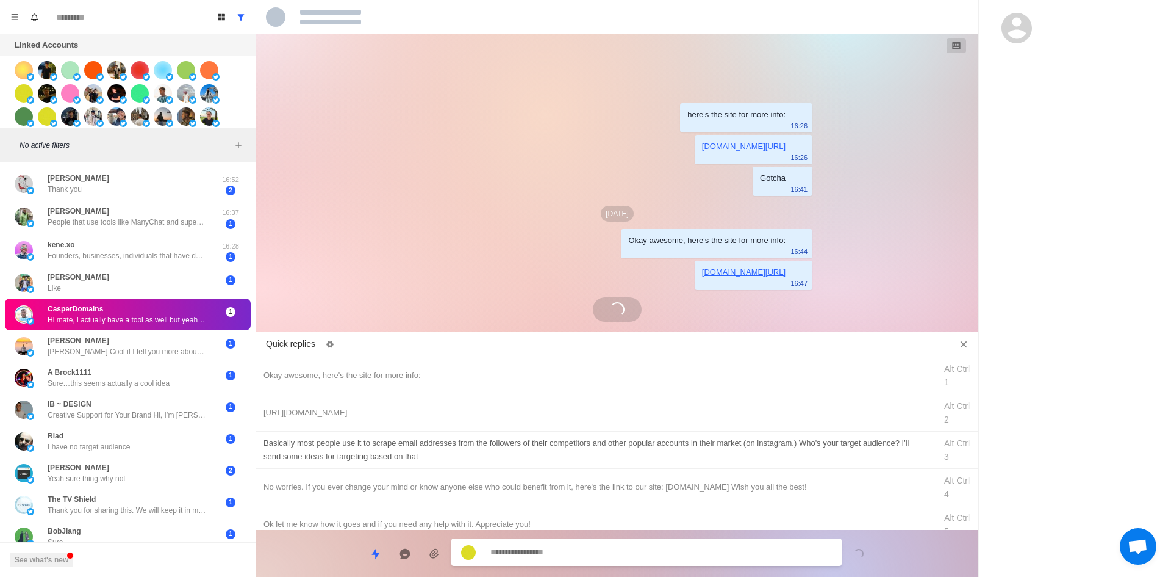
scroll to position [31, 0]
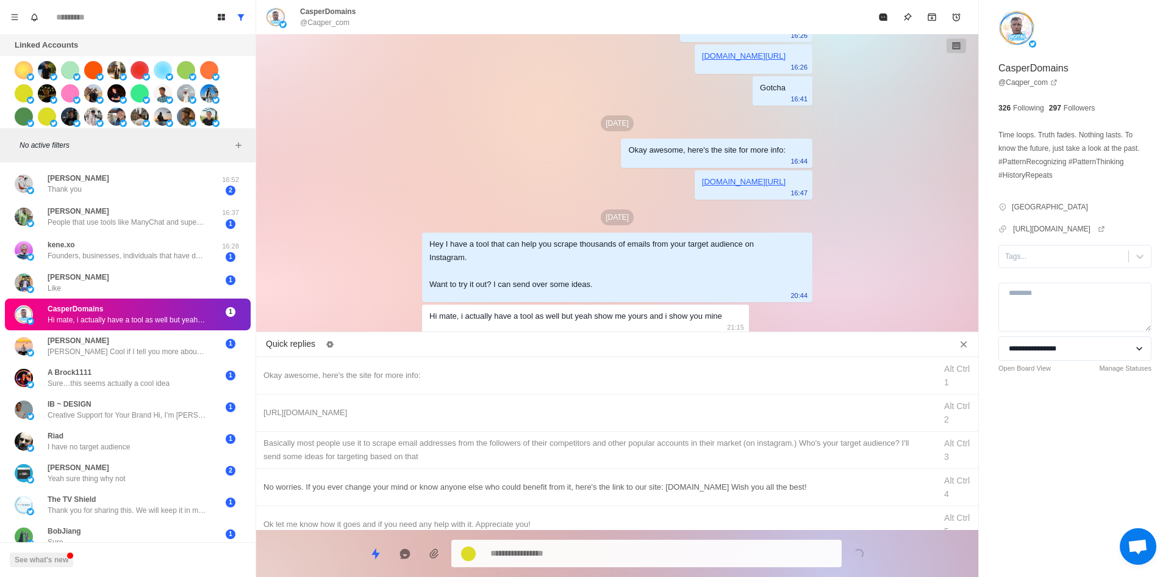
drag, startPoint x: 448, startPoint y: 367, endPoint x: 554, endPoint y: 489, distance: 160.9
drag, startPoint x: 414, startPoint y: 411, endPoint x: 426, endPoint y: 421, distance: 15.6
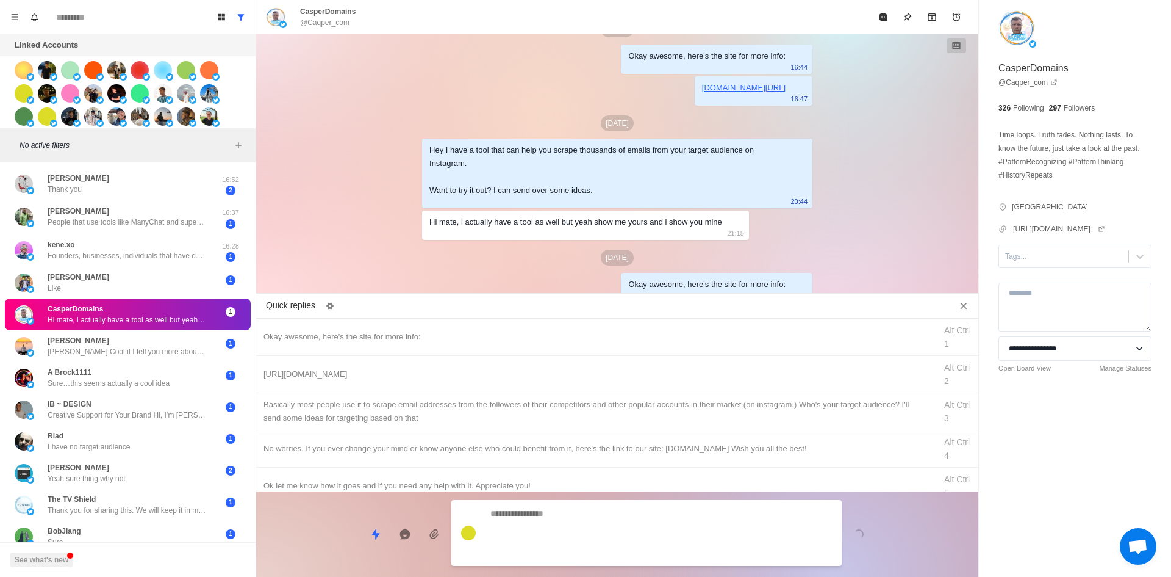
scroll to position [197, 0]
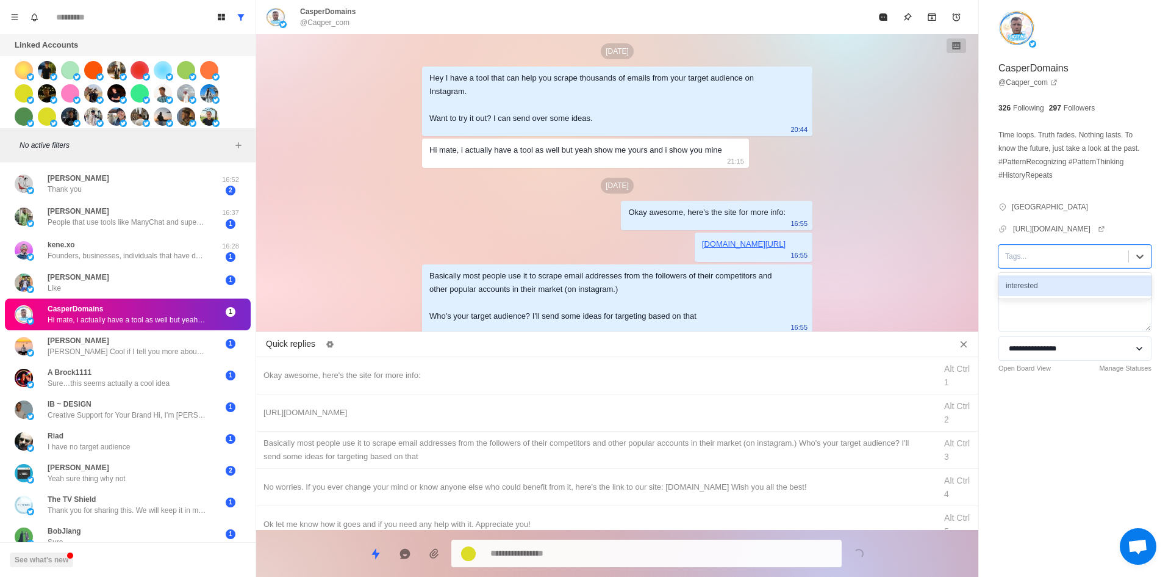
drag, startPoint x: 1036, startPoint y: 257, endPoint x: 1049, endPoint y: 275, distance: 22.2
drag, startPoint x: 883, startPoint y: 16, endPoint x: 822, endPoint y: 101, distance: 104.5
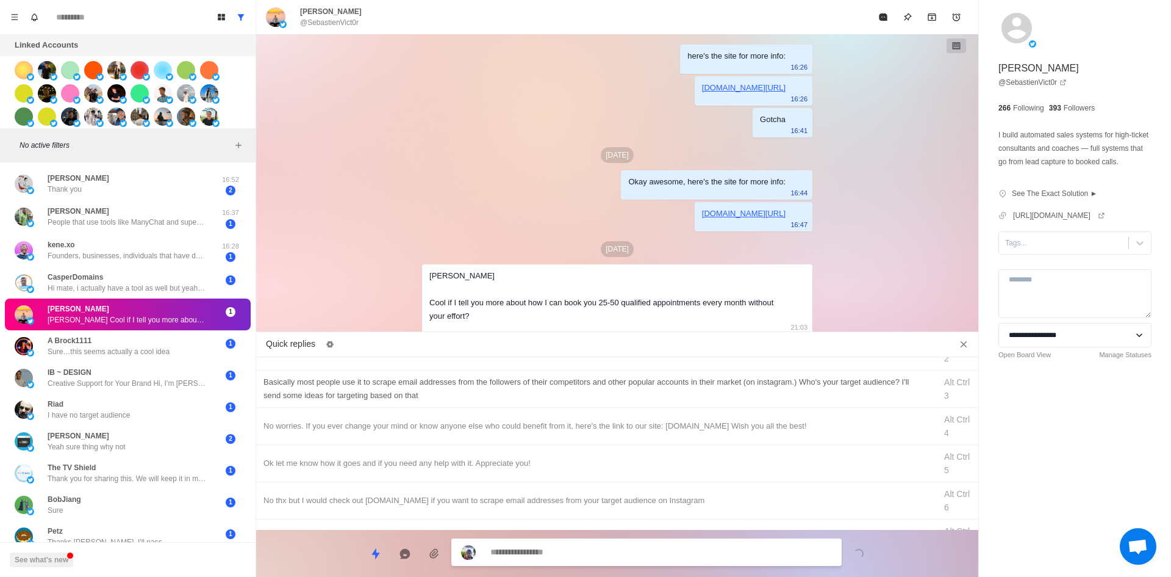
scroll to position [122, 0]
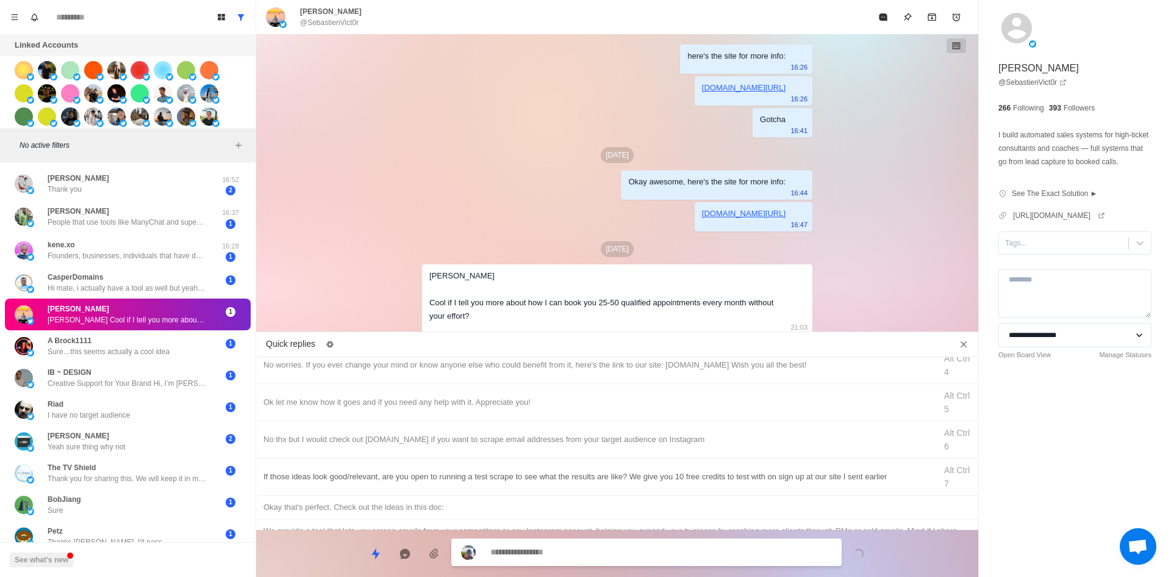
drag, startPoint x: 459, startPoint y: 448, endPoint x: 487, endPoint y: 456, distance: 28.6
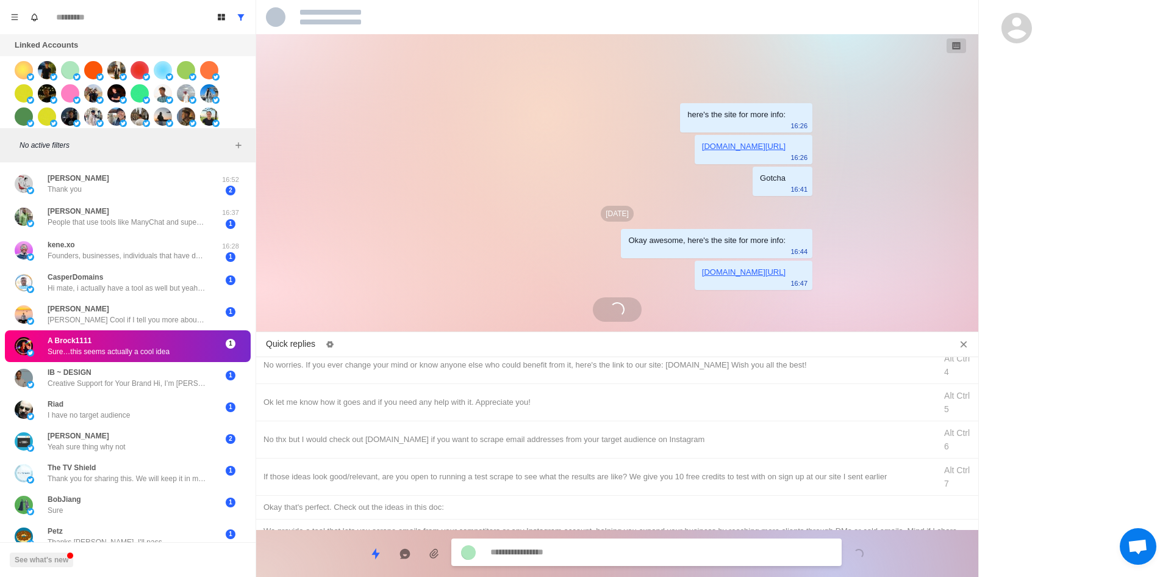
scroll to position [0, 0]
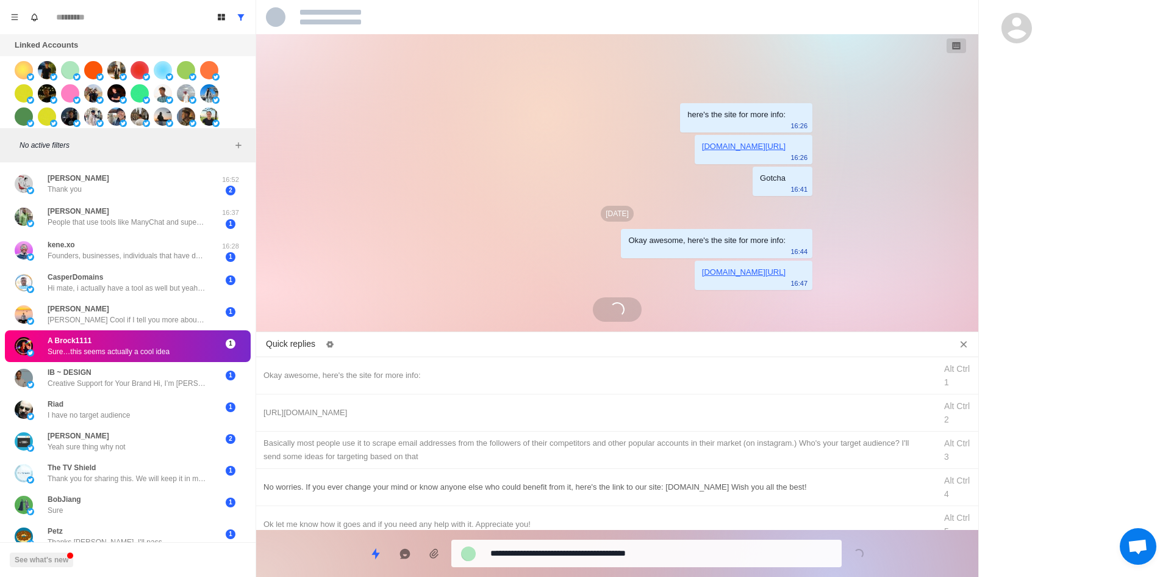
drag, startPoint x: 574, startPoint y: 550, endPoint x: 533, endPoint y: 504, distance: 61.8
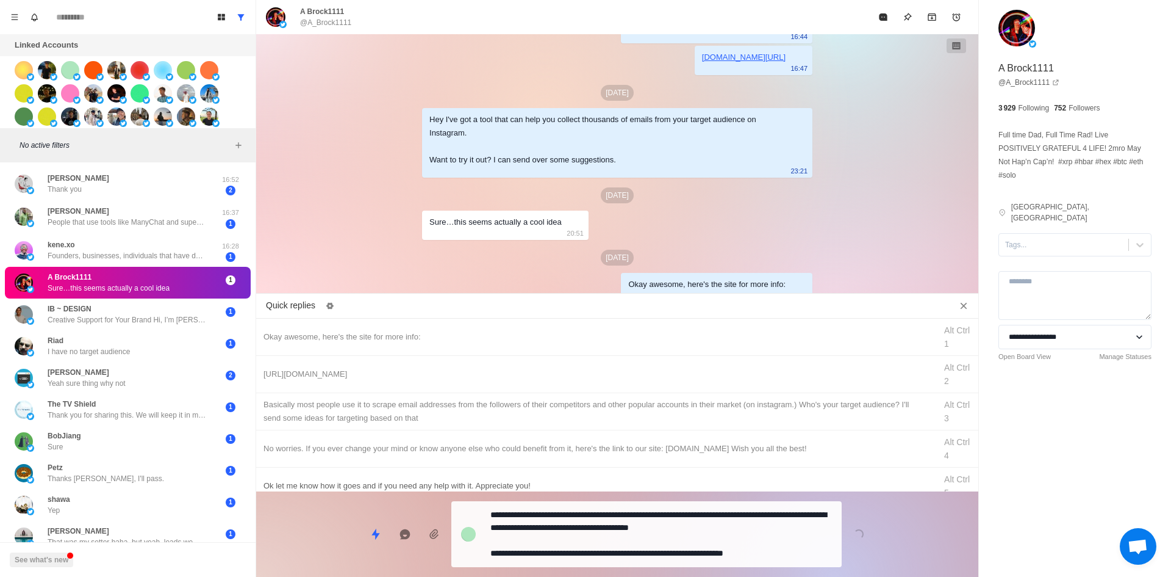
drag, startPoint x: 581, startPoint y: 561, endPoint x: 605, endPoint y: 522, distance: 44.9
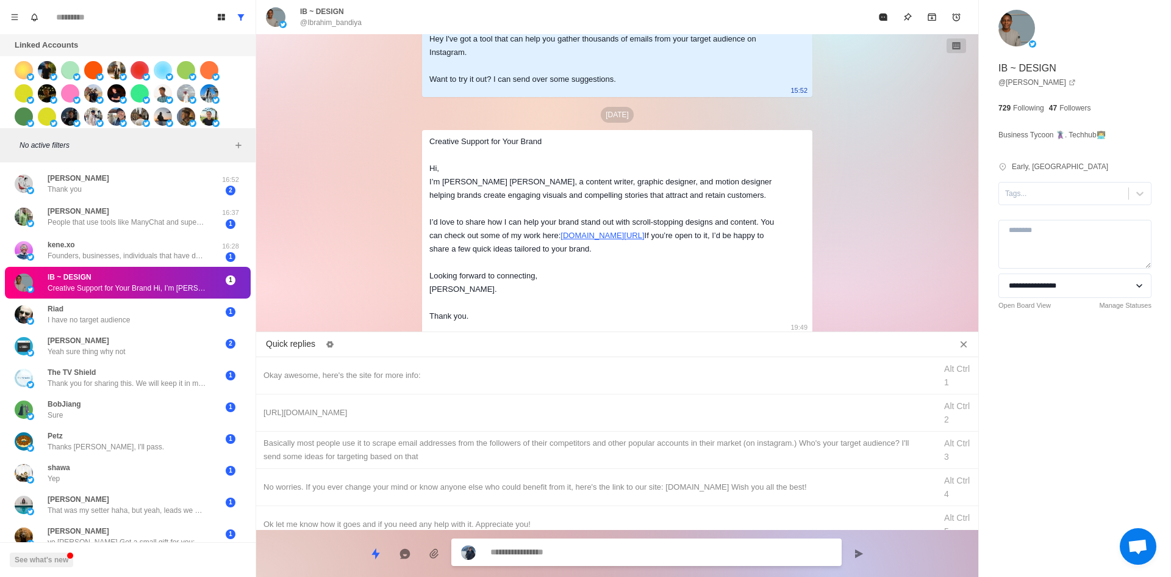
scroll to position [312, 0]
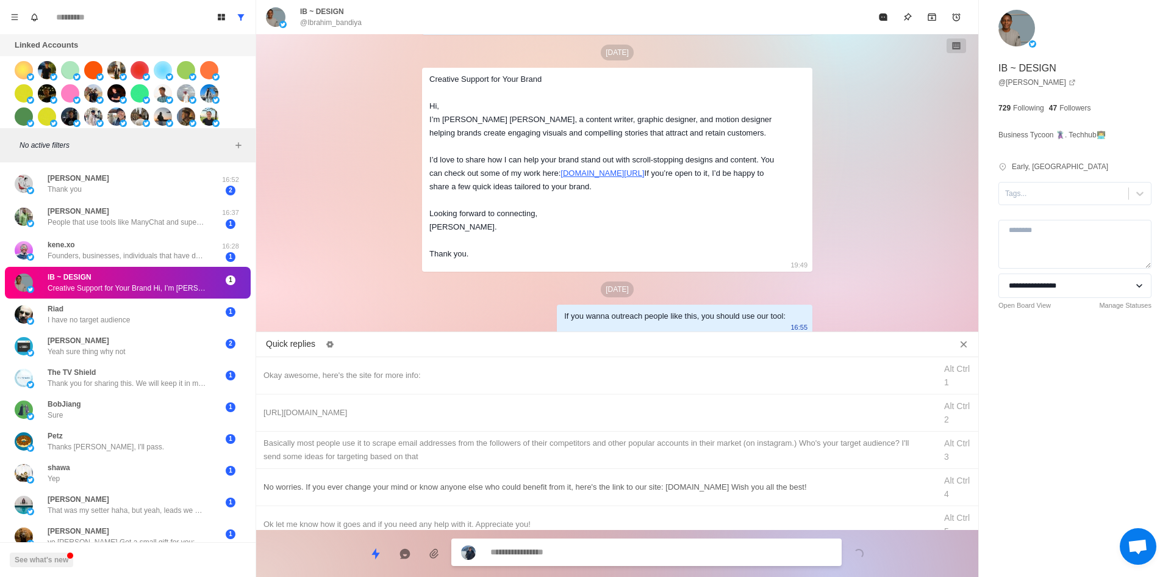
drag, startPoint x: 470, startPoint y: 412, endPoint x: 557, endPoint y: 482, distance: 111.1
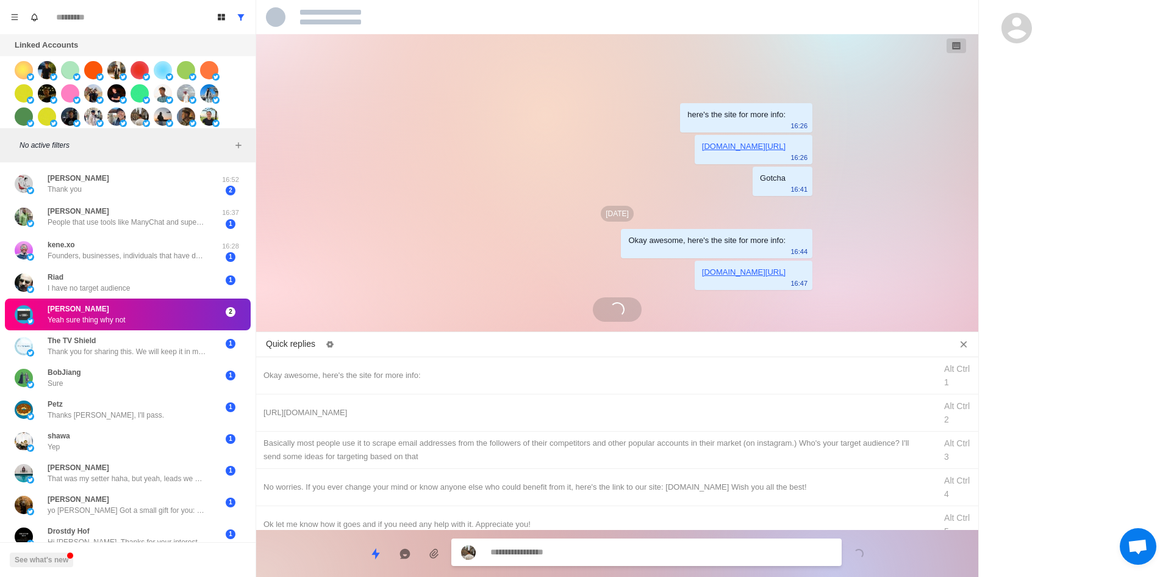
scroll to position [93, 0]
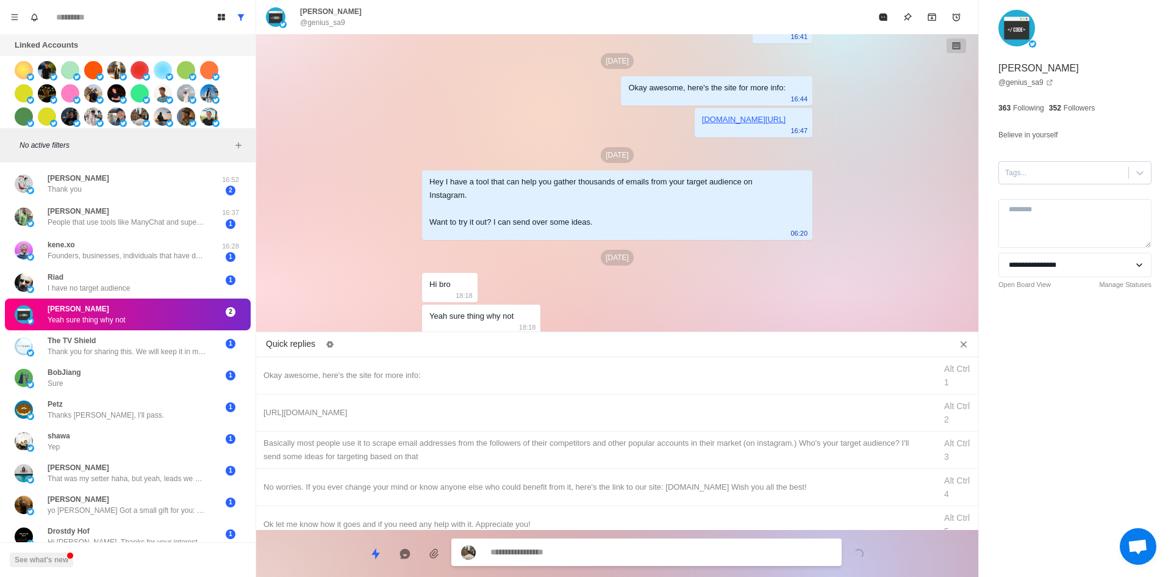
drag, startPoint x: 1070, startPoint y: 168, endPoint x: 1076, endPoint y: 184, distance: 16.8
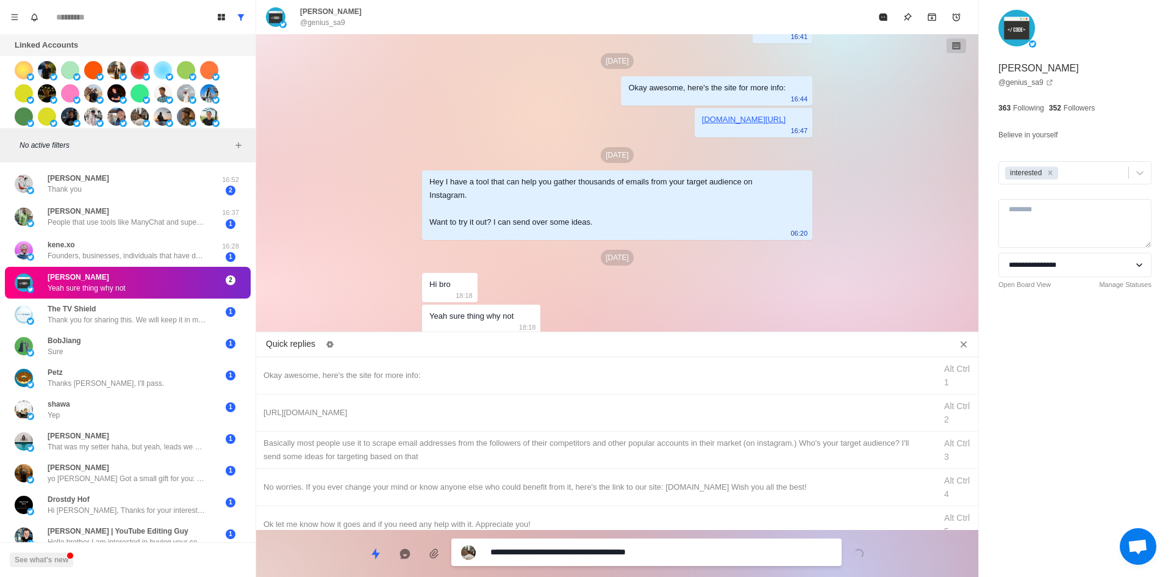
drag, startPoint x: 580, startPoint y: 552, endPoint x: 570, endPoint y: 536, distance: 18.4
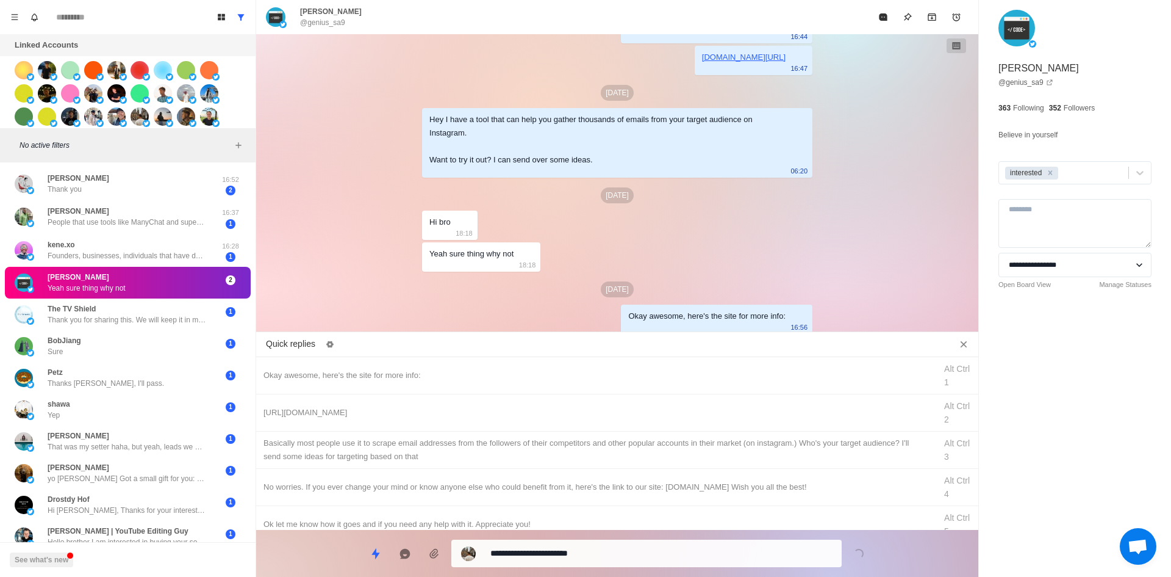
drag, startPoint x: 569, startPoint y: 547, endPoint x: 567, endPoint y: 539, distance: 8.0
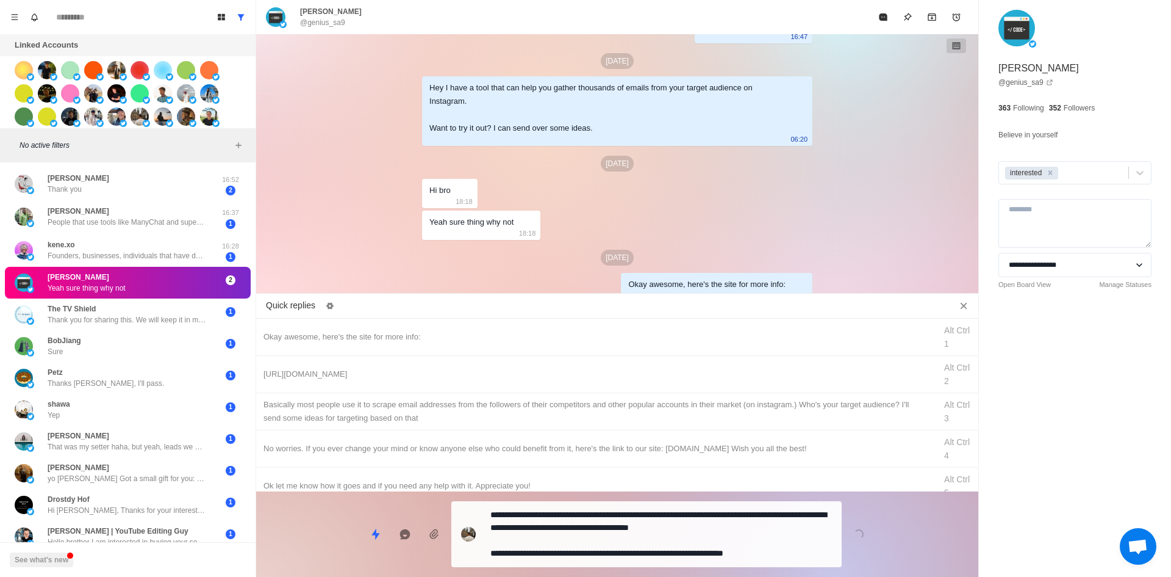
drag, startPoint x: 589, startPoint y: 552, endPoint x: 595, endPoint y: 530, distance: 23.0
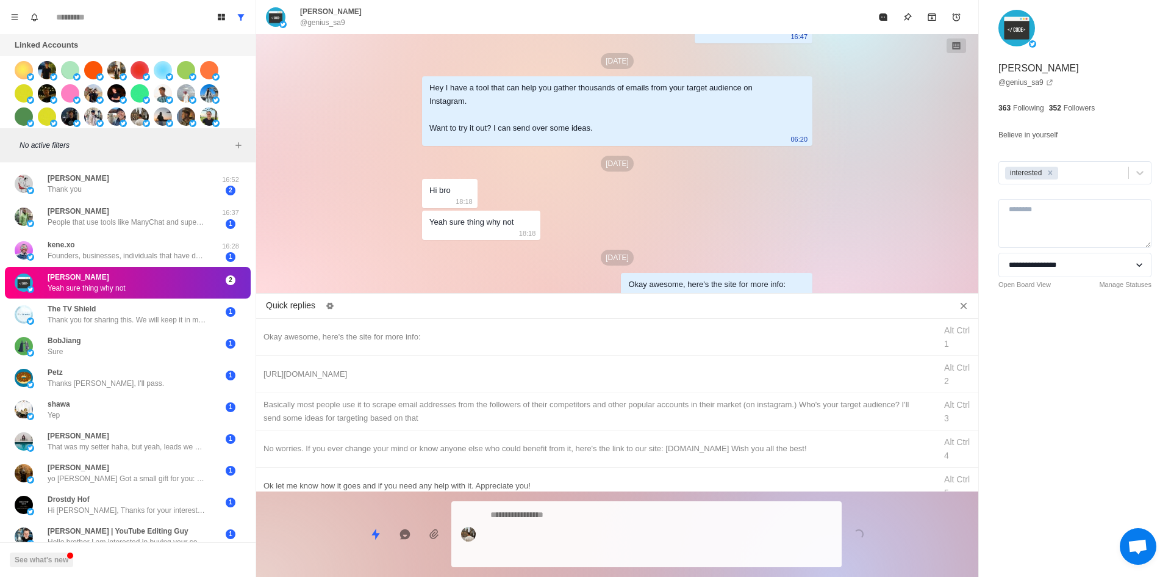
scroll to position [259, 0]
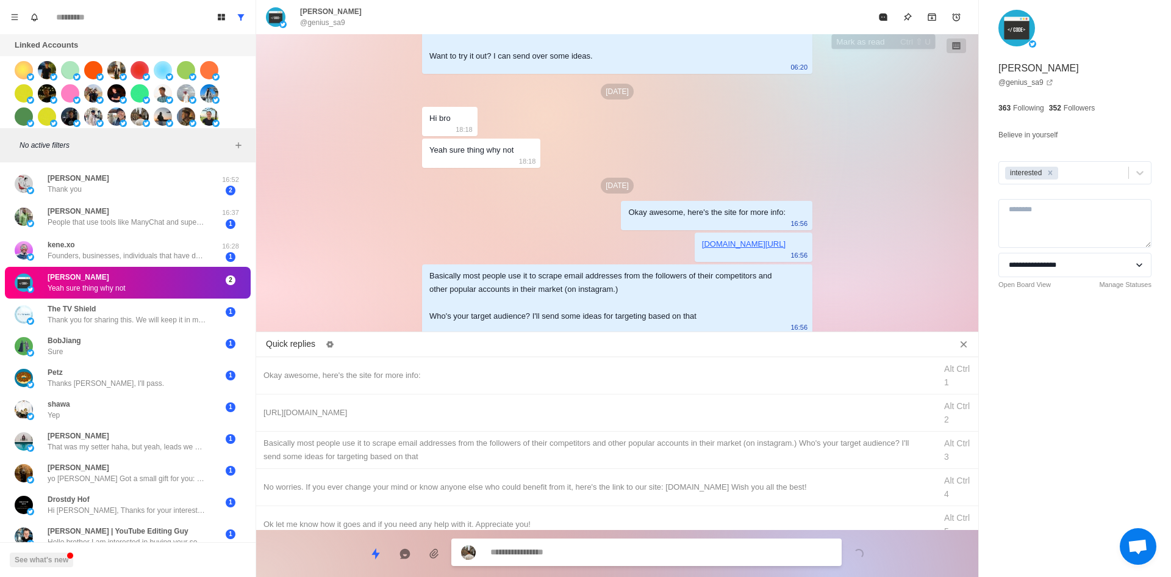
drag, startPoint x: 877, startPoint y: 19, endPoint x: 770, endPoint y: 159, distance: 175.8
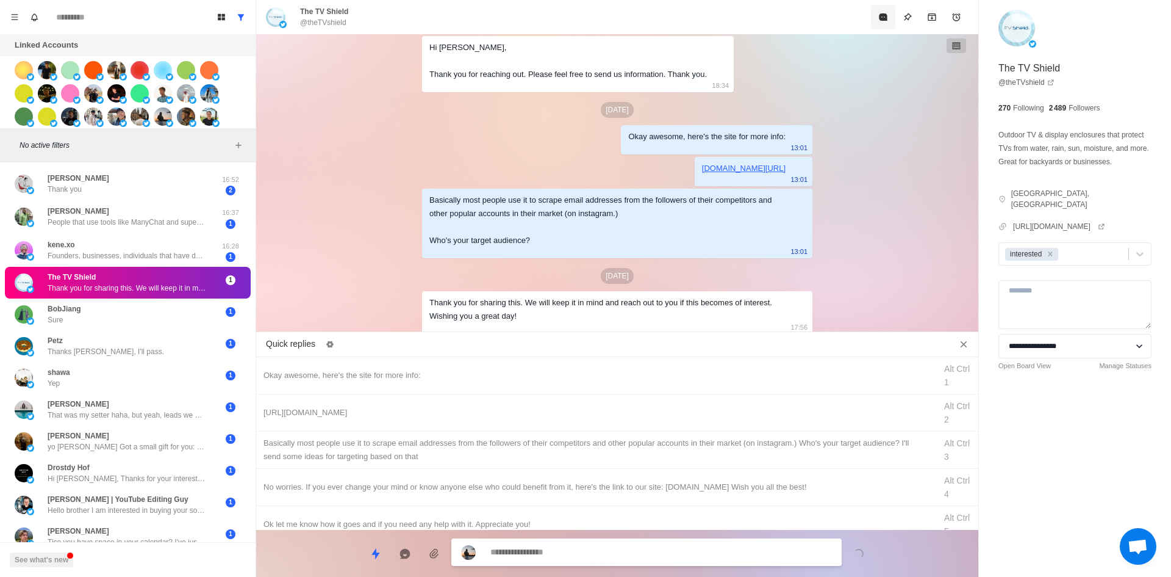
scroll to position [362, 0]
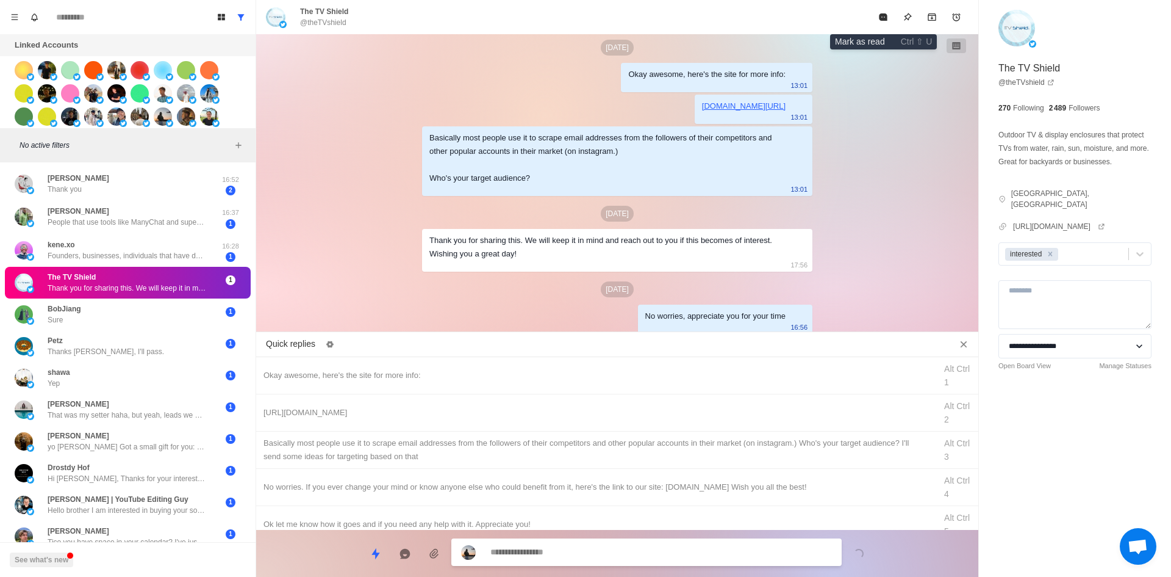
drag, startPoint x: 881, startPoint y: 24, endPoint x: 851, endPoint y: 57, distance: 44.5
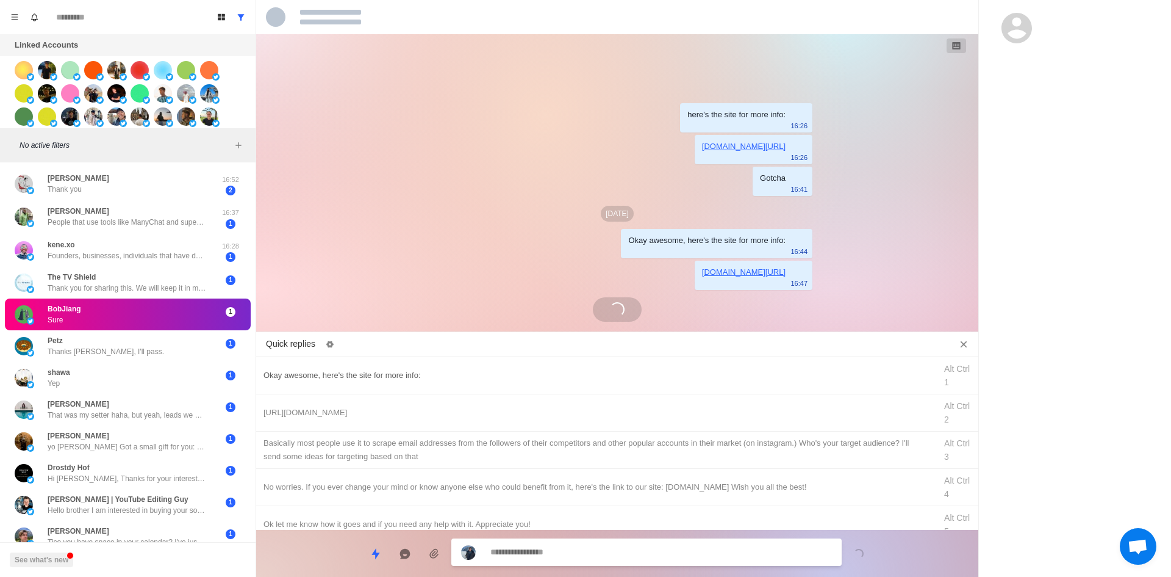
scroll to position [0, 0]
drag, startPoint x: 566, startPoint y: 558, endPoint x: 571, endPoint y: 538, distance: 20.7
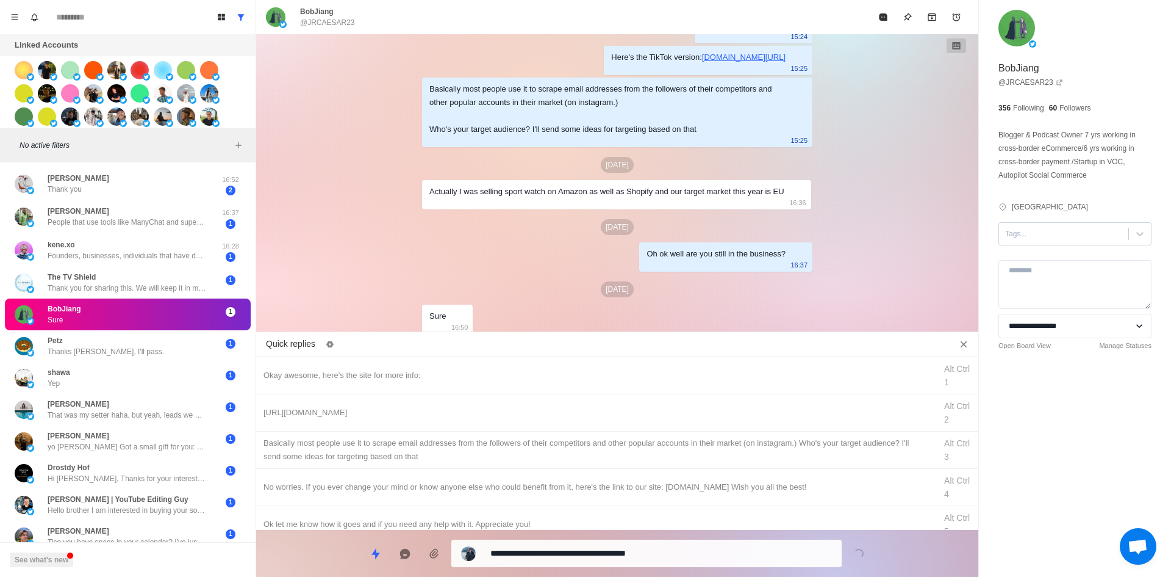
drag, startPoint x: 1040, startPoint y: 221, endPoint x: 1041, endPoint y: 233, distance: 11.7
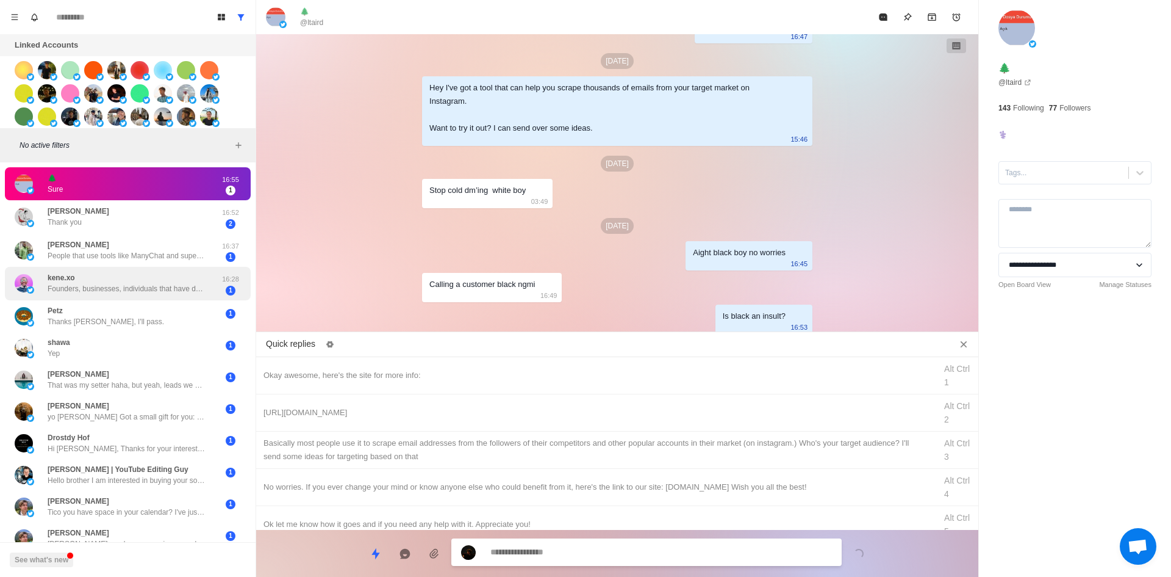
scroll to position [219, 0]
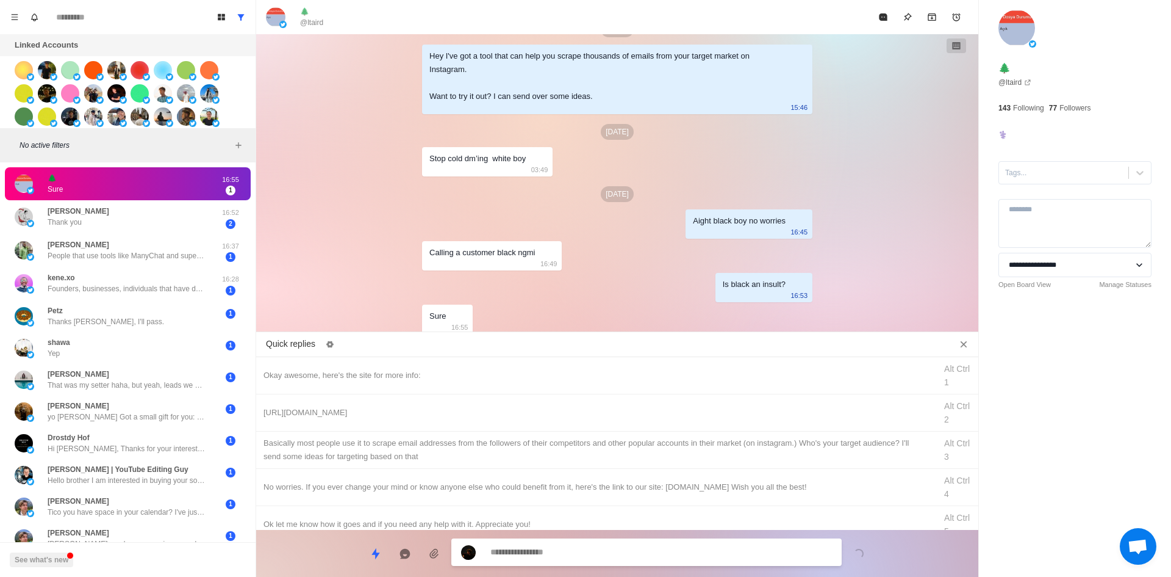
drag, startPoint x: 650, startPoint y: 544, endPoint x: 649, endPoint y: 532, distance: 11.7
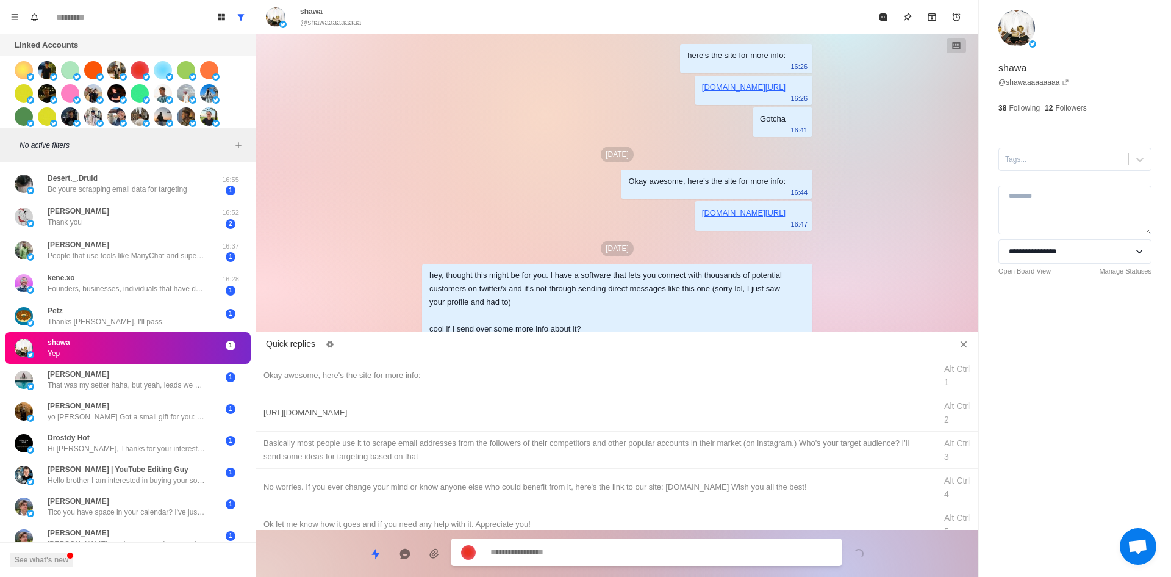
scroll to position [45, 0]
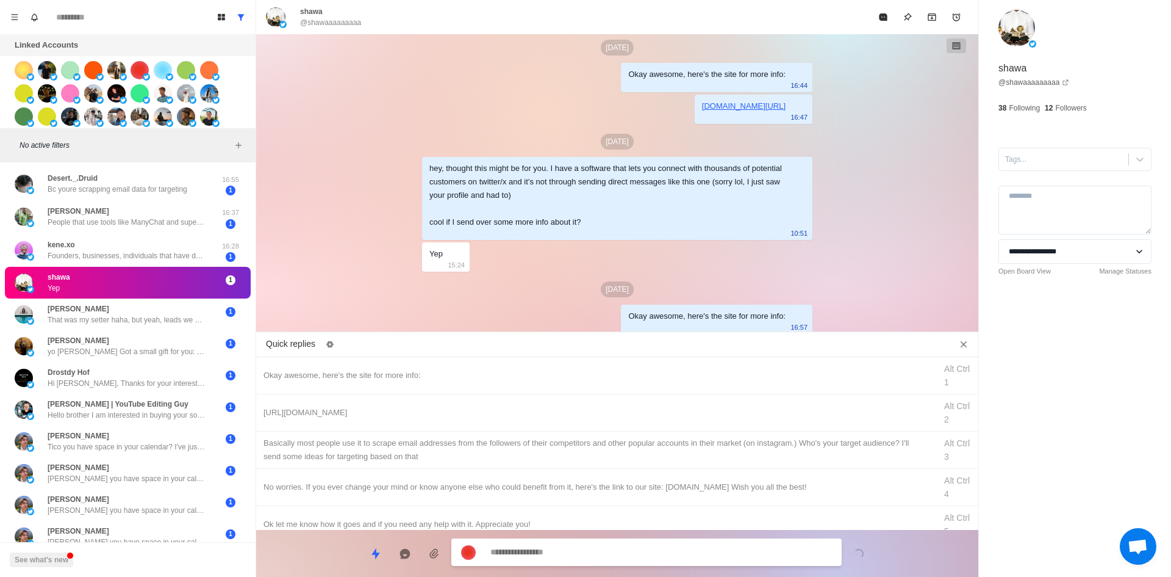
drag, startPoint x: 444, startPoint y: 411, endPoint x: 553, endPoint y: 535, distance: 165.2
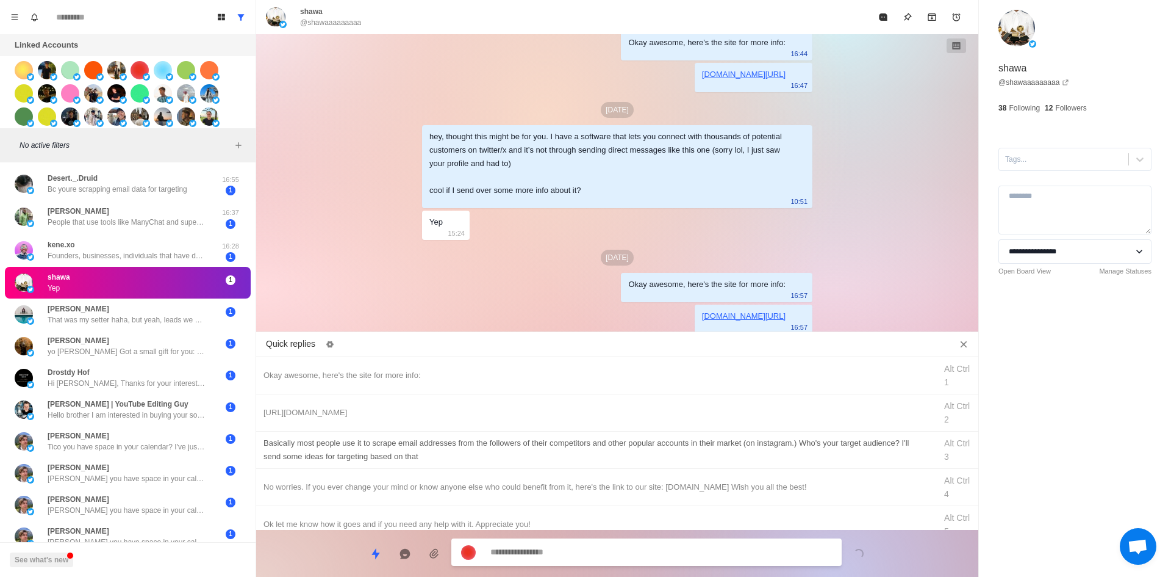
drag, startPoint x: 577, startPoint y: 446, endPoint x: 599, endPoint y: 498, distance: 56.3
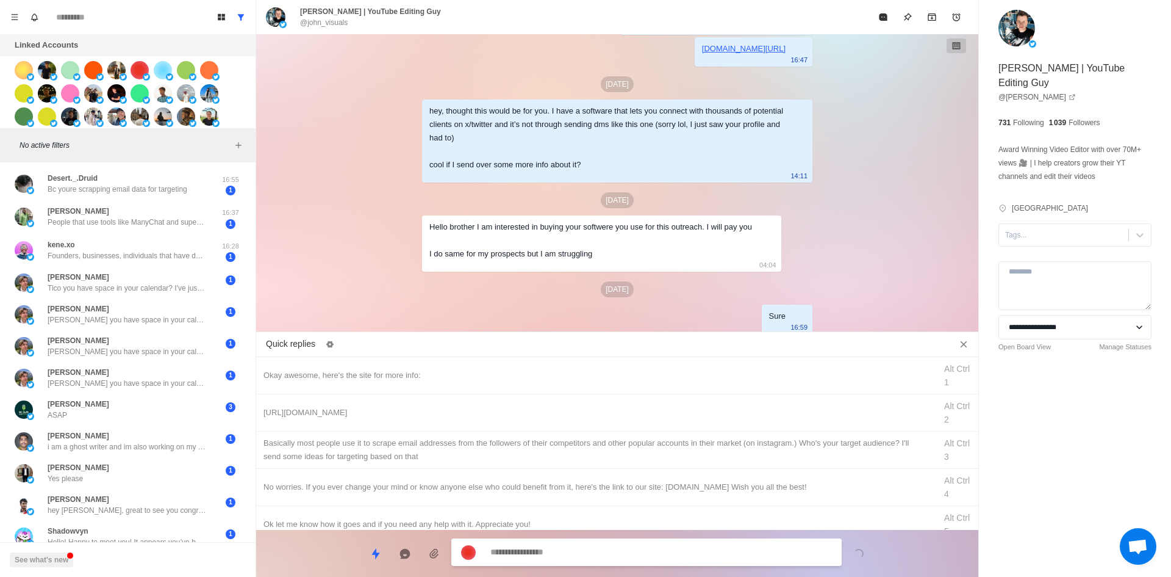
scroll to position [196, 0]
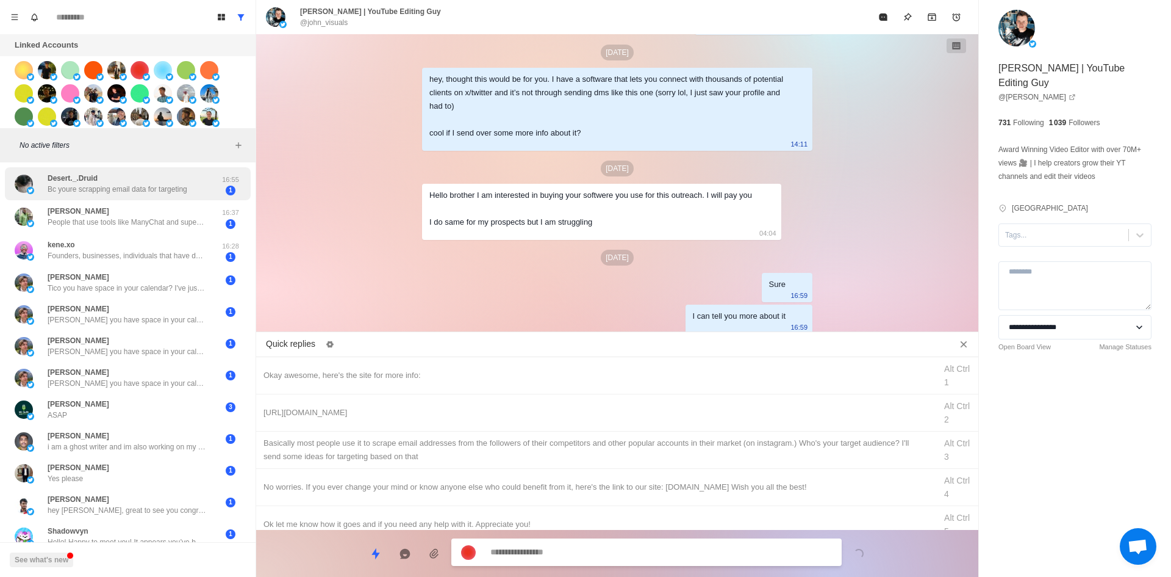
drag, startPoint x: 159, startPoint y: 183, endPoint x: 206, endPoint y: 192, distance: 47.7
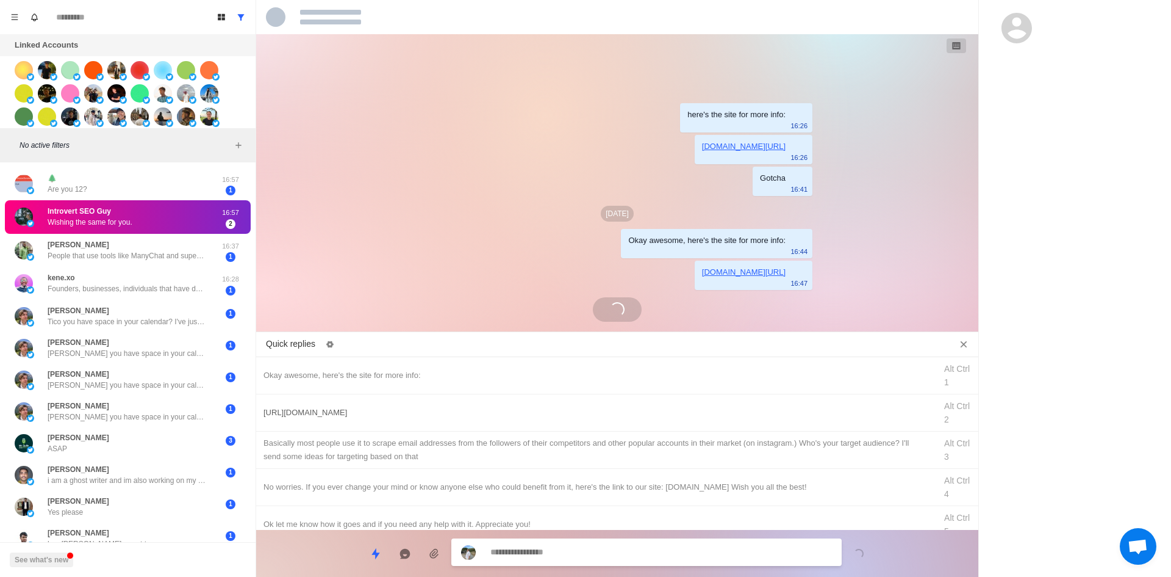
scroll to position [264, 0]
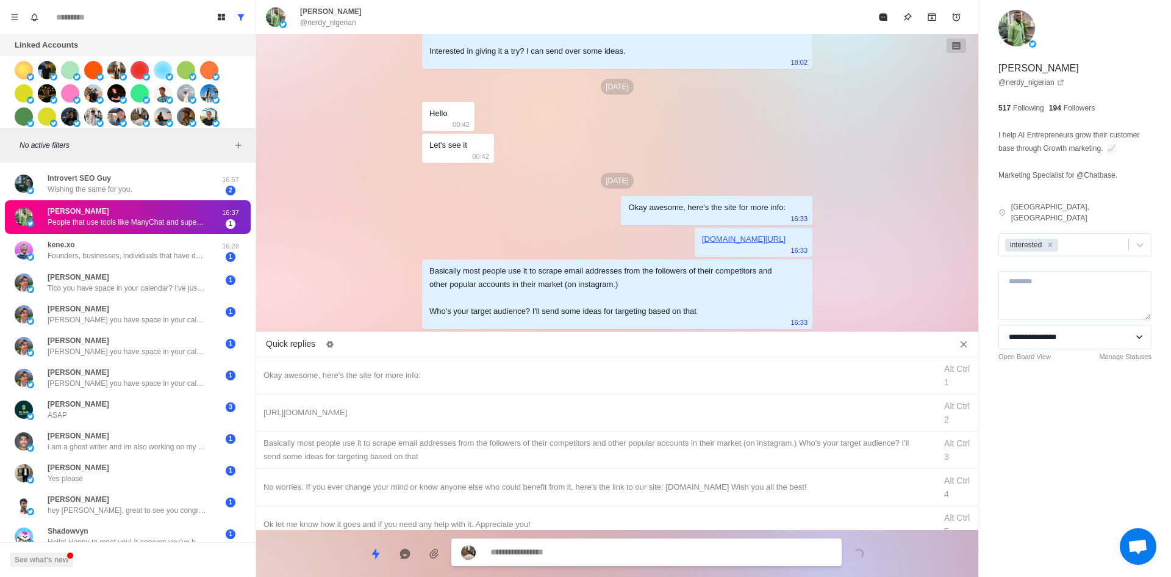
drag, startPoint x: 161, startPoint y: 287, endPoint x: 391, endPoint y: 248, distance: 233.3
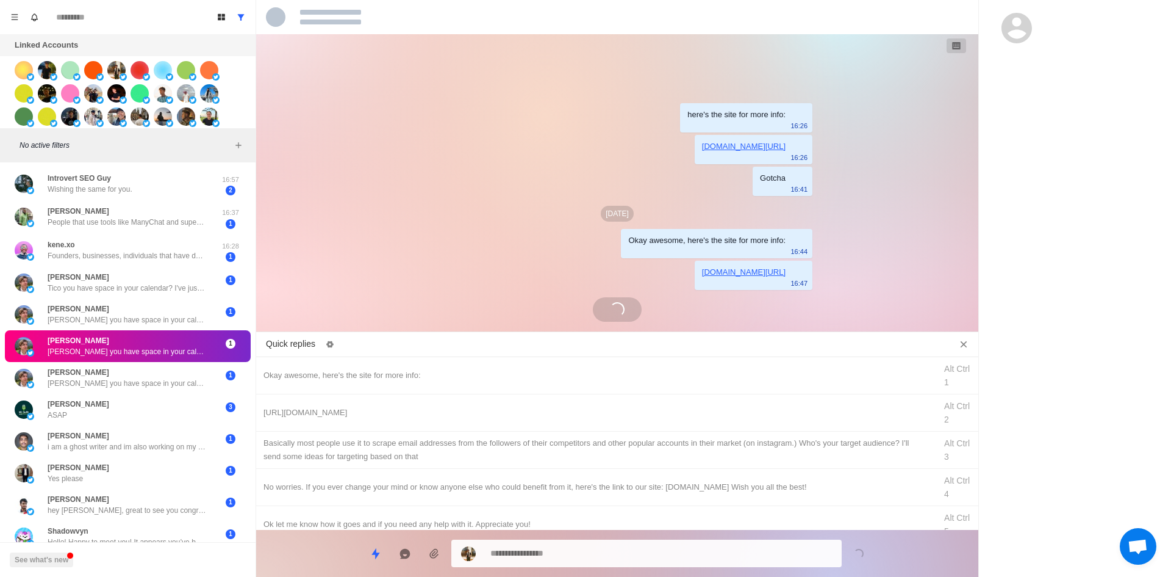
scroll to position [40, 0]
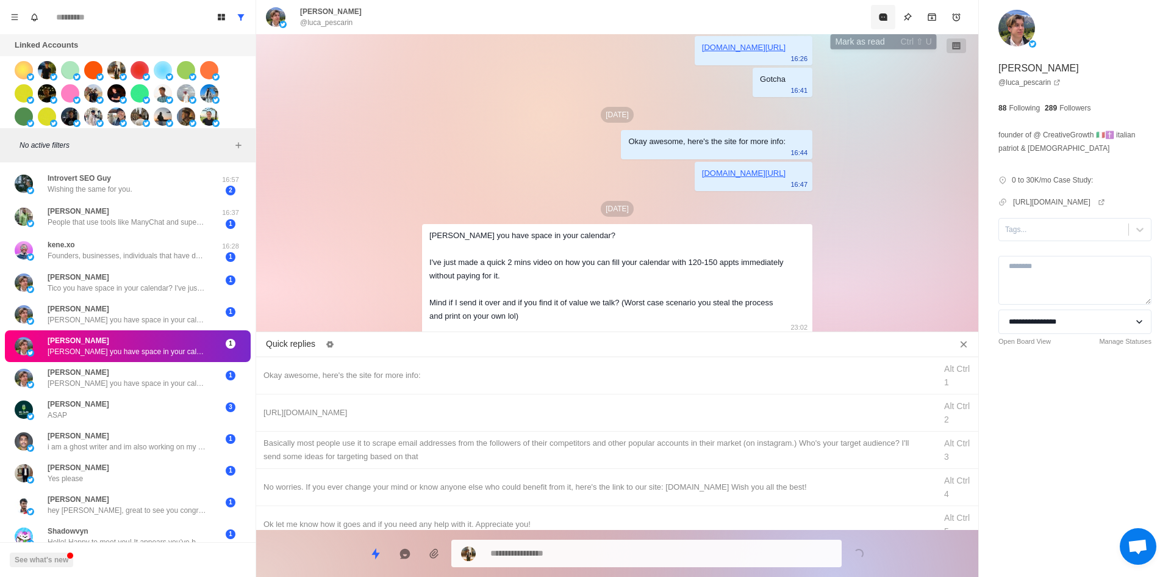
click at [882, 18] on icon "Mark as read" at bounding box center [883, 16] width 8 height 7
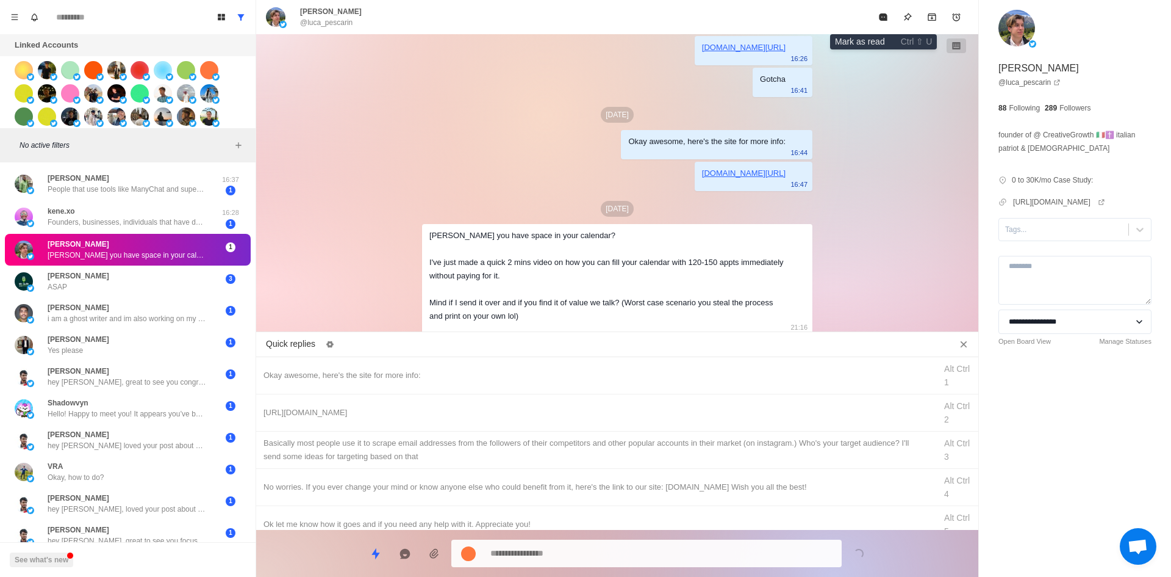
click at [882, 18] on div "[PERSON_NAME] @luca_pescarin" at bounding box center [617, 17] width 722 height 34
drag, startPoint x: 877, startPoint y: 13, endPoint x: 868, endPoint y: 24, distance: 14.7
click at [877, 13] on button "Mark as read" at bounding box center [883, 17] width 24 height 24
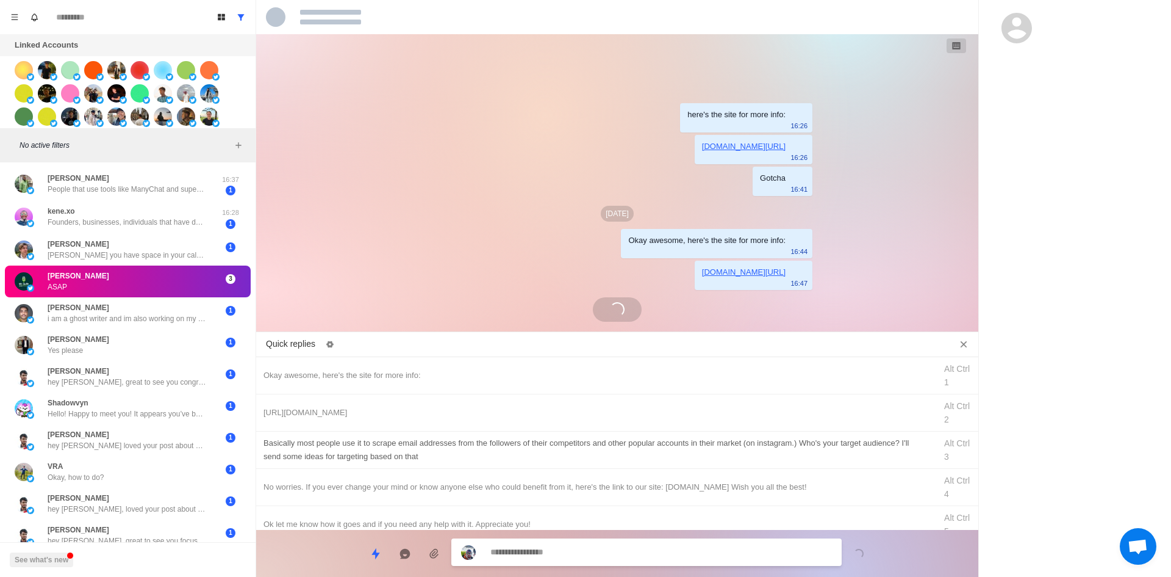
scroll to position [385, 0]
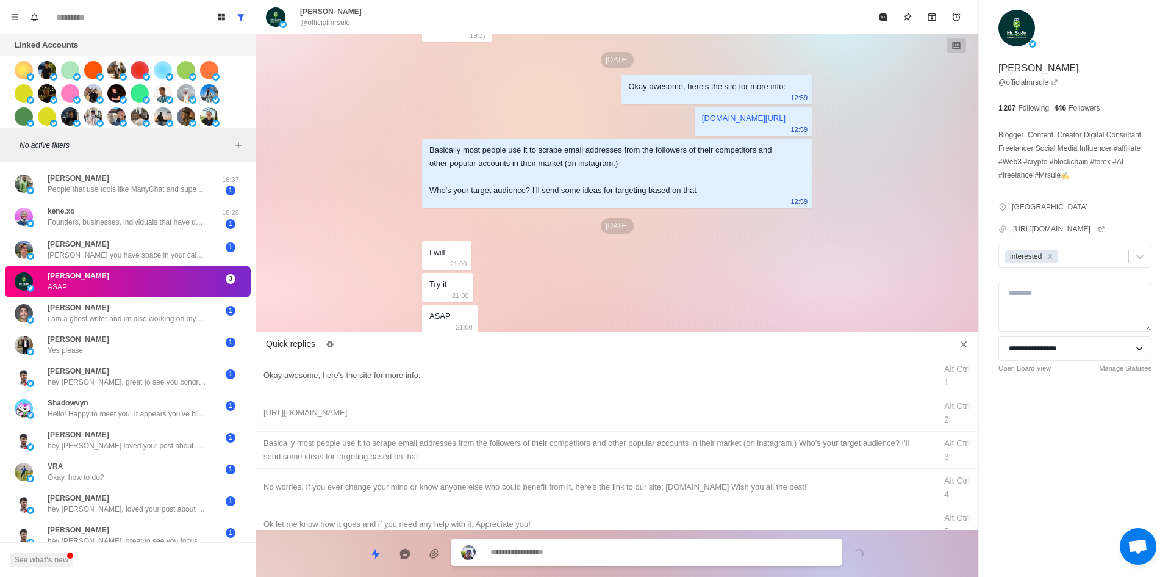
click at [444, 369] on div "Okay awesome, here's the site for more info:" at bounding box center [596, 375] width 665 height 13
drag, startPoint x: 701, startPoint y: 558, endPoint x: 228, endPoint y: 580, distance: 474.0
click at [228, 576] on html "Board View Tools Archived Chats Mark many as read Keyboard shortcuts Team Setti…" at bounding box center [585, 288] width 1171 height 577
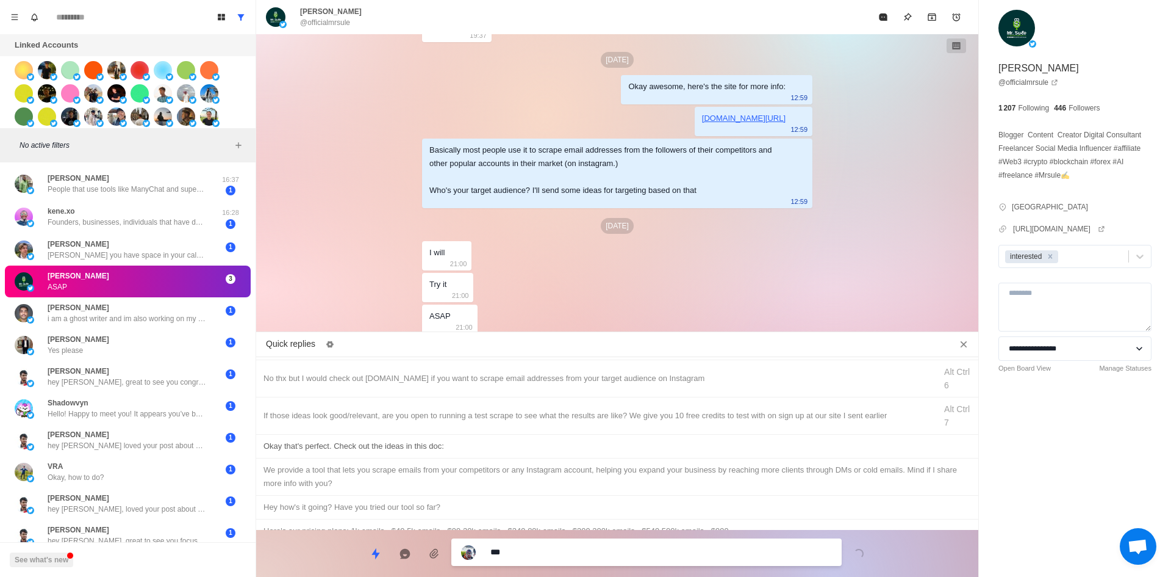
scroll to position [122, 0]
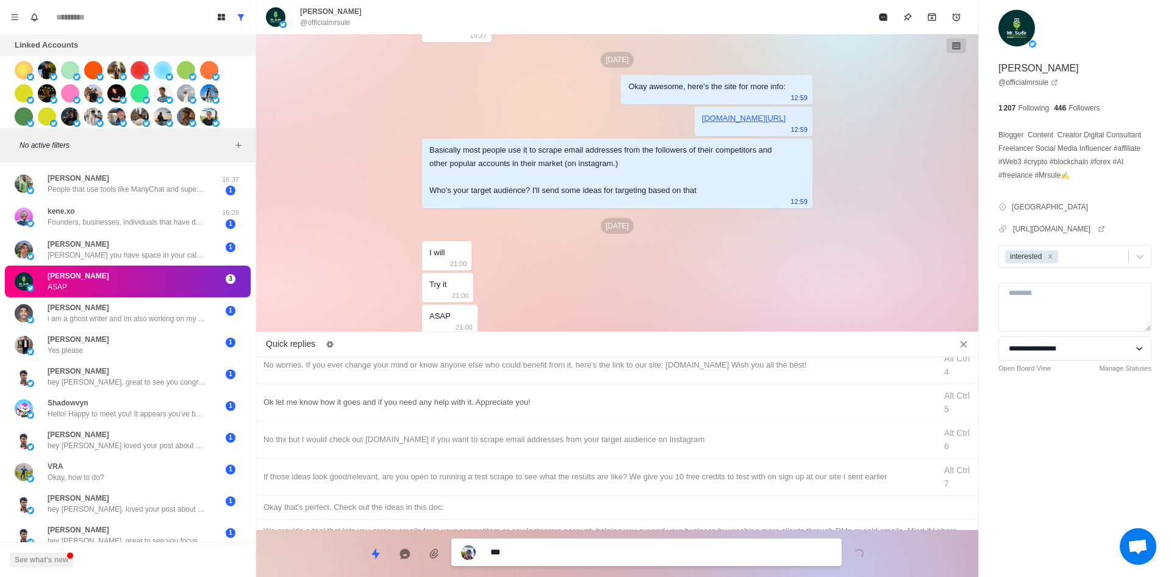
click at [513, 402] on div "Ok let me know how it goes and if you need any help with it. Appreciate you!" at bounding box center [596, 401] width 665 height 13
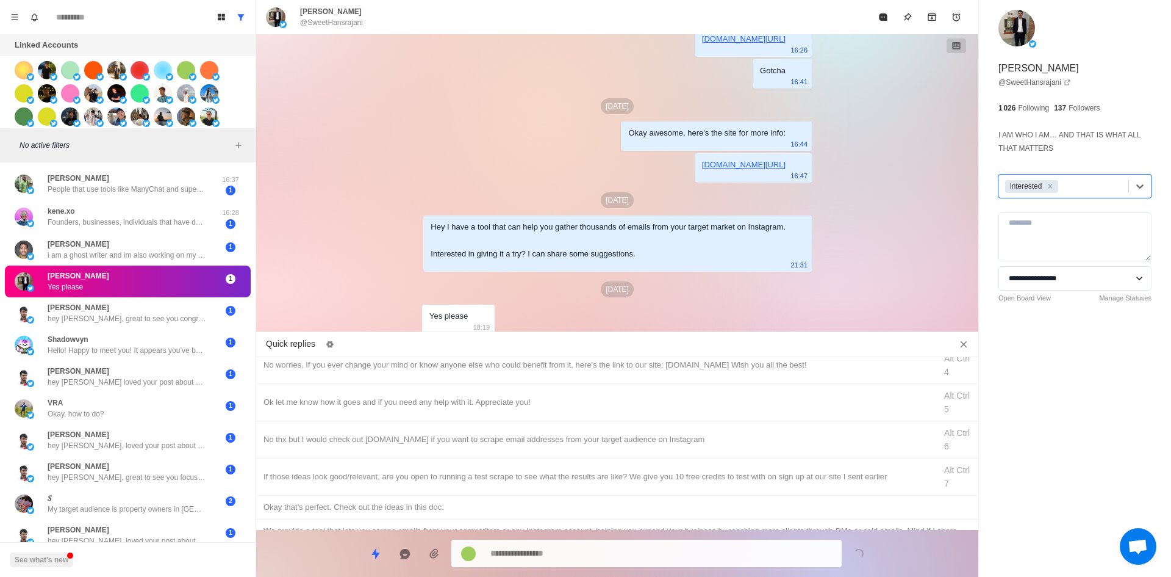
scroll to position [0, 0]
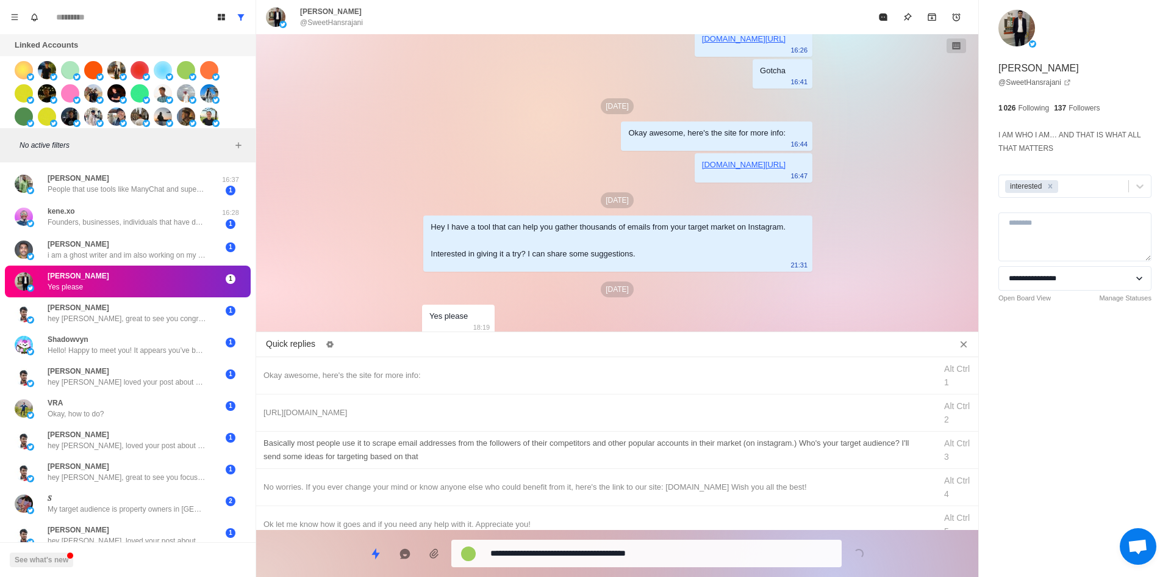
drag, startPoint x: 555, startPoint y: 550, endPoint x: 563, endPoint y: 444, distance: 106.5
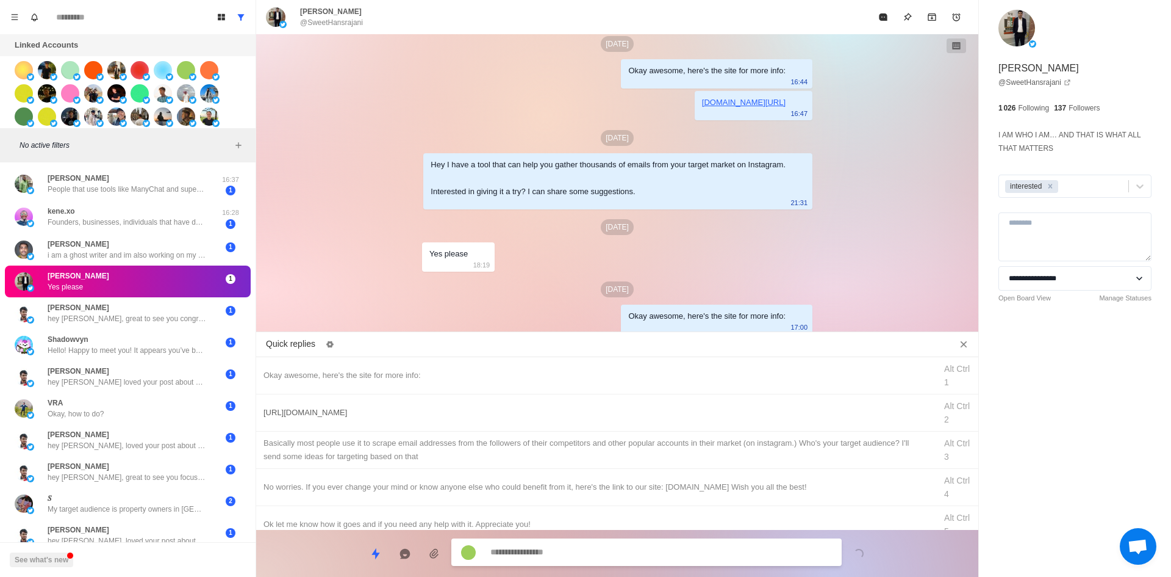
drag, startPoint x: 567, startPoint y: 406, endPoint x: 569, endPoint y: 414, distance: 8.0
drag, startPoint x: 583, startPoint y: 561, endPoint x: 610, endPoint y: 493, distance: 73.1
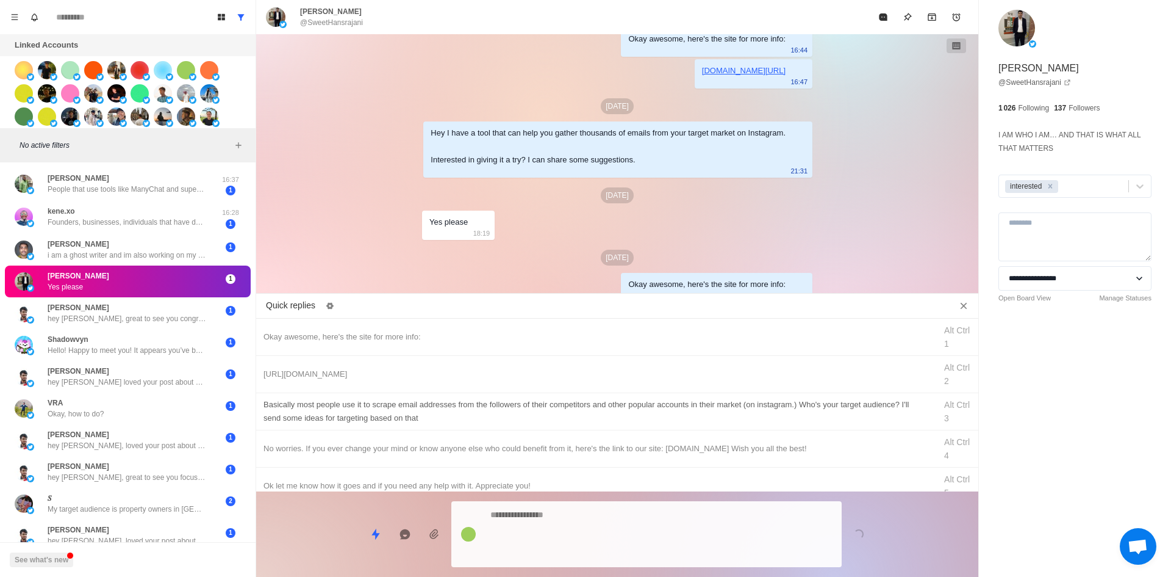
drag, startPoint x: 598, startPoint y: 558, endPoint x: 647, endPoint y: 445, distance: 123.0
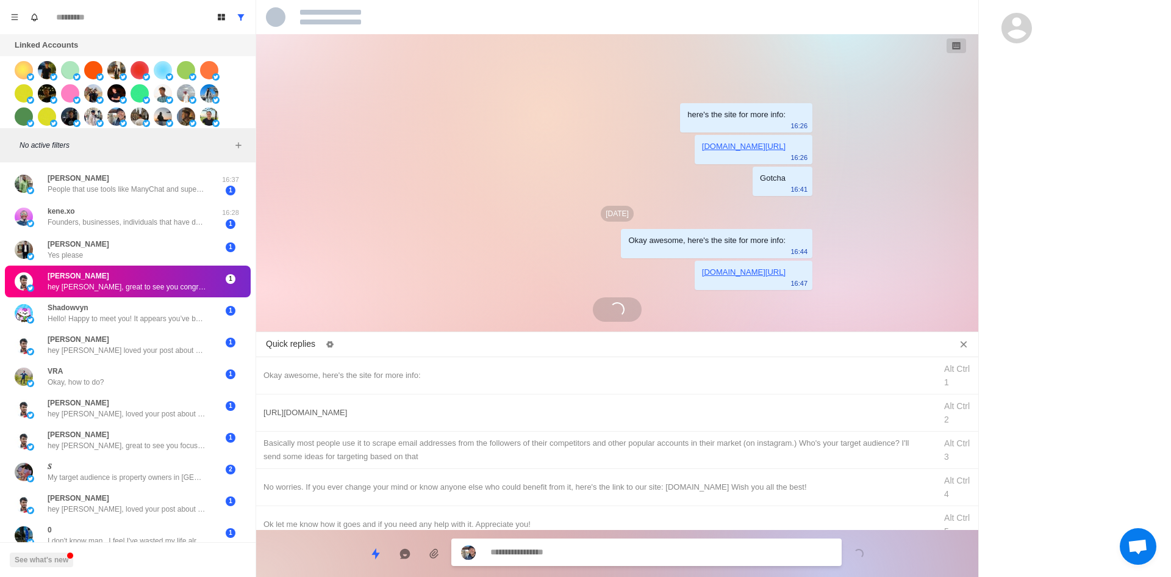
scroll to position [61, 0]
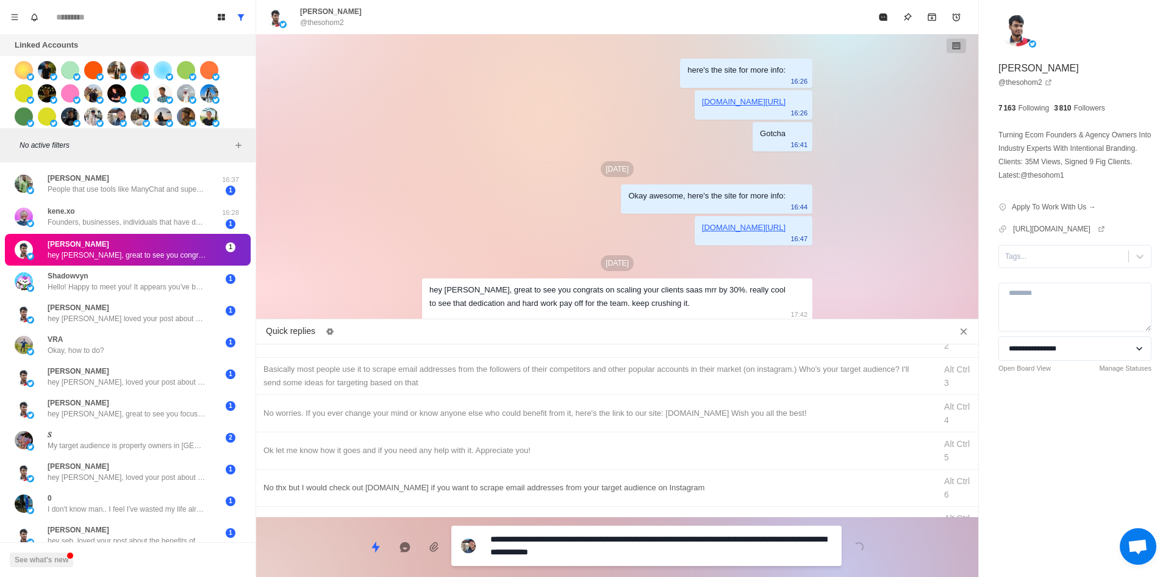
drag, startPoint x: 654, startPoint y: 551, endPoint x: 363, endPoint y: 489, distance: 297.5
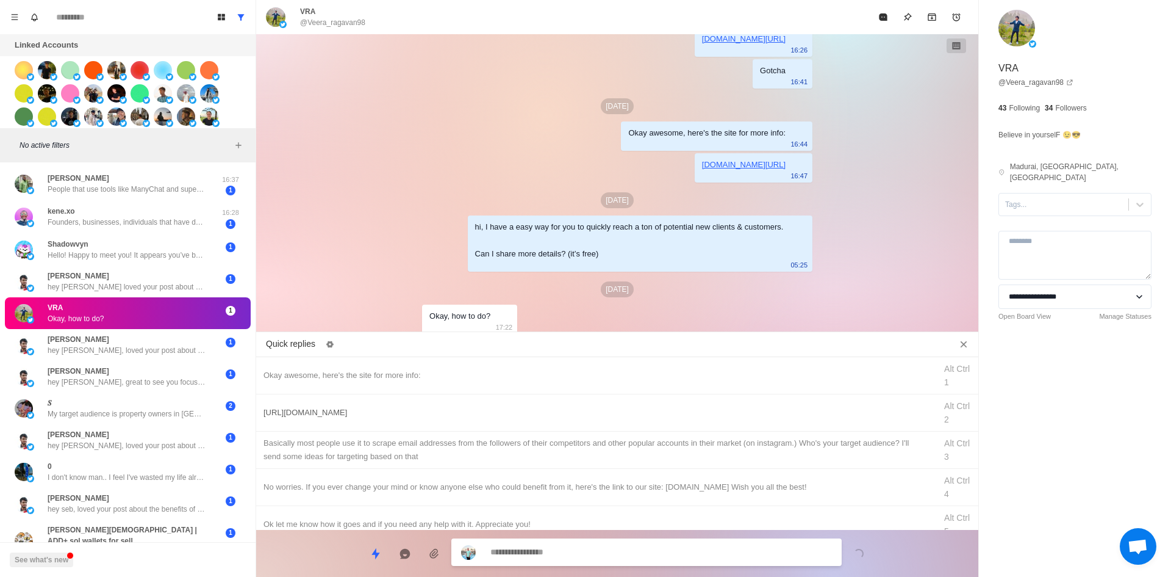
scroll to position [110, 0]
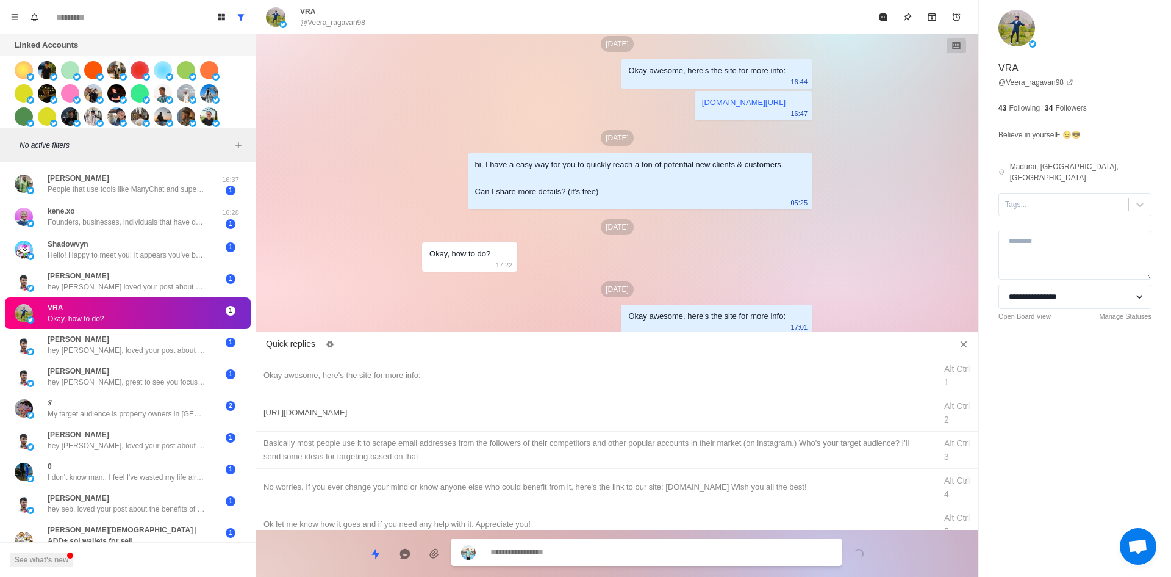
drag, startPoint x: 444, startPoint y: 409, endPoint x: 449, endPoint y: 424, distance: 15.4
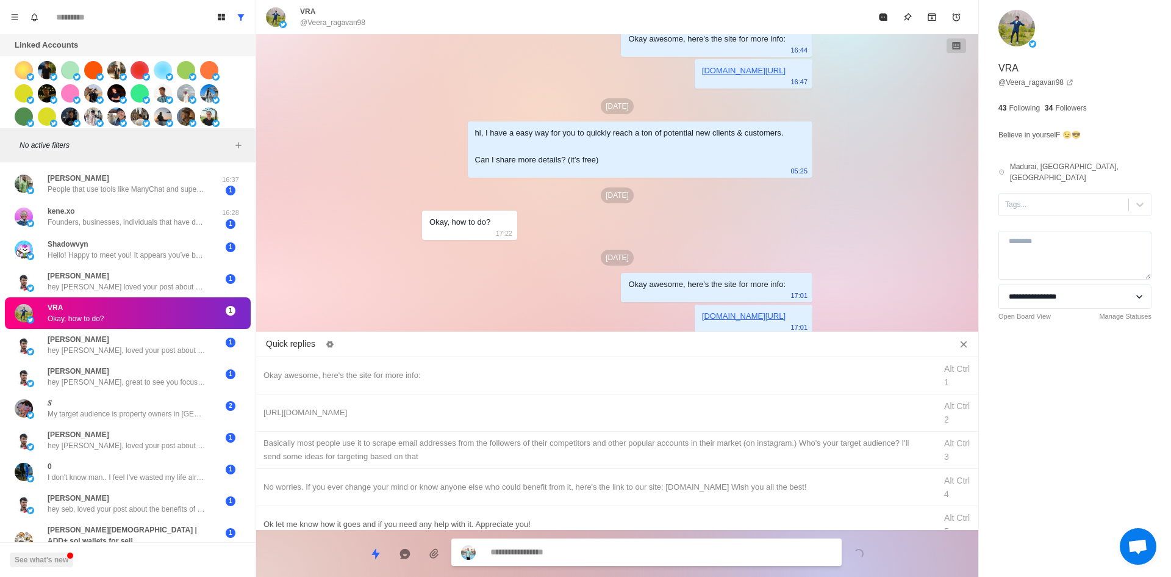
drag, startPoint x: 527, startPoint y: 455, endPoint x: 539, endPoint y: 486, distance: 34.2
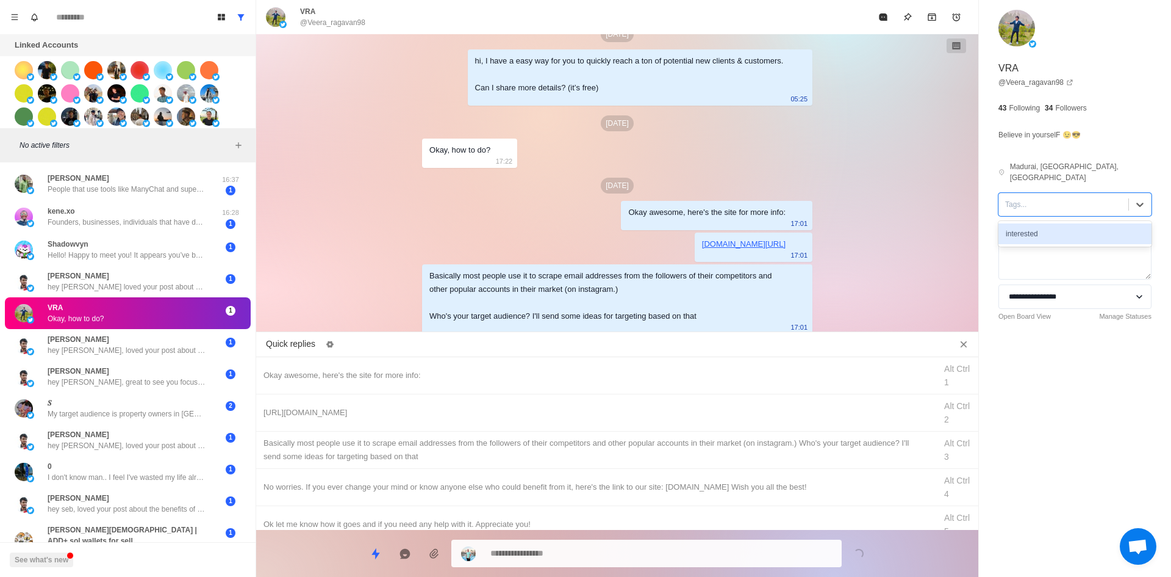
drag, startPoint x: 1088, startPoint y: 194, endPoint x: 1072, endPoint y: 221, distance: 31.5
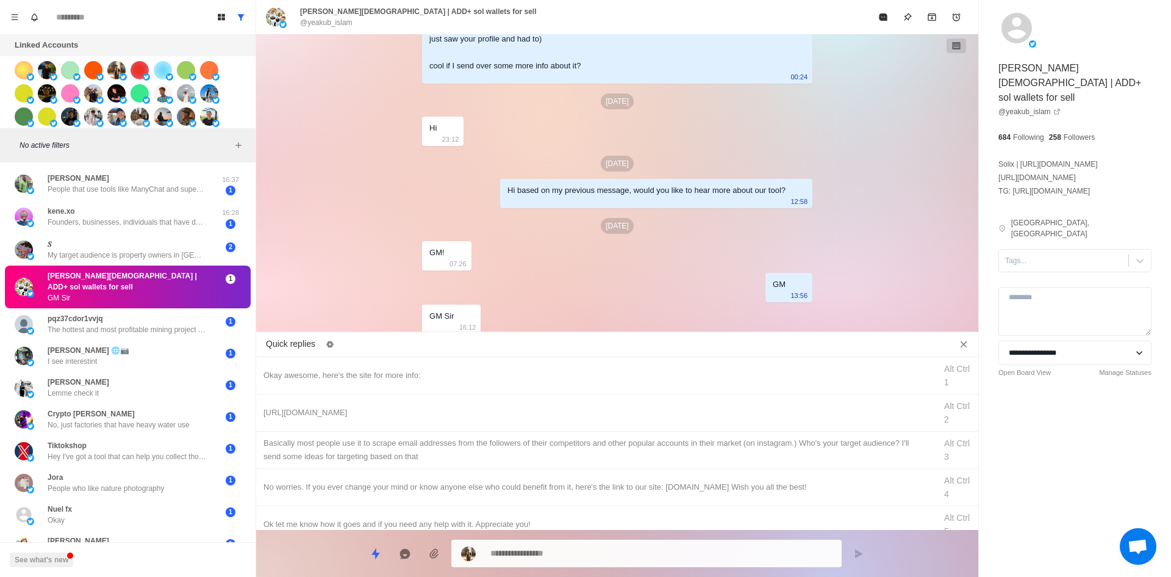
scroll to position [220, 0]
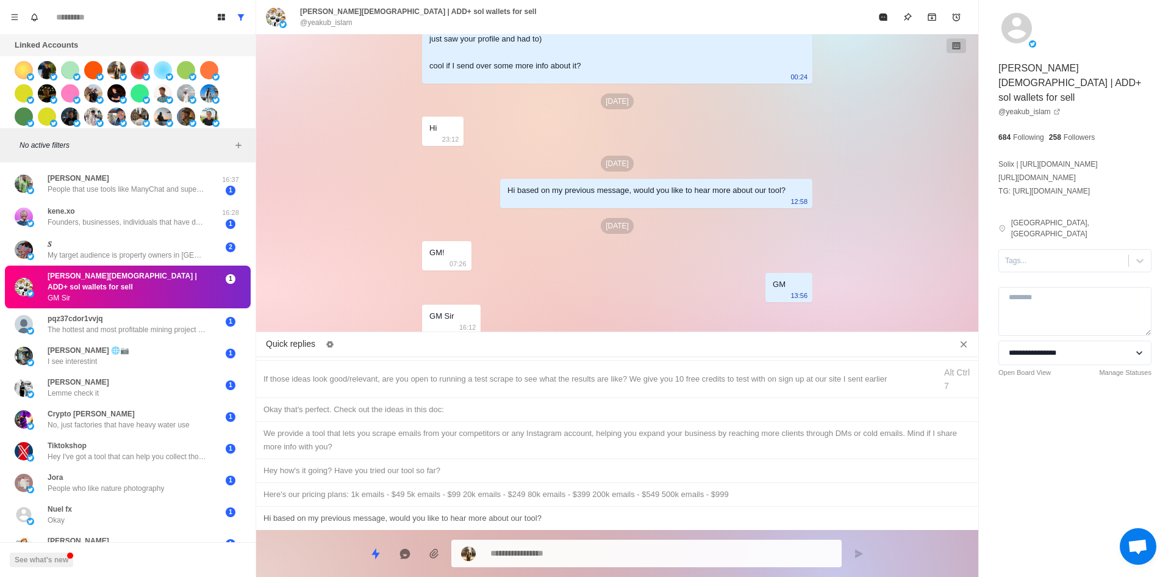
click at [342, 518] on div "Hi based on my previous message, would you like to hear more about our tool?" at bounding box center [618, 517] width 708 height 13
click at [428, 470] on div "Hey how's it going? Have you tried our tool so far?" at bounding box center [618, 470] width 708 height 13
click at [613, 557] on textarea "**********" at bounding box center [662, 553] width 342 height 18
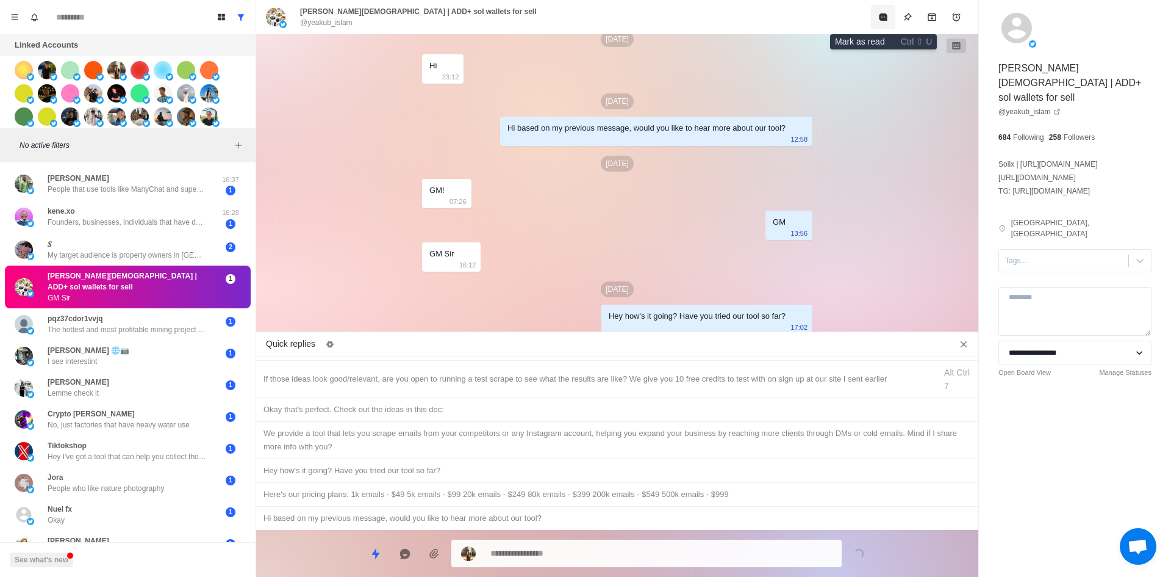
click at [878, 20] on button "Mark as read" at bounding box center [883, 17] width 24 height 24
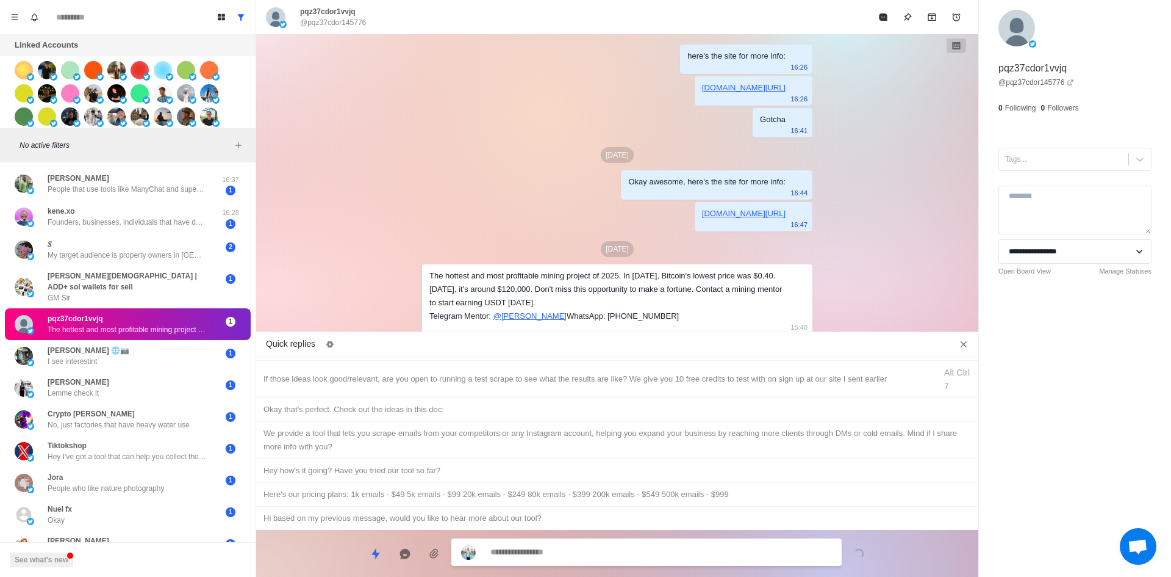
scroll to position [13, 0]
click at [876, 14] on button "Mark as read" at bounding box center [883, 17] width 24 height 24
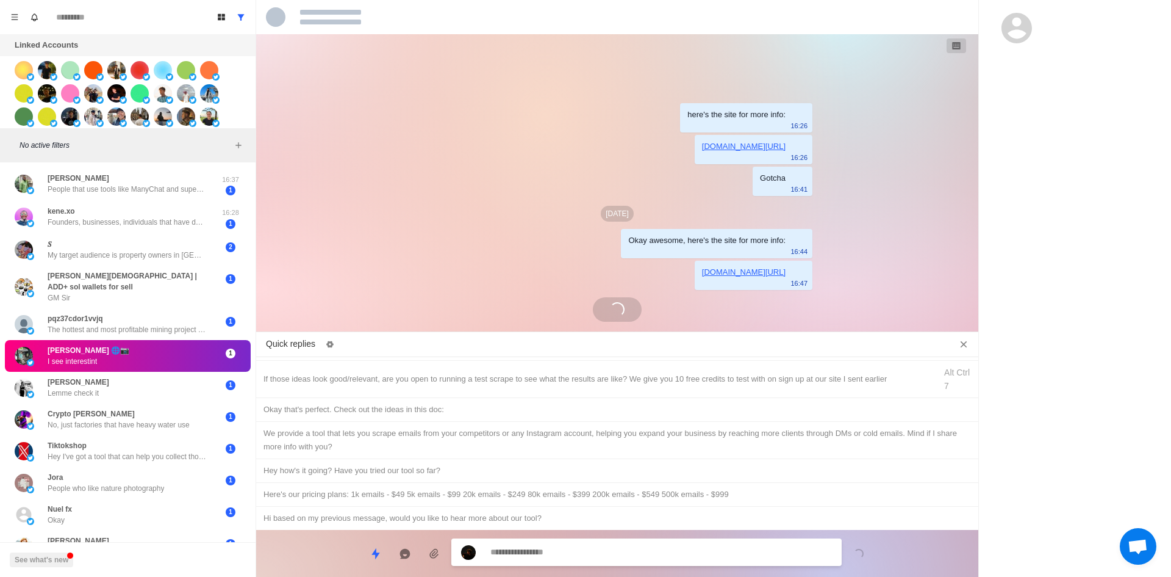
scroll to position [0, 0]
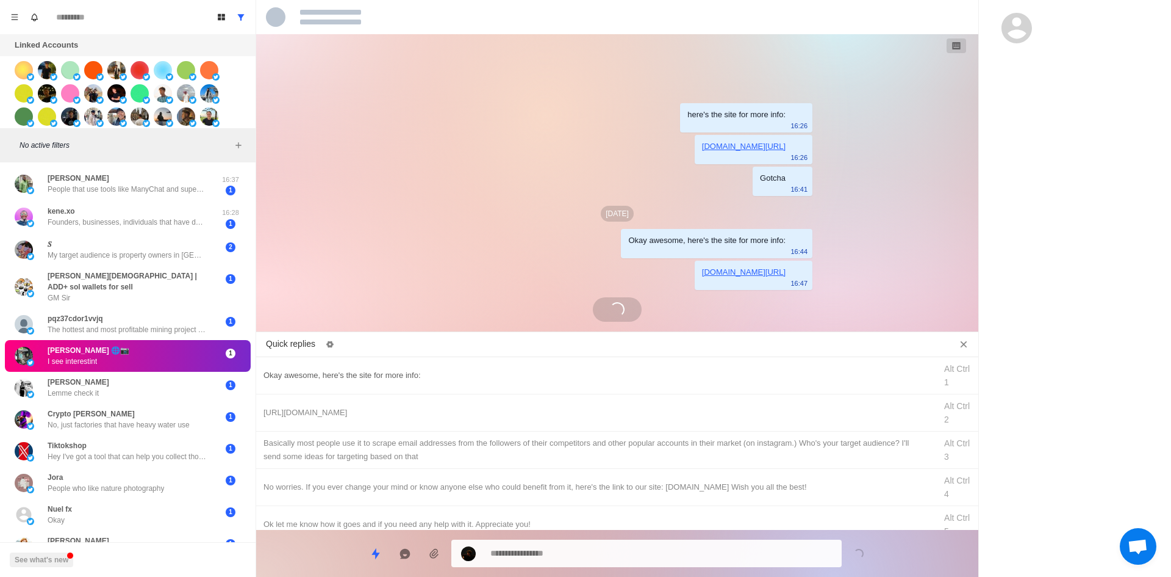
click at [467, 375] on div "Okay awesome, here's the site for more info:" at bounding box center [596, 375] width 665 height 13
click at [615, 559] on textarea "**********" at bounding box center [662, 552] width 342 height 18
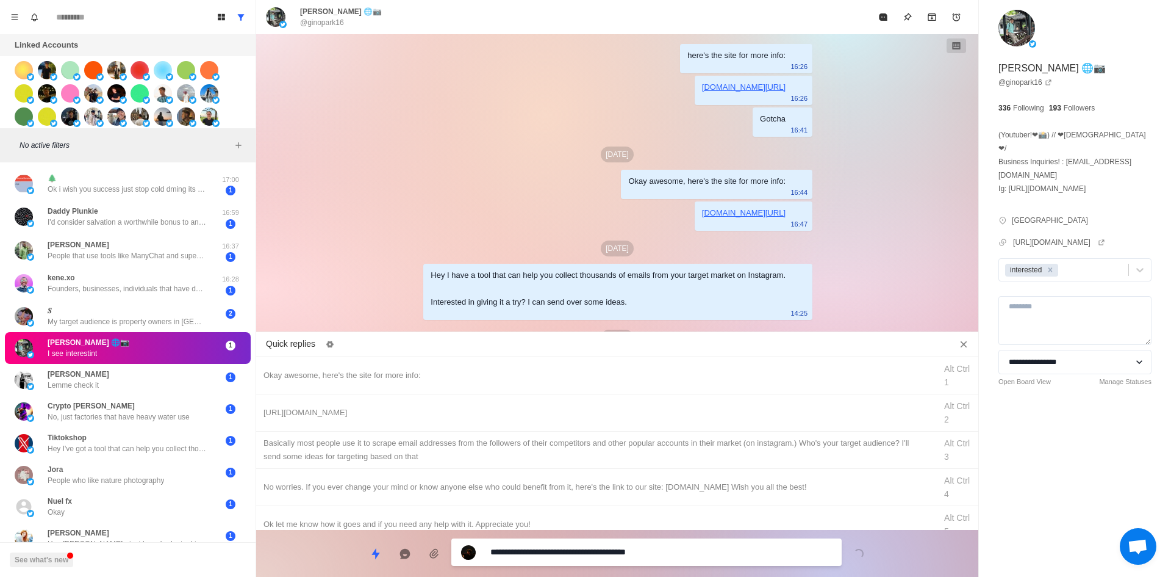
scroll to position [323, 0]
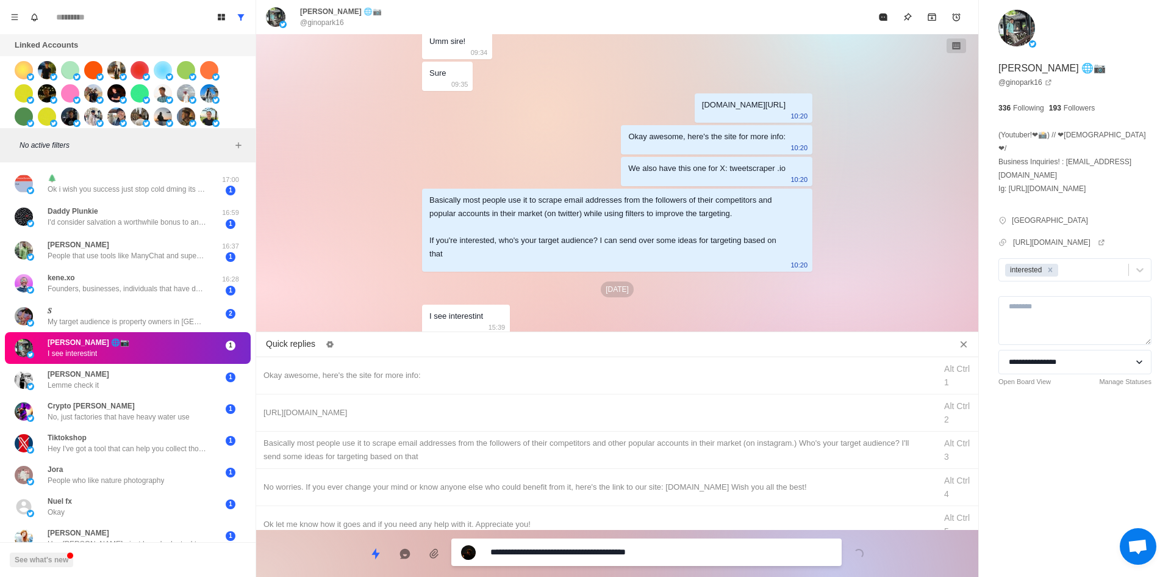
drag, startPoint x: 696, startPoint y: 554, endPoint x: 315, endPoint y: 561, distance: 380.8
click at [325, 559] on div "**********" at bounding box center [617, 548] width 722 height 37
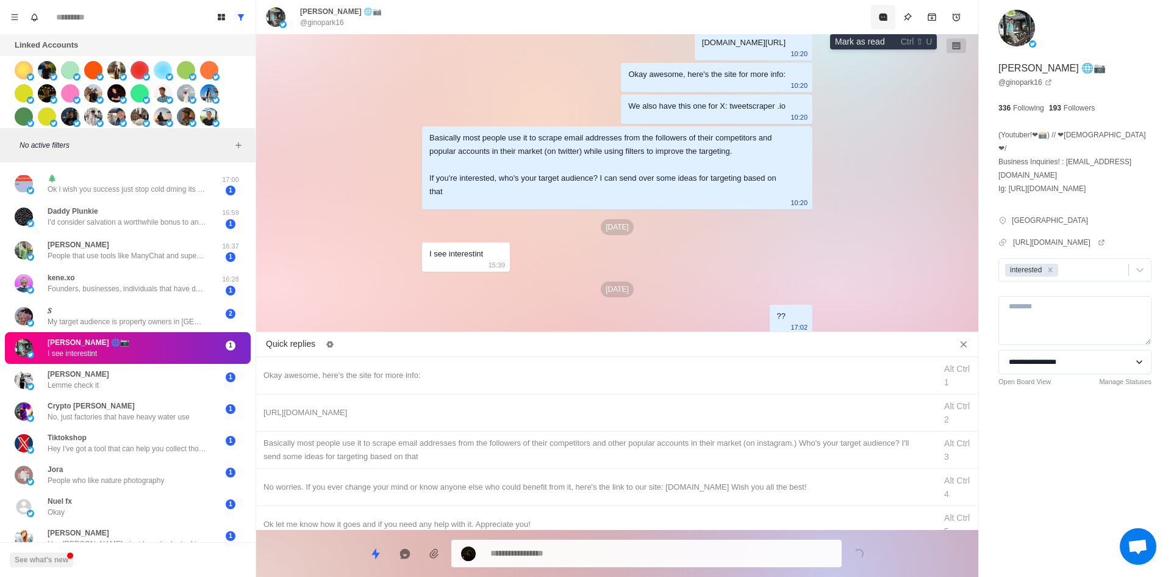
click at [881, 20] on icon "Mark as read" at bounding box center [883, 16] width 8 height 7
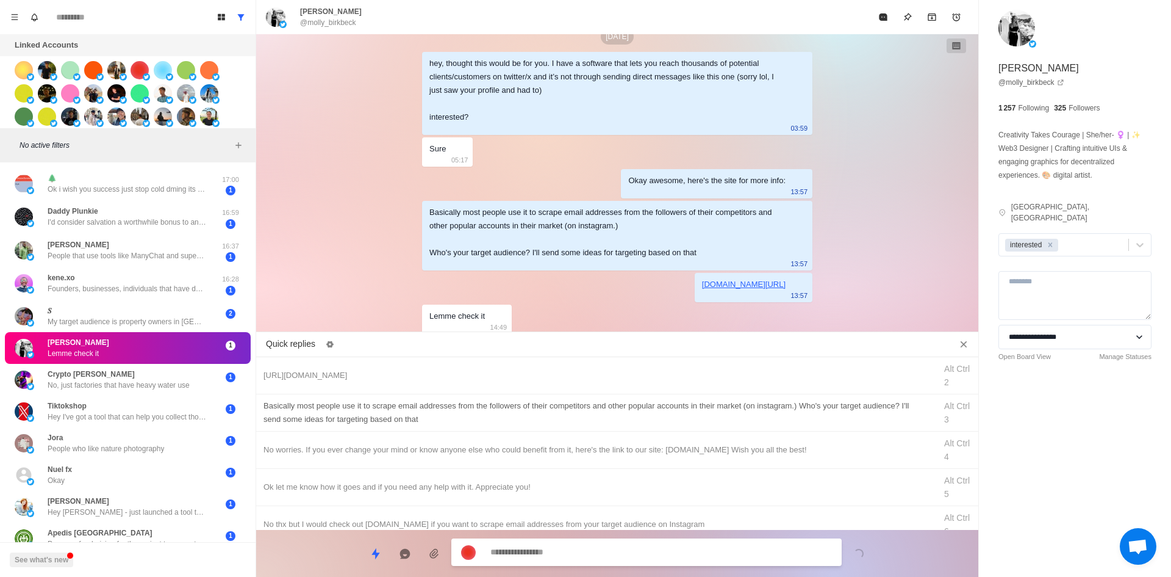
scroll to position [98, 0]
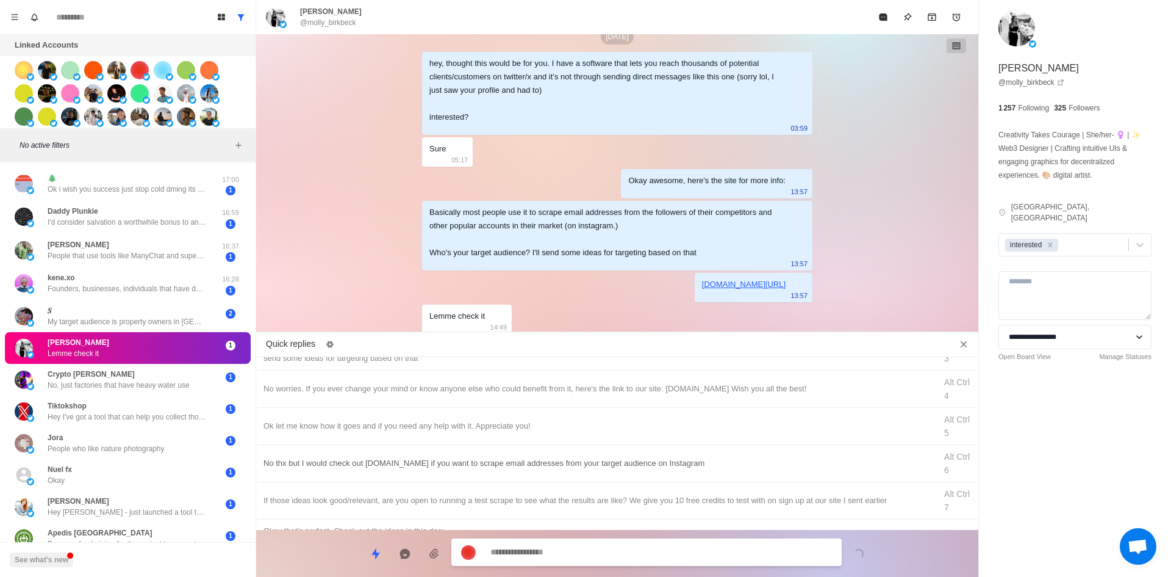
drag, startPoint x: 349, startPoint y: 430, endPoint x: 431, endPoint y: 468, distance: 90.6
click at [349, 430] on div "Ok let me know how it goes and if you need any help with it. Appreciate you!" at bounding box center [596, 425] width 665 height 13
drag, startPoint x: 618, startPoint y: 552, endPoint x: 649, endPoint y: 520, distance: 43.6
click at [618, 552] on textarea "**********" at bounding box center [662, 553] width 342 height 18
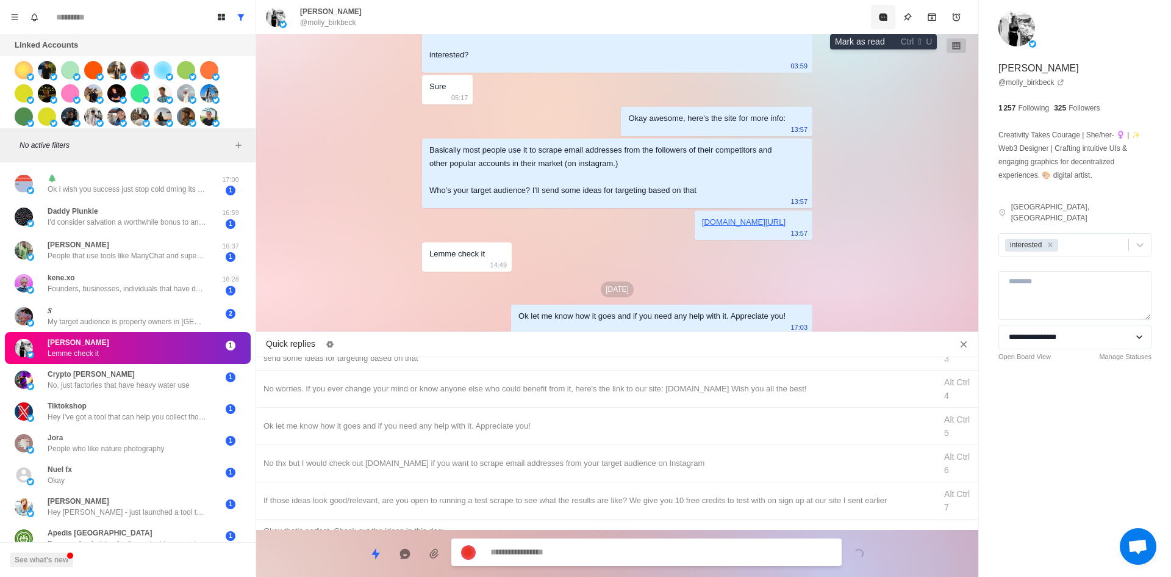
drag, startPoint x: 885, startPoint y: 11, endPoint x: 461, endPoint y: 372, distance: 557.0
click at [885, 12] on button "Mark as read" at bounding box center [883, 17] width 24 height 24
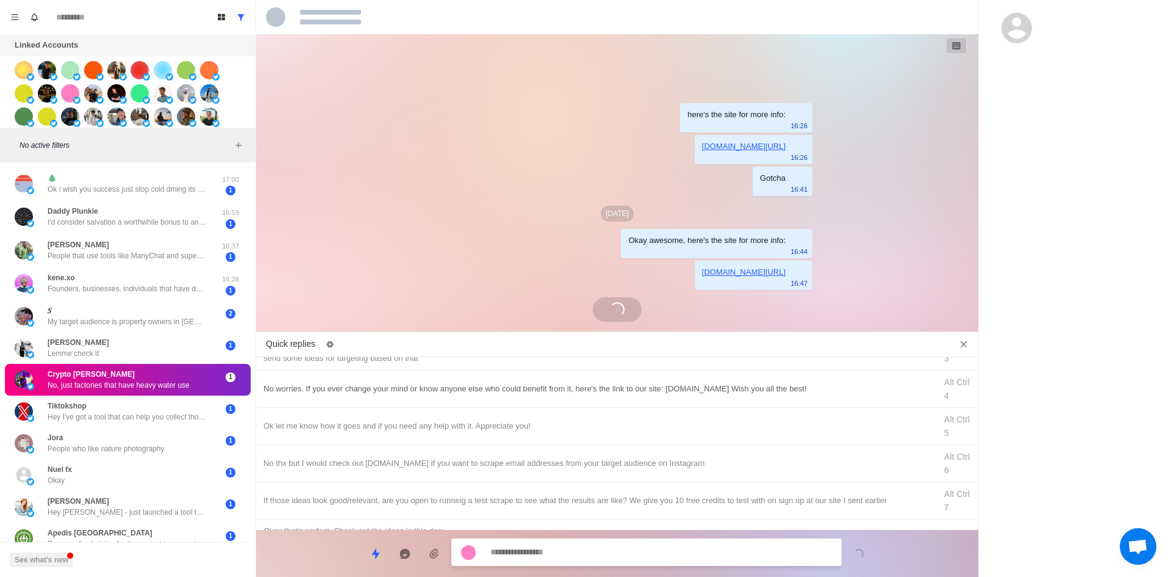
scroll to position [333, 0]
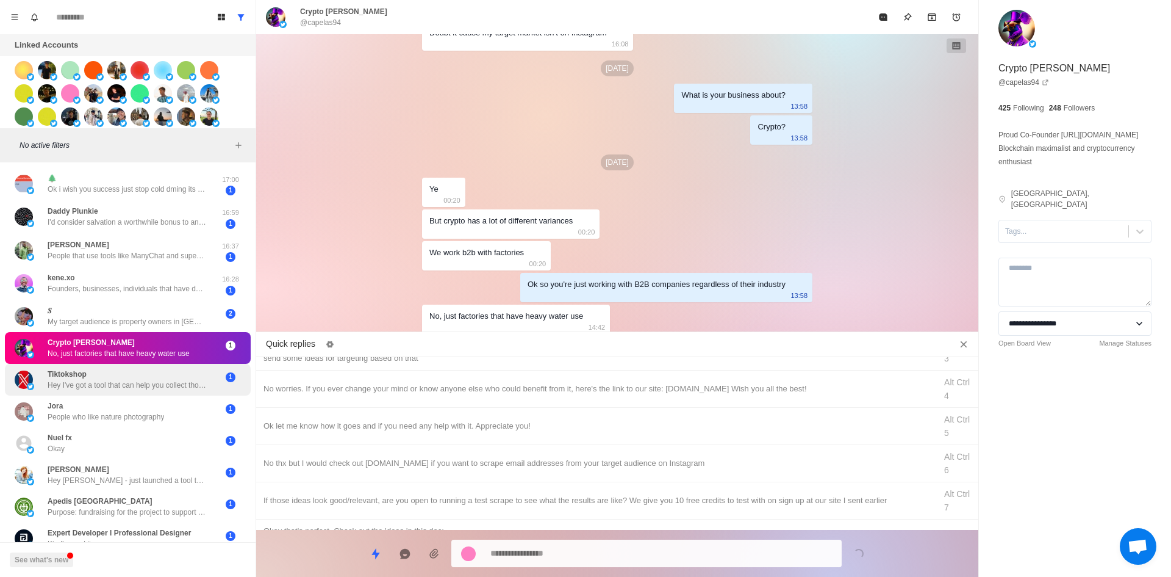
click at [188, 377] on div "Tiktokshop Hey I've got a tool that can help you collect thousands of emails fr…" at bounding box center [127, 380] width 159 height 22
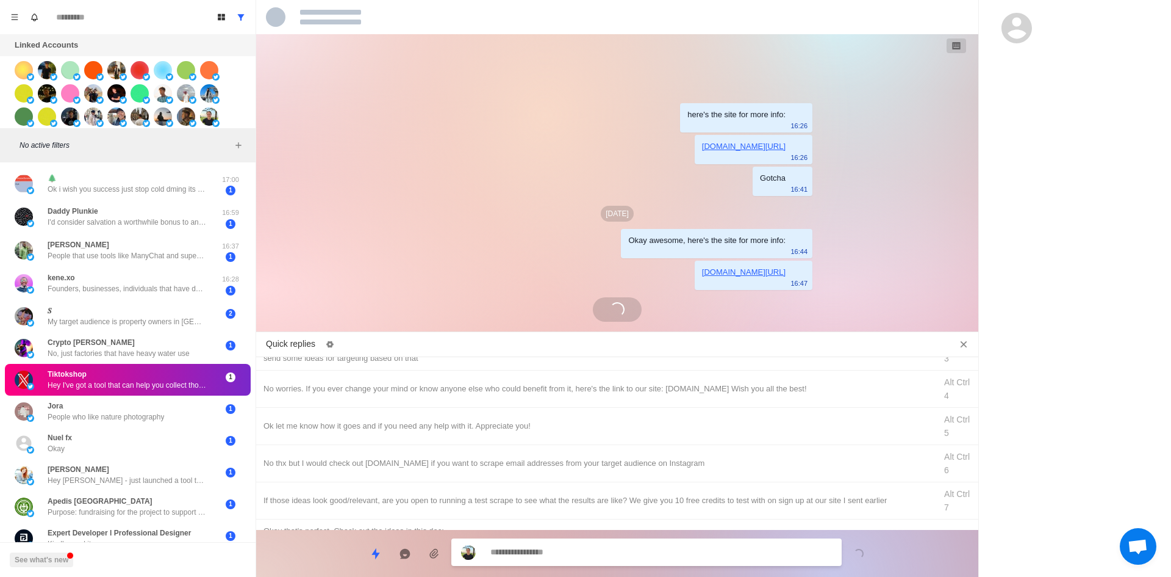
scroll to position [102, 0]
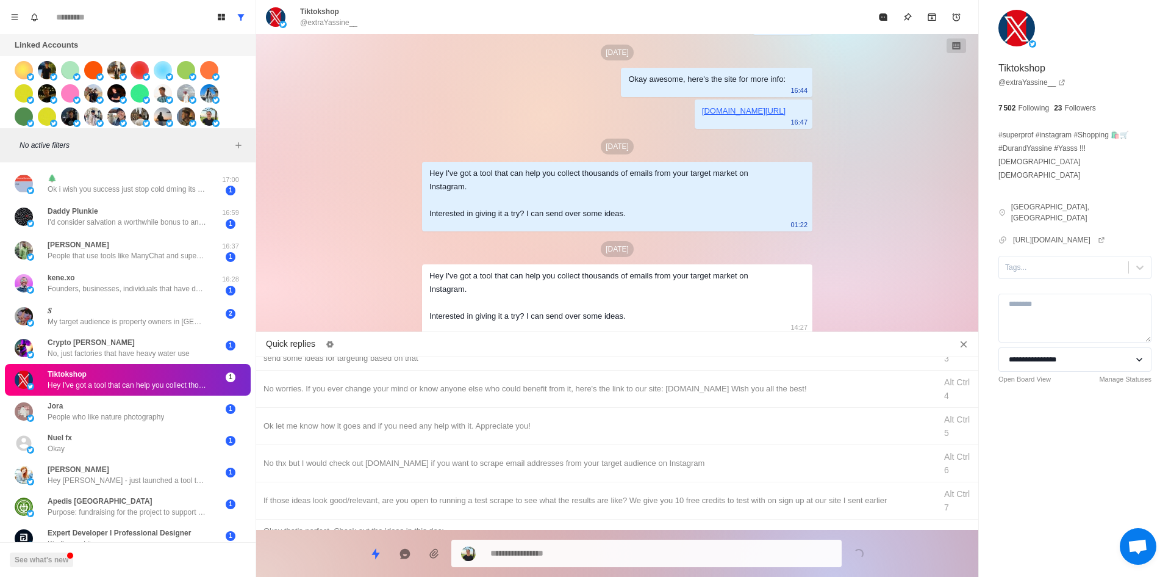
click at [611, 541] on div at bounding box center [646, 552] width 390 height 27
click at [610, 543] on div at bounding box center [646, 552] width 390 height 27
click at [611, 558] on textarea at bounding box center [662, 552] width 342 height 18
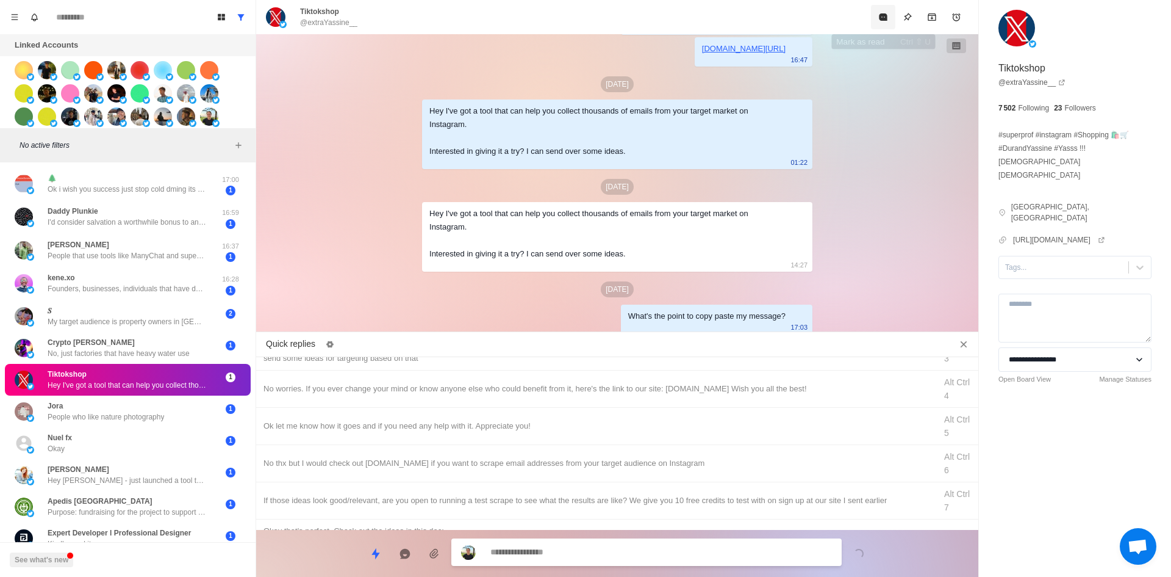
click at [879, 9] on button "Mark as read" at bounding box center [883, 17] width 24 height 24
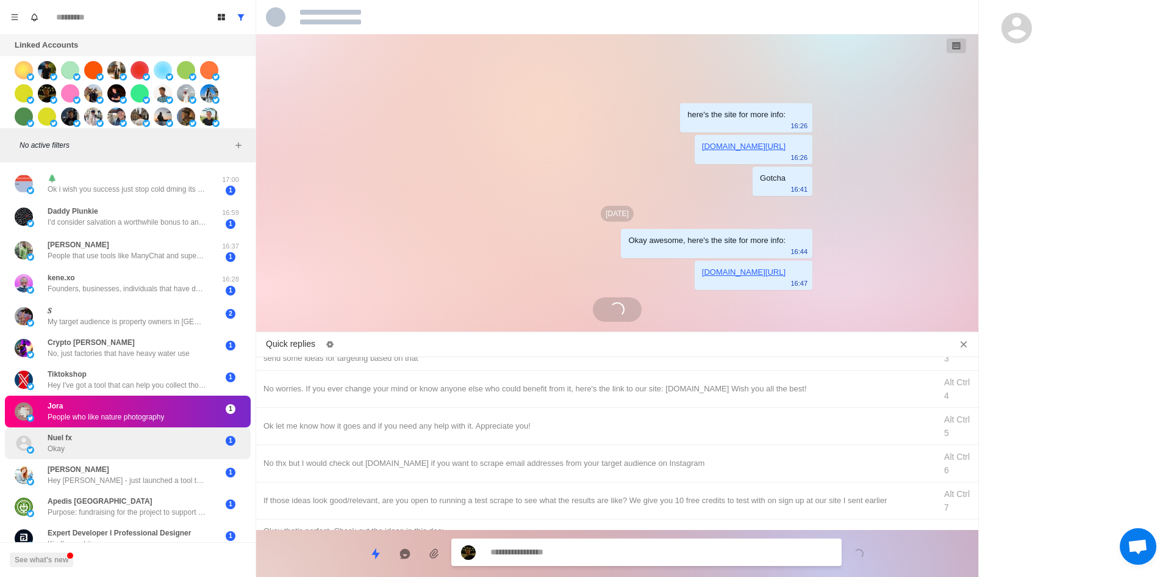
scroll to position [291, 0]
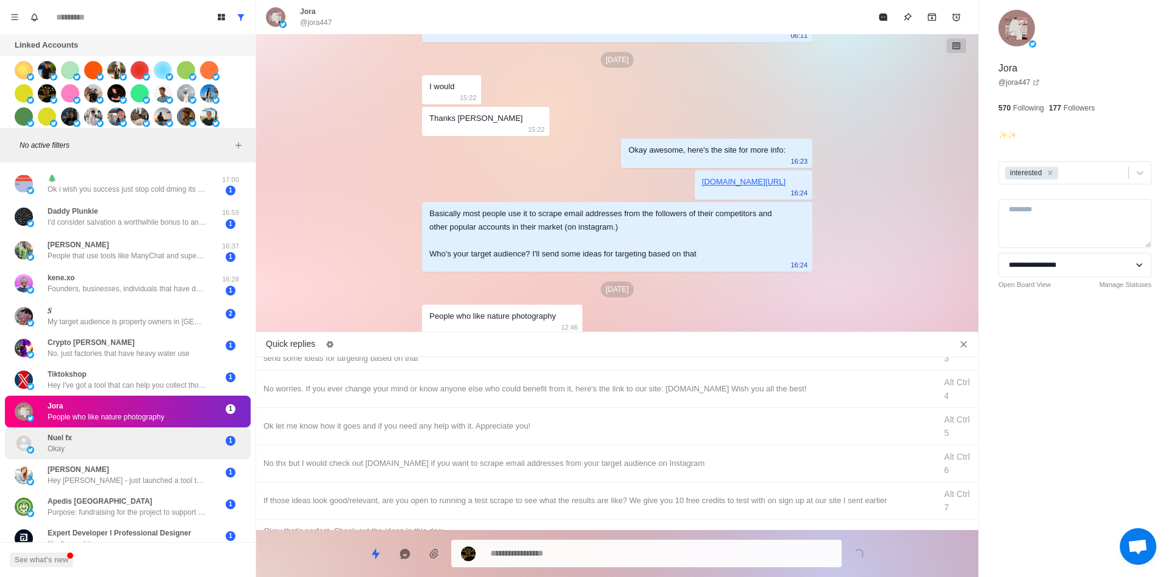
click at [129, 436] on div "Nuel fx Okay" at bounding box center [115, 443] width 201 height 22
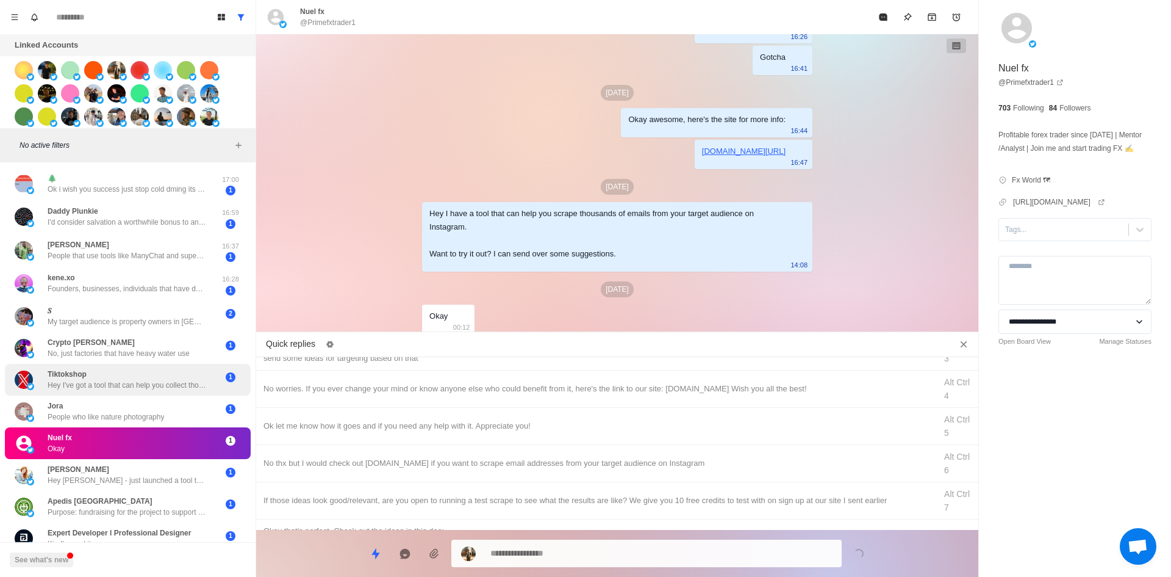
click at [170, 386] on p "Hey I've got a tool that can help you collect thousands of emails from your tar…" at bounding box center [127, 384] width 159 height 11
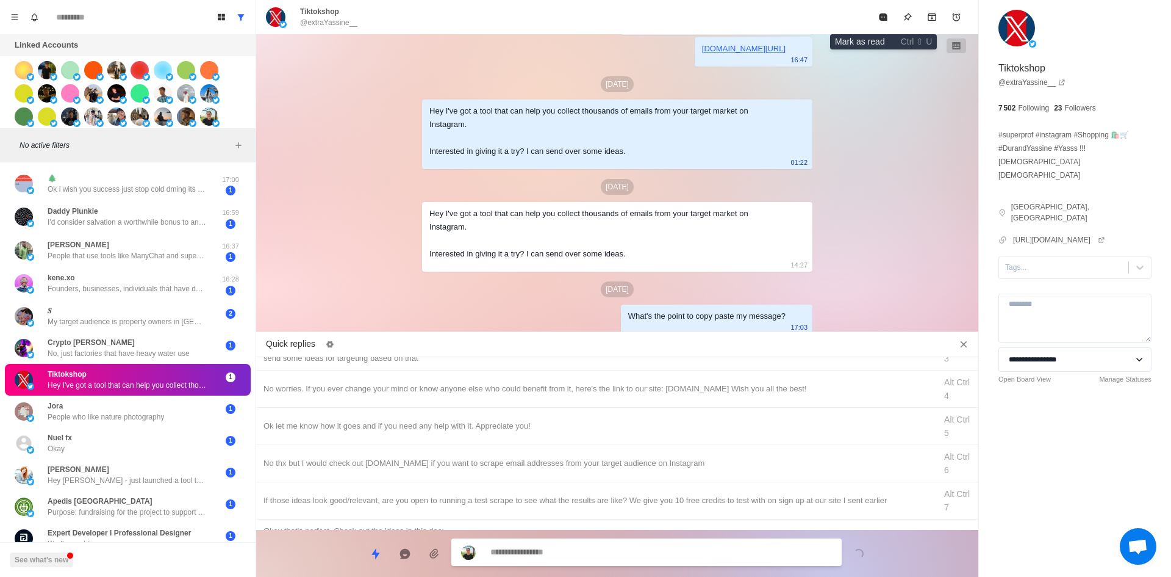
drag, startPoint x: 881, startPoint y: 15, endPoint x: 825, endPoint y: 51, distance: 66.4
click at [881, 15] on icon "Mark as read" at bounding box center [883, 16] width 8 height 7
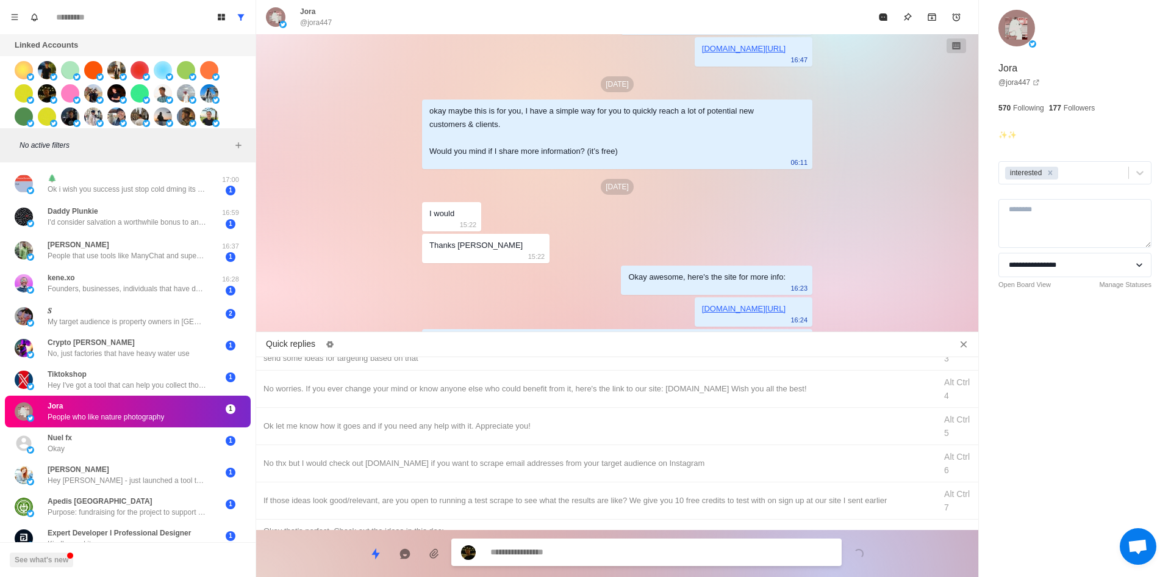
scroll to position [291, 0]
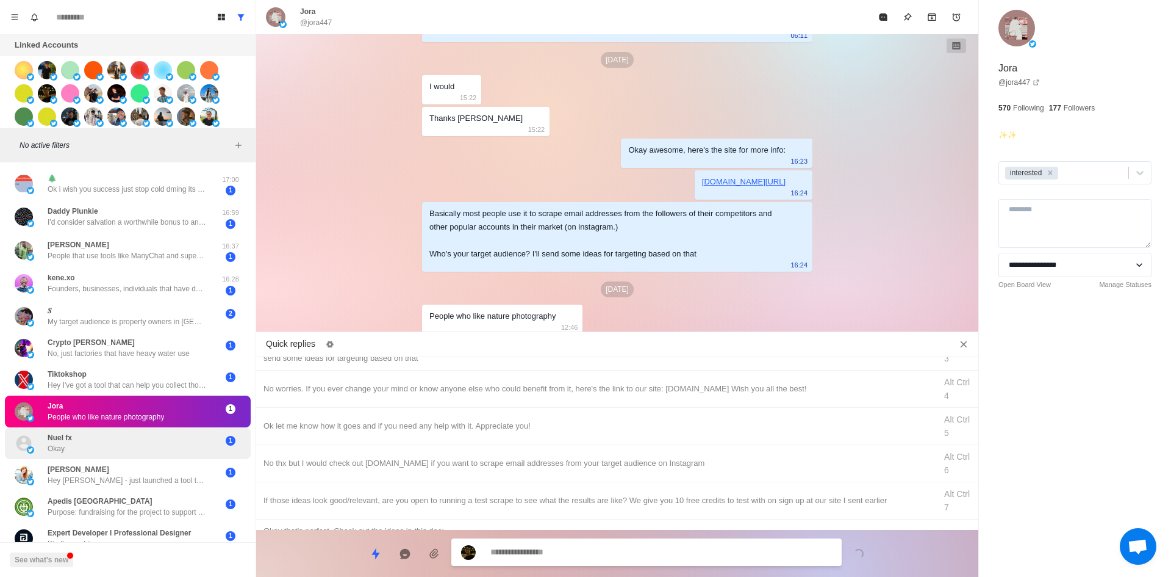
drag, startPoint x: 123, startPoint y: 461, endPoint x: 145, endPoint y: 454, distance: 23.2
click at [123, 461] on div "[PERSON_NAME] Hey [PERSON_NAME] - just launched a tool that helps get your X/tw…" at bounding box center [128, 475] width 246 height 32
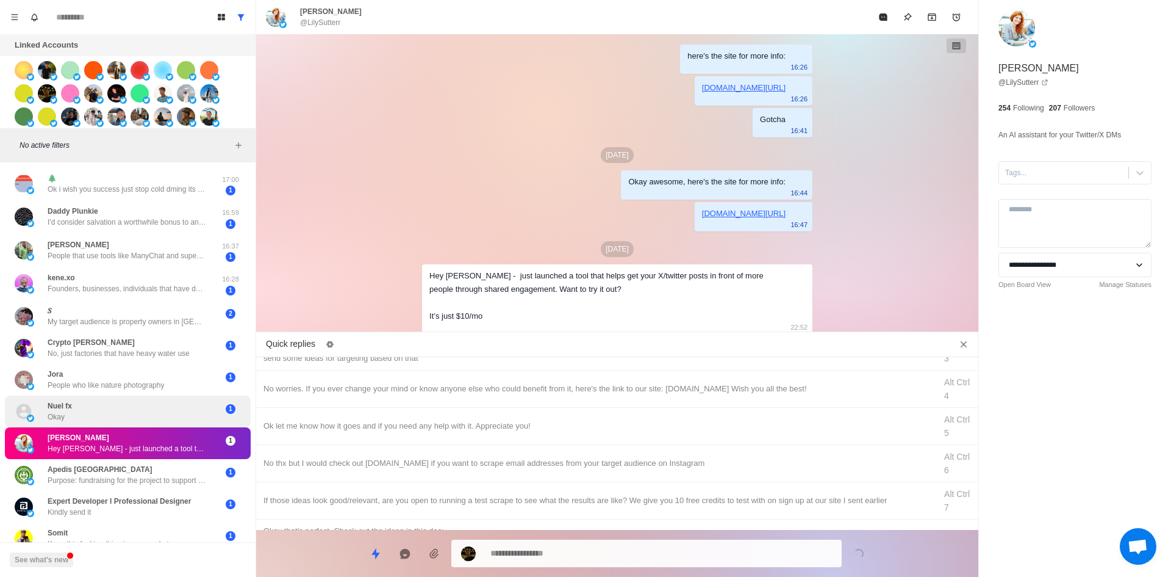
click at [185, 415] on div "Nuel fx Okay" at bounding box center [115, 411] width 201 height 22
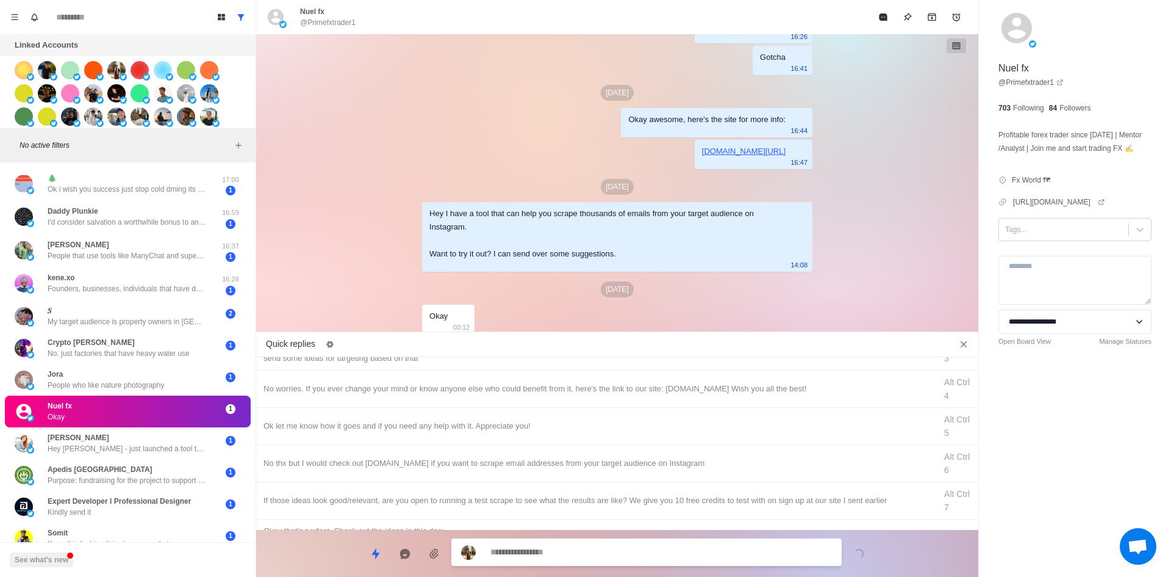
click at [1048, 236] on div "Tags..." at bounding box center [1063, 229] width 129 height 18
click at [1043, 251] on div "interested" at bounding box center [1075, 258] width 153 height 21
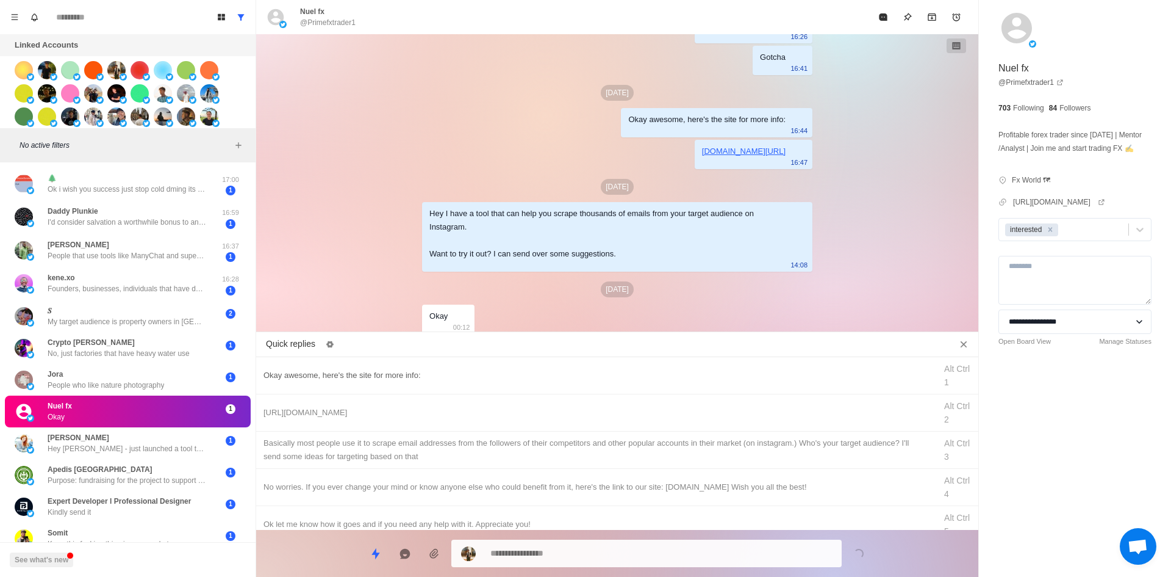
click at [503, 379] on div "Okay awesome, here's the site for more info:" at bounding box center [596, 375] width 665 height 13
click at [584, 558] on textarea "**********" at bounding box center [662, 553] width 342 height 18
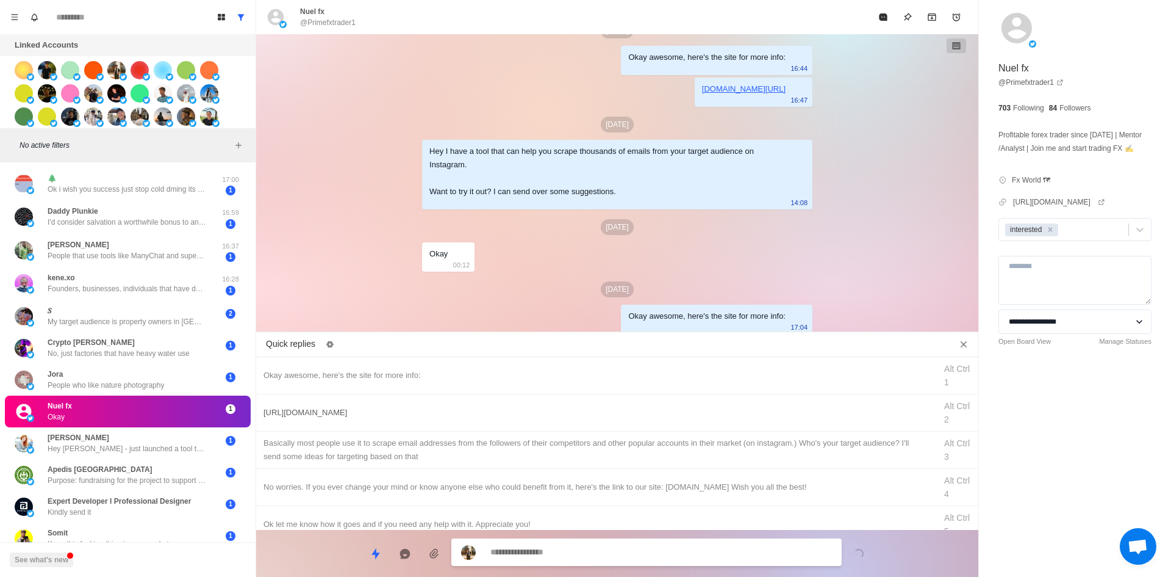
click at [574, 415] on div "[URL][DOMAIN_NAME]" at bounding box center [596, 412] width 665 height 13
drag, startPoint x: 589, startPoint y: 561, endPoint x: 608, endPoint y: 480, distance: 82.7
click at [589, 561] on textarea "**********" at bounding box center [662, 553] width 342 height 18
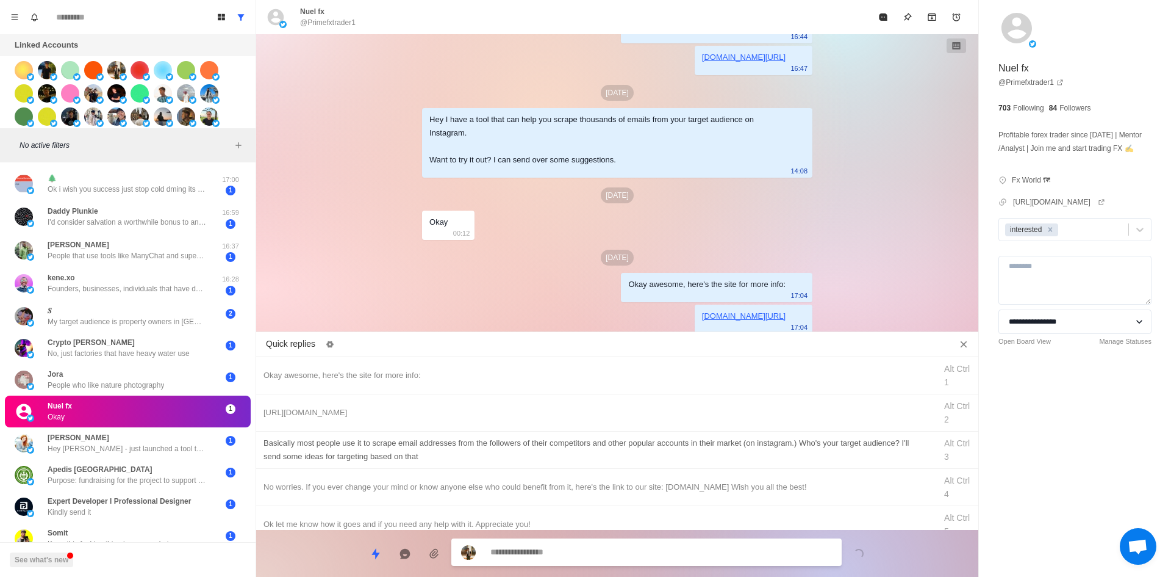
click at [618, 448] on div "​​Basically most people use it to scrape email addresses from the followers of …" at bounding box center [596, 449] width 665 height 27
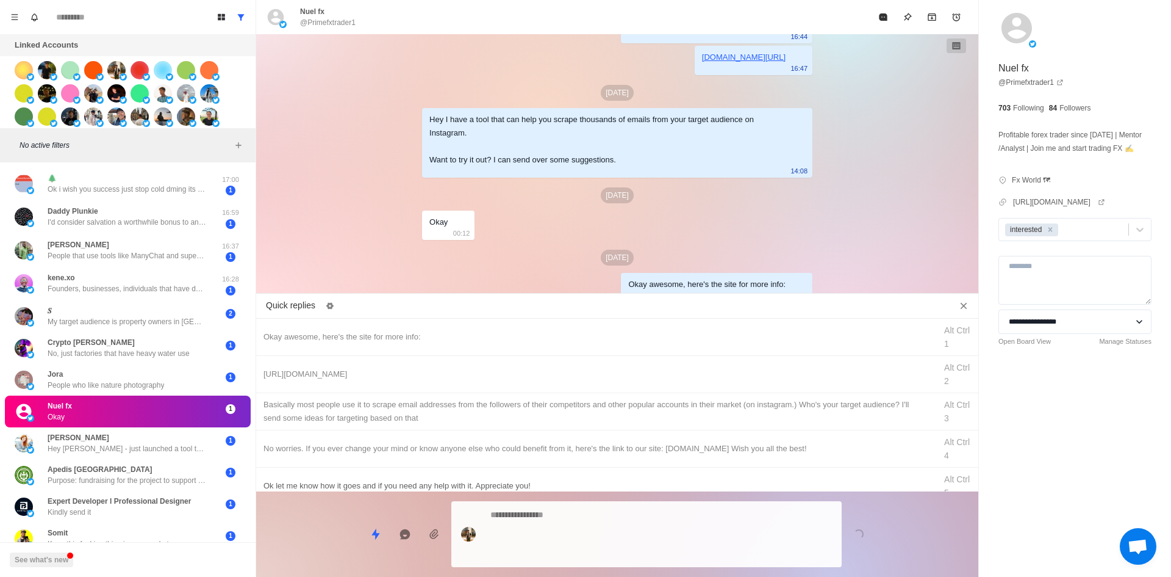
drag, startPoint x: 592, startPoint y: 561, endPoint x: 602, endPoint y: 527, distance: 35.5
click at [592, 561] on textarea at bounding box center [662, 534] width 342 height 56
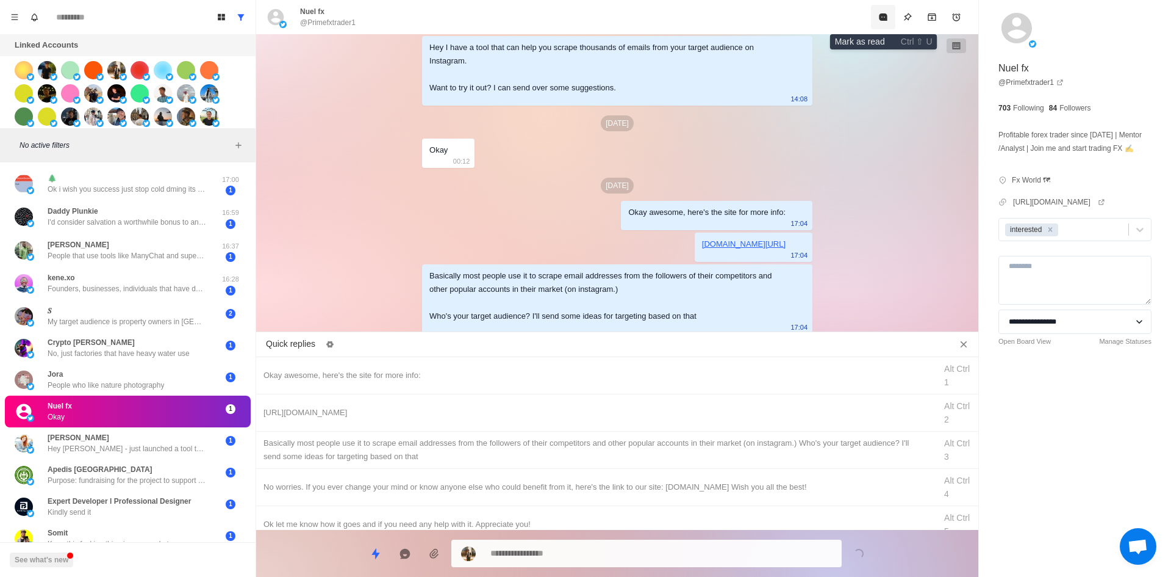
click at [879, 21] on icon "Mark as read" at bounding box center [884, 17] width 10 height 10
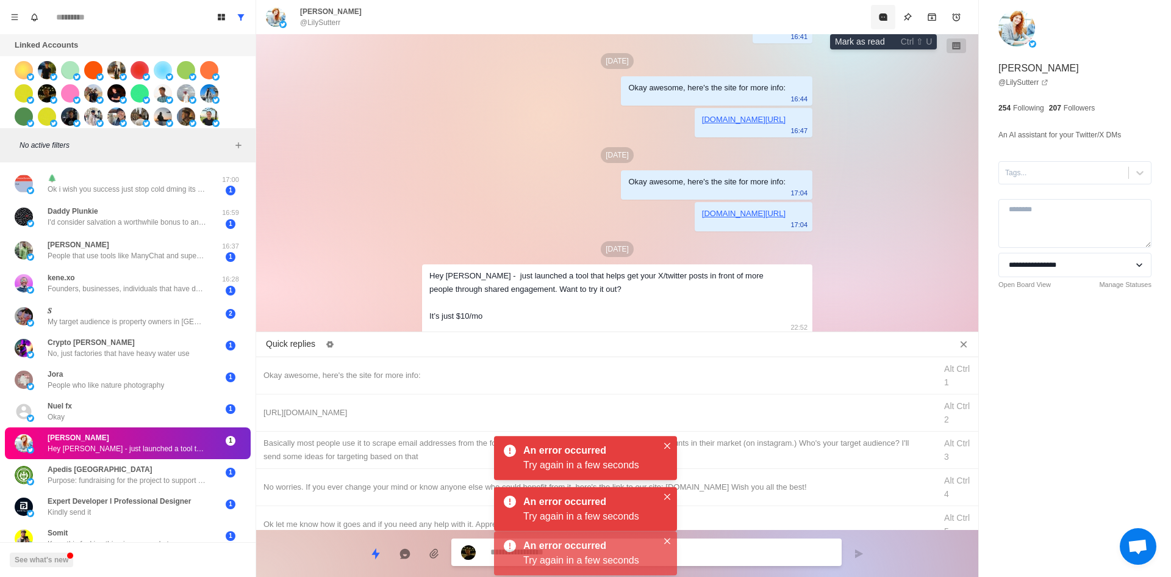
click at [879, 21] on icon "Mark as read" at bounding box center [884, 17] width 10 height 10
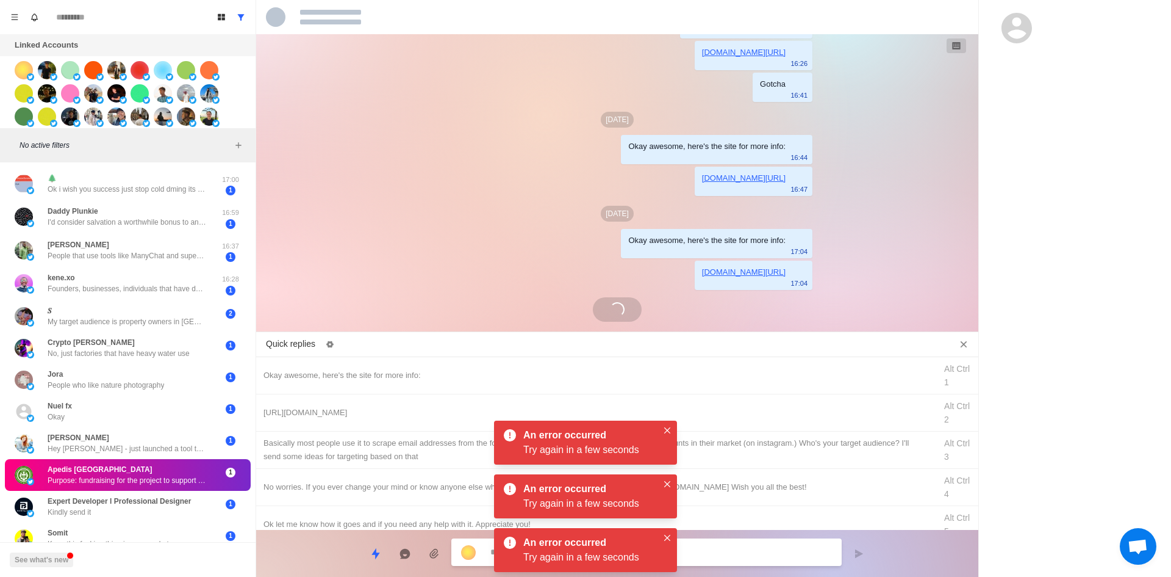
scroll to position [35, 0]
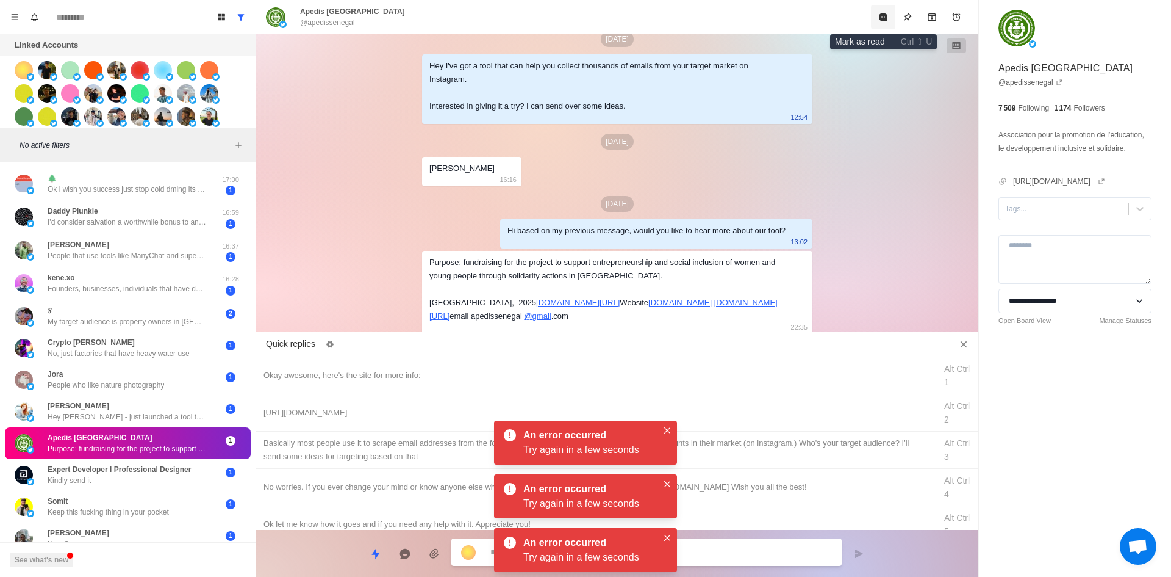
click at [879, 21] on icon "Mark as read" at bounding box center [884, 17] width 10 height 10
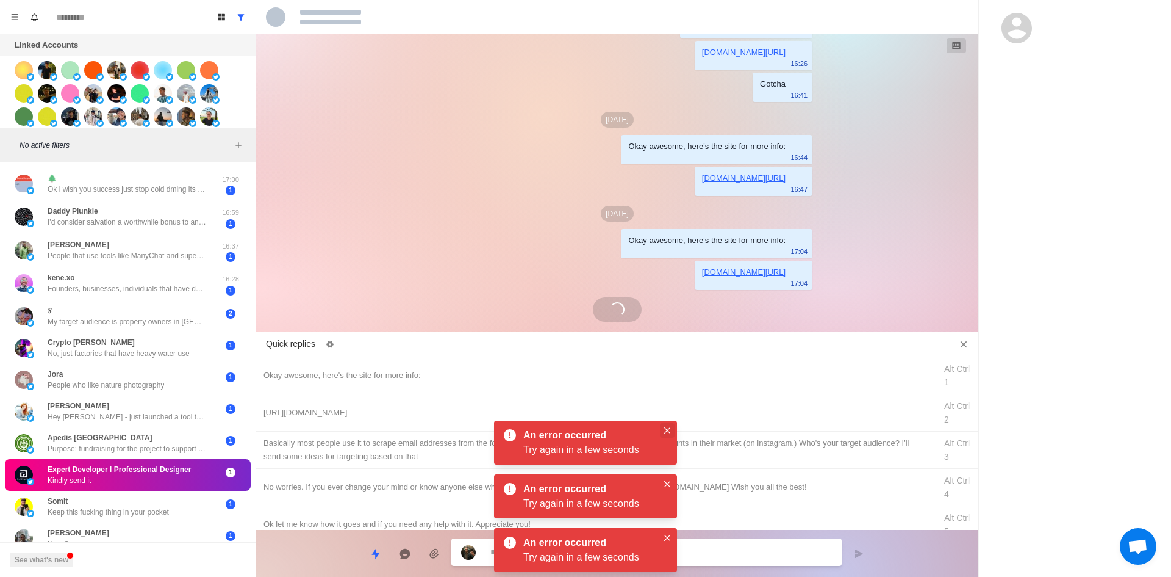
click at [667, 430] on icon "Close" at bounding box center [667, 430] width 6 height 6
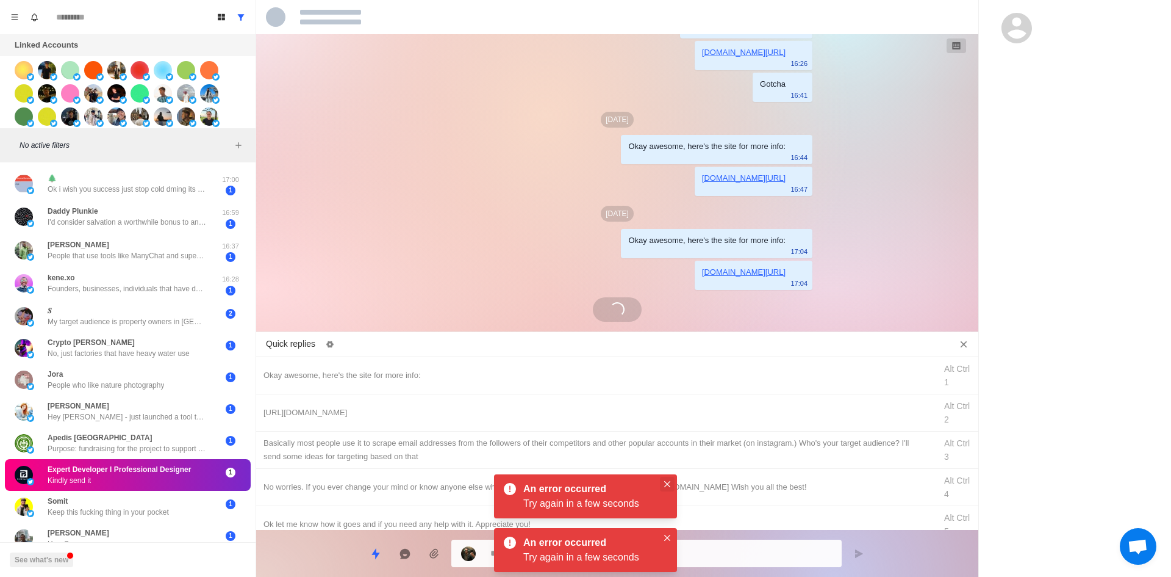
click at [666, 482] on icon "Close" at bounding box center [667, 484] width 6 height 6
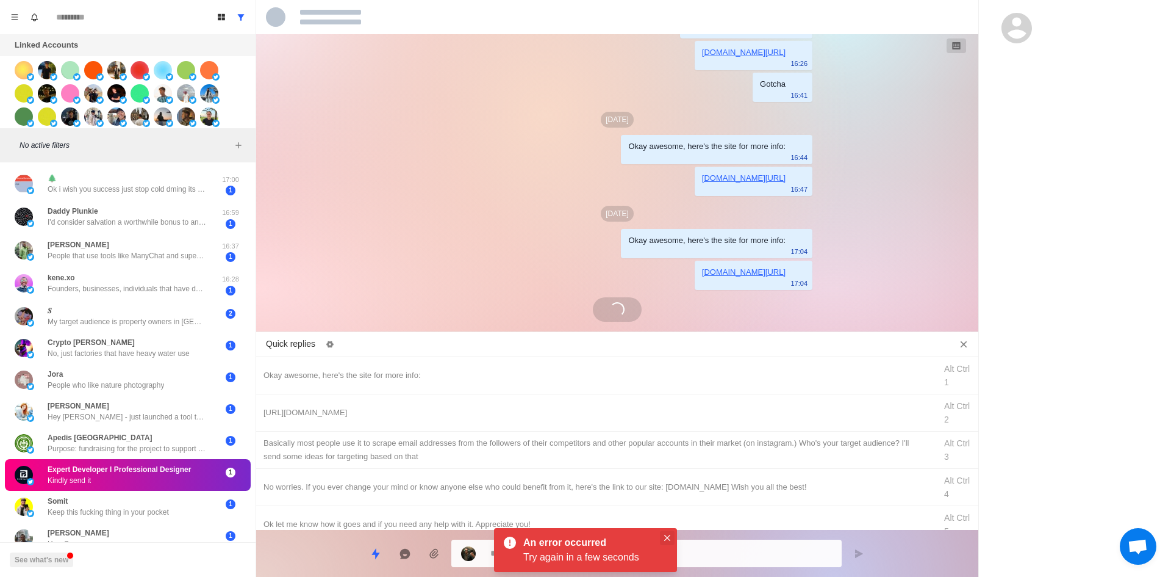
click at [667, 533] on button "Close" at bounding box center [667, 537] width 15 height 15
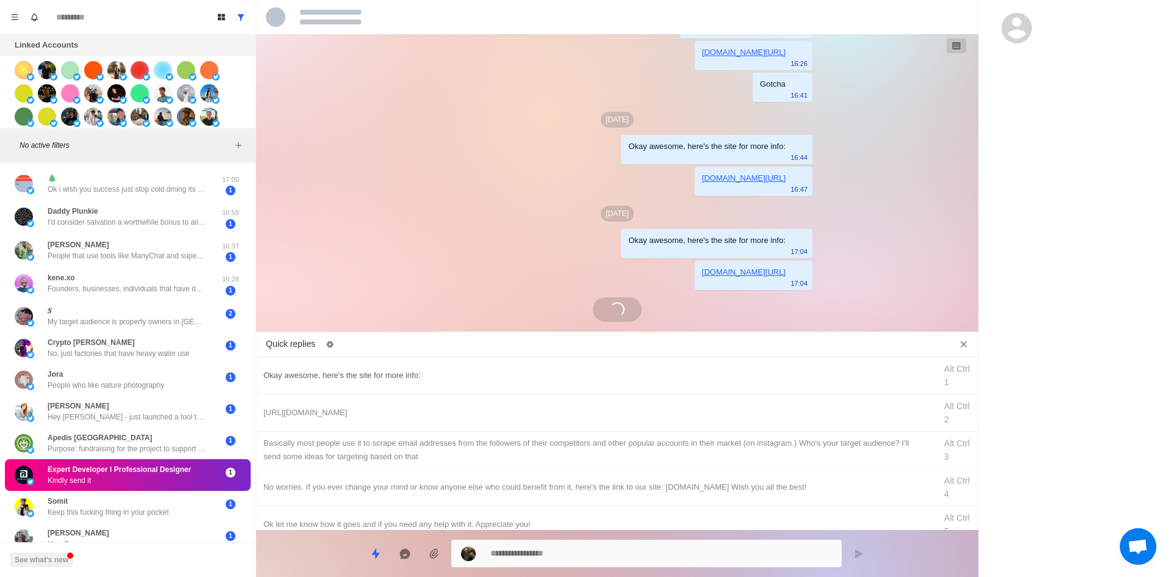
click at [455, 373] on div "Okay awesome, here's the site for more info:" at bounding box center [596, 375] width 665 height 13
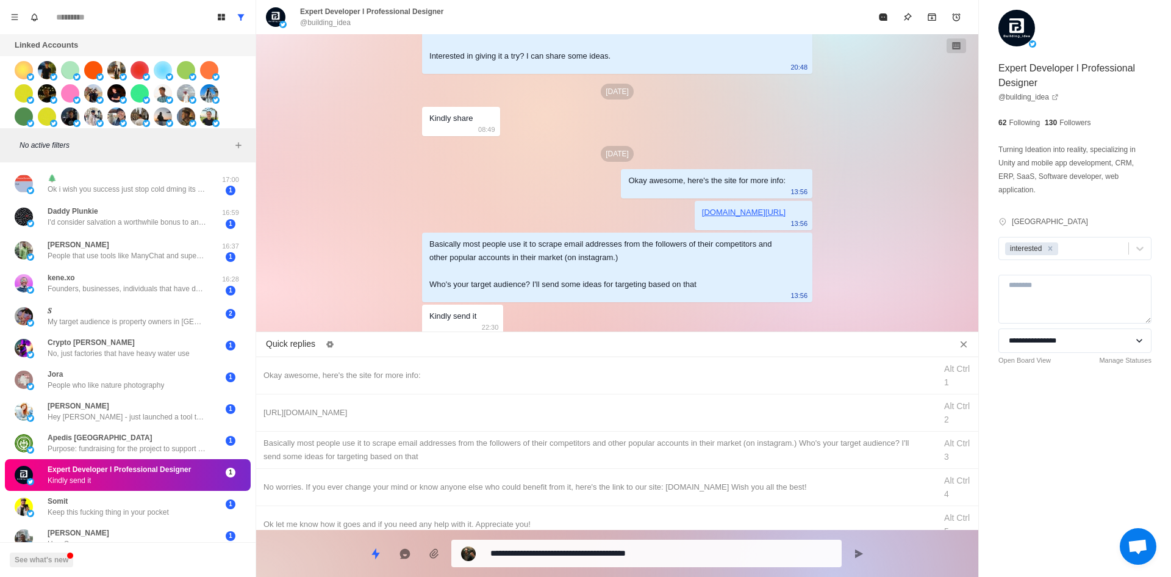
click at [630, 559] on textarea "**********" at bounding box center [662, 553] width 342 height 18
drag, startPoint x: 713, startPoint y: 555, endPoint x: 293, endPoint y: 576, distance: 420.9
click at [321, 570] on div "Quick replies Okay awesome, here's the site for more info: Alt Ctrl 1 [URL][DOM…" at bounding box center [617, 456] width 722 height 241
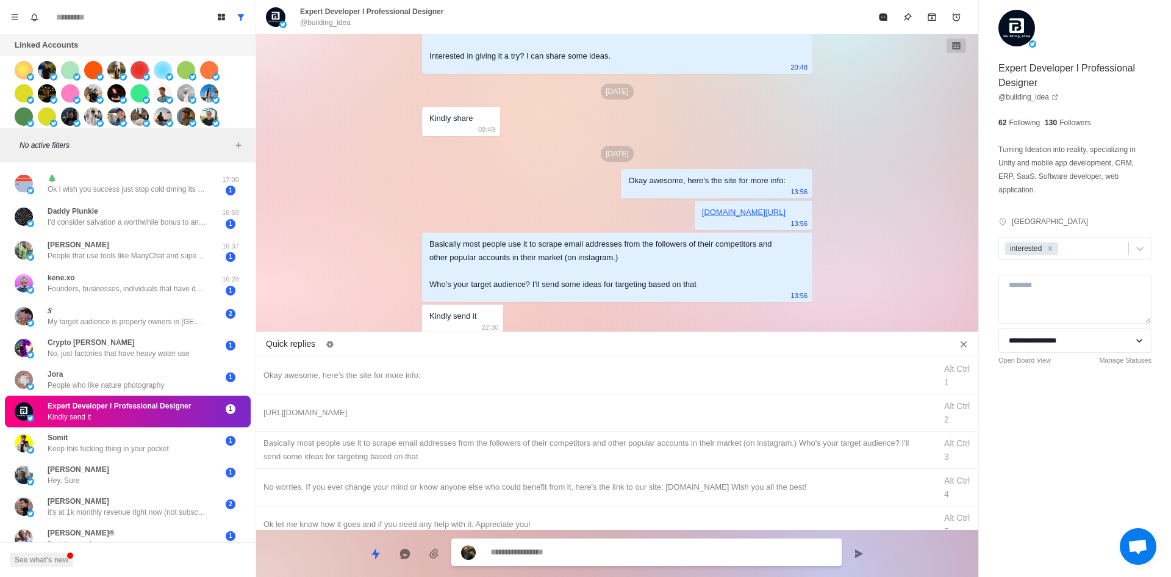
scroll to position [415, 0]
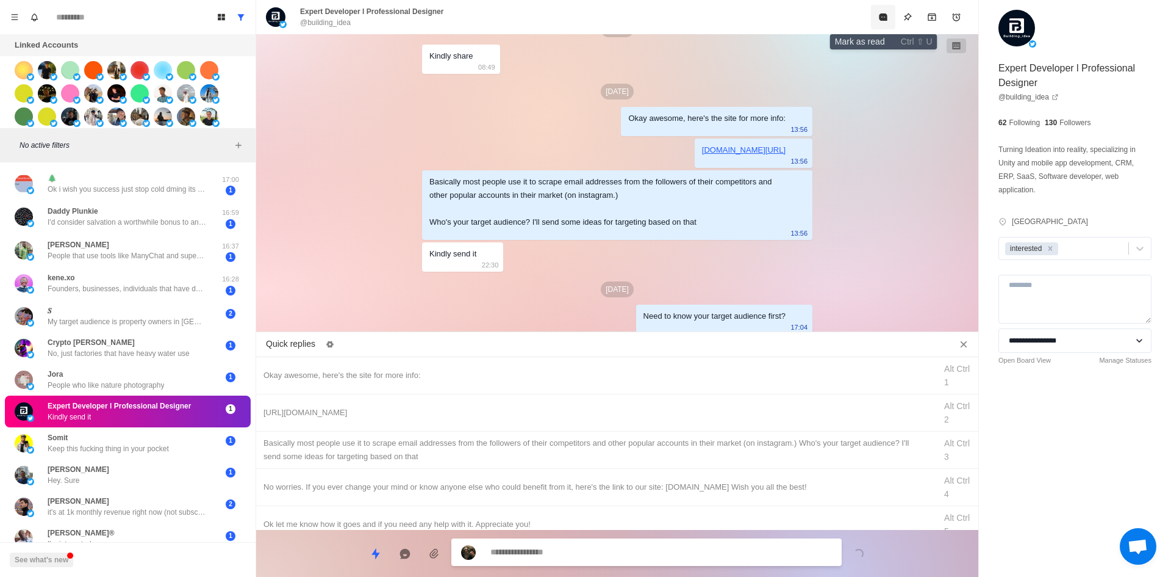
click at [886, 20] on icon "Mark as read" at bounding box center [883, 16] width 8 height 7
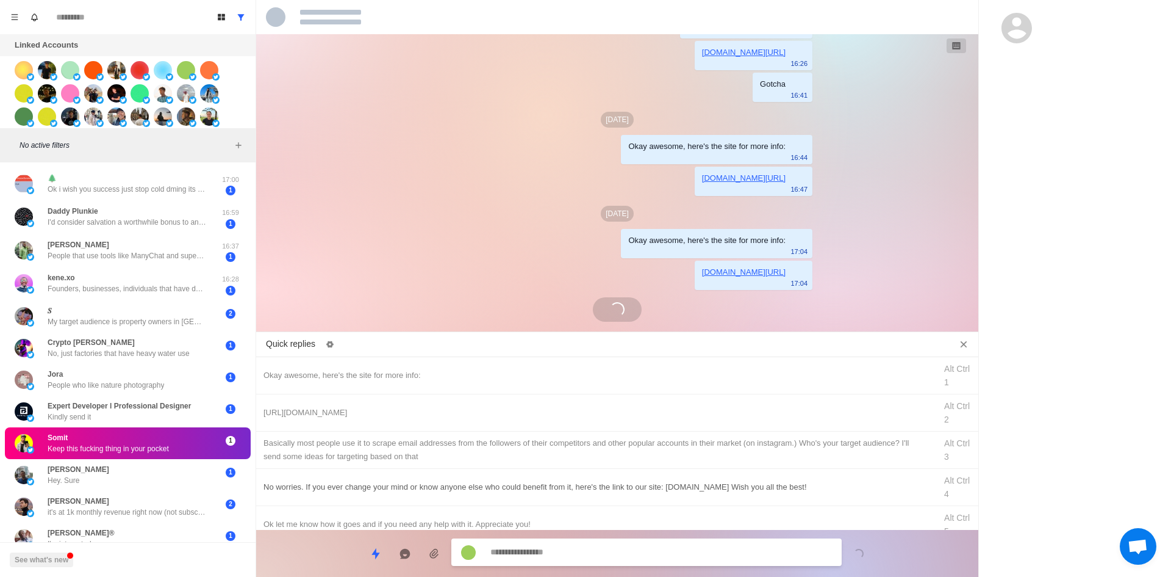
scroll to position [35, 0]
click at [562, 558] on textarea at bounding box center [662, 552] width 342 height 18
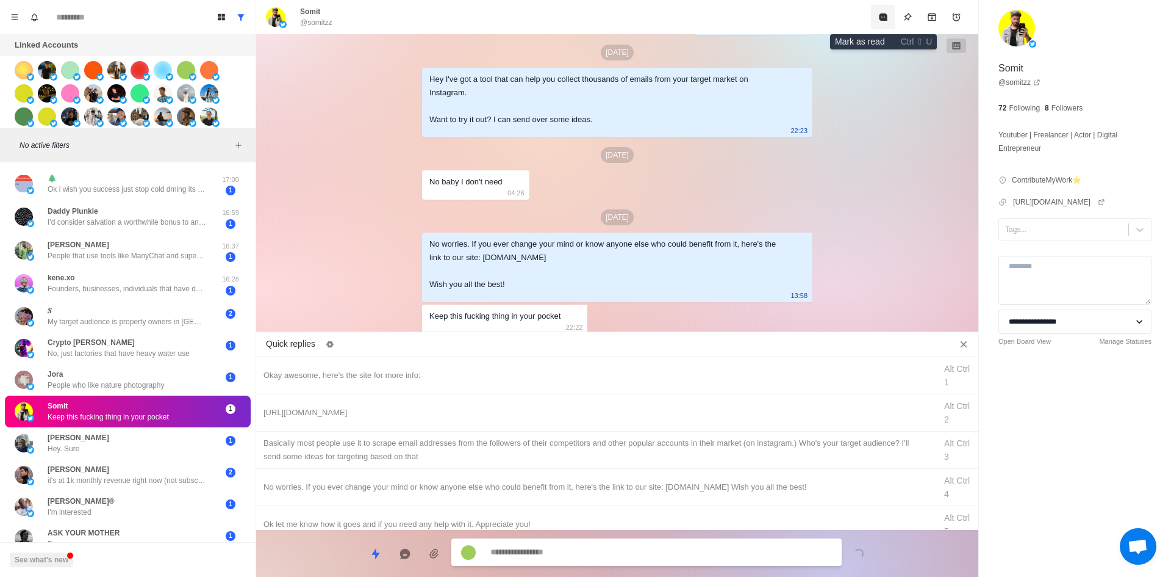
click at [876, 17] on button "Mark as read" at bounding box center [883, 17] width 24 height 24
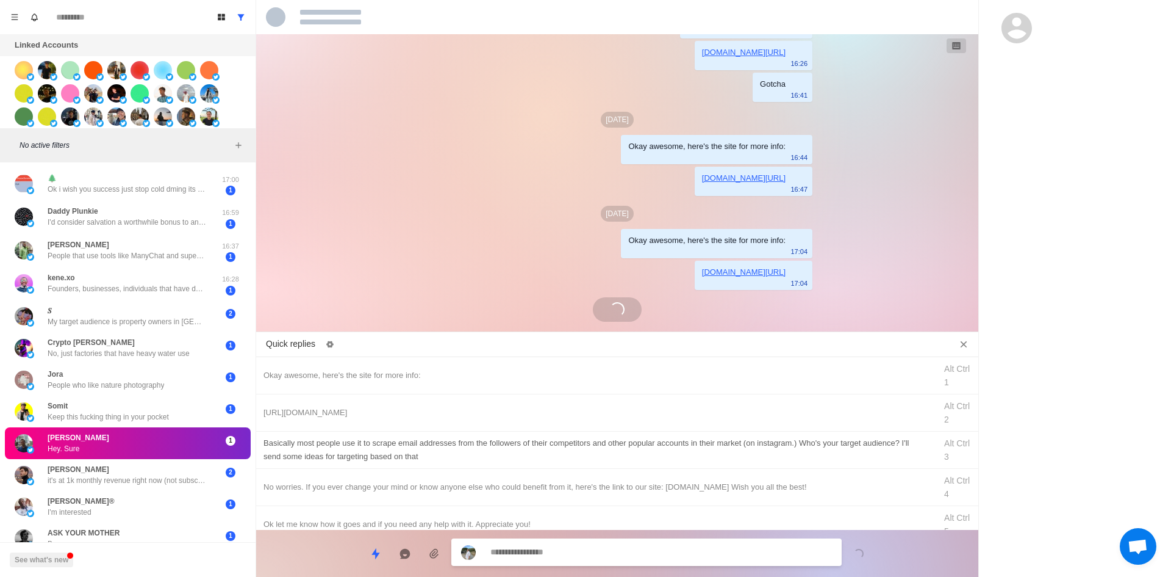
scroll to position [156, 0]
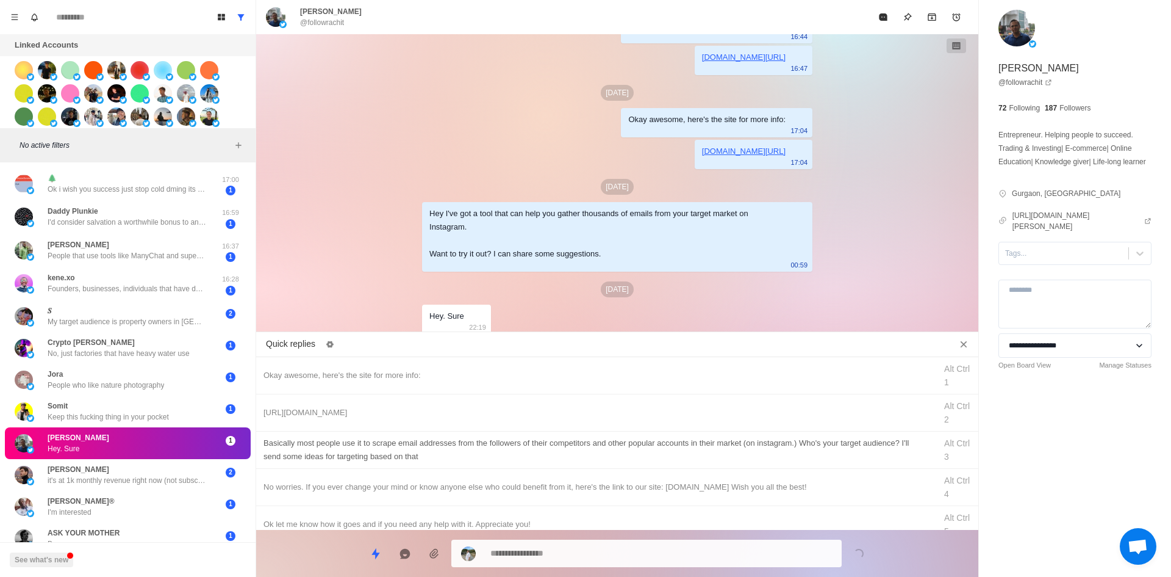
drag, startPoint x: 495, startPoint y: 368, endPoint x: 539, endPoint y: 467, distance: 108.7
click at [495, 369] on div "Okay awesome, here's the site for more info:" at bounding box center [596, 375] width 665 height 13
drag, startPoint x: 576, startPoint y: 545, endPoint x: 572, endPoint y: 536, distance: 9.9
click at [575, 544] on textarea "**********" at bounding box center [662, 553] width 342 height 18
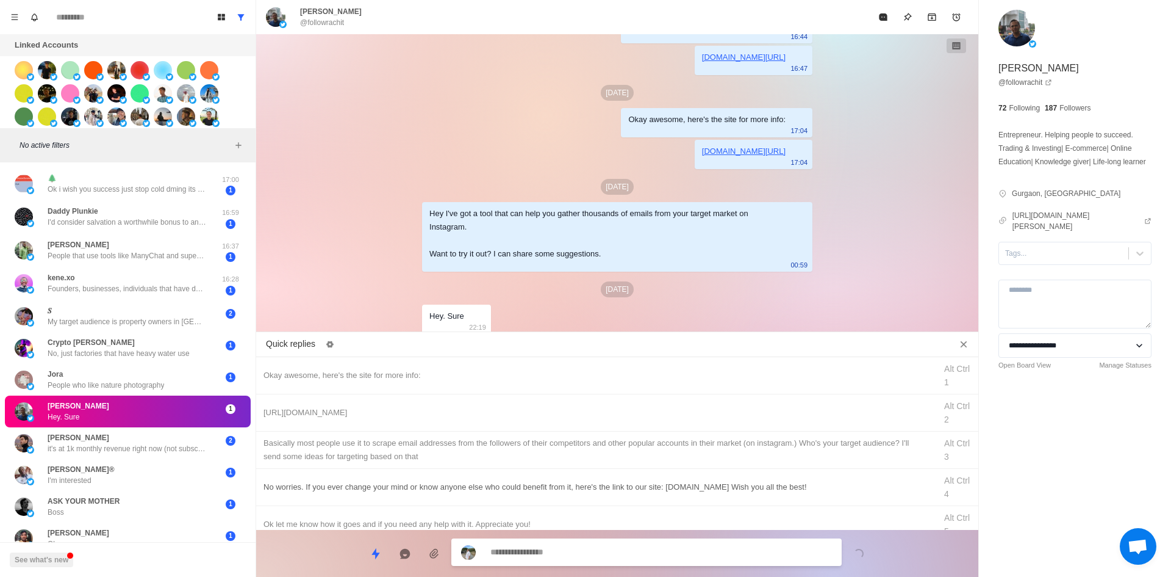
drag, startPoint x: 442, startPoint y: 418, endPoint x: 480, endPoint y: 472, distance: 66.0
click at [442, 417] on div "[URL][DOMAIN_NAME]" at bounding box center [596, 412] width 665 height 13
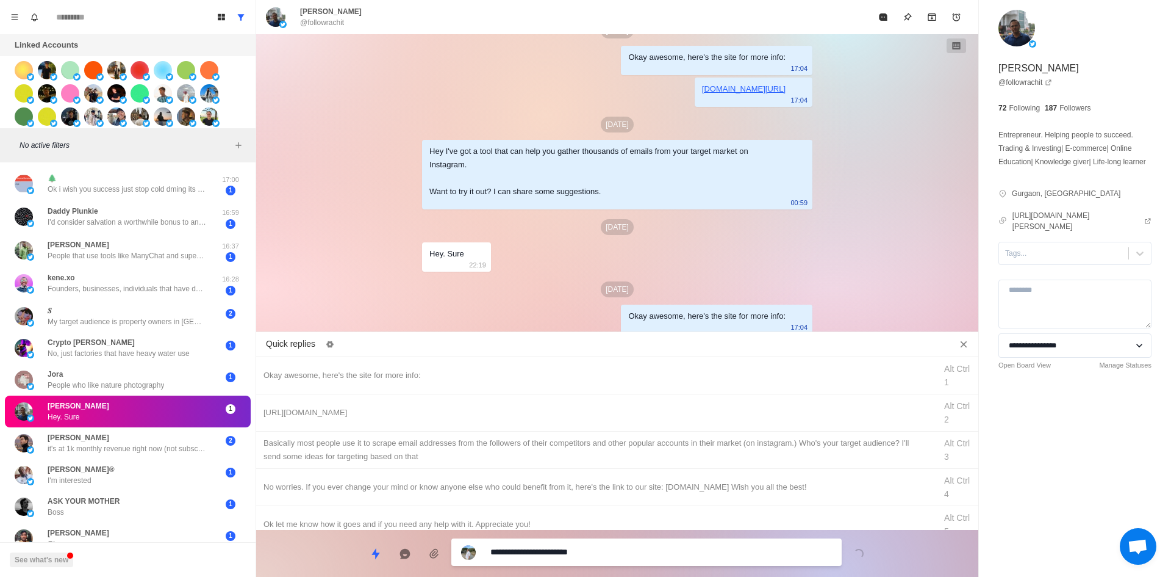
click at [538, 550] on textarea "**********" at bounding box center [662, 552] width 342 height 18
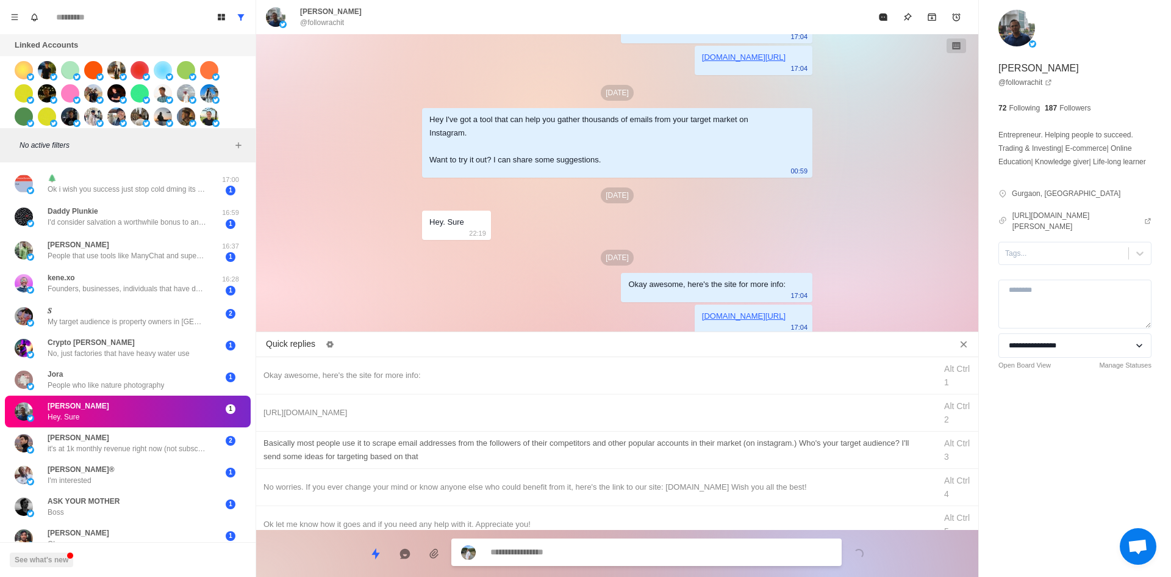
click at [556, 451] on div "​​Basically most people use it to scrape email addresses from the followers of …" at bounding box center [596, 449] width 665 height 27
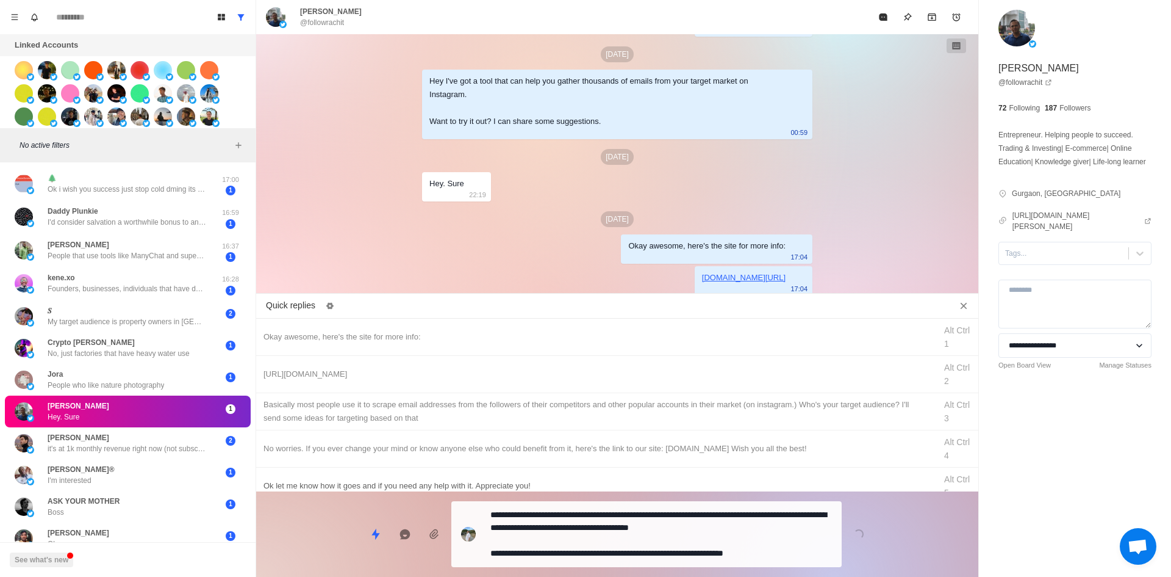
drag, startPoint x: 565, startPoint y: 543, endPoint x: 587, endPoint y: 523, distance: 29.4
click at [565, 543] on div "**********" at bounding box center [646, 534] width 390 height 66
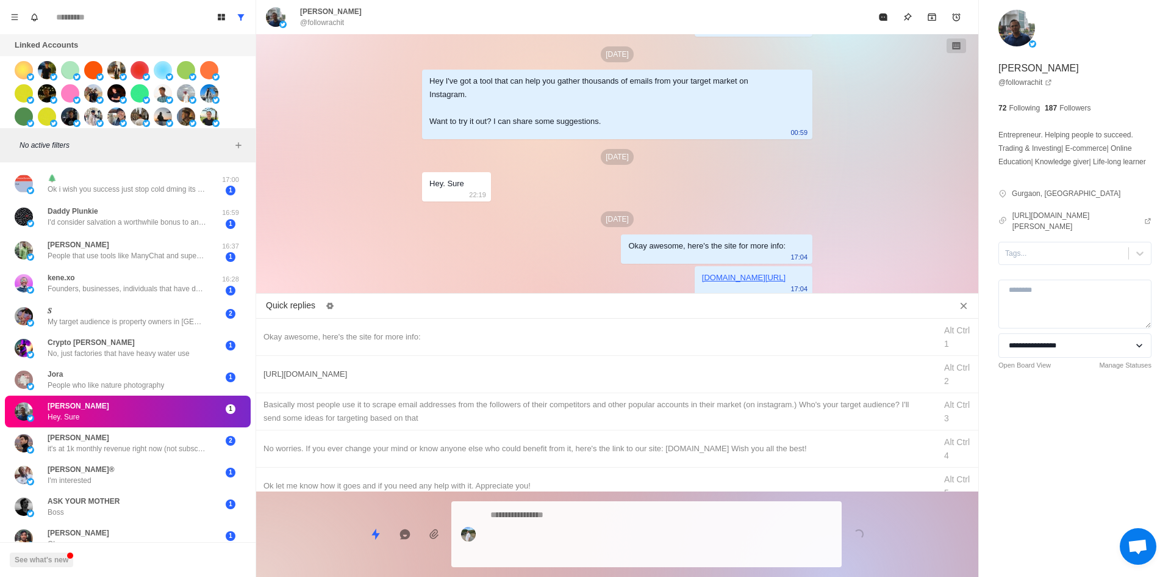
scroll to position [322, 0]
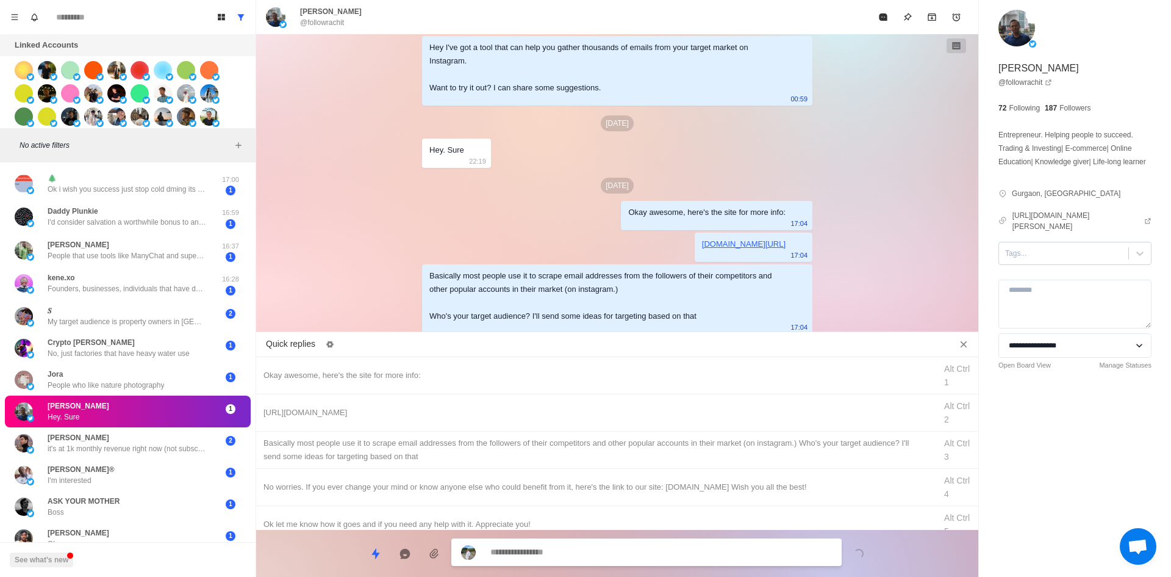
click at [1032, 259] on div at bounding box center [1063, 252] width 117 height 13
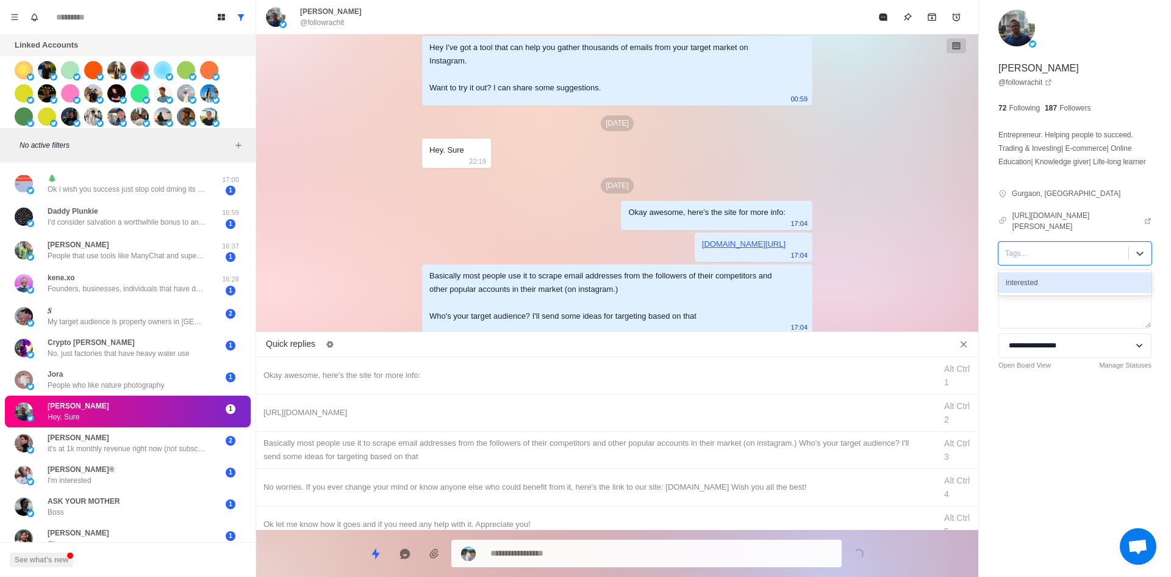
click at [1052, 283] on div "interested" at bounding box center [1075, 282] width 153 height 21
click at [885, 18] on icon "Mark as read" at bounding box center [883, 16] width 8 height 7
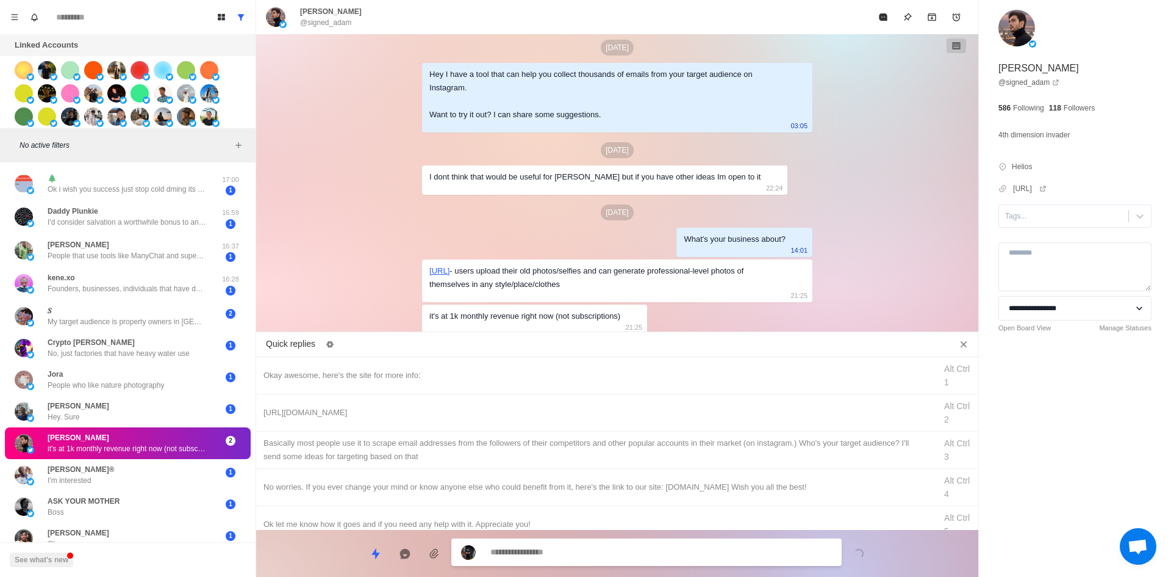
scroll to position [61, 0]
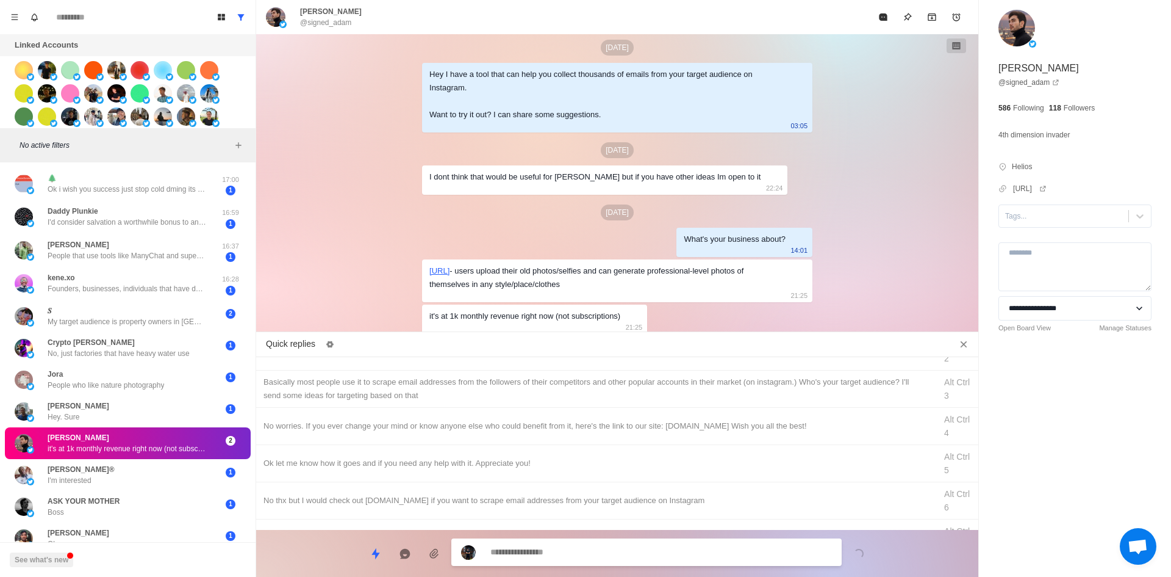
drag, startPoint x: 425, startPoint y: 497, endPoint x: 480, endPoint y: 514, distance: 57.7
click at [425, 497] on div "No thx but I would check out [DOMAIN_NAME] if you want to scrape email addresse…" at bounding box center [596, 500] width 665 height 13
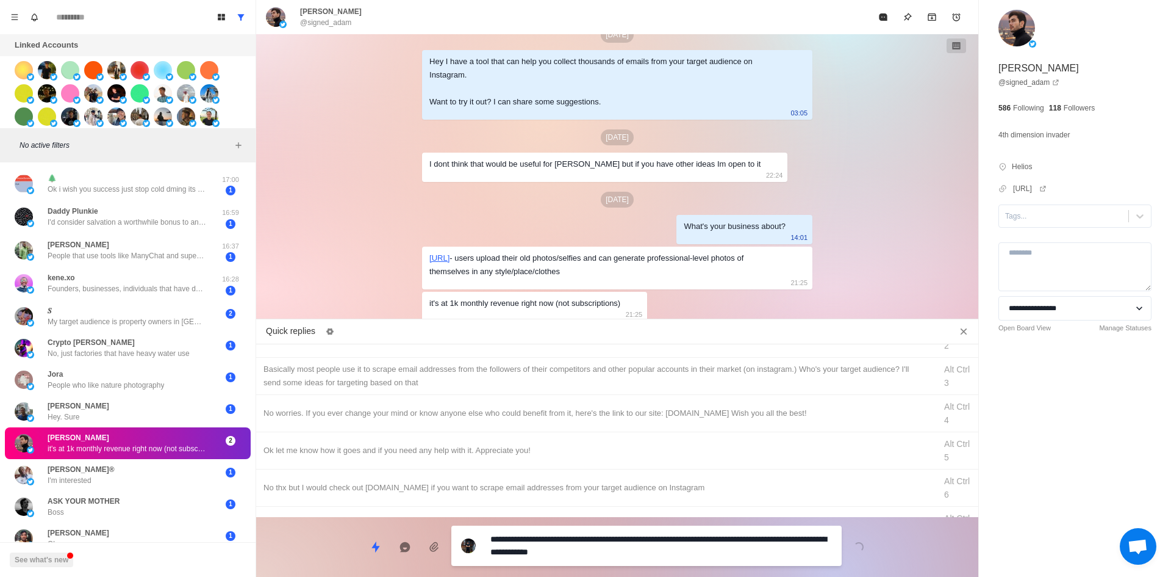
click at [594, 550] on textarea "**********" at bounding box center [662, 545] width 342 height 31
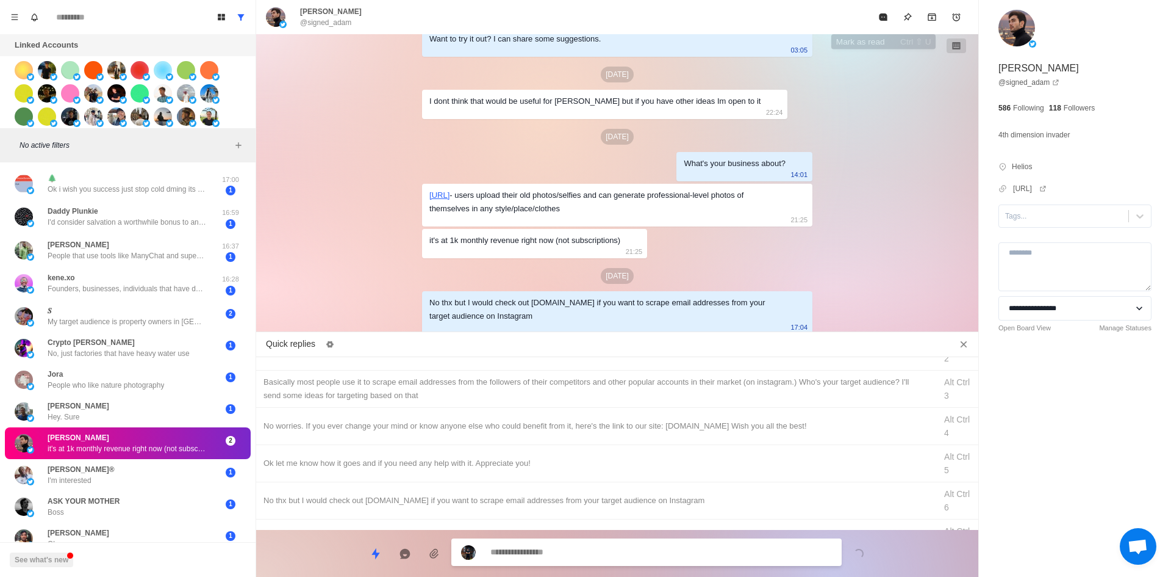
click at [879, 16] on icon "Mark as read" at bounding box center [884, 17] width 10 height 10
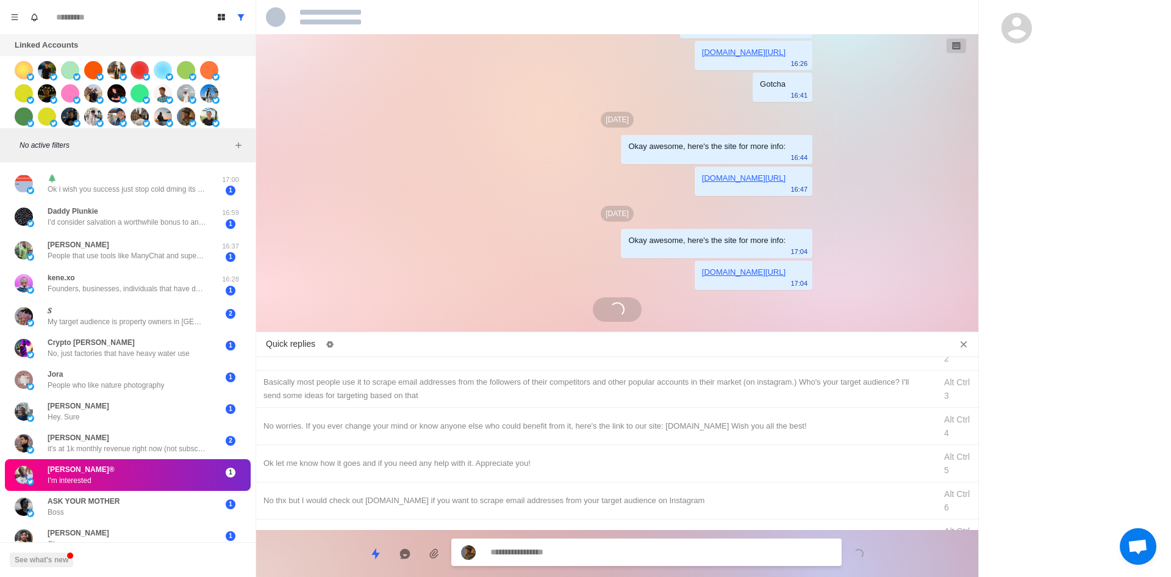
scroll to position [0, 0]
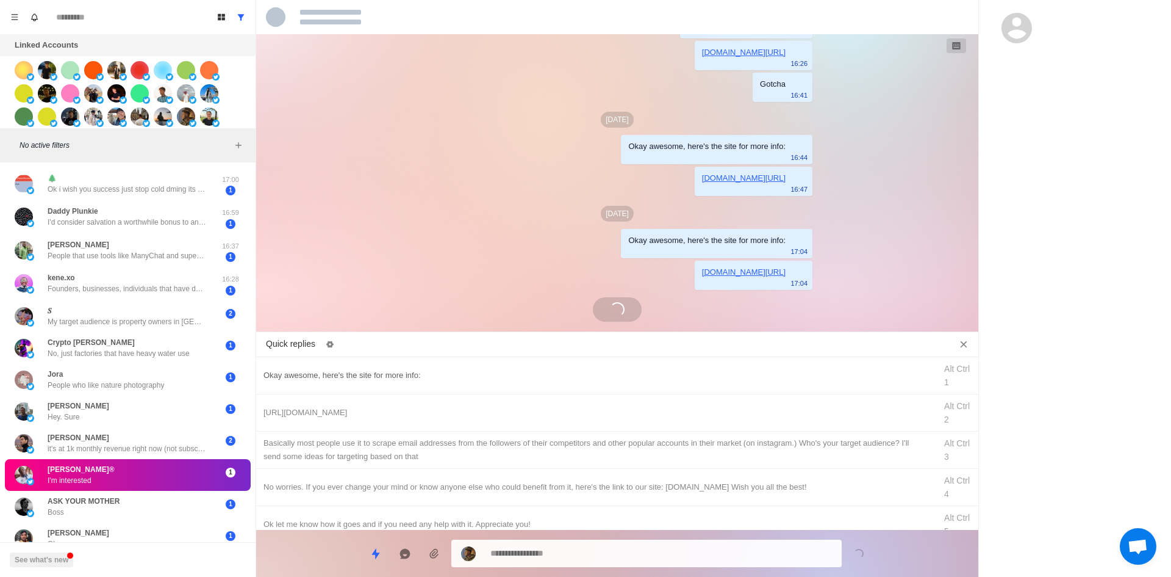
click at [461, 372] on div "Okay awesome, here's the site for more info:" at bounding box center [596, 375] width 665 height 13
click at [669, 551] on textarea "**********" at bounding box center [662, 553] width 342 height 18
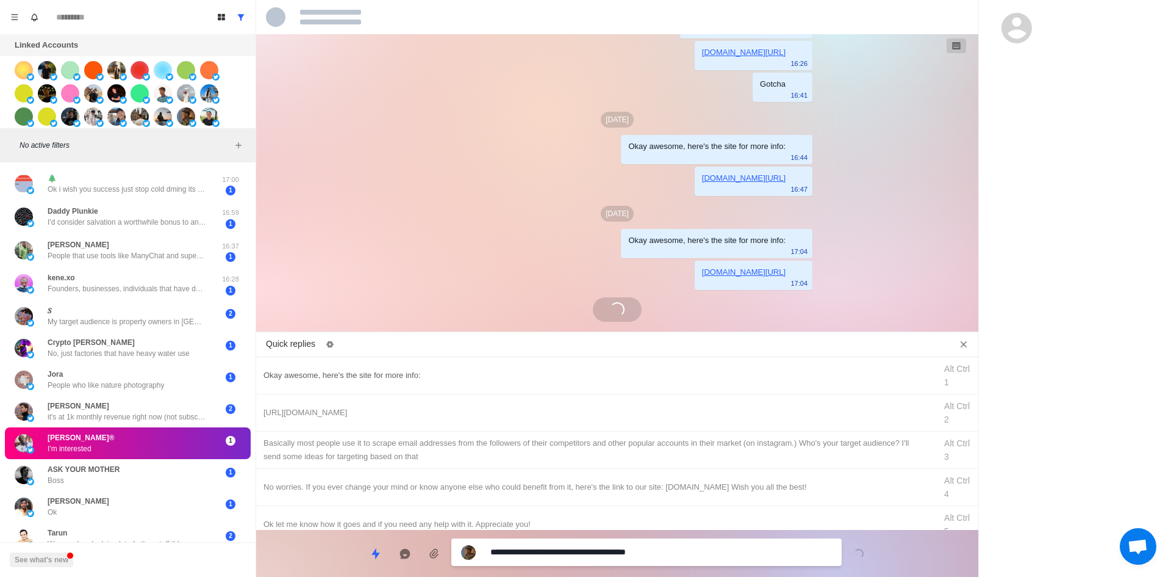
scroll to position [129, 0]
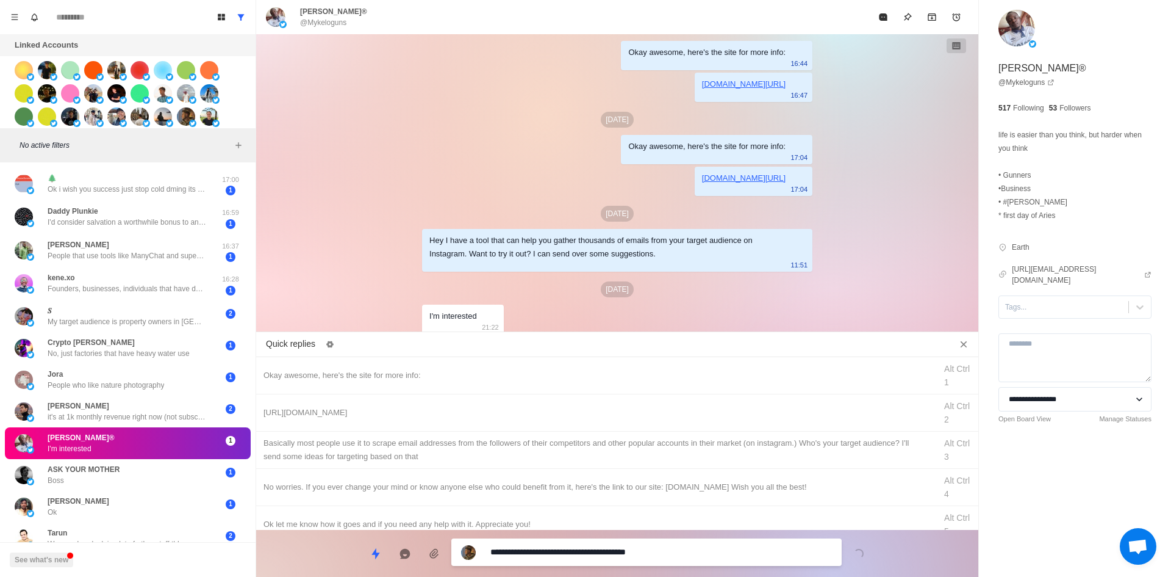
click at [1024, 314] on div "Tags..." at bounding box center [1063, 307] width 129 height 18
click at [1045, 334] on div "interested" at bounding box center [1075, 336] width 153 height 21
click at [595, 556] on textarea "**********" at bounding box center [662, 552] width 342 height 18
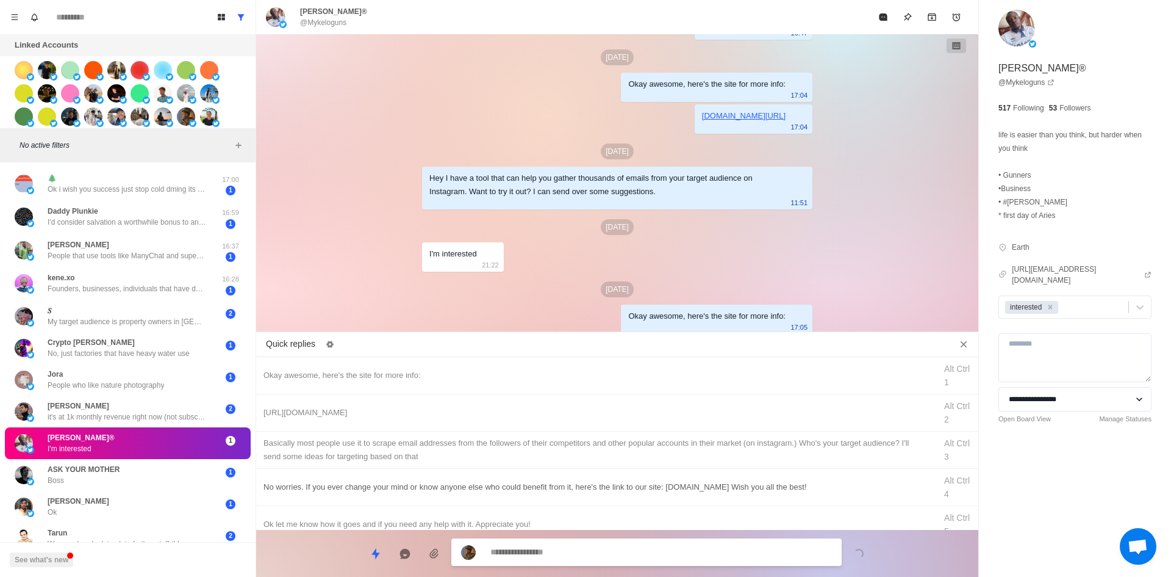
drag, startPoint x: 385, startPoint y: 411, endPoint x: 483, endPoint y: 487, distance: 124.4
click at [385, 411] on div "[URL][DOMAIN_NAME]" at bounding box center [596, 412] width 665 height 13
click at [563, 558] on textarea "**********" at bounding box center [662, 553] width 342 height 18
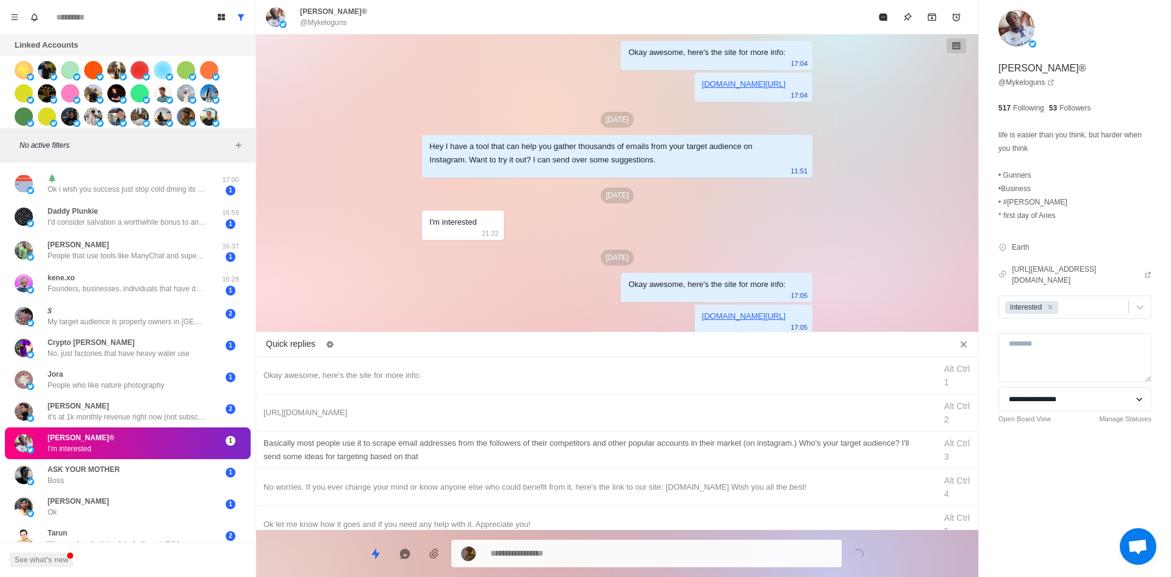
click at [530, 452] on div "​​Basically most people use it to scrape email addresses from the followers of …" at bounding box center [596, 449] width 665 height 27
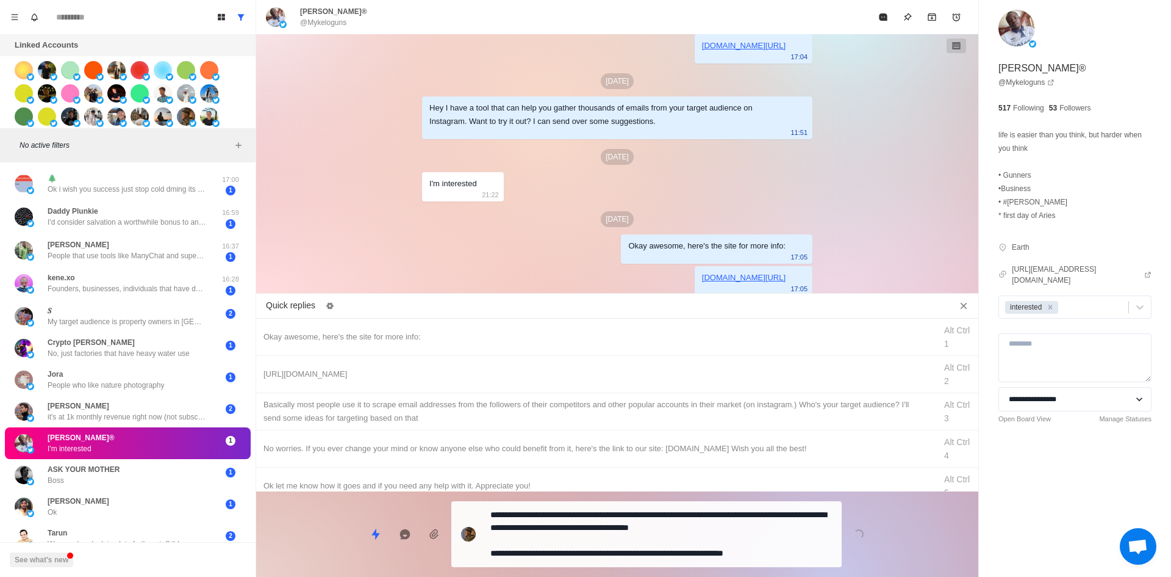
click at [582, 554] on textarea "**********" at bounding box center [662, 534] width 342 height 56
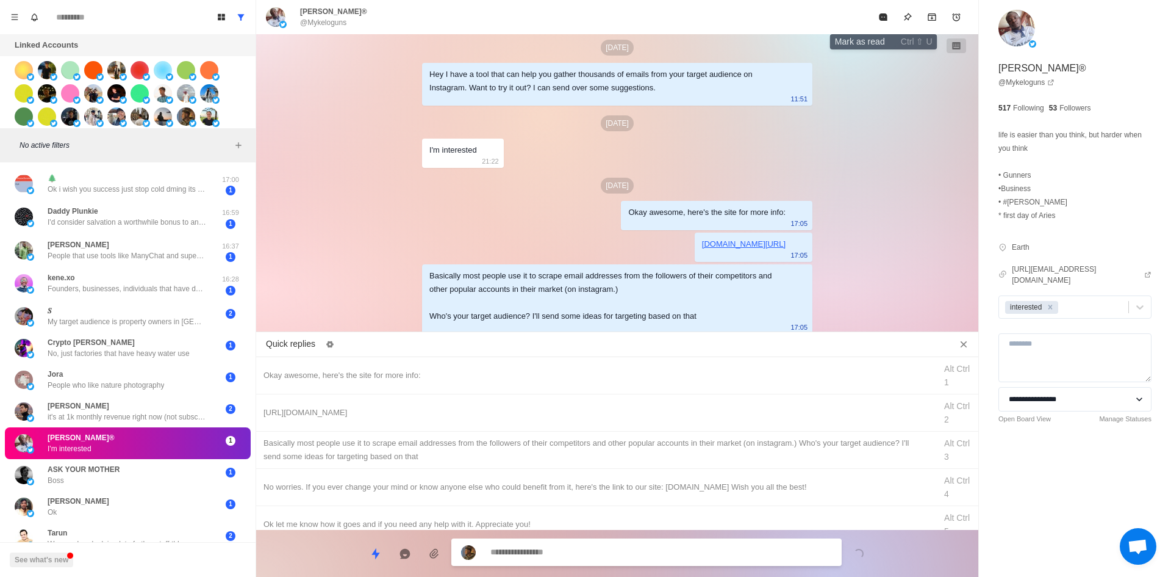
drag, startPoint x: 882, startPoint y: 20, endPoint x: 773, endPoint y: 113, distance: 144.1
click at [882, 20] on icon "Mark as read" at bounding box center [883, 16] width 8 height 7
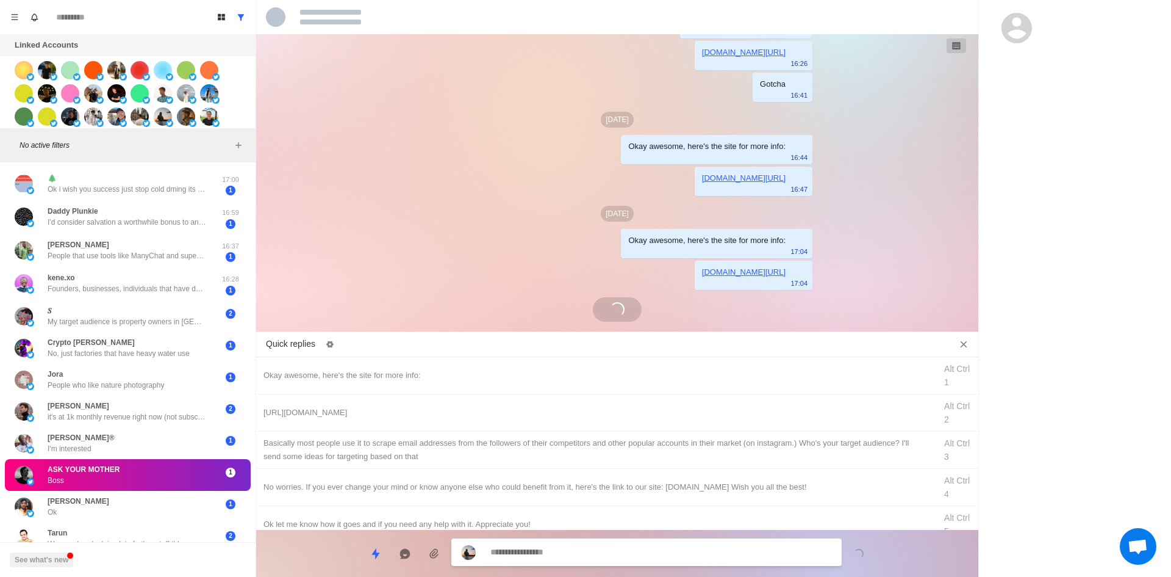
scroll to position [35, 0]
click at [436, 378] on div "Okay awesome, here's the site for more info:" at bounding box center [596, 375] width 665 height 13
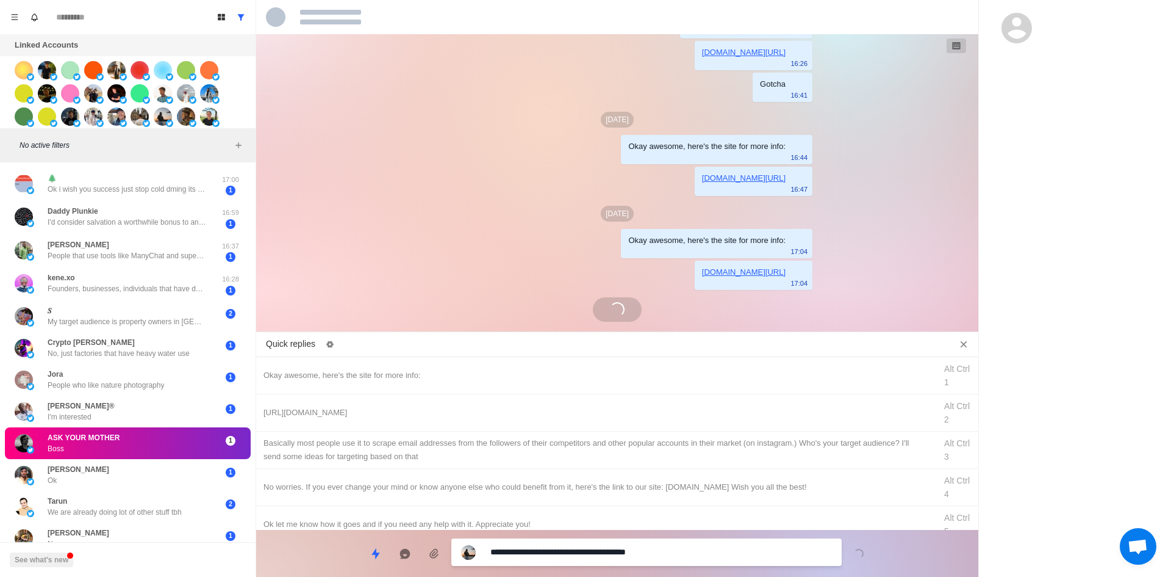
drag, startPoint x: 550, startPoint y: 553, endPoint x: 228, endPoint y: 549, distance: 322.2
click at [249, 548] on div "Board View Tools Archived Chats Mark many as read Keyboard shortcuts Team Setti…" at bounding box center [585, 288] width 1171 height 577
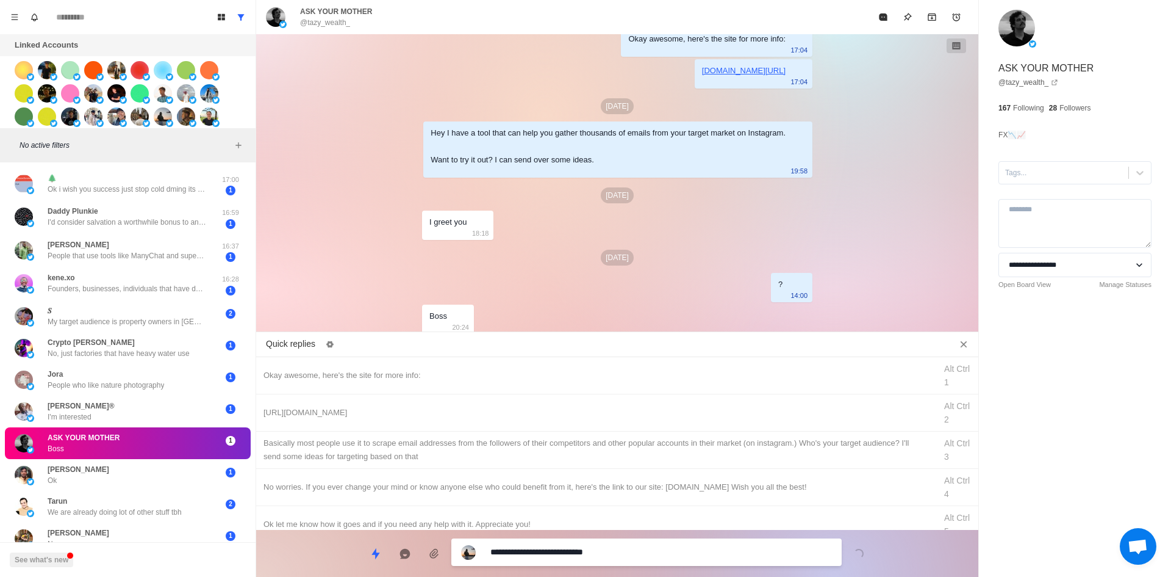
drag, startPoint x: 627, startPoint y: 548, endPoint x: 120, endPoint y: 593, distance: 509.6
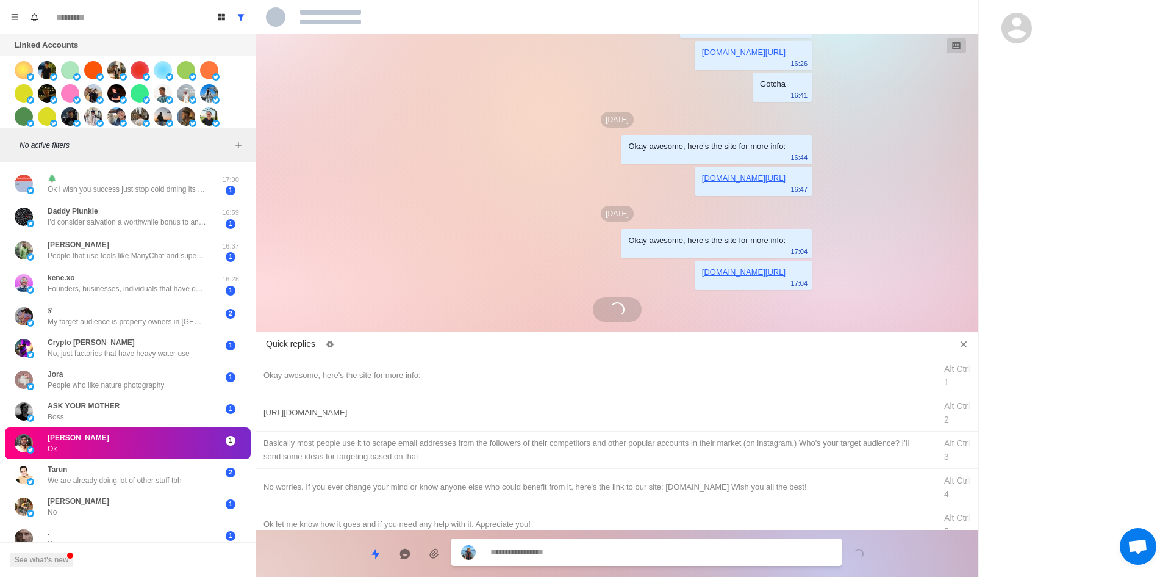
scroll to position [125, 0]
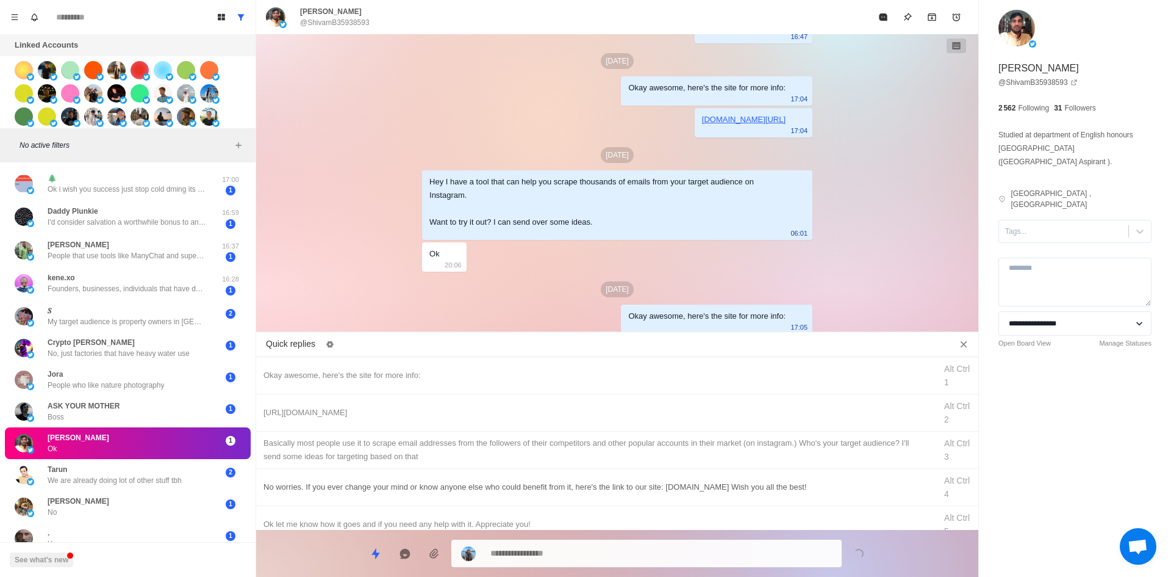
drag, startPoint x: 580, startPoint y: 553, endPoint x: 589, endPoint y: 505, distance: 49.1
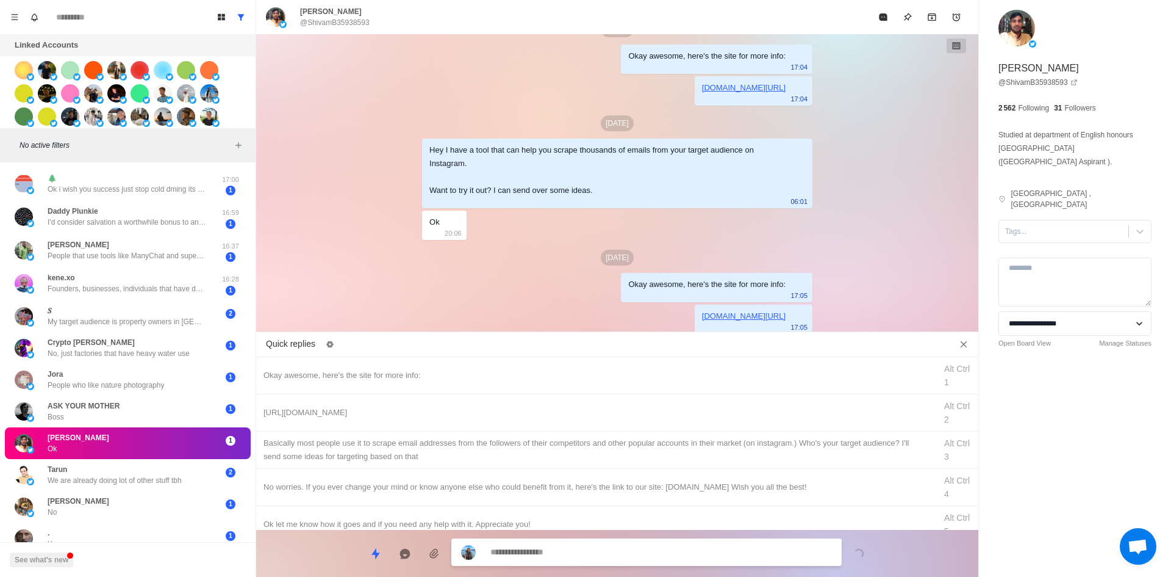
drag, startPoint x: 608, startPoint y: 453, endPoint x: 619, endPoint y: 520, distance: 68.0
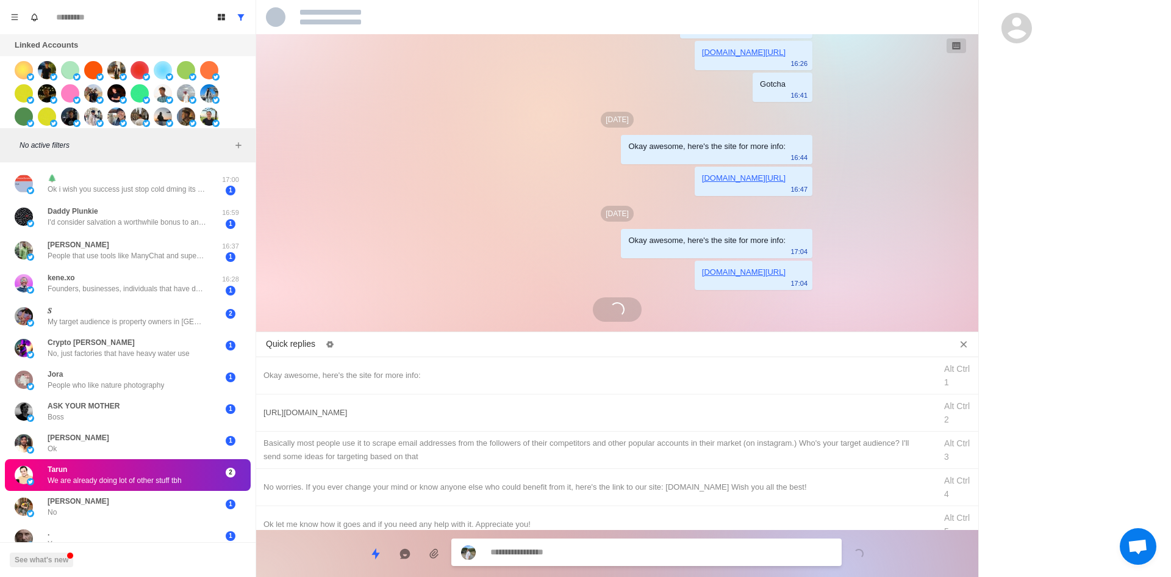
scroll to position [575, 0]
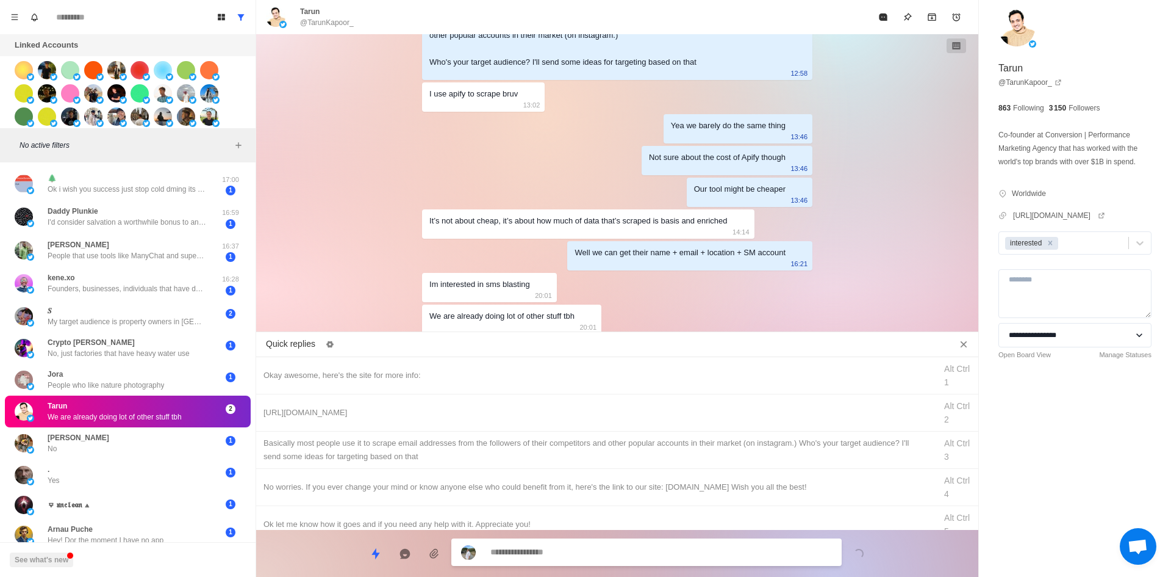
click at [575, 542] on div at bounding box center [646, 551] width 390 height 27
click at [577, 547] on textarea at bounding box center [662, 553] width 342 height 18
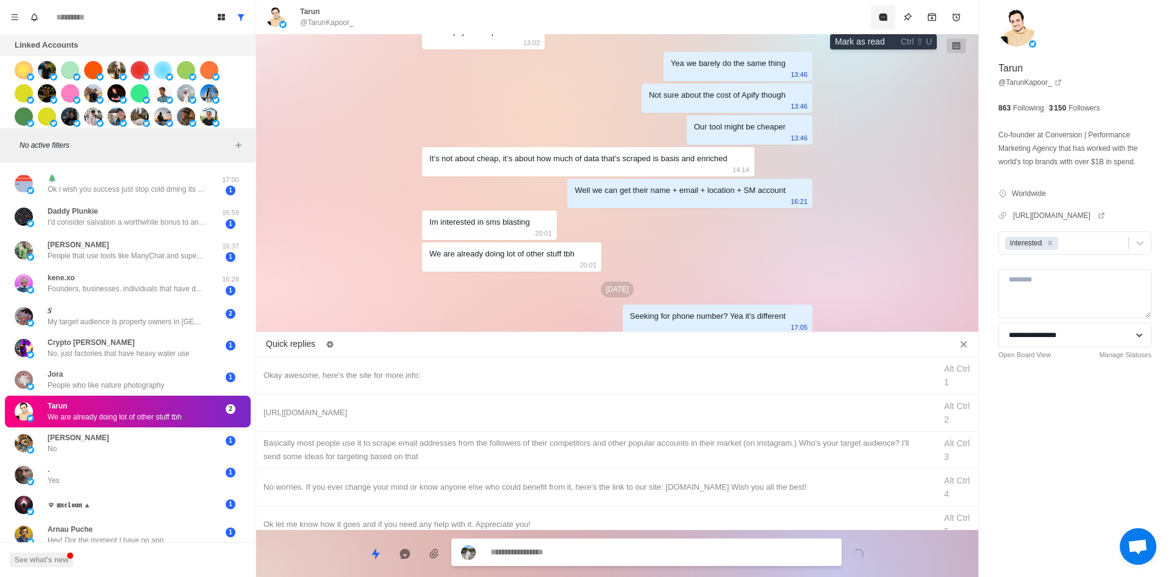
click at [883, 27] on button "Mark as read" at bounding box center [883, 17] width 24 height 24
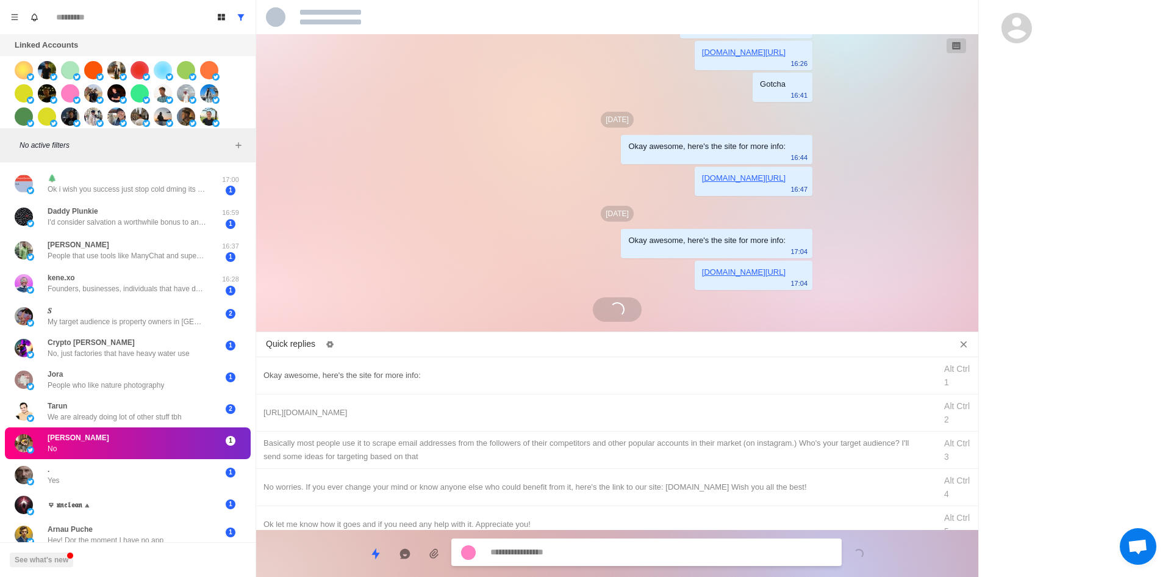
click at [436, 372] on div "Okay awesome, here's the site for more info:" at bounding box center [596, 375] width 665 height 13
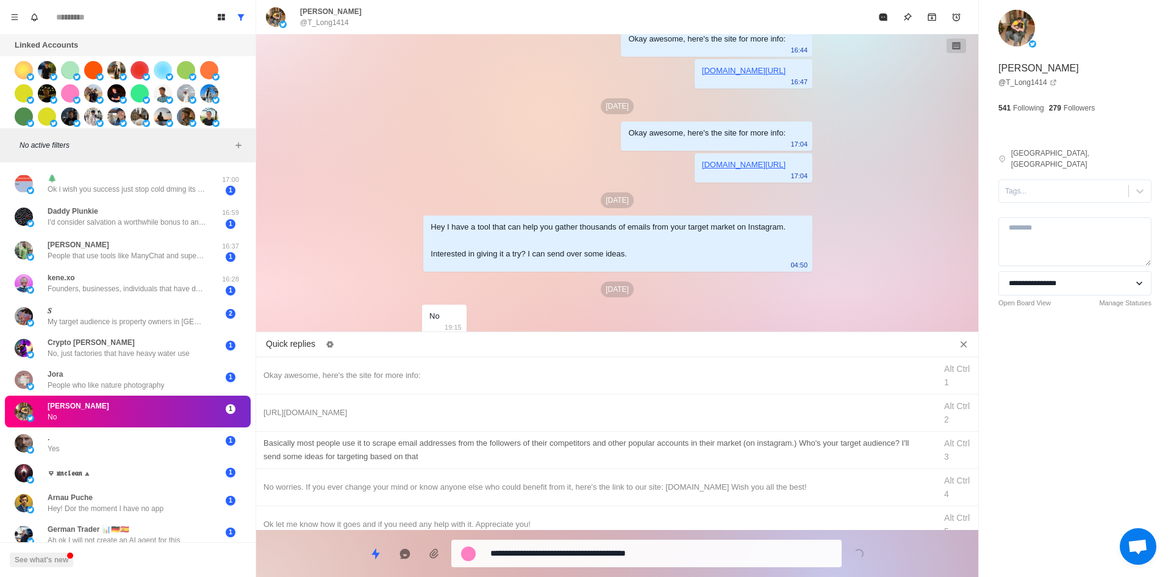
scroll to position [61, 0]
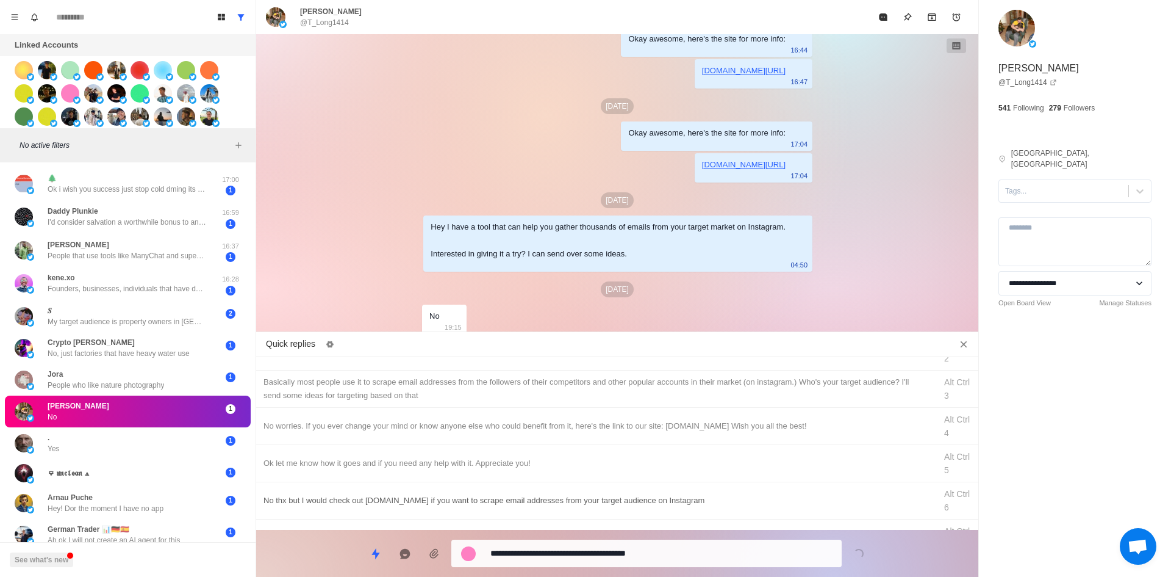
drag, startPoint x: 416, startPoint y: 441, endPoint x: 450, endPoint y: 462, distance: 39.5
click at [416, 441] on div "No worries. If you ever change your mind or know anyone else who could benefit …" at bounding box center [617, 426] width 722 height 37
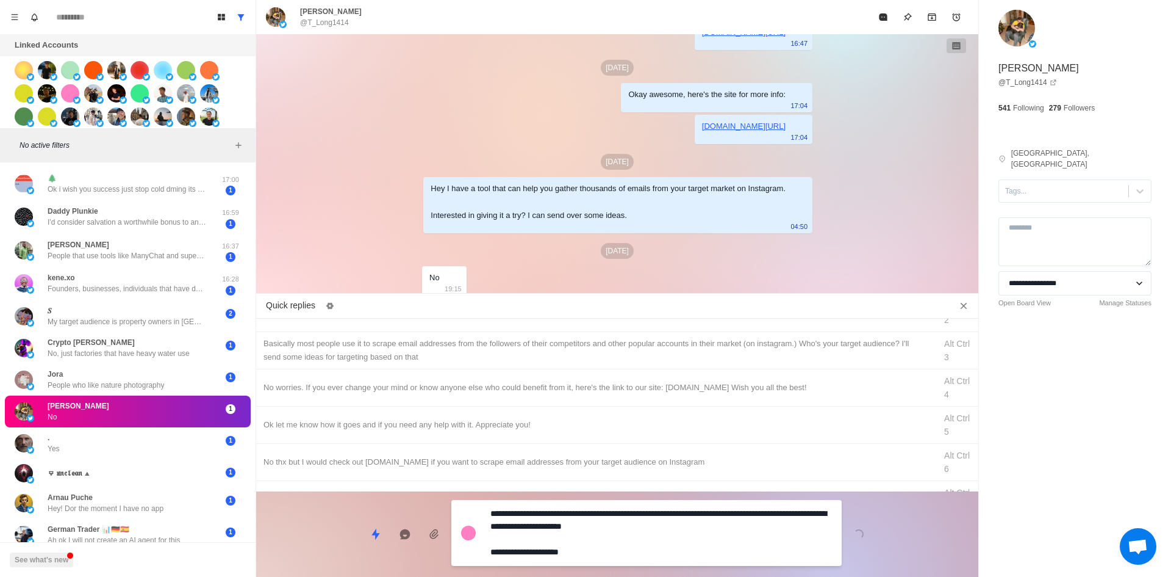
click at [592, 559] on textarea "**********" at bounding box center [662, 533] width 342 height 56
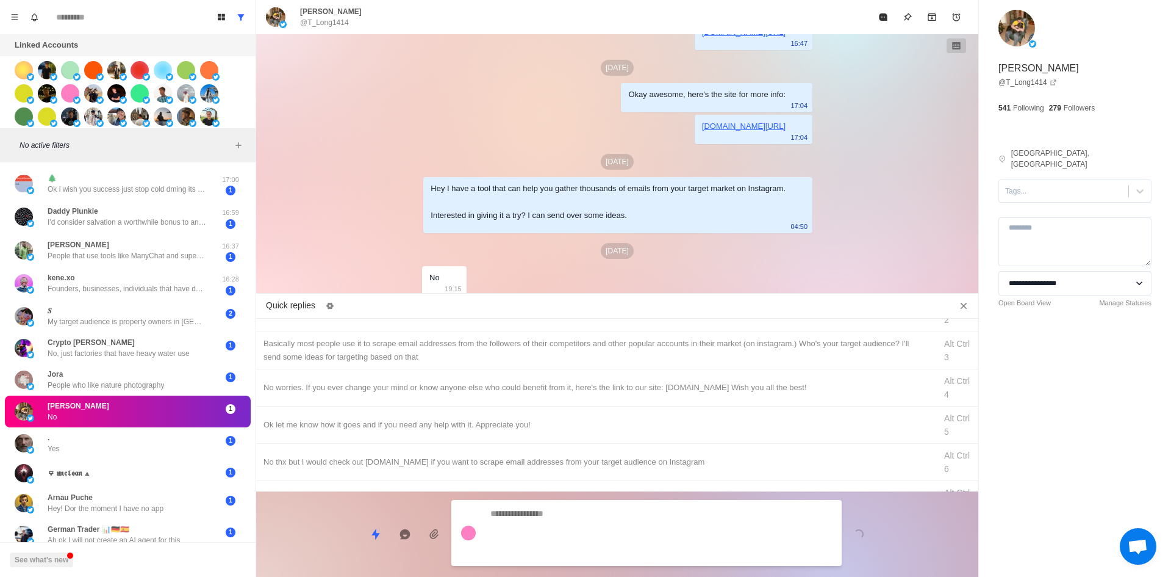
scroll to position [245, 0]
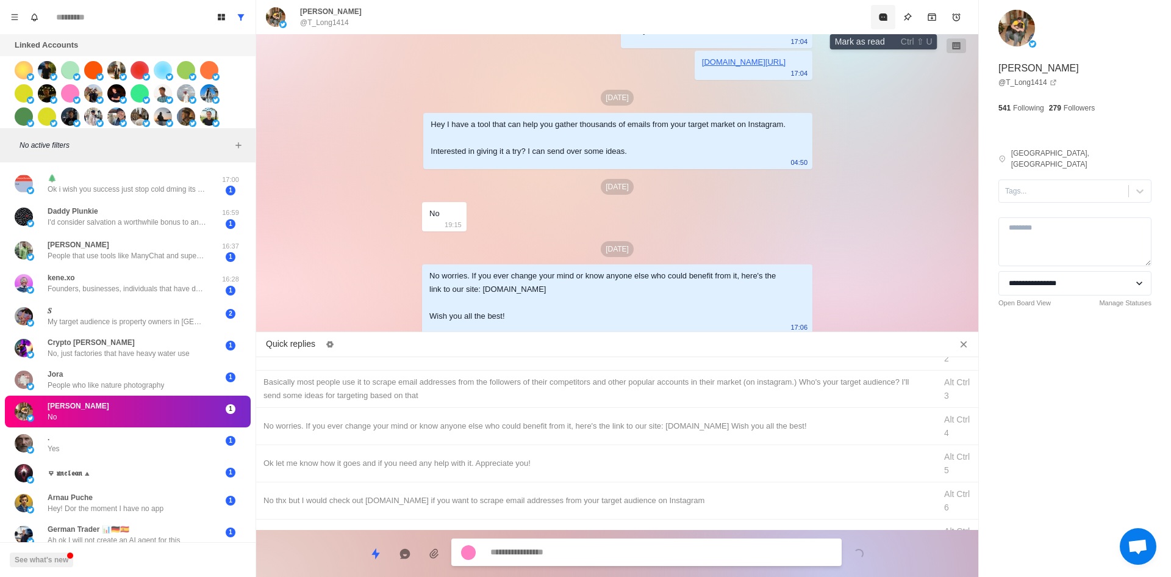
click at [881, 17] on icon "Mark as read" at bounding box center [883, 16] width 8 height 7
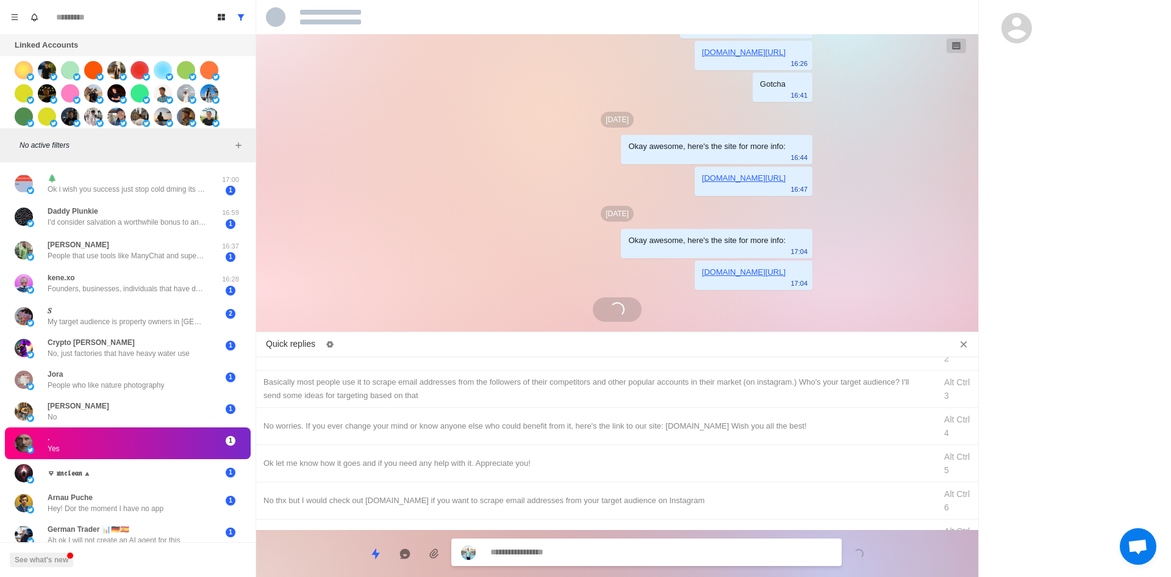
scroll to position [0, 0]
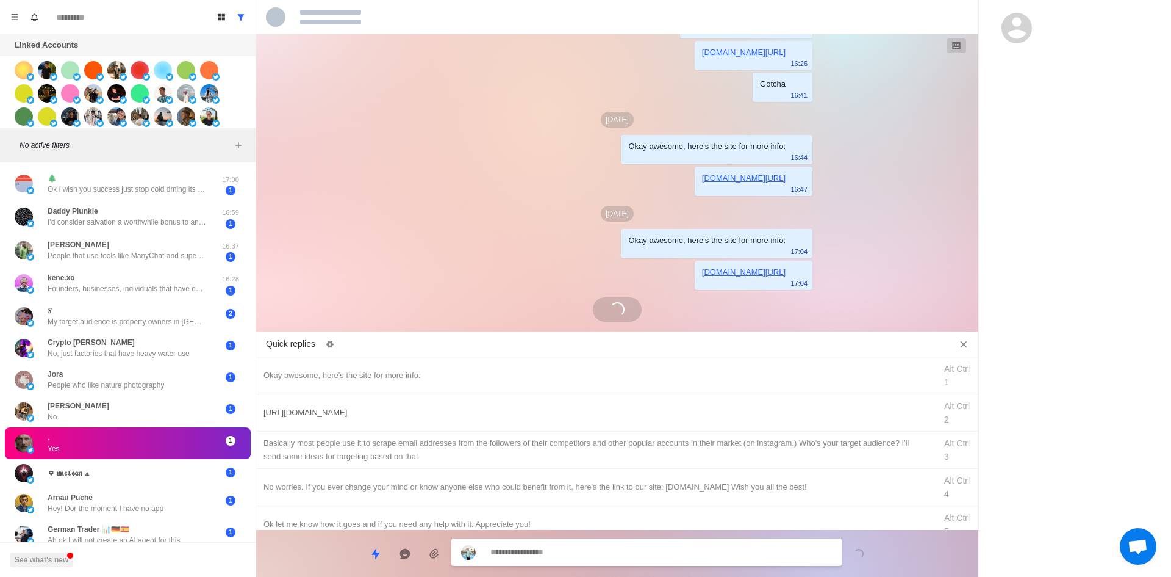
drag, startPoint x: 417, startPoint y: 375, endPoint x: 435, endPoint y: 412, distance: 40.9
click at [417, 375] on div "Okay awesome, here's the site for more info:" at bounding box center [596, 375] width 665 height 13
click at [558, 545] on textarea "**********" at bounding box center [662, 553] width 342 height 18
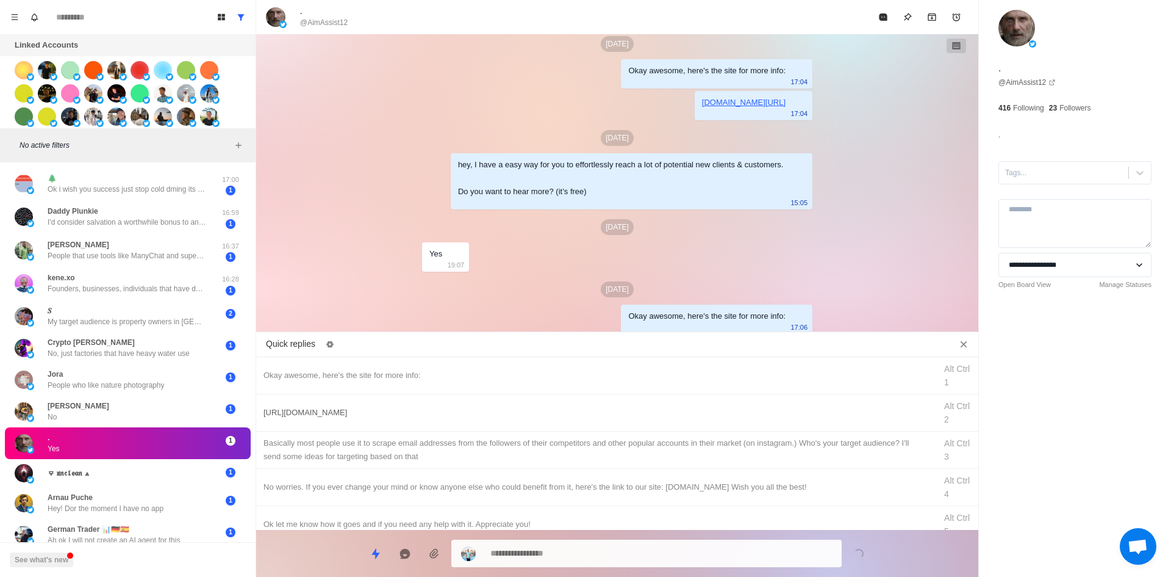
click at [431, 411] on div "[URL][DOMAIN_NAME]" at bounding box center [596, 412] width 665 height 13
drag, startPoint x: 580, startPoint y: 559, endPoint x: 577, endPoint y: 468, distance: 91.5
click at [579, 558] on textarea "**********" at bounding box center [662, 553] width 342 height 18
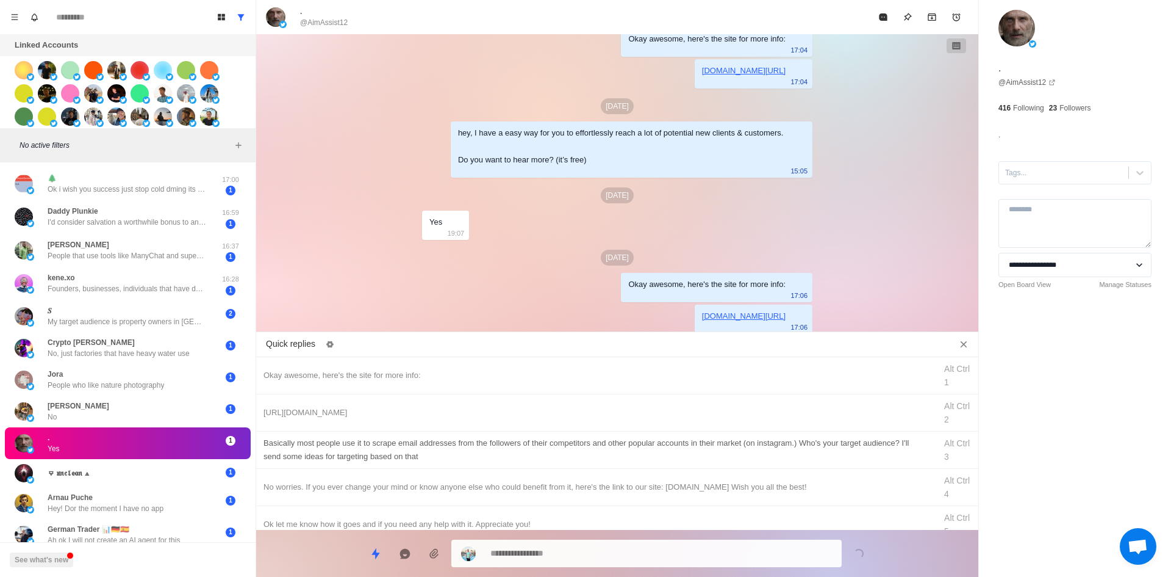
click at [580, 448] on div "​​Basically most people use it to scrape email addresses from the followers of …" at bounding box center [596, 449] width 665 height 27
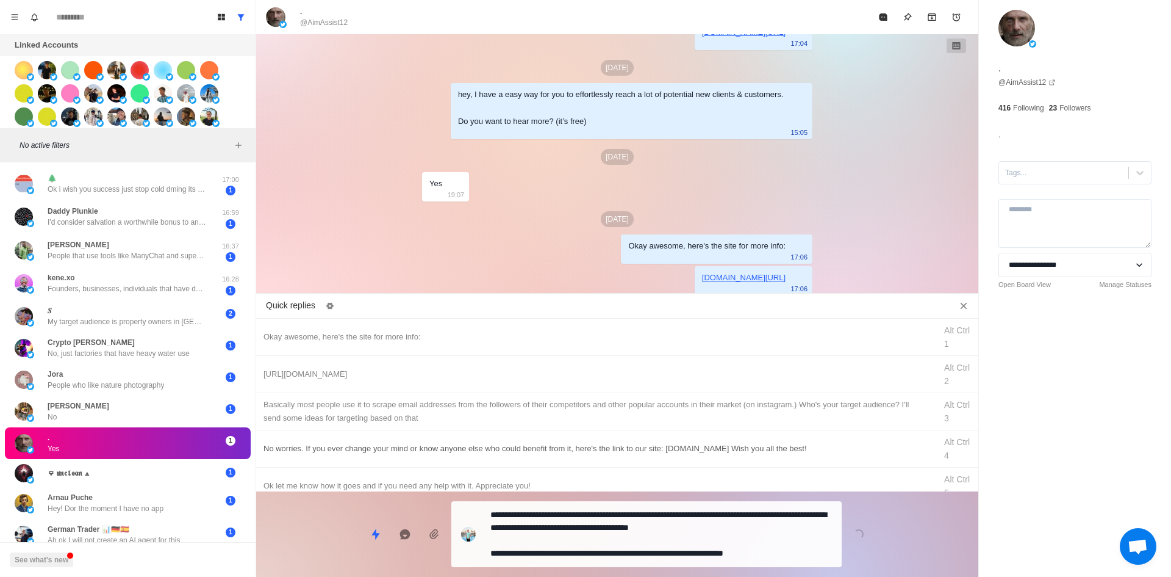
drag, startPoint x: 617, startPoint y: 548, endPoint x: 641, endPoint y: 499, distance: 54.6
click at [617, 548] on textarea "**********" at bounding box center [662, 534] width 342 height 56
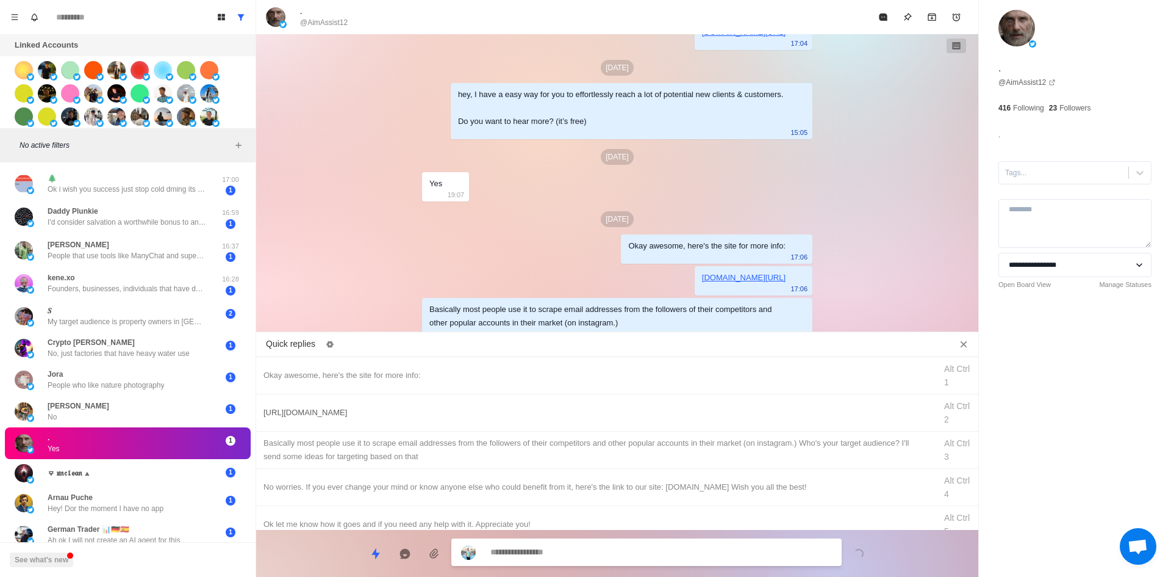
scroll to position [308, 0]
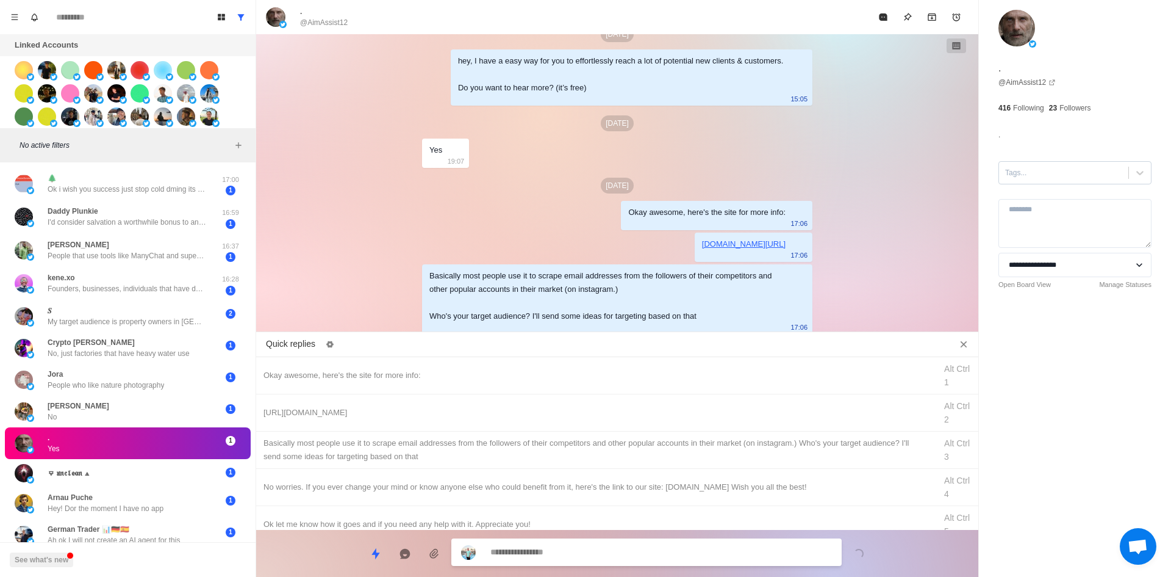
click at [1057, 174] on div at bounding box center [1063, 172] width 117 height 13
drag, startPoint x: 1048, startPoint y: 195, endPoint x: 1009, endPoint y: 164, distance: 50.8
click at [1048, 195] on div "interested" at bounding box center [1075, 202] width 153 height 21
drag, startPoint x: 884, startPoint y: 25, endPoint x: 534, endPoint y: 341, distance: 471.3
click at [883, 27] on button "Mark as read" at bounding box center [883, 17] width 24 height 24
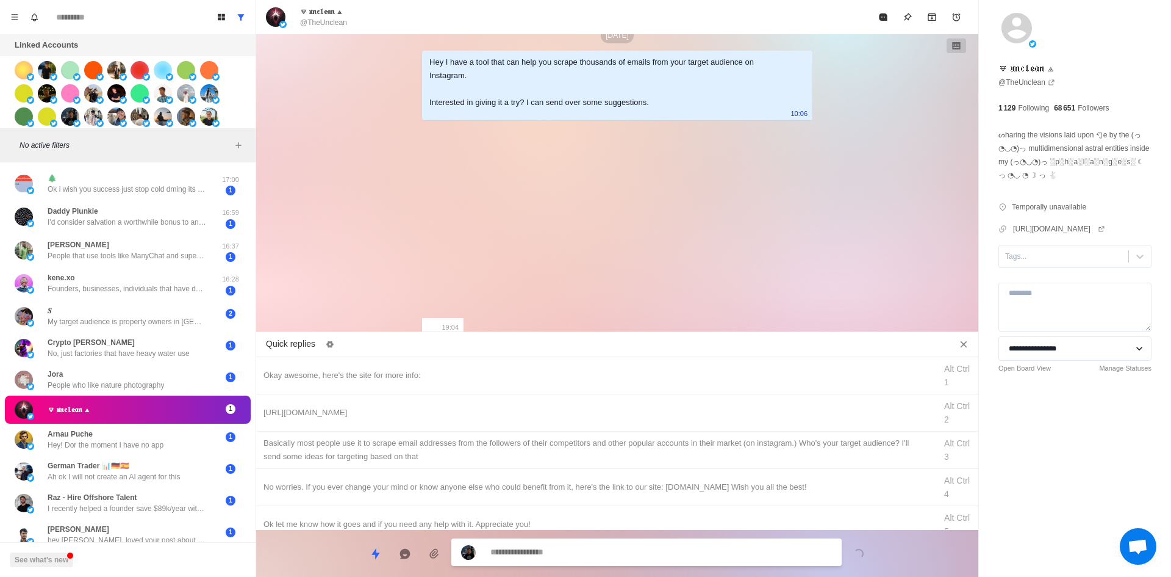
scroll to position [369, 0]
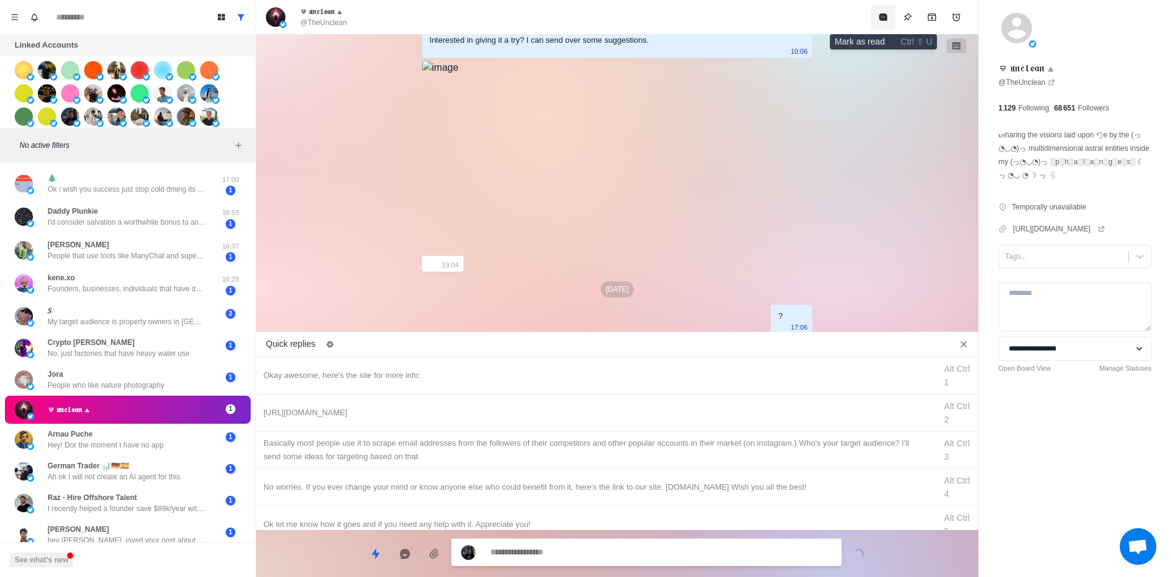
click at [877, 17] on button "Mark as read" at bounding box center [883, 17] width 24 height 24
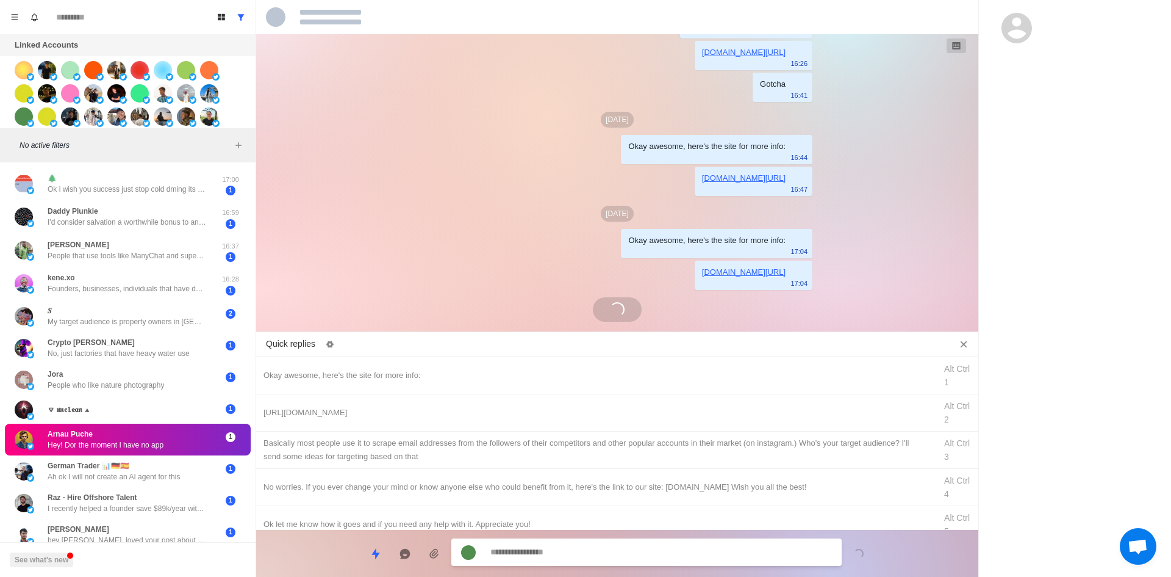
scroll to position [35, 0]
click at [572, 556] on textarea at bounding box center [662, 552] width 342 height 18
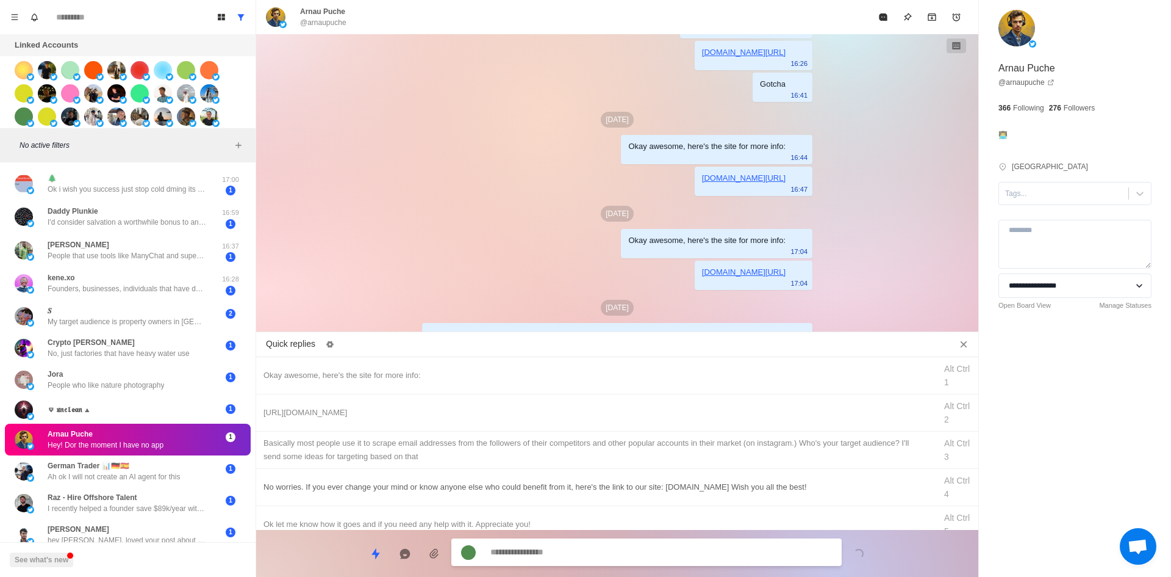
scroll to position [125, 0]
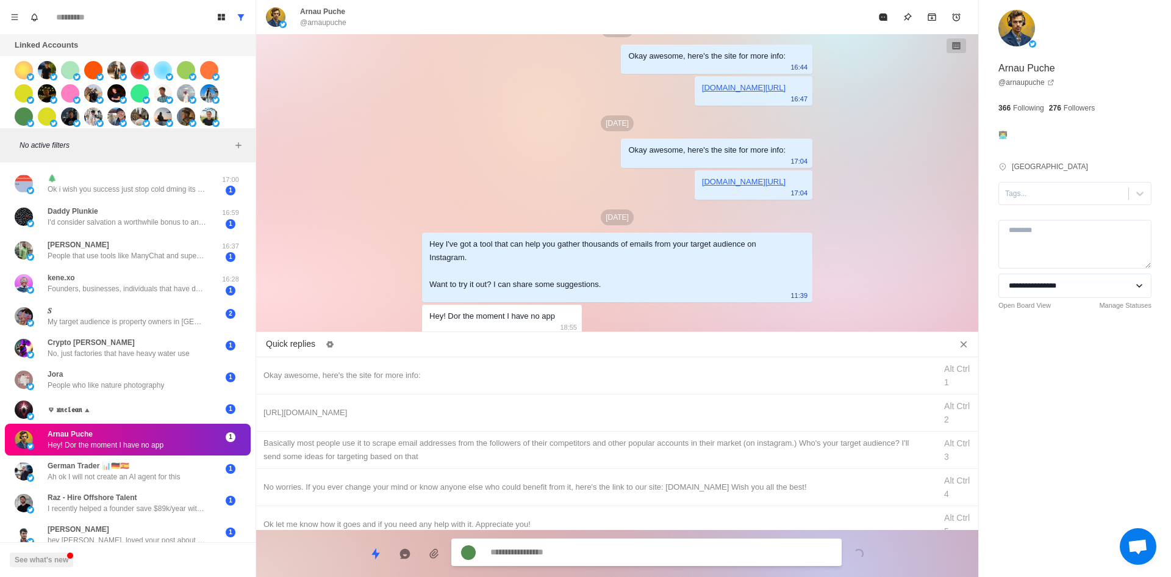
drag, startPoint x: 392, startPoint y: 498, endPoint x: 406, endPoint y: 503, distance: 15.1
click at [392, 498] on div "No worries. If you ever change your mind or know anyone else who could benefit …" at bounding box center [617, 487] width 722 height 37
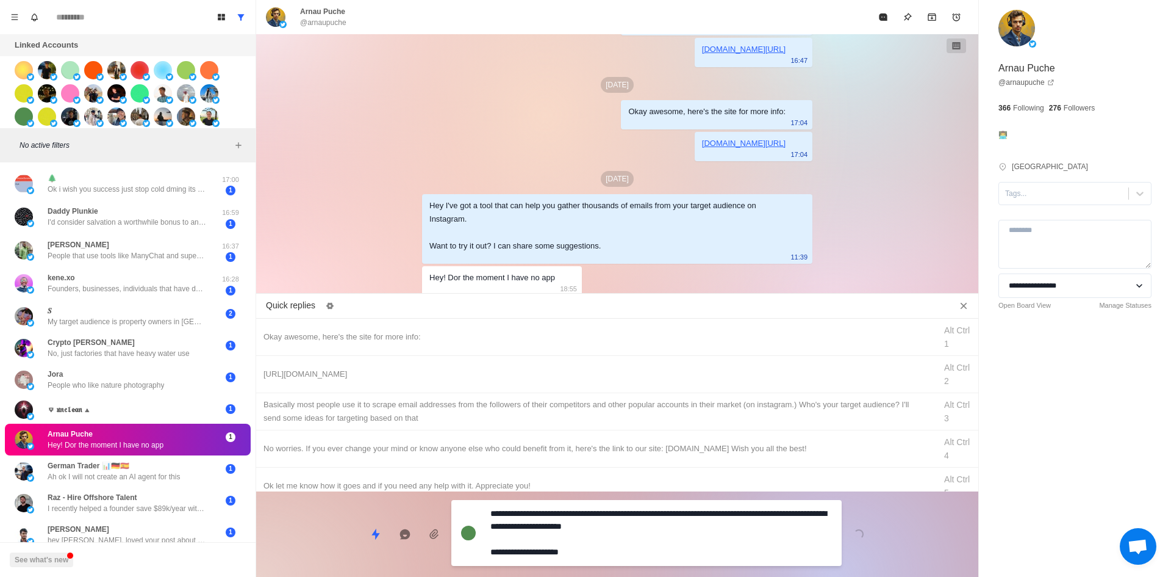
click at [583, 557] on textarea "**********" at bounding box center [662, 533] width 342 height 56
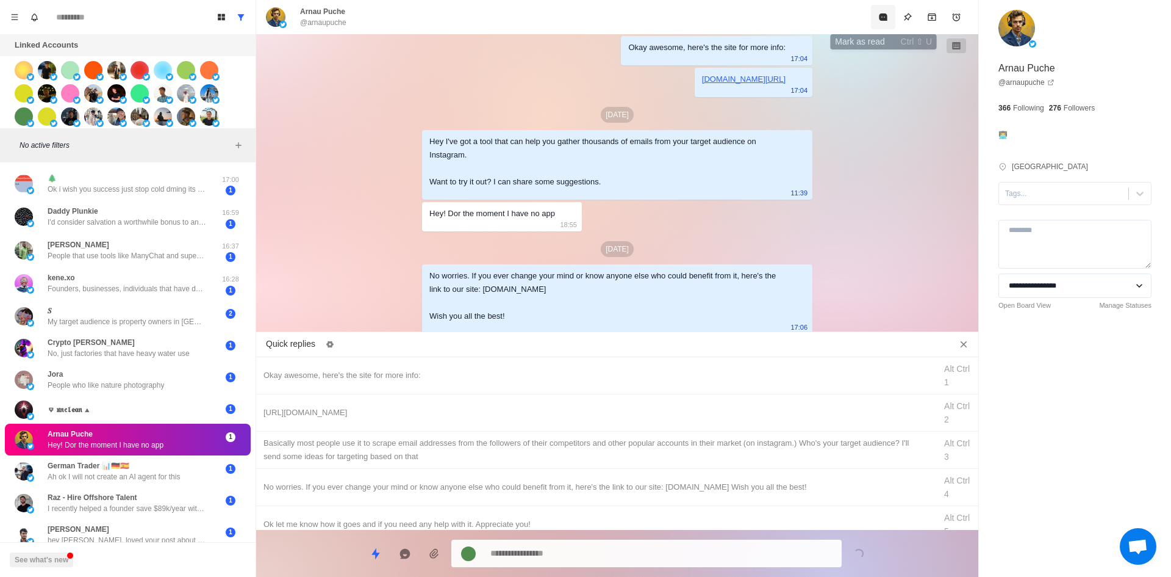
click at [882, 24] on button "Mark as read" at bounding box center [883, 17] width 24 height 24
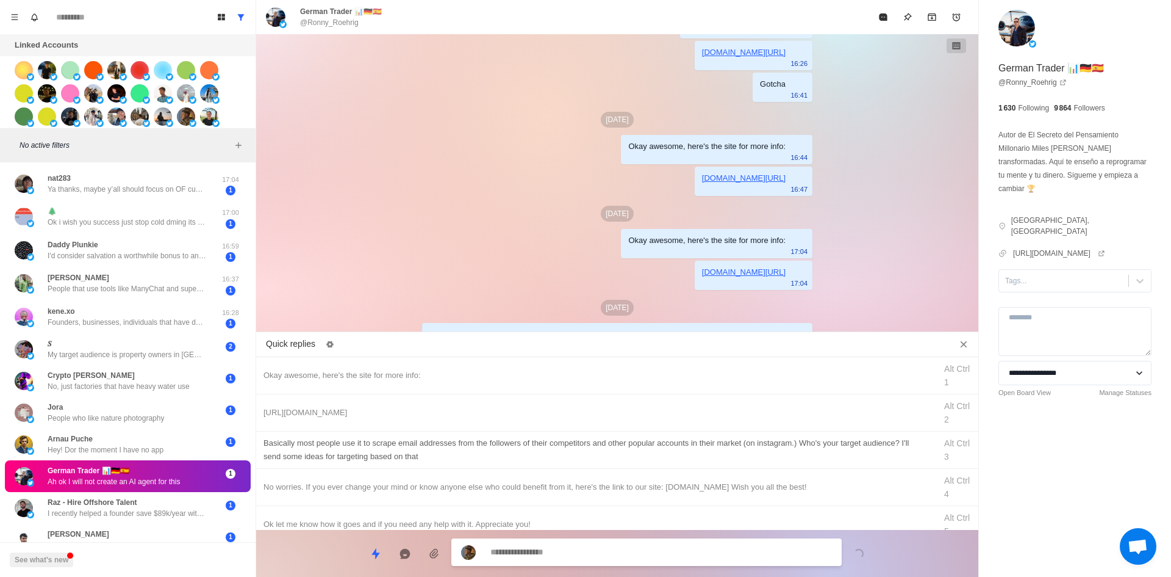
scroll to position [1371, 0]
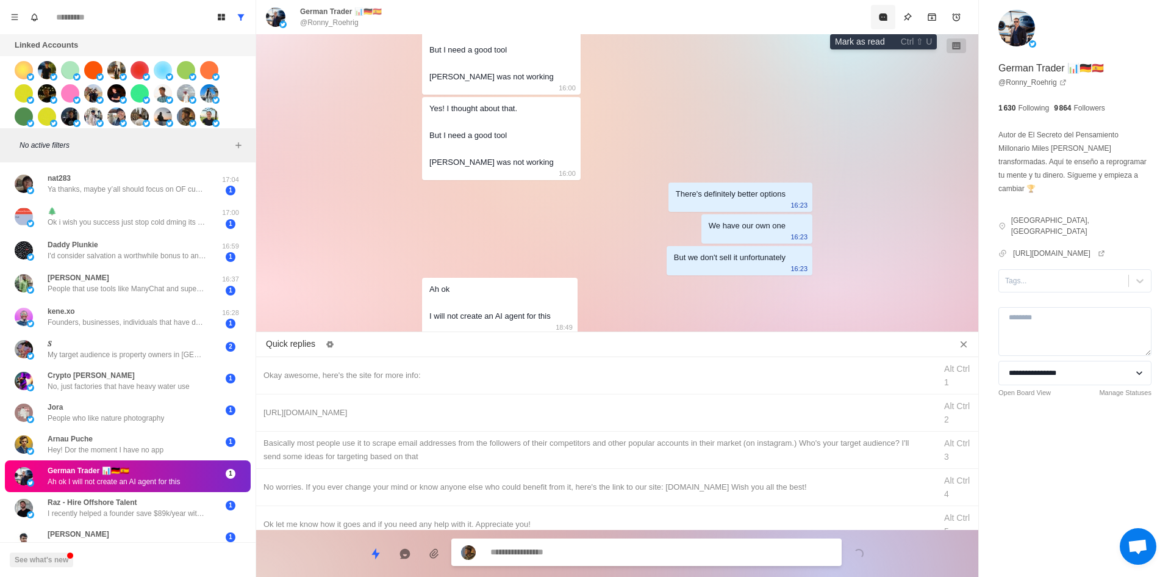
click at [883, 20] on icon "Mark as read" at bounding box center [883, 16] width 8 height 7
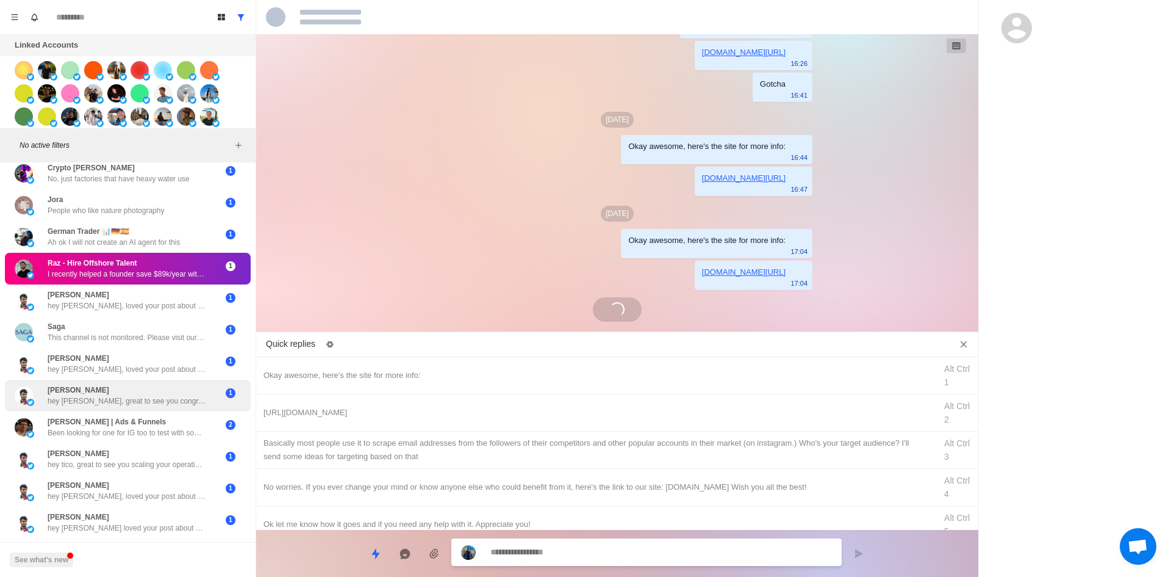
scroll to position [67, 0]
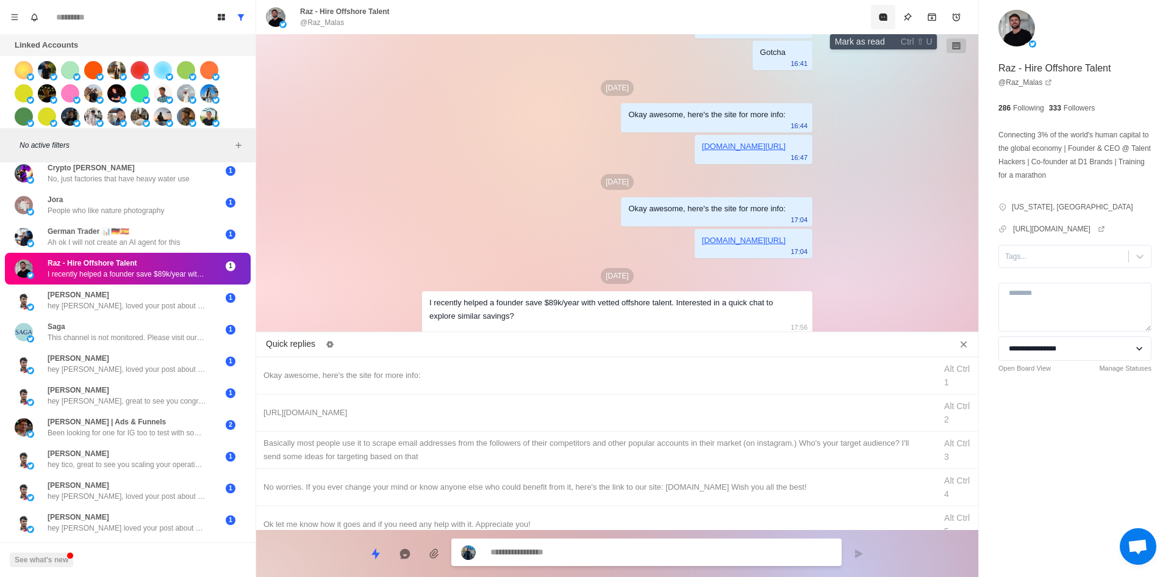
click at [884, 5] on button "Mark as read" at bounding box center [883, 17] width 24 height 24
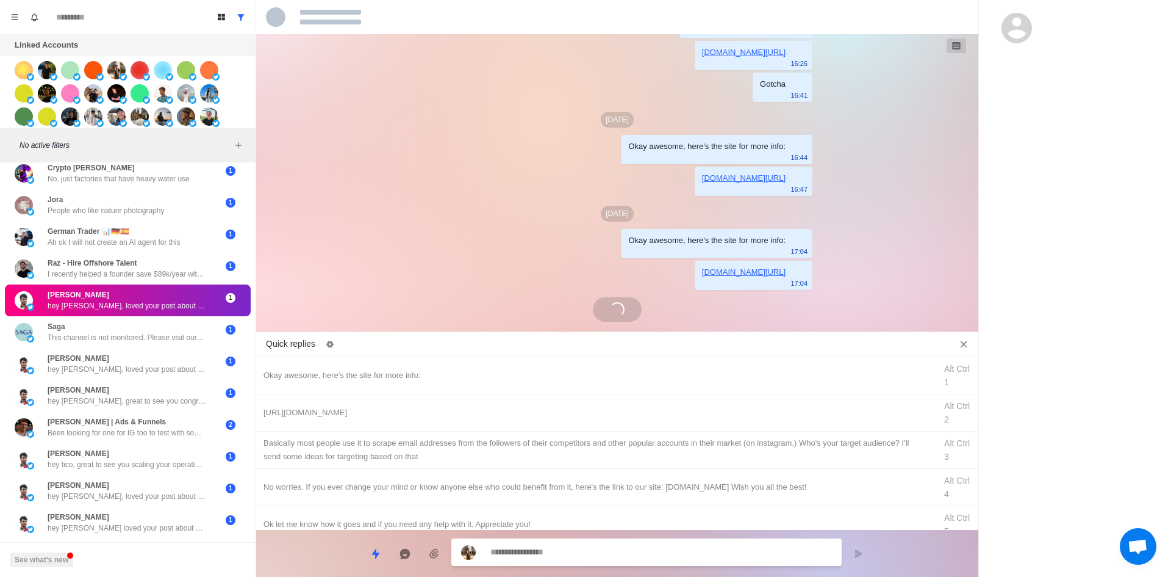
scroll to position [35, 0]
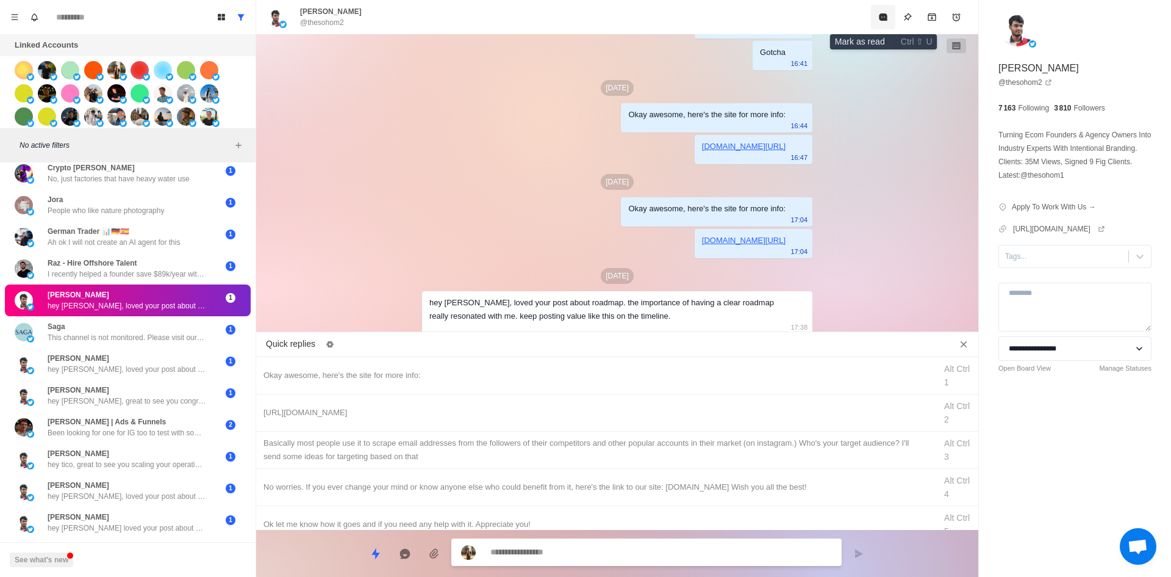
click at [885, 15] on icon "Mark as read" at bounding box center [883, 16] width 8 height 7
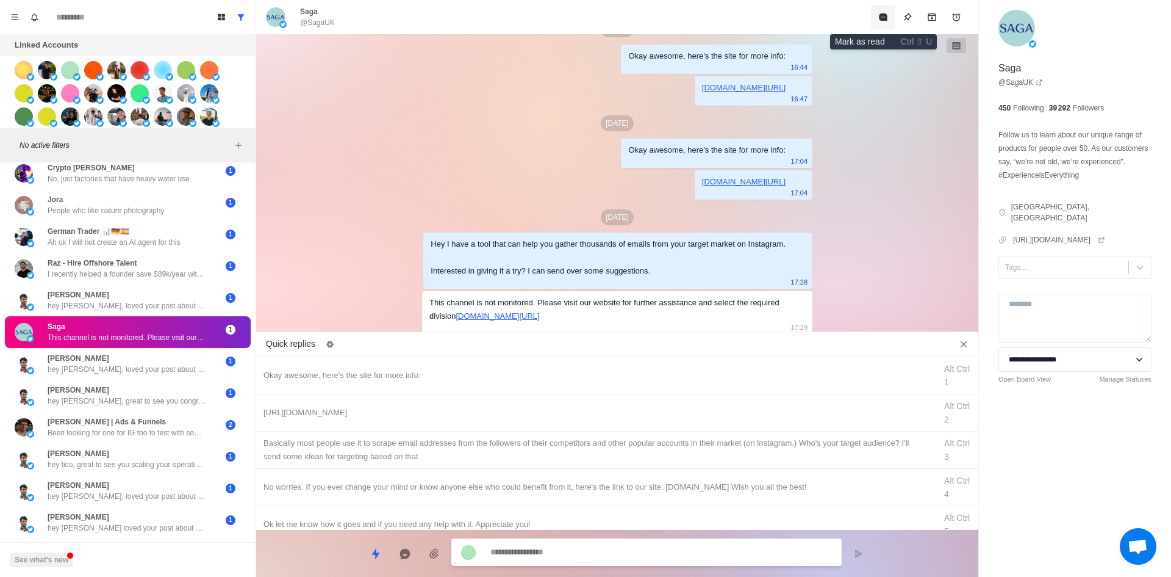
click at [885, 21] on icon "Mark as read" at bounding box center [883, 16] width 8 height 7
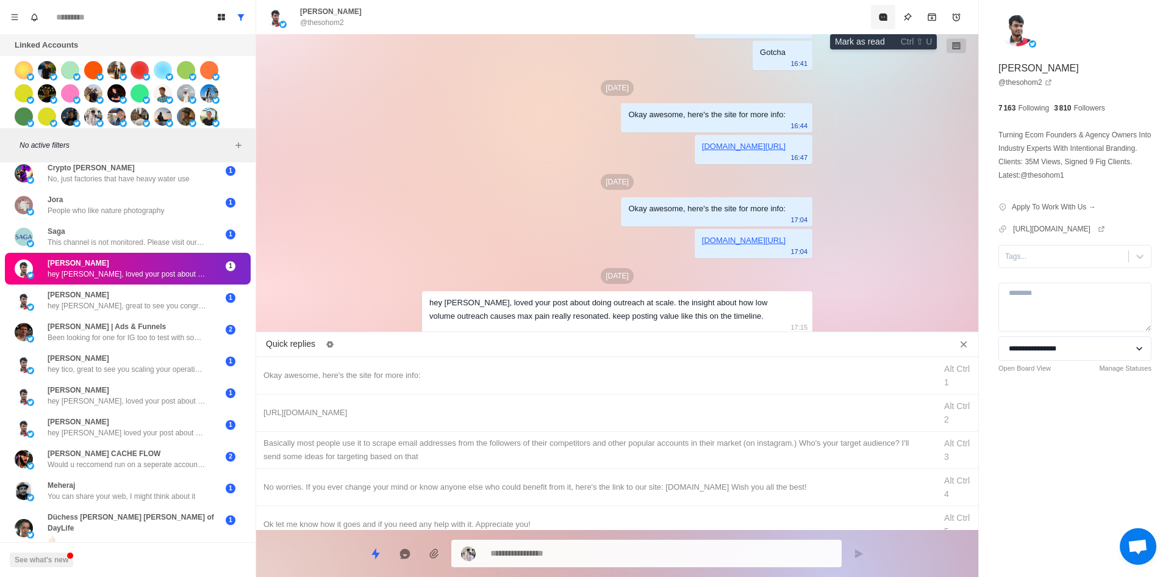
click at [885, 21] on icon "Mark as read" at bounding box center [883, 16] width 8 height 7
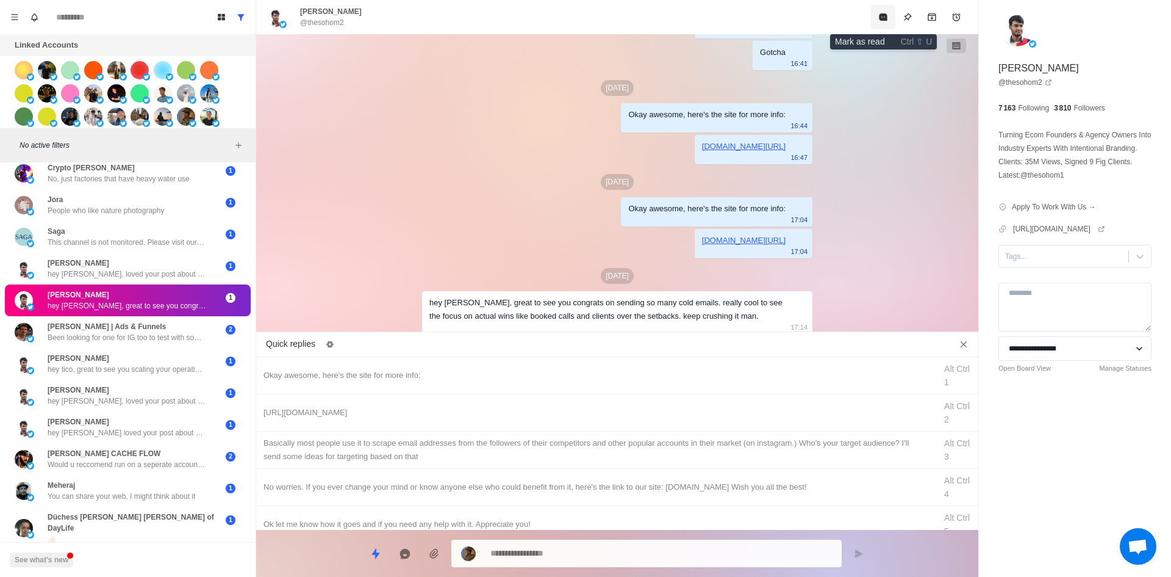
click at [885, 21] on icon "Mark as read" at bounding box center [883, 16] width 8 height 7
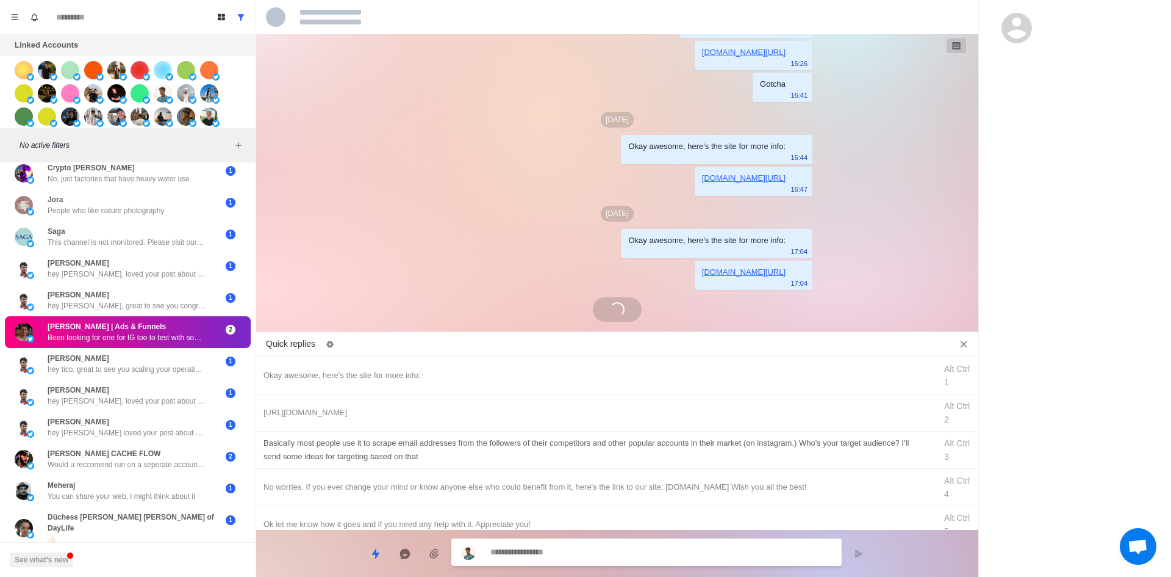
scroll to position [536, 0]
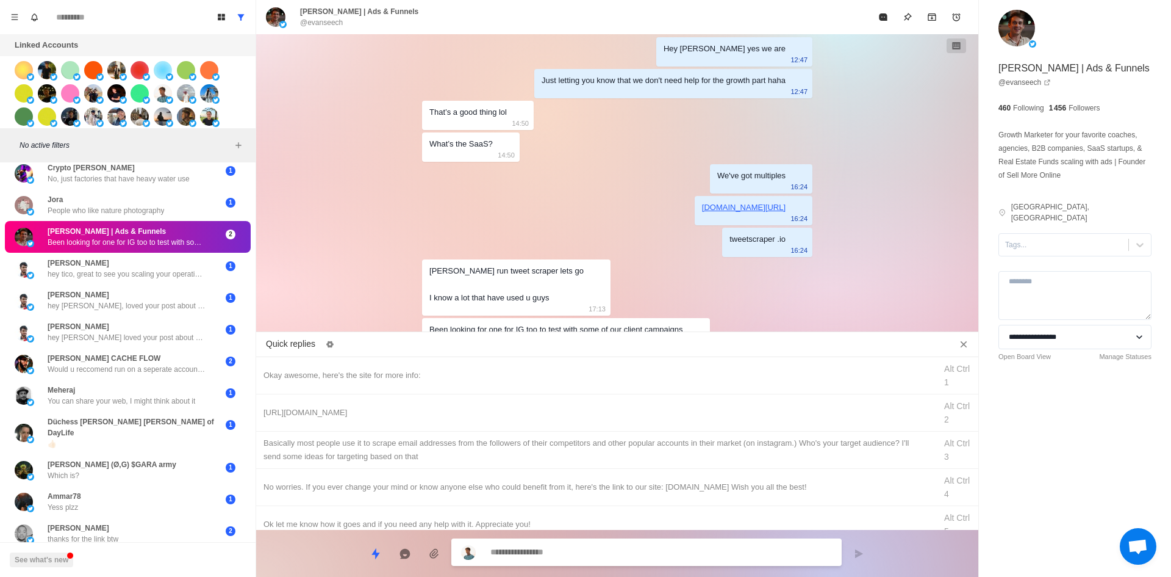
click at [587, 547] on textarea at bounding box center [662, 552] width 342 height 18
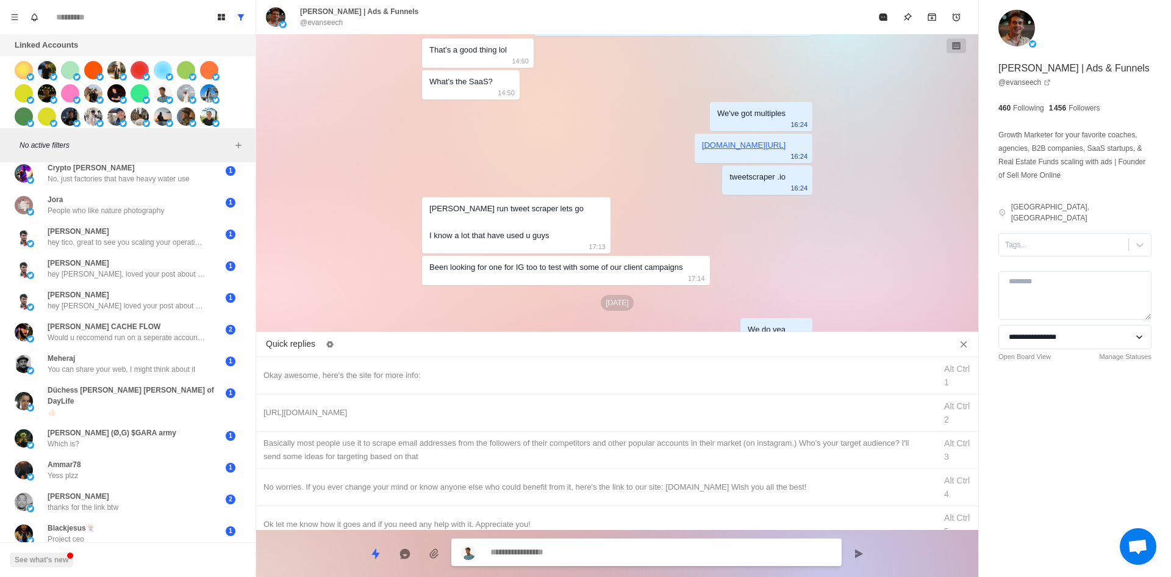
scroll to position [630, 0]
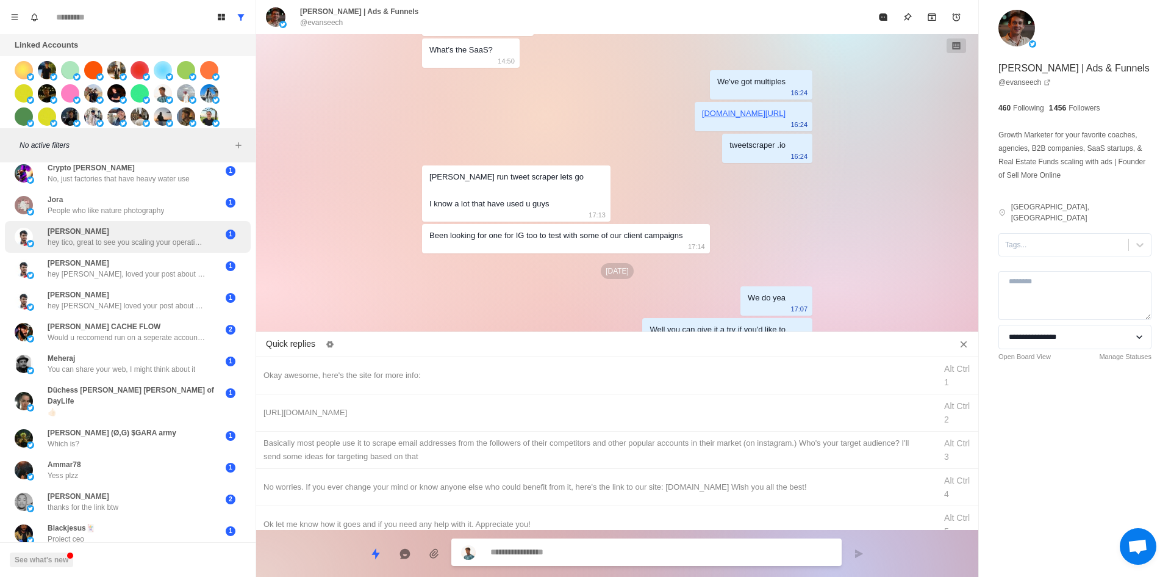
click at [162, 231] on div "[PERSON_NAME] hey tico, great to see you scaling your operations. really cool t…" at bounding box center [127, 237] width 159 height 22
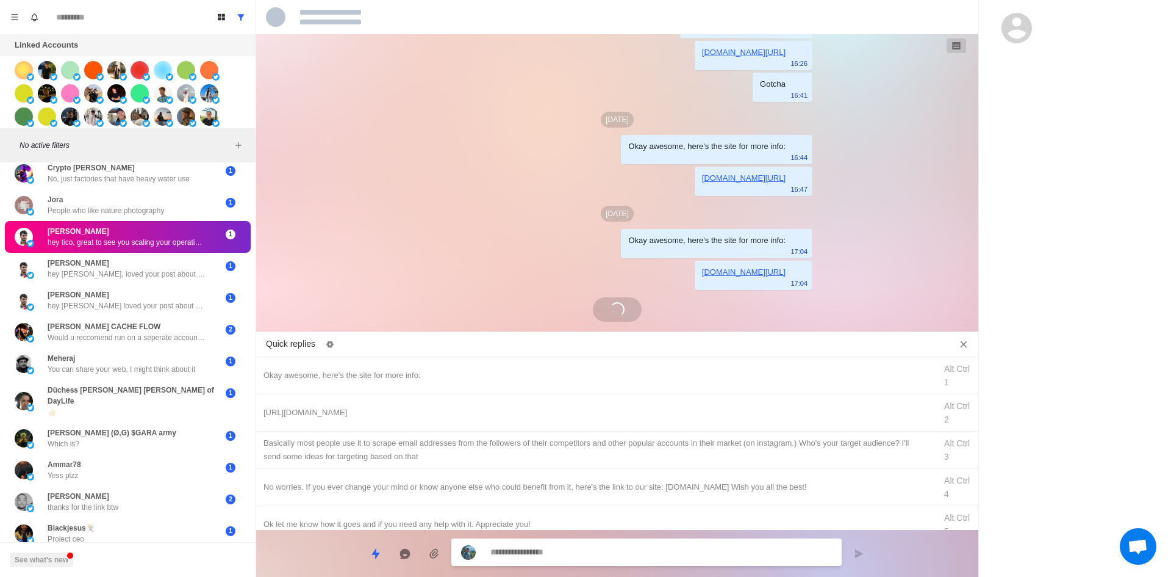
scroll to position [80, 0]
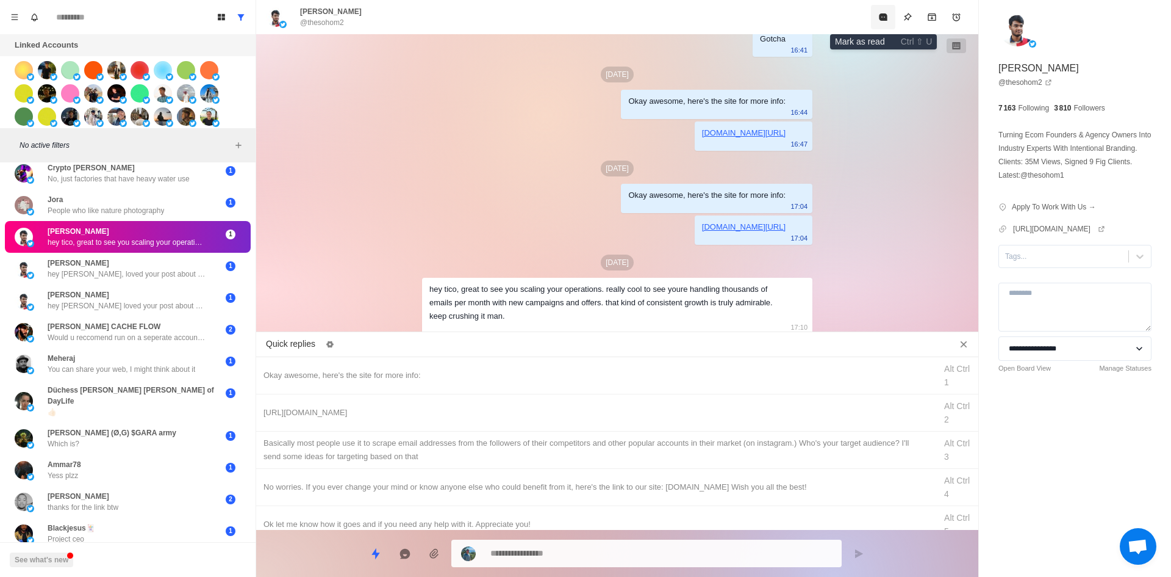
click at [877, 21] on button "Mark as read" at bounding box center [883, 17] width 24 height 24
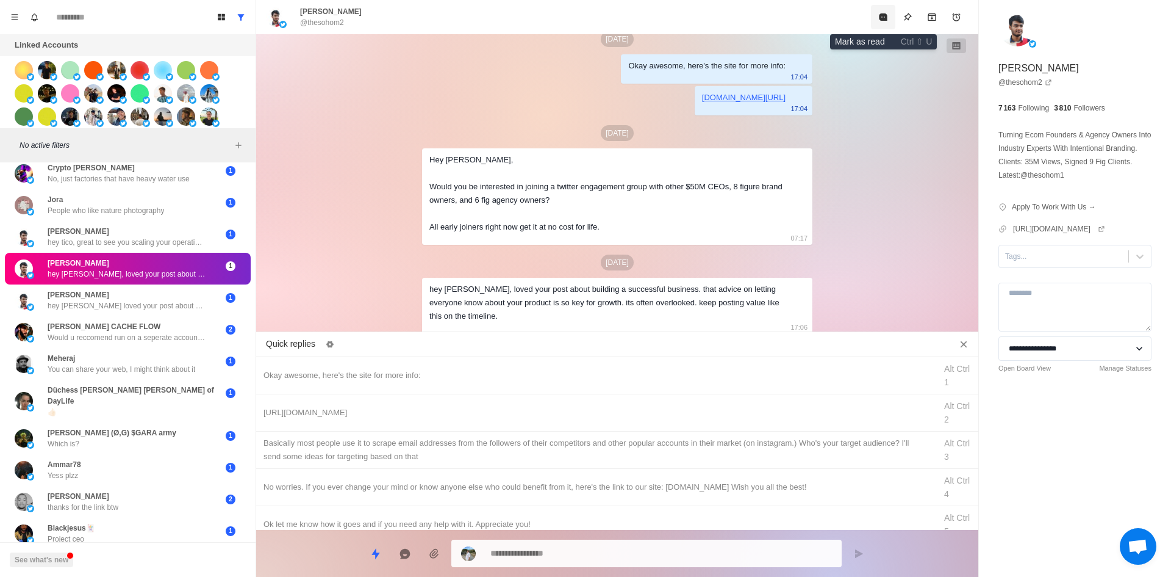
click at [888, 16] on icon "Mark as read" at bounding box center [884, 17] width 10 height 10
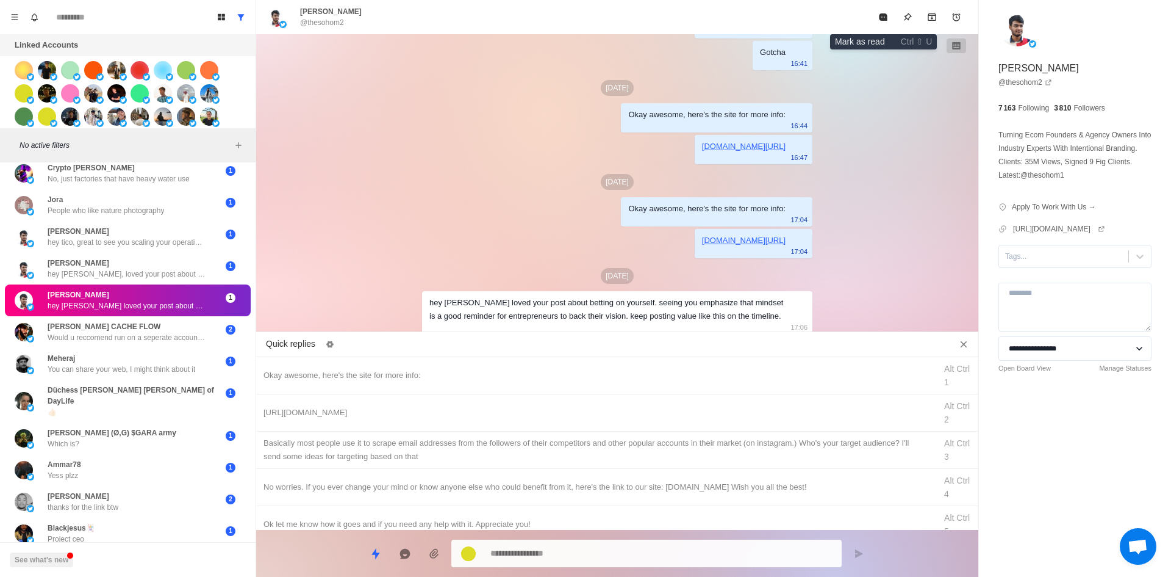
drag, startPoint x: 888, startPoint y: 16, endPoint x: 873, endPoint y: 40, distance: 27.4
click at [888, 16] on icon "Mark as read" at bounding box center [884, 17] width 10 height 10
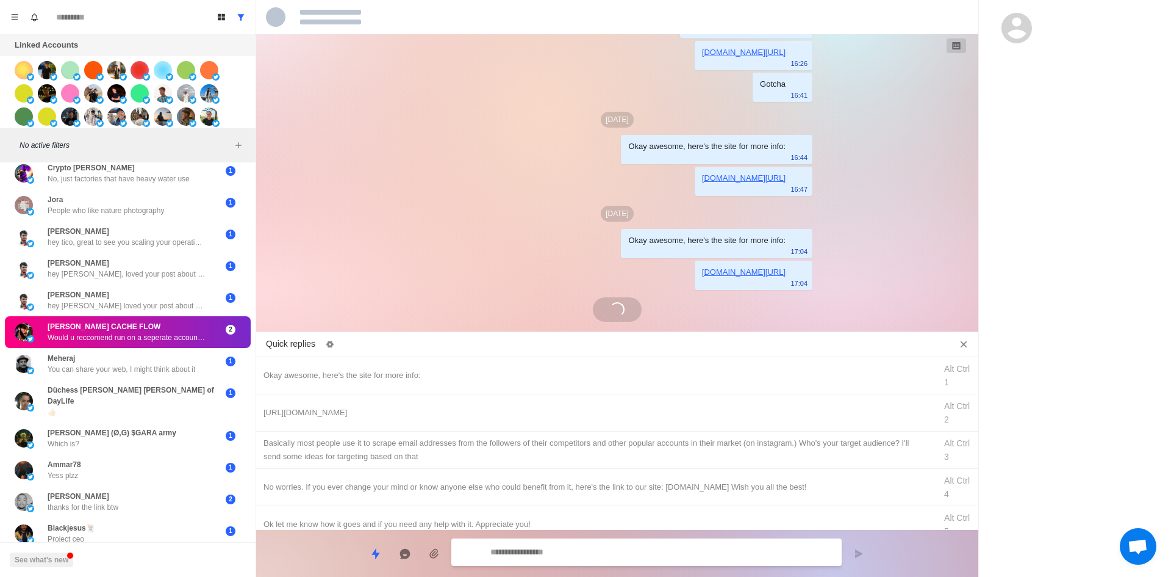
click at [555, 550] on textarea at bounding box center [662, 552] width 342 height 18
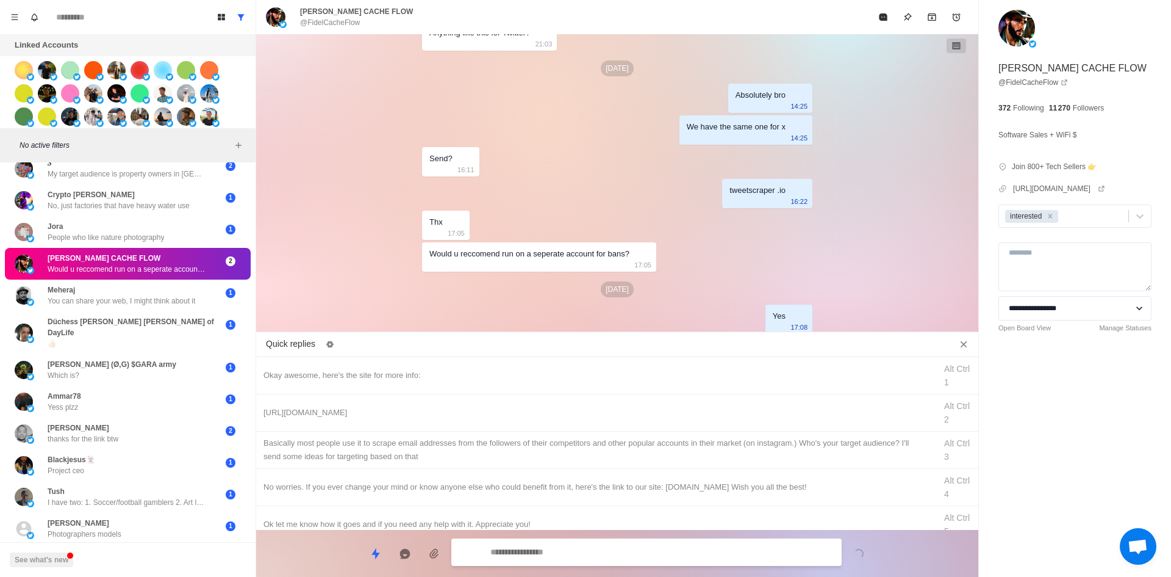
scroll to position [730, 0]
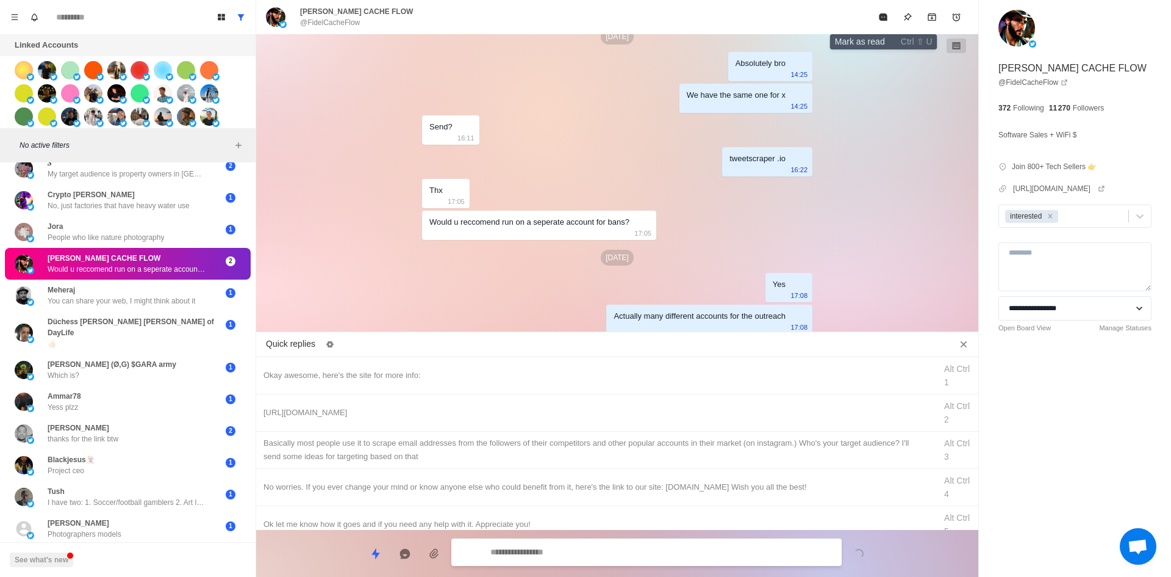
drag, startPoint x: 882, startPoint y: 19, endPoint x: 746, endPoint y: 87, distance: 151.7
click at [882, 19] on icon "Mark as read" at bounding box center [883, 16] width 8 height 7
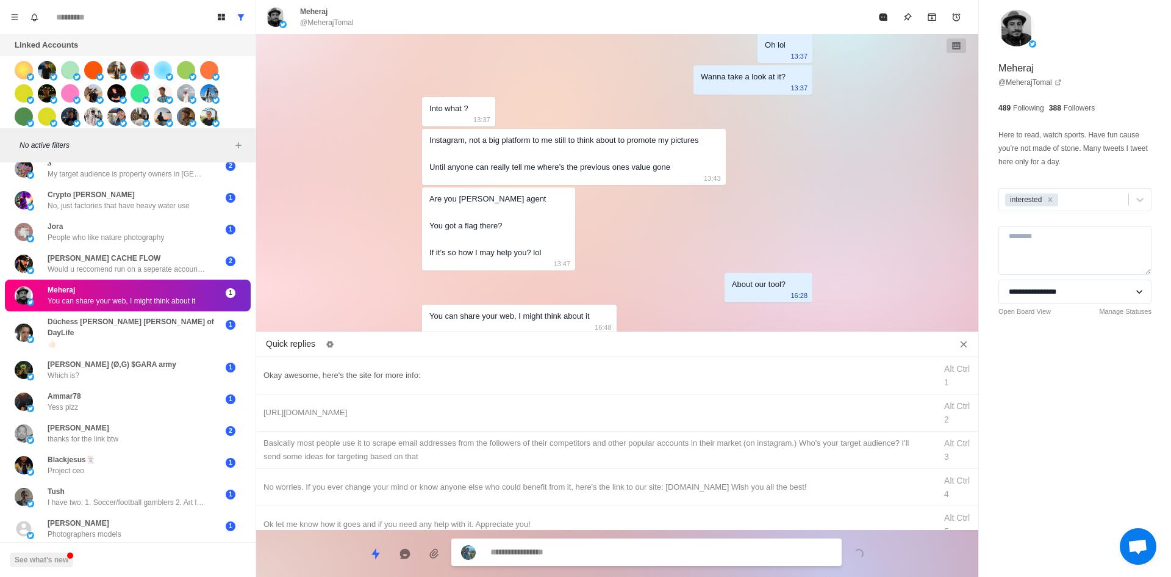
scroll to position [149, 0]
drag, startPoint x: 406, startPoint y: 375, endPoint x: 471, endPoint y: 468, distance: 113.1
click at [406, 375] on div "Okay awesome, here's the site for more info:" at bounding box center [596, 375] width 665 height 13
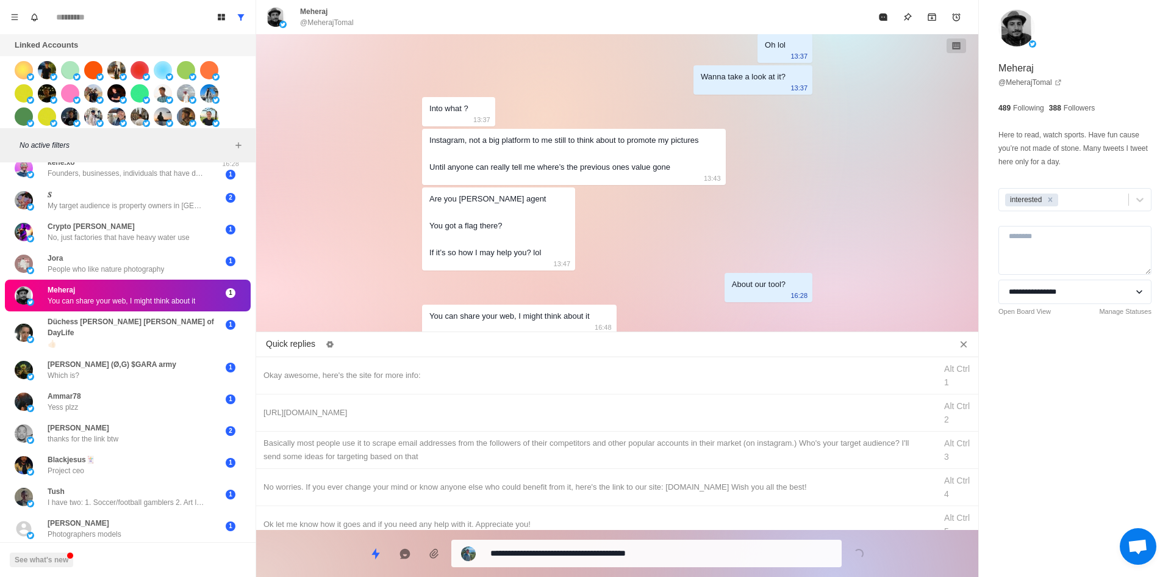
click at [560, 556] on textarea "**********" at bounding box center [662, 553] width 342 height 18
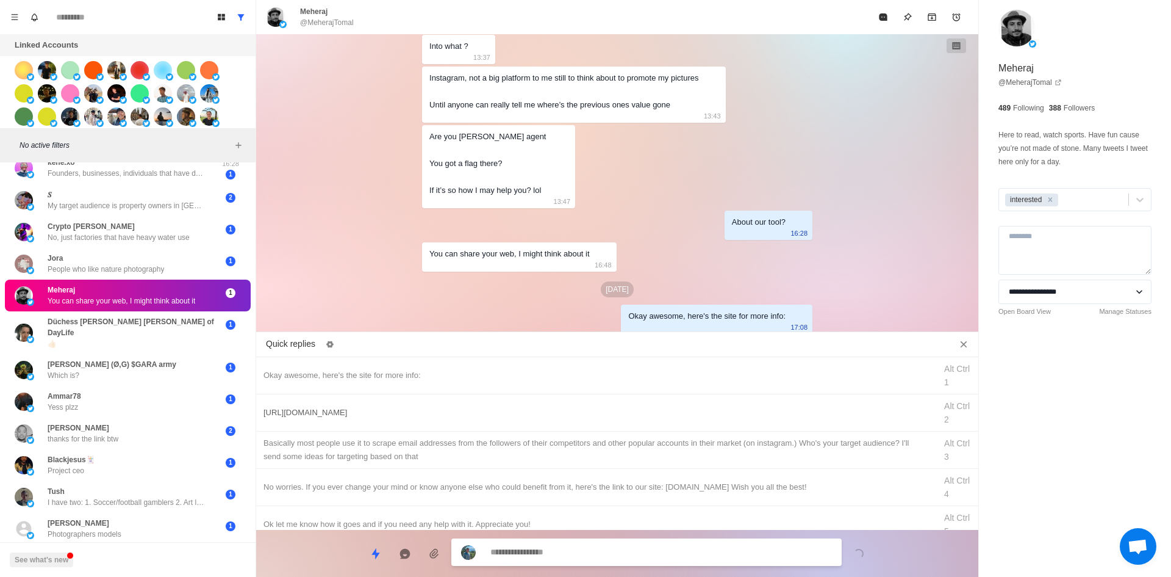
click at [437, 411] on div "[URL][DOMAIN_NAME]" at bounding box center [596, 412] width 665 height 13
click at [555, 559] on textarea "**********" at bounding box center [662, 553] width 342 height 18
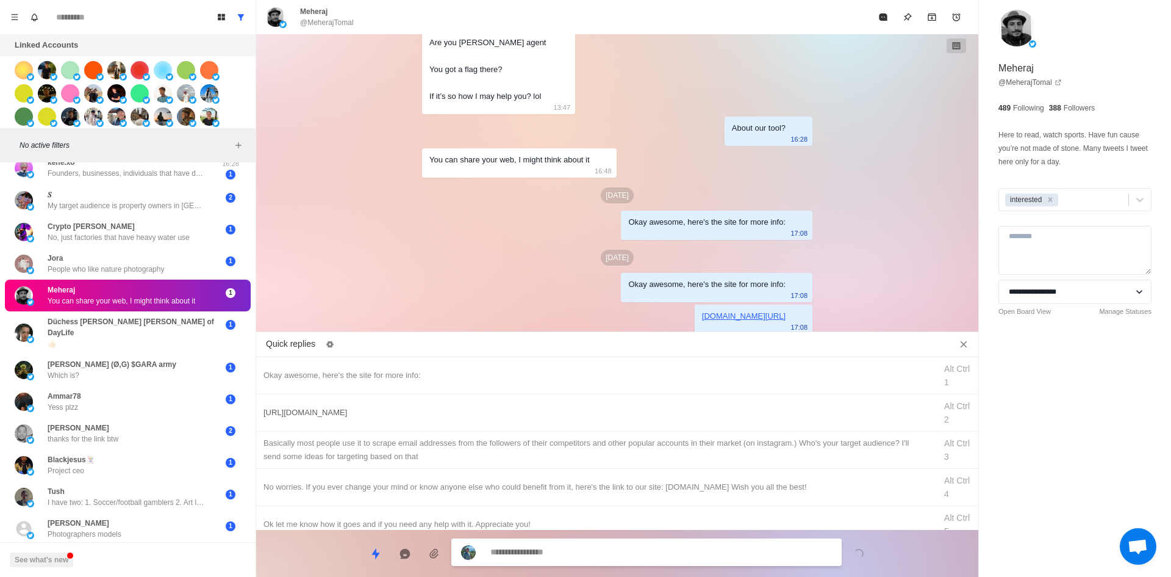
scroll to position [908, 0]
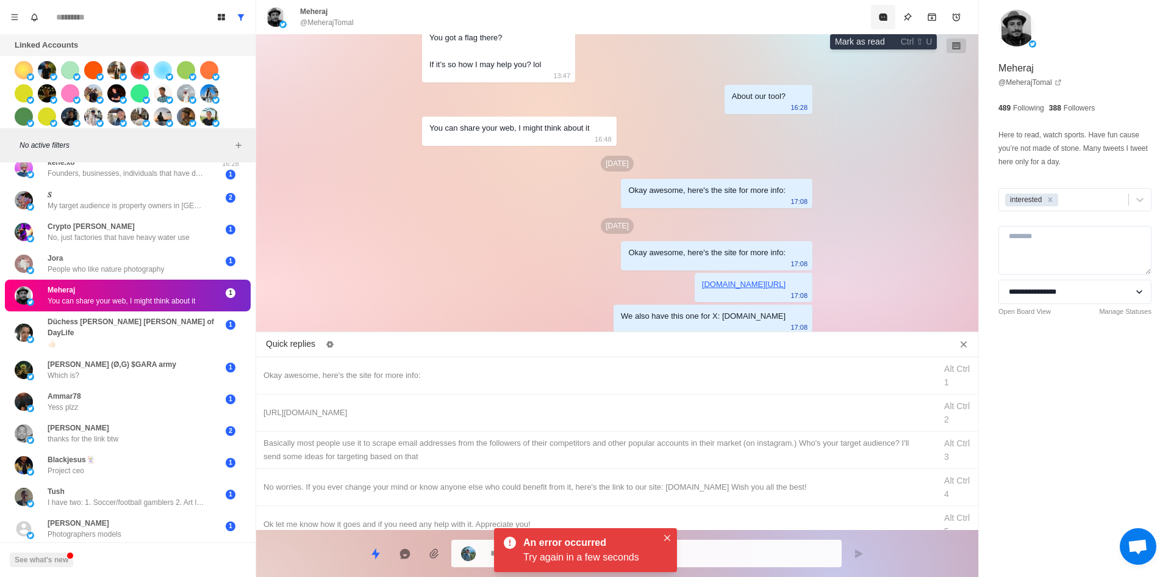
click at [879, 20] on icon "Mark as read" at bounding box center [884, 17] width 10 height 10
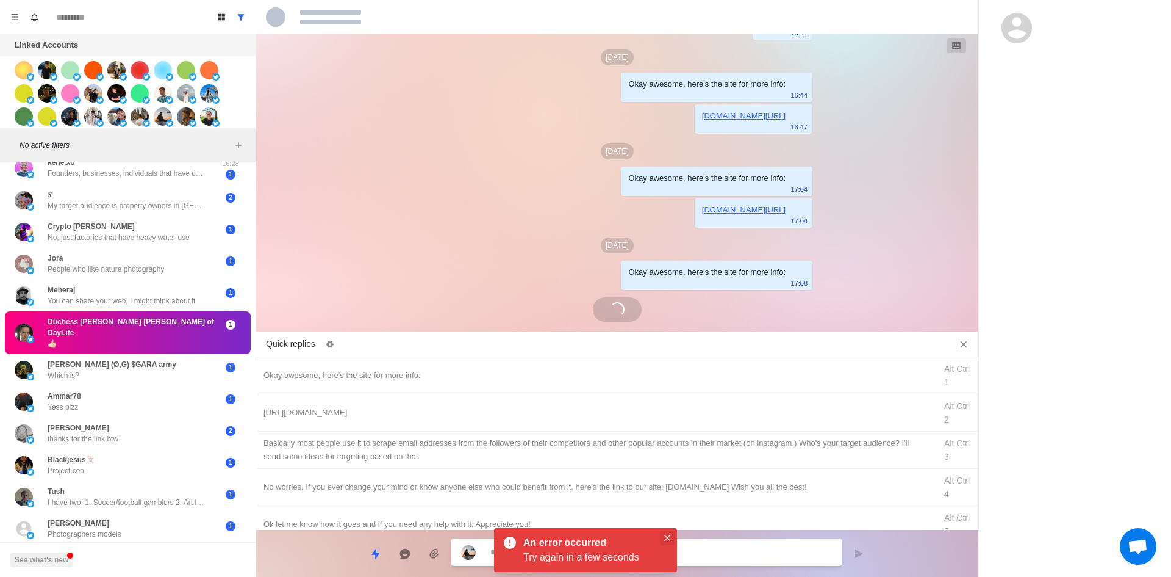
click at [665, 536] on icon "Close" at bounding box center [667, 537] width 6 height 6
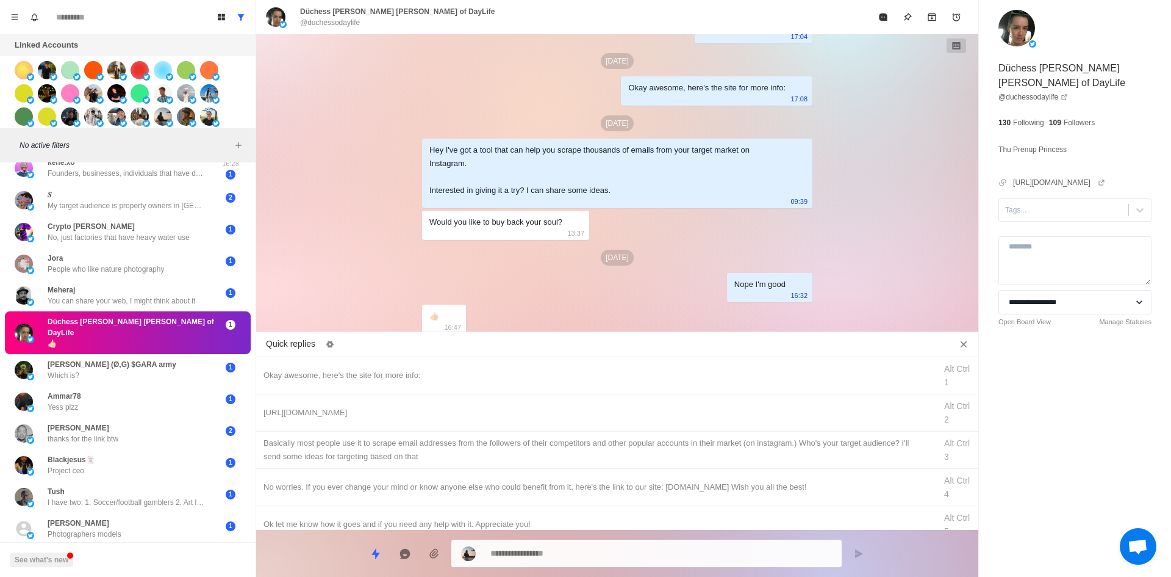
scroll to position [117, 0]
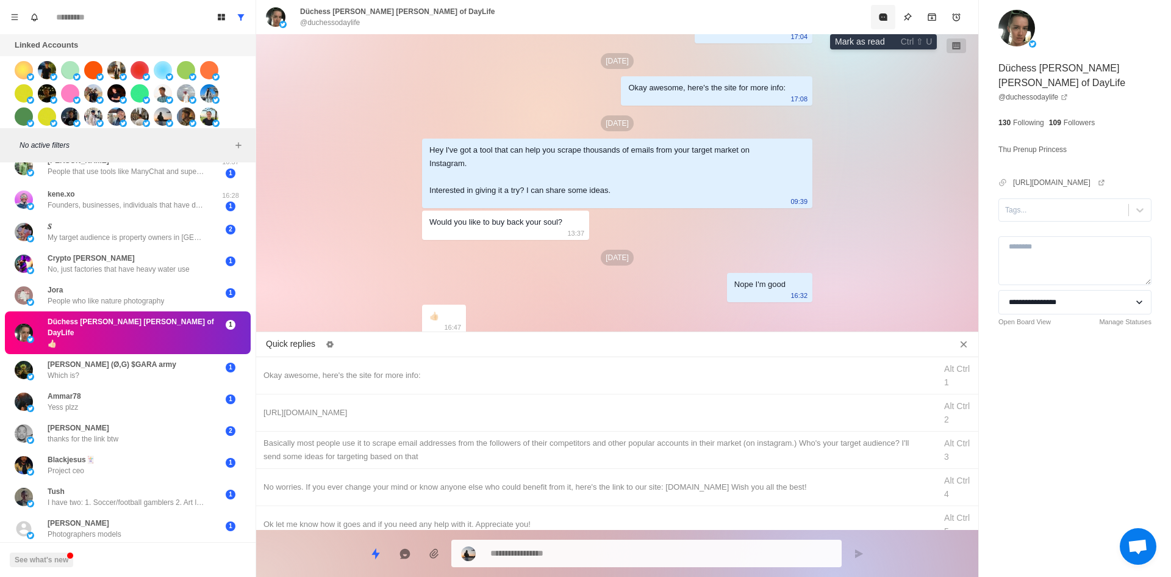
click at [879, 20] on icon "Mark as read" at bounding box center [884, 17] width 10 height 10
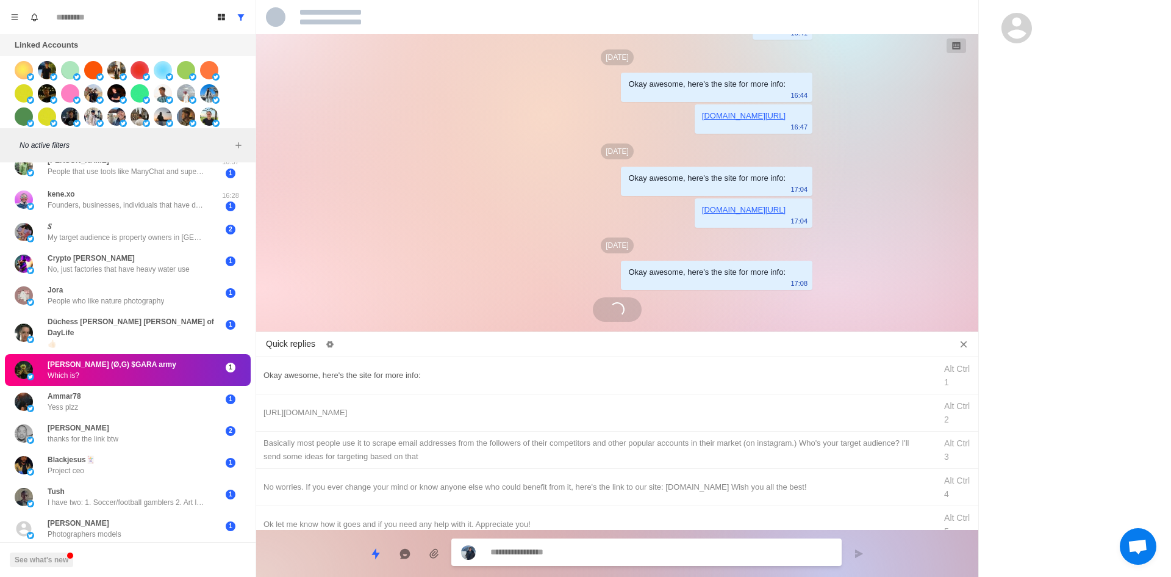
click at [441, 373] on div "Okay awesome, here's the site for more info:" at bounding box center [596, 375] width 665 height 13
drag, startPoint x: 553, startPoint y: 551, endPoint x: 218, endPoint y: 567, distance: 334.7
click at [243, 563] on div "Board View Tools Archived Chats Mark many as read Keyboard shortcuts Team Setti…" at bounding box center [585, 288] width 1171 height 577
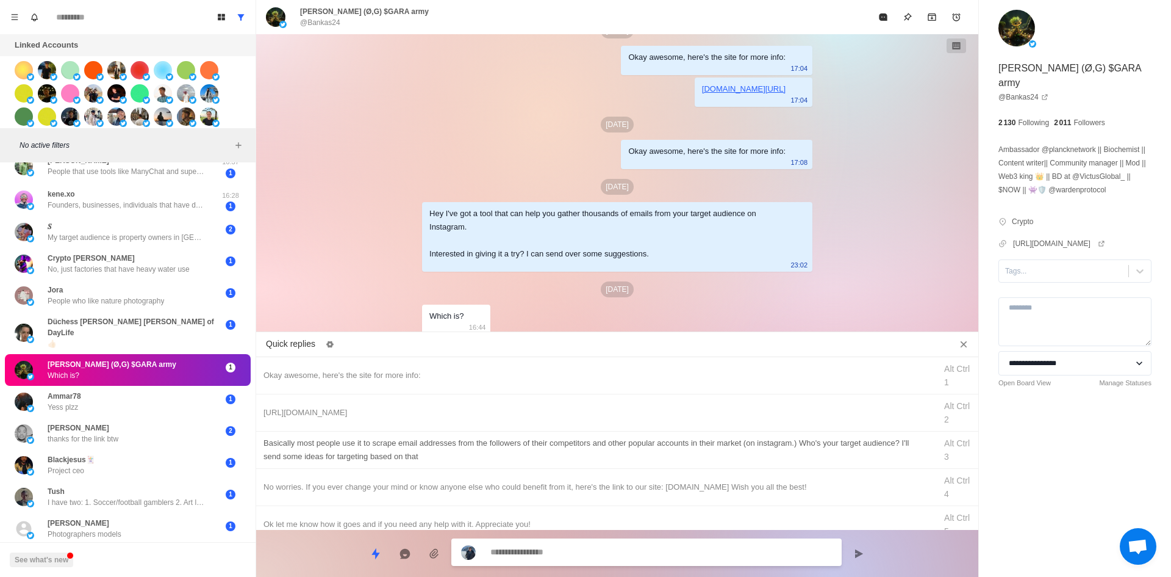
drag, startPoint x: 424, startPoint y: 411, endPoint x: 515, endPoint y: 459, distance: 103.2
click at [424, 411] on div "[URL][DOMAIN_NAME]" at bounding box center [596, 412] width 665 height 13
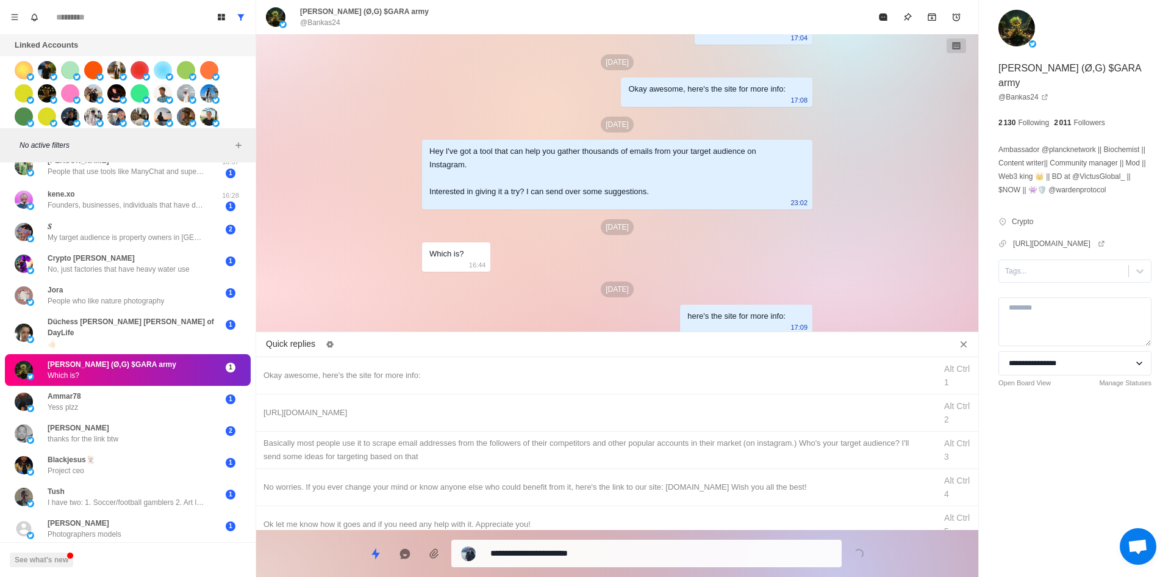
click at [610, 555] on textarea "**********" at bounding box center [662, 553] width 342 height 18
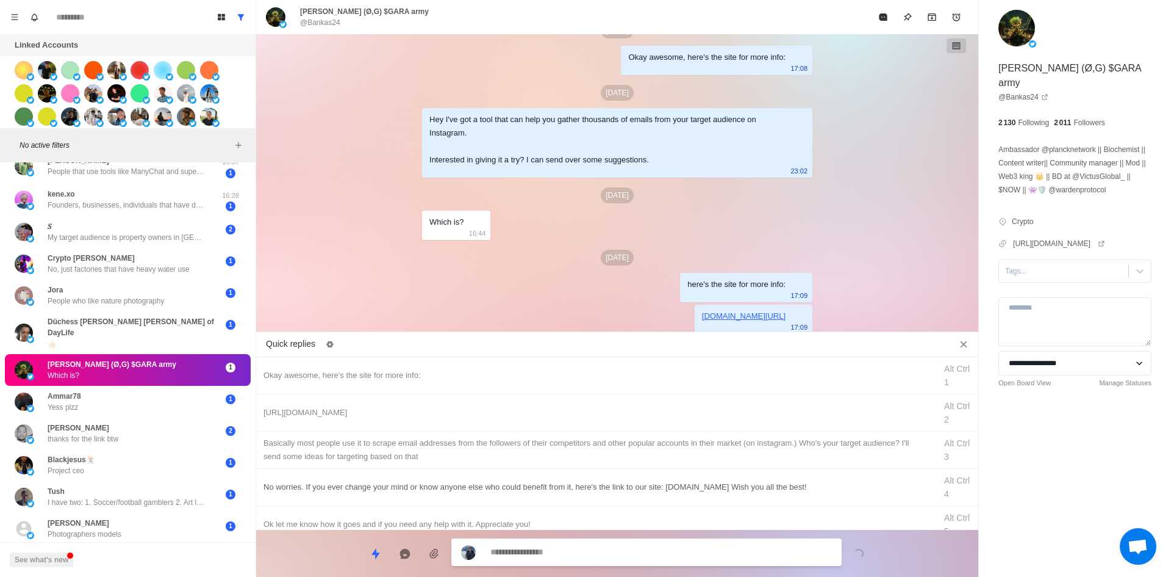
click at [570, 445] on div "​​Basically most people use it to scrape email addresses from the followers of …" at bounding box center [596, 449] width 665 height 27
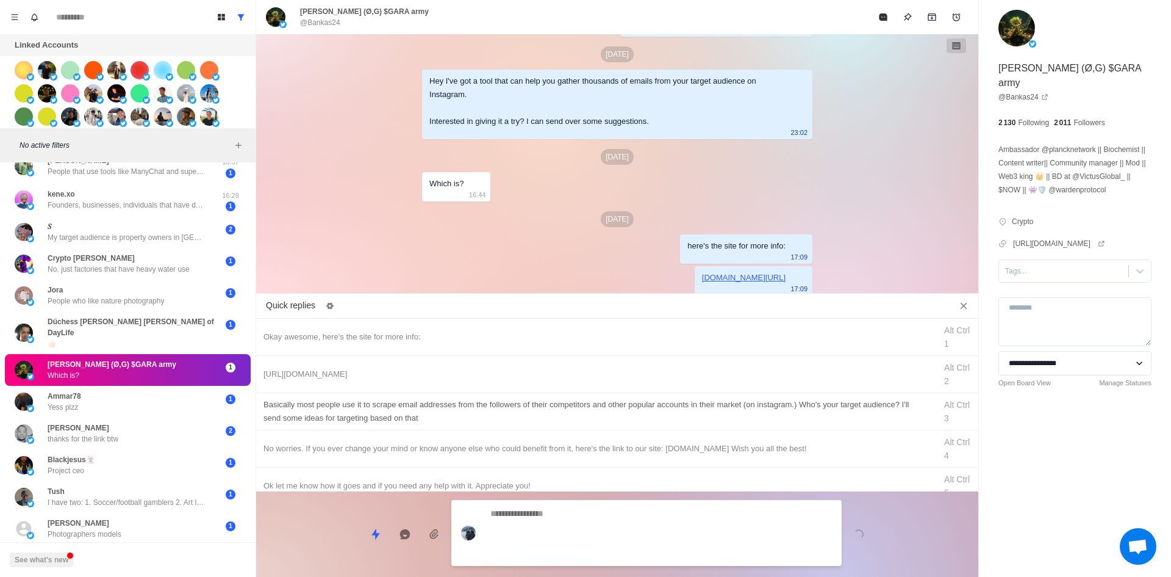
drag, startPoint x: 616, startPoint y: 555, endPoint x: 761, endPoint y: 431, distance: 190.5
click at [614, 550] on textarea at bounding box center [662, 533] width 342 height 56
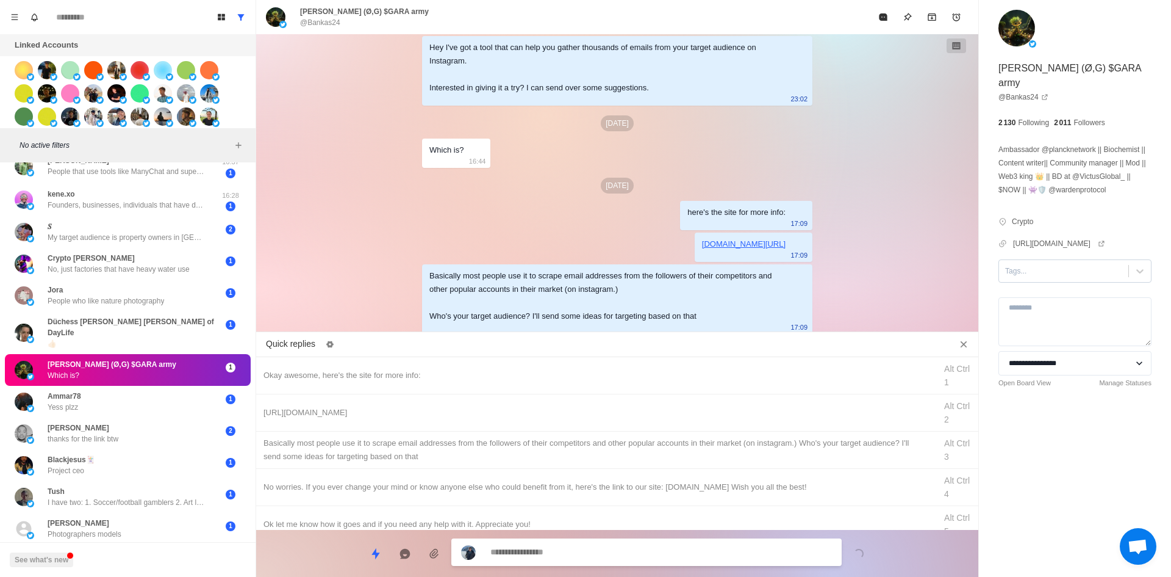
scroll to position [85, 0]
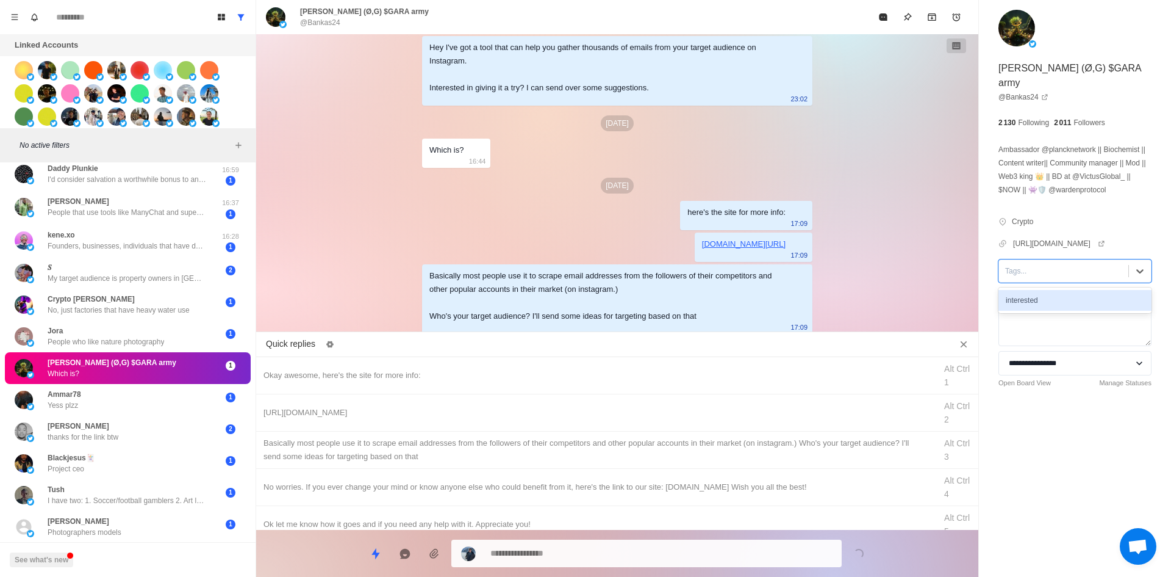
drag, startPoint x: 1047, startPoint y: 276, endPoint x: 1049, endPoint y: 292, distance: 16.7
click at [1047, 276] on div at bounding box center [1063, 270] width 117 height 13
click at [1051, 295] on div "**********" at bounding box center [1075, 221] width 192 height 442
click at [1037, 270] on div "Tags..." at bounding box center [1075, 270] width 153 height 23
click at [1038, 310] on div "interested" at bounding box center [1075, 300] width 153 height 21
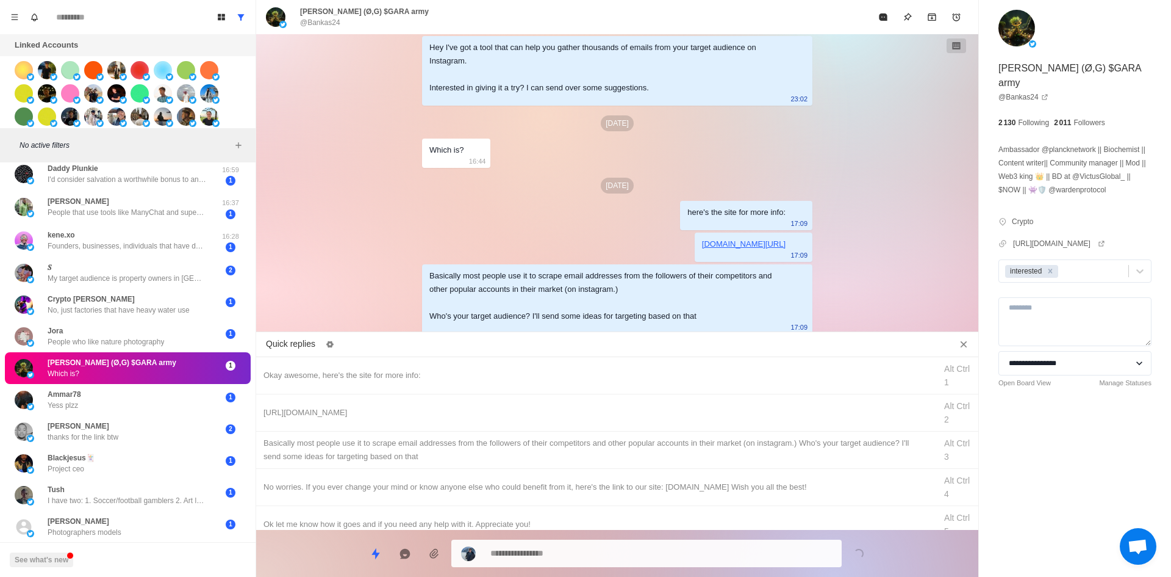
click at [872, 2] on div "[PERSON_NAME] (Ø,G) $GARA army @Bankas24" at bounding box center [617, 17] width 722 height 34
click at [894, 20] on button "Mark as read" at bounding box center [883, 17] width 24 height 24
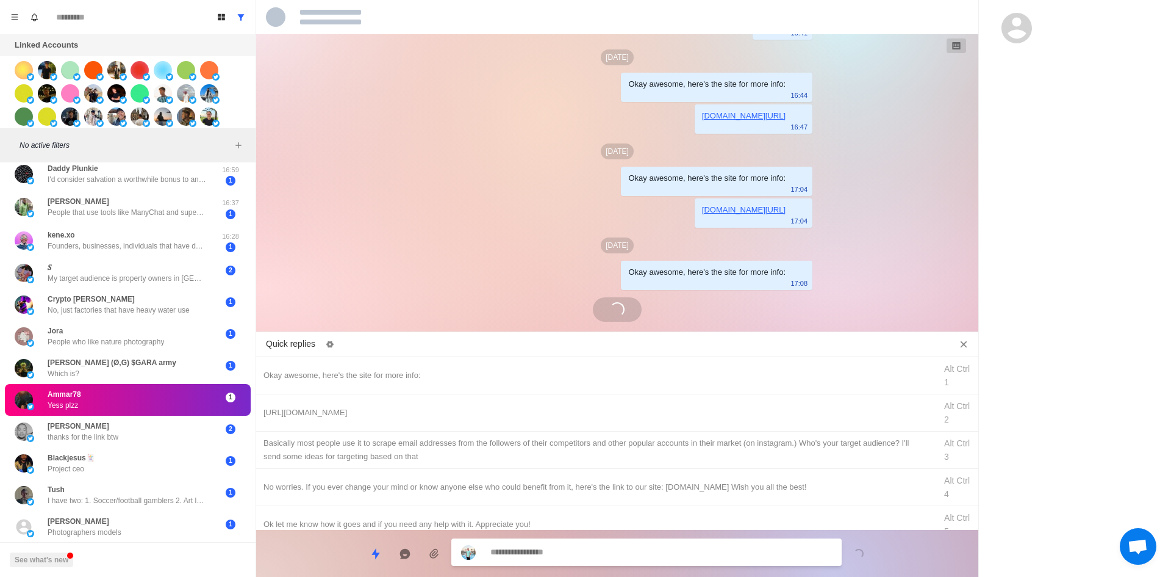
scroll to position [97, 0]
click at [439, 379] on div "Okay awesome, here's the site for more info:" at bounding box center [596, 375] width 665 height 13
click at [555, 550] on textarea "**********" at bounding box center [662, 552] width 342 height 18
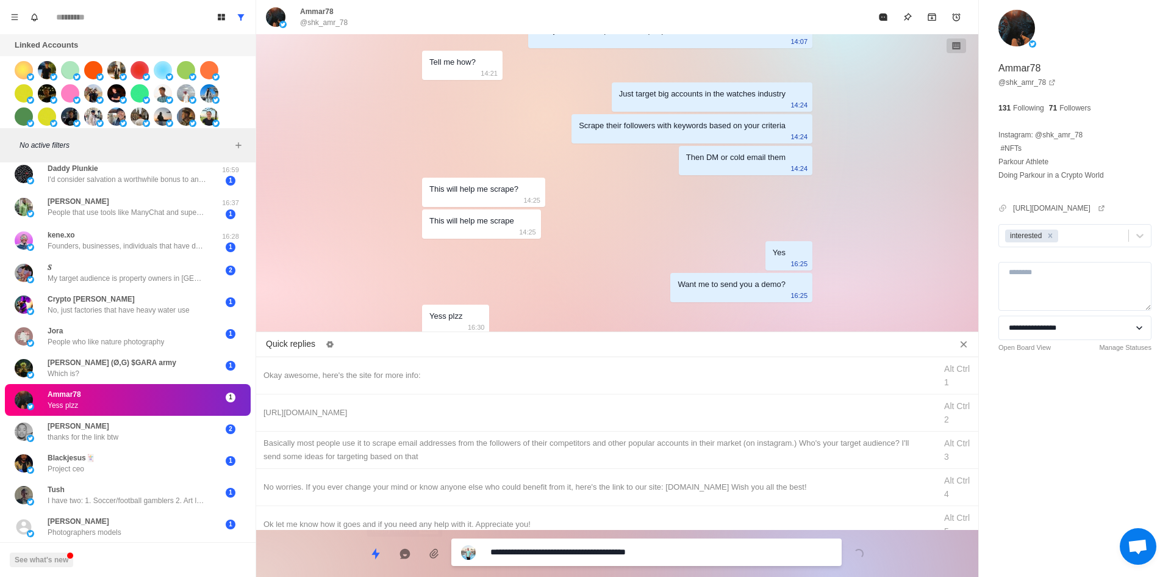
drag, startPoint x: 416, startPoint y: 542, endPoint x: 199, endPoint y: 551, distance: 217.4
click at [120, 569] on div "Board View Tools Archived Chats Mark many as read Keyboard shortcuts Team Setti…" at bounding box center [585, 288] width 1171 height 577
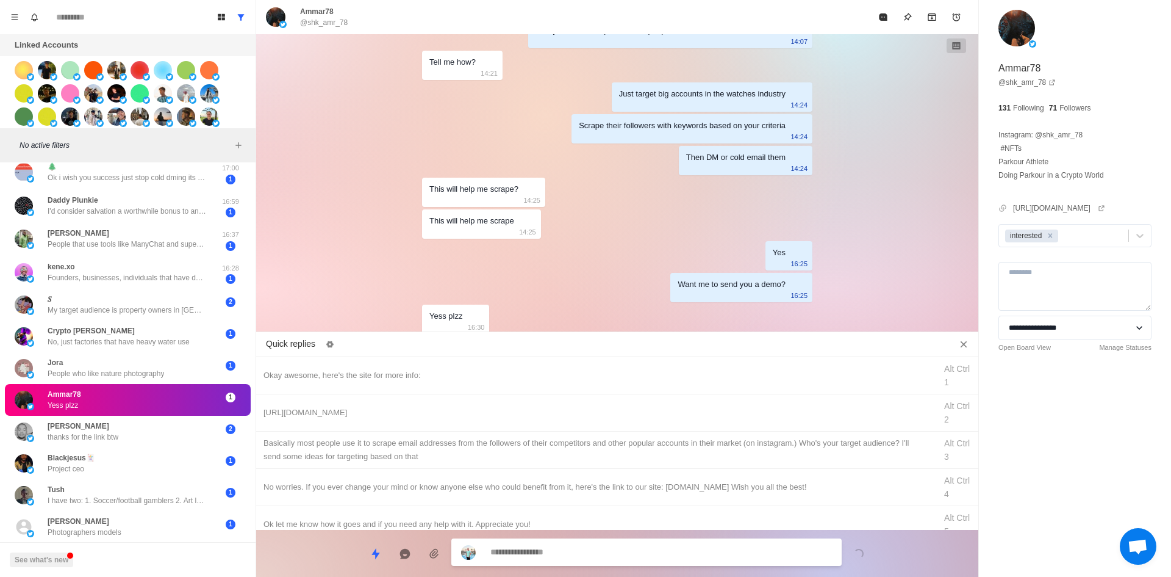
scroll to position [54, 0]
paste textarea "**********"
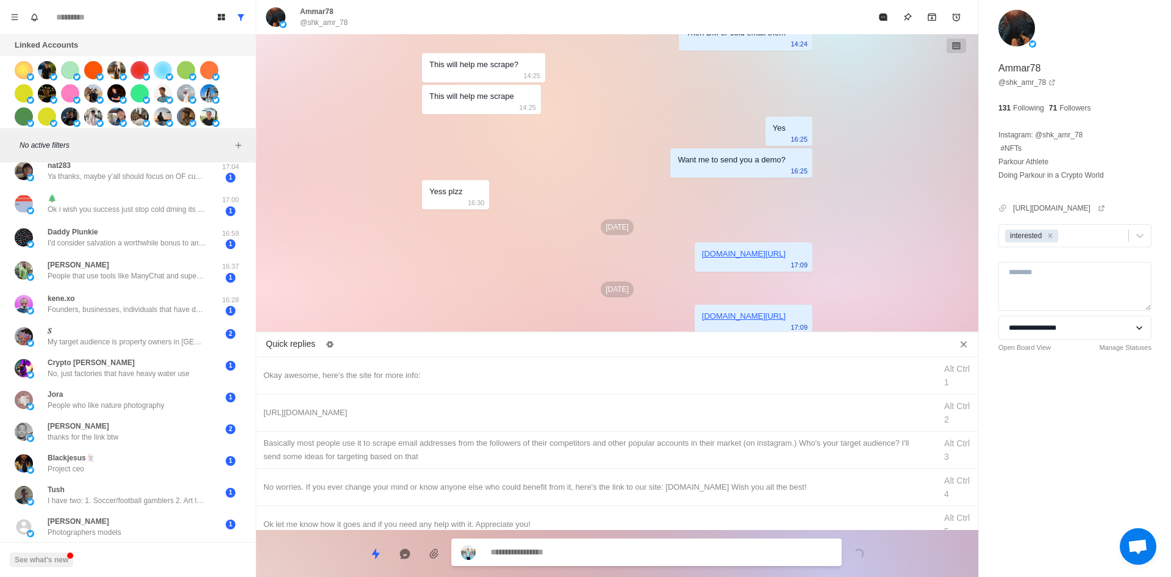
scroll to position [889, 0]
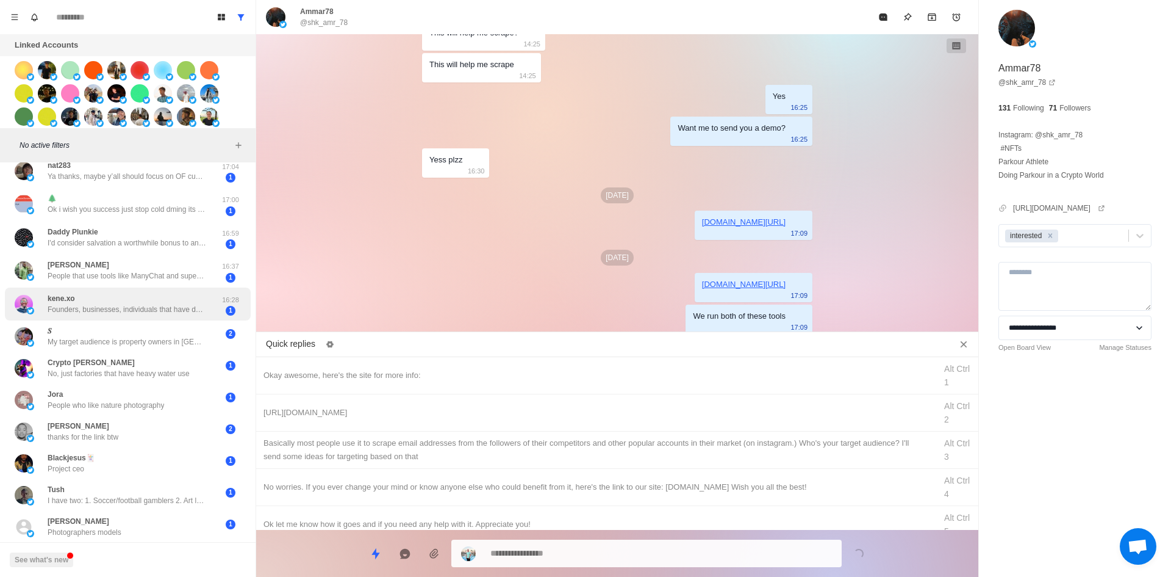
drag, startPoint x: 883, startPoint y: 25, endPoint x: 160, endPoint y: 278, distance: 765.5
click at [173, 292] on div "Board View Tools Archived Chats Mark many as read Keyboard shortcuts Team Setti…" at bounding box center [585, 288] width 1171 height 577
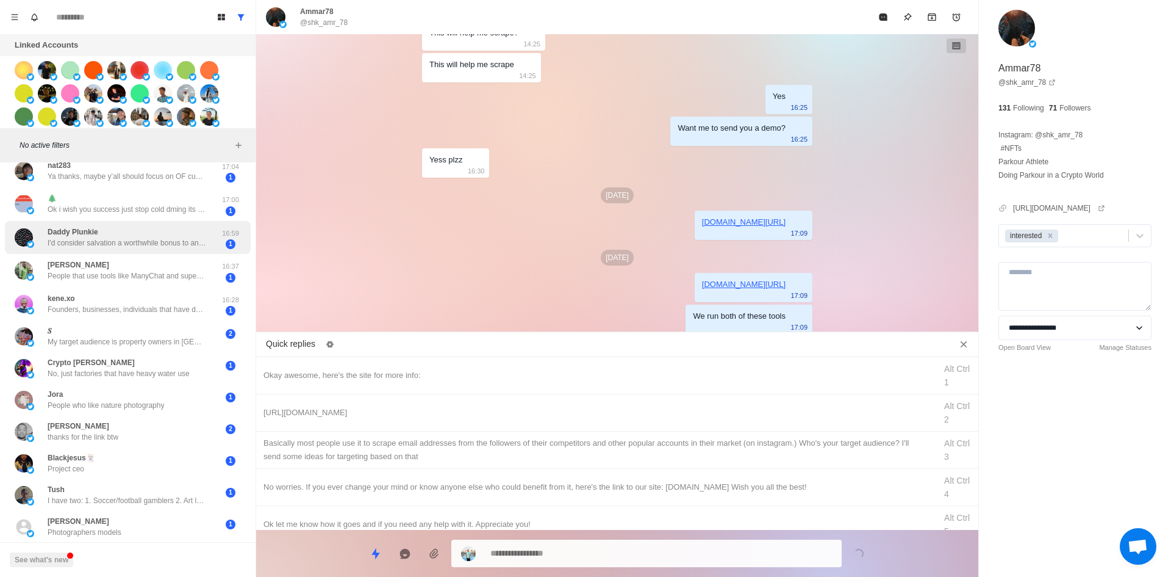
scroll to position [0, 0]
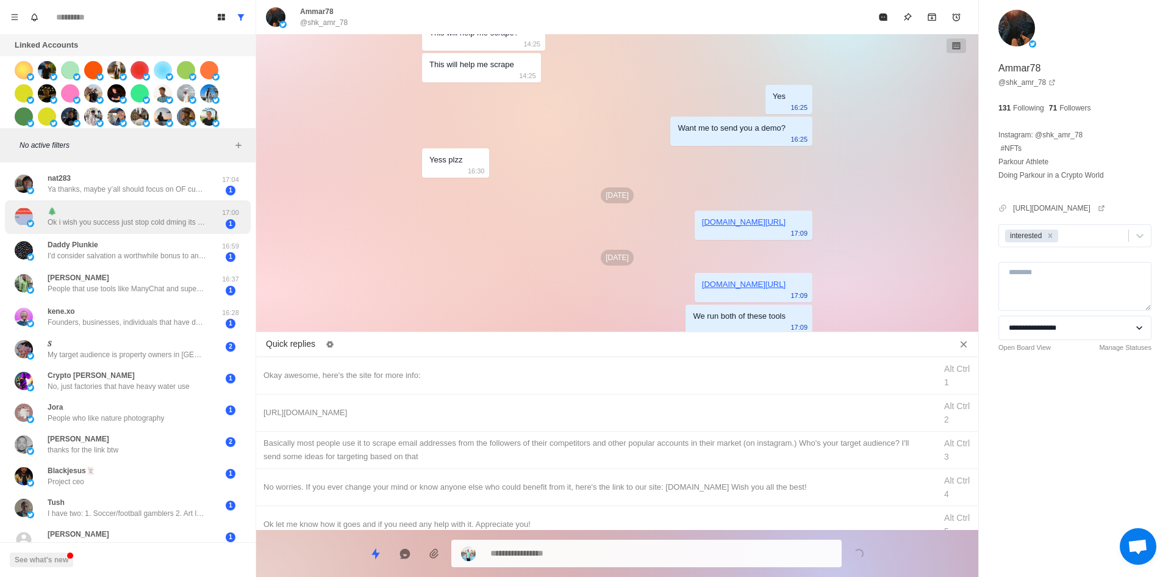
click at [151, 215] on div "🌲 Ok i wish you success just stop cold dming its shitty" at bounding box center [127, 217] width 159 height 22
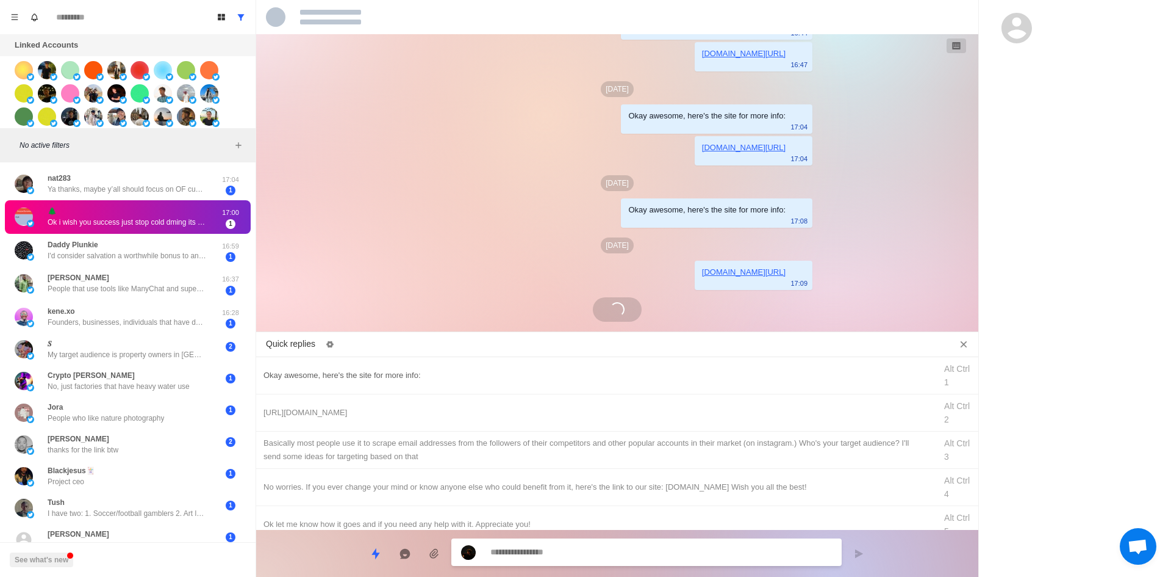
scroll to position [564, 0]
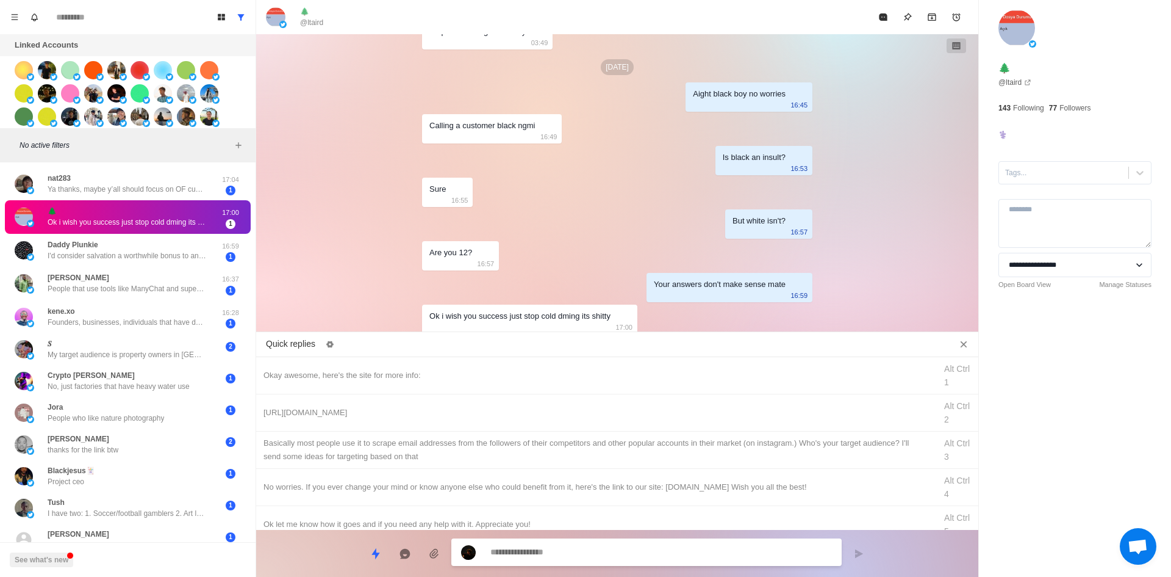
click at [582, 542] on div at bounding box center [646, 551] width 390 height 27
click at [590, 558] on textarea at bounding box center [662, 552] width 342 height 18
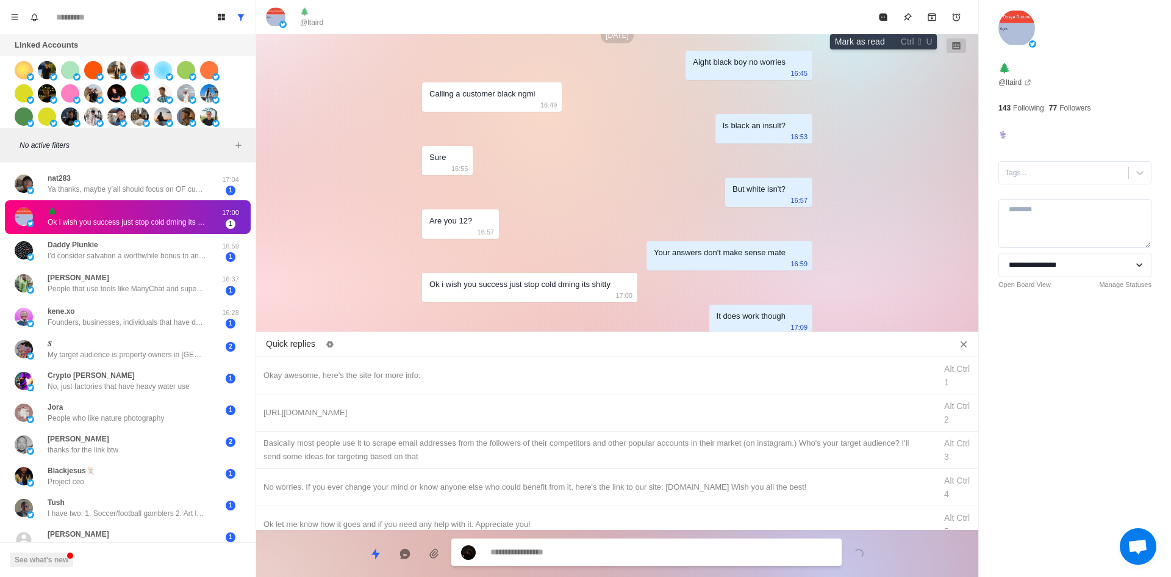
drag, startPoint x: 883, startPoint y: 11, endPoint x: 833, endPoint y: 45, distance: 60.6
click at [883, 11] on button "Mark as read" at bounding box center [883, 17] width 24 height 24
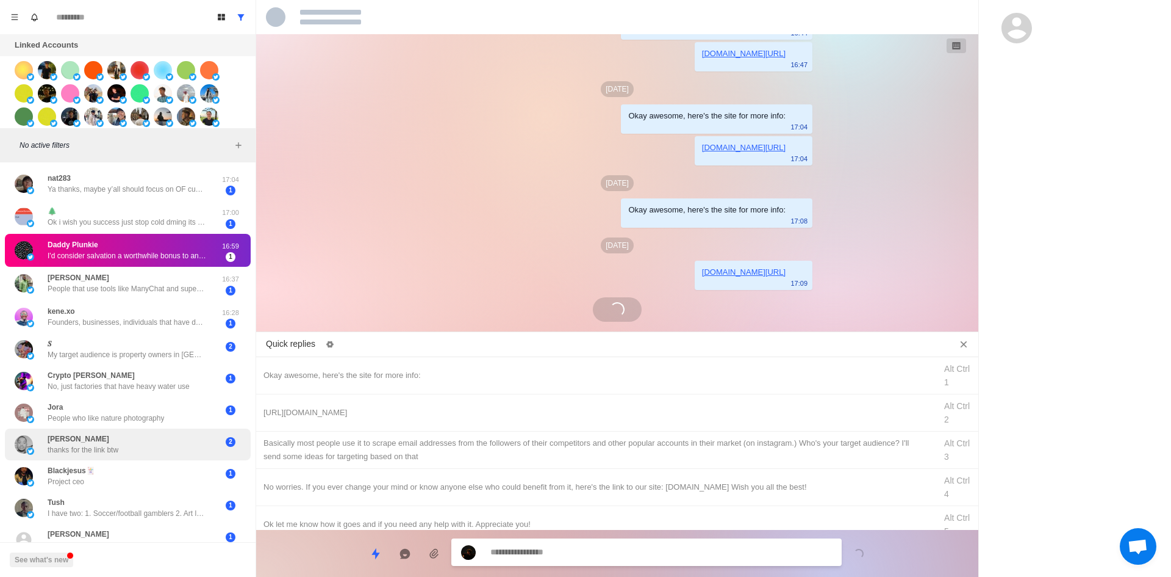
scroll to position [397, 0]
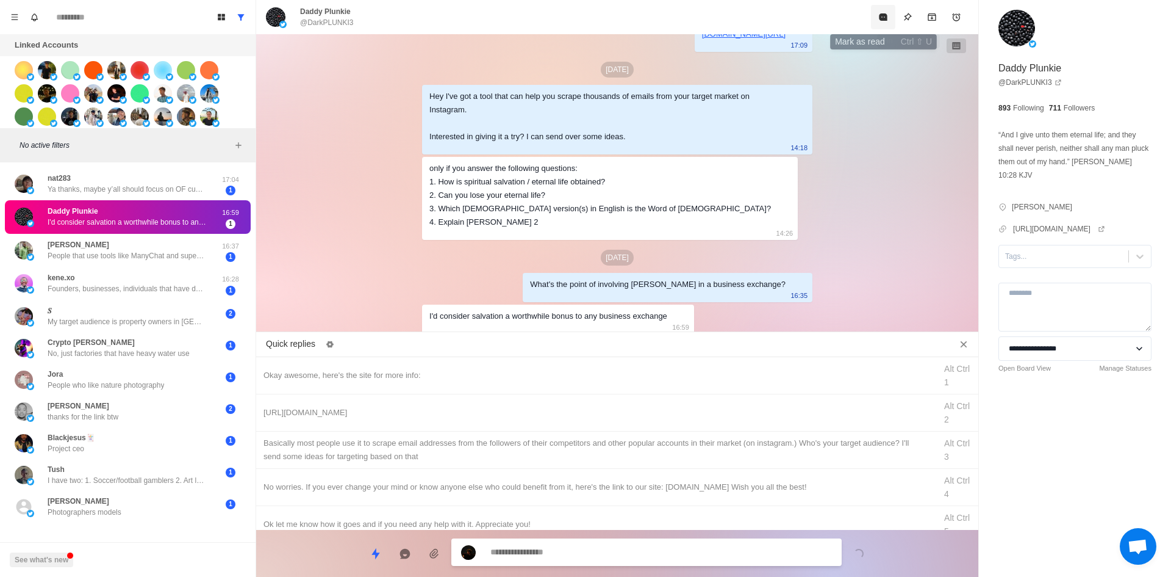
click at [880, 20] on icon "Mark as read" at bounding box center [883, 16] width 8 height 7
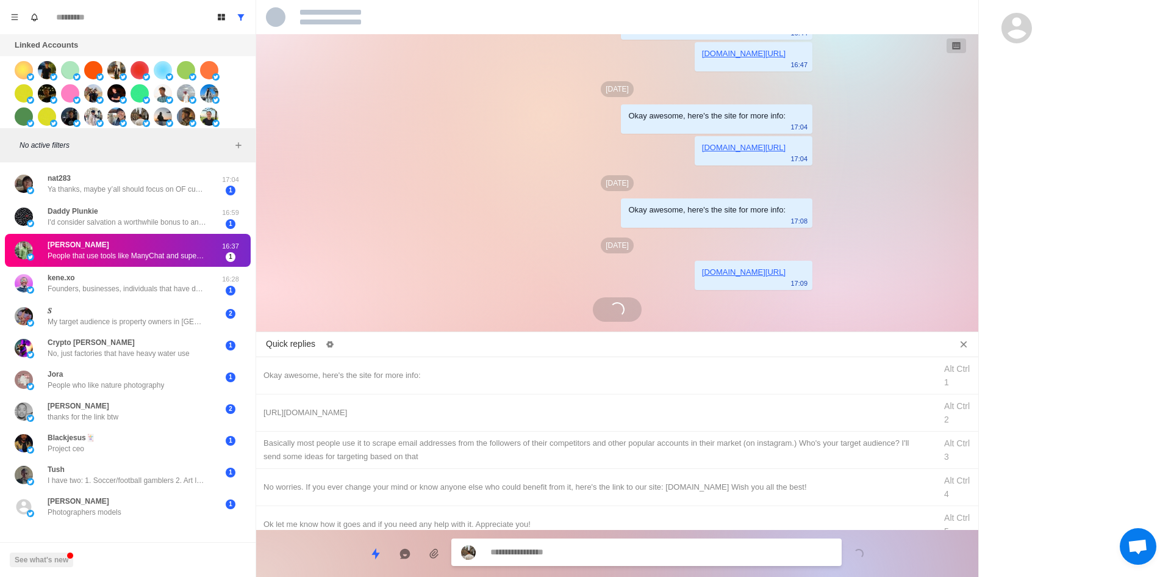
scroll to position [159, 0]
click at [149, 400] on div "[PERSON_NAME] thanks for the link btw" at bounding box center [115, 411] width 201 height 22
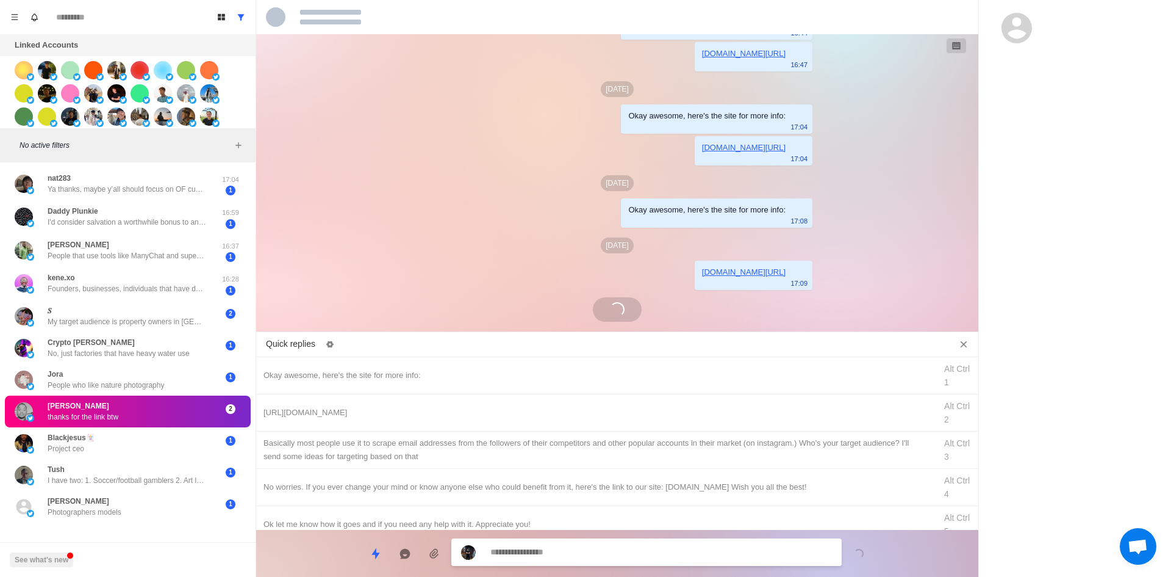
scroll to position [536, 0]
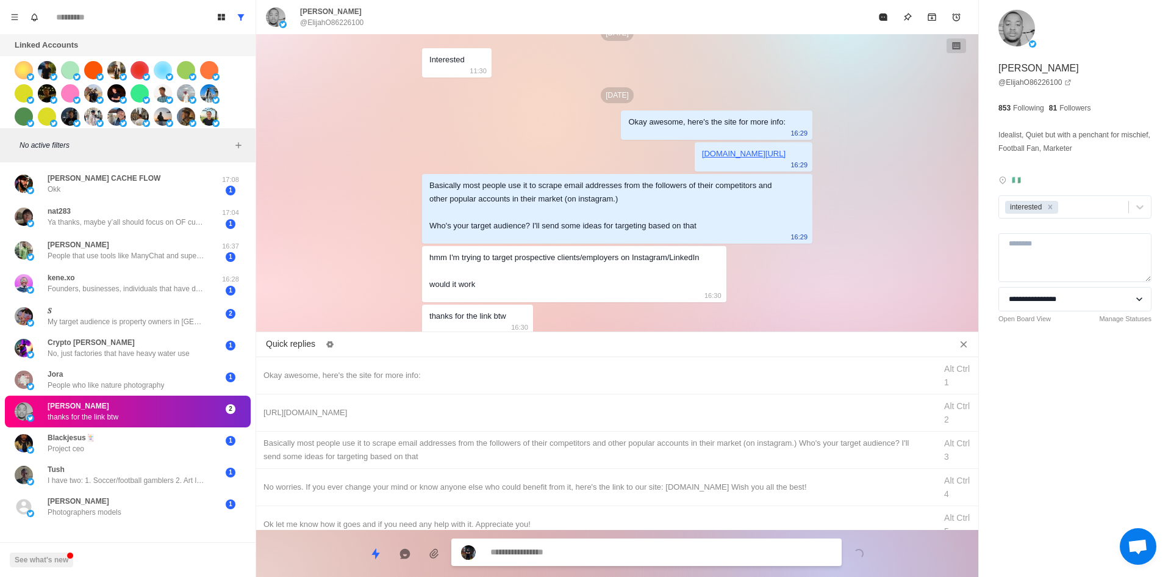
click at [581, 558] on textarea at bounding box center [662, 552] width 342 height 18
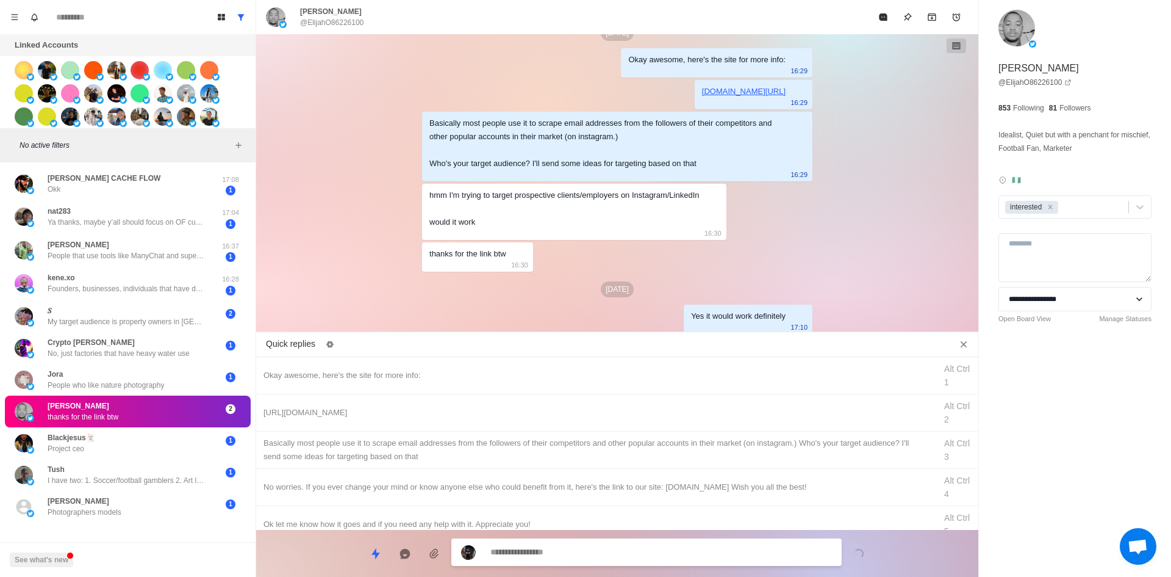
scroll to position [630, 0]
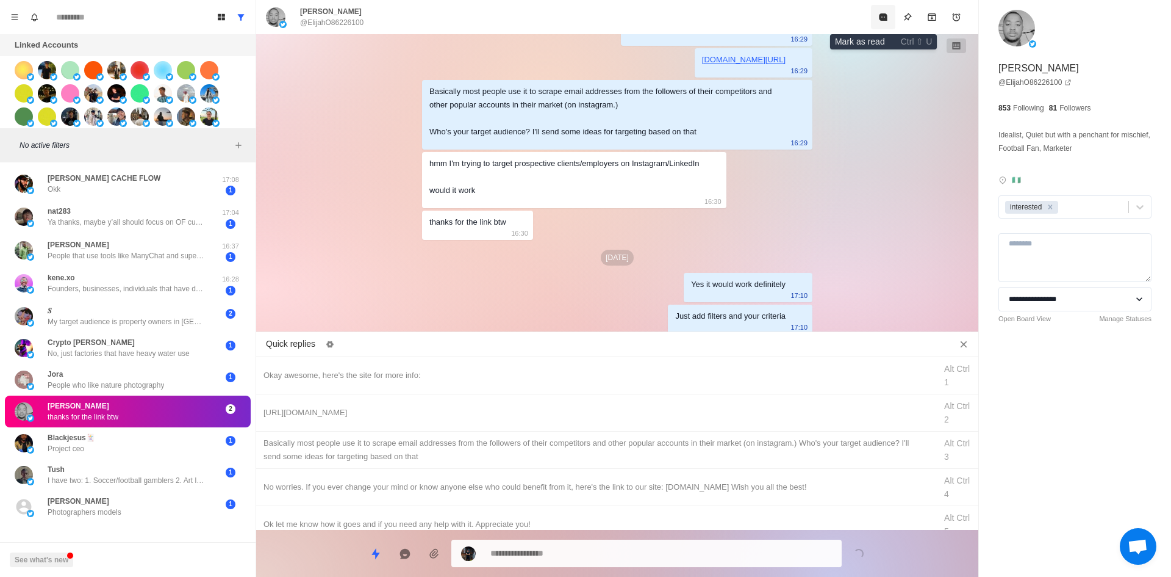
click at [880, 20] on icon "Mark as read" at bounding box center [883, 16] width 8 height 7
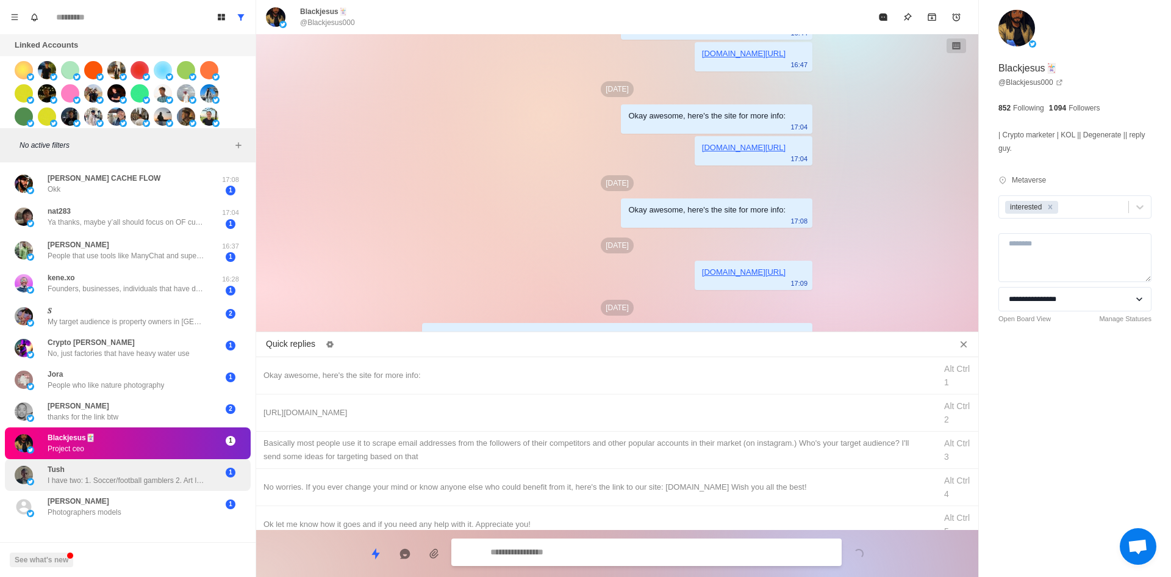
scroll to position [447, 0]
